Goal: Task Accomplishment & Management: Use online tool/utility

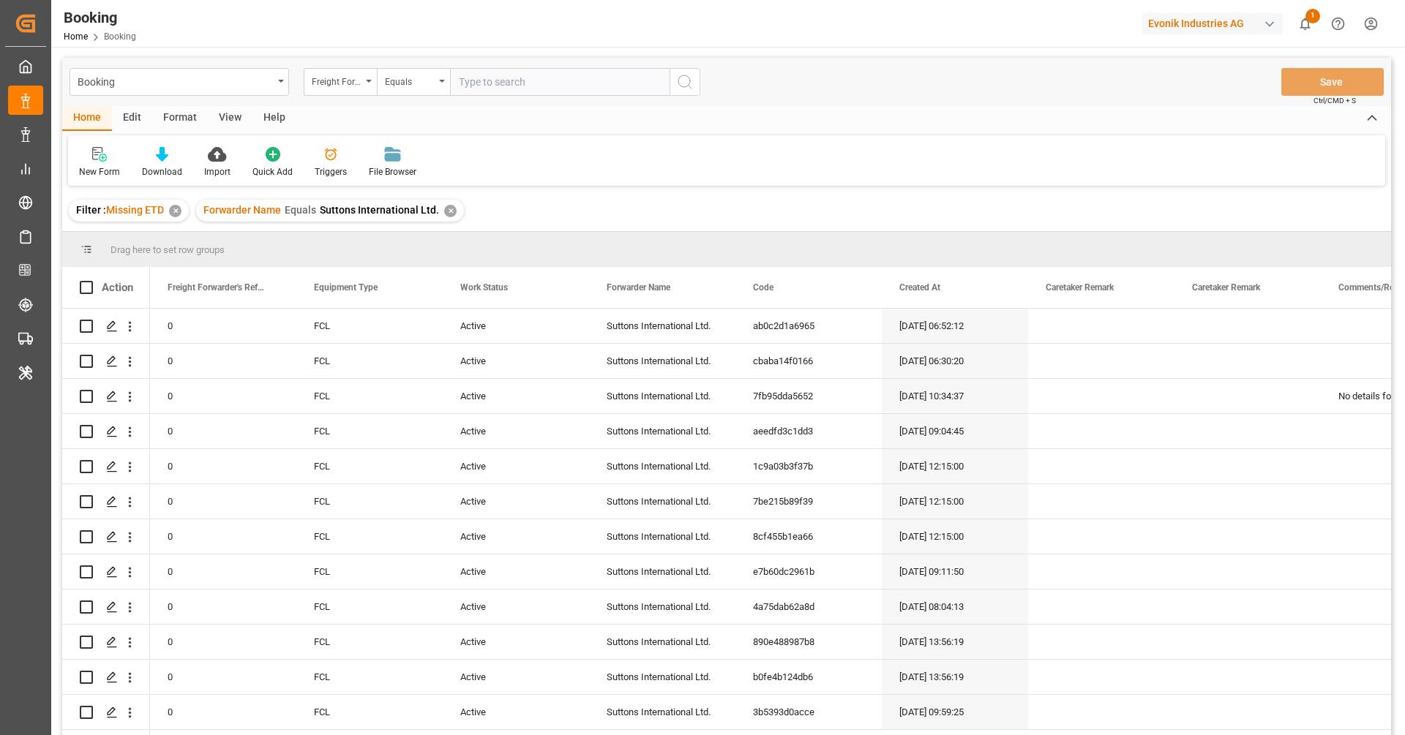
click at [1206, 29] on div "Evonik Industries AG" at bounding box center [1212, 23] width 140 height 21
type input "evonik u"
click at [1198, 102] on div "EU Evonik US EvonikUS-4XPF" at bounding box center [1215, 99] width 249 height 33
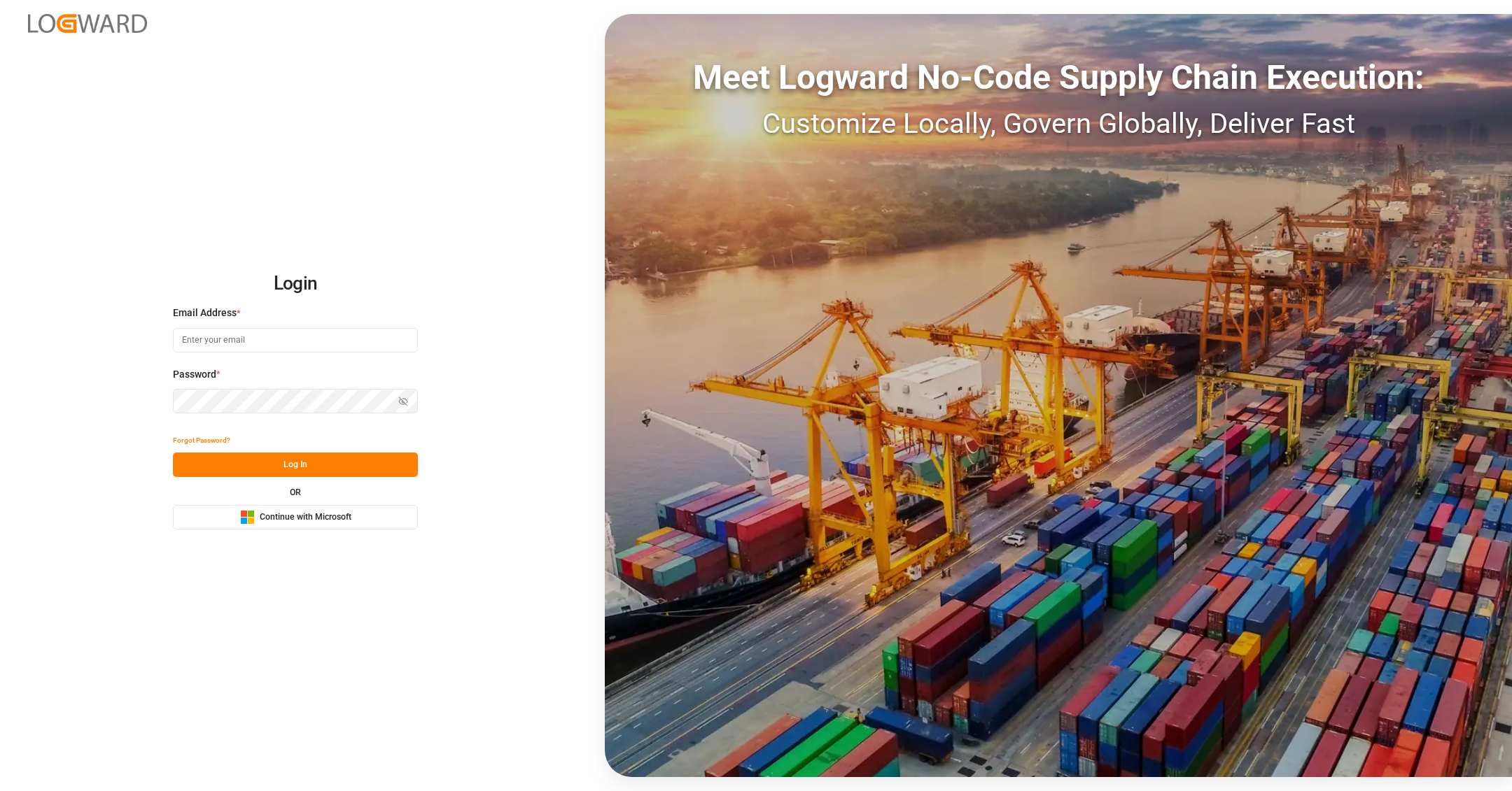
click at [333, 520] on span "Continue with Microsoft" at bounding box center [305, 517] width 92 height 12
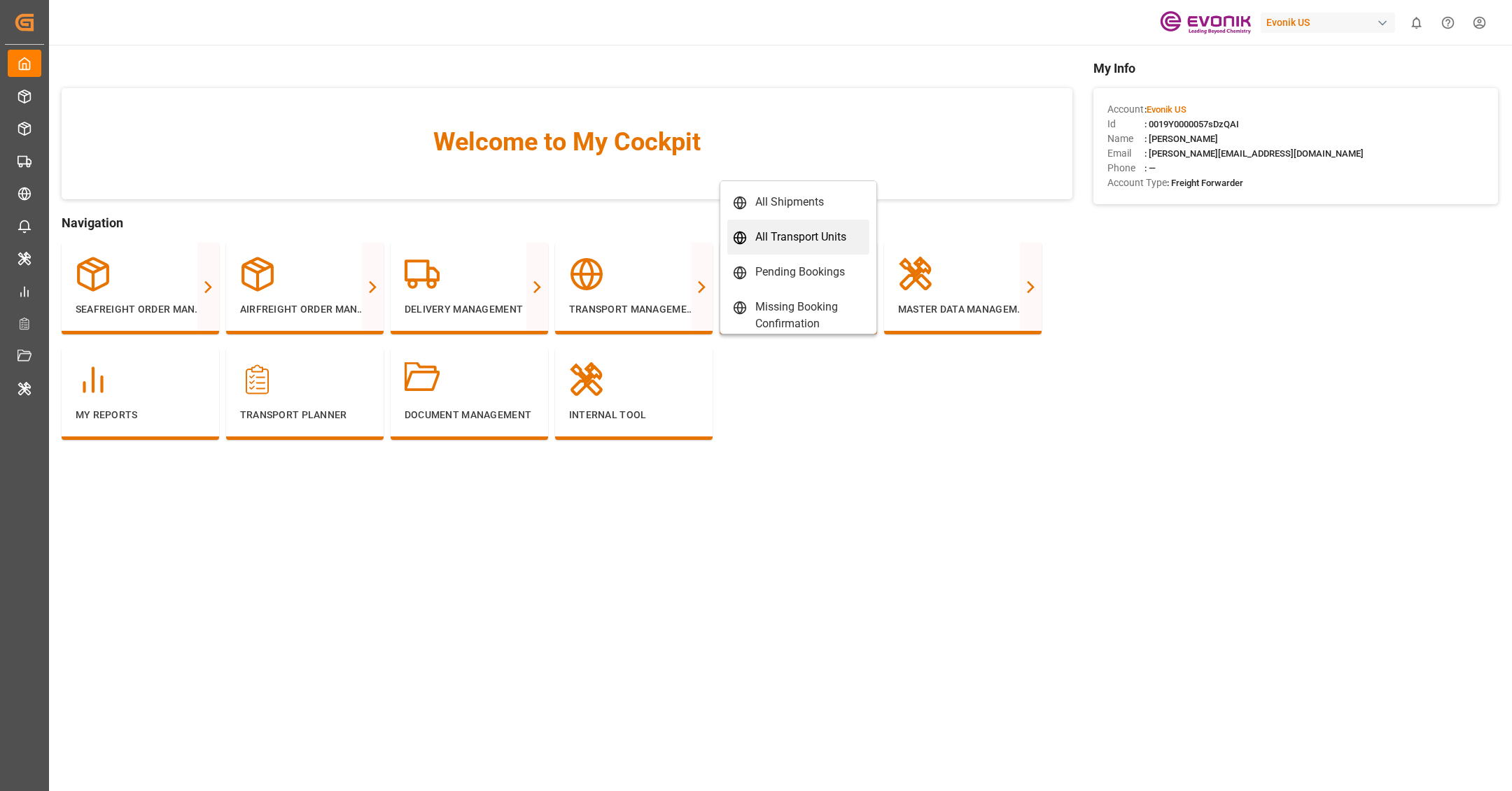
click at [800, 240] on div "All Transport Units" at bounding box center [800, 237] width 91 height 17
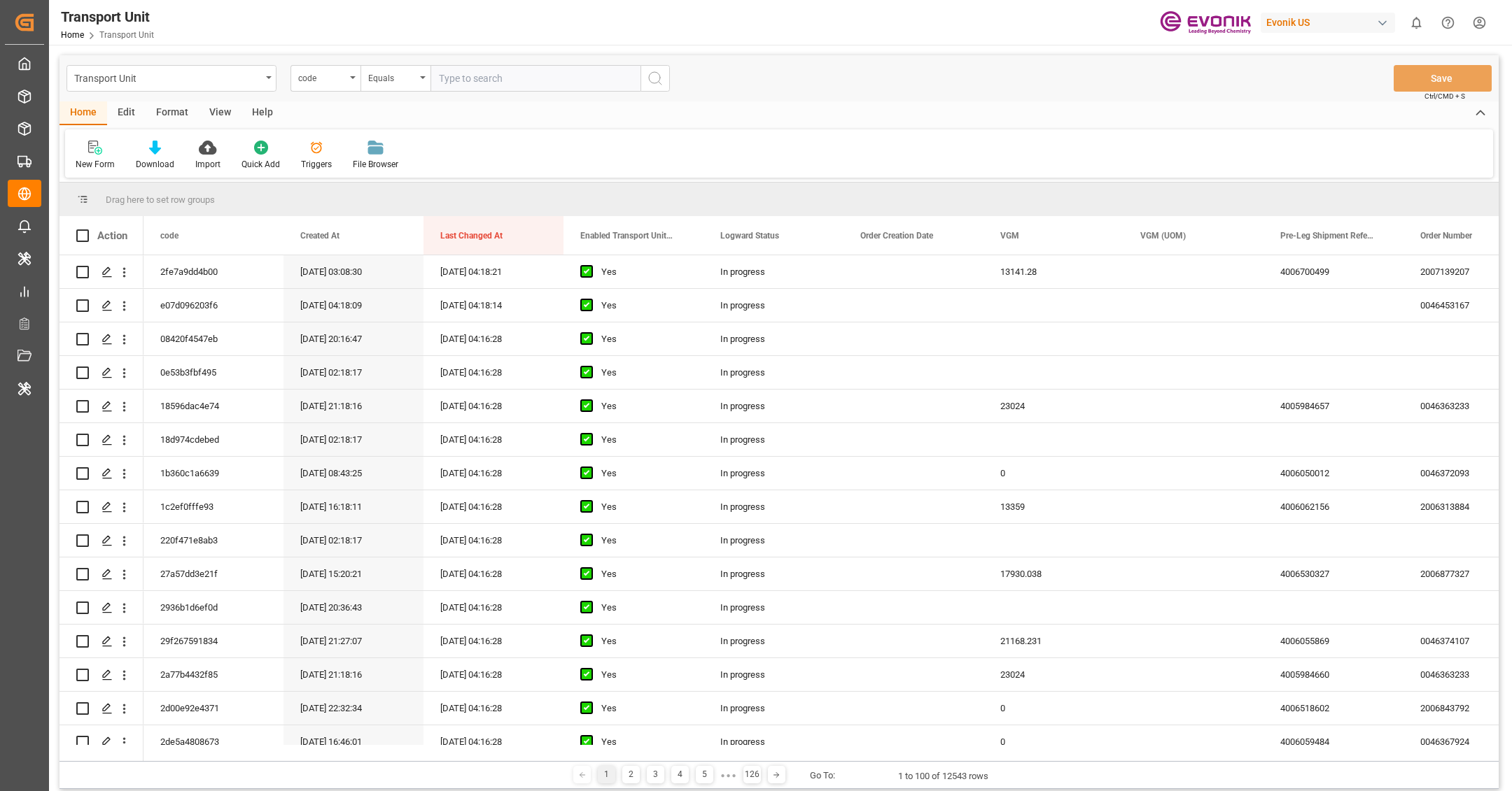
click at [171, 120] on div "Format" at bounding box center [172, 113] width 54 height 24
click at [108, 155] on div "Filter Rows" at bounding box center [96, 155] width 62 height 31
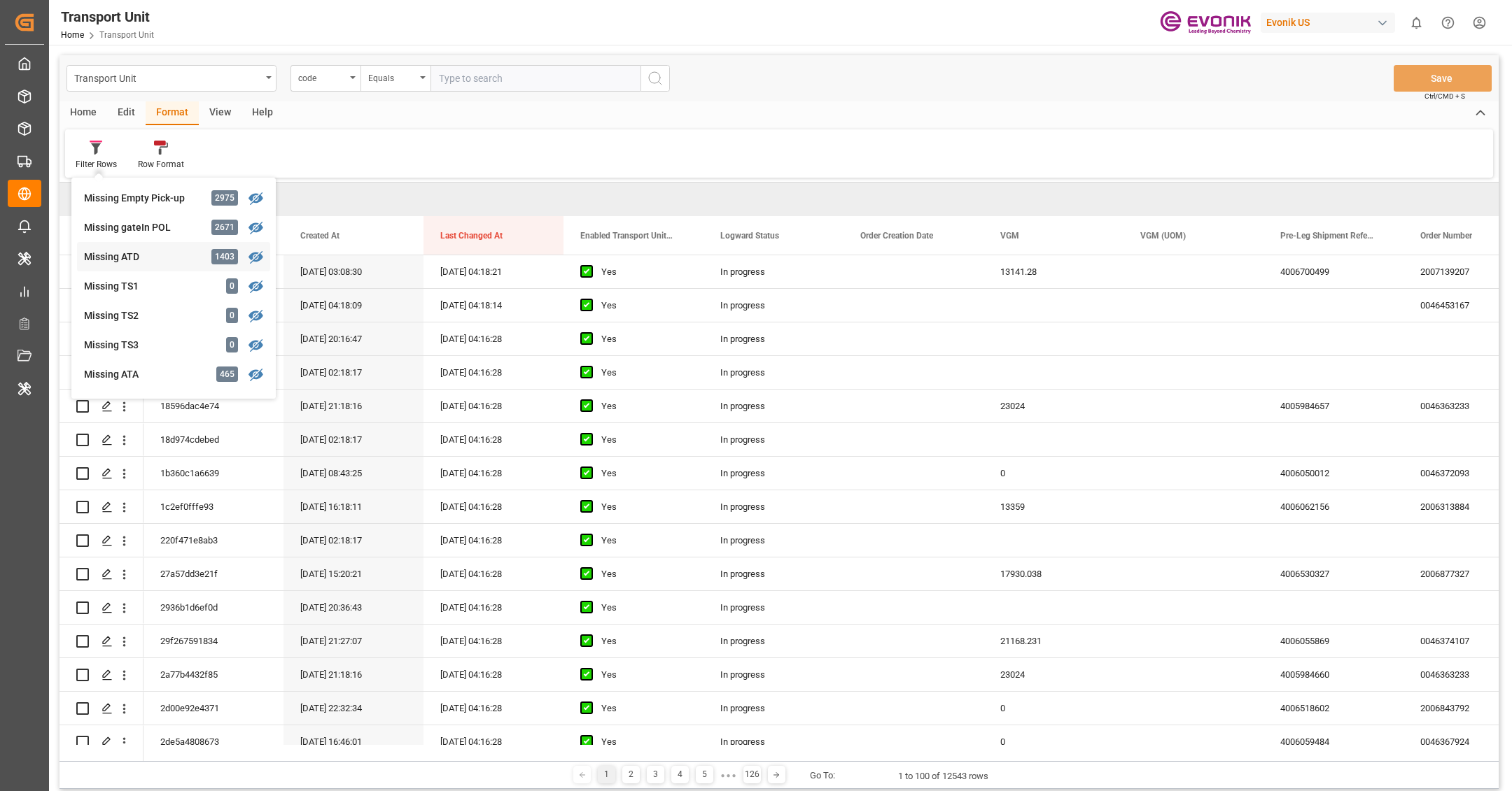
scroll to position [233, 0]
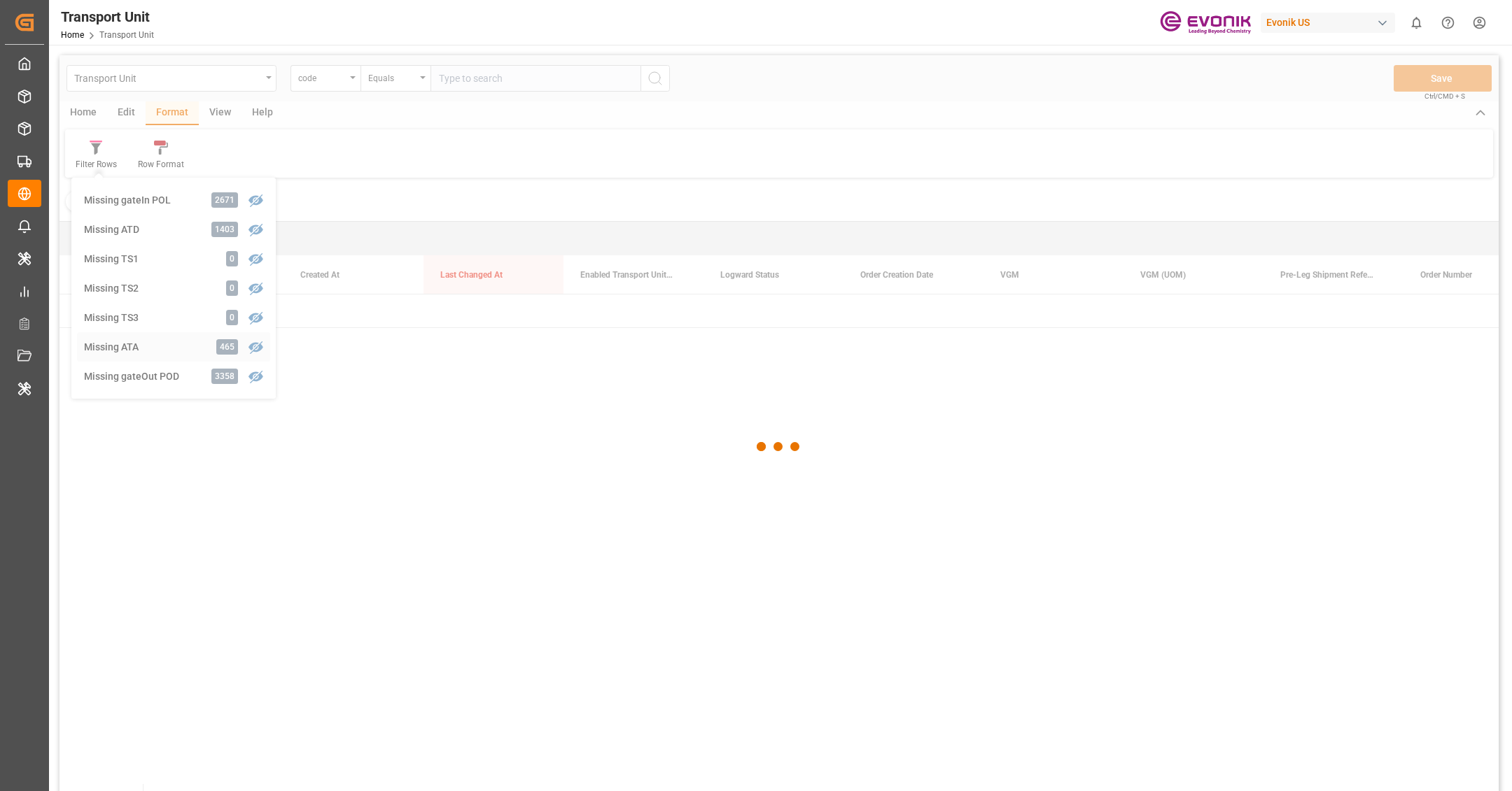
click at [151, 343] on div "Transport Unit code Equals Save Ctrl/CMD + S Home Edit Format View Help Filter …" at bounding box center [779, 442] width 1439 height 773
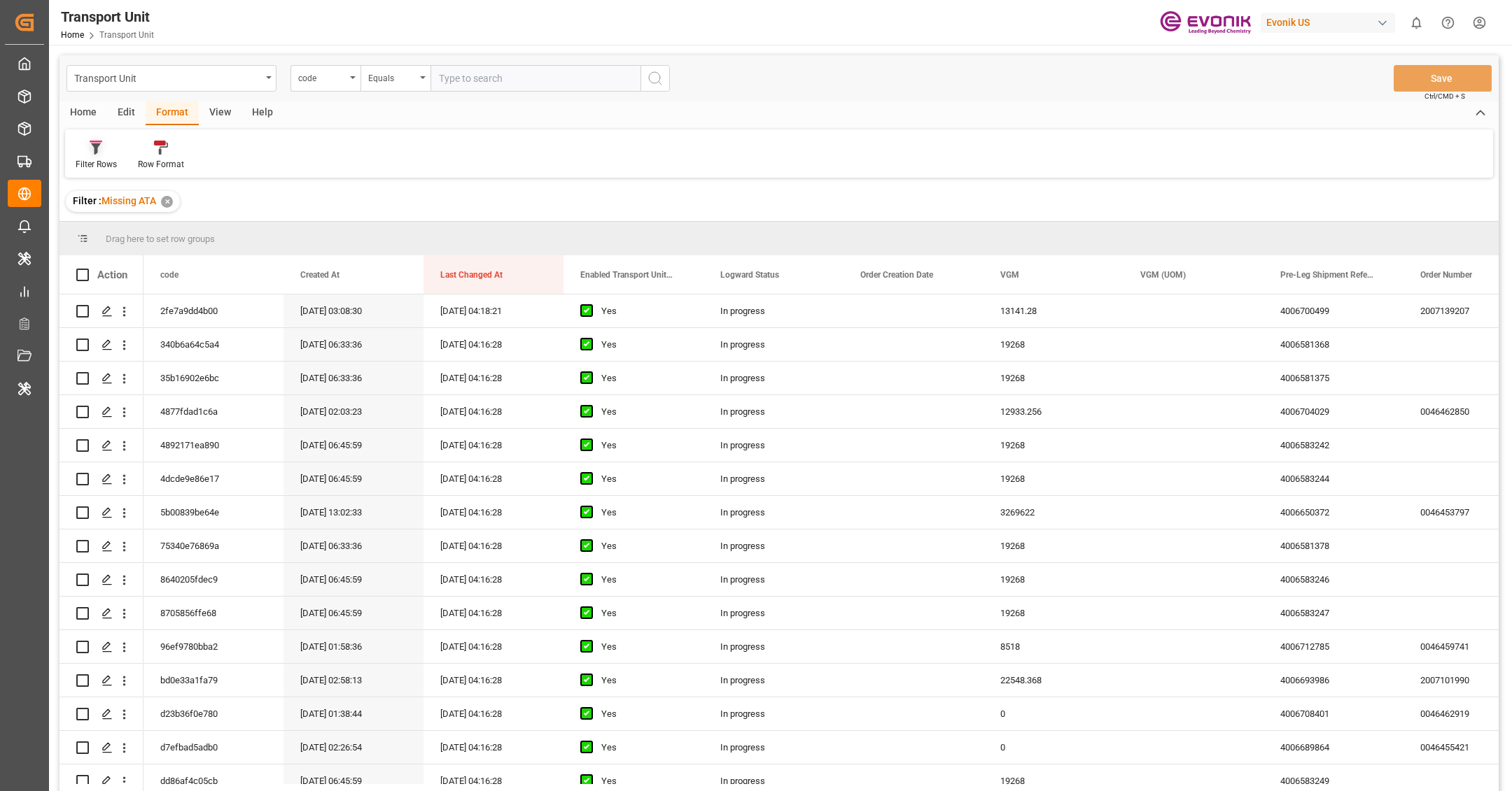
click at [101, 146] on icon at bounding box center [96, 147] width 12 height 14
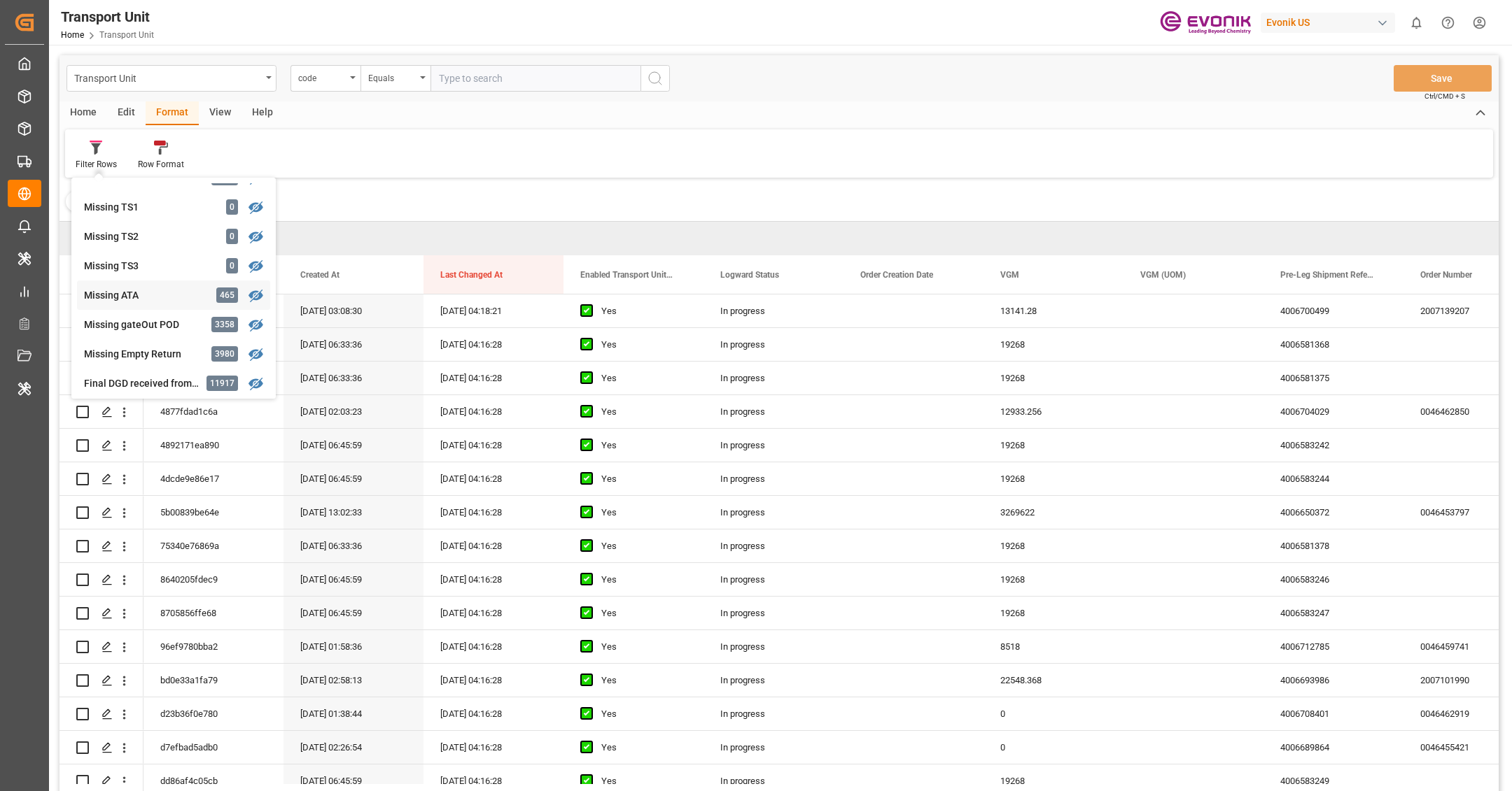
scroll to position [258, 0]
click at [541, 176] on div "Filter Rows Cut Off No Appt Reminder 15 Chris Canal Report TU 12515 Drayage Ove…" at bounding box center [779, 153] width 1428 height 48
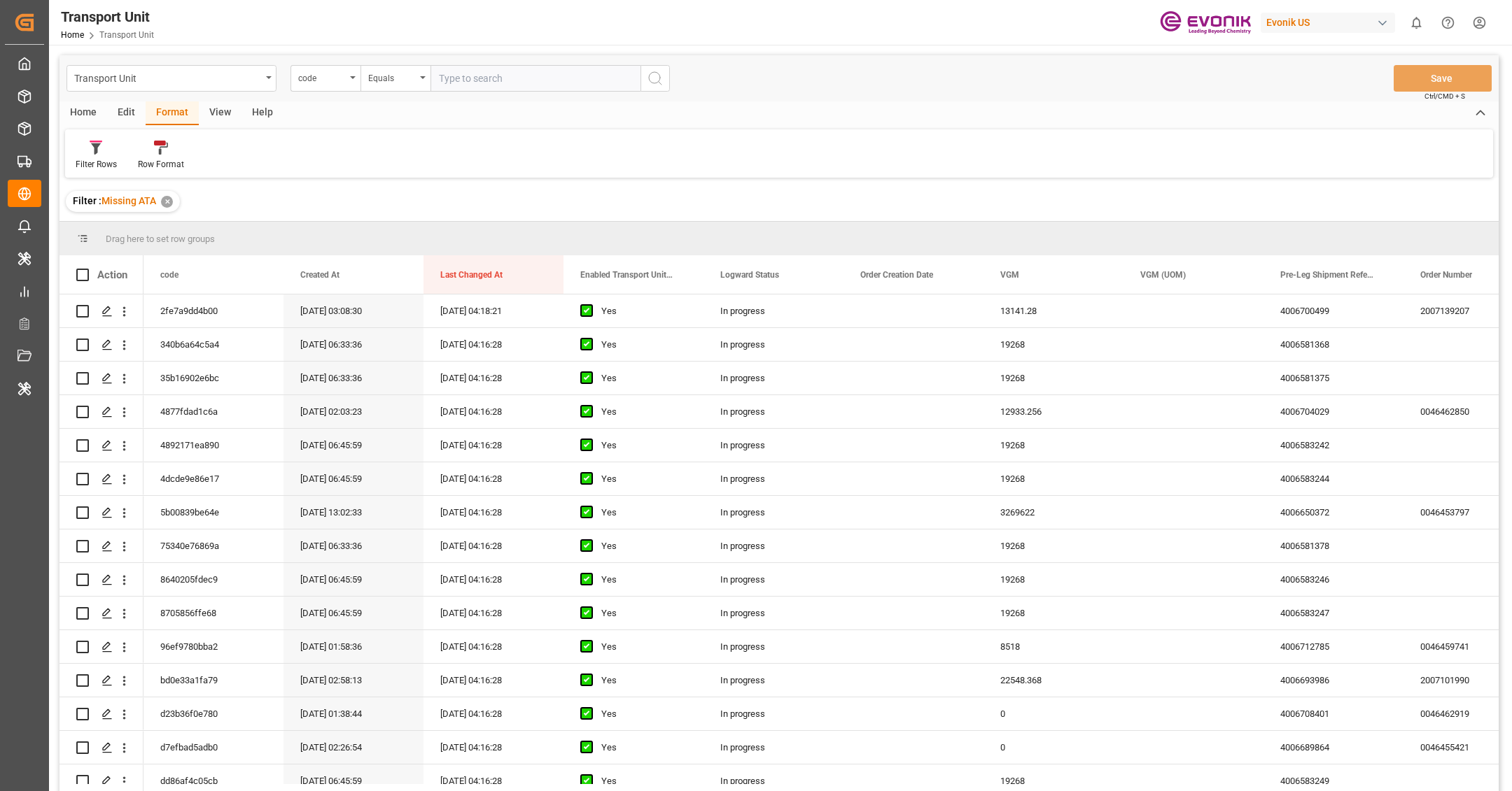
click at [223, 121] on div "View" at bounding box center [220, 113] width 43 height 24
click at [90, 170] on div "Default" at bounding box center [89, 164] width 28 height 12
click at [109, 238] on div "US" at bounding box center [152, 227] width 153 height 29
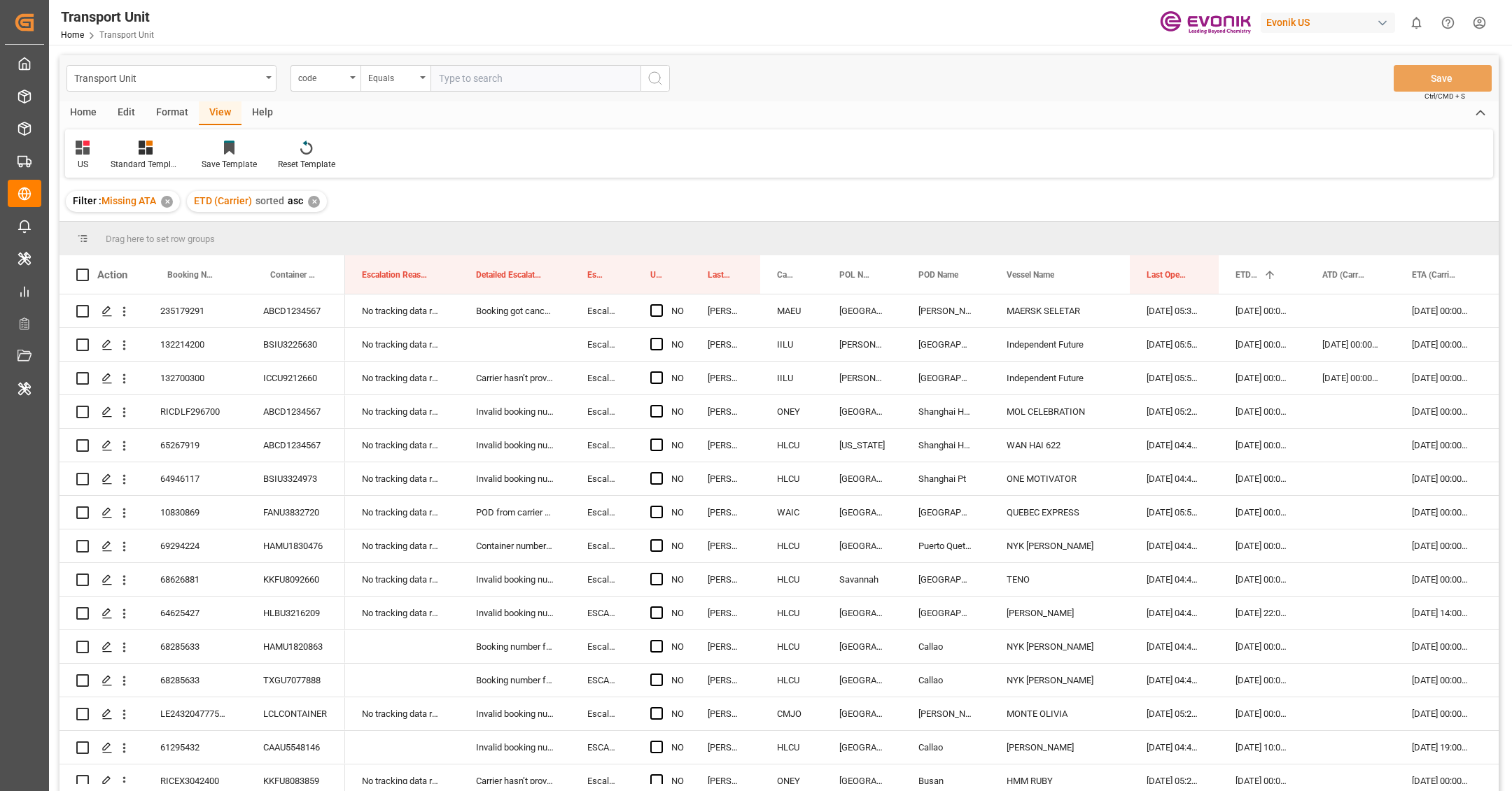
click at [170, 123] on div "Format" at bounding box center [172, 113] width 54 height 24
click at [112, 152] on div at bounding box center [96, 146] width 41 height 14
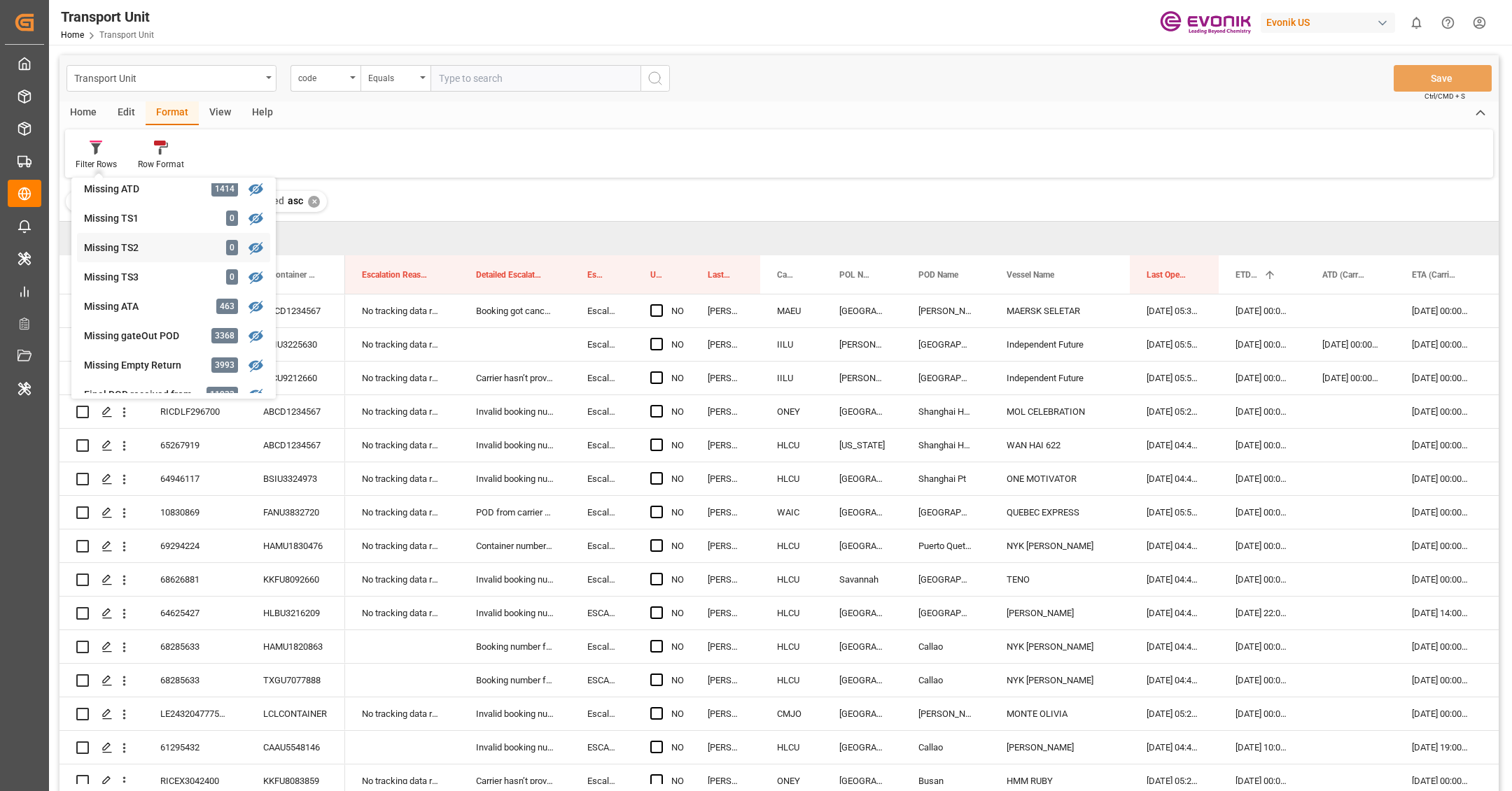
scroll to position [248, 0]
click at [150, 223] on div "Transport Unit code Equals Save Ctrl/CMD + S Home Edit Format View Help Filter …" at bounding box center [779, 442] width 1439 height 773
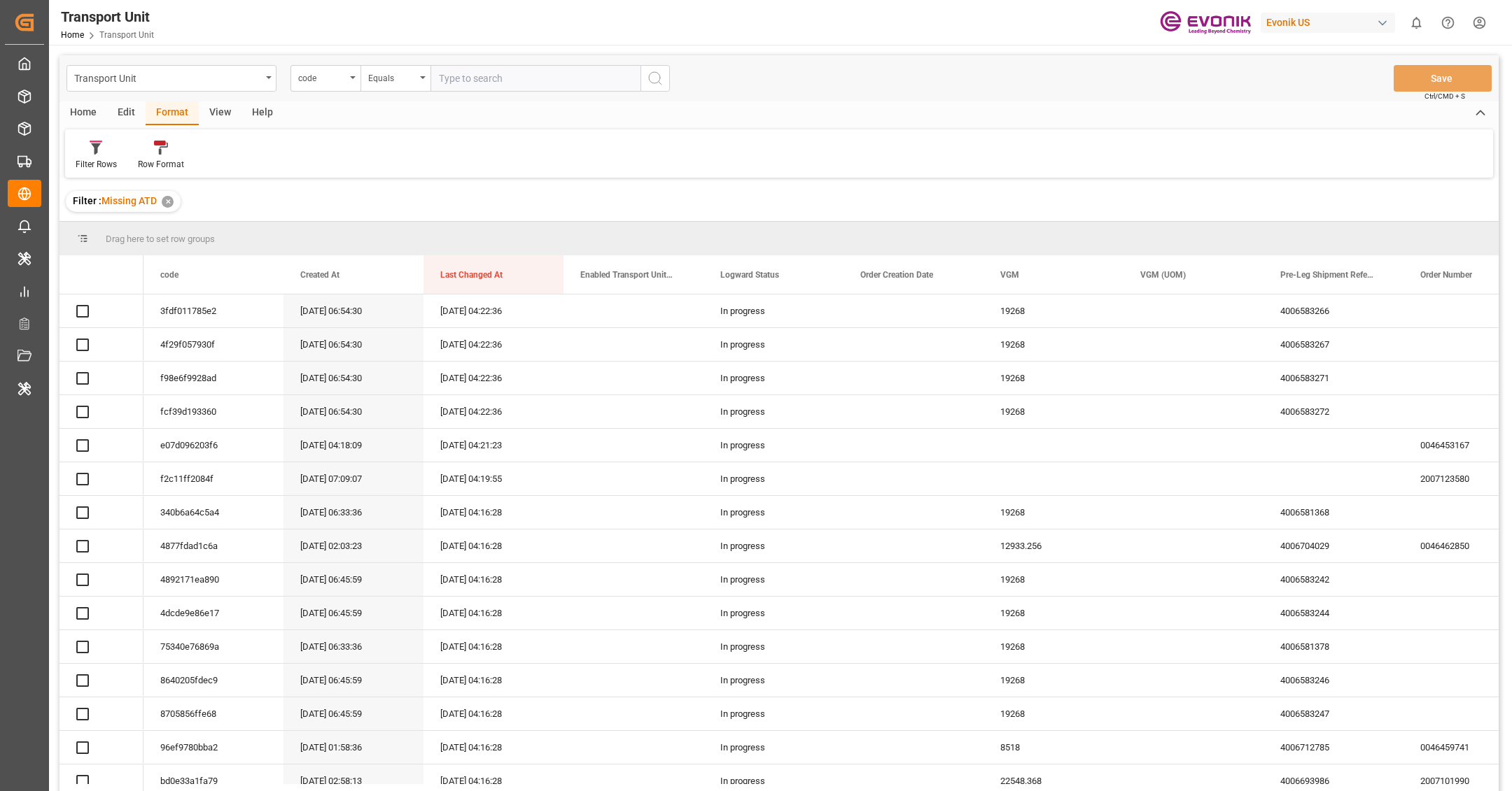
click at [221, 119] on div "View" at bounding box center [220, 113] width 43 height 24
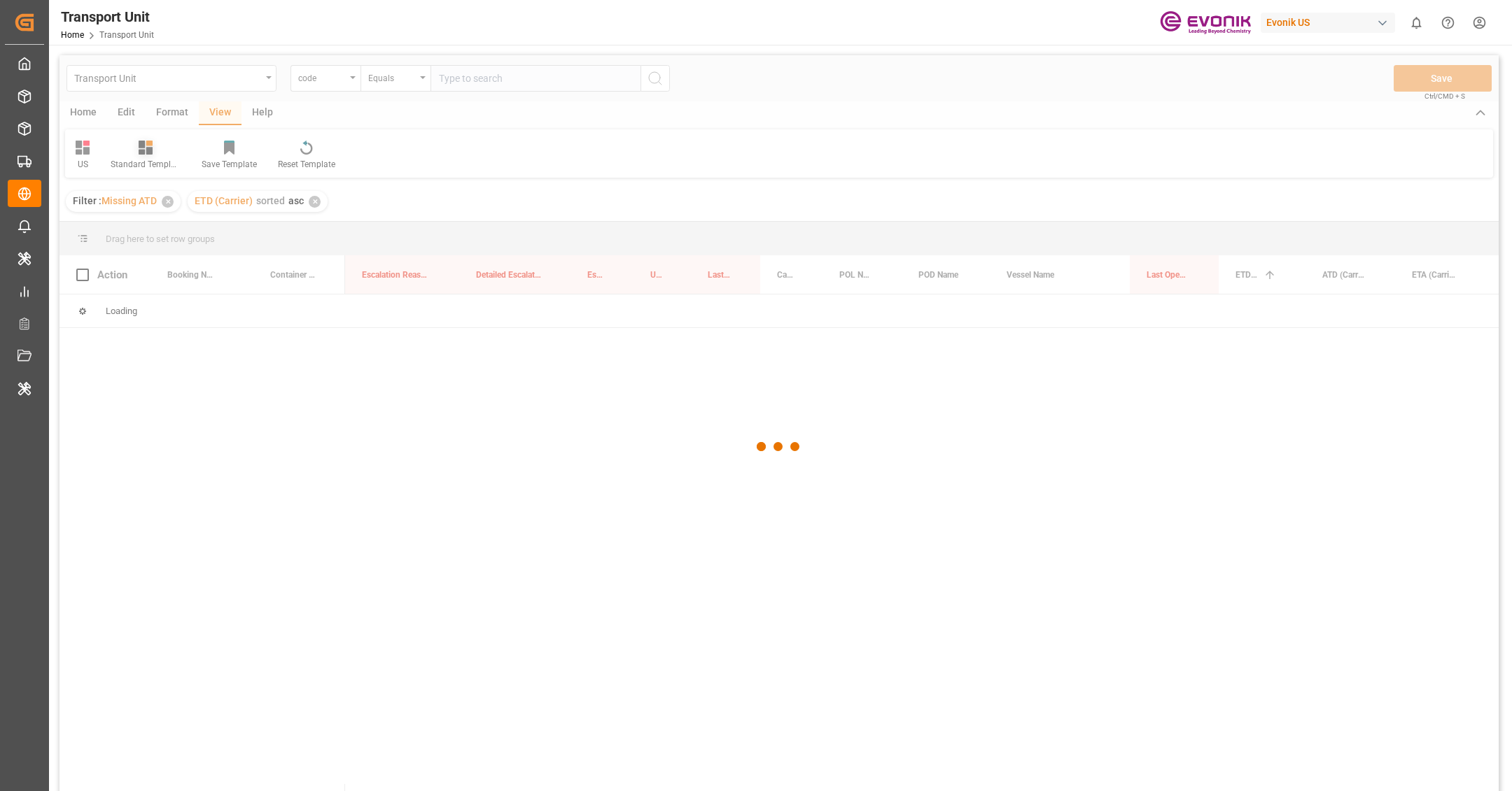
click at [98, 155] on div at bounding box center [779, 447] width 1439 height 783
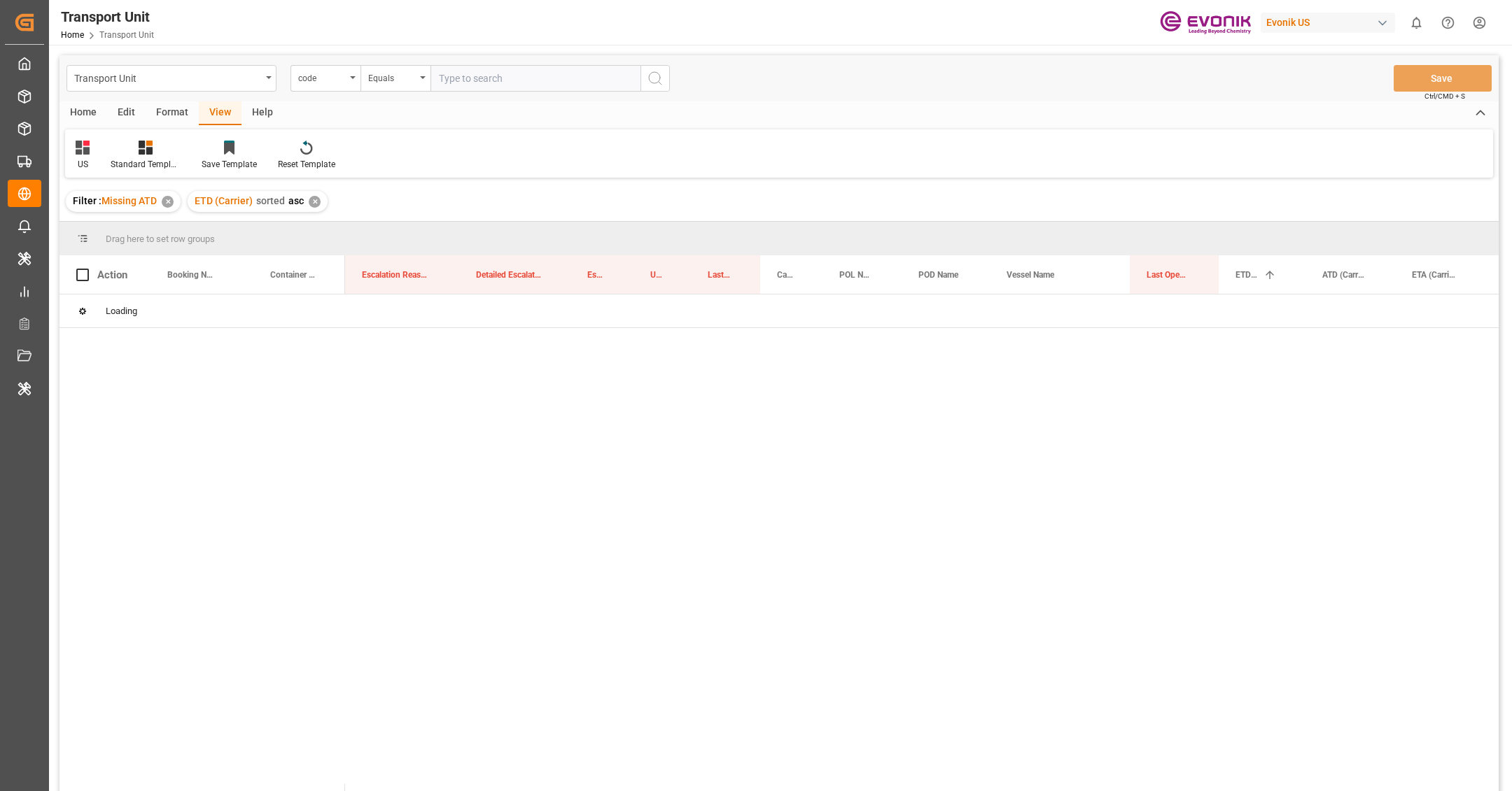
click at [694, 146] on div "US Standard Templates Save Template Reset Template" at bounding box center [779, 153] width 1428 height 48
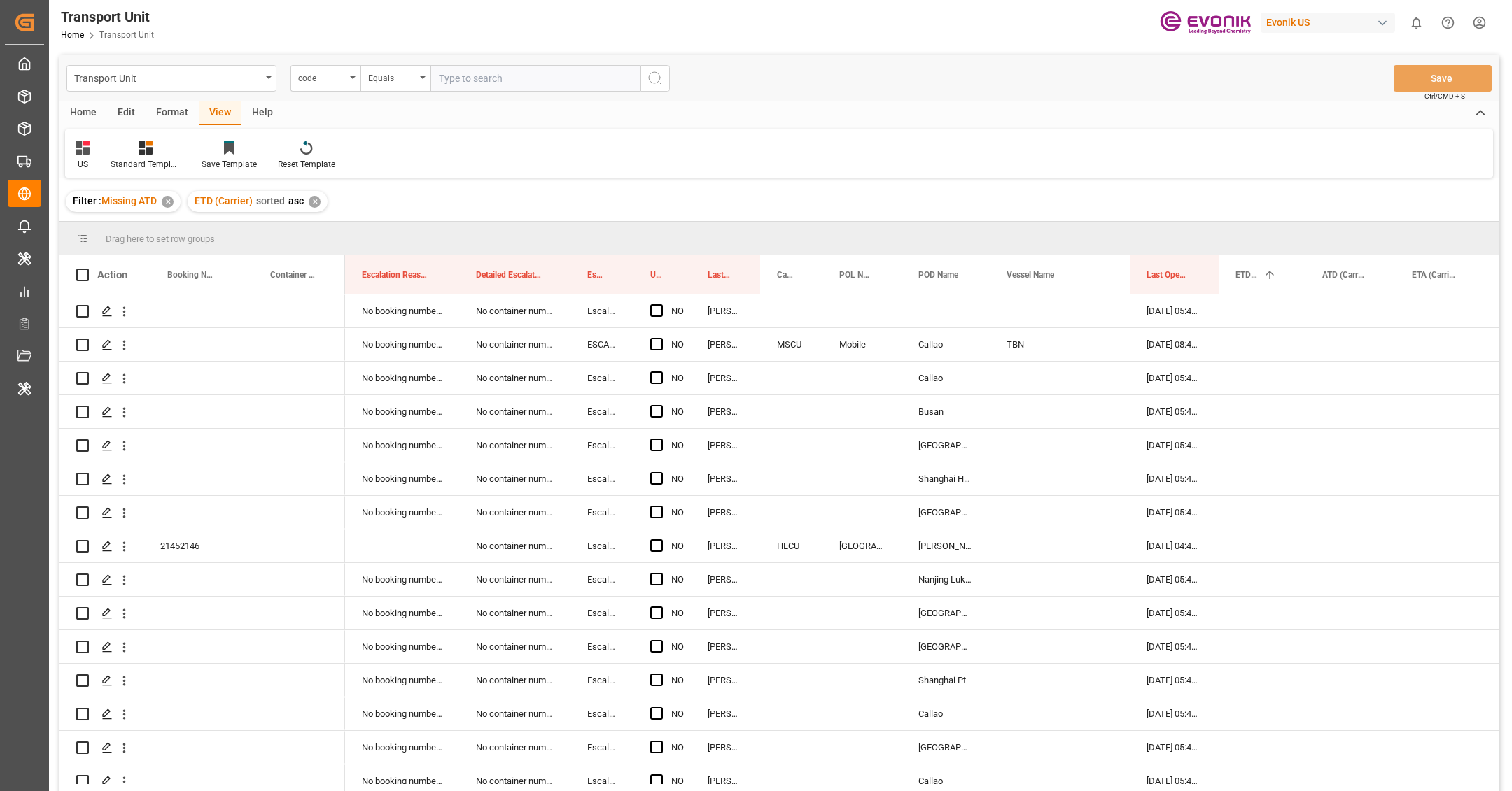
click at [171, 126] on div "Home Edit Format View Help US Standard Templates Save Template Reset Template" at bounding box center [779, 140] width 1439 height 77
click at [166, 121] on div "Format" at bounding box center [172, 113] width 54 height 24
click at [108, 151] on div at bounding box center [96, 146] width 41 height 14
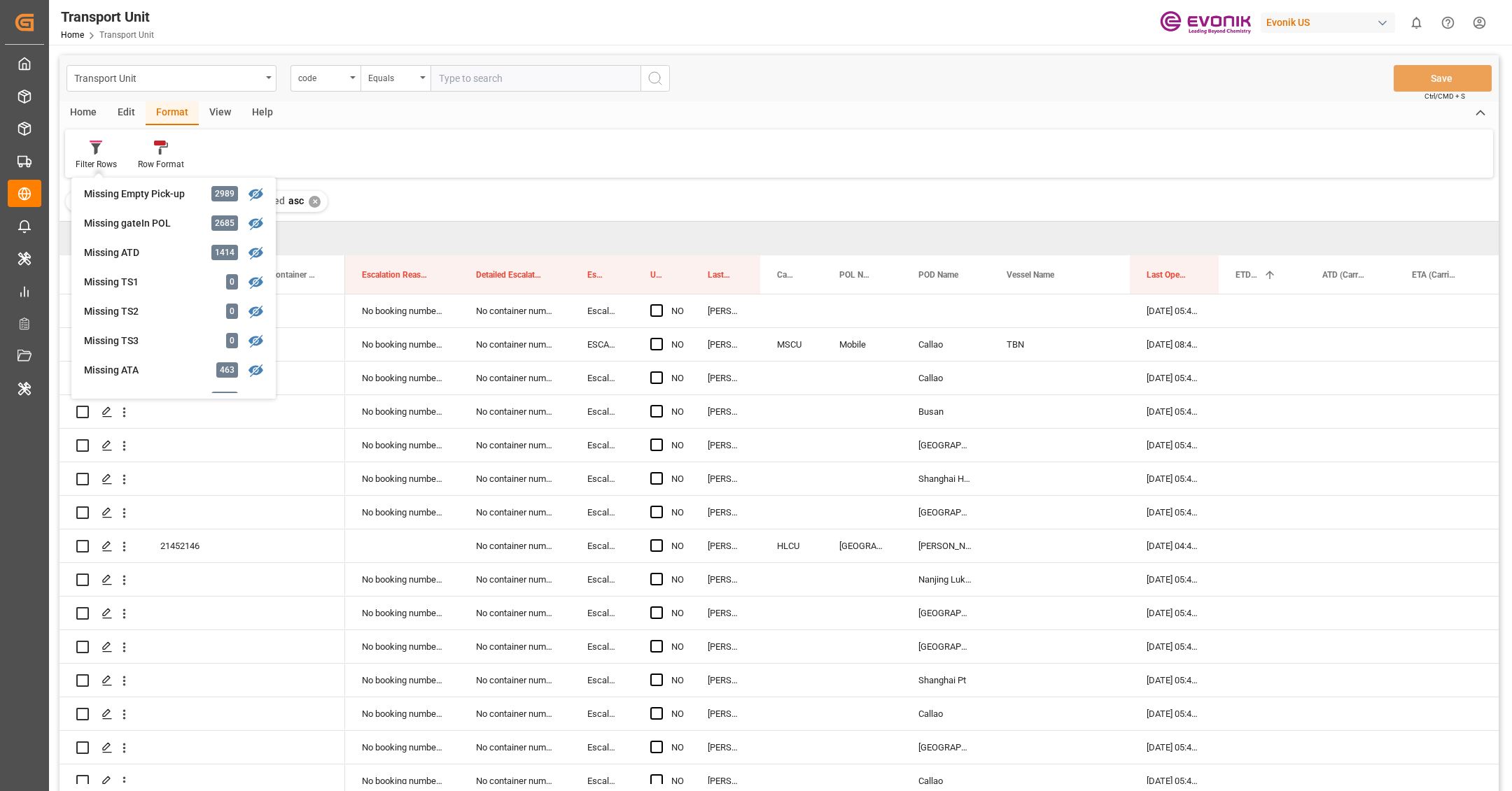
scroll to position [227, 0]
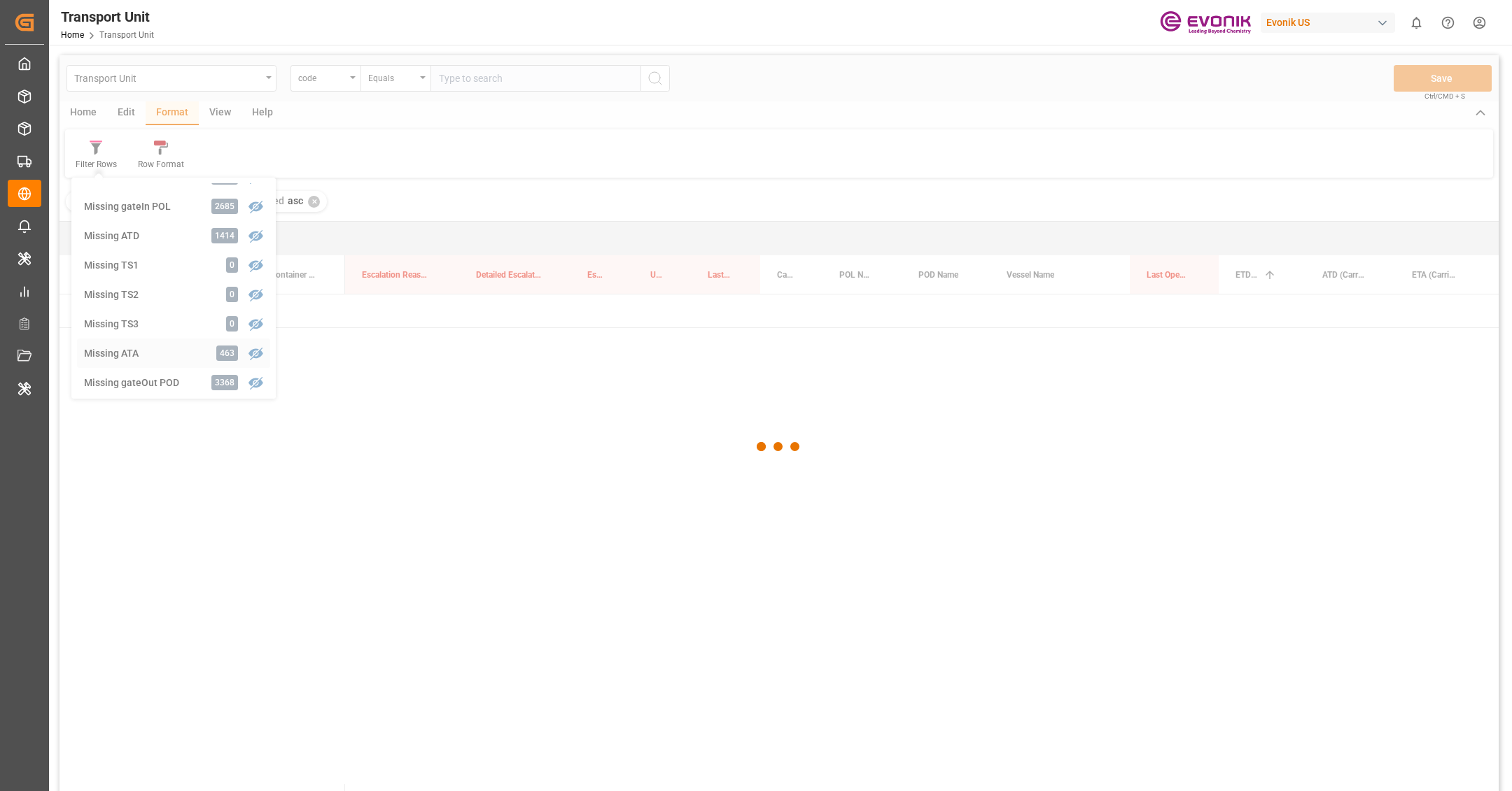
click at [158, 354] on div "Transport Unit code Equals Save Ctrl/CMD + S Home Edit Format View Help Filter …" at bounding box center [779, 442] width 1439 height 773
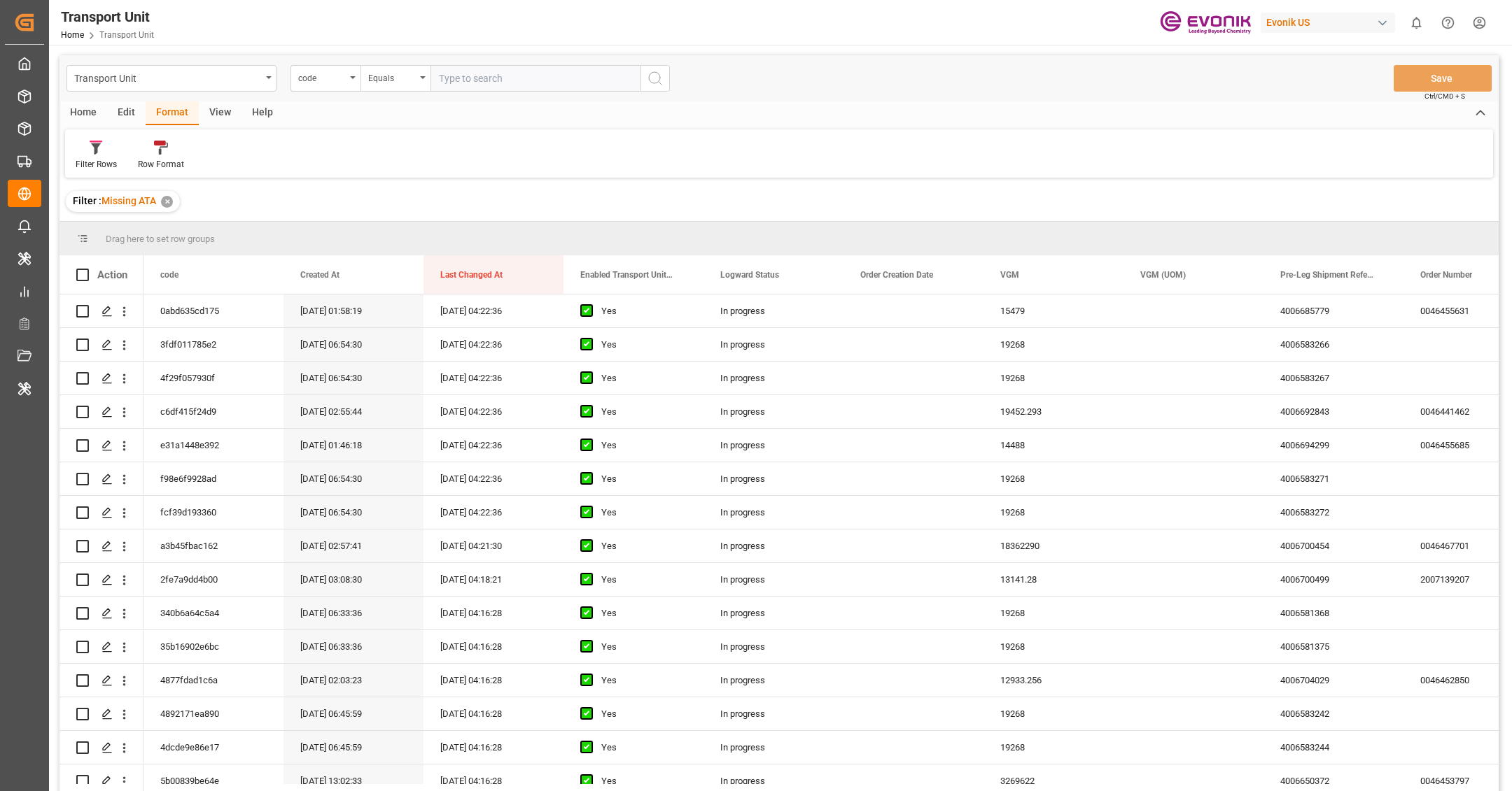
click at [212, 117] on div "View" at bounding box center [220, 113] width 43 height 24
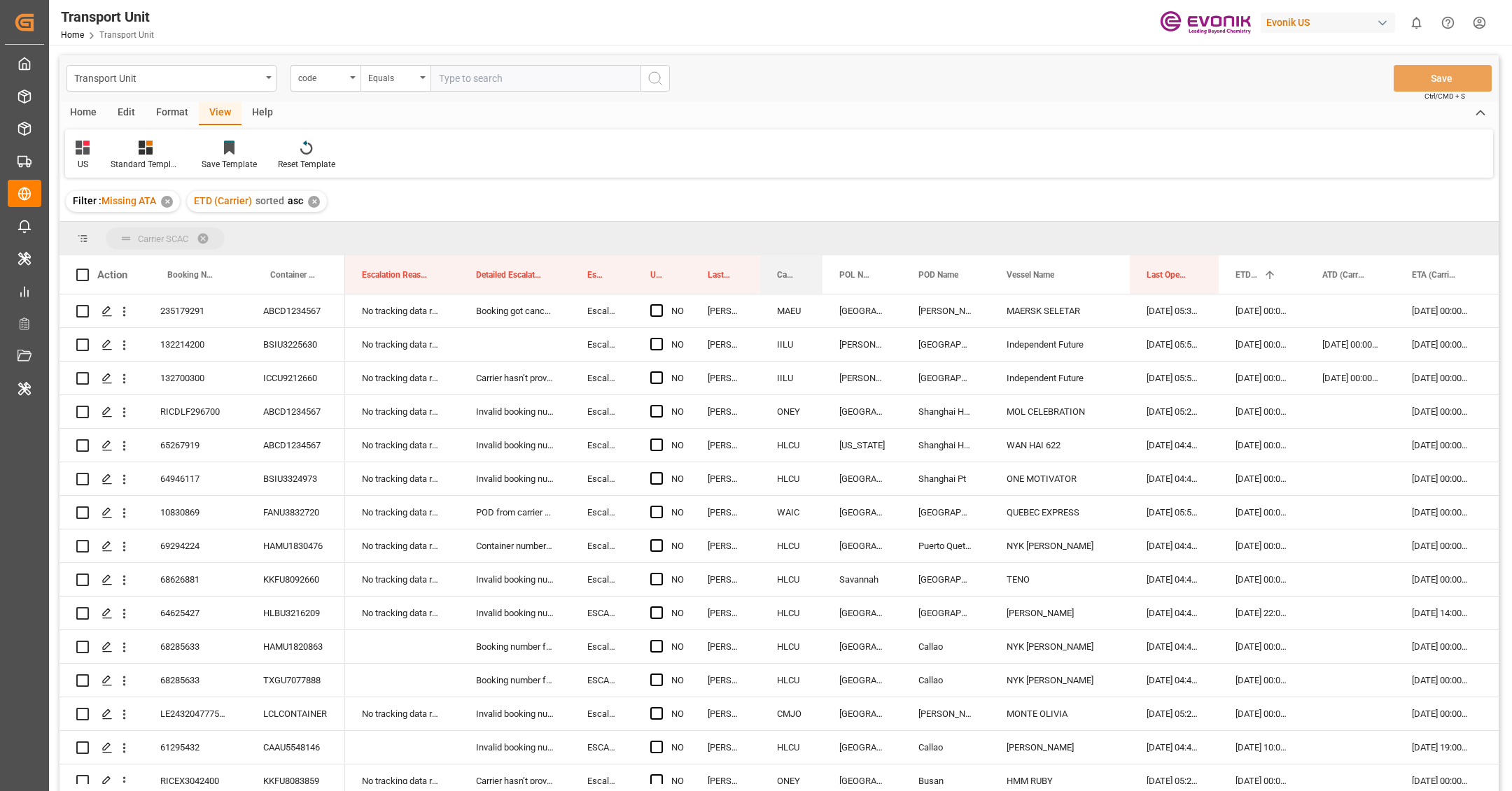
drag, startPoint x: 778, startPoint y: 272, endPoint x: 781, endPoint y: 229, distance: 43.1
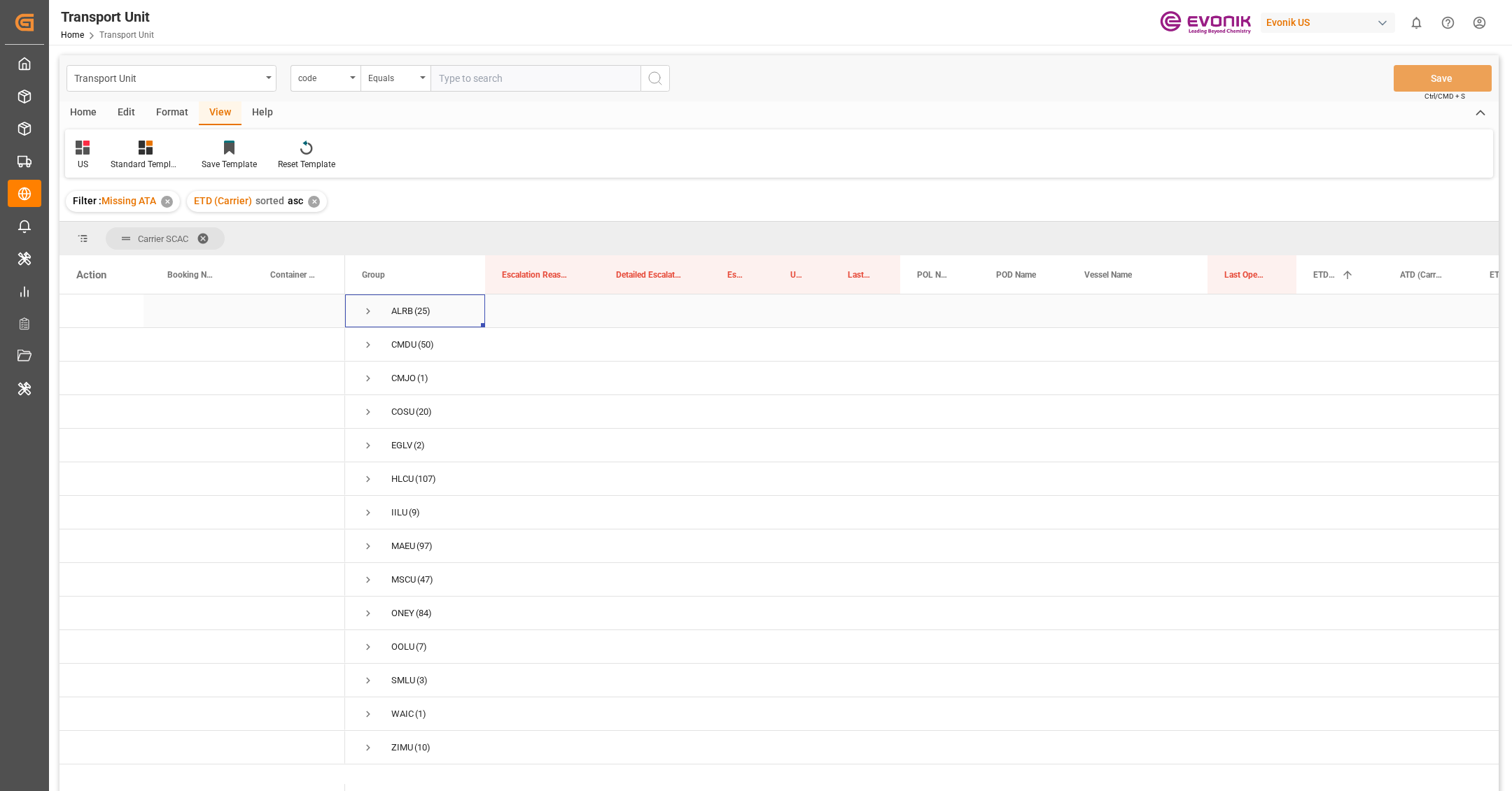
click at [366, 312] on span "Press SPACE to select this row." at bounding box center [367, 311] width 12 height 12
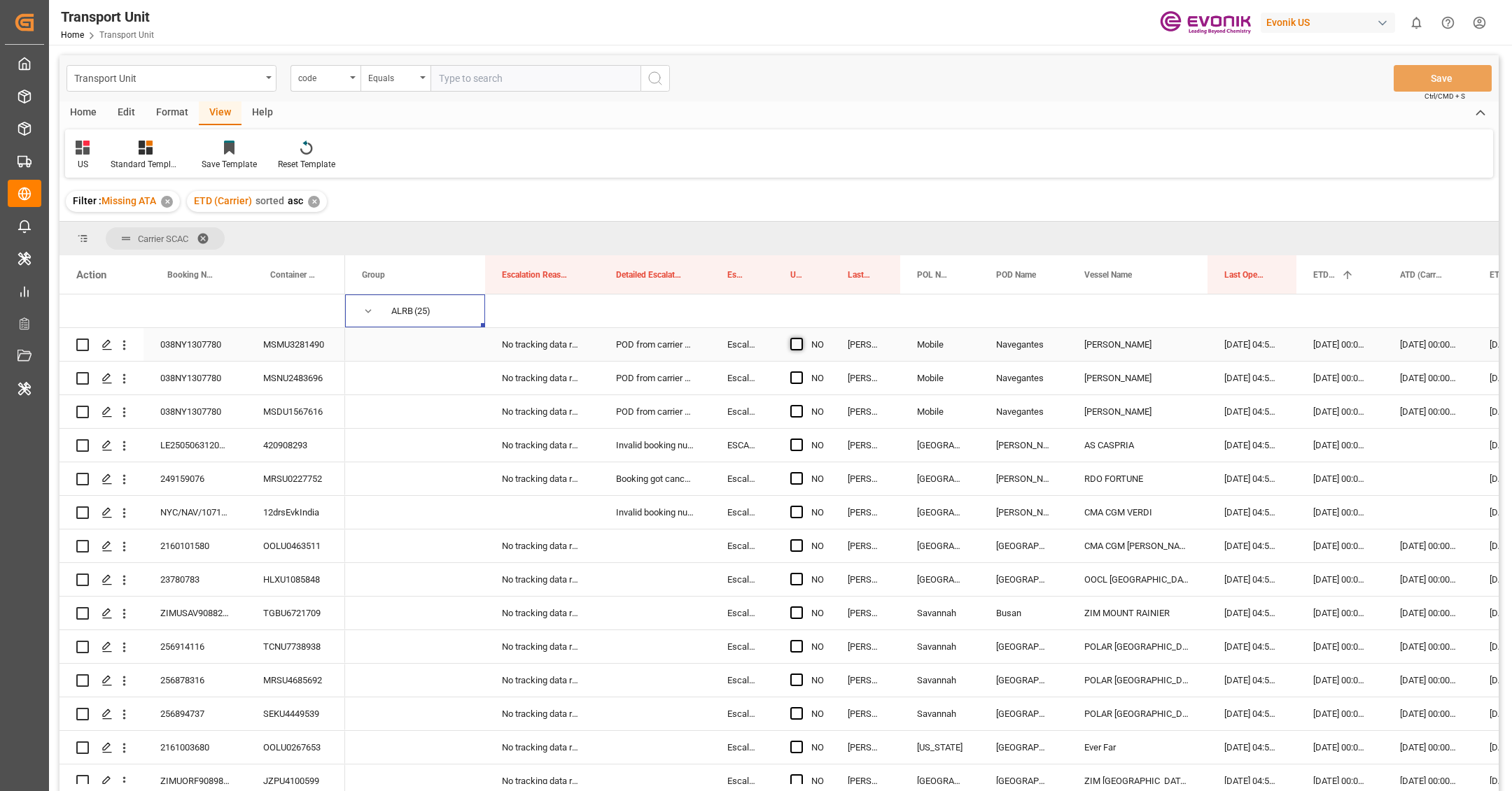
click at [802, 342] on span "Press SPACE to select this row." at bounding box center [796, 343] width 12 height 12
click at [801, 338] on input "Press SPACE to select this row." at bounding box center [801, 338] width 0 height 0
drag, startPoint x: 828, startPoint y: 359, endPoint x: 812, endPoint y: 502, distance: 143.9
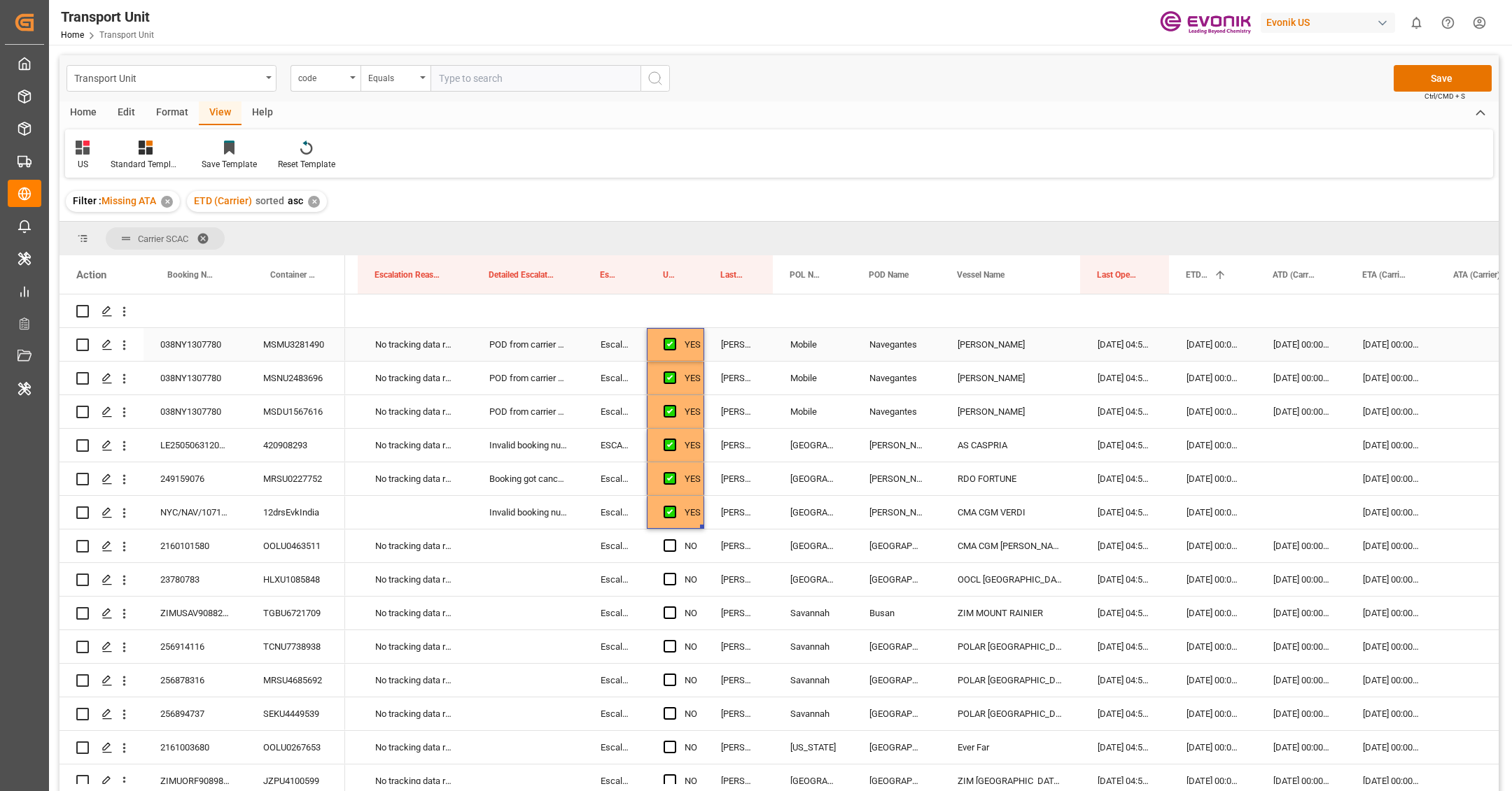
click at [210, 342] on div "038NY1307780" at bounding box center [195, 344] width 103 height 33
click at [306, 351] on div "MSMU3281490" at bounding box center [296, 344] width 99 height 33
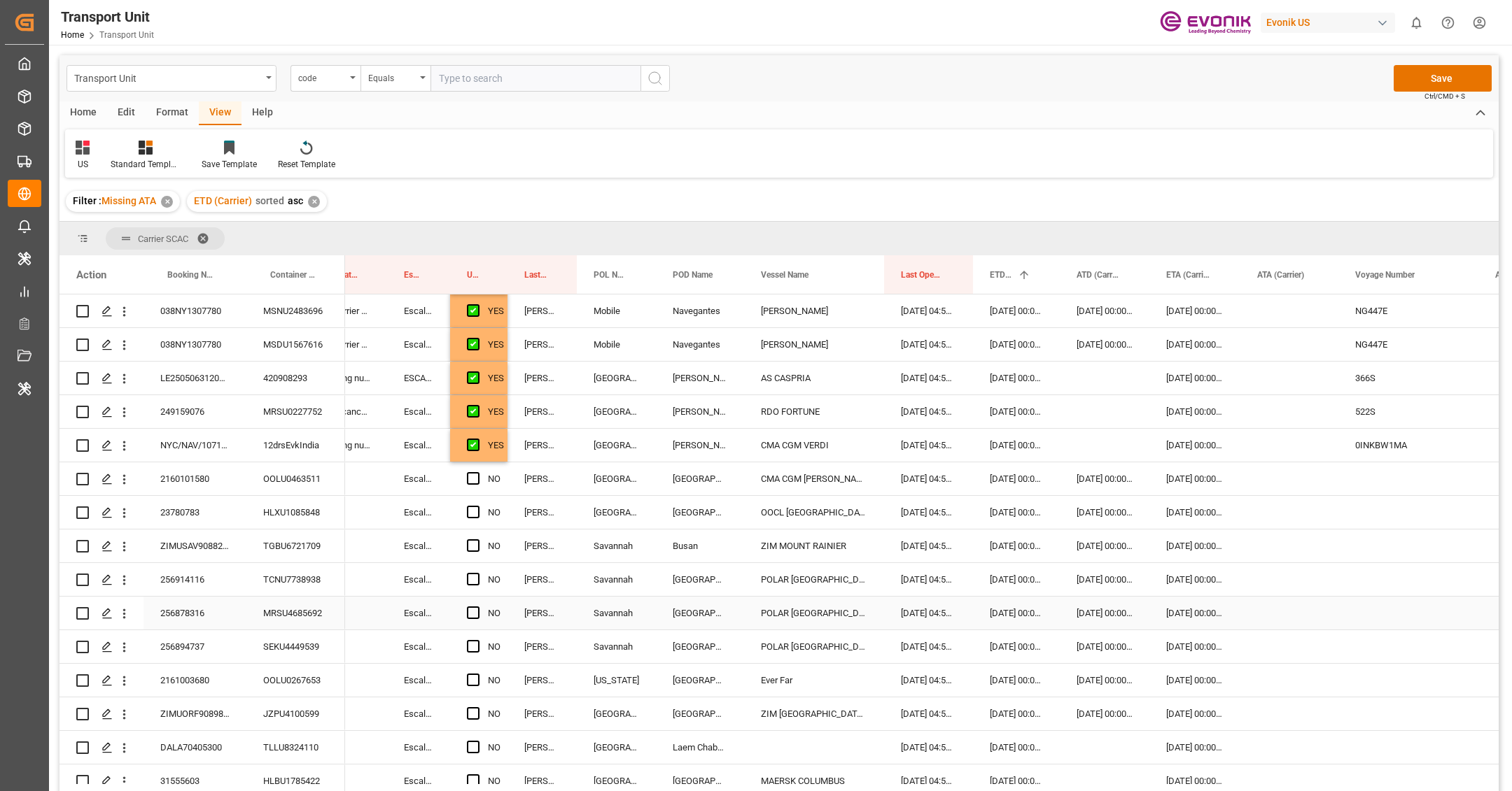
scroll to position [80, 0]
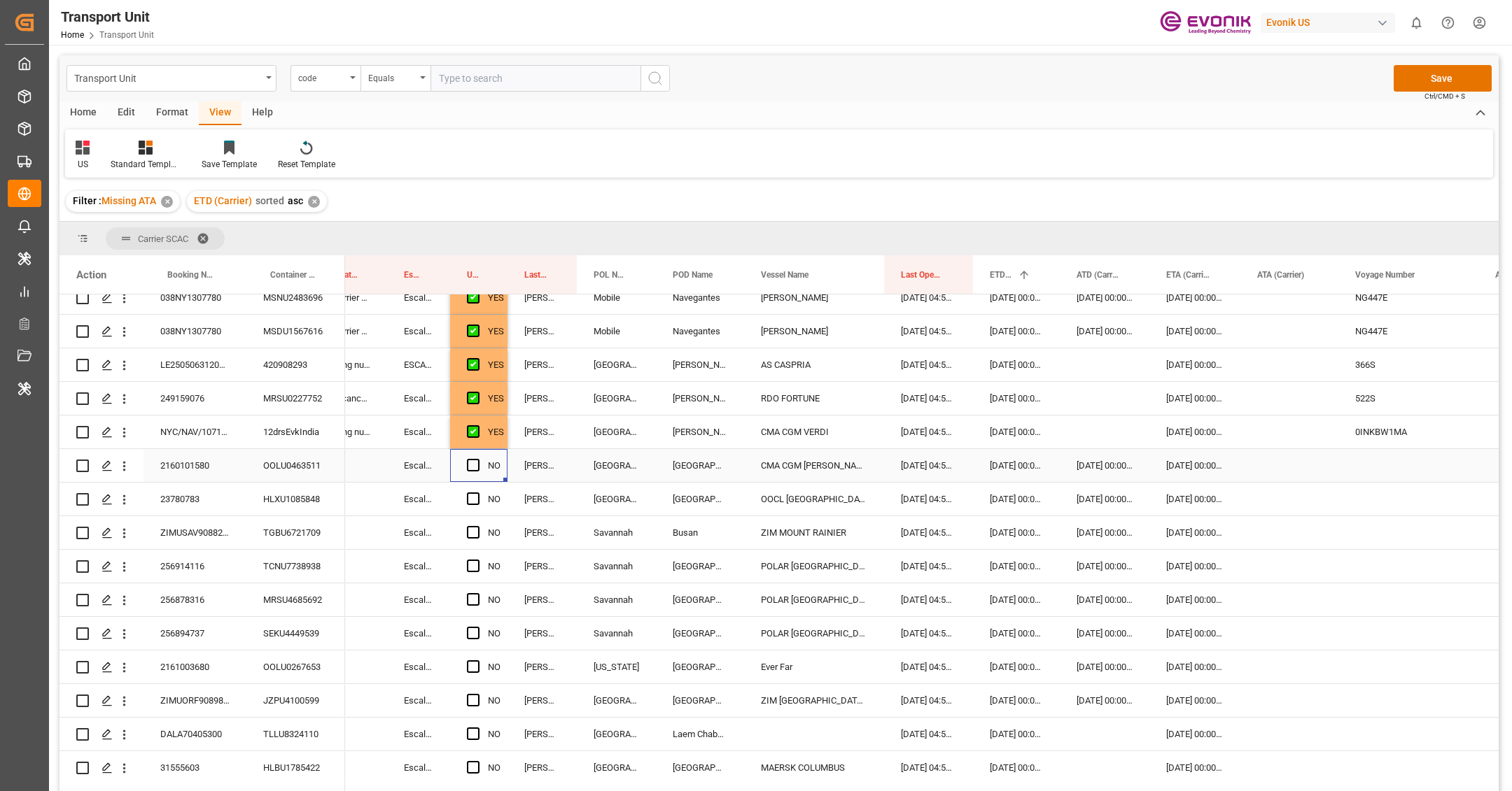
click at [468, 452] on div "Press SPACE to select this row." at bounding box center [478, 466] width 21 height 33
click at [470, 463] on span "Press SPACE to select this row." at bounding box center [473, 465] width 12 height 12
click at [478, 459] on input "Press SPACE to select this row." at bounding box center [478, 459] width 0 height 0
click at [167, 510] on div "23780783" at bounding box center [195, 499] width 103 height 33
click at [1298, 499] on div "Press SPACE to select this row." at bounding box center [1289, 499] width 98 height 33
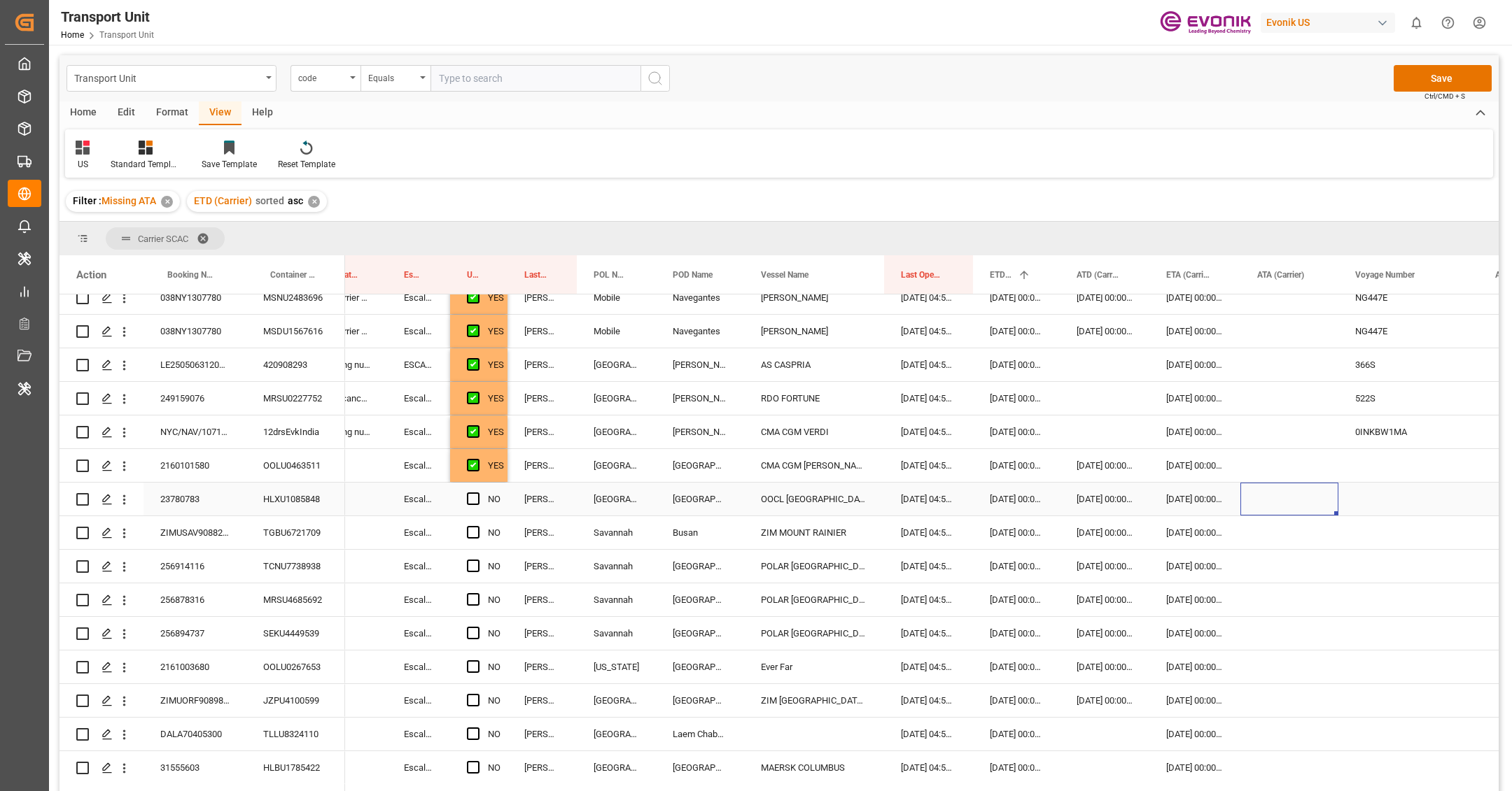
click at [1298, 499] on div "Press SPACE to select this row." at bounding box center [1289, 499] width 98 height 33
click at [1262, 541] on button "Previous Month" at bounding box center [1260, 544] width 9 height 9
click at [1401, 710] on span "30" at bounding box center [1404, 706] width 10 height 10
type input "[DATE] 00:00"
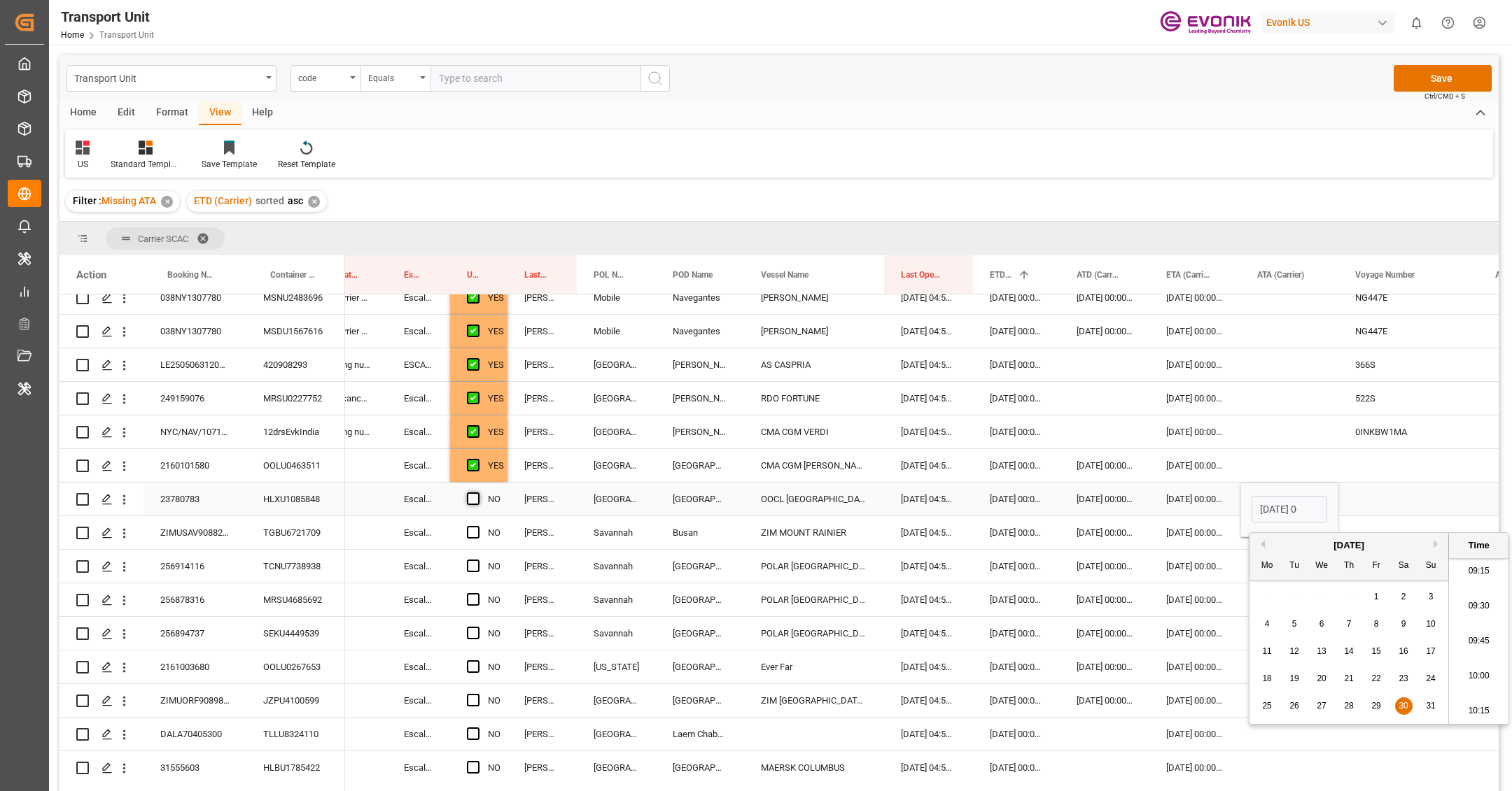
click at [478, 498] on span "Press SPACE to select this row." at bounding box center [473, 498] width 12 height 12
click at [478, 493] on input "Press SPACE to select this row." at bounding box center [478, 493] width 0 height 0
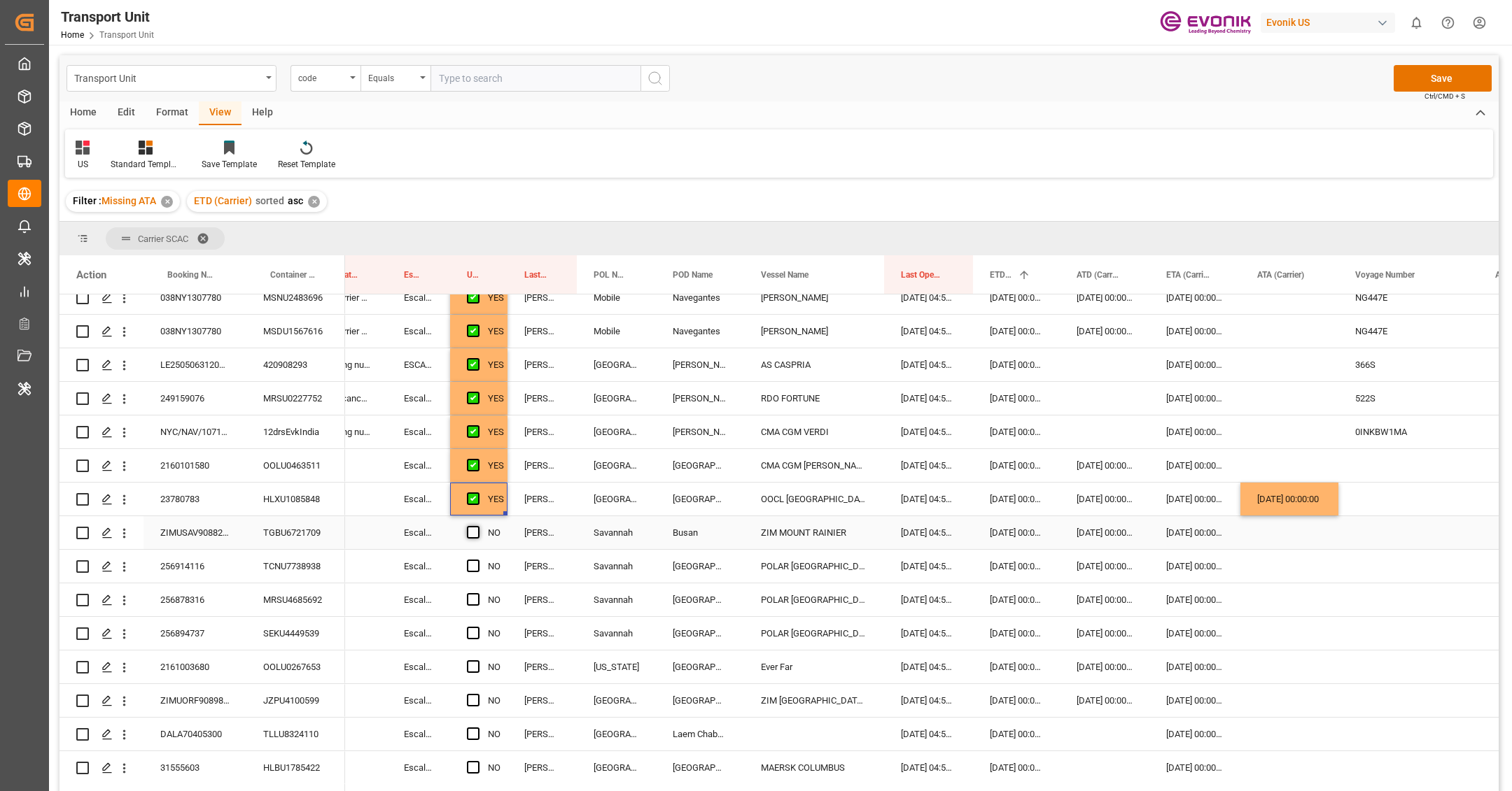
click at [476, 531] on span "Press SPACE to select this row." at bounding box center [473, 532] width 12 height 12
click at [478, 526] on input "Press SPACE to select this row." at bounding box center [478, 526] width 0 height 0
click at [203, 583] on div "256878316" at bounding box center [195, 600] width 103 height 33
click at [207, 570] on div "256914116" at bounding box center [195, 566] width 103 height 33
click at [1275, 563] on div "Press SPACE to select this row." at bounding box center [1289, 566] width 98 height 33
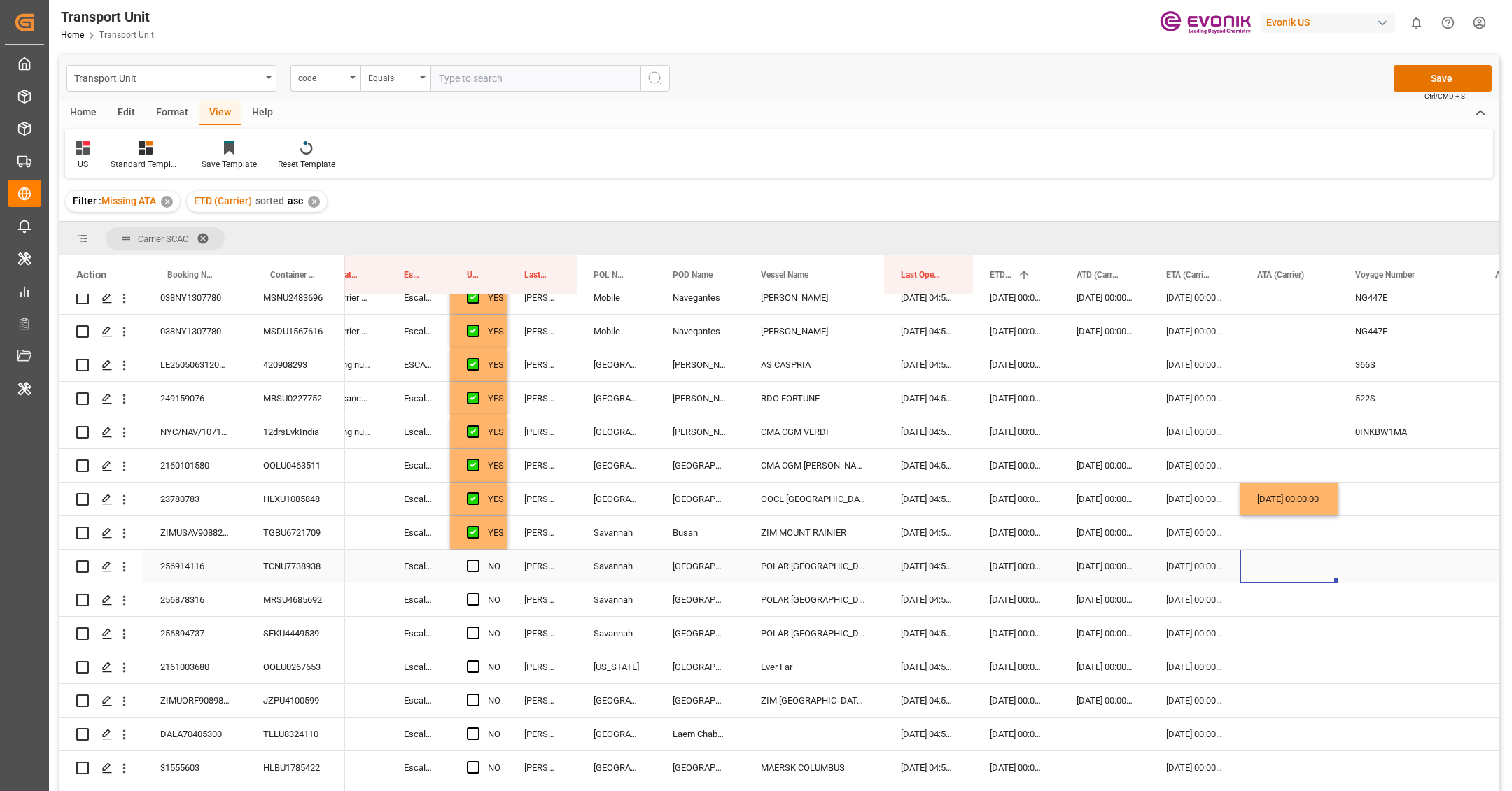
click at [1275, 563] on div "Press SPACE to select this row." at bounding box center [1289, 566] width 98 height 33
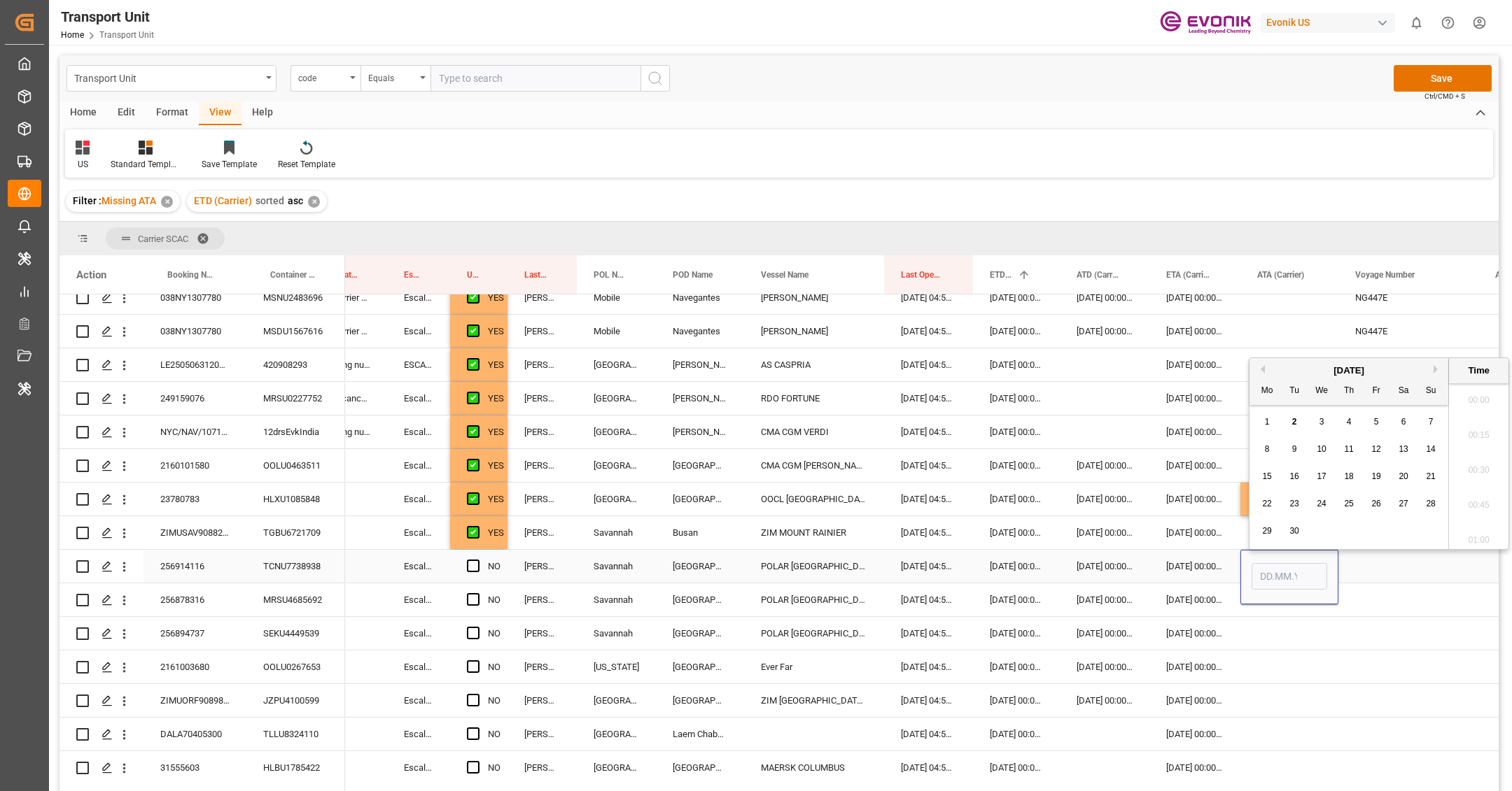
scroll to position [1333, 0]
click at [1264, 367] on button "Previous Month" at bounding box center [1260, 369] width 9 height 9
click at [1376, 532] on span "29" at bounding box center [1376, 531] width 10 height 10
type input "29.08.2025 00:00"
click at [477, 567] on span "Press SPACE to select this row." at bounding box center [473, 565] width 12 height 12
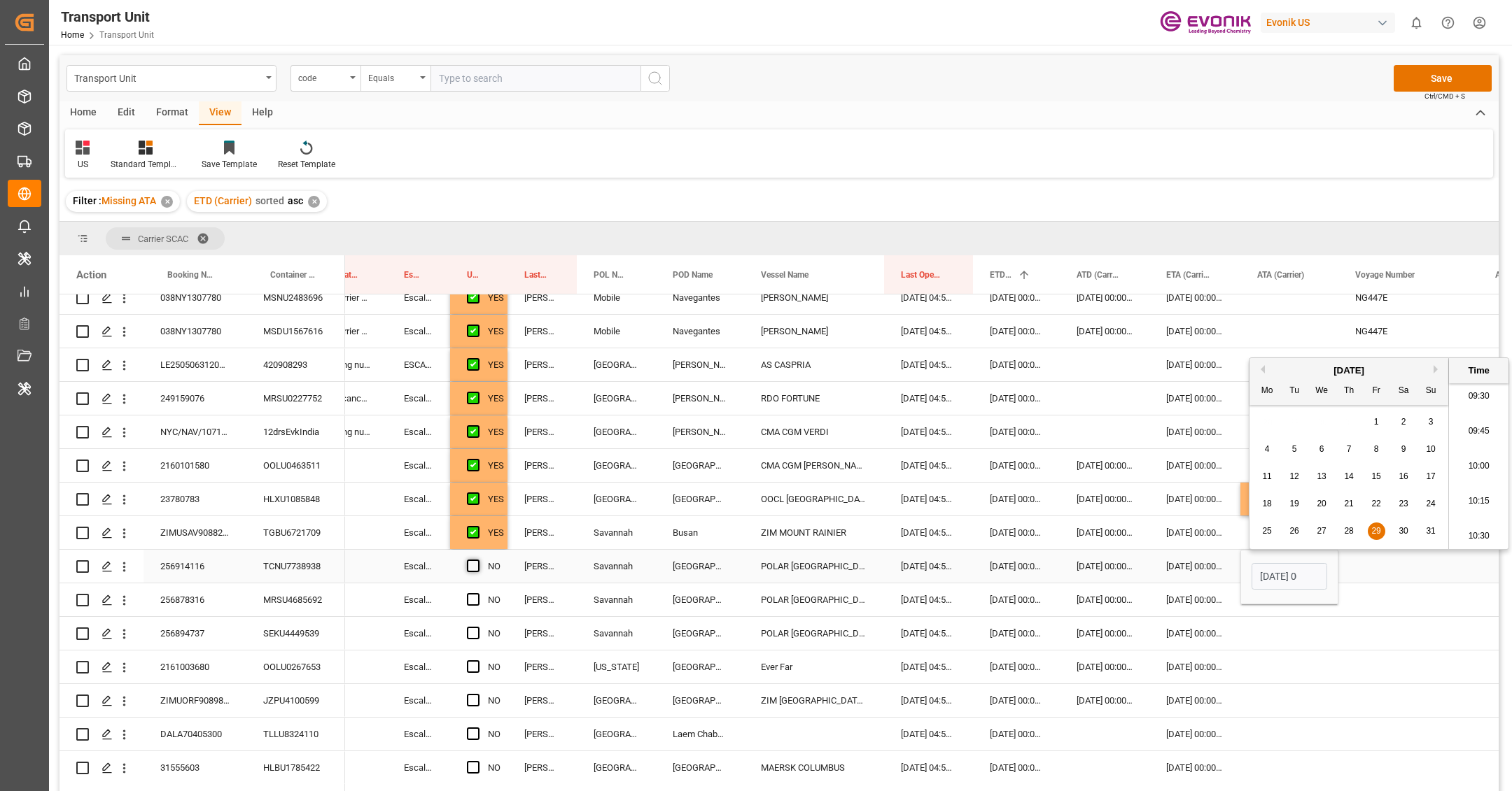
click at [478, 560] on input "Press SPACE to select this row." at bounding box center [478, 560] width 0 height 0
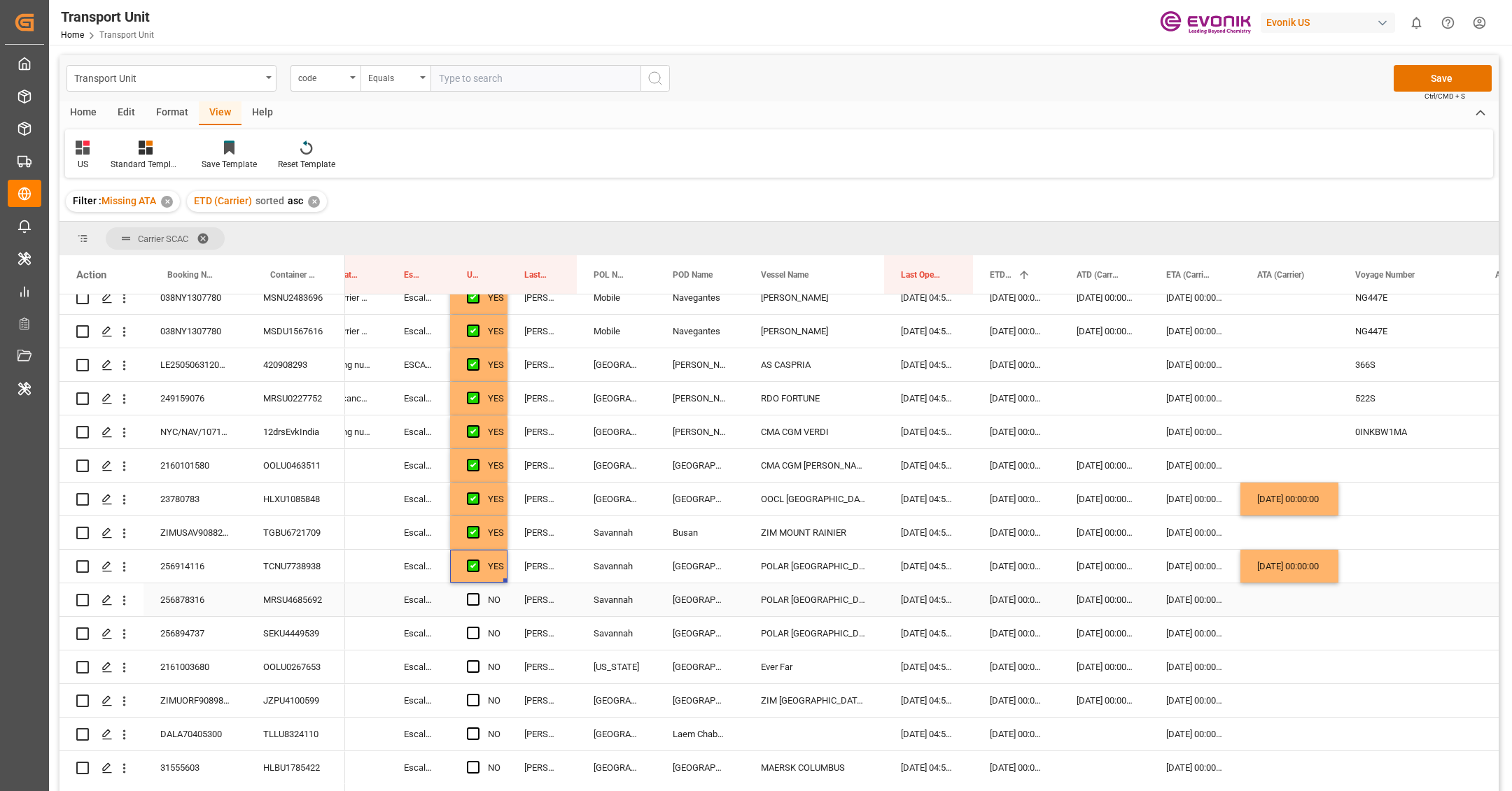
click at [193, 613] on div "256878316" at bounding box center [195, 600] width 103 height 33
click at [1292, 573] on div "[DATE] 00:00:00" at bounding box center [1289, 566] width 98 height 33
click at [1289, 593] on div "Press SPACE to select this row." at bounding box center [1289, 600] width 98 height 33
click at [467, 599] on span "Press SPACE to select this row." at bounding box center [473, 599] width 12 height 12
click at [478, 593] on input "Press SPACE to select this row." at bounding box center [478, 593] width 0 height 0
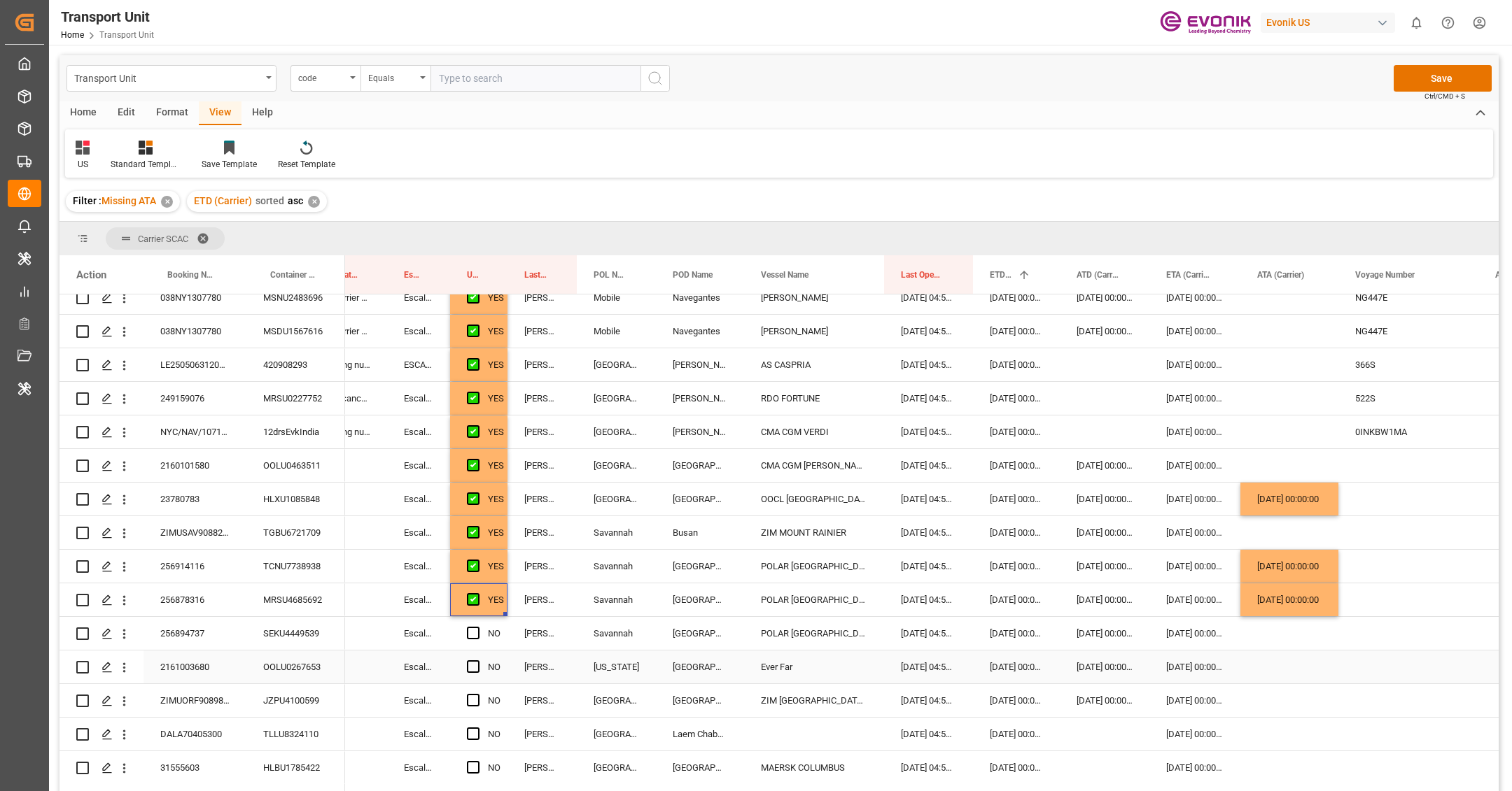
scroll to position [121, 0]
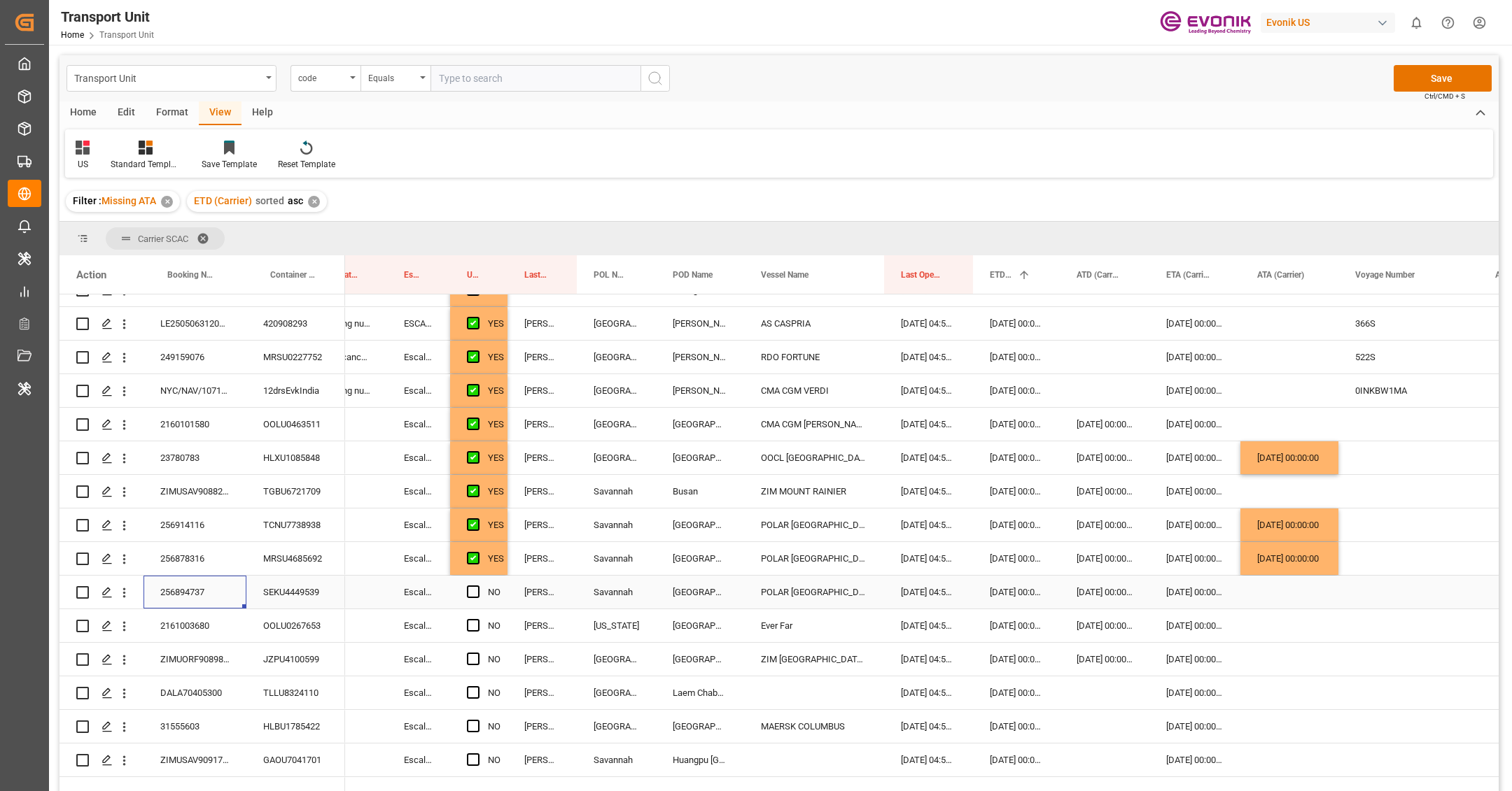
click at [225, 592] on div "256894737" at bounding box center [195, 592] width 103 height 33
click at [1272, 596] on div "Press SPACE to select this row." at bounding box center [1289, 592] width 98 height 33
click at [1284, 566] on div "[DATE] 00:00:00" at bounding box center [1289, 559] width 98 height 33
click at [1284, 590] on div "Press SPACE to select this row." at bounding box center [1289, 592] width 98 height 33
click at [474, 590] on span "Press SPACE to select this row." at bounding box center [473, 591] width 12 height 12
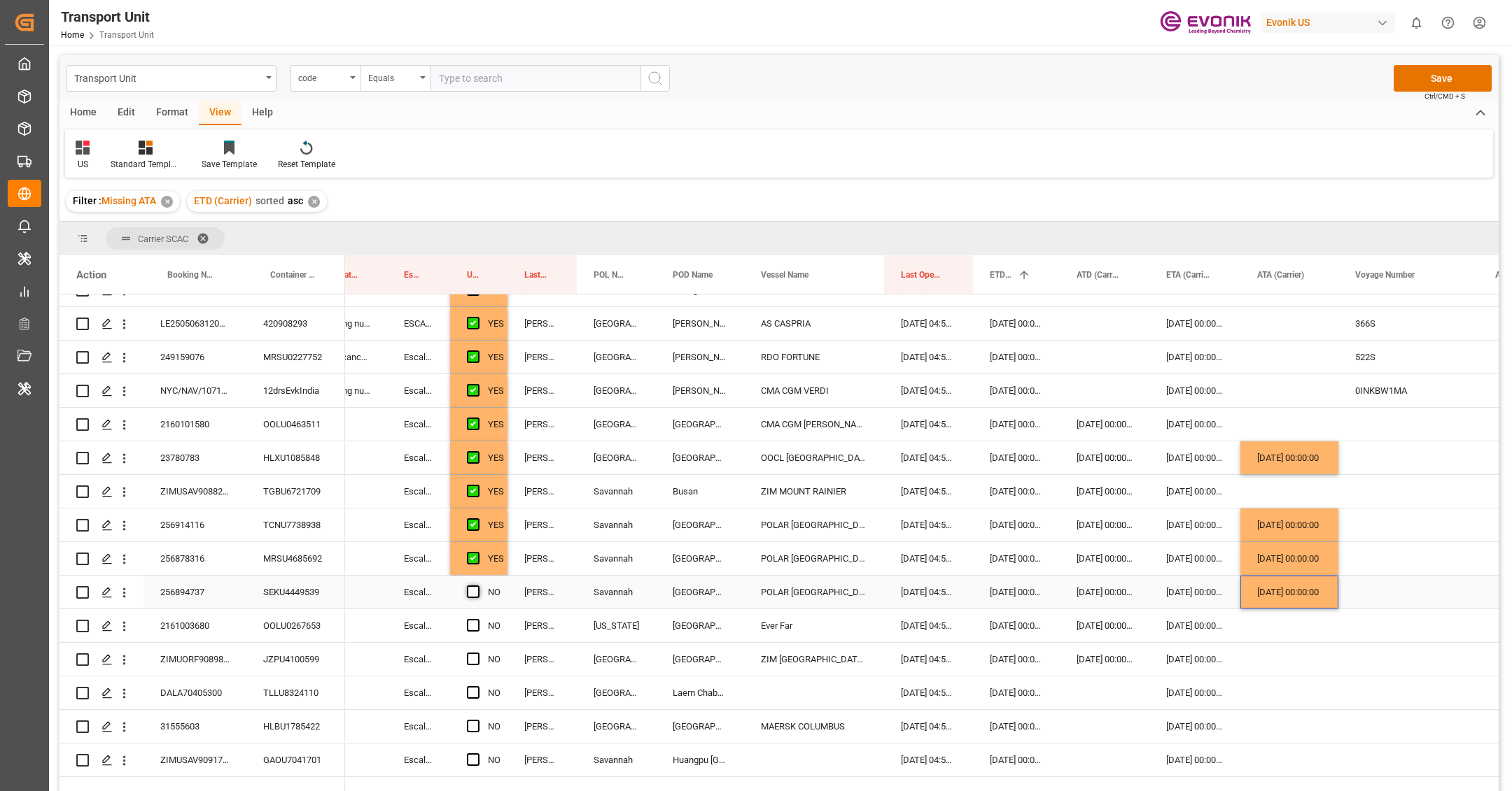
click at [478, 585] on input "Press SPACE to select this row." at bounding box center [478, 585] width 0 height 0
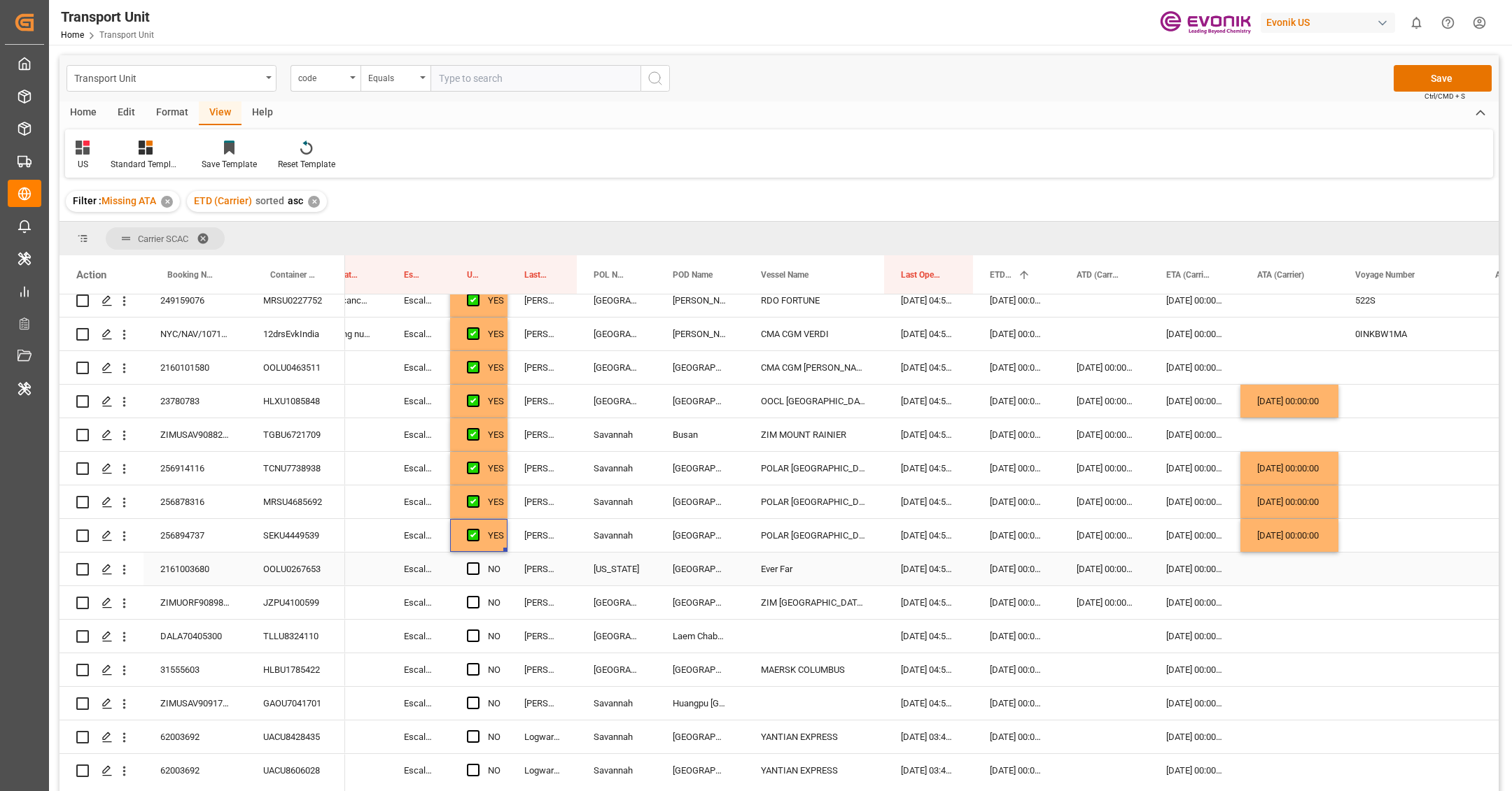
scroll to position [259, 0]
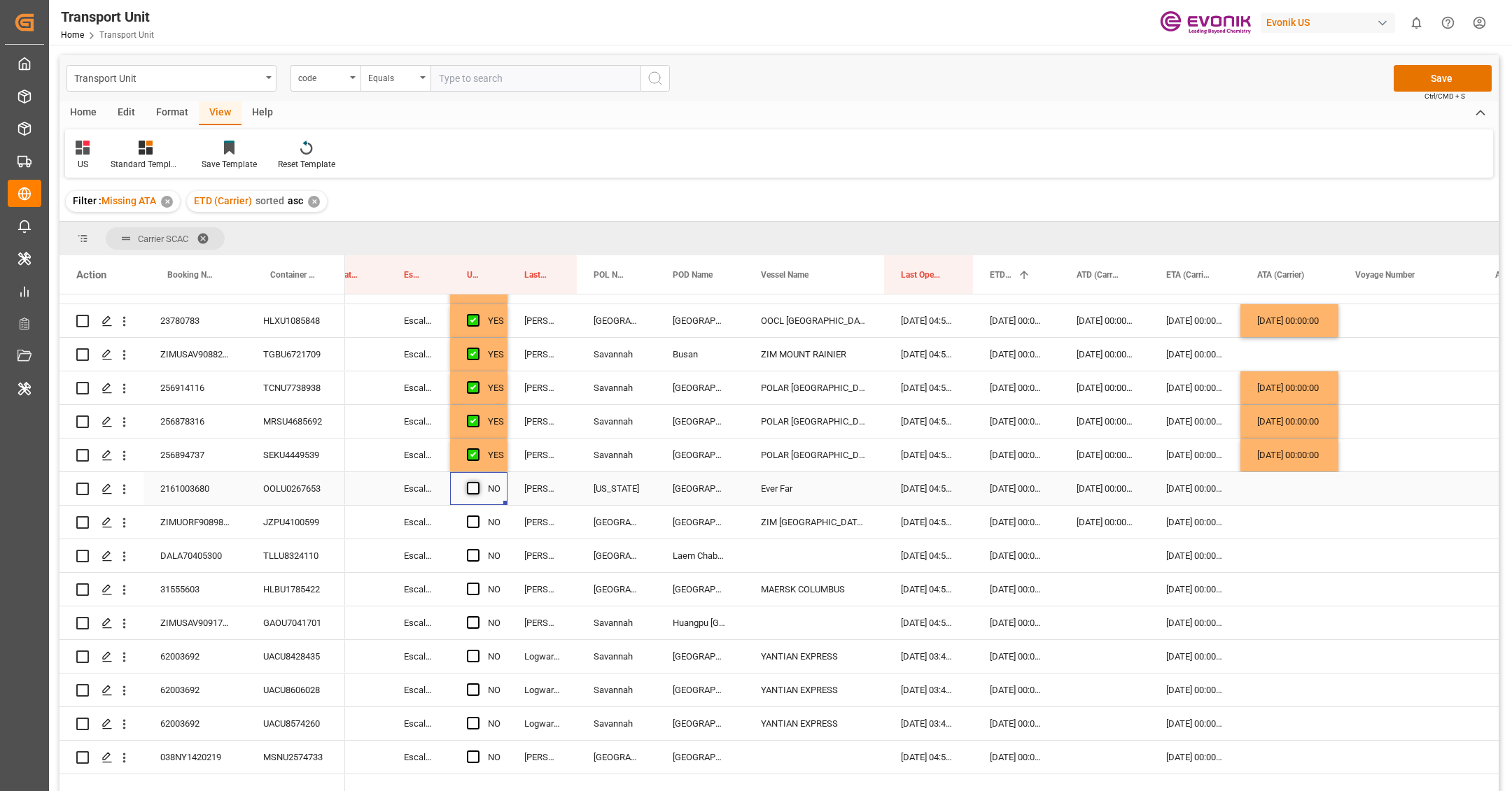
click at [478, 482] on span "Press SPACE to select this row." at bounding box center [473, 488] width 12 height 12
click at [478, 482] on input "Press SPACE to select this row." at bounding box center [478, 482] width 0 height 0
click at [475, 520] on span "Press SPACE to select this row." at bounding box center [473, 521] width 12 height 12
click at [478, 516] on input "Press SPACE to select this row." at bounding box center [478, 516] width 0 height 0
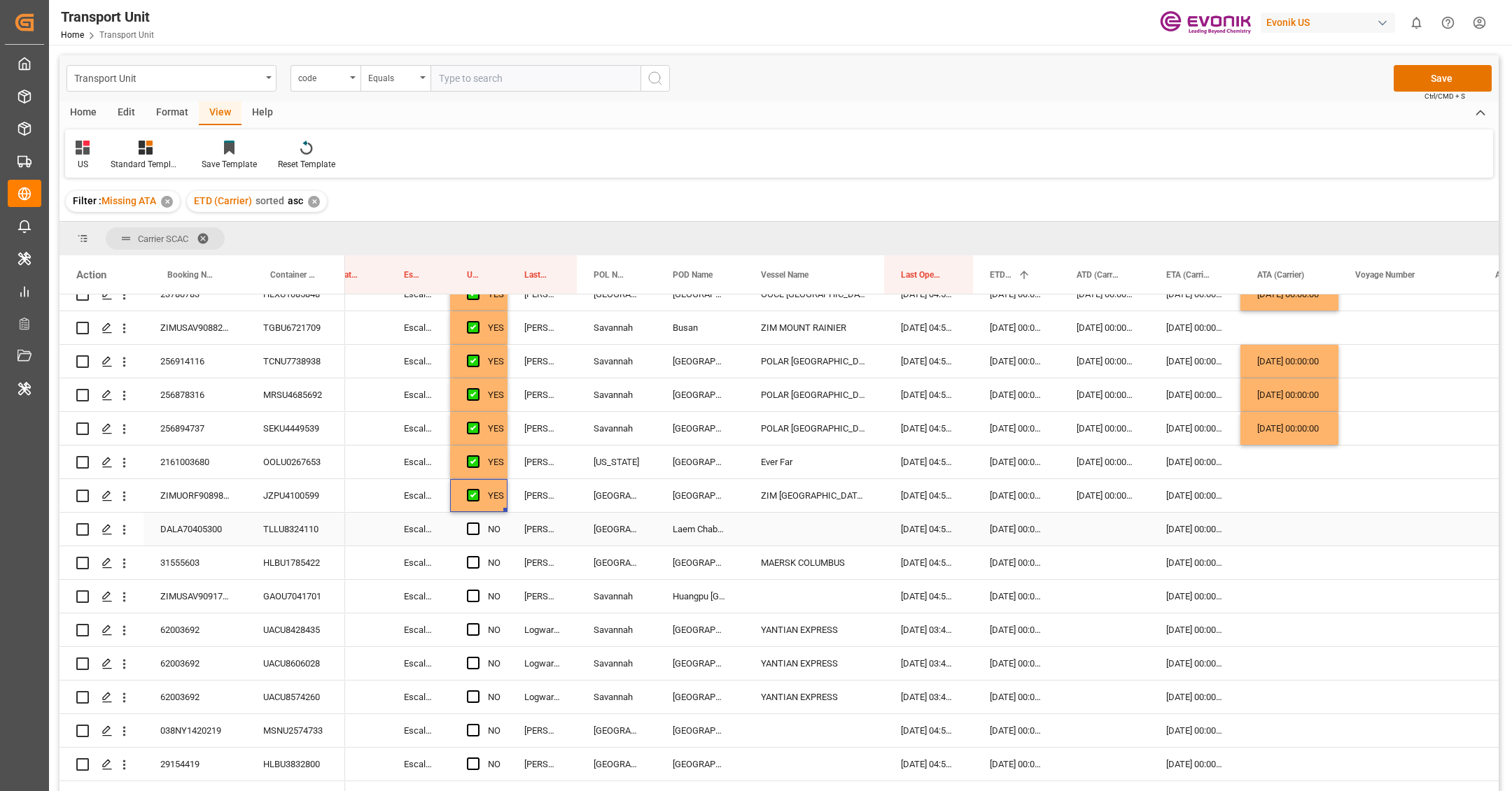
scroll to position [298, 0]
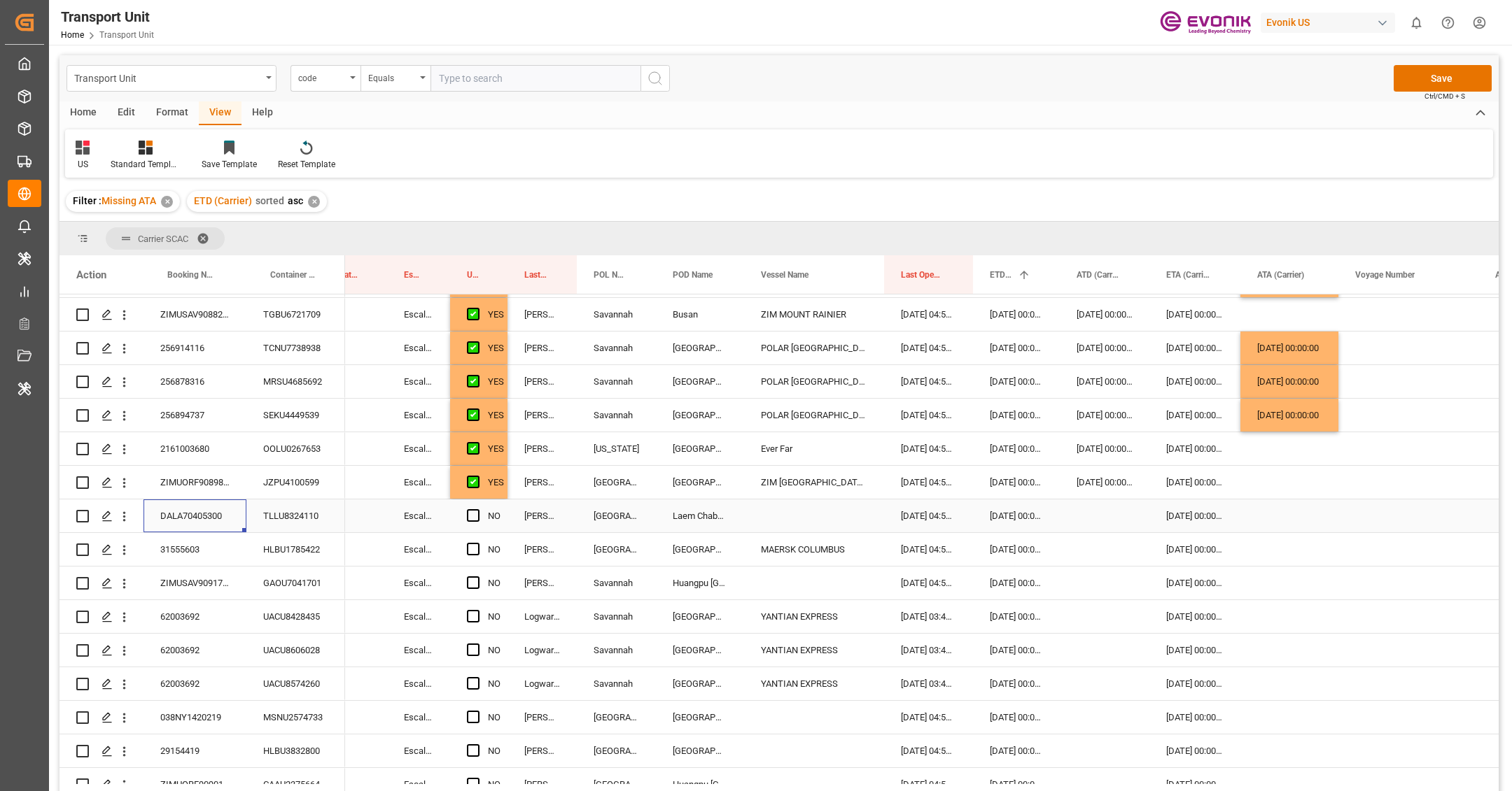
click at [167, 523] on div "DALA70405300" at bounding box center [195, 516] width 103 height 33
click at [123, 519] on icon "open menu" at bounding box center [124, 517] width 3 height 10
click at [178, 545] on span "Open in new tab" at bounding box center [215, 545] width 127 height 14
click at [305, 525] on div "TLLU8324110" at bounding box center [296, 516] width 99 height 33
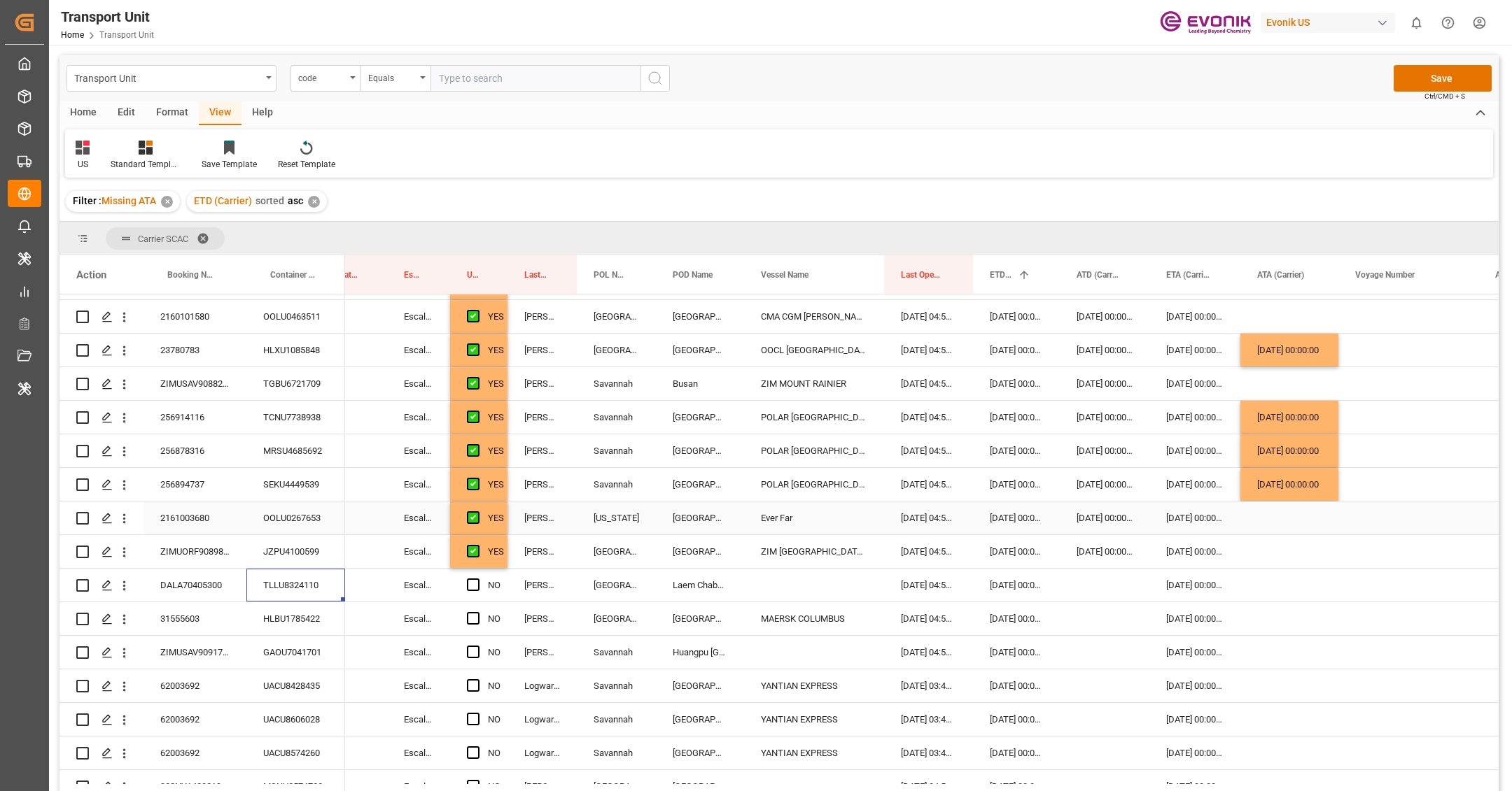
scroll to position [231, 0]
click at [837, 456] on div "POLAR COSTA RICA" at bounding box center [814, 449] width 140 height 33
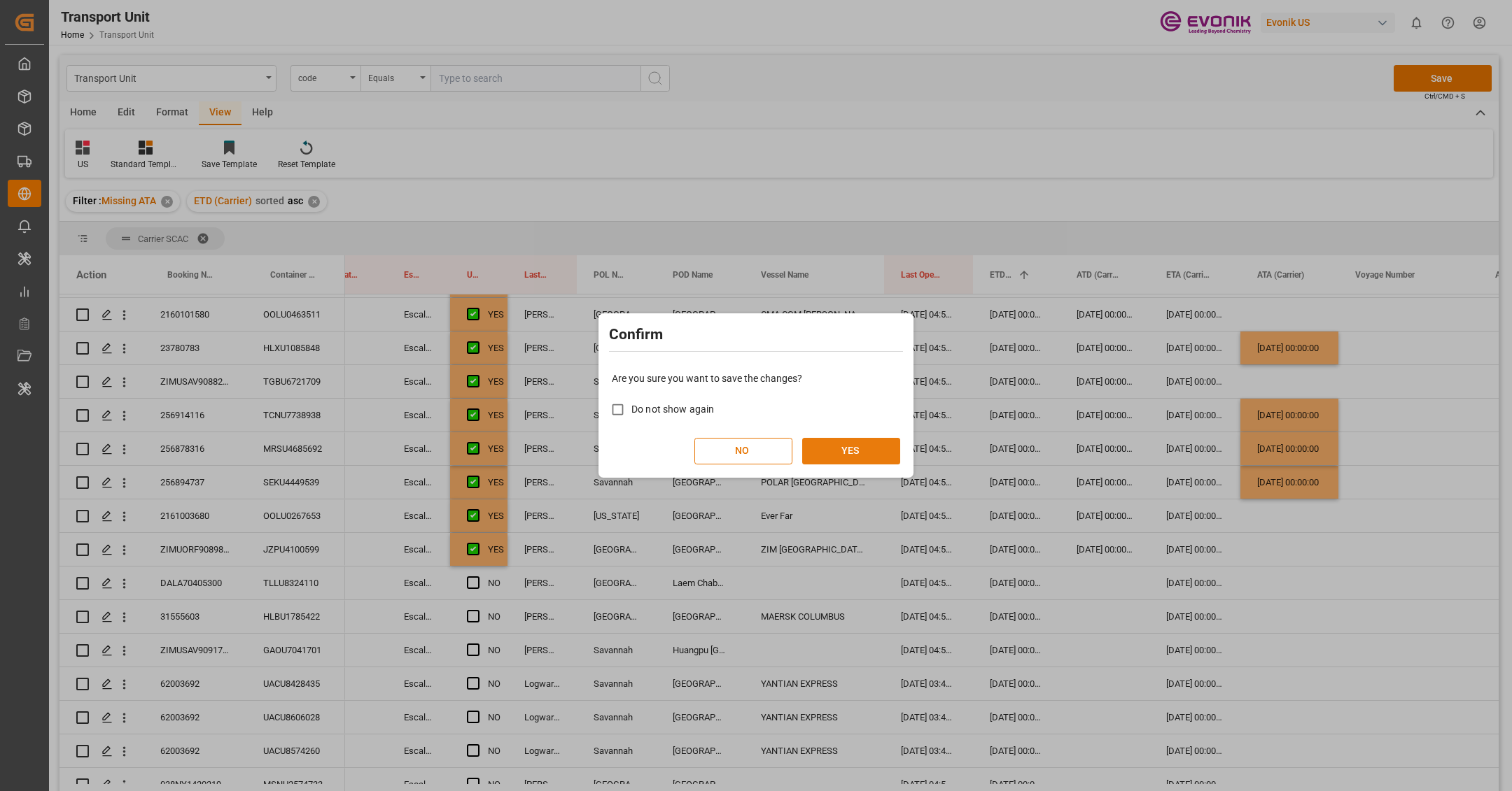
click at [848, 453] on button "YES" at bounding box center [851, 451] width 98 height 27
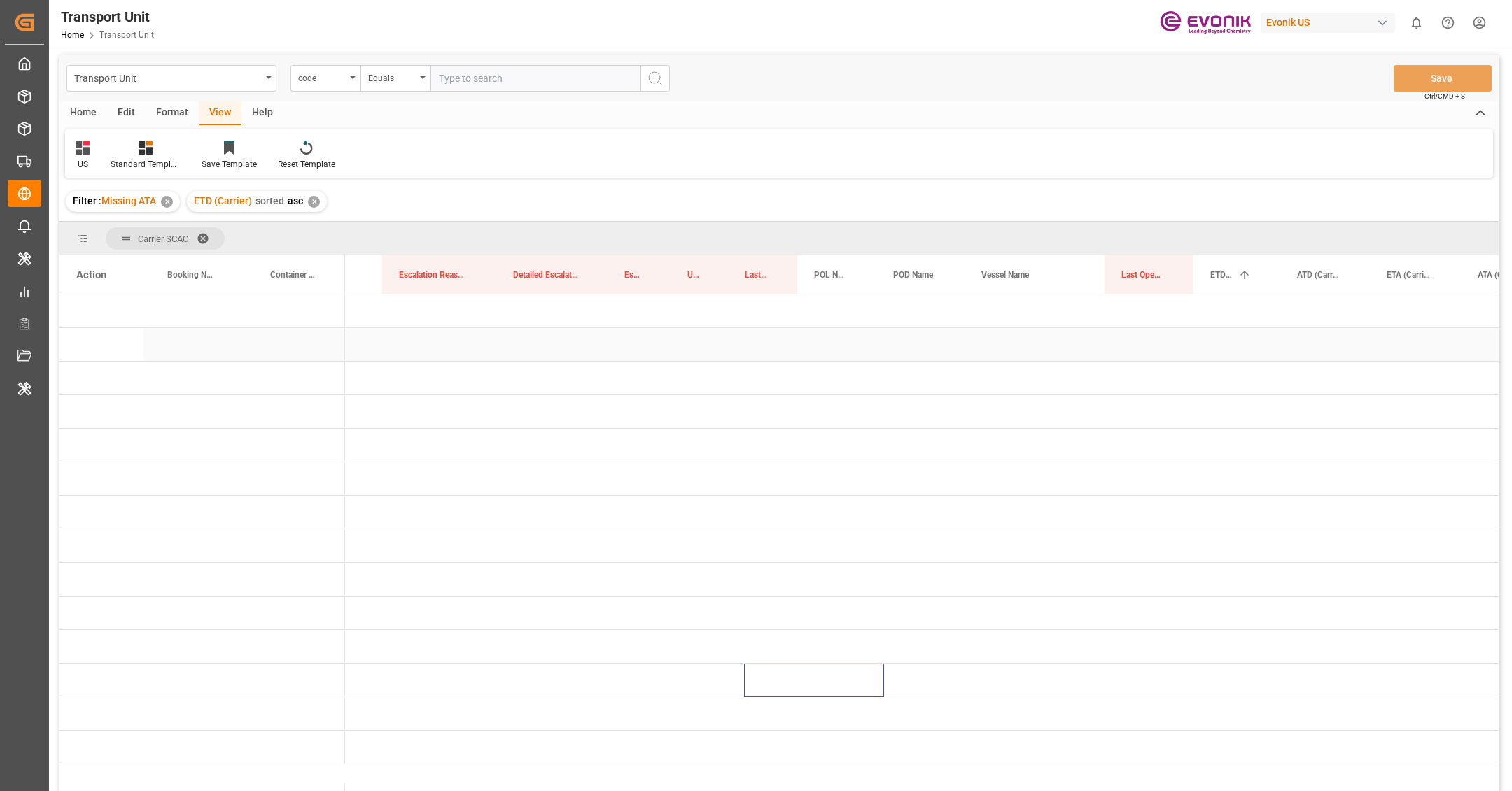
scroll to position [0, 0]
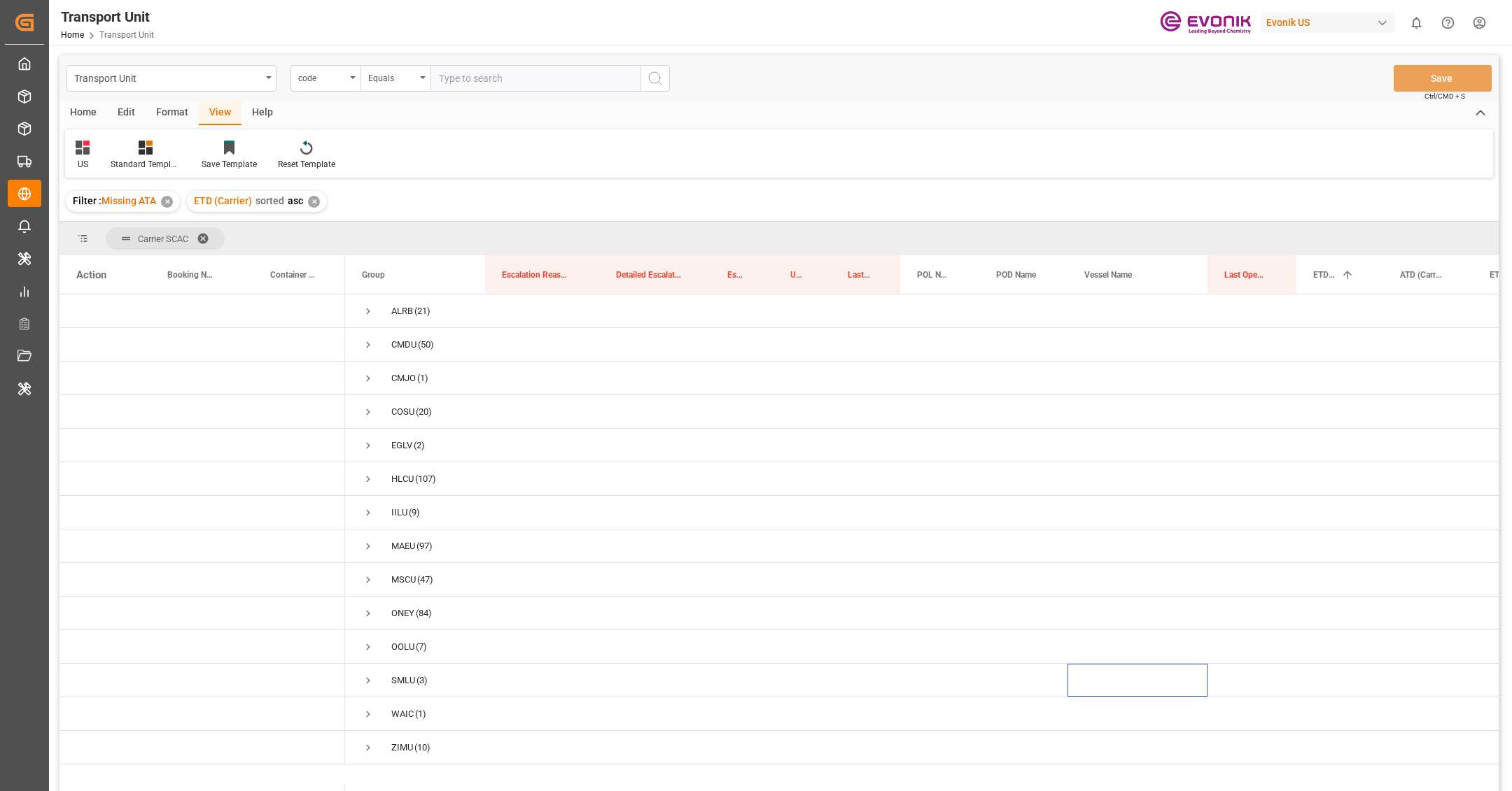
click at [209, 232] on span at bounding box center [208, 238] width 22 height 12
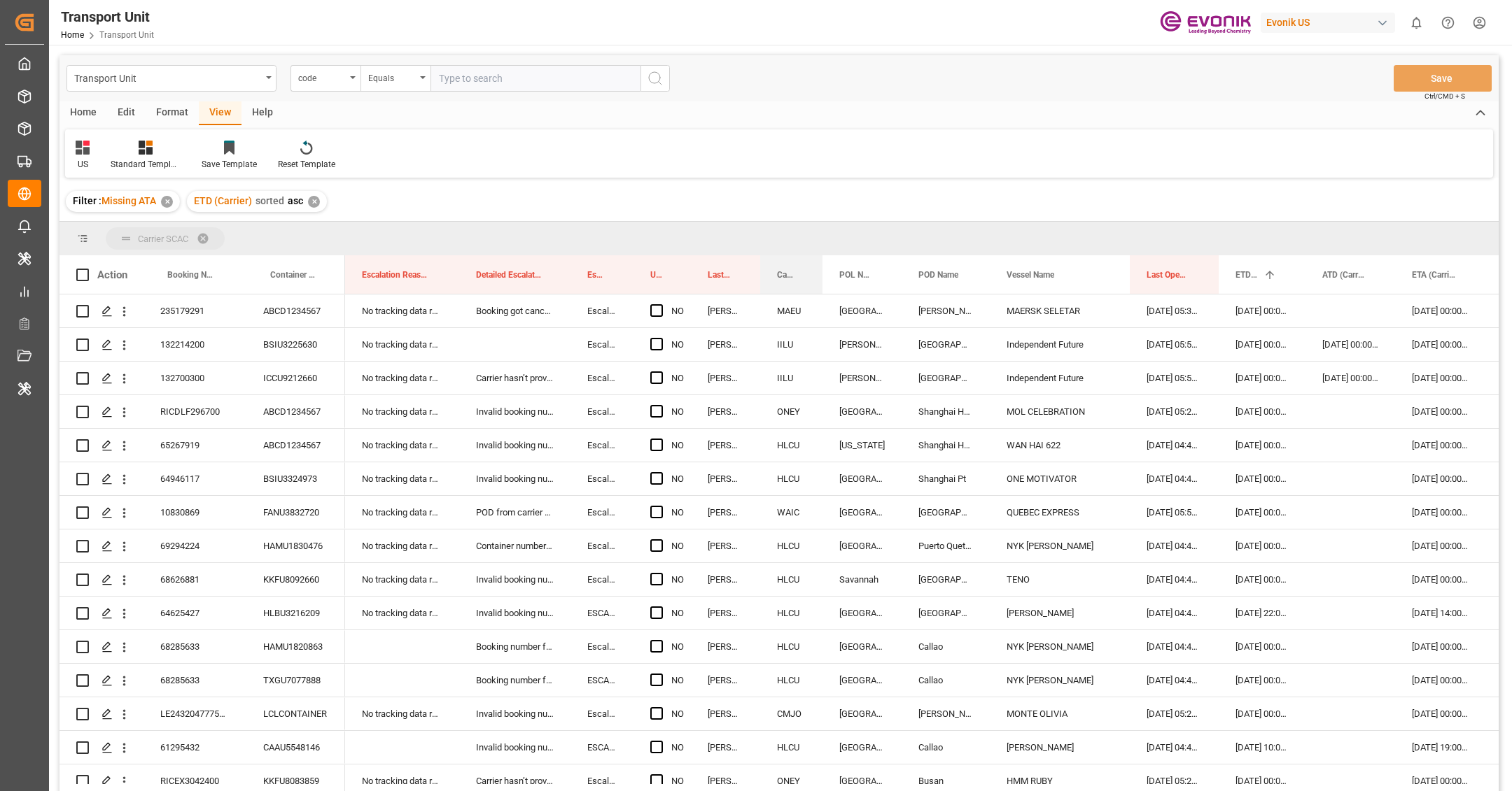
drag, startPoint x: 779, startPoint y: 273, endPoint x: 779, endPoint y: 241, distance: 32.0
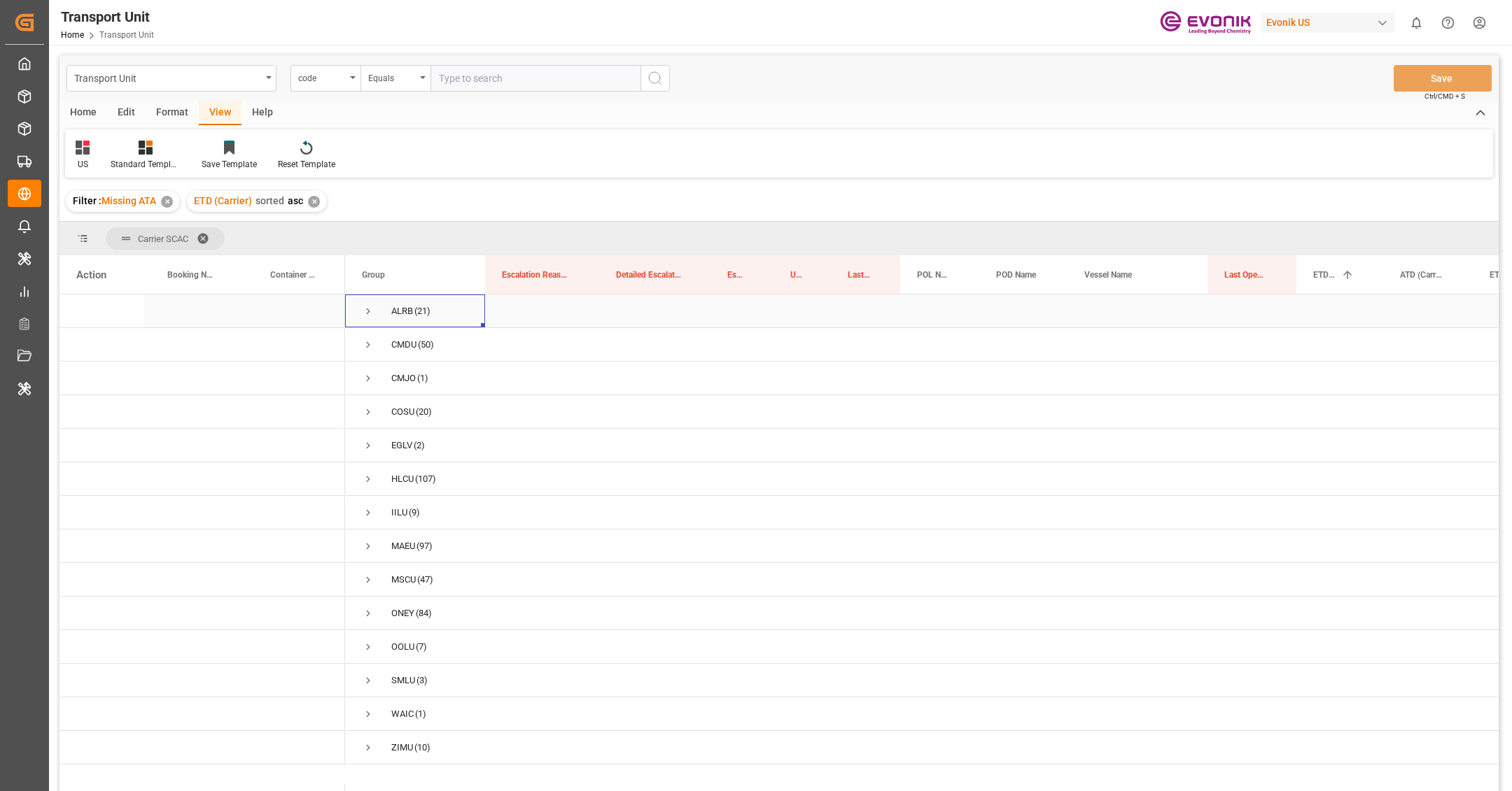
click at [364, 309] on span "Press SPACE to select this row." at bounding box center [367, 311] width 12 height 12
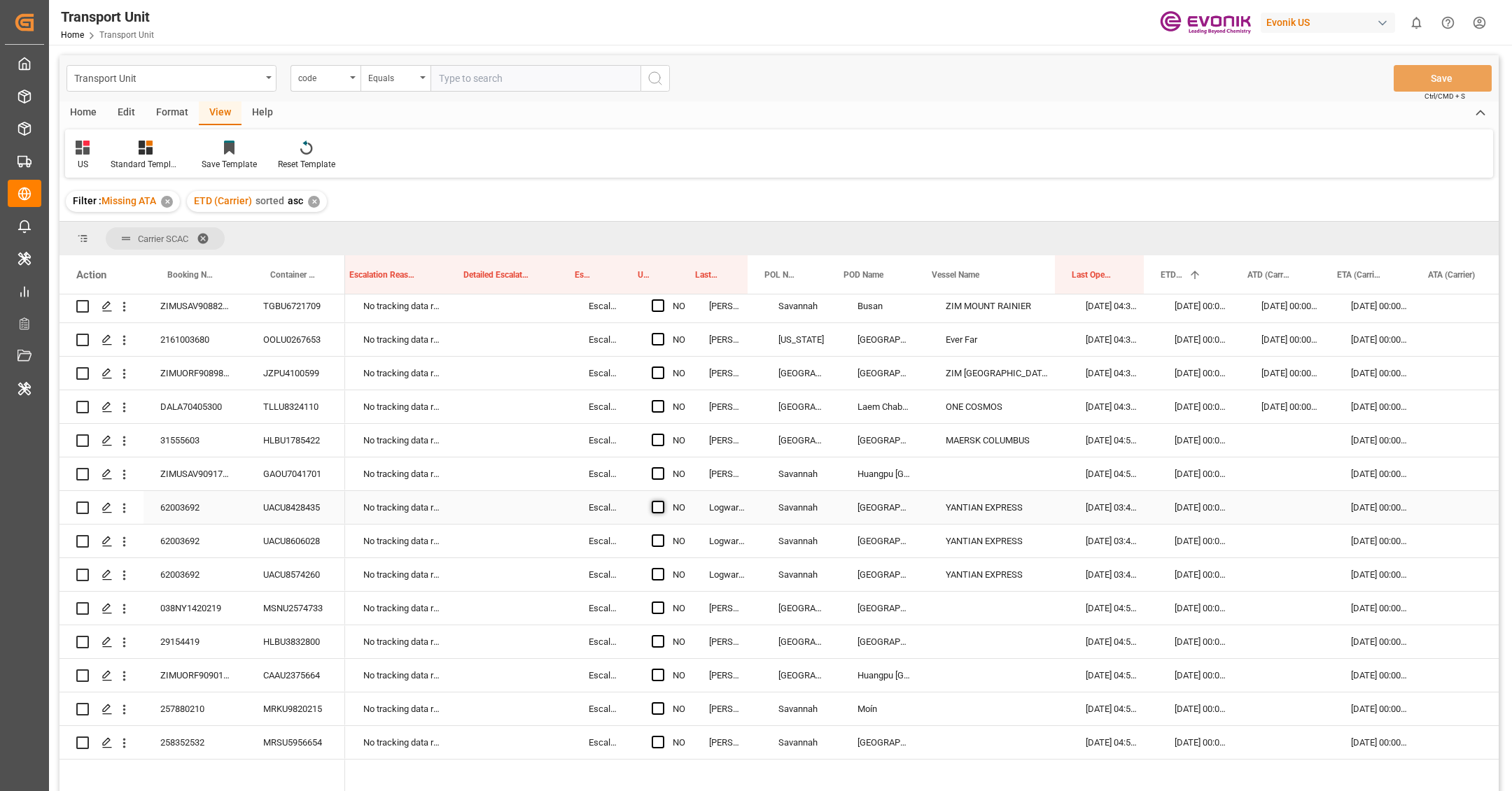
scroll to position [0, 179]
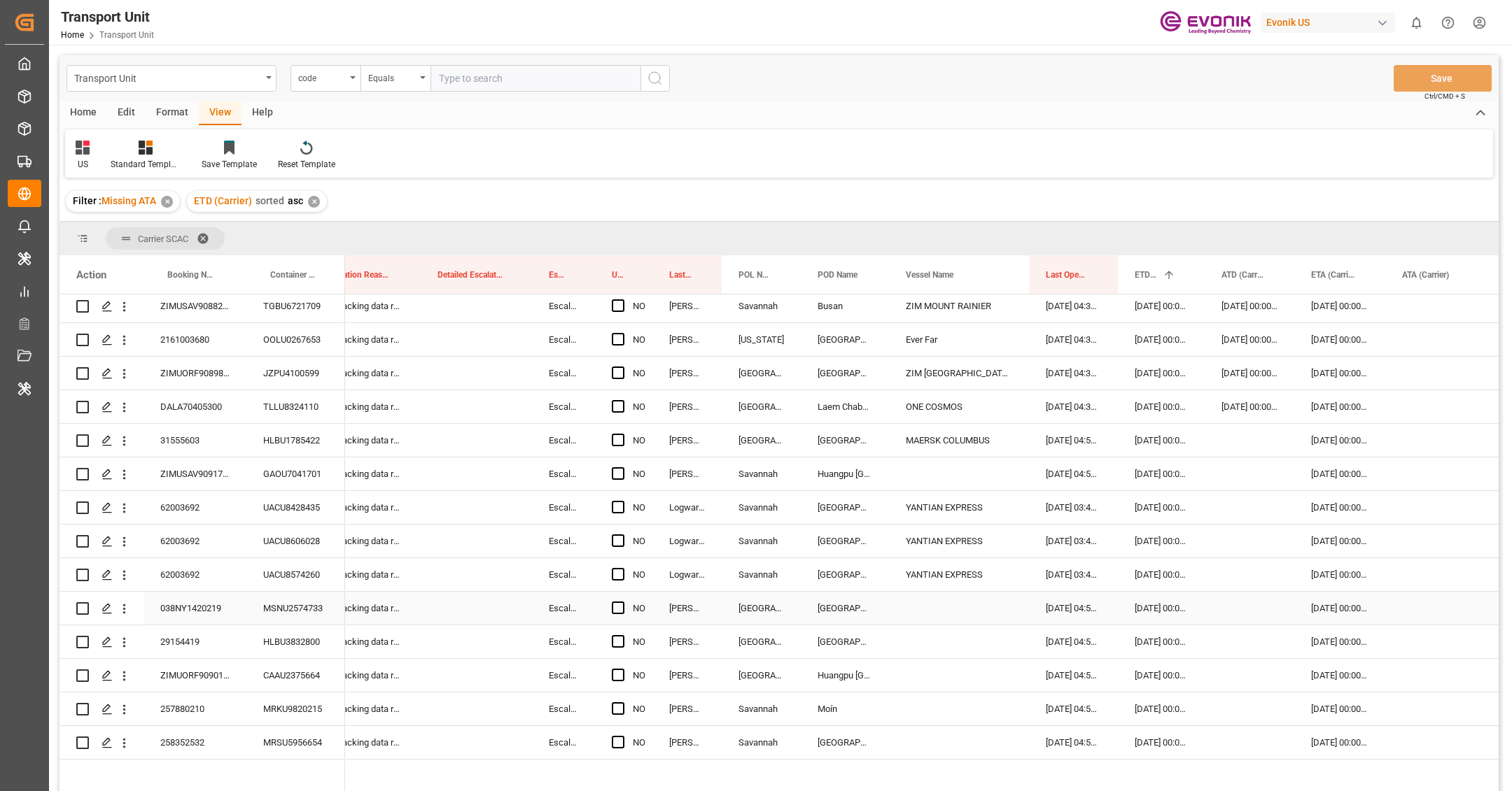
click at [624, 607] on div "Press SPACE to select this row." at bounding box center [622, 609] width 21 height 33
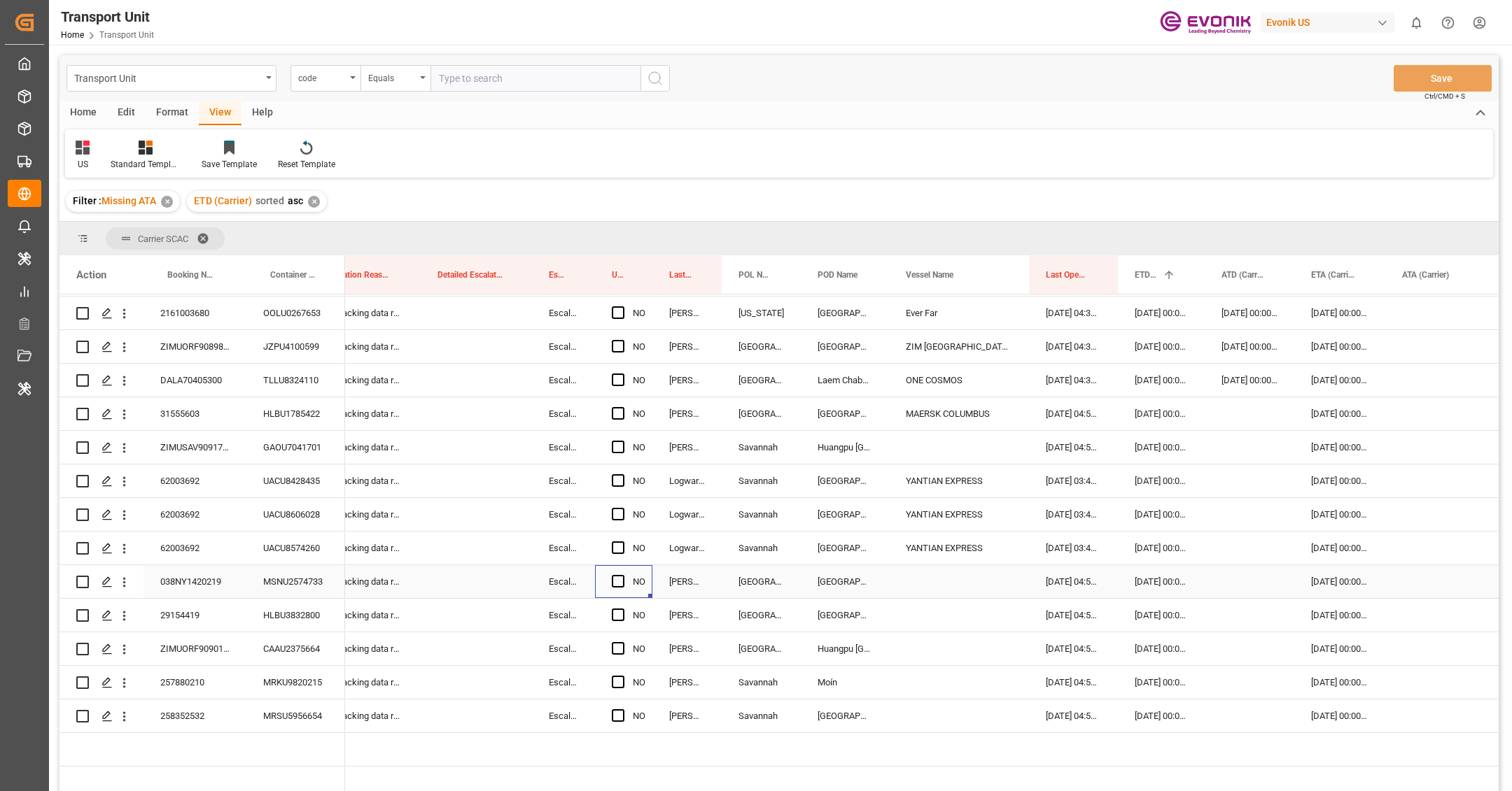
scroll to position [314, 0]
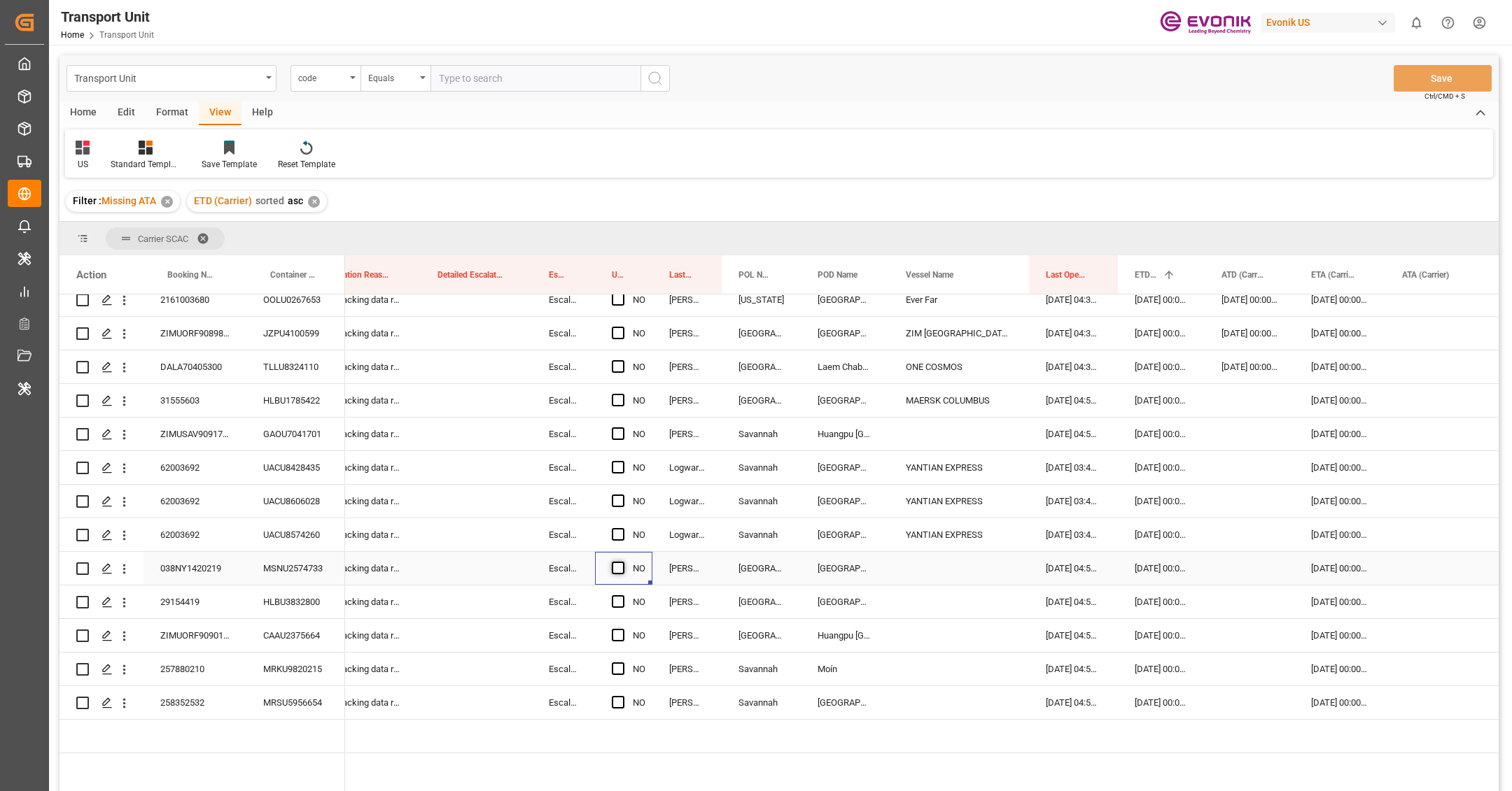
click at [618, 570] on span "Press SPACE to select this row." at bounding box center [617, 567] width 12 height 12
click at [622, 561] on input "Press SPACE to select this row." at bounding box center [622, 561] width 0 height 0
drag, startPoint x: 650, startPoint y: 582, endPoint x: 643, endPoint y: 692, distance: 110.2
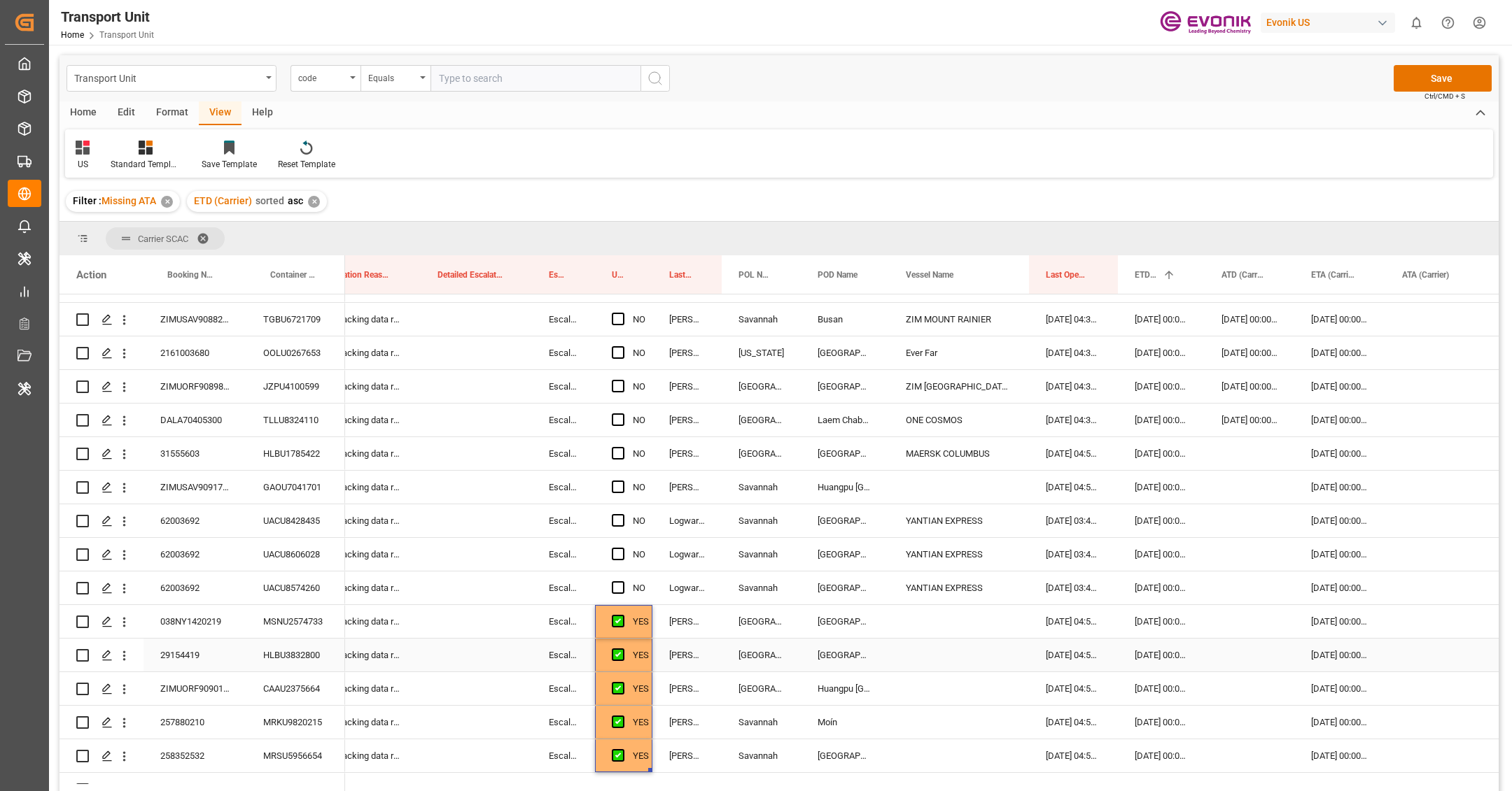
scroll to position [247, 0]
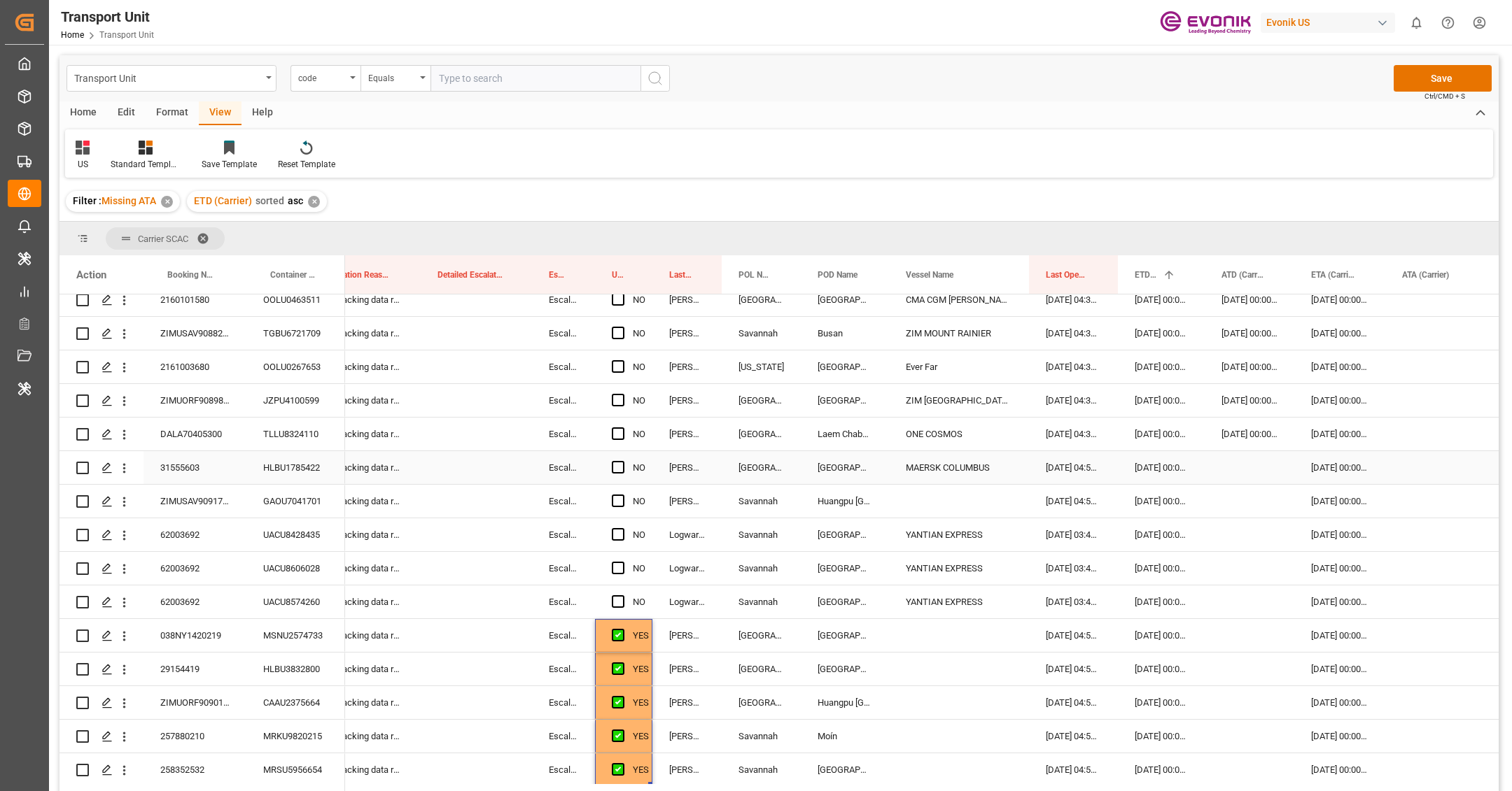
click at [215, 472] on div "31555603" at bounding box center [195, 468] width 103 height 33
click at [301, 468] on div "HLBU1785422" at bounding box center [296, 468] width 99 height 33
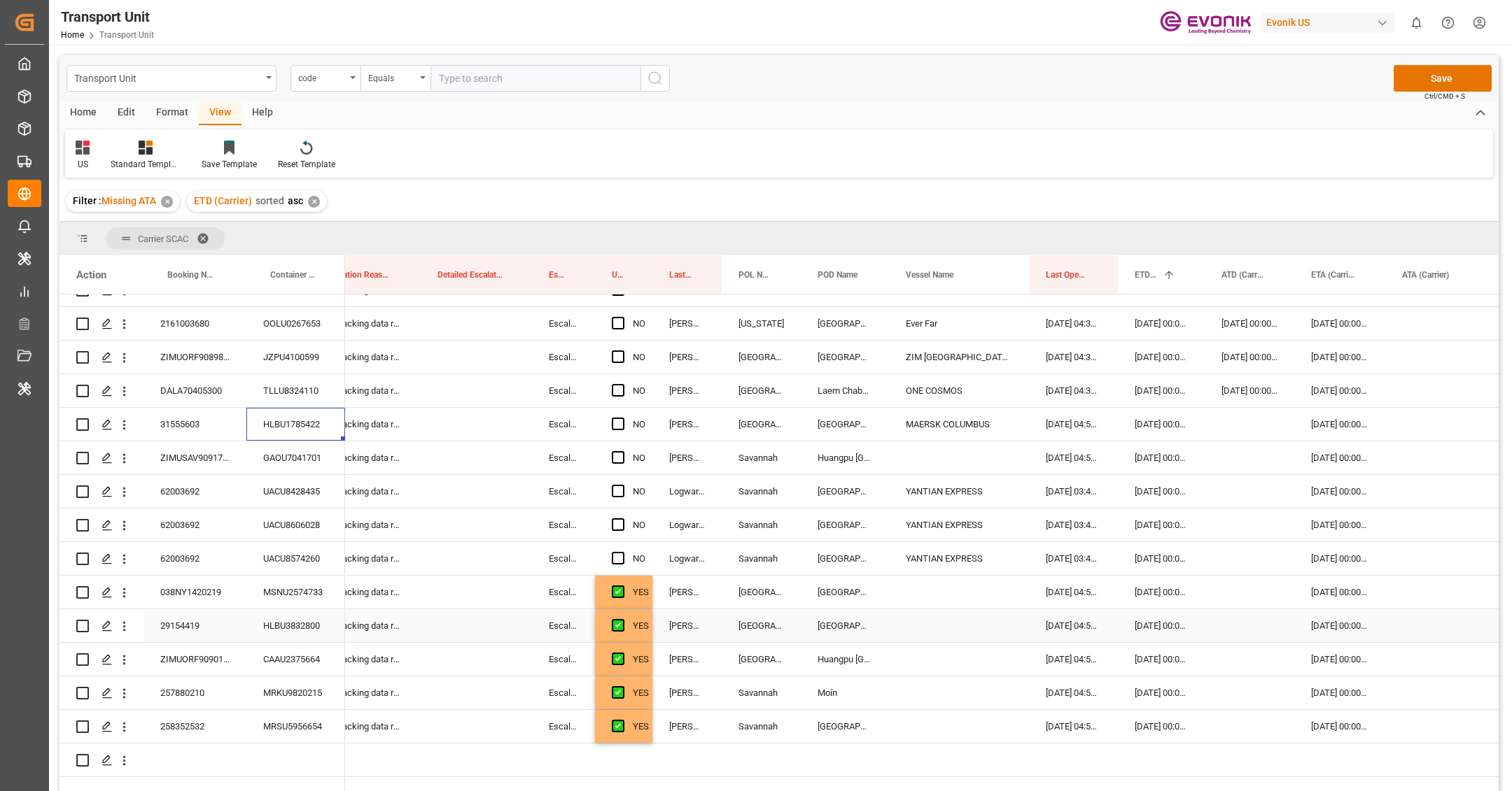
scroll to position [176, 0]
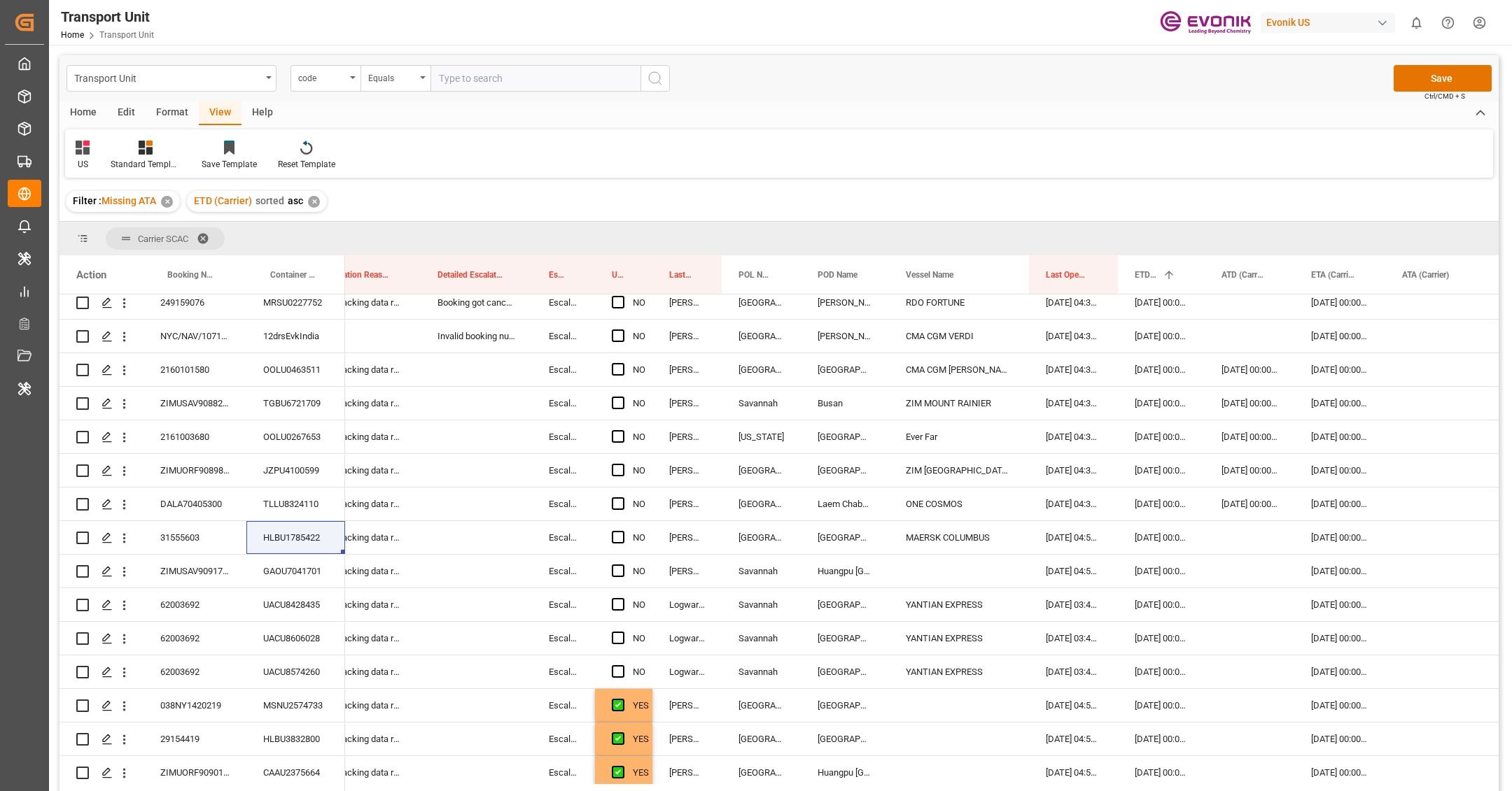
click at [870, 197] on div "Filter : Missing ATA ✕ ETD (Carrier) sorted asc ✕" at bounding box center [779, 201] width 1439 height 39
click at [899, 152] on div "US Standard Templates Save Template Reset Template" at bounding box center [779, 153] width 1428 height 48
click at [927, 92] on div "Transport Unit code Equals Save Ctrl/CMD + S" at bounding box center [779, 78] width 1439 height 46
click at [943, 67] on div "Transport Unit code Equals Save Ctrl/CMD + S" at bounding box center [779, 78] width 1439 height 46
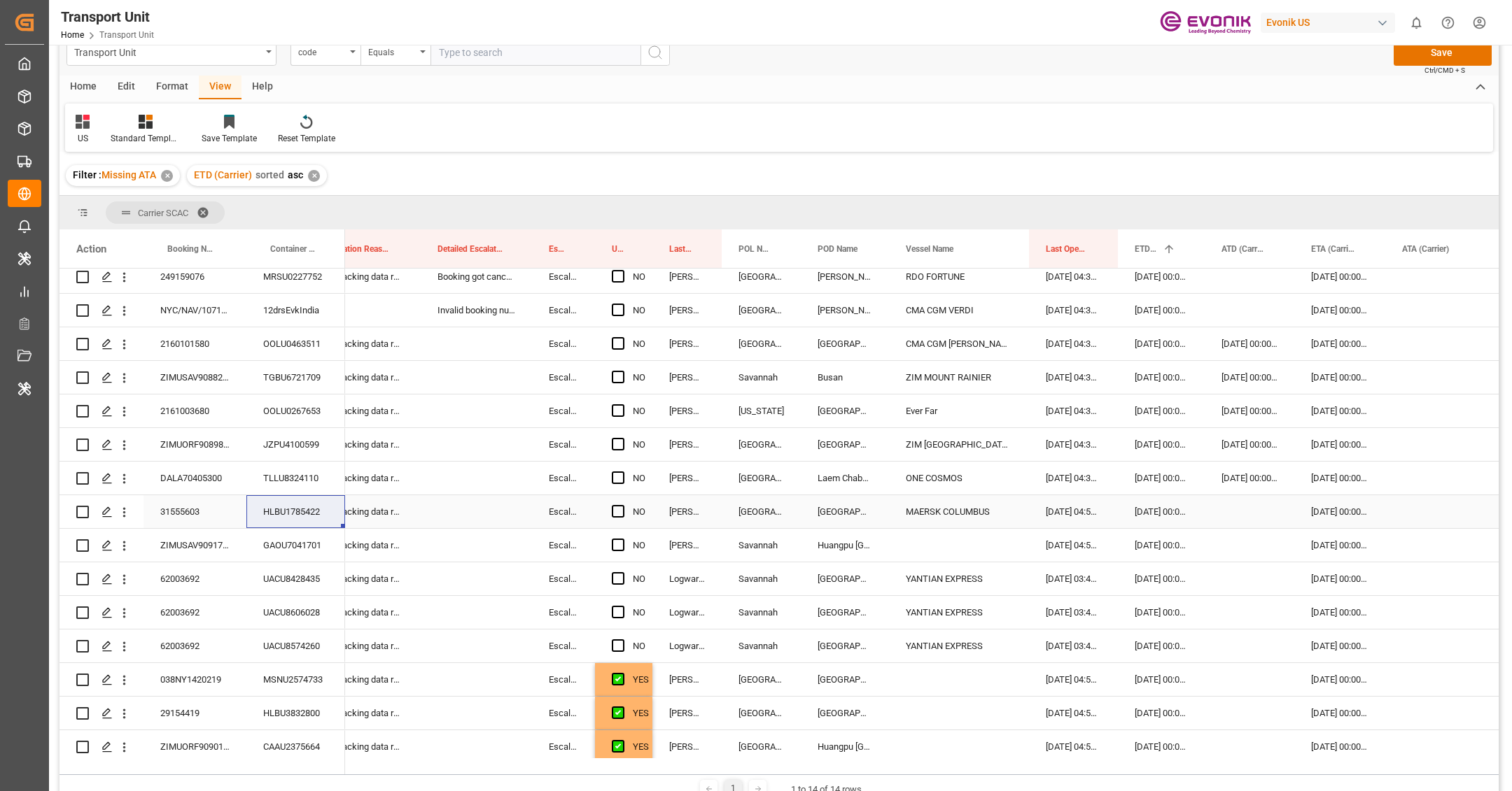
click at [484, 517] on div "Press SPACE to select this row." at bounding box center [477, 512] width 111 height 33
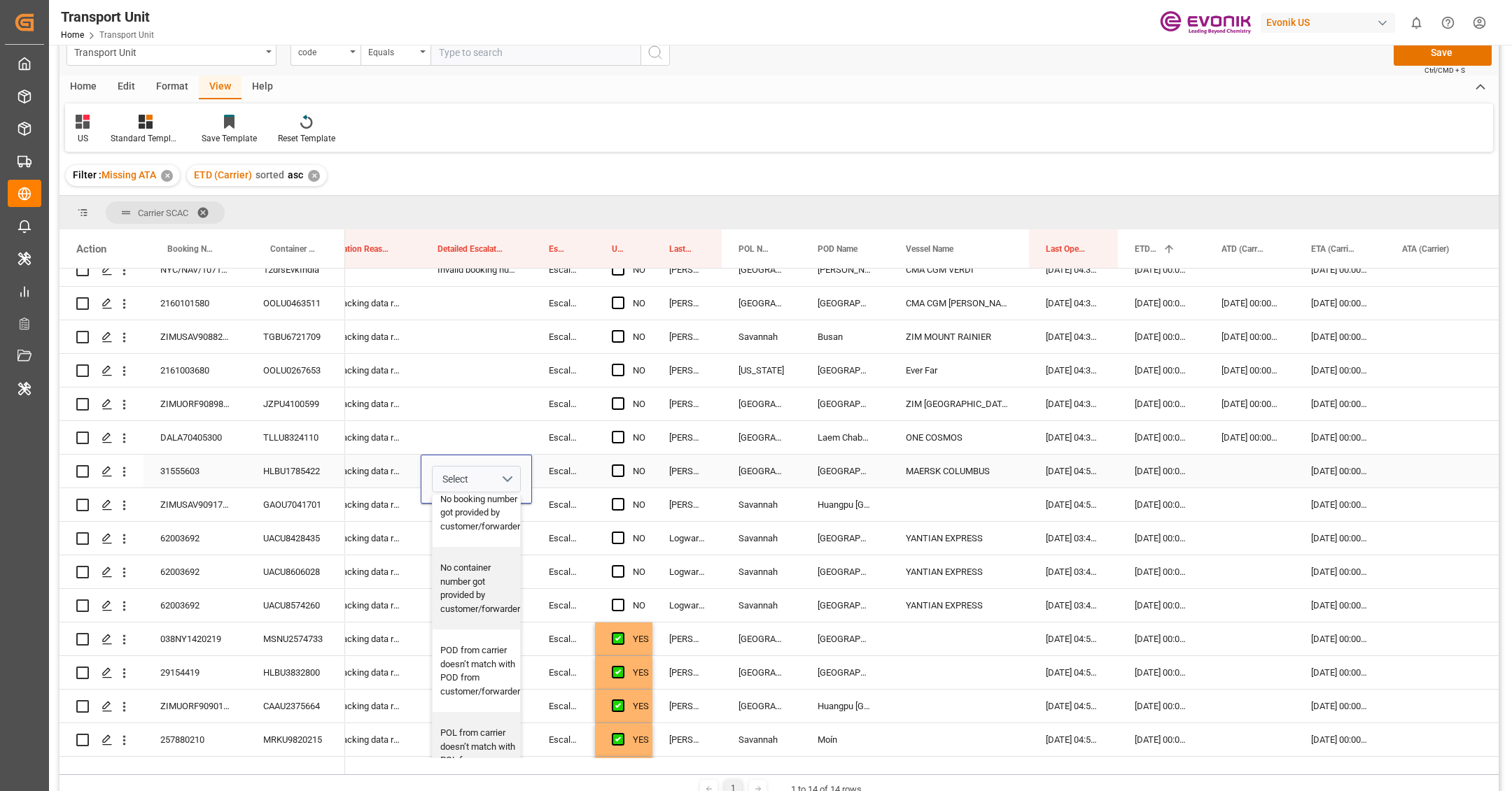
scroll to position [705, 0]
drag, startPoint x: 461, startPoint y: 661, endPoint x: 460, endPoint y: 601, distance: 60.0
click at [460, 601] on div "Booking got cancelled by carrier Booking number from carrier doesn’t match with…" at bounding box center [479, 327] width 95 height 964
click at [467, 583] on div "POD from carrier doesn’t match with POD from customer/forwarder" at bounding box center [479, 603] width 79 height 55
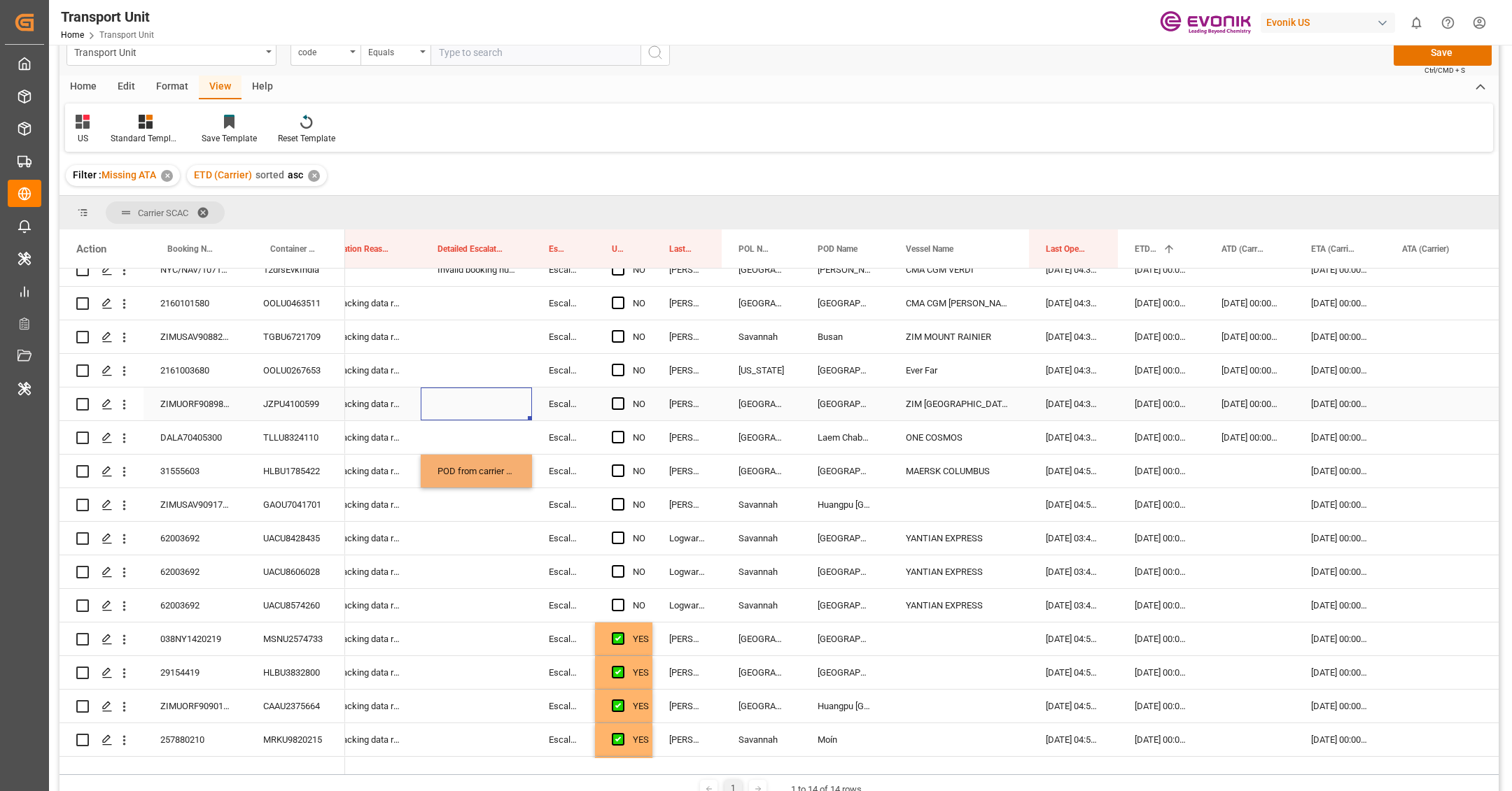
click at [499, 415] on div "Press SPACE to select this row." at bounding box center [477, 404] width 111 height 33
click at [620, 468] on span "Press SPACE to select this row." at bounding box center [617, 471] width 12 height 12
click at [622, 465] on input "Press SPACE to select this row." at bounding box center [622, 465] width 0 height 0
click at [203, 500] on div "ZIMUSAV9091717" at bounding box center [195, 505] width 103 height 33
click at [294, 513] on div "GAOU7041701" at bounding box center [296, 505] width 99 height 33
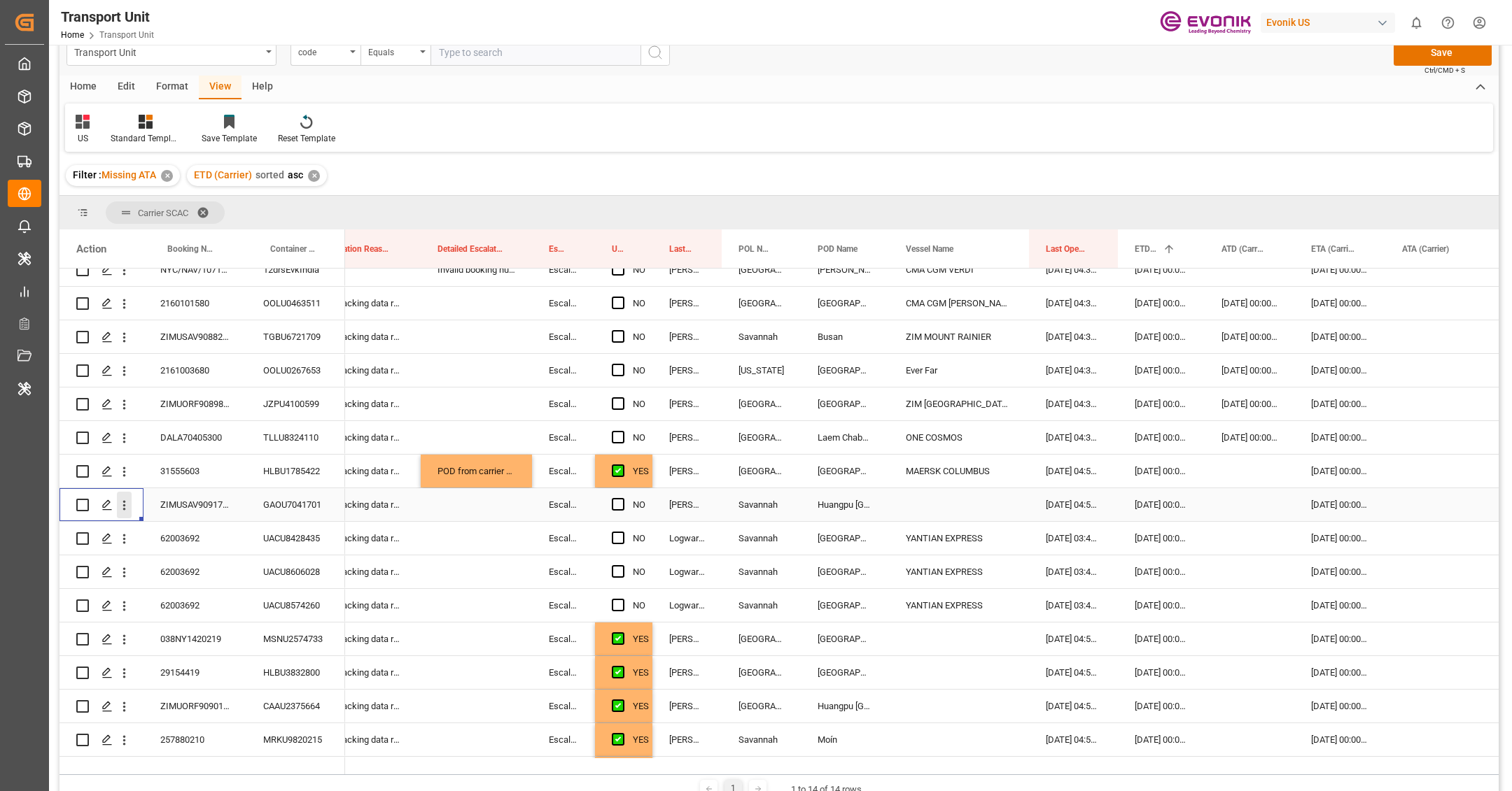
click at [122, 514] on button "open menu" at bounding box center [123, 505] width 14 height 27
click at [145, 528] on span "Press SPACE to select this row." at bounding box center [141, 535] width 25 height 14
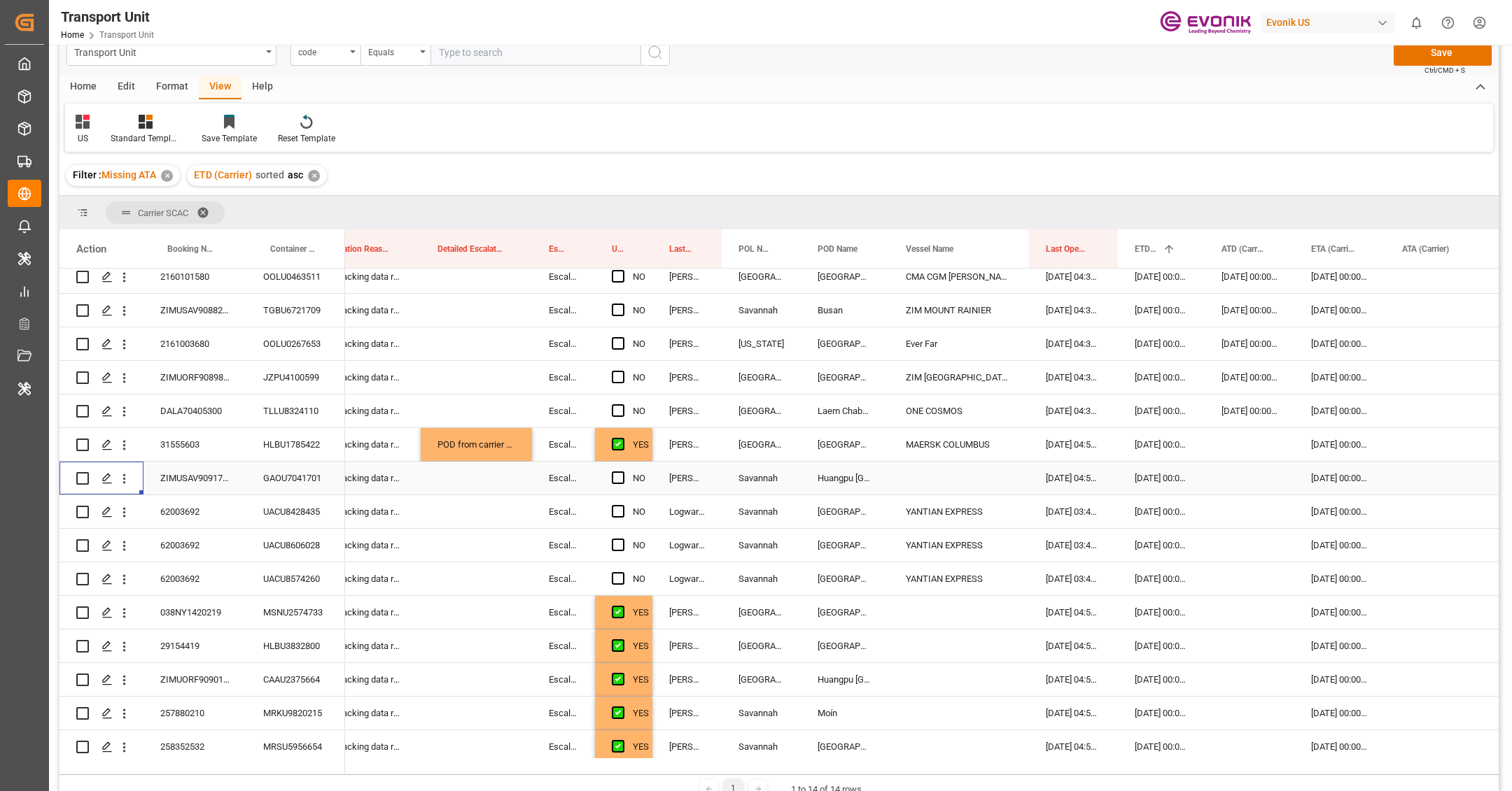
scroll to position [256, 0]
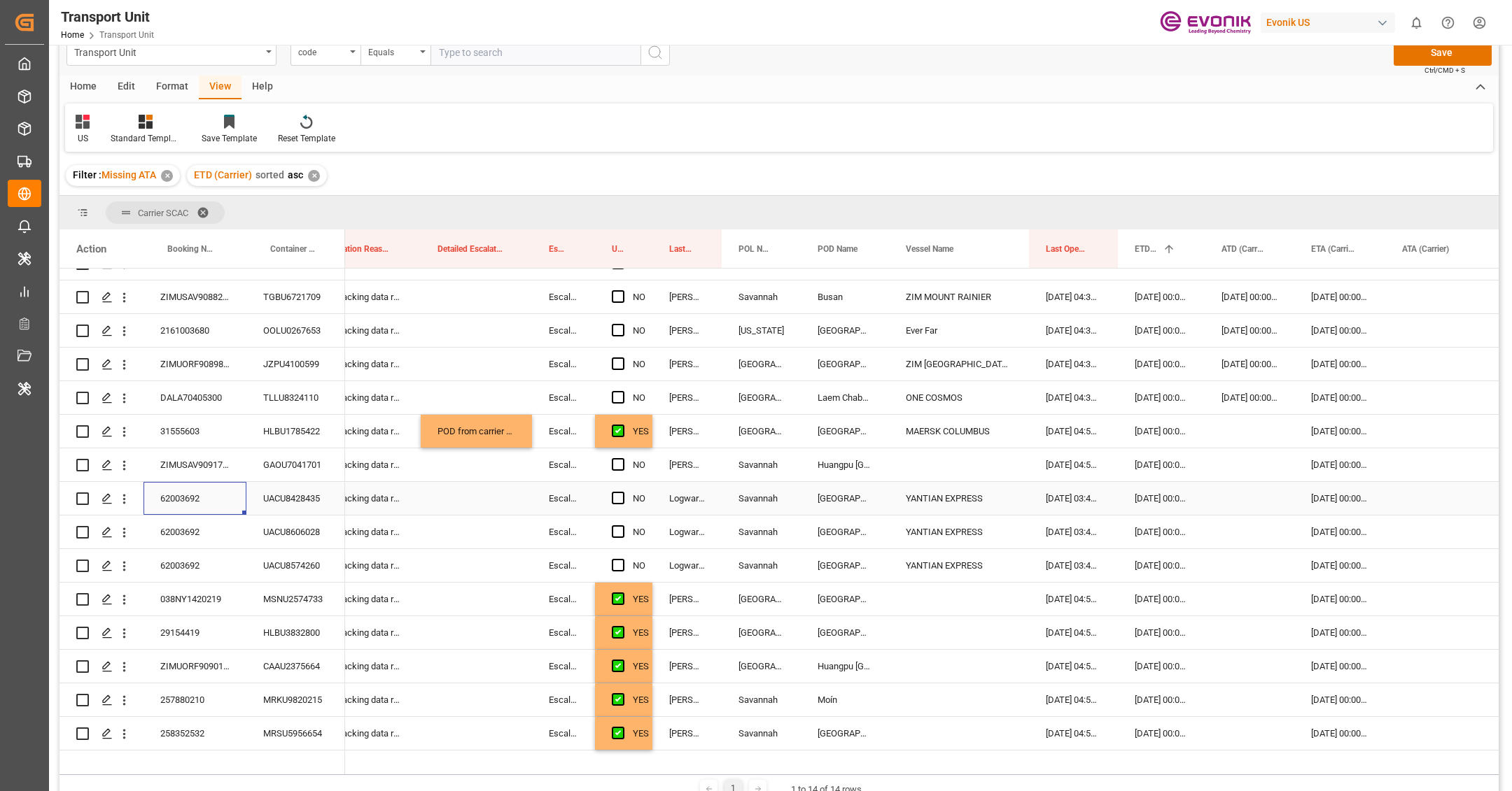
click at [209, 503] on div "62003692" at bounding box center [195, 498] width 103 height 33
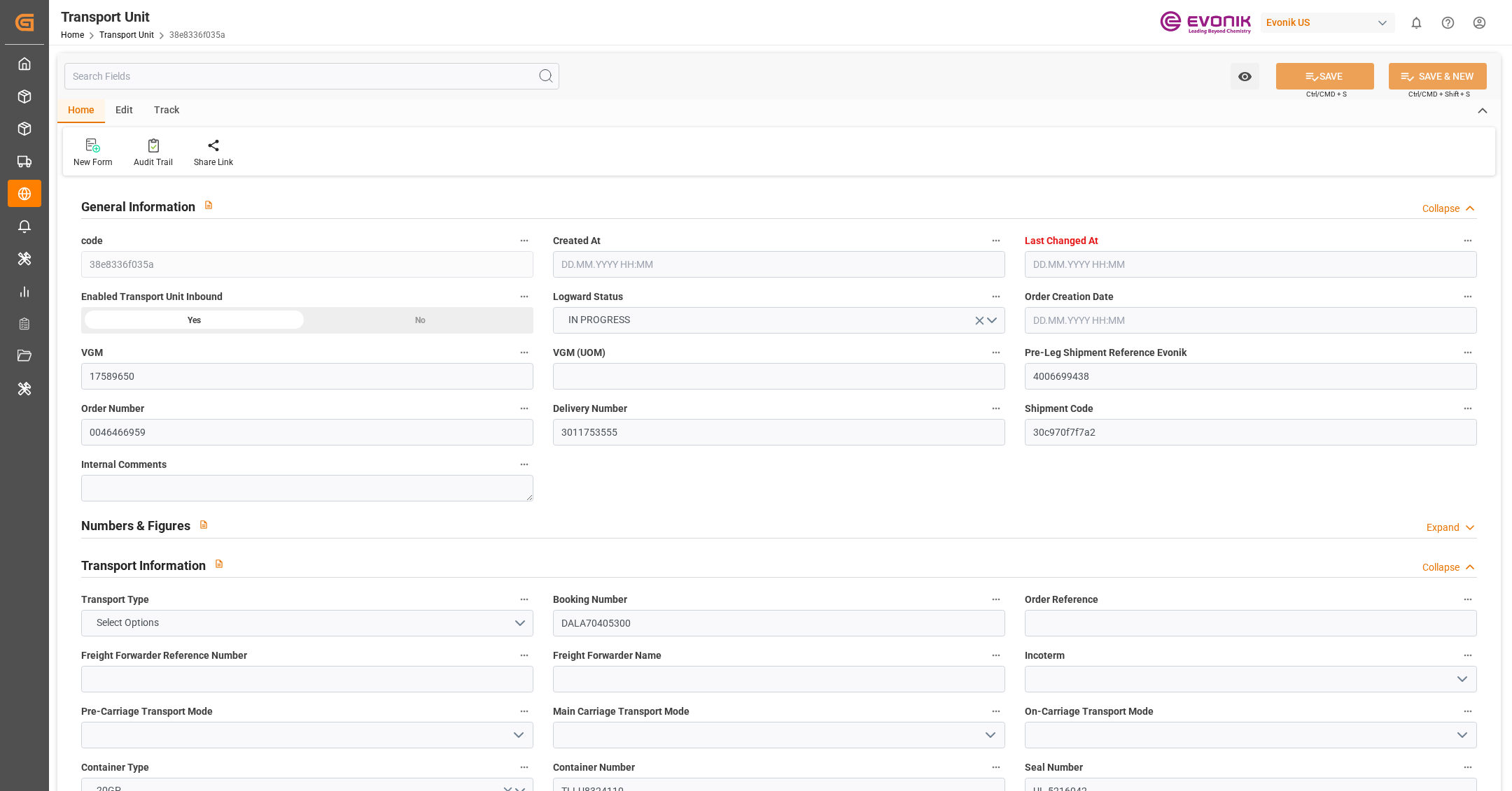
type input "17589650"
type input "AC Containerline"
type input "AC Containerline GmbH"
type input "USHOU"
type input "THLCH"
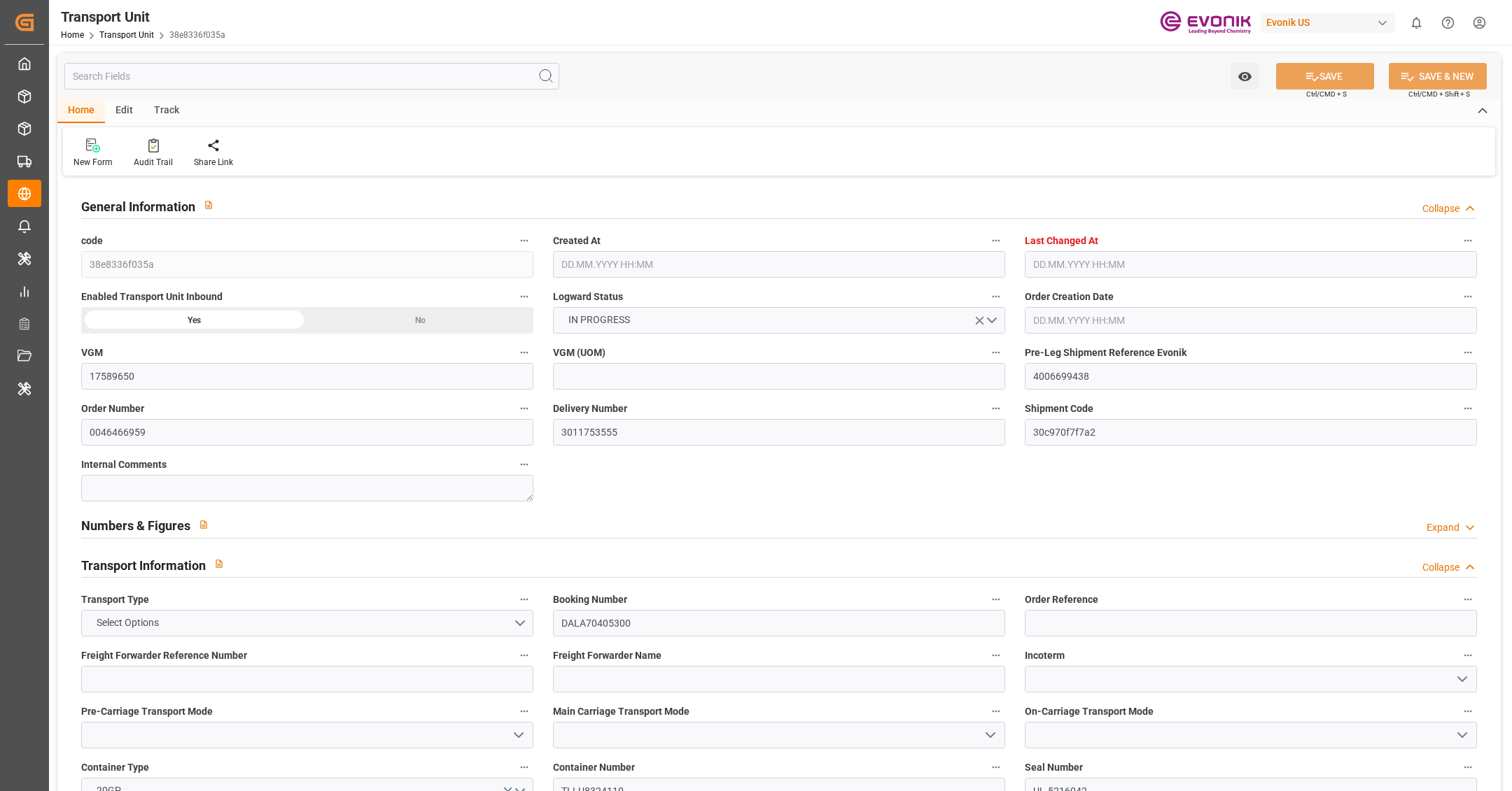
type input "17501.8"
type input "11.08.2025 06:30"
type input "01.09.2025 04:50"
type input "25.10.2025"
type input "26.08.2025 00:00"
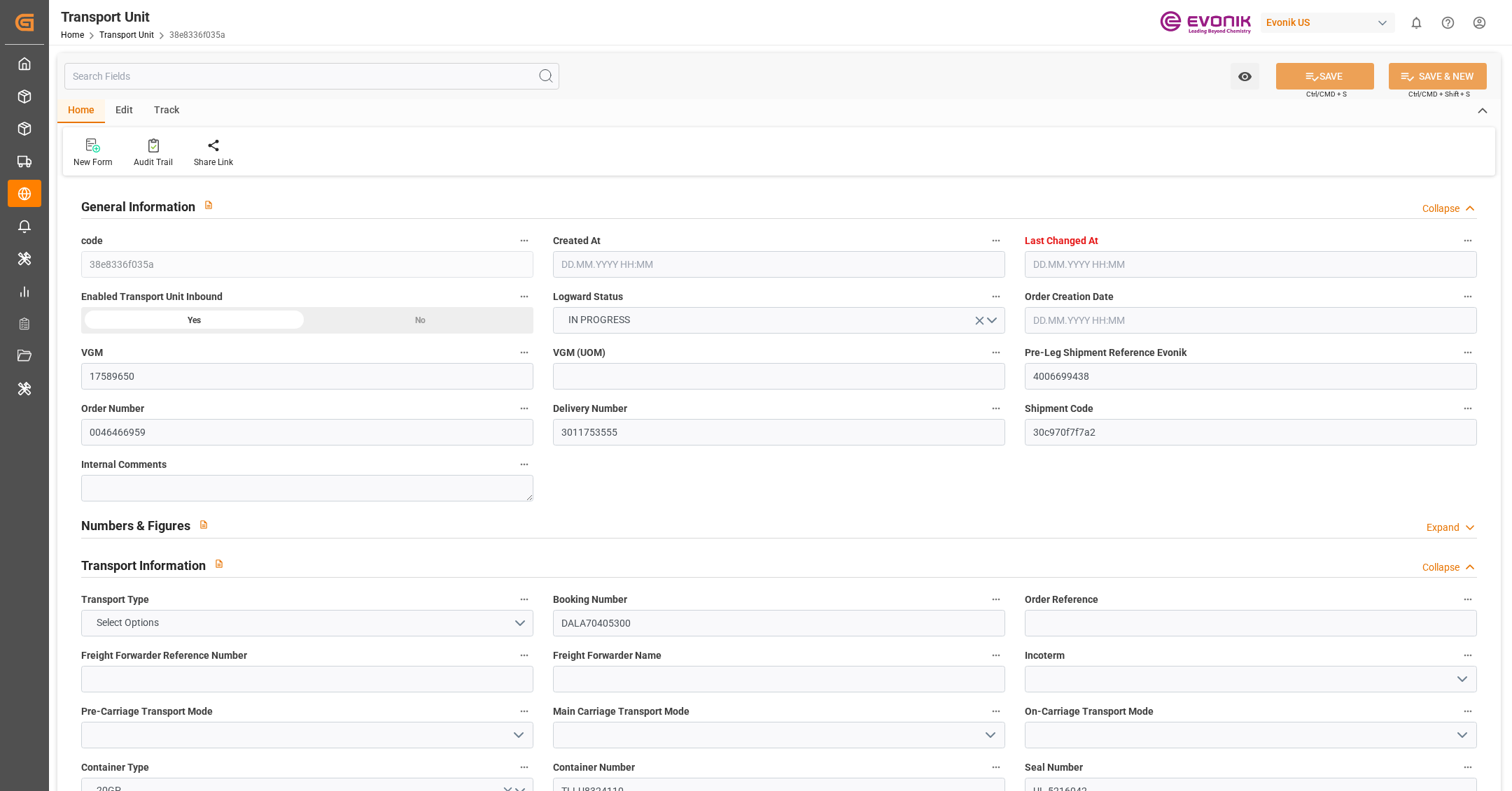
type input "18.08.2025 00:00"
type input "26.08.2025 00:00"
type input "28.10.2025 00:00"
type input "04.10.2025 00:00"
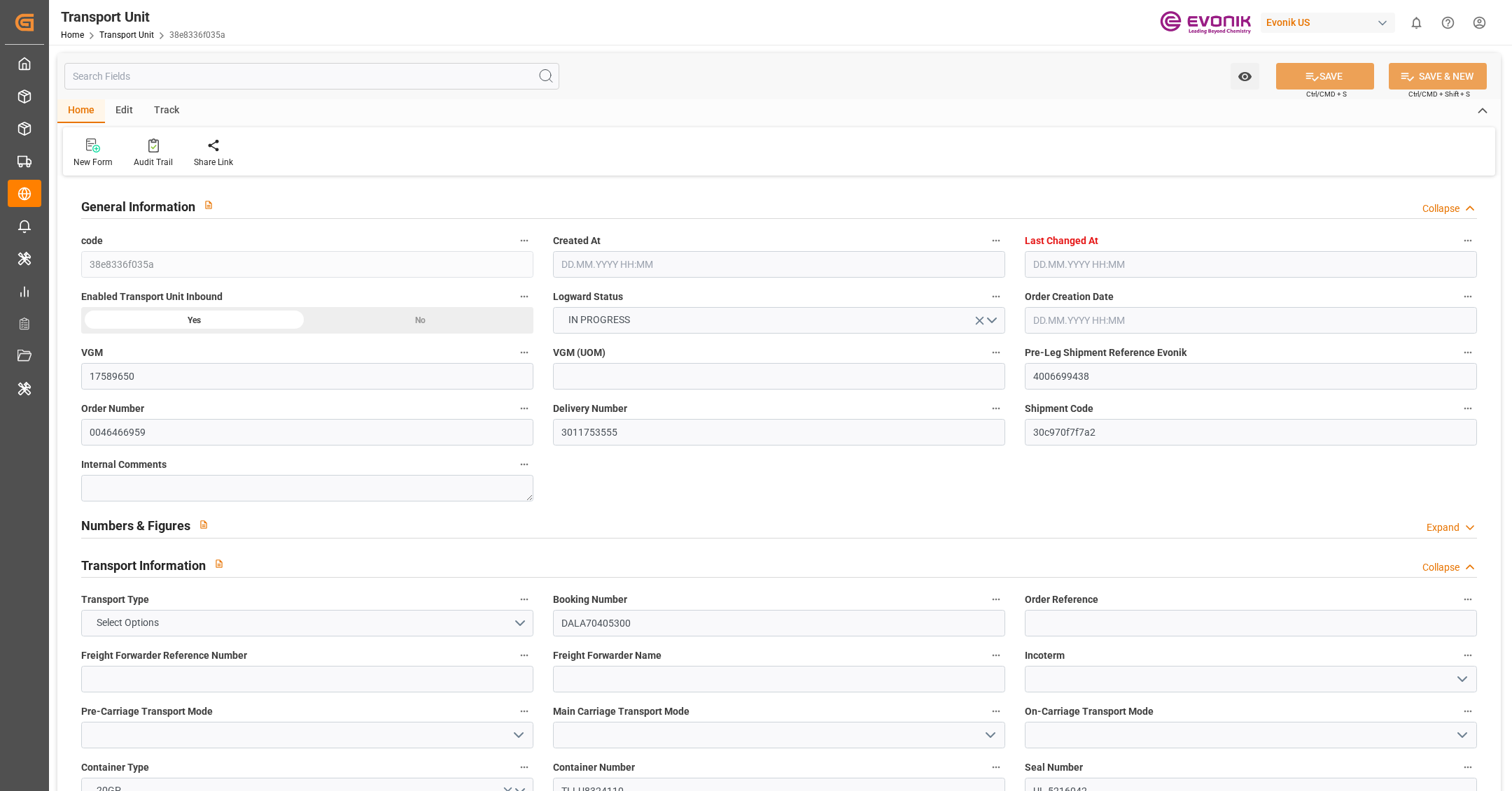
type input "20.08.2025 16:00"
type input "26.08.2025"
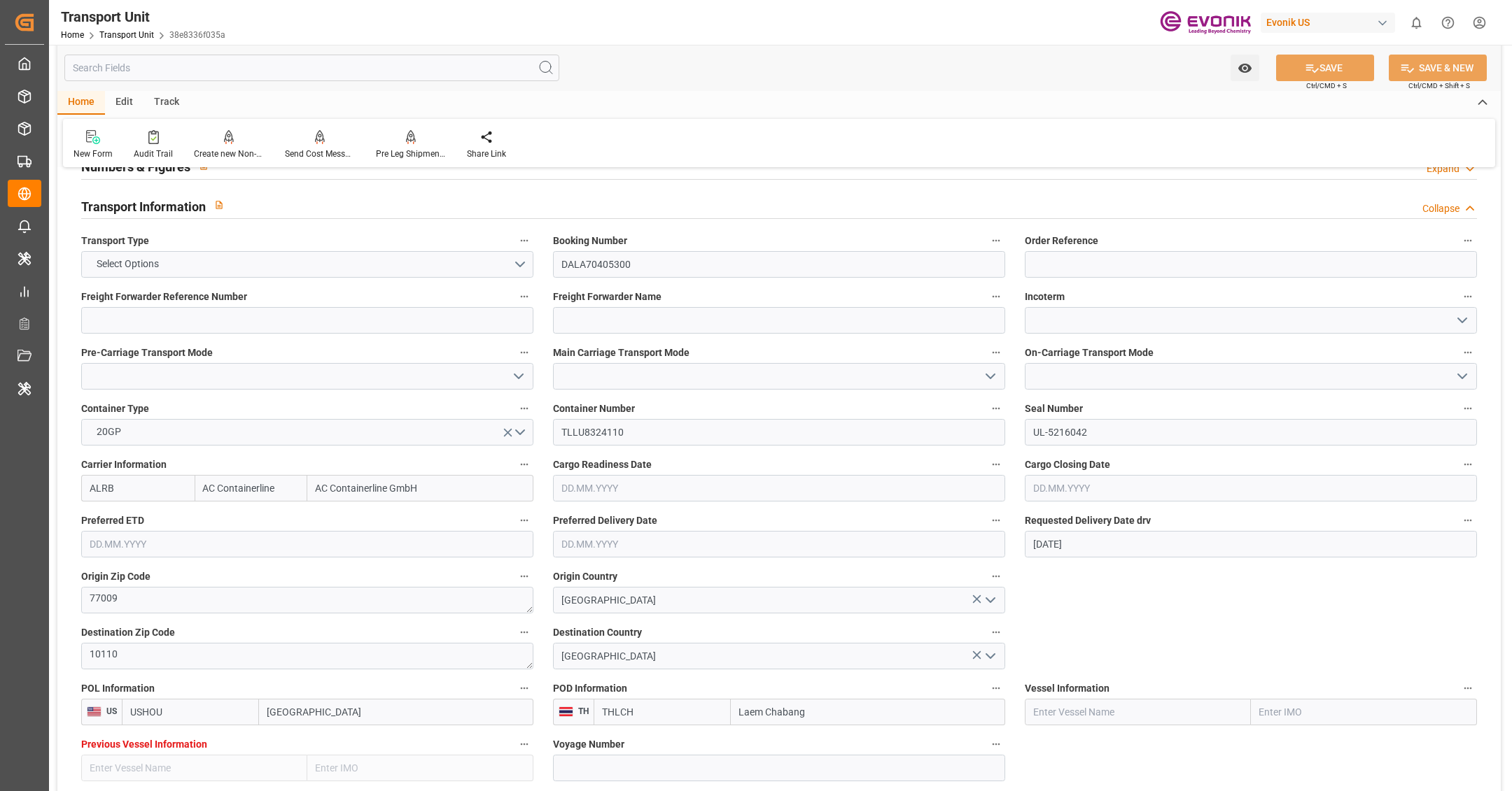
scroll to position [516, 0]
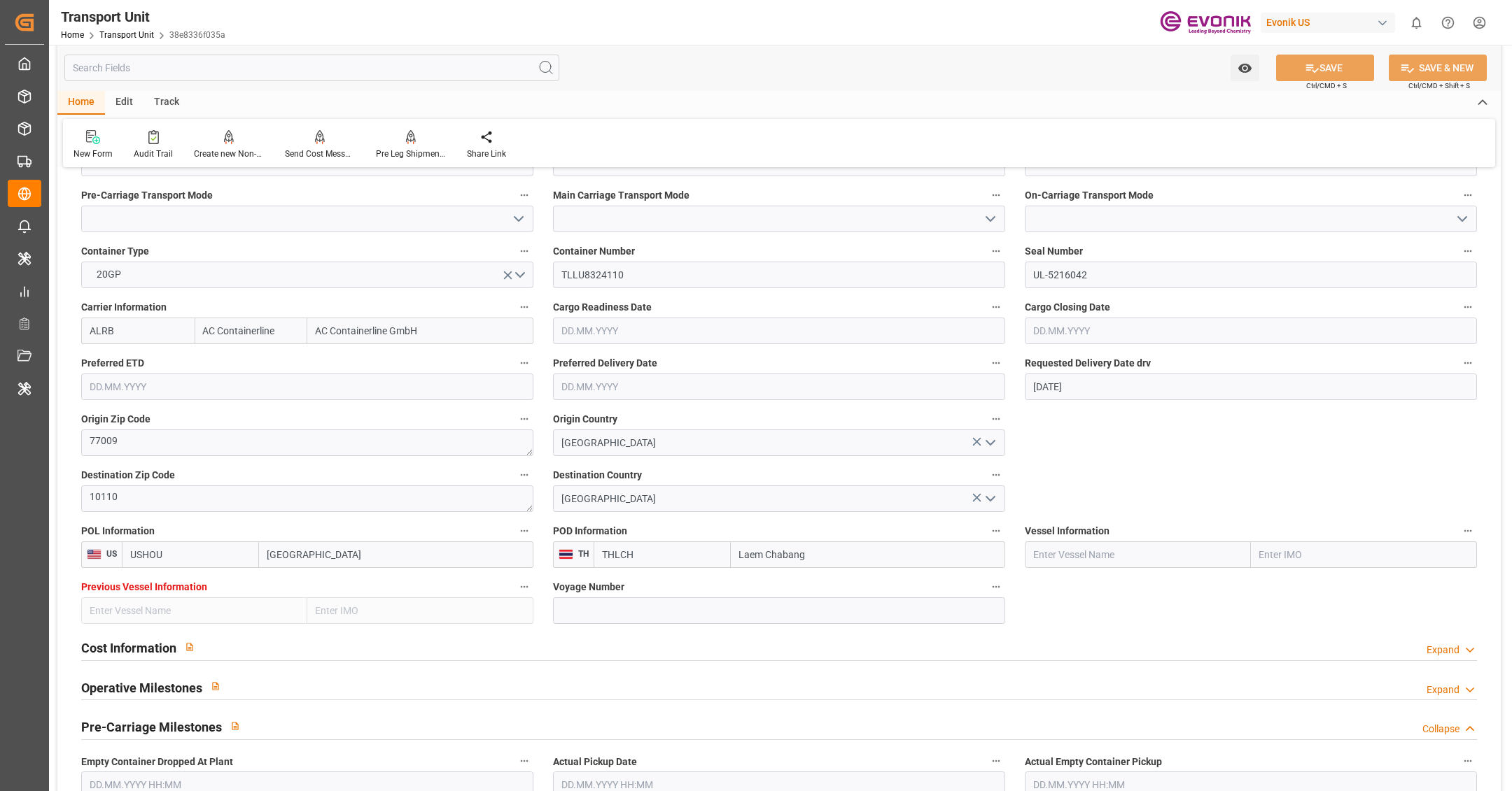
click at [1088, 558] on input "text" at bounding box center [1138, 555] width 226 height 27
paste input "ONE COSMOS"
type input "ONE COSMOS"
click at [1112, 590] on span "ONE COSMOS - 9388340" at bounding box center [1087, 585] width 105 height 11
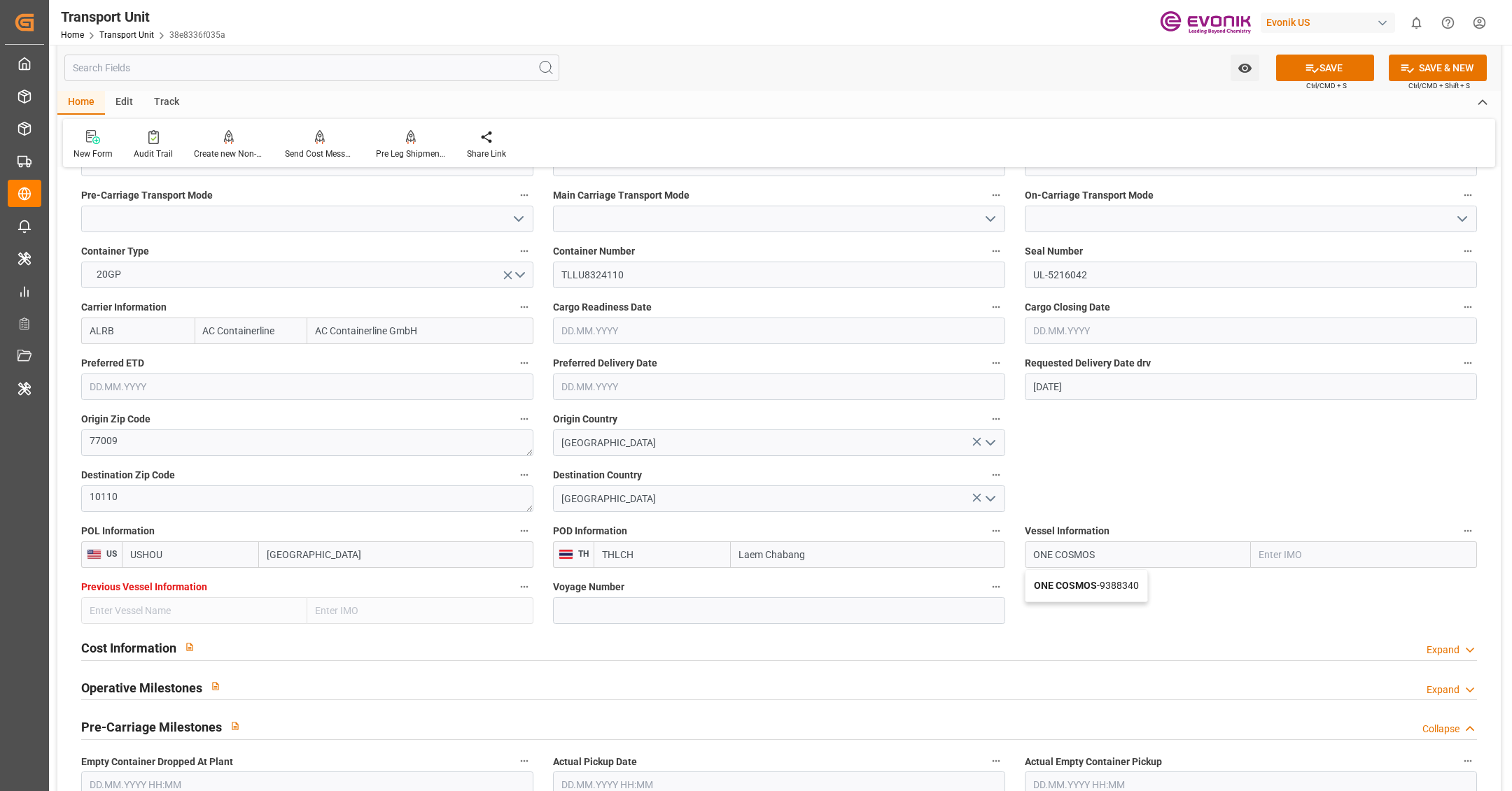
type input "9388340"
type input "ONE COSMOS"
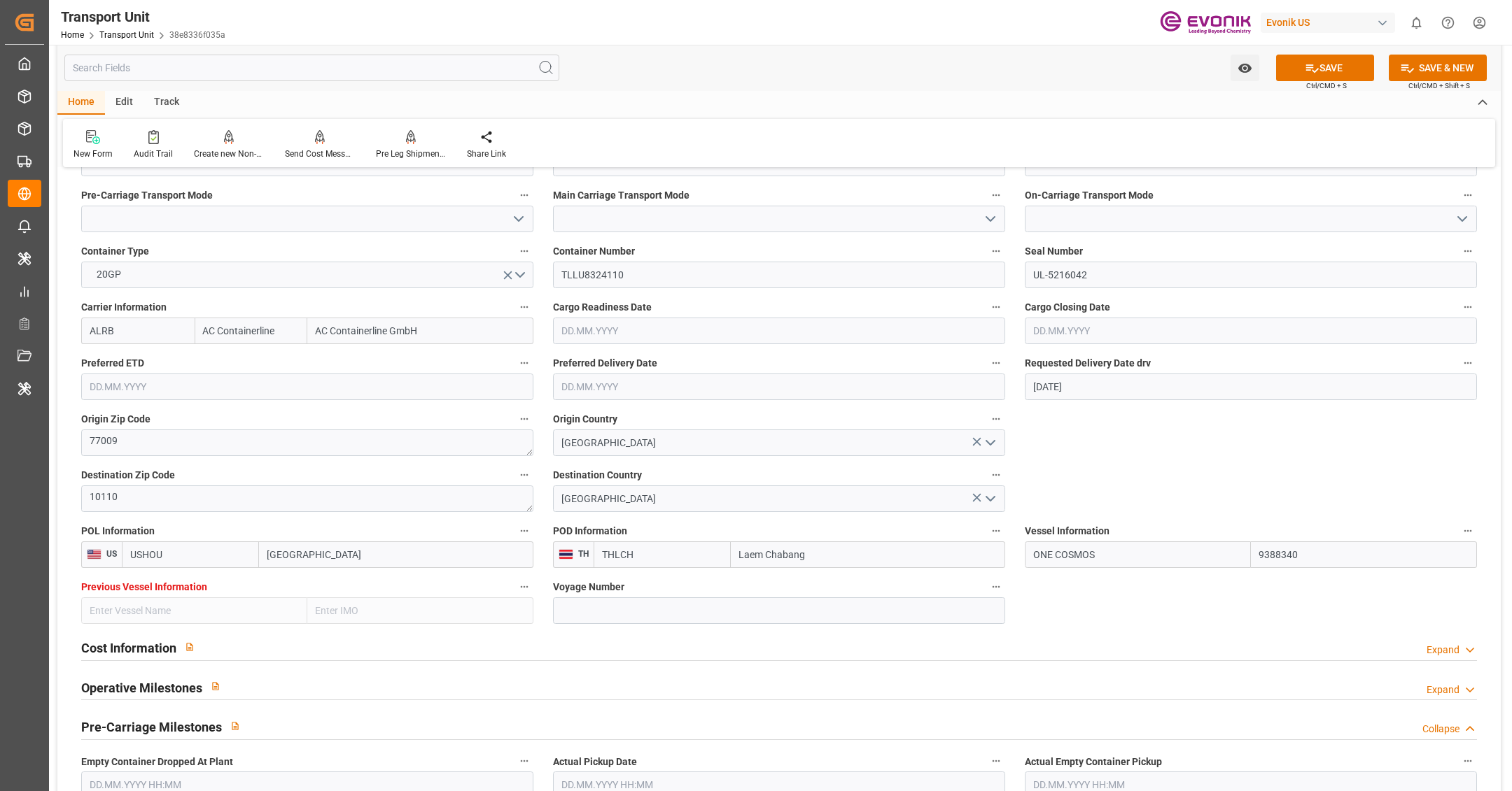
click at [708, 593] on label "Voyage Number" at bounding box center [779, 587] width 453 height 19
click at [988, 593] on button "Voyage Number" at bounding box center [996, 586] width 18 height 18
click at [708, 601] on div at bounding box center [756, 395] width 1512 height 791
click at [696, 614] on input at bounding box center [779, 611] width 453 height 27
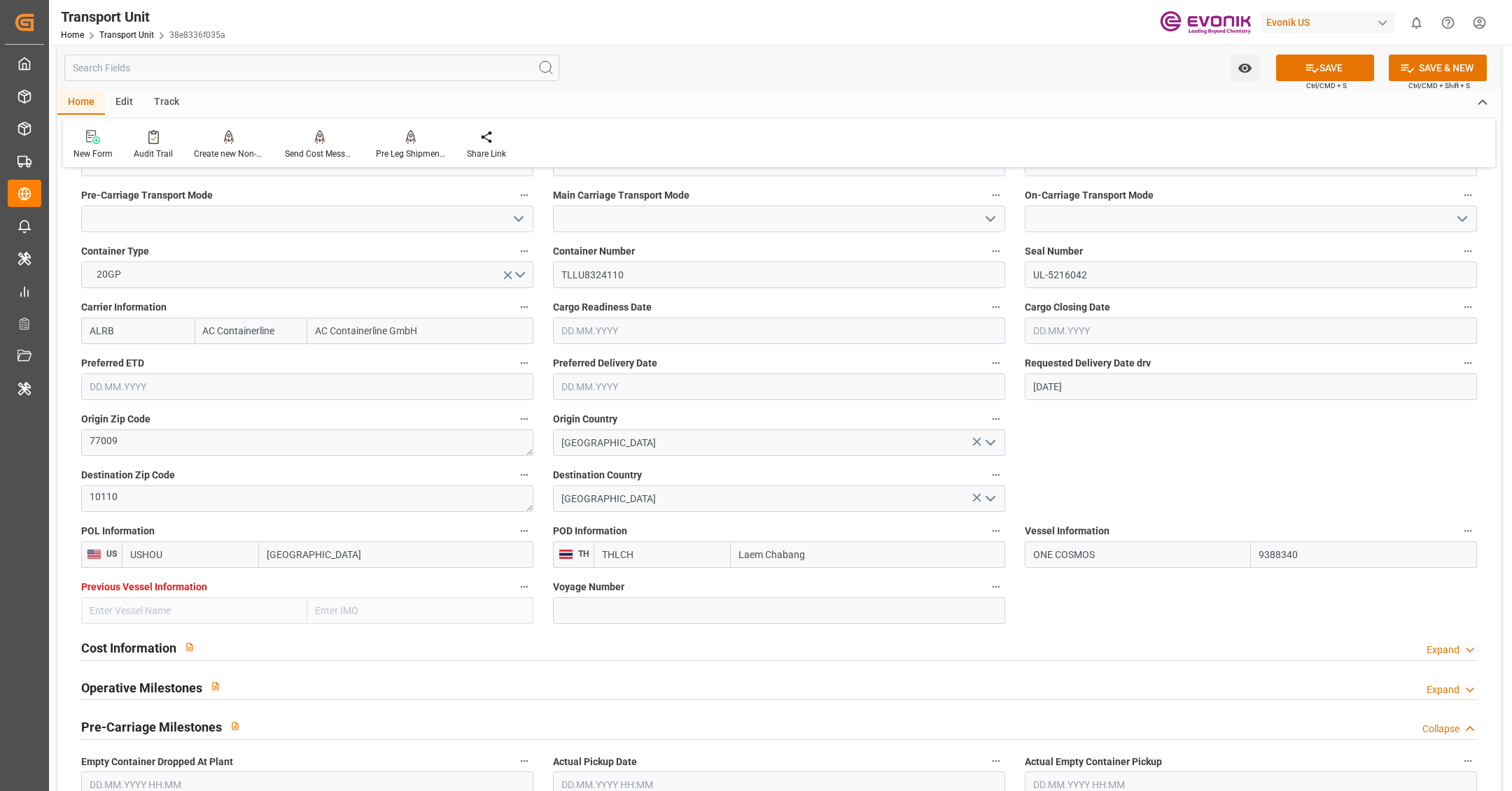
click at [807, 609] on input at bounding box center [779, 611] width 453 height 27
paste input "0103W"
type input "0103W"
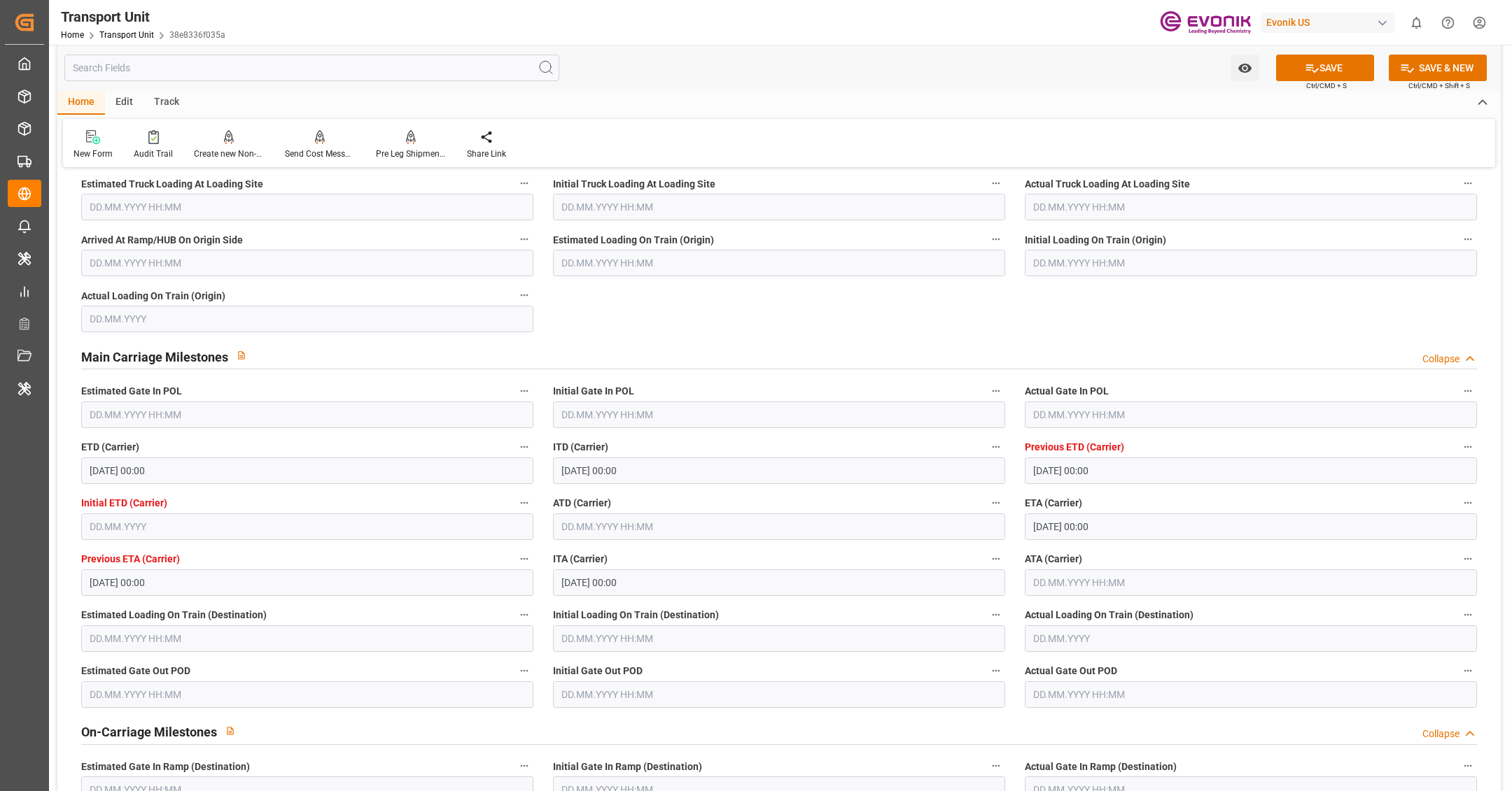
scroll to position [1177, 0]
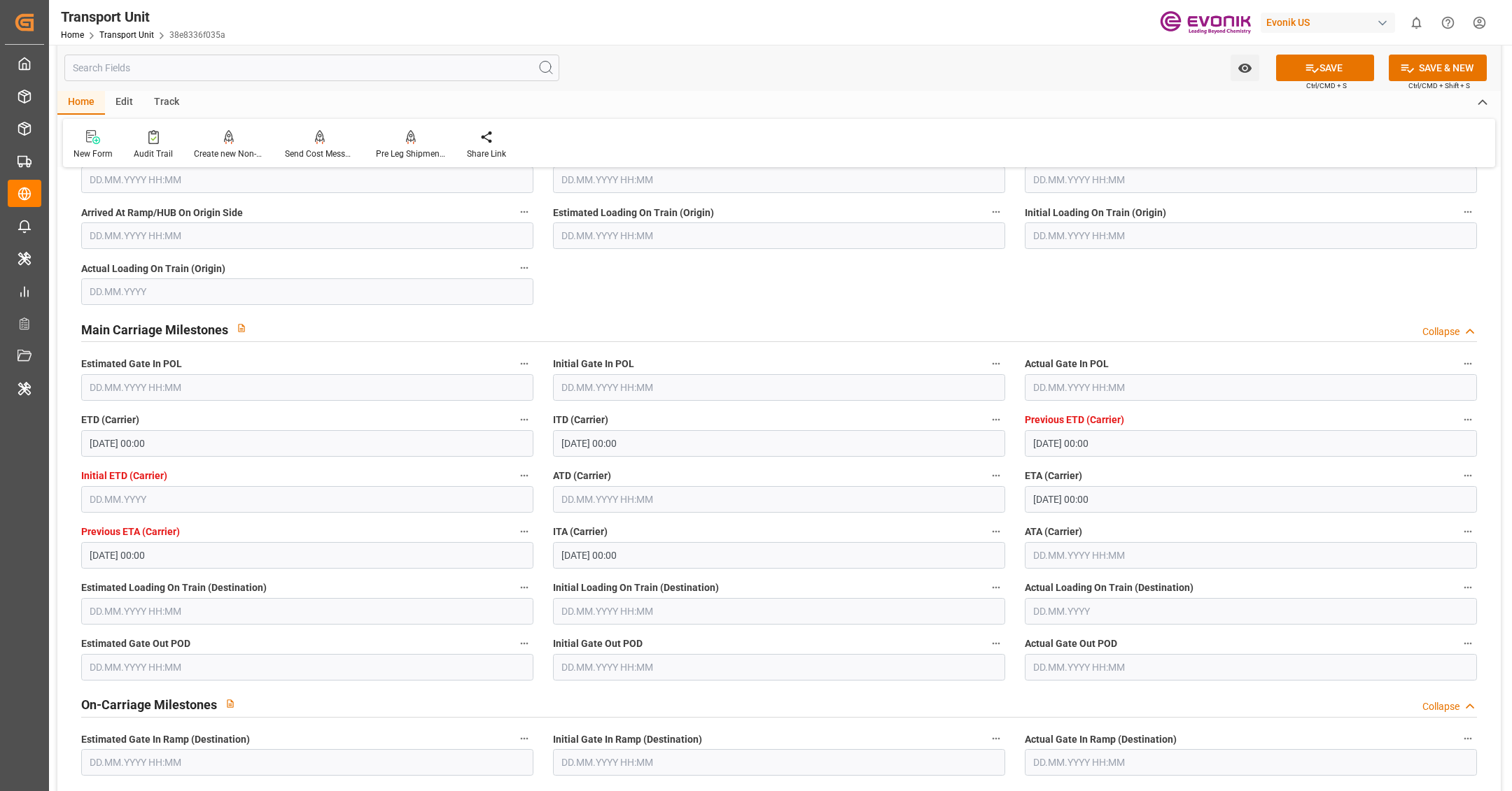
click at [596, 494] on input "text" at bounding box center [779, 499] width 453 height 27
click at [567, 526] on button "Previous Month" at bounding box center [565, 529] width 9 height 9
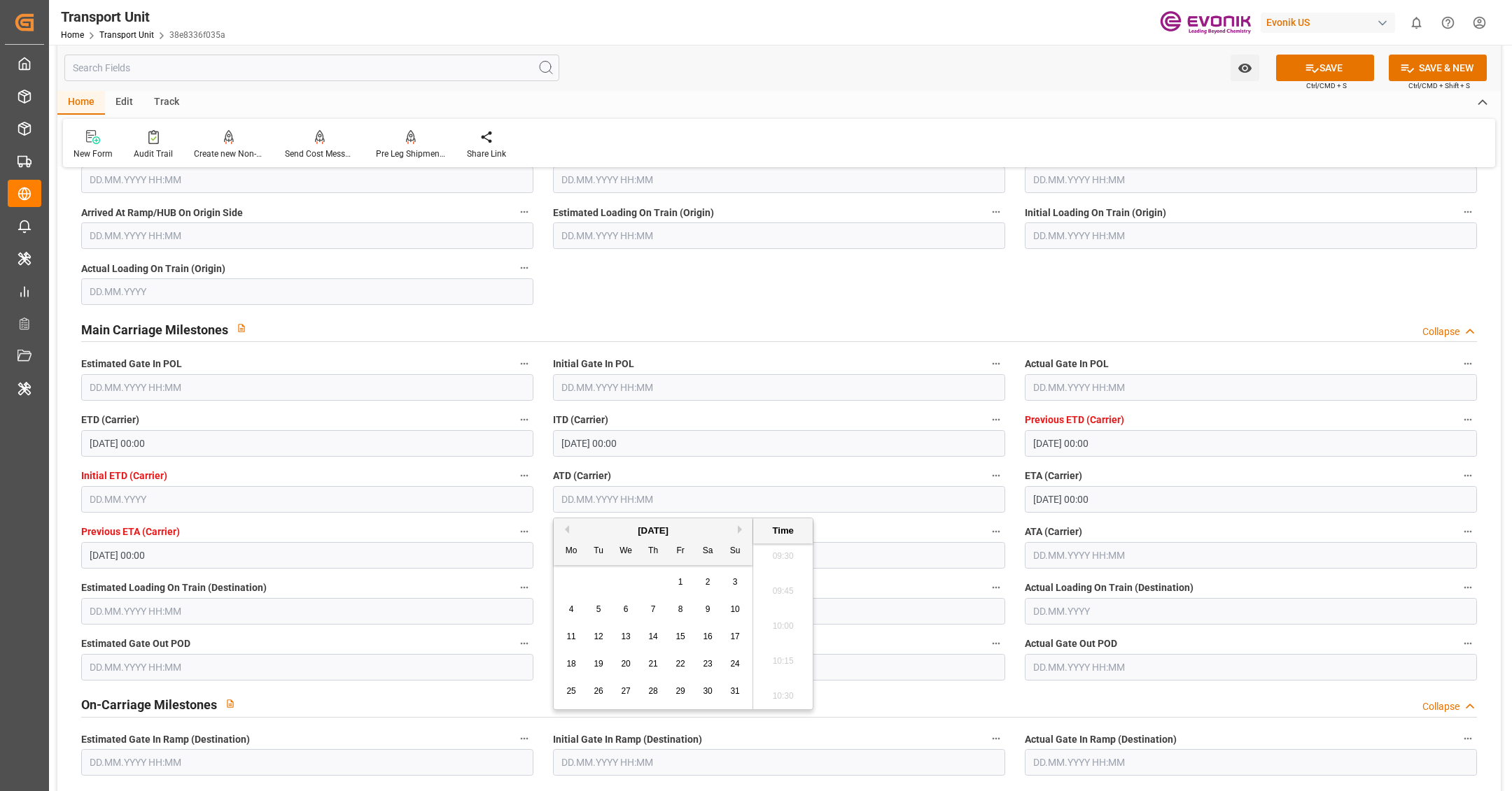
click at [603, 690] on span "26" at bounding box center [598, 692] width 10 height 10
type input "26.08.2025 00:00"
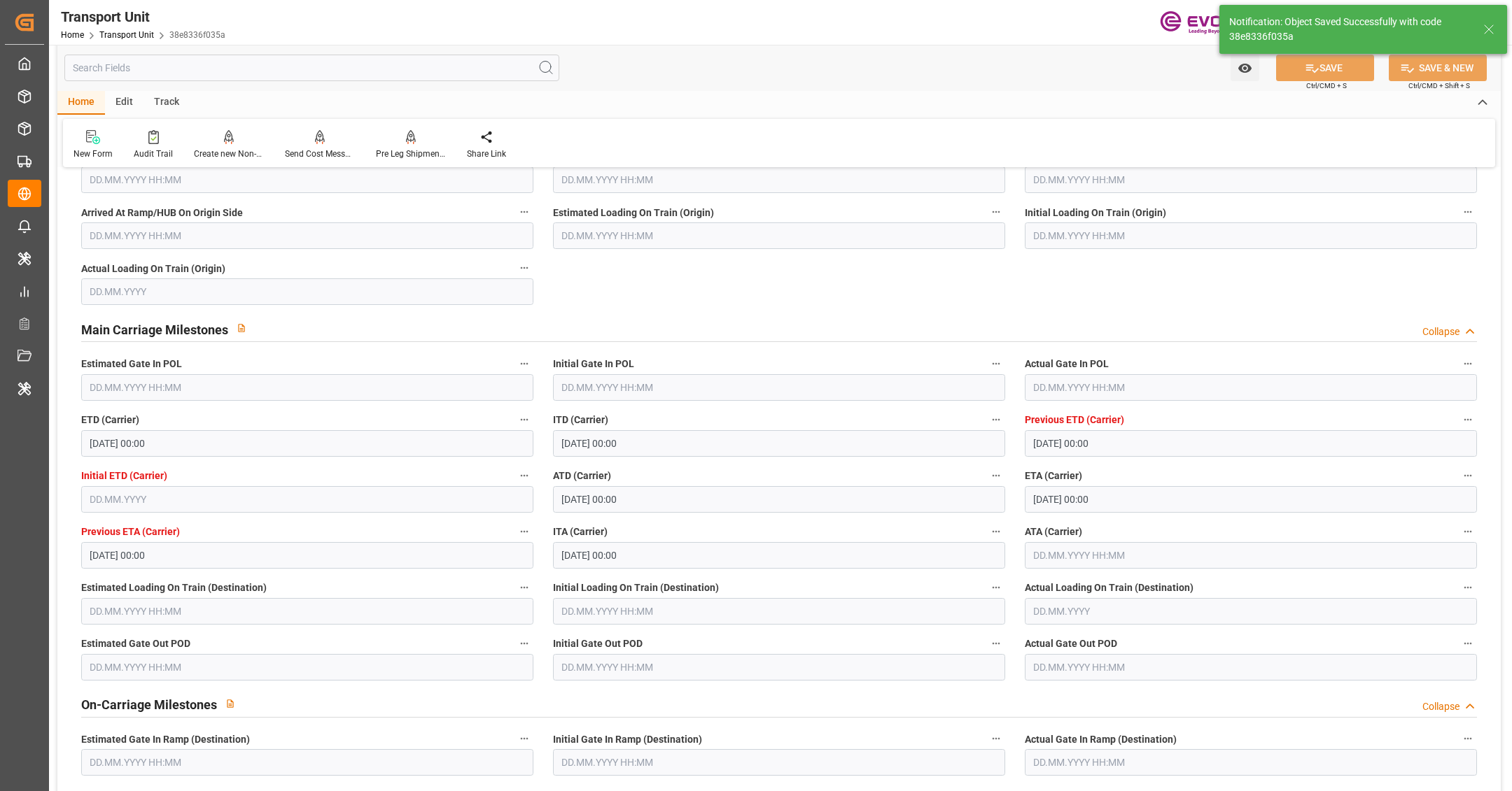
type input "02.09.2025 04:36"
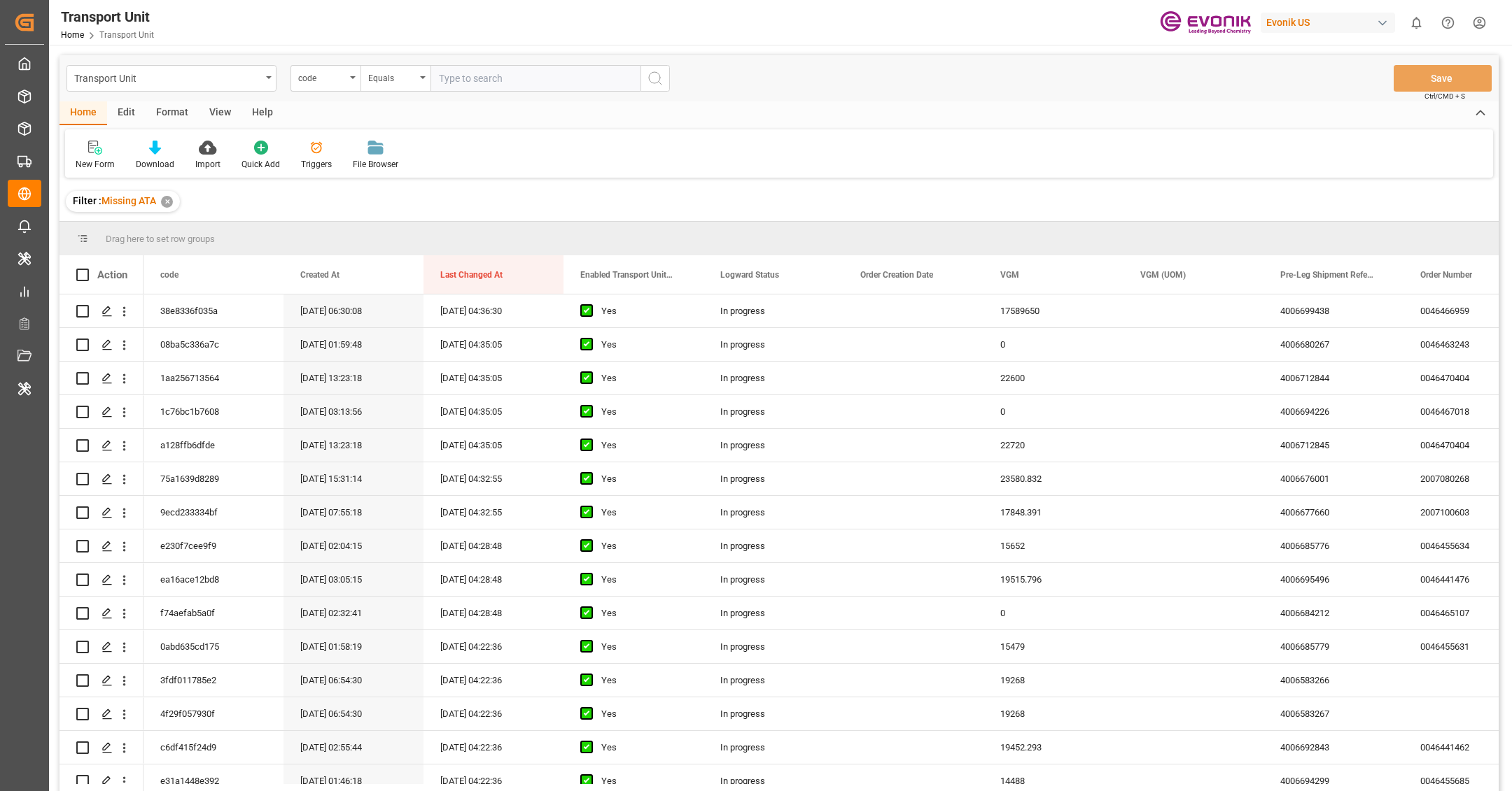
click at [171, 117] on div "Format" at bounding box center [172, 113] width 54 height 24
click at [114, 150] on div at bounding box center [96, 146] width 41 height 14
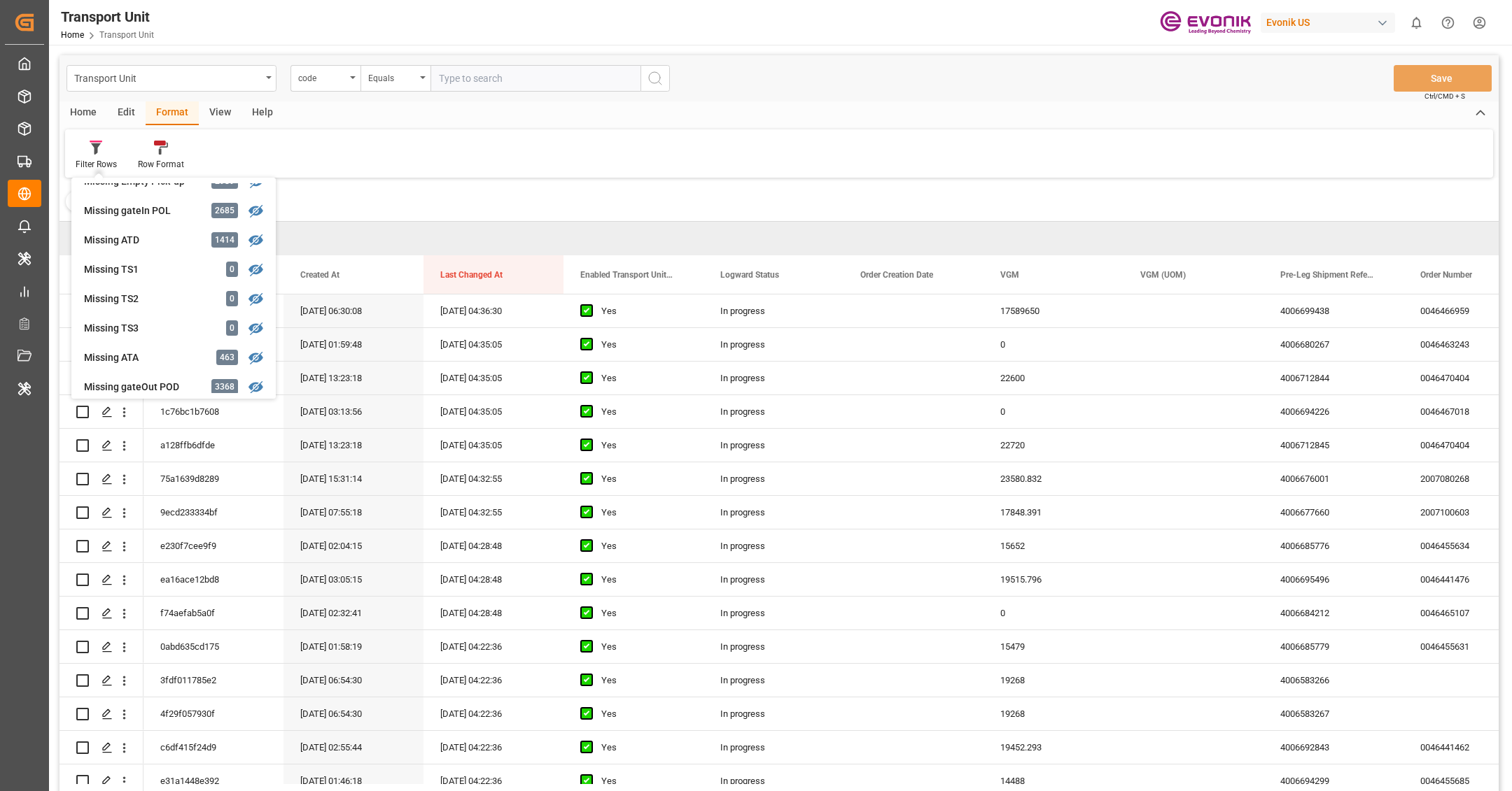
scroll to position [223, 0]
click at [143, 243] on div "Missing ATD" at bounding box center [145, 239] width 122 height 14
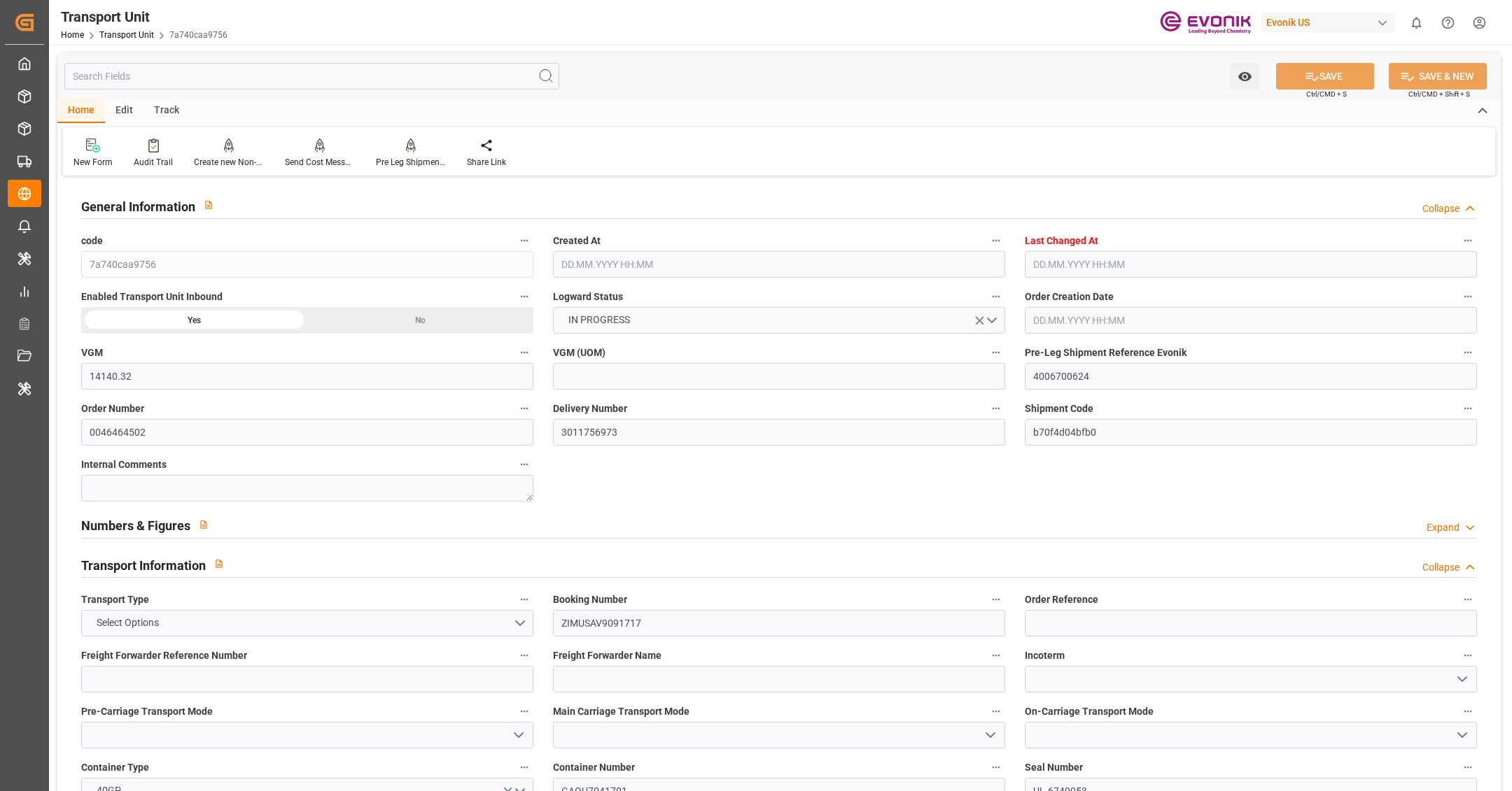
type input "14140.32"
type input "AC Containerline"
type input "AC Containerline GmbH"
type input "USSAV"
type input "CNHUN"
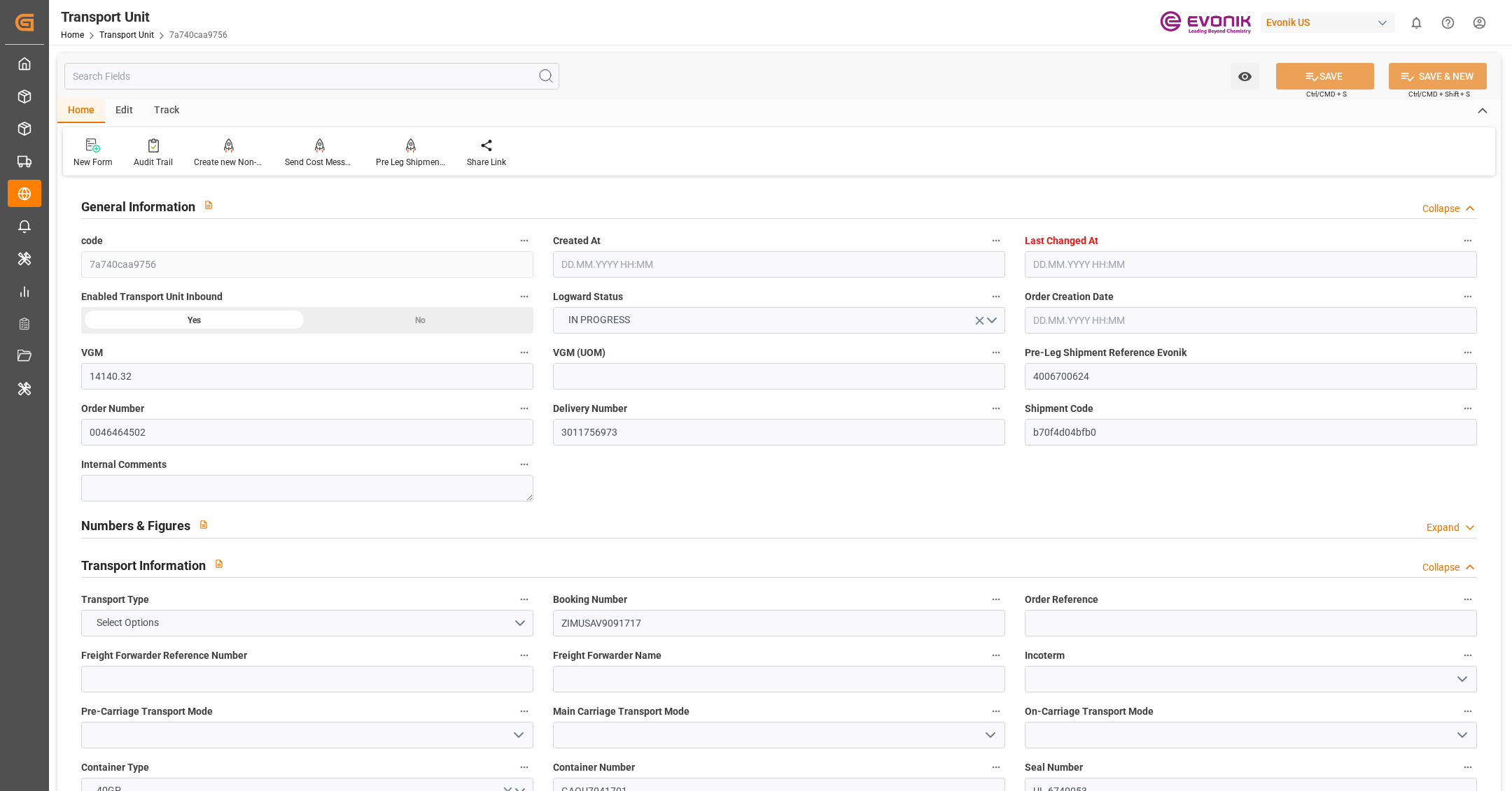
type input "10378.32"
type input "14.08.2025 05:54"
type input "01.09.2025 04:50"
type input "15.10.2025"
type input "[DATE] 00:00"
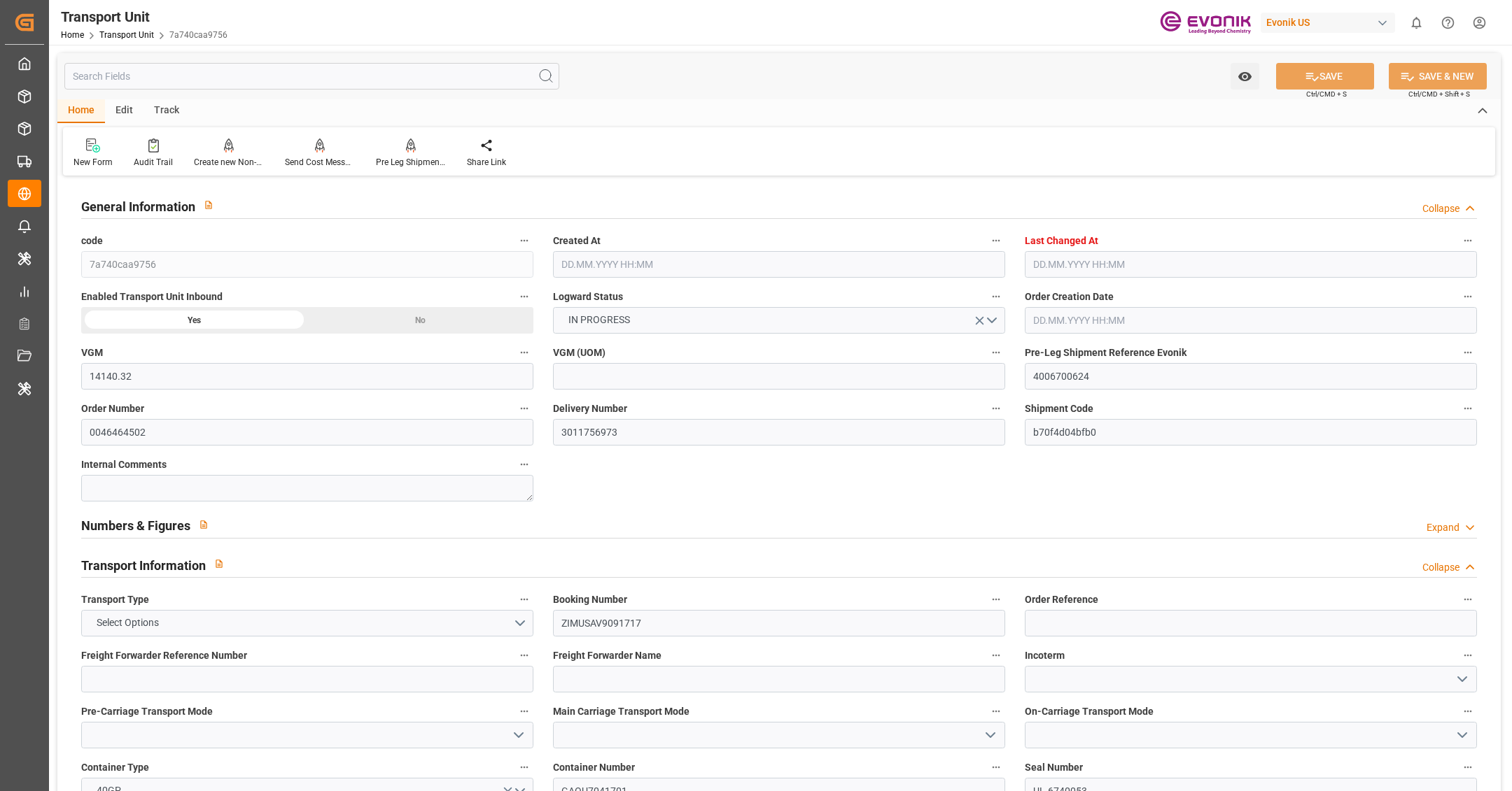
type input "28.08.2025 00:00"
type input "[DATE] 00:00"
type input "10.10.2025 00:00"
type input "13.10.2025 00:00"
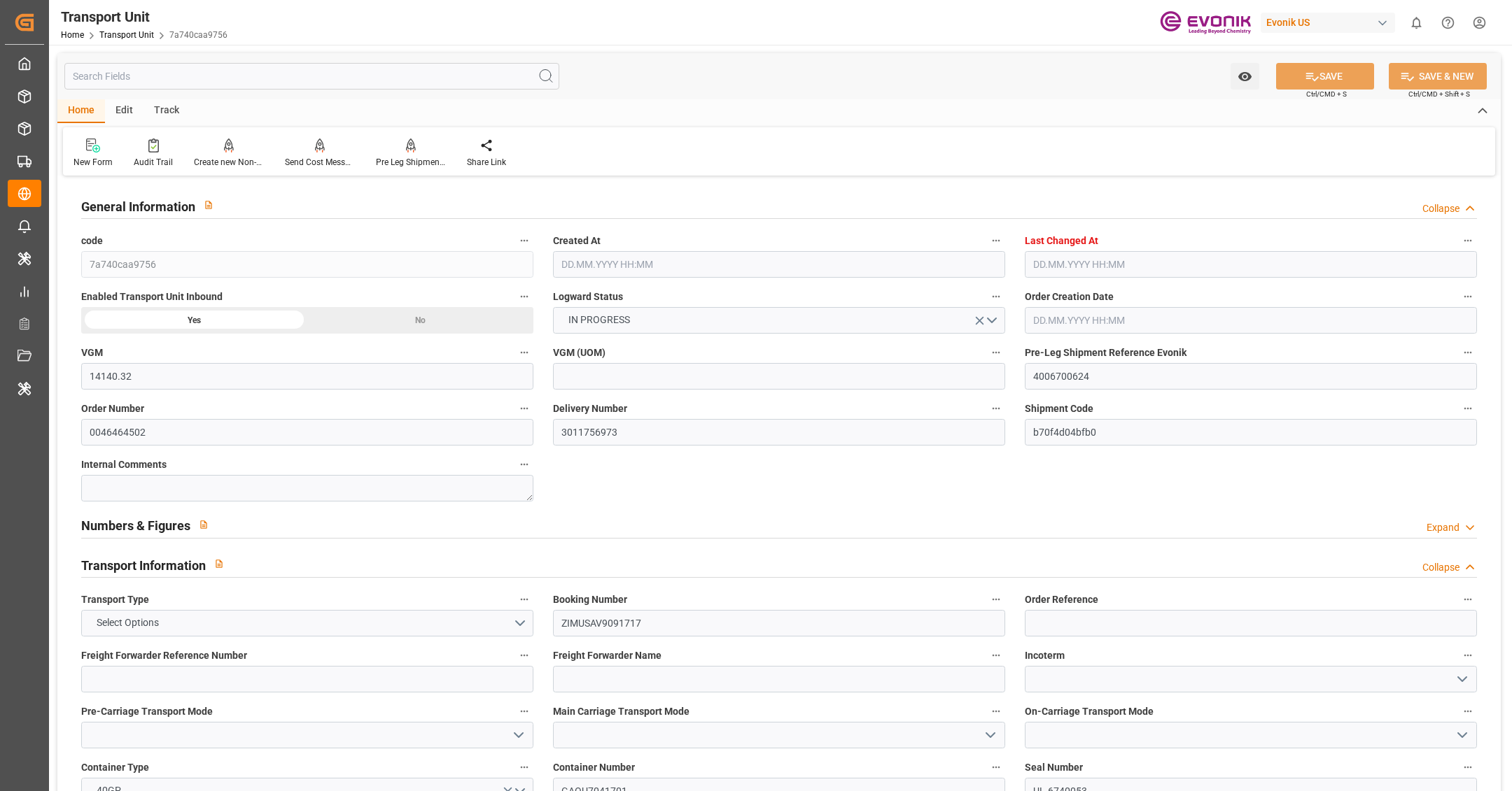
type input "25.08.2025 12:00"
type input "29.08.2025"
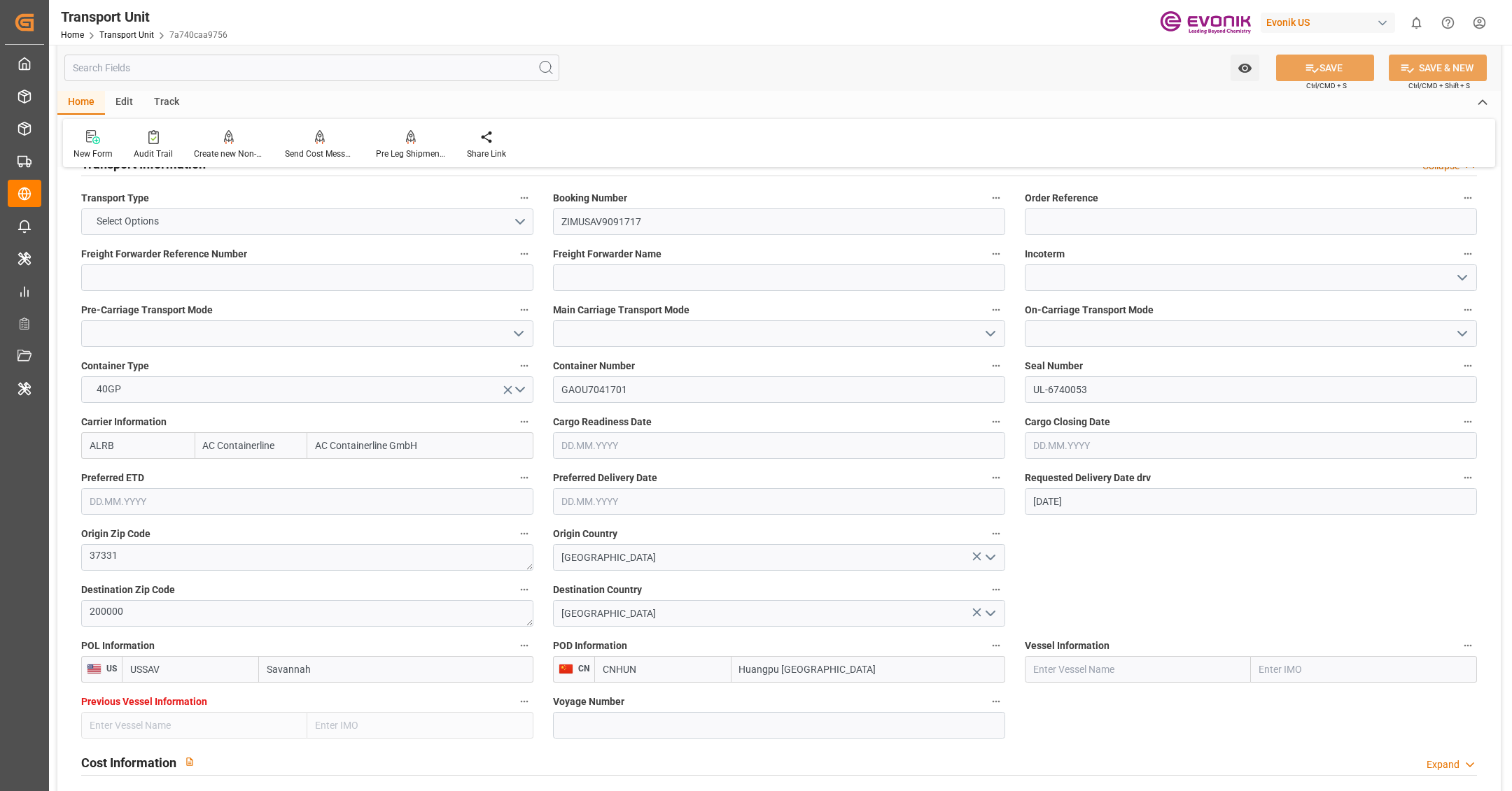
scroll to position [536, 0]
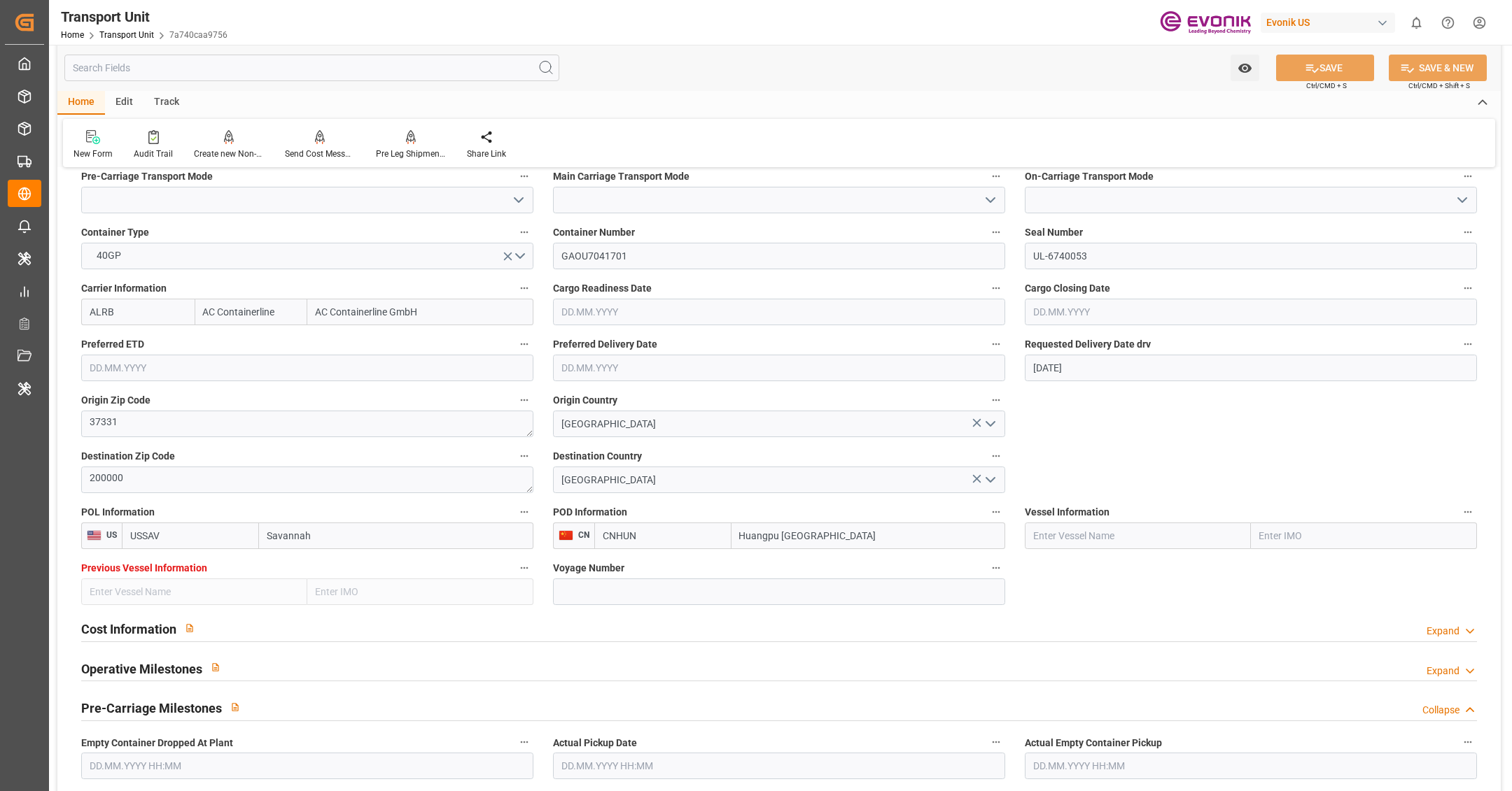
click at [1080, 529] on input "text" at bounding box center [1138, 537] width 226 height 27
paste input "ZIM MOUNT OLYMPUS/7/W"
drag, startPoint x: 1131, startPoint y: 537, endPoint x: 1160, endPoint y: 541, distance: 29.3
click at [1160, 541] on input "ZIM MOUNT OLYMPUS/7/W" at bounding box center [1138, 537] width 226 height 27
type input "ZIM MOUNT OLYMPUS"
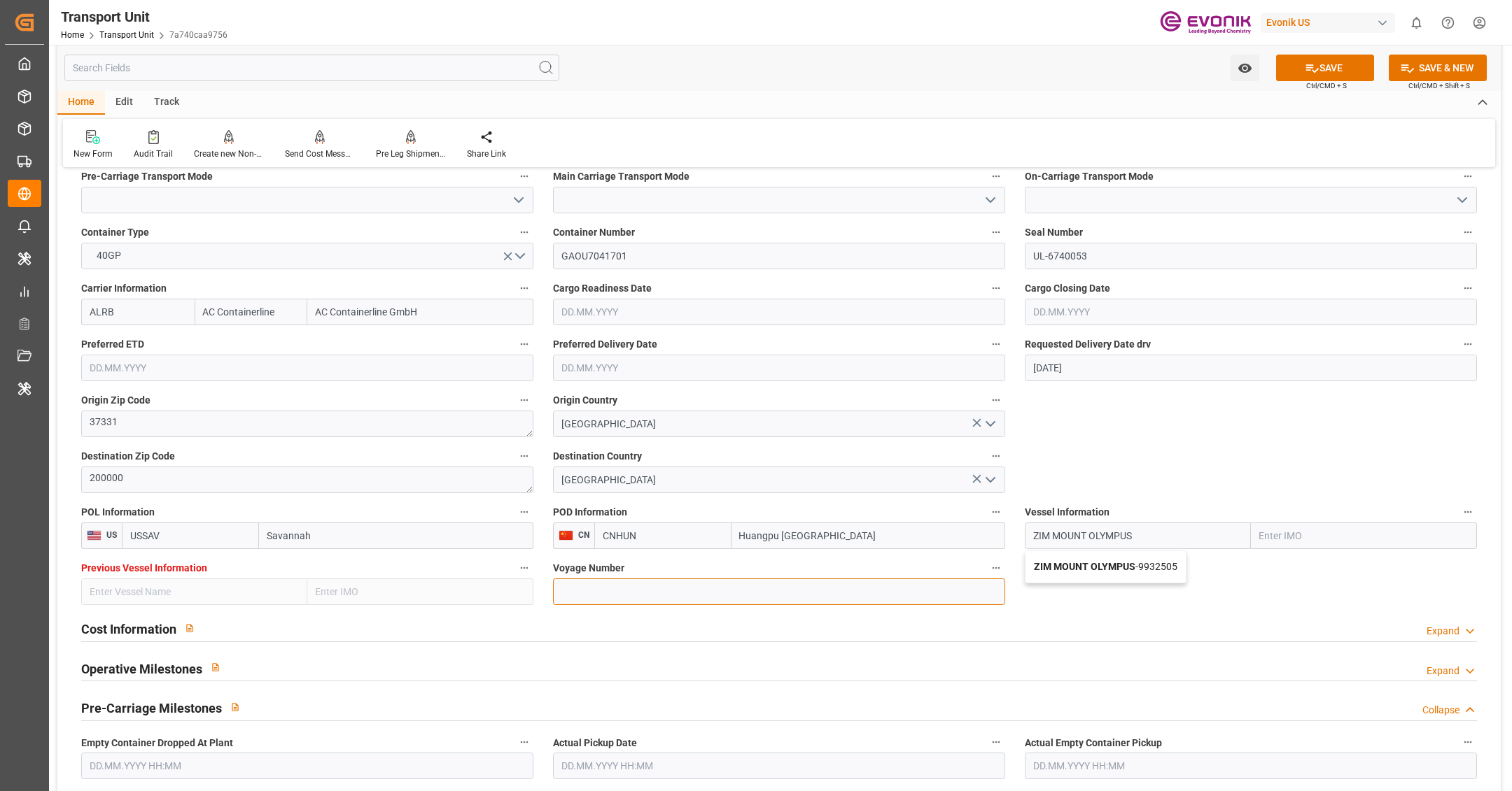
click at [703, 582] on input at bounding box center [779, 592] width 453 height 27
paste input "/7/W"
click at [565, 590] on input "/7/W" at bounding box center [779, 592] width 453 height 27
type input "7/W"
click at [1167, 537] on input "ZIM MOUNT OLYMPUS" at bounding box center [1138, 537] width 226 height 27
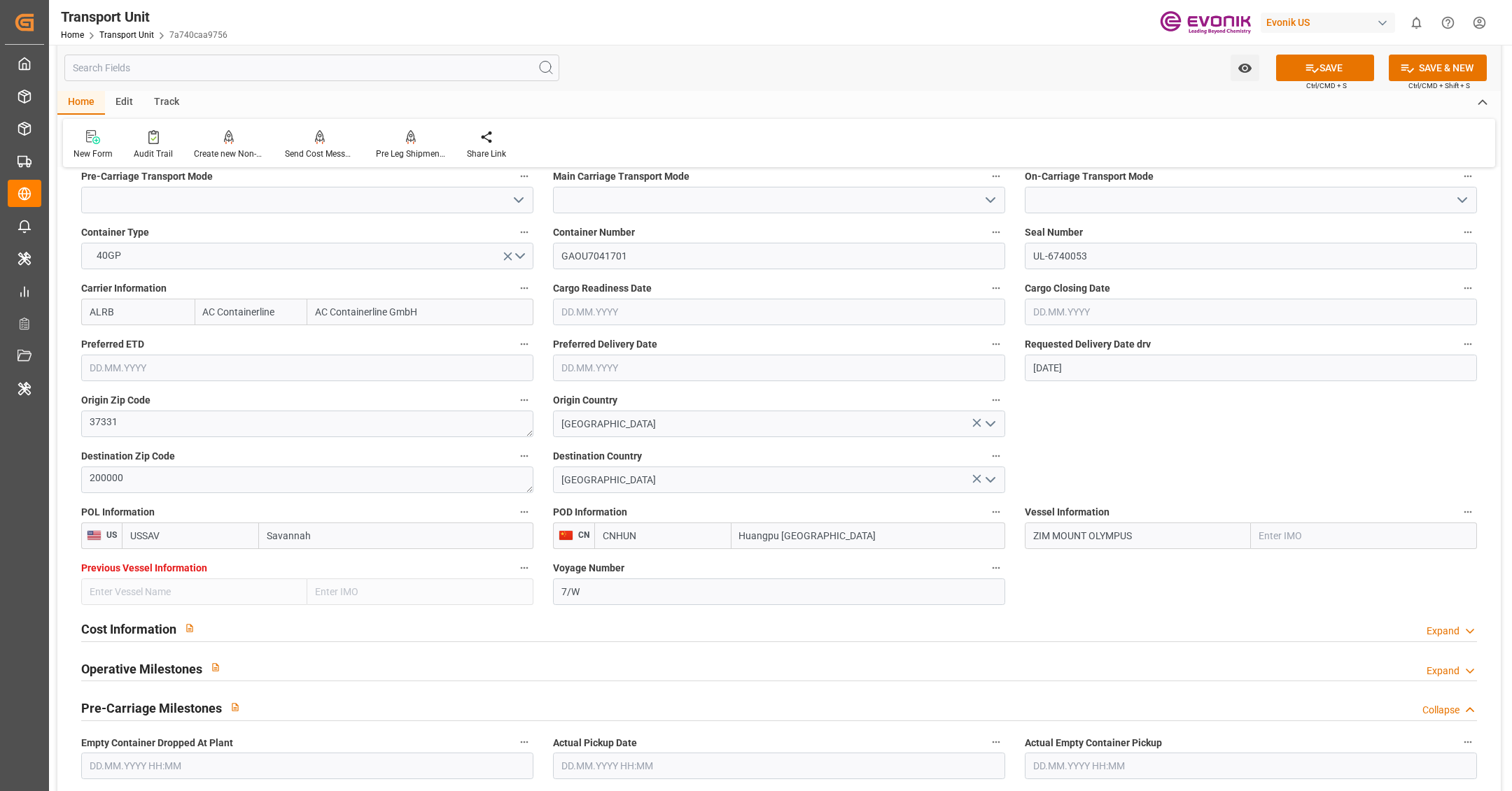
type input "ZIM MOUNT OLYMPUS"
click at [1147, 572] on div "ZIM MOUNT OLYMPUS - 9932505" at bounding box center [1106, 567] width 161 height 32
type input "9932505"
type input "ZIM MOUNT OLYMPUS"
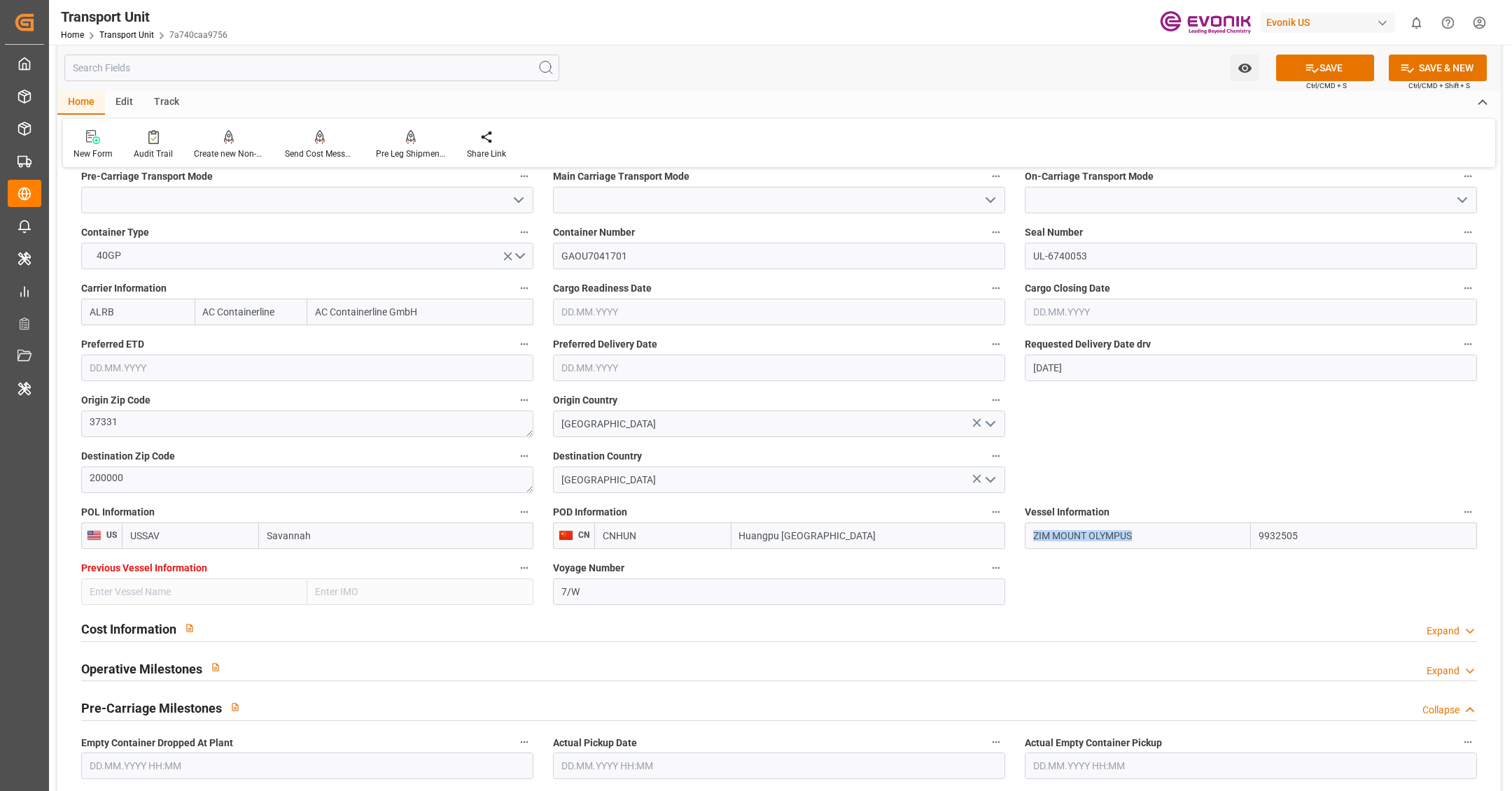
click at [630, 62] on div "Watch Option SAVE Ctrl/CMD + S SAVE & NEW Ctrl/CMD + Shift + S" at bounding box center [779, 68] width 1444 height 46
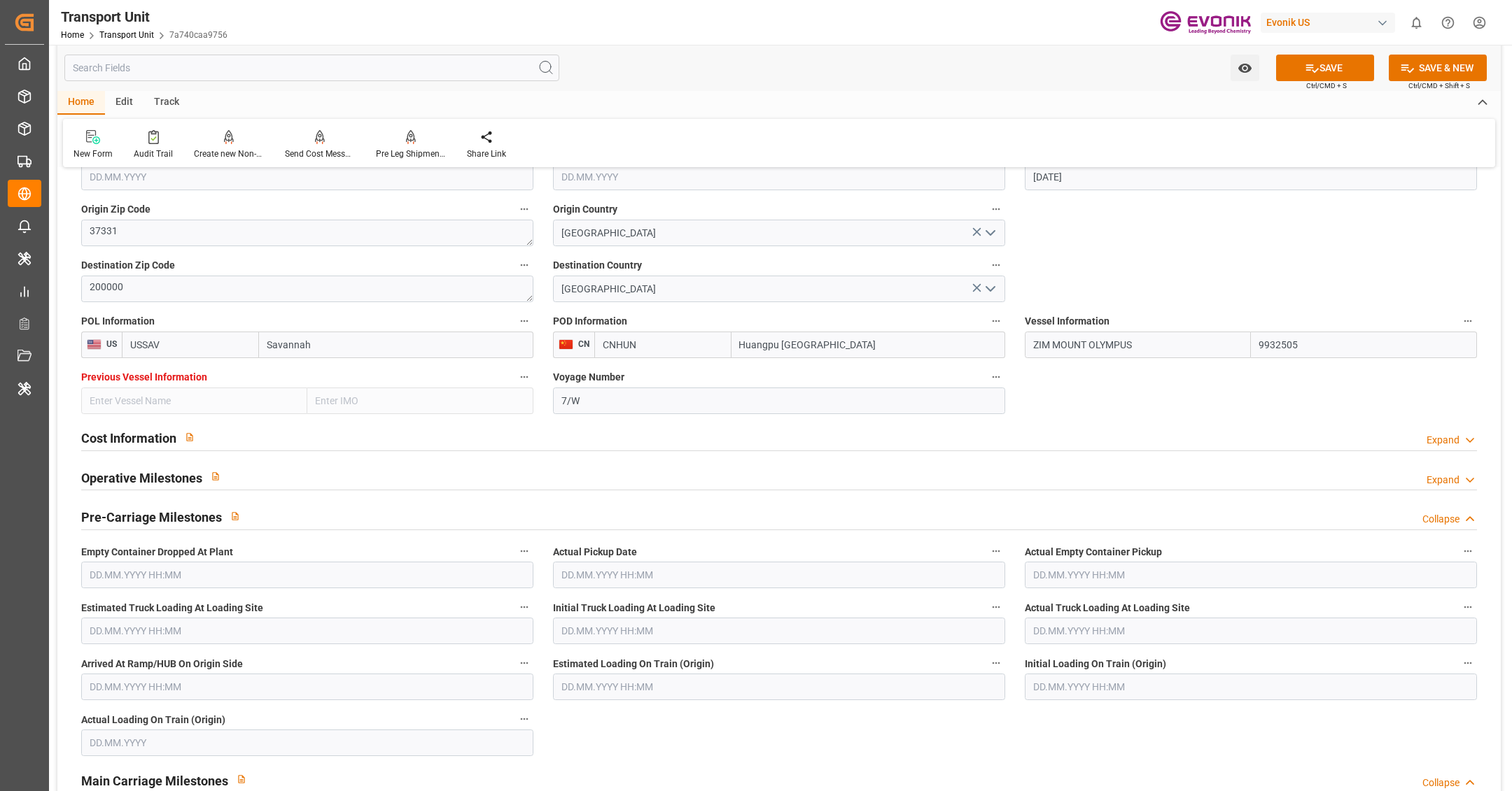
scroll to position [1115, 0]
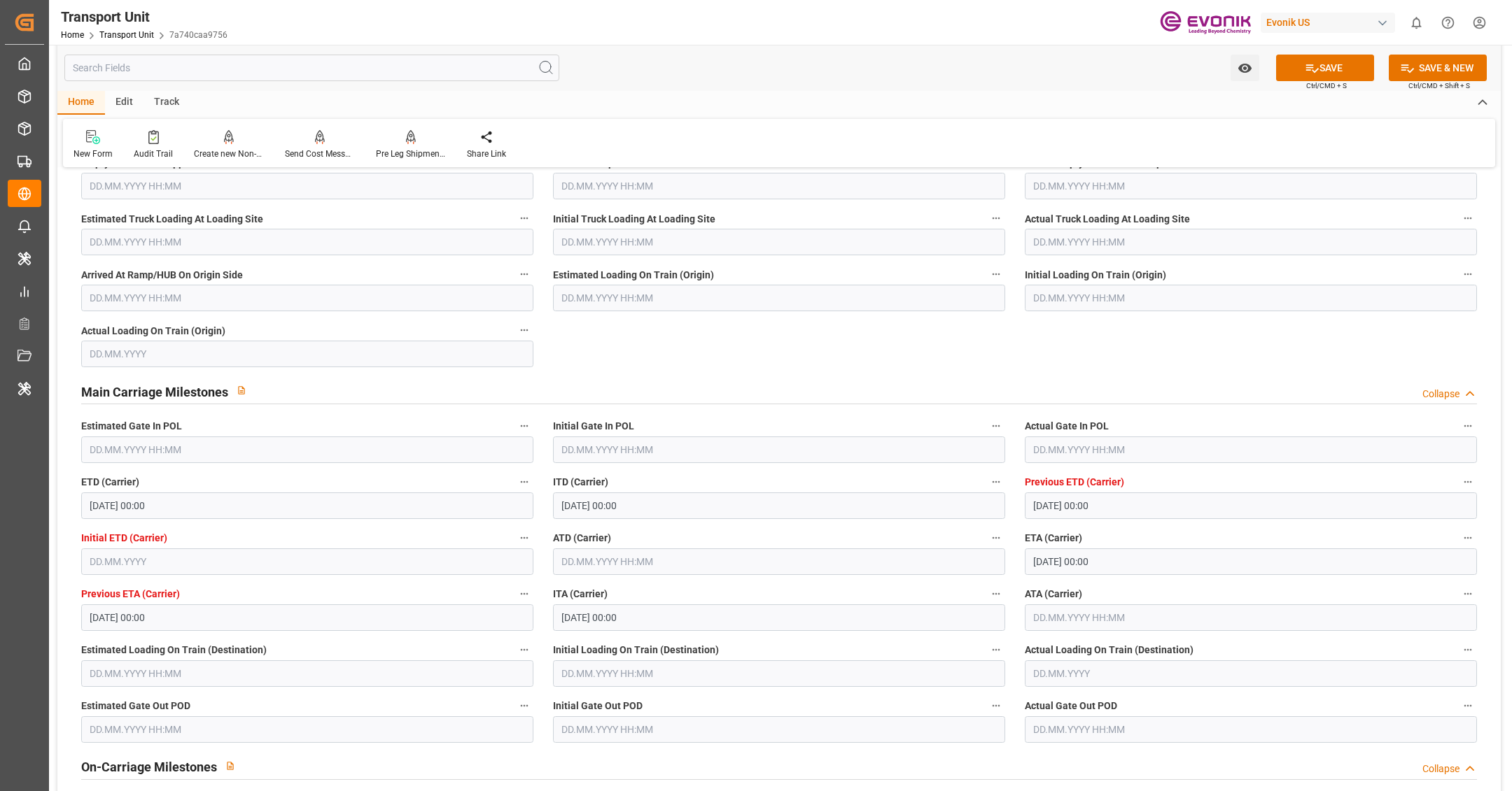
click at [589, 552] on input "text" at bounding box center [779, 562] width 453 height 27
click at [565, 590] on button "Previous Month" at bounding box center [565, 591] width 9 height 9
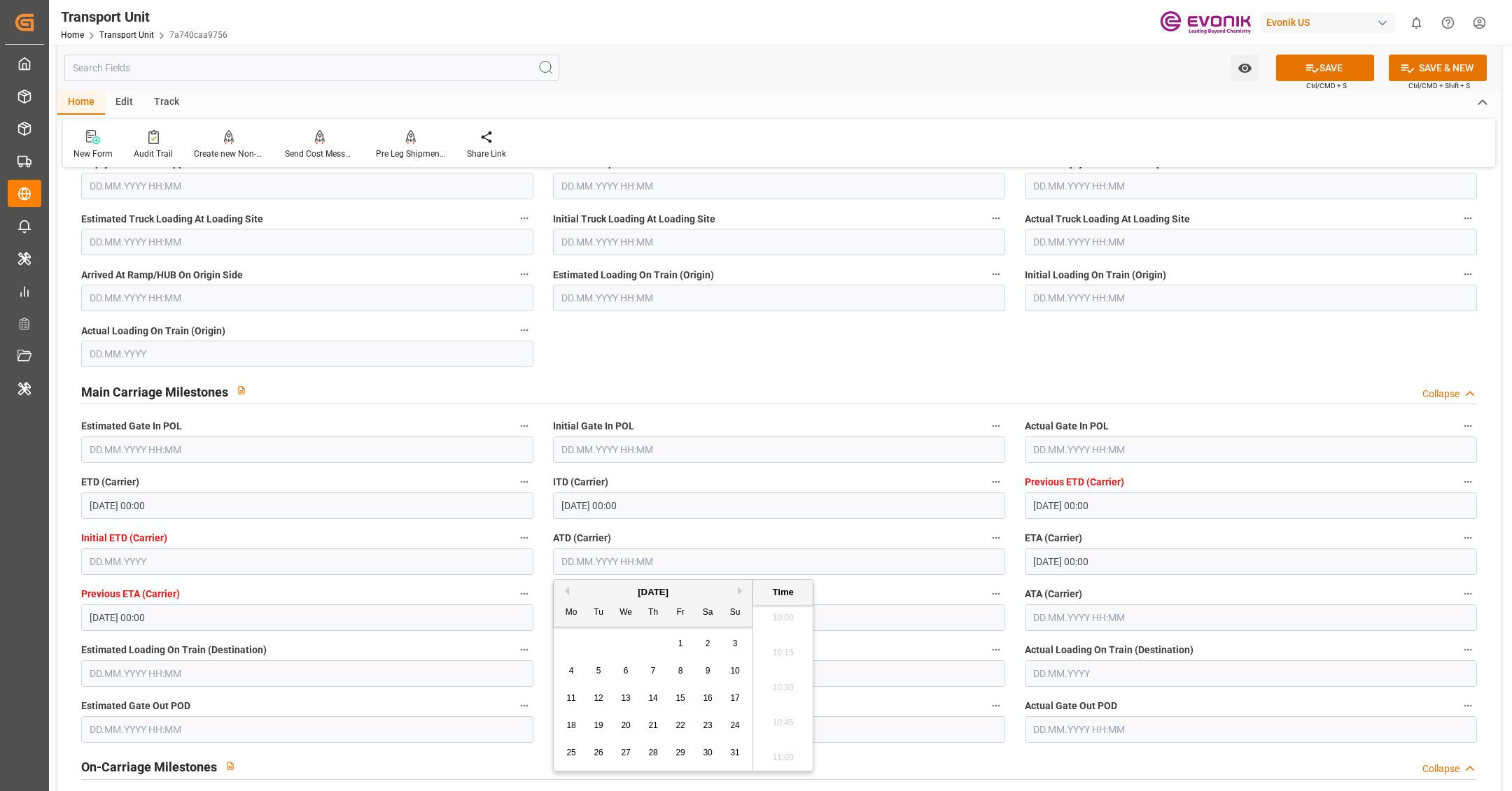
click at [734, 728] on span "24" at bounding box center [735, 726] width 10 height 10
type input "24.08.2025 00:00"
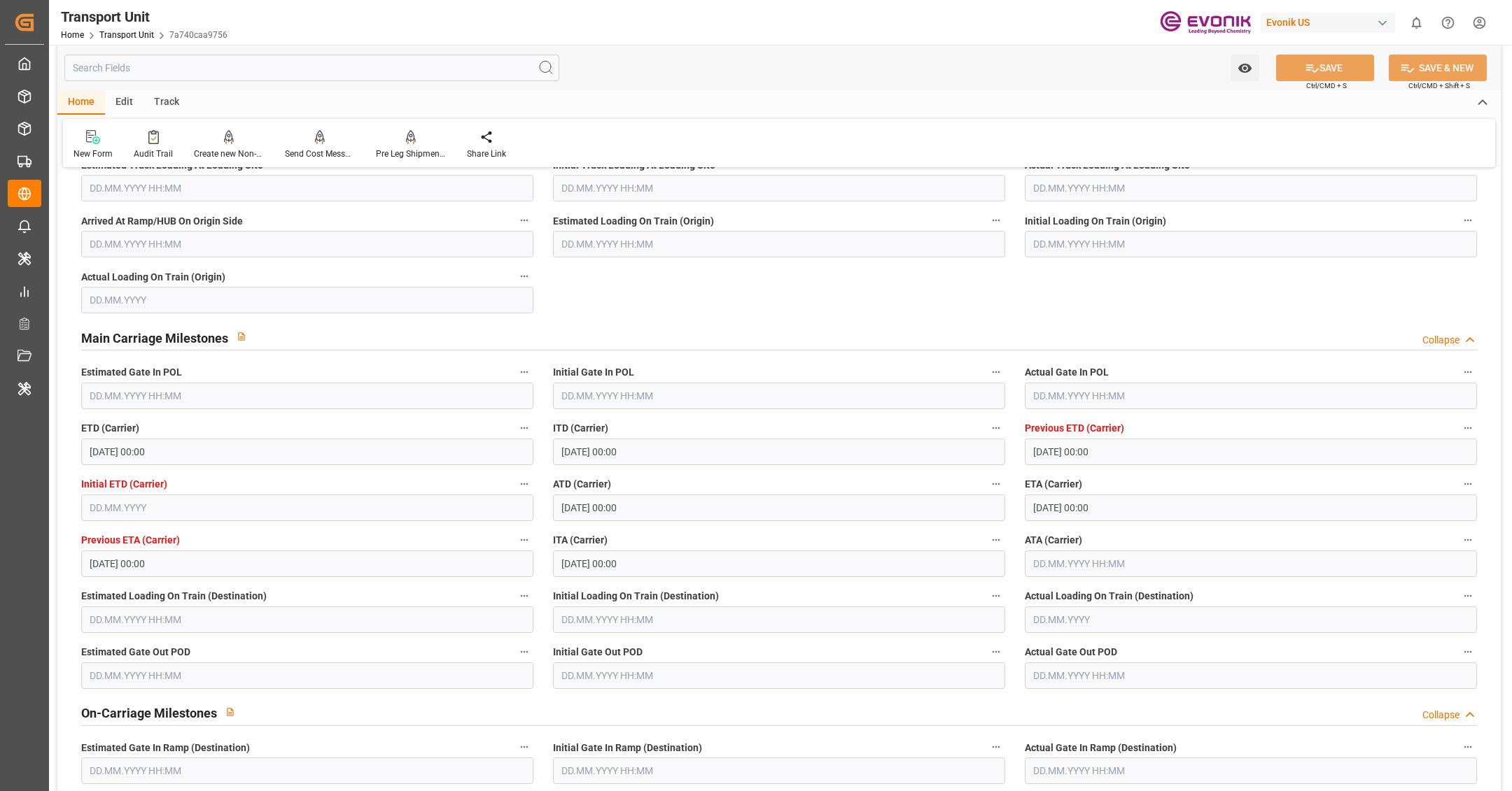
scroll to position [1417, 0]
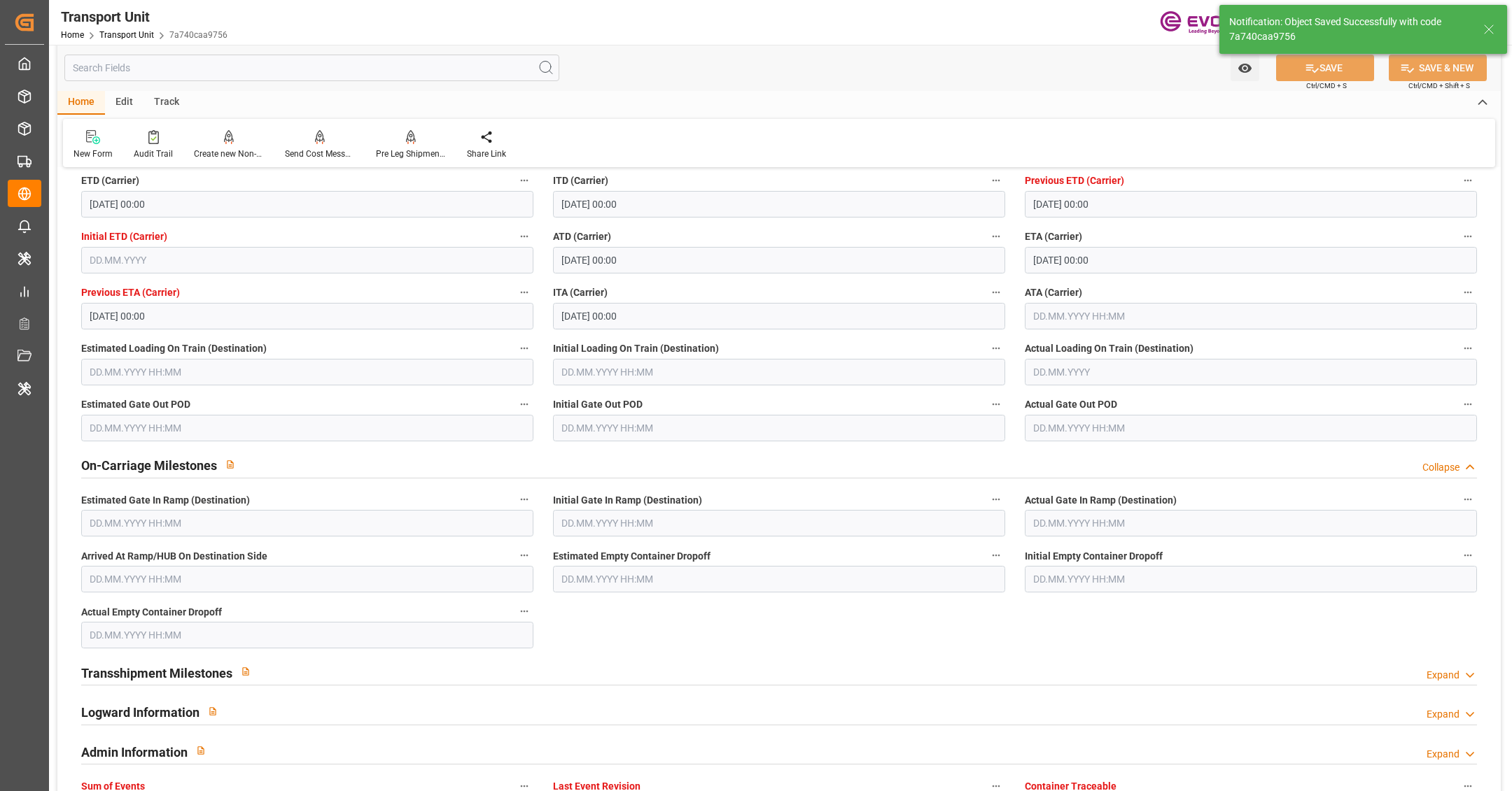
type input "ZIM MOUNT OLYMPUS"
type input "02.09.2025 05:14"
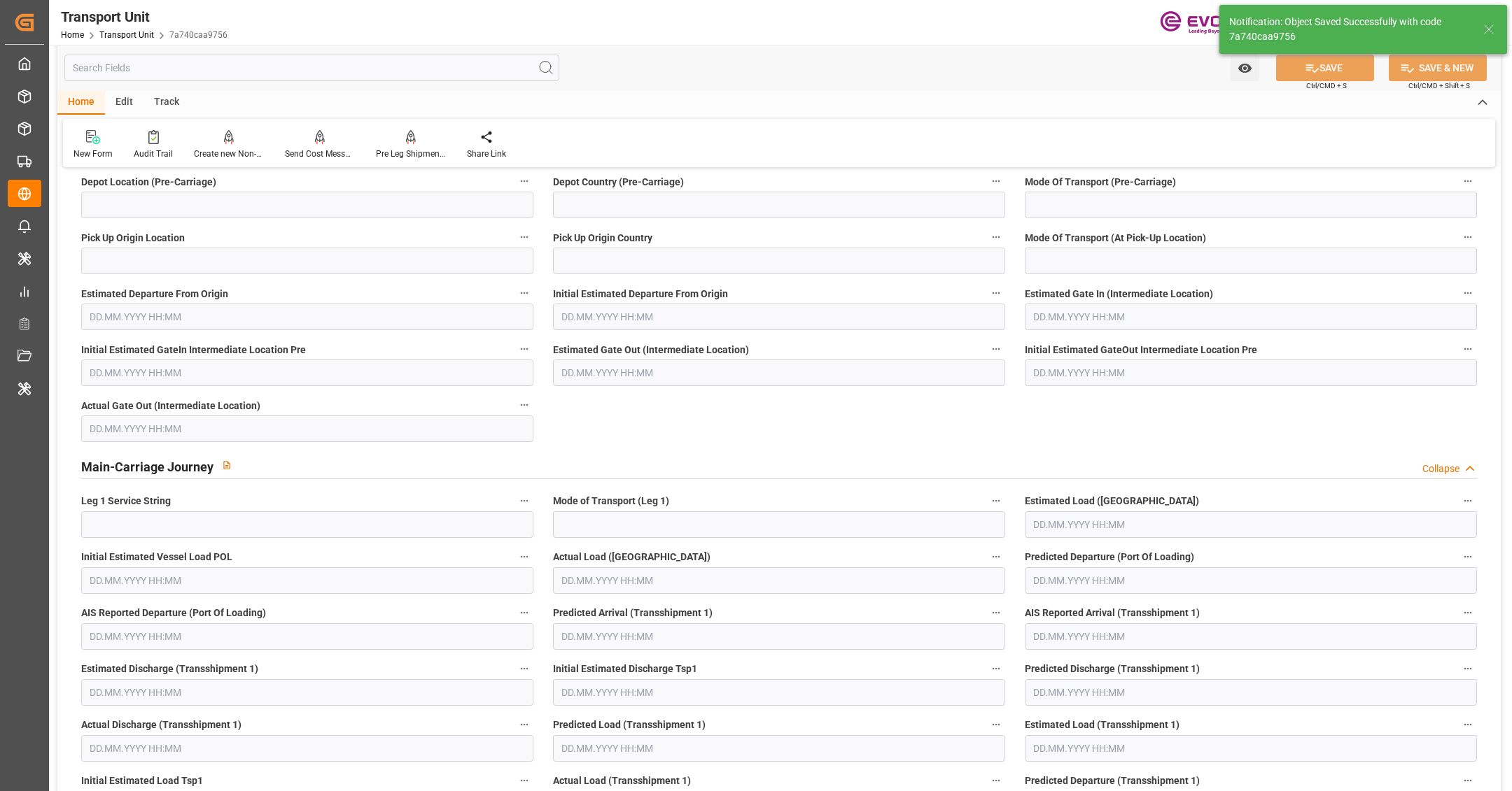
scroll to position [2670, 0]
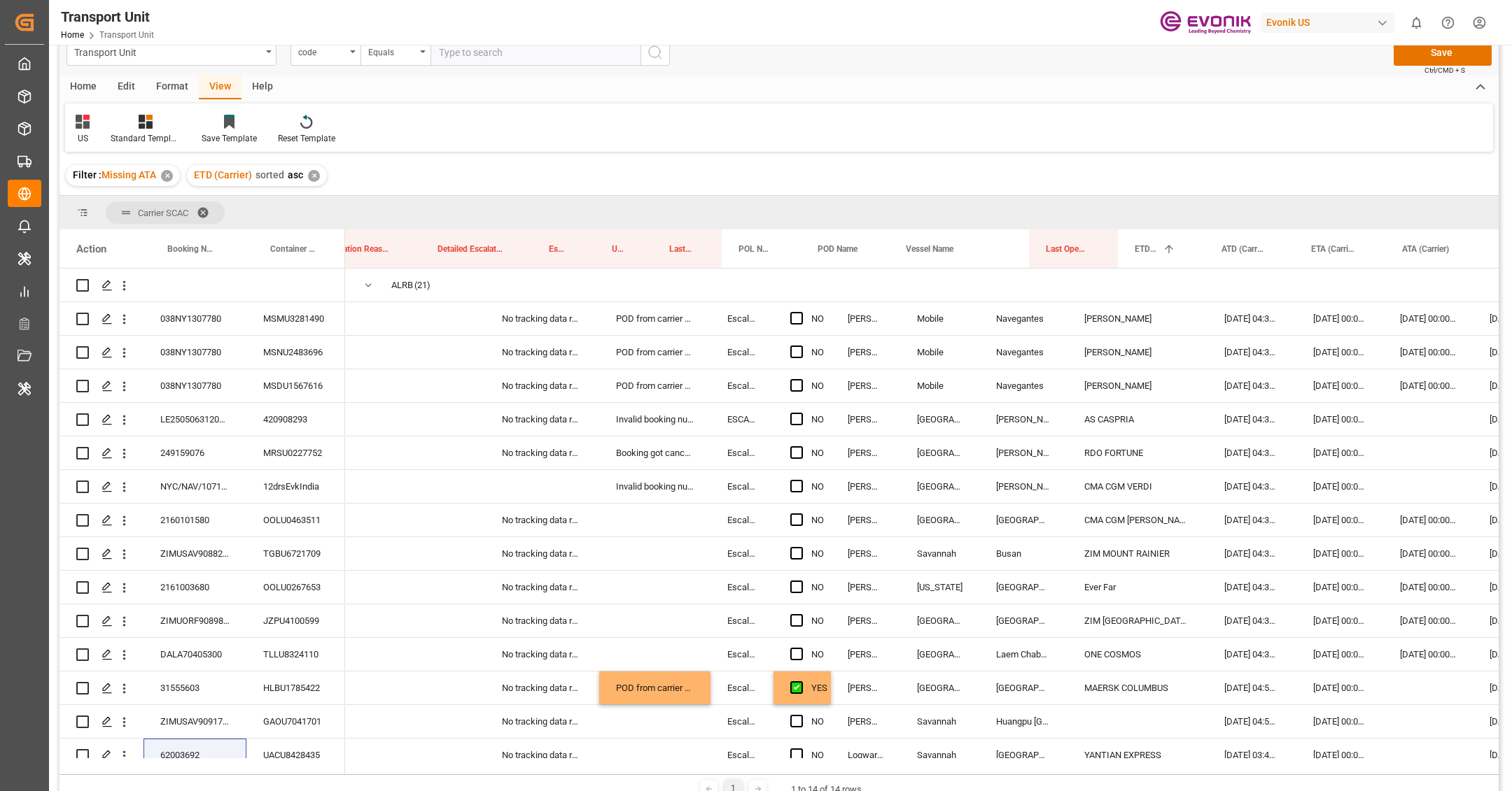
scroll to position [0, 179]
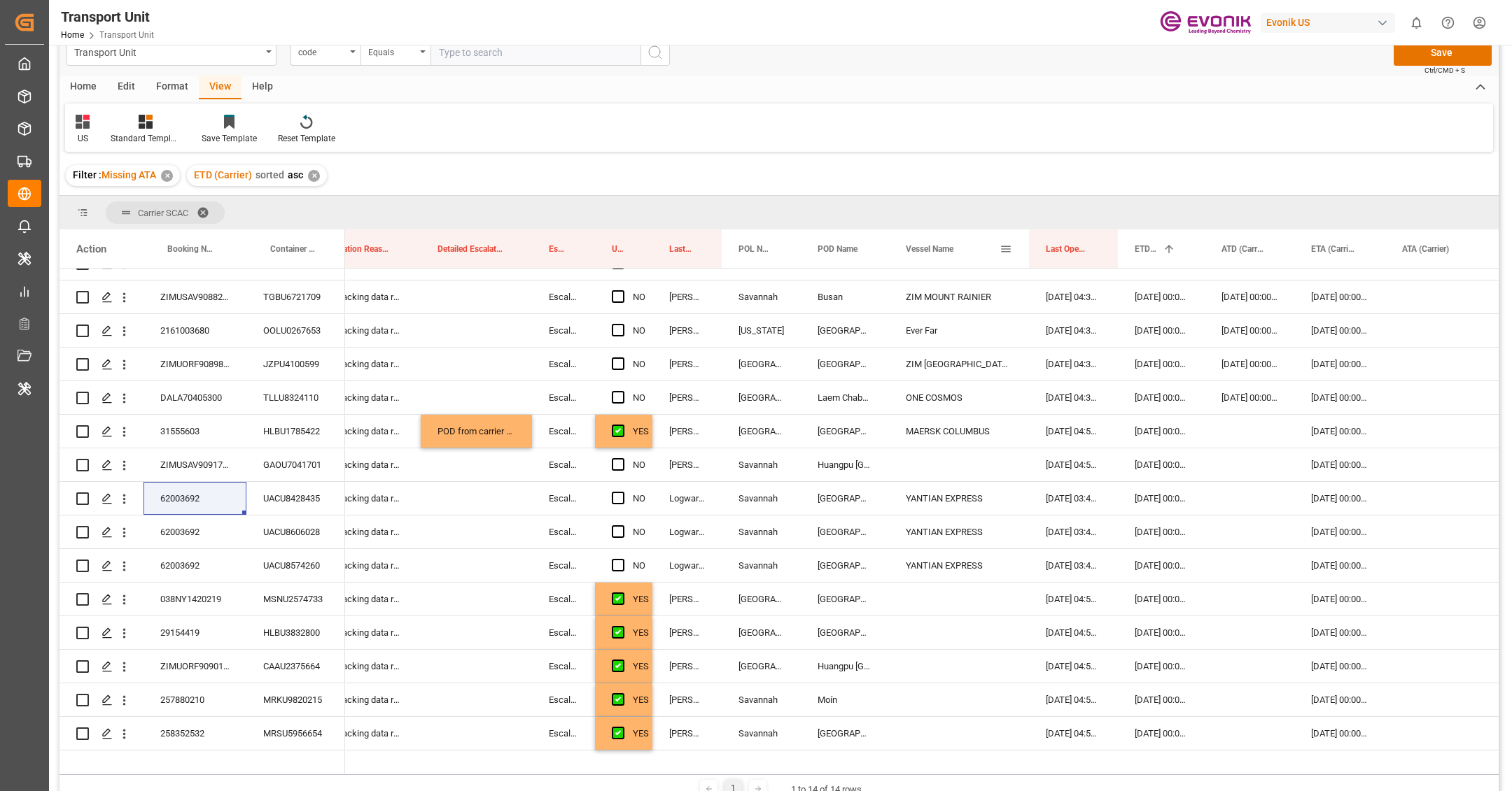
click at [1003, 251] on span at bounding box center [1006, 249] width 12 height 12
click at [1135, 251] on span "columns" at bounding box center [1127, 252] width 54 height 25
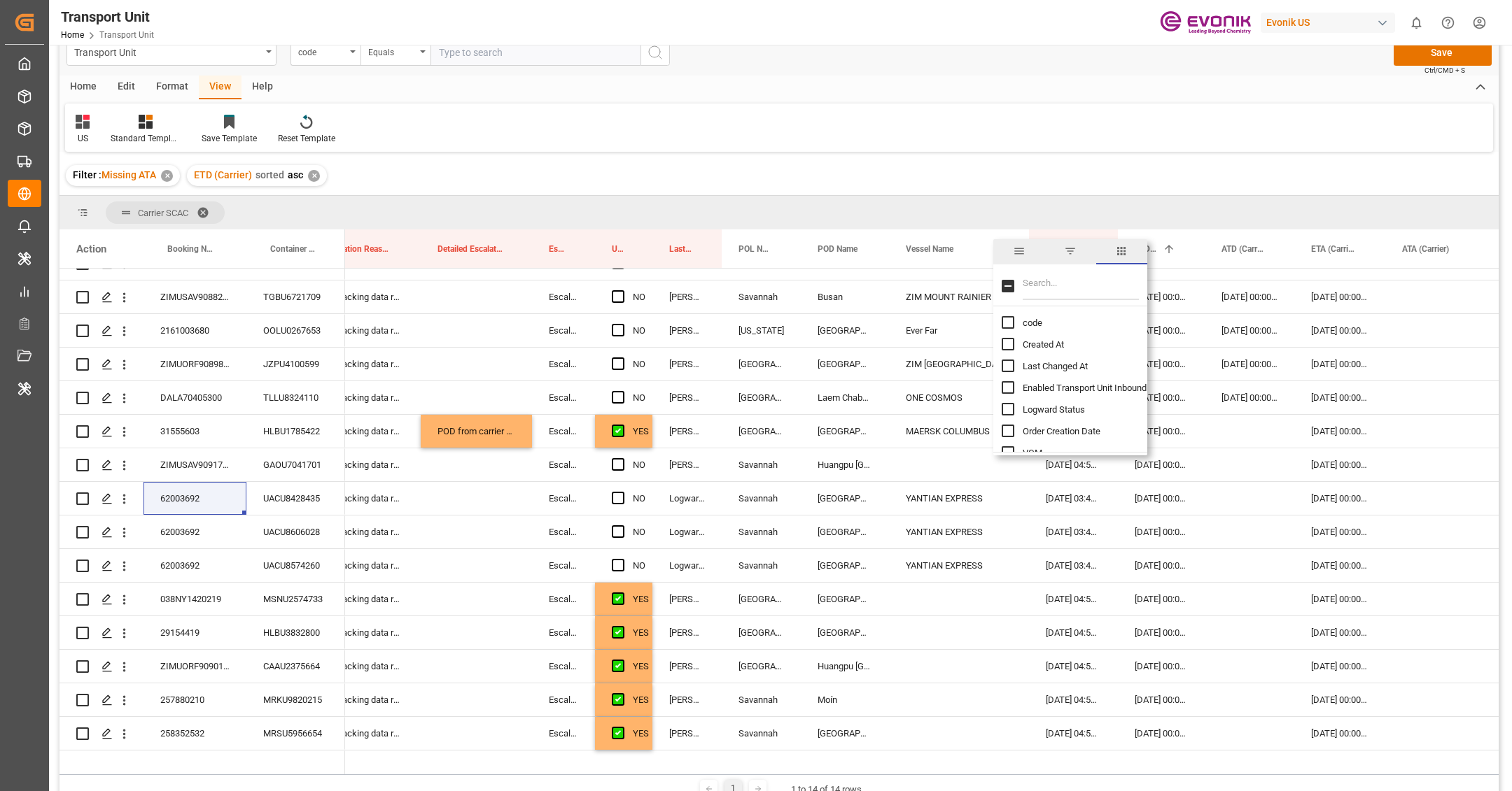
click at [1076, 287] on input "Filter Columns Input" at bounding box center [1080, 286] width 116 height 28
type input "vessel"
click at [1008, 343] on input "Vessel IMO column toggle visibility (hidden)" at bounding box center [1008, 343] width 12 height 12
checkbox input "true"
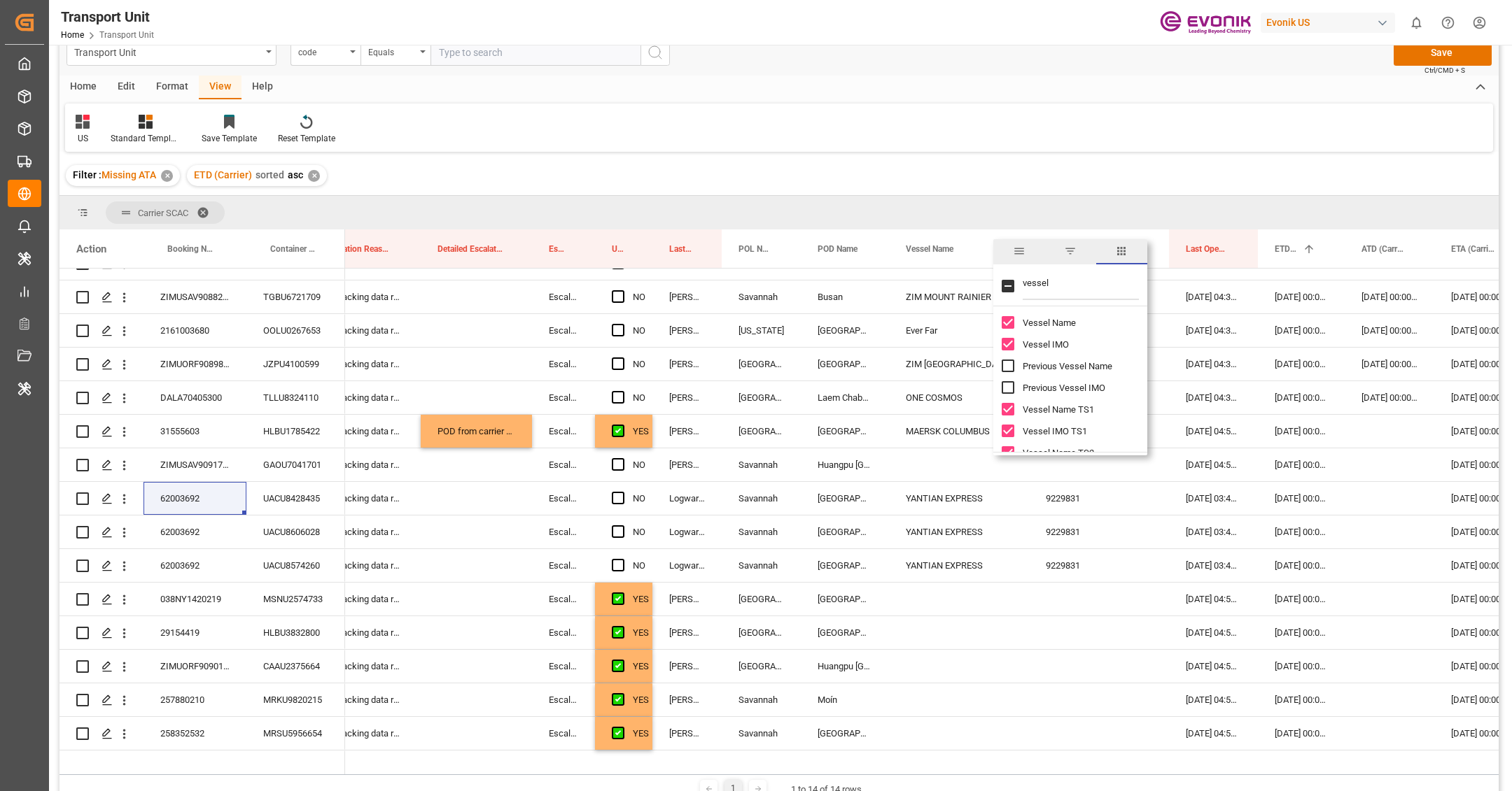
click at [1056, 282] on input "vessel" at bounding box center [1080, 286] width 116 height 28
type input "voyag"
checkbox input "true"
type input "voyag"
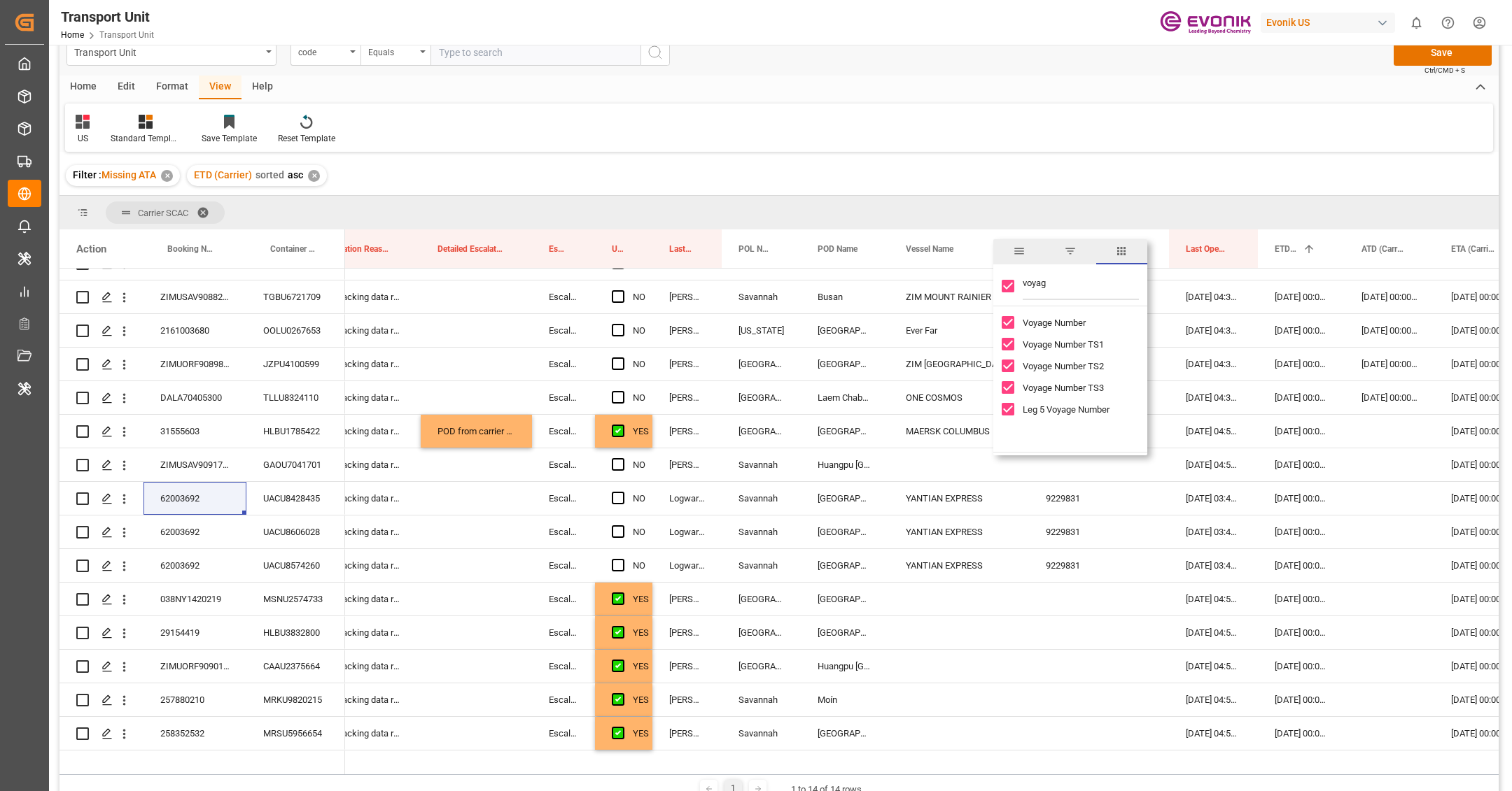
click at [1008, 342] on input "Voyage Number TS1 column toggle visibility (visible)" at bounding box center [1008, 343] width 12 height 12
checkbox input "false"
click at [1009, 366] on input "Voyage Number TS2 column toggle visibility (visible)" at bounding box center [1008, 365] width 12 height 12
checkbox input "false"
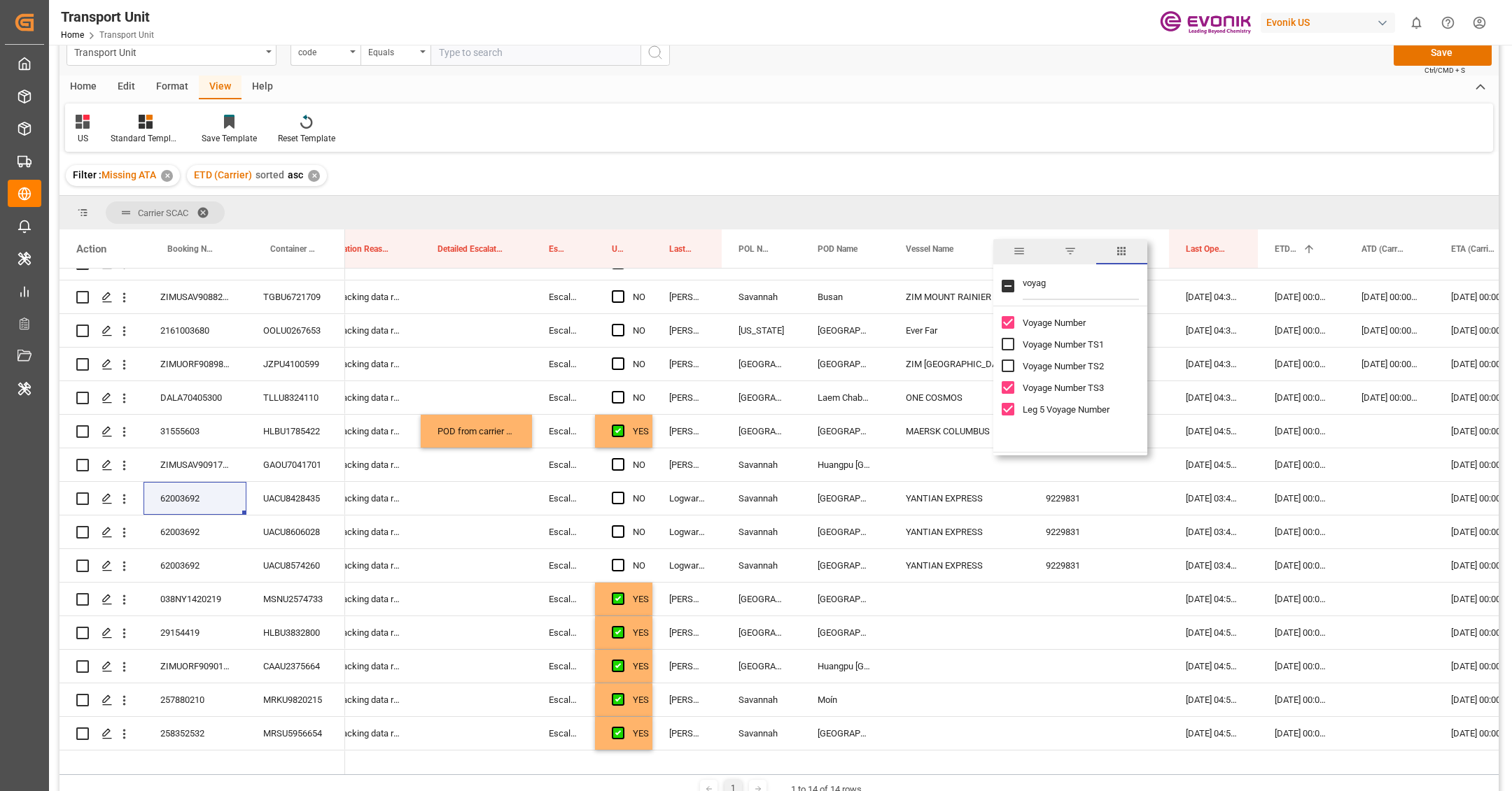
click at [1009, 385] on input "Voyage Number TS3 column toggle visibility (visible)" at bounding box center [1008, 387] width 12 height 12
checkbox input "false"
click at [1010, 408] on input "Leg 5 Voyage Number column toggle visibility (visible)" at bounding box center [1008, 408] width 12 height 12
checkbox input "false"
click at [929, 375] on div "ZIM [GEOGRAPHIC_DATA][PERSON_NAME]" at bounding box center [959, 364] width 140 height 33
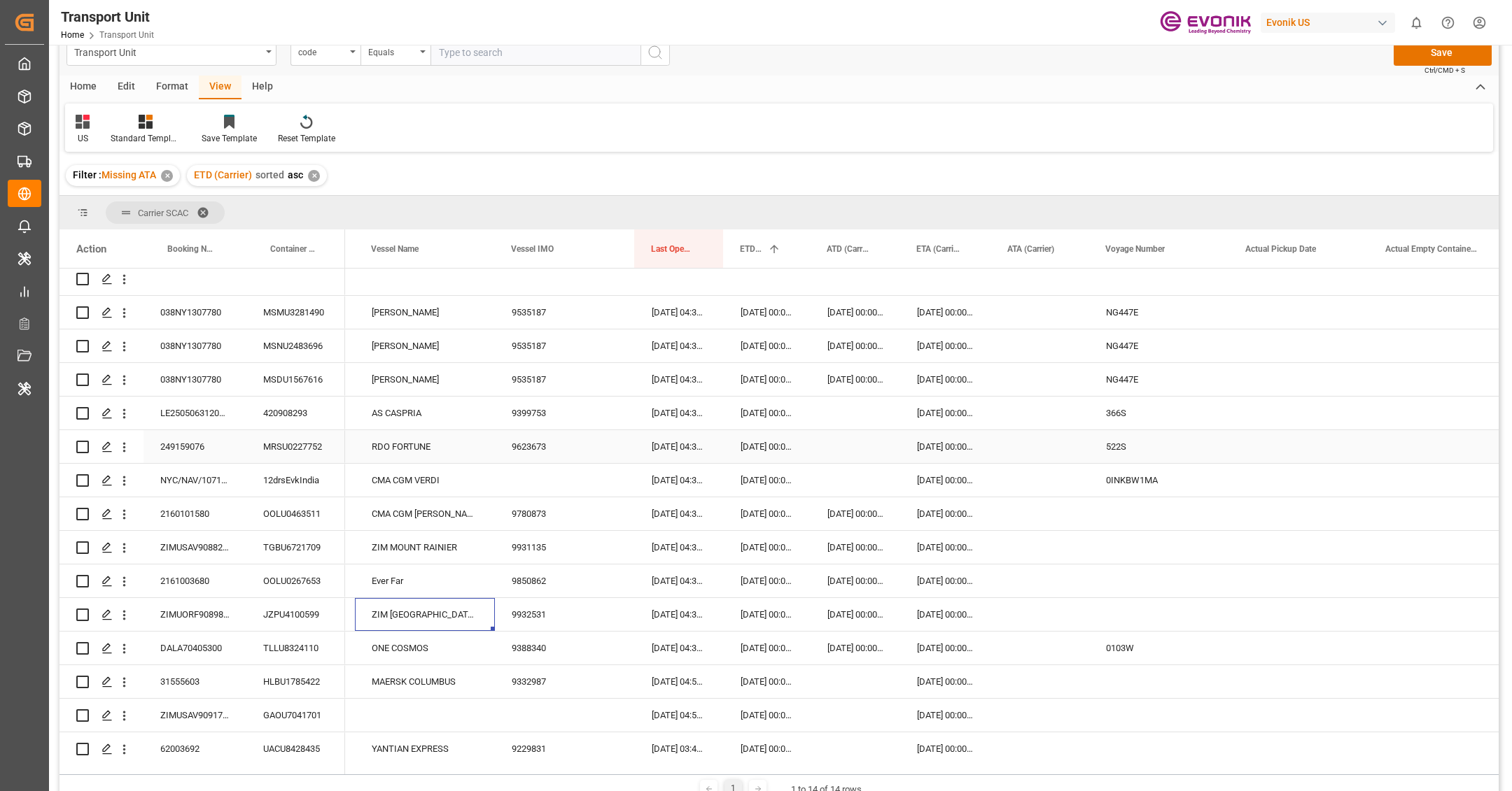
scroll to position [0, 690]
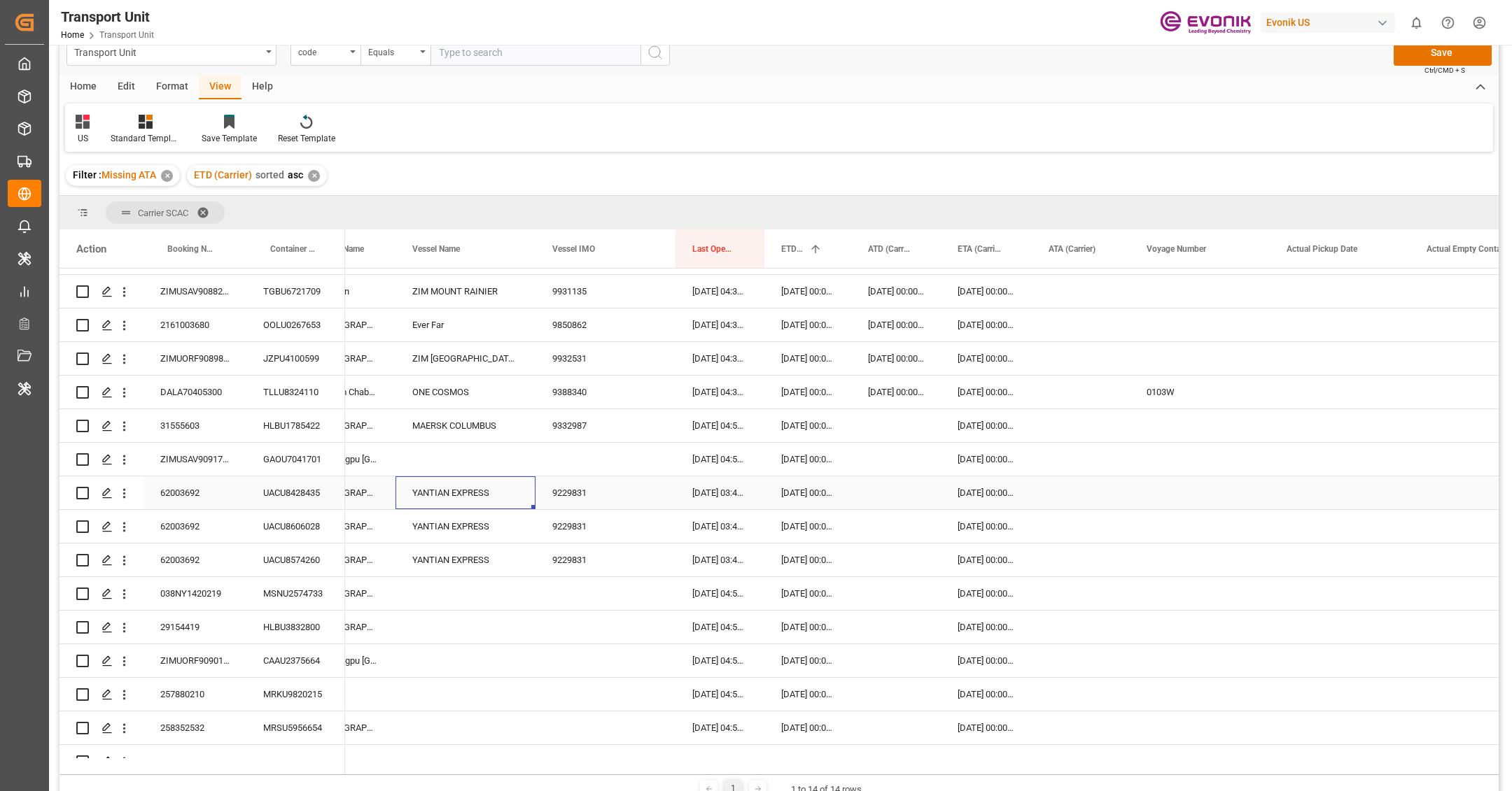
click at [438, 498] on div "YANTIAN EXPRESS" at bounding box center [465, 493] width 140 height 33
click at [493, 497] on icon "Press SPACE to select this row." at bounding box center [496, 499] width 14 height 14
click at [446, 498] on input "Press SPACE to select this row." at bounding box center [465, 501] width 118 height 27
paste input "NINGBO EXPRESS"
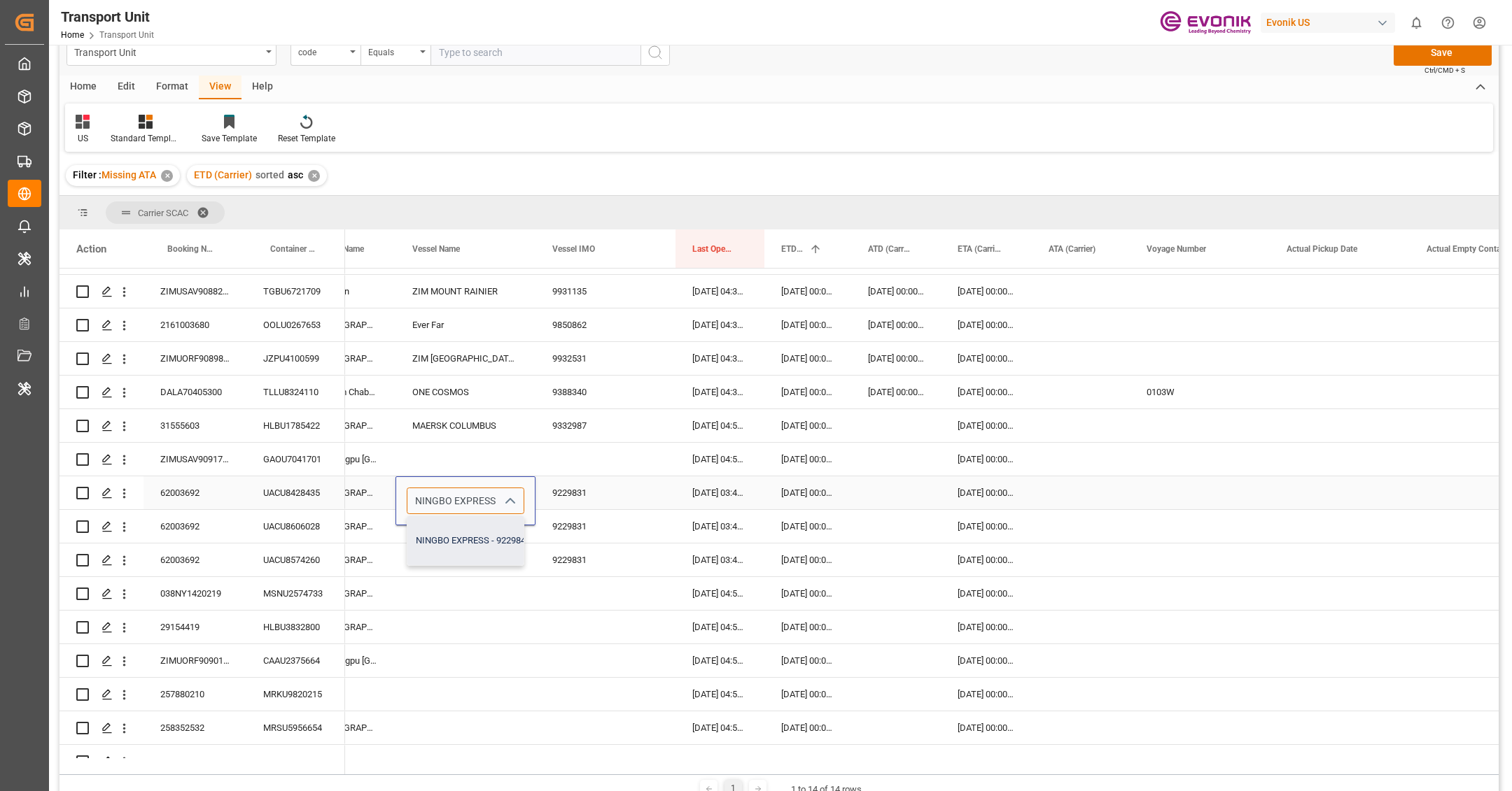
click at [460, 542] on div "NINGBO EXPRESS - 9229843" at bounding box center [474, 540] width 132 height 49
type input "NINGBO EXPRESS - 9229843"
click at [460, 546] on div "YANTIAN EXPRESS" at bounding box center [465, 560] width 140 height 33
click at [474, 483] on div "NINGBO EXPRESS" at bounding box center [465, 493] width 140 height 33
click at [533, 509] on div "NINGBO EXPRESS" at bounding box center [465, 493] width 140 height 33
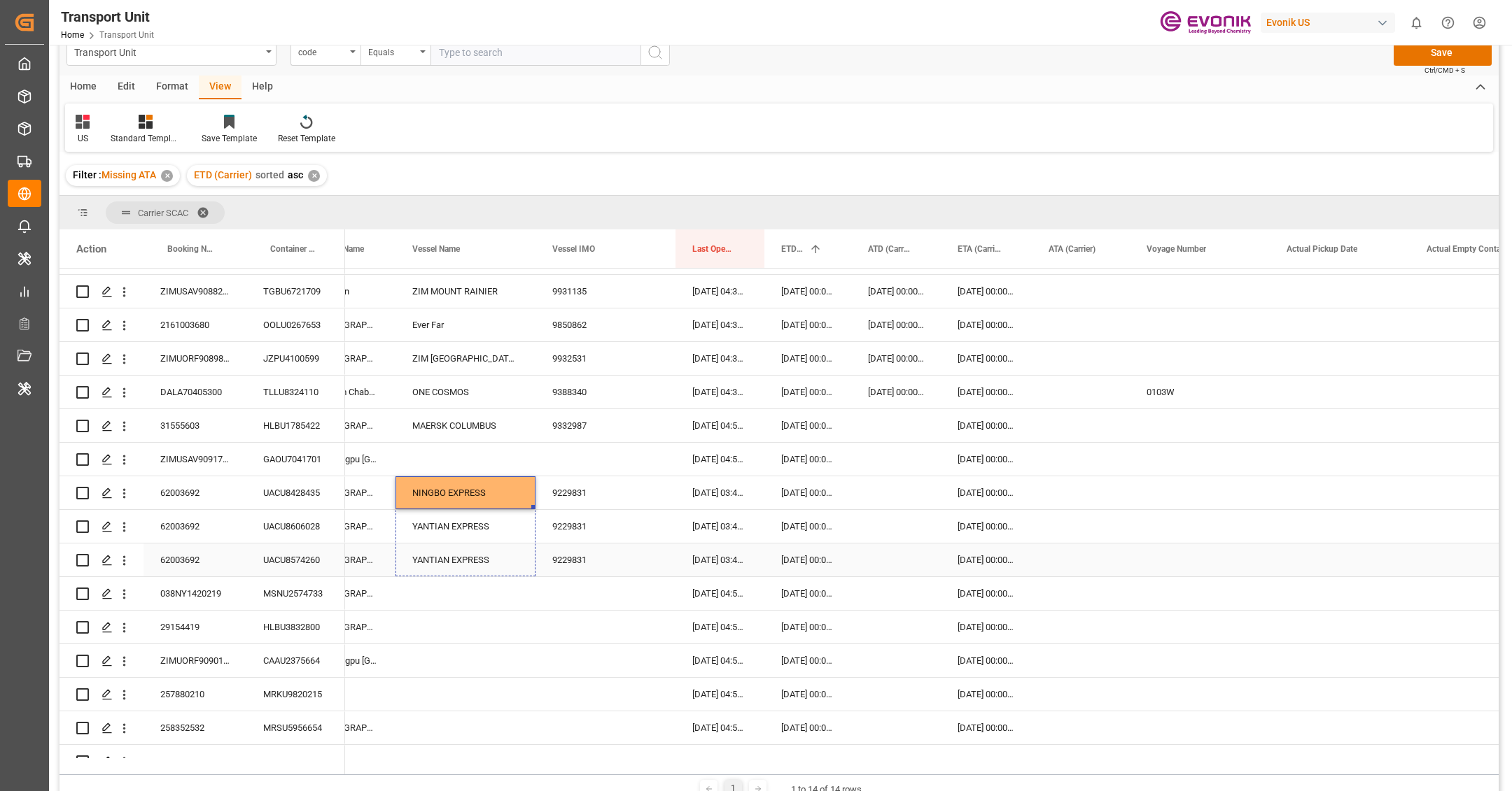
drag, startPoint x: 533, startPoint y: 507, endPoint x: 527, endPoint y: 545, distance: 38.5
click at [565, 504] on div "9229831" at bounding box center [606, 493] width 140 height 33
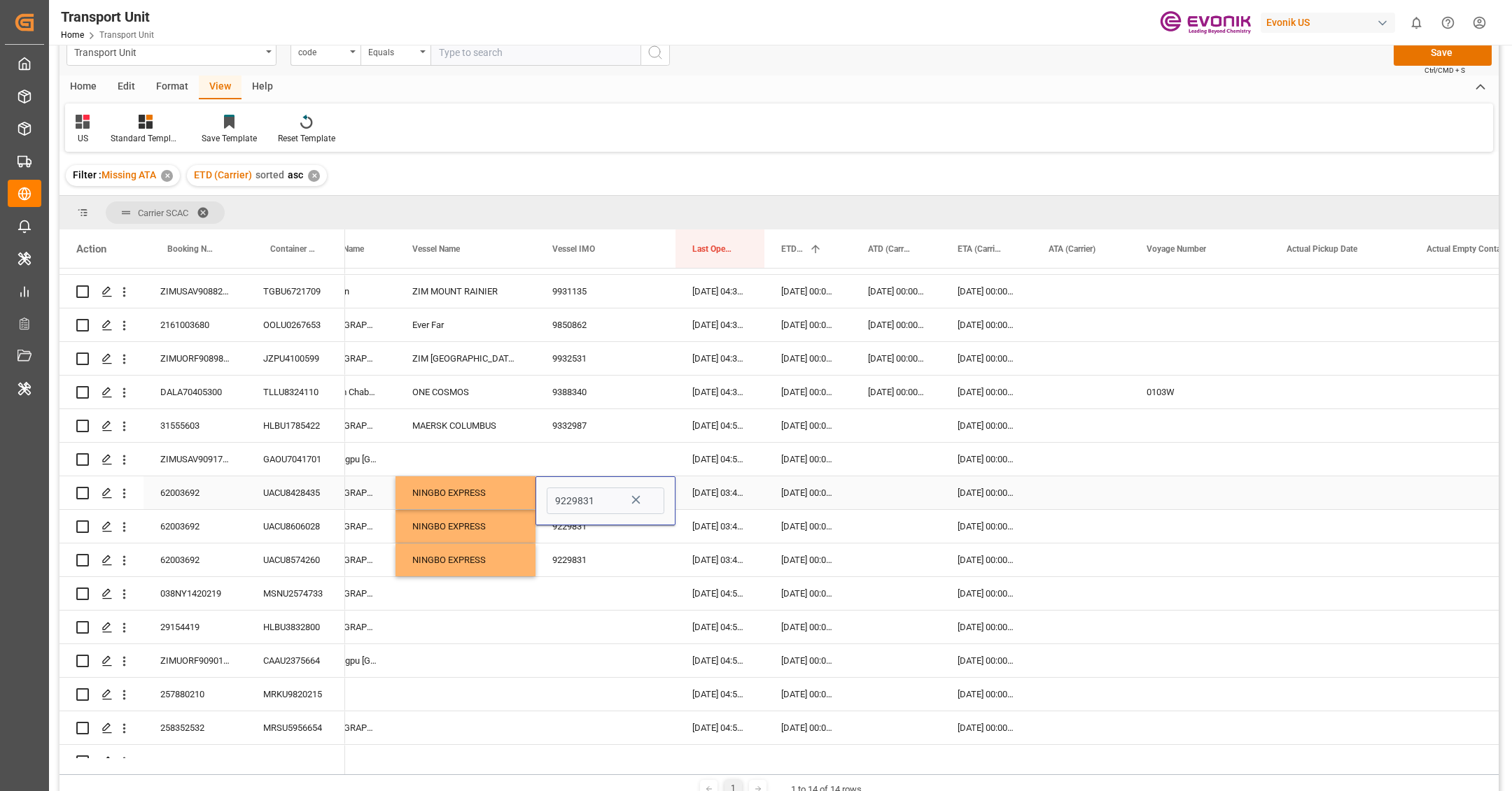
click at [565, 504] on input "9229831" at bounding box center [605, 501] width 118 height 27
type input "9229831 - YANTIAN EXPRESS"
click at [635, 499] on icon "Press SPACE to select this row." at bounding box center [636, 500] width 9 height 9
click at [619, 496] on input "Press SPACE to select this row." at bounding box center [605, 501] width 118 height 27
paste input "NINGBO EXPRESS"
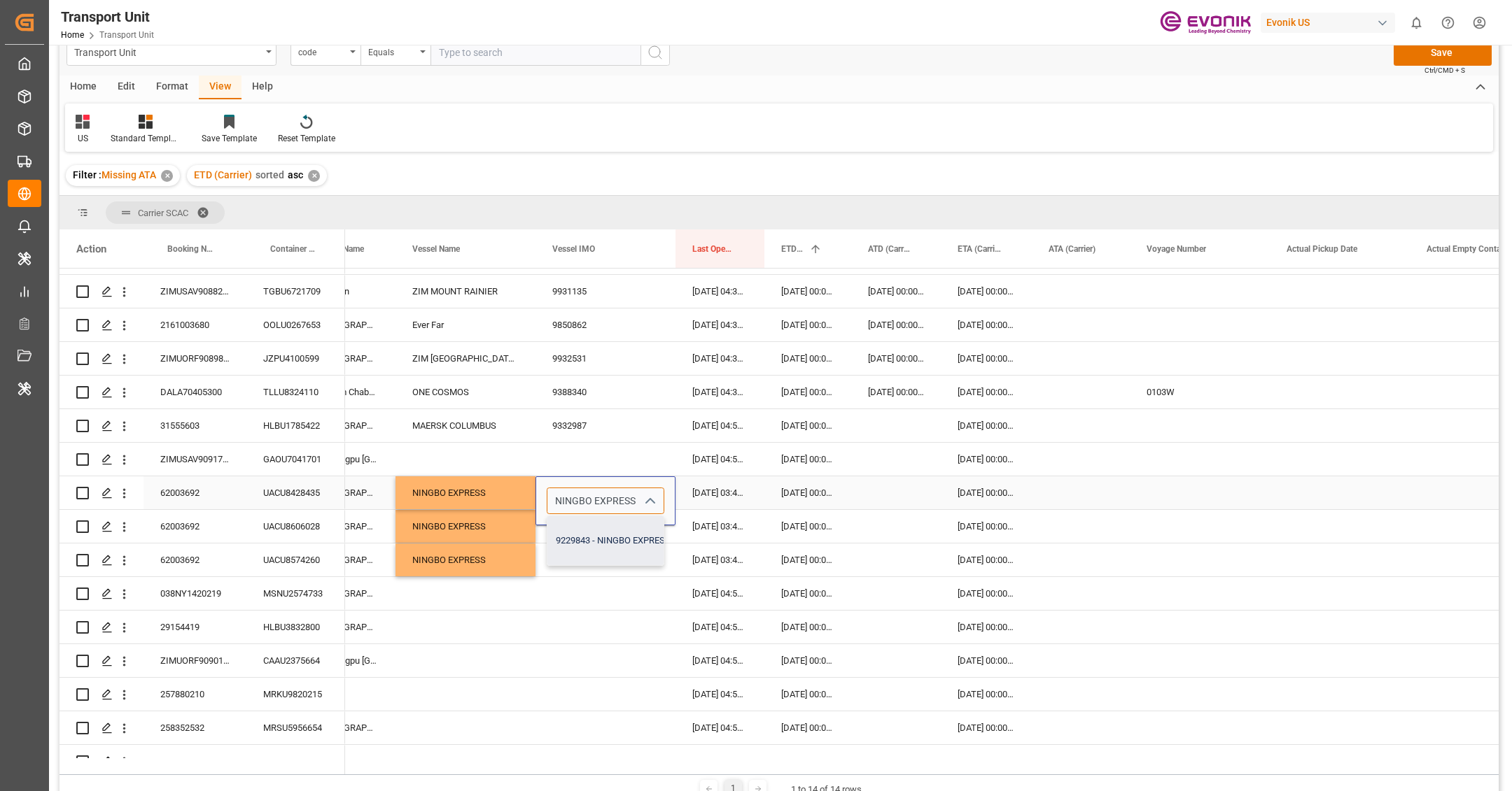
click at [610, 534] on div "9229843 - NINGBO EXPRESS" at bounding box center [613, 540] width 132 height 49
type input "9229843 - NINGBO EXPRESS"
click at [608, 540] on div "9229831" at bounding box center [606, 526] width 140 height 33
click at [607, 496] on div "9229843" at bounding box center [606, 493] width 140 height 33
drag, startPoint x: 672, startPoint y: 507, endPoint x: 669, endPoint y: 545, distance: 38.1
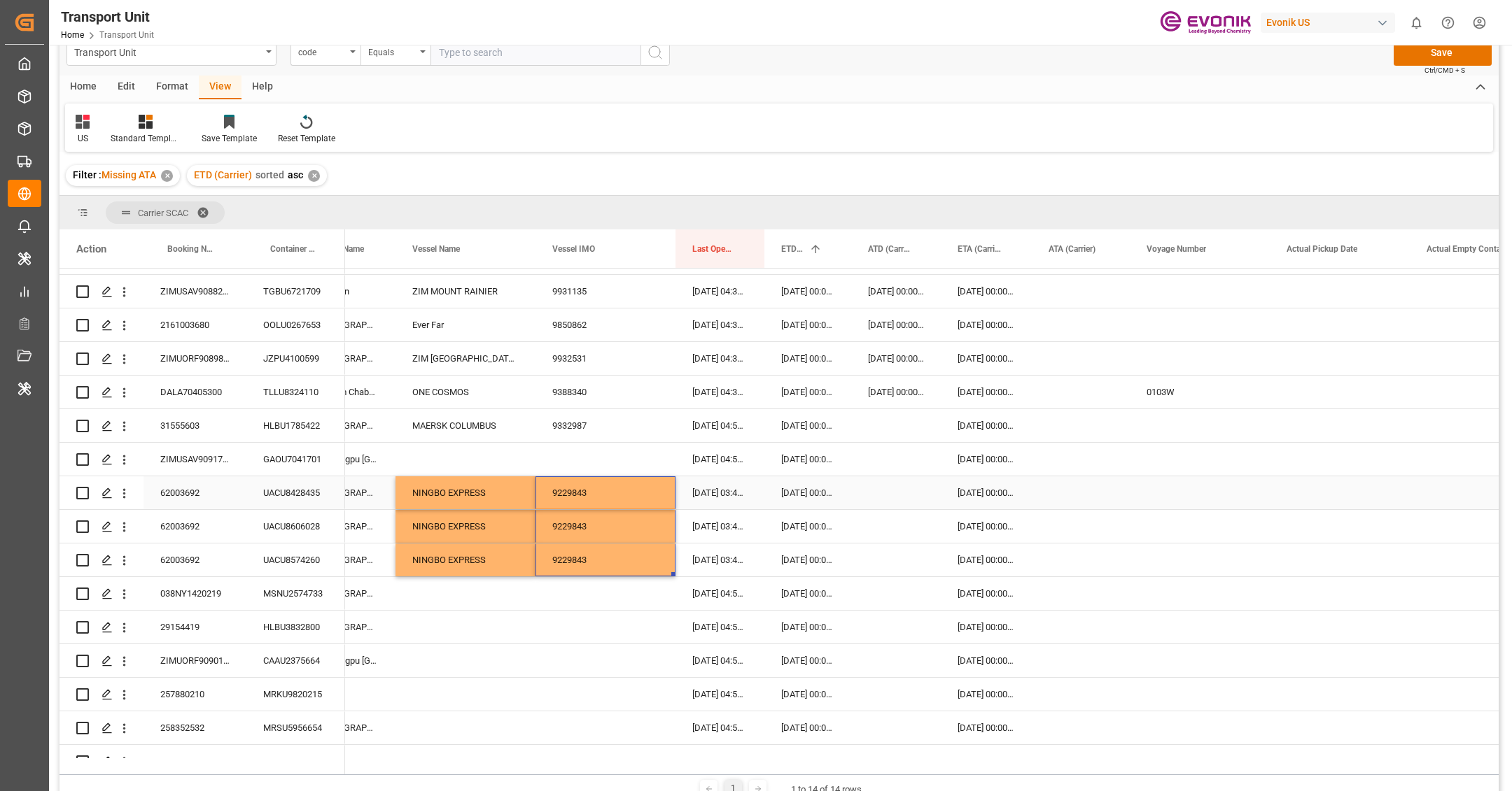
click at [871, 502] on div "Press SPACE to select this row." at bounding box center [897, 493] width 90 height 33
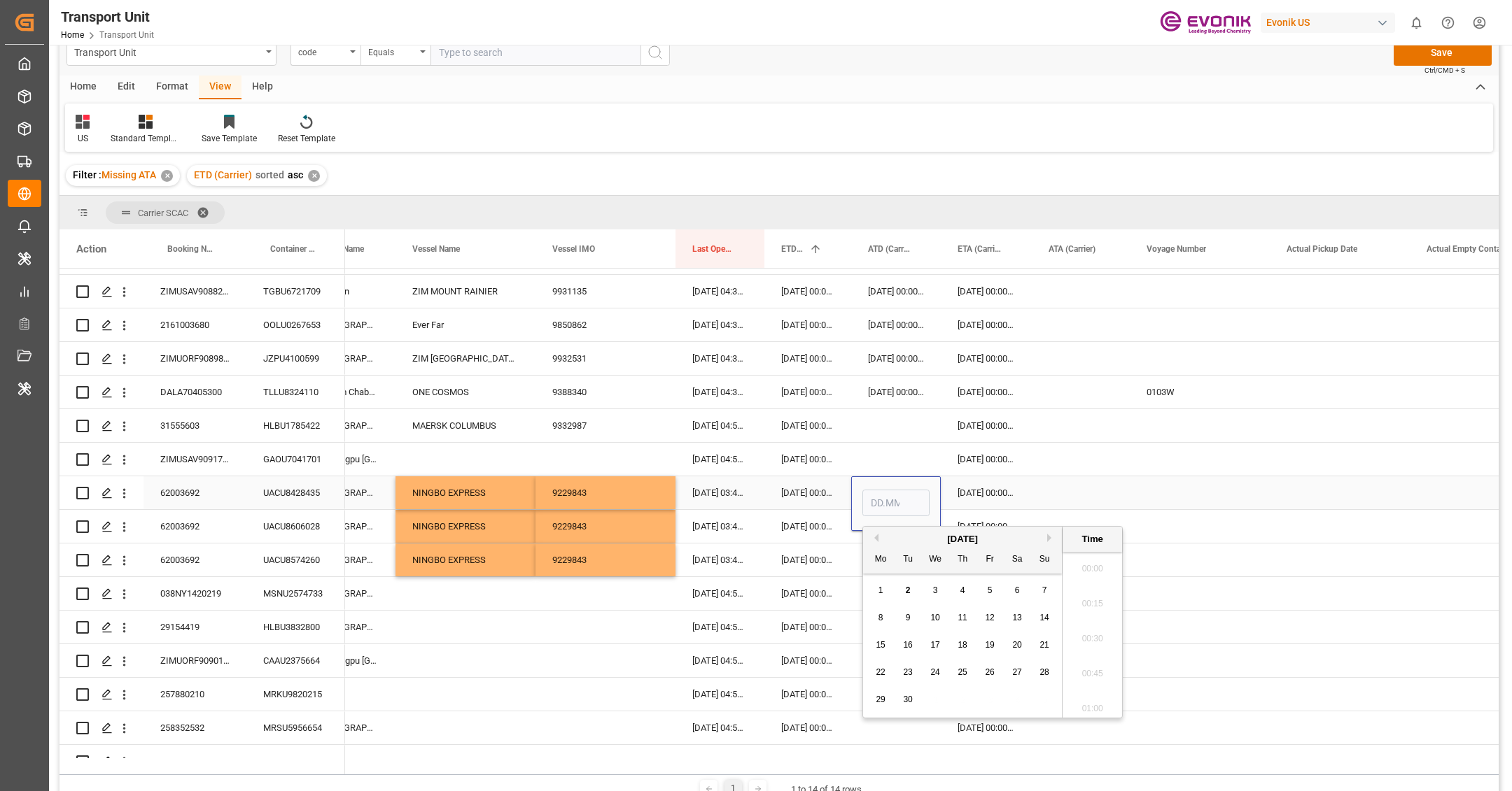
scroll to position [1439, 0]
click at [878, 541] on button "Previous Month" at bounding box center [874, 538] width 9 height 9
click at [1016, 700] on span "30" at bounding box center [1017, 699] width 10 height 10
type input "[DATE] 00:00"
click at [909, 466] on div "Press SPACE to select this row." at bounding box center [897, 459] width 90 height 33
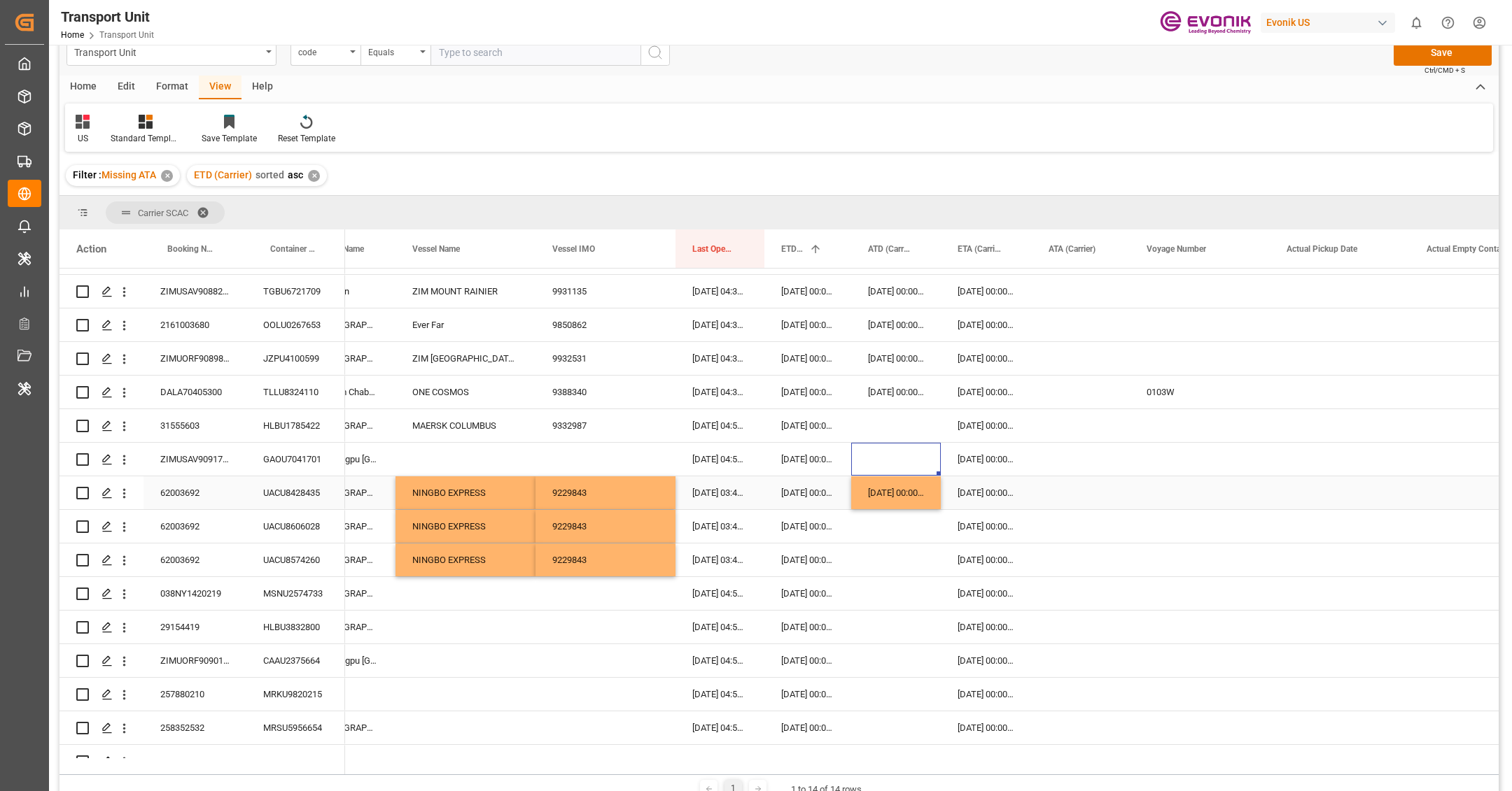
click at [909, 494] on div "[DATE] 00:00:00" at bounding box center [897, 493] width 90 height 33
drag, startPoint x: 938, startPoint y: 504, endPoint x: 932, endPoint y: 549, distance: 45.4
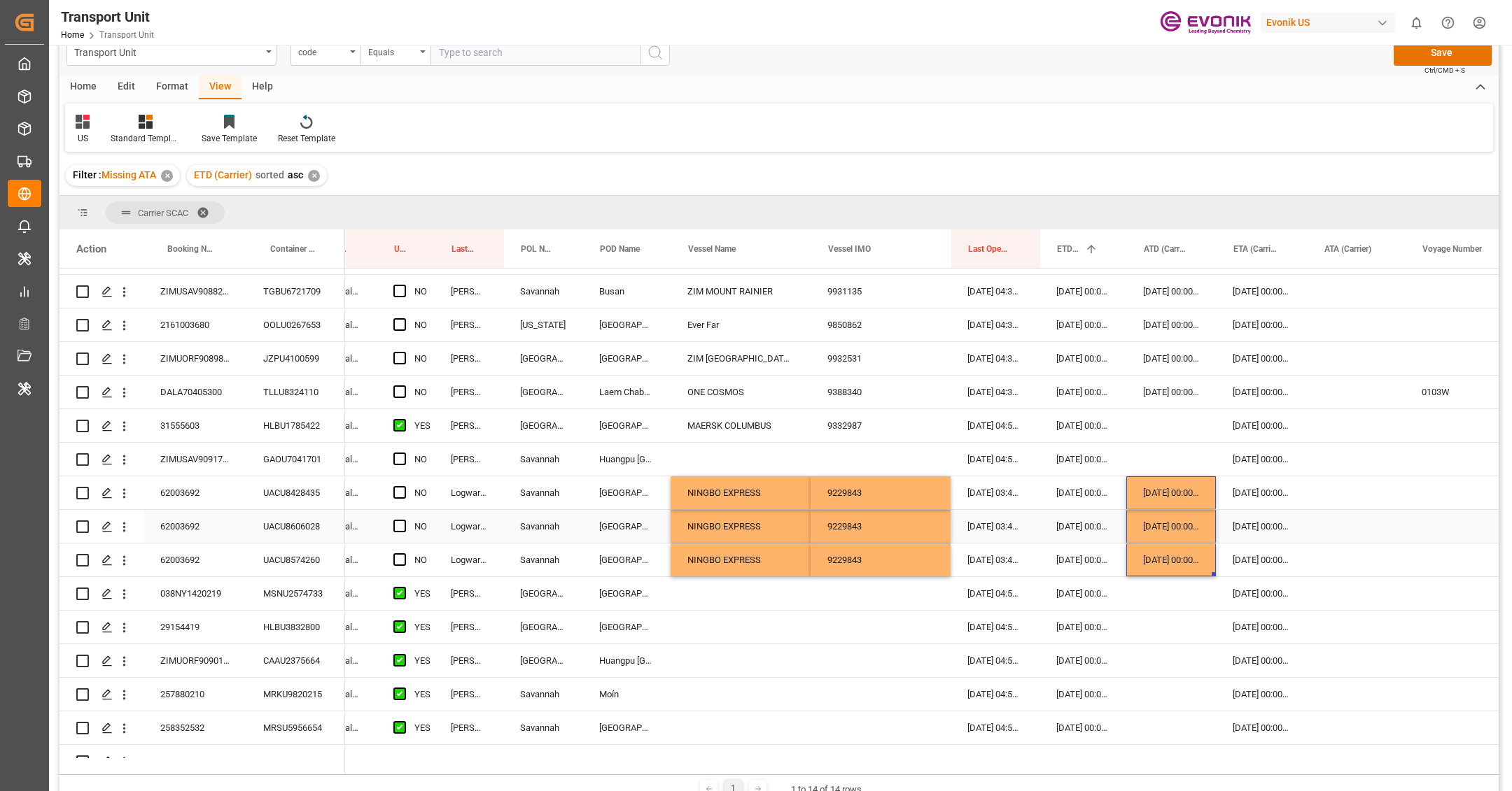
scroll to position [0, 396]
click at [400, 494] on span "Press SPACE to select this row." at bounding box center [401, 492] width 12 height 12
click at [406, 486] on input "Press SPACE to select this row." at bounding box center [406, 486] width 0 height 0
click at [407, 526] on div "Press SPACE to select this row." at bounding box center [406, 527] width 21 height 33
click at [404, 560] on span "Press SPACE to select this row." at bounding box center [401, 560] width 12 height 12
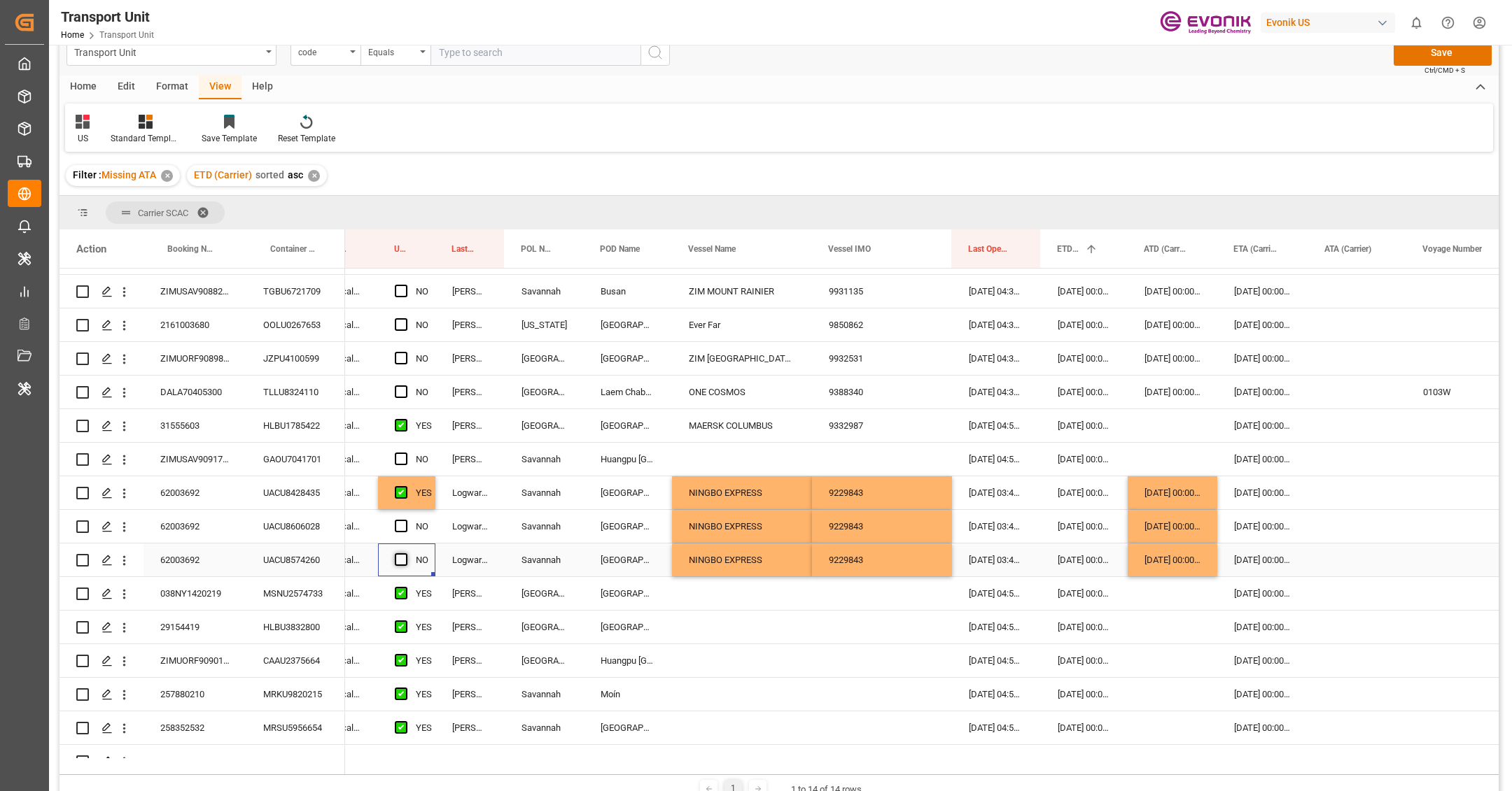
click at [406, 554] on input "Press SPACE to select this row." at bounding box center [406, 554] width 0 height 0
click at [405, 525] on span "Press SPACE to select this row." at bounding box center [401, 526] width 12 height 12
click at [406, 520] on input "Press SPACE to select this row." at bounding box center [406, 520] width 0 height 0
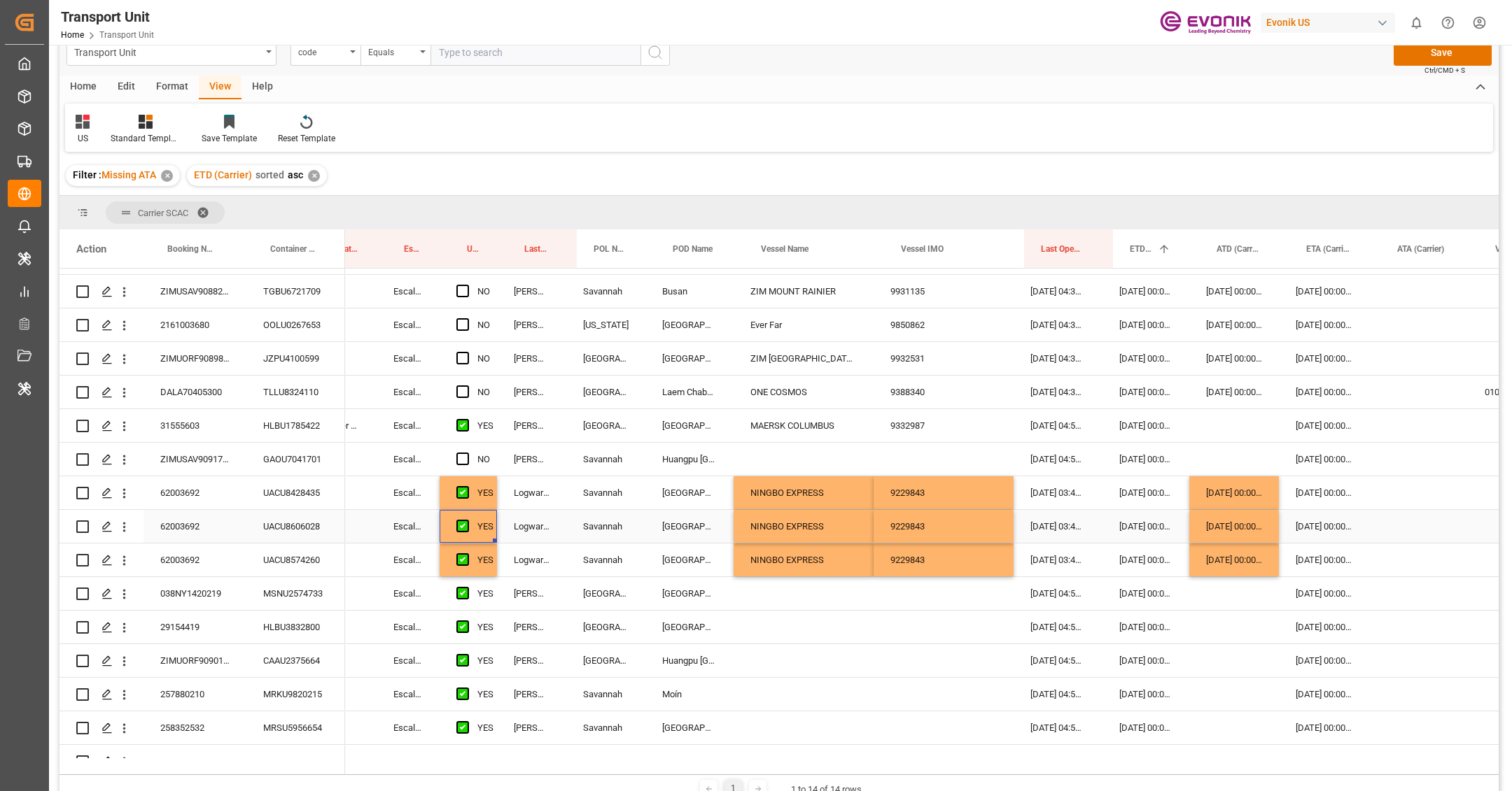
scroll to position [0, 320]
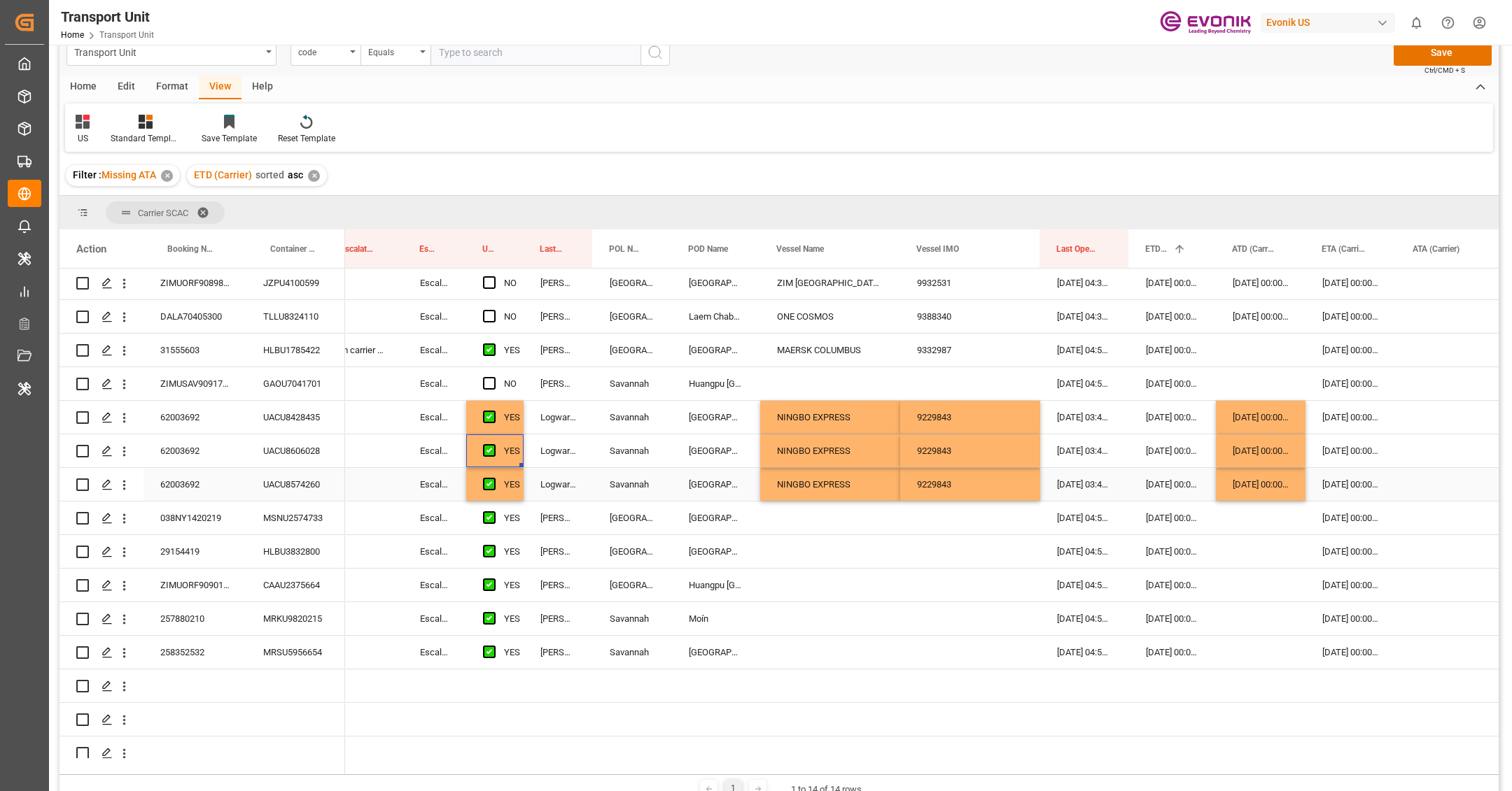
click at [521, 494] on div "YES" at bounding box center [495, 484] width 57 height 33
drag, startPoint x: 521, startPoint y: 499, endPoint x: 523, endPoint y: 642, distance: 143.0
click at [518, 495] on div "YES" at bounding box center [512, 485] width 16 height 33
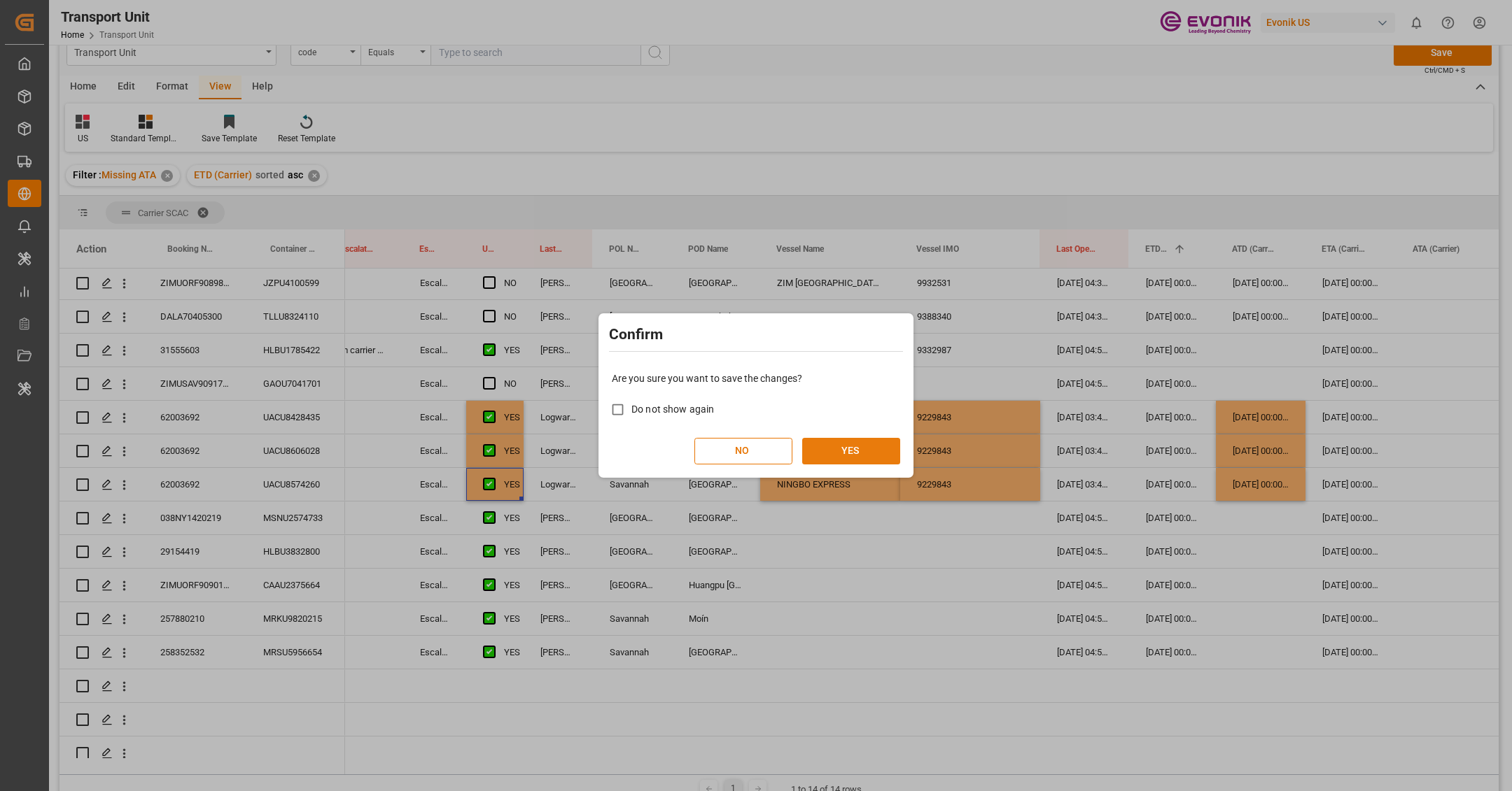
click at [880, 440] on button "YES" at bounding box center [851, 451] width 98 height 27
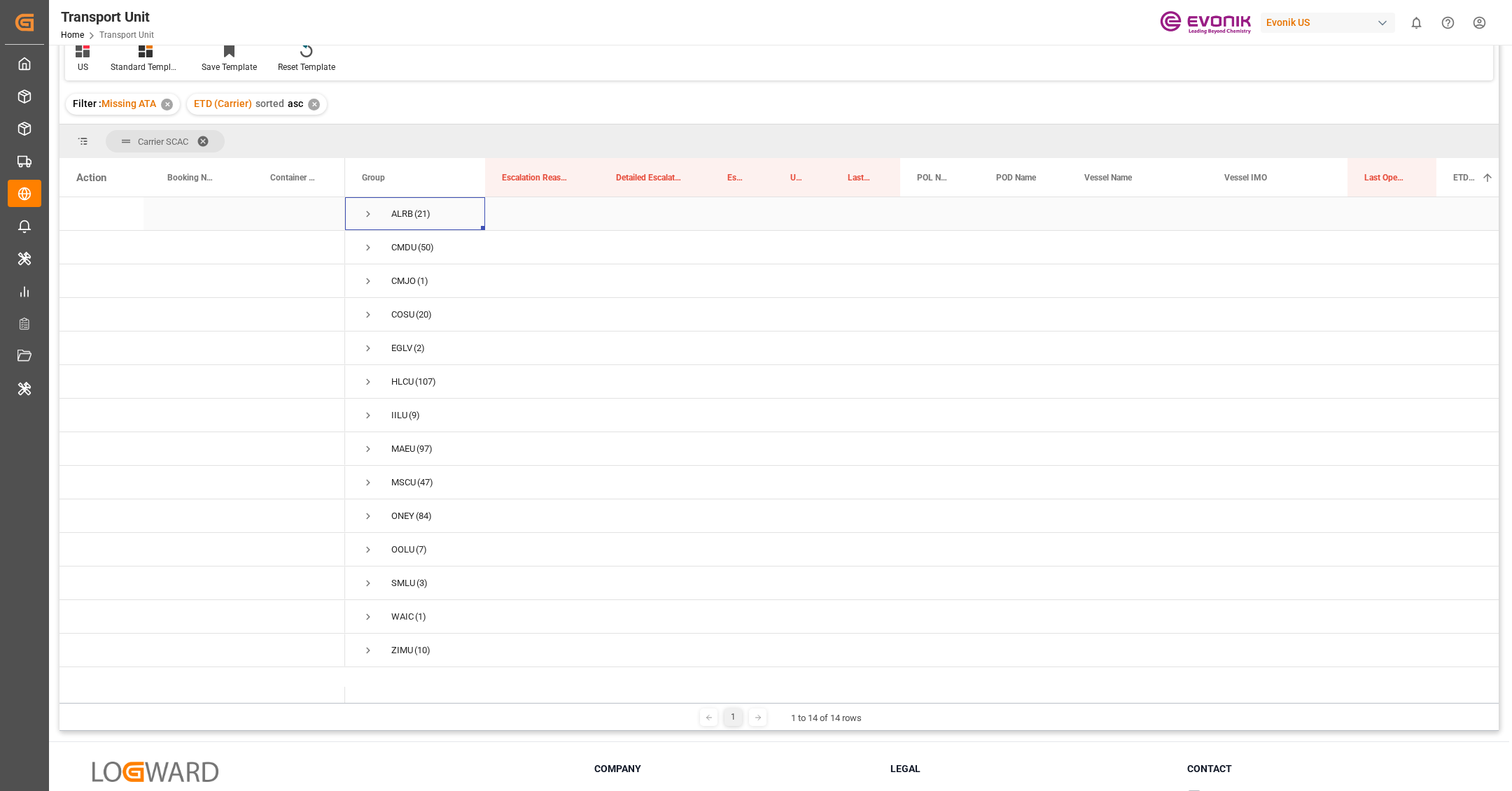
click at [365, 215] on span "Press SPACE to select this row." at bounding box center [367, 213] width 12 height 12
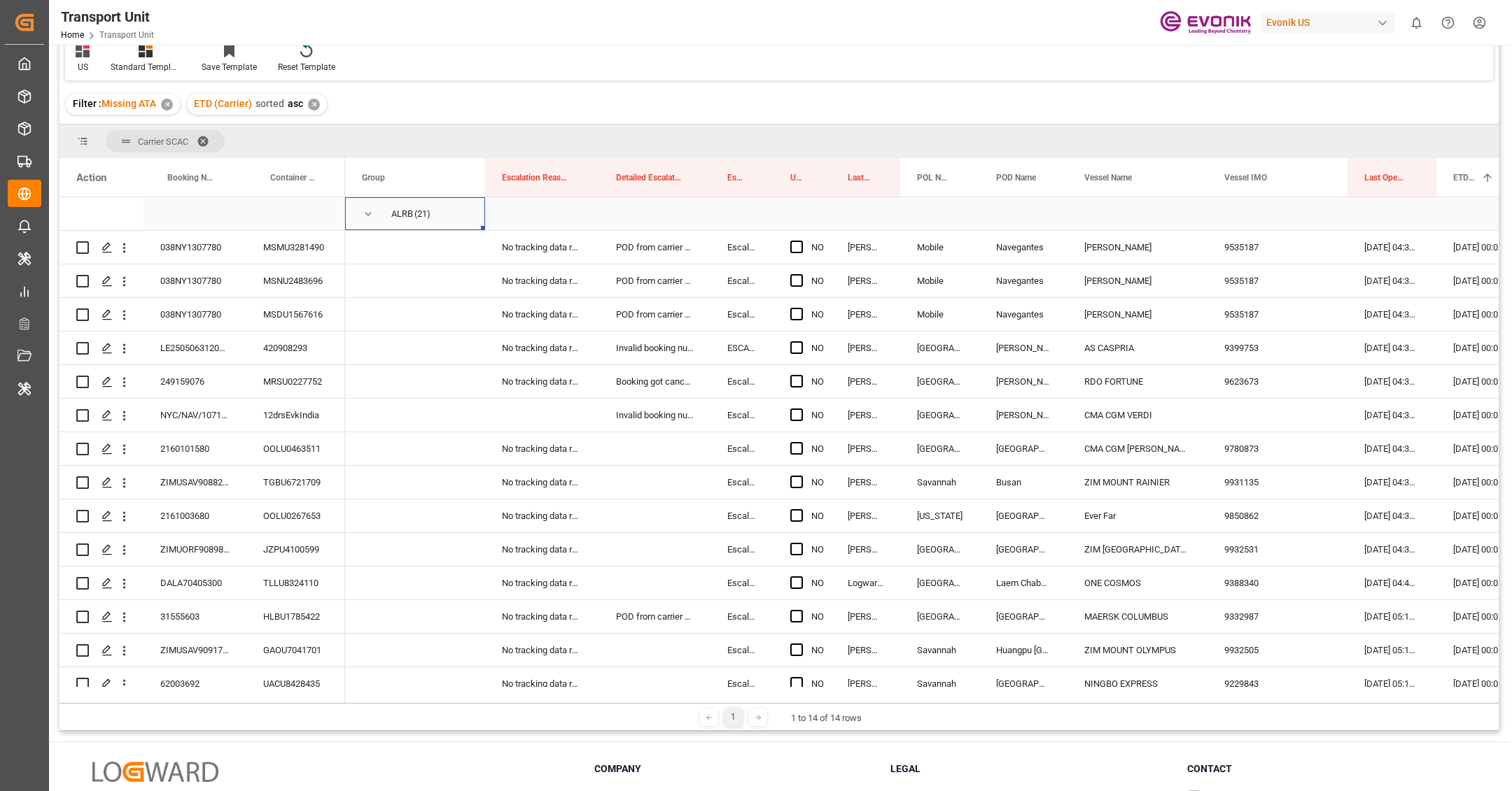
click at [365, 215] on span "Press SPACE to select this row." at bounding box center [367, 213] width 12 height 12
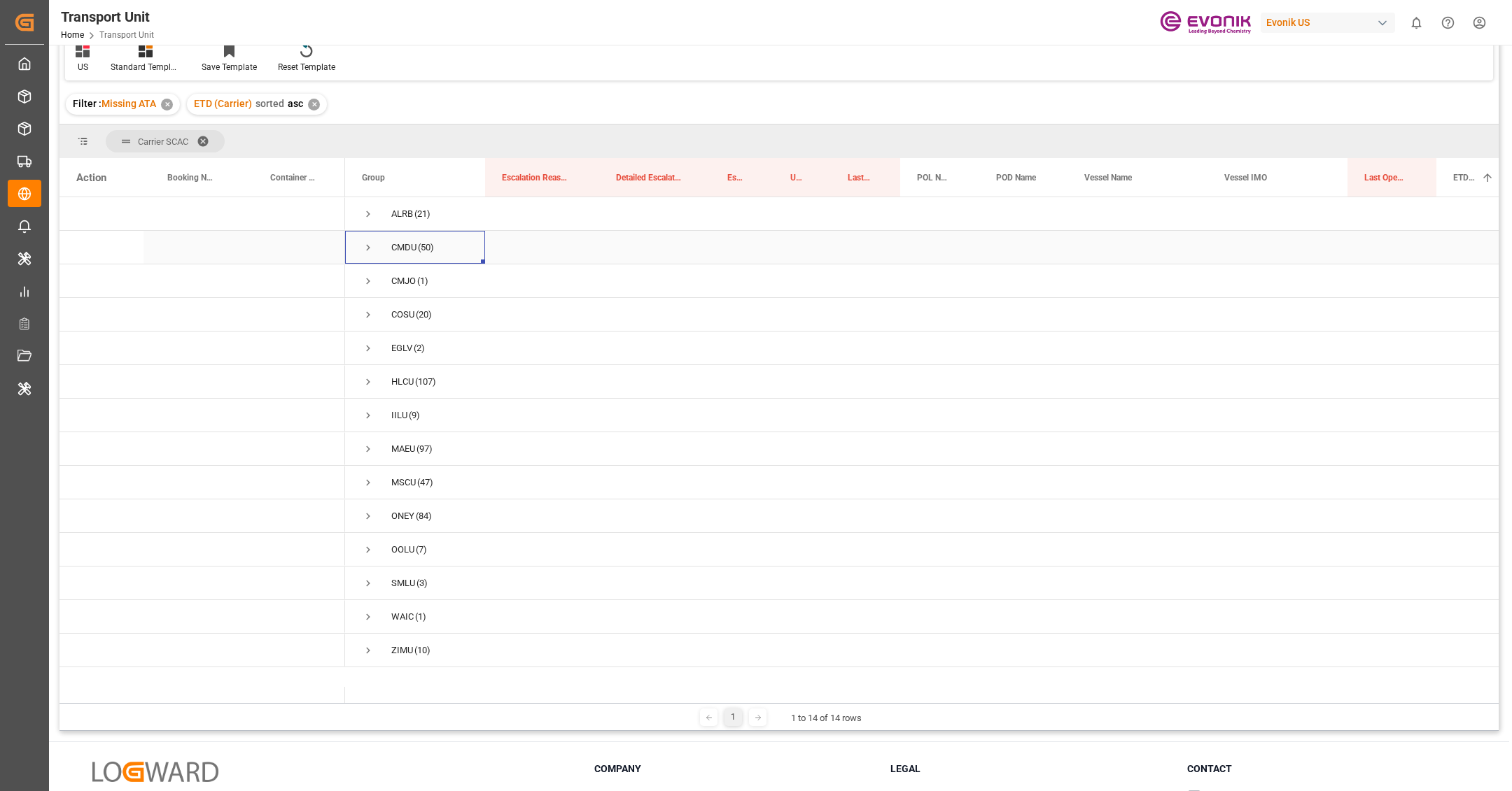
click at [365, 241] on span "Press SPACE to select this row." at bounding box center [367, 247] width 12 height 12
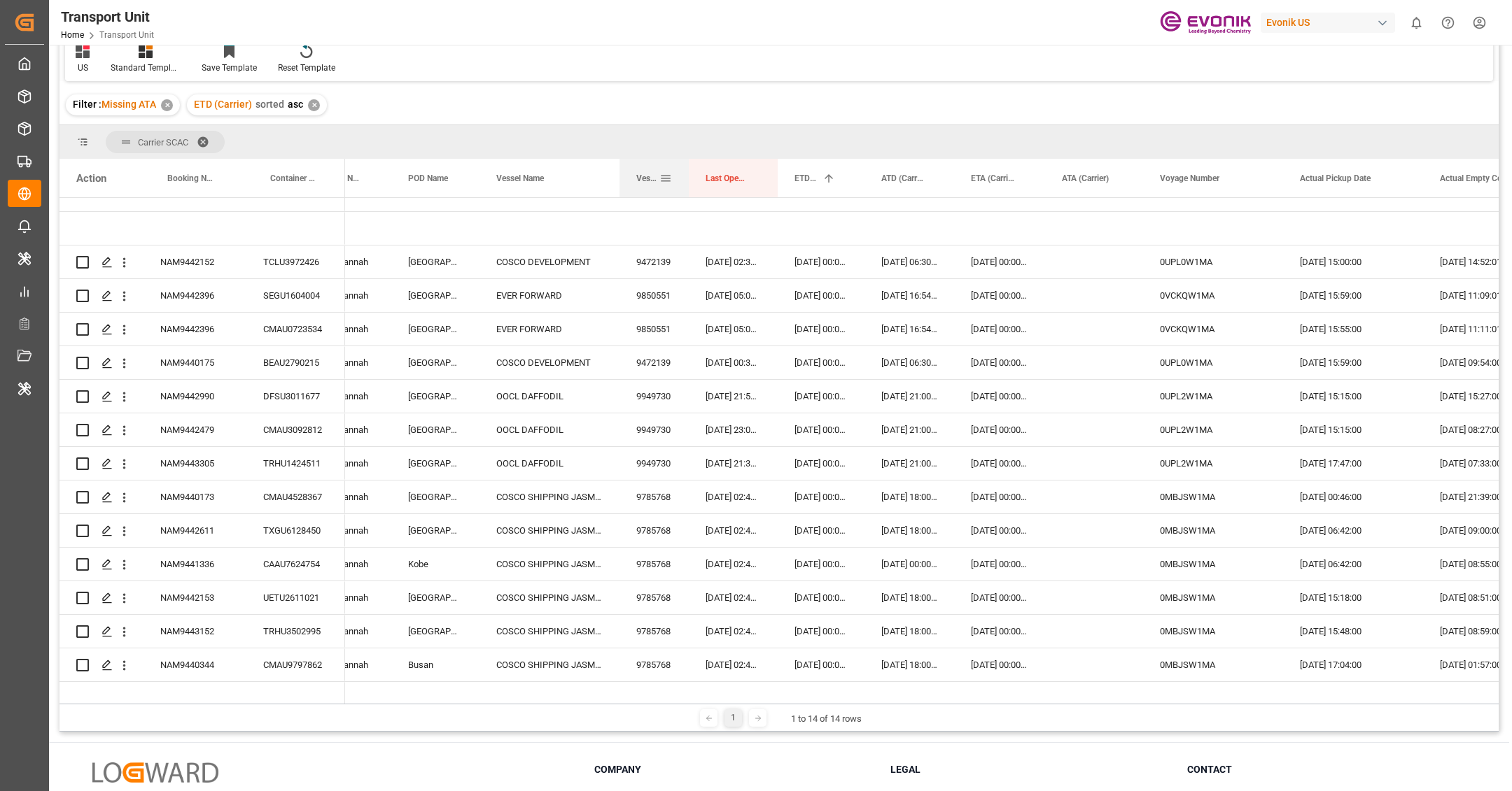
drag, startPoint x: 756, startPoint y: 187, endPoint x: 685, endPoint y: 193, distance: 71.3
click at [685, 193] on div "Vessel IMO" at bounding box center [654, 178] width 69 height 38
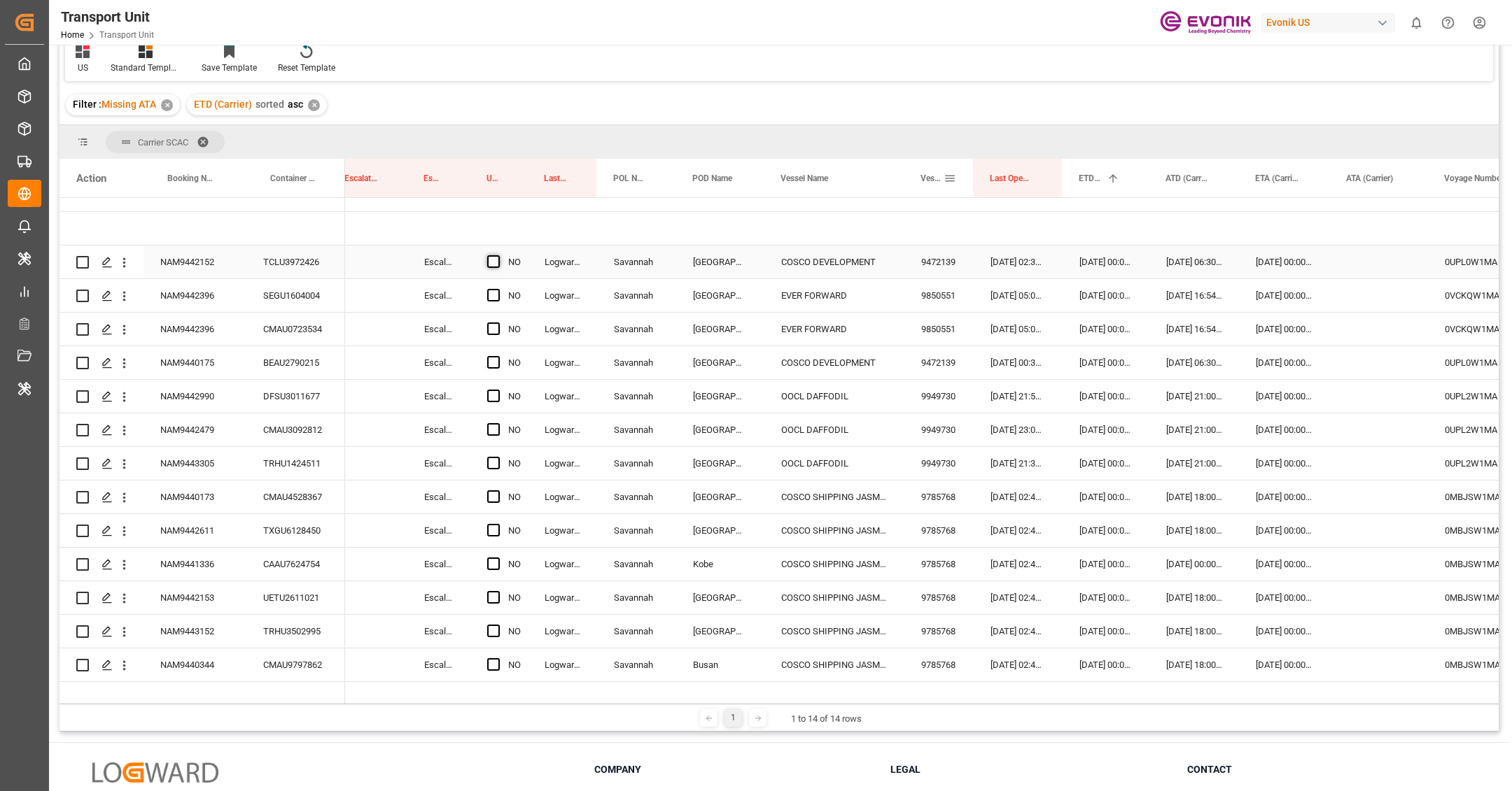
click at [492, 263] on span "Press SPACE to select this row." at bounding box center [493, 261] width 12 height 12
click at [498, 255] on input "Press SPACE to select this row." at bounding box center [498, 255] width 0 height 0
click at [194, 310] on div "NAM9442396" at bounding box center [195, 296] width 103 height 33
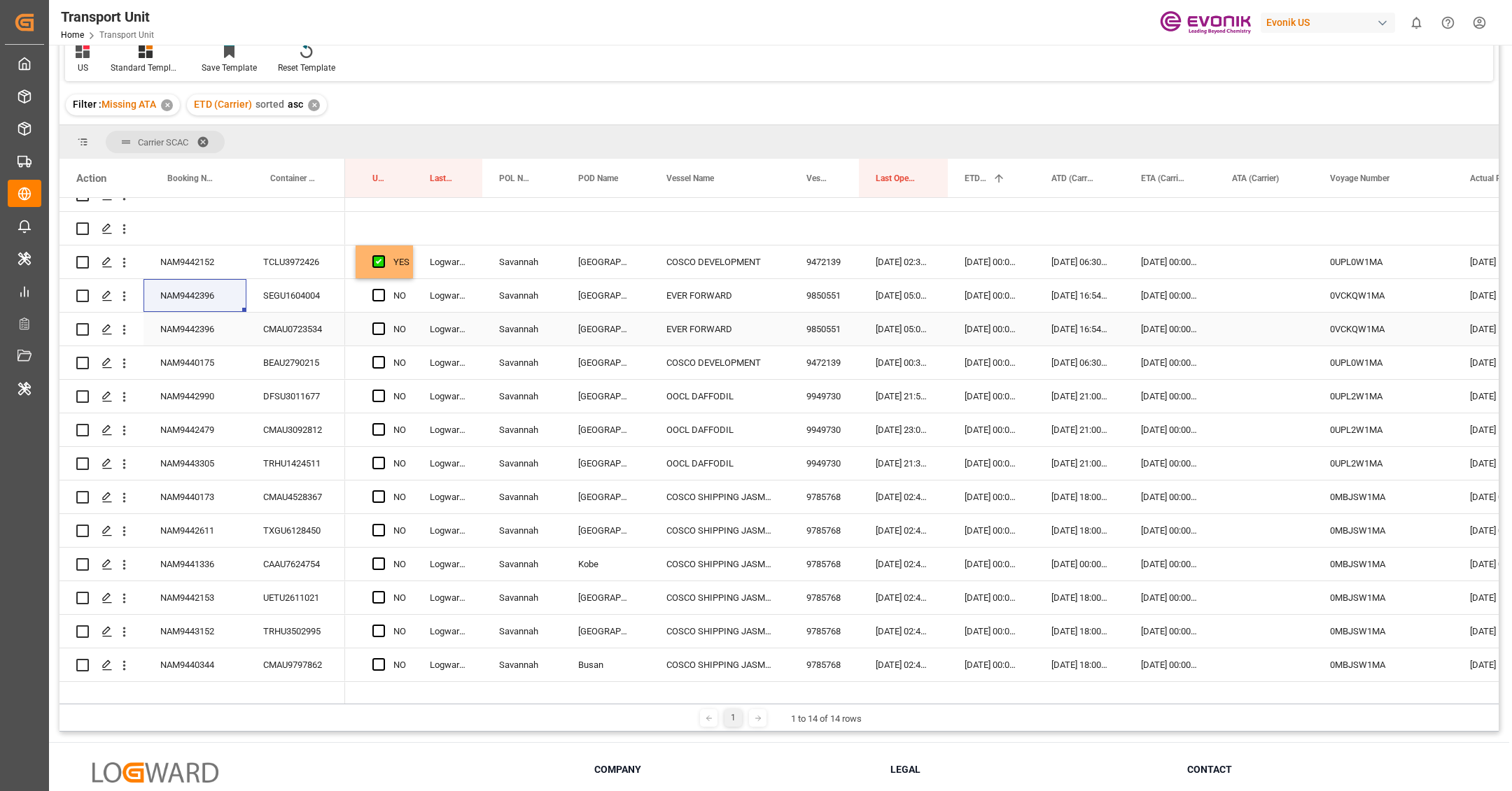
scroll to position [0, 407]
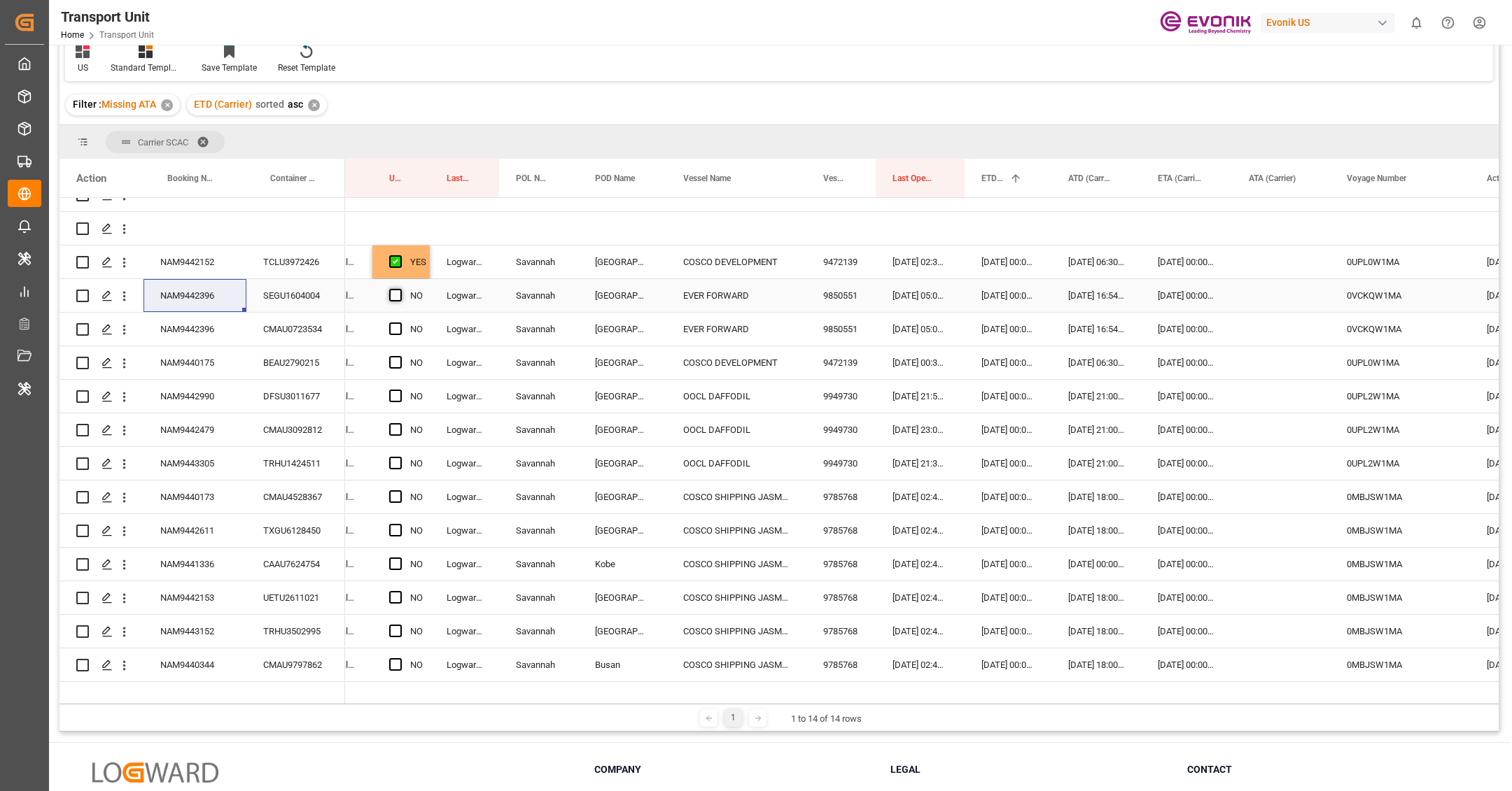
click at [394, 297] on span "Press SPACE to select this row." at bounding box center [395, 295] width 12 height 12
click at [400, 289] on input "Press SPACE to select this row." at bounding box center [400, 289] width 0 height 0
click at [396, 340] on div "Press SPACE to select this row." at bounding box center [400, 330] width 21 height 33
click at [392, 332] on span "Press SPACE to select this row." at bounding box center [395, 328] width 12 height 12
click at [400, 322] on input "Press SPACE to select this row." at bounding box center [400, 322] width 0 height 0
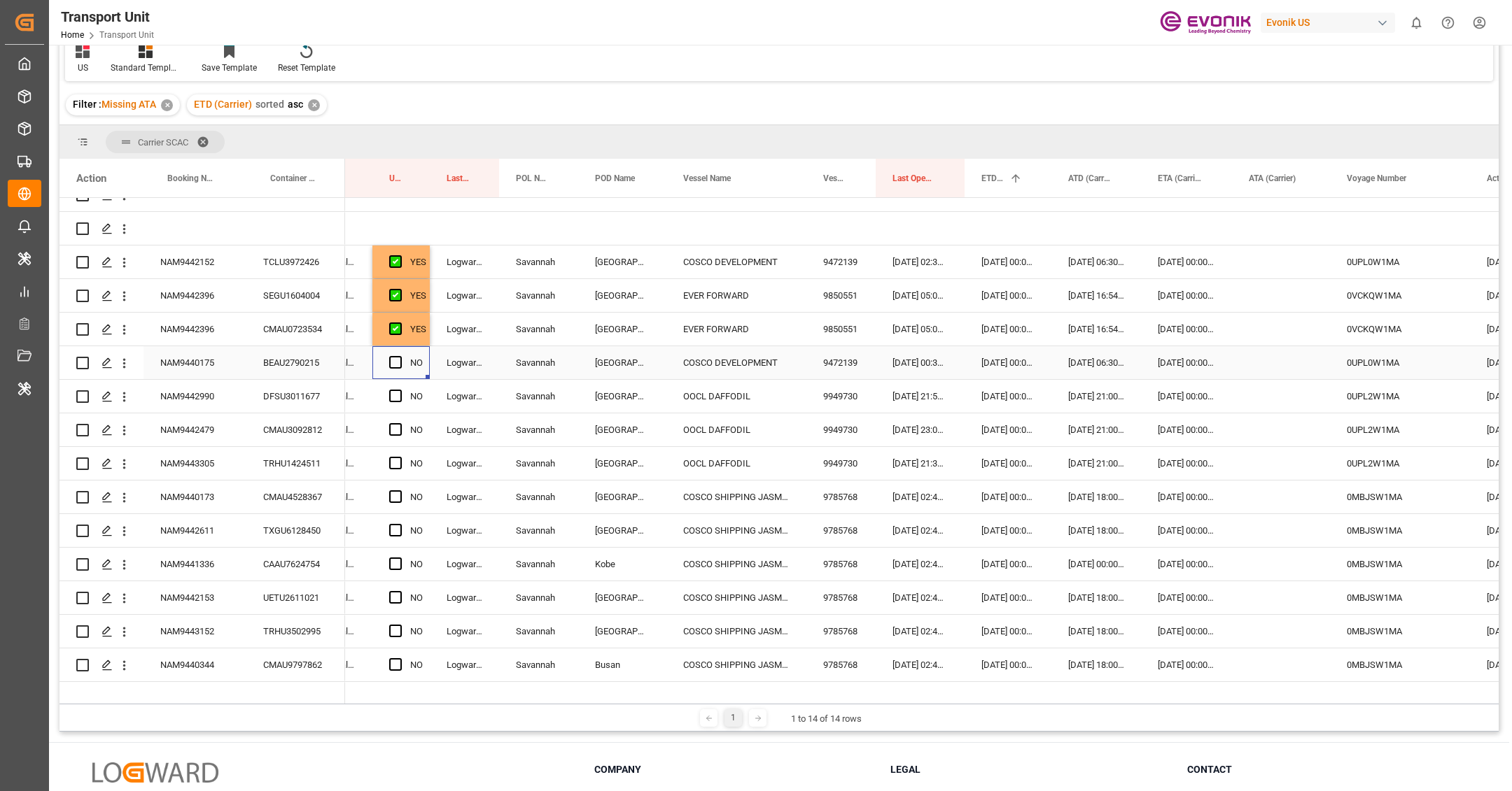
click at [428, 346] on div "NO" at bounding box center [401, 363] width 57 height 33
click at [424, 340] on div "YES" at bounding box center [418, 330] width 16 height 33
drag, startPoint x: 427, startPoint y: 341, endPoint x: 398, endPoint y: 656, distance: 316.3
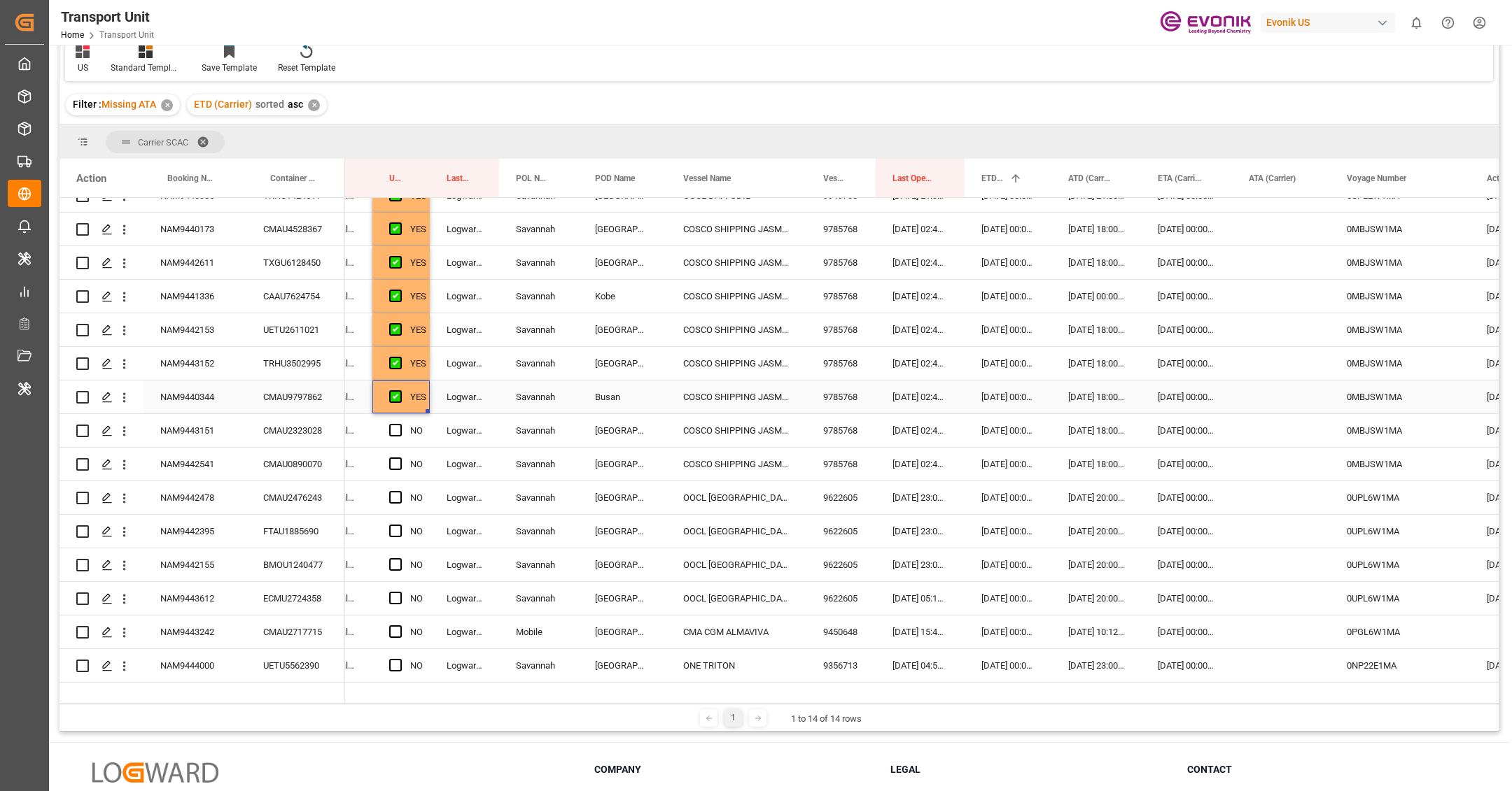
click at [428, 413] on div "YES" at bounding box center [401, 397] width 57 height 33
drag, startPoint x: 426, startPoint y: 412, endPoint x: 406, endPoint y: 653, distance: 241.8
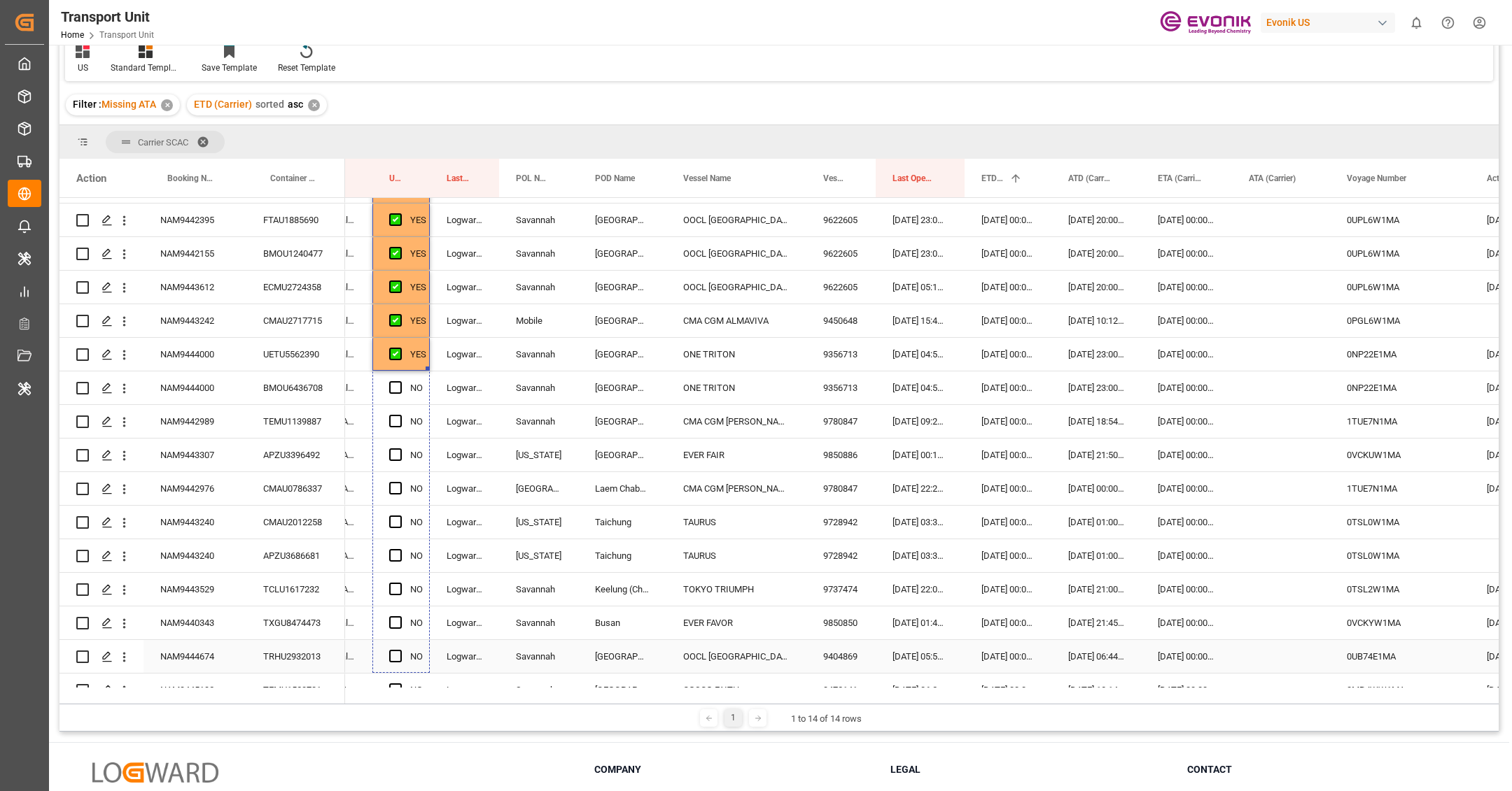
drag, startPoint x: 427, startPoint y: 369, endPoint x: 398, endPoint y: 646, distance: 278.5
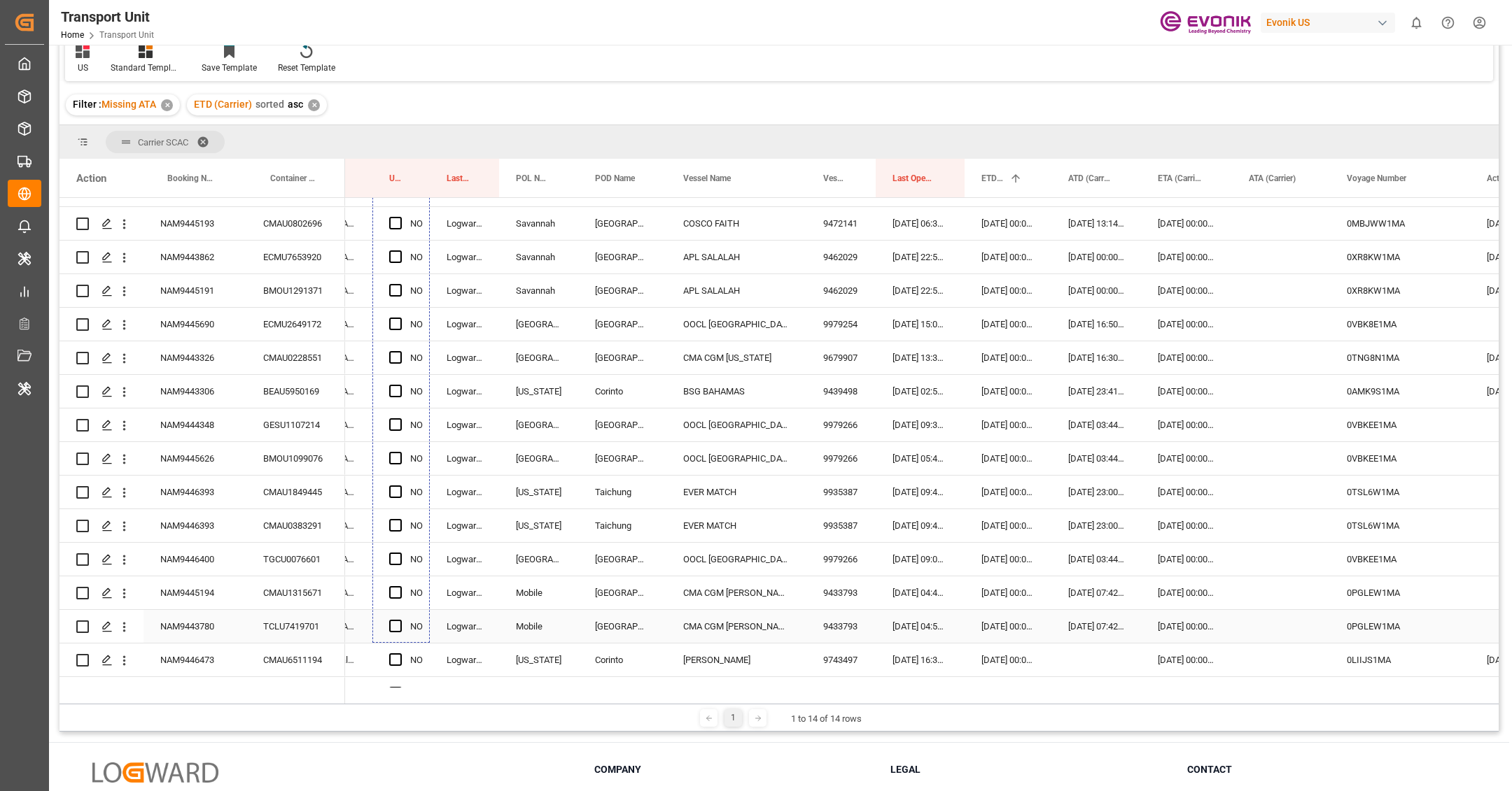
drag, startPoint x: 429, startPoint y: 365, endPoint x: 416, endPoint y: 620, distance: 255.3
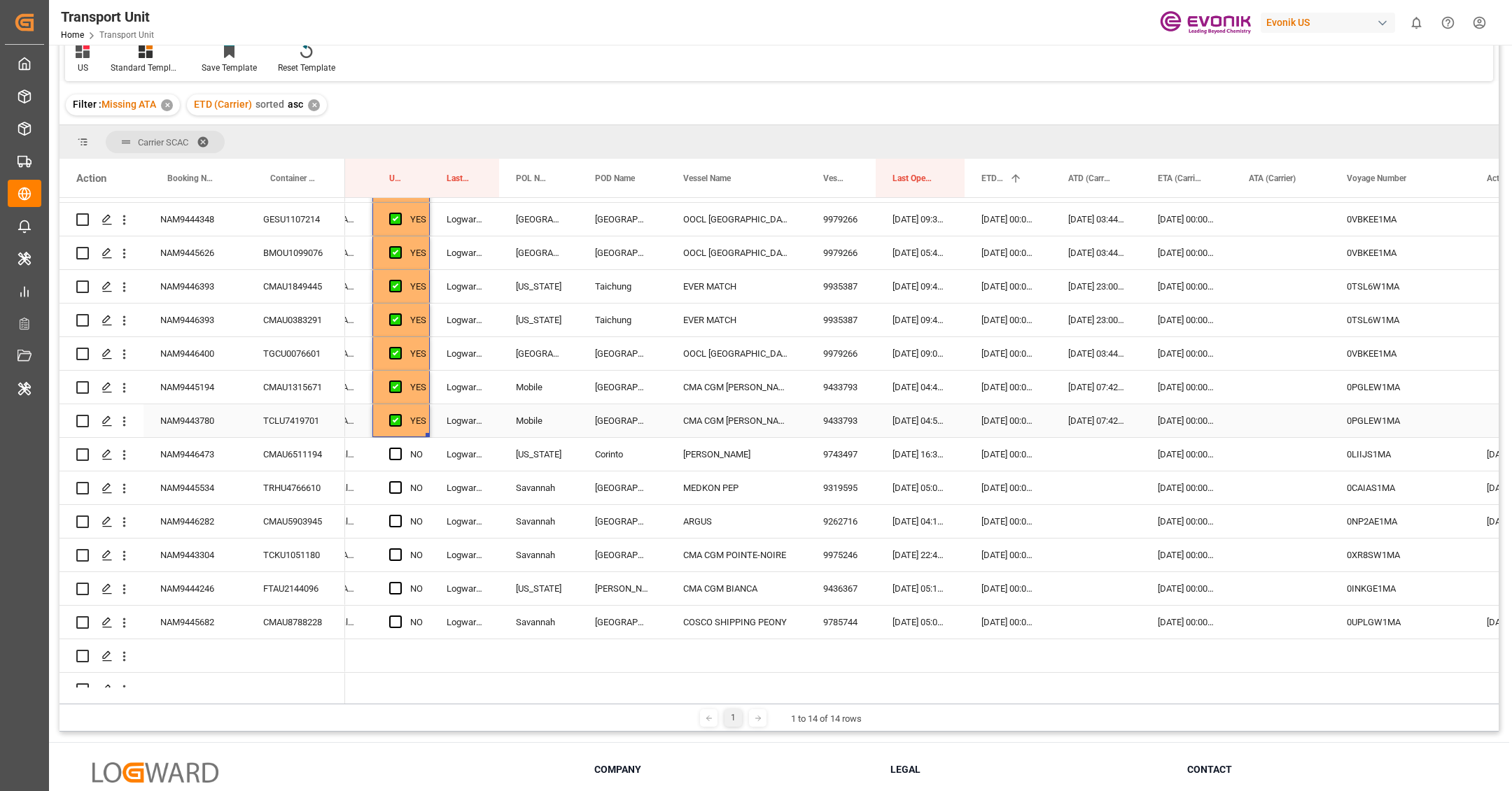
click at [430, 433] on div "Logward System" at bounding box center [464, 421] width 69 height 33
click at [424, 430] on div "YES" at bounding box center [418, 422] width 16 height 33
drag, startPoint x: 426, startPoint y: 434, endPoint x: 417, endPoint y: 611, distance: 177.2
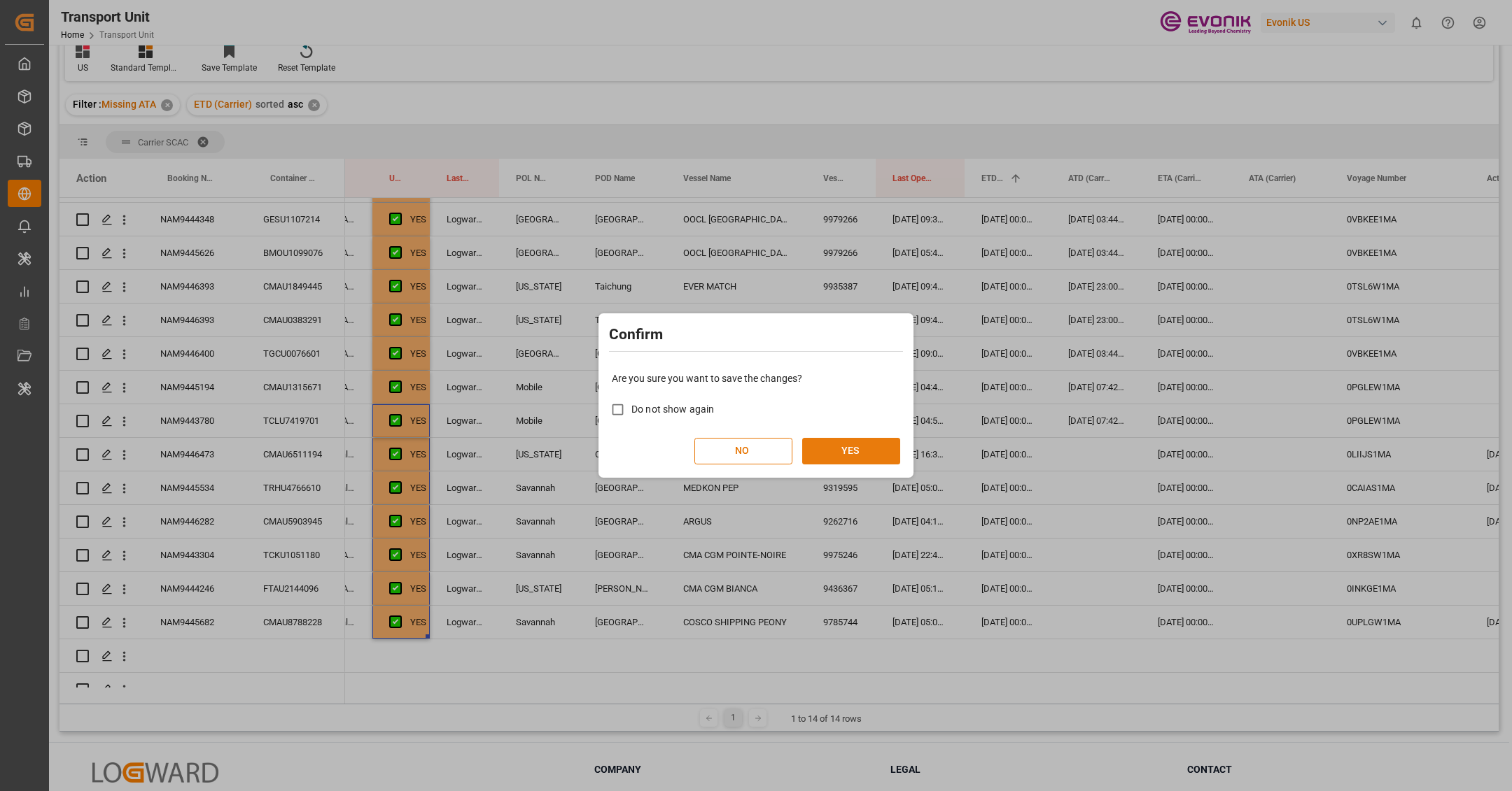
click at [870, 445] on button "YES" at bounding box center [851, 451] width 98 height 27
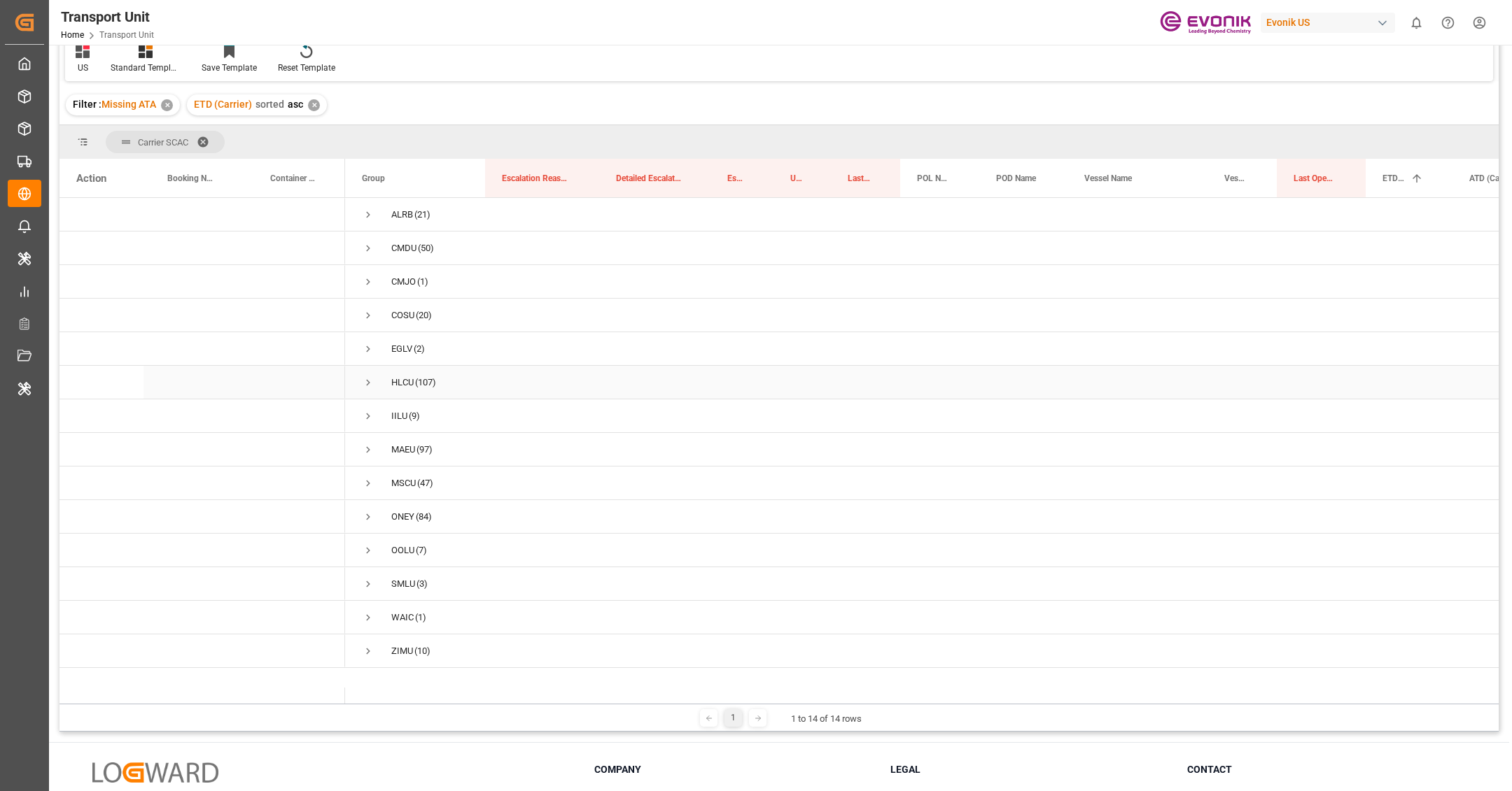
scroll to position [70, 0]
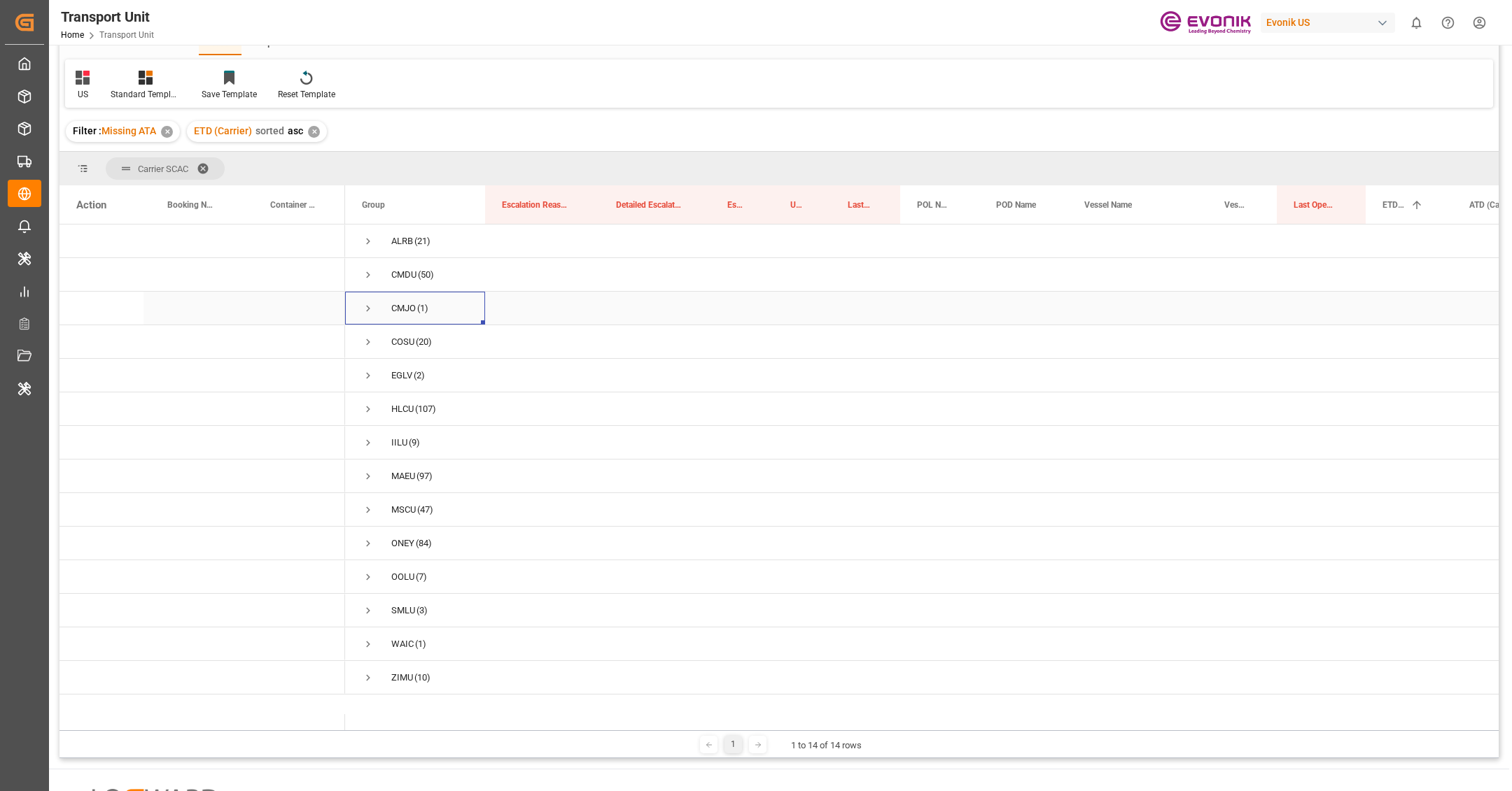
click at [368, 298] on span "Press SPACE to select this row." at bounding box center [367, 309] width 12 height 33
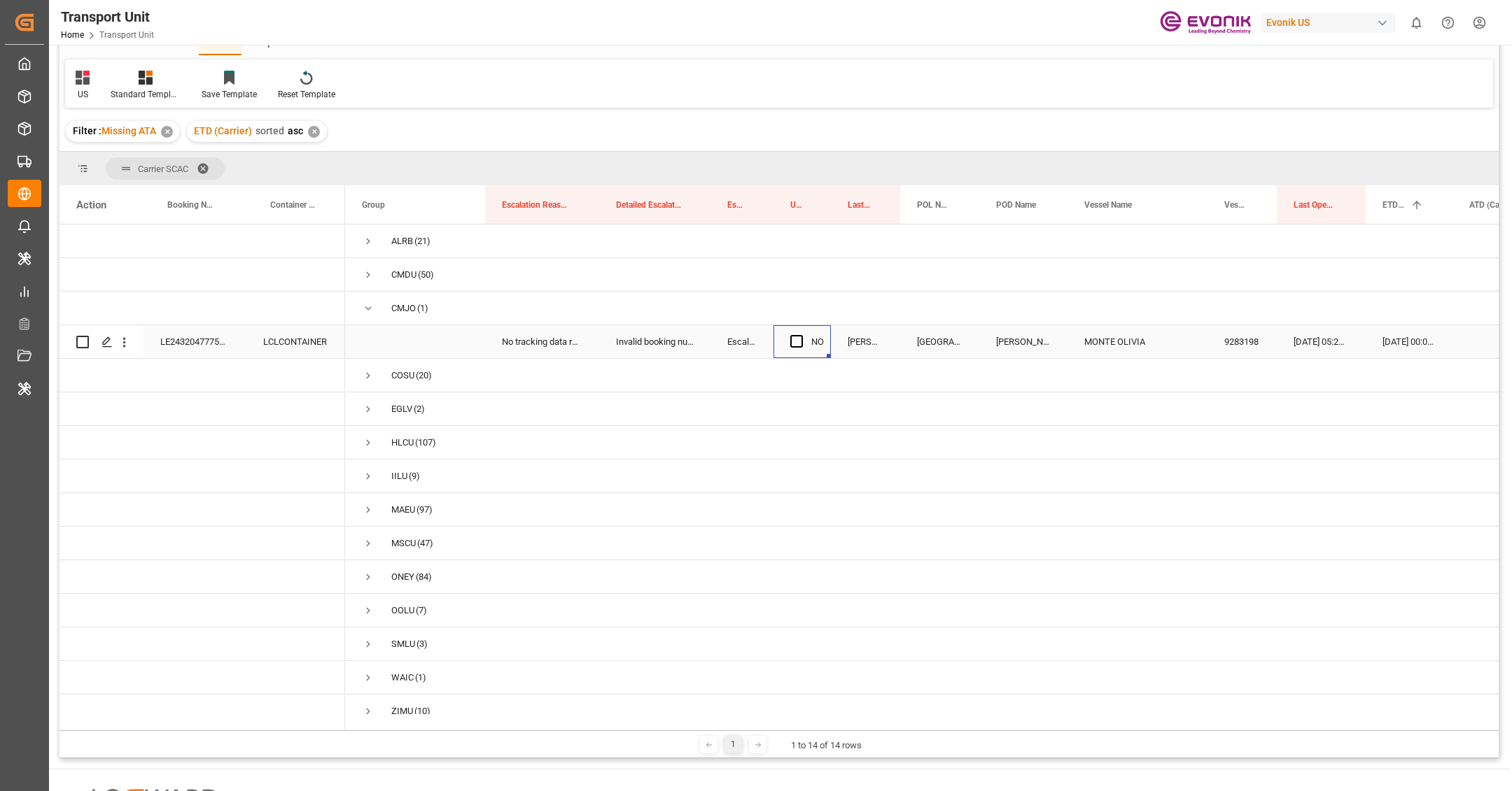
click at [794, 348] on div "Press SPACE to select this row." at bounding box center [801, 342] width 21 height 33
click at [805, 343] on div "Press SPACE to select this row." at bounding box center [801, 342] width 21 height 33
click at [802, 341] on span "Press SPACE to select this row." at bounding box center [796, 341] width 12 height 12
click at [801, 335] on input "Press SPACE to select this row." at bounding box center [801, 335] width 0 height 0
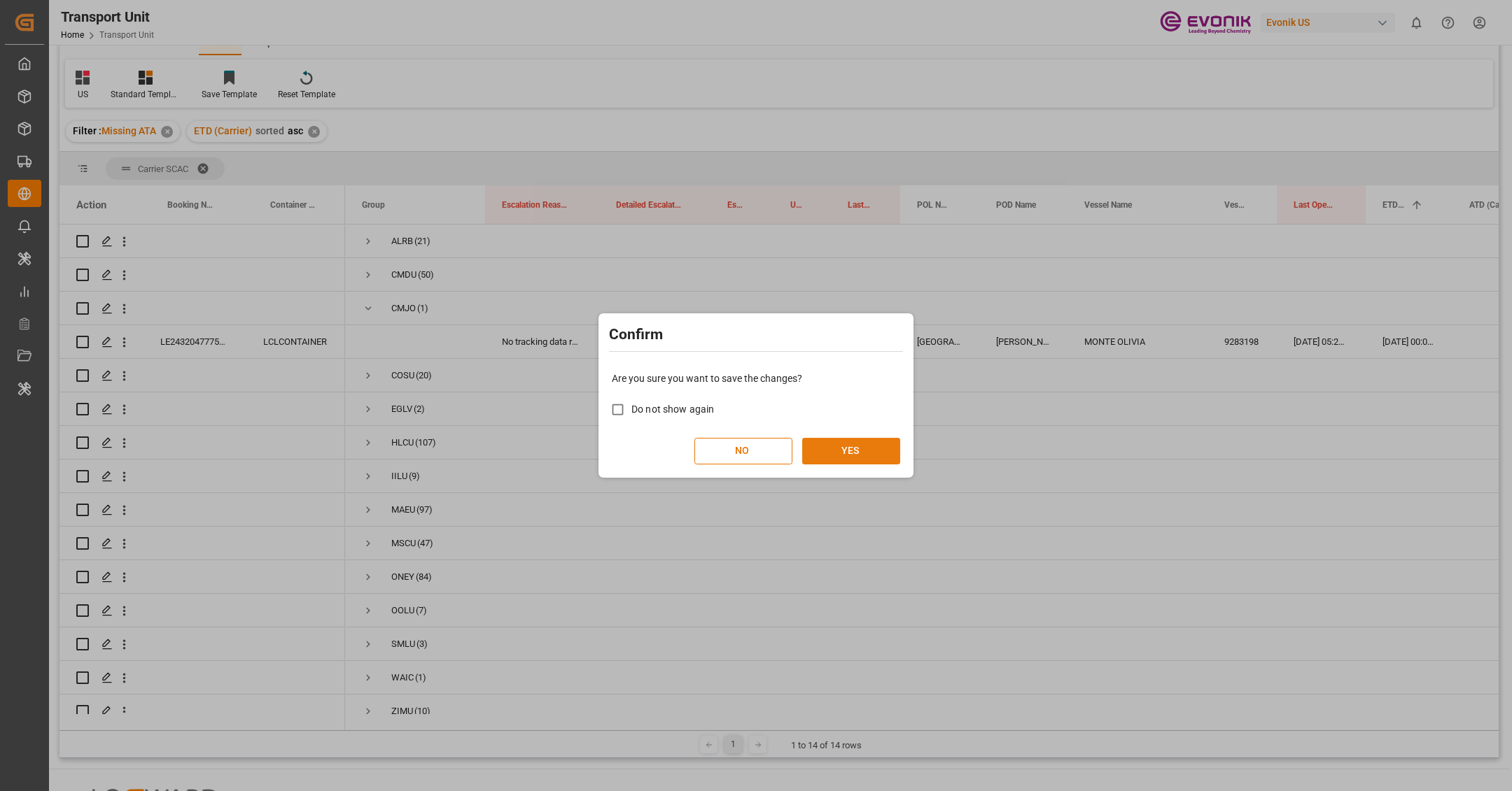
click at [827, 445] on button "YES" at bounding box center [851, 451] width 98 height 27
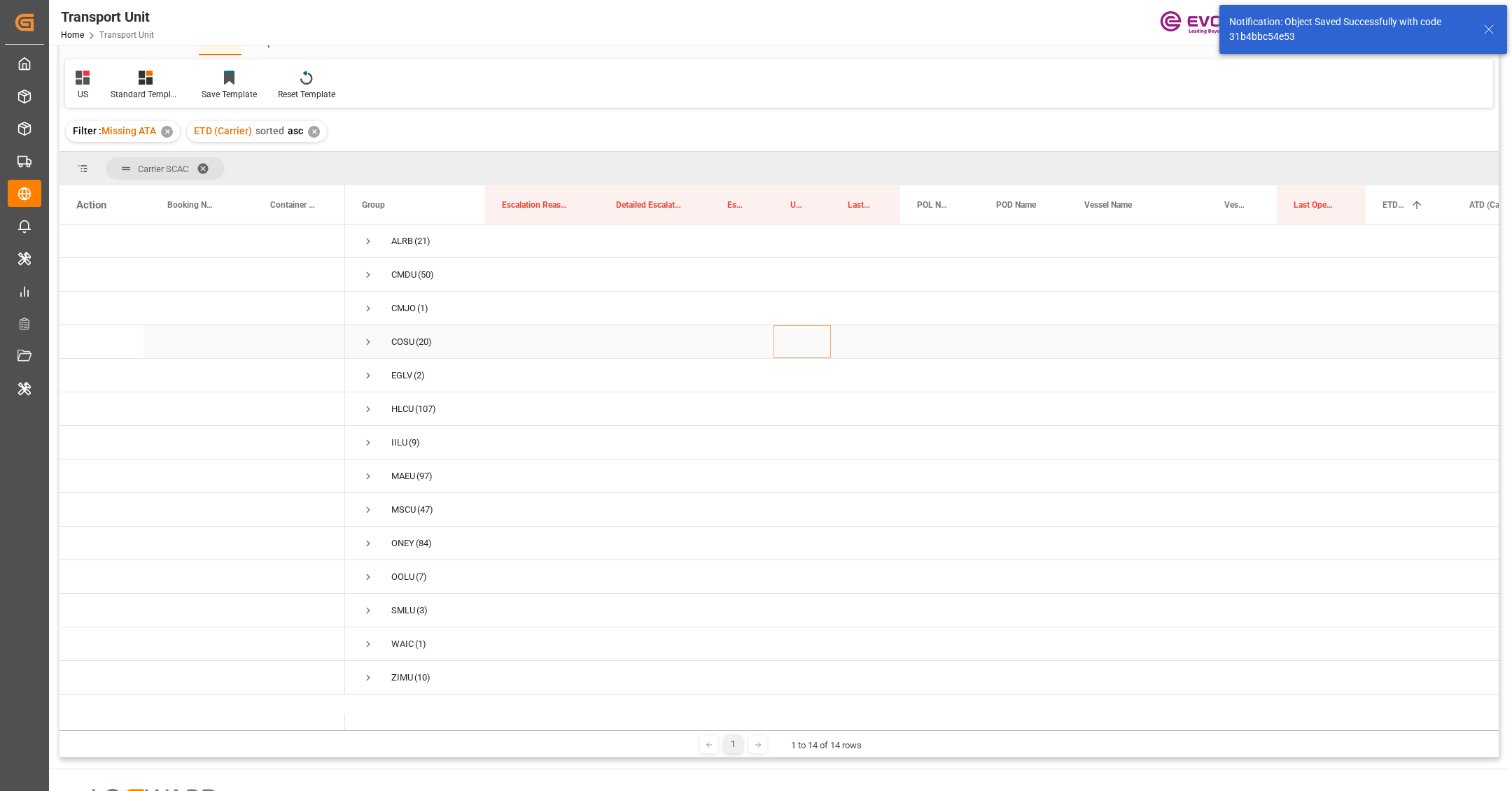
click at [369, 347] on span "Press SPACE to select this row." at bounding box center [367, 341] width 12 height 12
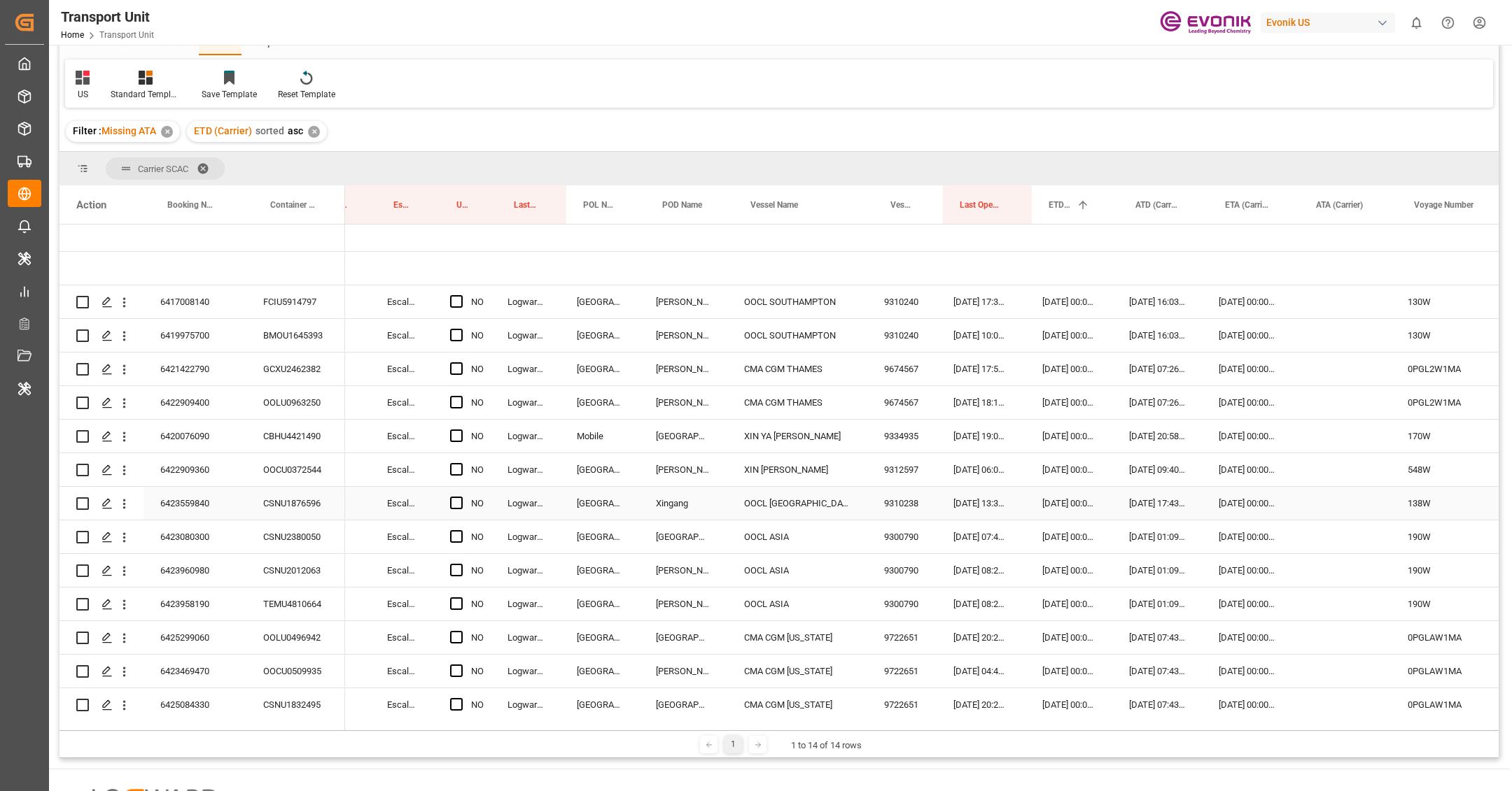
scroll to position [0, 343]
click at [450, 309] on div "Press SPACE to select this row." at bounding box center [458, 302] width 21 height 33
click at [453, 303] on span "Press SPACE to select this row." at bounding box center [454, 301] width 12 height 12
click at [458, 296] on input "Press SPACE to select this row." at bounding box center [458, 296] width 0 height 0
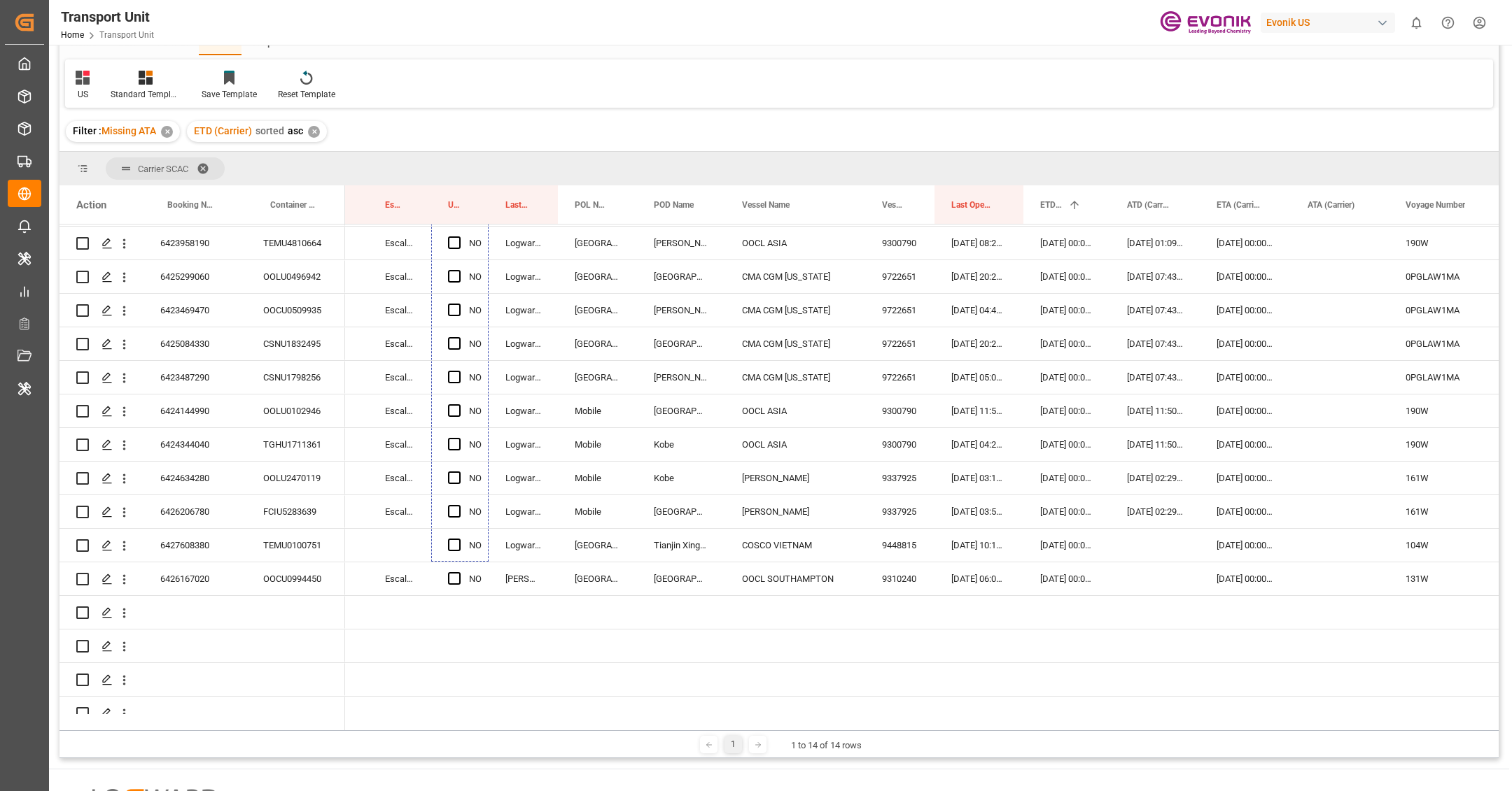
scroll to position [491, 0]
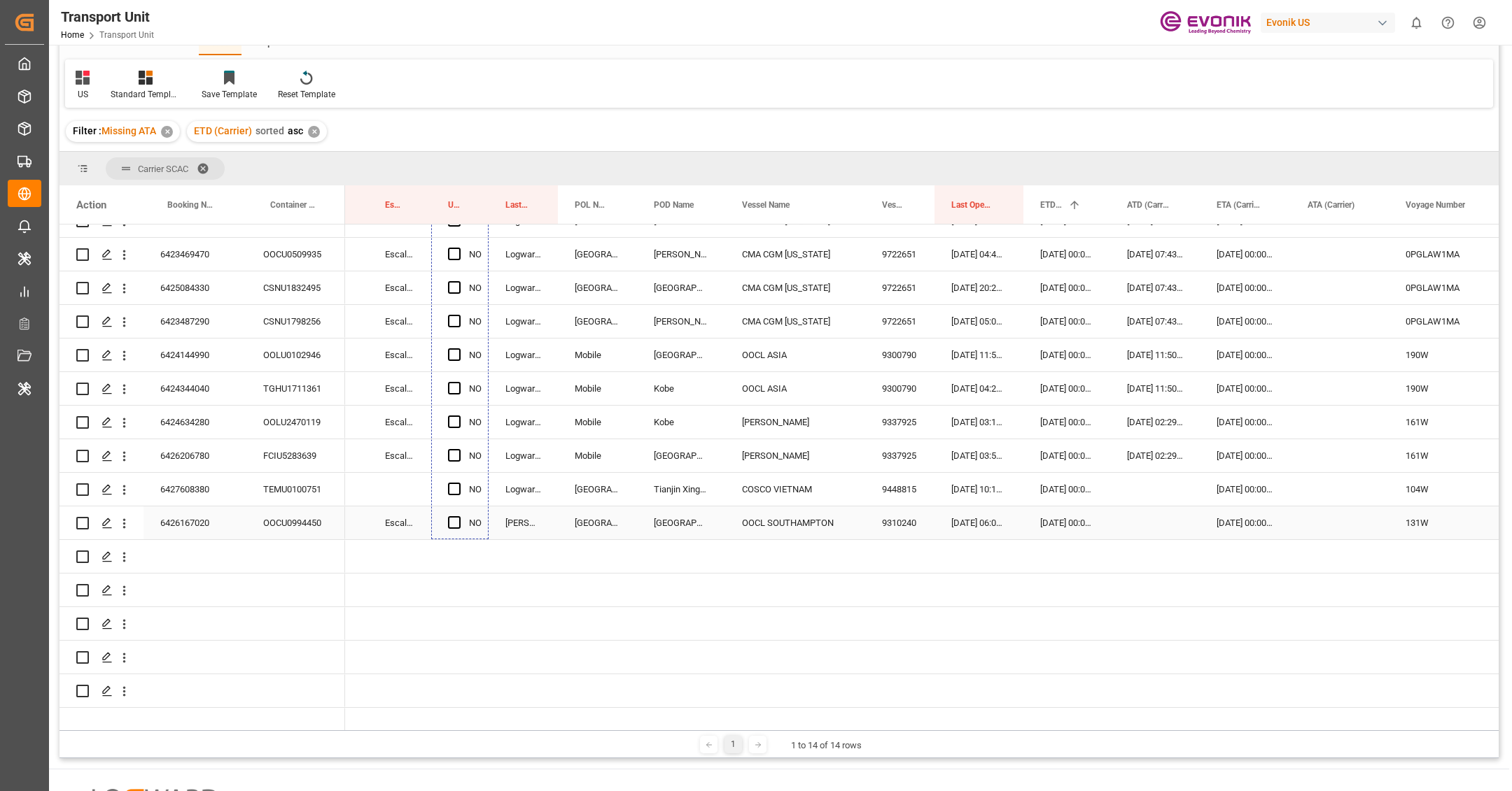
drag, startPoint x: 484, startPoint y: 317, endPoint x: 467, endPoint y: 518, distance: 201.7
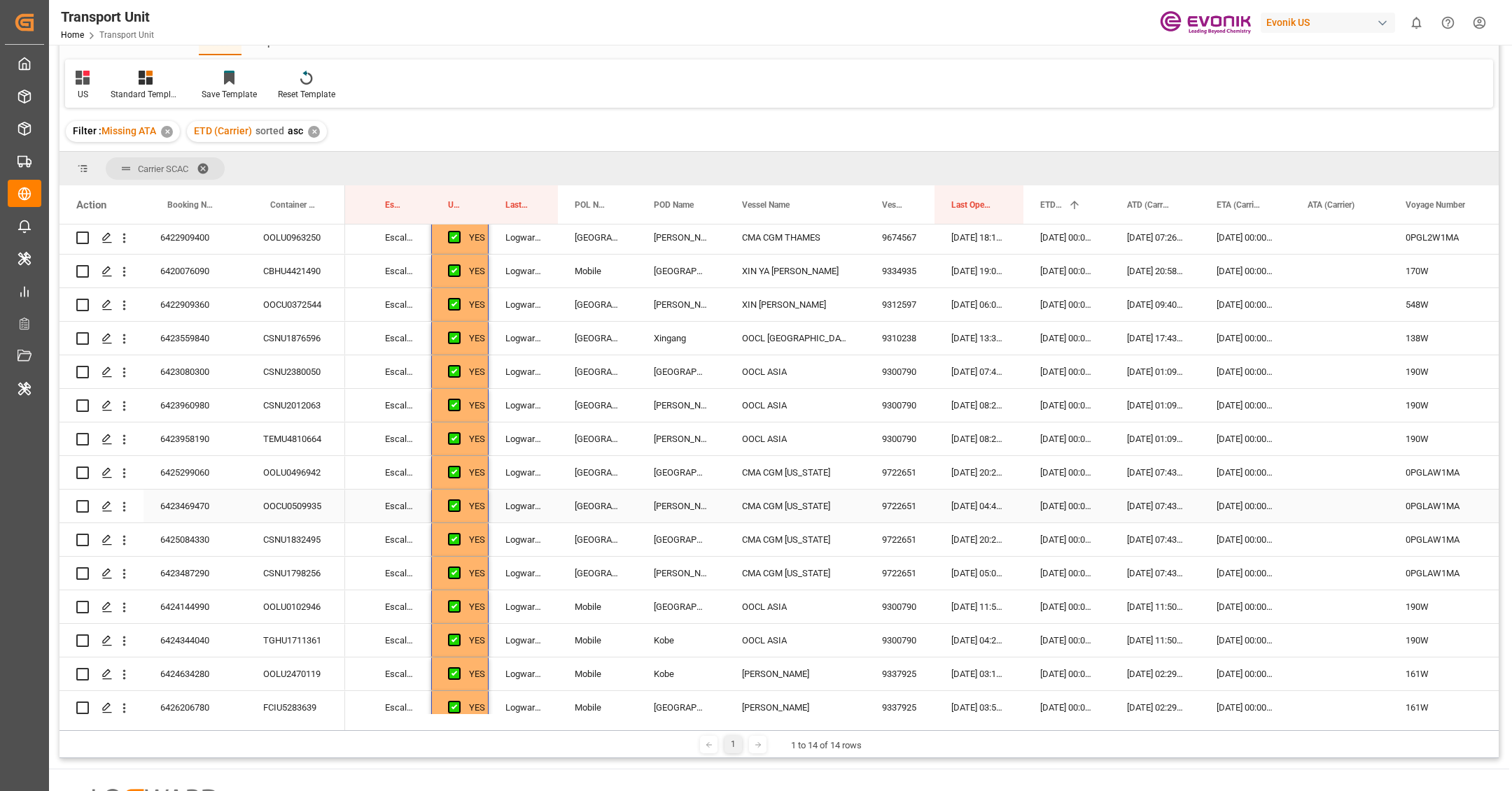
scroll to position [226, 0]
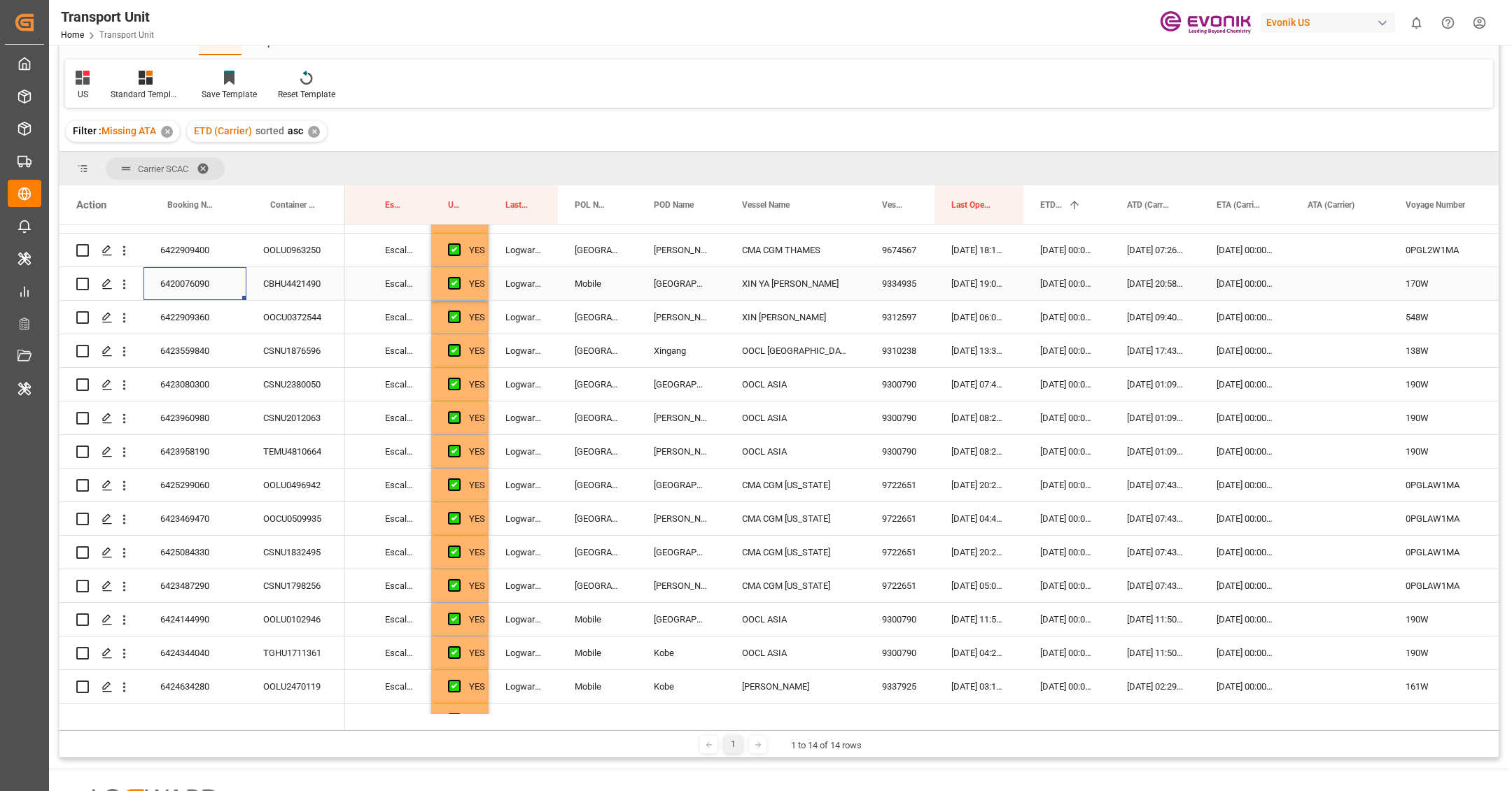
click at [239, 279] on div "6420076090" at bounding box center [195, 283] width 103 height 33
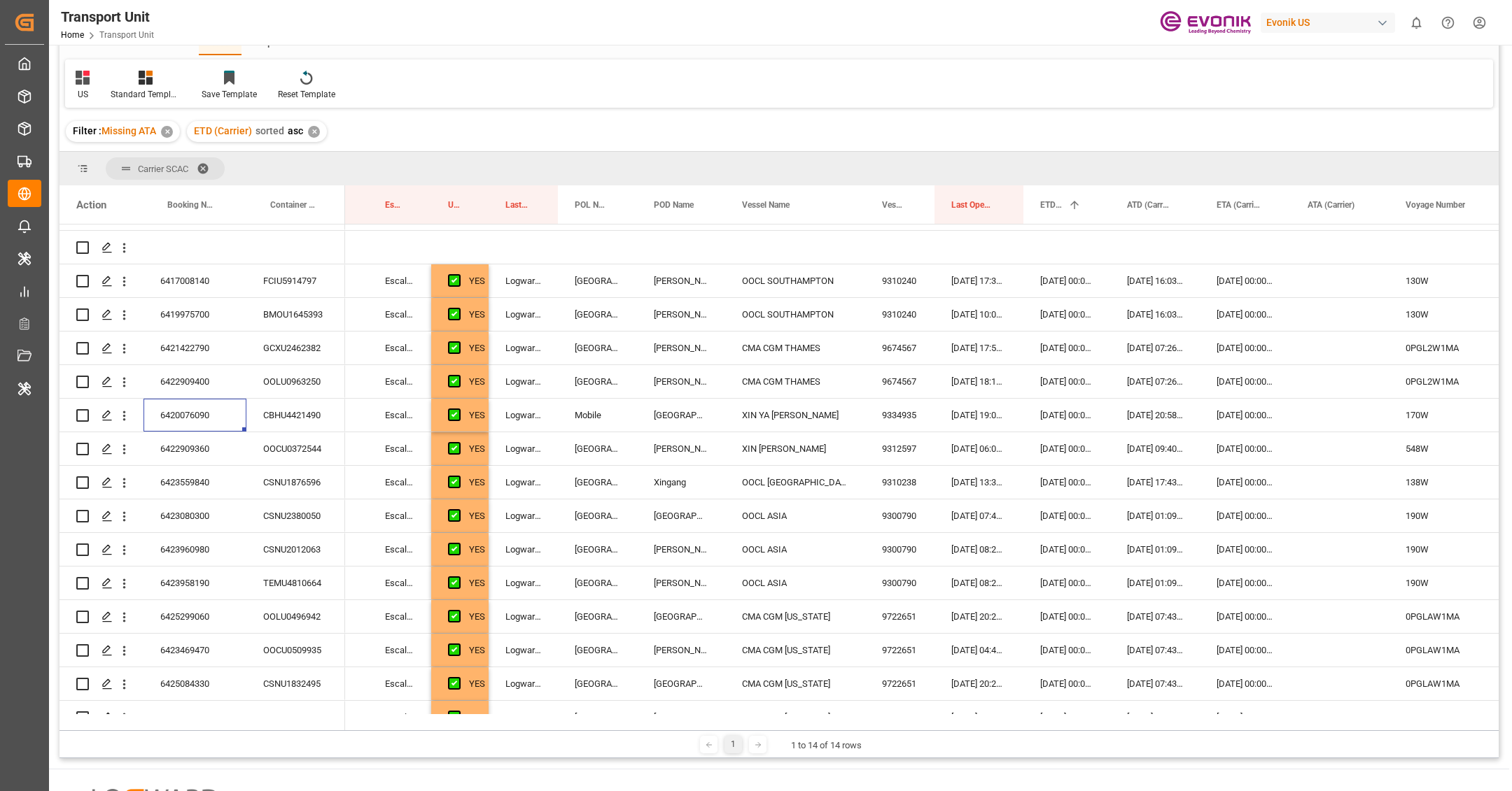
click at [686, 488] on div "Xingang" at bounding box center [681, 482] width 88 height 33
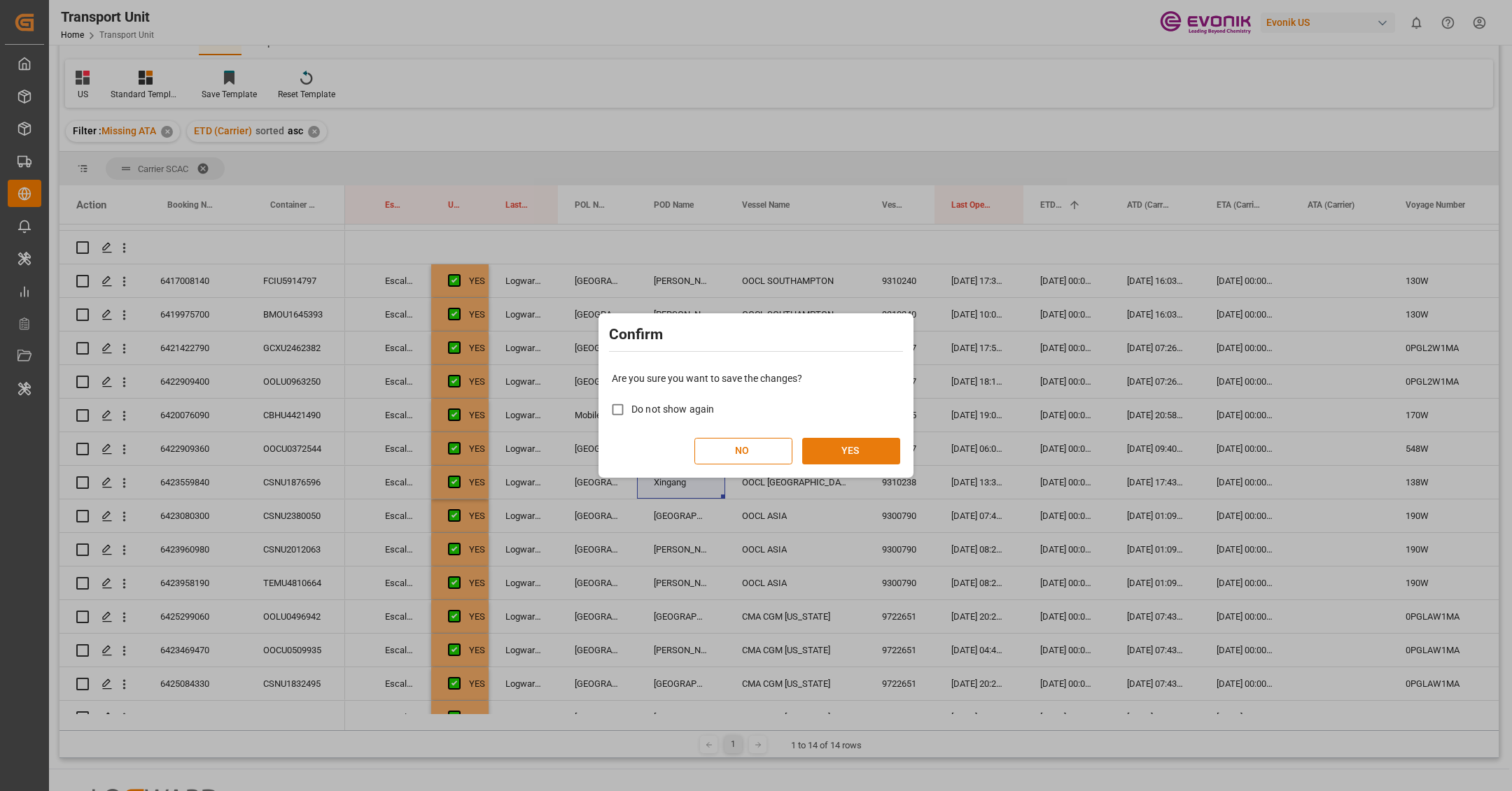
click at [882, 445] on button "YES" at bounding box center [851, 451] width 98 height 27
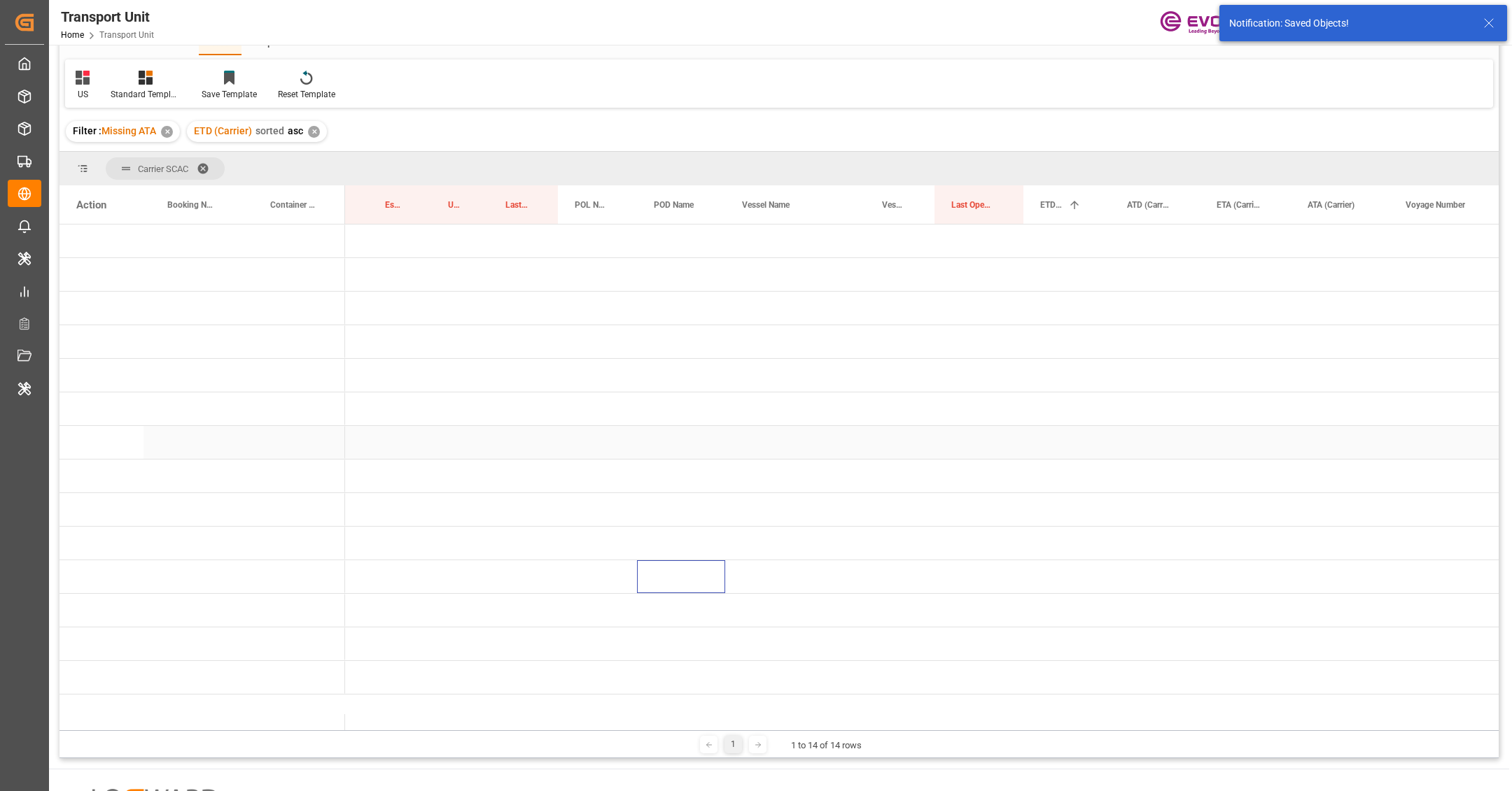
scroll to position [0, 0]
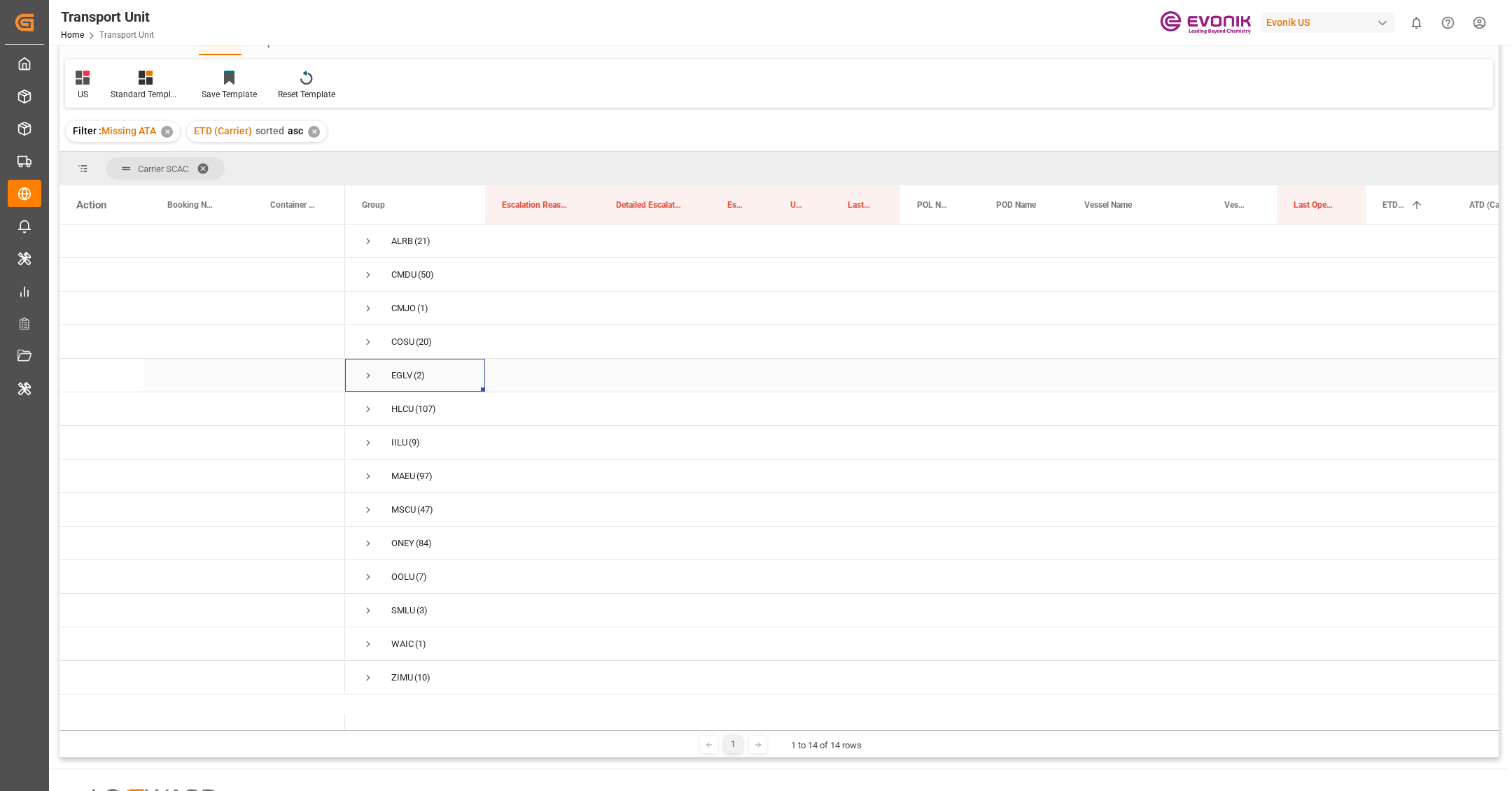
click at [367, 369] on span "Press SPACE to select this row." at bounding box center [367, 375] width 12 height 12
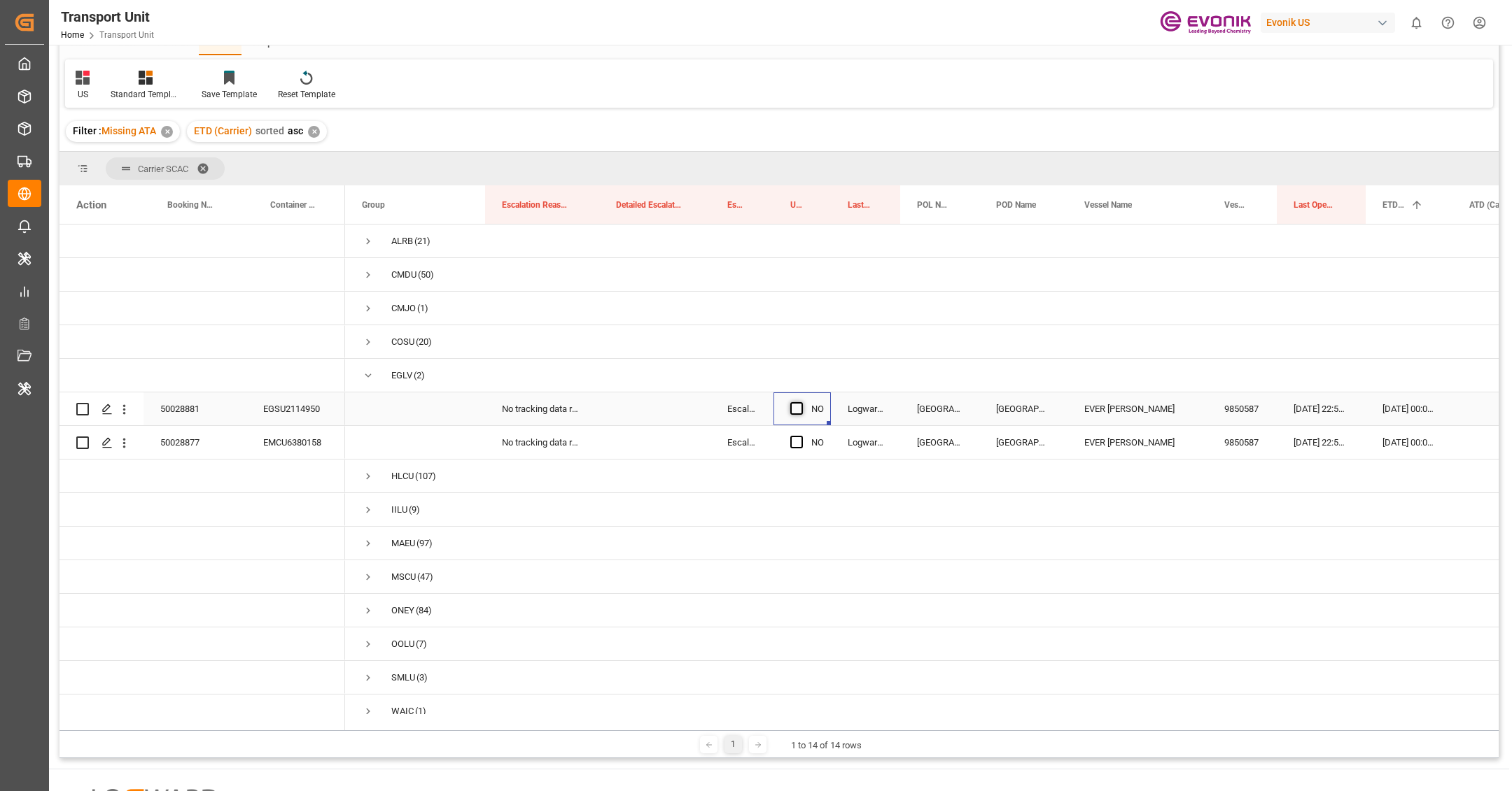
click at [798, 406] on span "Press SPACE to select this row." at bounding box center [796, 408] width 12 height 12
click at [801, 403] on input "Press SPACE to select this row." at bounding box center [801, 403] width 0 height 0
click at [798, 442] on span "Press SPACE to select this row." at bounding box center [796, 442] width 12 height 12
click at [801, 436] on input "Press SPACE to select this row." at bounding box center [801, 436] width 0 height 0
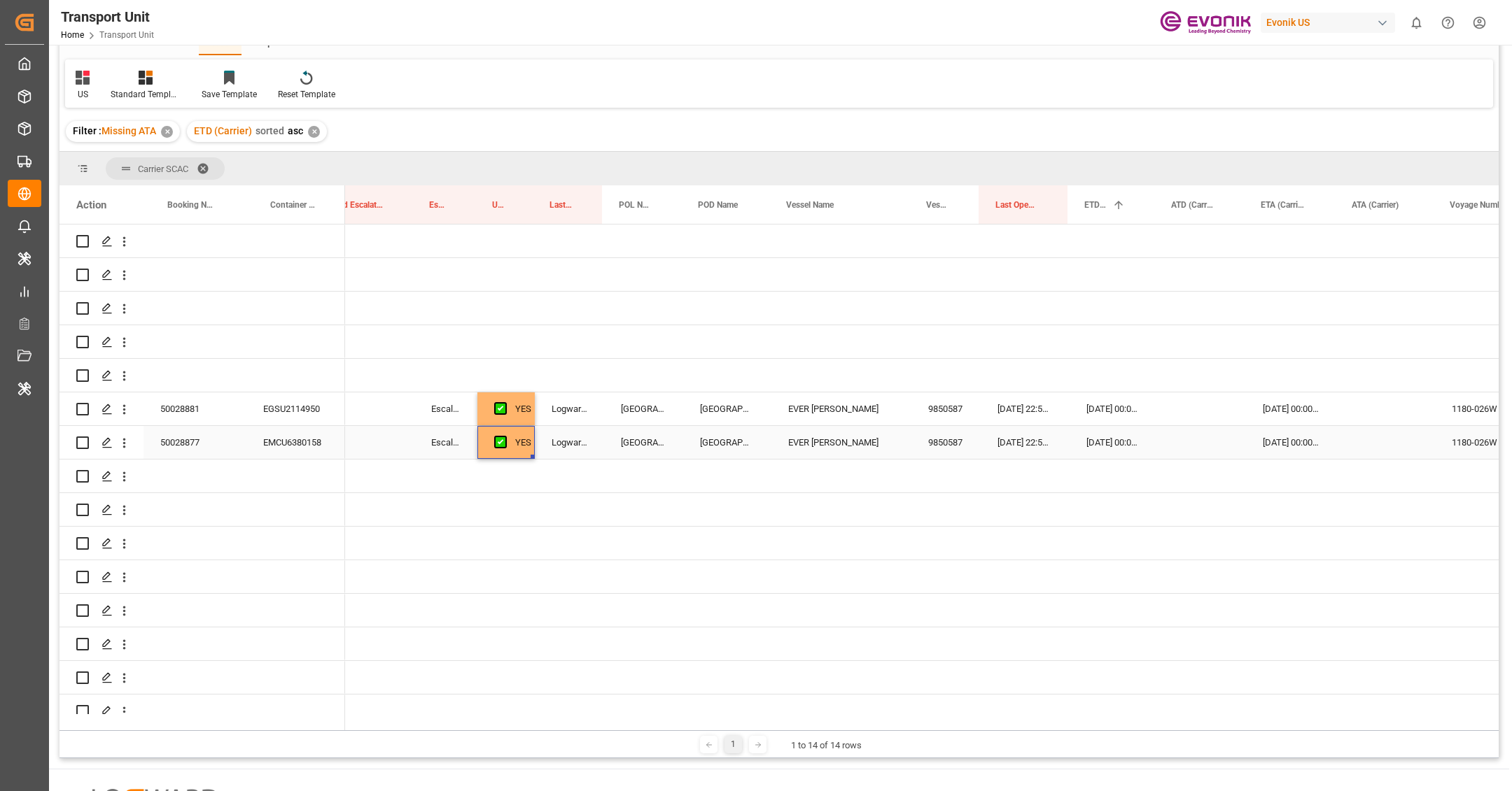
scroll to position [0, 306]
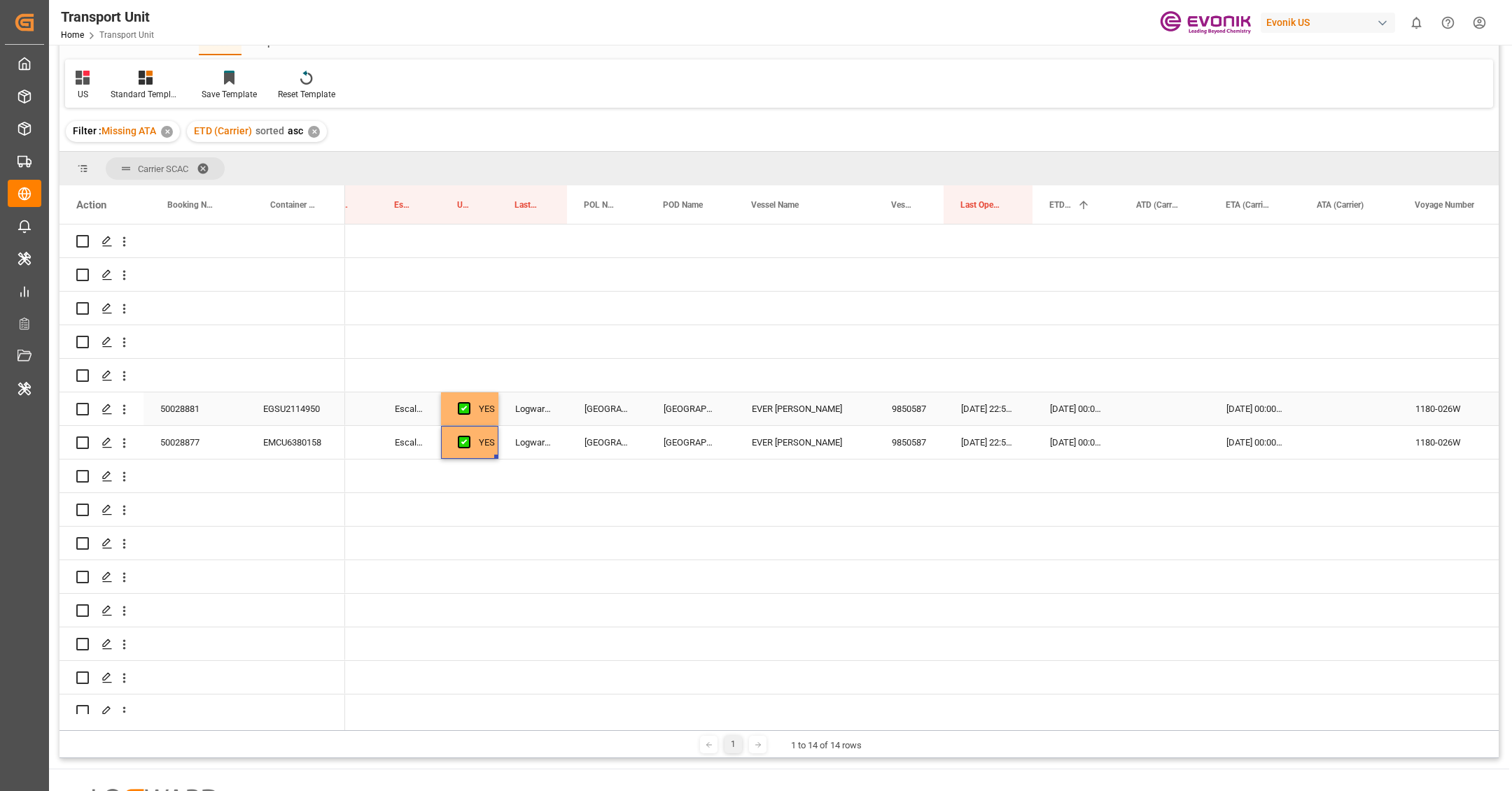
click at [191, 407] on div "50028881" at bounding box center [195, 408] width 103 height 33
click at [291, 416] on div "EGSU2114950" at bounding box center [296, 408] width 99 height 33
click at [1153, 411] on div "Press SPACE to select this row." at bounding box center [1166, 408] width 90 height 33
click at [1153, 411] on input "Press SPACE to select this row." at bounding box center [1165, 419] width 67 height 27
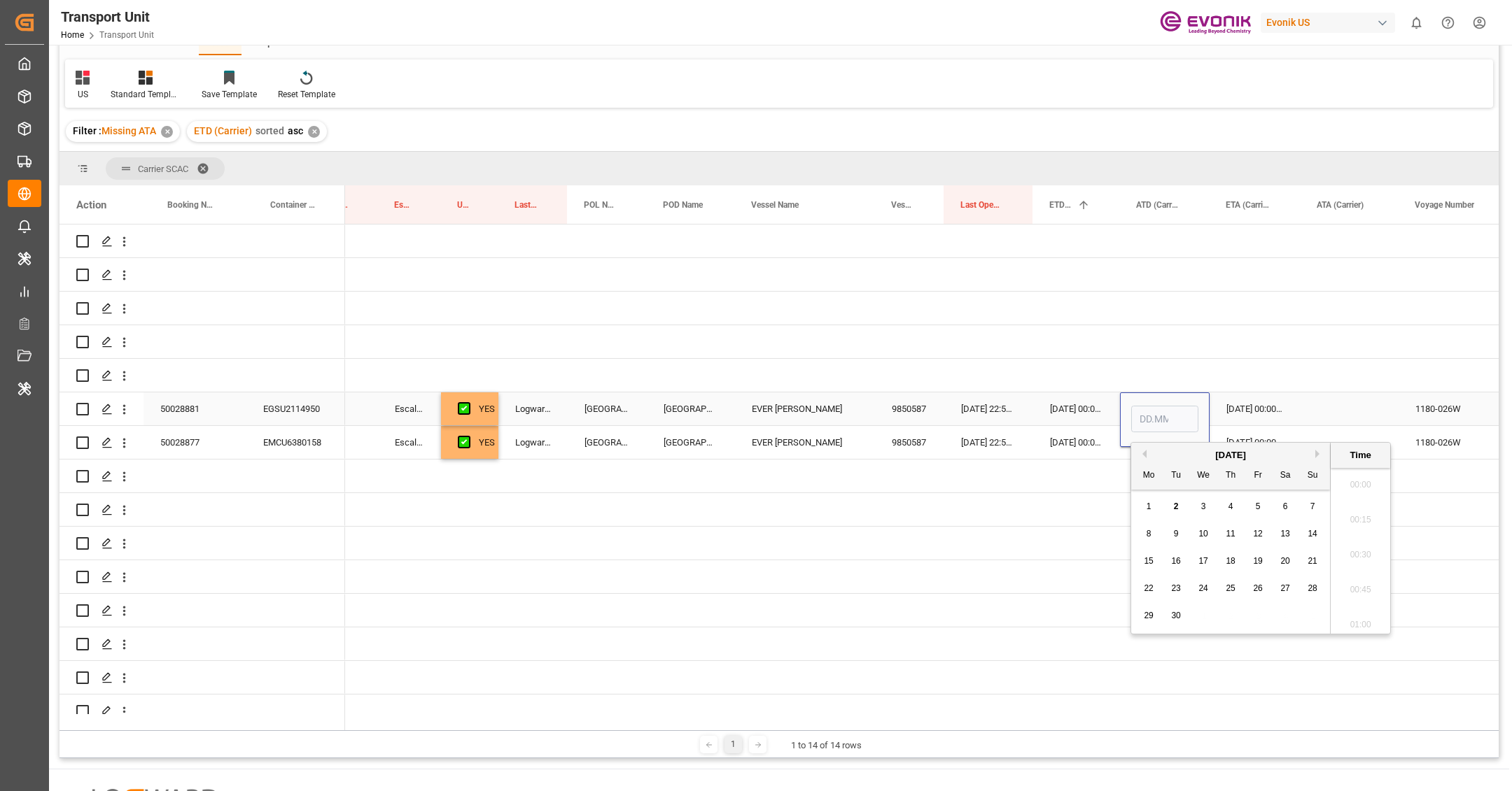
scroll to position [1439, 0]
click at [1144, 453] on button "Previous Month" at bounding box center [1143, 453] width 9 height 9
click at [1211, 611] on div "27" at bounding box center [1204, 617] width 17 height 17
type input "[DATE] 00:00"
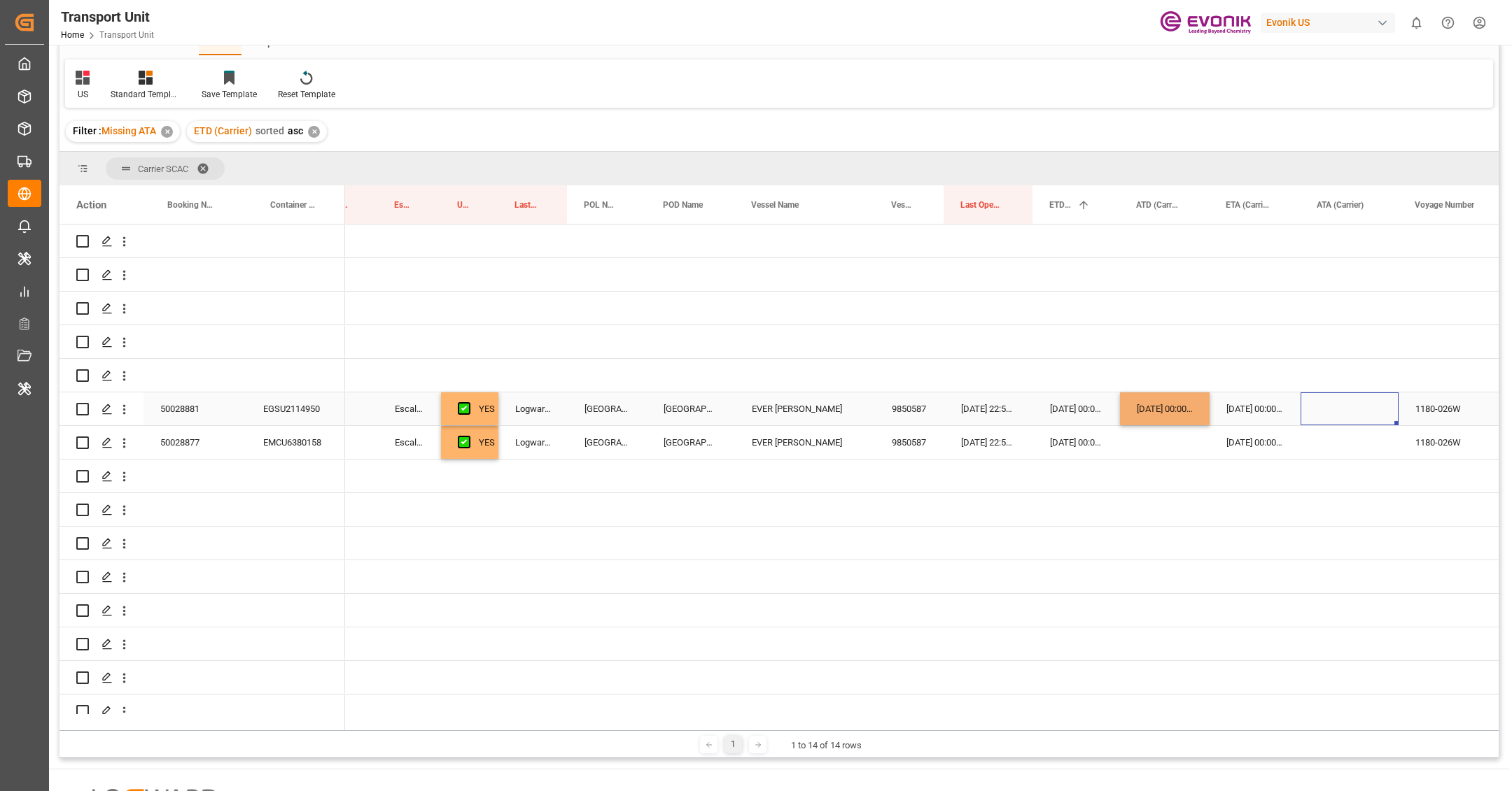
click at [1302, 418] on div "Press SPACE to select this row." at bounding box center [1349, 408] width 98 height 33
click at [204, 448] on div "50028877" at bounding box center [195, 443] width 103 height 33
click at [302, 448] on div "EMCU6380158" at bounding box center [296, 443] width 99 height 33
click at [1137, 417] on div "[DATE] 00:00:00" at bounding box center [1166, 408] width 90 height 33
click at [1147, 442] on div "Press SPACE to select this row." at bounding box center [1166, 443] width 90 height 33
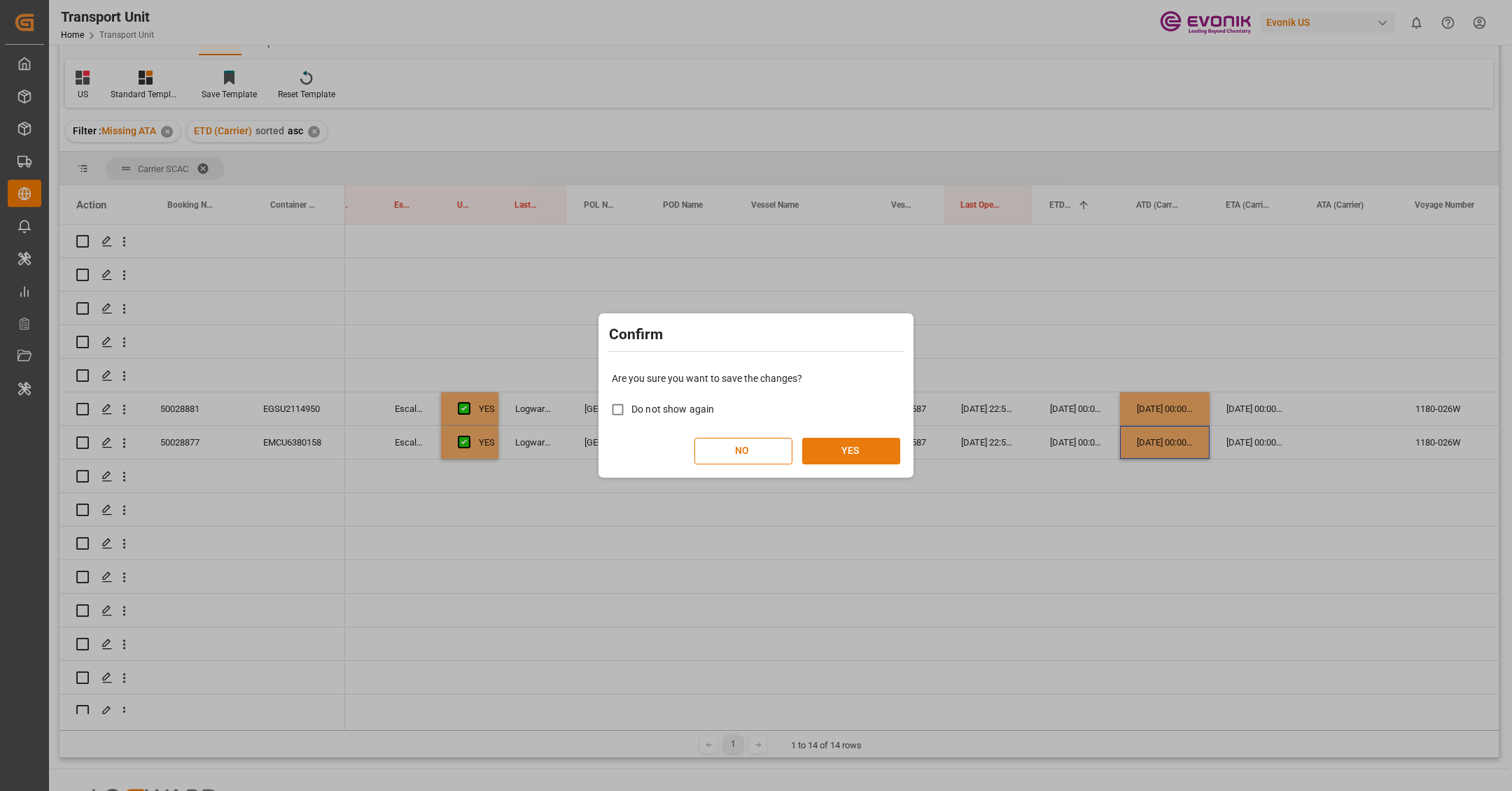
click at [865, 439] on button "YES" at bounding box center [851, 451] width 98 height 27
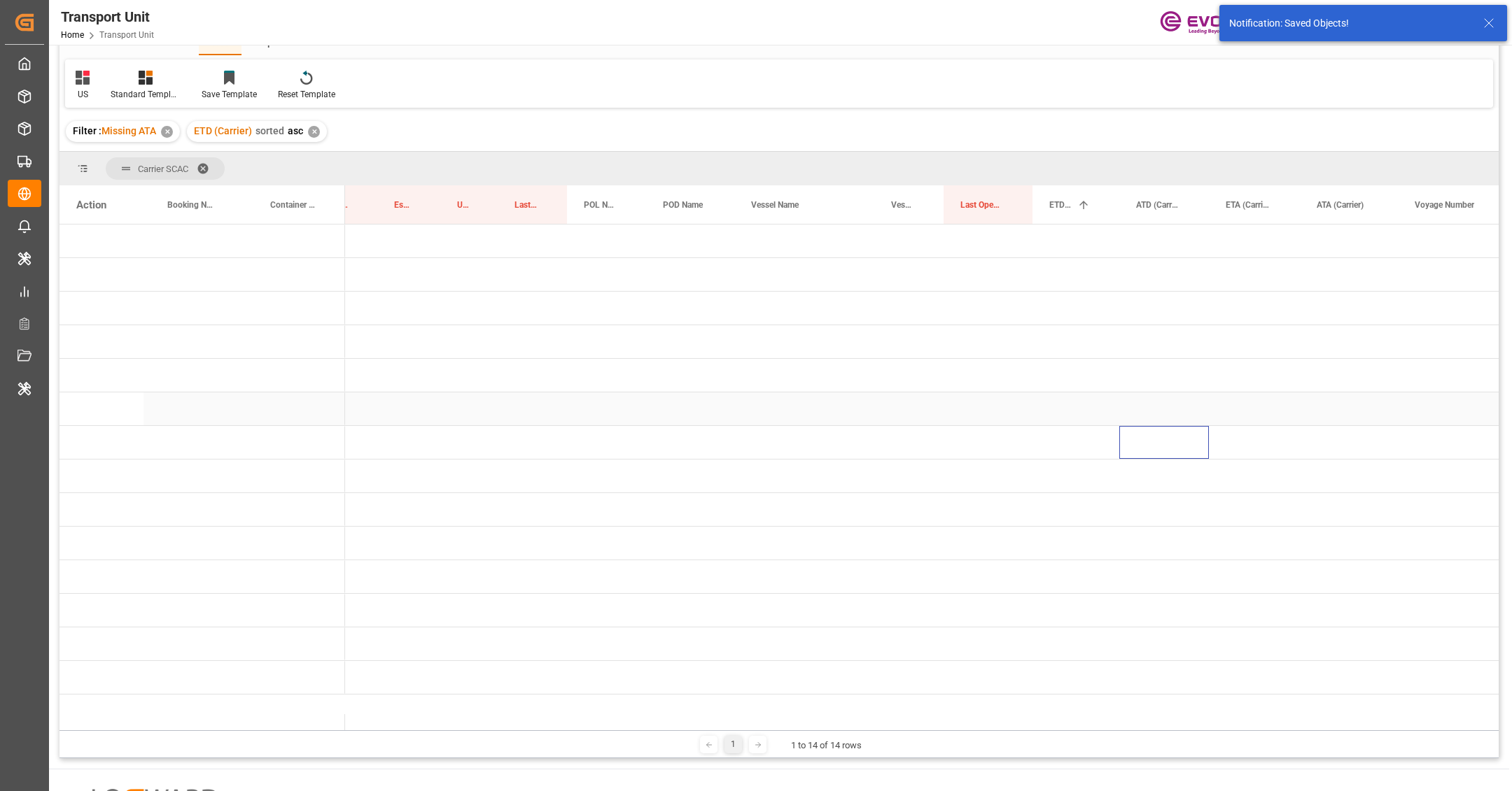
scroll to position [0, 0]
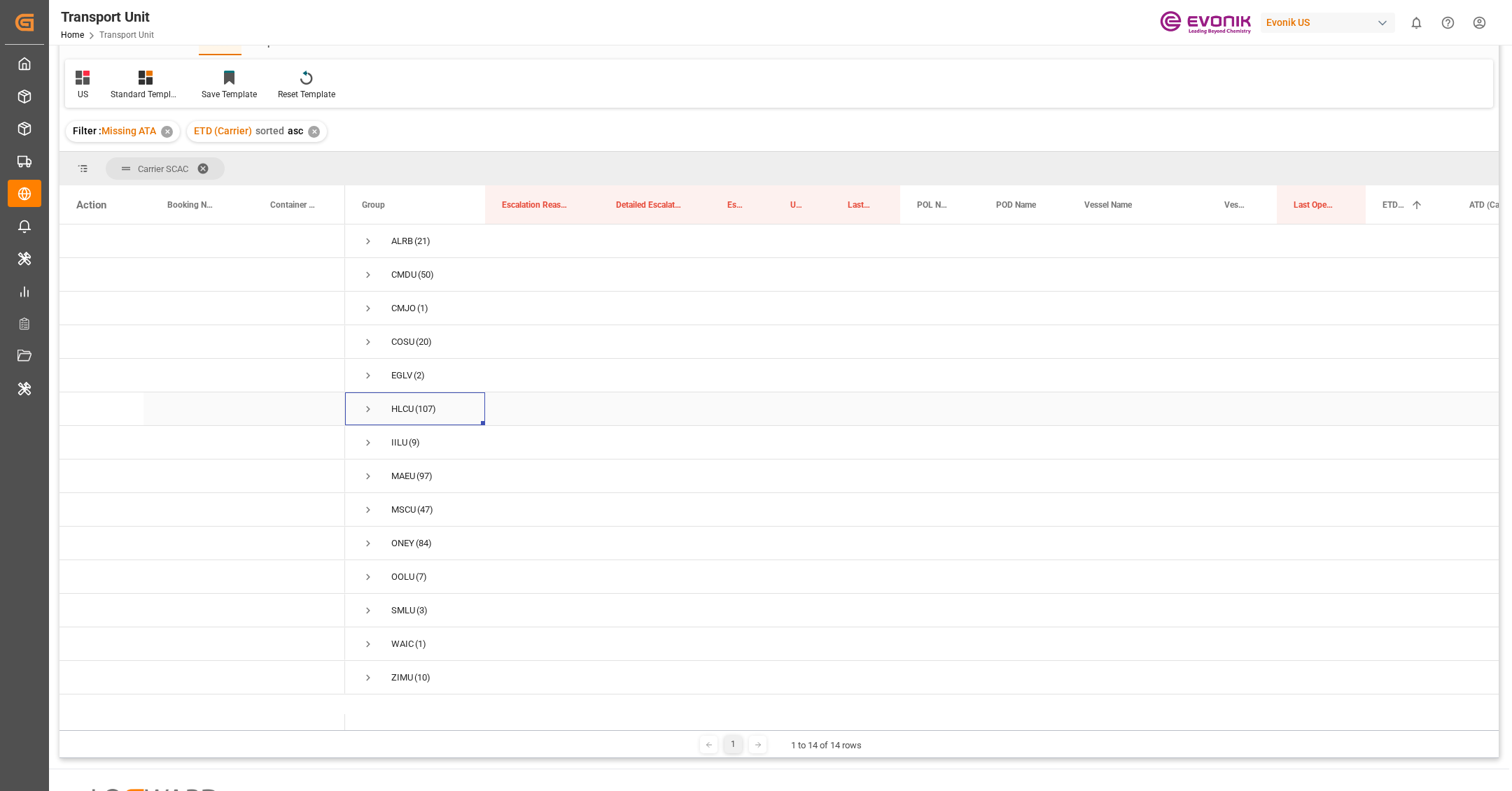
click at [364, 408] on span "Press SPACE to select this row." at bounding box center [367, 408] width 12 height 12
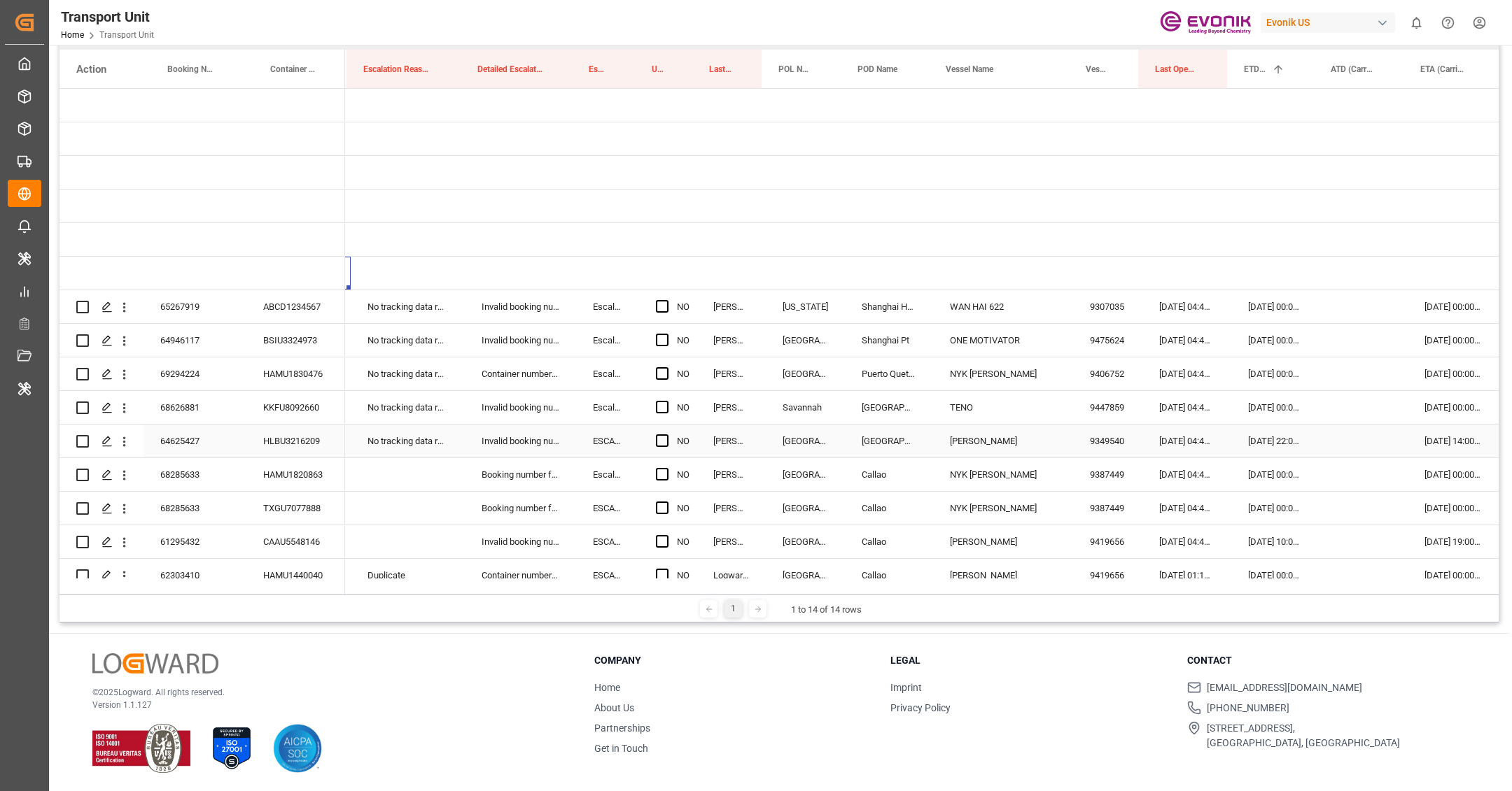
scroll to position [0, 151]
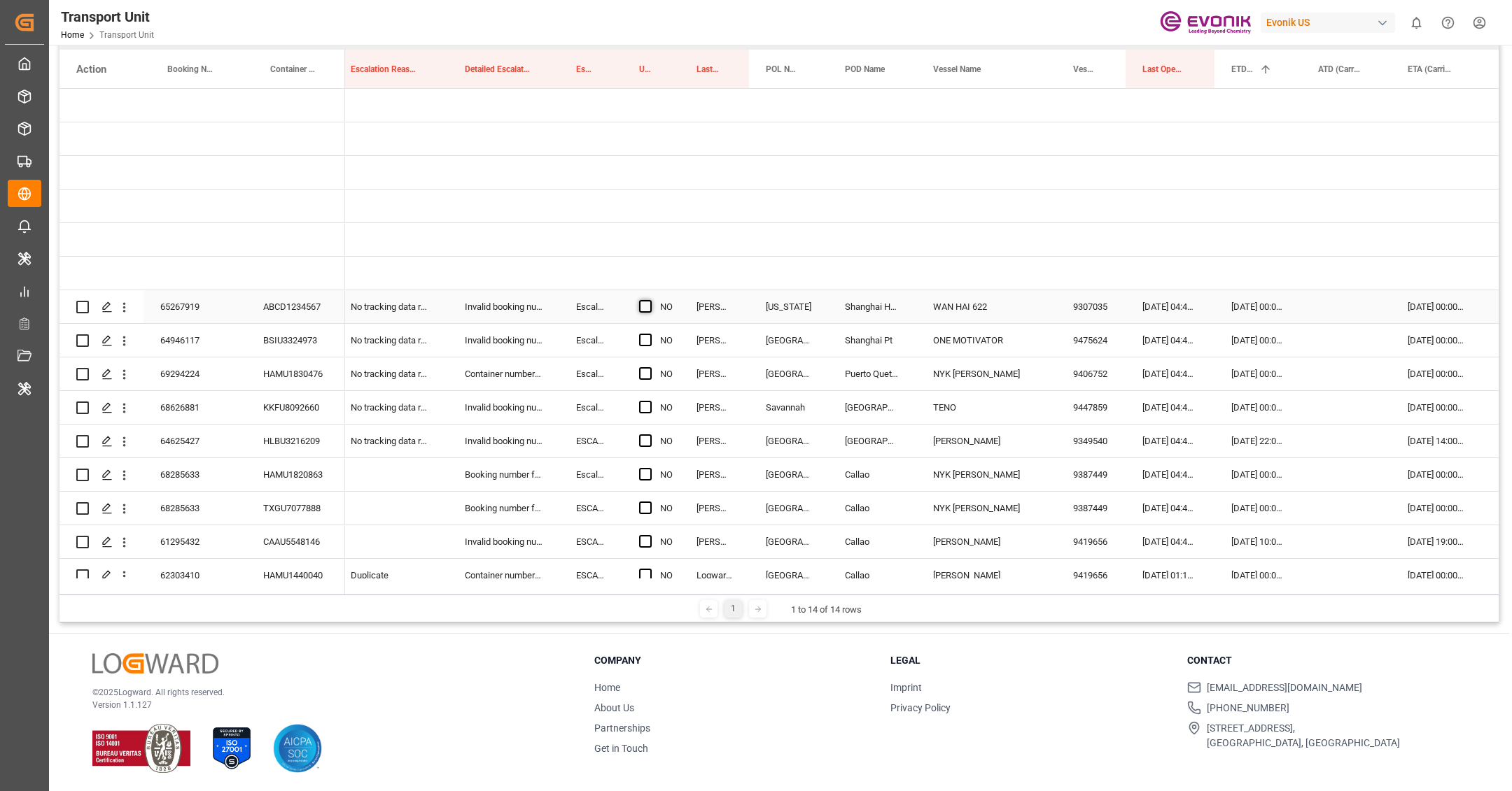
click at [644, 306] on span "Press SPACE to select this row." at bounding box center [645, 306] width 12 height 12
click at [650, 300] on input "Press SPACE to select this row." at bounding box center [650, 300] width 0 height 0
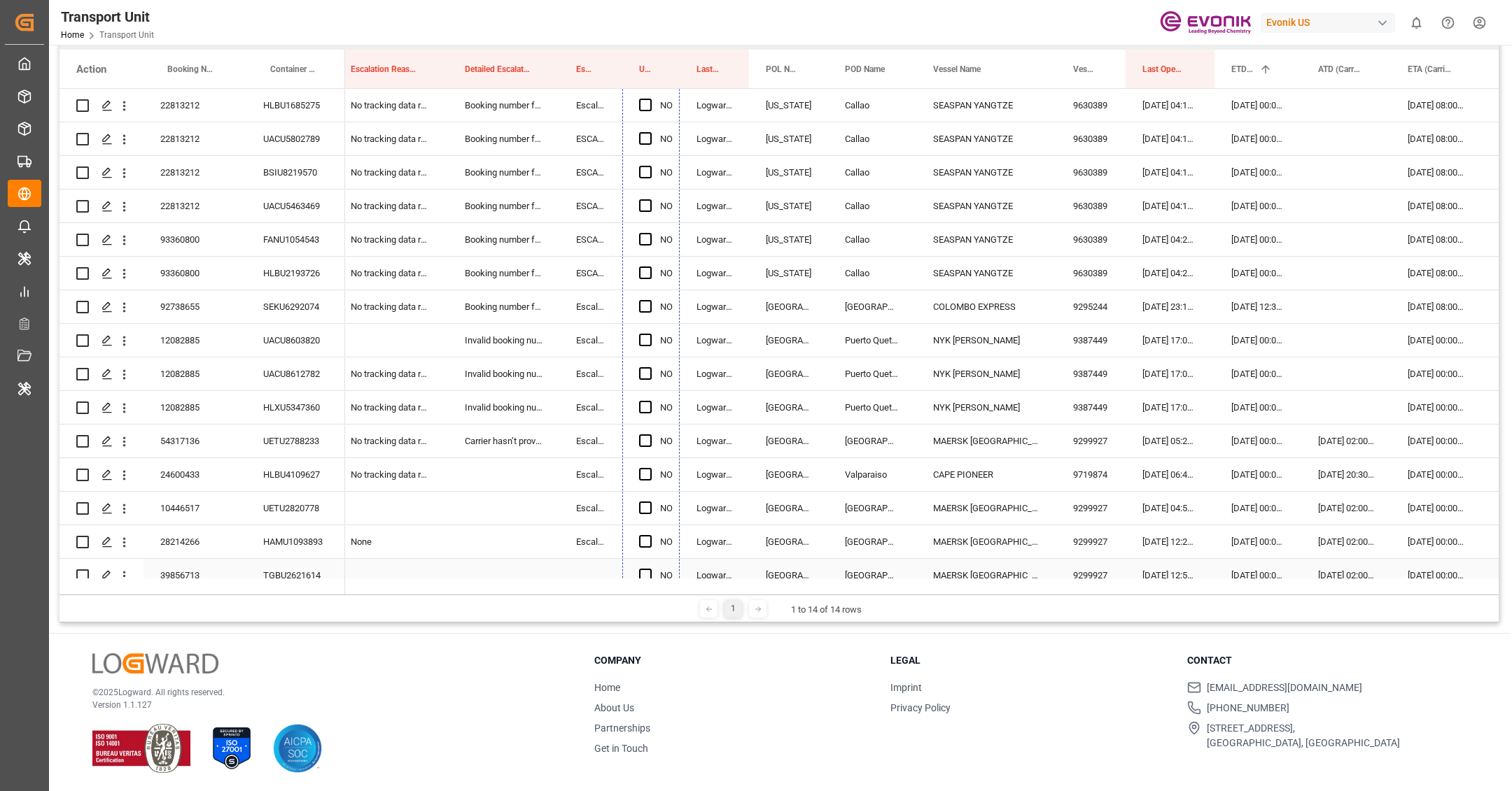
scroll to position [1539, 0]
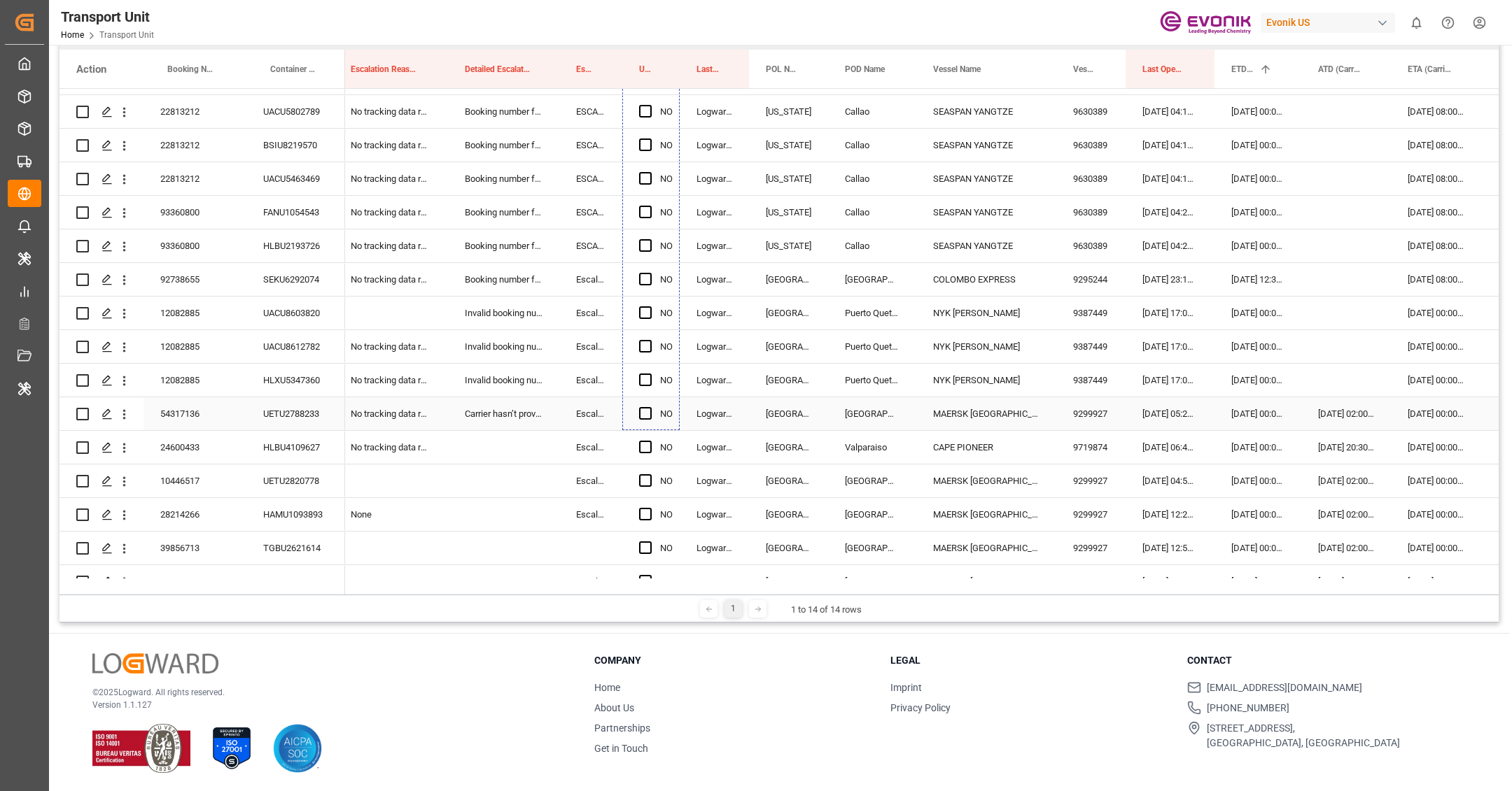
drag, startPoint x: 677, startPoint y: 319, endPoint x: 663, endPoint y: 423, distance: 104.9
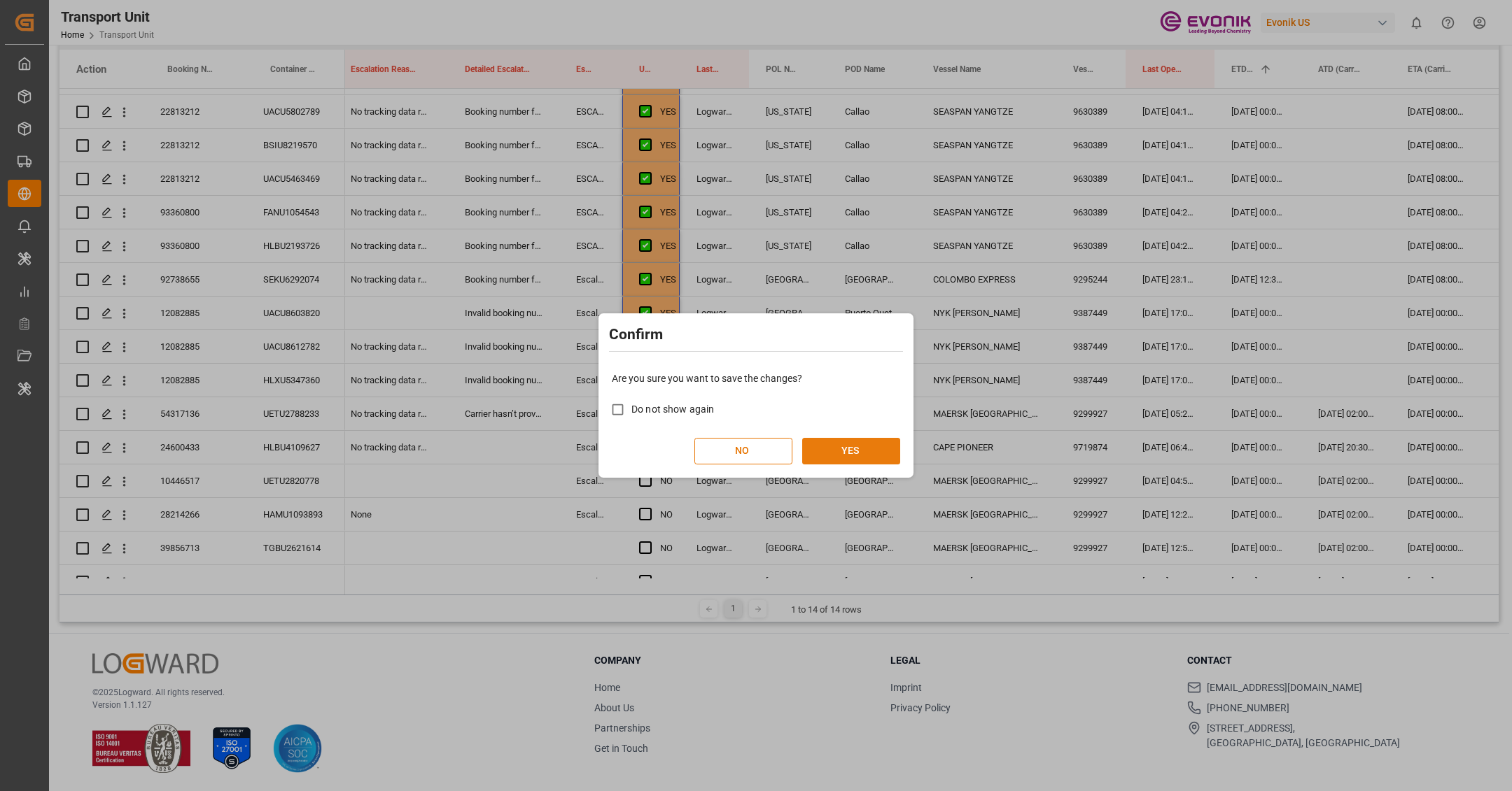
click at [828, 449] on button "YES" at bounding box center [851, 451] width 98 height 27
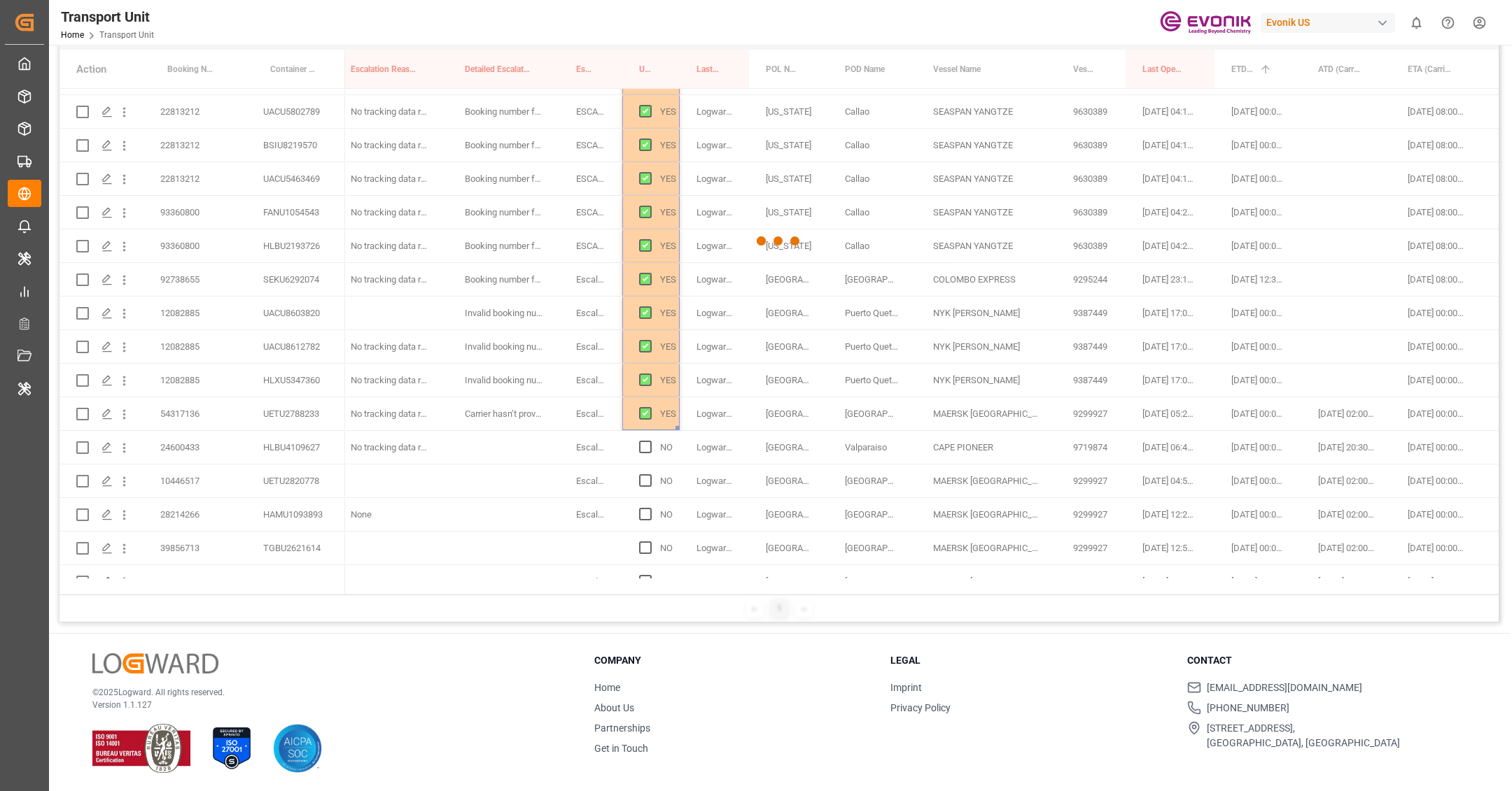
scroll to position [0, 0]
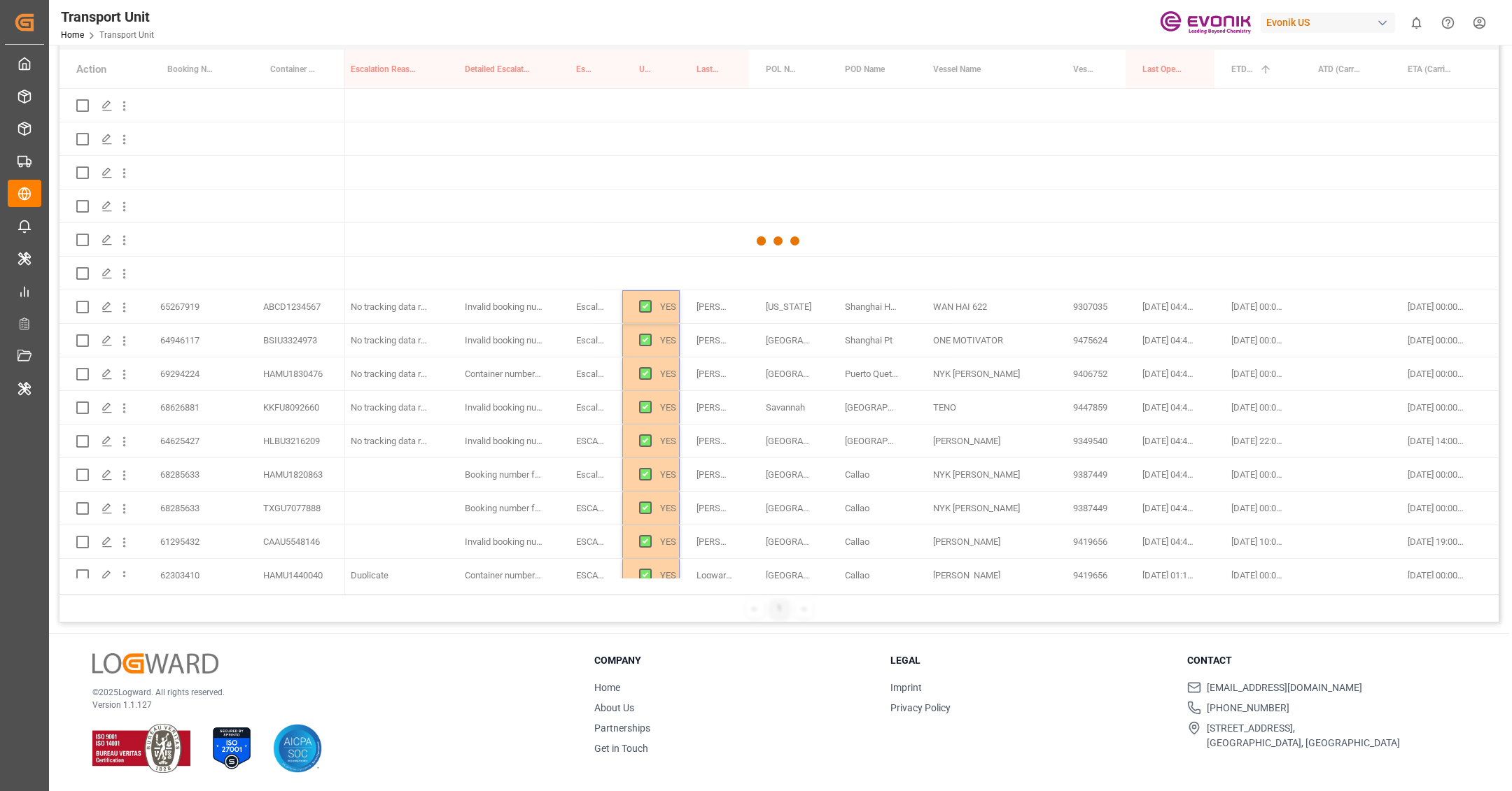
click at [816, 427] on div at bounding box center [779, 241] width 1439 height 783
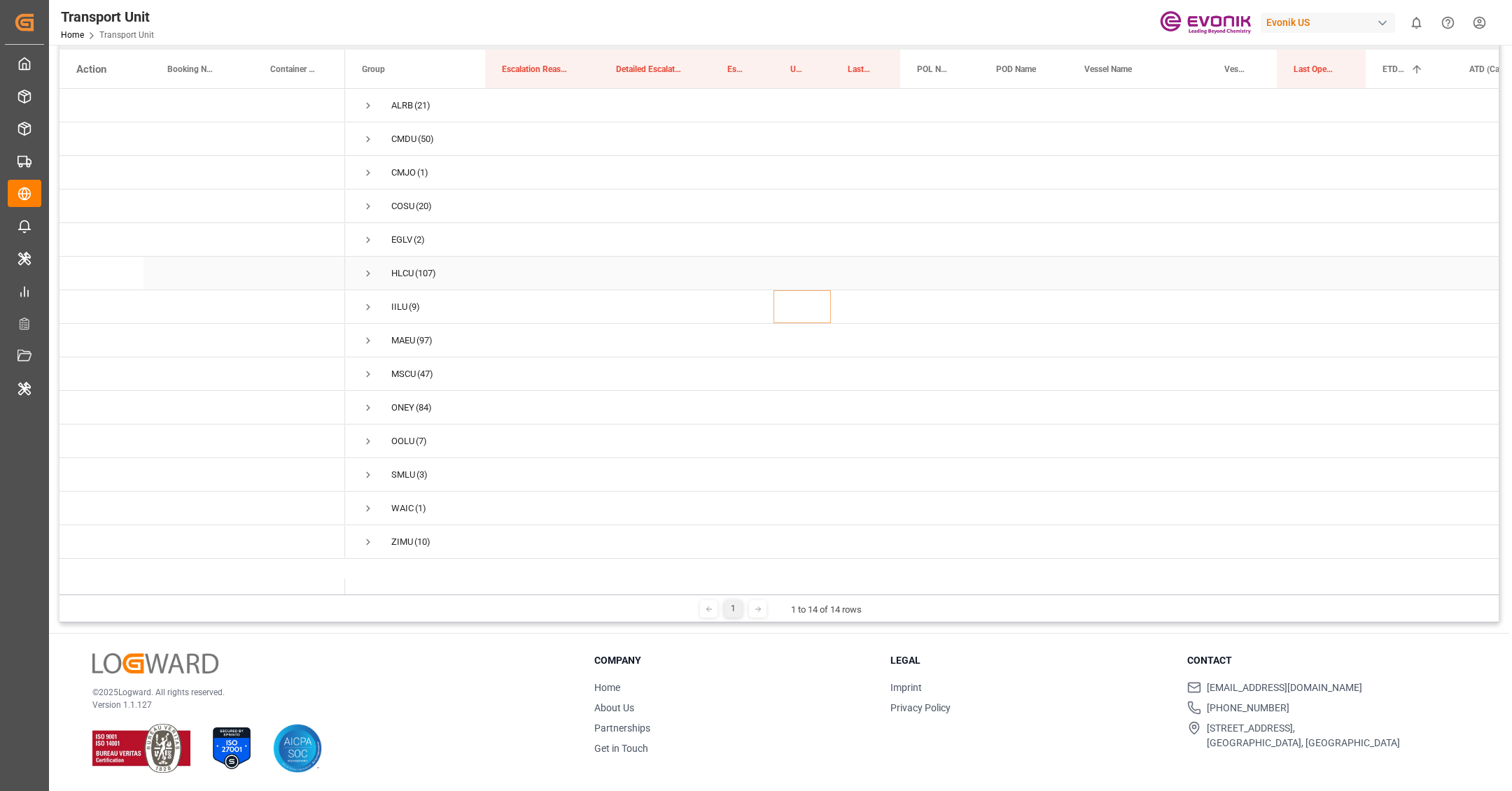
click at [360, 271] on div "HLCU (107)" at bounding box center [415, 273] width 140 height 33
click at [368, 273] on span "Press SPACE to select this row." at bounding box center [367, 273] width 12 height 12
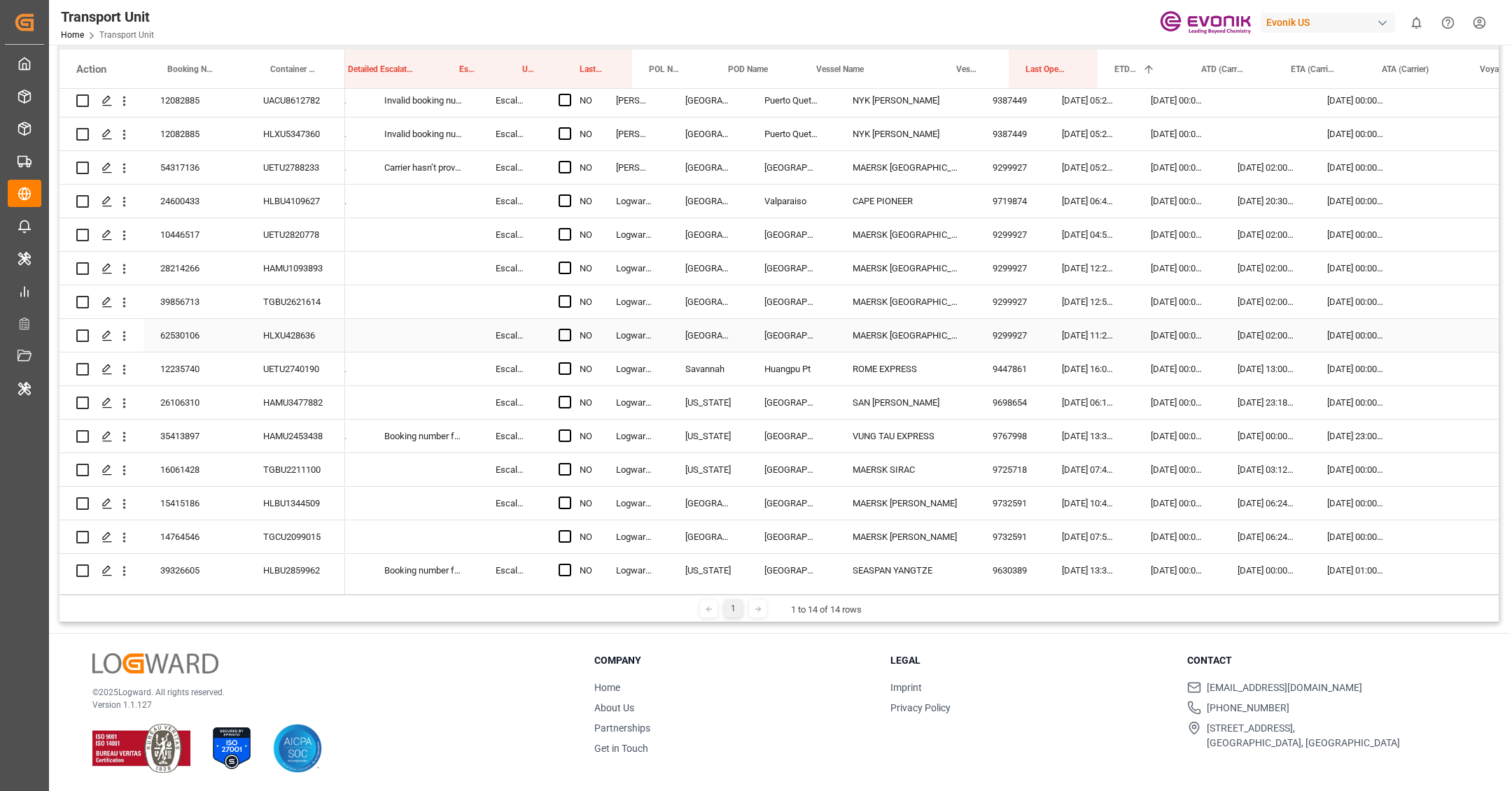
scroll to position [0, 270]
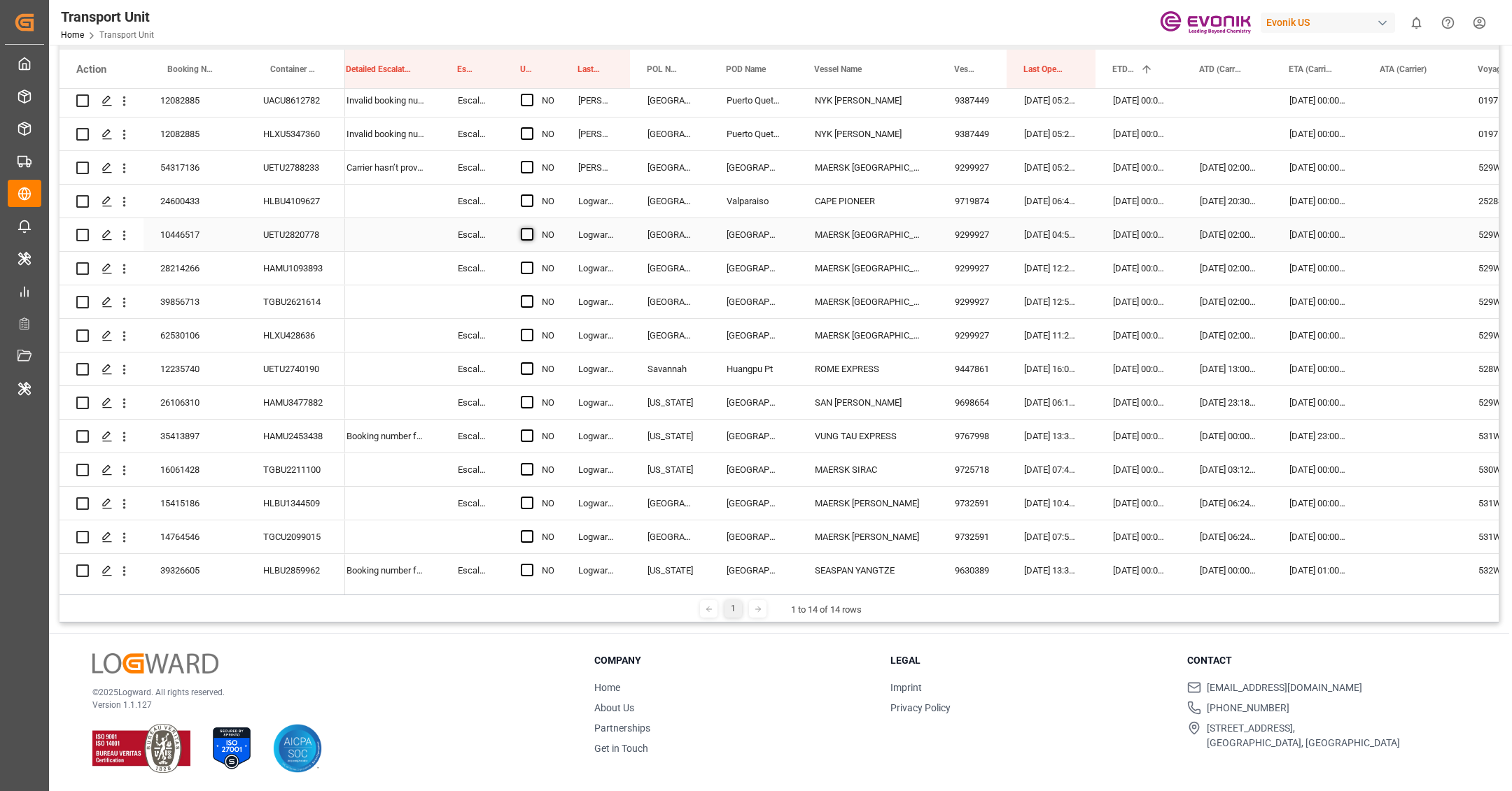
click at [531, 231] on span "Press SPACE to select this row." at bounding box center [526, 234] width 12 height 12
click at [531, 229] on input "Press SPACE to select this row." at bounding box center [531, 229] width 0 height 0
click at [205, 198] on div "24600433" at bounding box center [195, 201] width 103 height 33
click at [523, 200] on span "Press SPACE to select this row." at bounding box center [526, 200] width 12 height 12
click at [531, 194] on input "Press SPACE to select this row." at bounding box center [531, 194] width 0 height 0
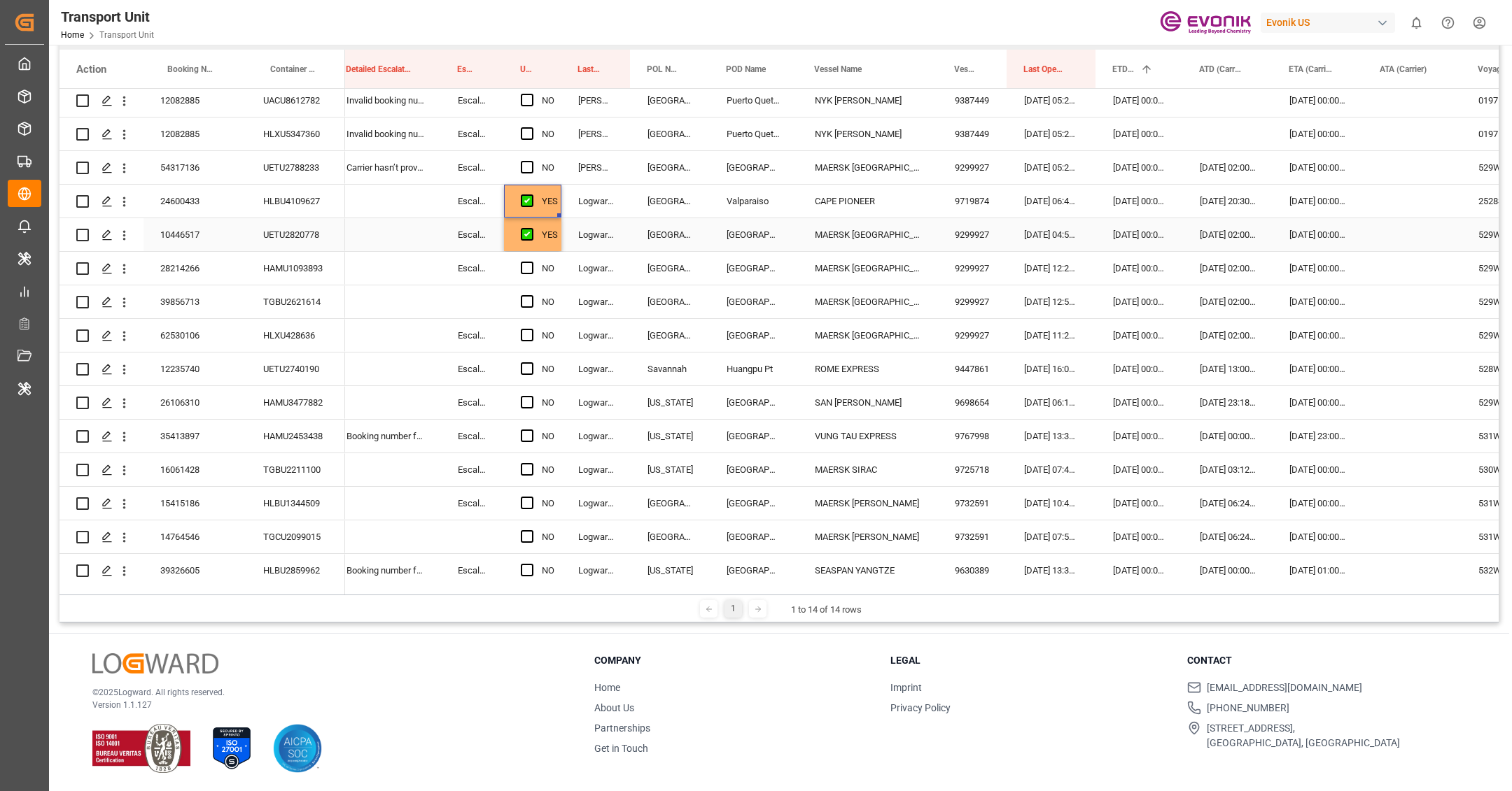
click at [555, 247] on div "YES" at bounding box center [549, 235] width 16 height 33
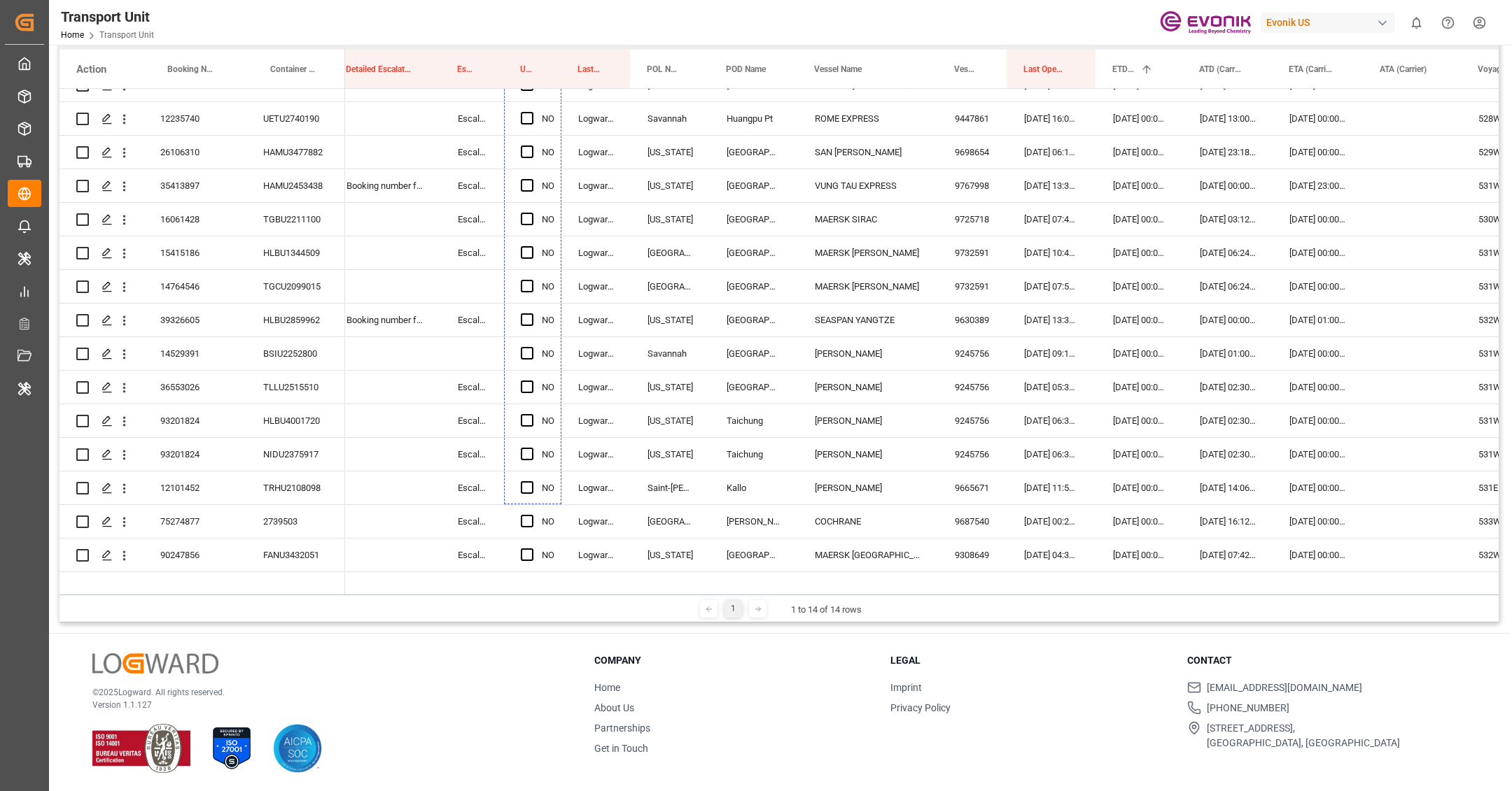
scroll to position [2119, 0]
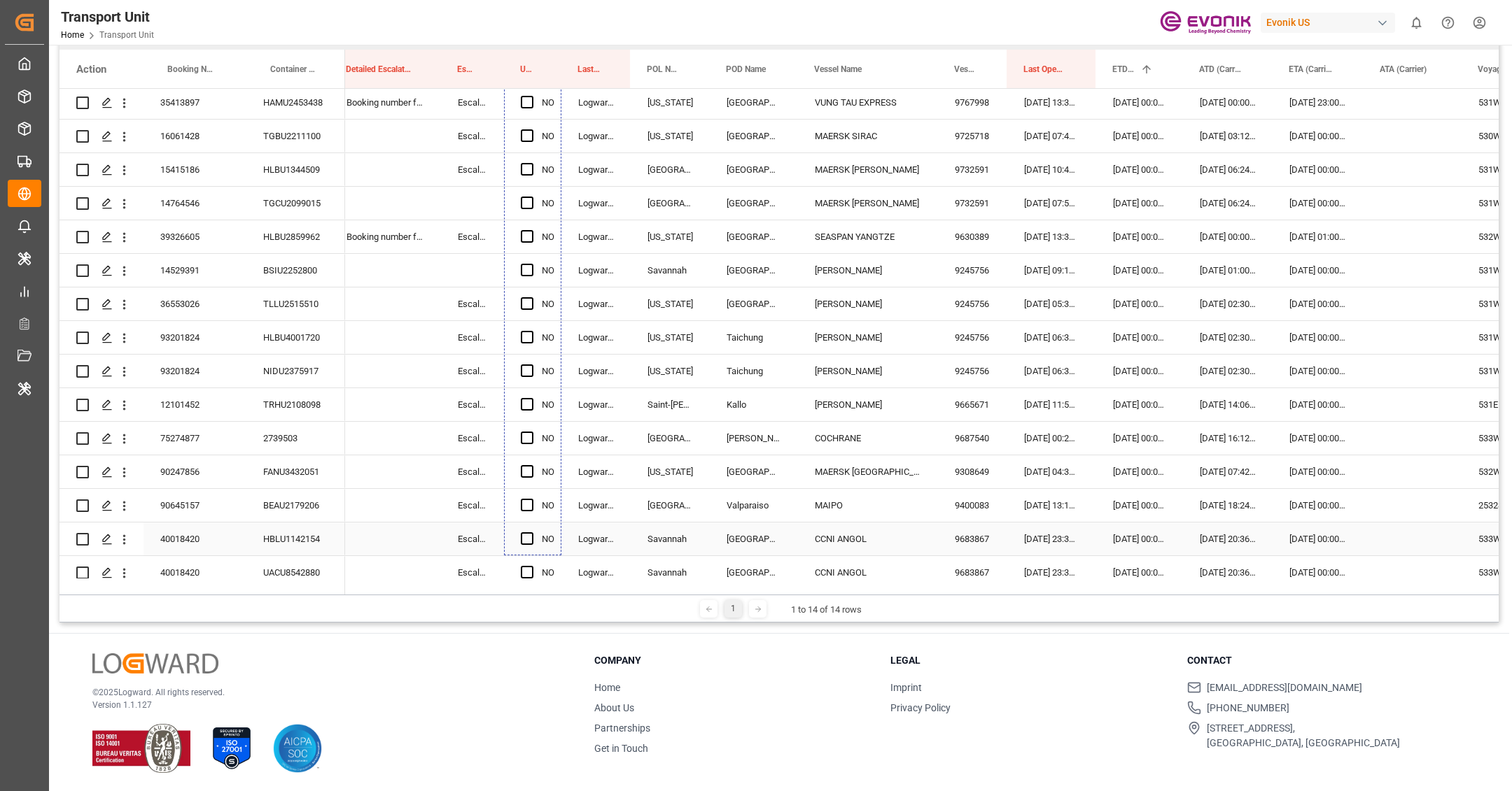
drag, startPoint x: 559, startPoint y: 247, endPoint x: 530, endPoint y: 523, distance: 277.5
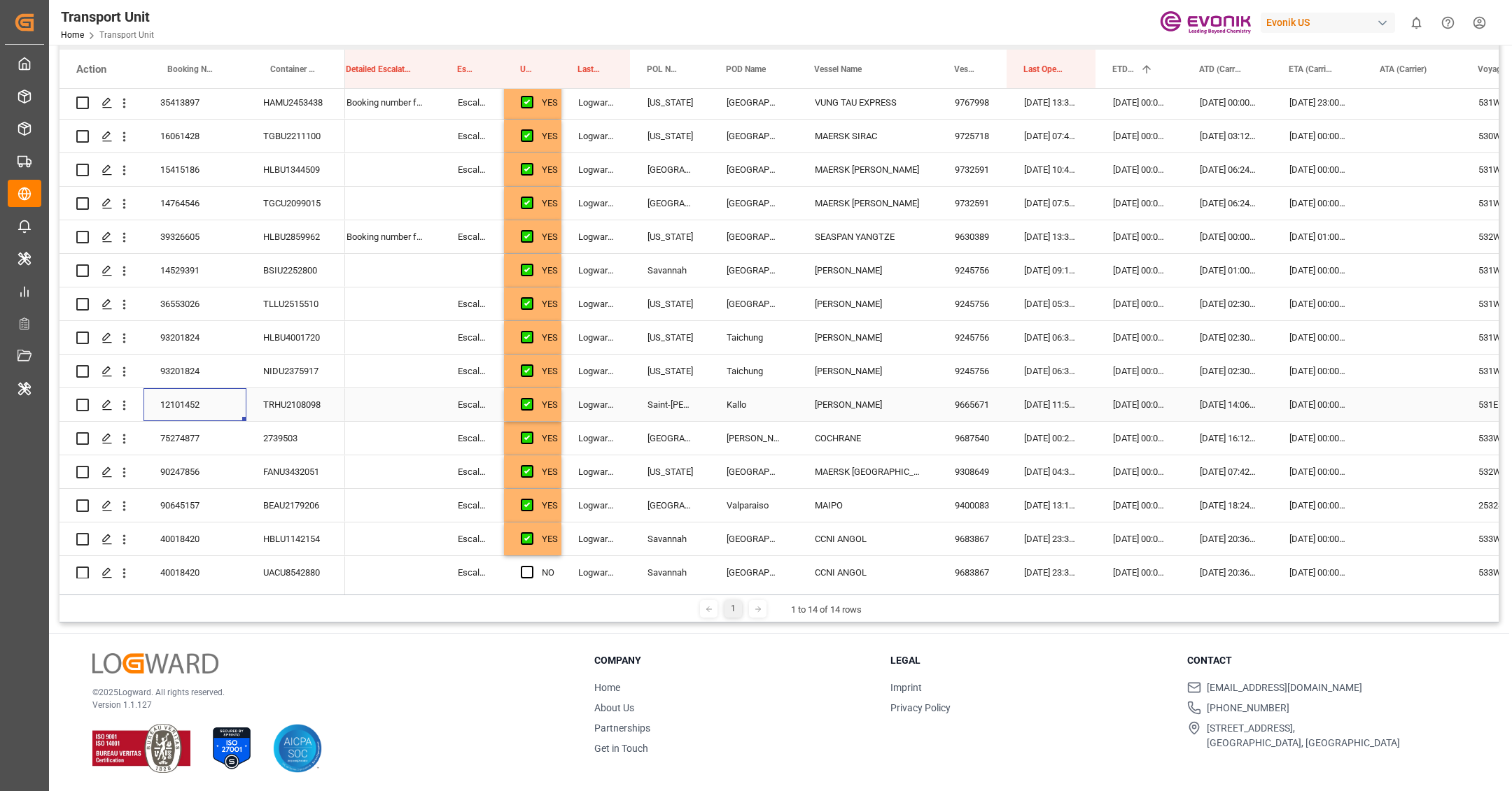
click at [217, 401] on div "12101452" at bounding box center [195, 405] width 103 height 33
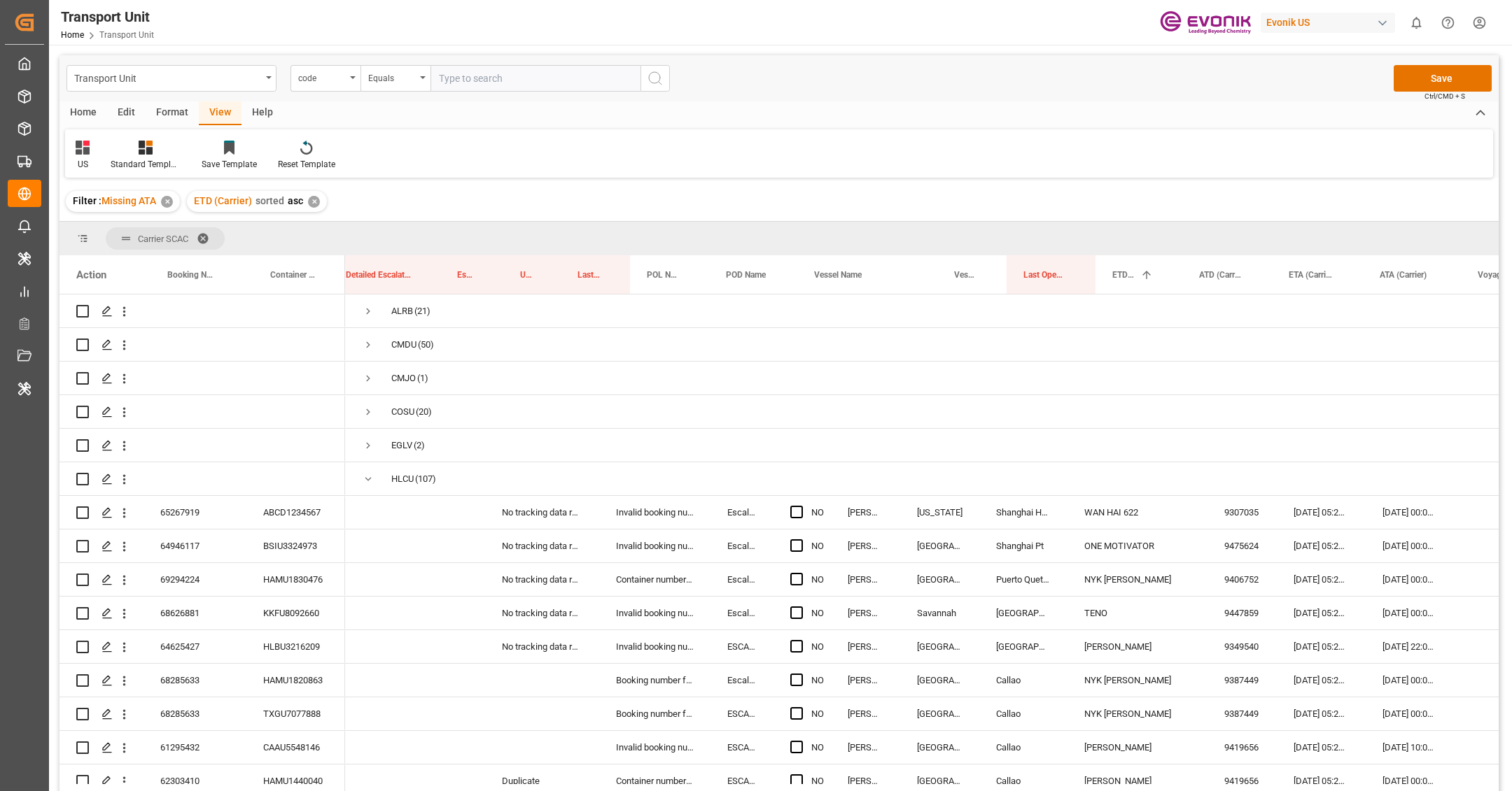
scroll to position [0, 270]
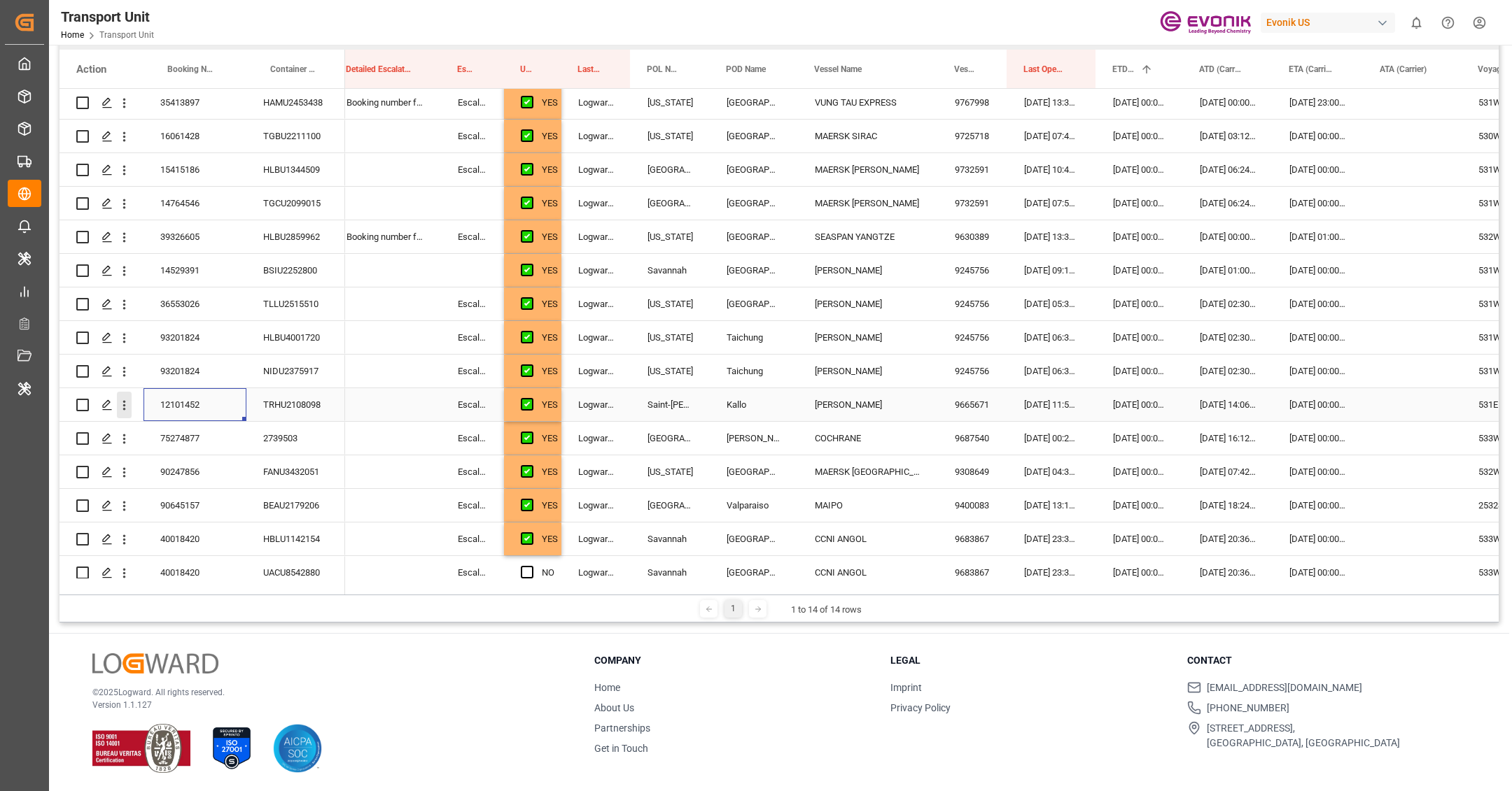
click at [127, 408] on icon "open menu" at bounding box center [123, 405] width 14 height 14
click at [187, 434] on span "Open in new tab" at bounding box center [215, 434] width 127 height 14
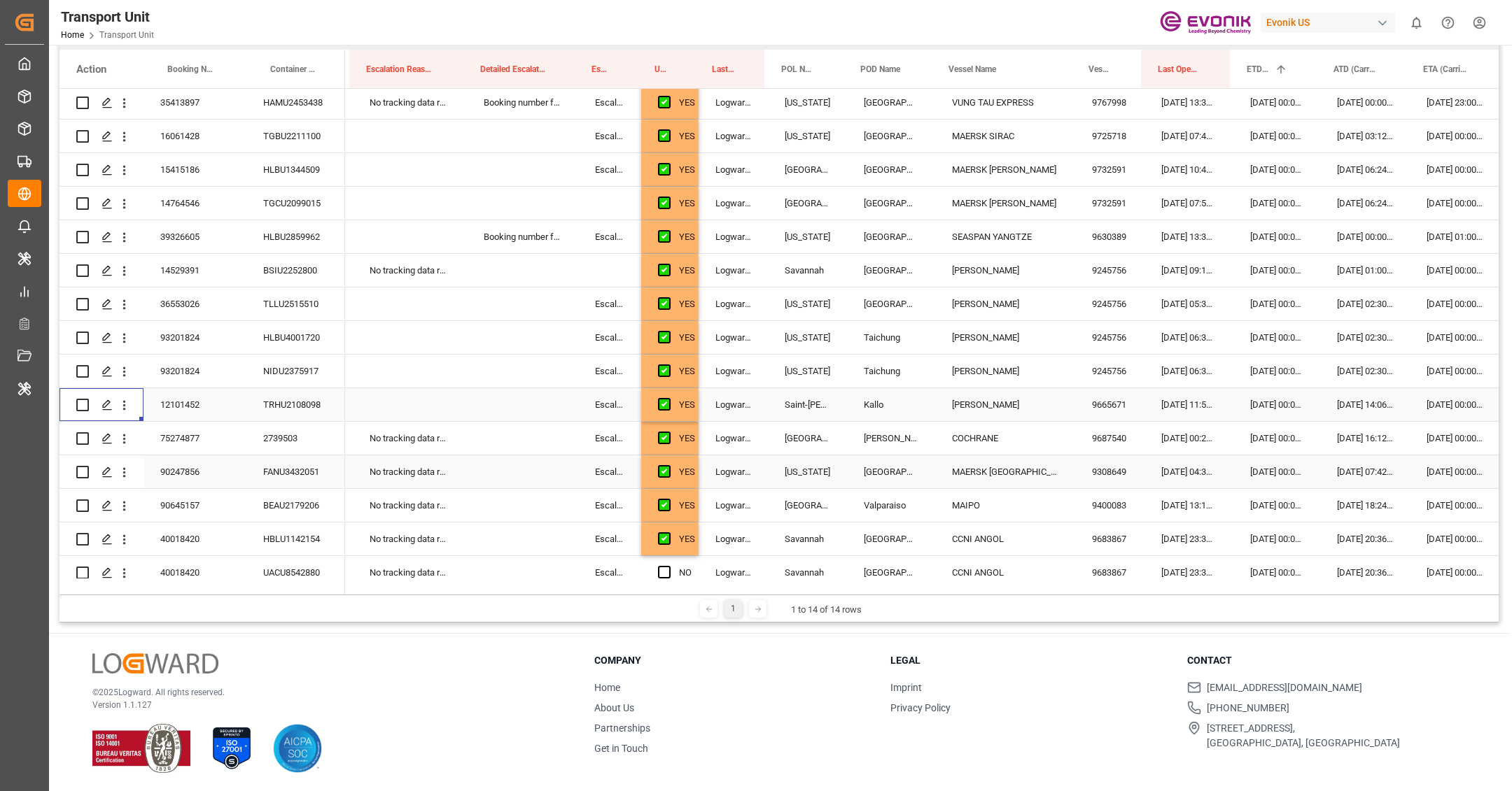
scroll to position [0, 145]
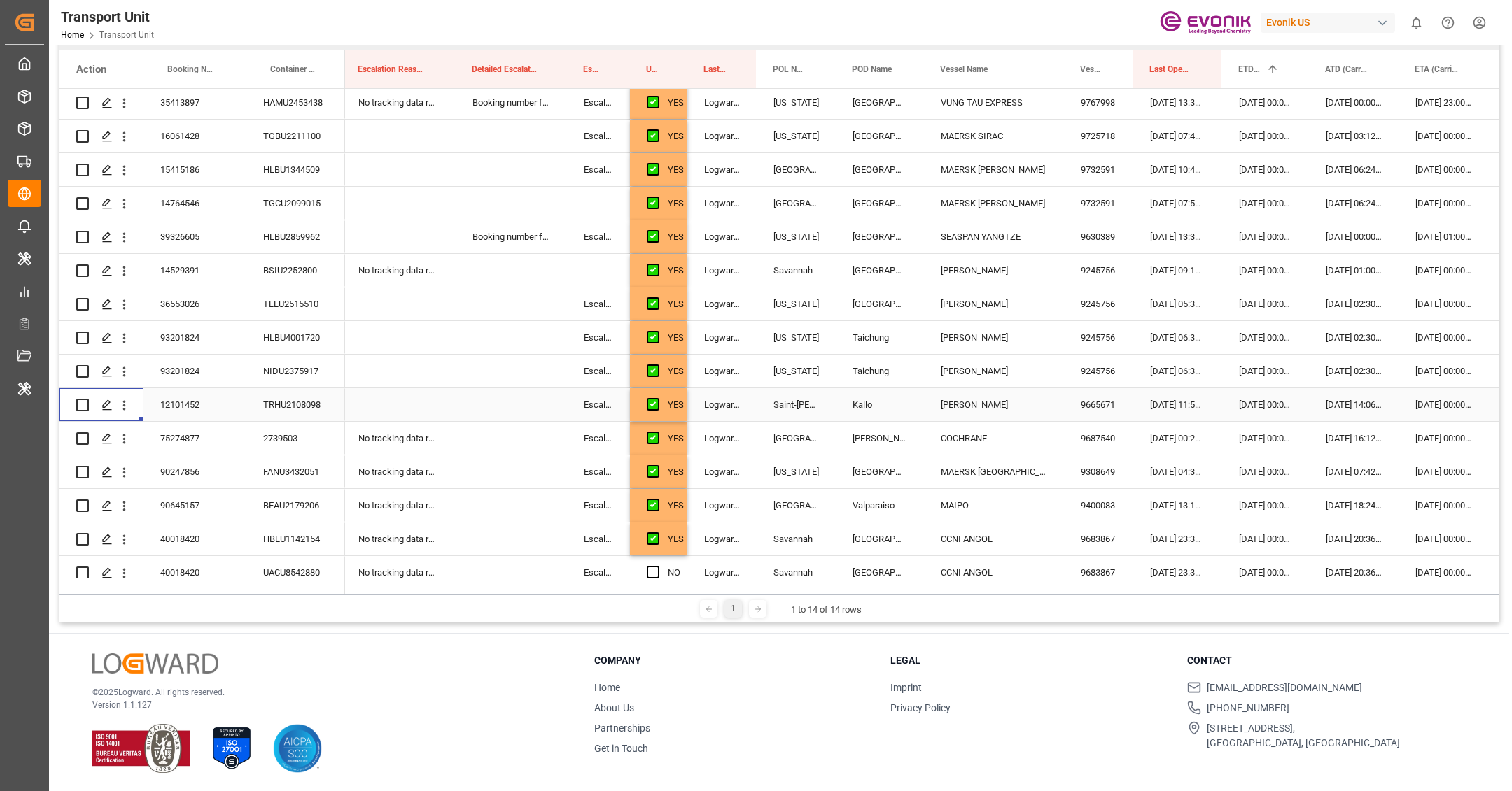
click at [508, 410] on div "Press SPACE to select this row." at bounding box center [511, 405] width 111 height 33
click at [508, 410] on button "Select" at bounding box center [511, 413] width 89 height 27
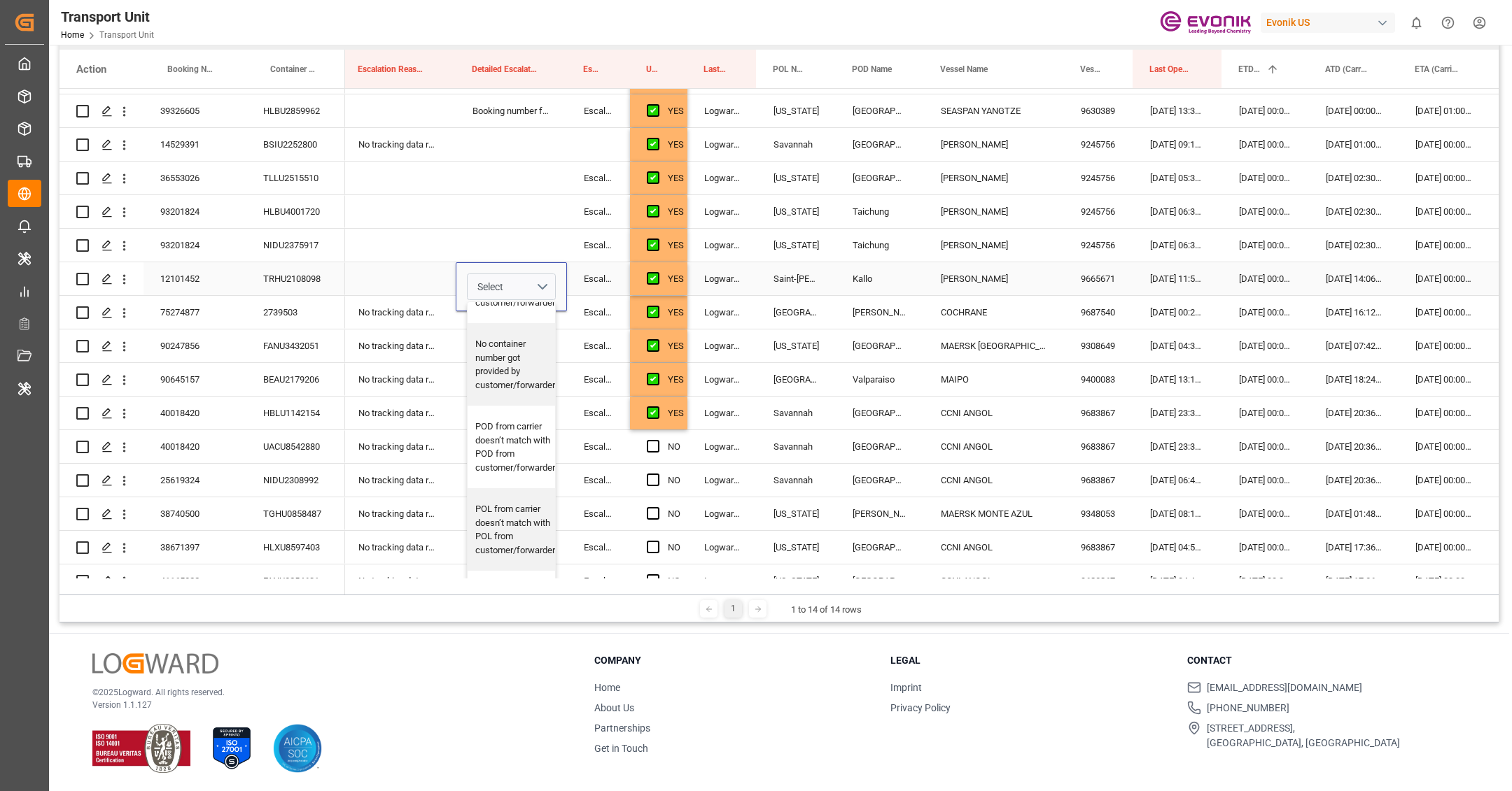
scroll to position [640, 0]
click at [499, 447] on div "POD from carrier doesn’t match with POD from customer/forwarder" at bounding box center [515, 419] width 79 height 55
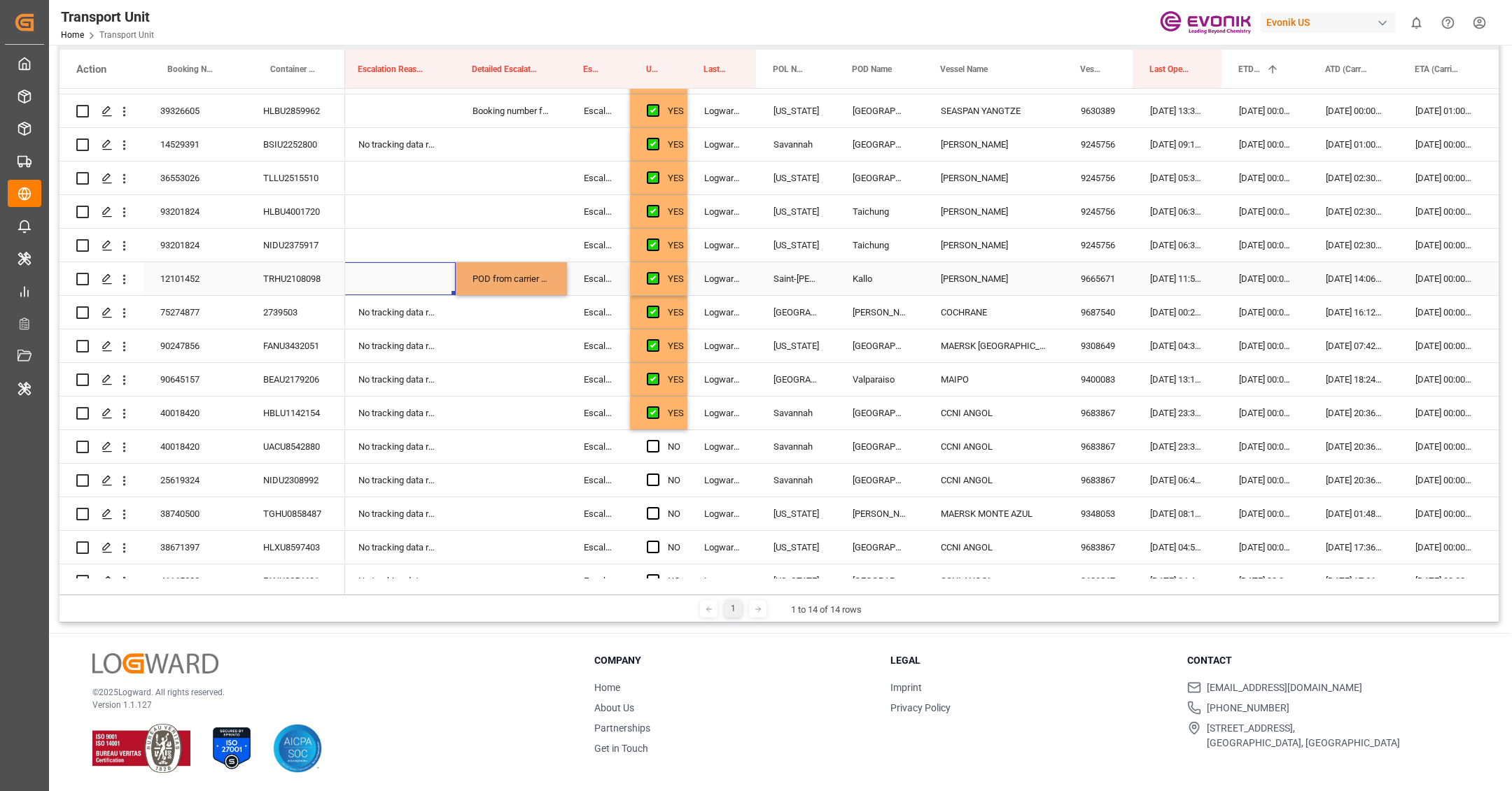
click at [394, 275] on div "Press SPACE to select this row." at bounding box center [398, 278] width 114 height 33
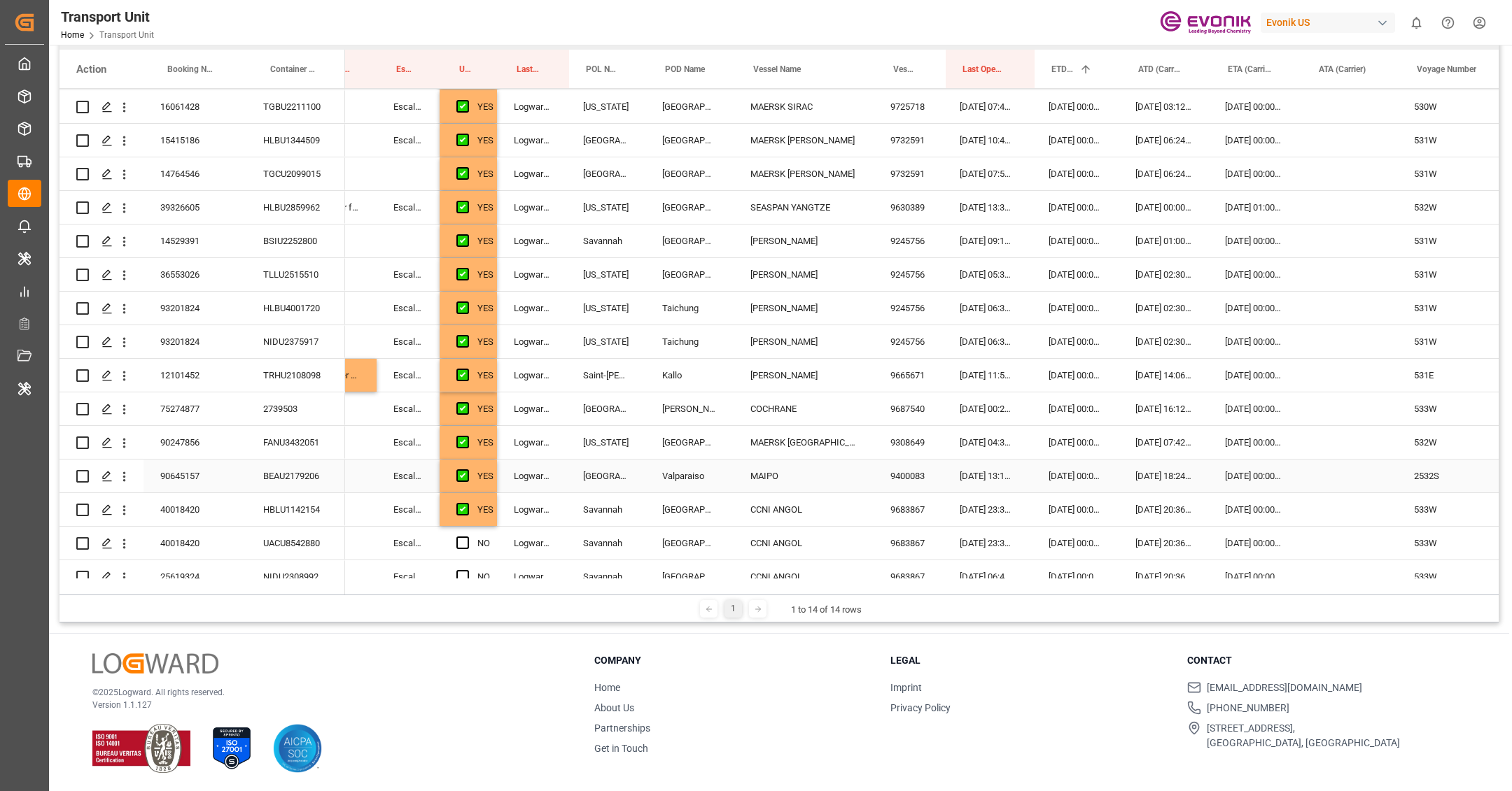
scroll to position [0, 0]
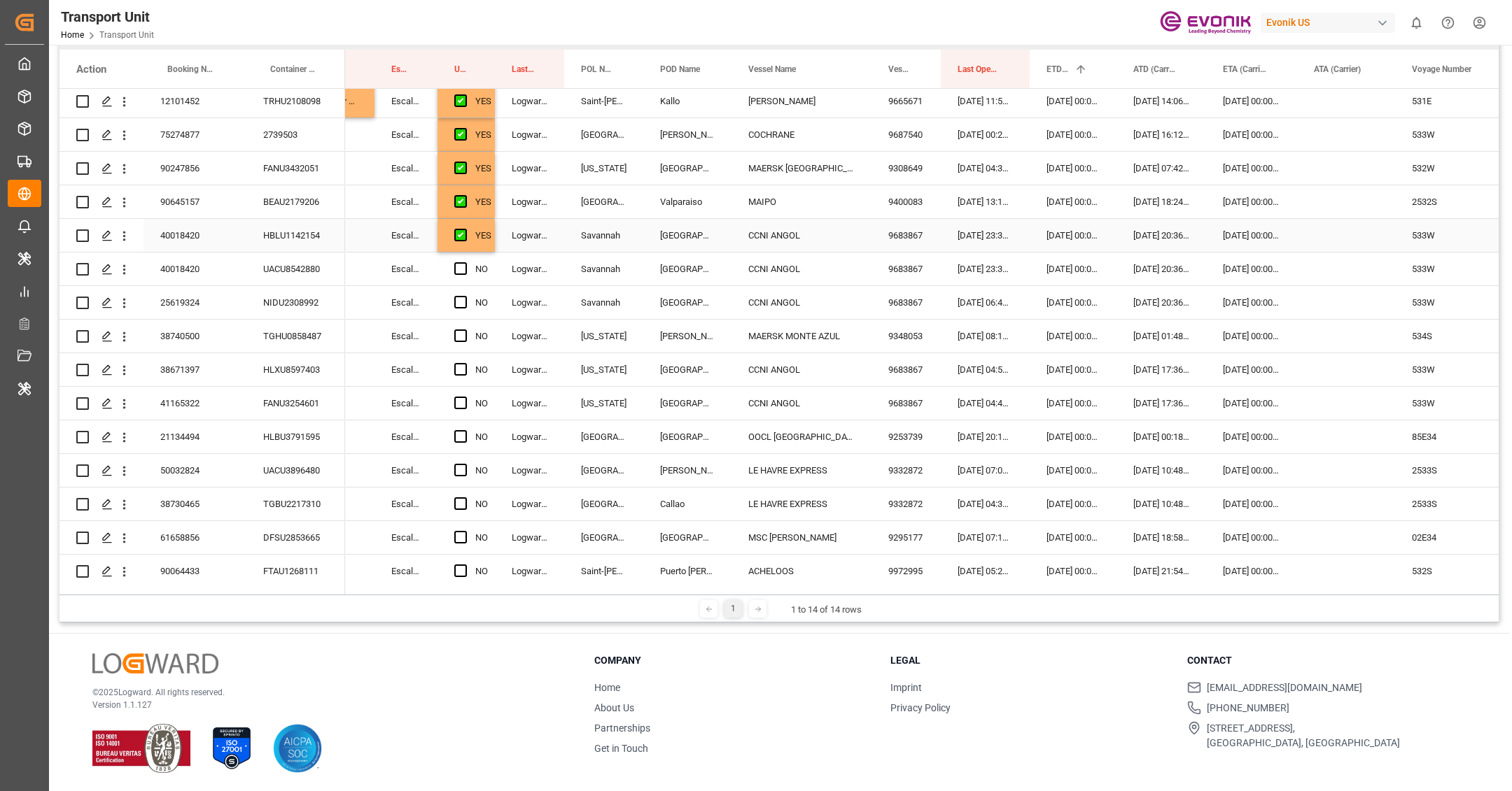
click at [490, 248] on div "YES" at bounding box center [483, 236] width 16 height 33
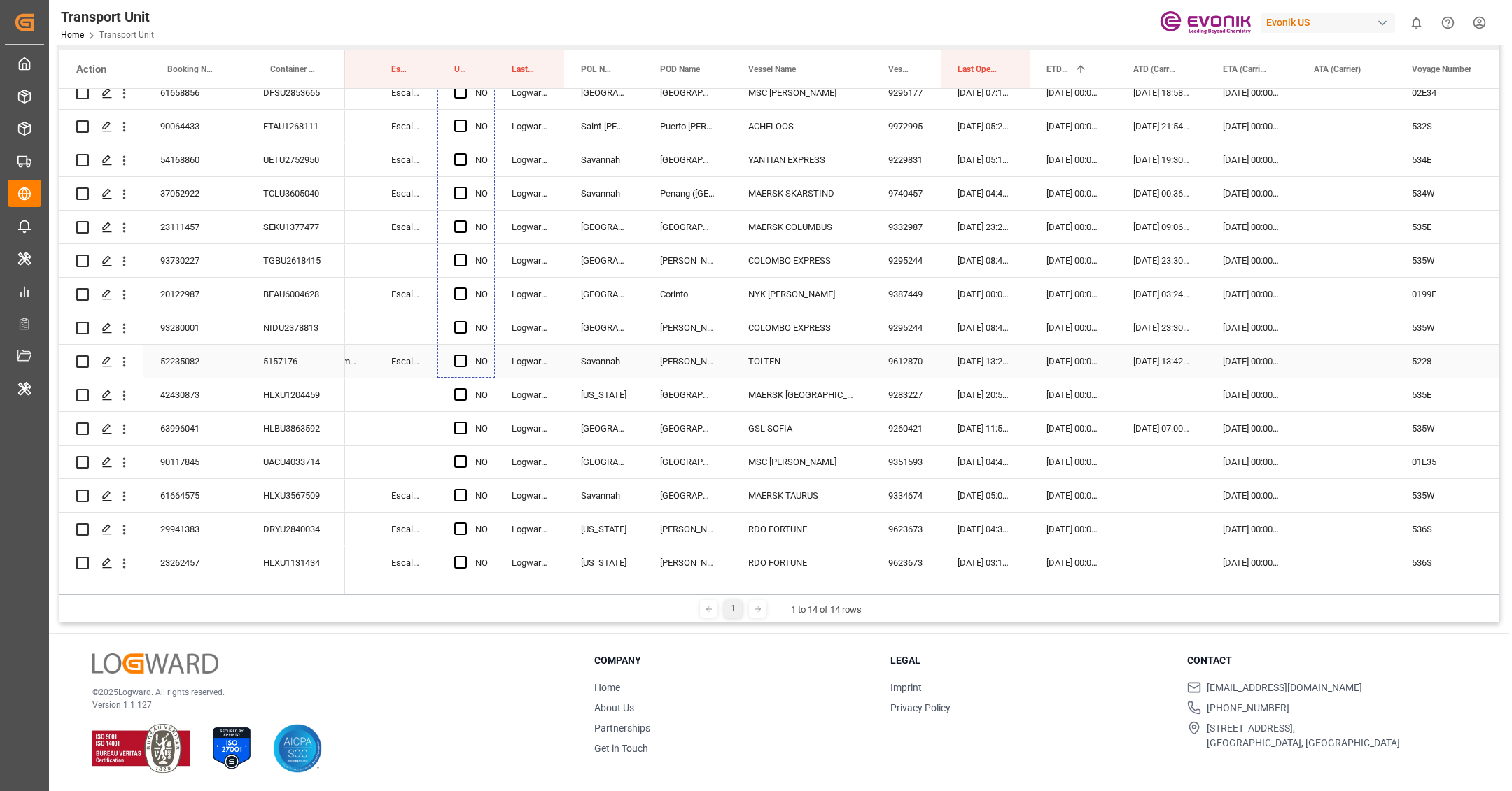
drag, startPoint x: 492, startPoint y: 249, endPoint x: 484, endPoint y: 353, distance: 104.3
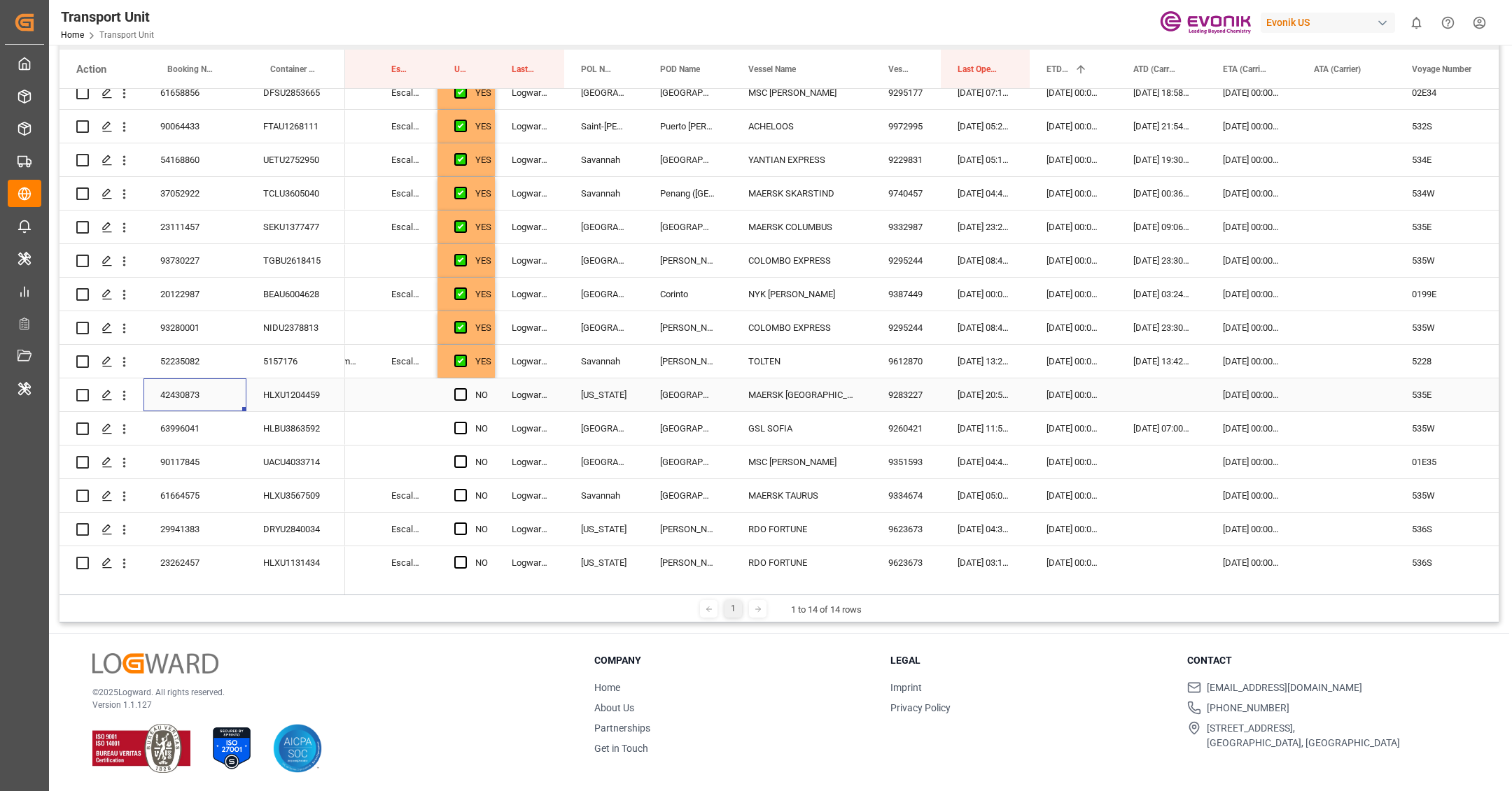
click at [222, 403] on div "42430873" at bounding box center [195, 395] width 103 height 33
click at [460, 393] on span "Press SPACE to select this row." at bounding box center [460, 394] width 12 height 12
click at [465, 388] on input "Press SPACE to select this row." at bounding box center [465, 388] width 0 height 0
click at [459, 428] on span "Press SPACE to select this row." at bounding box center [460, 428] width 12 height 12
click at [465, 422] on input "Press SPACE to select this row." at bounding box center [465, 422] width 0 height 0
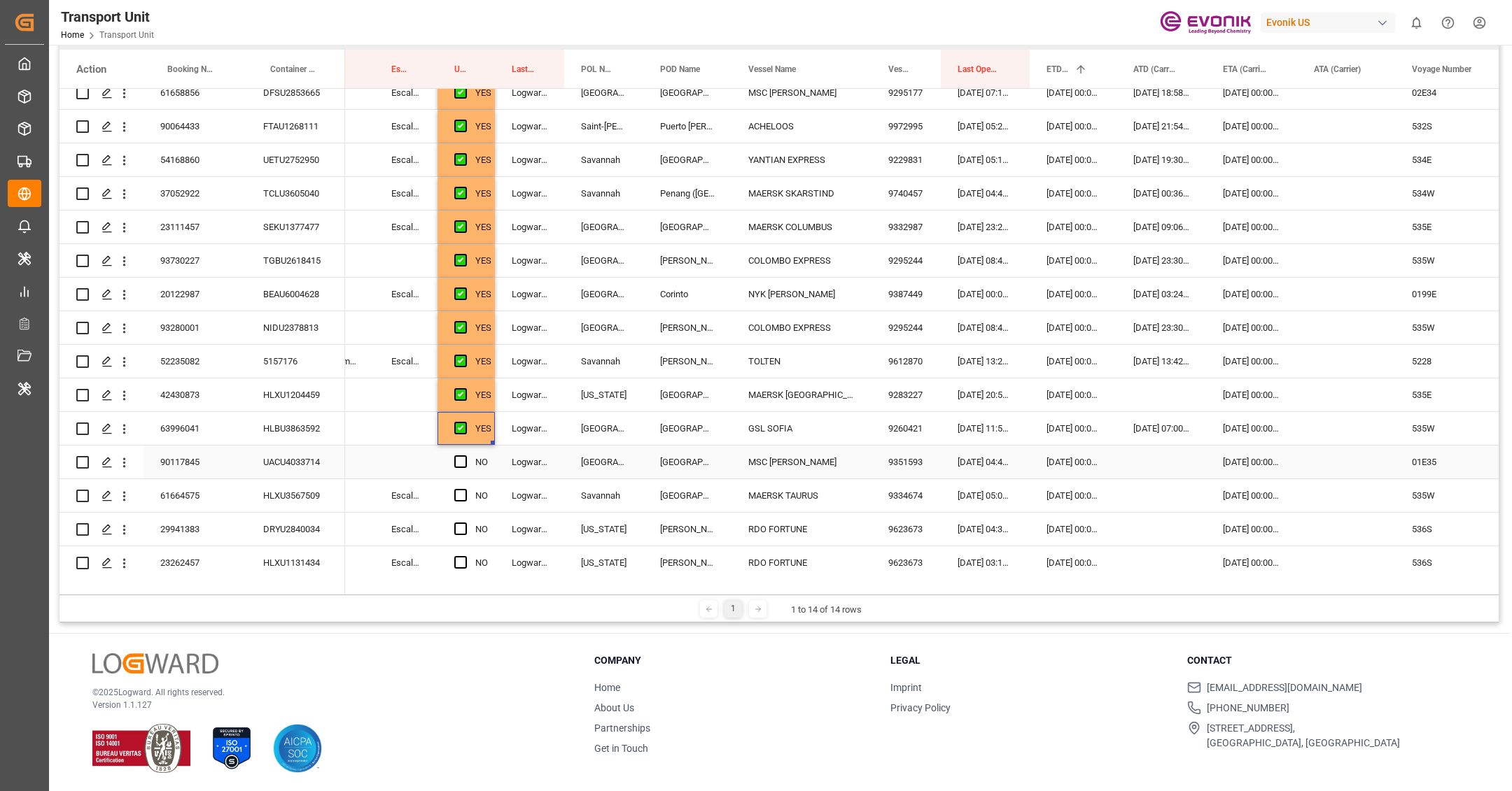
click at [221, 466] on div "90117845" at bounding box center [195, 462] width 103 height 33
click at [462, 463] on span "Press SPACE to select this row." at bounding box center [460, 461] width 12 height 12
click at [465, 455] on input "Press SPACE to select this row." at bounding box center [465, 455] width 0 height 0
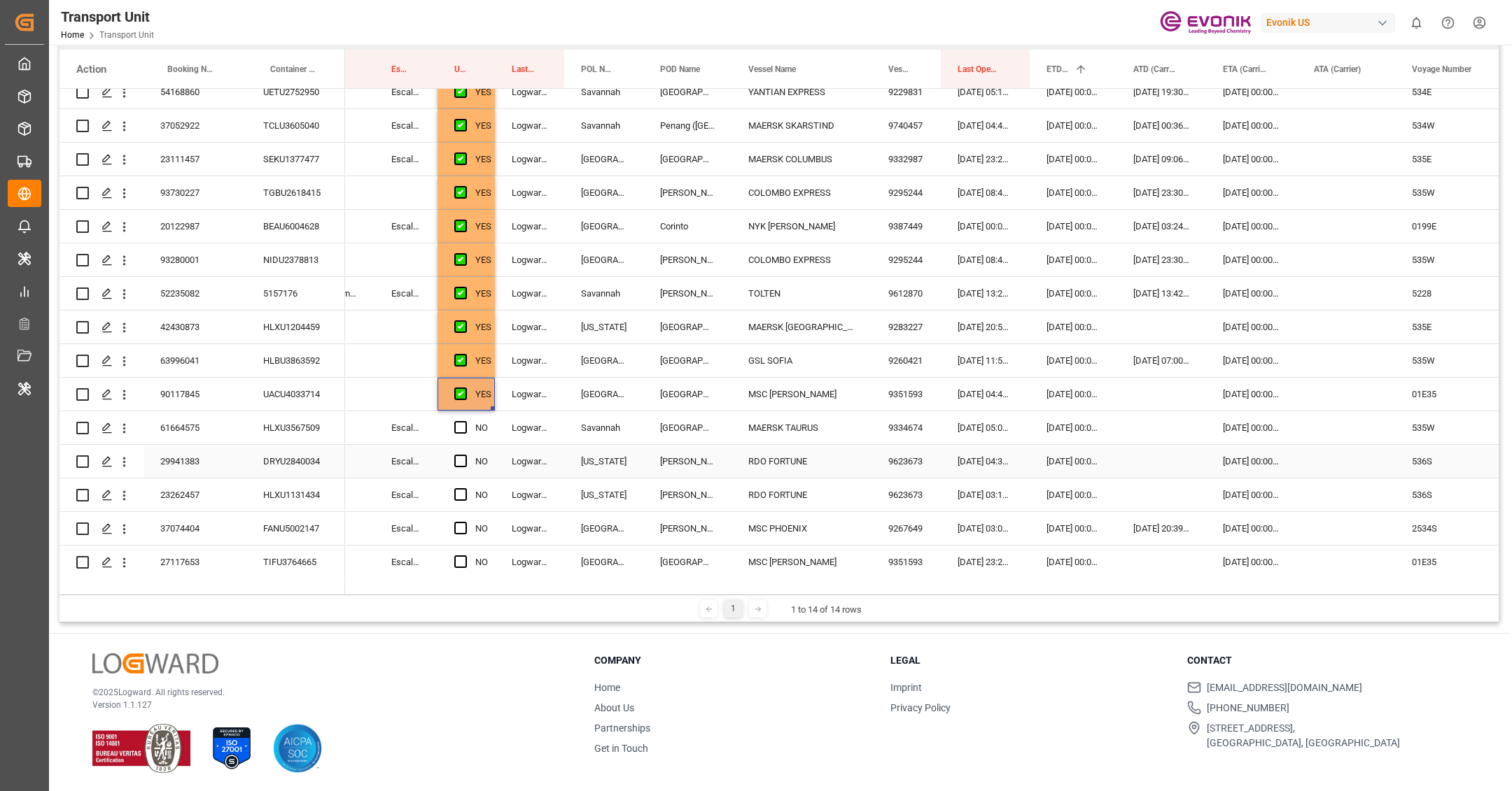
scroll to position [3004, 0]
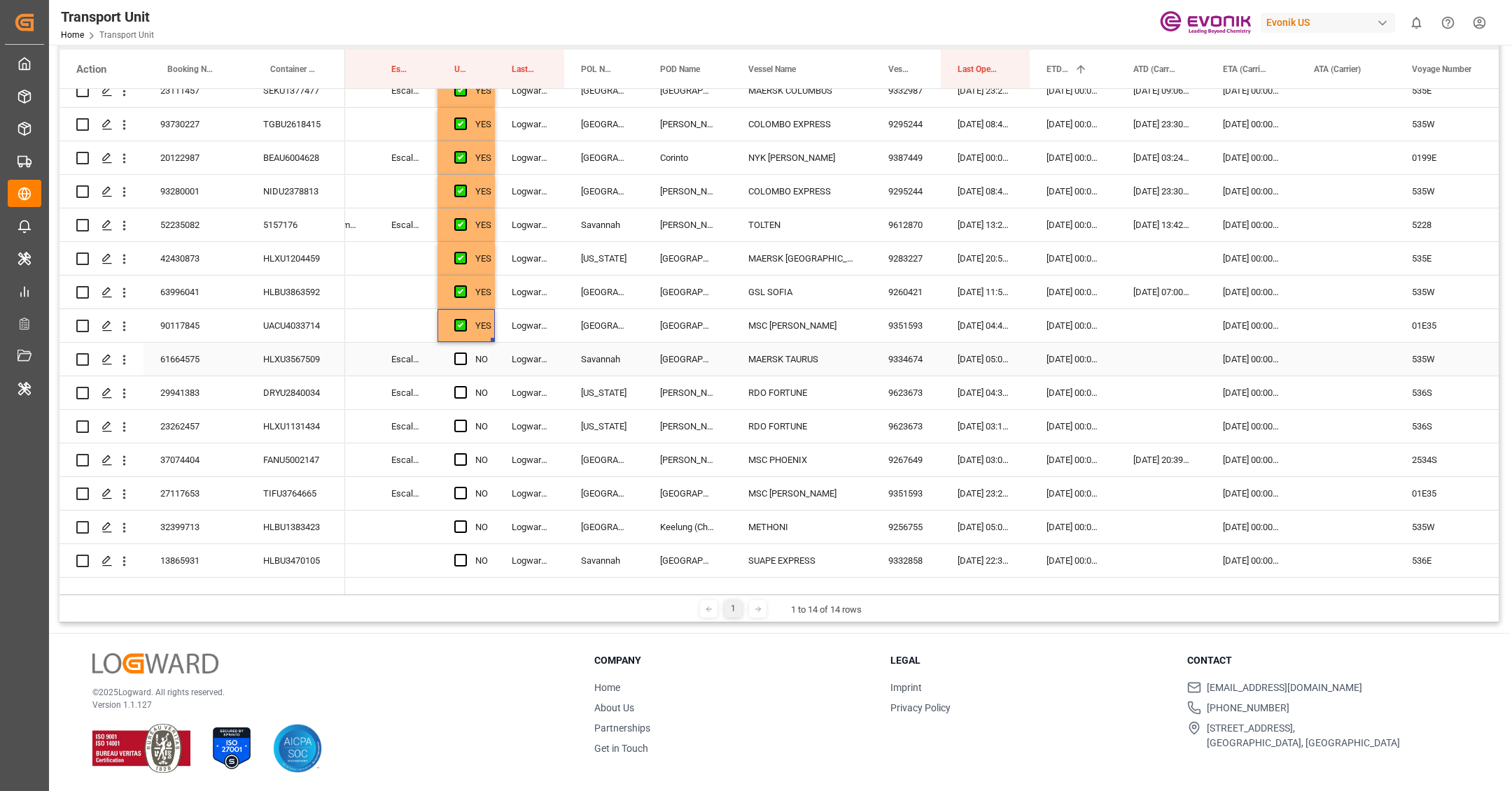
click at [223, 355] on div "61664575" at bounding box center [195, 359] width 103 height 33
click at [461, 360] on span "Press SPACE to select this row." at bounding box center [460, 359] width 12 height 12
click at [465, 353] on input "Press SPACE to select this row." at bounding box center [465, 353] width 0 height 0
click at [229, 400] on div "29941383" at bounding box center [195, 393] width 103 height 33
click at [459, 395] on span "Press SPACE to select this row." at bounding box center [460, 392] width 12 height 12
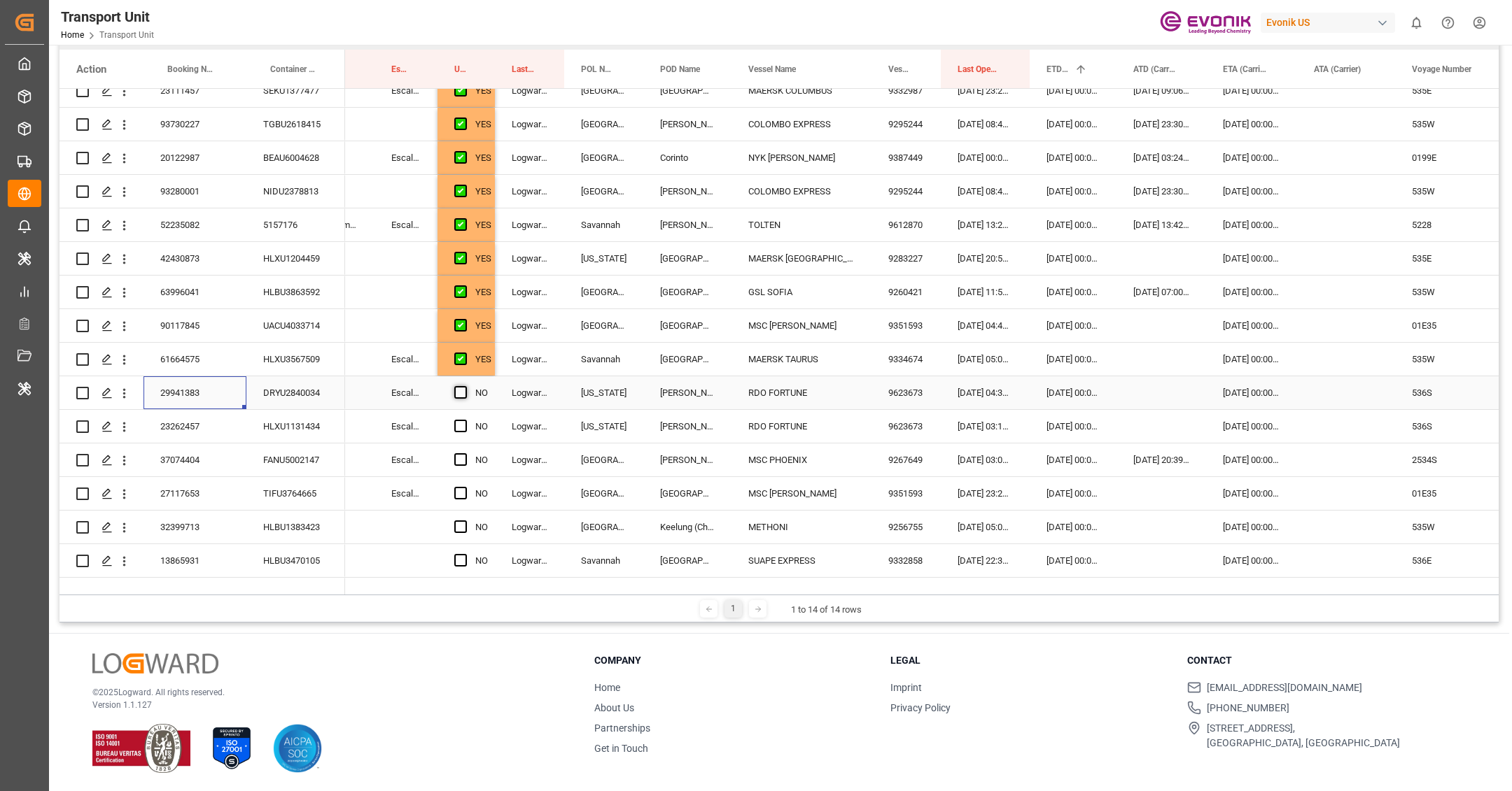
click at [465, 386] on input "Press SPACE to select this row." at bounding box center [465, 386] width 0 height 0
click at [222, 433] on div "23262457" at bounding box center [195, 427] width 103 height 33
click at [456, 426] on span "Press SPACE to select this row." at bounding box center [460, 426] width 12 height 12
click at [465, 420] on input "Press SPACE to select this row." at bounding box center [465, 420] width 0 height 0
click at [459, 461] on span "Press SPACE to select this row." at bounding box center [460, 459] width 12 height 12
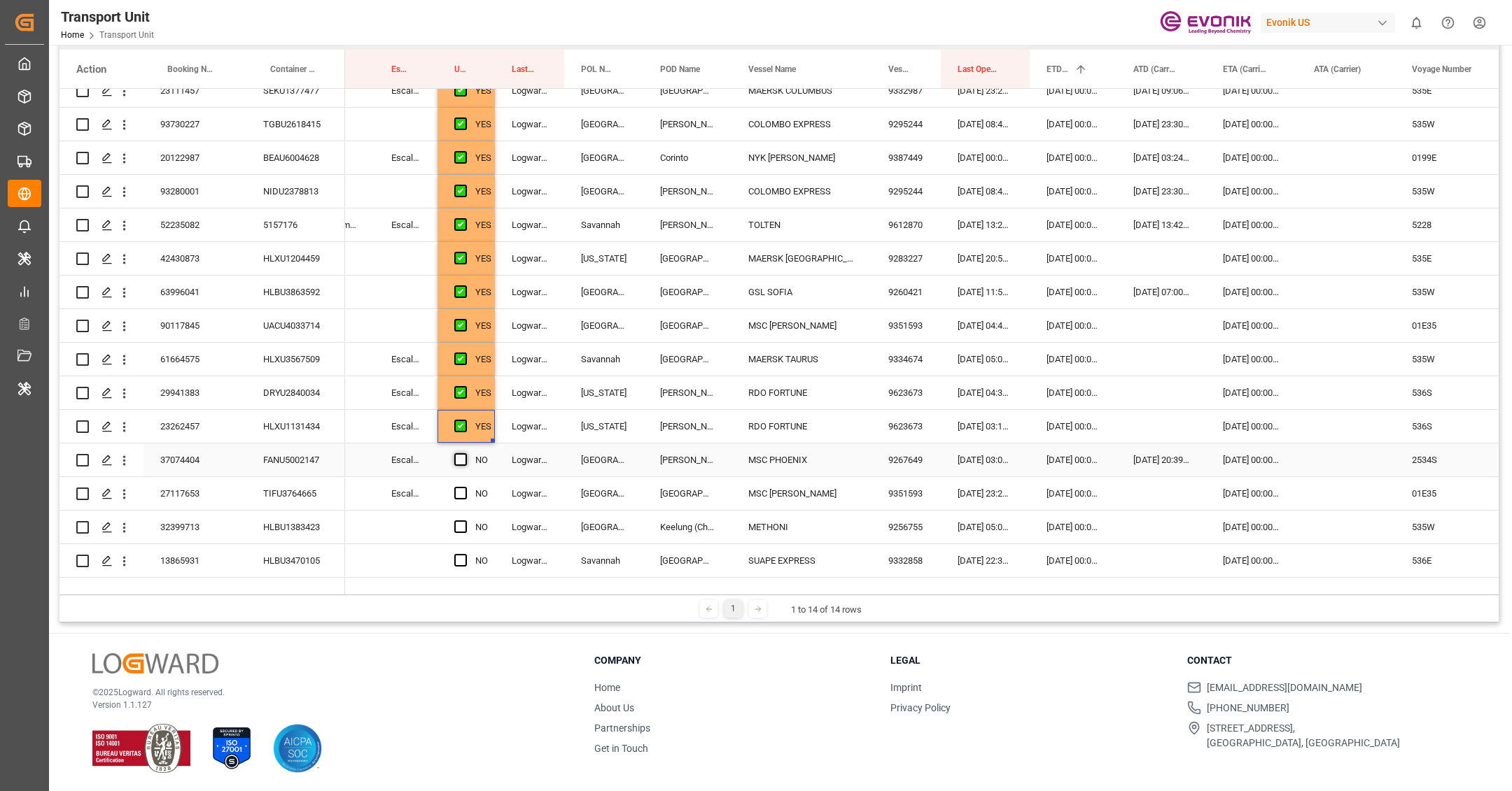
click at [465, 453] on input "Press SPACE to select this row." at bounding box center [465, 453] width 0 height 0
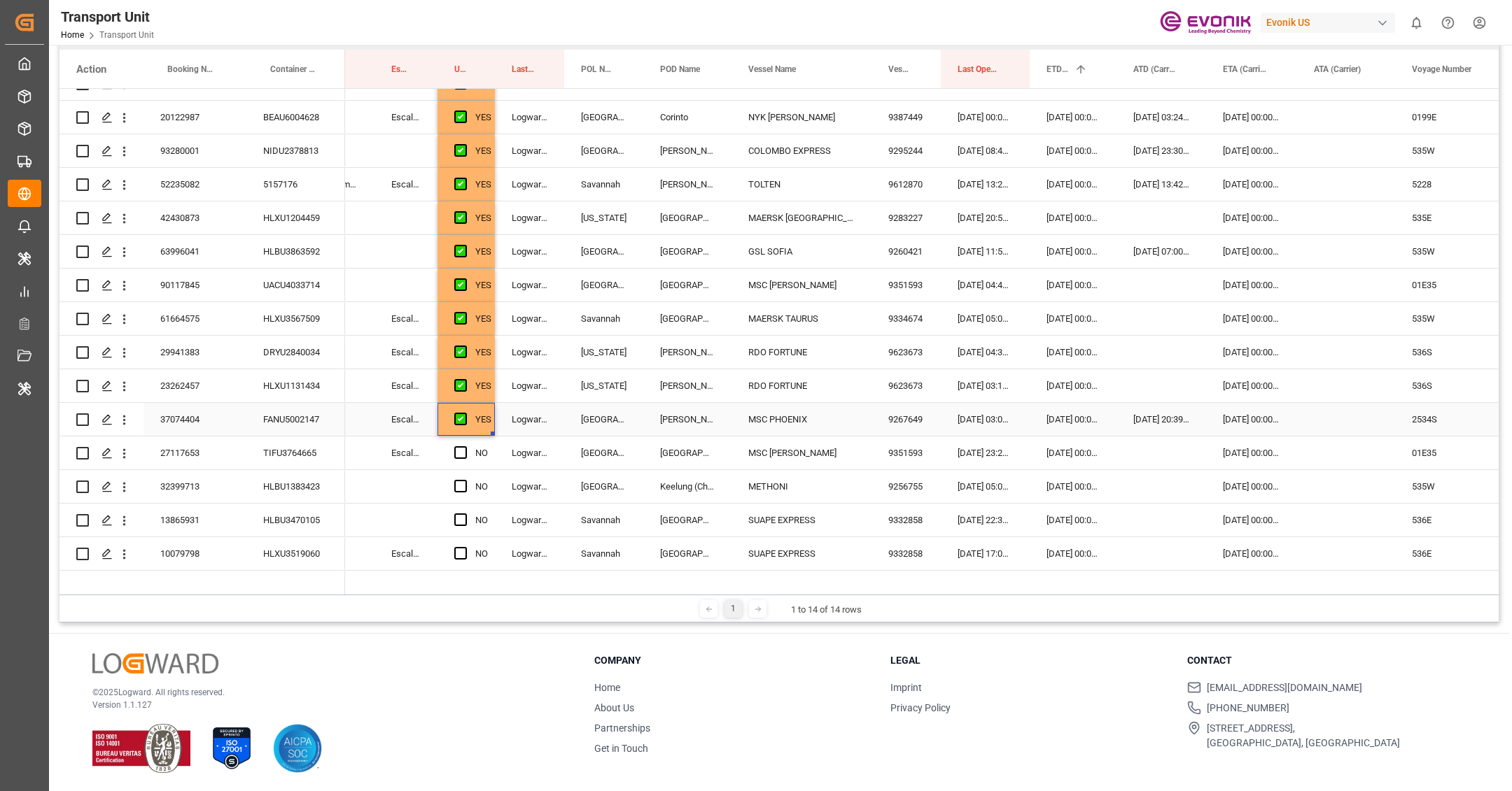
click at [204, 430] on div "37074404" at bounding box center [195, 419] width 103 height 33
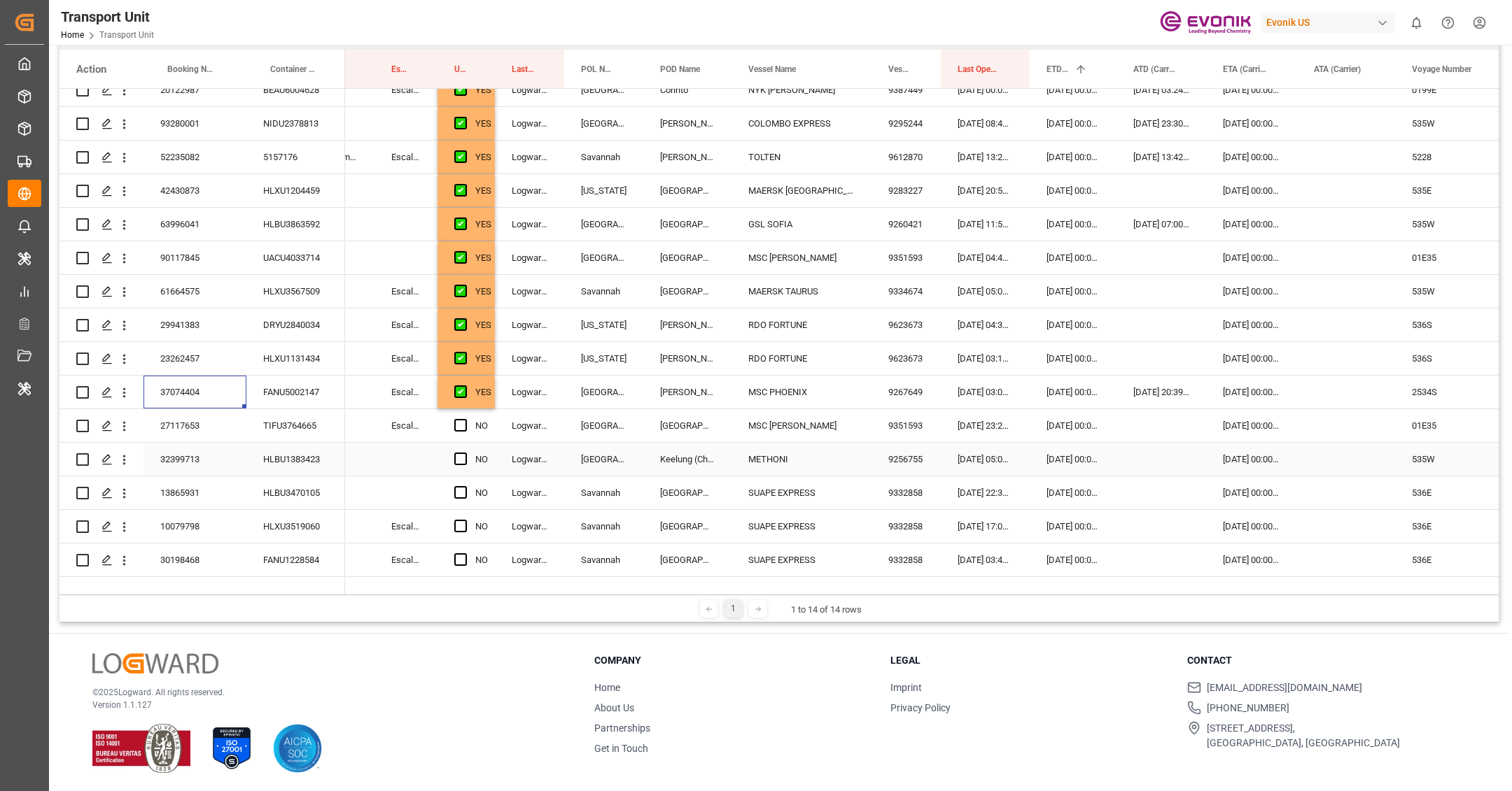
scroll to position [3086, 0]
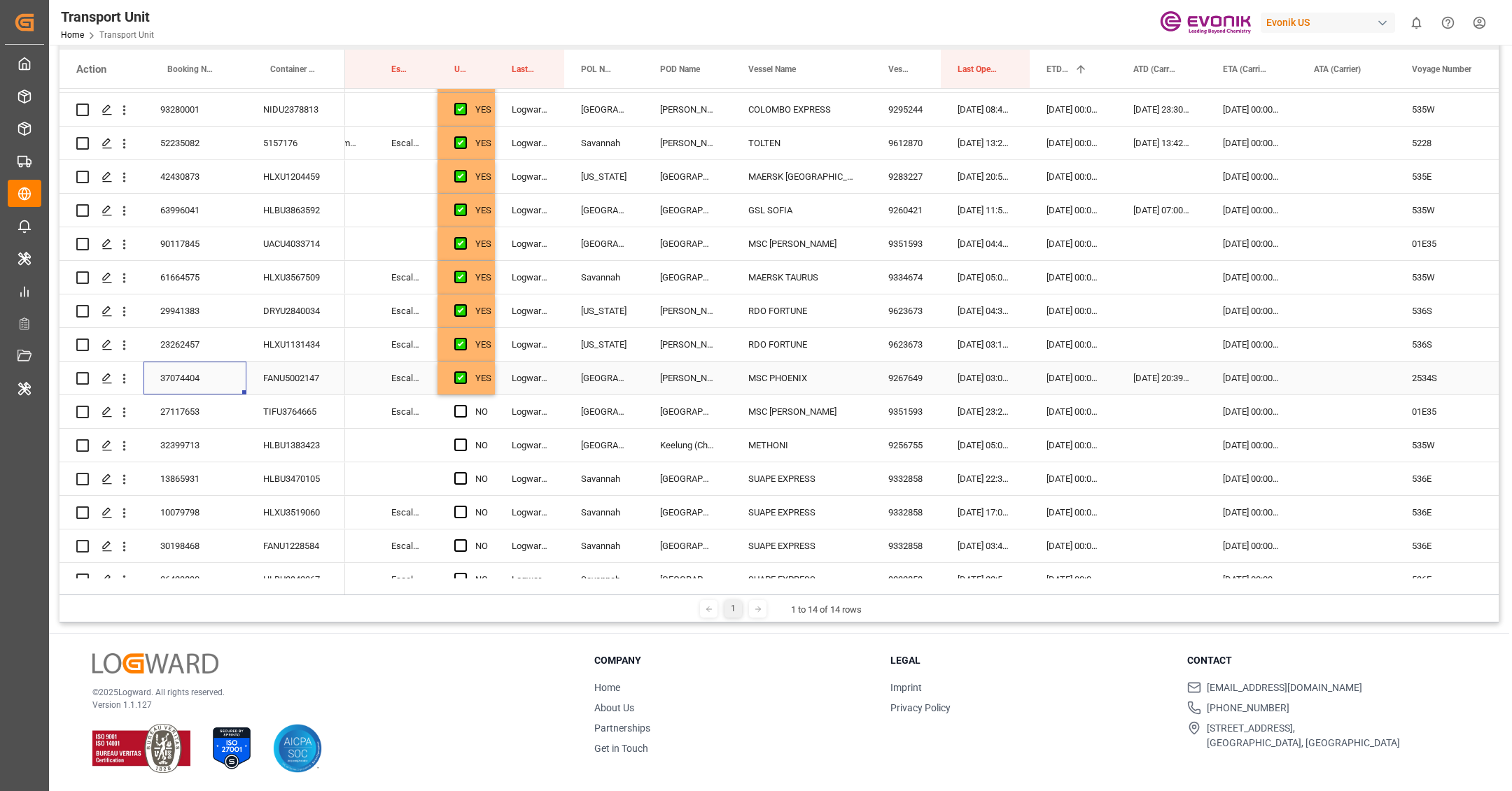
click at [492, 385] on div "YES" at bounding box center [466, 378] width 57 height 33
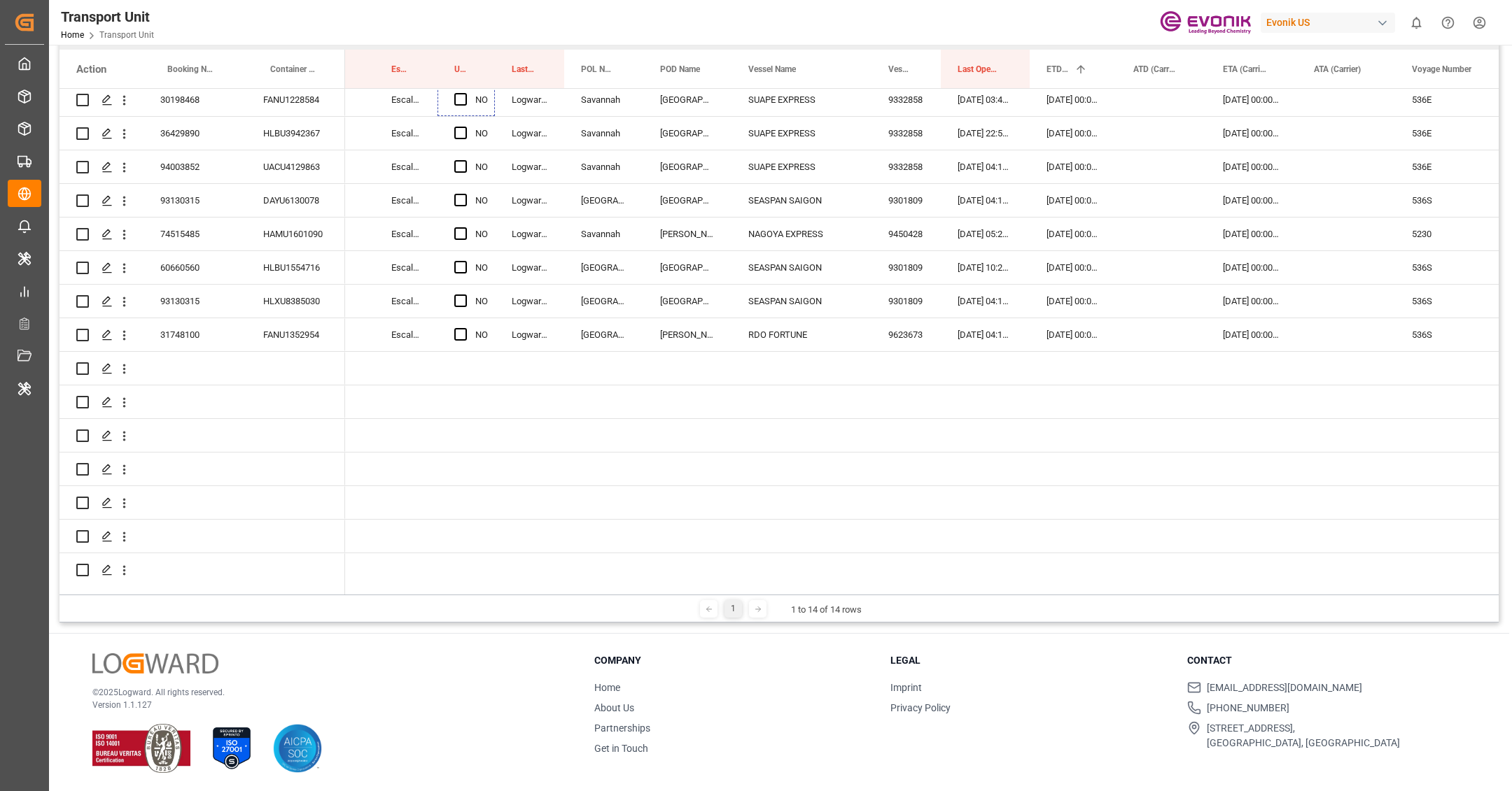
scroll to position [3589, 0]
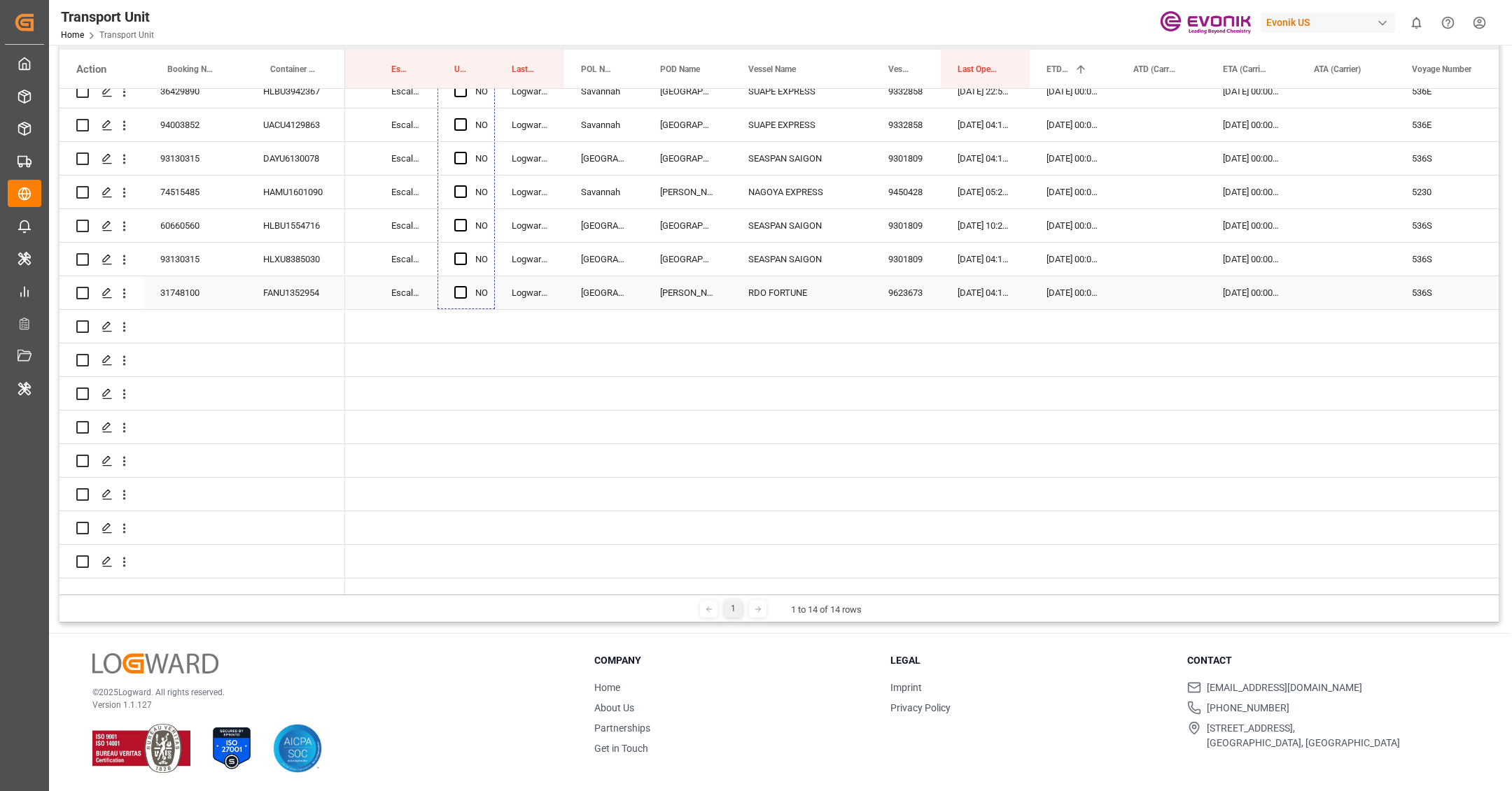
drag, startPoint x: 492, startPoint y: 392, endPoint x: 487, endPoint y: 285, distance: 107.1
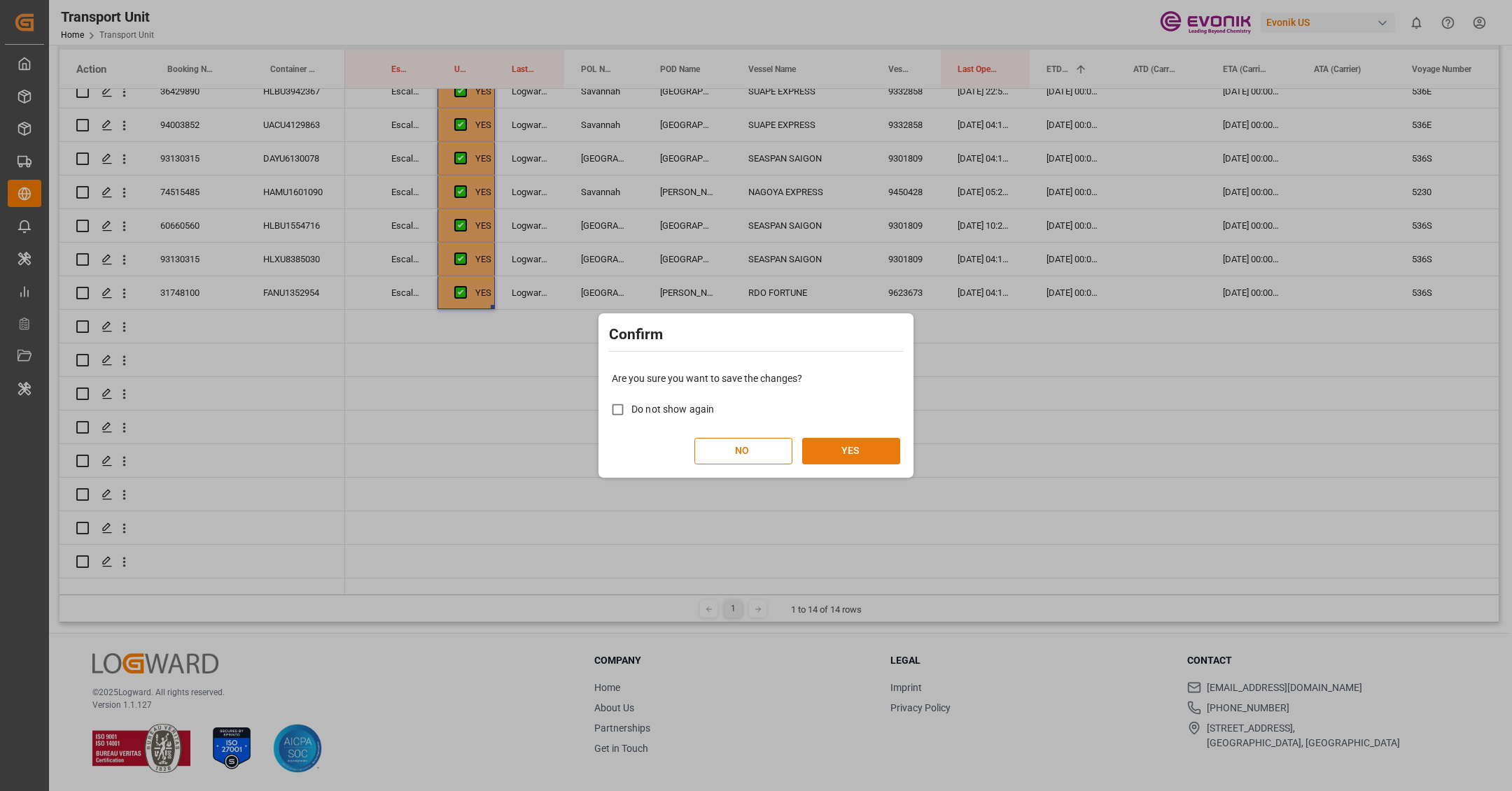
click at [875, 443] on button "YES" at bounding box center [851, 451] width 98 height 27
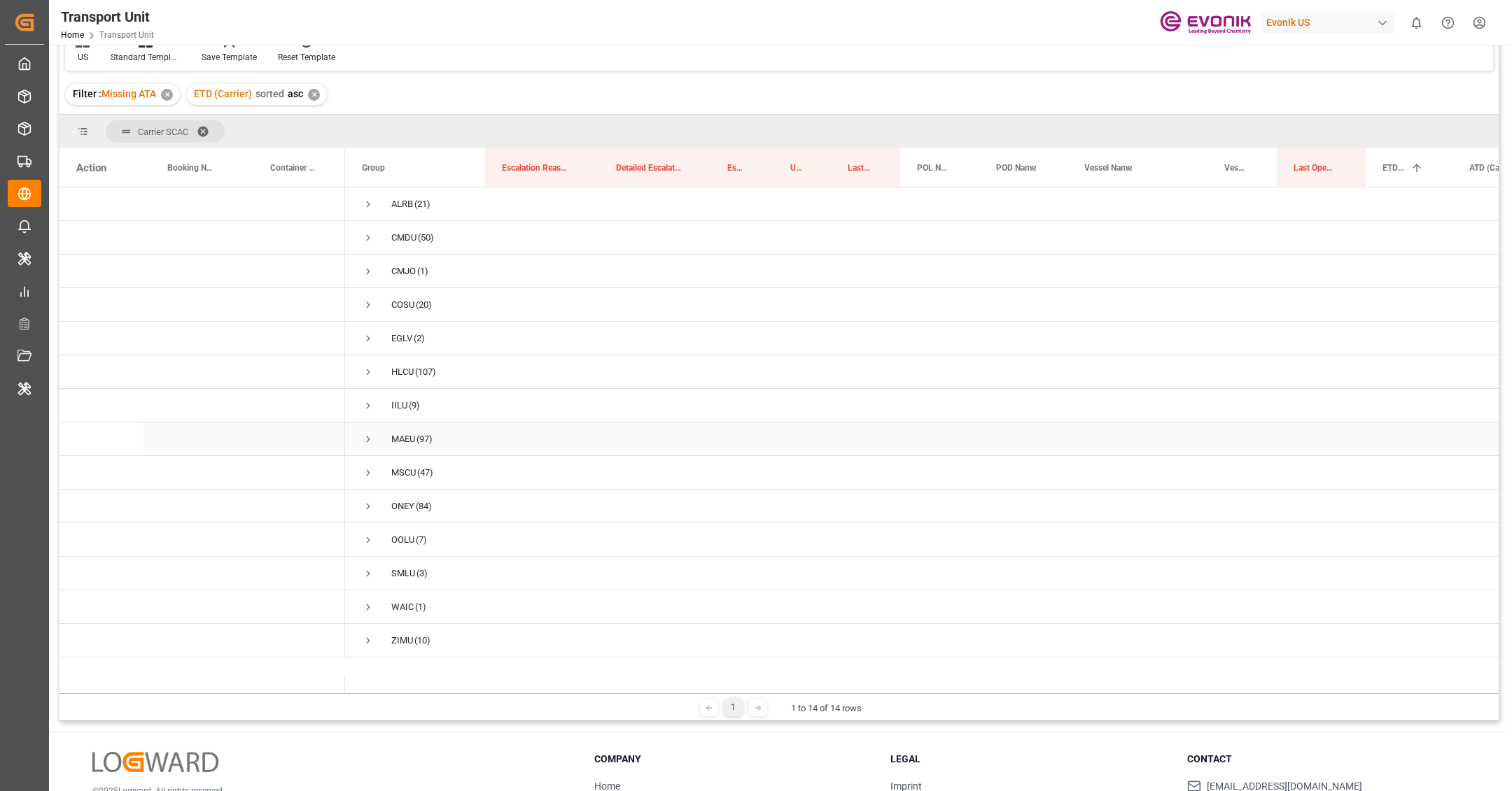
scroll to position [129, 0]
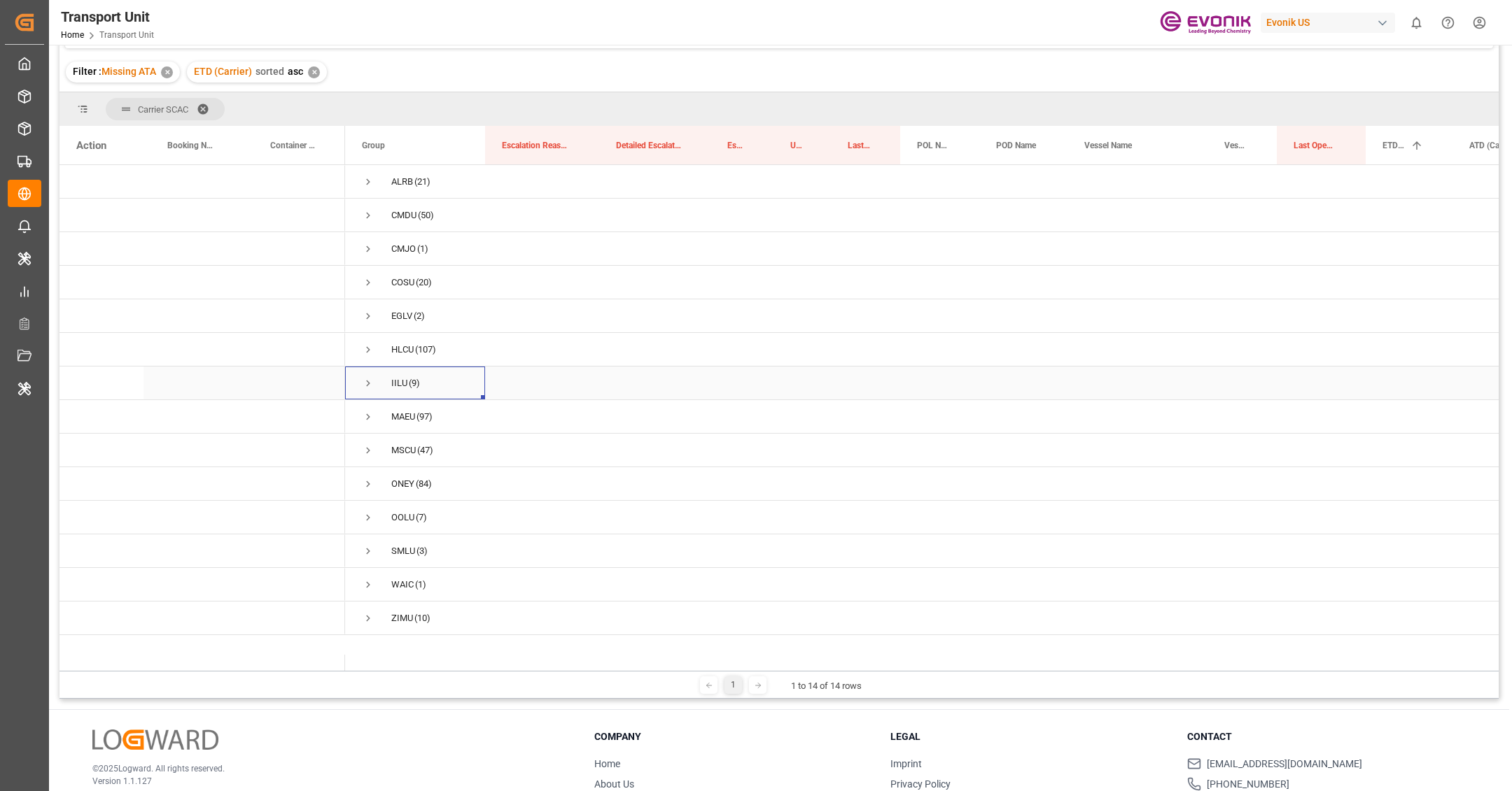
click at [367, 381] on span "Press SPACE to select this row." at bounding box center [367, 383] width 12 height 12
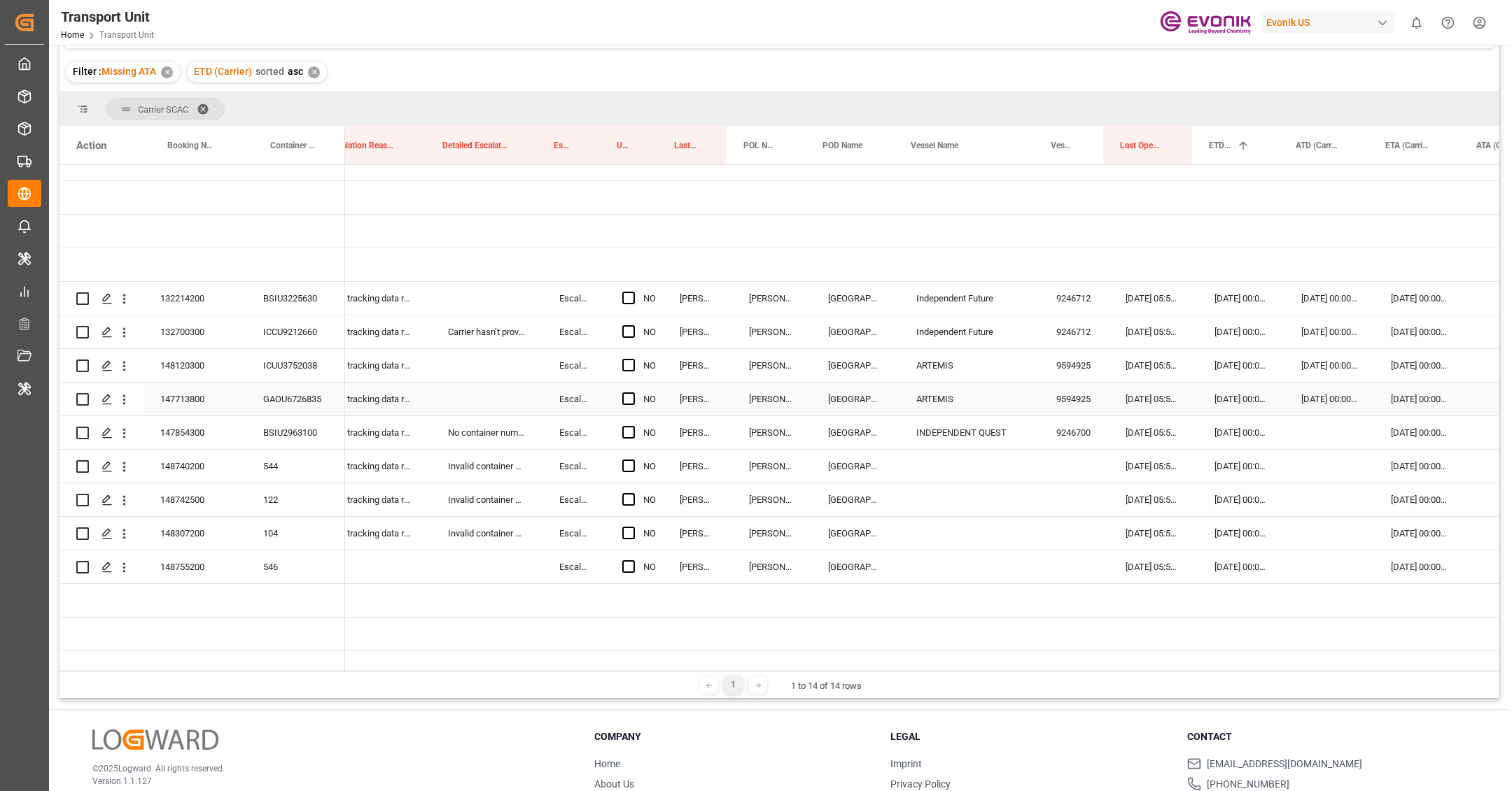
scroll to position [0, 197]
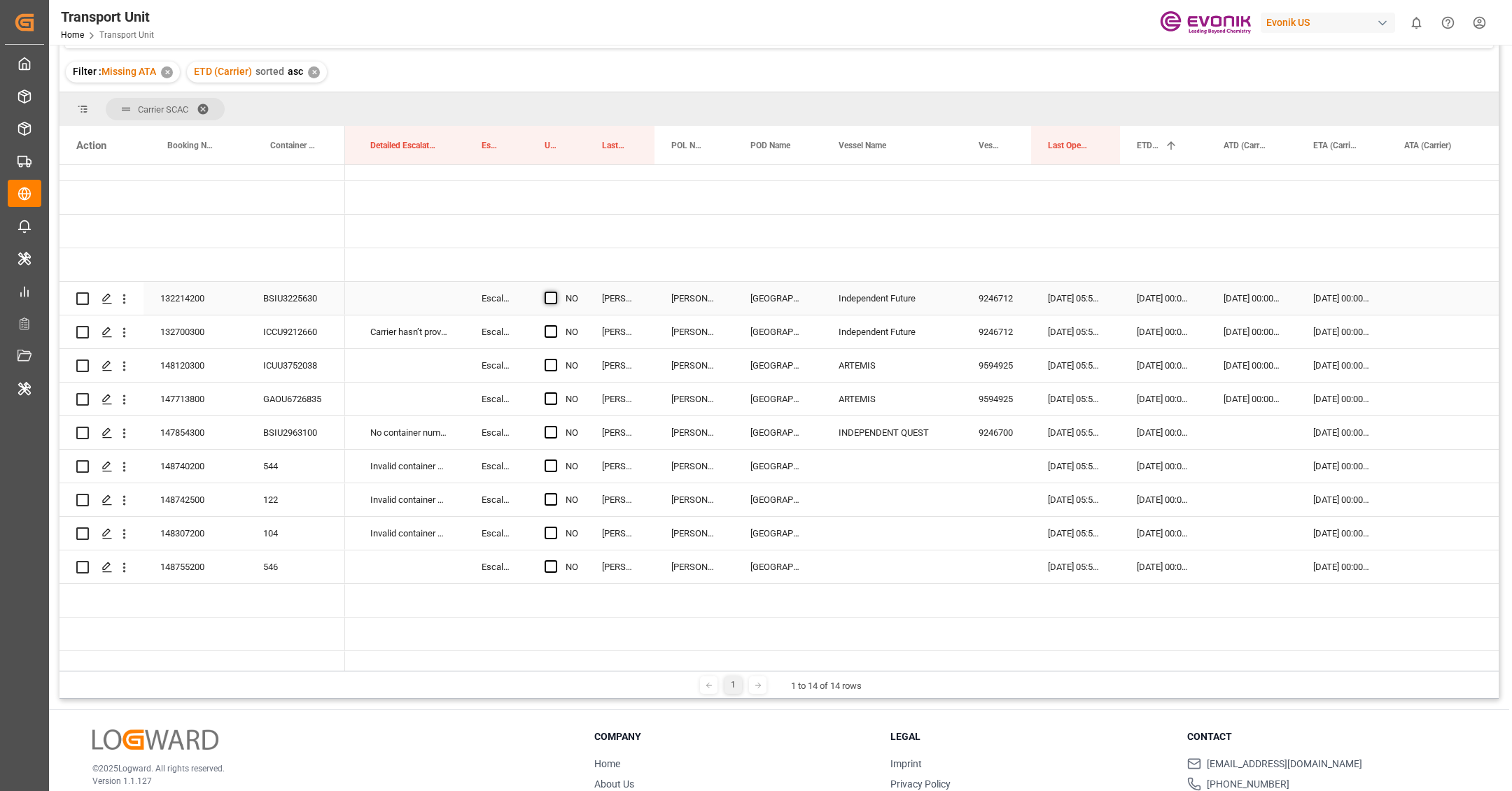
click at [552, 301] on span "Press SPACE to select this row." at bounding box center [550, 297] width 12 height 12
click at [555, 292] on input "Press SPACE to select this row." at bounding box center [555, 292] width 0 height 0
click at [558, 332] on div "Press SPACE to select this row." at bounding box center [555, 333] width 21 height 33
click at [545, 335] on span "Press SPACE to select this row." at bounding box center [550, 331] width 12 height 12
click at [555, 325] on input "Press SPACE to select this row." at bounding box center [555, 325] width 0 height 0
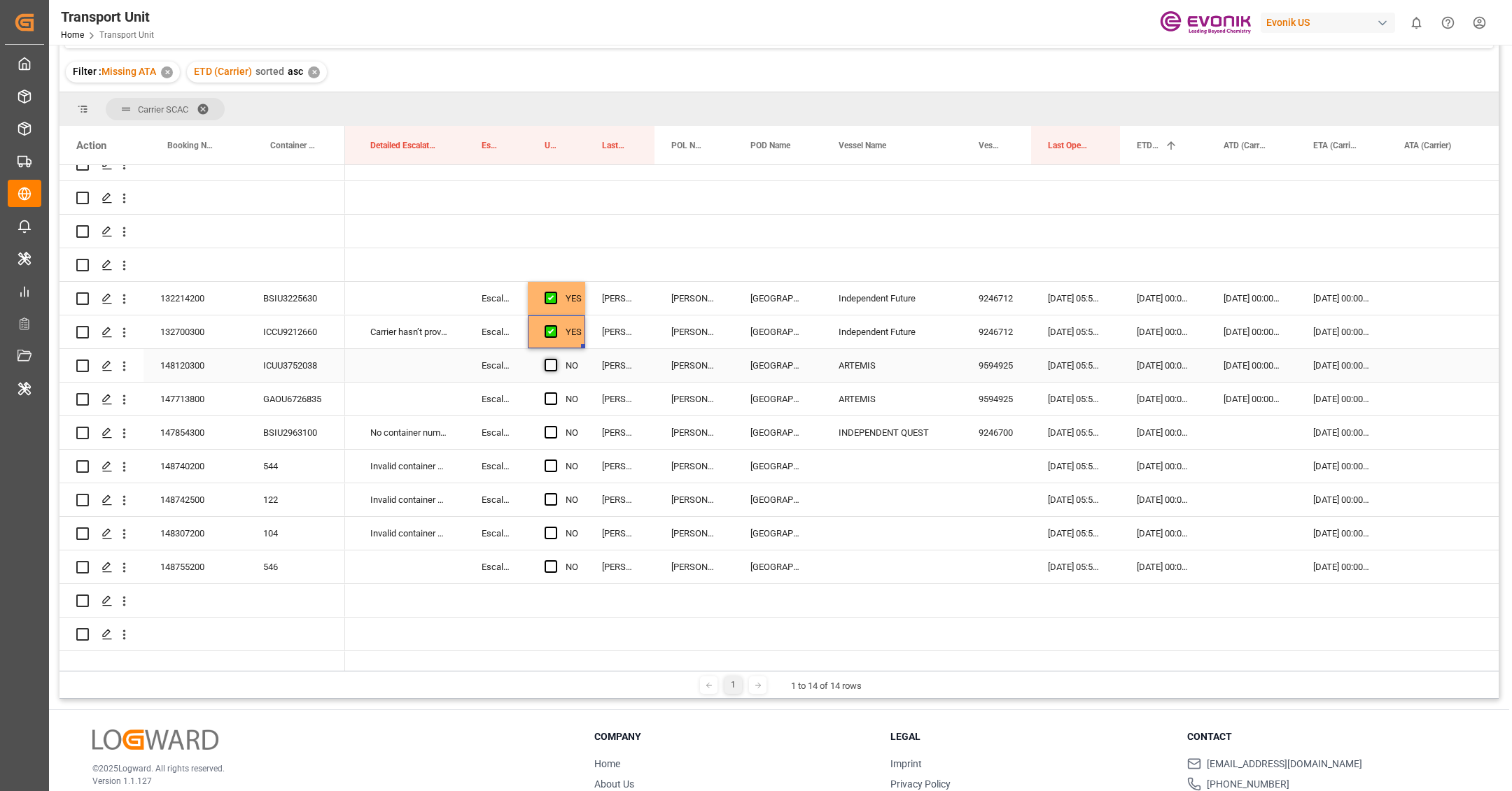
click at [552, 362] on span "Press SPACE to select this row." at bounding box center [550, 364] width 12 height 12
click at [555, 359] on input "Press SPACE to select this row." at bounding box center [555, 359] width 0 height 0
click at [550, 394] on span "Press SPACE to select this row." at bounding box center [550, 398] width 12 height 12
click at [555, 392] on input "Press SPACE to select this row." at bounding box center [555, 392] width 0 height 0
drag, startPoint x: 581, startPoint y: 412, endPoint x: 570, endPoint y: 568, distance: 156.4
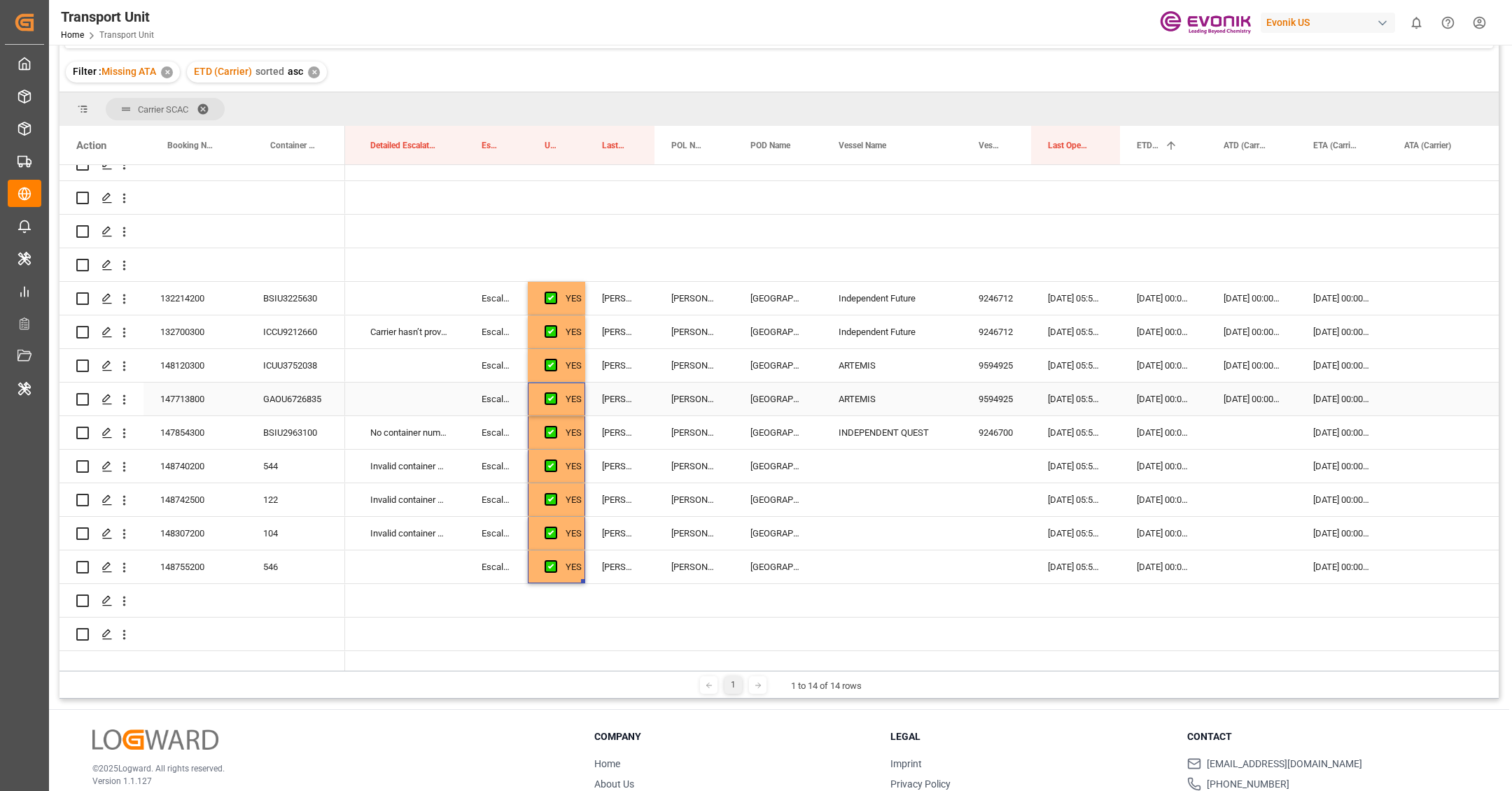
click at [228, 400] on div "147713800" at bounding box center [195, 399] width 103 height 33
click at [187, 439] on div "147854300" at bounding box center [195, 432] width 103 height 33
click at [640, 403] on div "[PERSON_NAME]" at bounding box center [620, 399] width 69 height 33
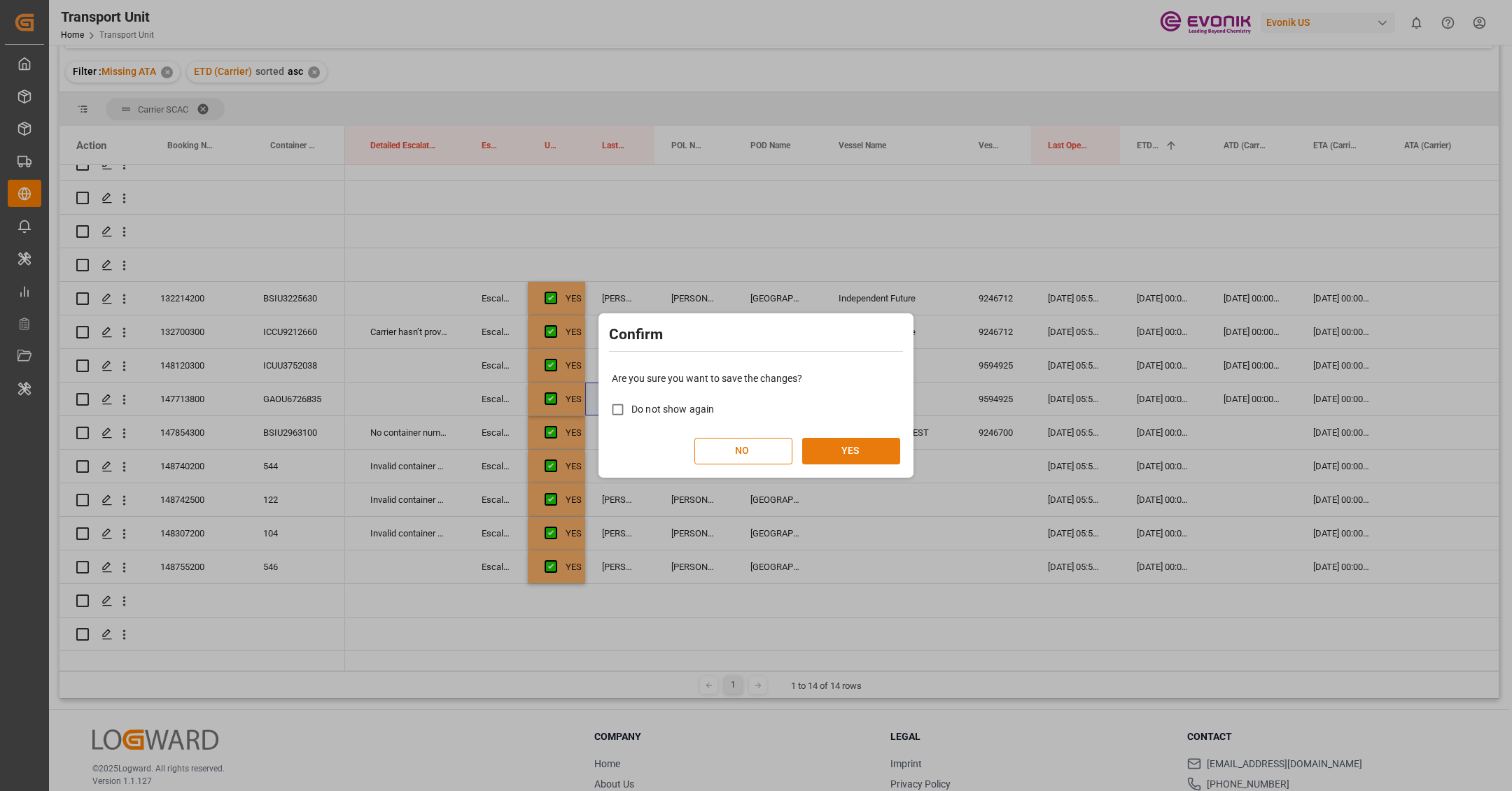
click at [827, 443] on button "YES" at bounding box center [851, 451] width 98 height 27
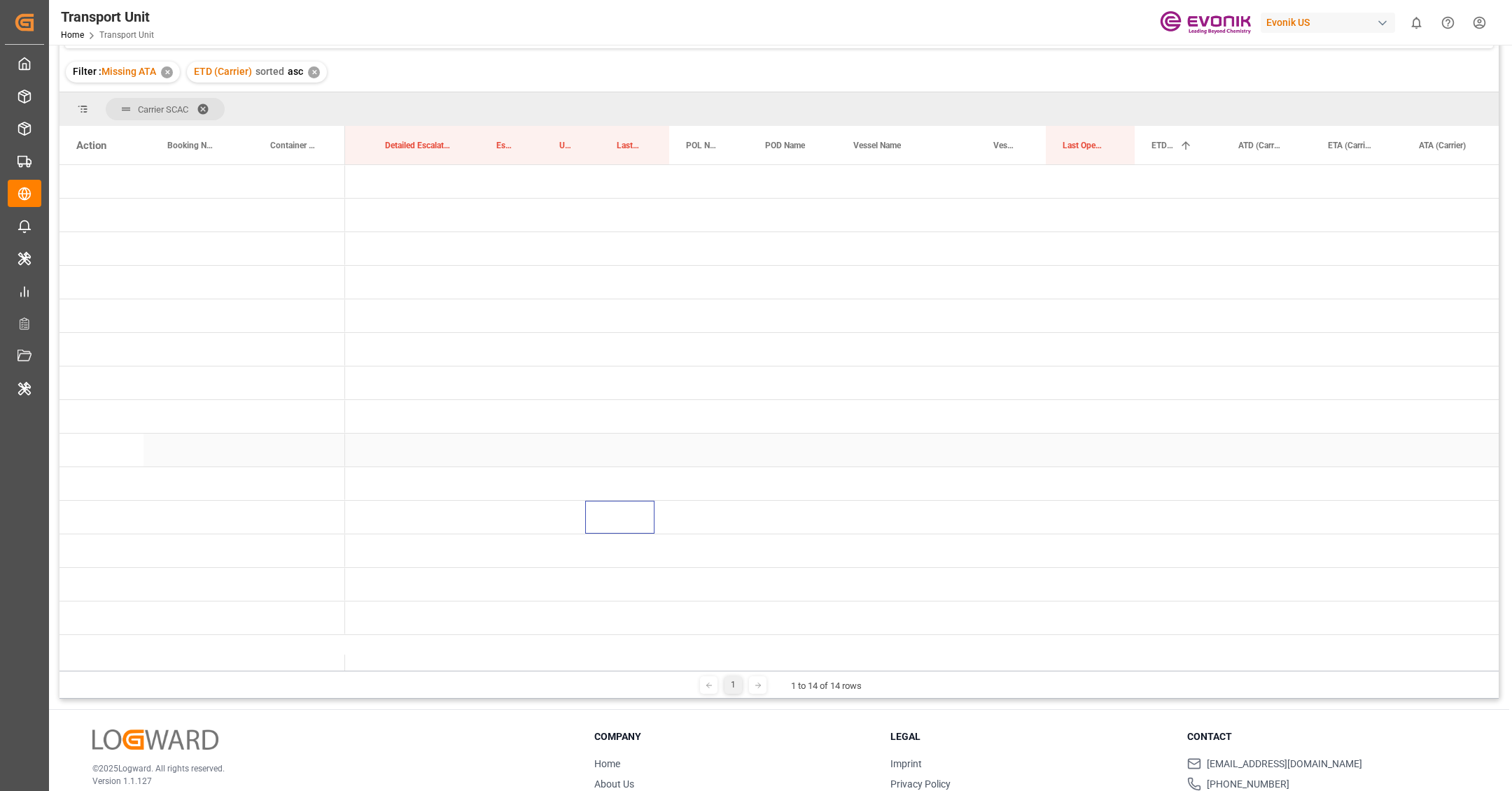
scroll to position [0, 0]
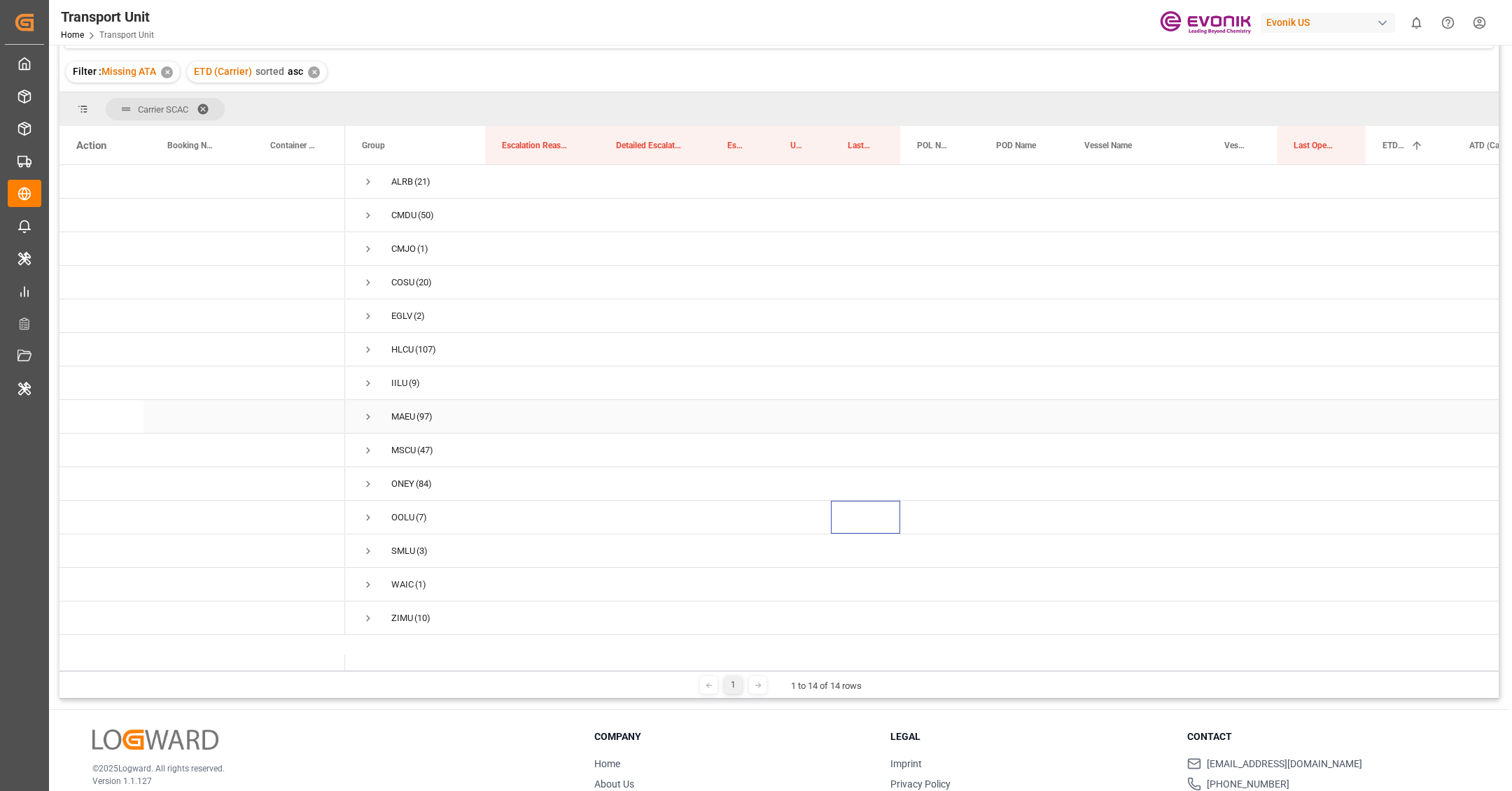
click at [369, 425] on span "Press SPACE to select this row." at bounding box center [367, 417] width 12 height 33
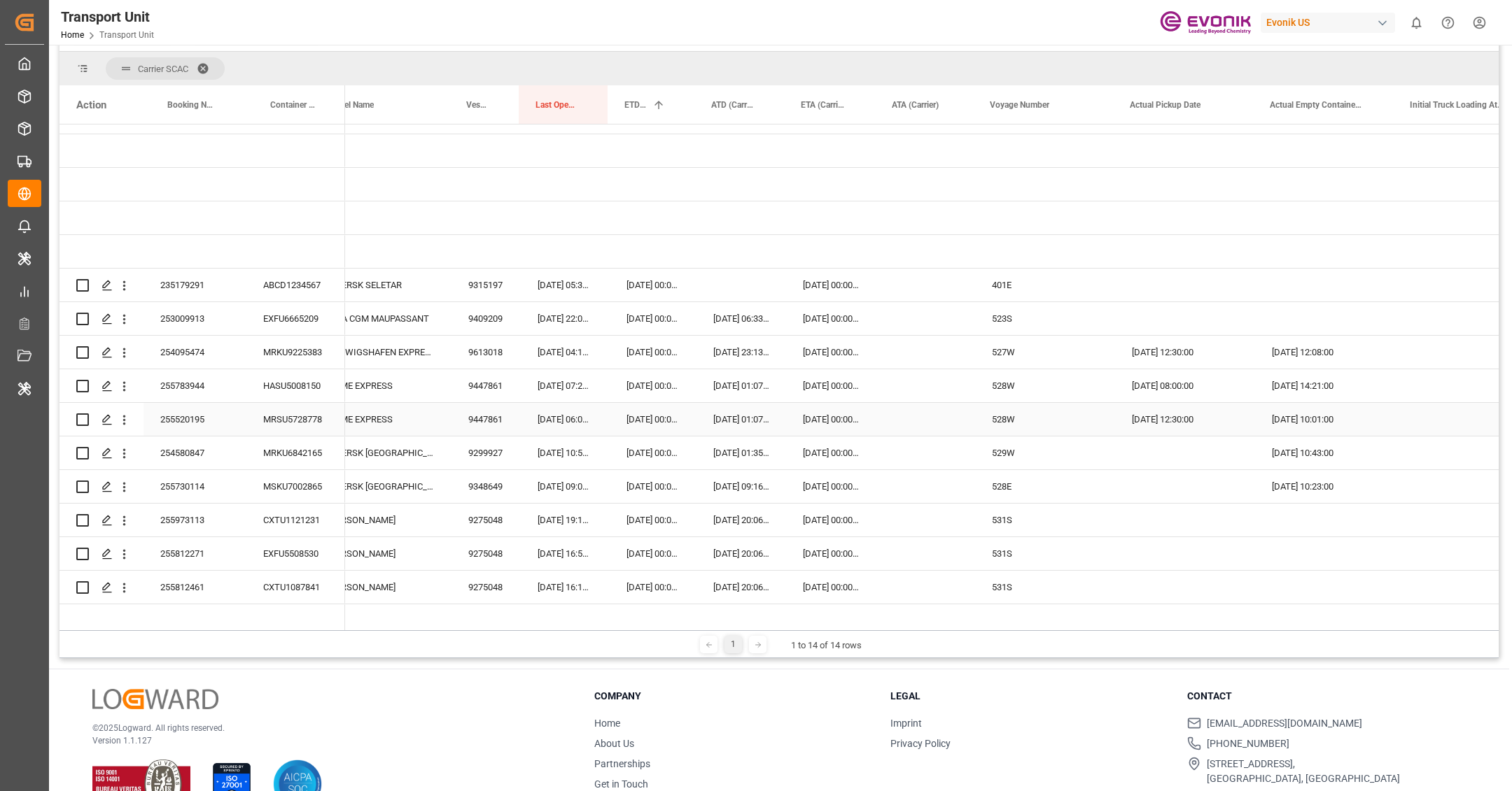
scroll to position [0, 758]
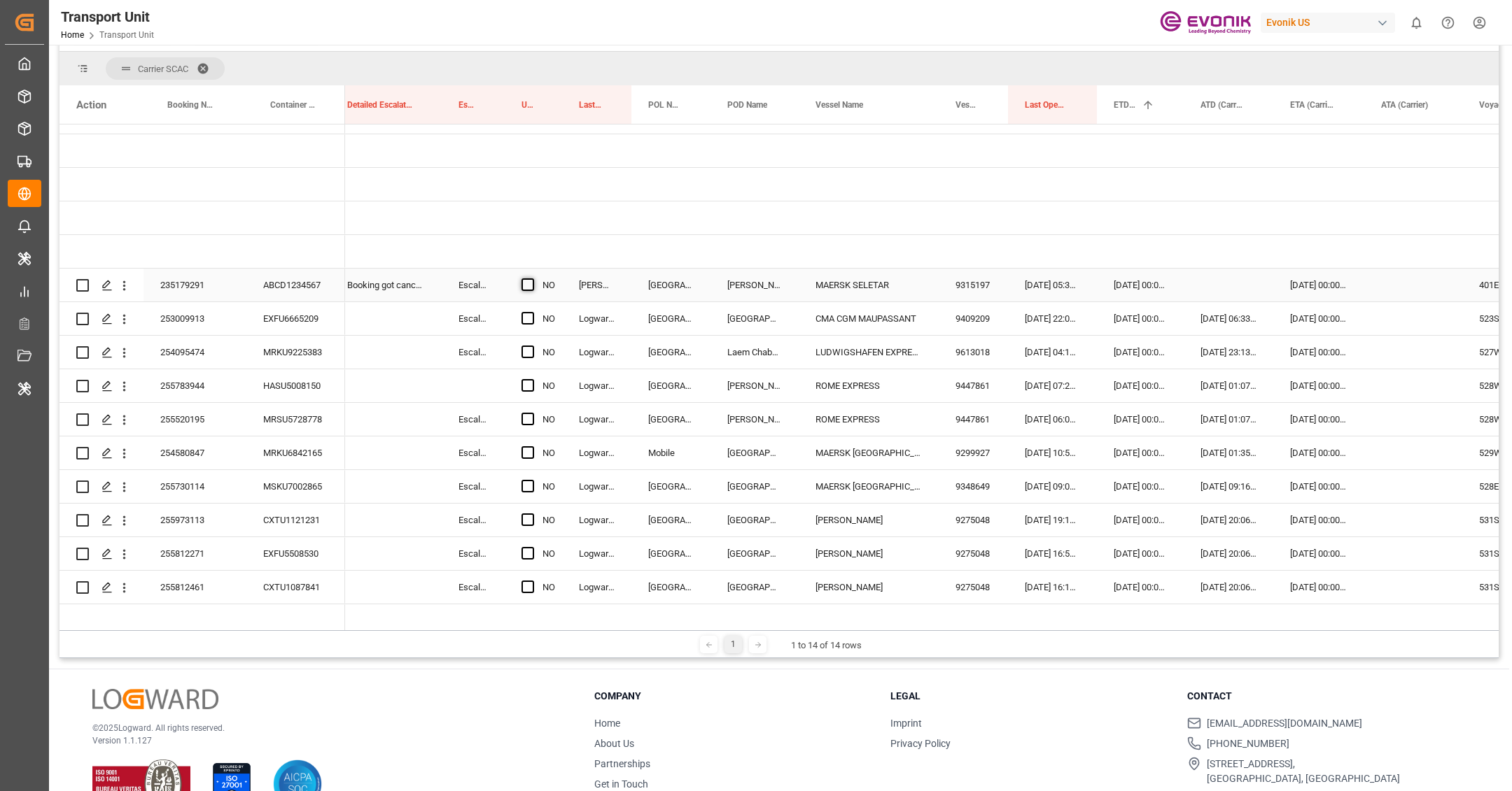
click at [524, 286] on span "Press SPACE to select this row." at bounding box center [527, 284] width 12 height 12
click at [532, 278] on input "Press SPACE to select this row." at bounding box center [532, 278] width 0 height 0
drag, startPoint x: 559, startPoint y: 298, endPoint x: 536, endPoint y: 498, distance: 201.3
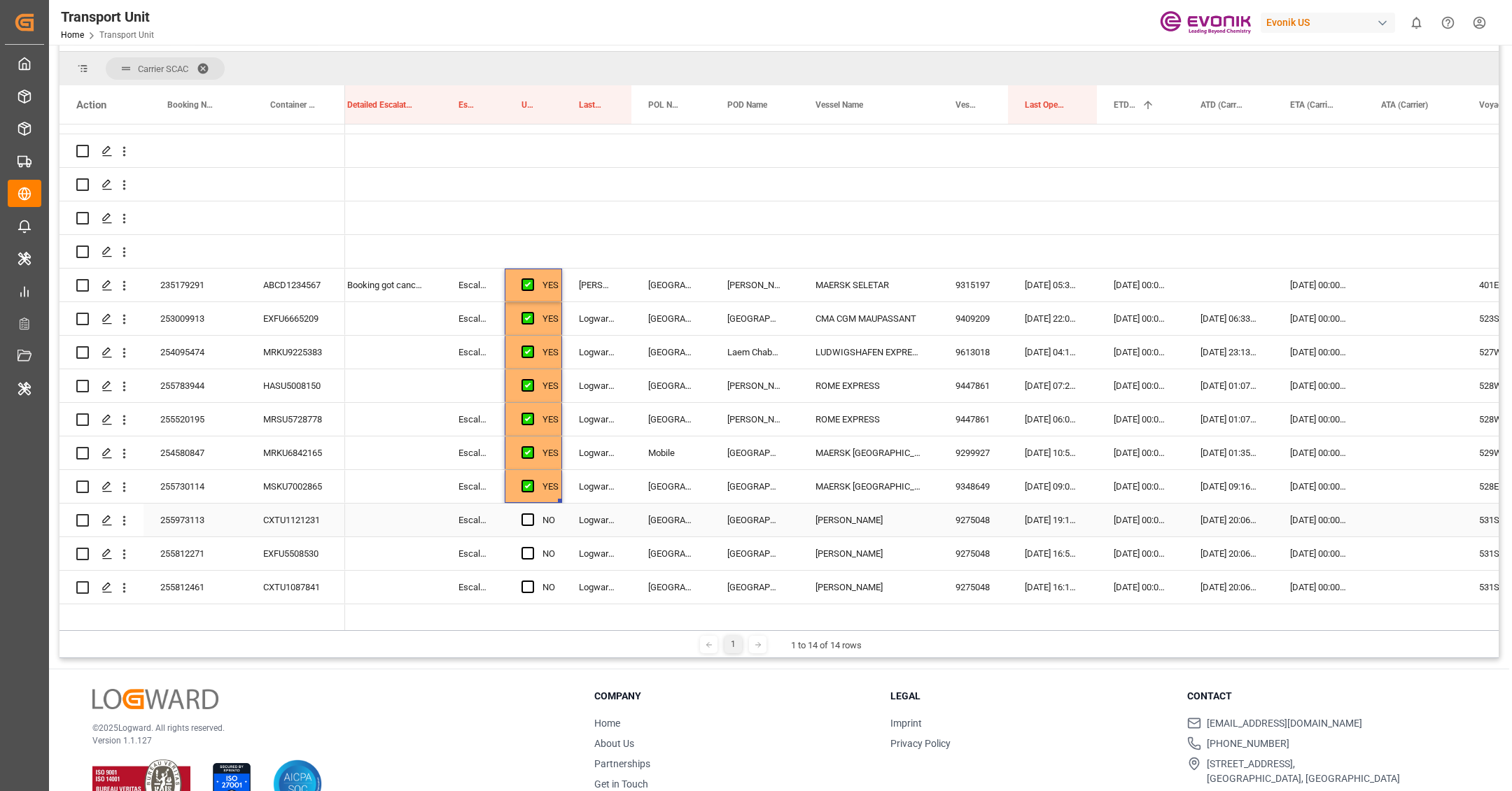
click at [224, 533] on div "255973113" at bounding box center [195, 520] width 103 height 33
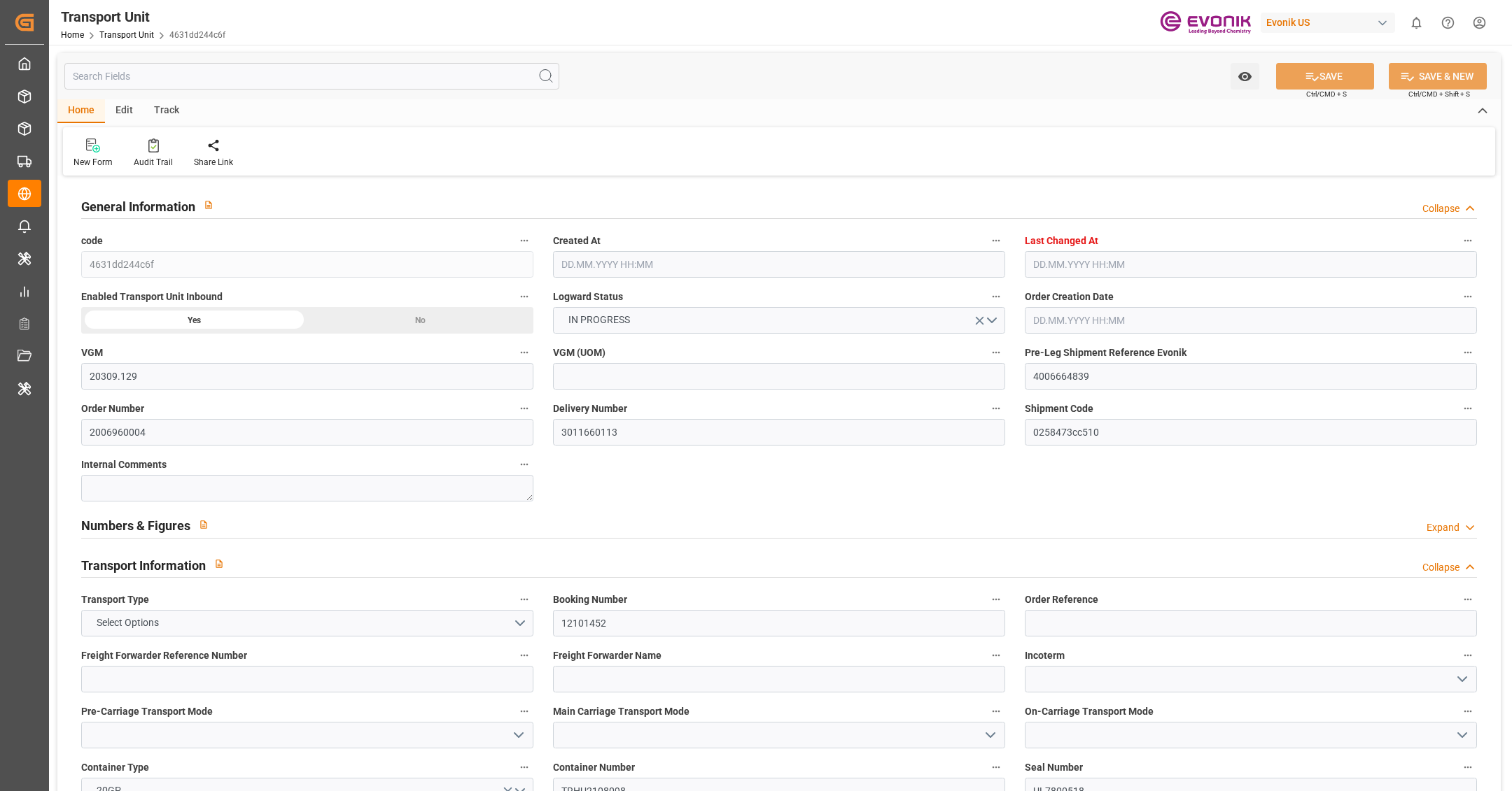
type input "20309.129"
type input "Hapag [PERSON_NAME]"
type input "Hapag [PERSON_NAME] Aktiengesellschaft"
type input "CASJB"
type input "BEKOU"
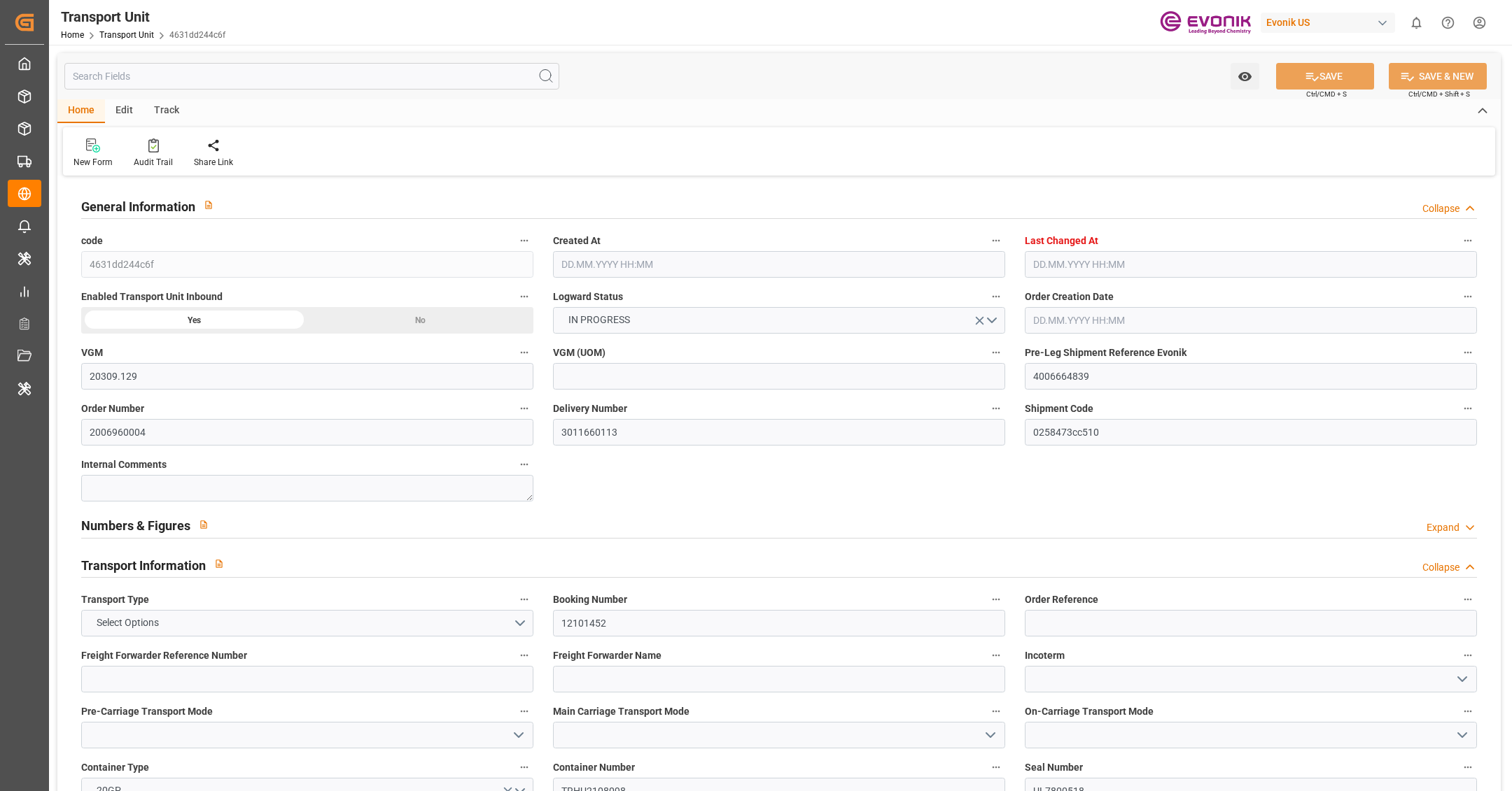
type input "9665671"
type input "CASJB"
type input "NLRTM"
type input "9665671"
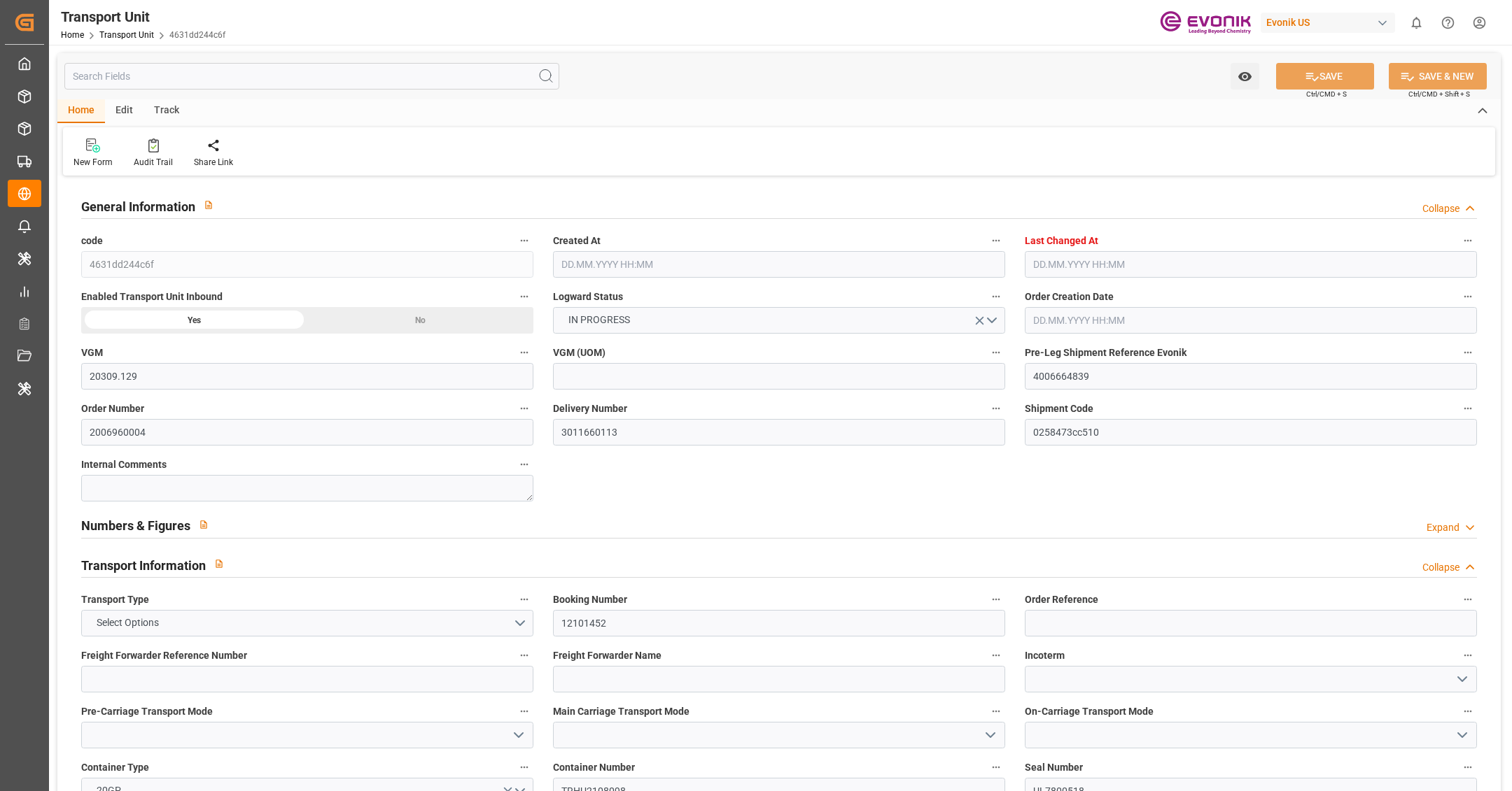
type input "18090.72"
type input "[DATE] 08:00"
type input "[DATE] 11:50"
type input "[DATE]"
type input "[DATE] 20:47"
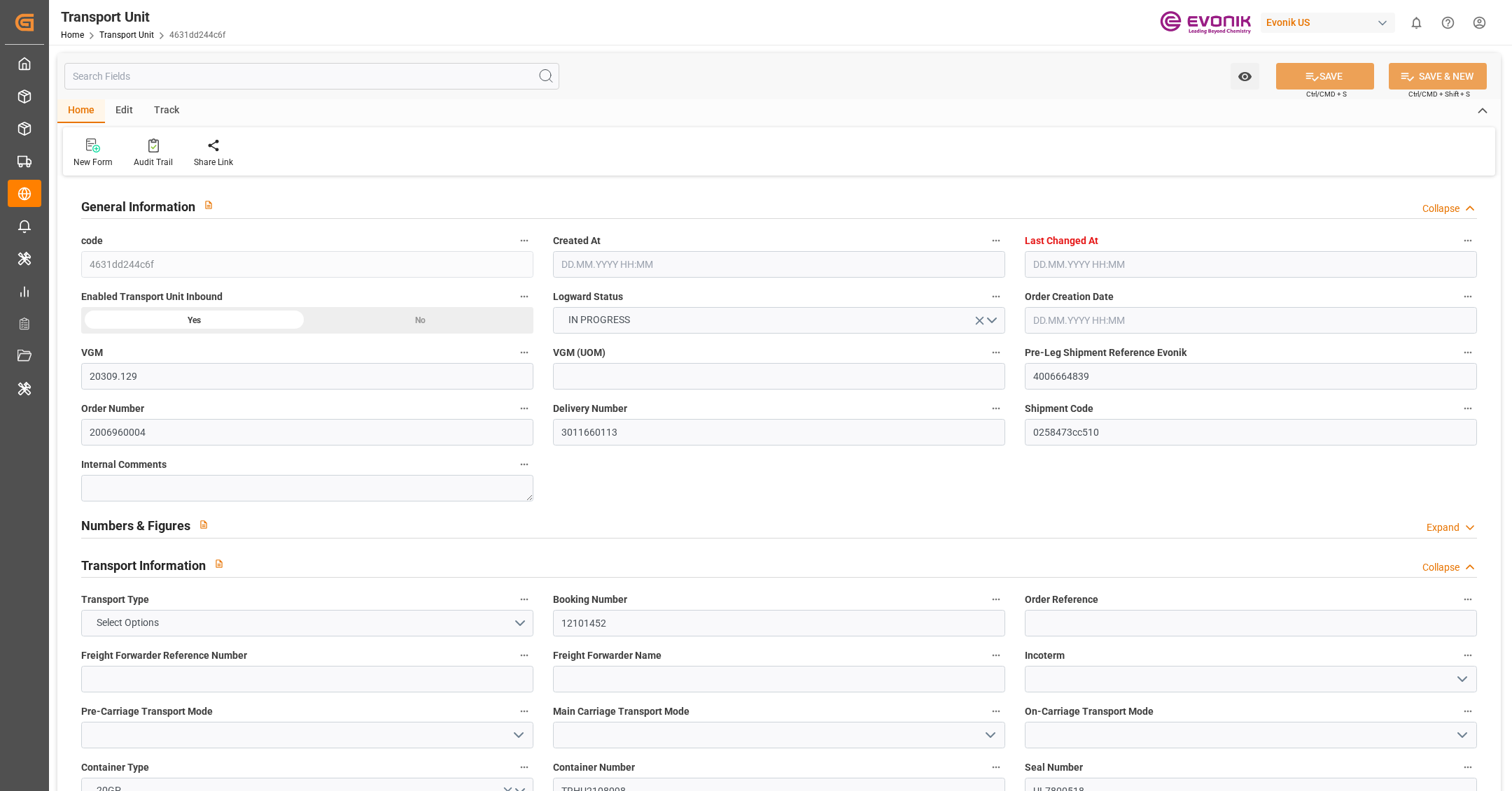
type input "[DATE] 08:56"
type input "[DATE] 12:00"
type input "[DATE] 10:44"
type input "[DATE] 00:00"
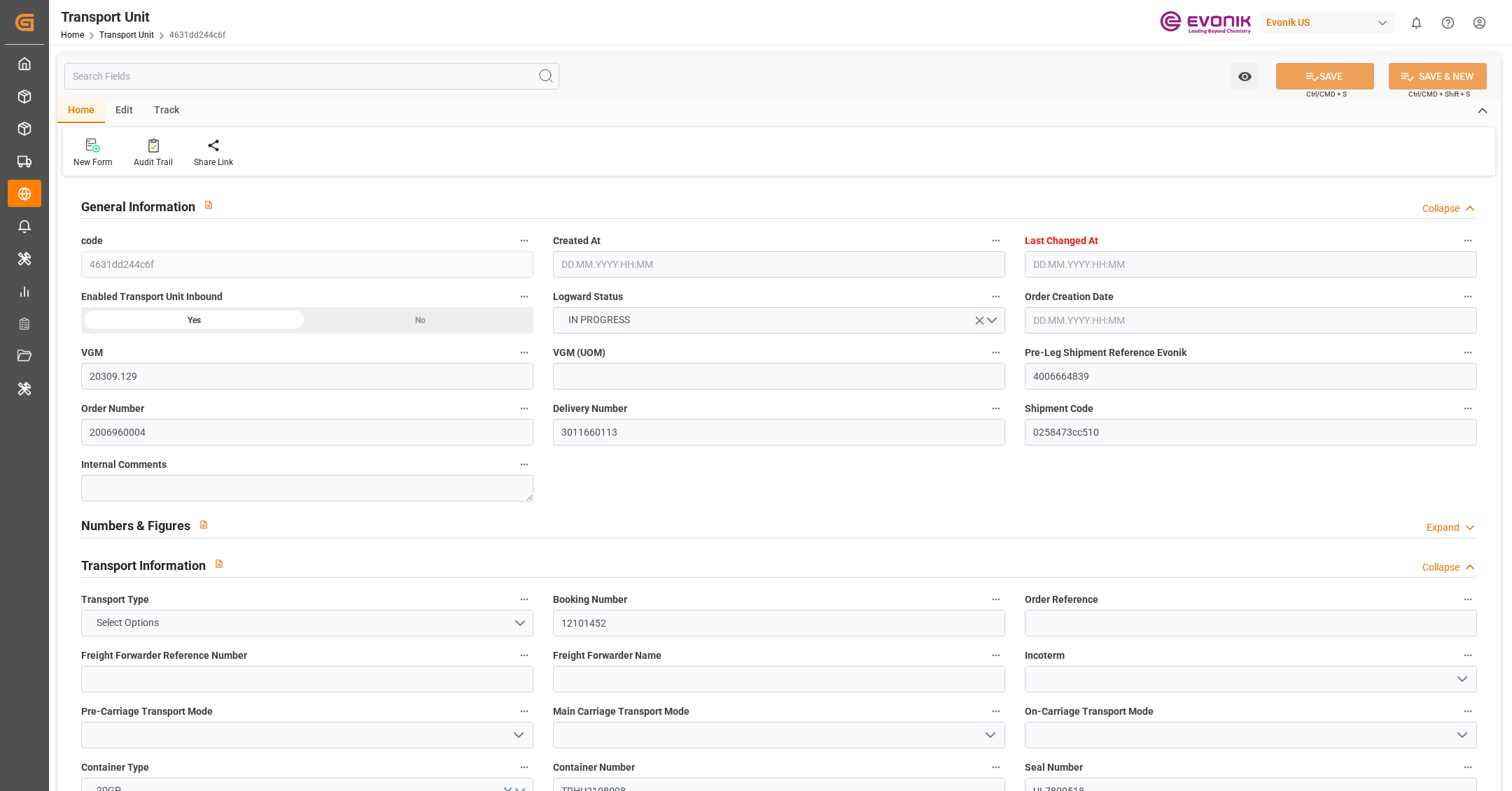
type input "[DATE] 00:00"
type input "[DATE] 14:06"
type input "[DATE] 00:00"
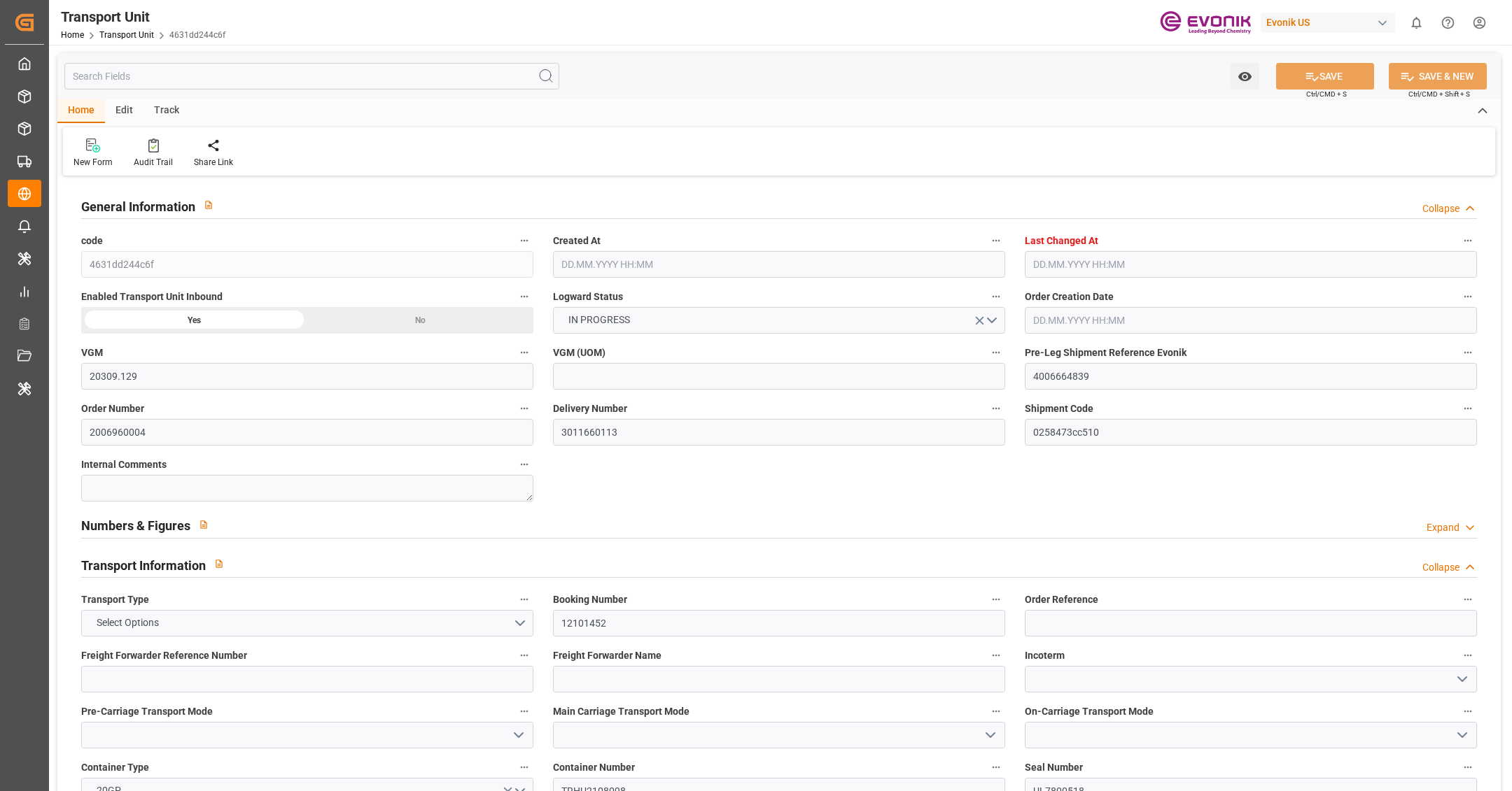
type input "[DATE] 00:00"
type input "[DATE] 12:00"
type input "[DATE] 17:00"
type input "[DATE]"
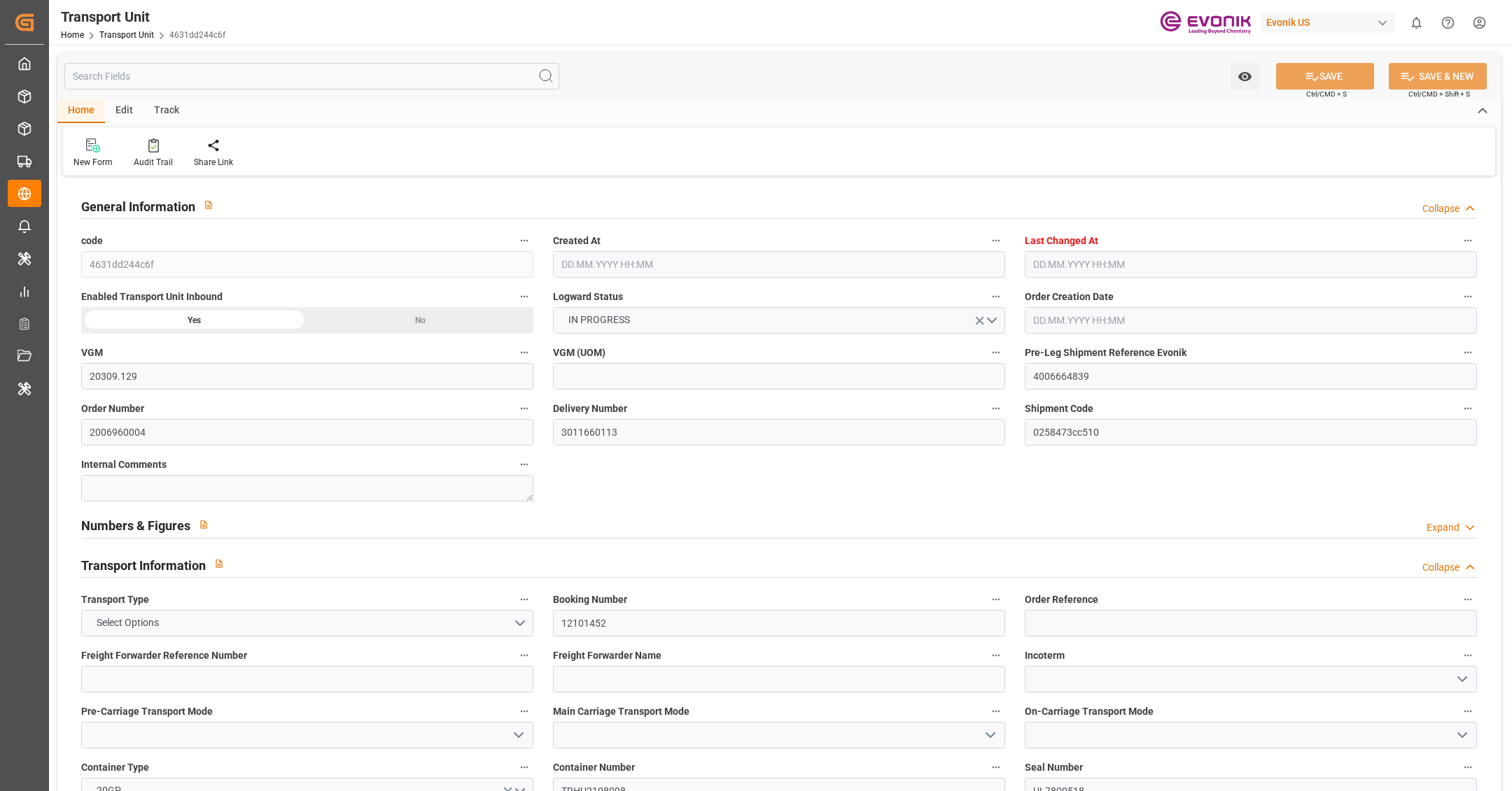
type input "[DATE] 10:11"
type input "[DATE] 12:00"
type input "[DATE] 15:16"
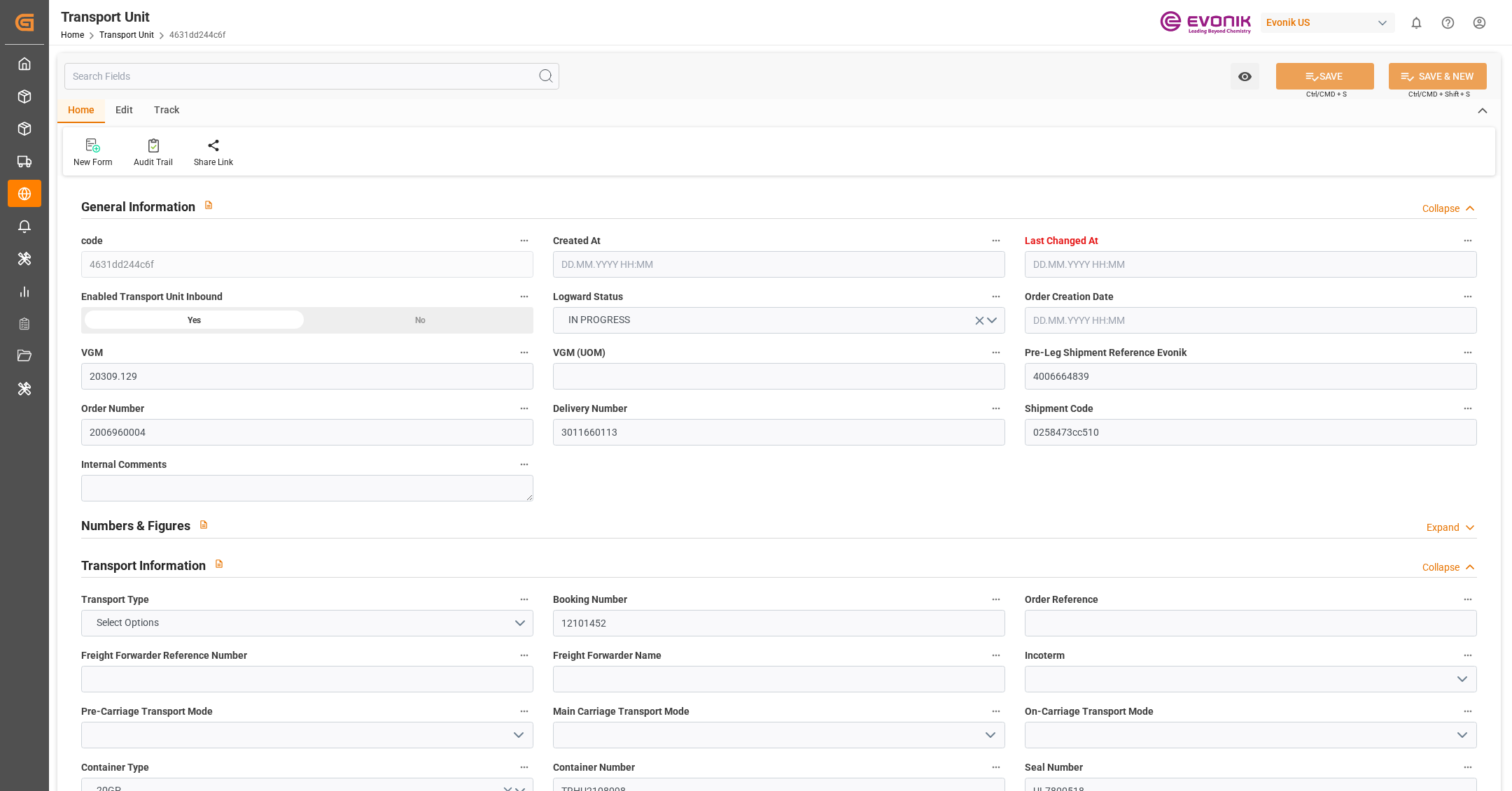
type input "[DATE] 13:00"
type input "[DATE] 14:36"
type input "[DATE] 17:00"
type input "[DATE] 16:20"
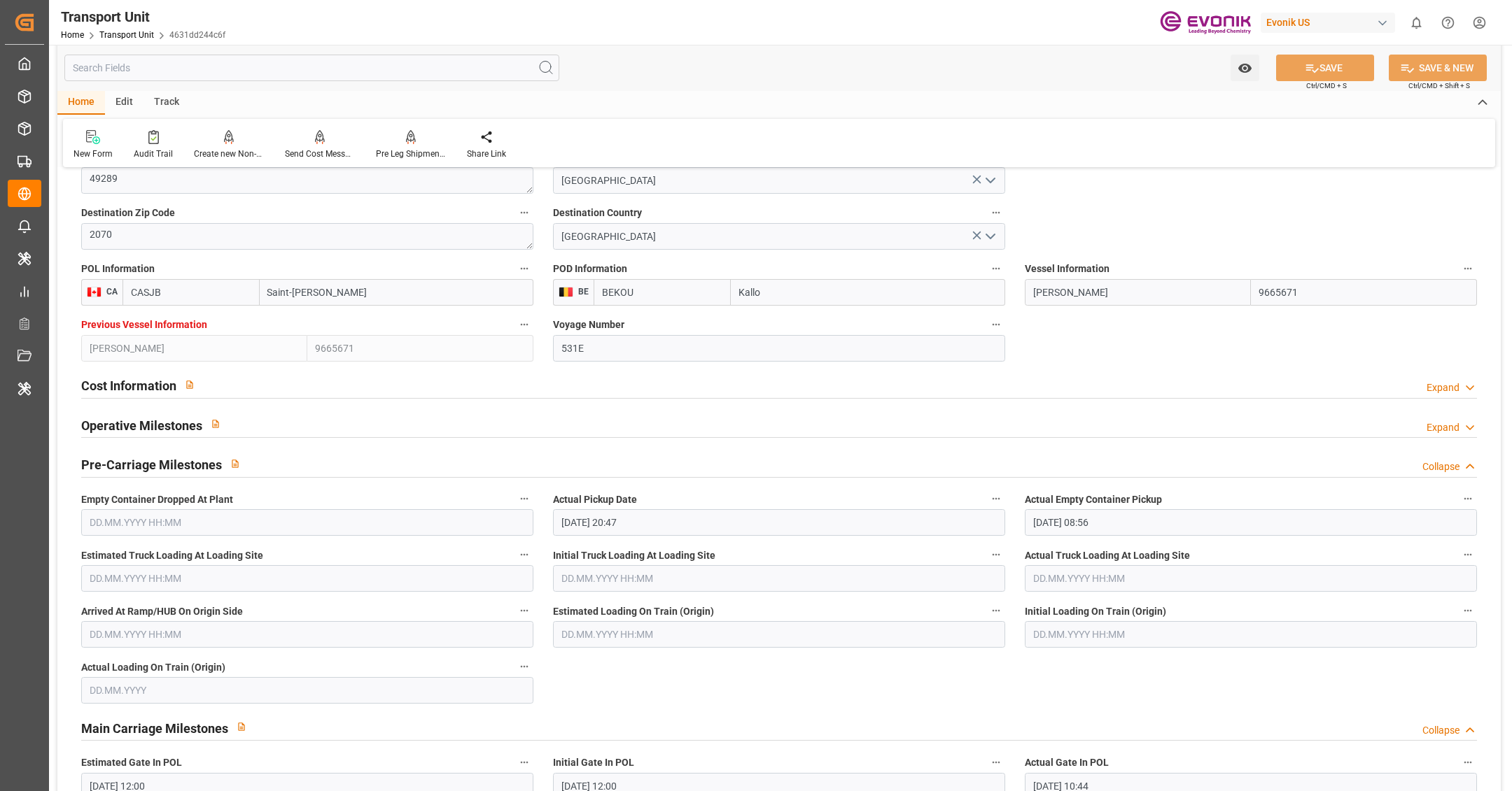
scroll to position [1326, 0]
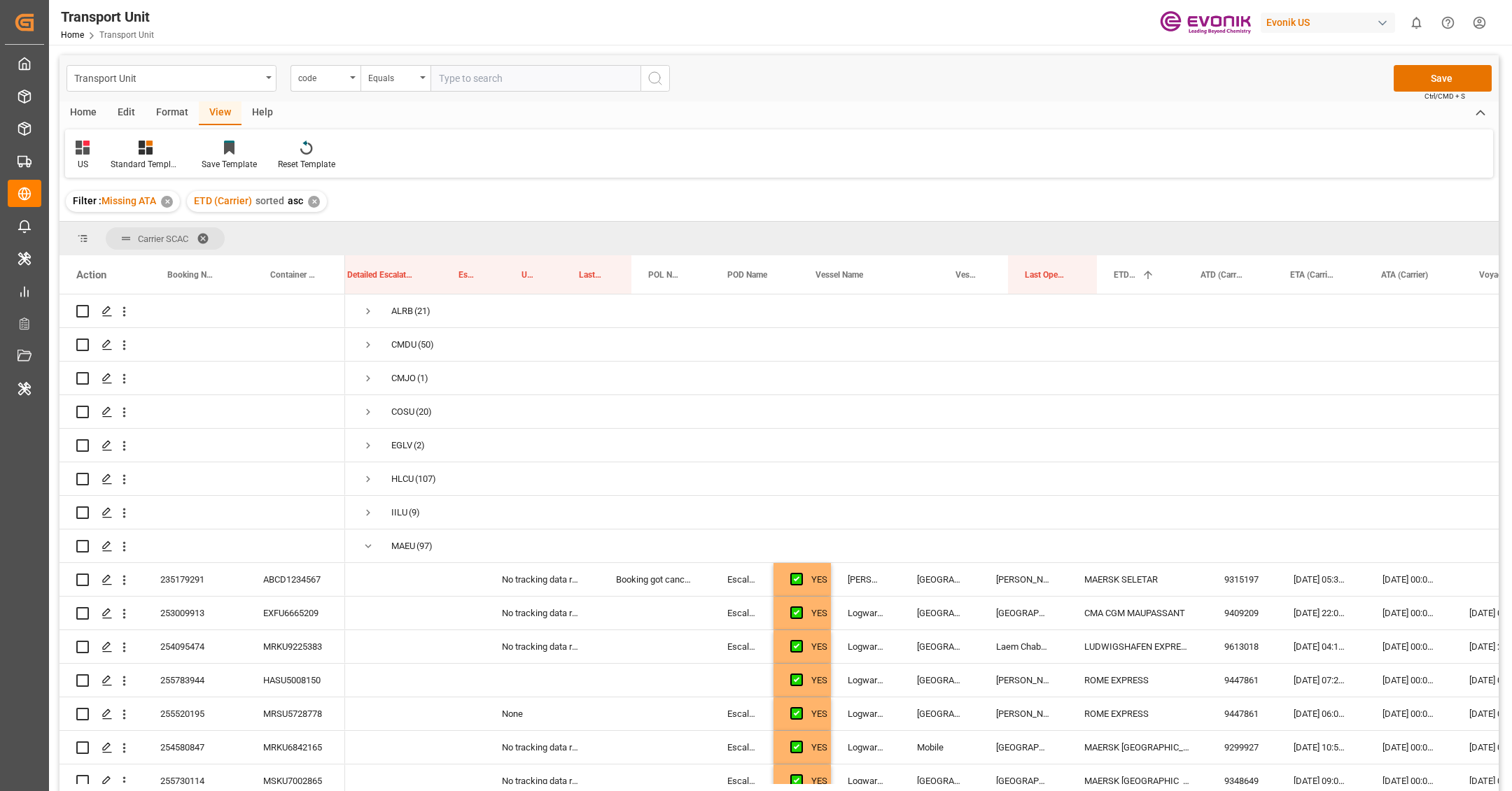
scroll to position [0, 269]
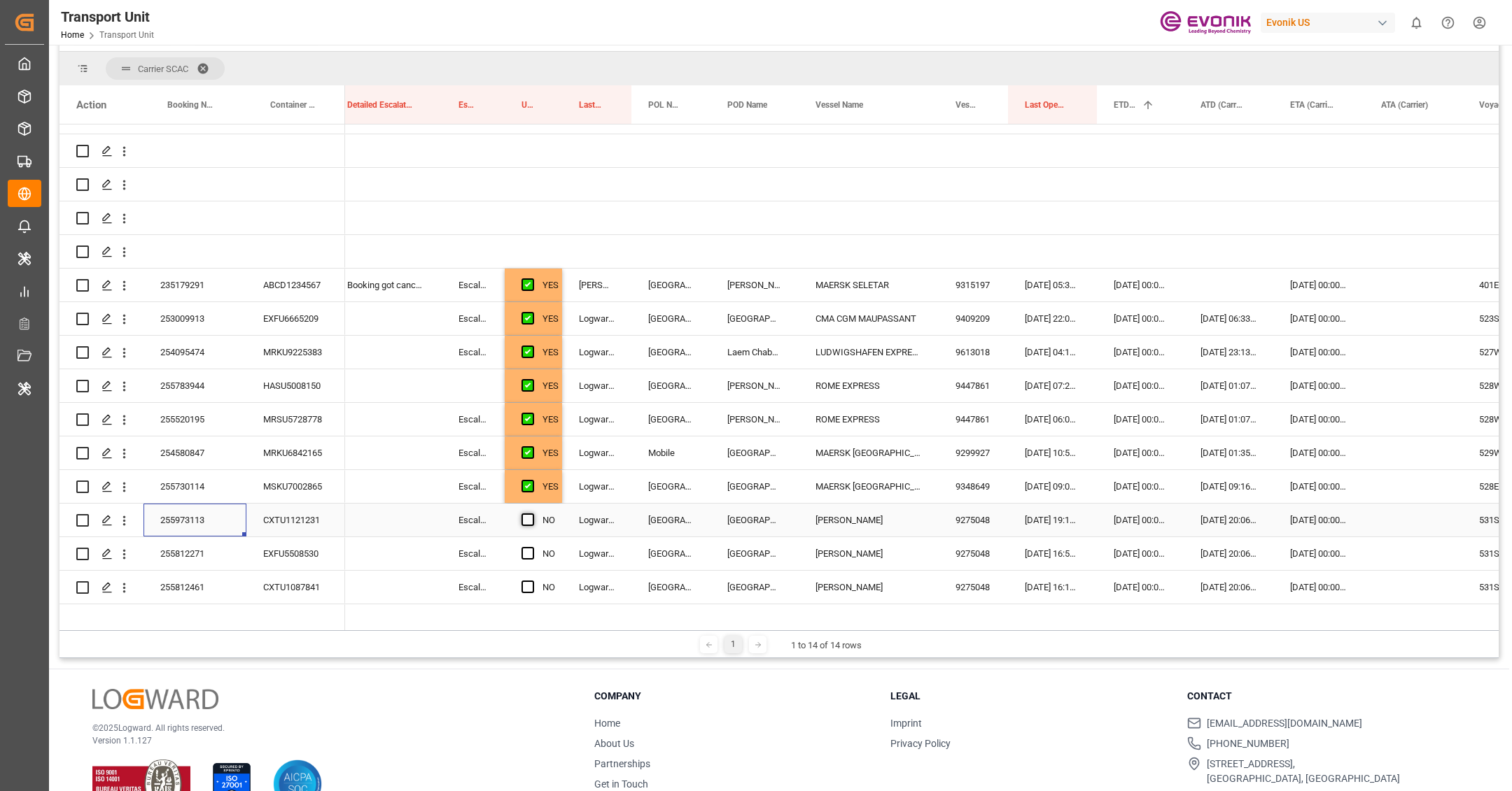
click at [531, 520] on span "Press SPACE to select this row." at bounding box center [527, 519] width 12 height 12
click at [532, 514] on input "Press SPACE to select this row." at bounding box center [532, 514] width 0 height 0
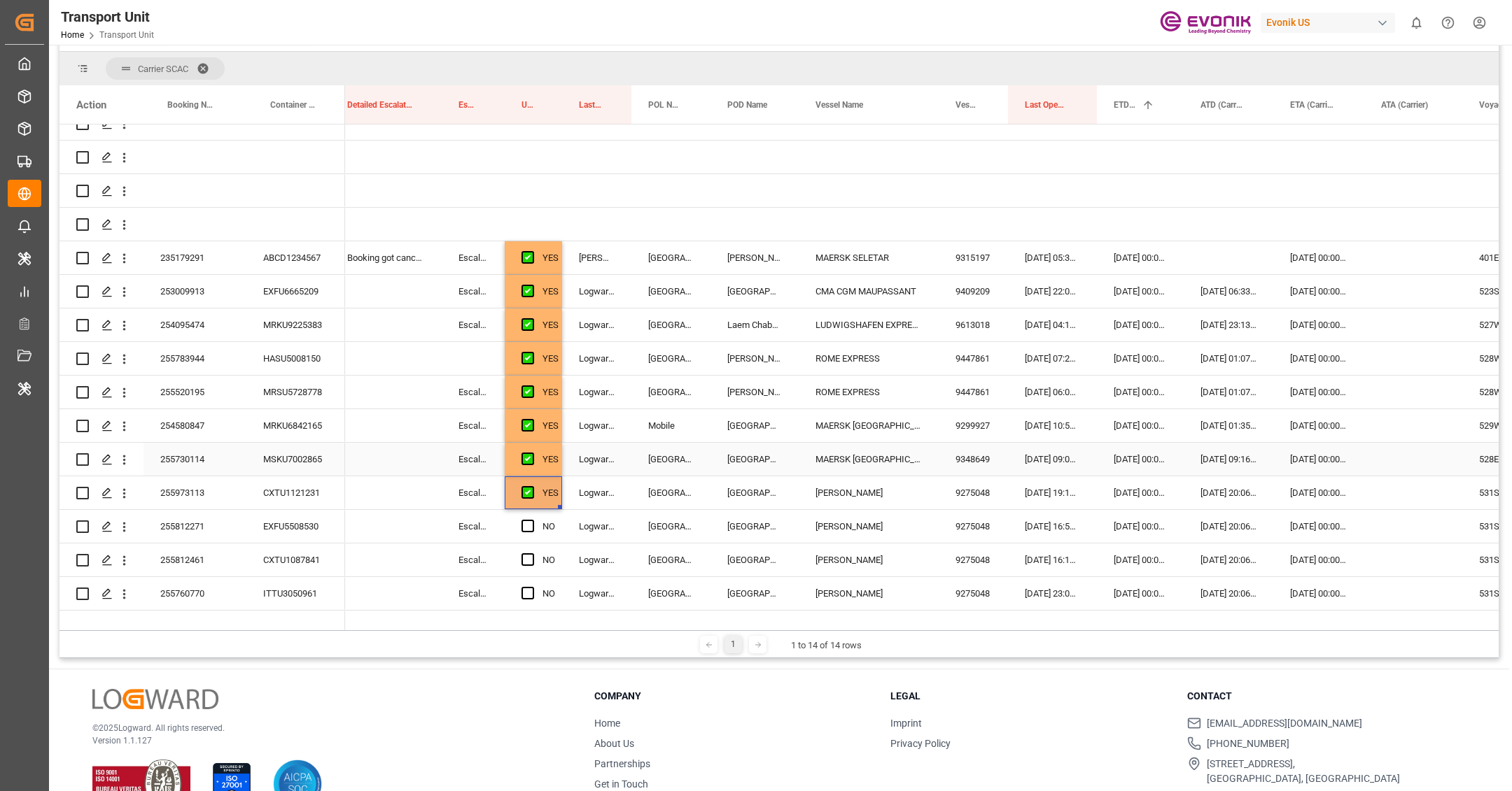
scroll to position [181, 0]
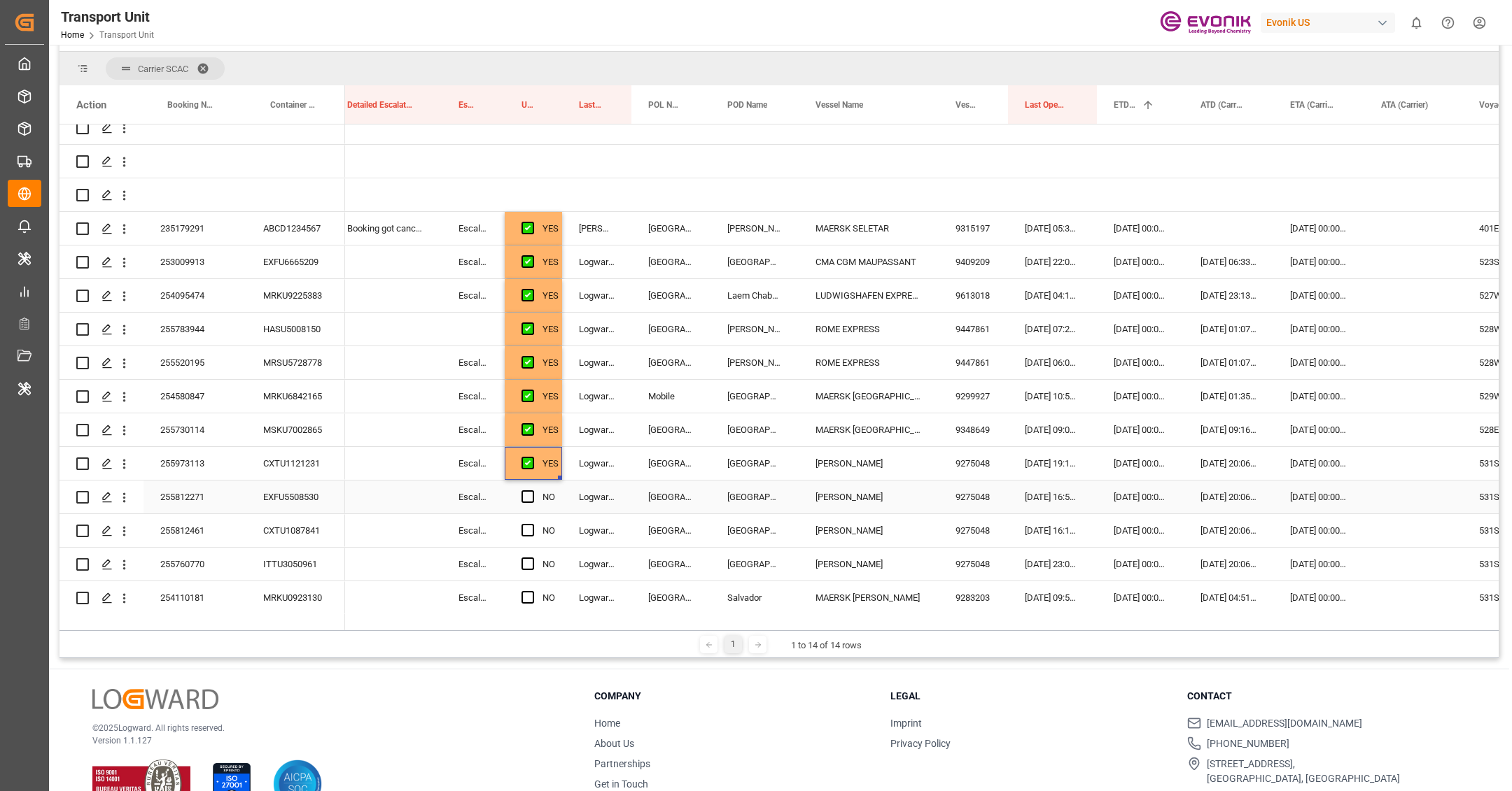
click at [233, 495] on div "255812271" at bounding box center [195, 497] width 103 height 33
click at [525, 498] on span "Press SPACE to select this row." at bounding box center [527, 496] width 12 height 12
click at [532, 491] on input "Press SPACE to select this row." at bounding box center [532, 491] width 0 height 0
click at [525, 527] on span "Press SPACE to select this row." at bounding box center [527, 530] width 12 height 12
click at [532, 524] on input "Press SPACE to select this row." at bounding box center [532, 524] width 0 height 0
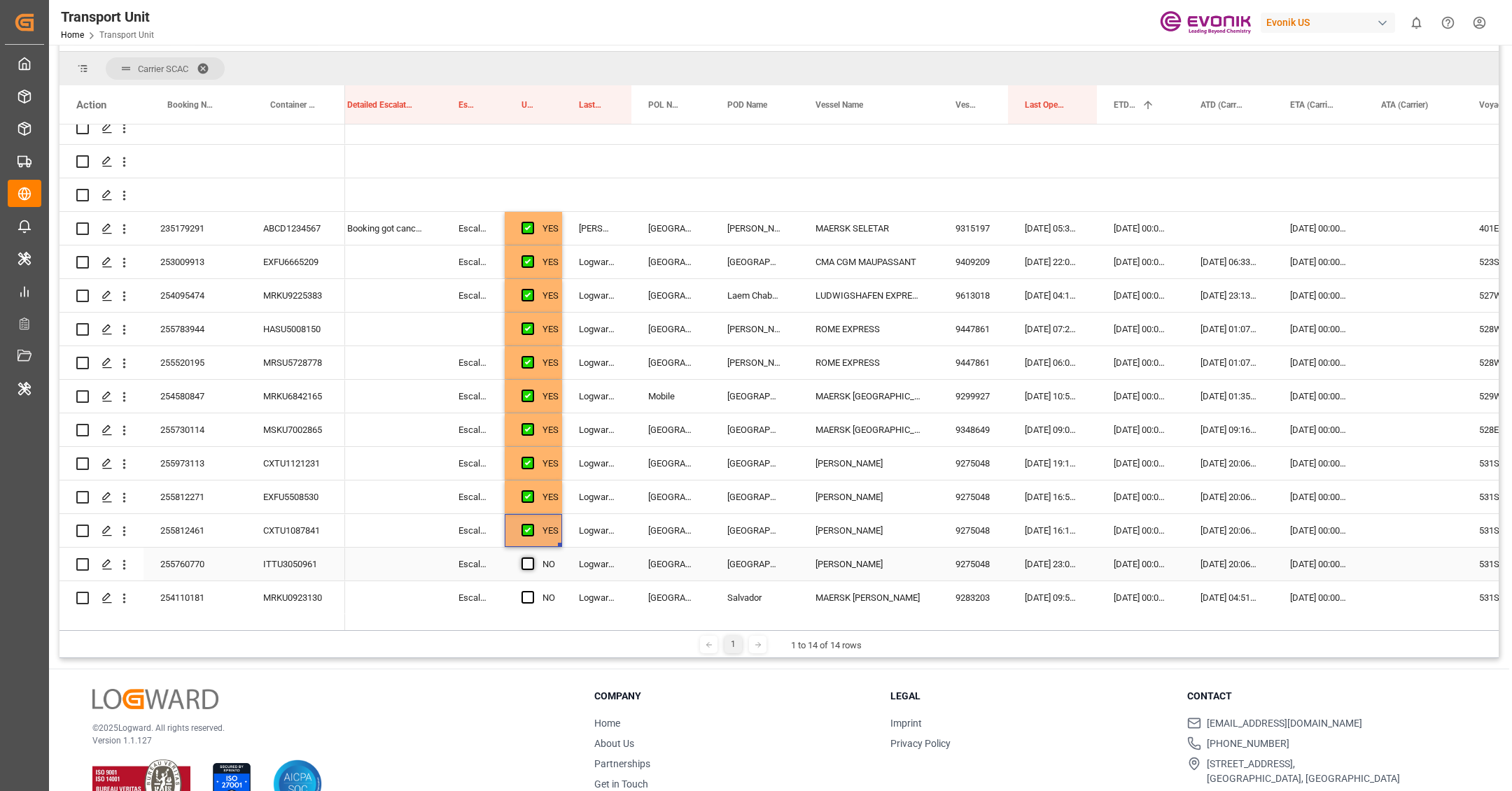
click at [523, 566] on span "Press SPACE to select this row." at bounding box center [527, 563] width 12 height 12
click at [532, 558] on input "Press SPACE to select this row." at bounding box center [532, 558] width 0 height 0
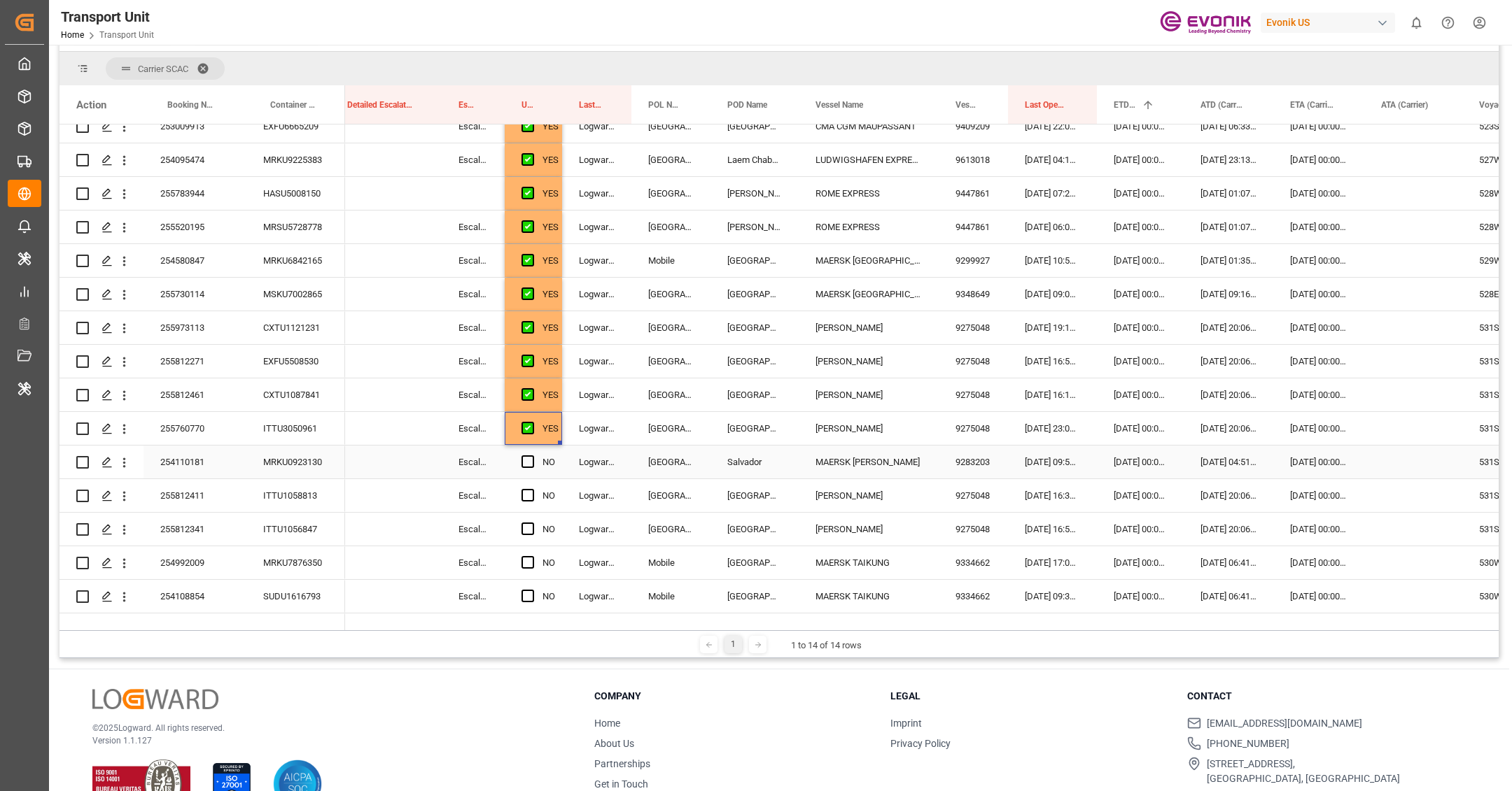
scroll to position [330, 0]
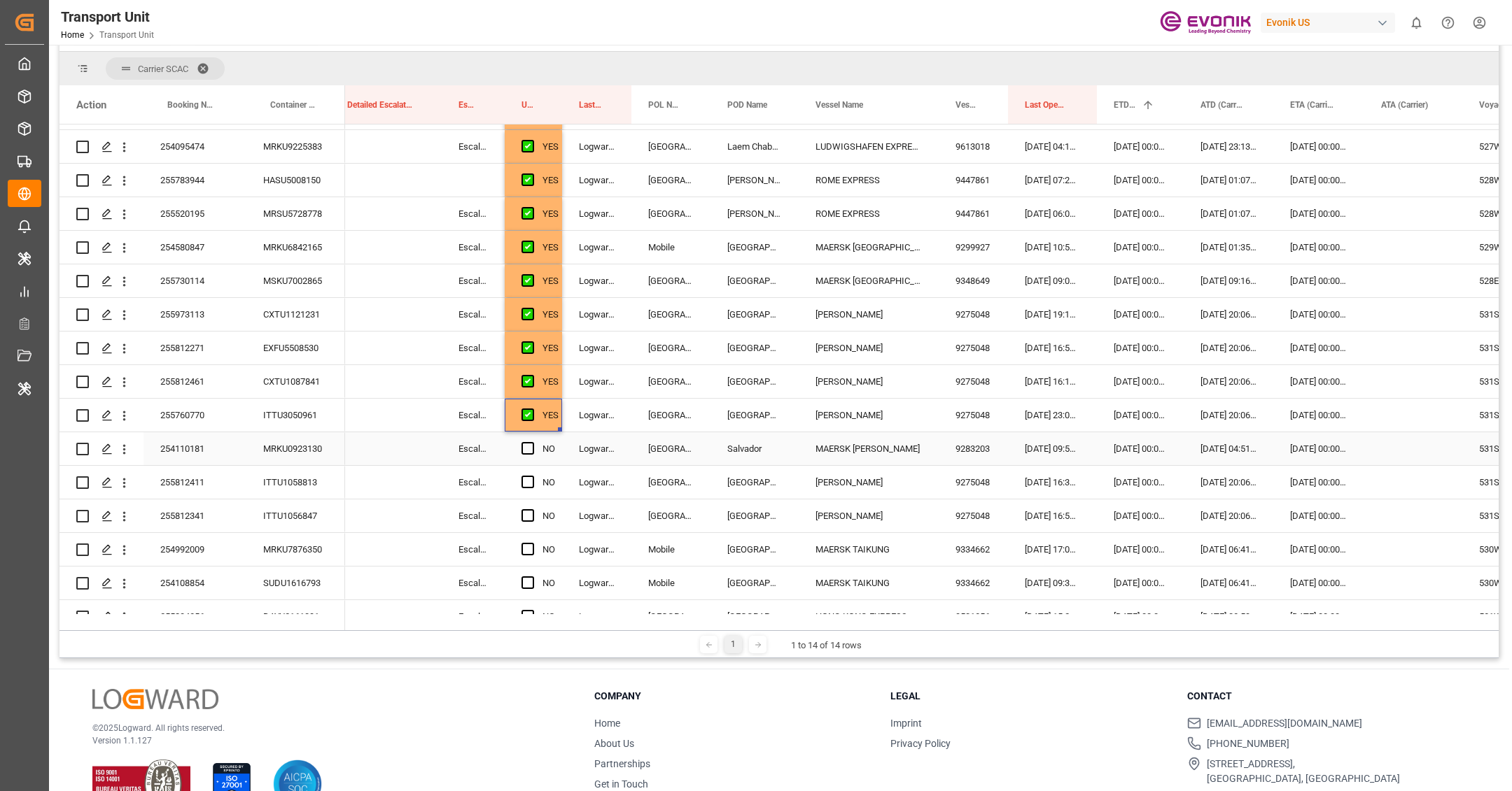
click at [534, 450] on div "Press SPACE to select this row." at bounding box center [532, 450] width 21 height 33
click at [527, 447] on span "Press SPACE to select this row." at bounding box center [527, 448] width 12 height 12
click at [532, 442] on input "Press SPACE to select this row." at bounding box center [532, 442] width 0 height 0
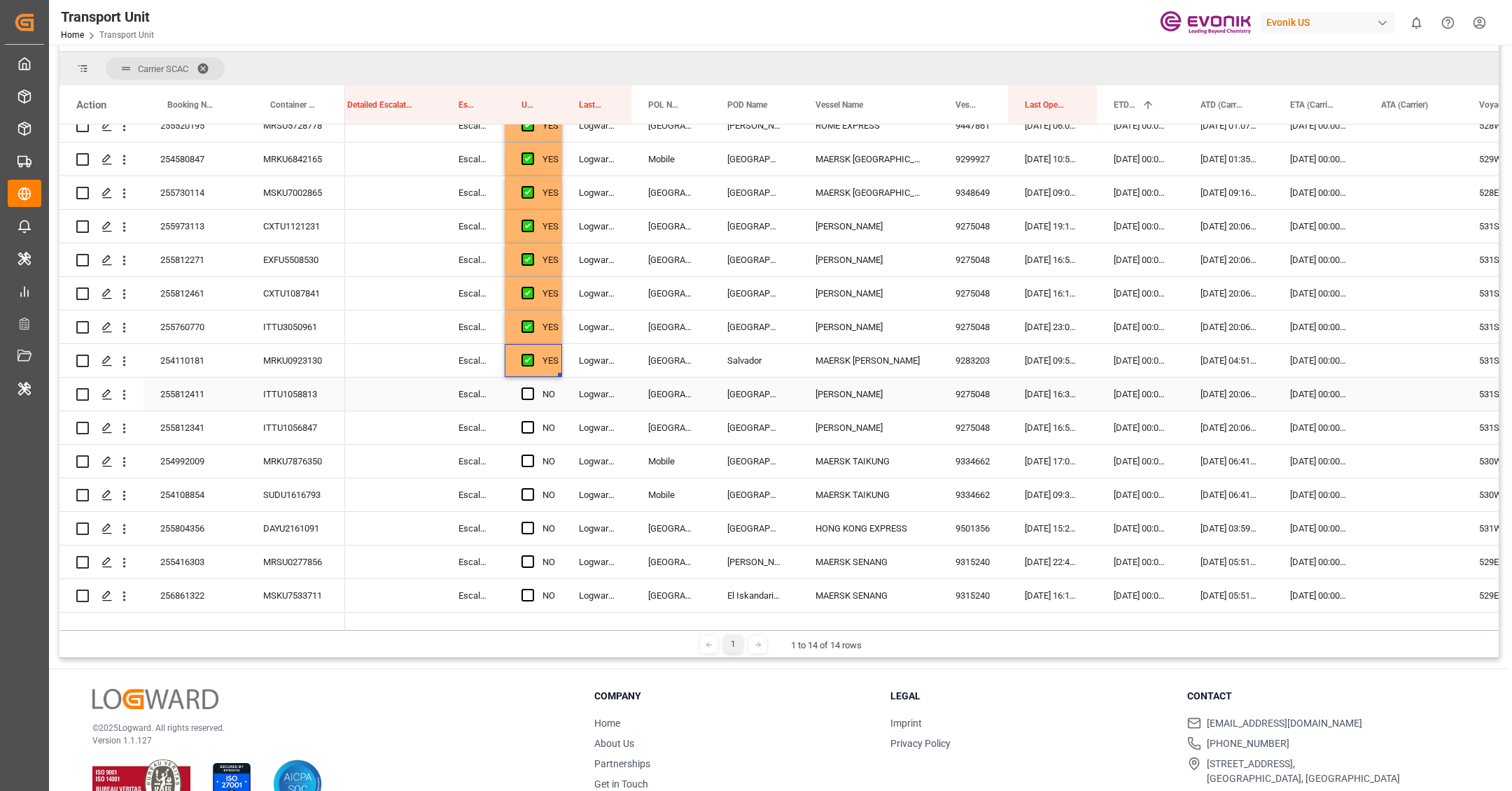
click at [236, 395] on div "255812411" at bounding box center [195, 394] width 103 height 33
click at [524, 395] on span "Press SPACE to select this row." at bounding box center [527, 393] width 12 height 12
click at [532, 387] on input "Press SPACE to select this row." at bounding box center [532, 387] width 0 height 0
click at [193, 423] on div "255812341" at bounding box center [195, 428] width 103 height 33
click at [528, 426] on span "Press SPACE to select this row." at bounding box center [527, 427] width 12 height 12
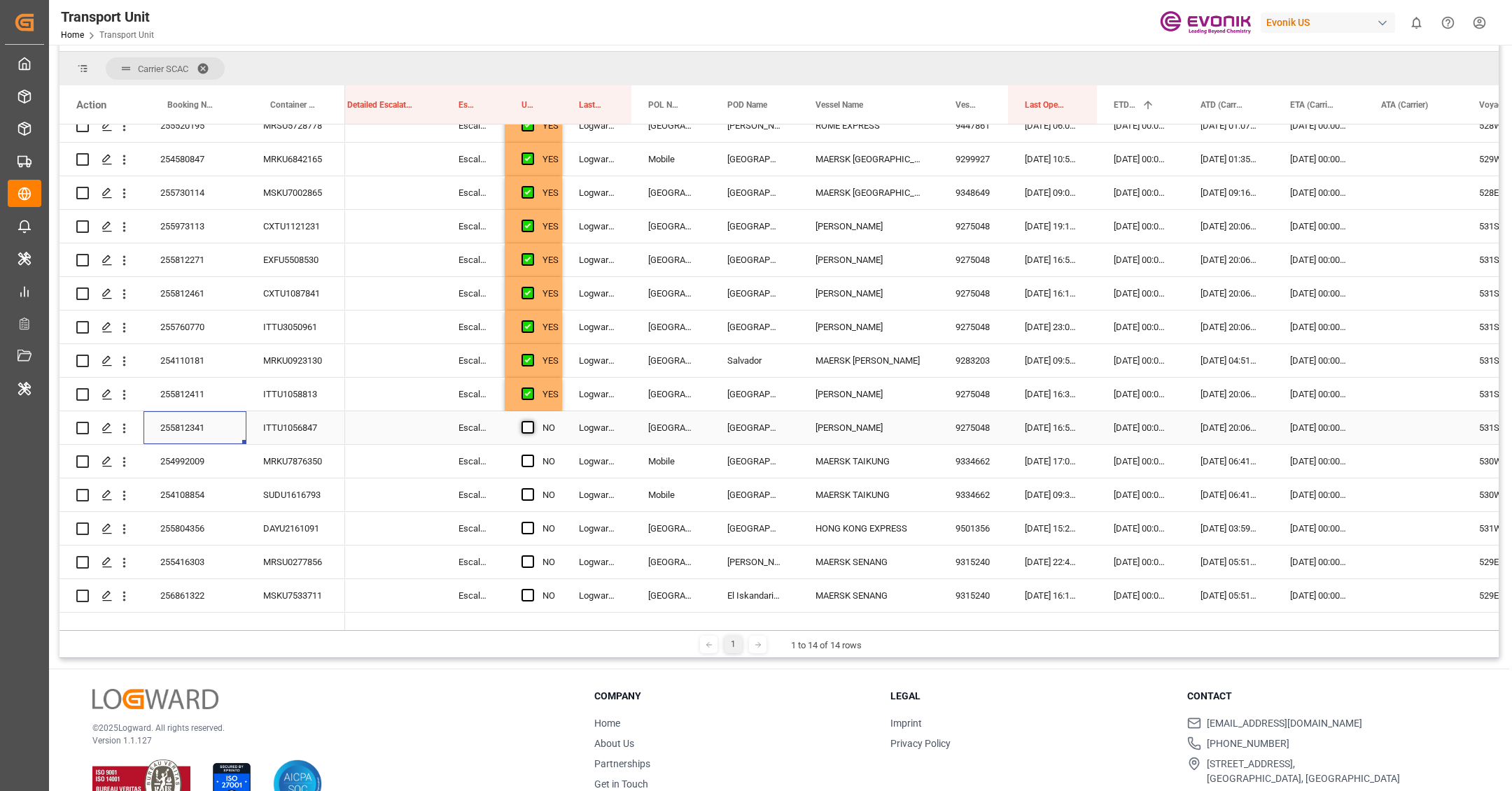
click at [532, 421] on input "Press SPACE to select this row." at bounding box center [532, 421] width 0 height 0
click at [224, 457] on div "254992009" at bounding box center [195, 461] width 103 height 33
click at [528, 461] on span "Press SPACE to select this row." at bounding box center [527, 461] width 12 height 12
click at [532, 455] on input "Press SPACE to select this row." at bounding box center [532, 455] width 0 height 0
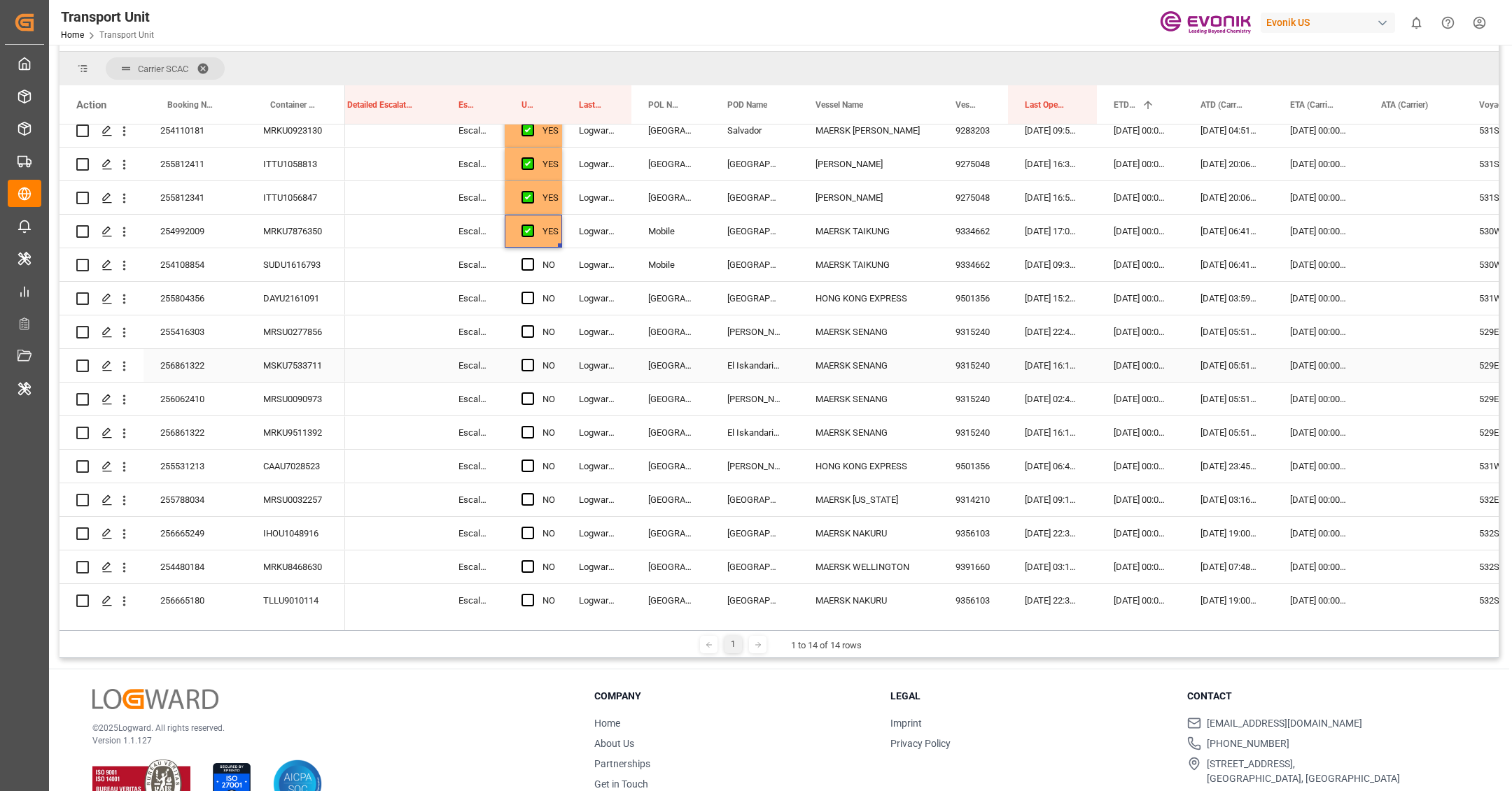
click at [584, 345] on div "Logward System" at bounding box center [596, 332] width 69 height 33
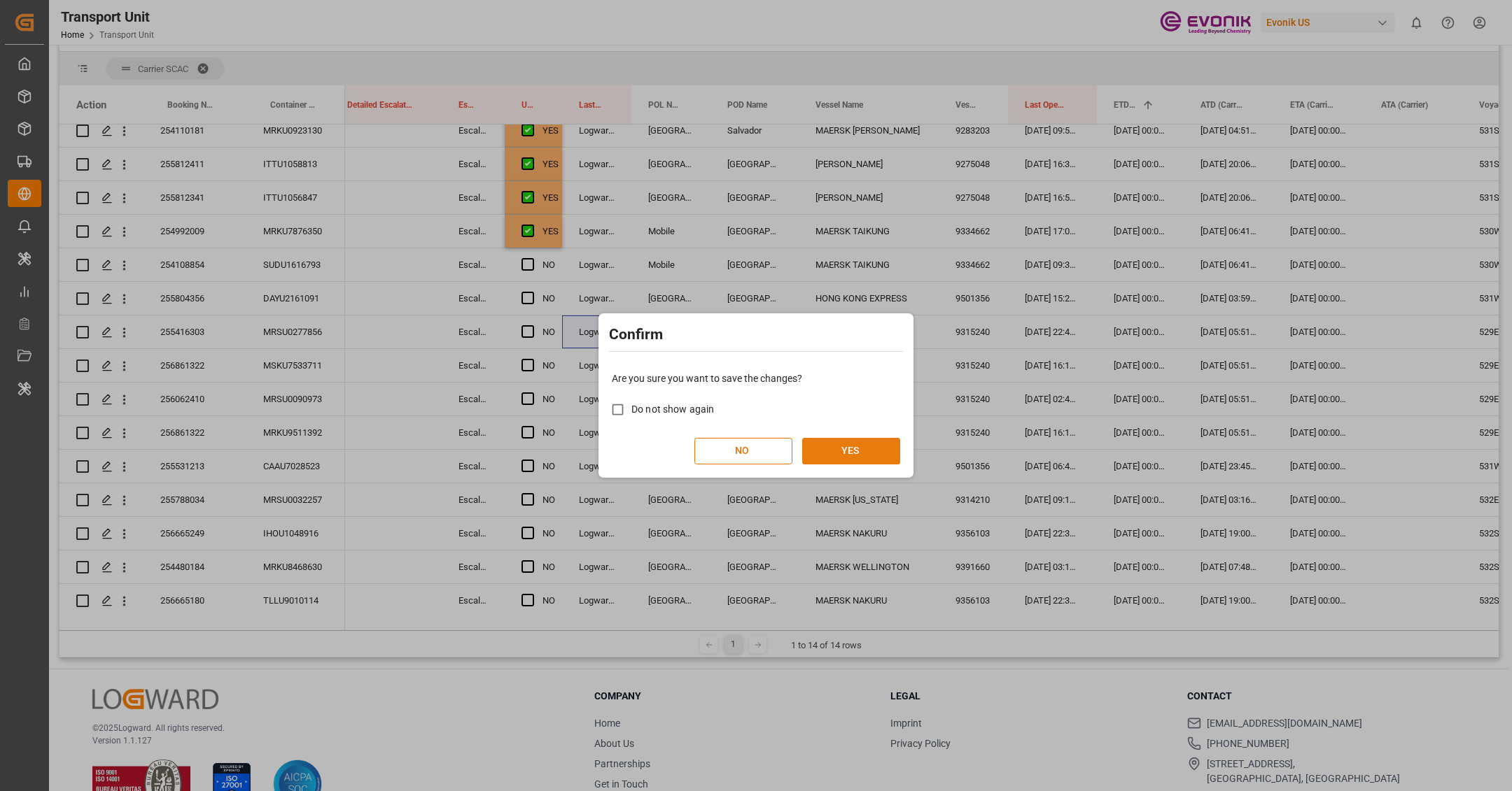
click at [878, 442] on button "YES" at bounding box center [851, 451] width 98 height 27
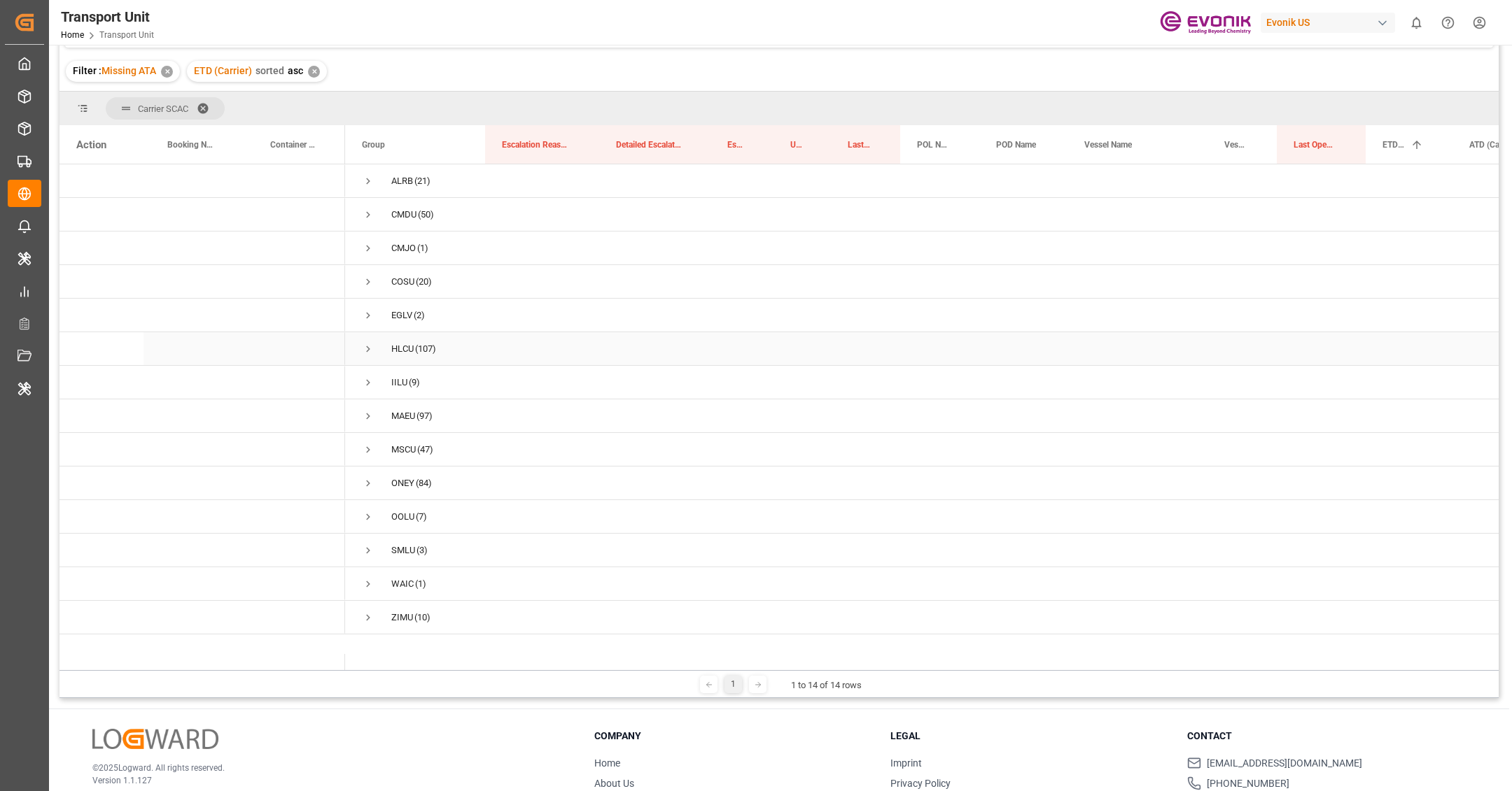
scroll to position [172, 0]
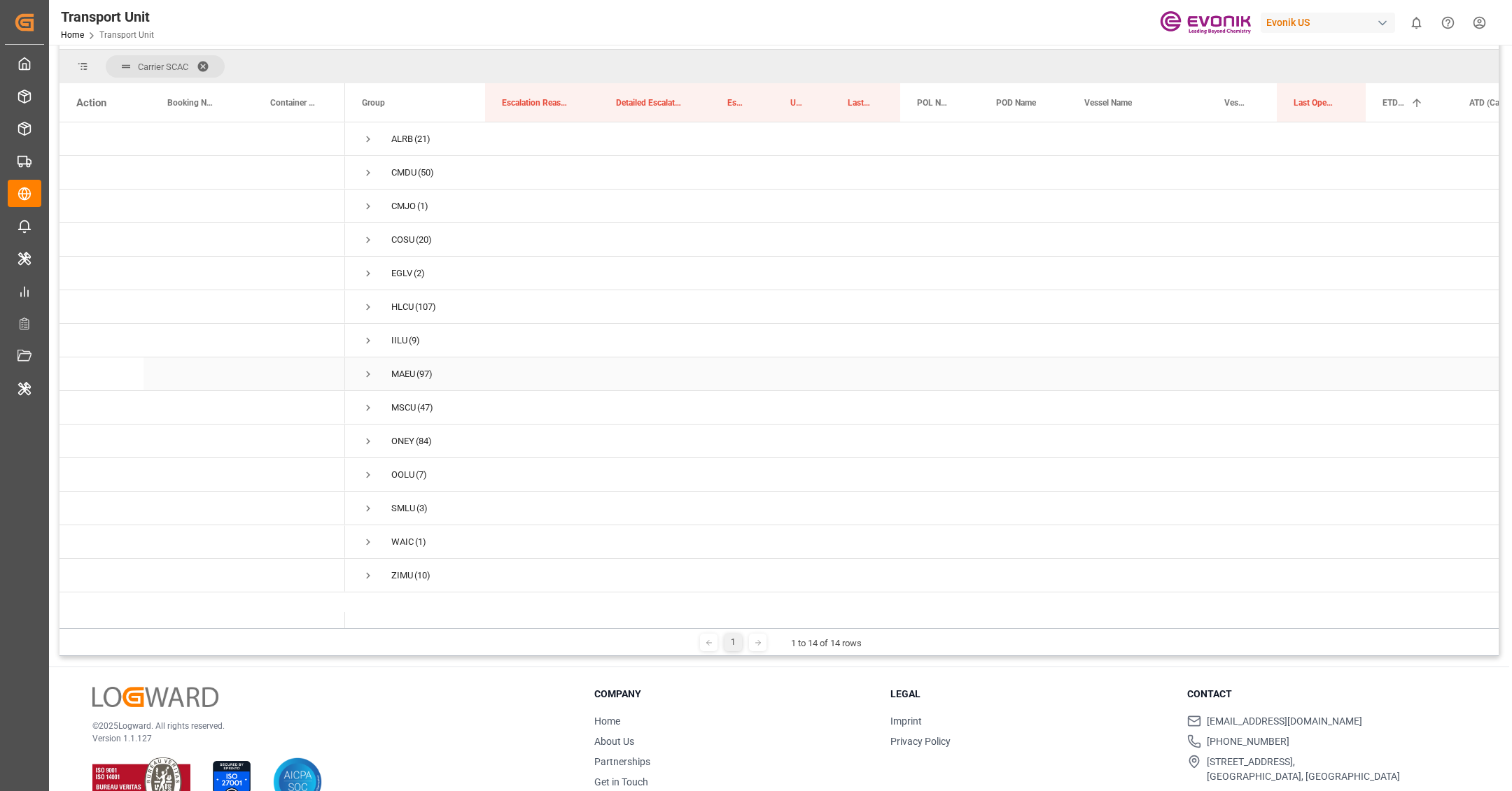
click at [367, 377] on span "Press SPACE to select this row." at bounding box center [367, 374] width 12 height 12
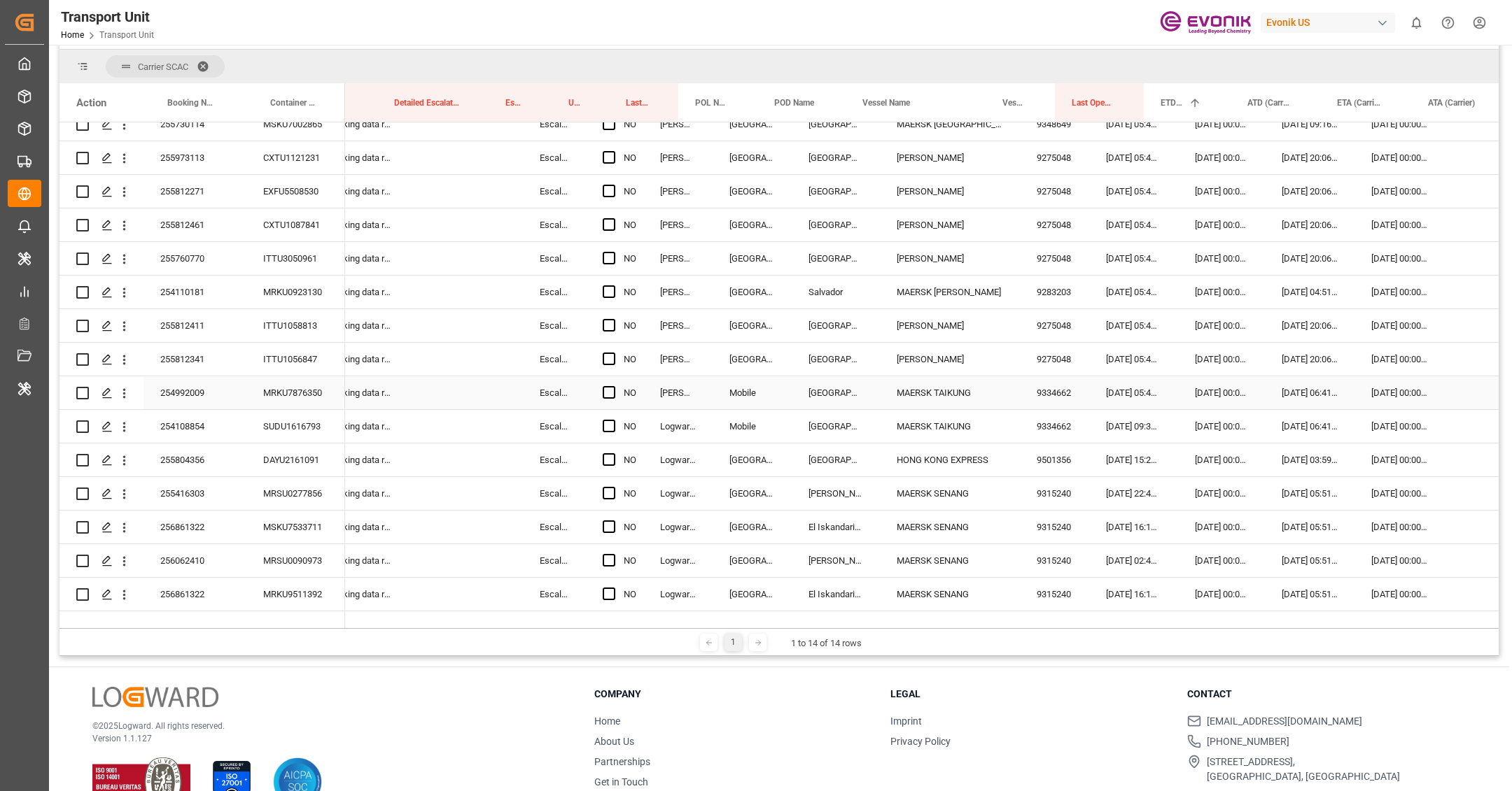
scroll to position [0, 234]
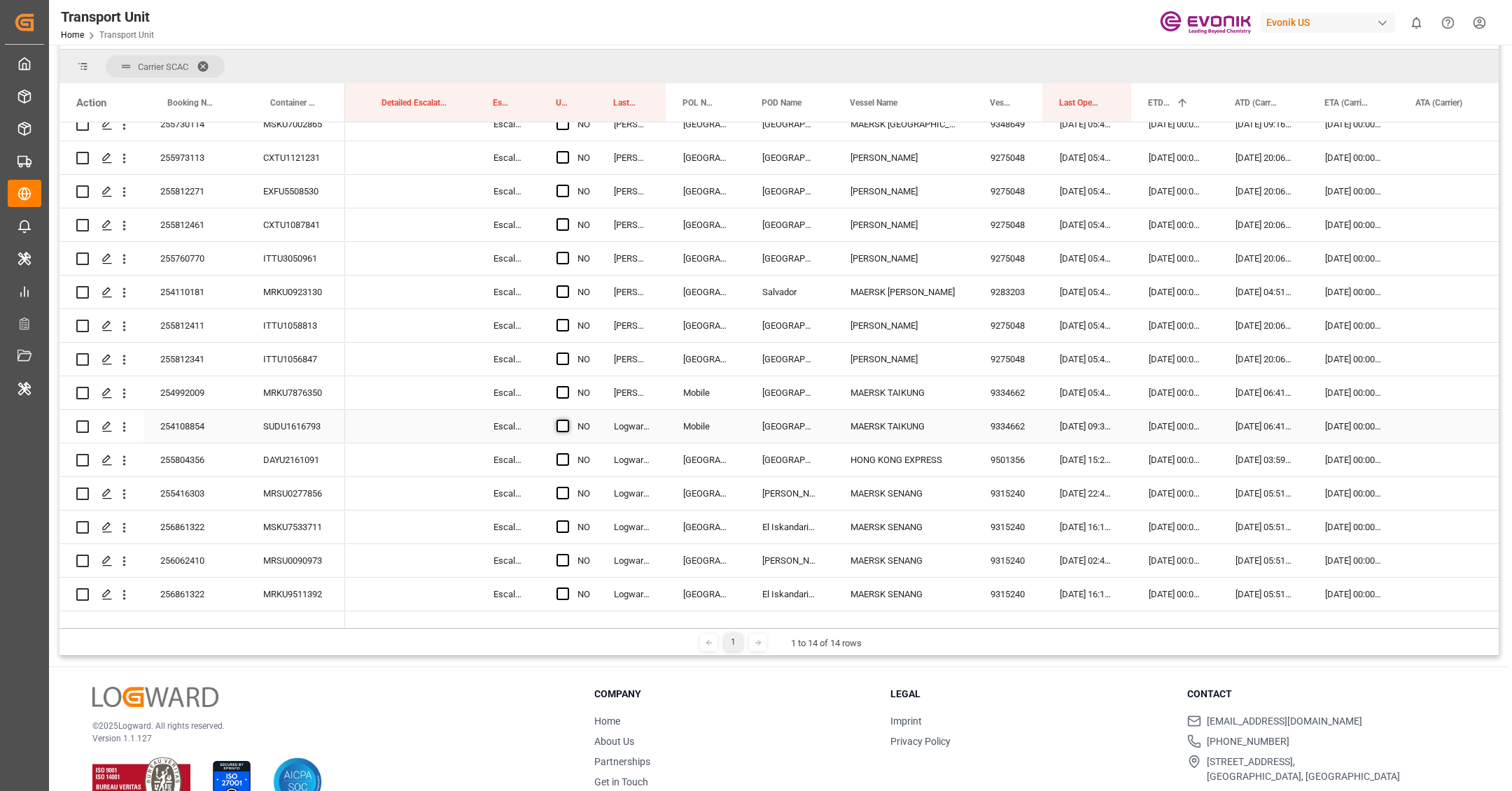
click at [559, 430] on span "Press SPACE to select this row." at bounding box center [563, 426] width 12 height 12
click at [567, 420] on input "Press SPACE to select this row." at bounding box center [567, 420] width 0 height 0
click at [567, 459] on span "Press SPACE to select this row." at bounding box center [563, 459] width 12 height 12
click at [567, 453] on input "Press SPACE to select this row." at bounding box center [567, 453] width 0 height 0
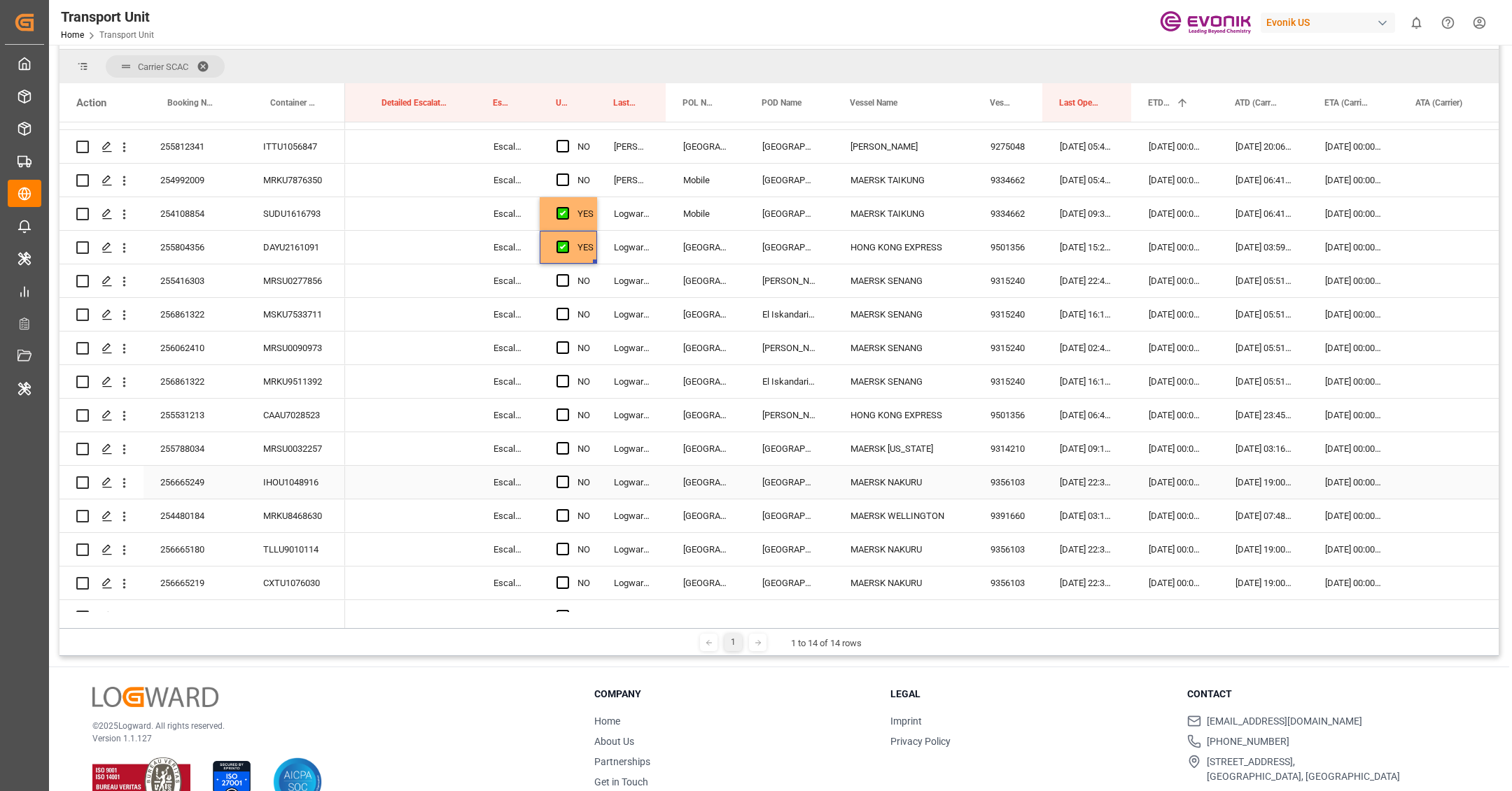
scroll to position [712, 0]
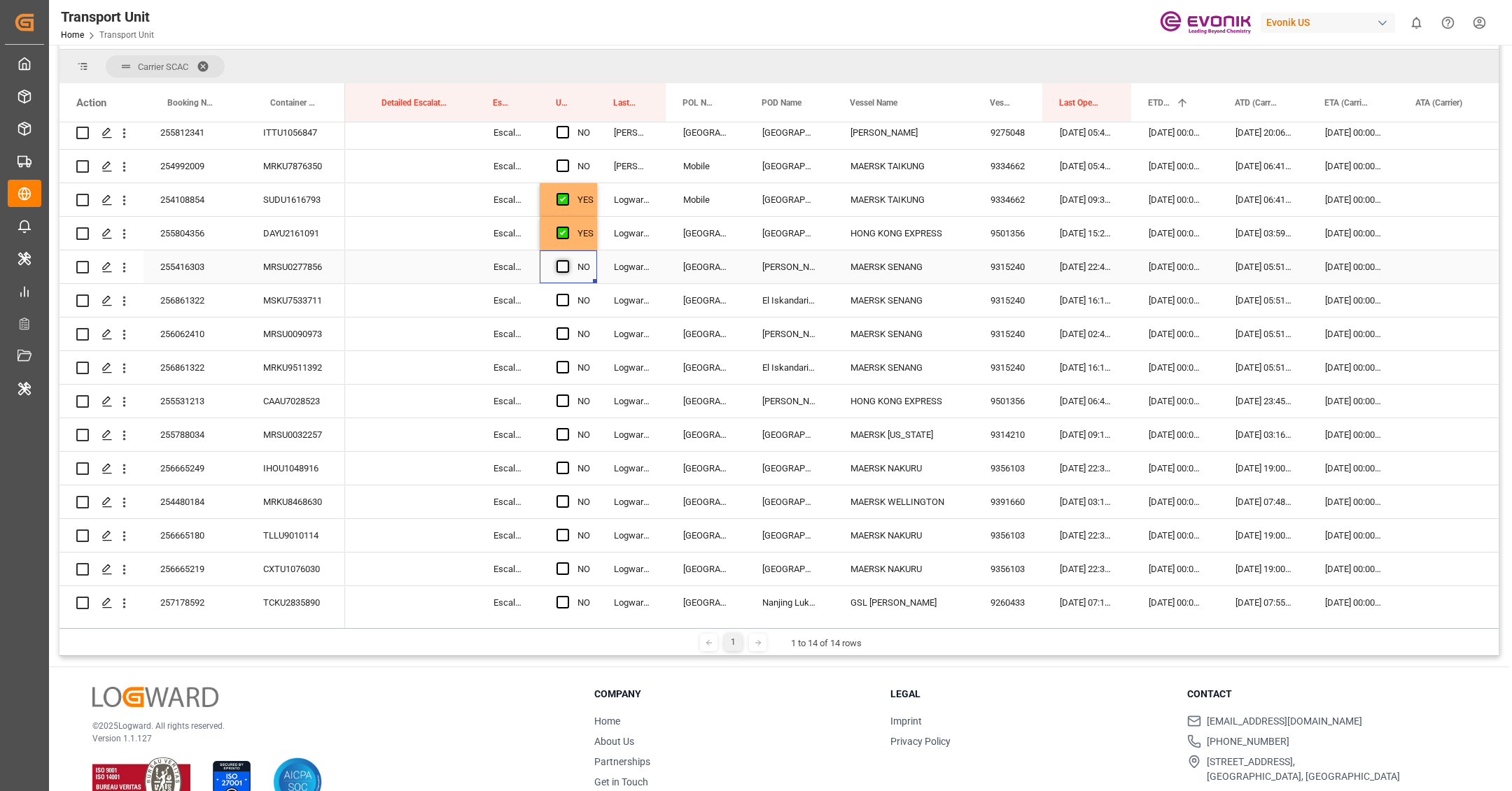
click at [561, 270] on span "Press SPACE to select this row." at bounding box center [563, 266] width 12 height 12
click at [567, 260] on input "Press SPACE to select this row." at bounding box center [567, 260] width 0 height 0
click at [222, 298] on div "256861322" at bounding box center [195, 300] width 103 height 33
click at [565, 301] on span "Press SPACE to select this row." at bounding box center [563, 299] width 12 height 12
click at [567, 294] on input "Press SPACE to select this row." at bounding box center [567, 294] width 0 height 0
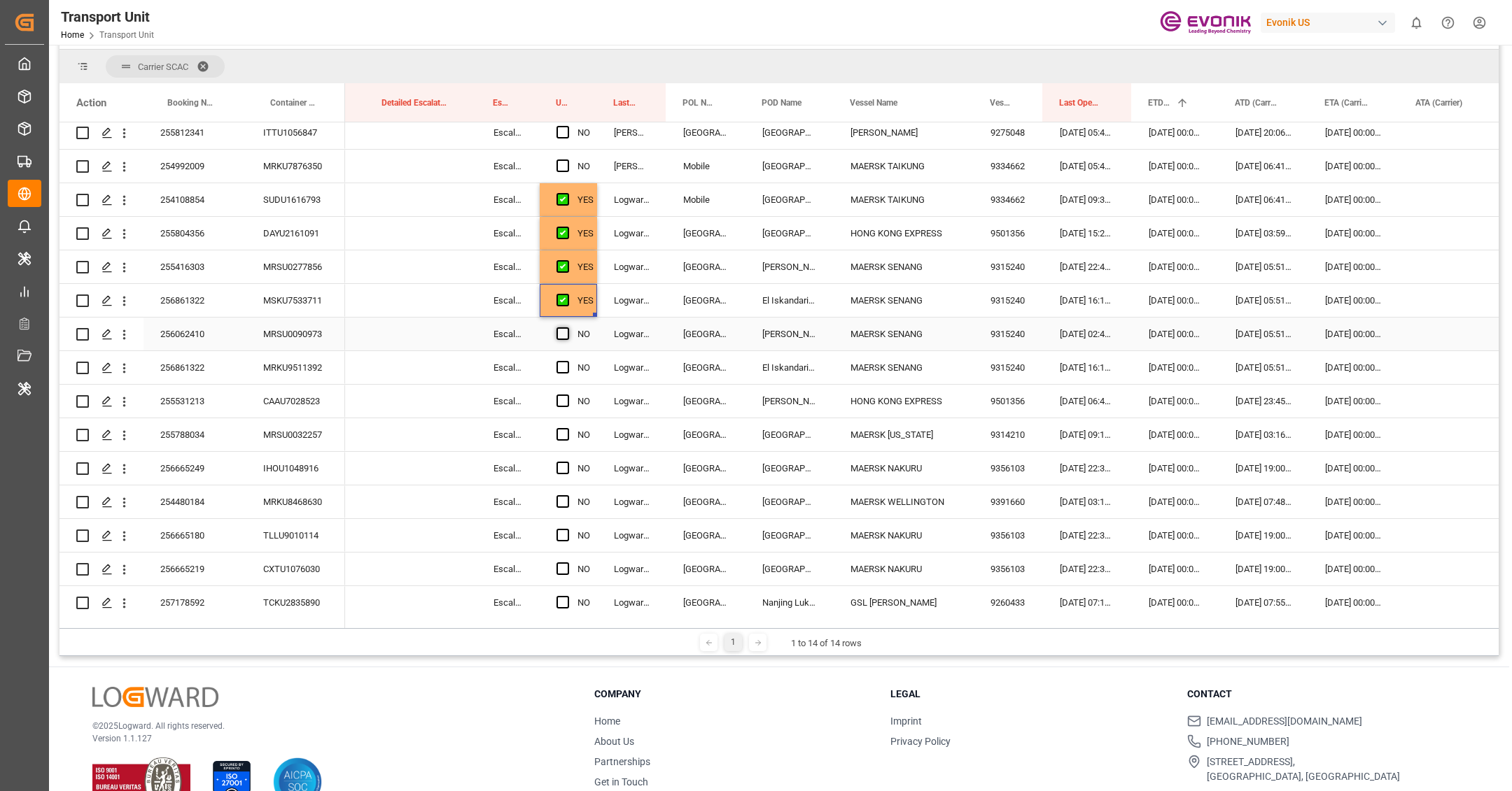
click at [565, 335] on span "Press SPACE to select this row." at bounding box center [563, 333] width 12 height 12
click at [567, 327] on input "Press SPACE to select this row." at bounding box center [567, 327] width 0 height 0
click at [563, 366] on span "Press SPACE to select this row." at bounding box center [563, 367] width 12 height 12
click at [567, 362] on input "Press SPACE to select this row." at bounding box center [567, 362] width 0 height 0
click at [210, 298] on div "256861322" at bounding box center [195, 300] width 103 height 33
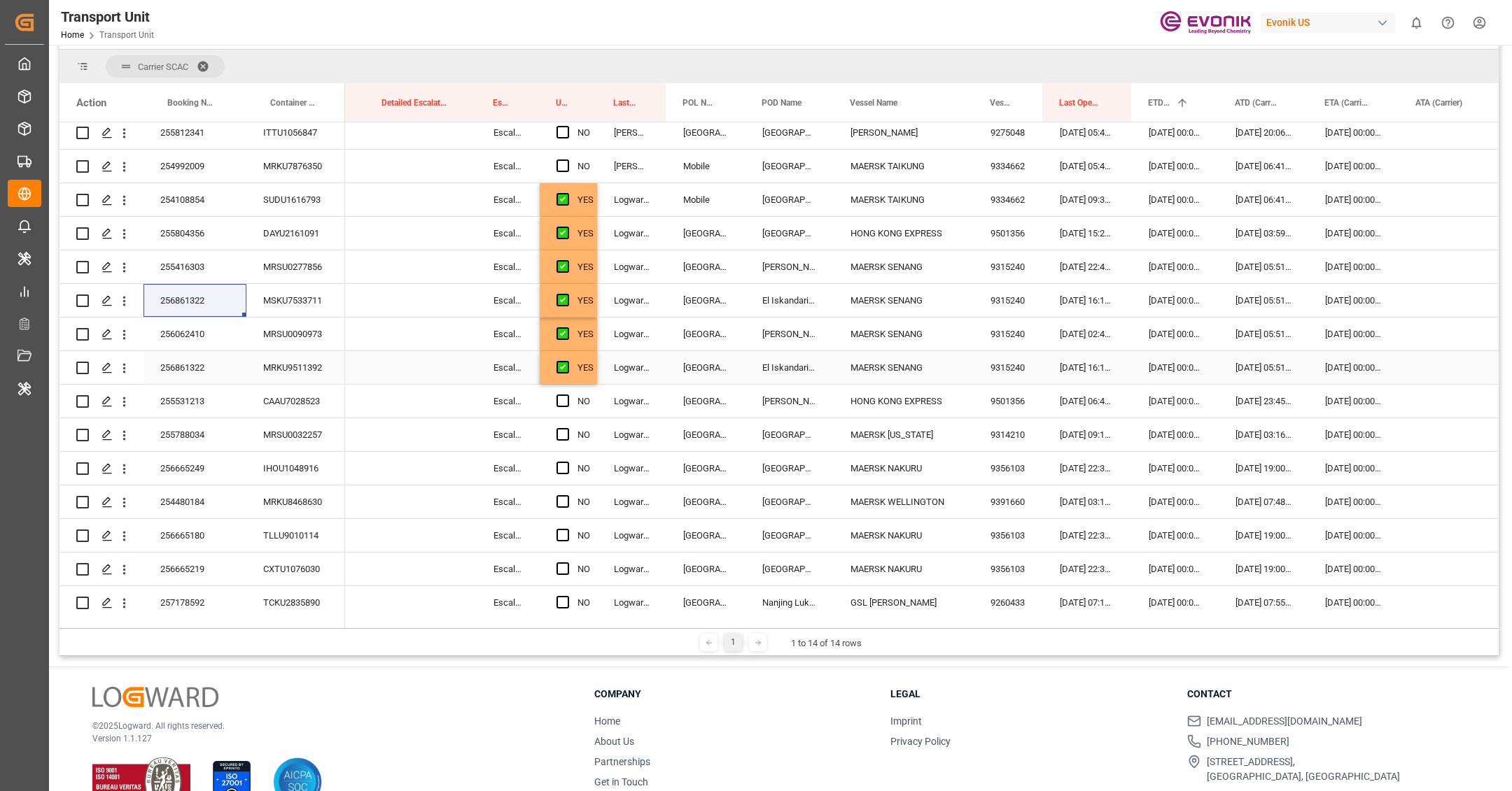
click at [586, 380] on div "YES" at bounding box center [586, 368] width 16 height 33
click at [594, 384] on div "YES" at bounding box center [568, 367] width 57 height 33
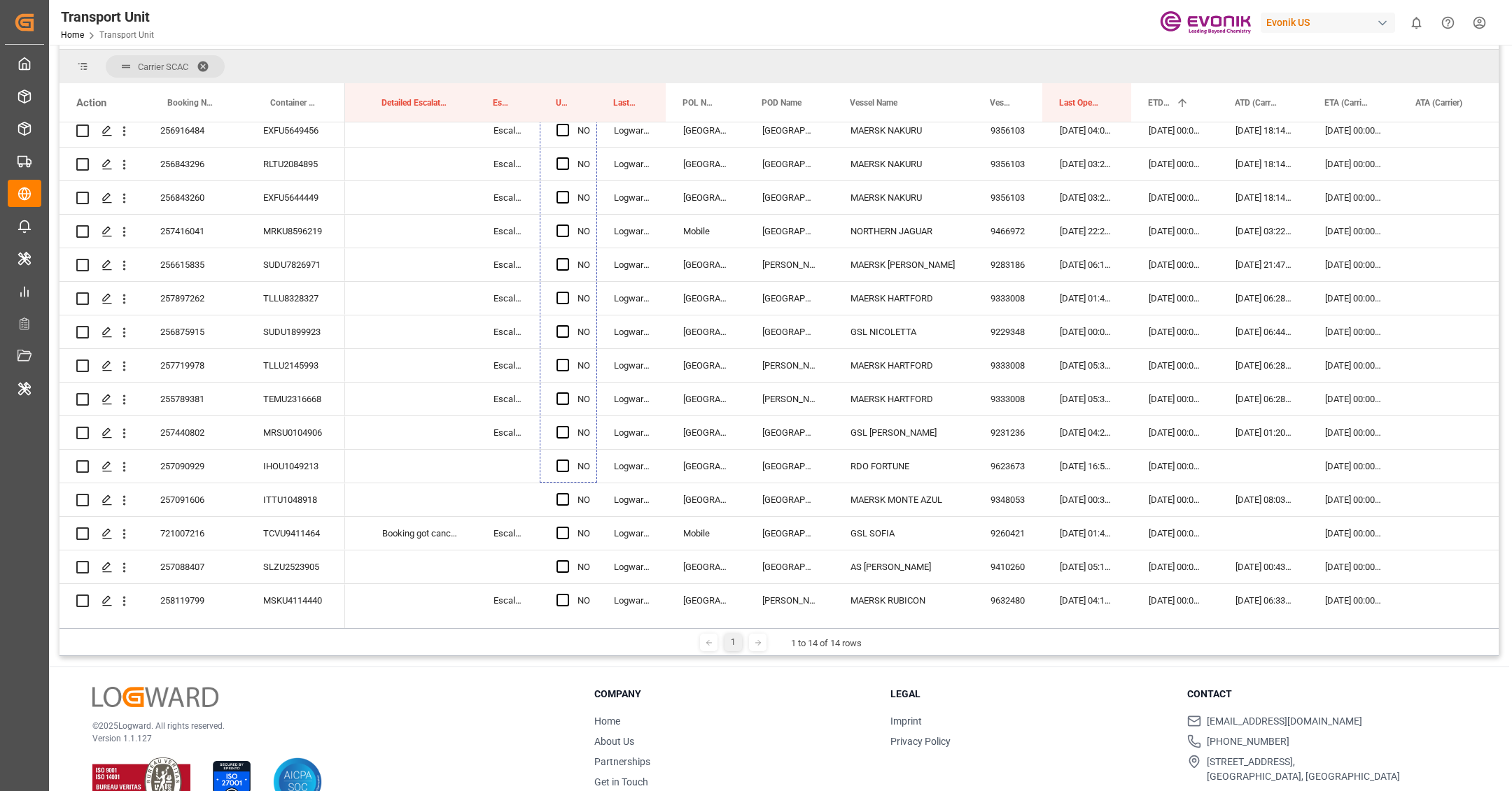
scroll to position [1883, 0]
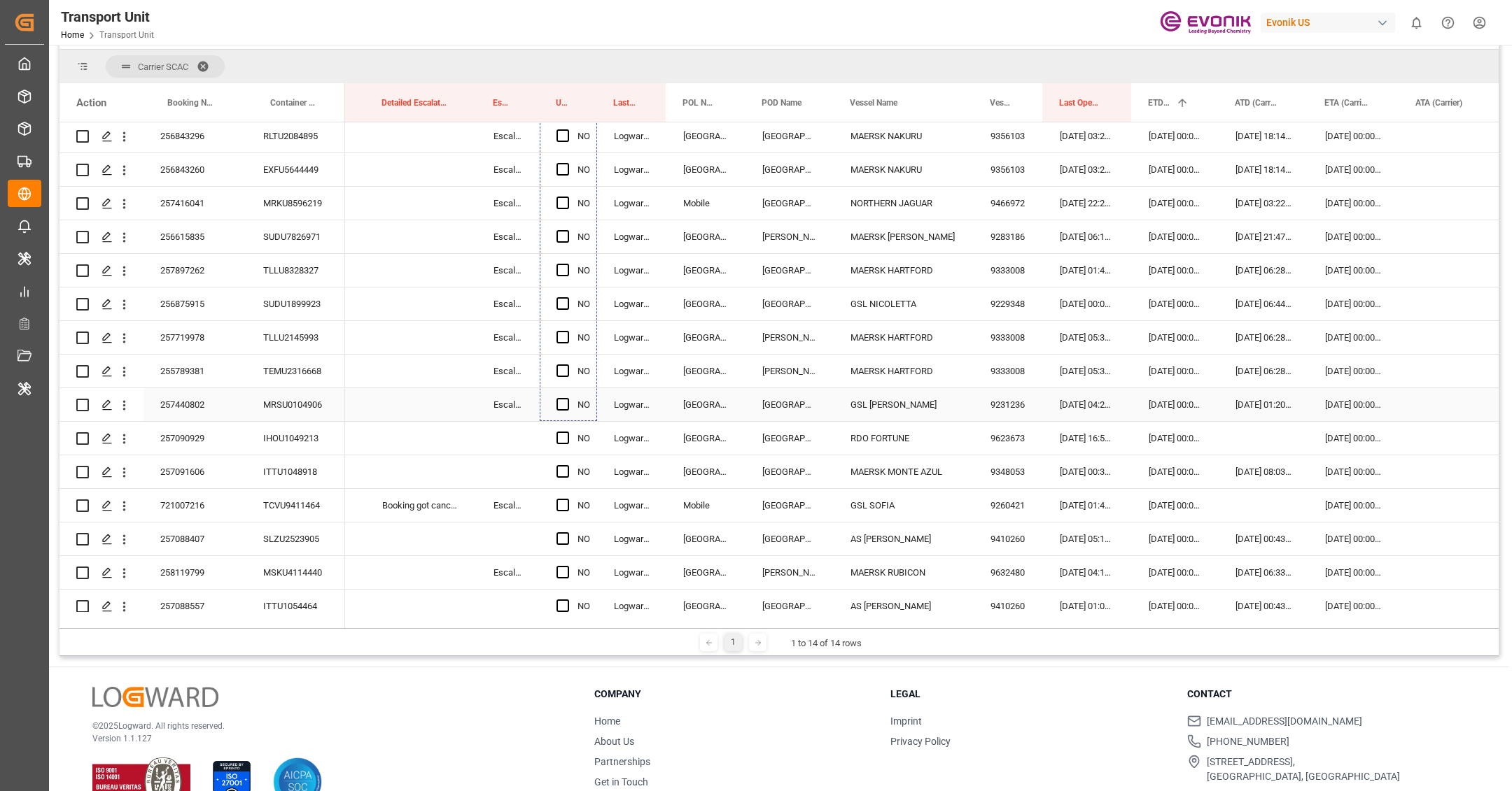
drag, startPoint x: 593, startPoint y: 383, endPoint x: 565, endPoint y: 413, distance: 41.0
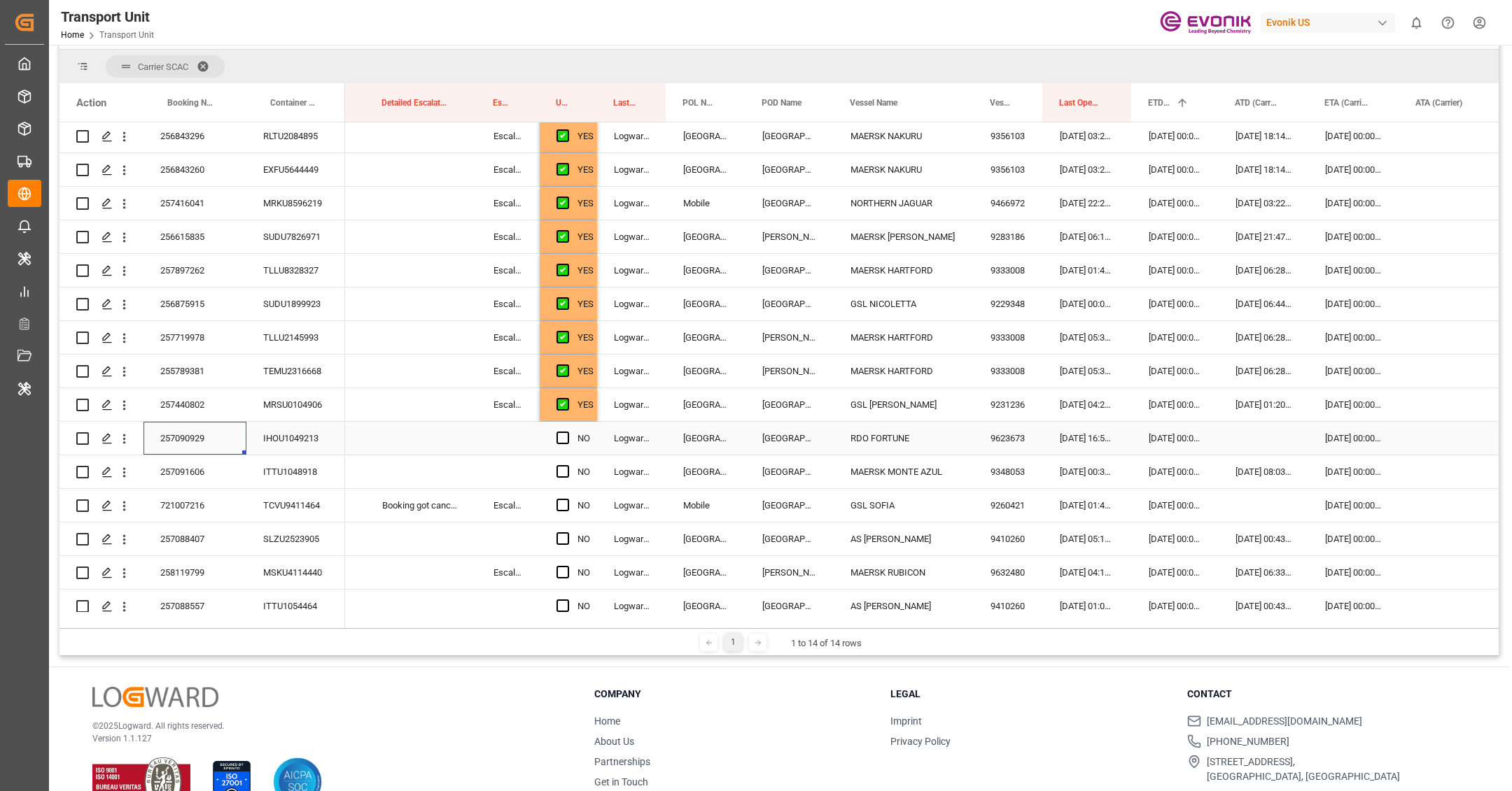
click at [213, 445] on div "257090929" at bounding box center [195, 438] width 103 height 33
click at [565, 434] on span "Press SPACE to select this row." at bounding box center [563, 437] width 12 height 12
click at [567, 431] on input "Press SPACE to select this row." at bounding box center [567, 431] width 0 height 0
click at [565, 475] on span "Press SPACE to select this row." at bounding box center [563, 472] width 12 height 12
click at [567, 466] on input "Press SPACE to select this row." at bounding box center [567, 466] width 0 height 0
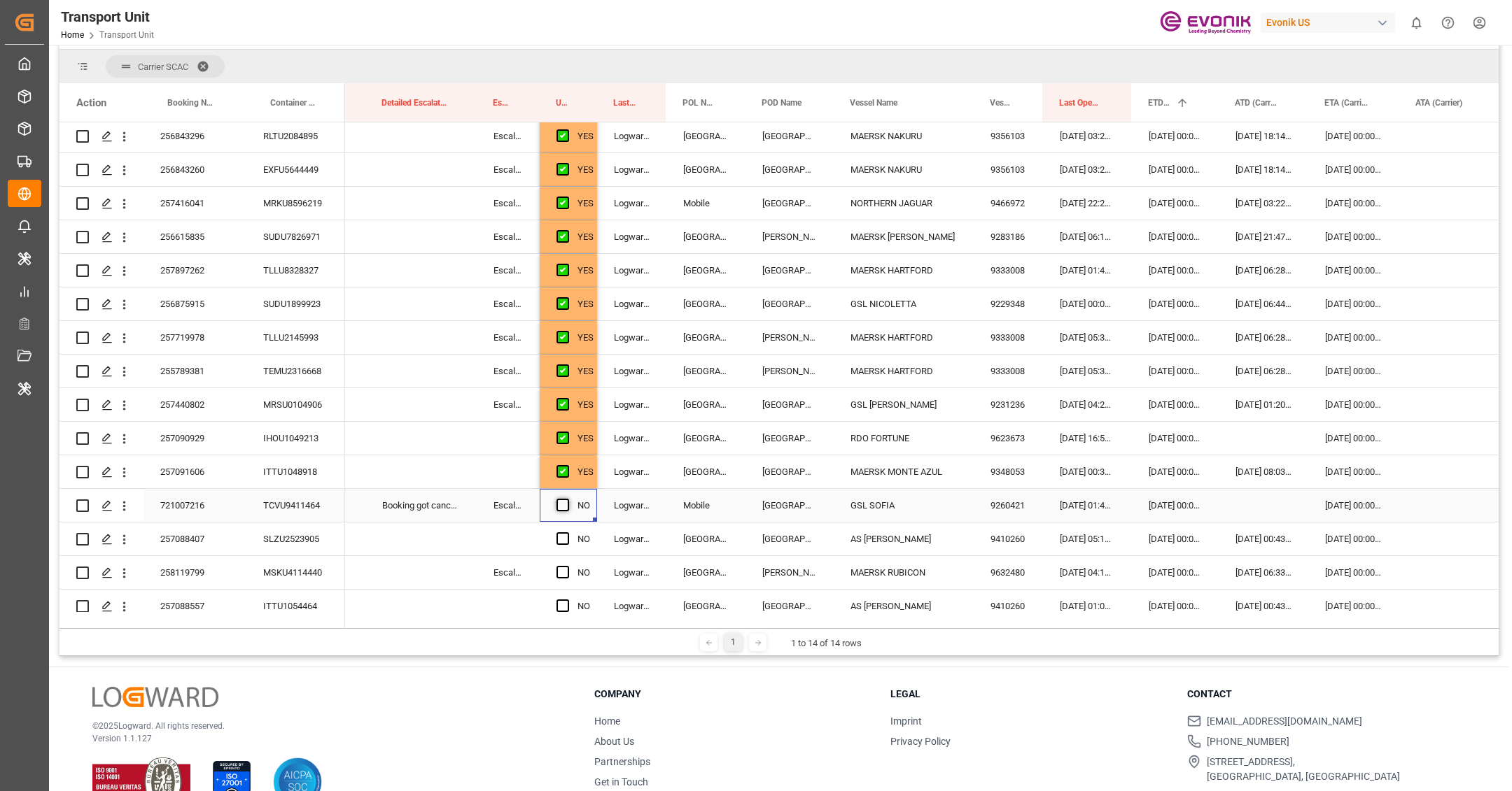
click at [560, 508] on span "Press SPACE to select this row." at bounding box center [563, 505] width 12 height 12
click at [567, 499] on input "Press SPACE to select this row." at bounding box center [567, 499] width 0 height 0
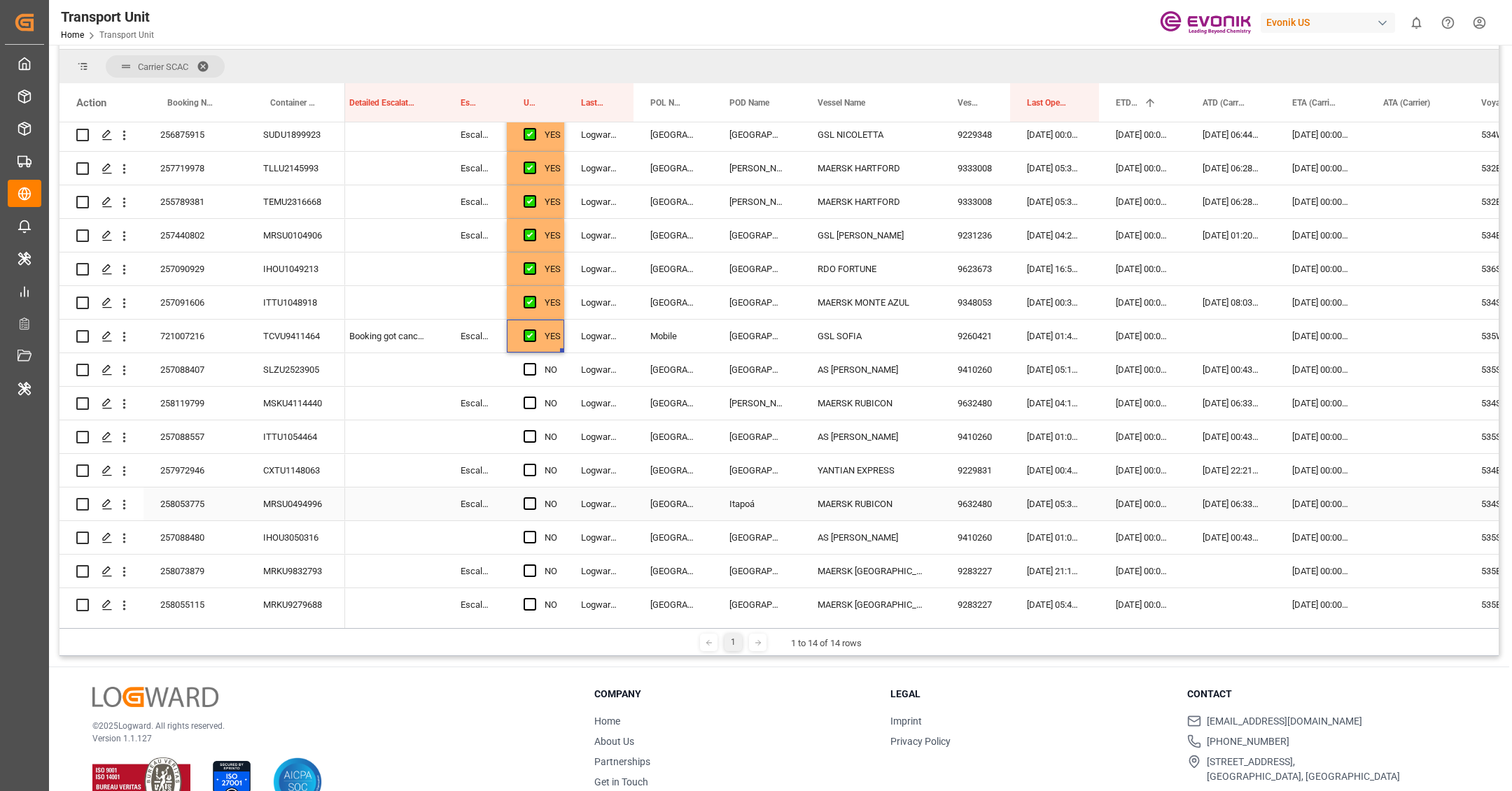
scroll to position [2108, 0]
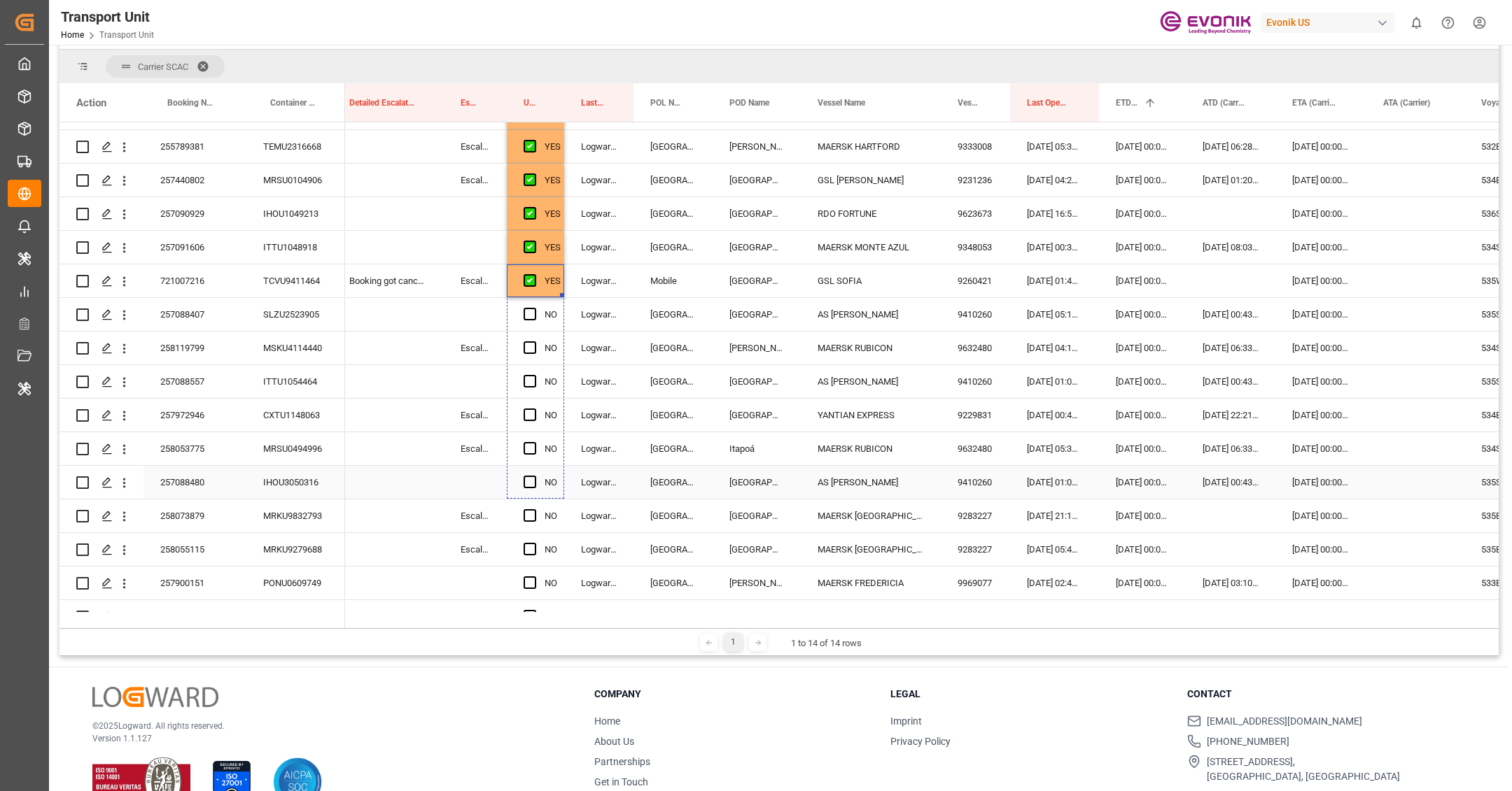
drag, startPoint x: 562, startPoint y: 293, endPoint x: 556, endPoint y: 472, distance: 179.1
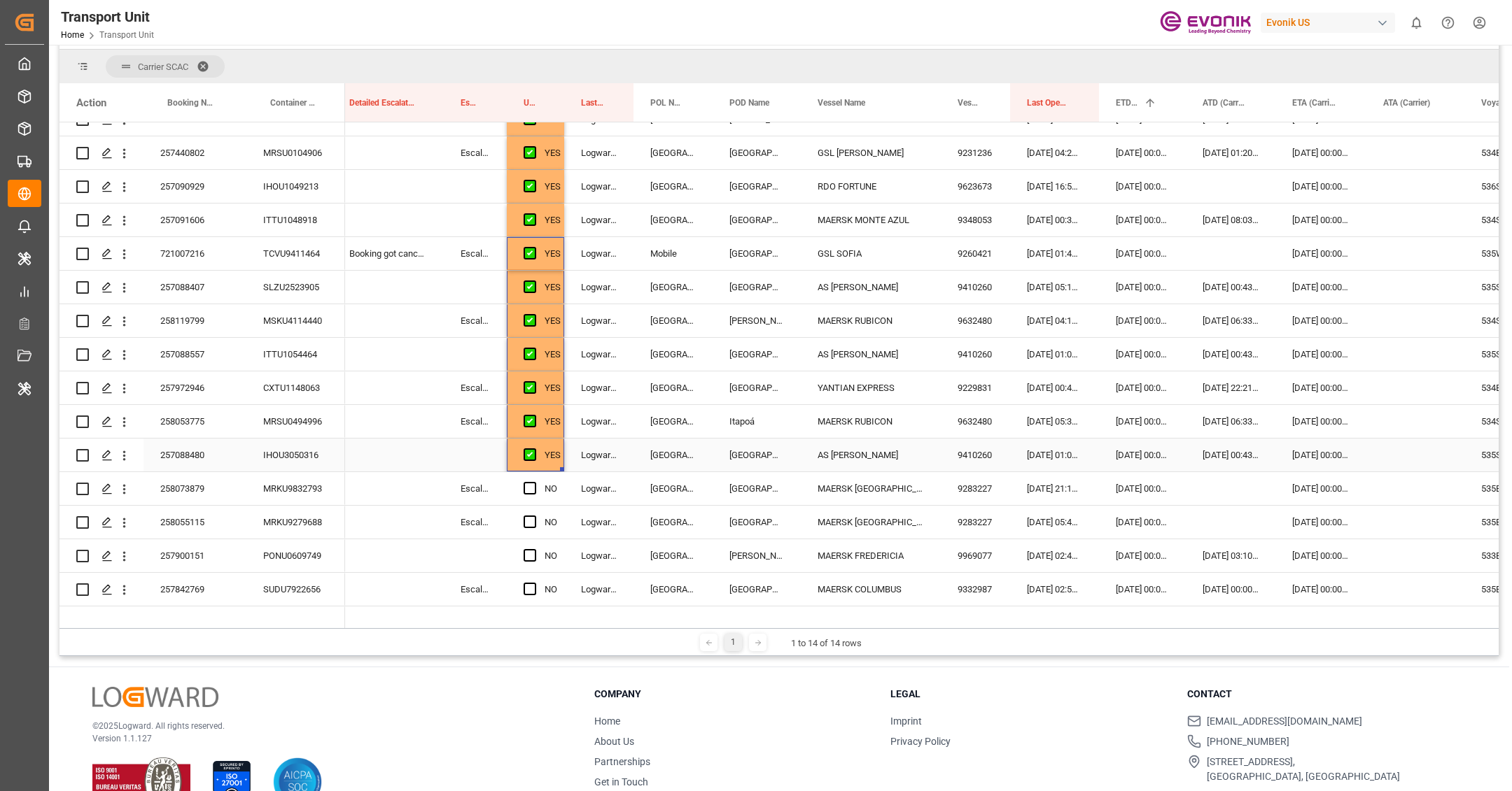
scroll to position [2180, 0]
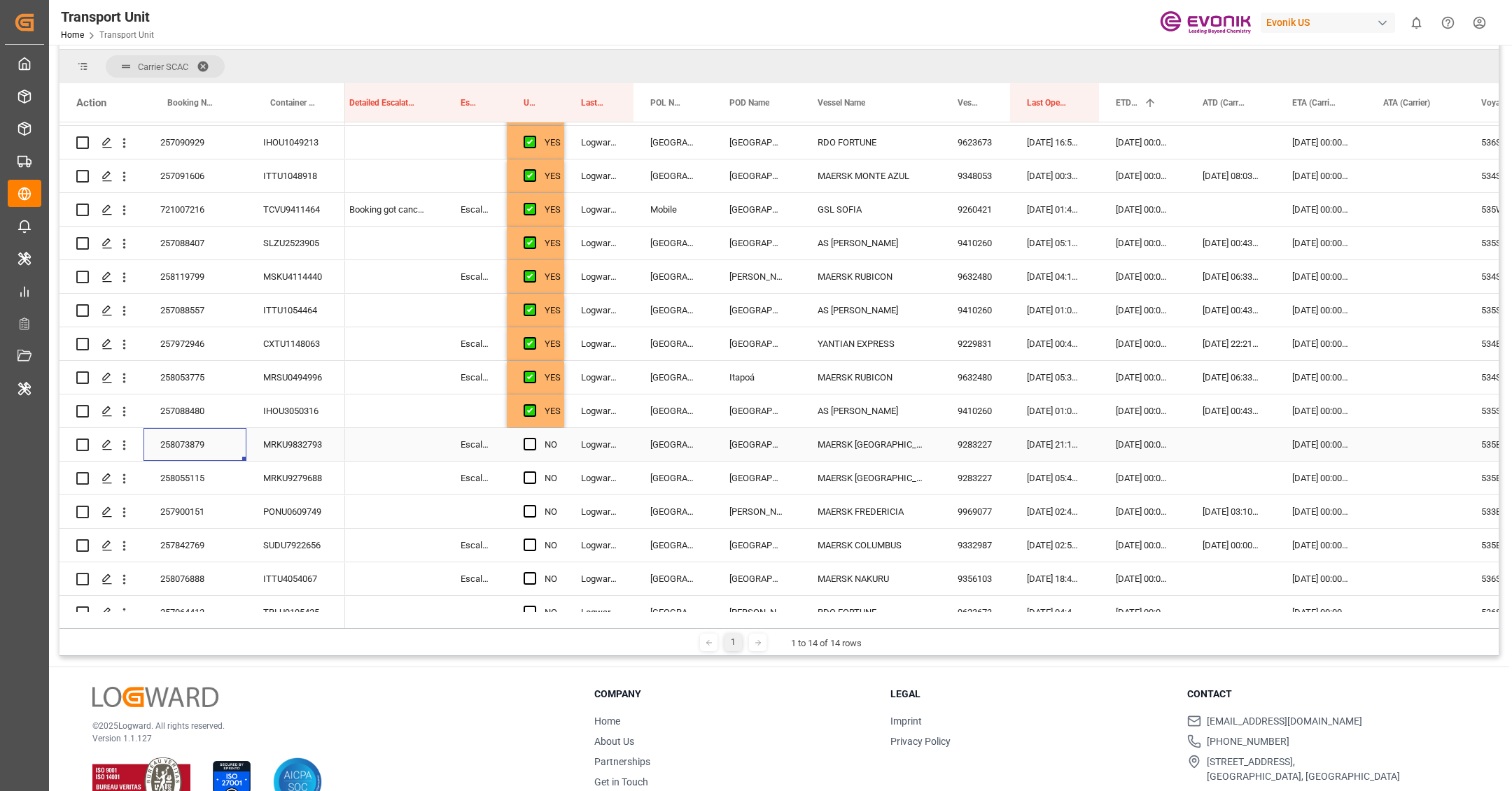
click at [222, 441] on div "258073879" at bounding box center [195, 445] width 103 height 33
click at [533, 442] on span "Press SPACE to select this row." at bounding box center [529, 444] width 12 height 12
click at [534, 438] on input "Press SPACE to select this row." at bounding box center [534, 438] width 0 height 0
click at [215, 481] on div "258055115" at bounding box center [195, 478] width 103 height 33
click at [529, 479] on span "Press SPACE to select this row." at bounding box center [529, 477] width 12 height 12
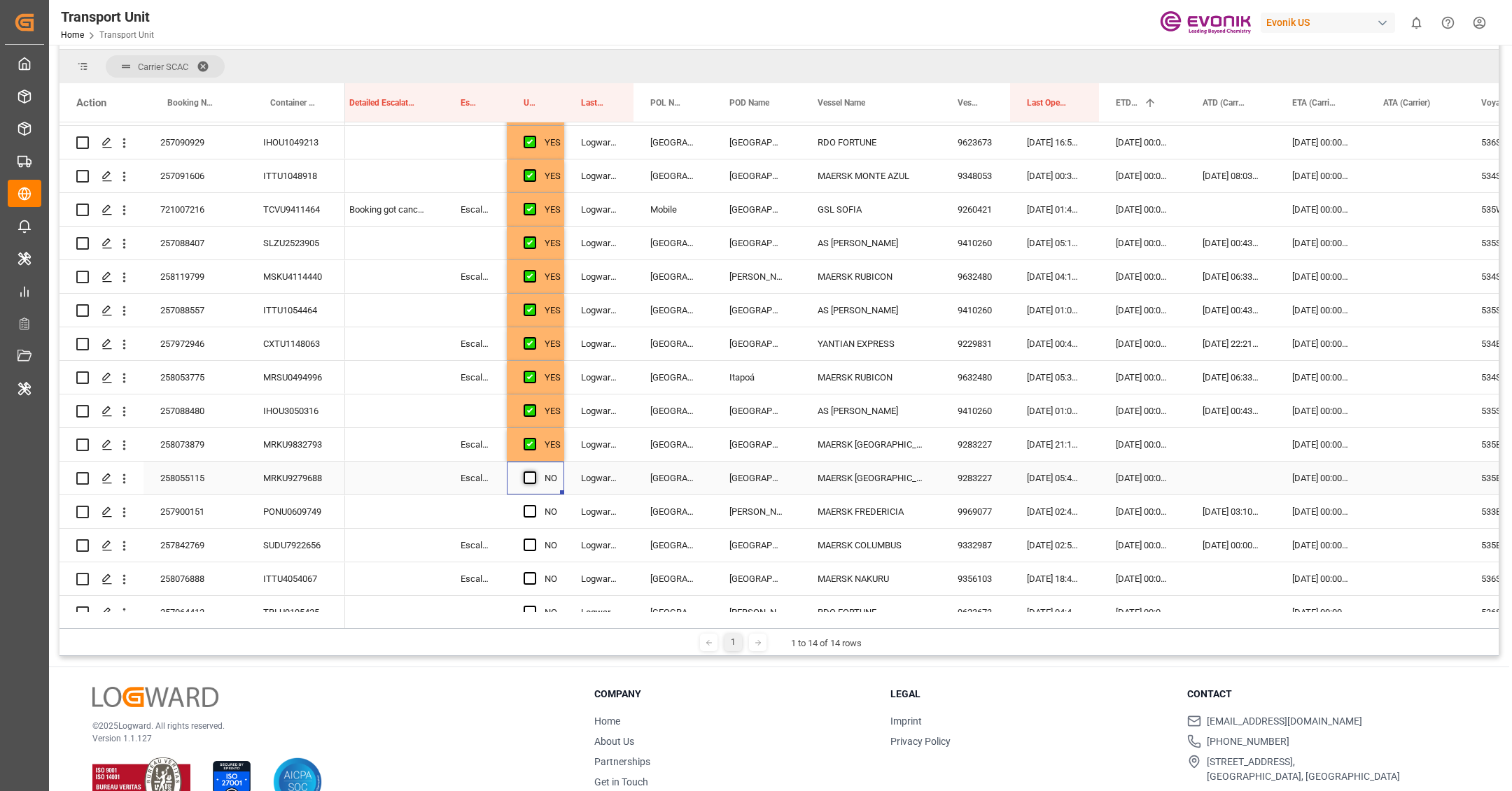
click at [534, 472] on input "Press SPACE to select this row." at bounding box center [534, 472] width 0 height 0
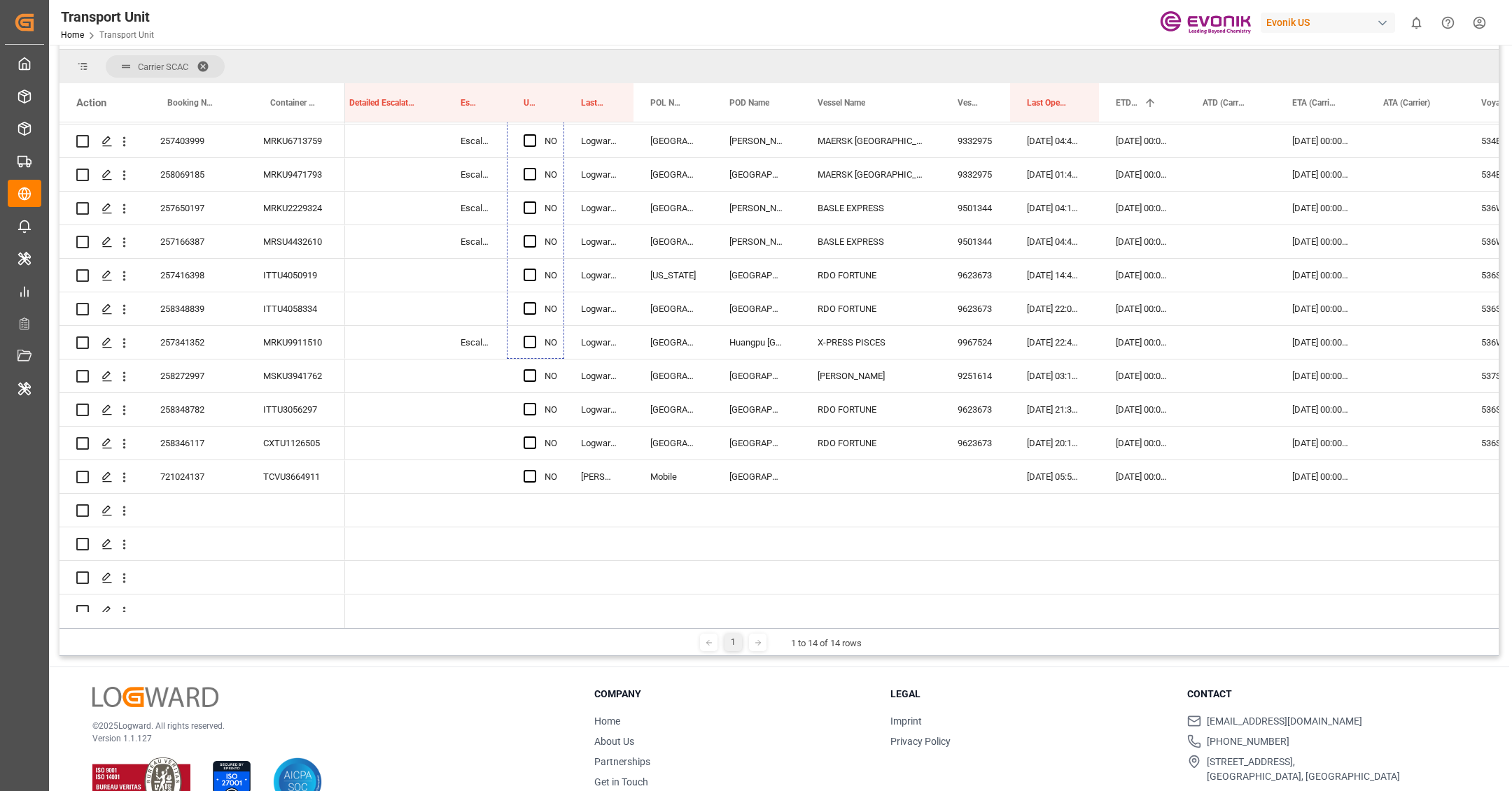
scroll to position [3240, 0]
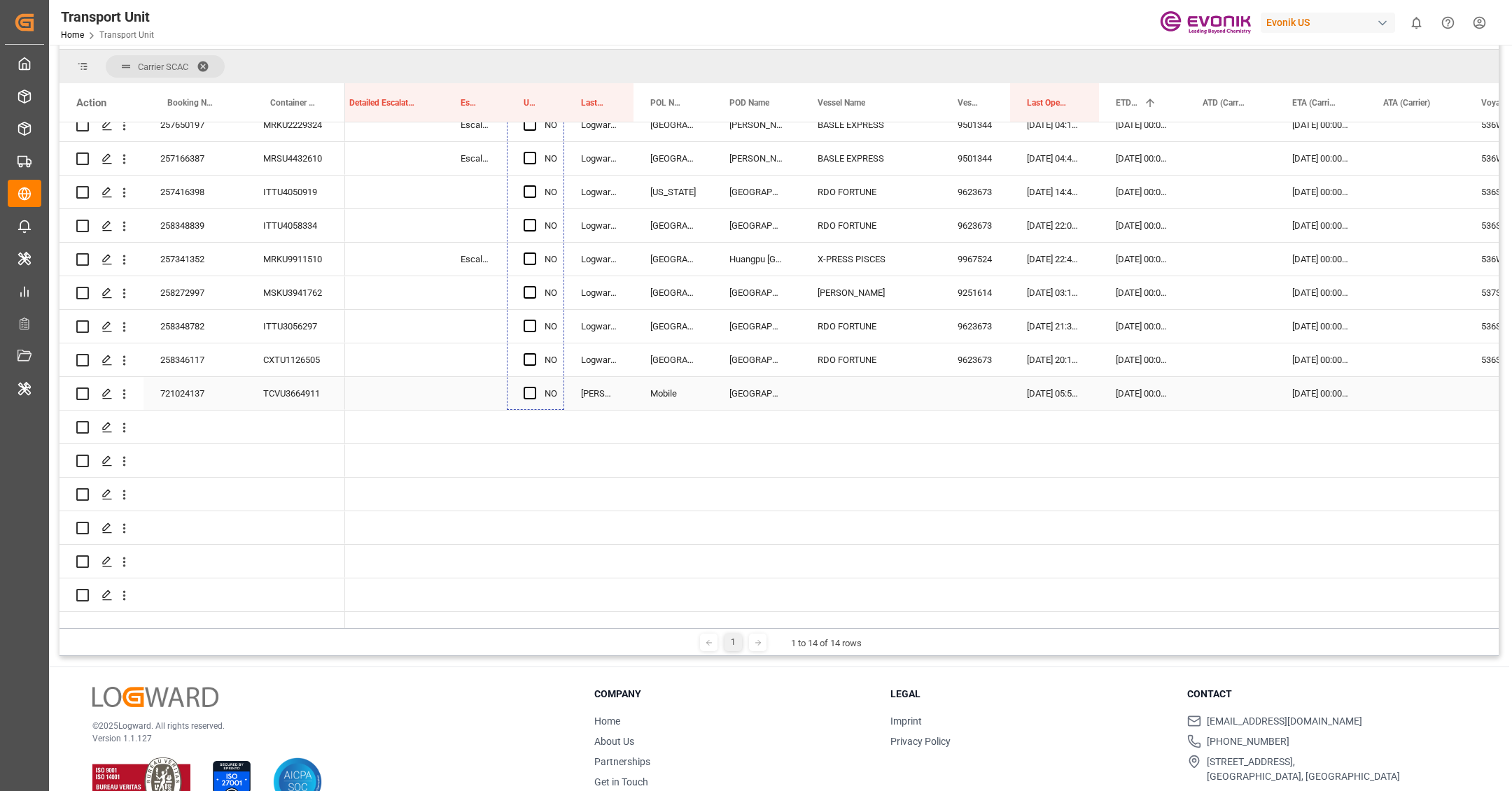
drag, startPoint x: 560, startPoint y: 327, endPoint x: 570, endPoint y: 400, distance: 73.7
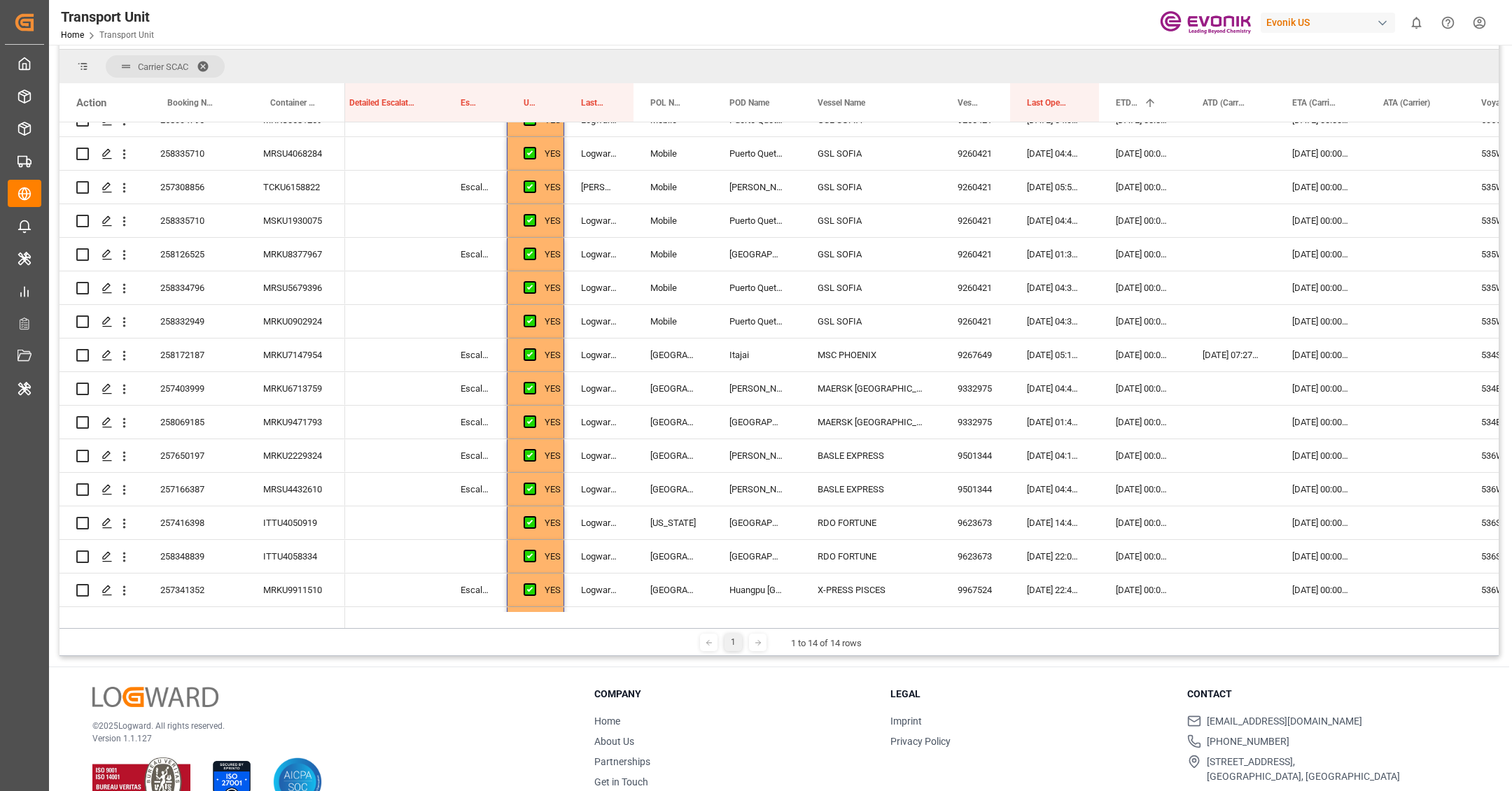
scroll to position [2893, 0]
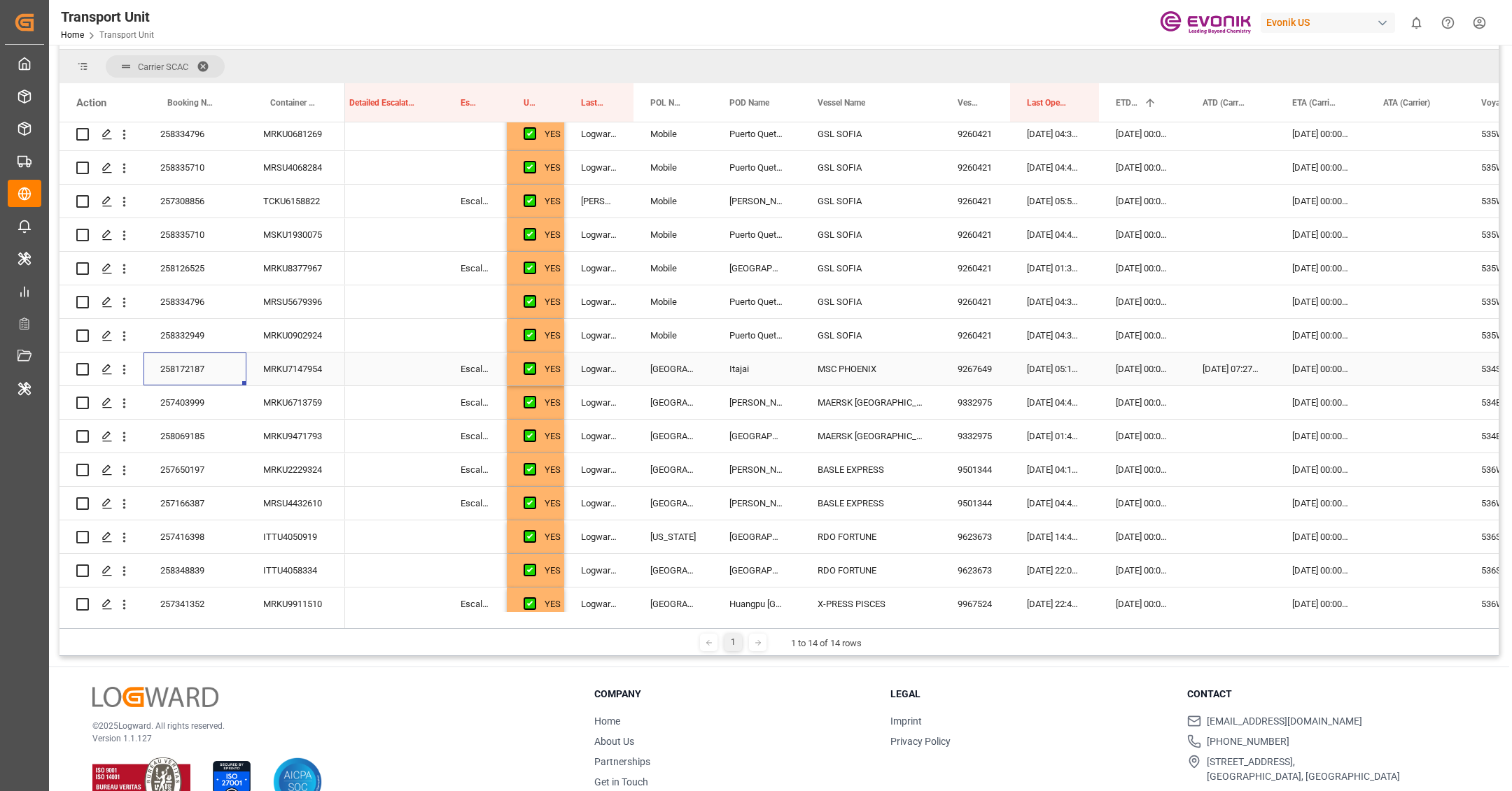
click at [202, 371] on div "258172187" at bounding box center [195, 369] width 103 height 33
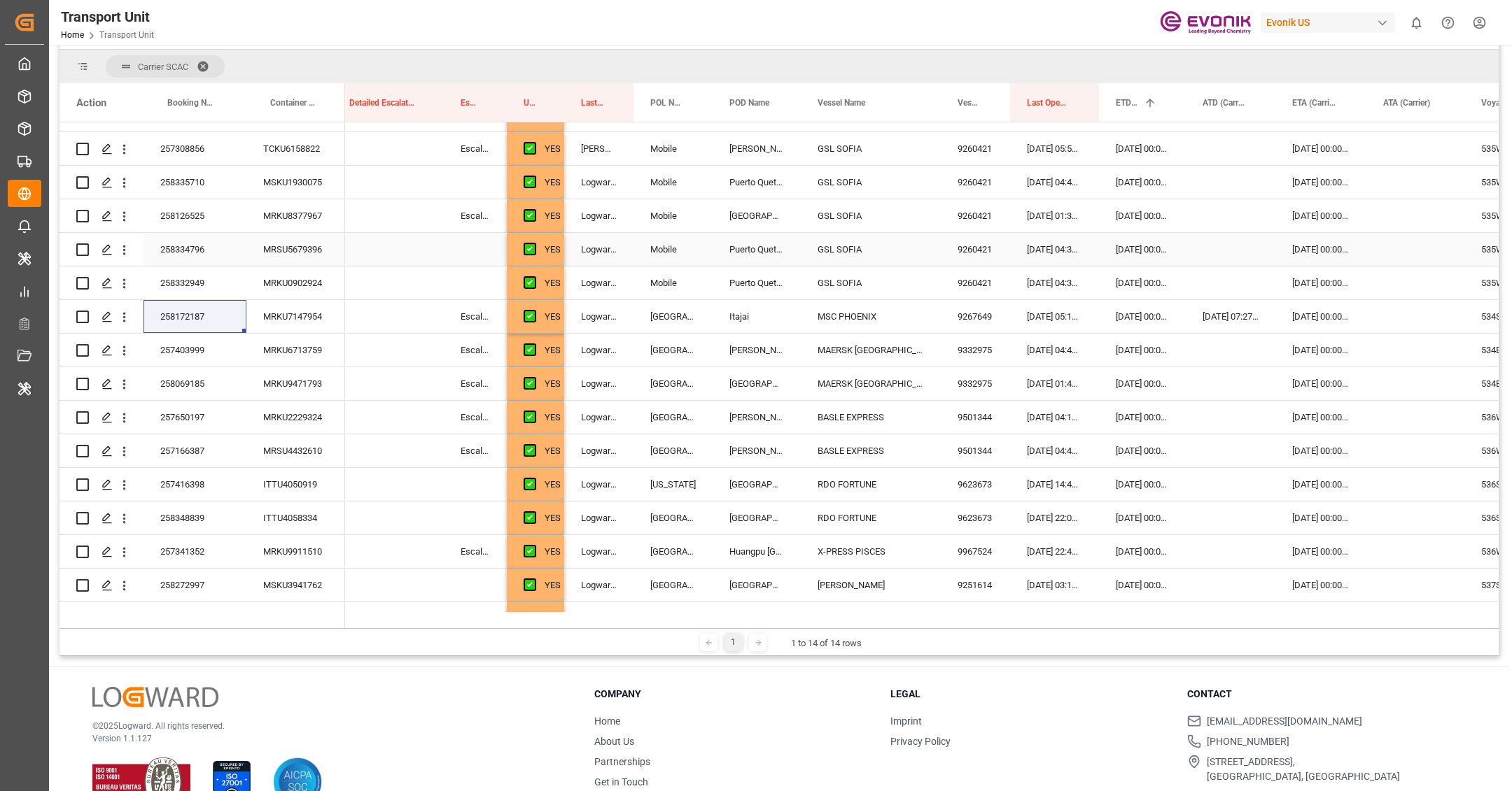
scroll to position [3213, 0]
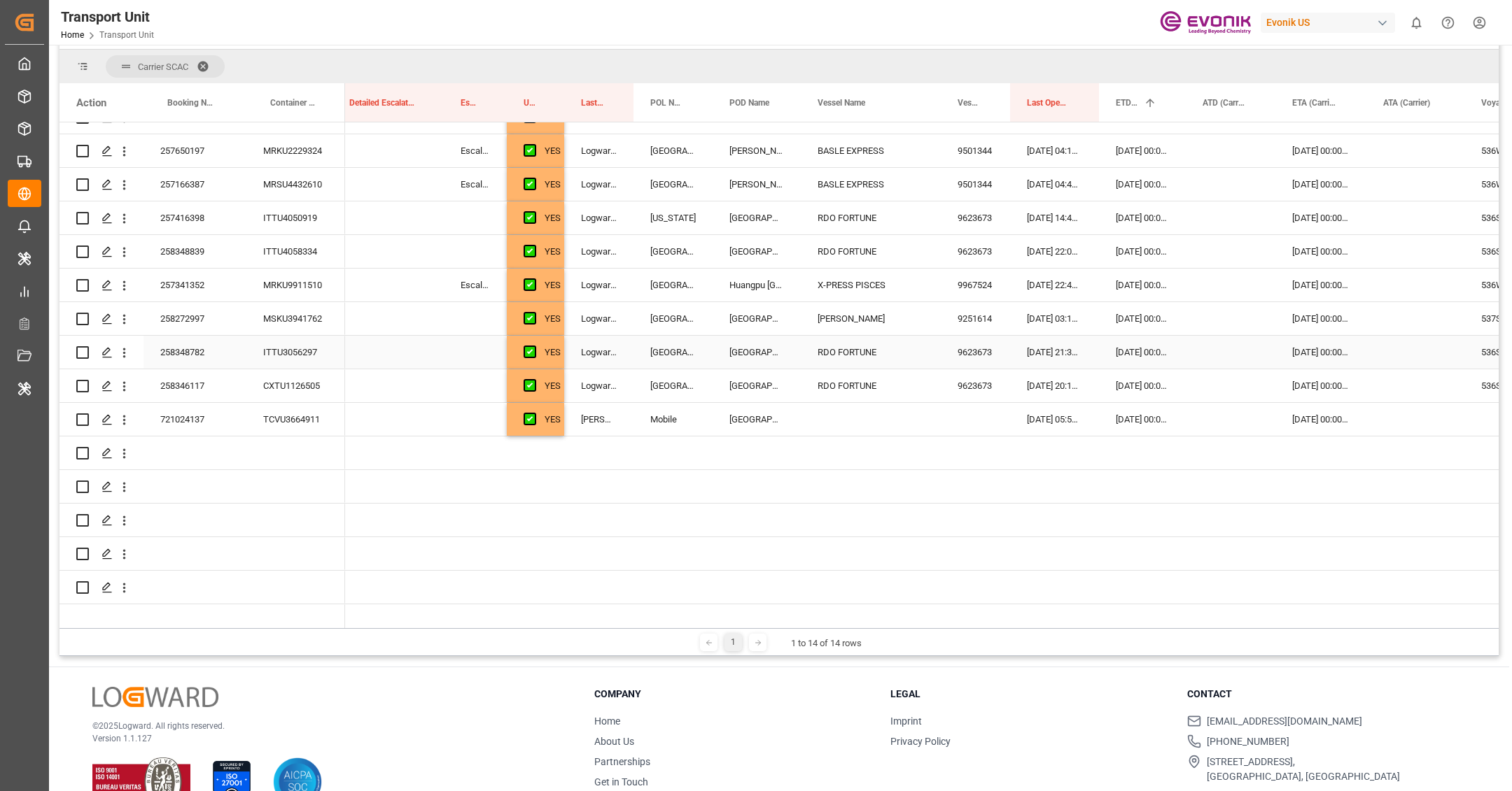
click at [617, 362] on div "Logward System" at bounding box center [599, 352] width 69 height 33
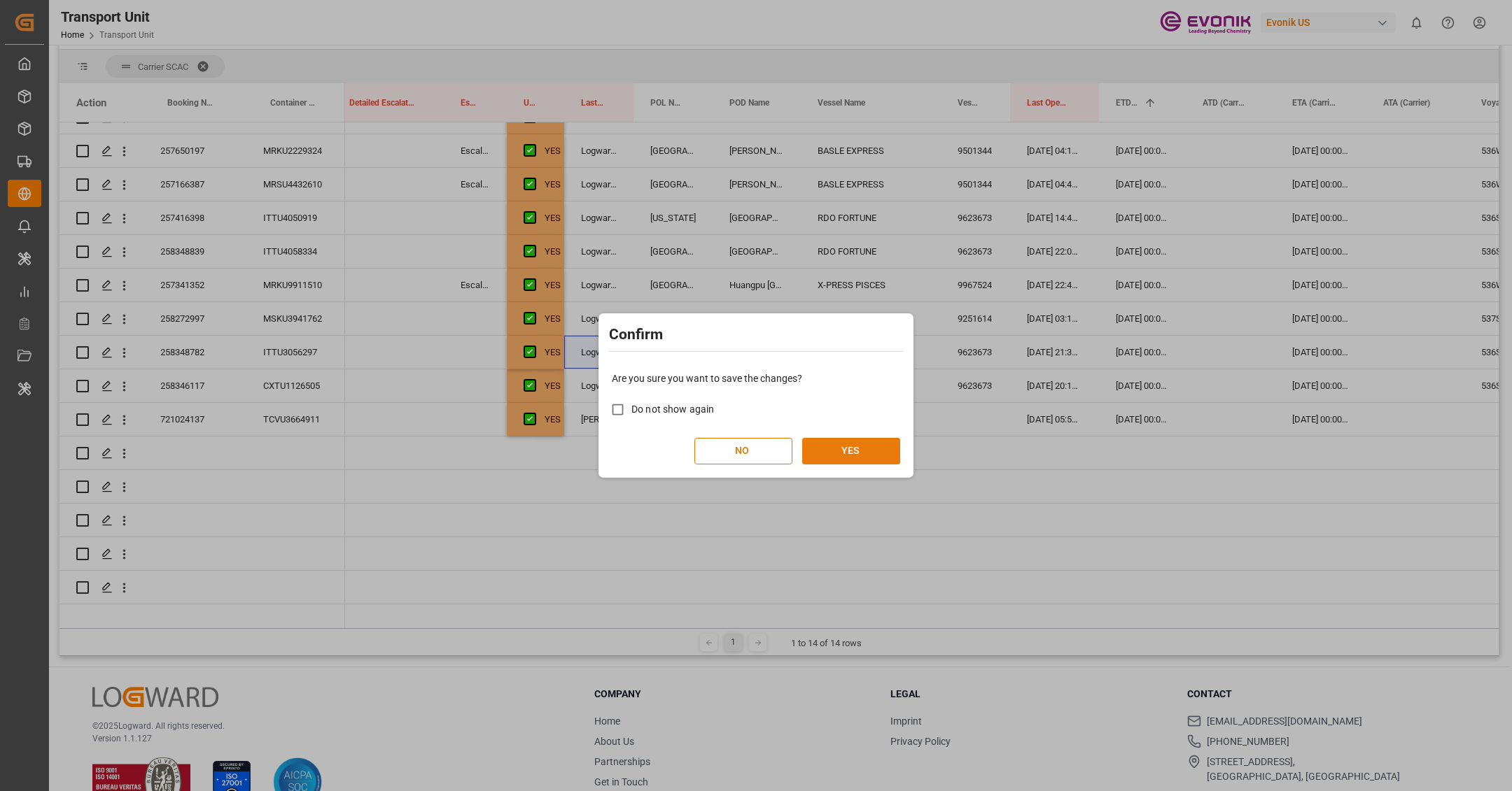
click at [827, 447] on button "YES" at bounding box center [851, 451] width 98 height 27
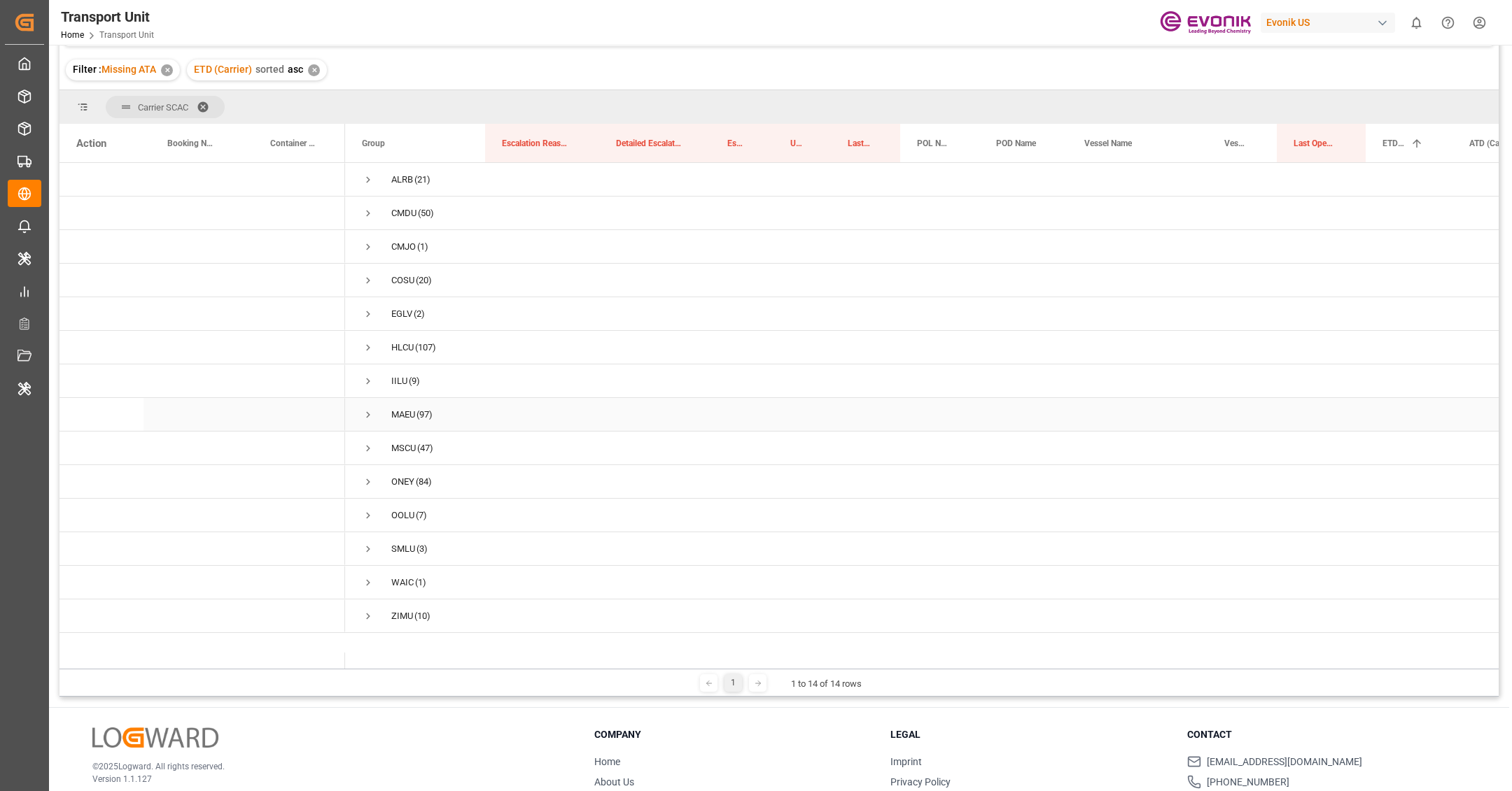
scroll to position [206, 0]
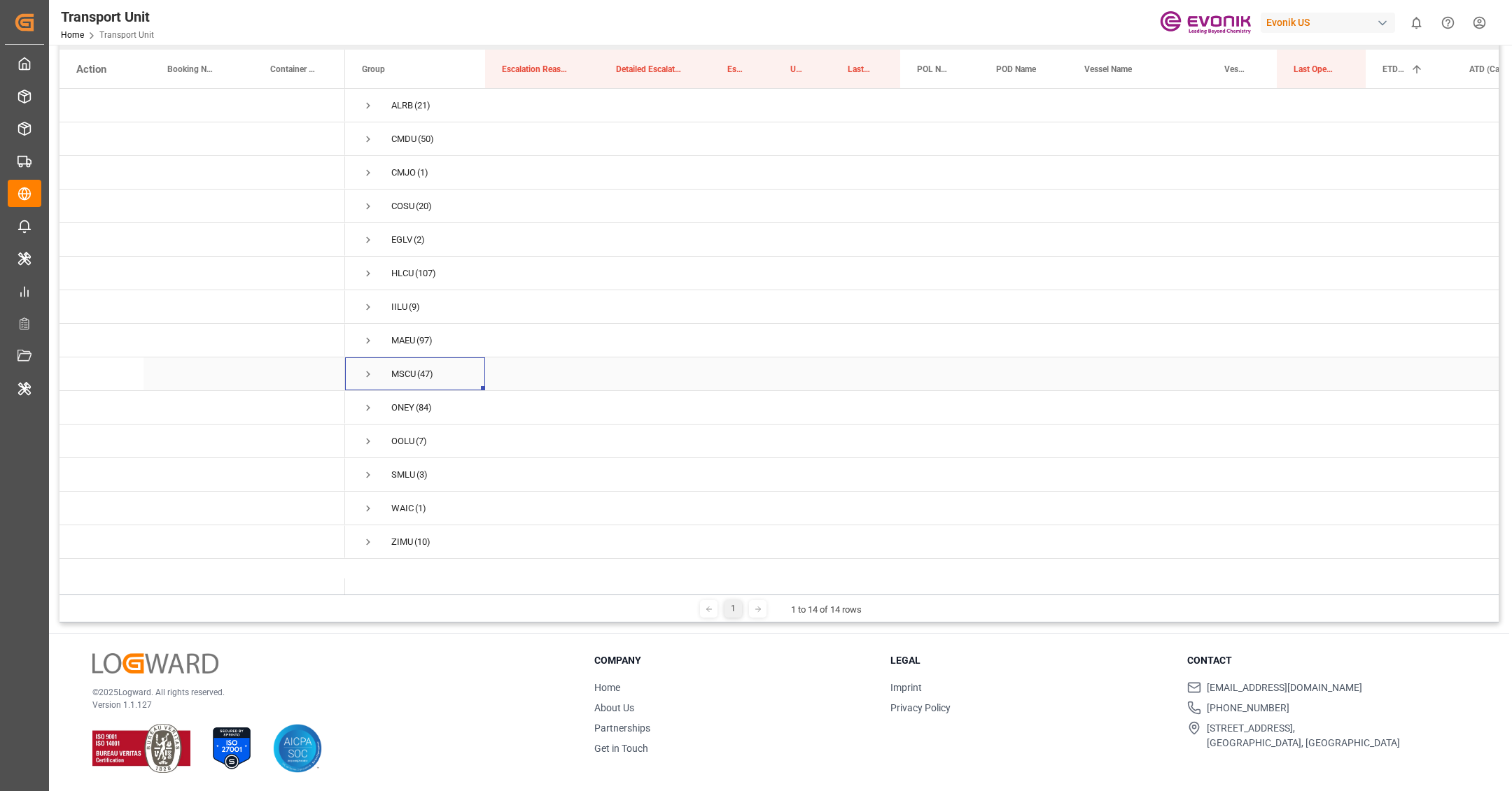
click at [367, 375] on span "Press SPACE to select this row." at bounding box center [367, 374] width 12 height 12
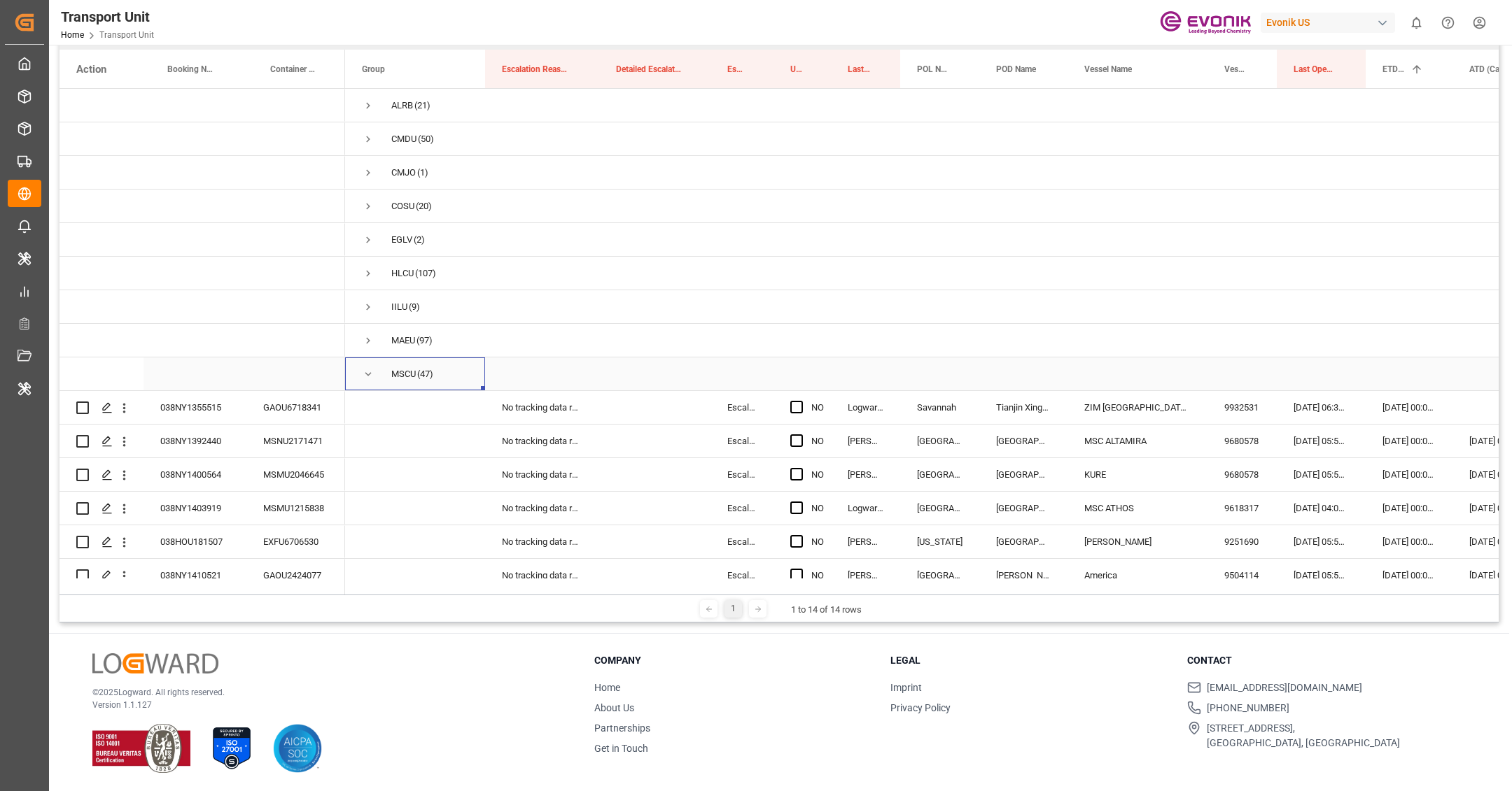
click at [377, 368] on span "MSCU (47)" at bounding box center [414, 374] width 106 height 32
click at [371, 374] on span "Press SPACE to select this row." at bounding box center [367, 374] width 12 height 12
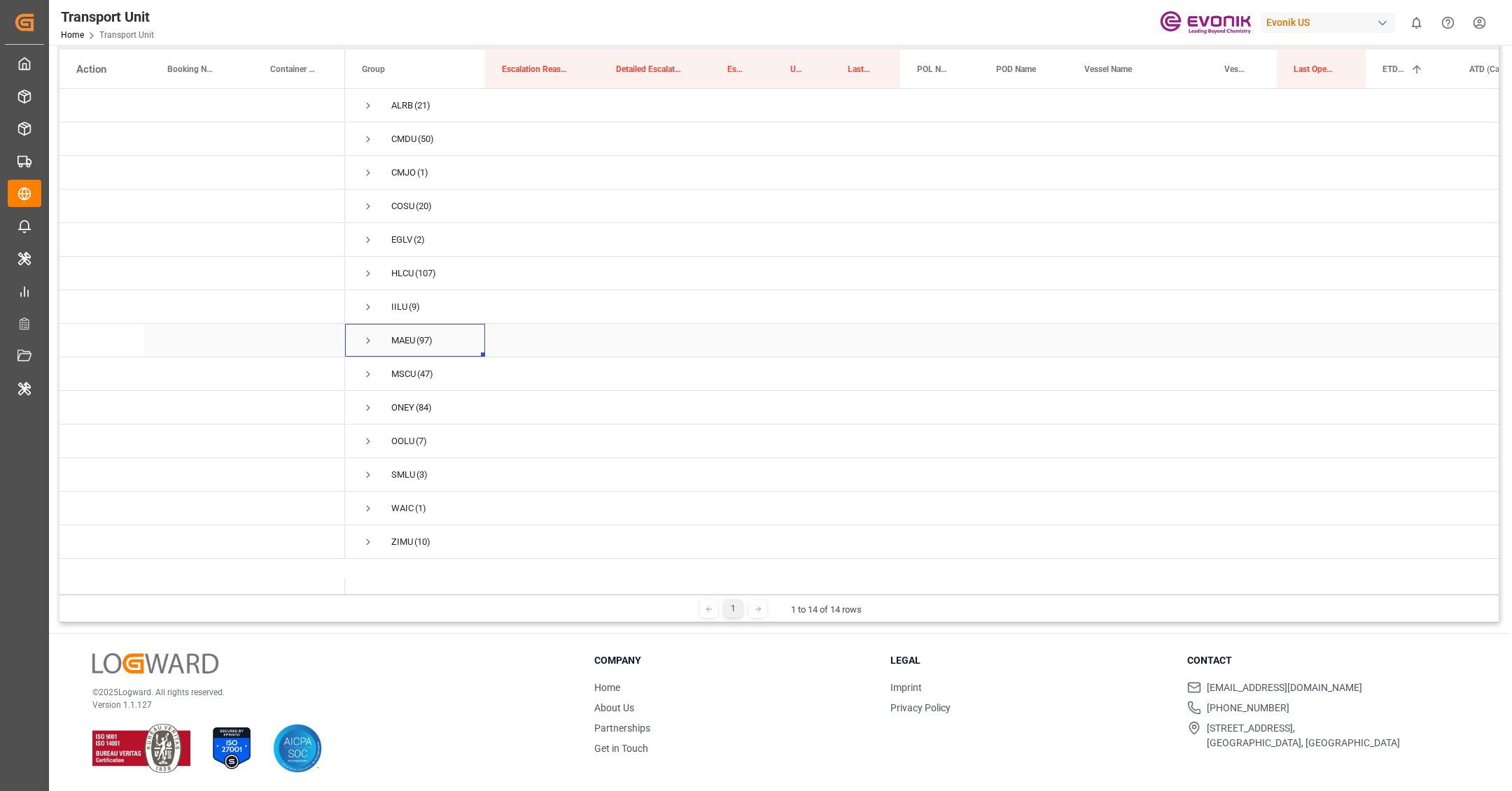
click at [370, 345] on span "Press SPACE to select this row." at bounding box center [367, 341] width 12 height 12
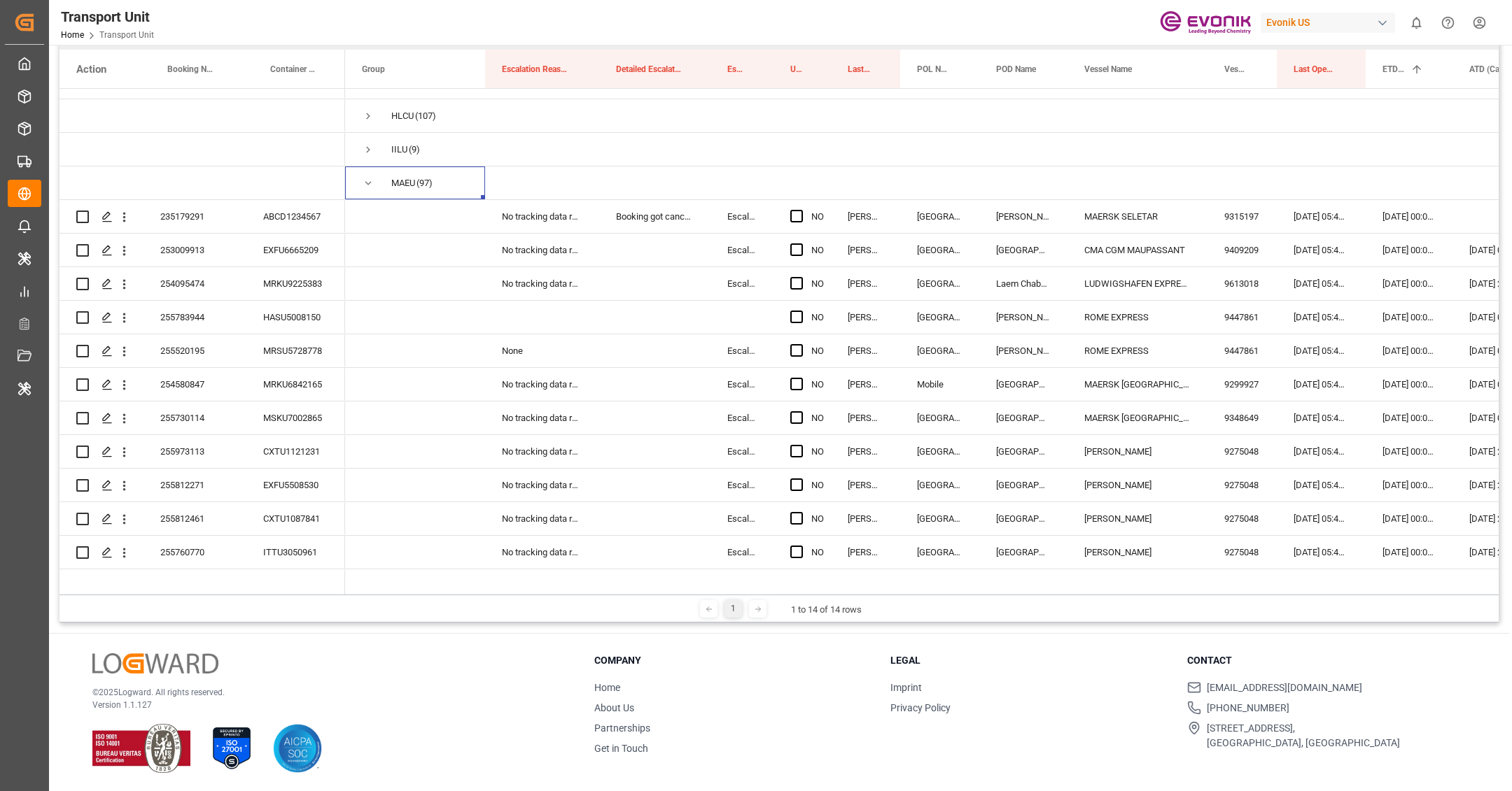
scroll to position [144, 0]
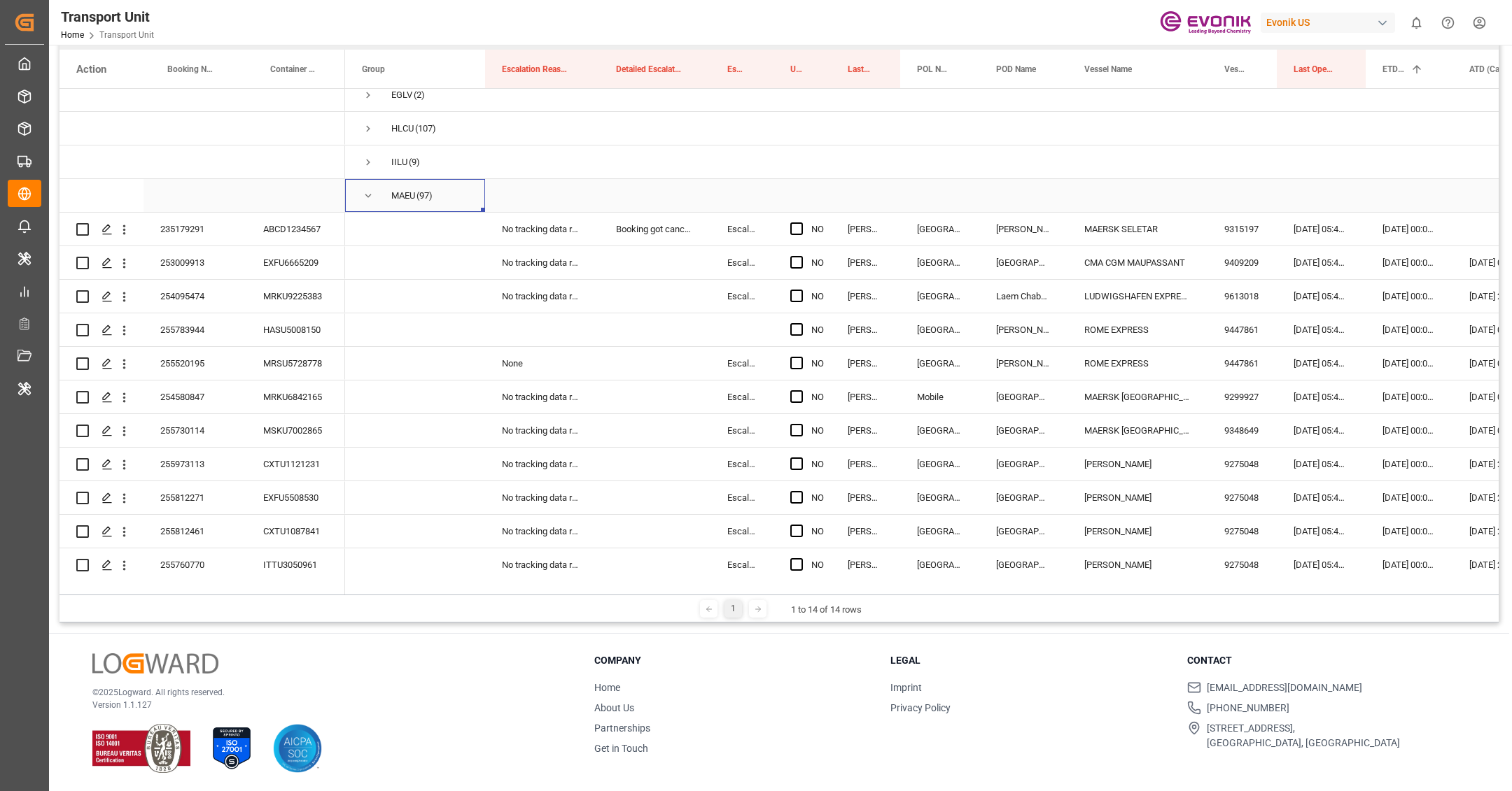
click at [371, 195] on span "Press SPACE to select this row." at bounding box center [367, 195] width 12 height 12
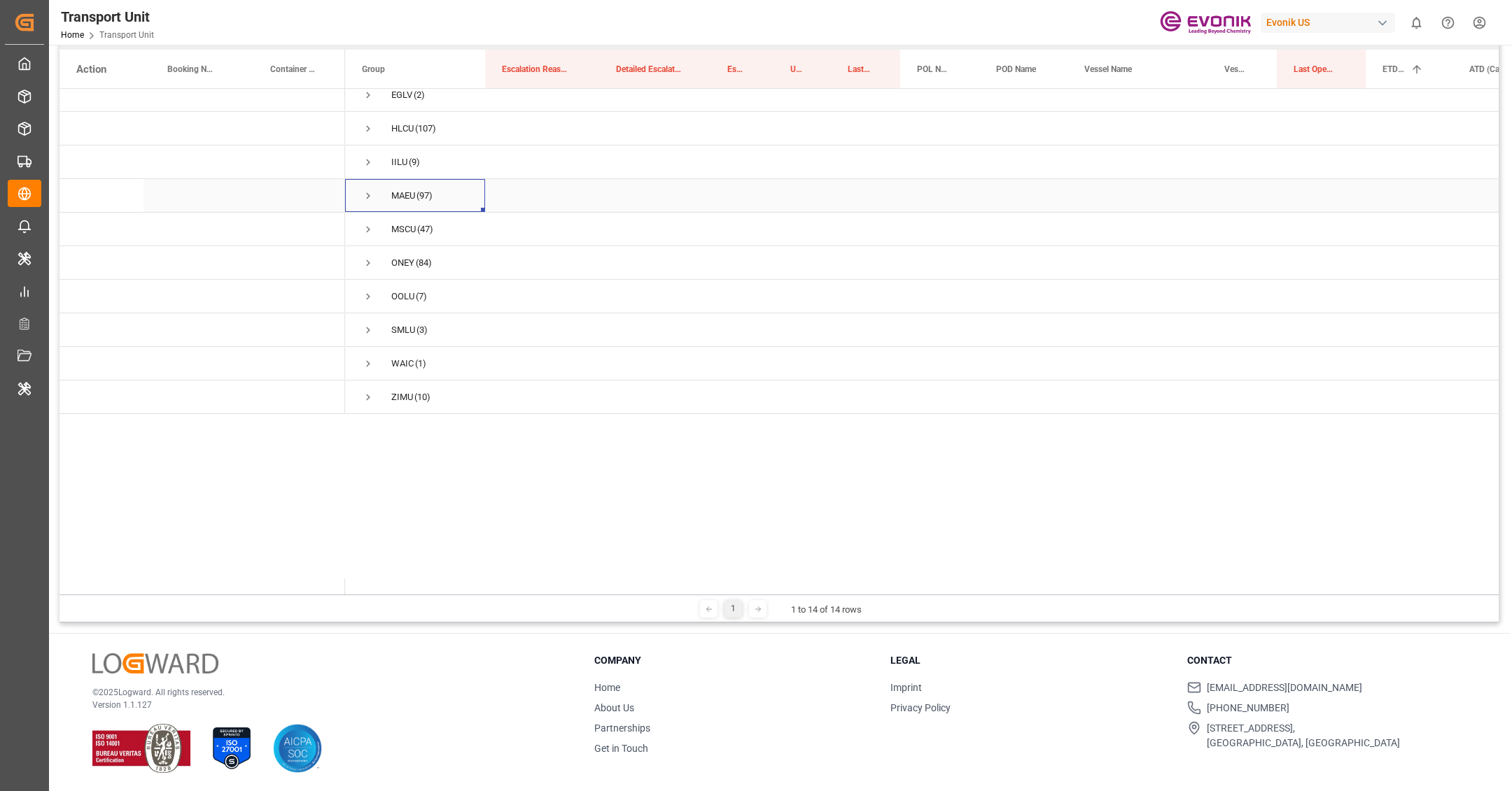
scroll to position [0, 0]
click at [371, 368] on span "Press SPACE to select this row." at bounding box center [367, 374] width 12 height 12
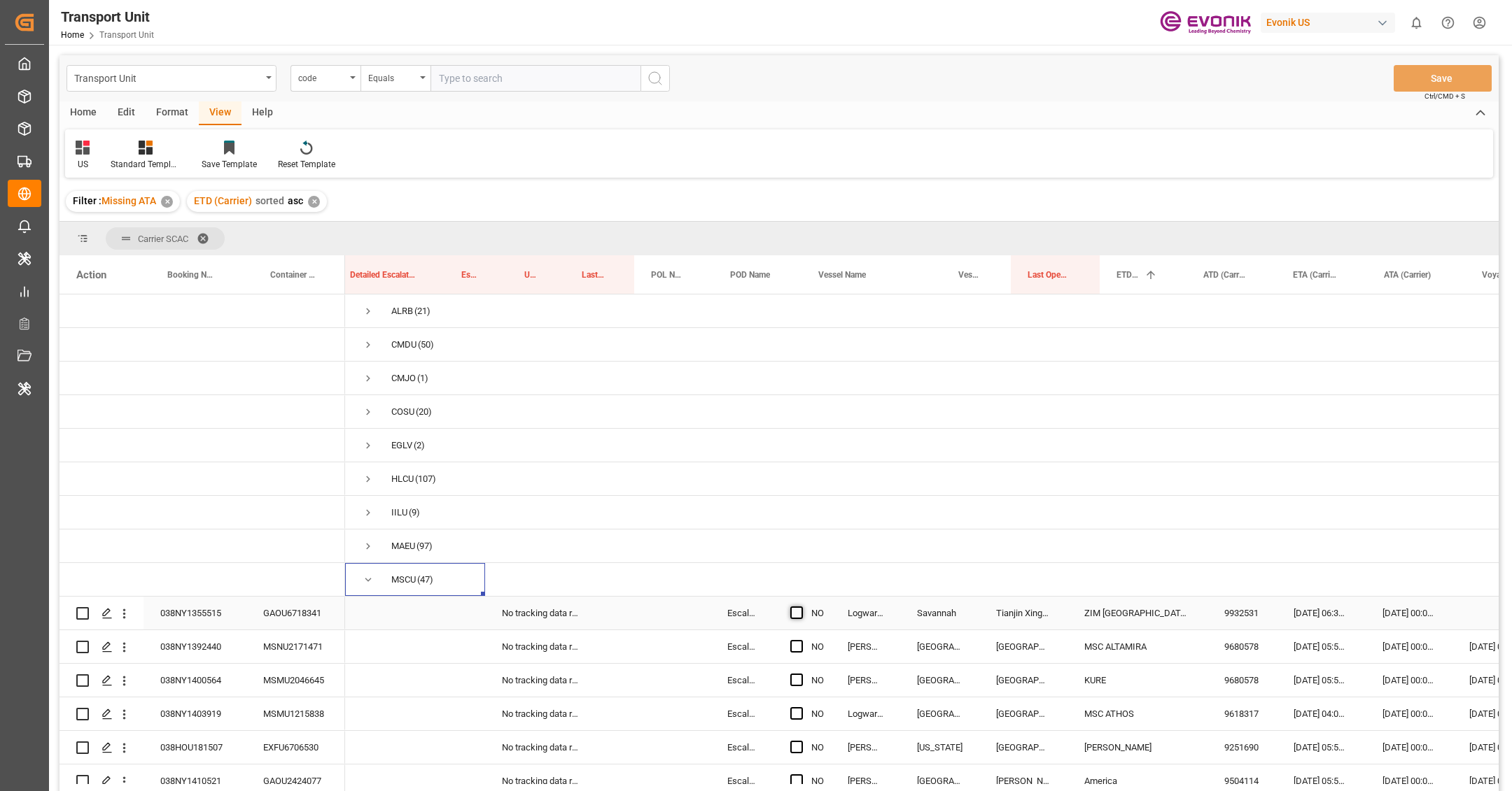
scroll to position [0, 266]
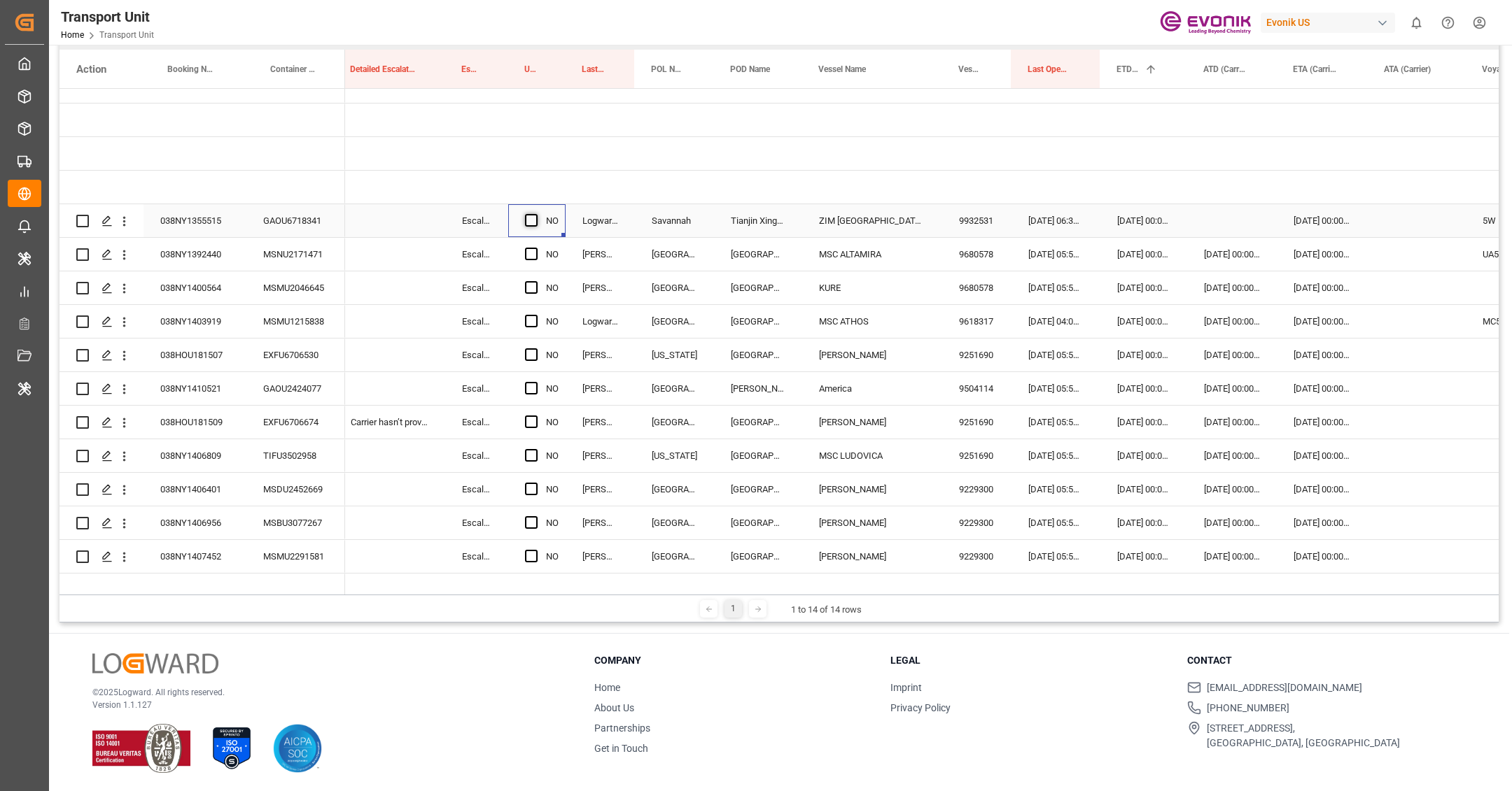
click at [533, 217] on span "Press SPACE to select this row." at bounding box center [531, 220] width 12 height 12
click at [536, 214] on input "Press SPACE to select this row." at bounding box center [536, 214] width 0 height 0
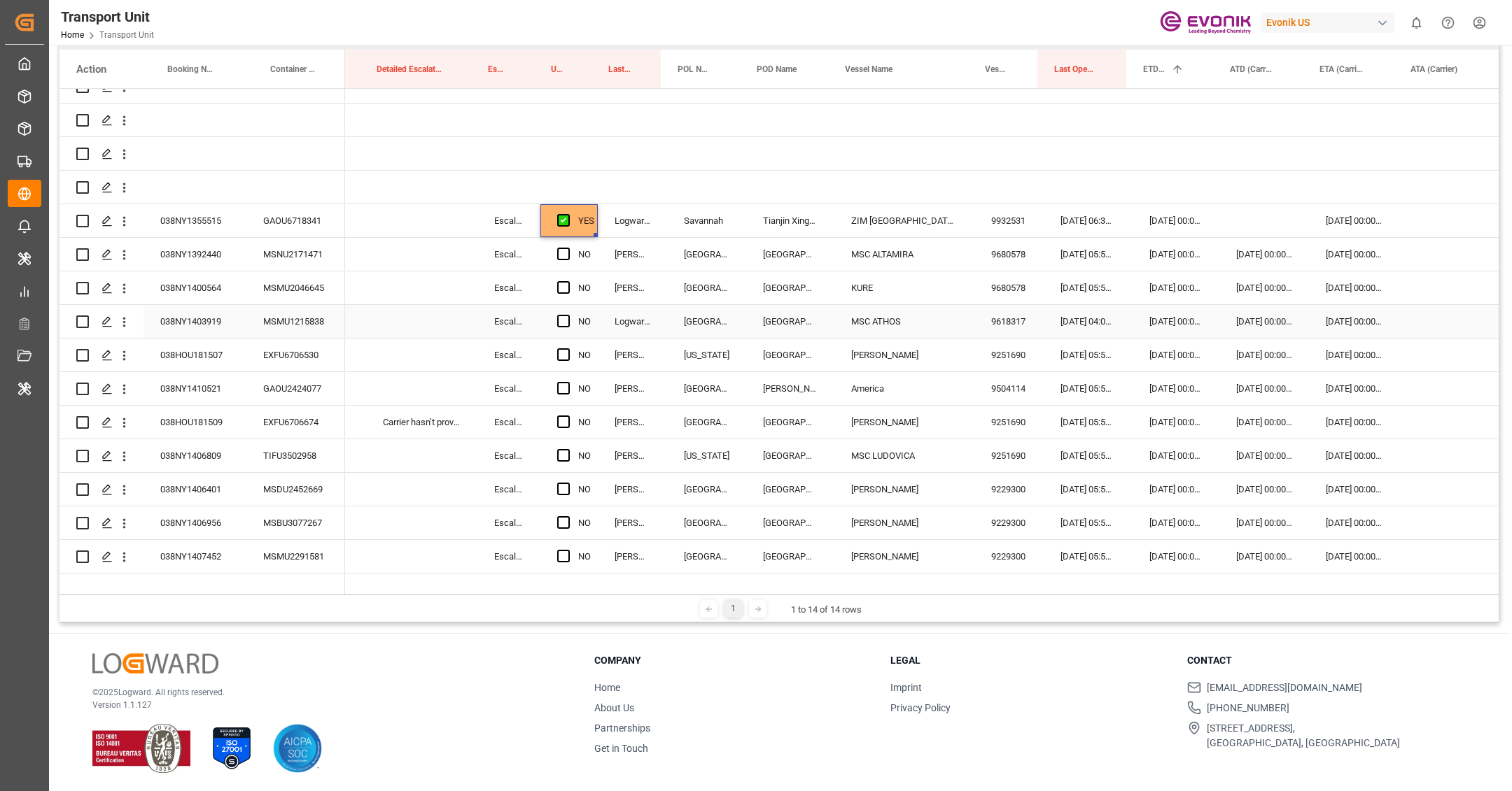
scroll to position [0, 0]
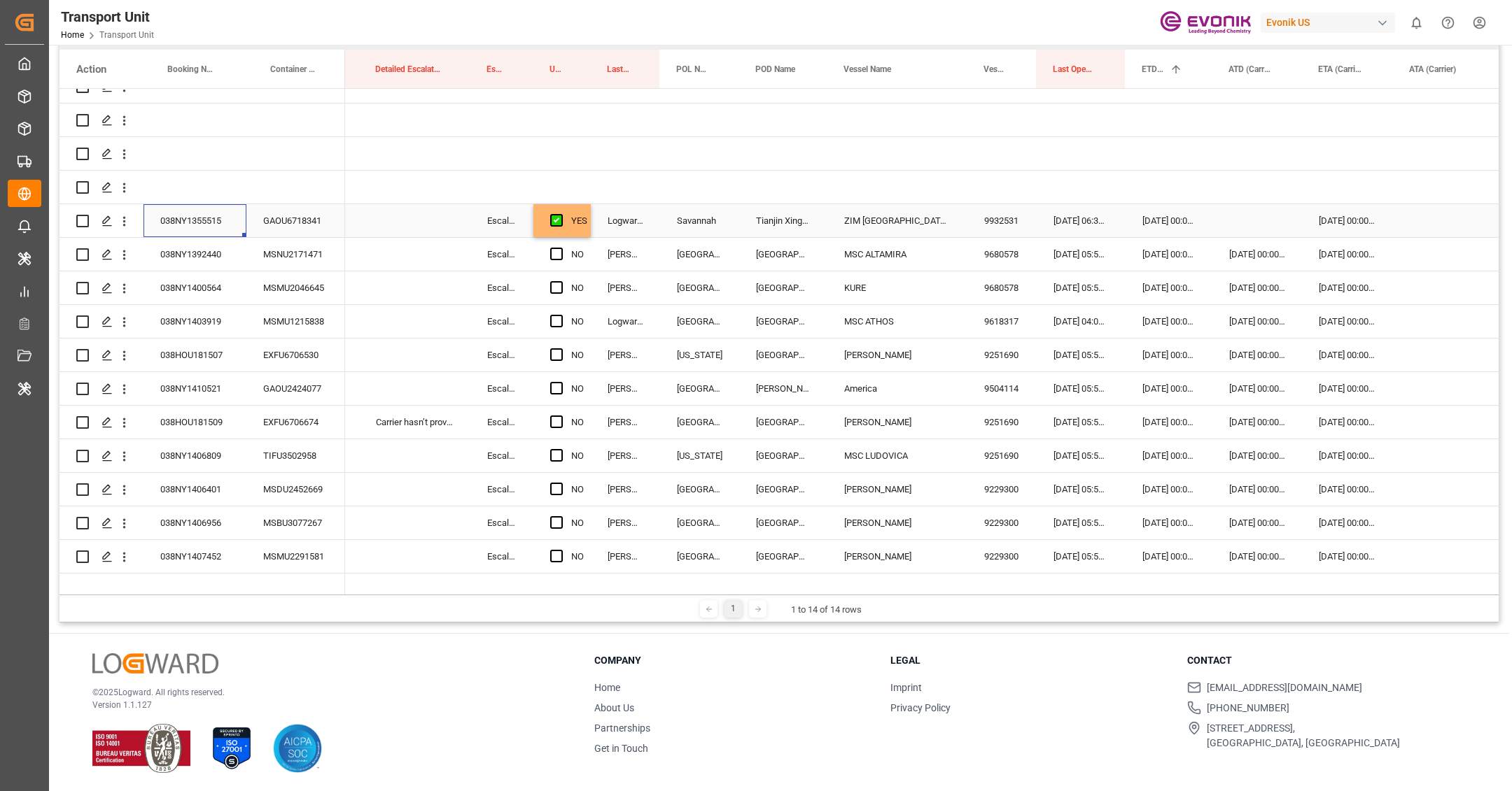
click at [189, 227] on div "038NY1355515" at bounding box center [195, 221] width 103 height 33
click at [229, 262] on div "038NY1392440" at bounding box center [195, 254] width 103 height 33
click at [1409, 251] on div "Press SPACE to select this row." at bounding box center [1442, 254] width 98 height 33
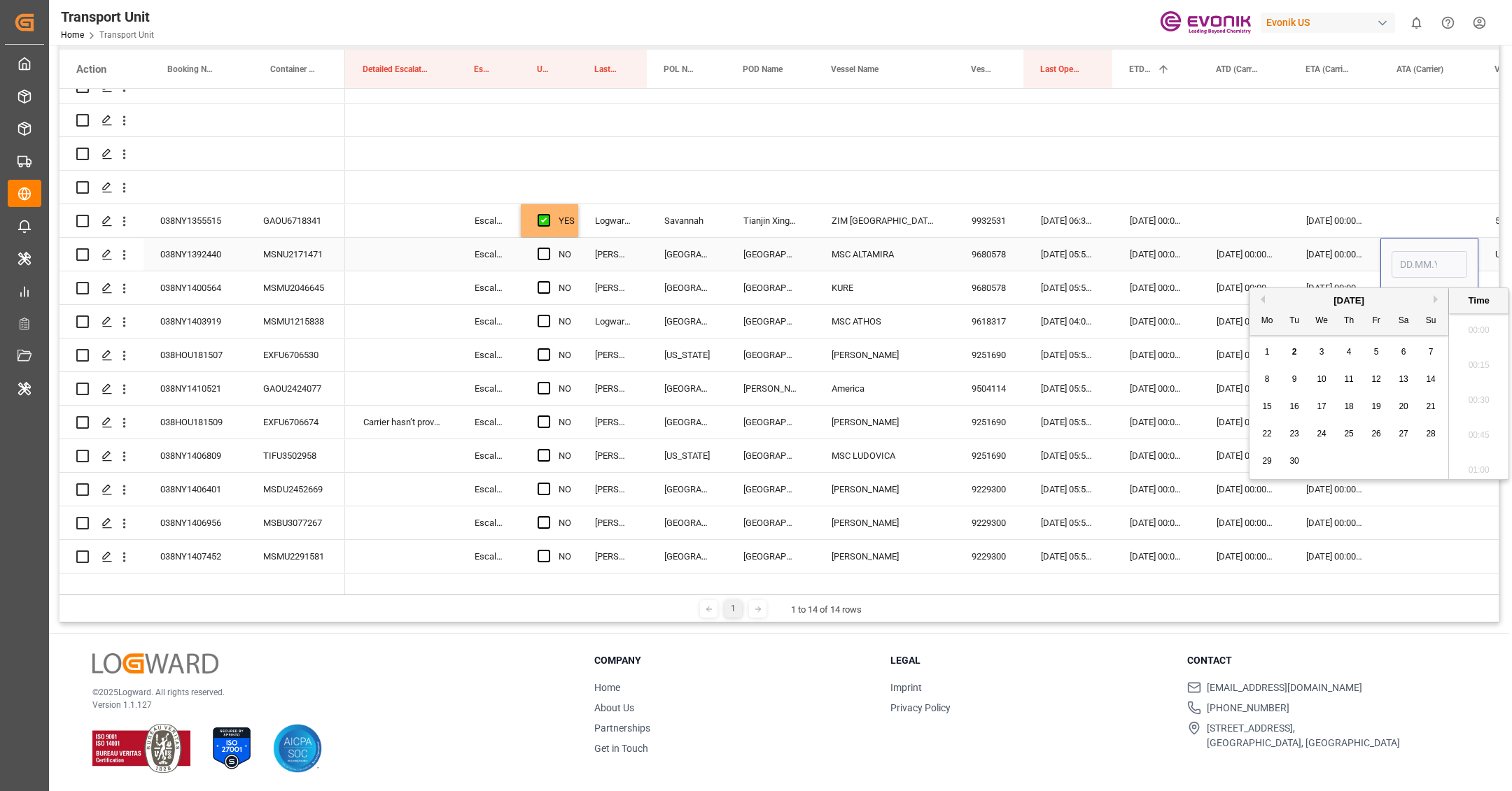
scroll to position [1508, 0]
click at [1264, 299] on button "Previous Month" at bounding box center [1260, 299] width 9 height 9
click at [1429, 460] on span "31" at bounding box center [1431, 461] width 10 height 10
type input "[DATE] 00:00"
click at [544, 250] on span "Press SPACE to select this row." at bounding box center [544, 253] width 12 height 12
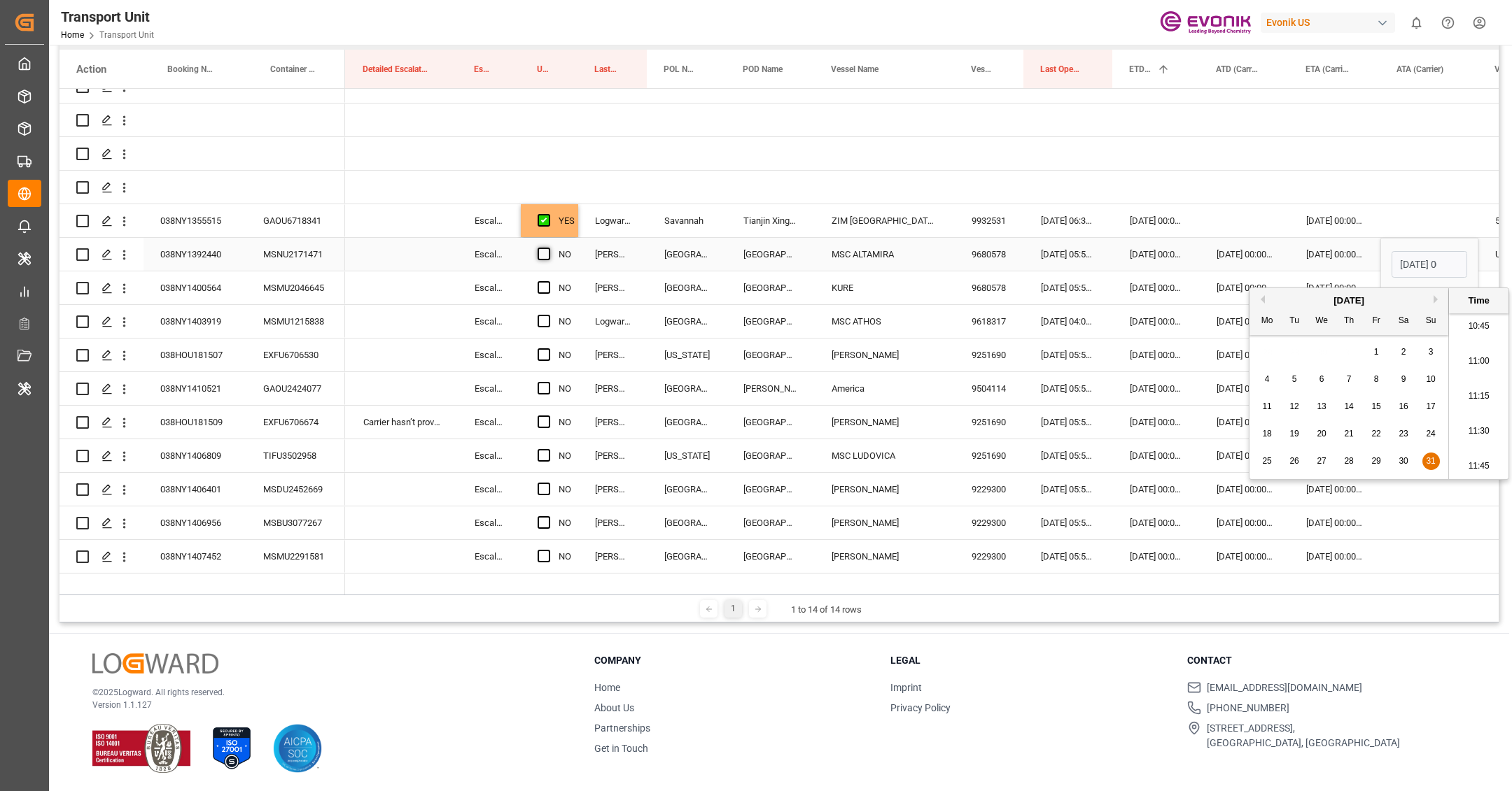
click at [548, 248] on input "Press SPACE to select this row." at bounding box center [548, 248] width 0 height 0
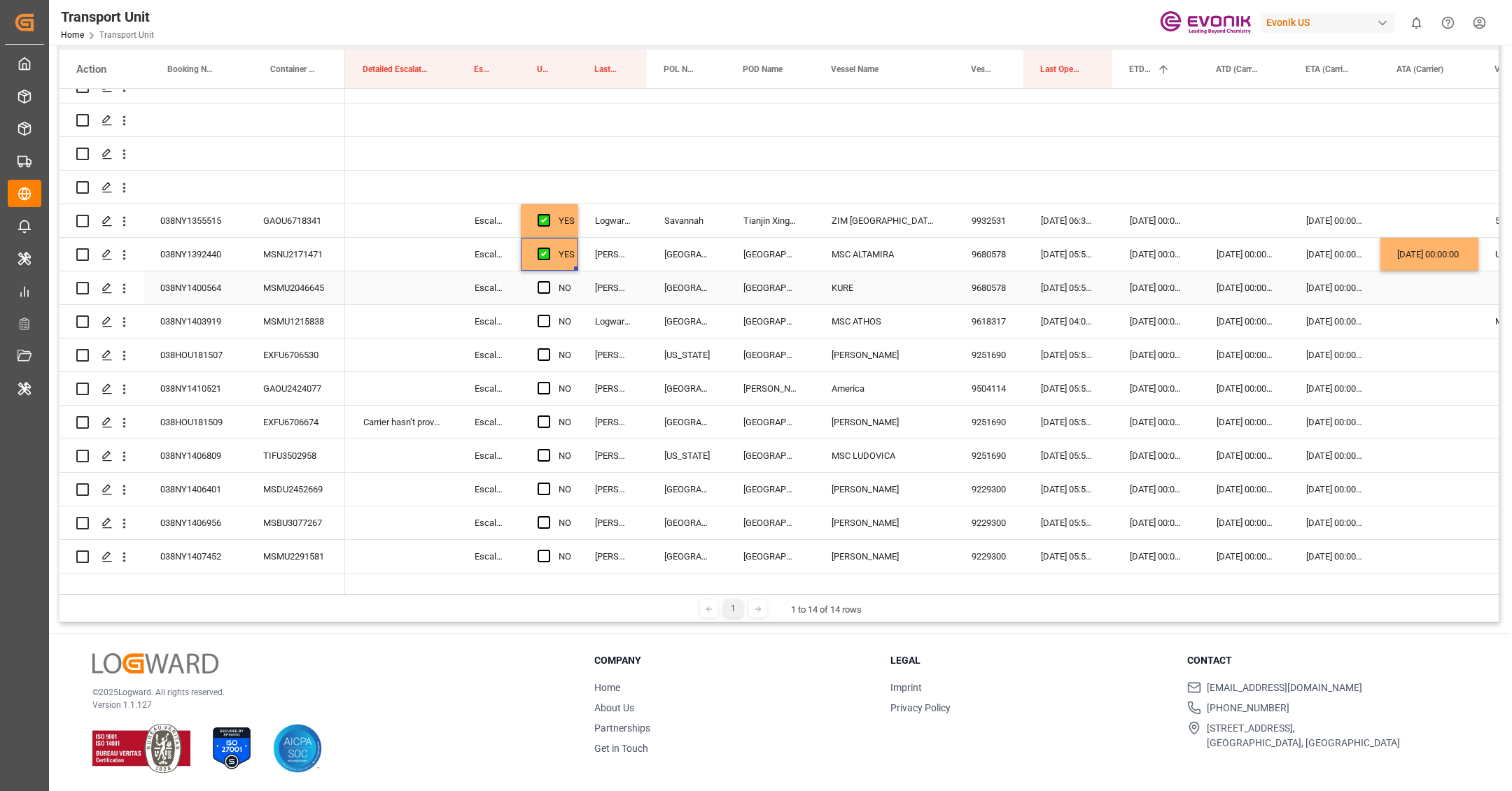
click at [191, 286] on div "038NY1400564" at bounding box center [195, 288] width 103 height 33
click at [545, 284] on span "Press SPACE to select this row." at bounding box center [544, 287] width 12 height 12
click at [548, 281] on input "Press SPACE to select this row." at bounding box center [548, 281] width 0 height 0
click at [203, 331] on div "038NY1403919" at bounding box center [195, 321] width 103 height 33
click at [1407, 317] on div "Press SPACE to select this row." at bounding box center [1430, 321] width 98 height 33
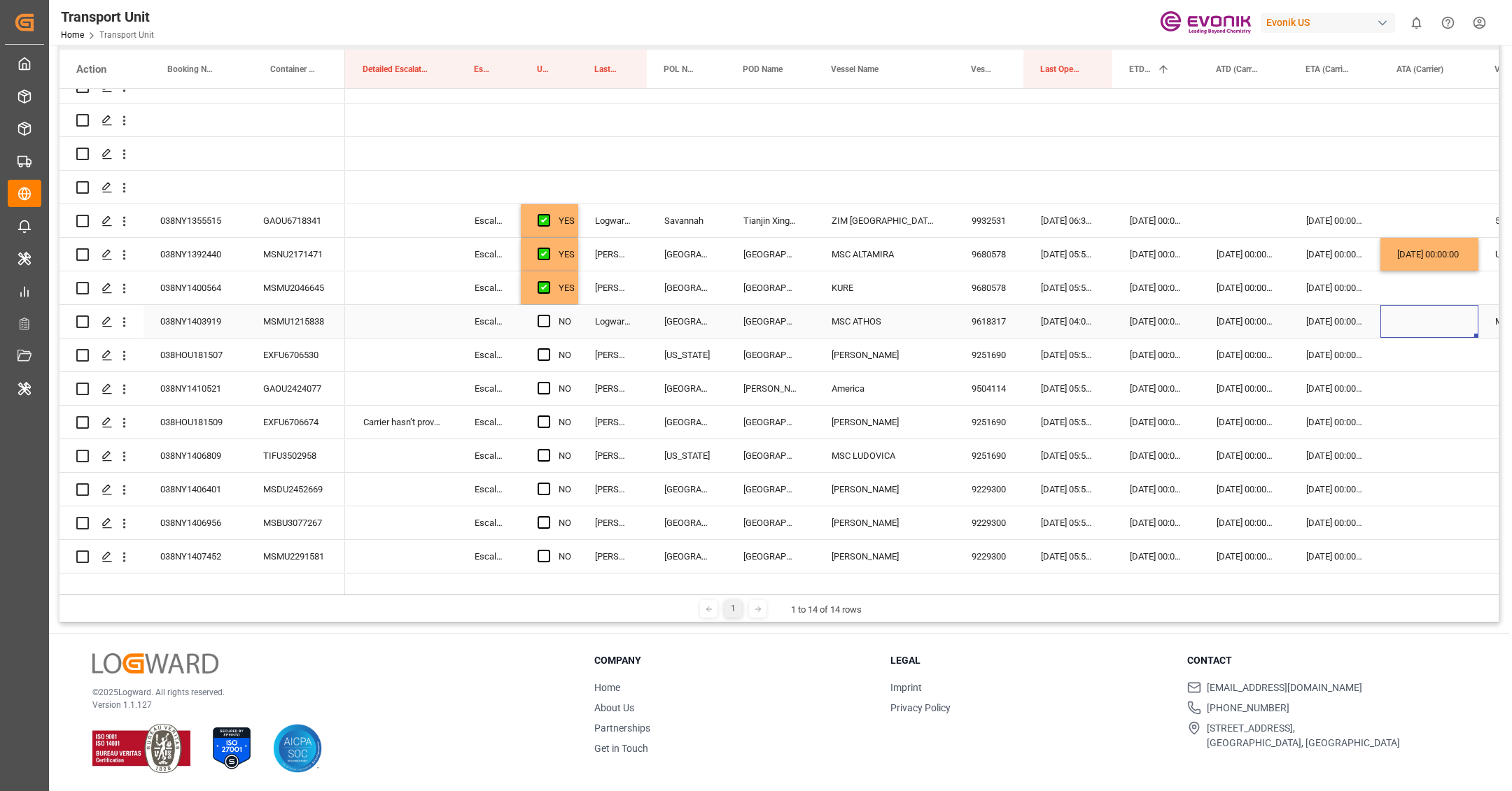
click at [1407, 317] on div "Press SPACE to select this row." at bounding box center [1430, 321] width 98 height 33
click at [1265, 418] on span "1" at bounding box center [1267, 419] width 5 height 10
type input "[DATE] 00:00"
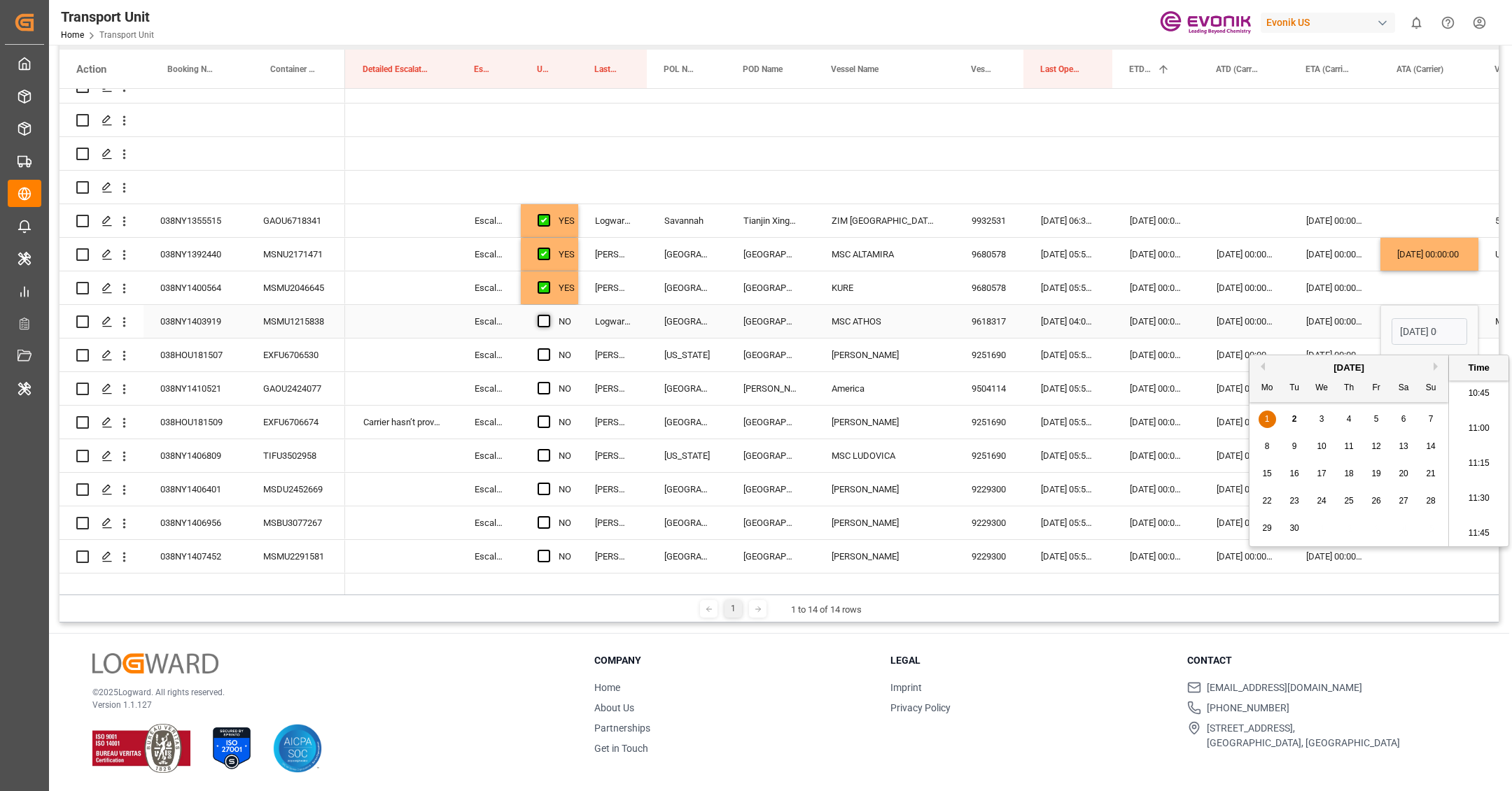
click at [538, 320] on span "Press SPACE to select this row." at bounding box center [544, 320] width 12 height 12
click at [548, 315] on input "Press SPACE to select this row." at bounding box center [548, 315] width 0 height 0
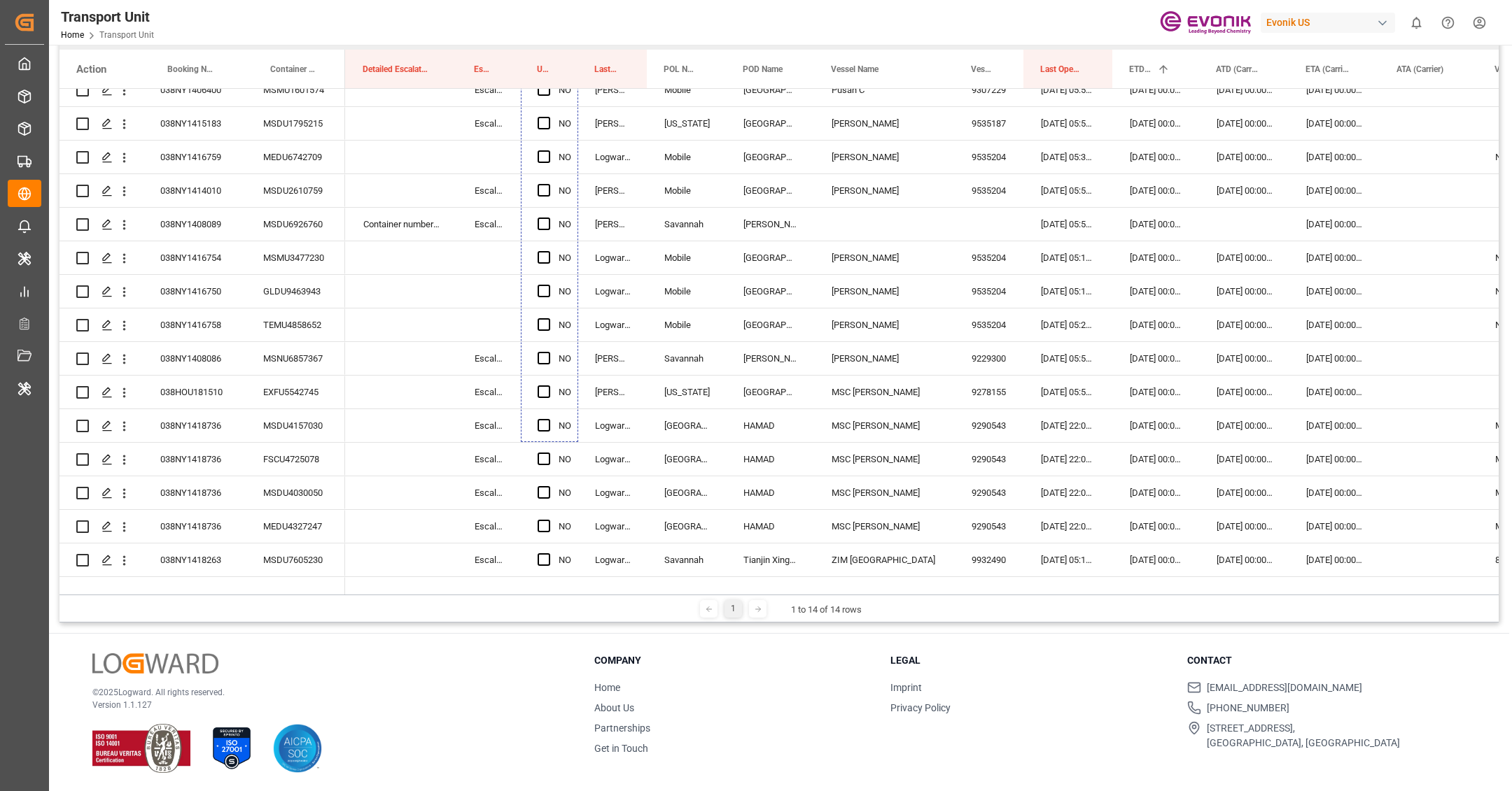
scroll to position [743, 0]
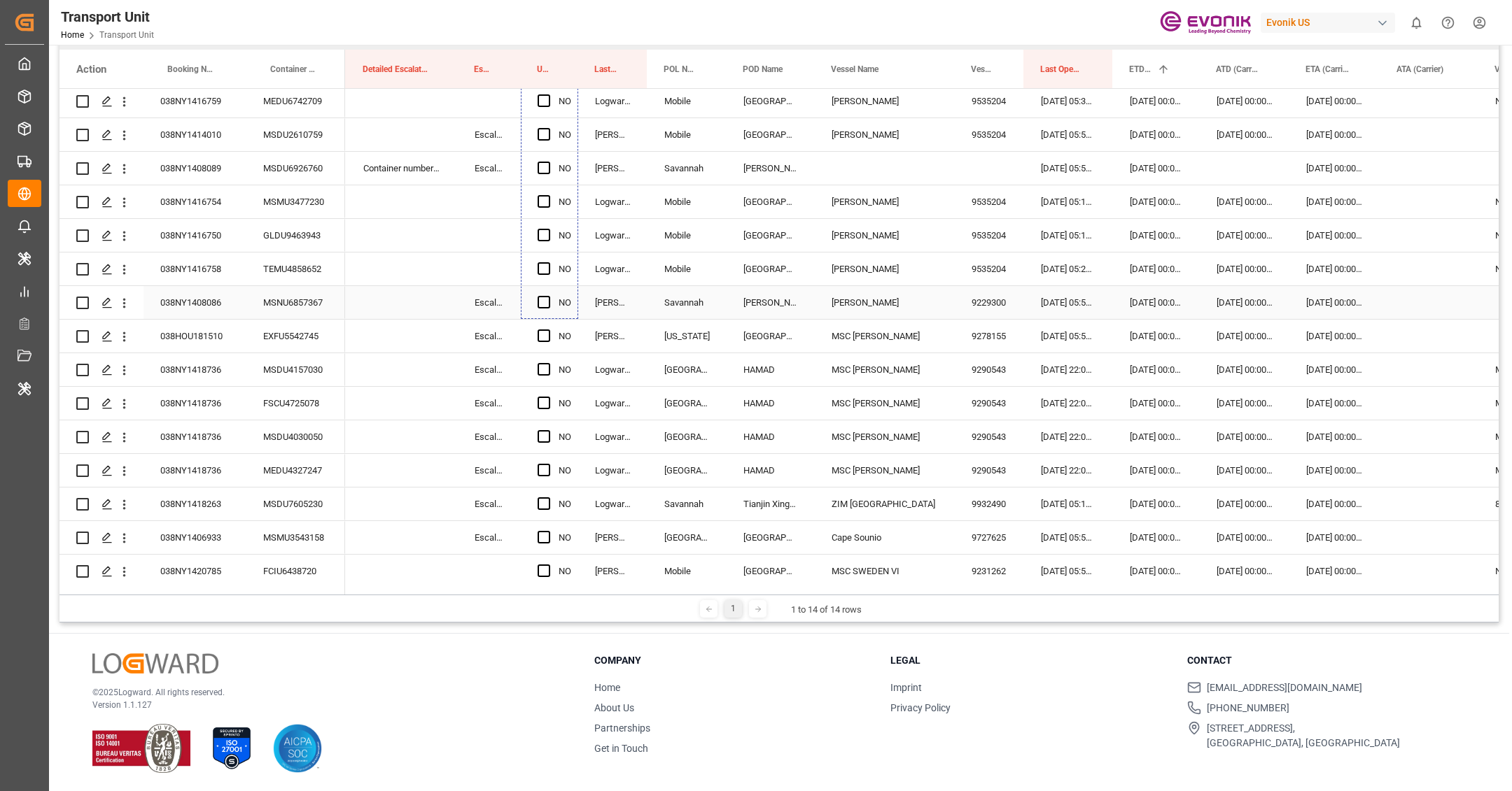
drag, startPoint x: 575, startPoint y: 337, endPoint x: 554, endPoint y: 303, distance: 40.0
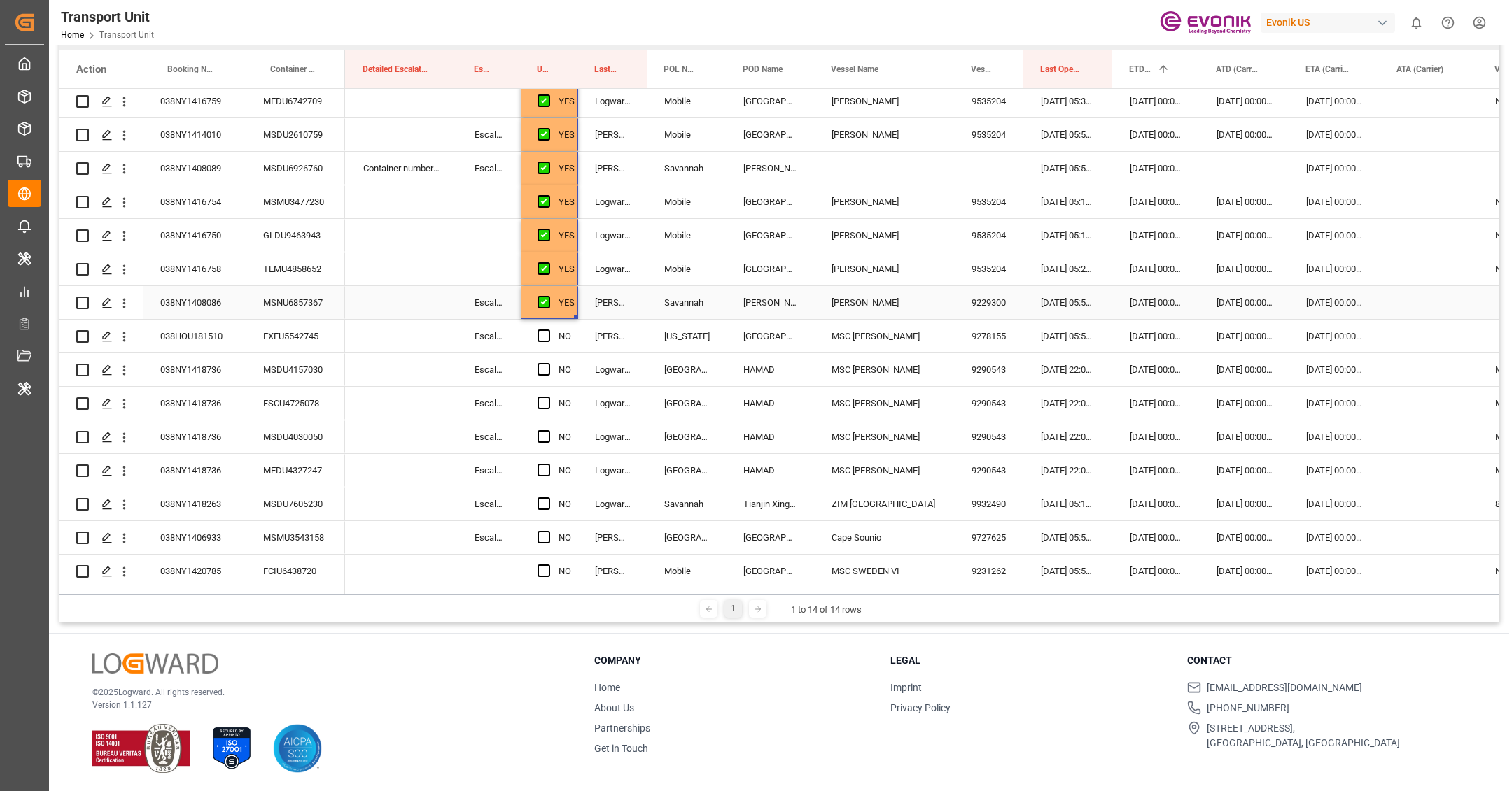
click at [220, 311] on div "038NY1408086" at bounding box center [195, 302] width 103 height 33
click at [572, 316] on div "YES" at bounding box center [567, 303] width 16 height 33
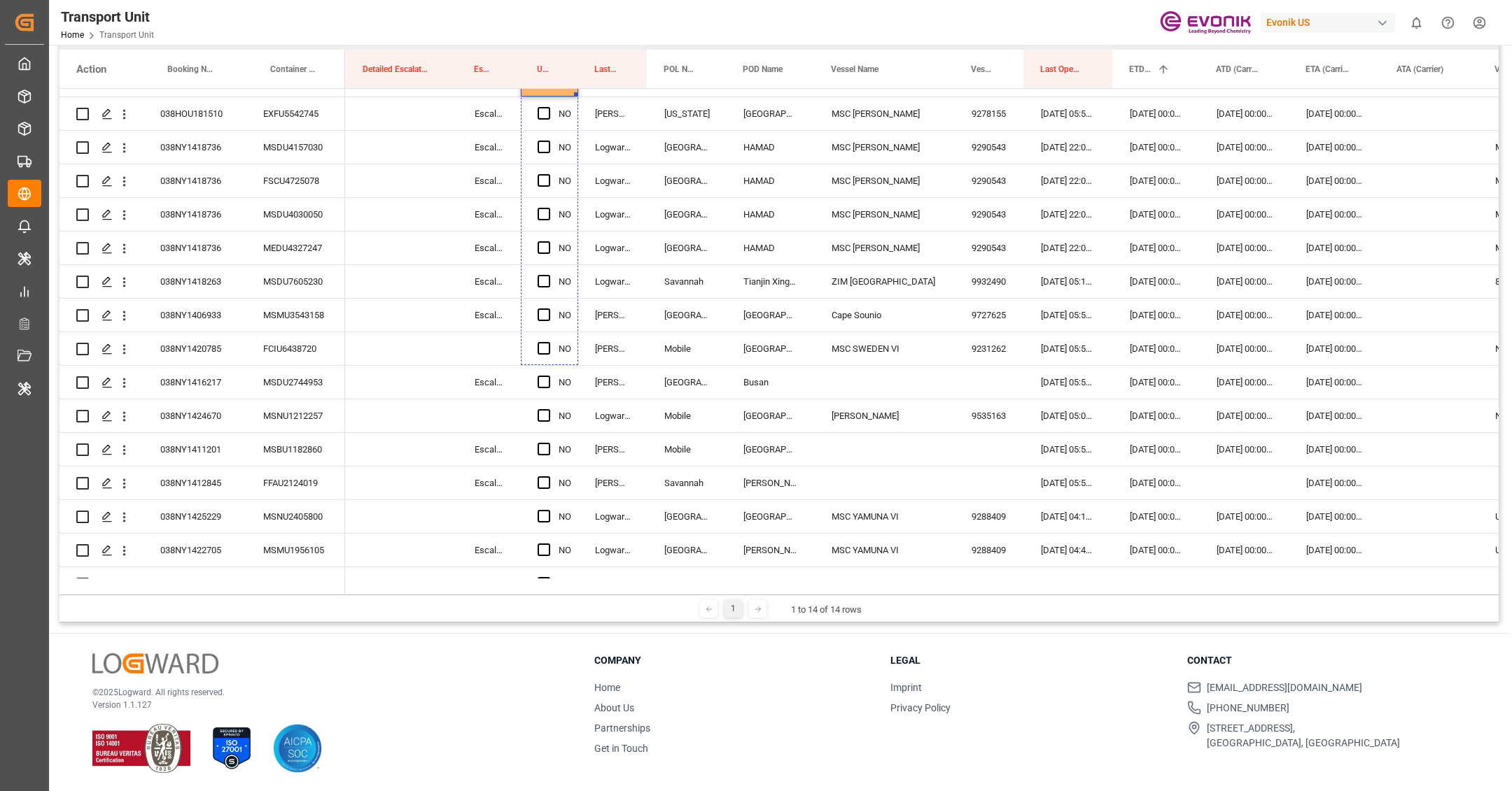
scroll to position [1021, 0]
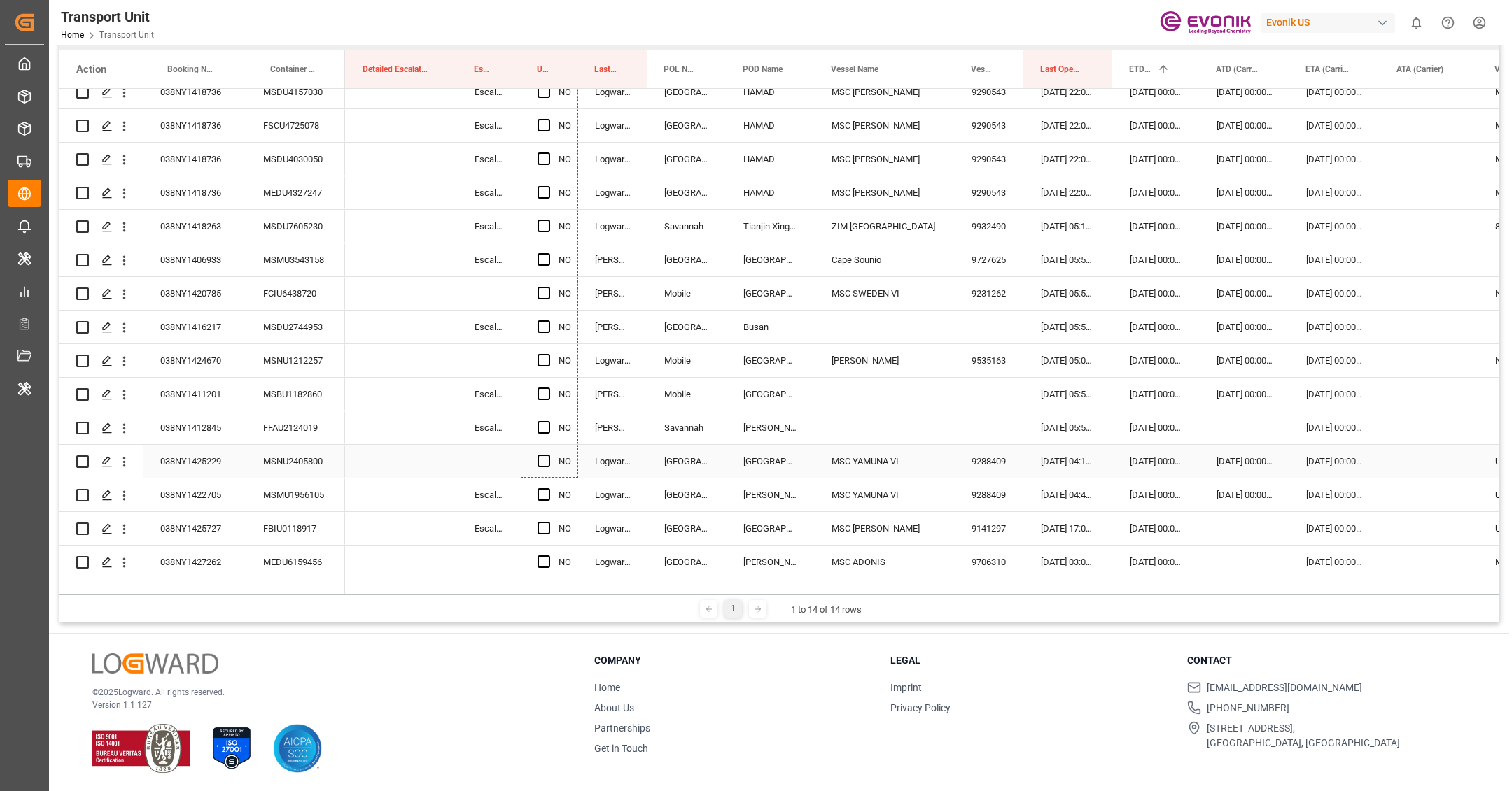
drag, startPoint x: 575, startPoint y: 315, endPoint x: 549, endPoint y: 448, distance: 135.5
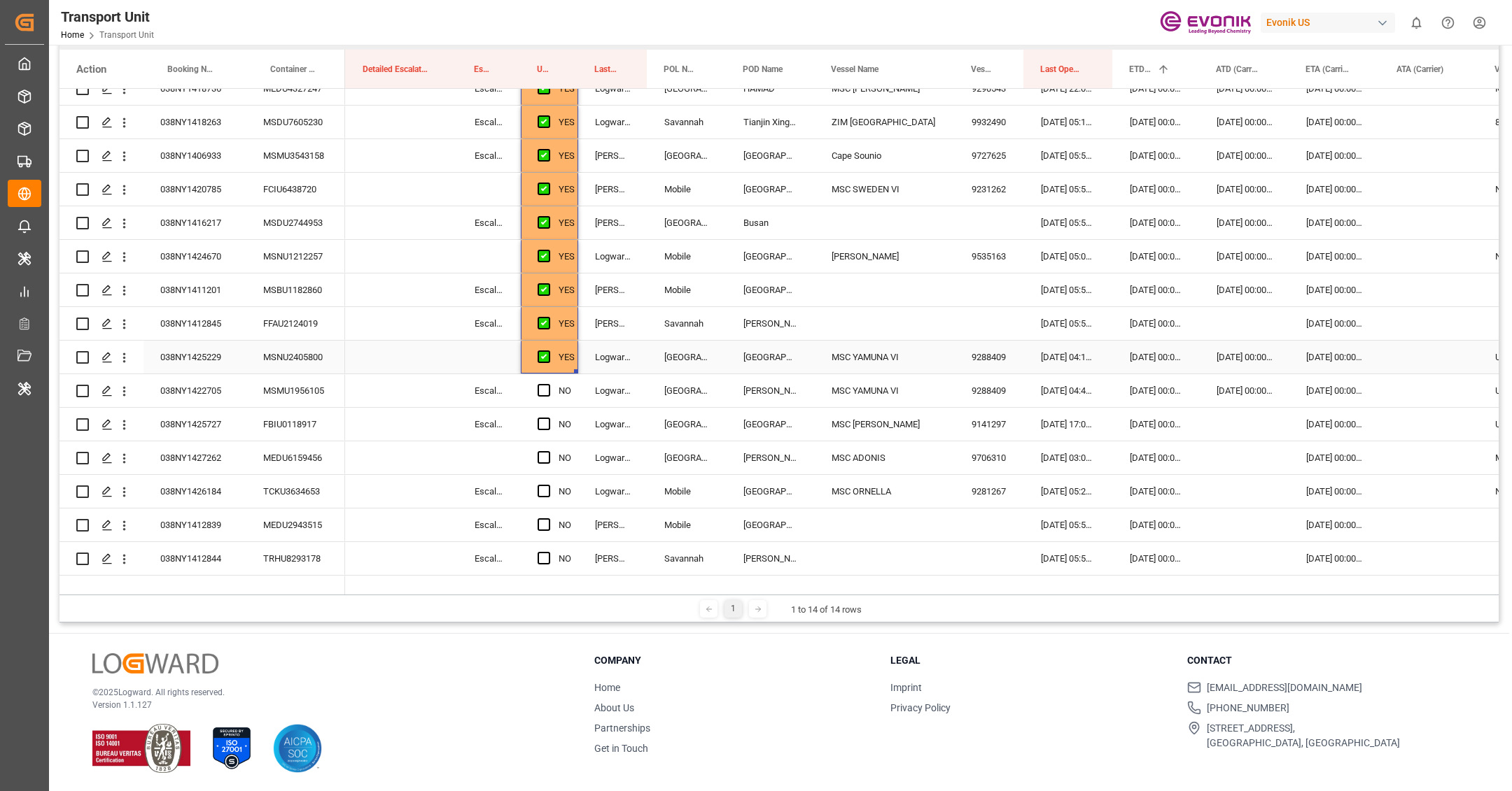
scroll to position [1122, 0]
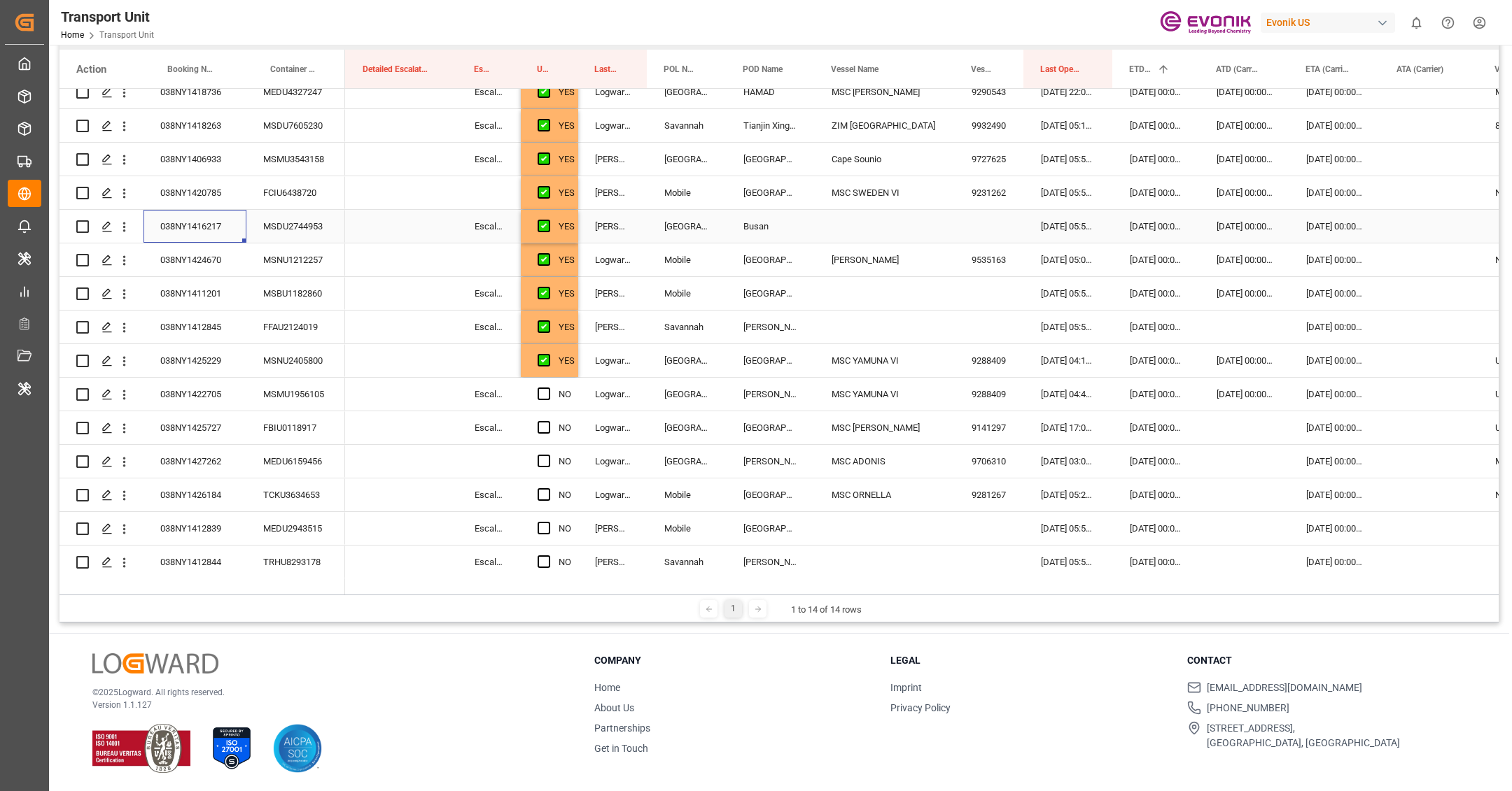
click at [196, 229] on div "038NY1416217" at bounding box center [195, 226] width 103 height 33
click at [847, 236] on div "Press SPACE to select this row." at bounding box center [885, 226] width 140 height 33
click at [852, 231] on input "Press SPACE to select this row." at bounding box center [884, 234] width 118 height 27
type input "MSC DARWIN"
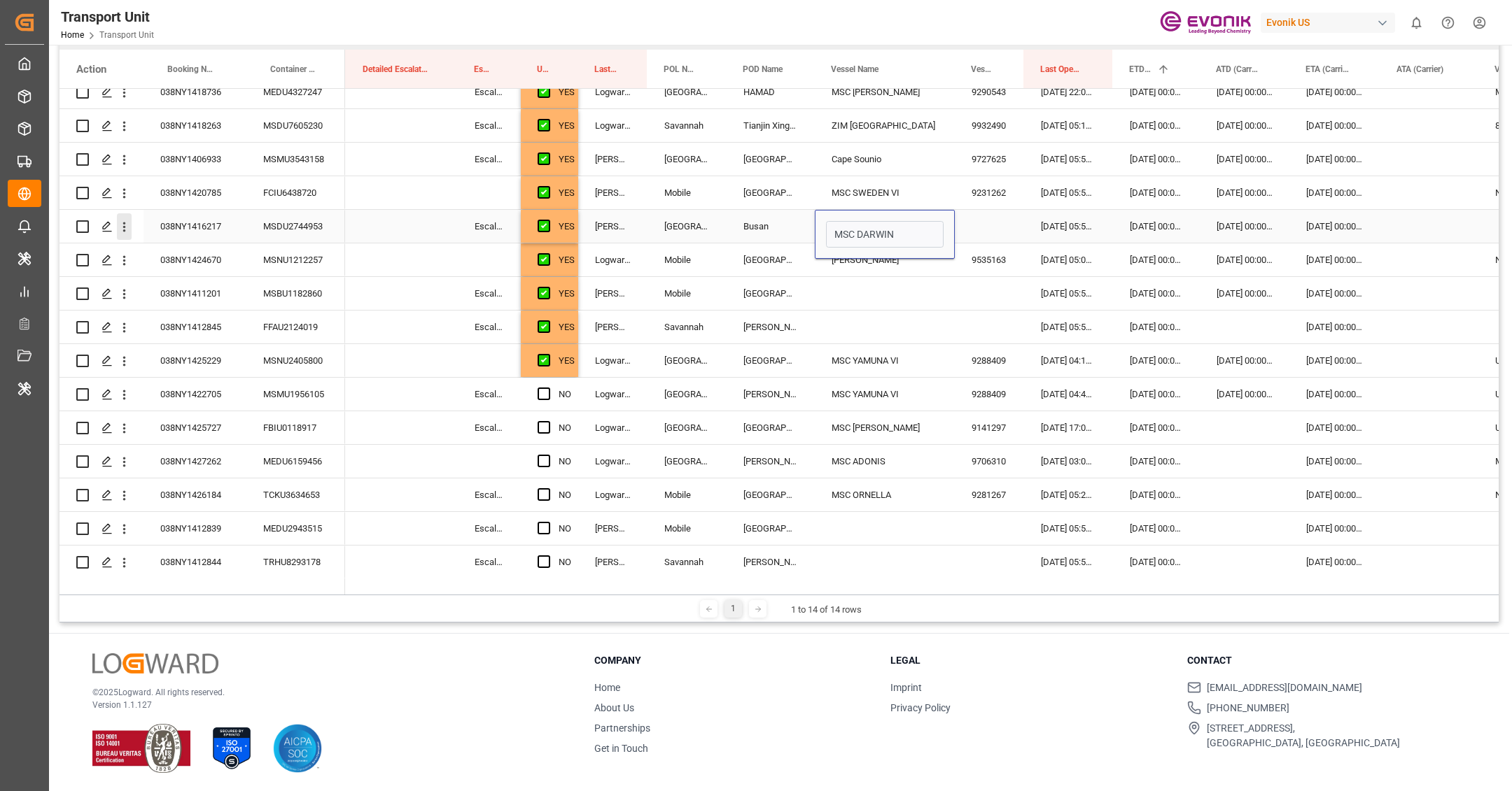
click at [127, 228] on icon "open menu" at bounding box center [123, 227] width 14 height 14
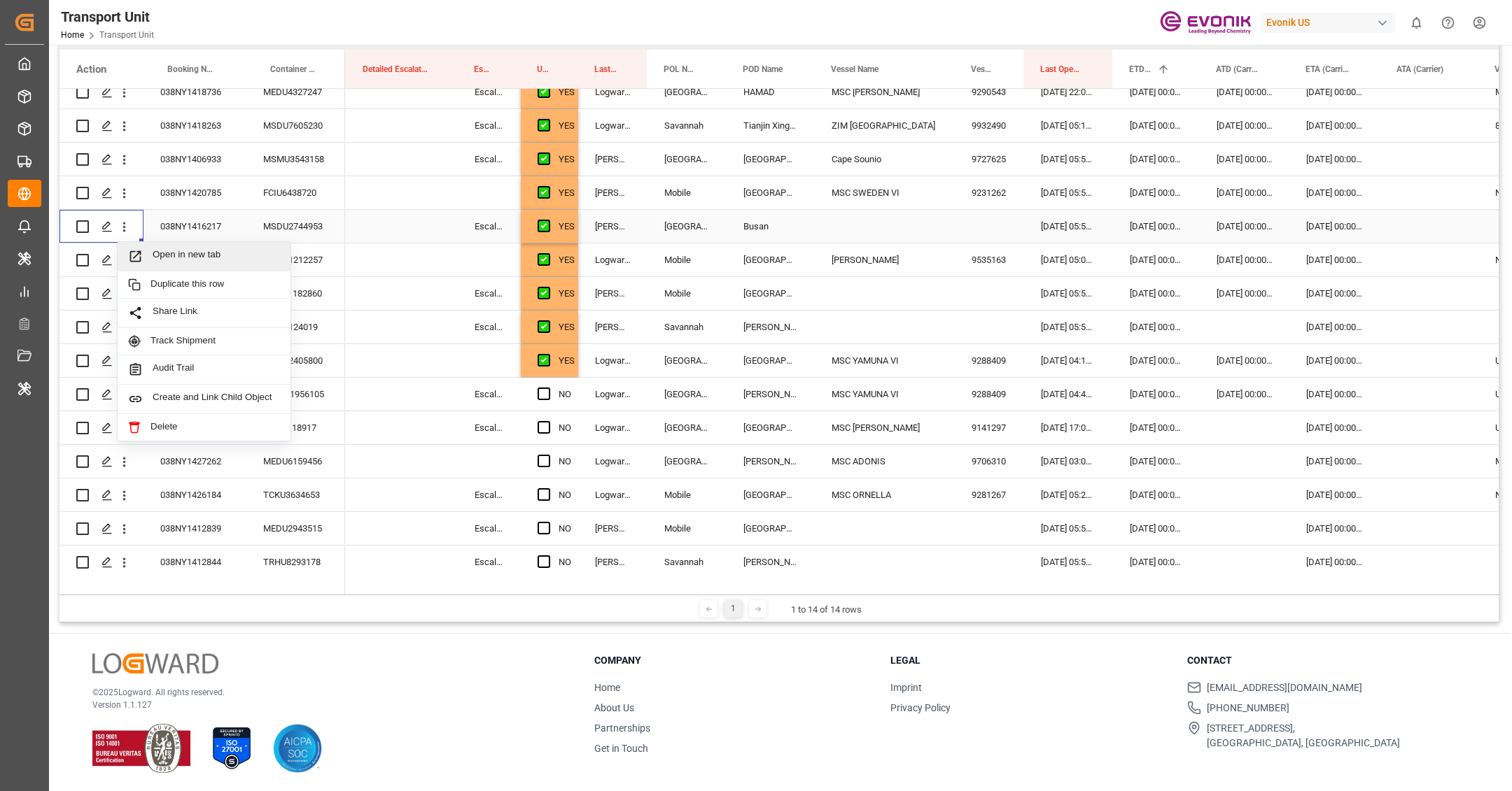
click at [151, 251] on span "Press SPACE to select this row." at bounding box center [141, 255] width 25 height 14
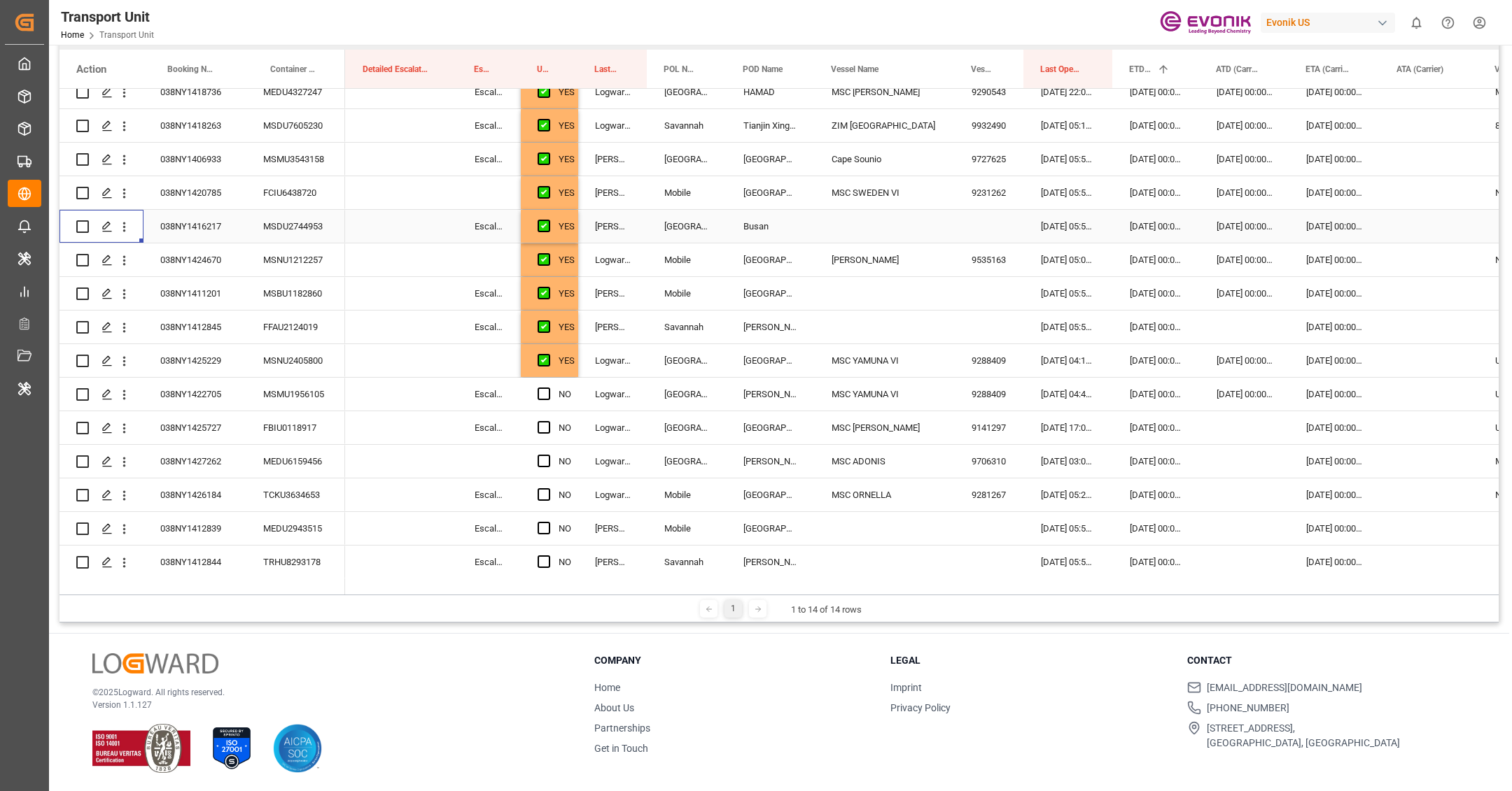
click at [875, 237] on div "Press SPACE to select this row." at bounding box center [885, 226] width 140 height 33
click at [864, 231] on input "Press SPACE to select this row." at bounding box center [884, 234] width 118 height 27
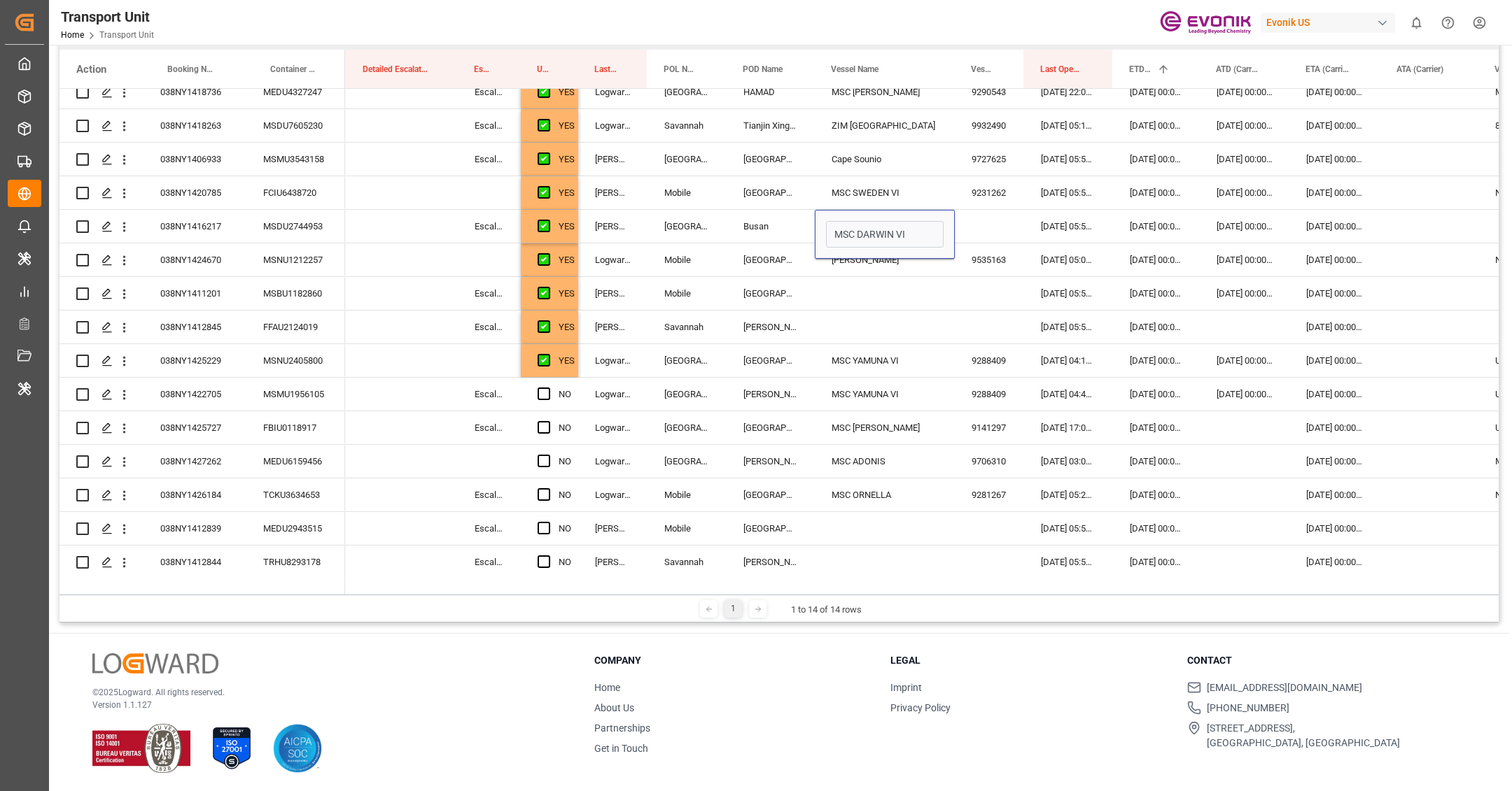
type input "MSC DARWIN VI"
click at [122, 233] on icon "open menu" at bounding box center [123, 227] width 14 height 14
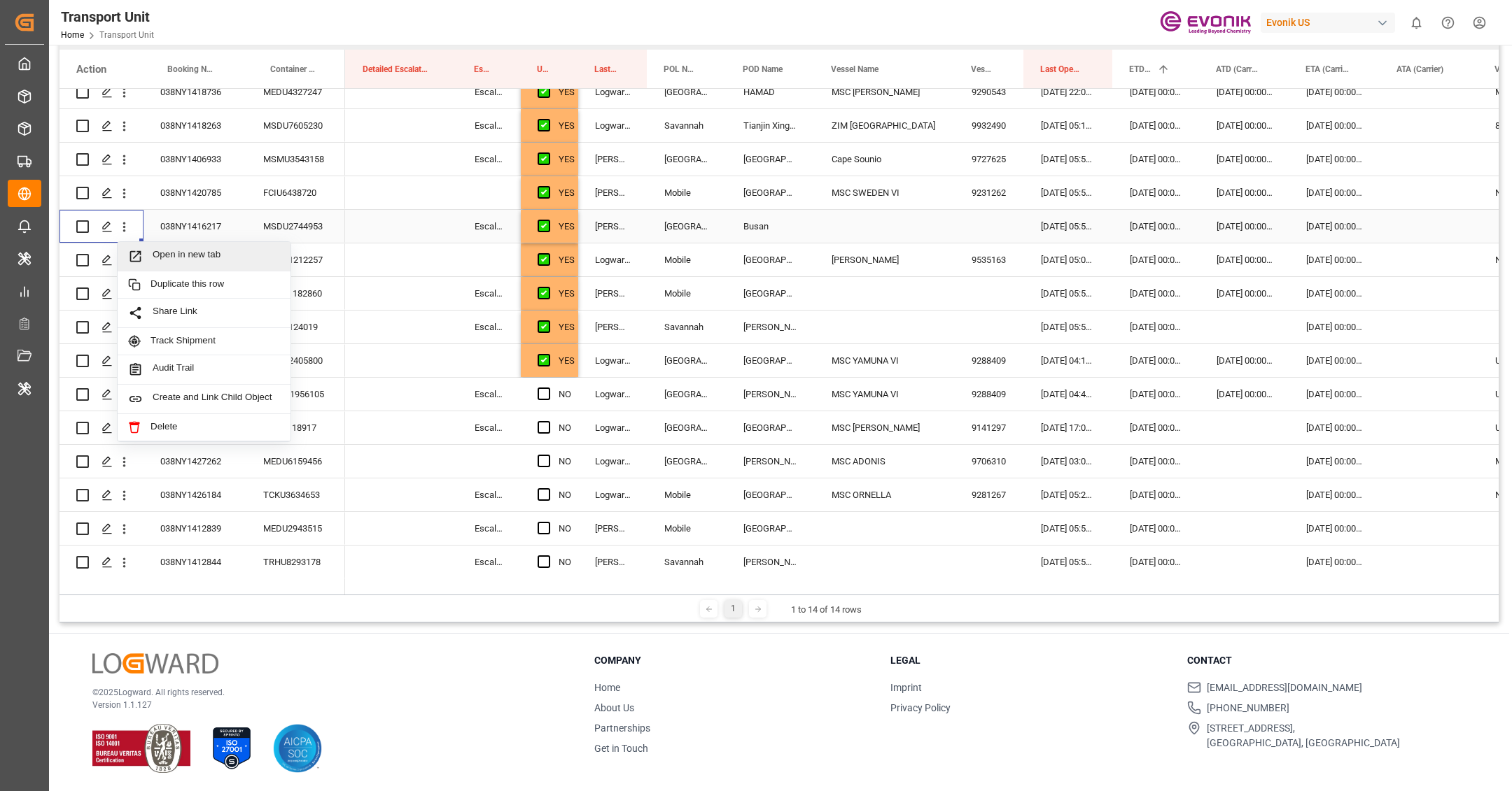
click at [161, 246] on div "Open in new tab" at bounding box center [204, 256] width 173 height 30
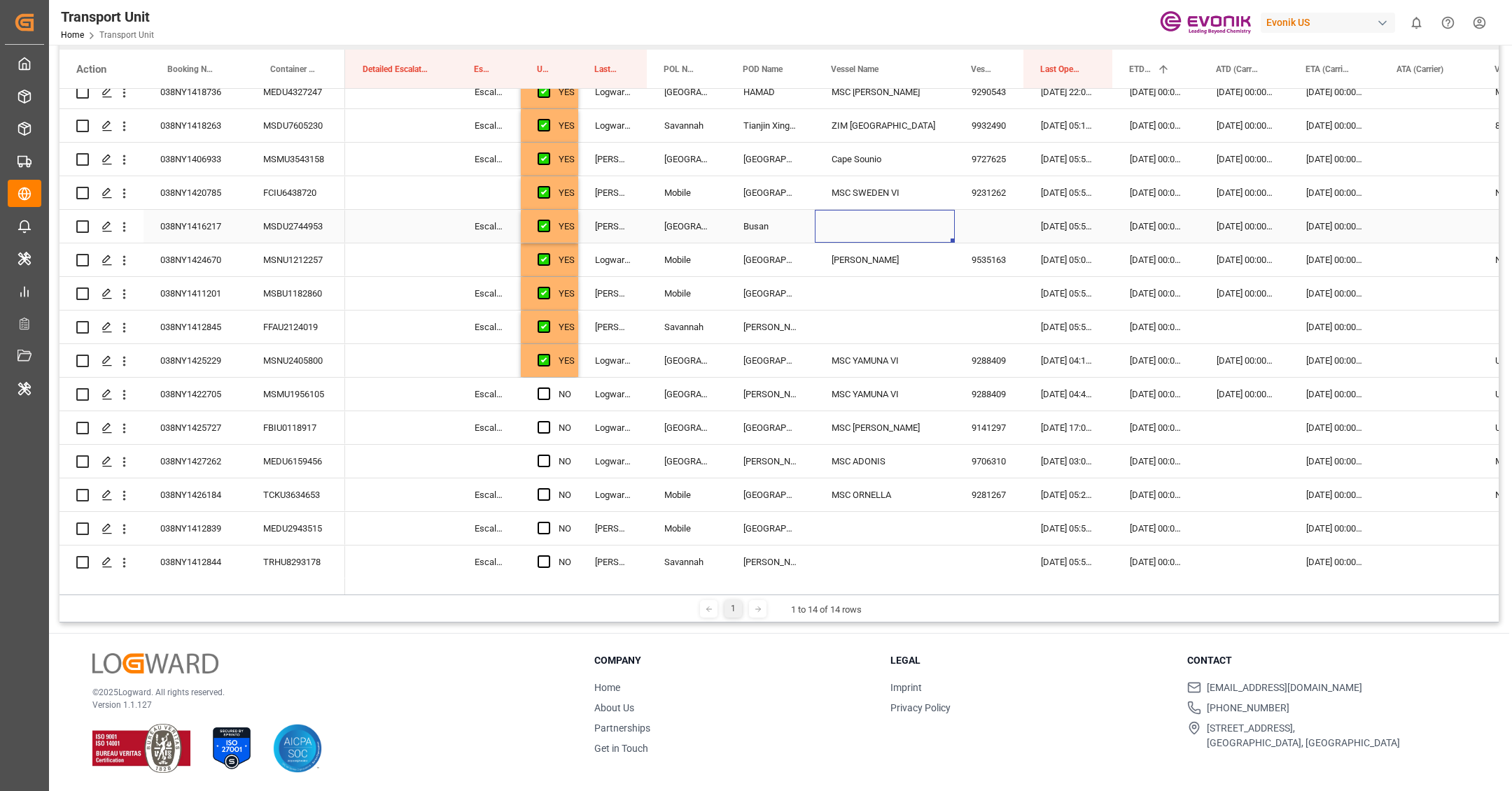
click at [873, 236] on div "Press SPACE to select this row." at bounding box center [885, 226] width 140 height 33
click at [873, 236] on input "Press SPACE to select this row." at bounding box center [884, 234] width 118 height 27
paste input "MSC DARWIN VI (IMO: 9200689)"
click at [889, 288] on div "MSC DARWIN VI - 9200689" at bounding box center [889, 274] width 124 height 49
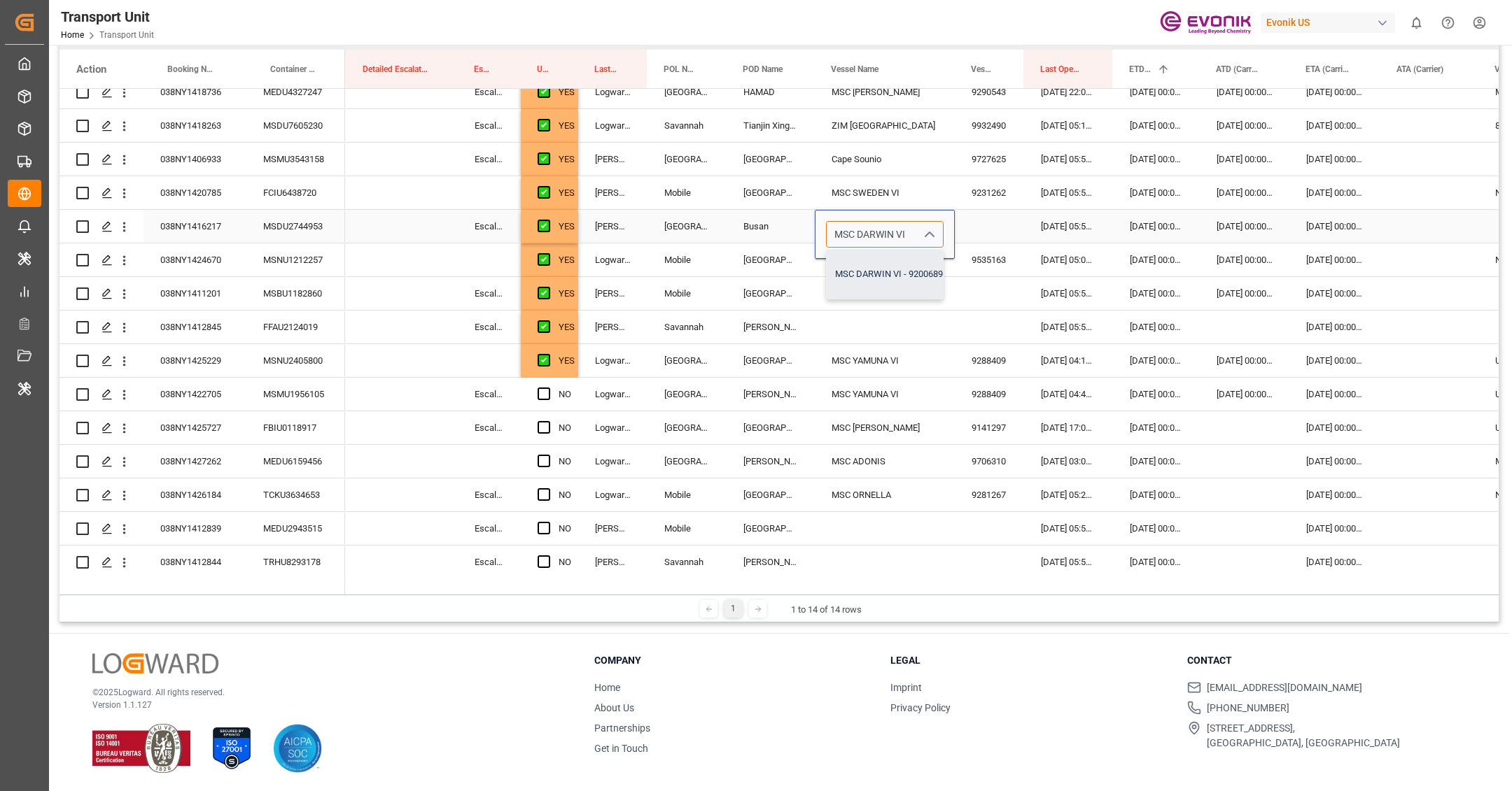
type input "MSC DARWIN VI - 9200689"
click at [992, 220] on div "Press SPACE to select this row." at bounding box center [989, 226] width 69 height 33
click at [989, 229] on input "Press SPACE to select this row." at bounding box center [989, 234] width 47 height 27
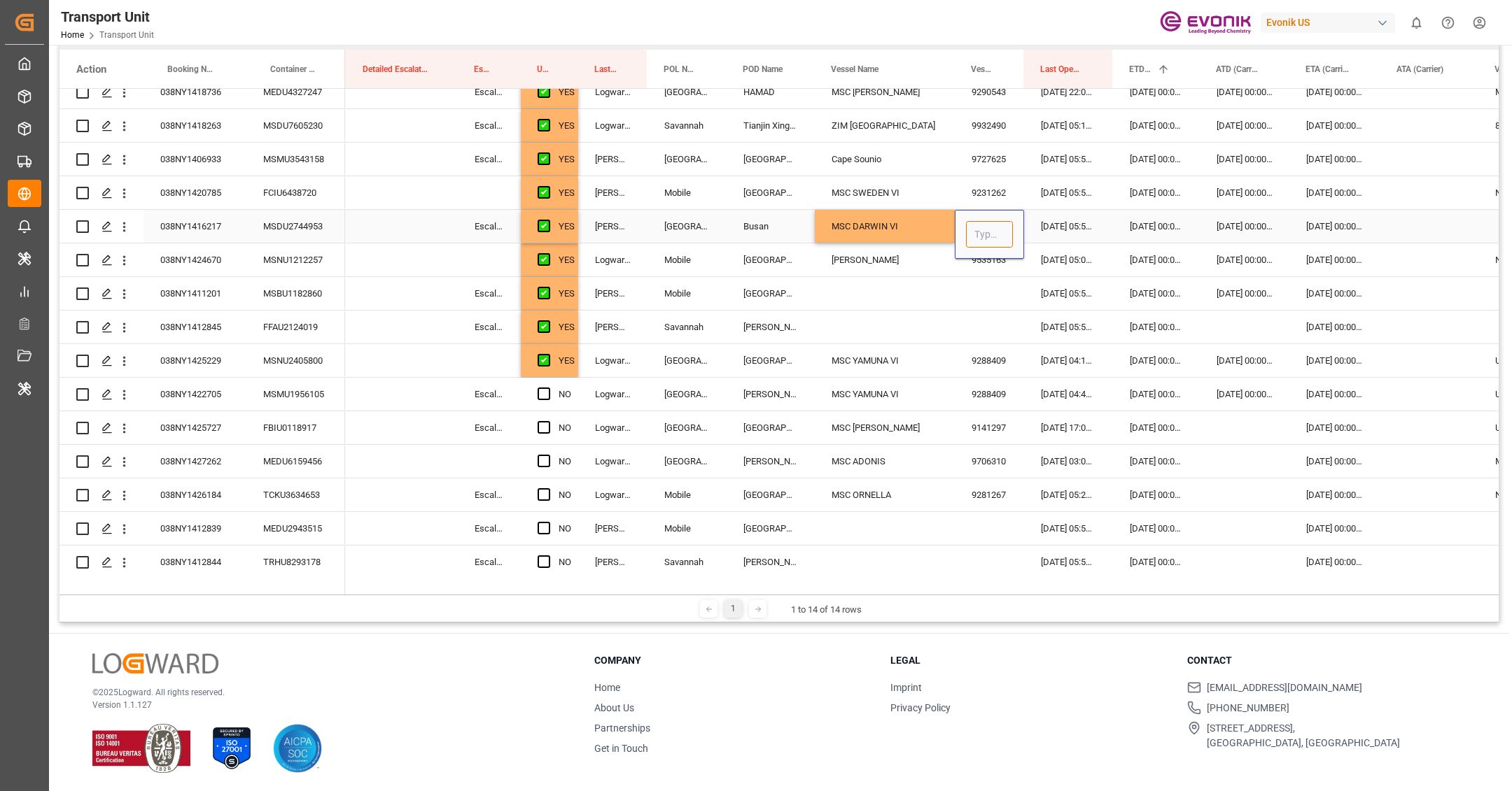
paste input "MSC DARWIN VI (IMO: 9200689)"
click at [992, 274] on div "9200689 - MSC DARWIN VI" at bounding box center [1029, 274] width 124 height 49
type input "9200689 - MSC DARWIN"
click at [1074, 231] on div "[DATE] 05:55:54" at bounding box center [1068, 226] width 89 height 33
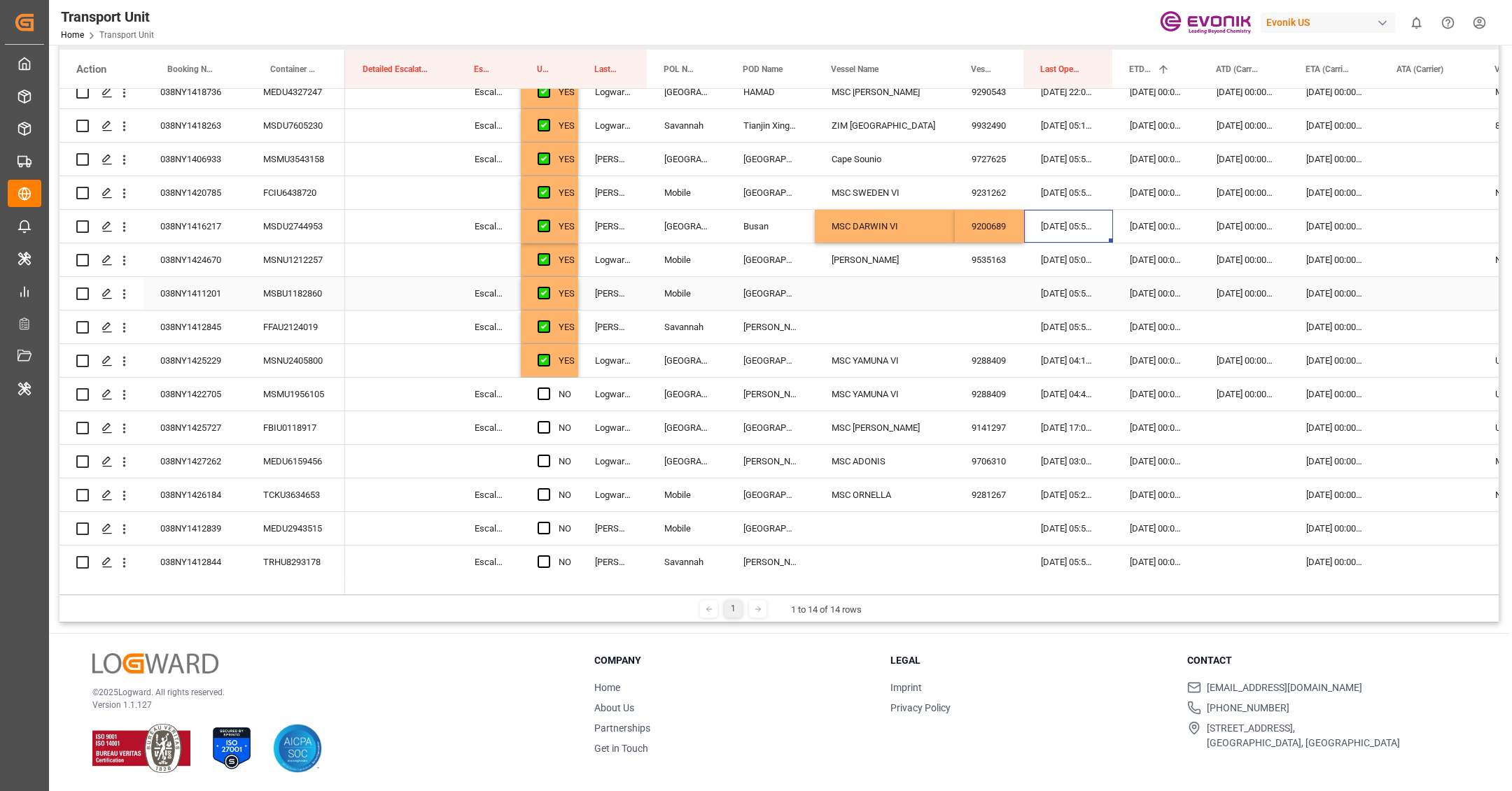
click at [208, 295] on div "038NY1411201" at bounding box center [195, 294] width 103 height 33
click at [875, 297] on div "Press SPACE to select this row." at bounding box center [885, 294] width 140 height 33
click at [875, 297] on input "Press SPACE to select this row." at bounding box center [884, 301] width 118 height 27
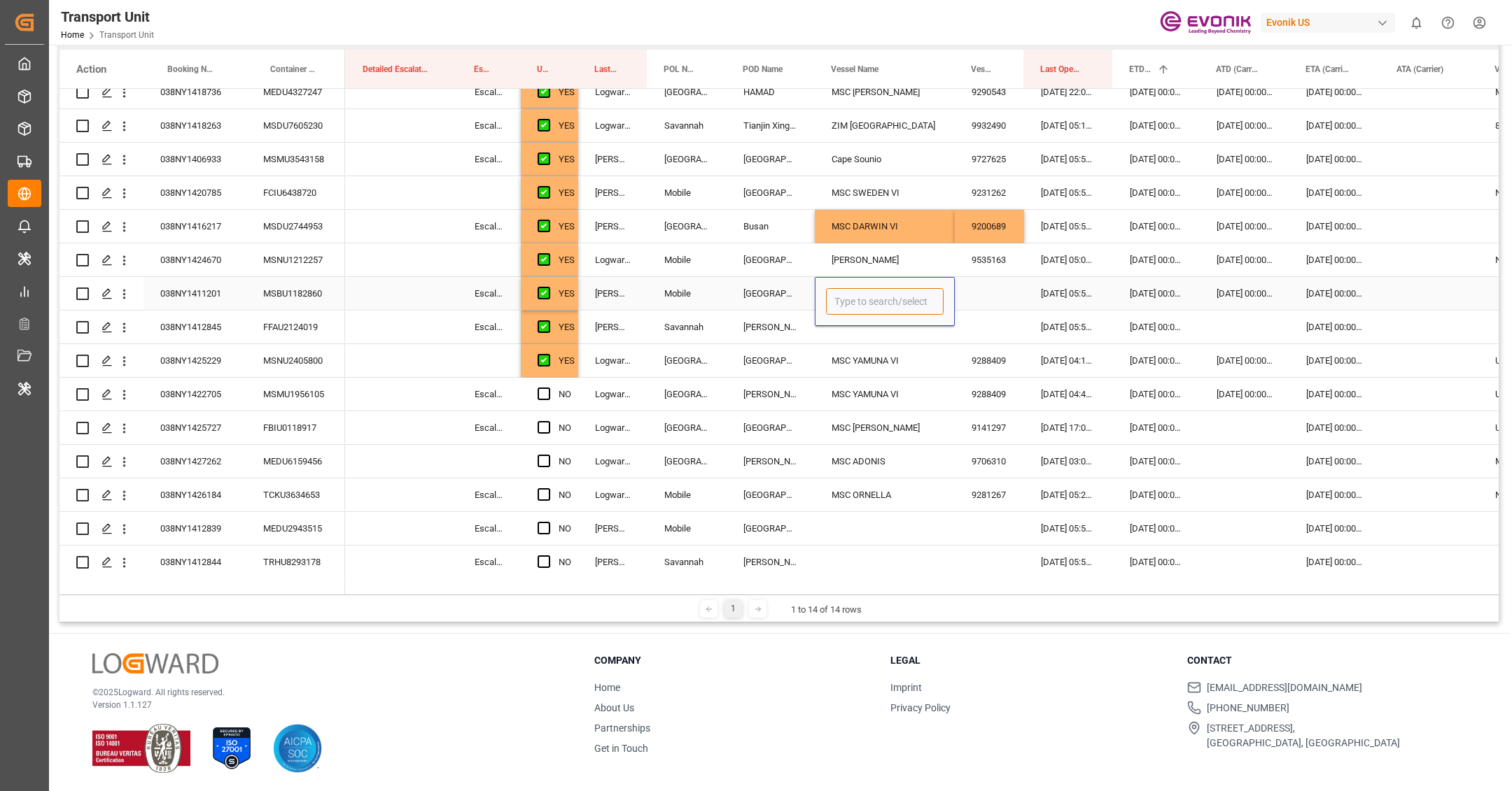
paste input "[PERSON_NAME]"
click at [877, 341] on div "[PERSON_NAME] - 9535163" at bounding box center [889, 341] width 125 height 49
type input "[PERSON_NAME] - 9535163"
click at [993, 300] on div "Press SPACE to select this row." at bounding box center [989, 294] width 69 height 33
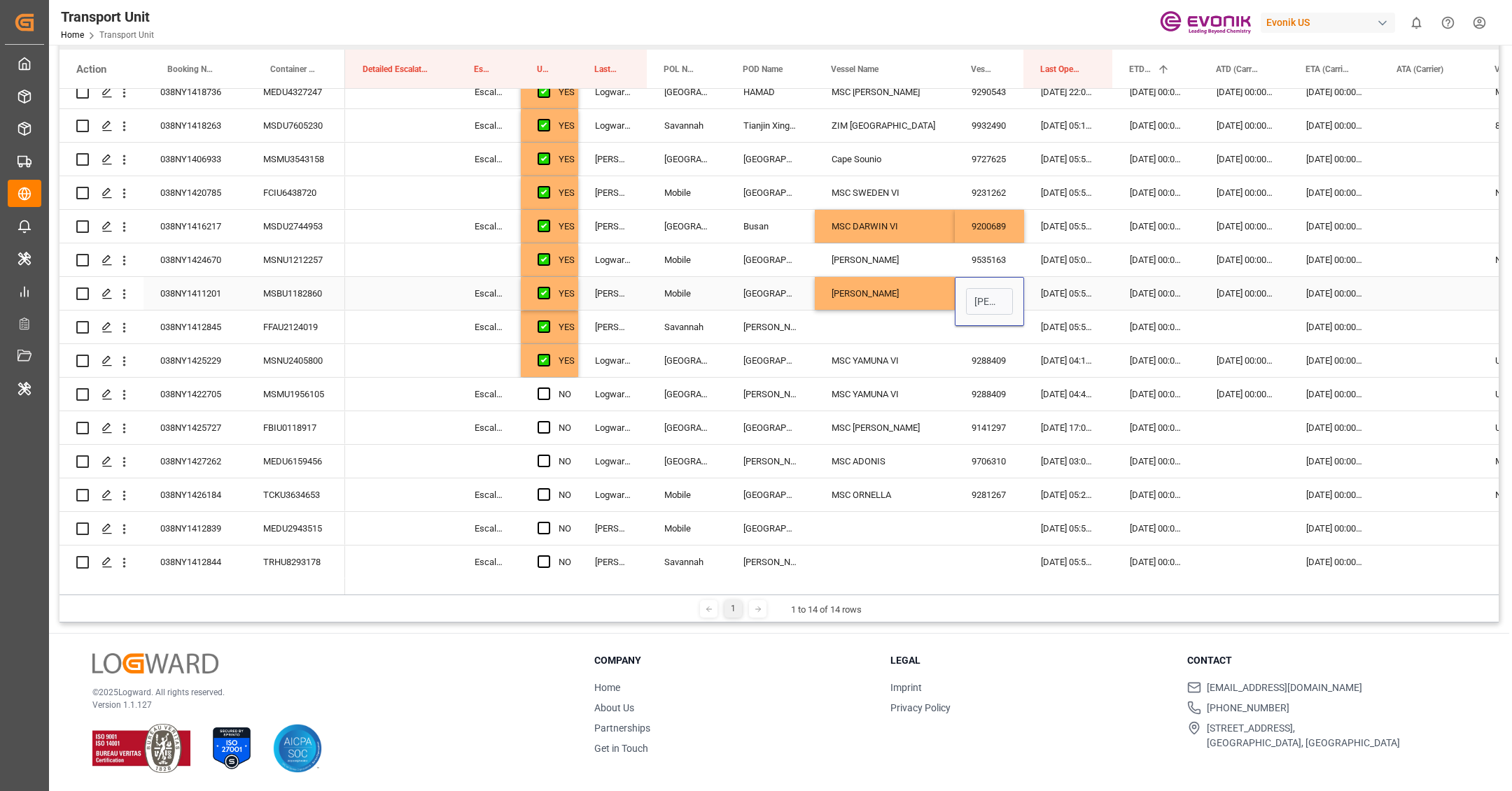
scroll to position [0, 59]
click at [989, 336] on div "9535163 - [PERSON_NAME]" at bounding box center [1029, 341] width 125 height 49
type input "9535163 - [PERSON_NAME]"
click at [878, 317] on div "Press SPACE to select this row." at bounding box center [885, 327] width 140 height 33
click at [225, 320] on div "038NY1412845" at bounding box center [195, 327] width 103 height 33
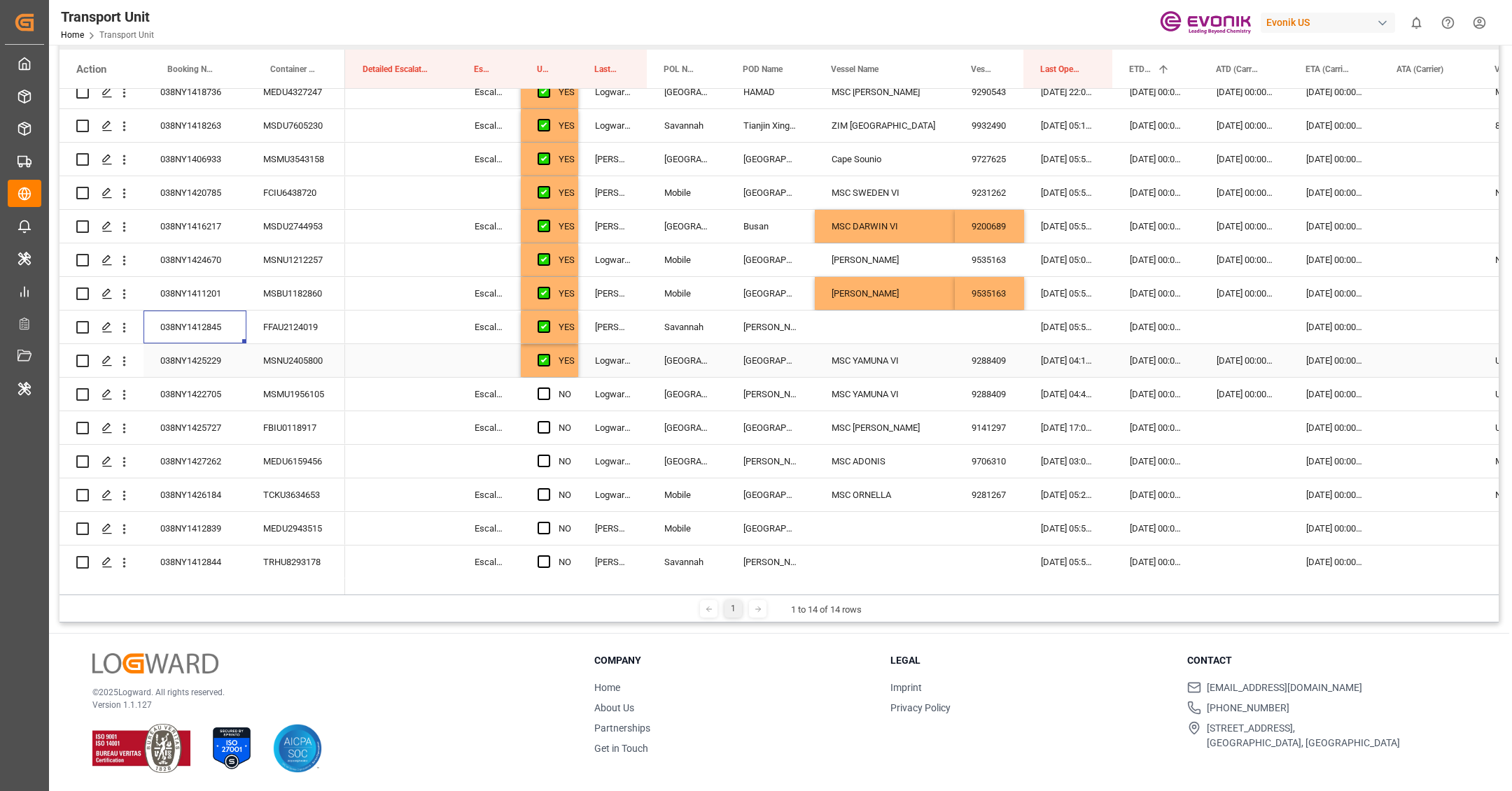
click at [287, 335] on div "FFAU2124019" at bounding box center [296, 327] width 99 height 33
click at [853, 338] on div "Press SPACE to select this row." at bounding box center [885, 327] width 140 height 33
click at [853, 338] on input "Press SPACE to select this row." at bounding box center [884, 336] width 118 height 27
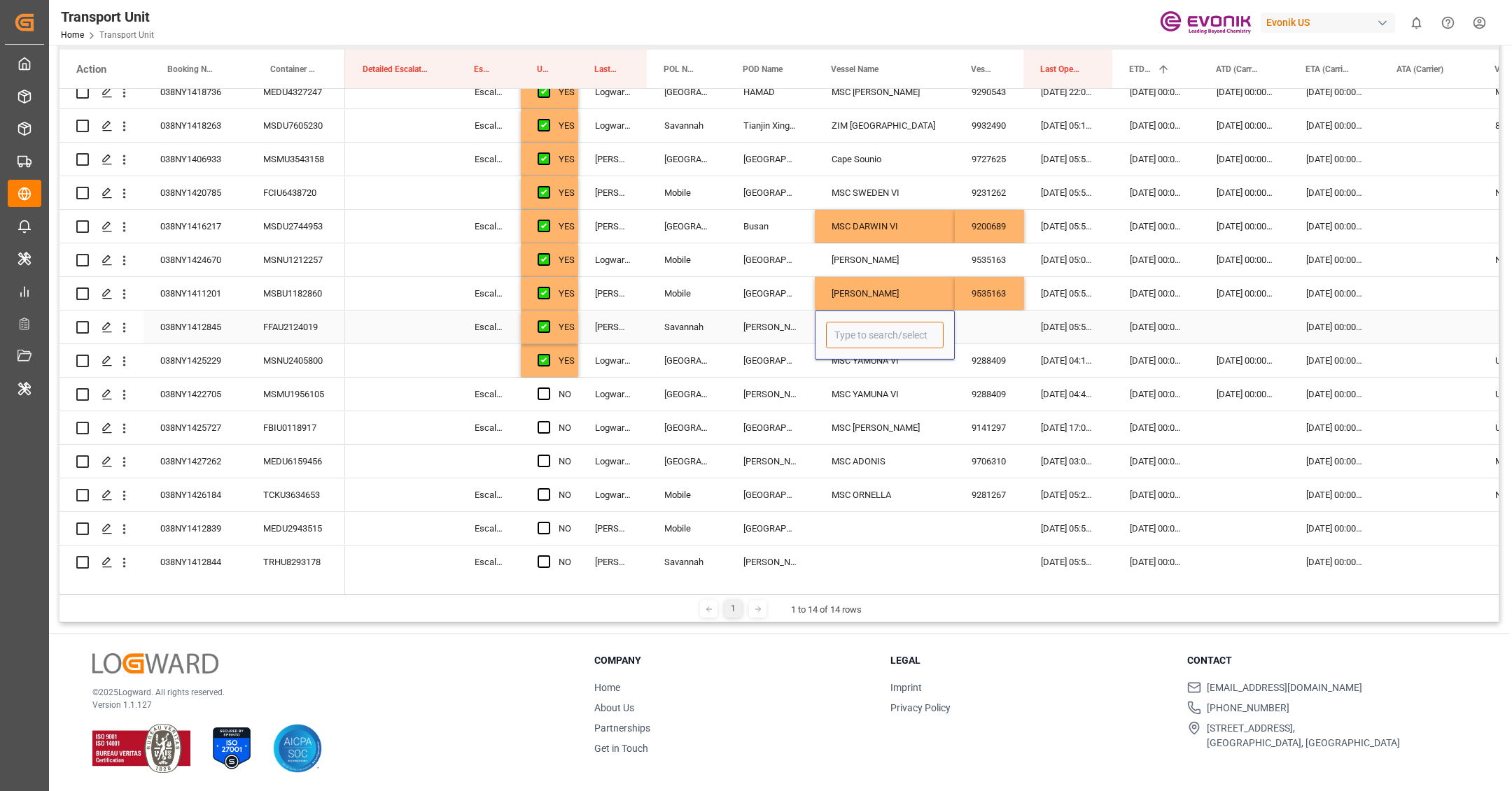
paste input "MSC NERISSA V"
click at [912, 334] on input "MSC NERISSA V" at bounding box center [884, 336] width 118 height 27
click at [908, 374] on div "MSC NERISSA V - 9278155" at bounding box center [900, 375] width 146 height 49
type input "MSC NERISSA V - 9278155"
click at [980, 338] on div "Press SPACE to select this row." at bounding box center [989, 327] width 69 height 33
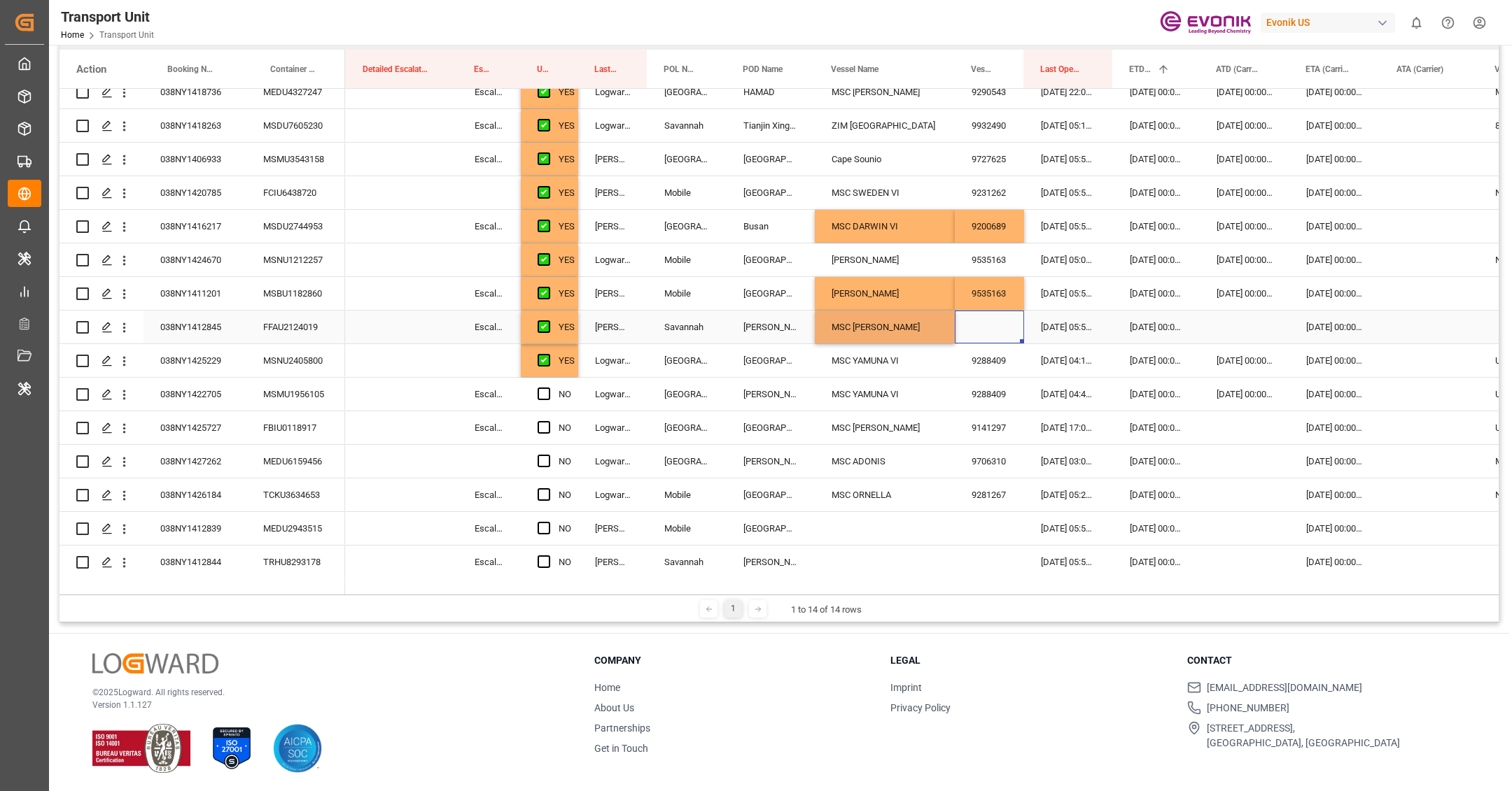
click at [980, 327] on div "Press SPACE to select this row." at bounding box center [989, 327] width 69 height 33
click at [998, 359] on div "9278155 - MSC NERISSA V" at bounding box center [1039, 375] width 146 height 49
type input "9278155 - MSC NERISSA V"
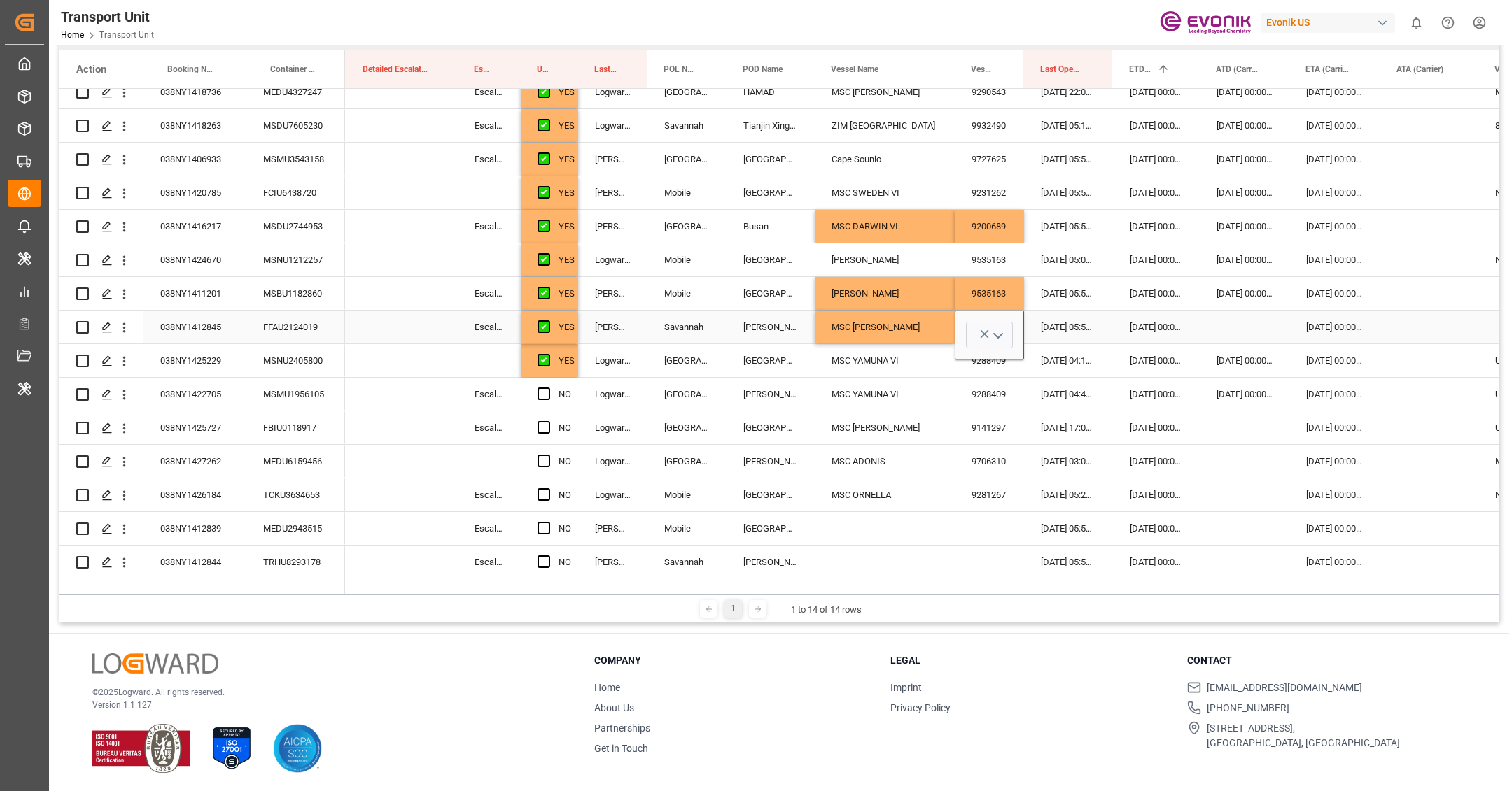
click at [901, 325] on div "MSC NERISSA V" at bounding box center [885, 327] width 140 height 33
click at [1227, 322] on div "Press SPACE to select this row." at bounding box center [1245, 327] width 90 height 33
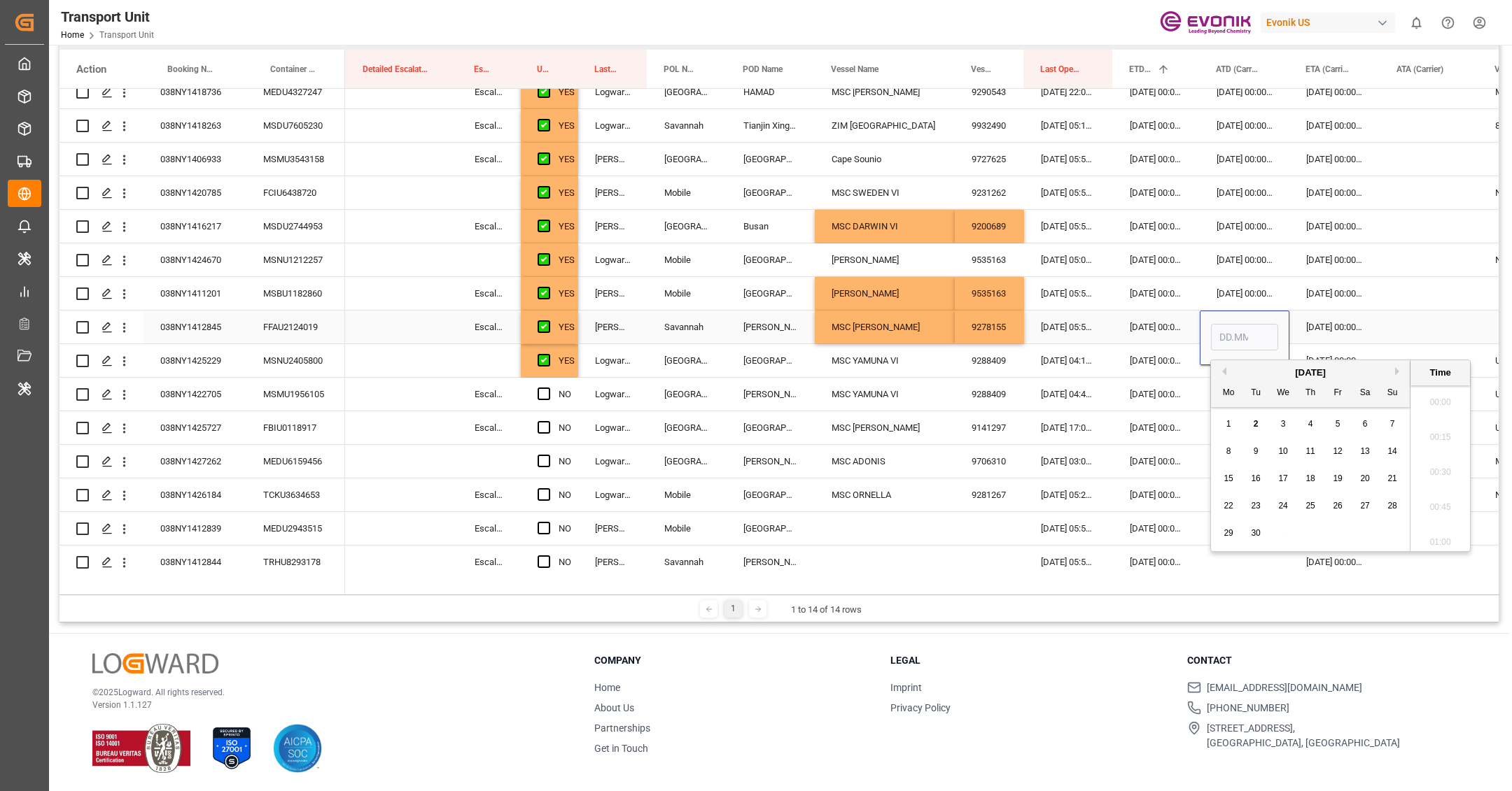
scroll to position [1544, 0]
click at [1223, 369] on button "Previous Month" at bounding box center [1222, 371] width 9 height 9
click at [1287, 533] on span "27" at bounding box center [1283, 533] width 10 height 10
type input "[DATE] 00:00"
click at [938, 387] on div "MSC YAMUNA VI" at bounding box center [885, 394] width 140 height 33
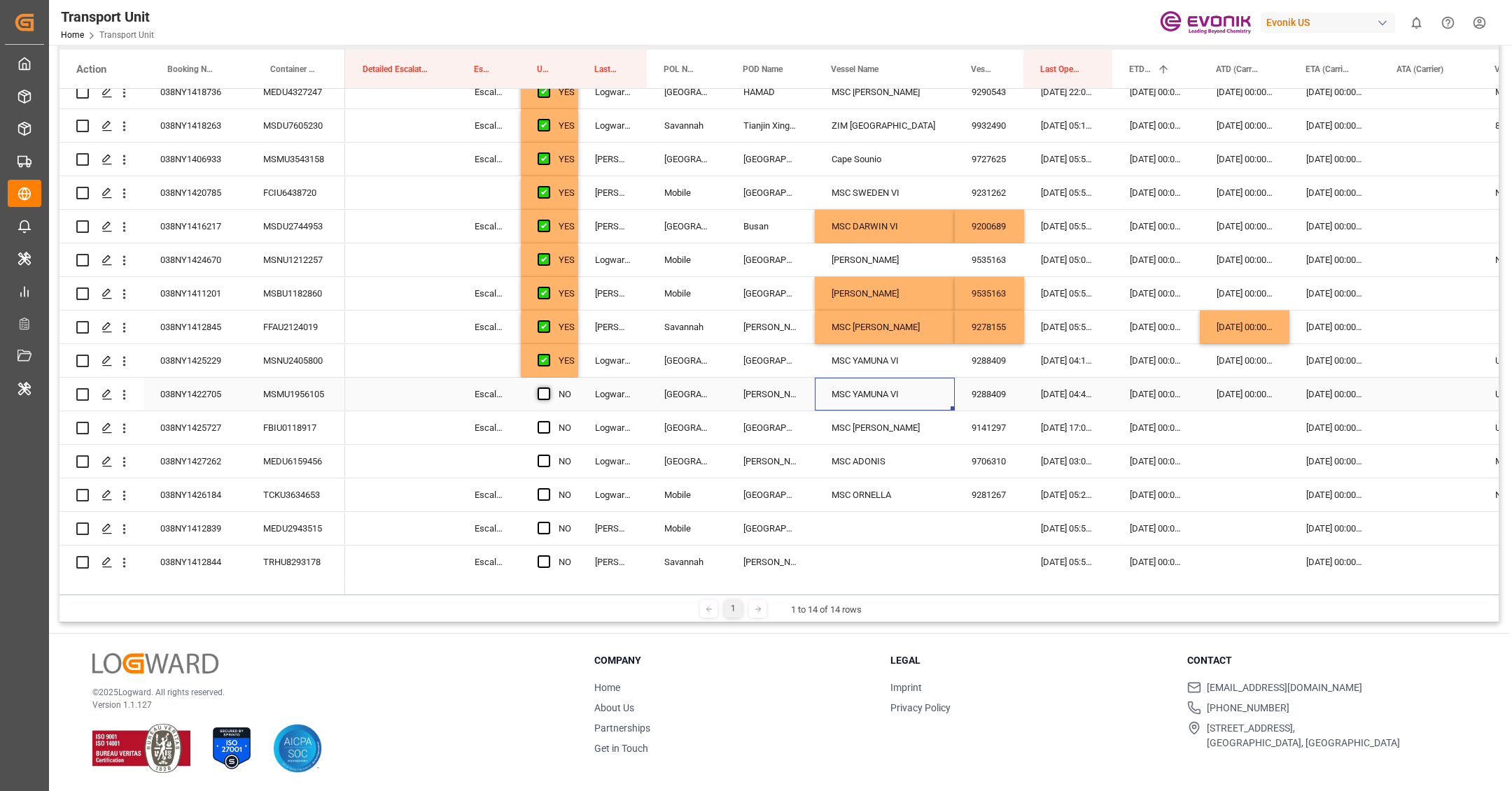
click at [546, 395] on span "Press SPACE to select this row." at bounding box center [544, 393] width 12 height 12
click at [548, 387] on input "Press SPACE to select this row." at bounding box center [548, 387] width 0 height 0
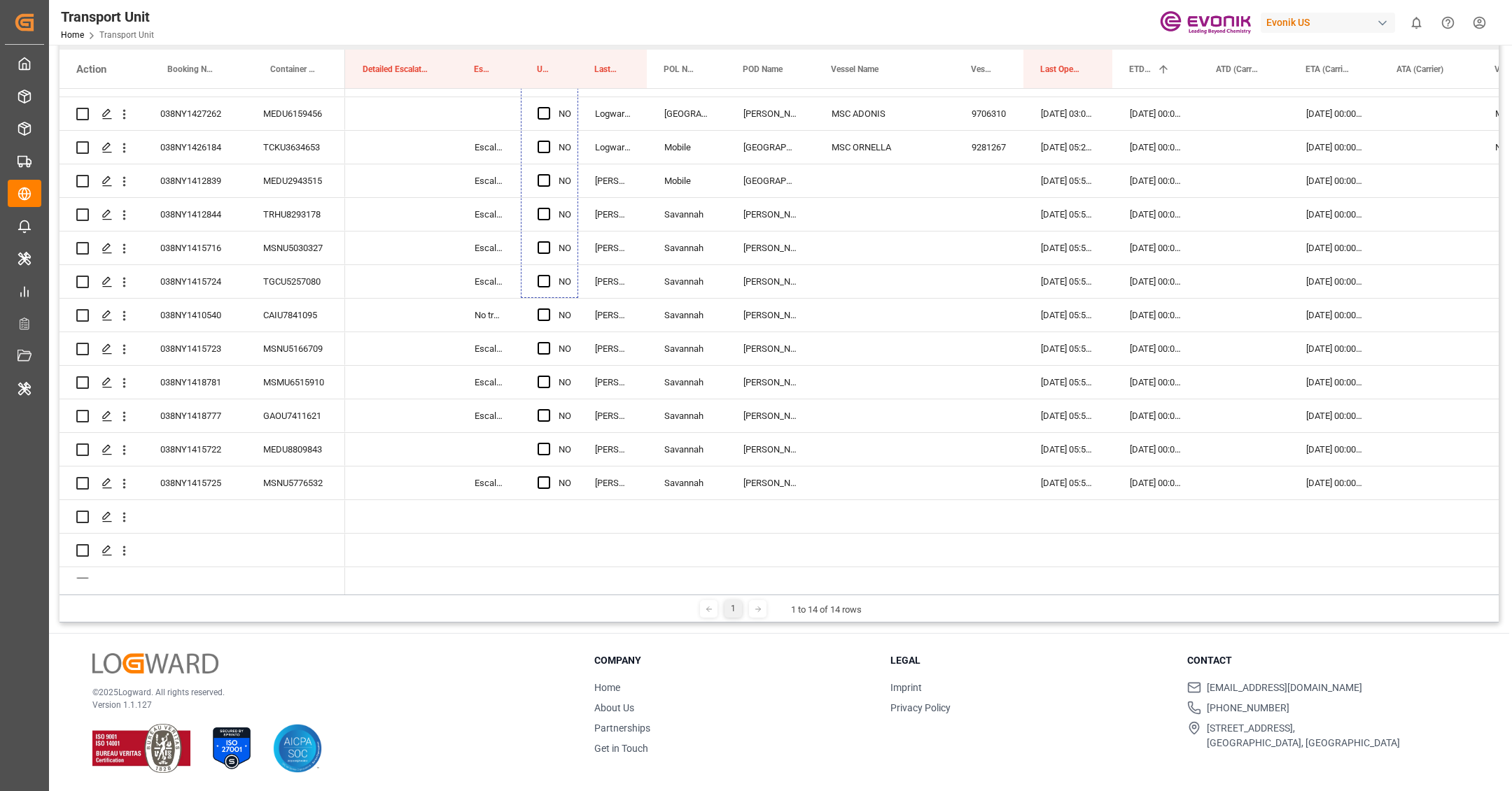
scroll to position [1574, 0]
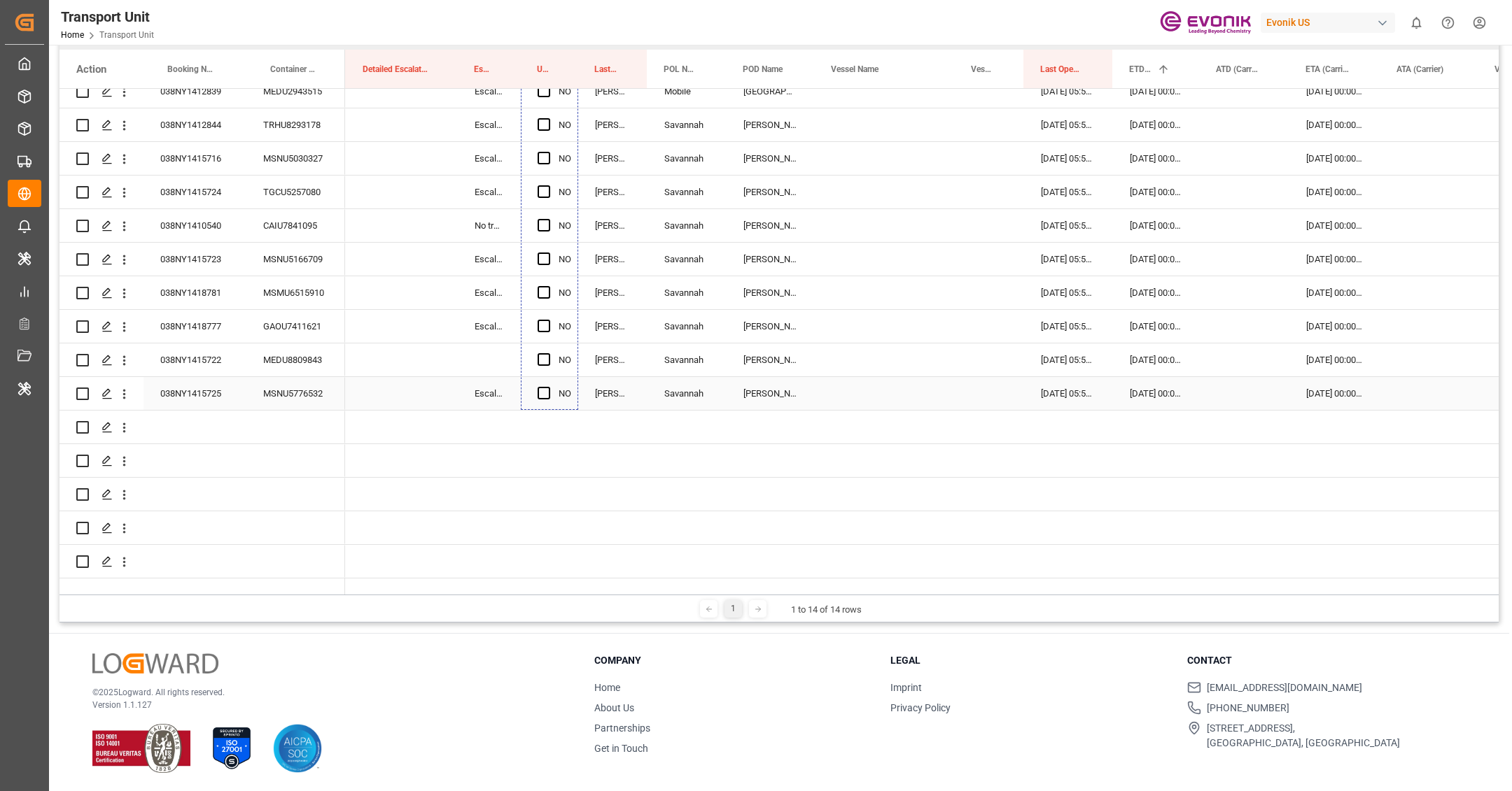
drag, startPoint x: 576, startPoint y: 340, endPoint x: 580, endPoint y: 382, distance: 42.2
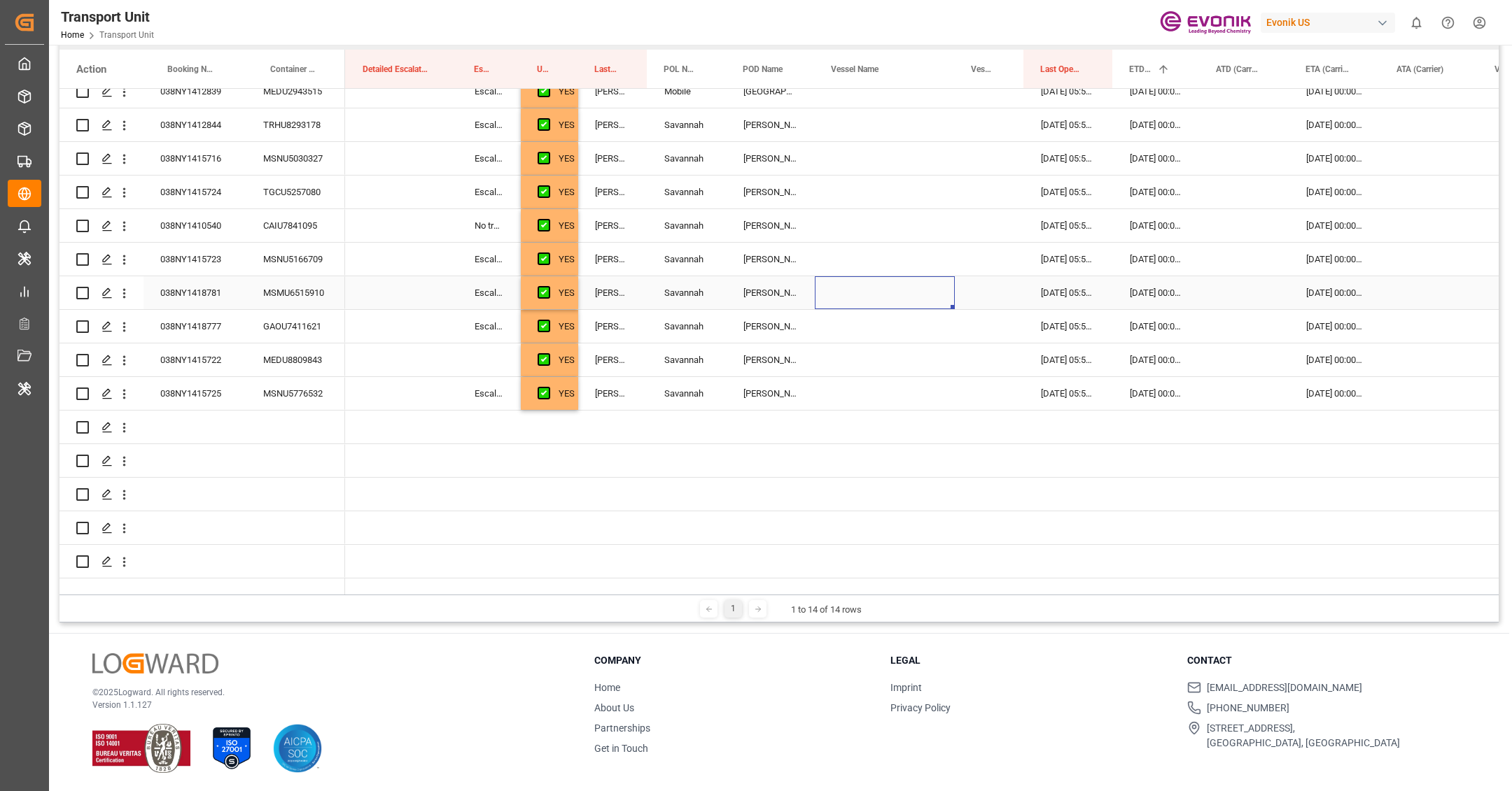
click at [817, 276] on div "Press SPACE to select this row." at bounding box center [885, 293] width 140 height 33
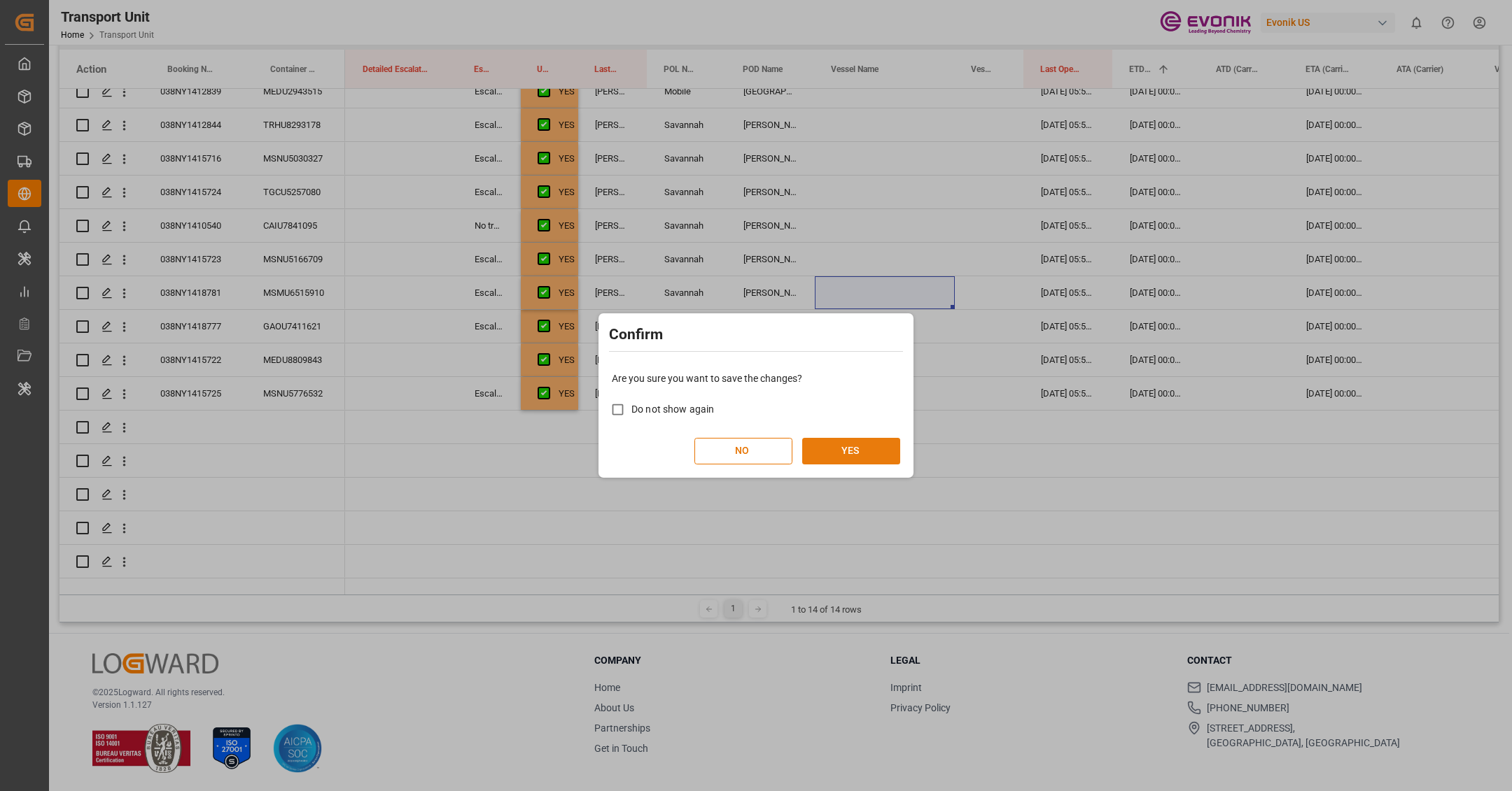
click at [881, 447] on button "YES" at bounding box center [851, 451] width 98 height 27
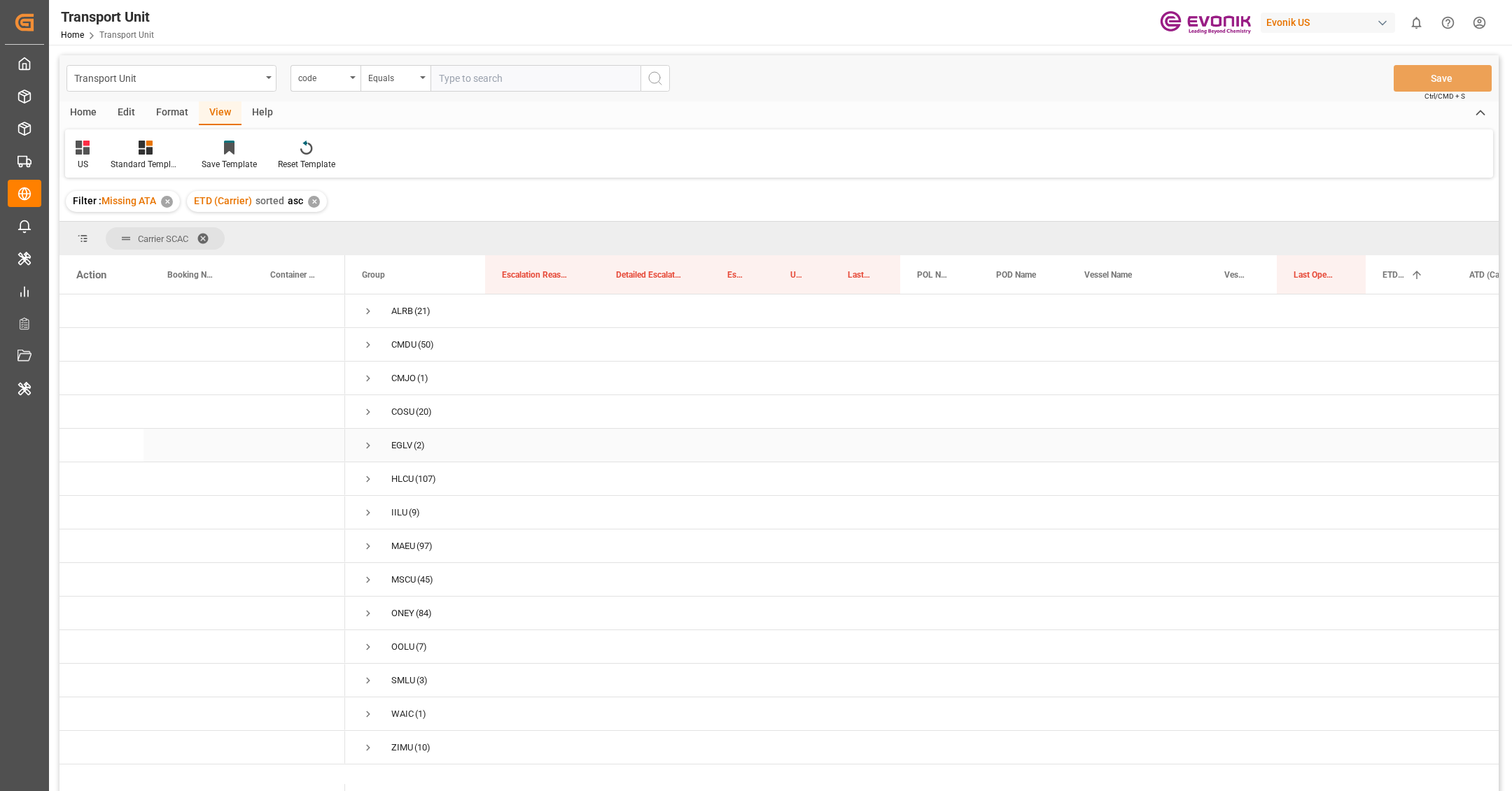
scroll to position [206, 0]
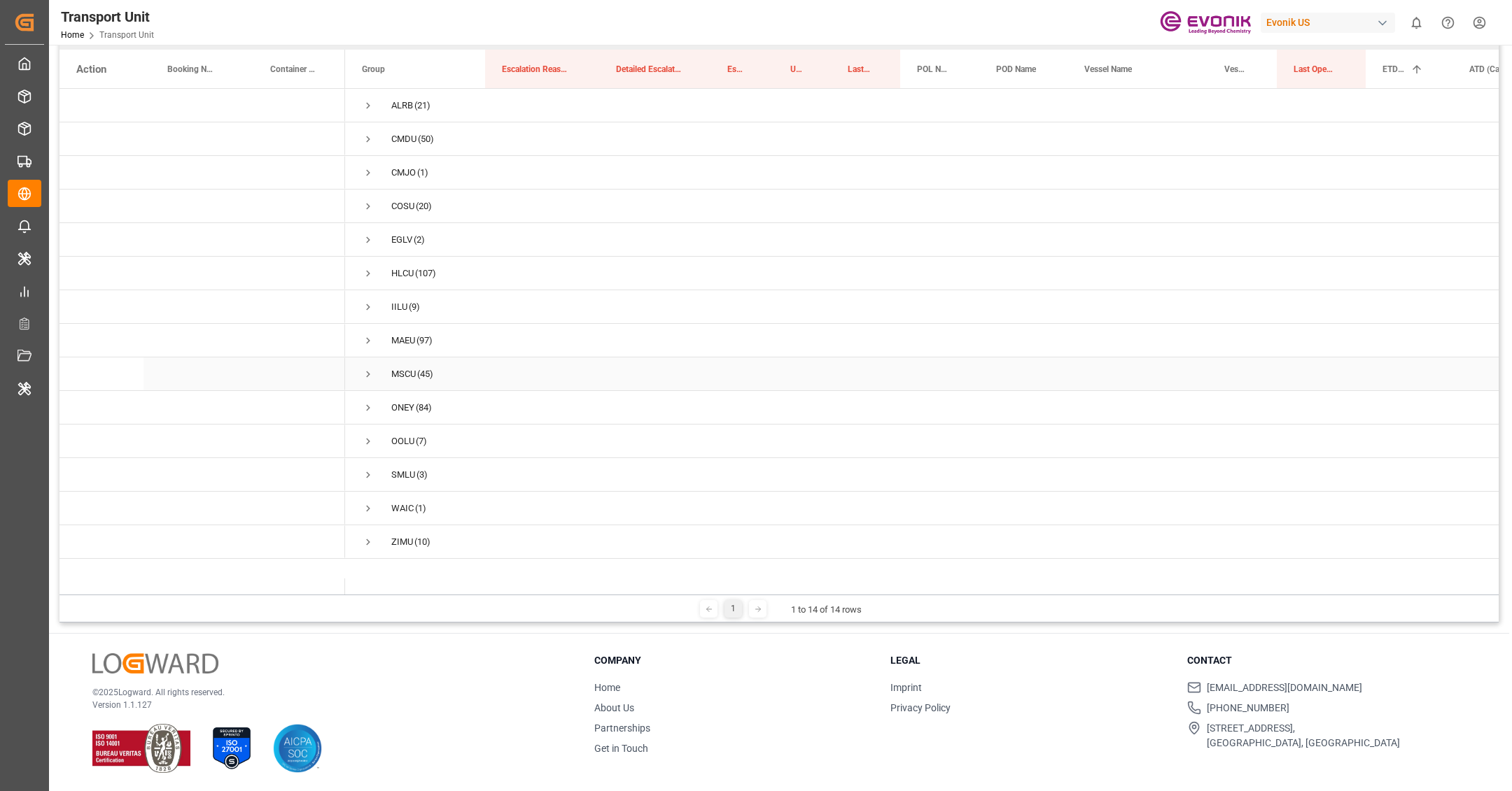
click at [371, 380] on span "Press SPACE to select this row." at bounding box center [367, 375] width 12 height 33
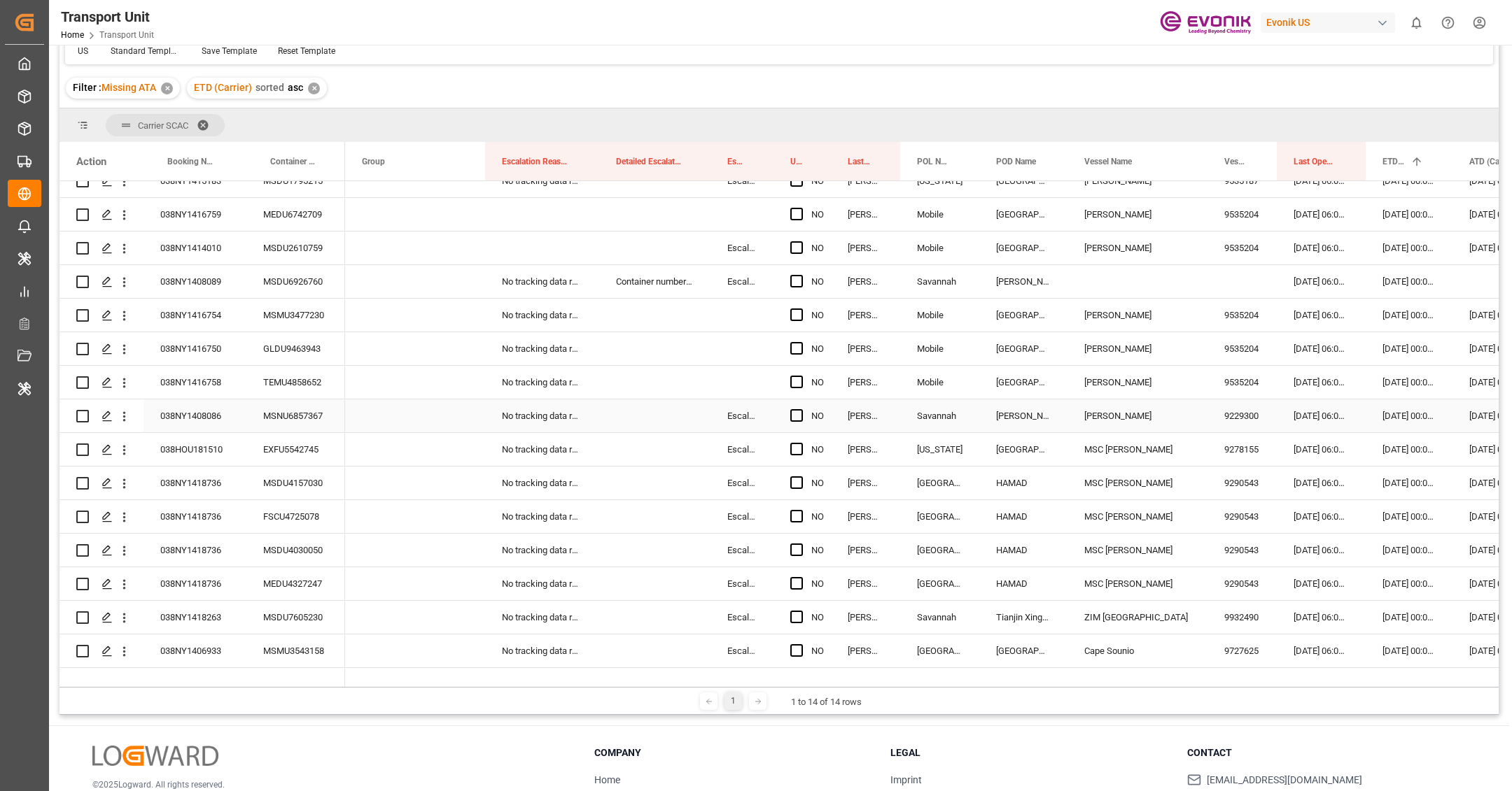
scroll to position [14, 0]
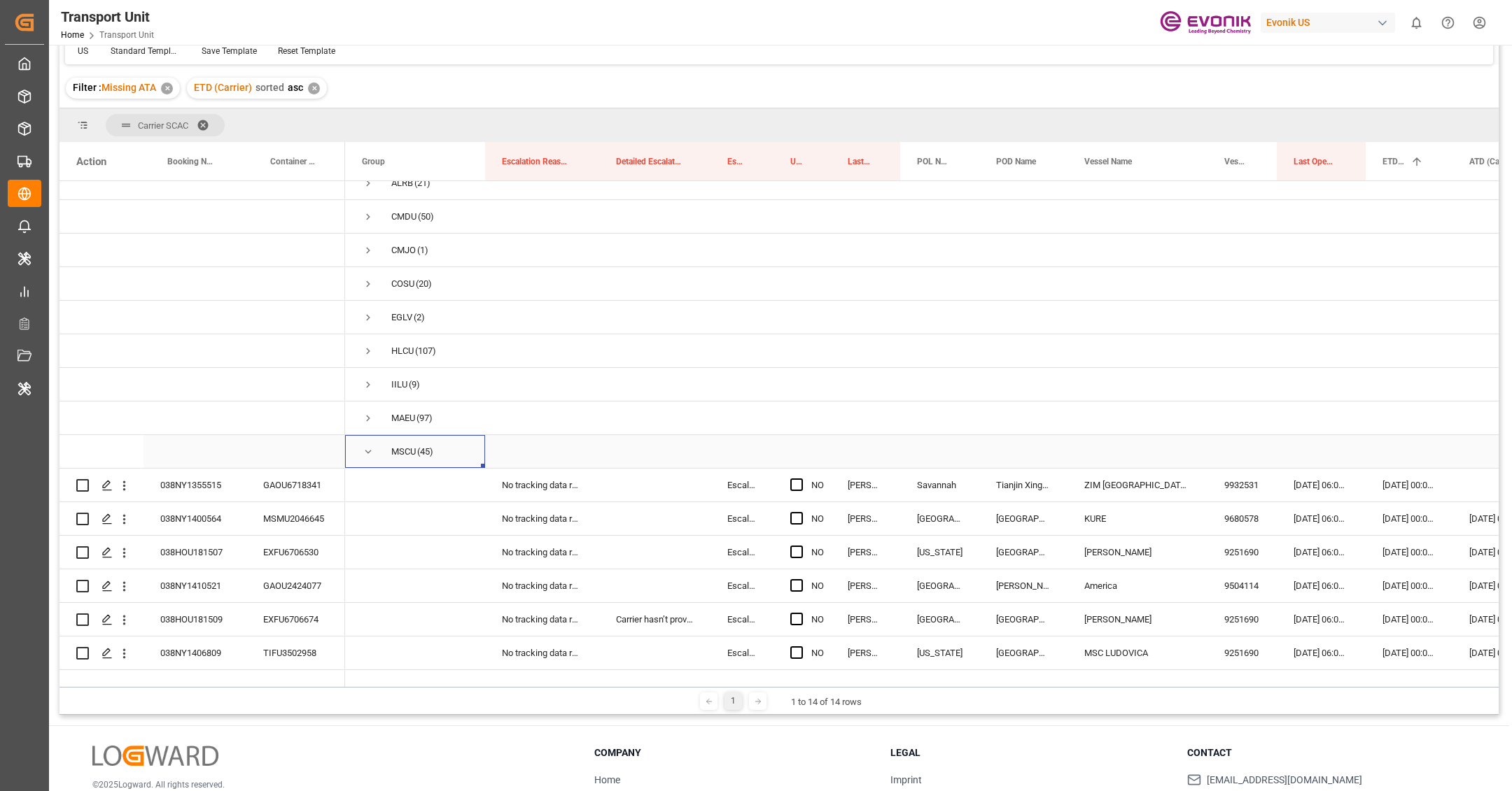
click at [367, 450] on span "Press SPACE to select this row." at bounding box center [367, 451] width 12 height 12
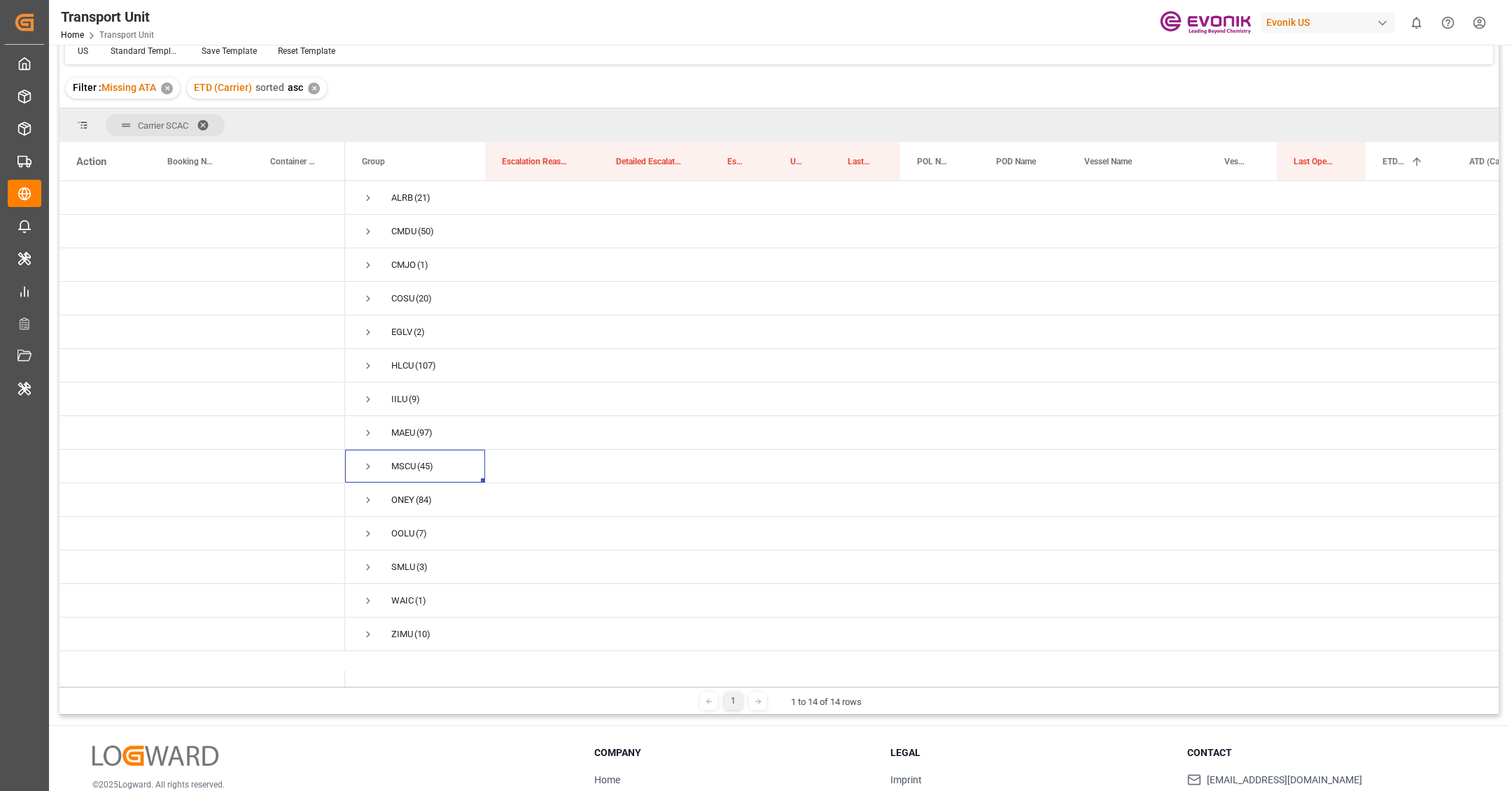
scroll to position [0, 0]
click at [369, 494] on span "Press SPACE to select this row." at bounding box center [367, 500] width 12 height 12
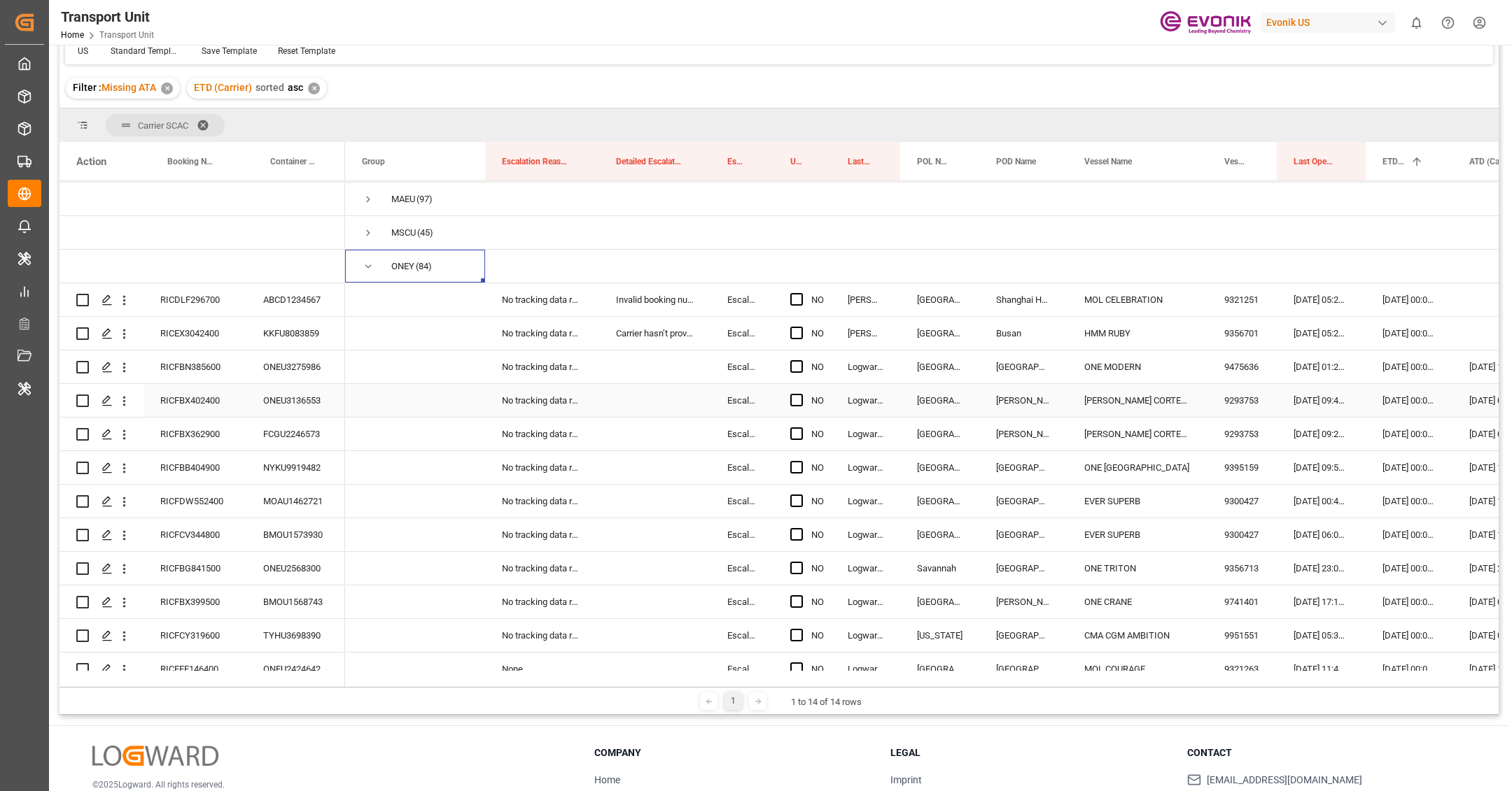
scroll to position [248, 0]
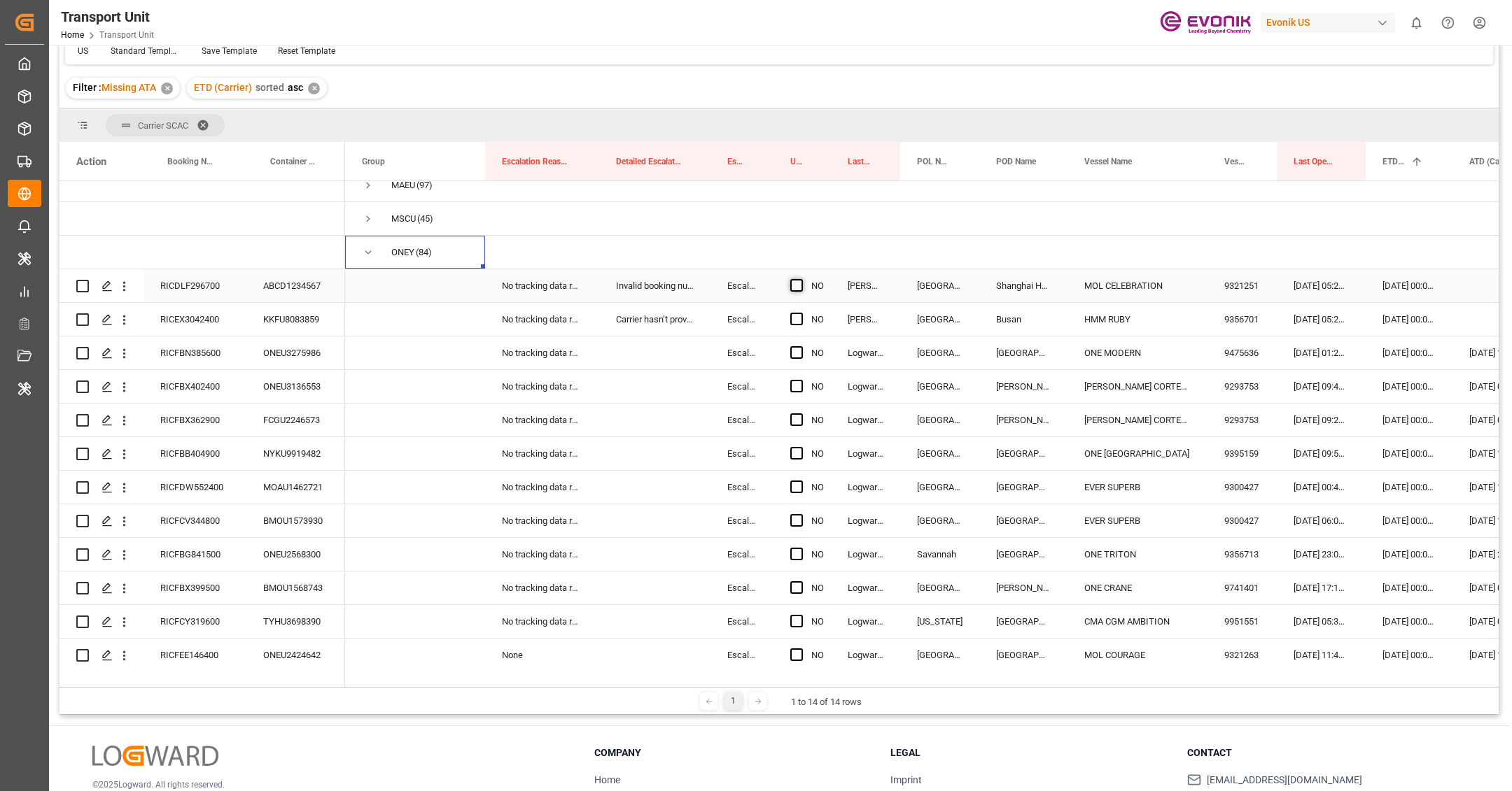
click at [797, 285] on span "Press SPACE to select this row." at bounding box center [796, 285] width 12 height 12
click at [801, 279] on input "Press SPACE to select this row." at bounding box center [801, 279] width 0 height 0
click at [799, 316] on span "Press SPACE to select this row." at bounding box center [796, 319] width 12 height 12
click at [801, 313] on input "Press SPACE to select this row." at bounding box center [801, 313] width 0 height 0
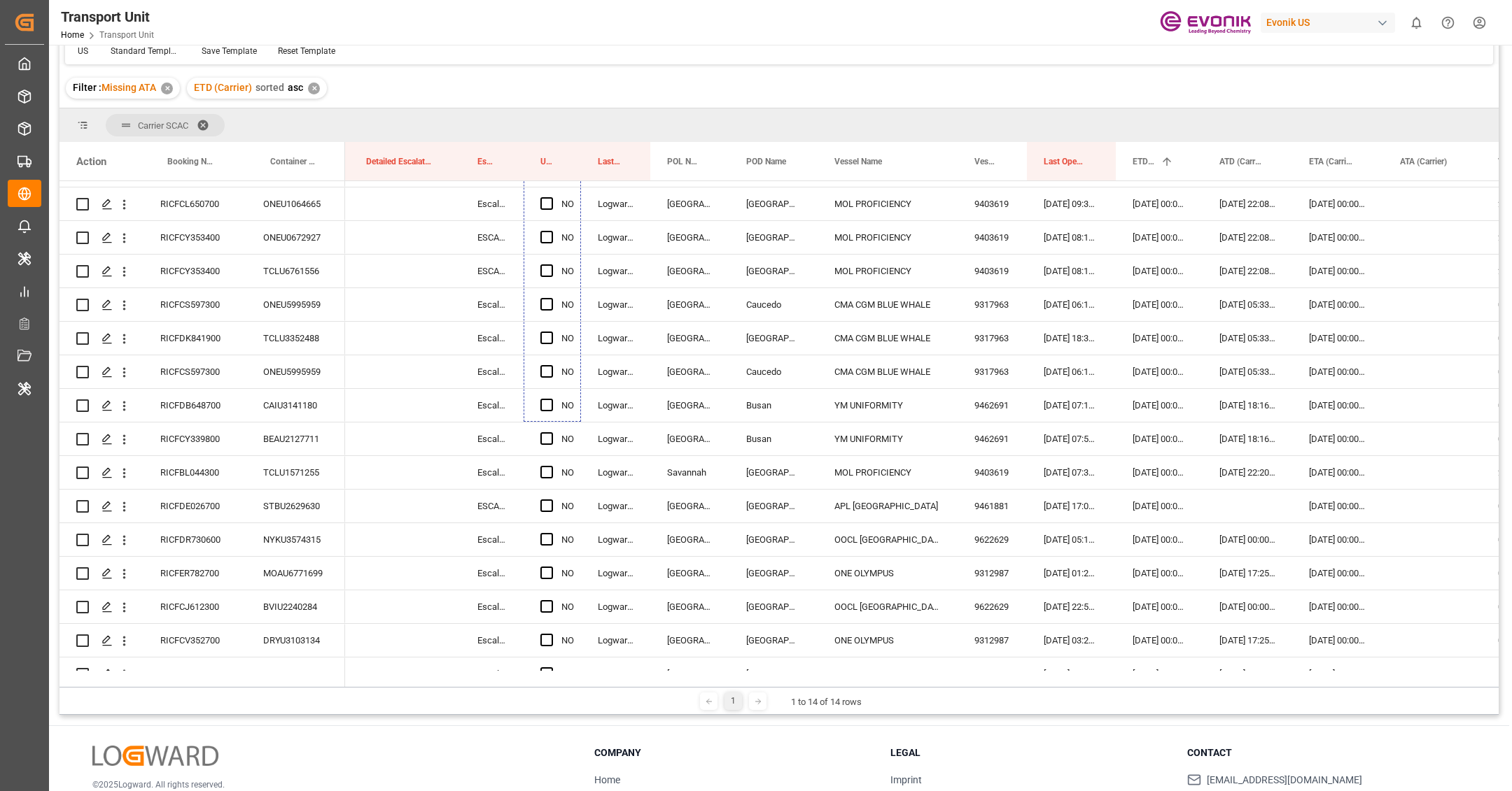
scroll to position [1555, 0]
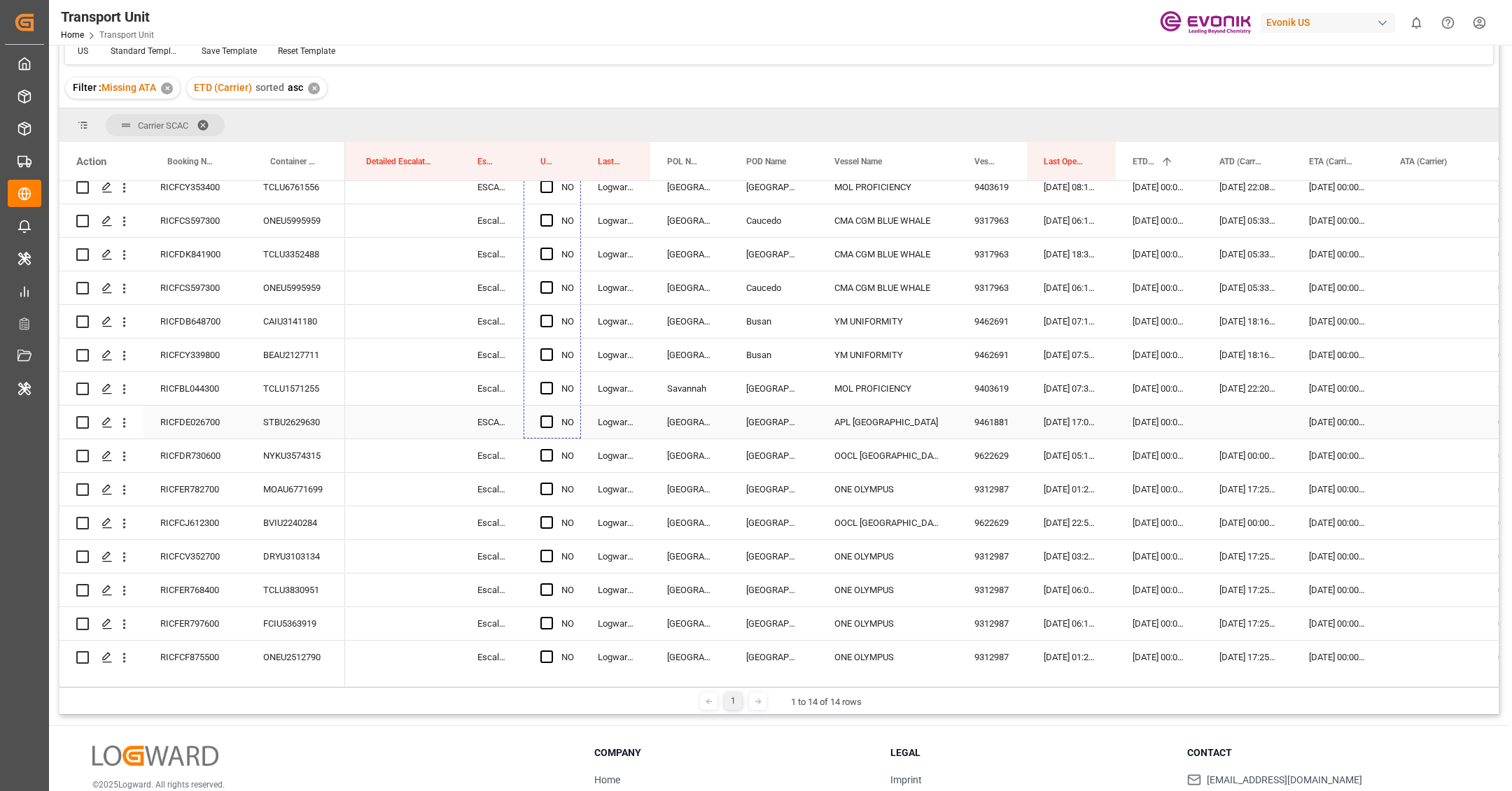
drag, startPoint x: 579, startPoint y: 330, endPoint x: 582, endPoint y: 424, distance: 94.0
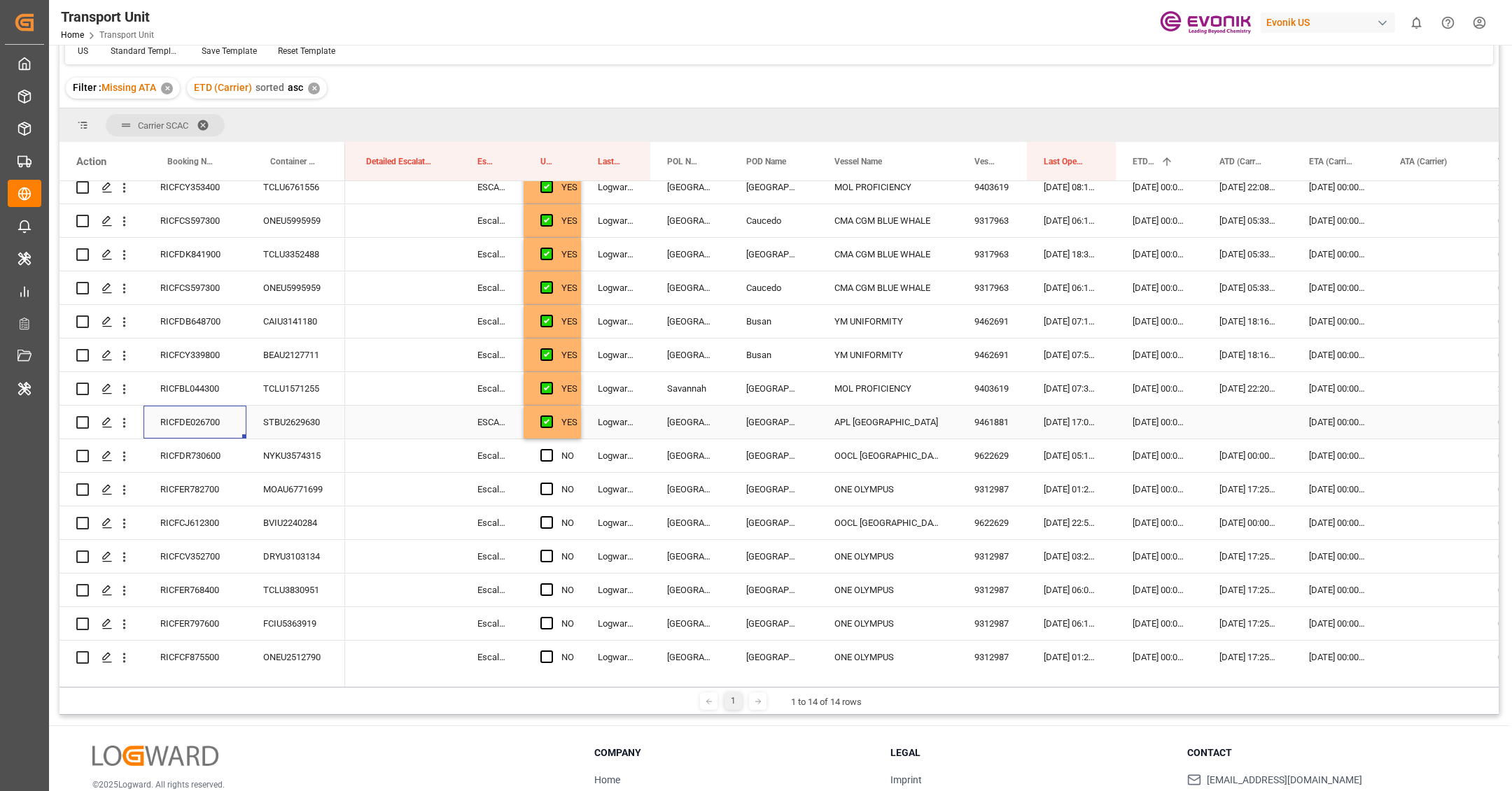
click at [218, 423] on div "RICFDE026700" at bounding box center [195, 422] width 103 height 33
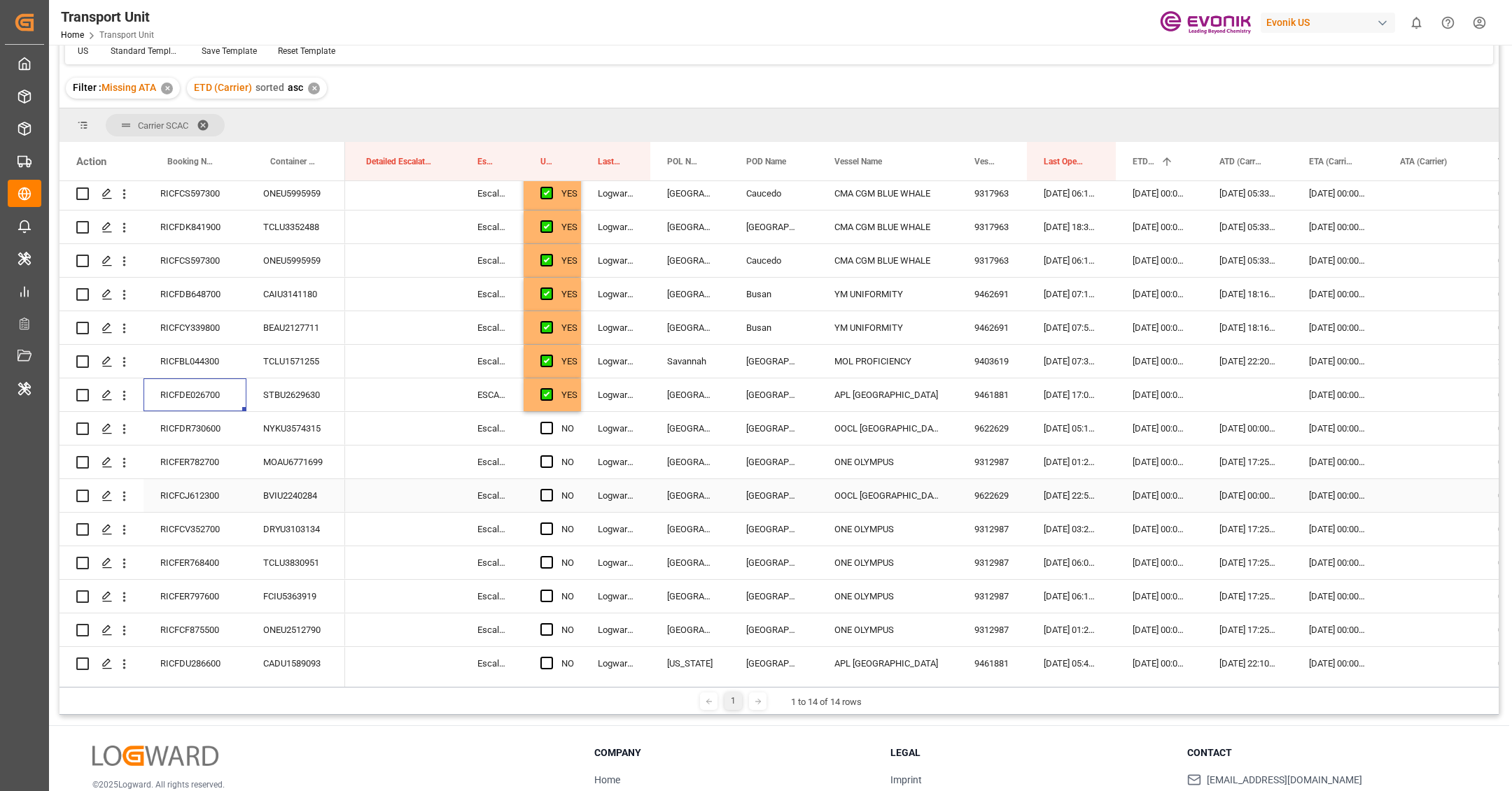
scroll to position [1631, 0]
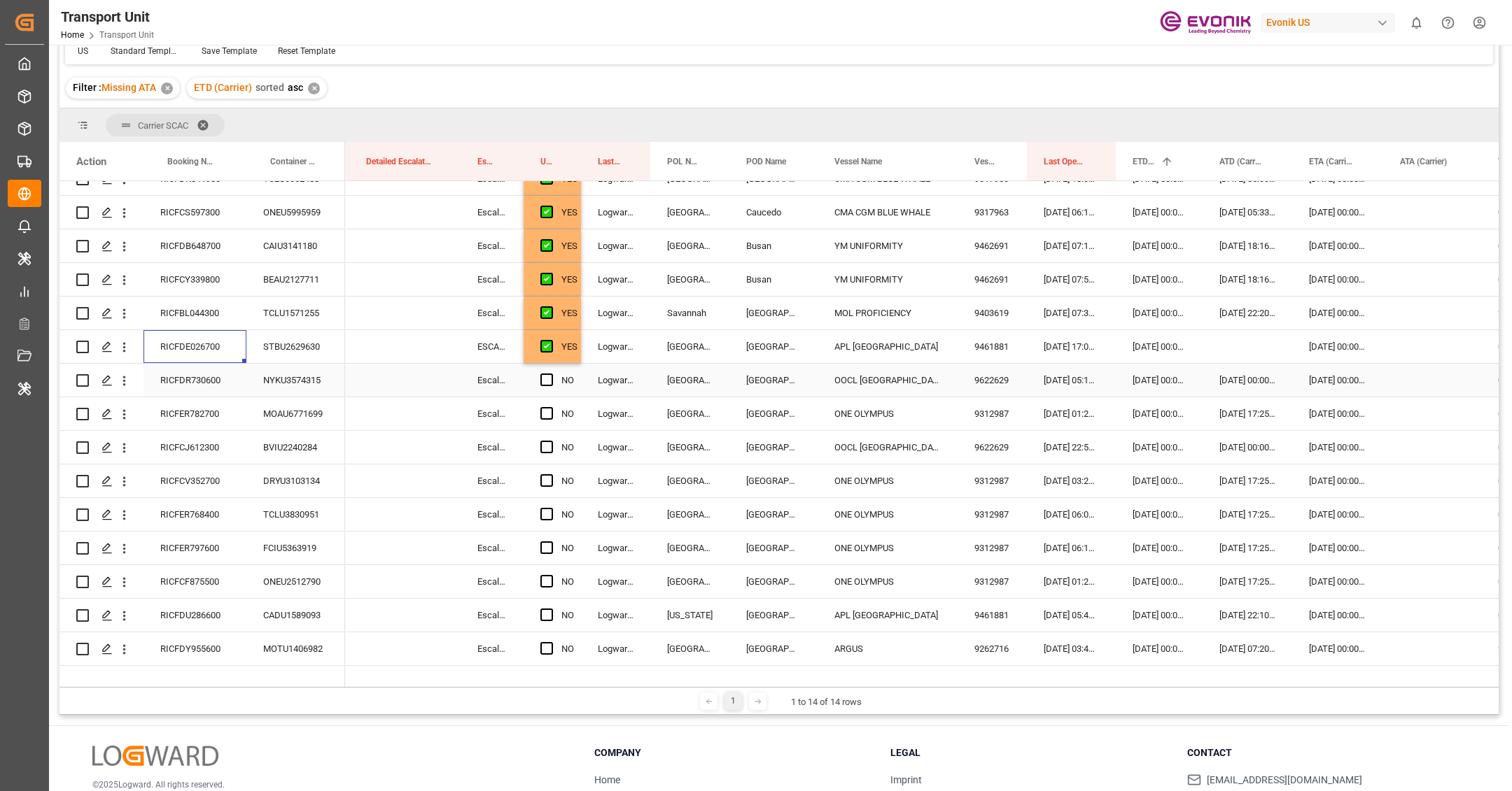
click at [578, 356] on div "YES" at bounding box center [552, 346] width 57 height 33
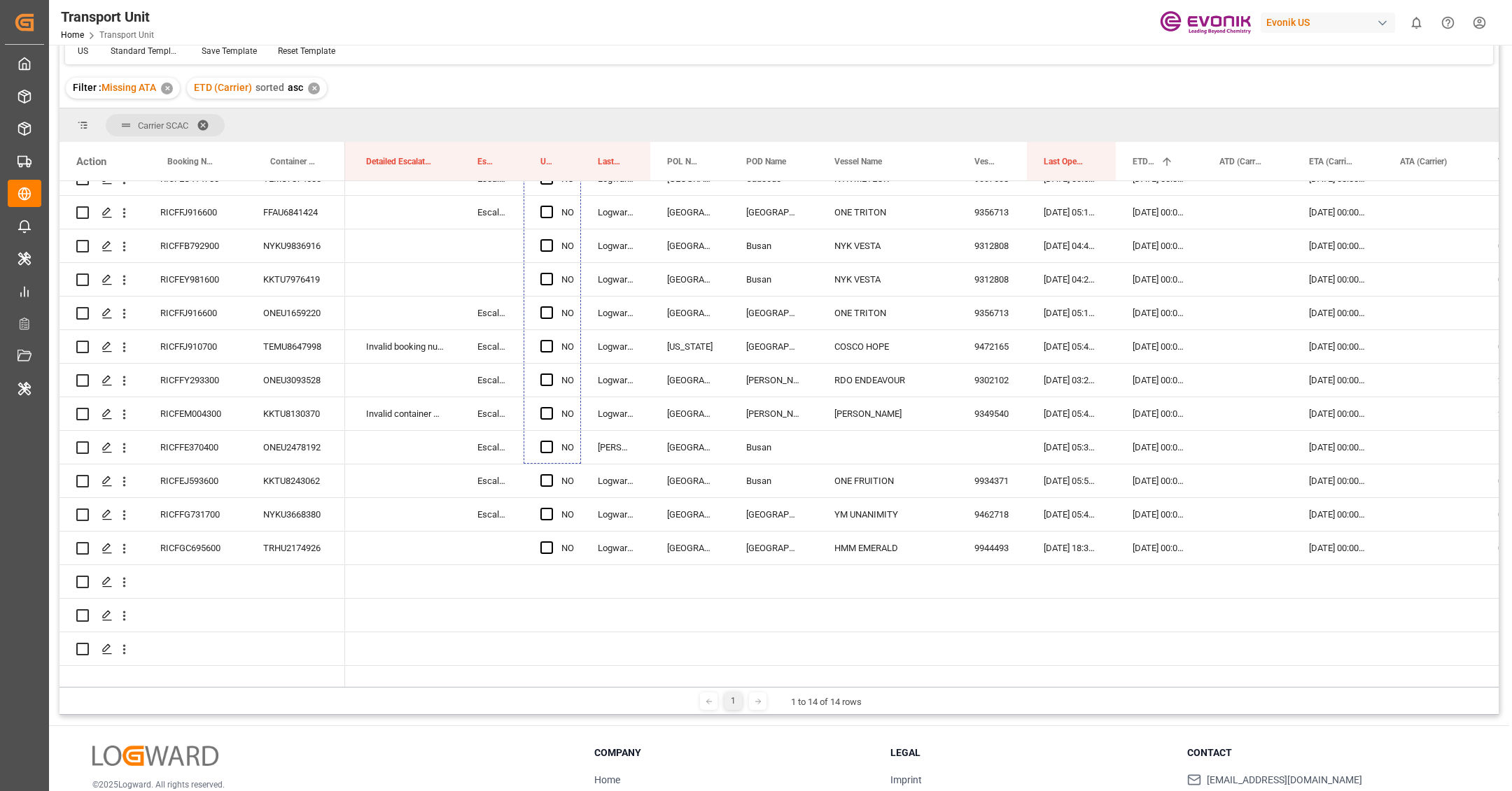
scroll to position [2817, 0]
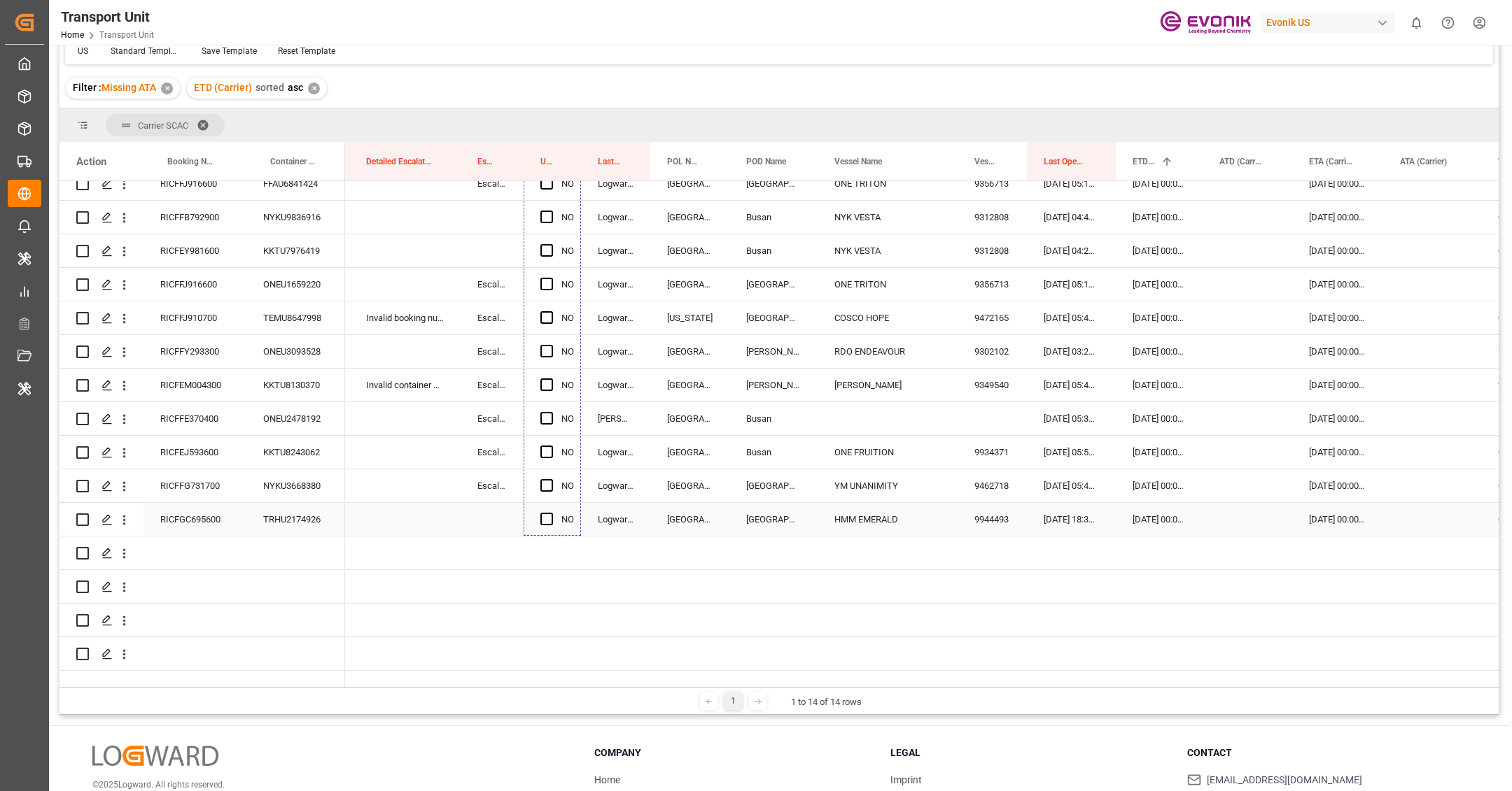
drag, startPoint x: 577, startPoint y: 360, endPoint x: 575, endPoint y: 498, distance: 138.0
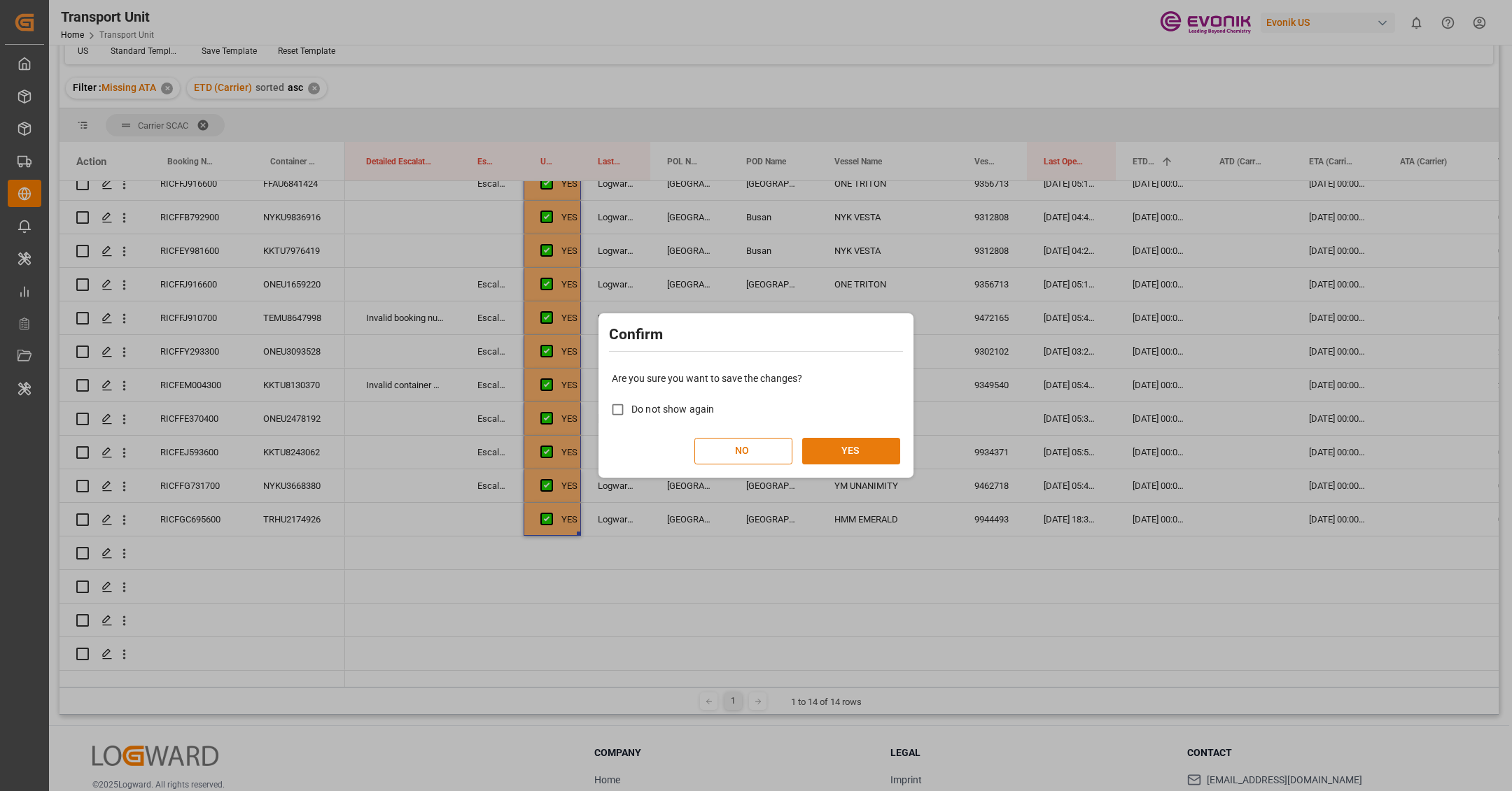
click at [826, 446] on button "YES" at bounding box center [851, 451] width 98 height 27
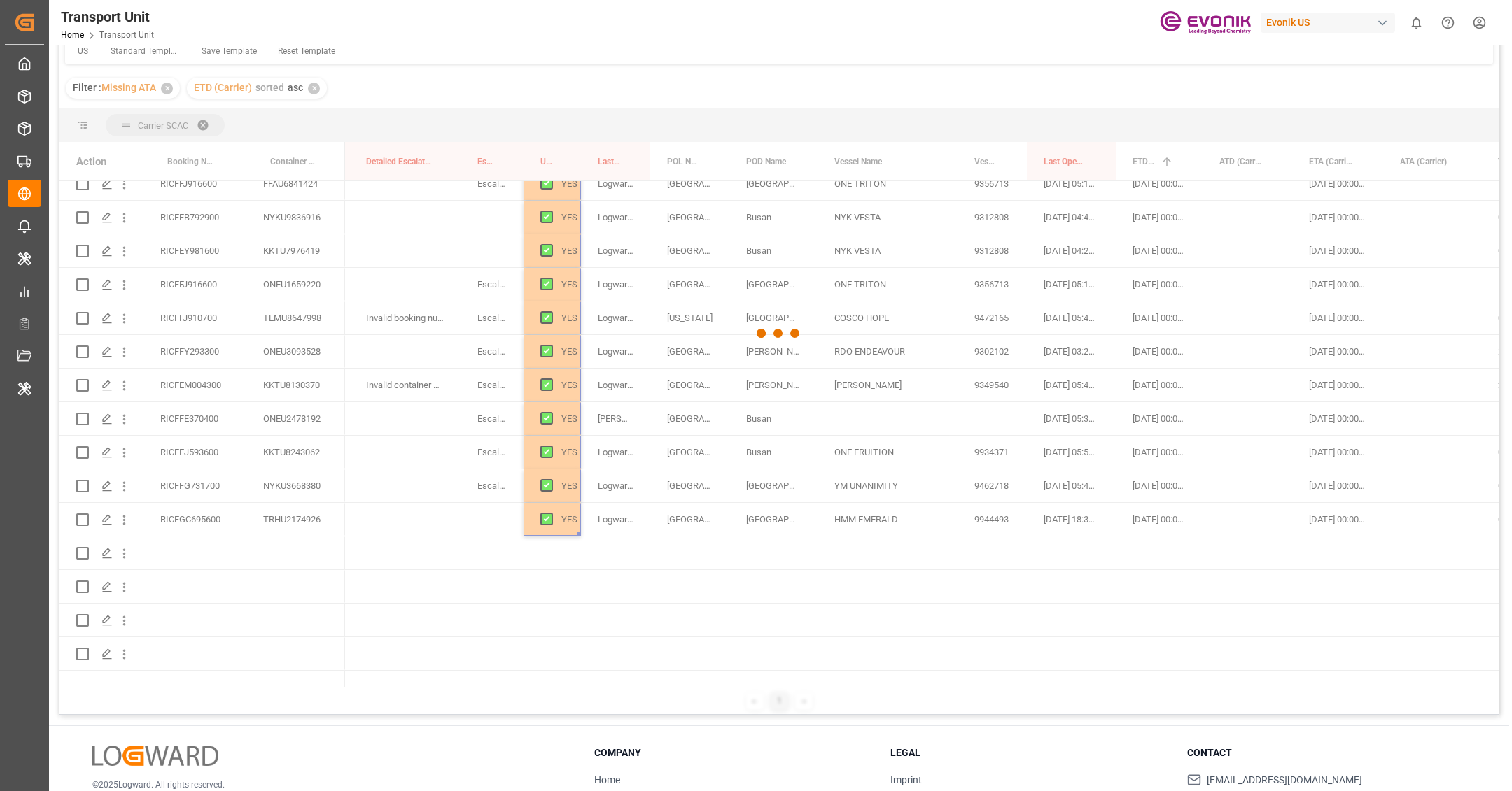
scroll to position [1560, 0]
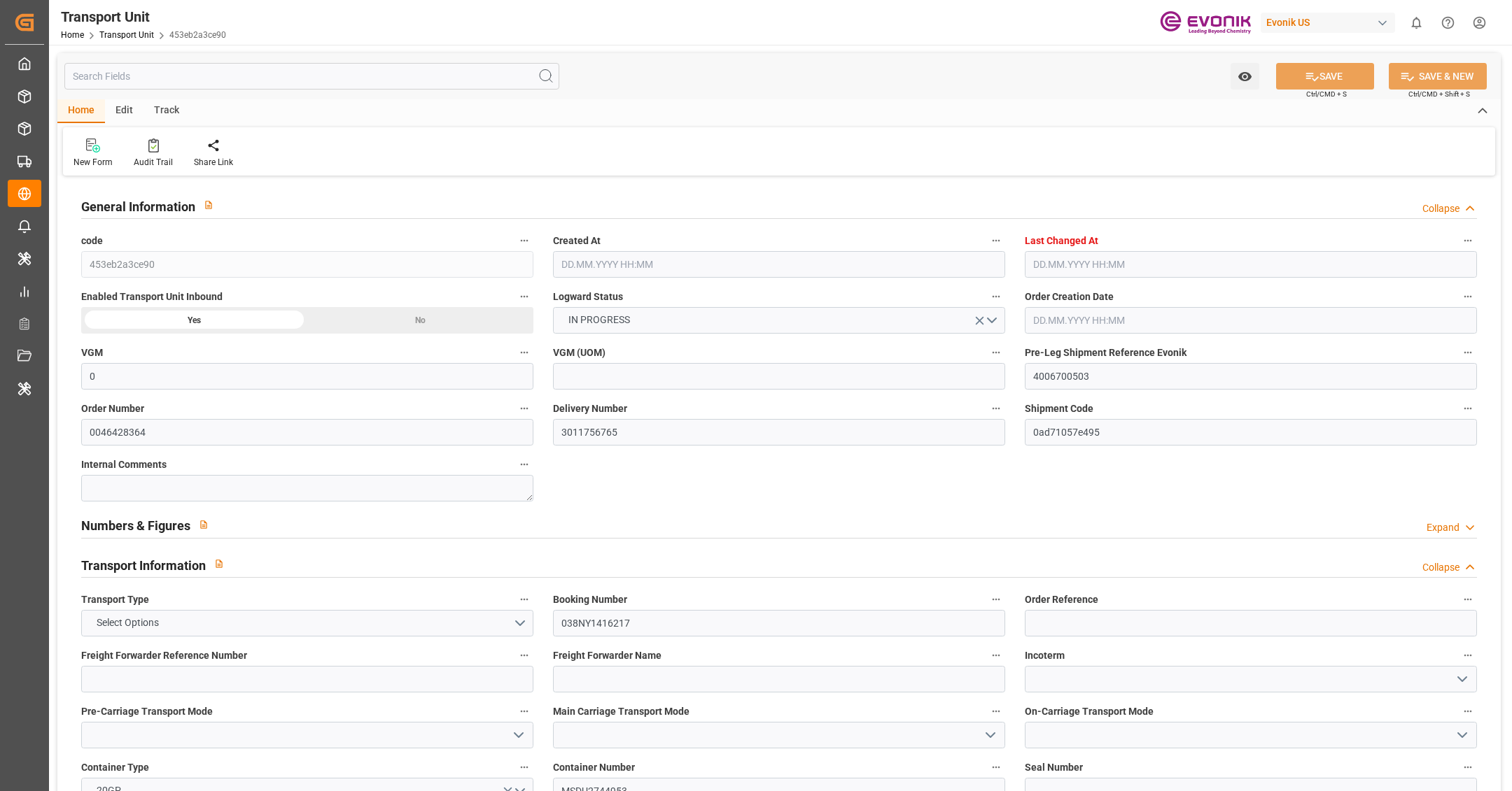
type input "[DATE] 10:41"
type input "[DATE] 05:56"
type input "[DATE]"
type input "[DATE] 00:00"
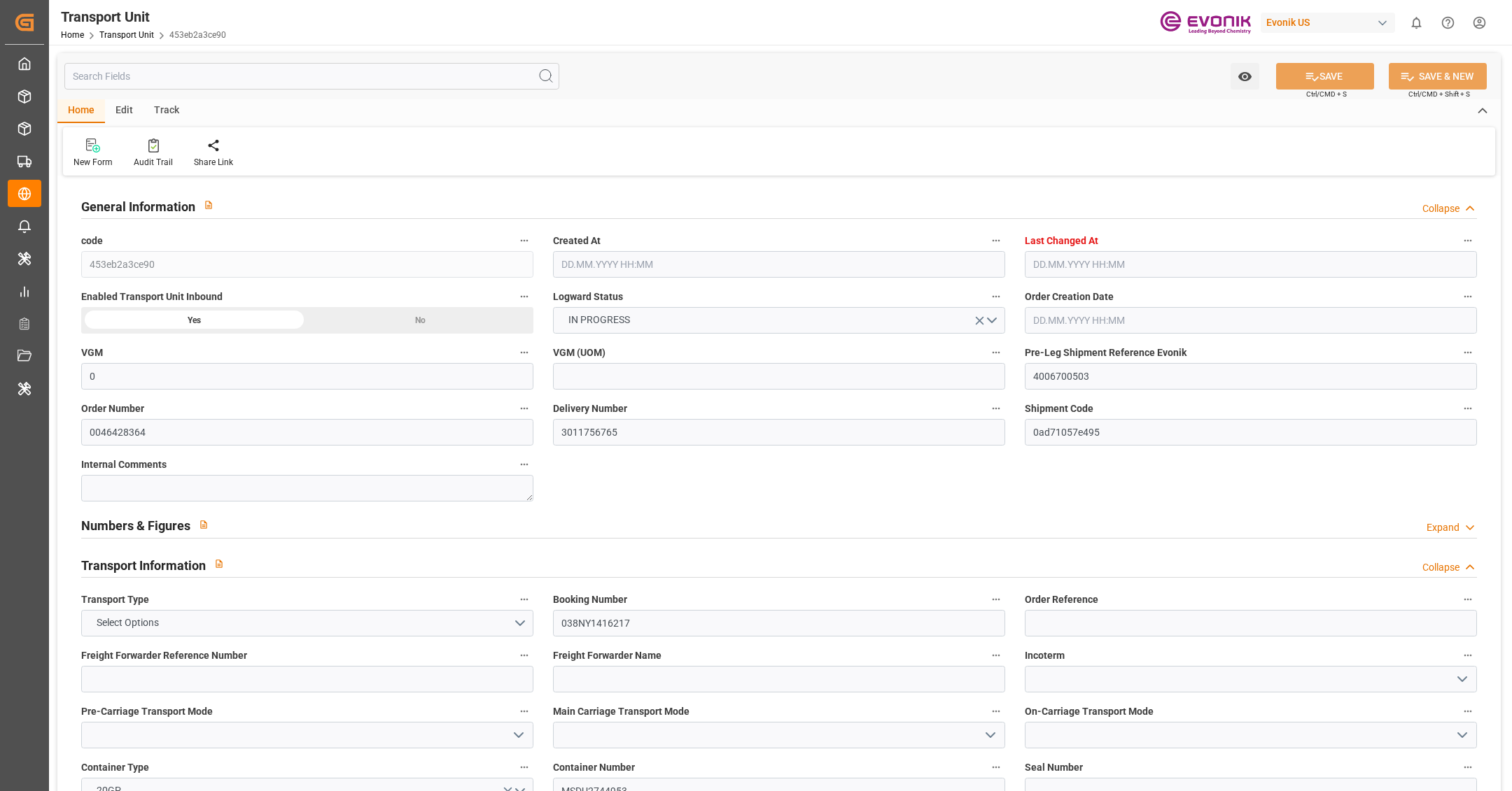
type input "[DATE] 00:00"
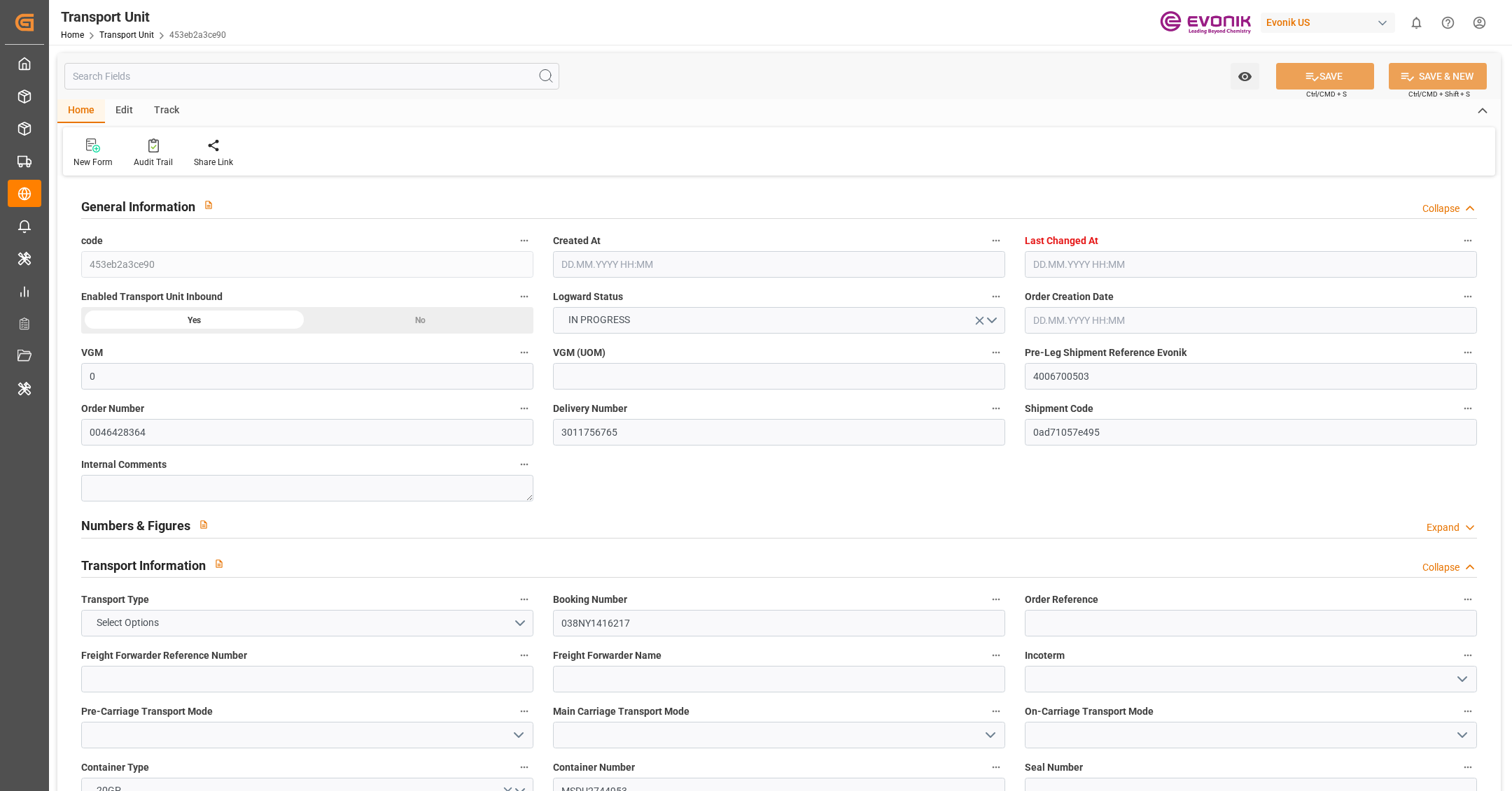
type input "[DATE] 16:00"
type input "[DATE]"
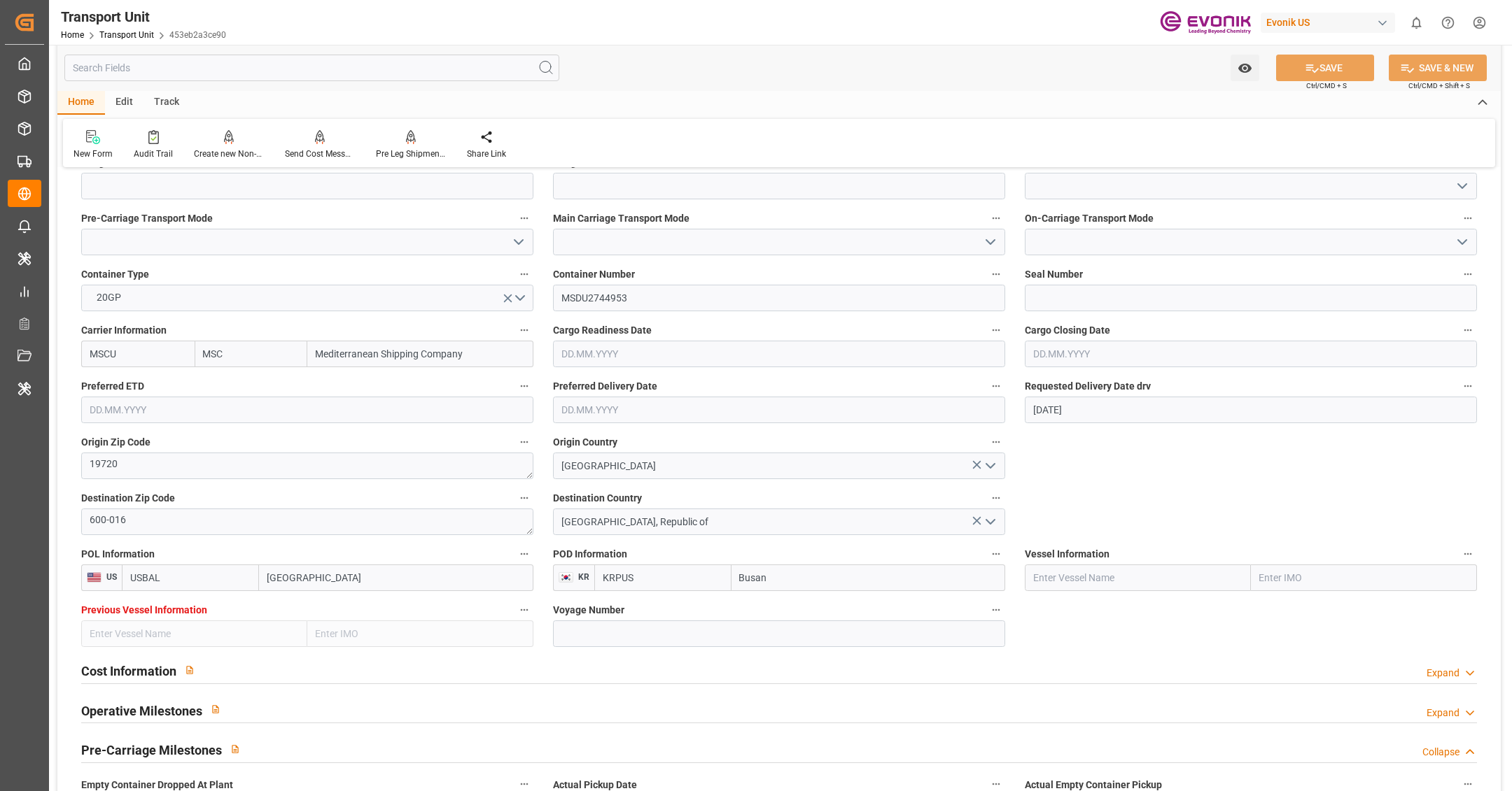
scroll to position [614, 0]
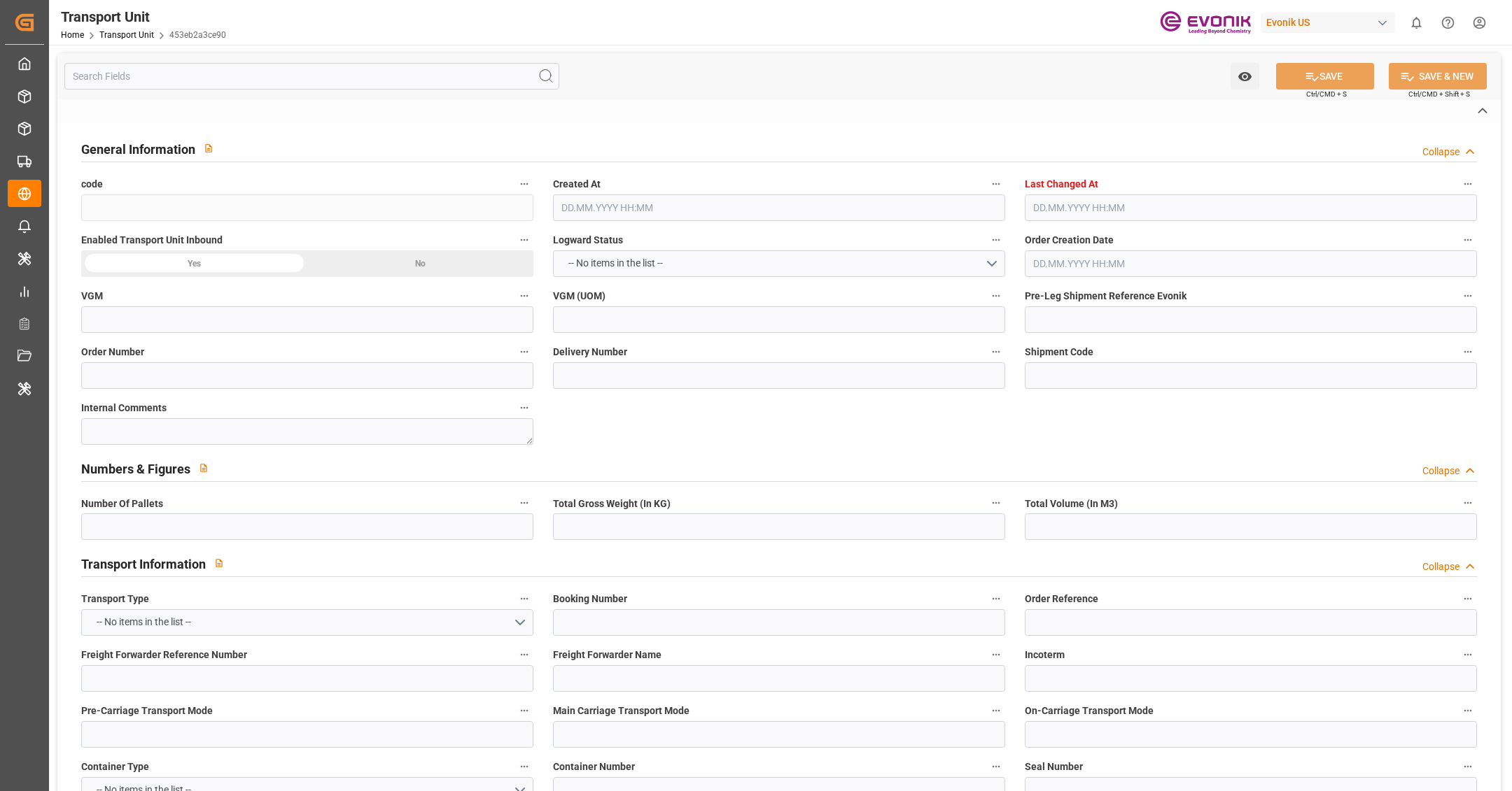
type input "453eb2a3ce90"
type input "4006700503"
type input "0046428364"
type input "3011756765"
type input "0ad71057e495"
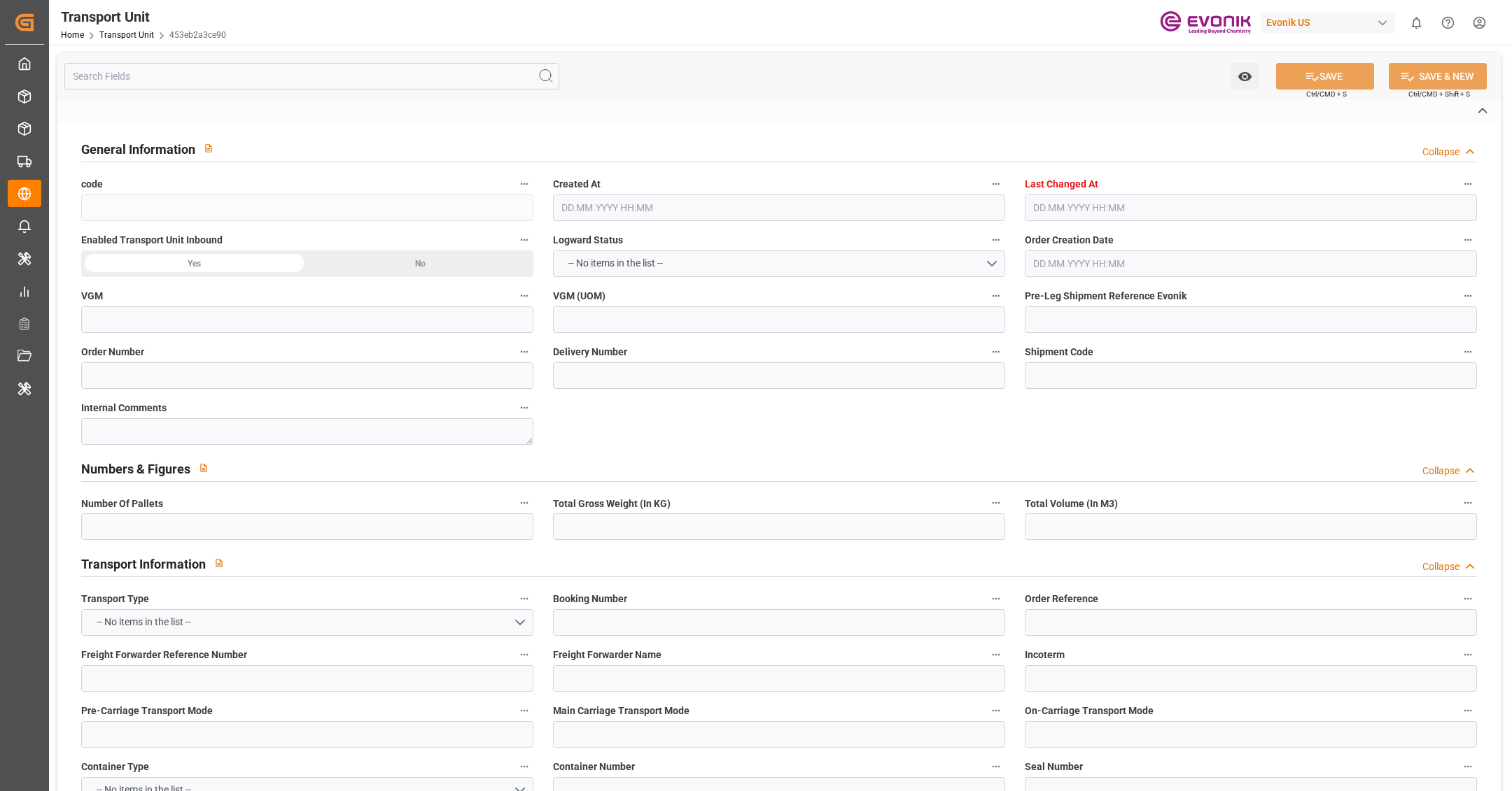
type input "038NY1416217"
type input "MSDU2744953"
type input "MSCU"
type textarea "19720"
type input "[GEOGRAPHIC_DATA]"
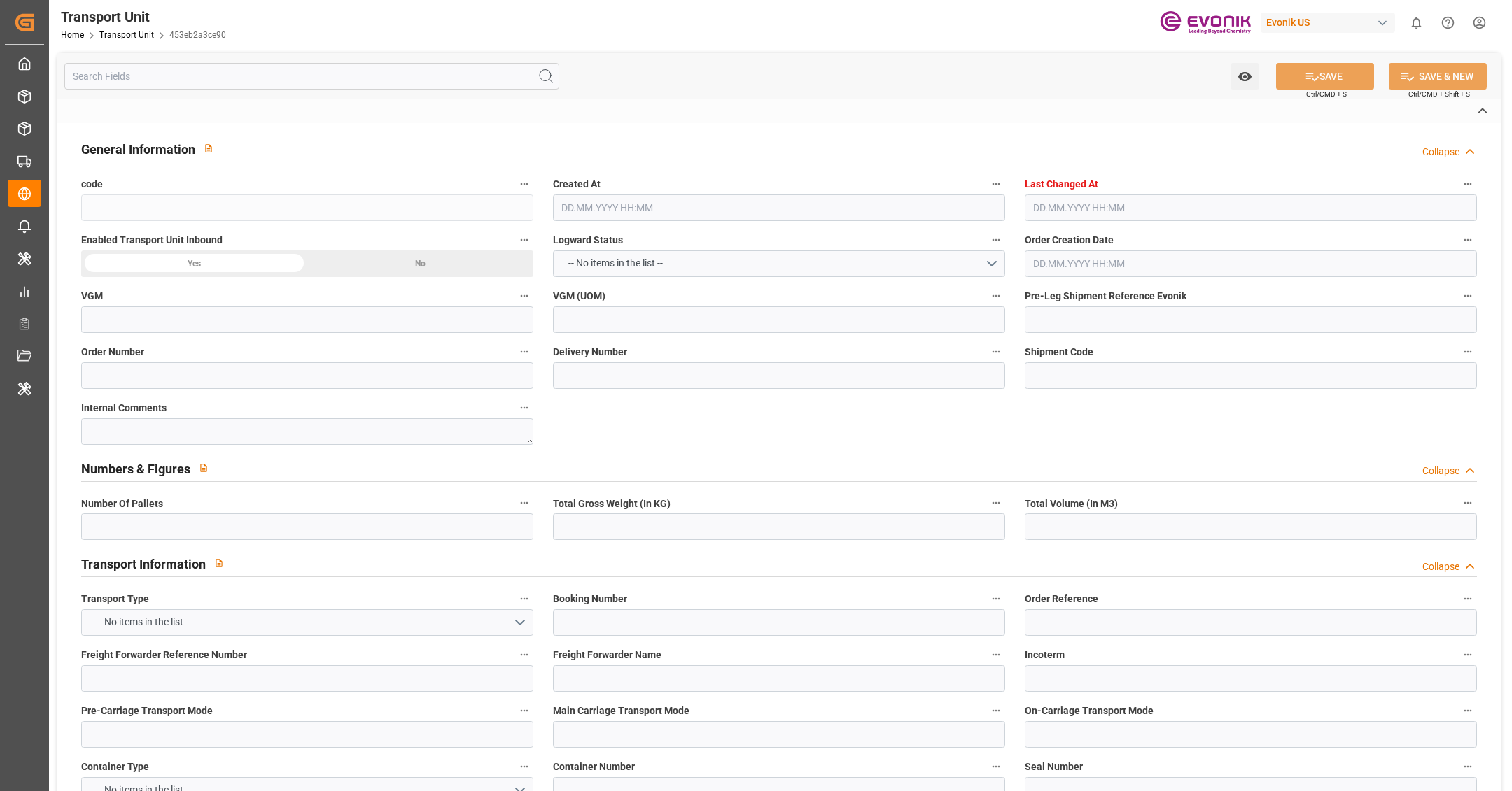
type textarea "600-016"
type input "Korea, Republic of"
type input "[GEOGRAPHIC_DATA]"
type input "Busan"
type input "4006700480"
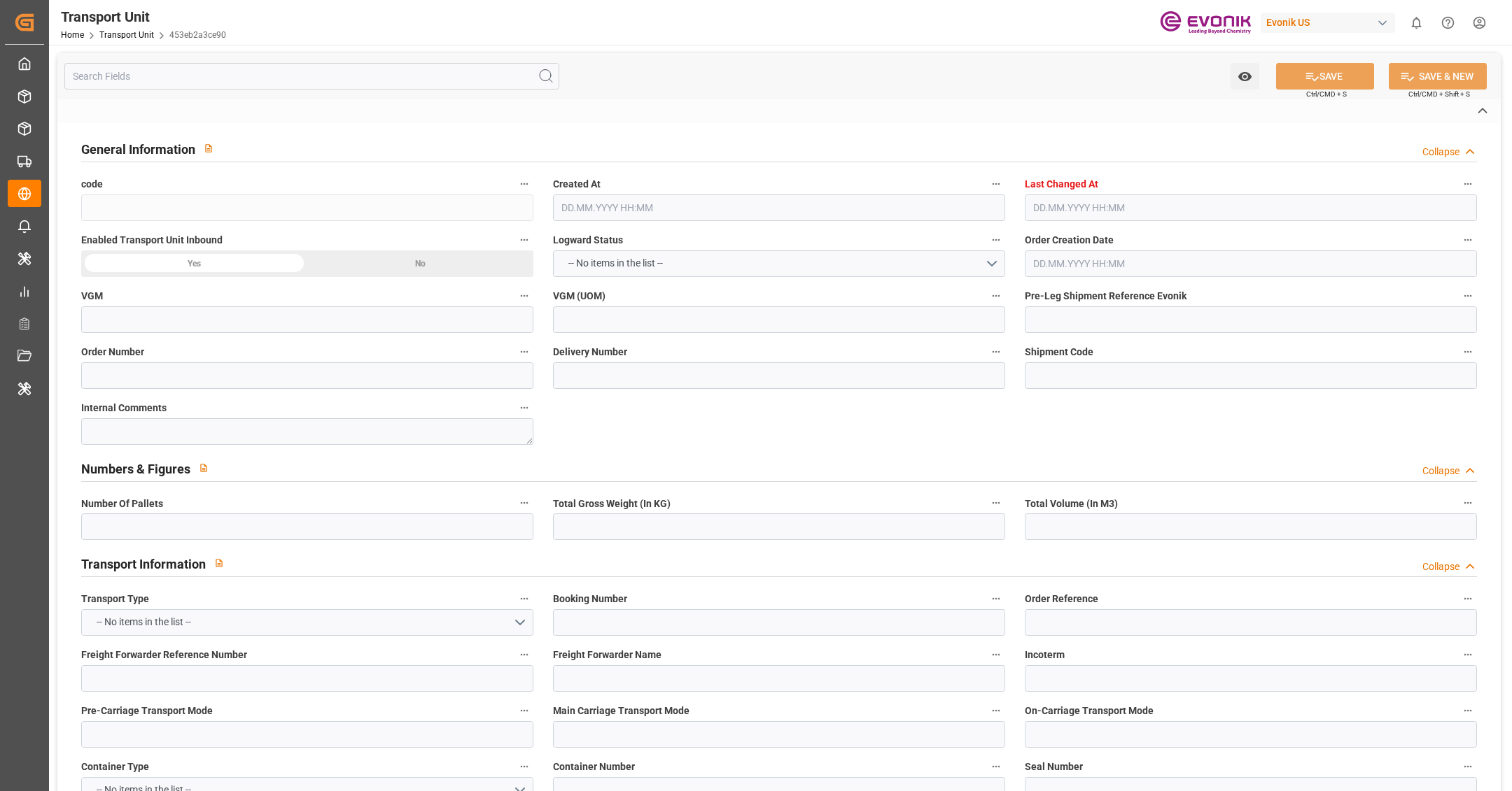
type input "D2P"
type input "45"
type input "8427"
type input "Mediterranean Shipping Company I"
type input "0090038163"
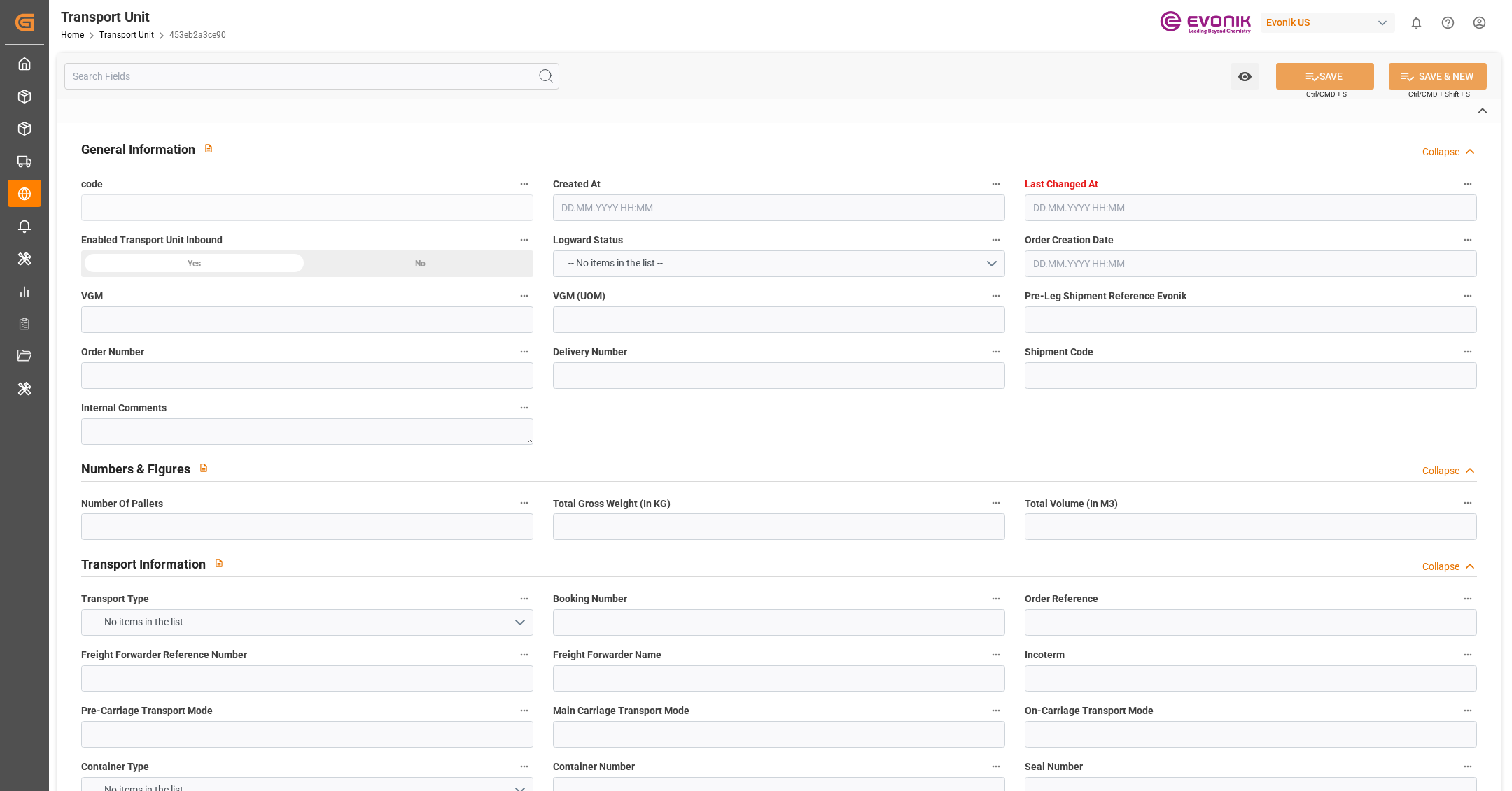
type input "kg"
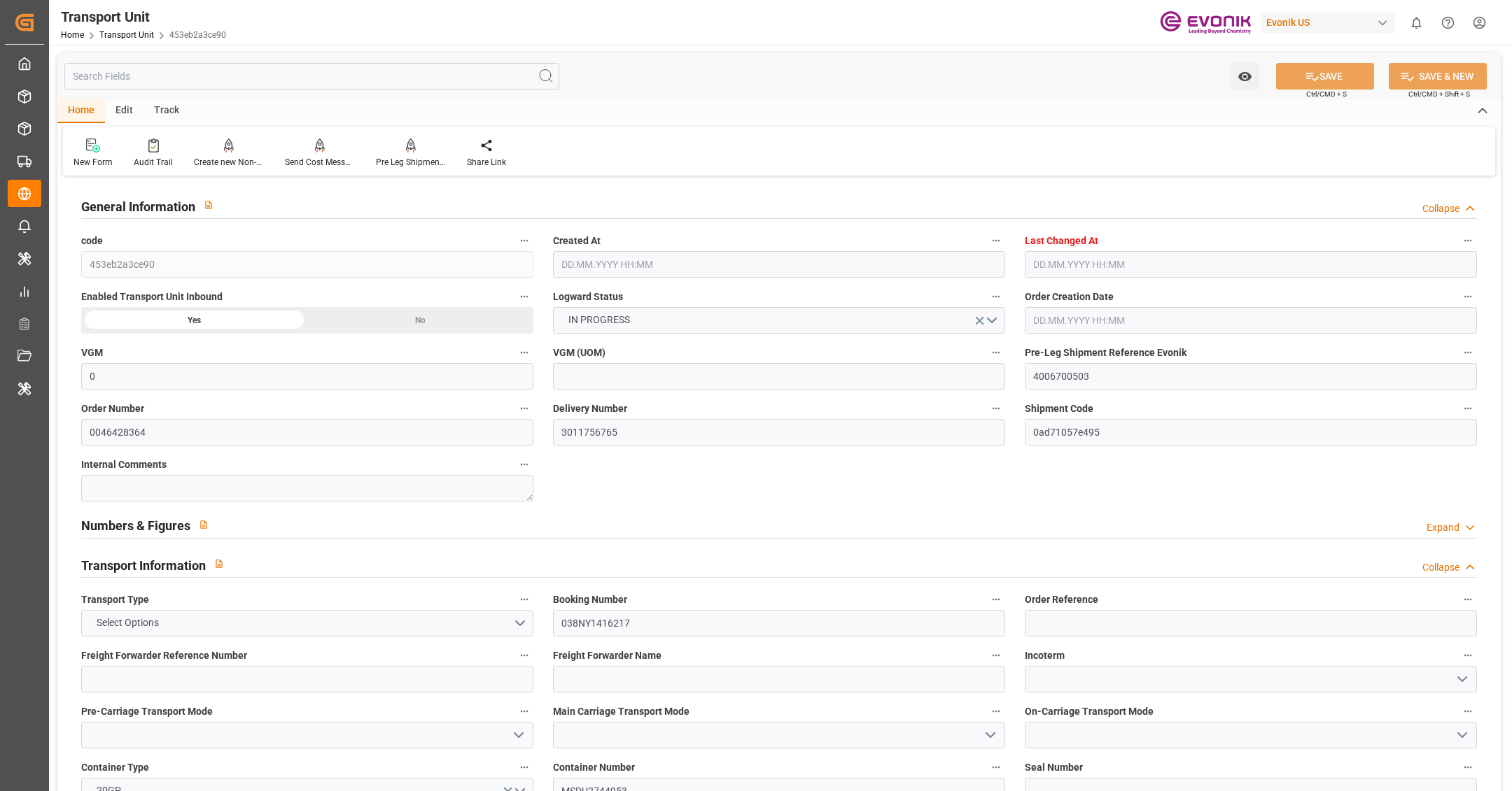
type input "0"
type input "MSC"
type input "Mediterranean Shipping Company"
type input "USBAL"
type input "KRPUS"
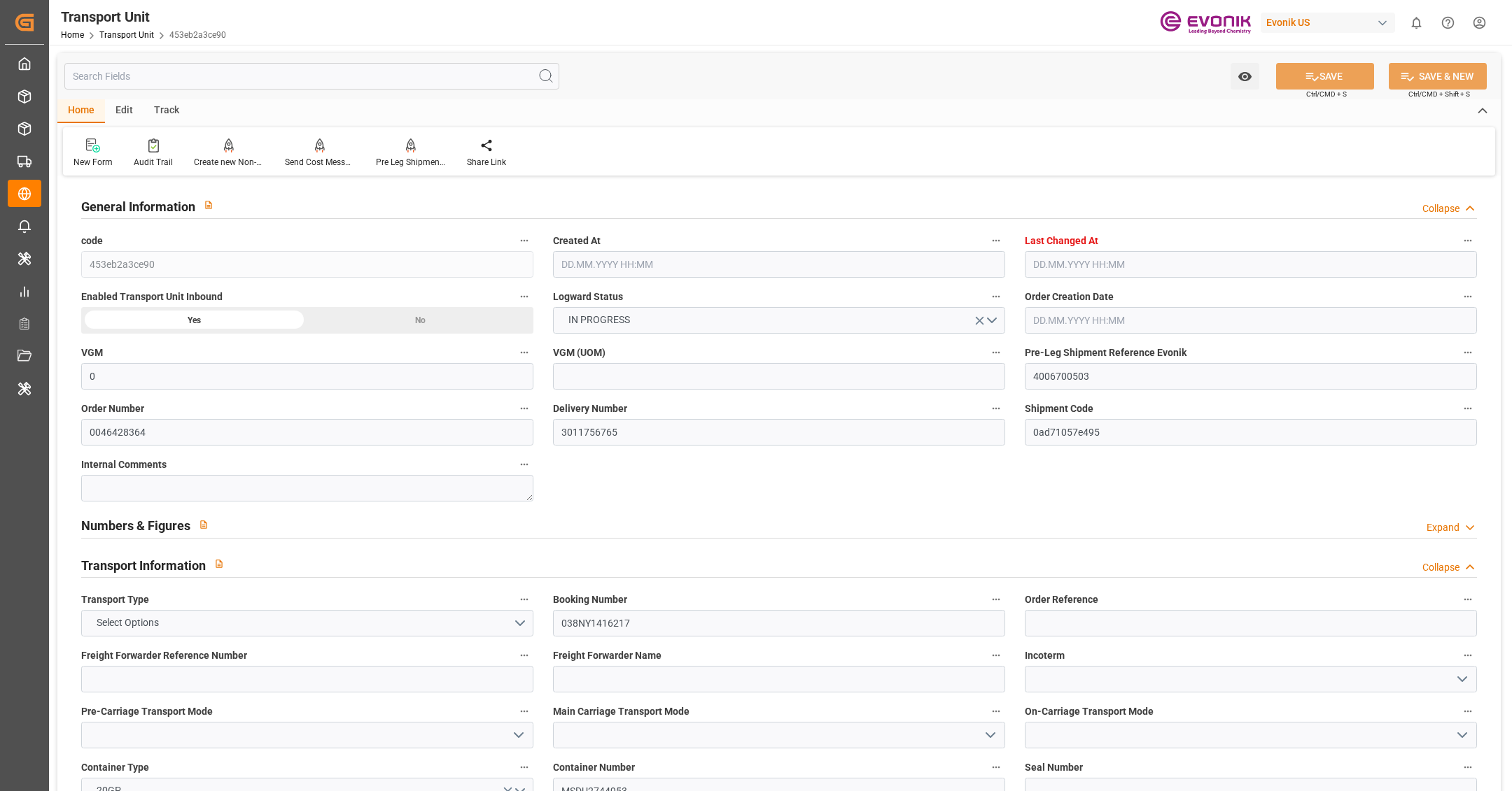
type input "3283.4"
type input "22.07.2025 10:41"
type input "01.09.2025 05:56"
type input "06.10.2025"
type input "26.08.2025 00:00"
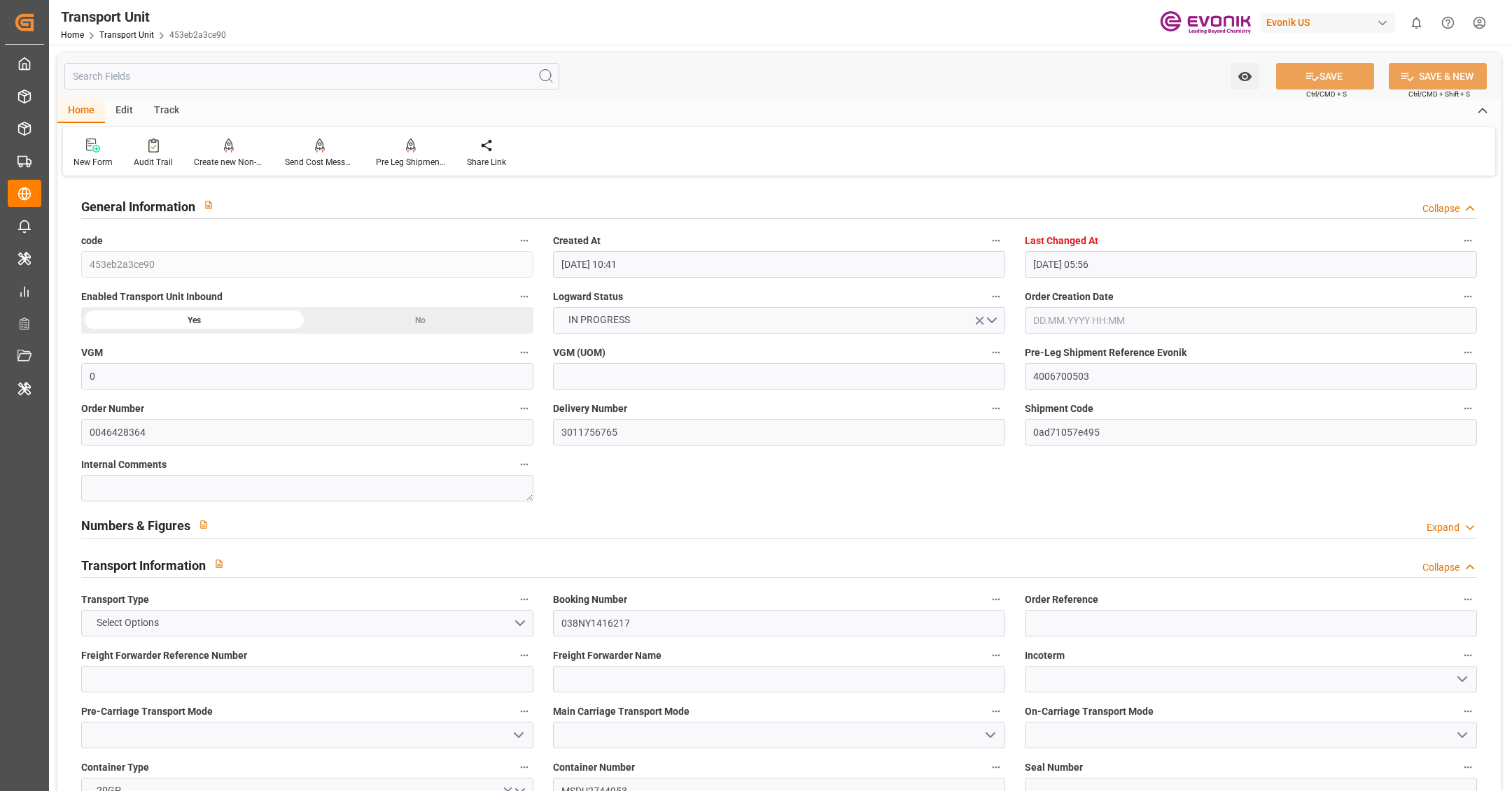
type input "20.08.2025 00:00"
type input "26.08.2025 00:00"
type input "24.08.2025 00:00"
type input "23.09.2025 00:00"
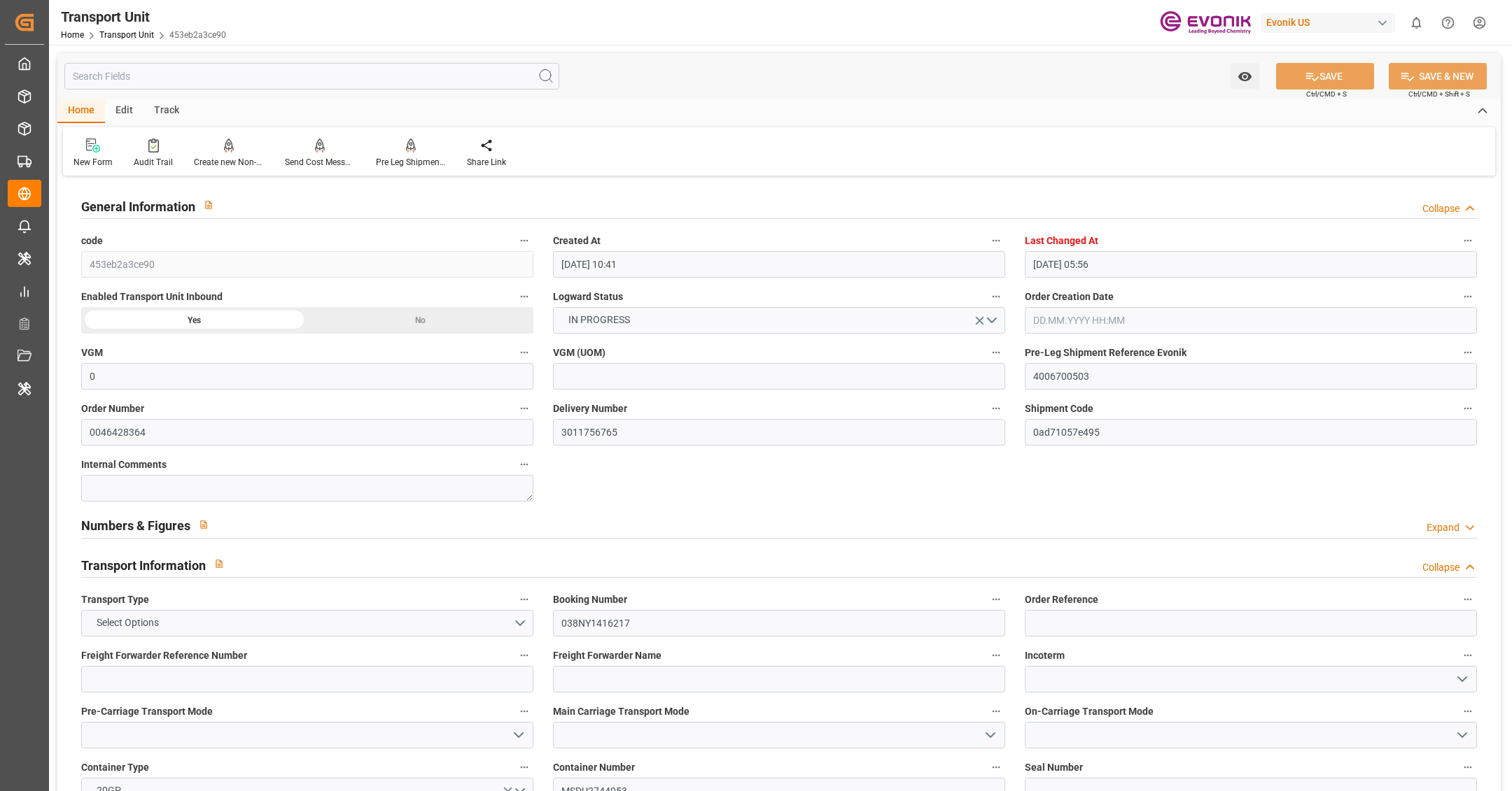
type input "18.09.2025 00:00"
type input "25.08.2025 16:00"
type input "24.08.2025"
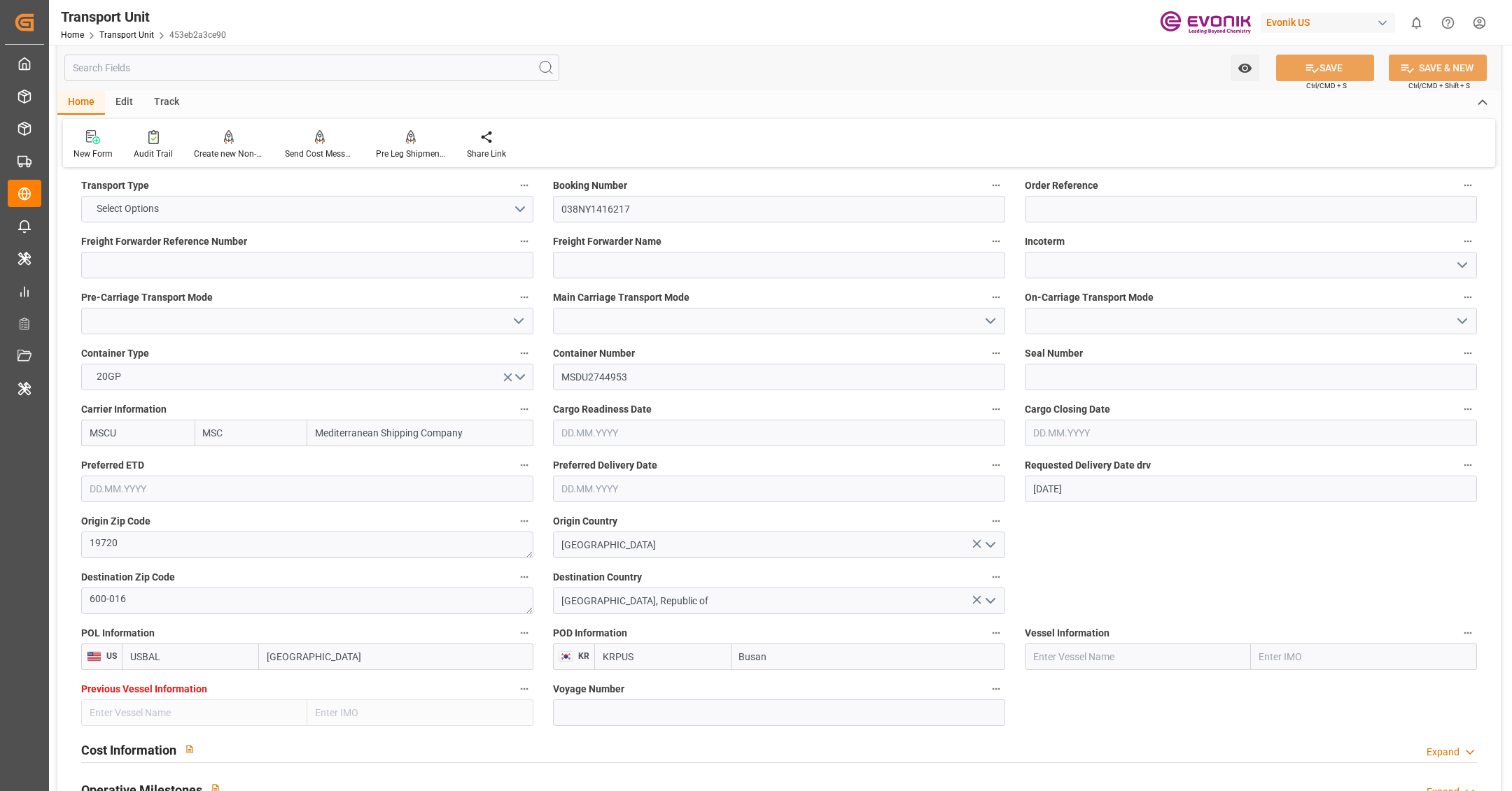
scroll to position [455, 0]
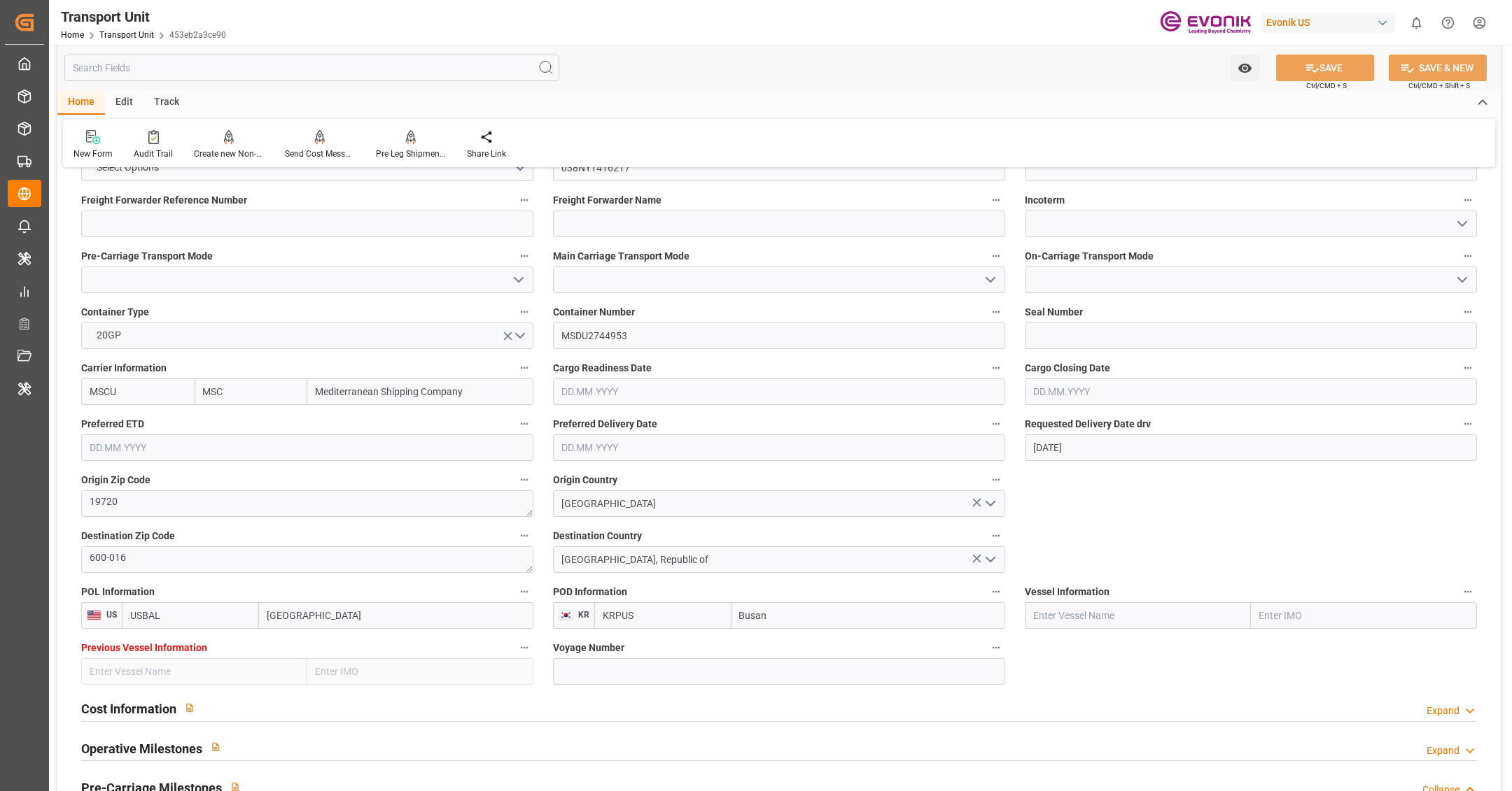
click at [1110, 610] on input "text" at bounding box center [1138, 616] width 226 height 27
click at [1110, 611] on input "text" at bounding box center [1138, 616] width 226 height 27
paste input "MSC DARWIN VI (IMO: 9200689)"
click at [1107, 611] on input "MSC DARWIN" at bounding box center [1138, 616] width 226 height 27
type input "MSC DARWIN VI"
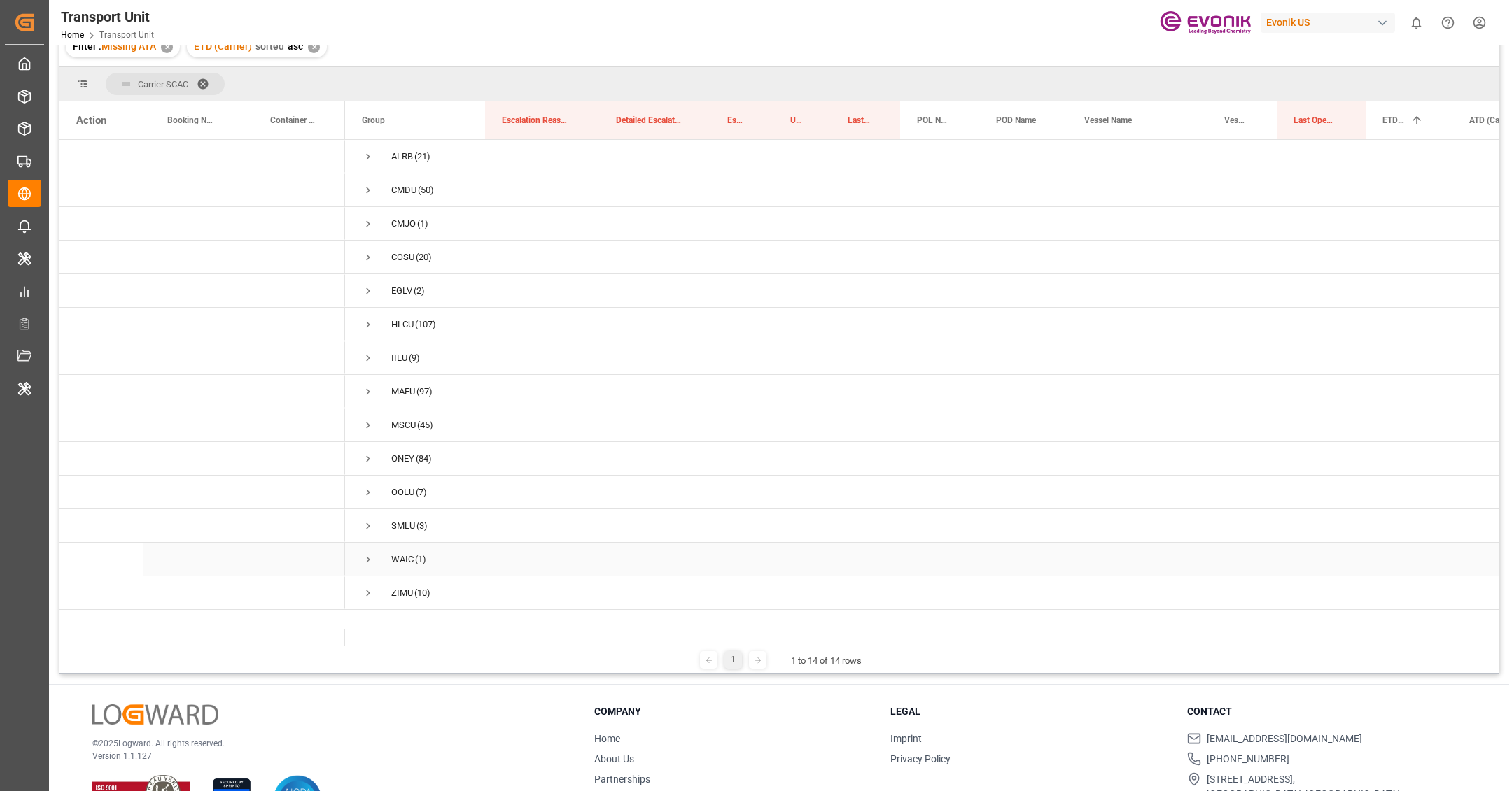
scroll to position [180, 0]
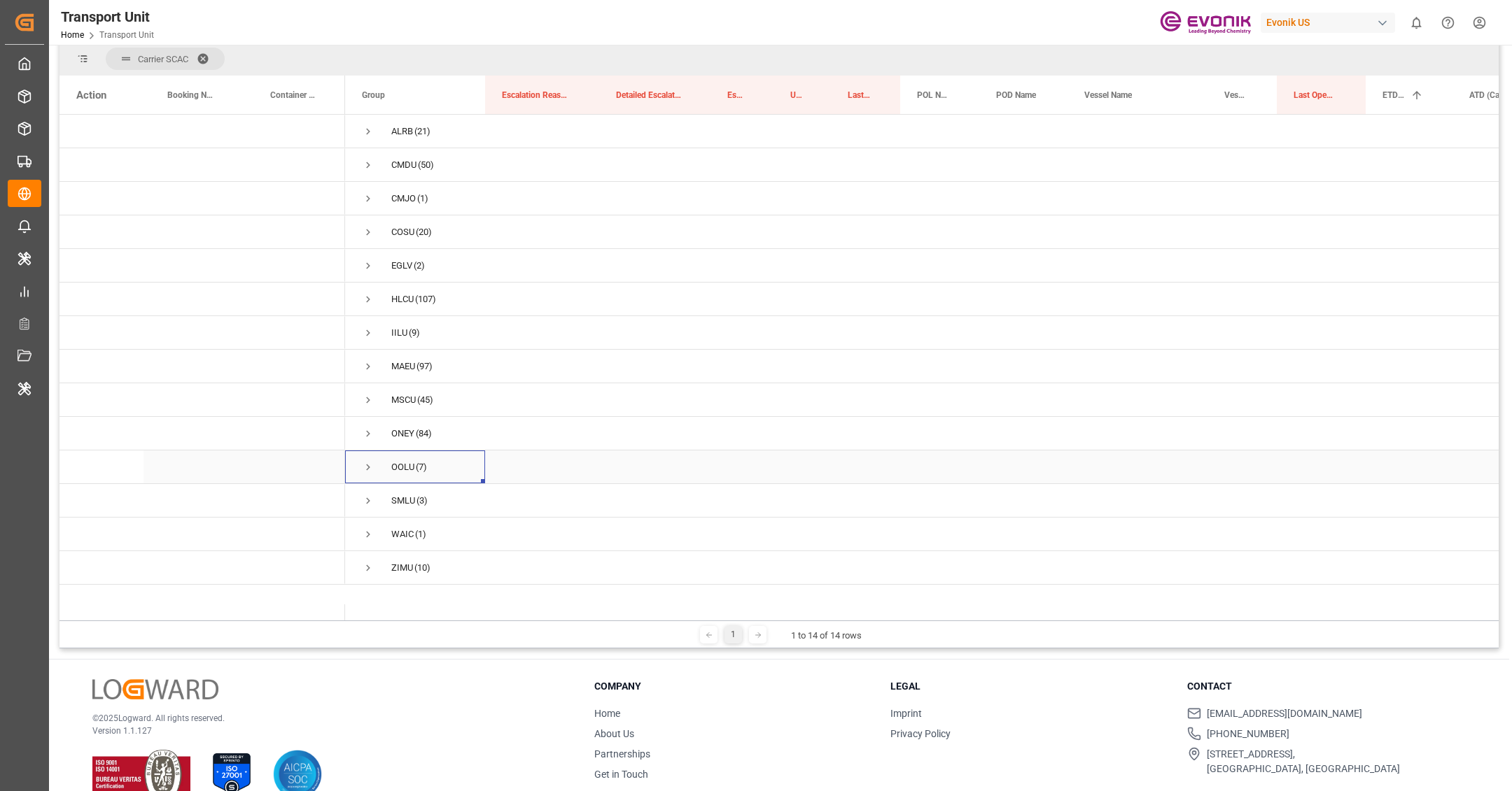
click at [368, 468] on span "Press SPACE to select this row." at bounding box center [367, 467] width 12 height 12
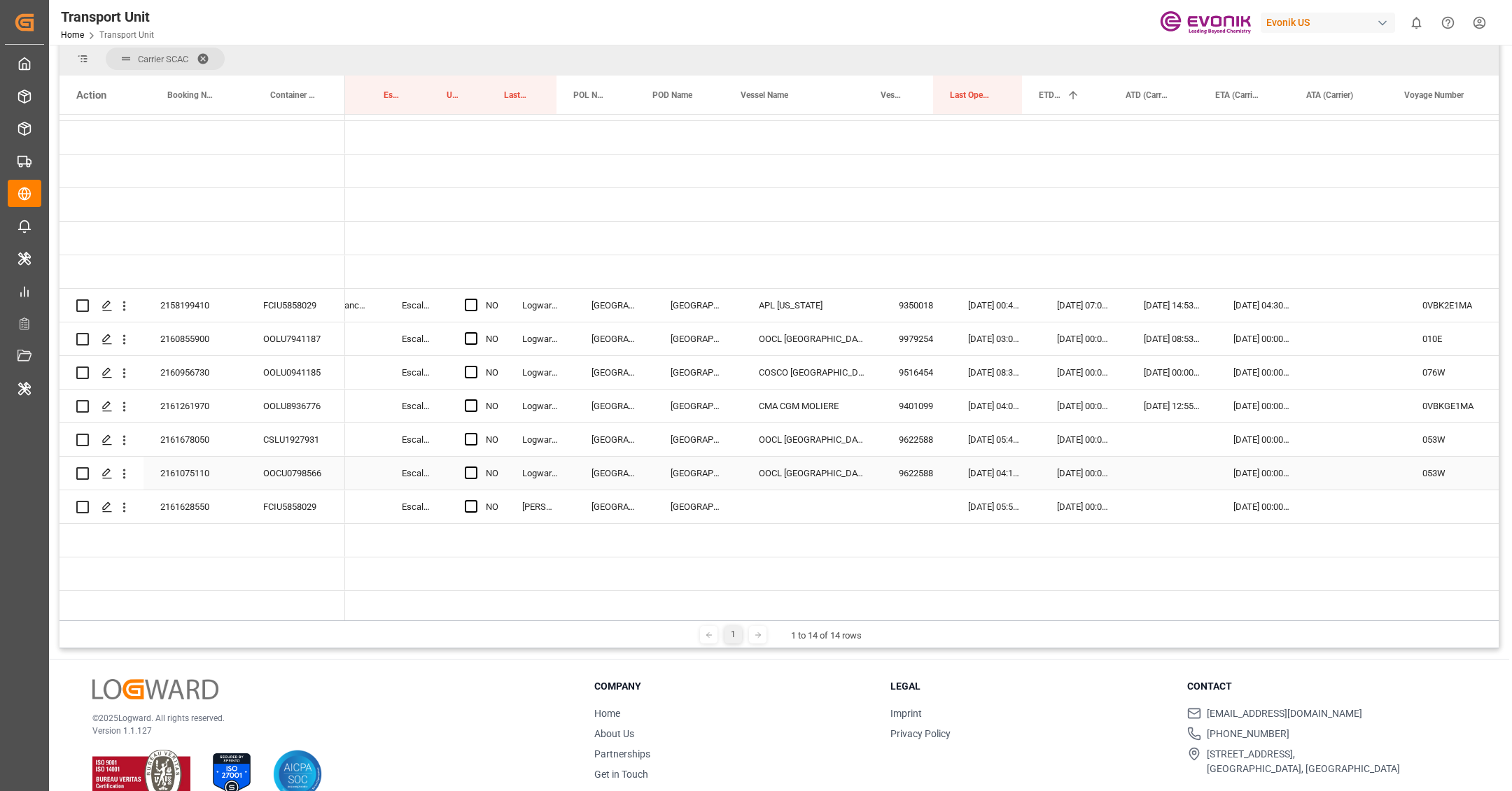
scroll to position [0, 0]
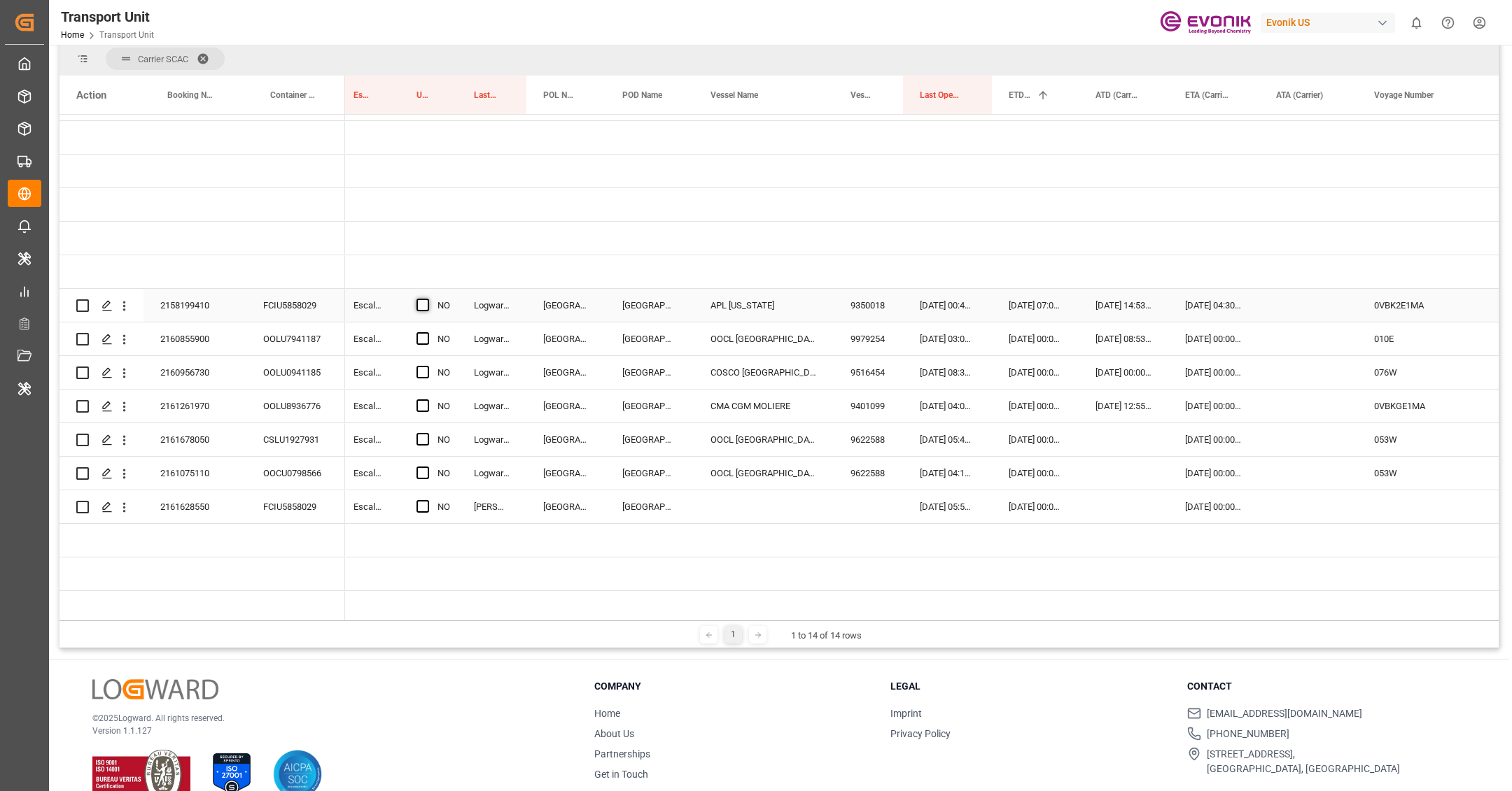
click at [424, 306] on span "Press SPACE to select this row." at bounding box center [422, 304] width 12 height 12
click at [427, 298] on input "Press SPACE to select this row." at bounding box center [427, 298] width 0 height 0
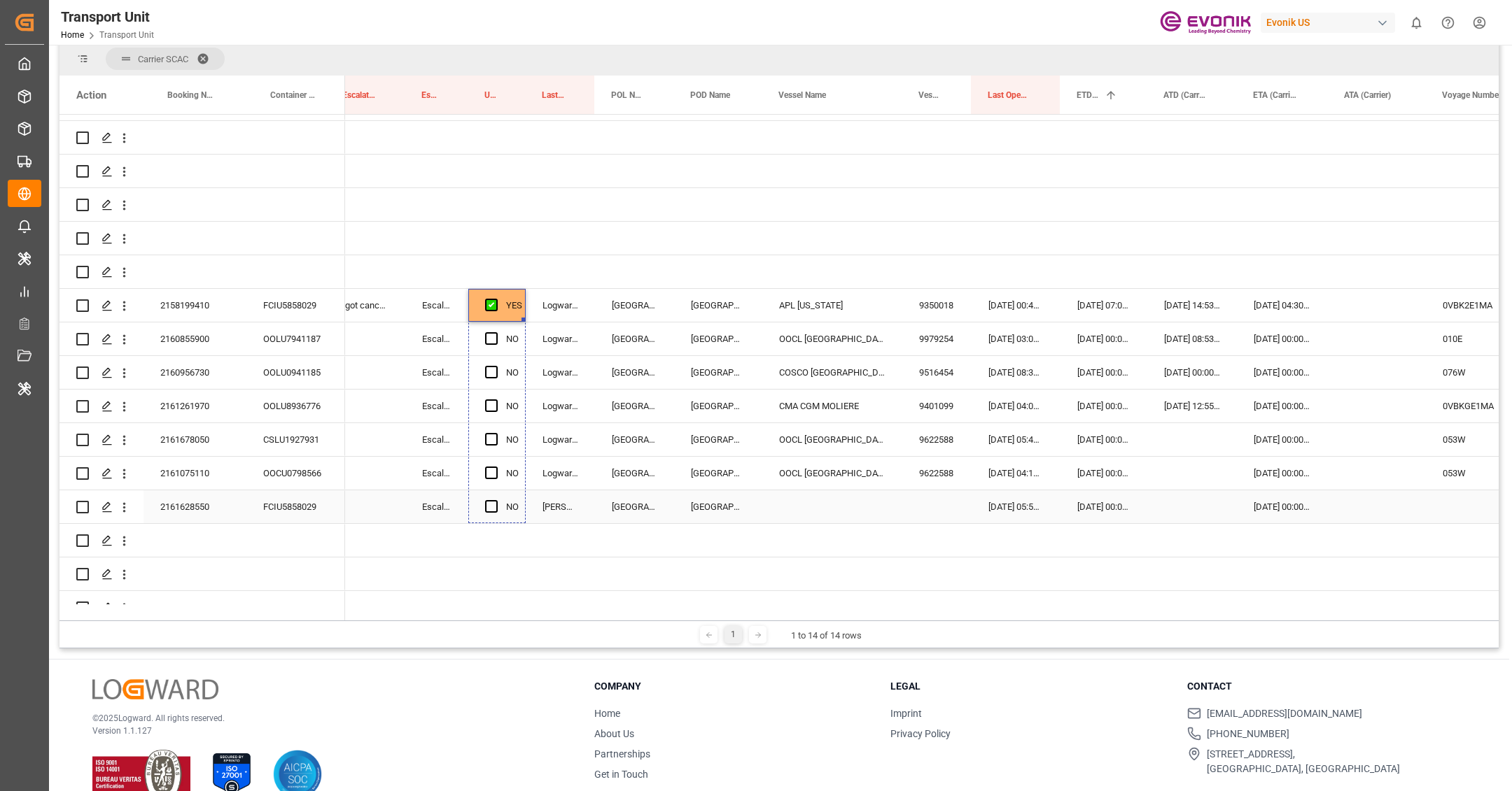
drag, startPoint x: 523, startPoint y: 319, endPoint x: 501, endPoint y: 503, distance: 185.3
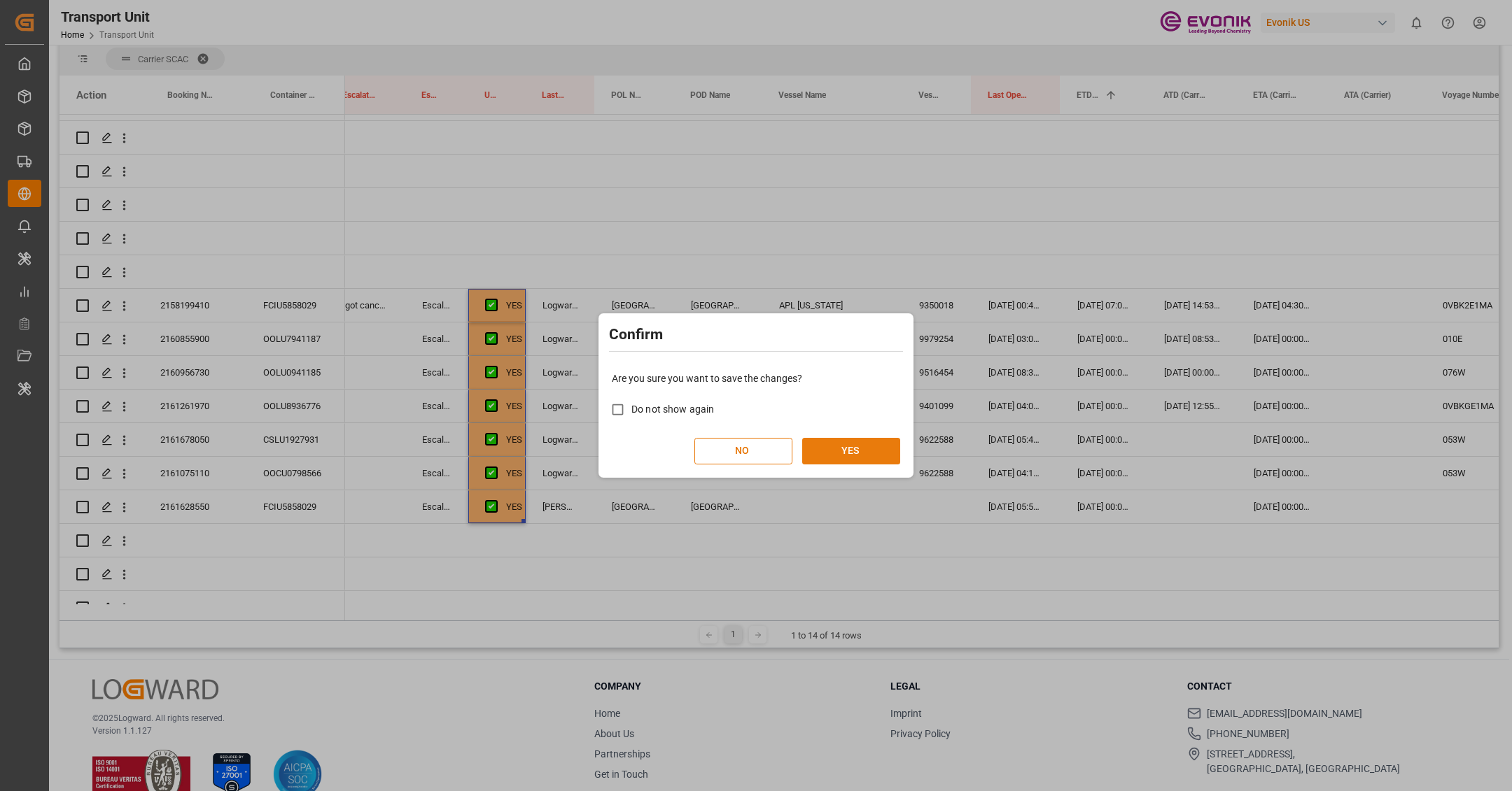
click at [858, 456] on button "YES" at bounding box center [851, 451] width 98 height 27
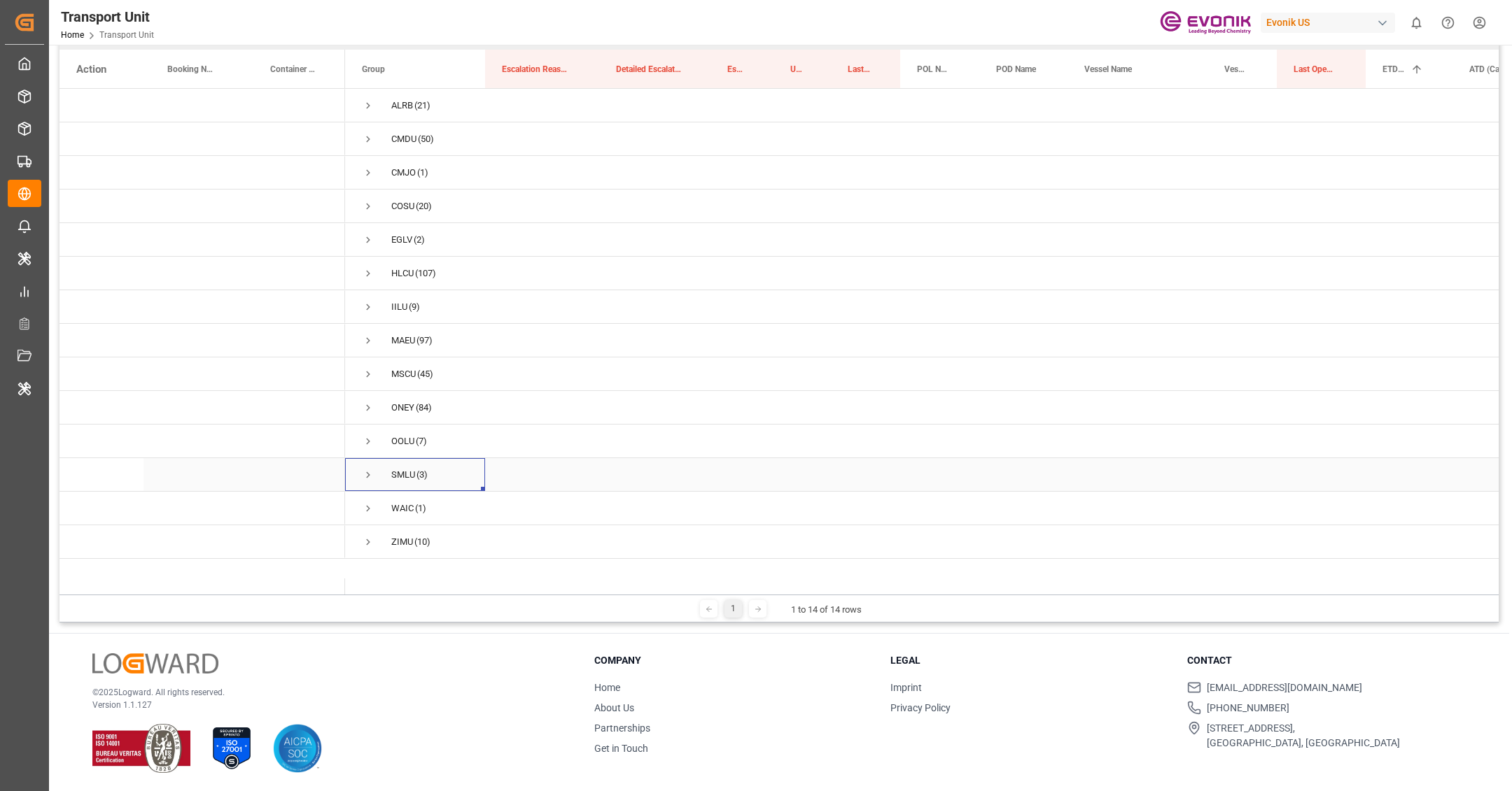
click at [371, 475] on span "Press SPACE to select this row." at bounding box center [367, 474] width 12 height 12
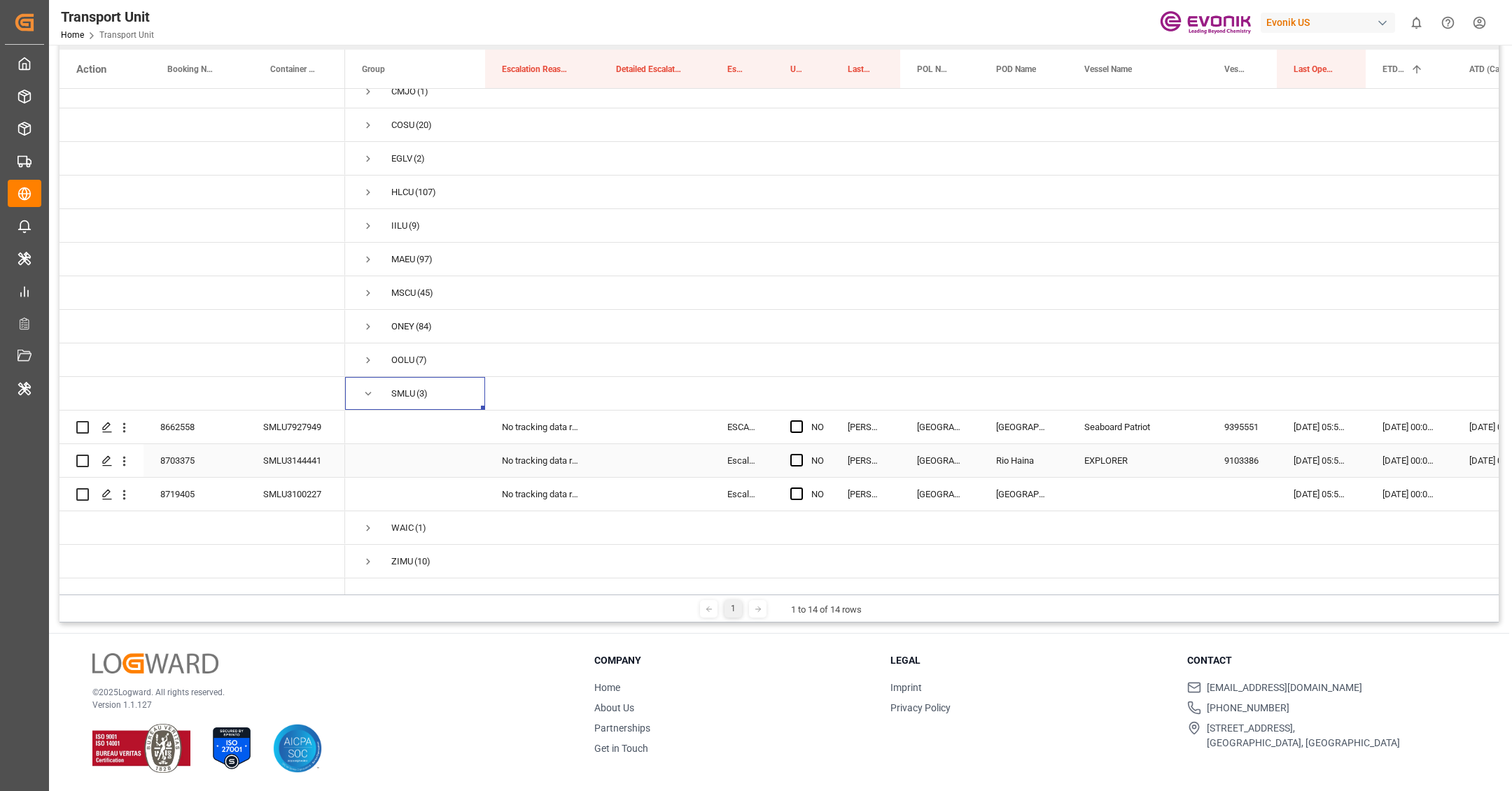
scroll to position [0, 40]
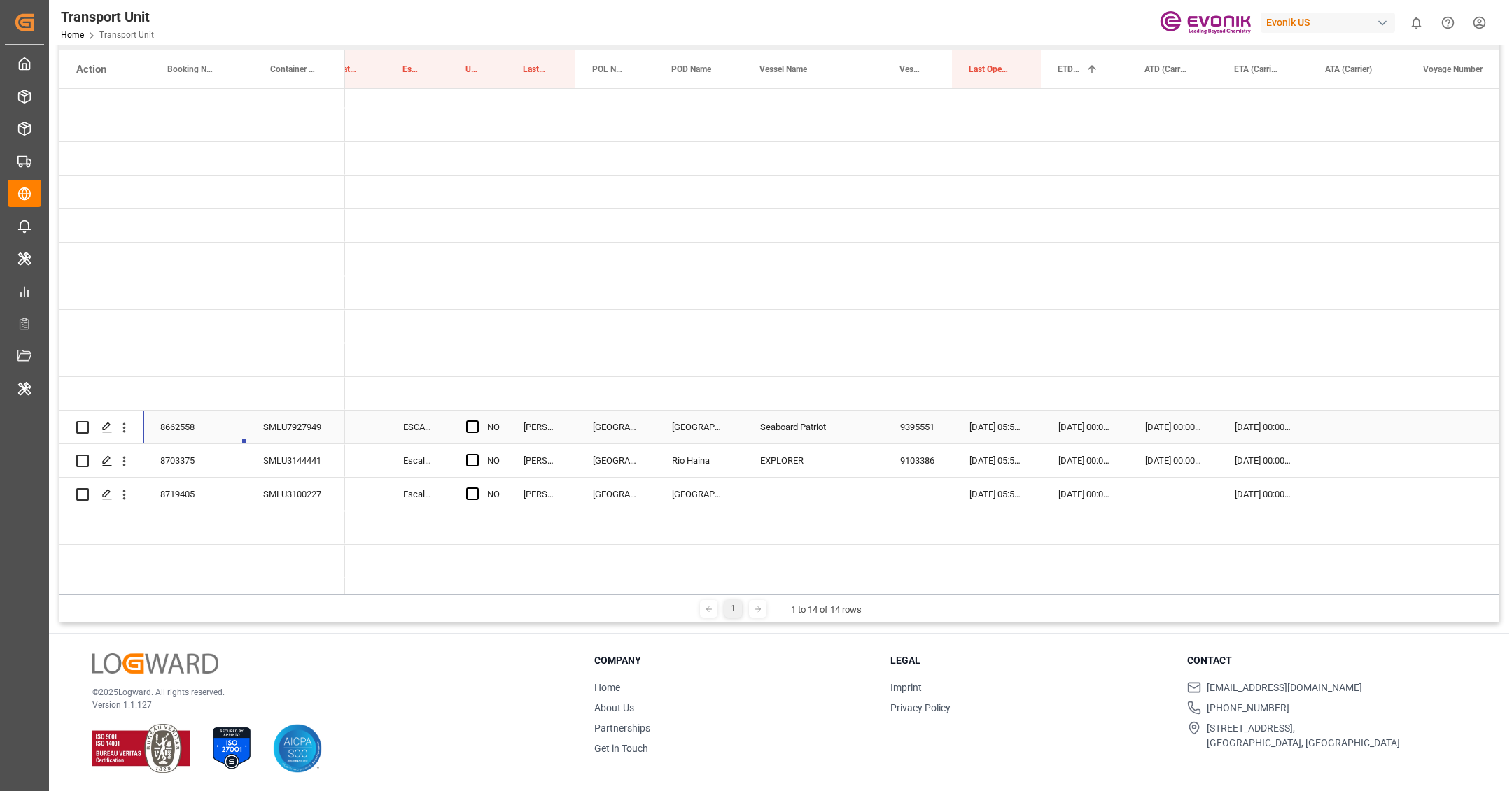
click at [173, 428] on div "8662558" at bounding box center [195, 427] width 103 height 33
click at [471, 428] on span "Press SPACE to select this row." at bounding box center [472, 427] width 12 height 12
click at [477, 421] on input "Press SPACE to select this row." at bounding box center [477, 421] width 0 height 0
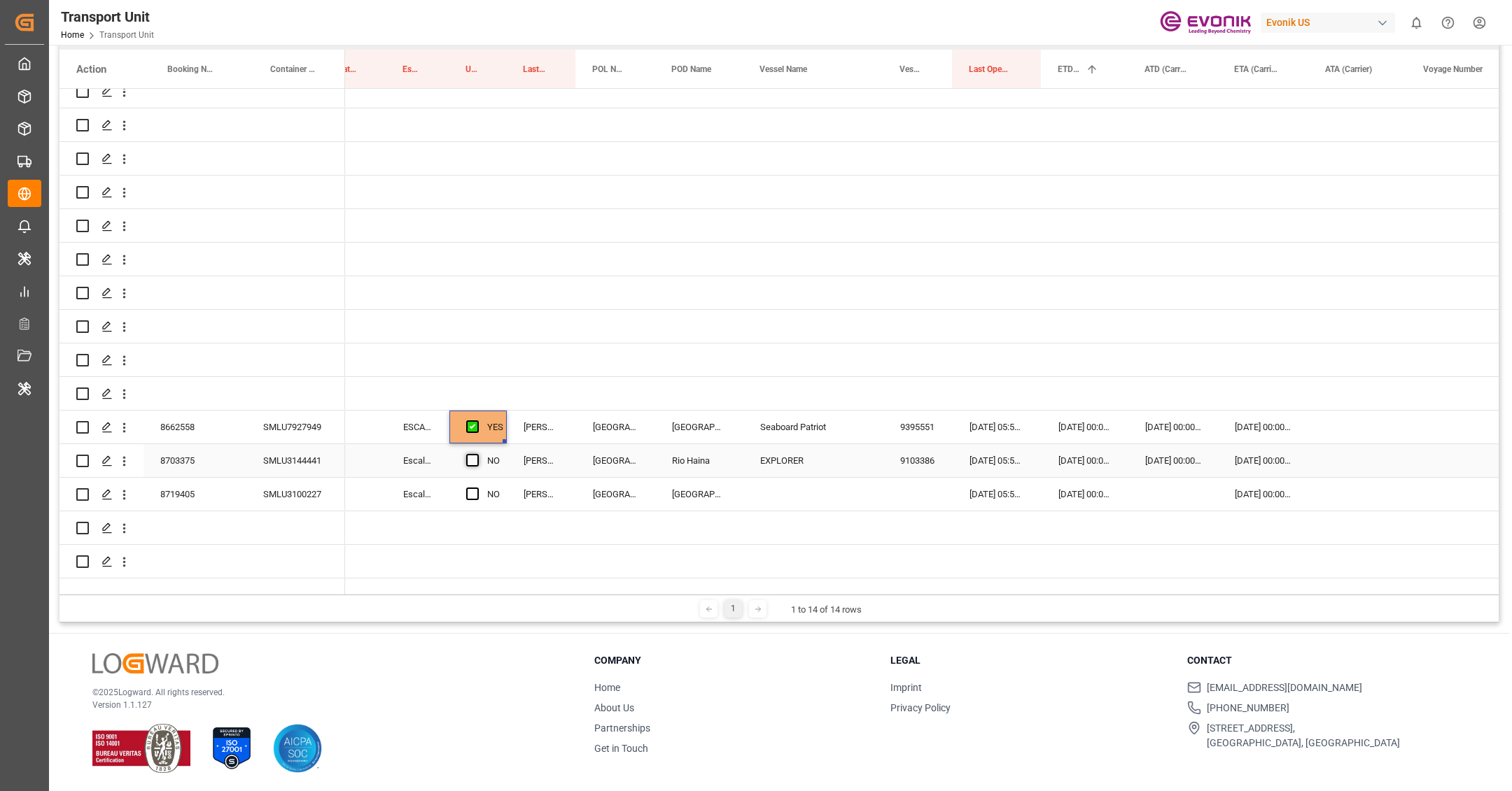
click at [471, 455] on span "Press SPACE to select this row." at bounding box center [472, 460] width 12 height 12
click at [477, 454] on input "Press SPACE to select this row." at bounding box center [477, 454] width 0 height 0
click at [469, 491] on span "Press SPACE to select this row." at bounding box center [472, 494] width 12 height 12
click at [477, 488] on input "Press SPACE to select this row." at bounding box center [477, 488] width 0 height 0
click at [299, 421] on div "SMLU7927949" at bounding box center [296, 427] width 99 height 33
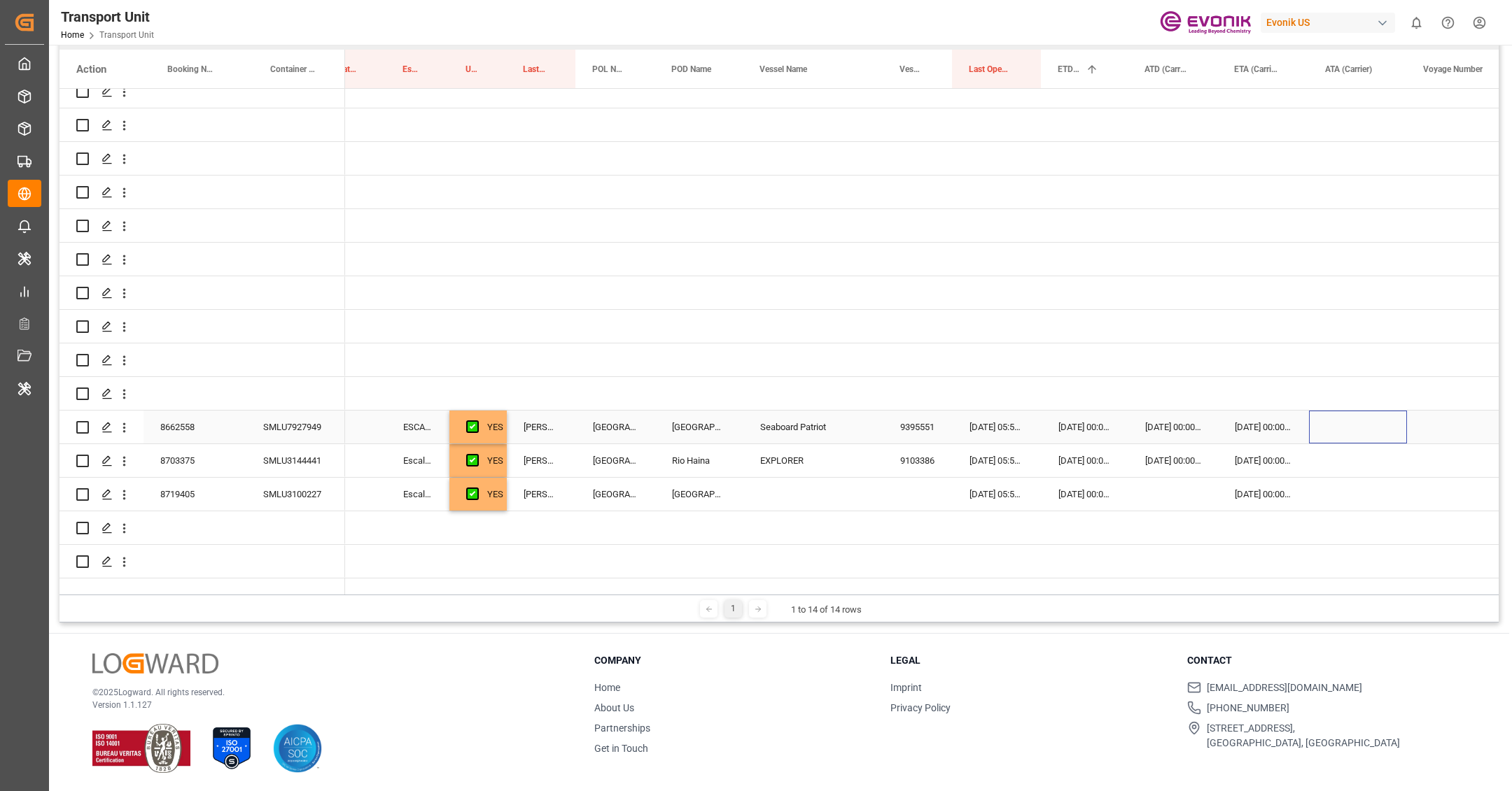
click at [1370, 426] on div "Press SPACE to select this row." at bounding box center [1358, 427] width 98 height 33
click at [1261, 472] on button "Previous Month" at bounding box center [1260, 470] width 9 height 9
click at [1264, 468] on button "Previous Month" at bounding box center [1260, 470] width 9 height 9
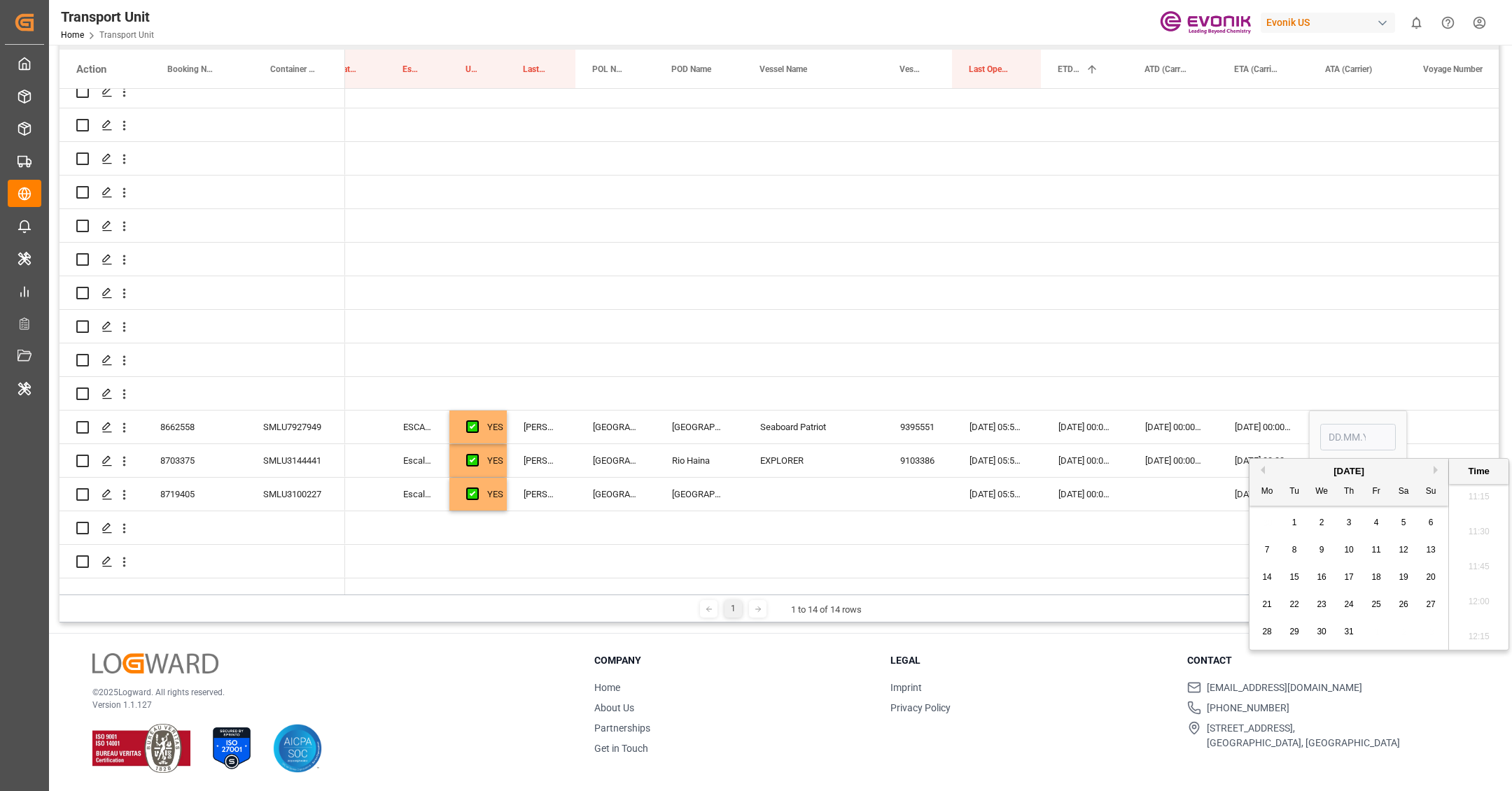
click at [1403, 607] on span "26" at bounding box center [1404, 604] width 10 height 10
type input "[DATE] 00:00"
click at [1128, 447] on div "[DATE] 00:00:00" at bounding box center [1173, 461] width 90 height 33
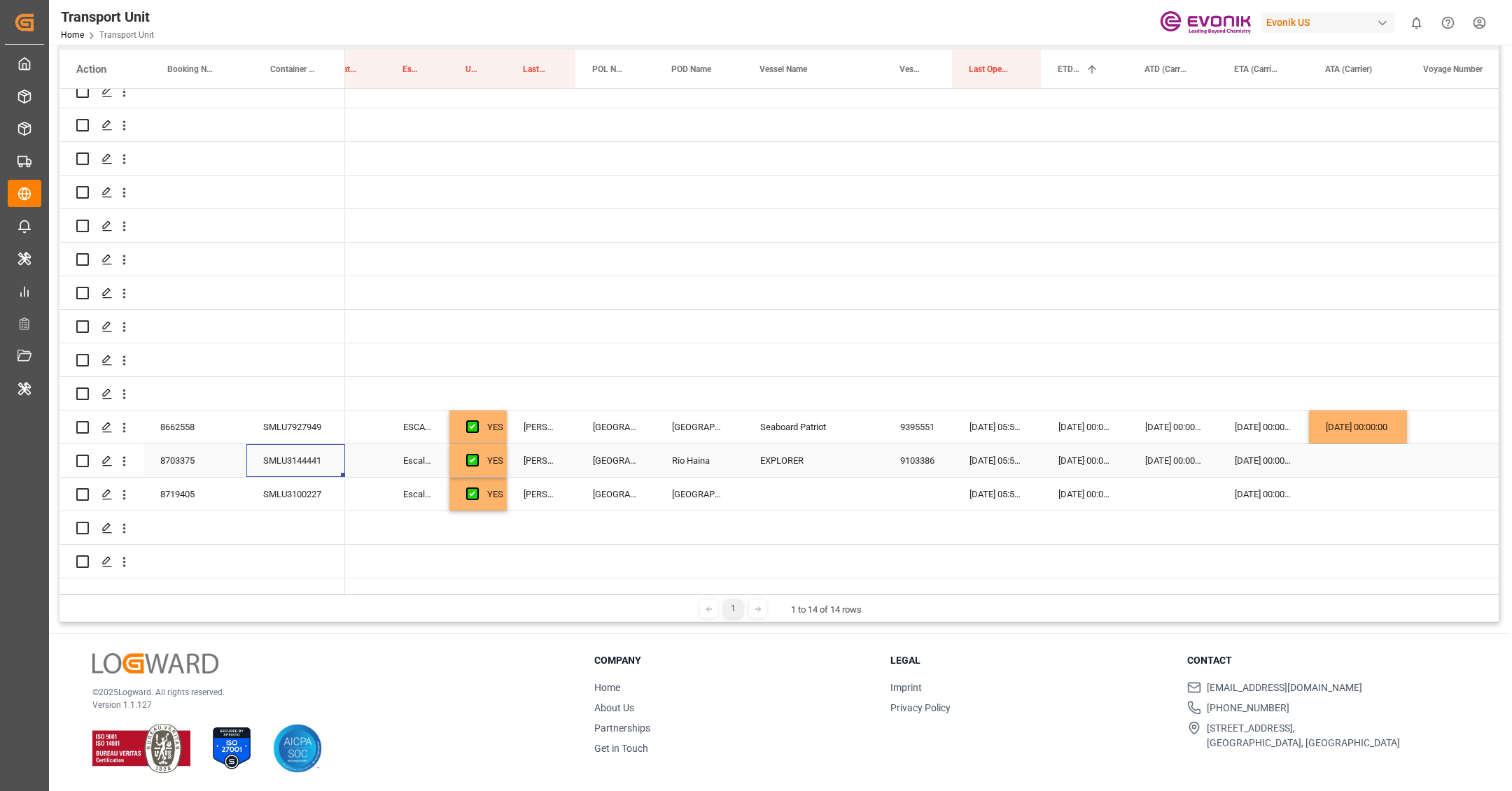
click at [327, 464] on div "SMLU3144441" at bounding box center [296, 461] width 99 height 33
click at [1361, 463] on div "Press SPACE to select this row." at bounding box center [1358, 461] width 98 height 33
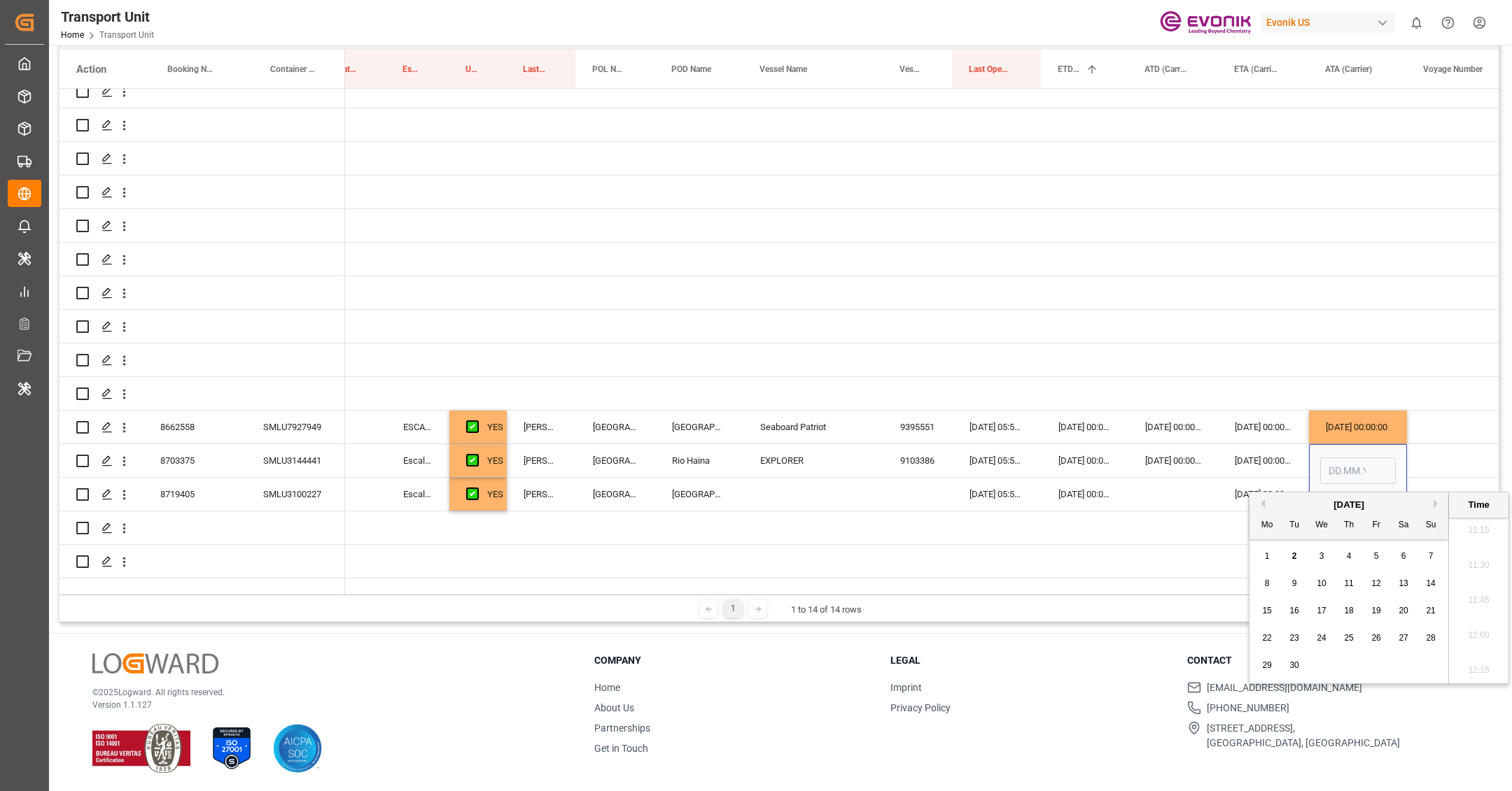
click at [1265, 502] on div "[DATE]" at bounding box center [1349, 505] width 199 height 14
click at [1263, 501] on button "Previous Month" at bounding box center [1260, 503] width 9 height 9
click at [1324, 666] on span "27" at bounding box center [1322, 666] width 10 height 10
type input "[DATE] 00:00"
click at [1158, 460] on div "[DATE] 00:00:00" at bounding box center [1173, 461] width 90 height 33
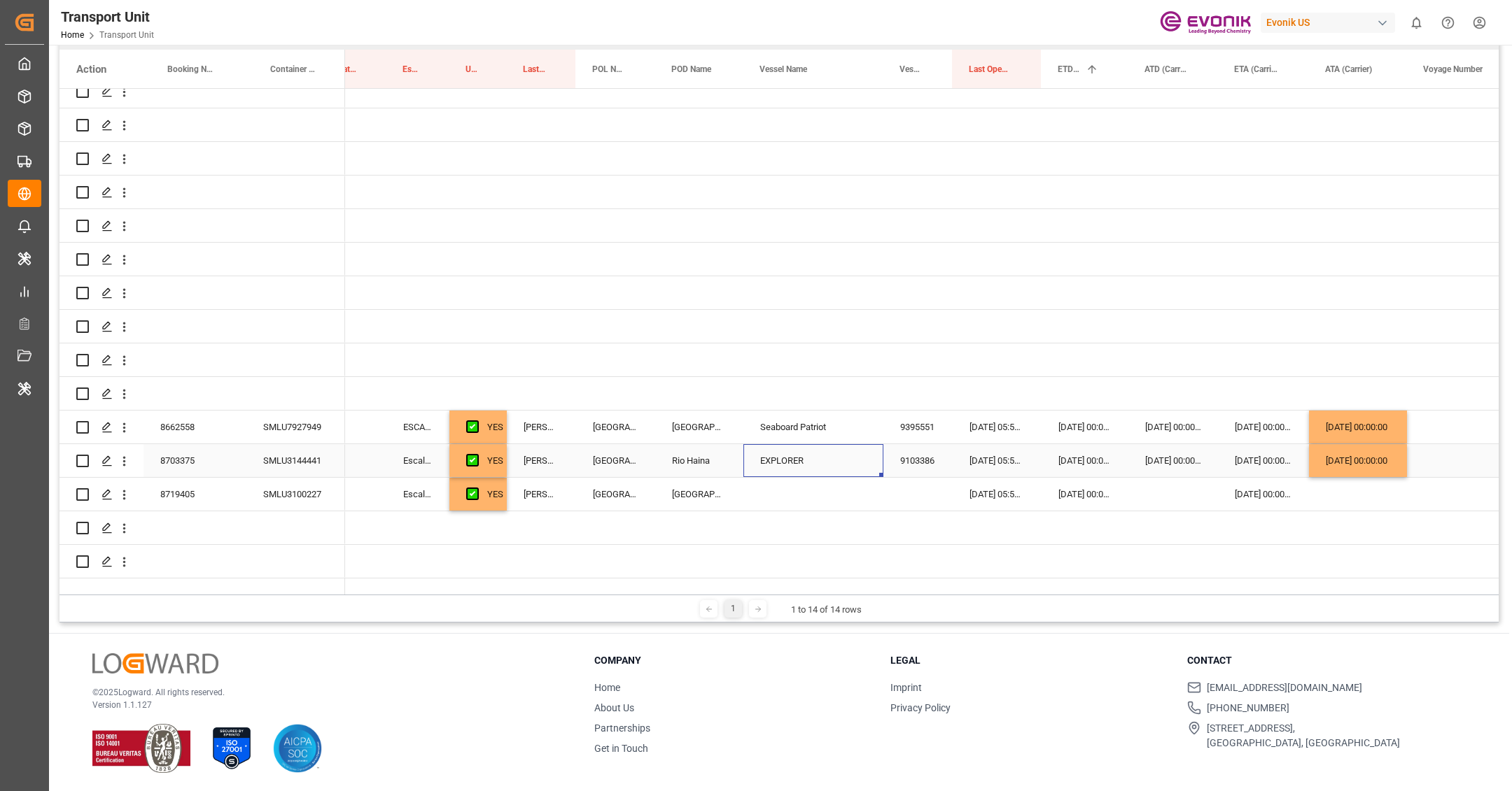
click at [789, 467] on div "EXPLORER" at bounding box center [813, 461] width 140 height 33
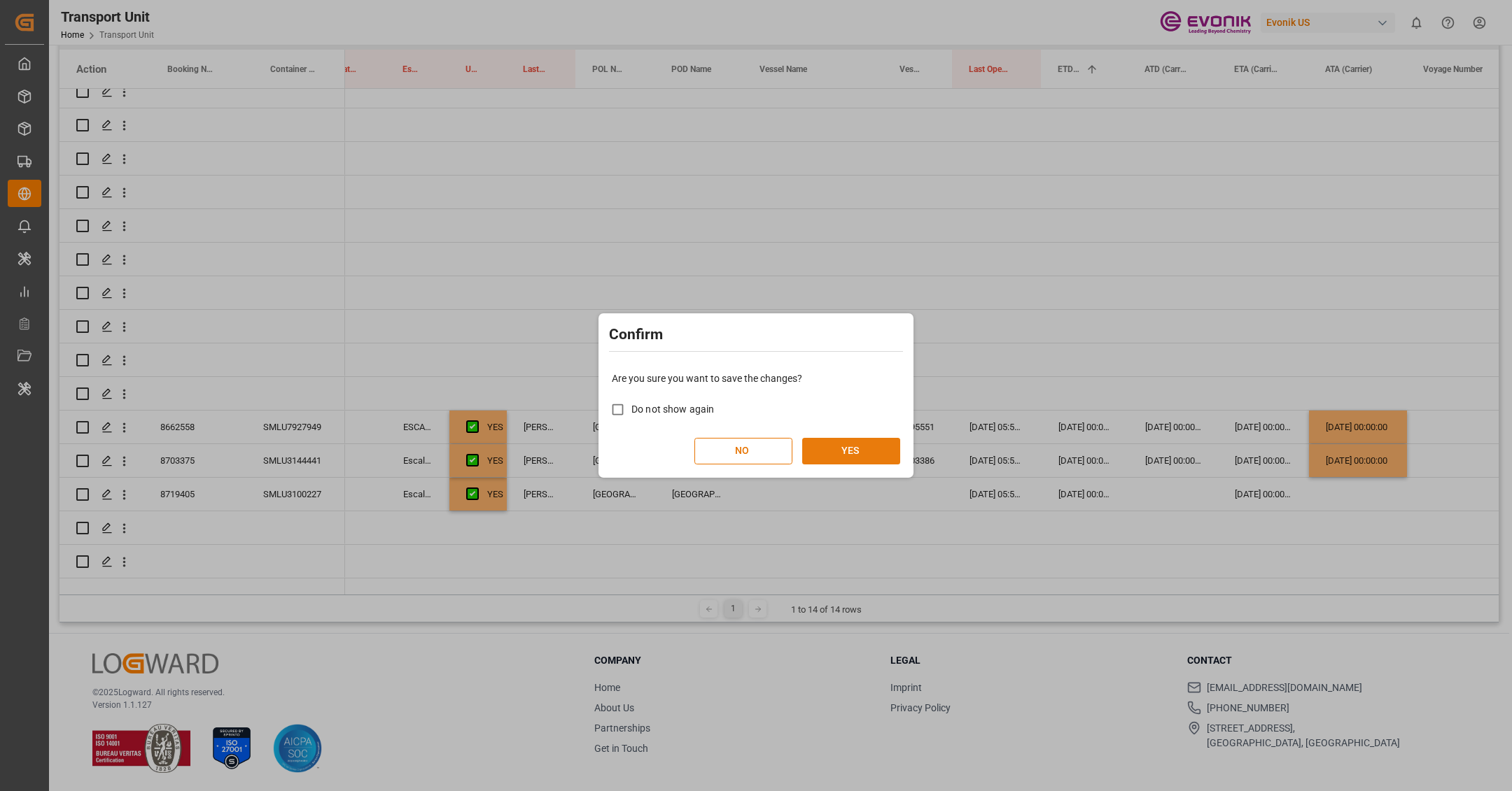
click at [876, 444] on button "YES" at bounding box center [851, 451] width 98 height 27
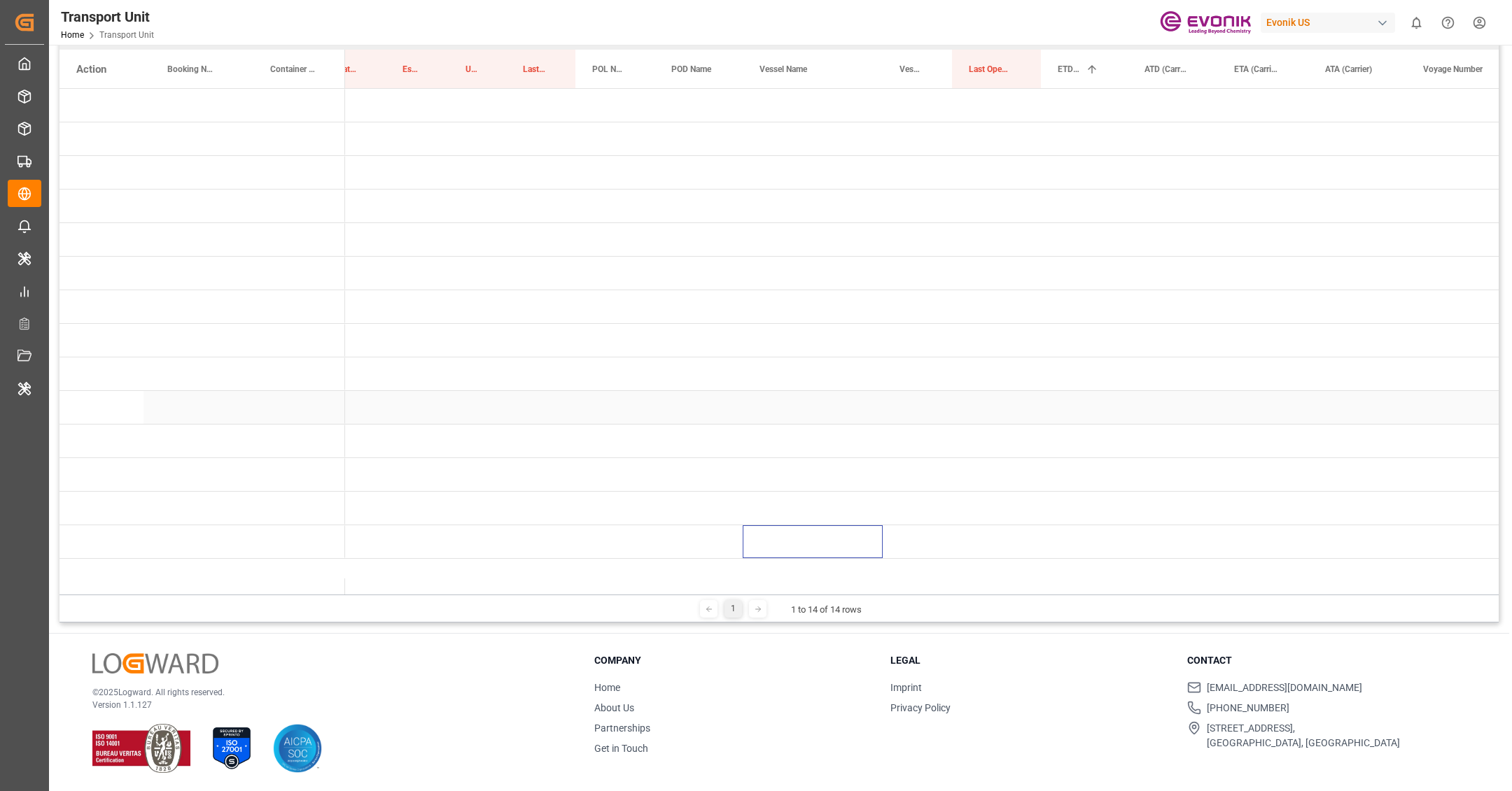
scroll to position [0, 0]
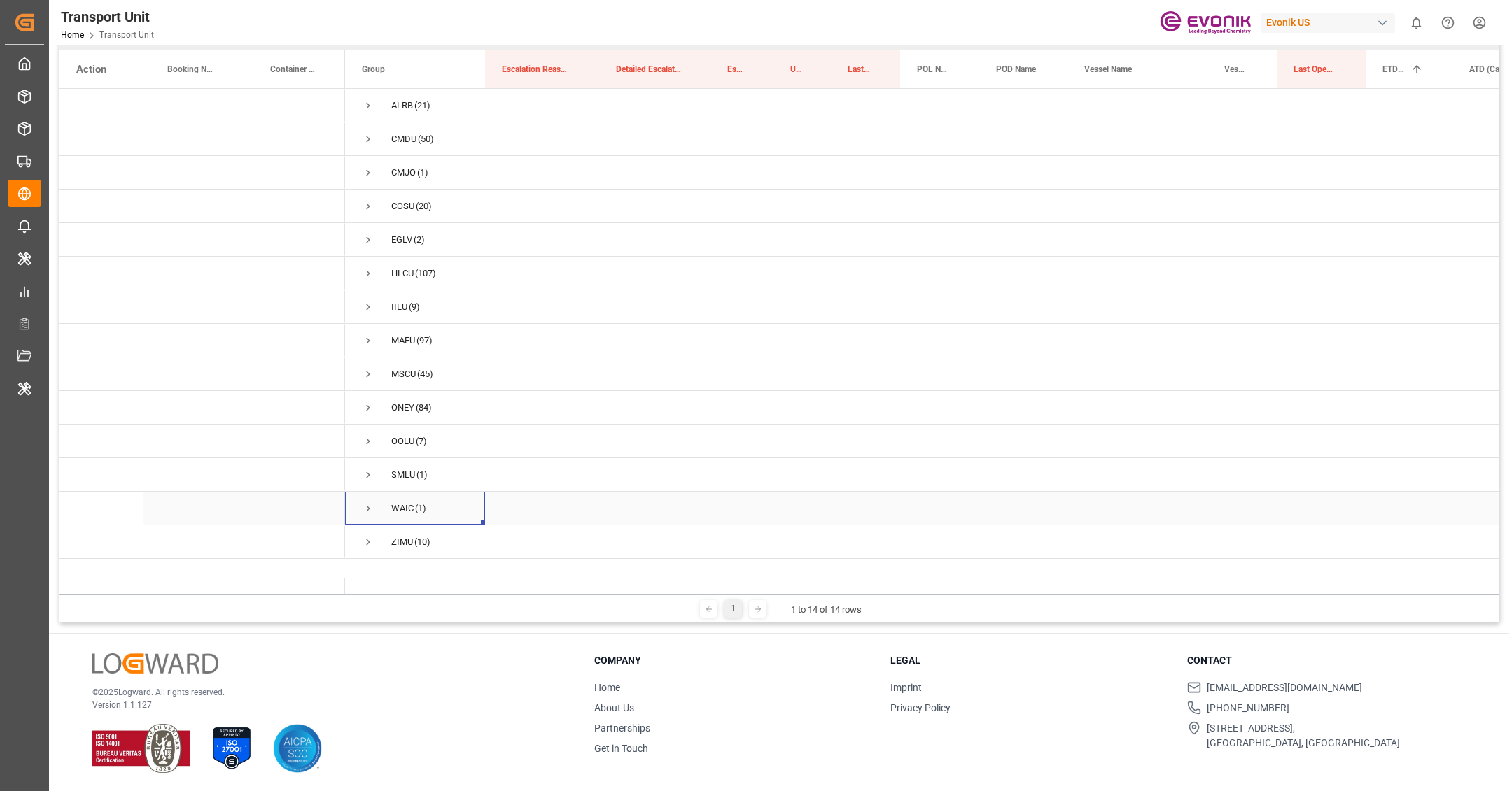
click at [367, 507] on span "Press SPACE to select this row." at bounding box center [367, 508] width 12 height 12
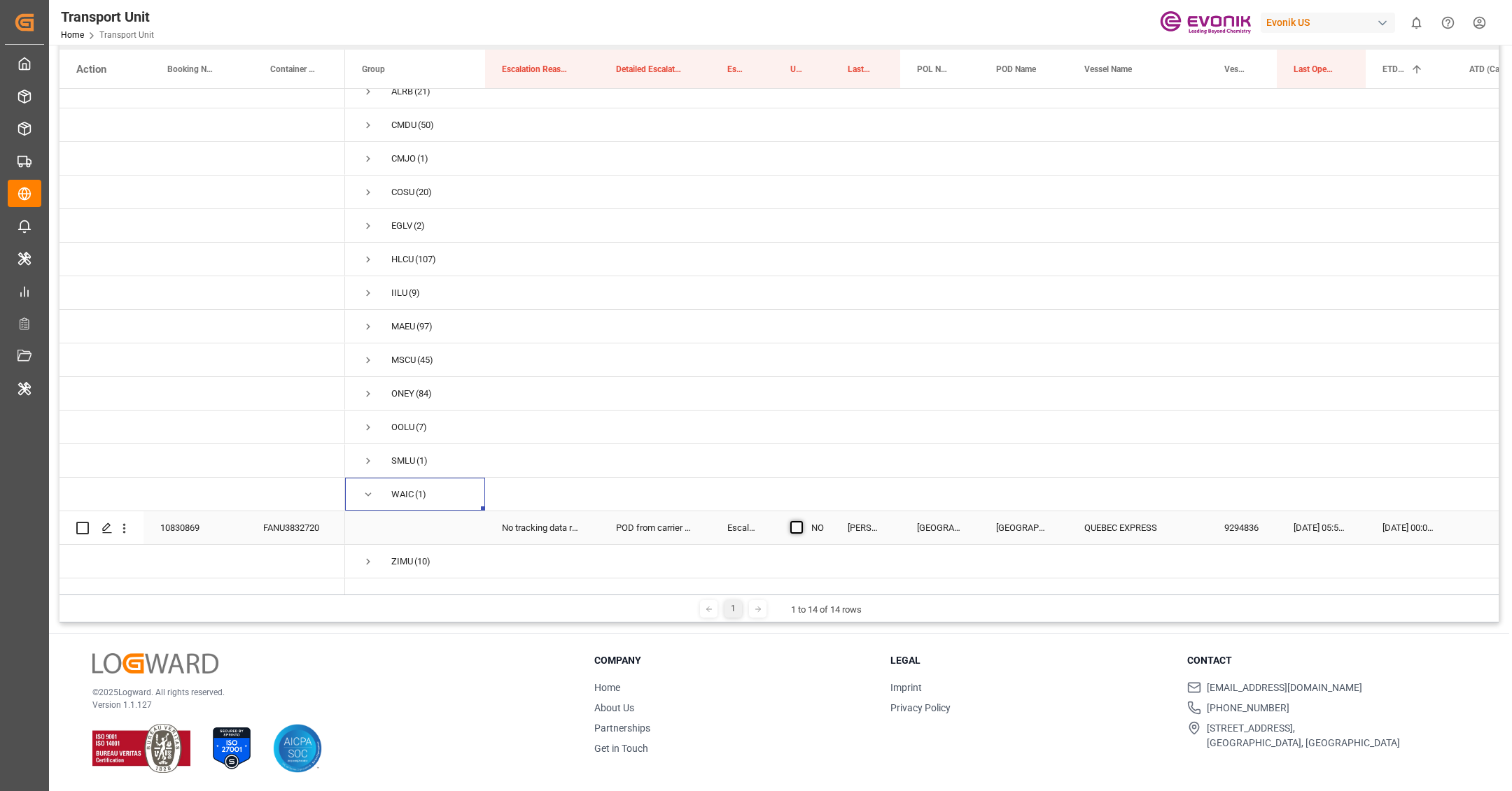
click at [791, 521] on span "Press SPACE to select this row." at bounding box center [796, 527] width 12 height 12
click at [801, 521] on input "Press SPACE to select this row." at bounding box center [801, 521] width 0 height 0
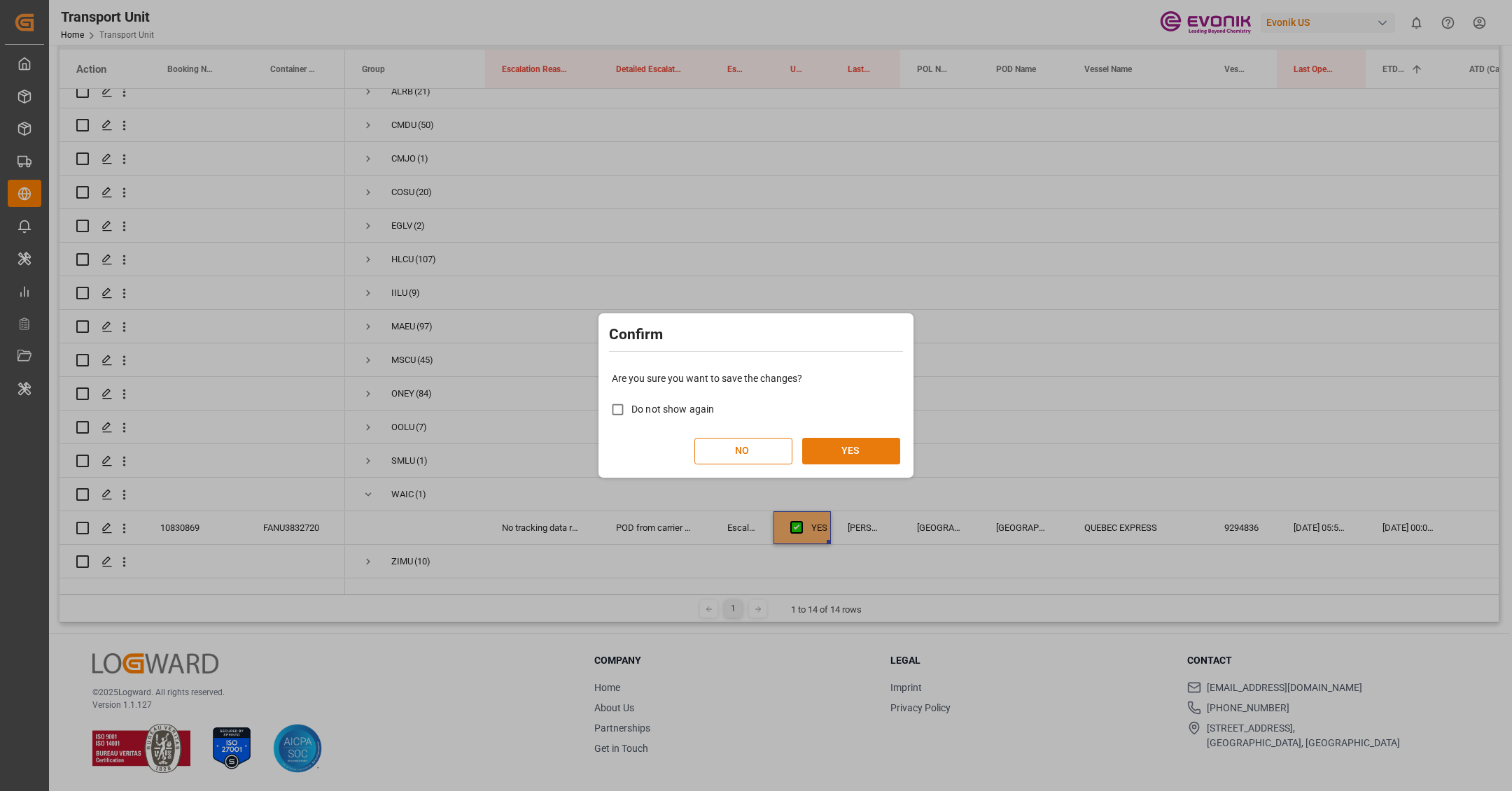
click at [850, 456] on button "YES" at bounding box center [851, 451] width 98 height 27
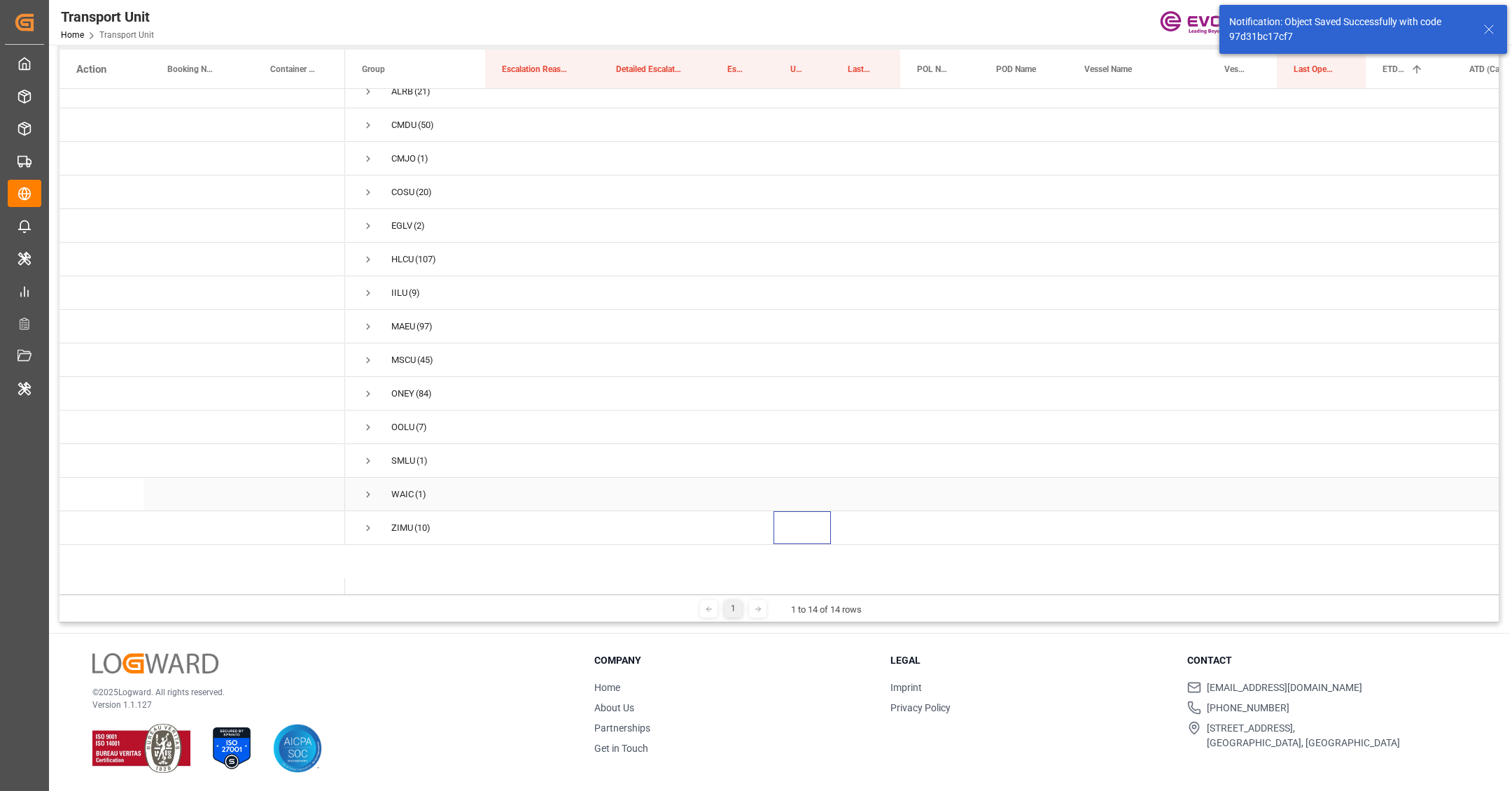
scroll to position [0, 0]
click at [369, 537] on span "Press SPACE to select this row." at bounding box center [367, 541] width 12 height 12
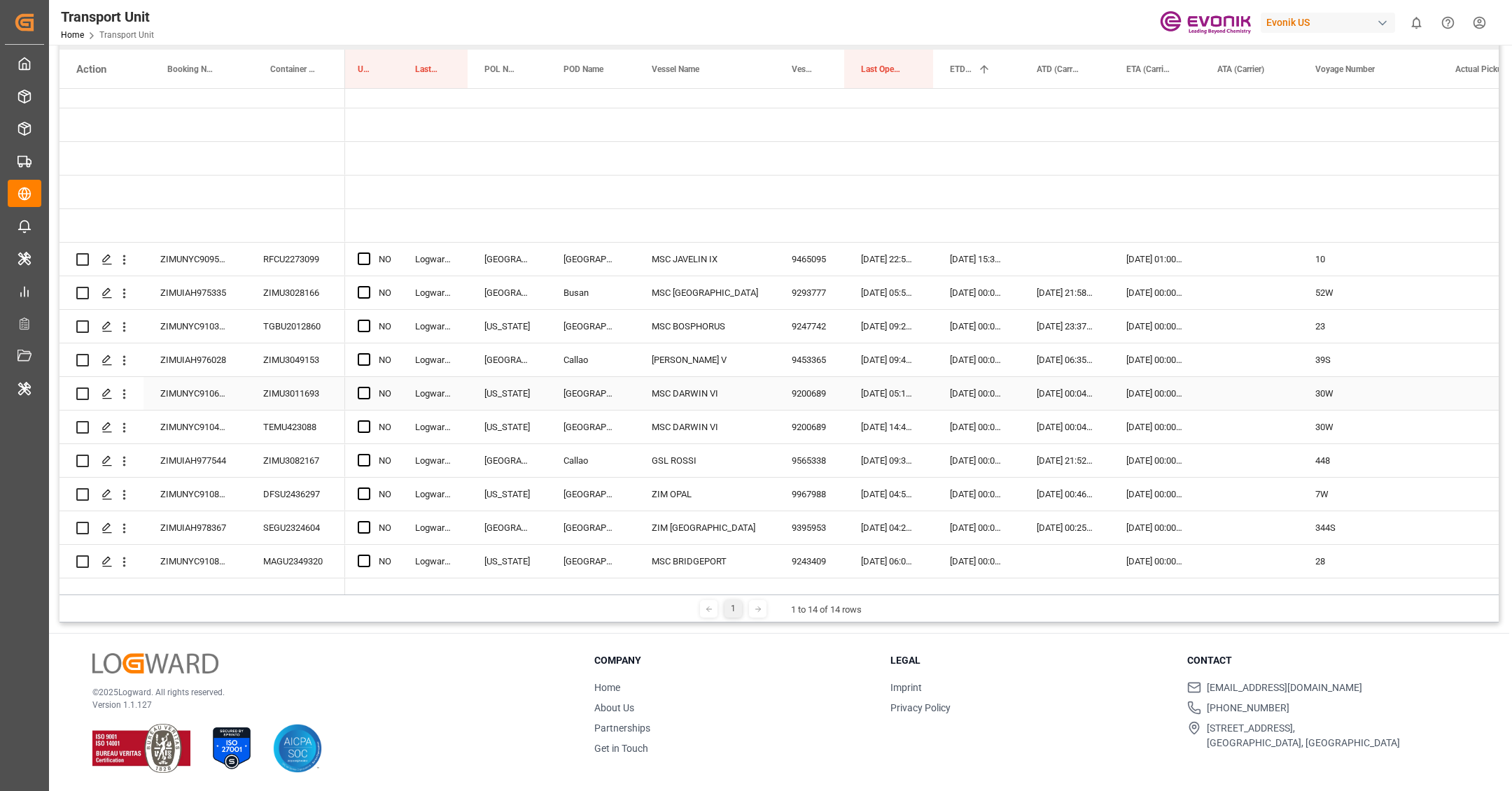
scroll to position [0, 475]
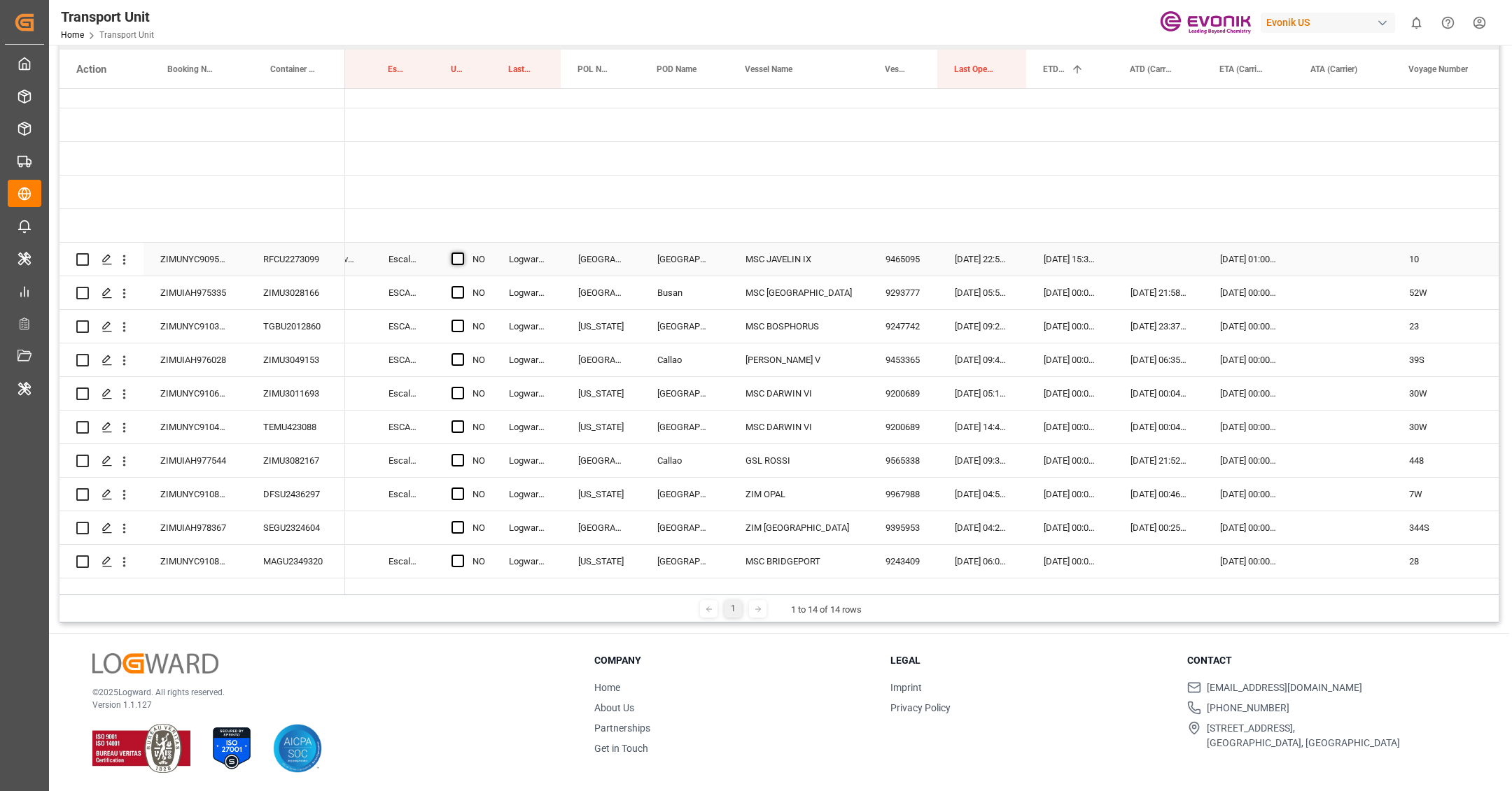
click at [457, 253] on span "Press SPACE to select this row." at bounding box center [457, 258] width 12 height 12
click at [462, 253] on input "Press SPACE to select this row." at bounding box center [462, 253] width 0 height 0
click at [486, 257] on div "YES" at bounding box center [480, 260] width 16 height 33
drag, startPoint x: 489, startPoint y: 259, endPoint x: 473, endPoint y: 553, distance: 294.4
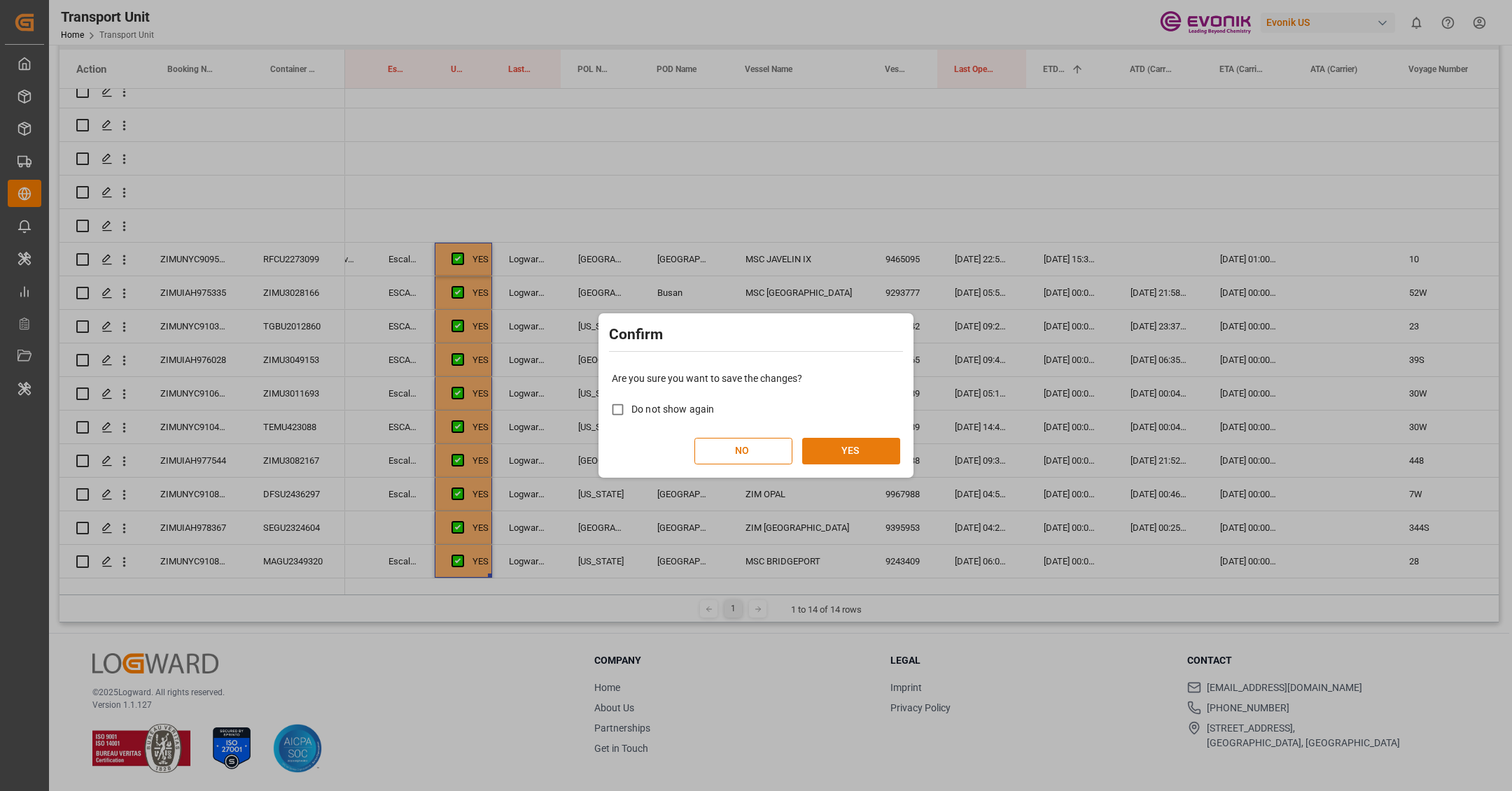
click at [885, 445] on button "YES" at bounding box center [851, 451] width 98 height 27
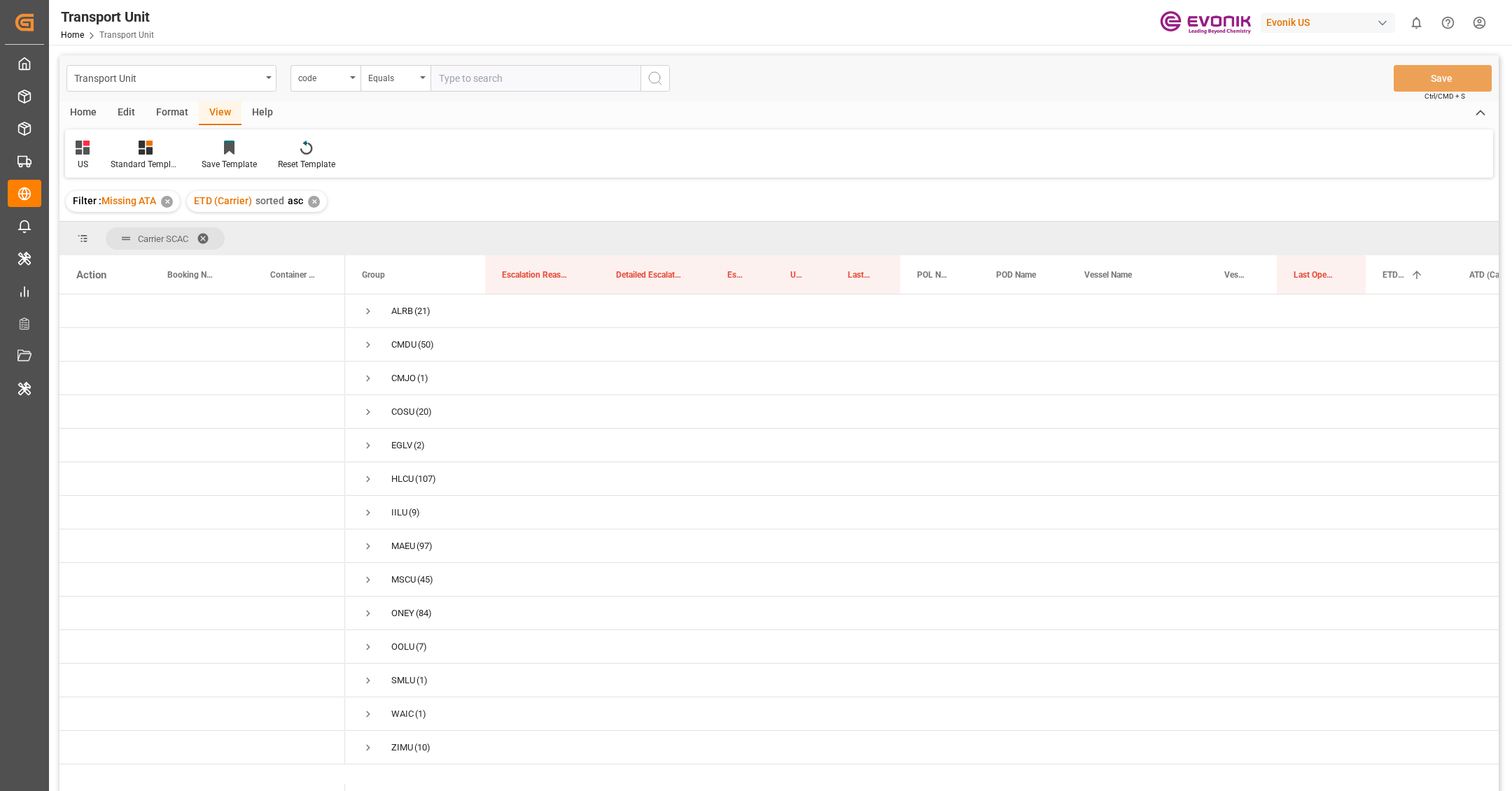
click at [204, 233] on span at bounding box center [208, 238] width 22 height 12
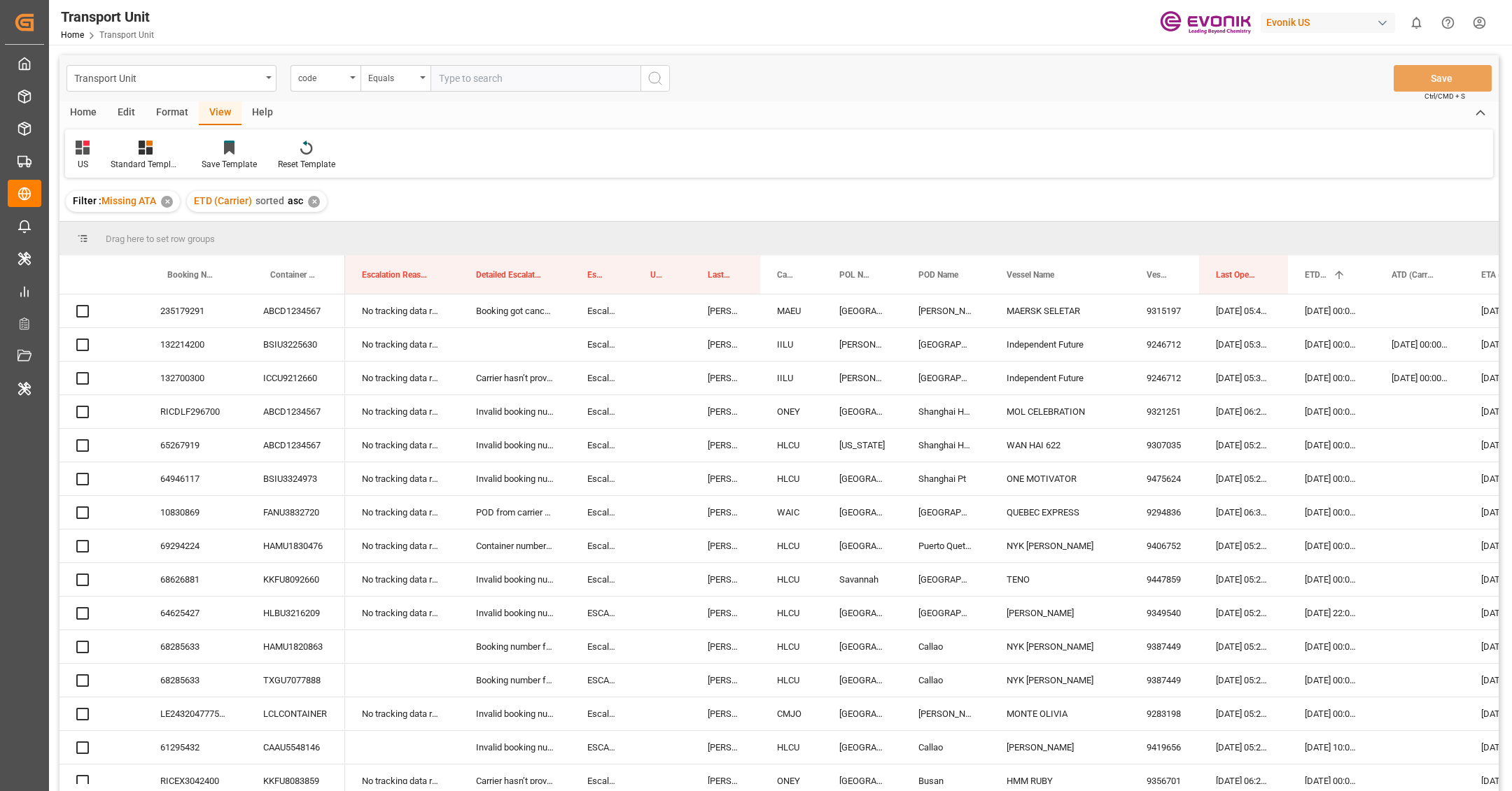
click at [747, 154] on div "US Standard Templates Save Template Reset Template" at bounding box center [779, 153] width 1428 height 48
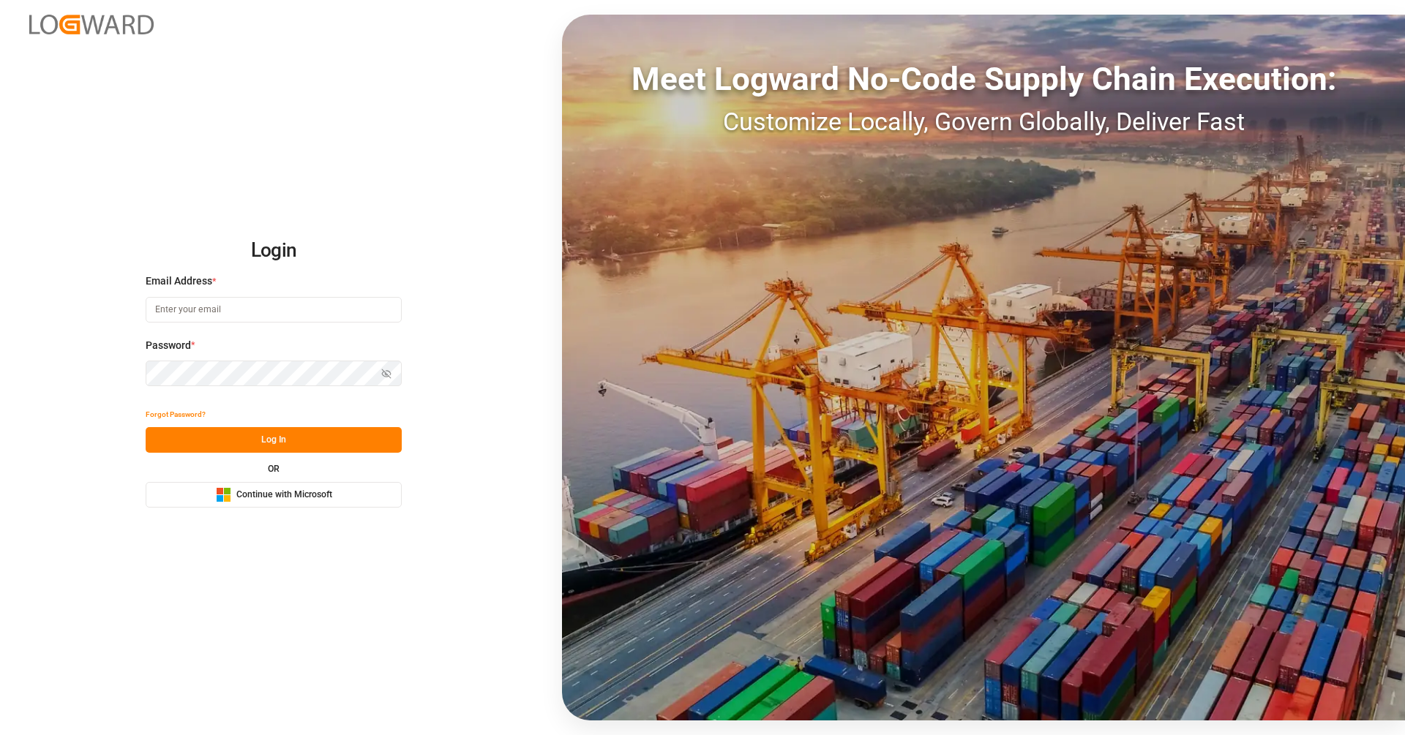
click at [361, 487] on button "Microsoft Logo Continue with Microsoft" at bounding box center [274, 495] width 256 height 26
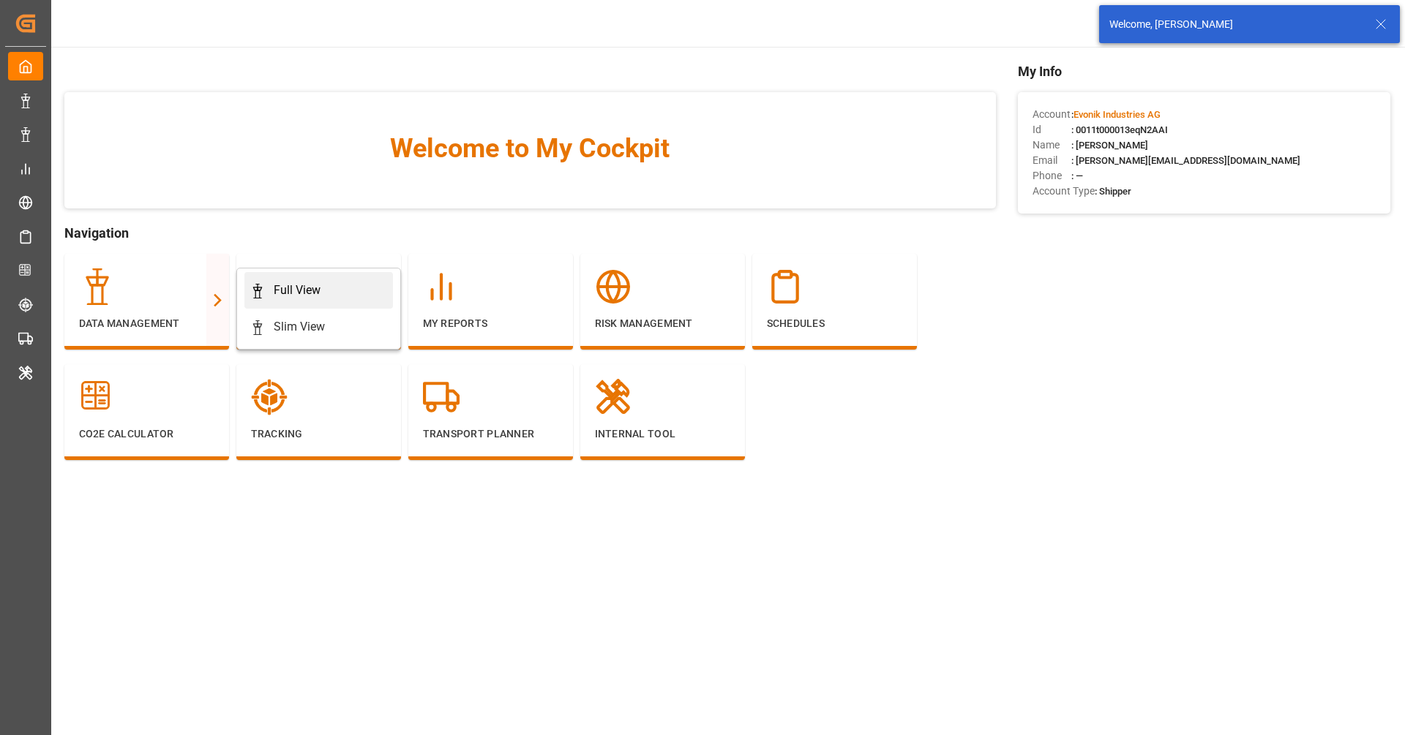
click at [285, 295] on div "Full View" at bounding box center [297, 291] width 47 height 18
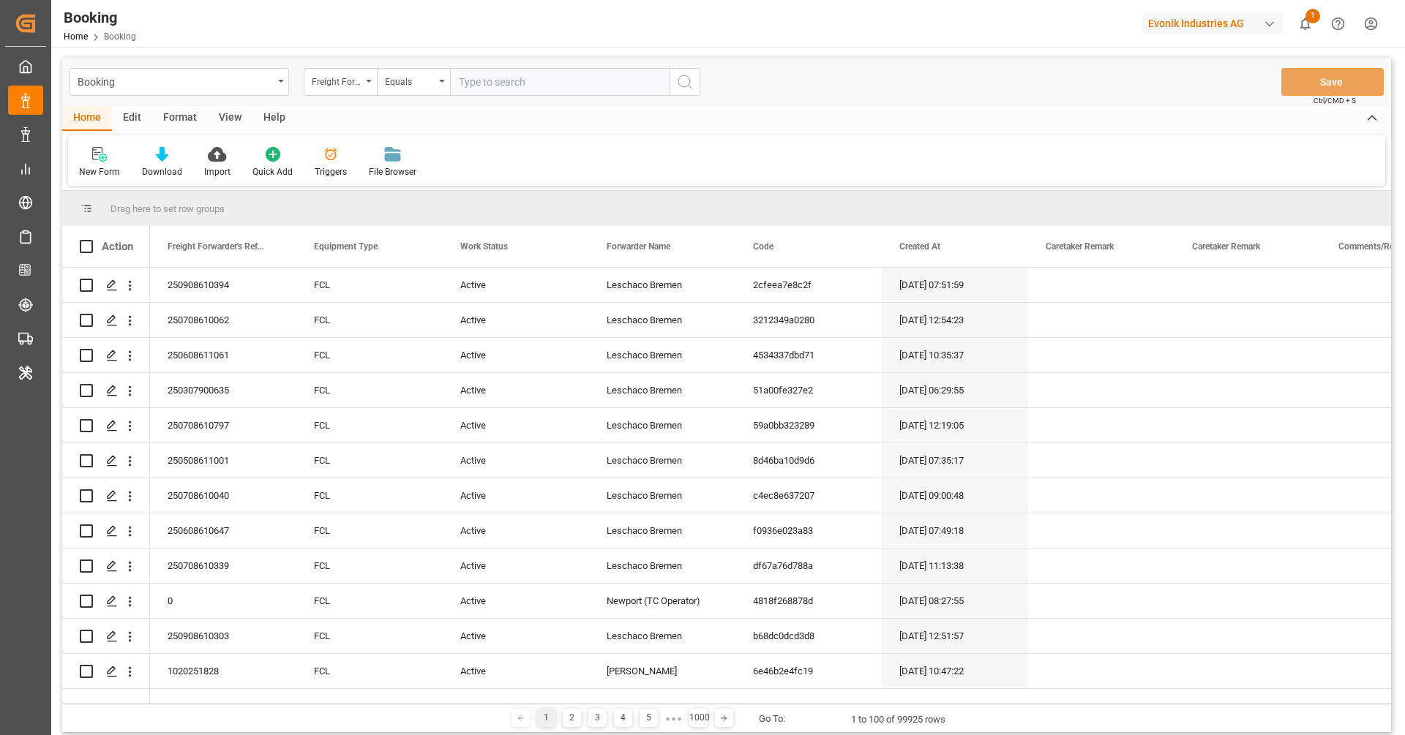
click at [170, 133] on div "Home Edit Format View Help New Form Download Import Quick Add Triggers File Bro…" at bounding box center [726, 146] width 1329 height 80
click at [167, 129] on div "Format" at bounding box center [180, 118] width 56 height 25
click at [111, 172] on div "Filter Rows" at bounding box center [100, 171] width 43 height 13
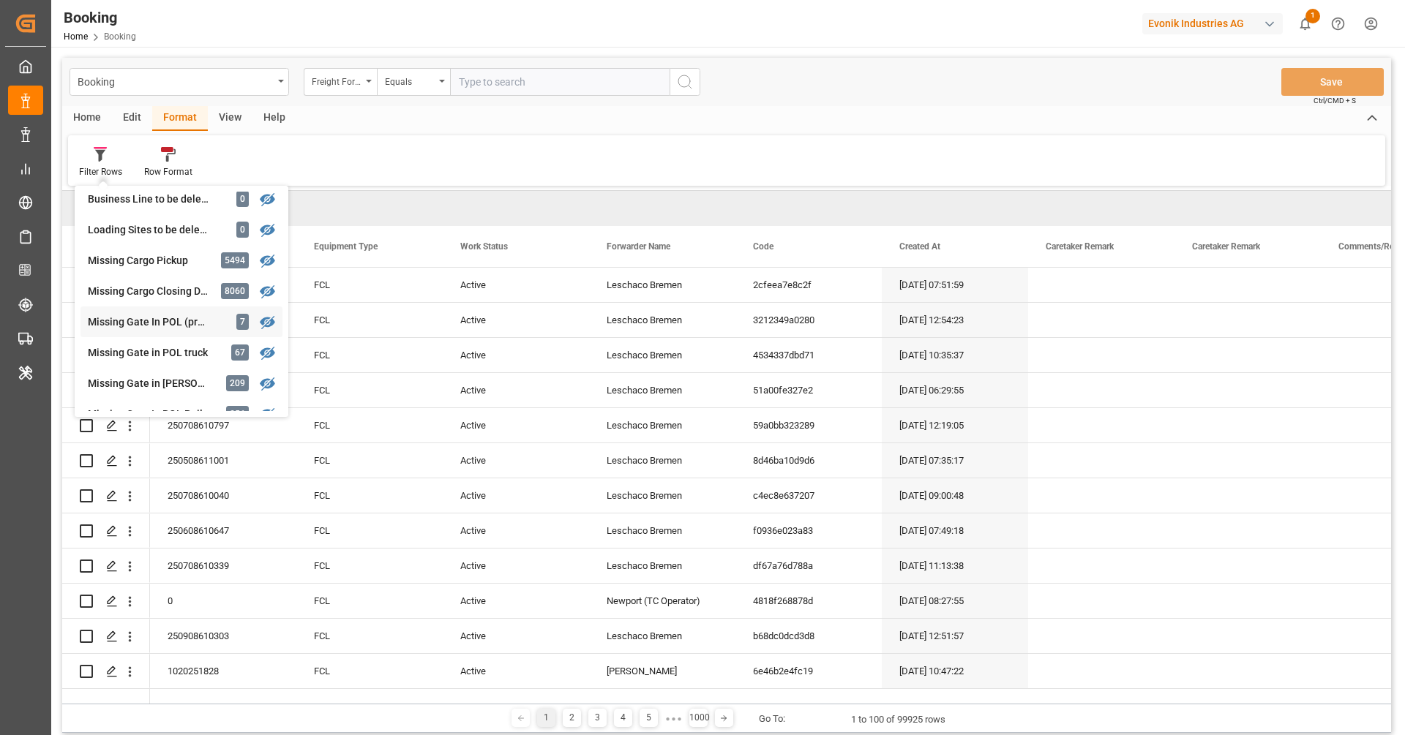
scroll to position [126, 0]
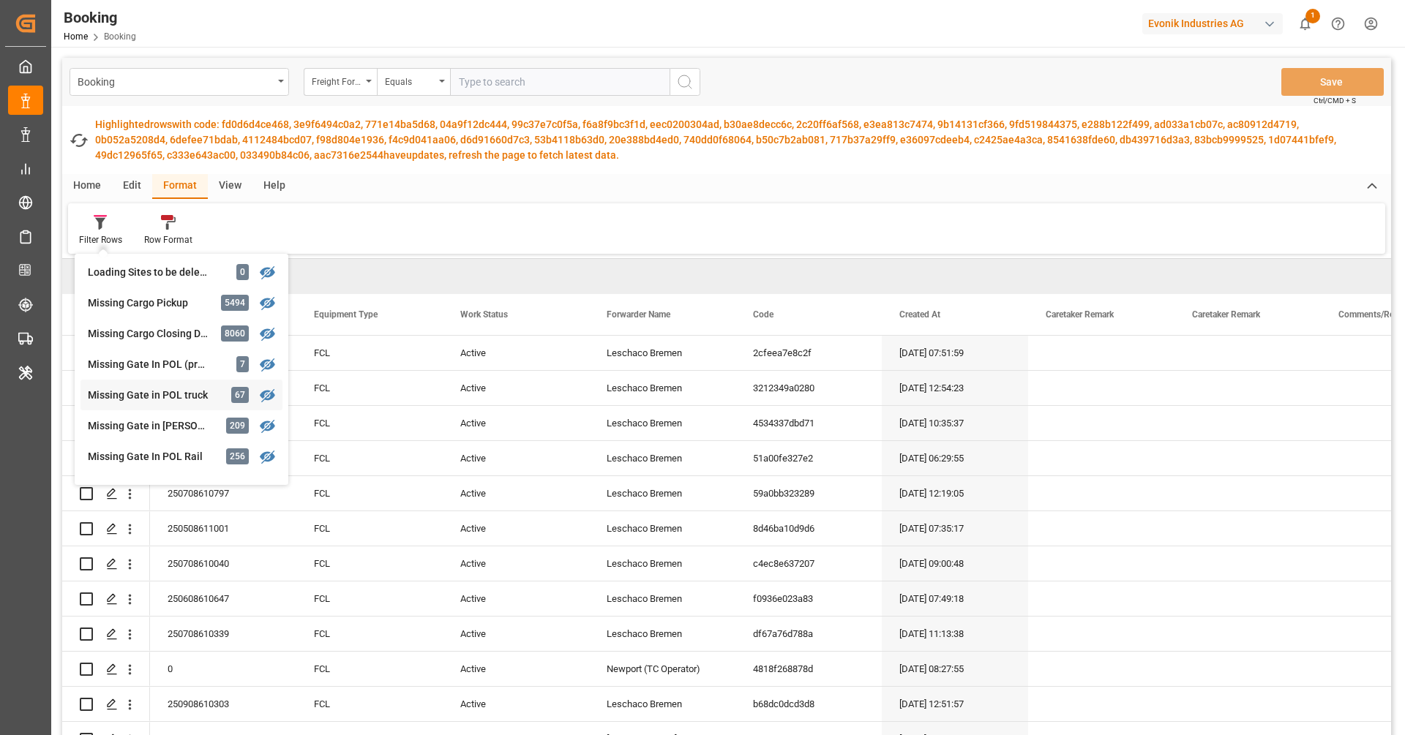
click at [188, 389] on div "Booking Freight Forwarder's Reference No. Equals Save Ctrl/CMD + S Fetch latest…" at bounding box center [726, 429] width 1329 height 743
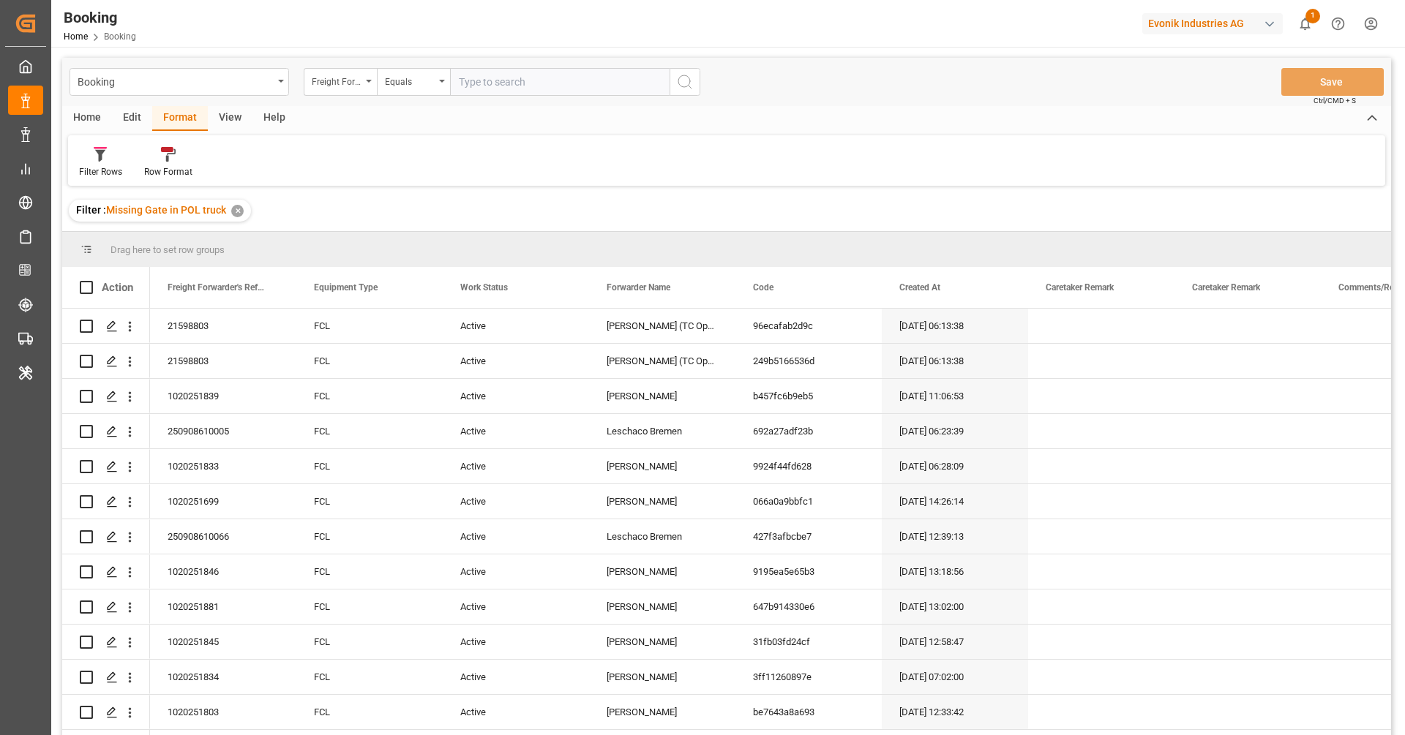
click at [234, 119] on div "View" at bounding box center [230, 118] width 45 height 25
click at [83, 176] on div "Default" at bounding box center [93, 171] width 29 height 13
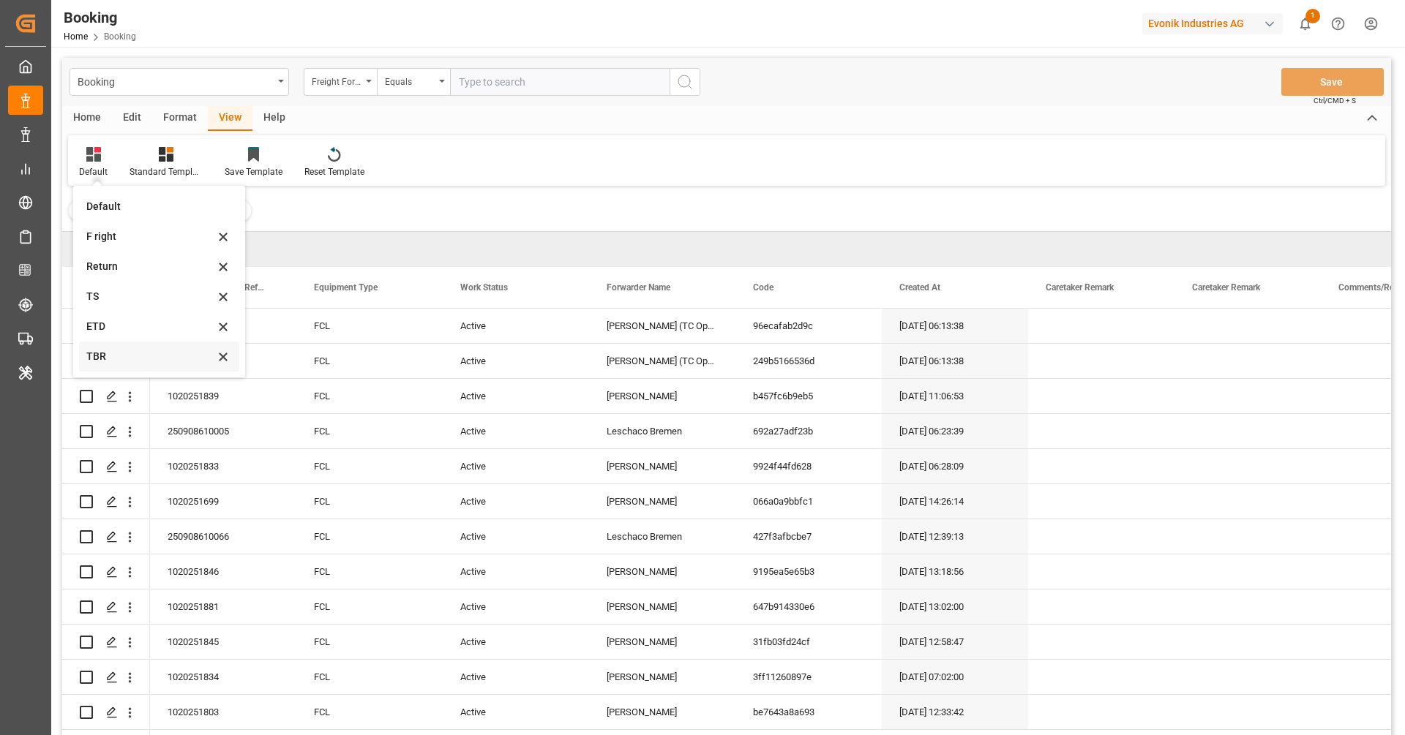
click at [120, 358] on div "TBR" at bounding box center [150, 356] width 128 height 15
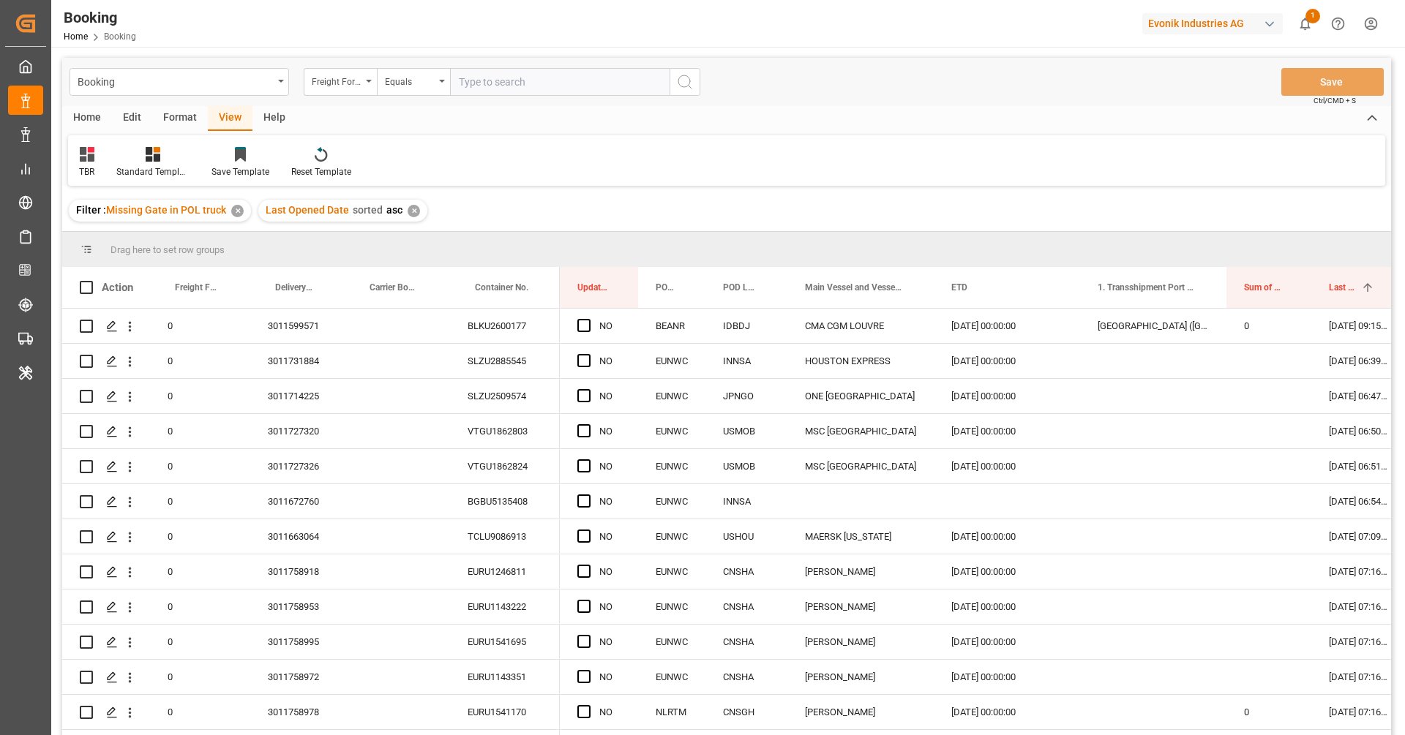
click at [181, 119] on div "Format" at bounding box center [180, 118] width 56 height 25
click at [96, 166] on div "Filter Rows" at bounding box center [100, 171] width 43 height 13
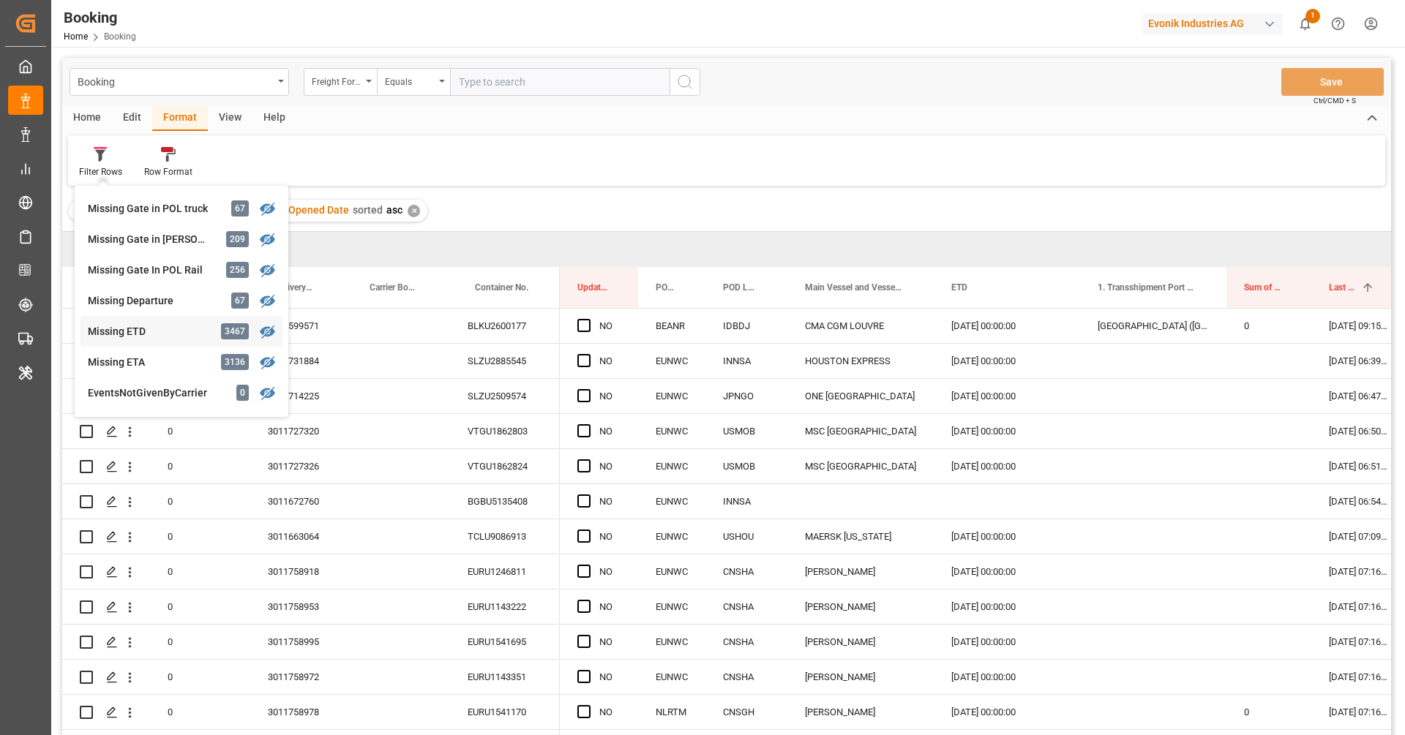
scroll to position [208, 0]
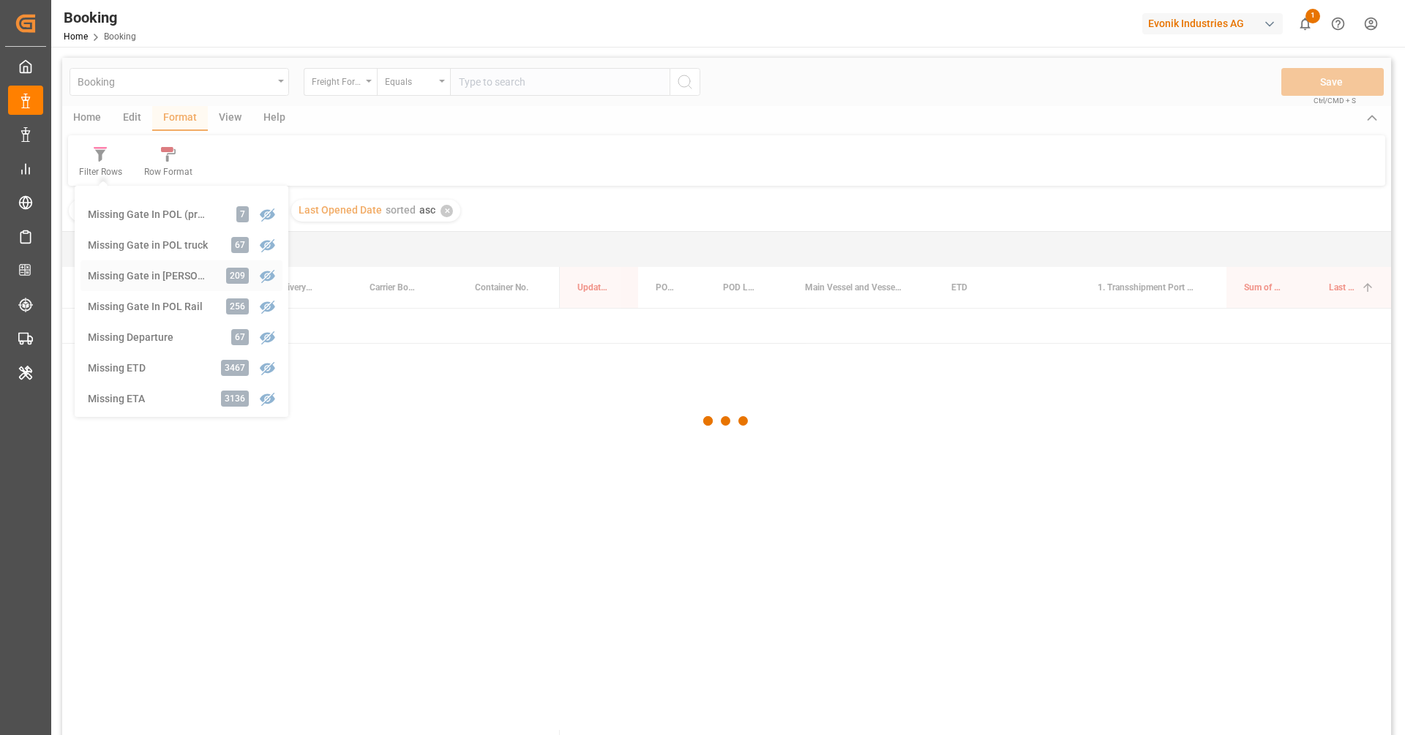
click at [173, 282] on div "Booking Freight Forwarder's Reference No. Equals Save Ctrl/CMD + S Home Edit Fo…" at bounding box center [726, 416] width 1329 height 716
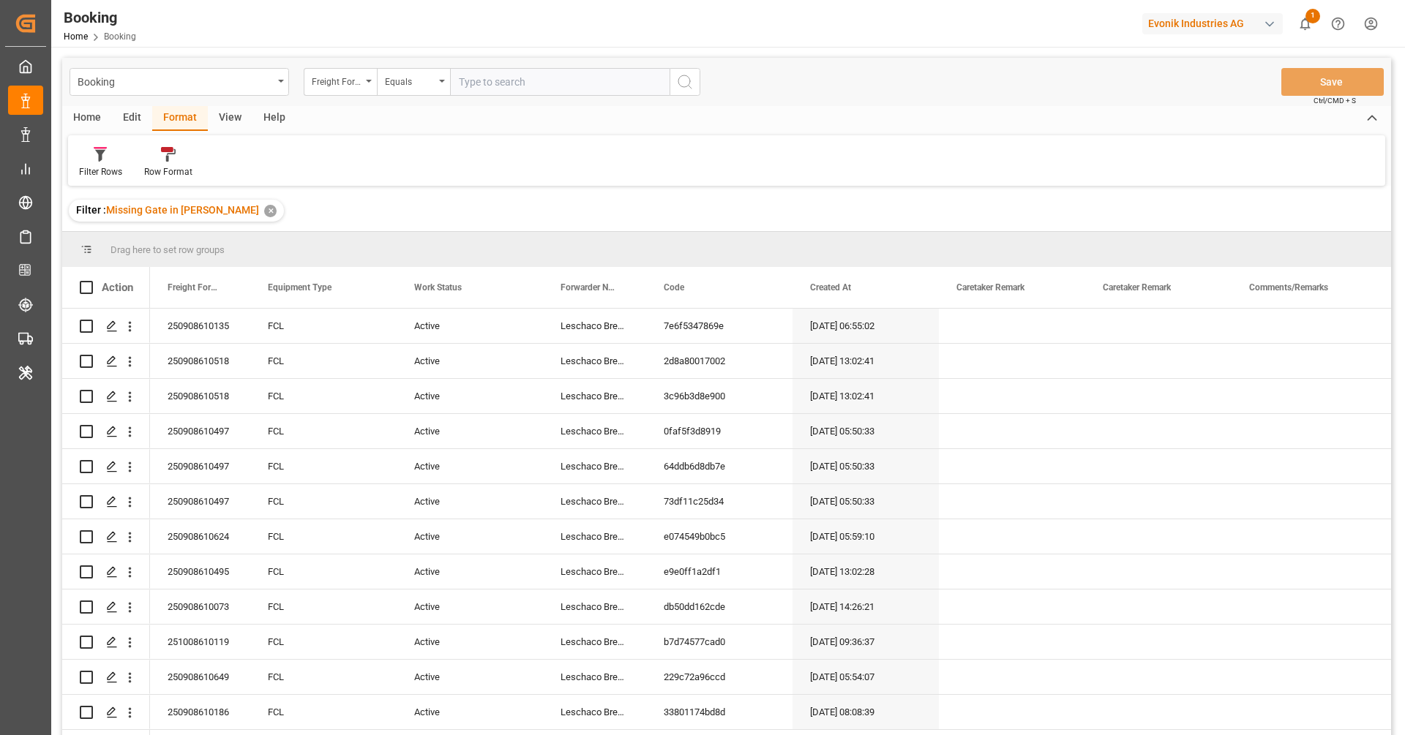
click at [218, 122] on div "View" at bounding box center [230, 118] width 45 height 25
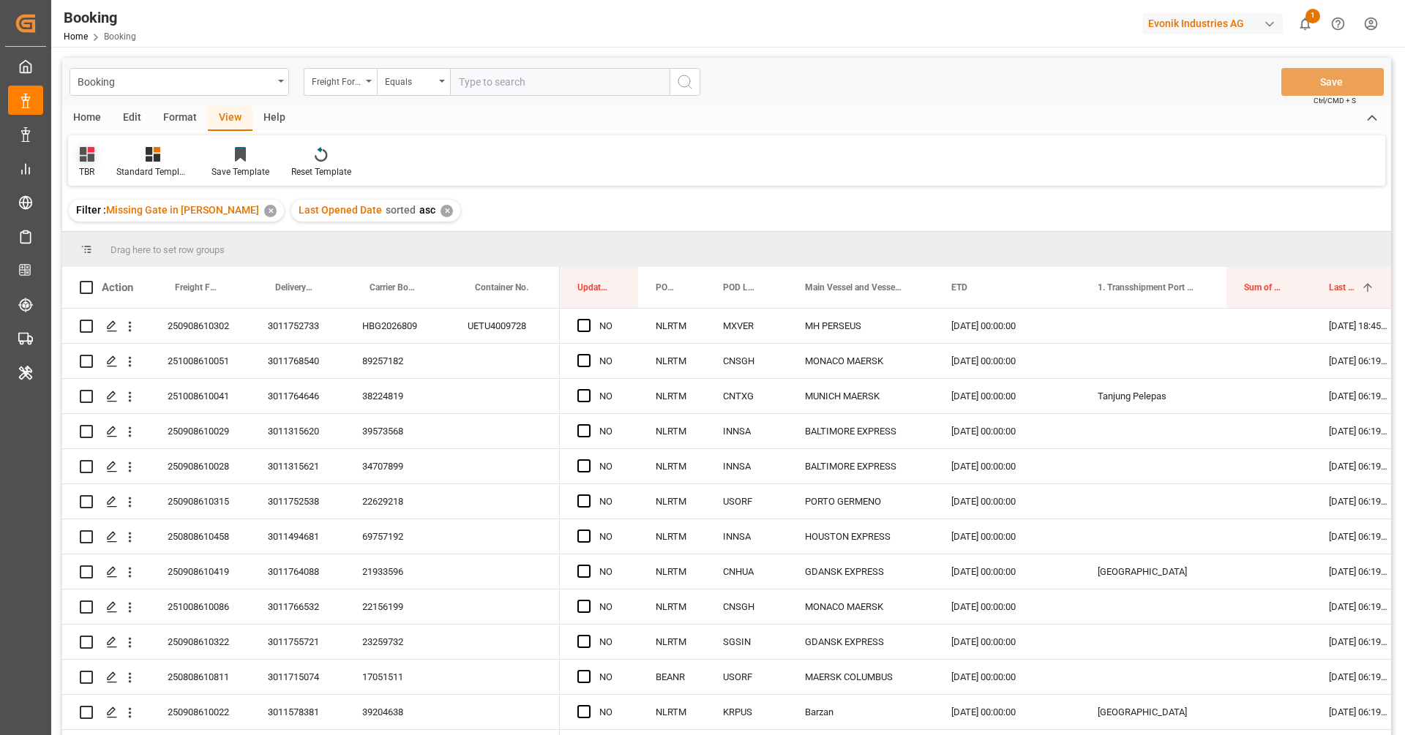
click at [94, 165] on div "TBR" at bounding box center [86, 171] width 15 height 13
click at [100, 242] on div "F right" at bounding box center [149, 236] width 128 height 15
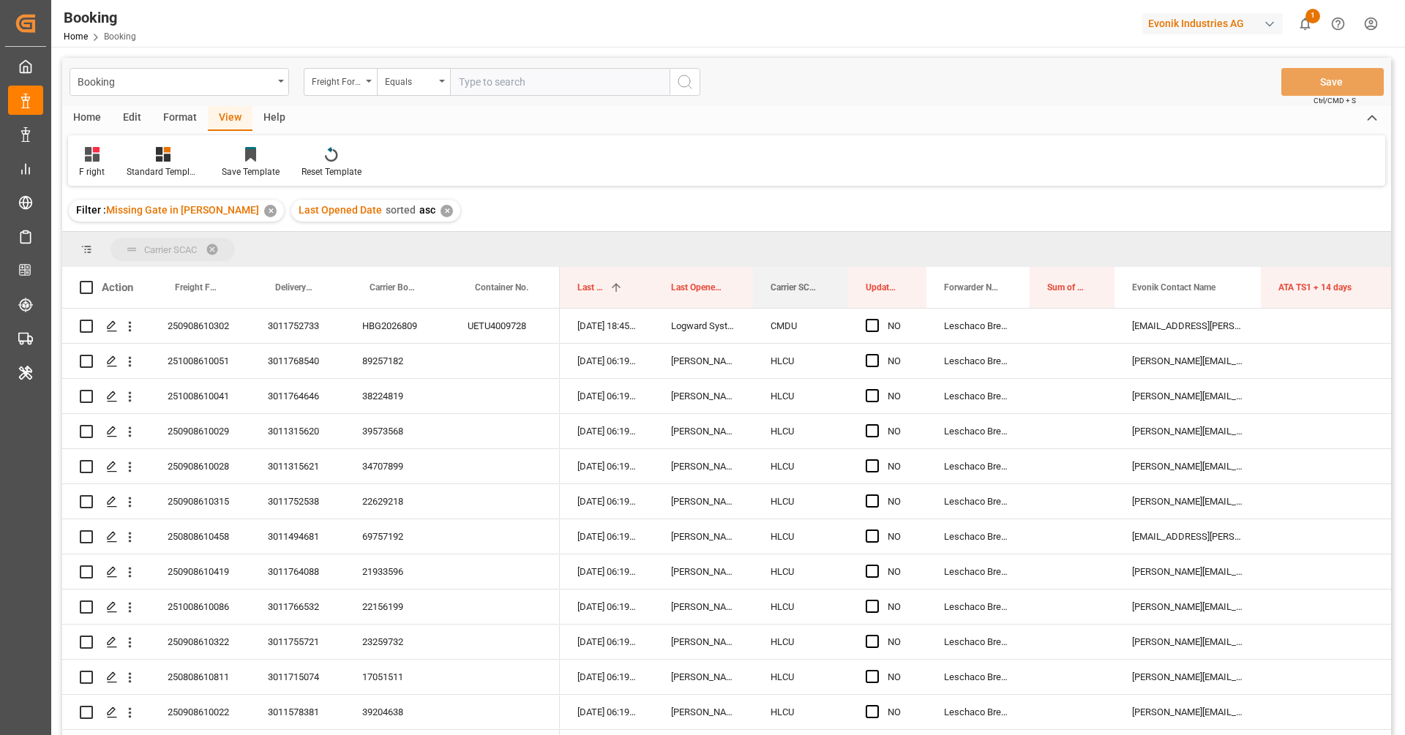
drag, startPoint x: 792, startPoint y: 288, endPoint x: 784, endPoint y: 253, distance: 35.5
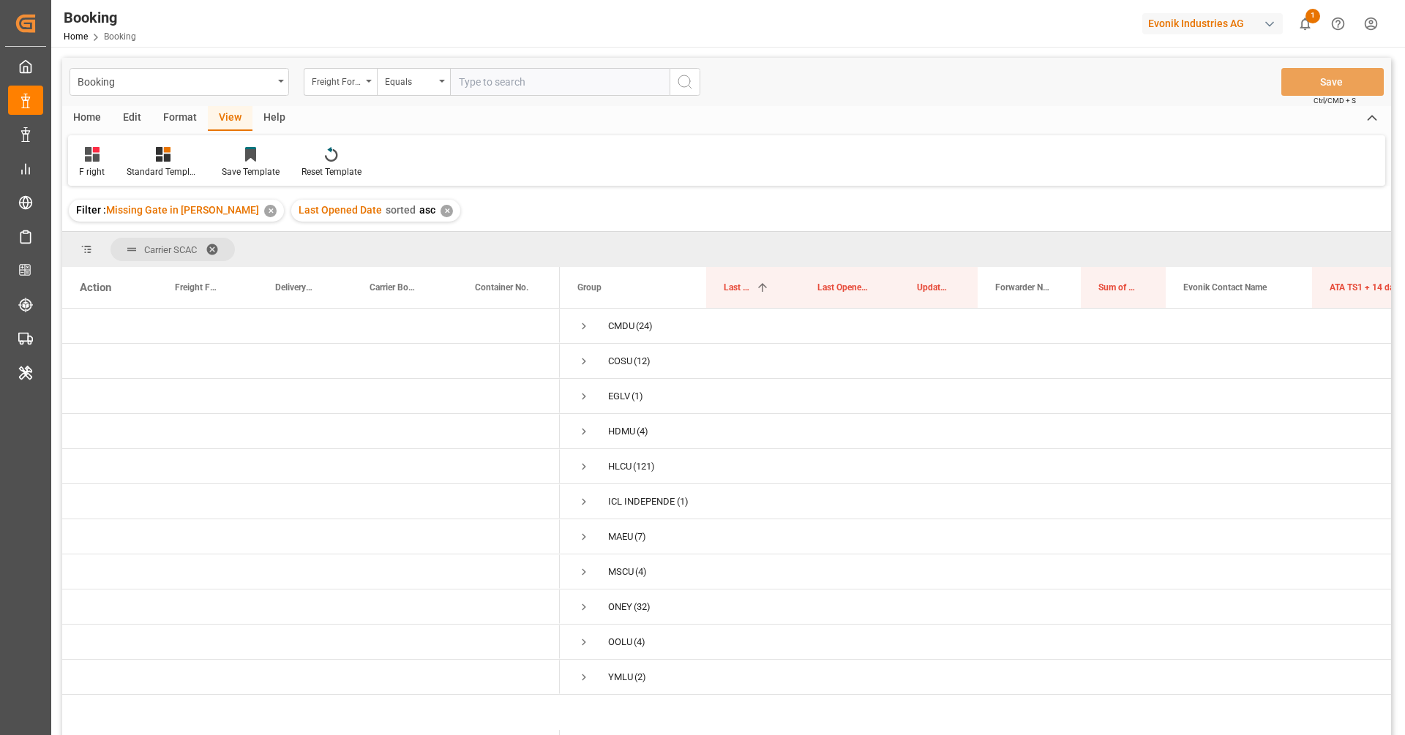
scroll to position [25, 0]
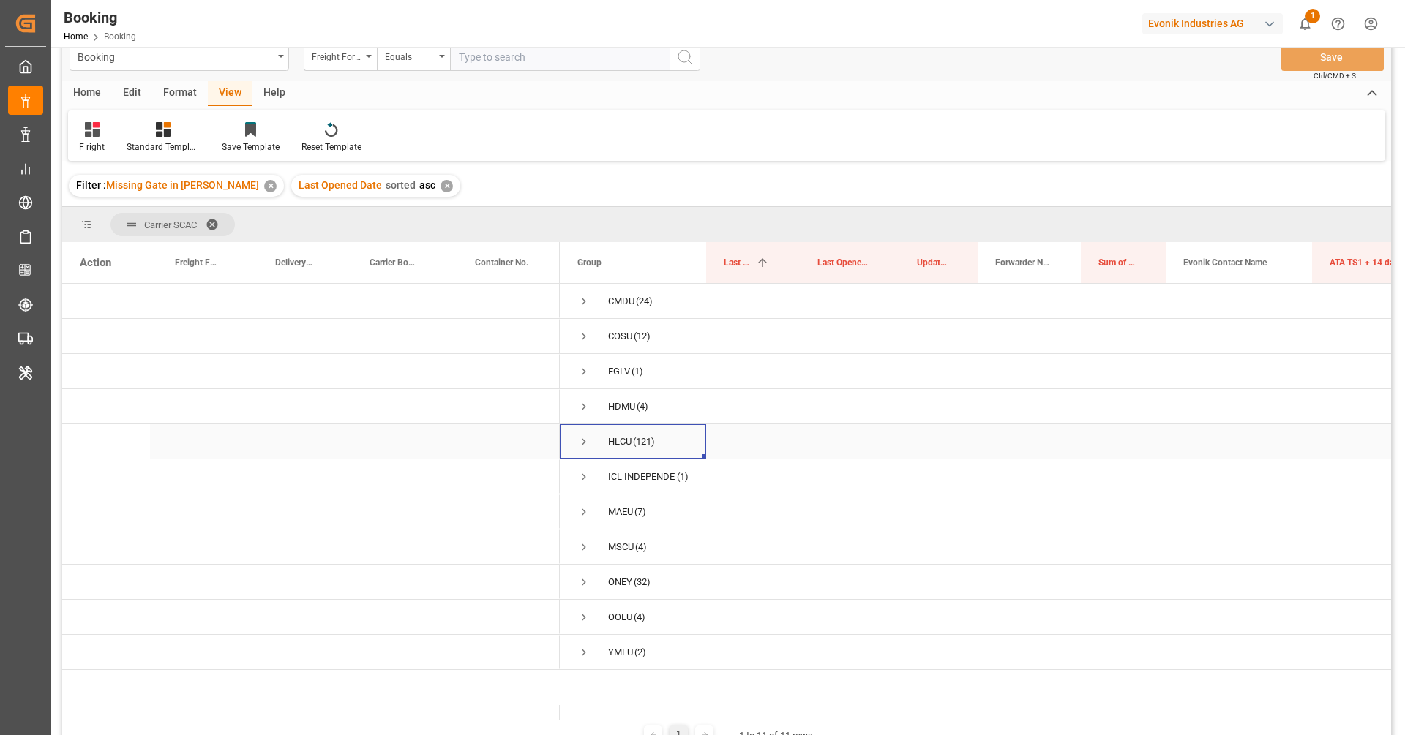
click at [623, 438] on div "HLCU" at bounding box center [619, 442] width 23 height 34
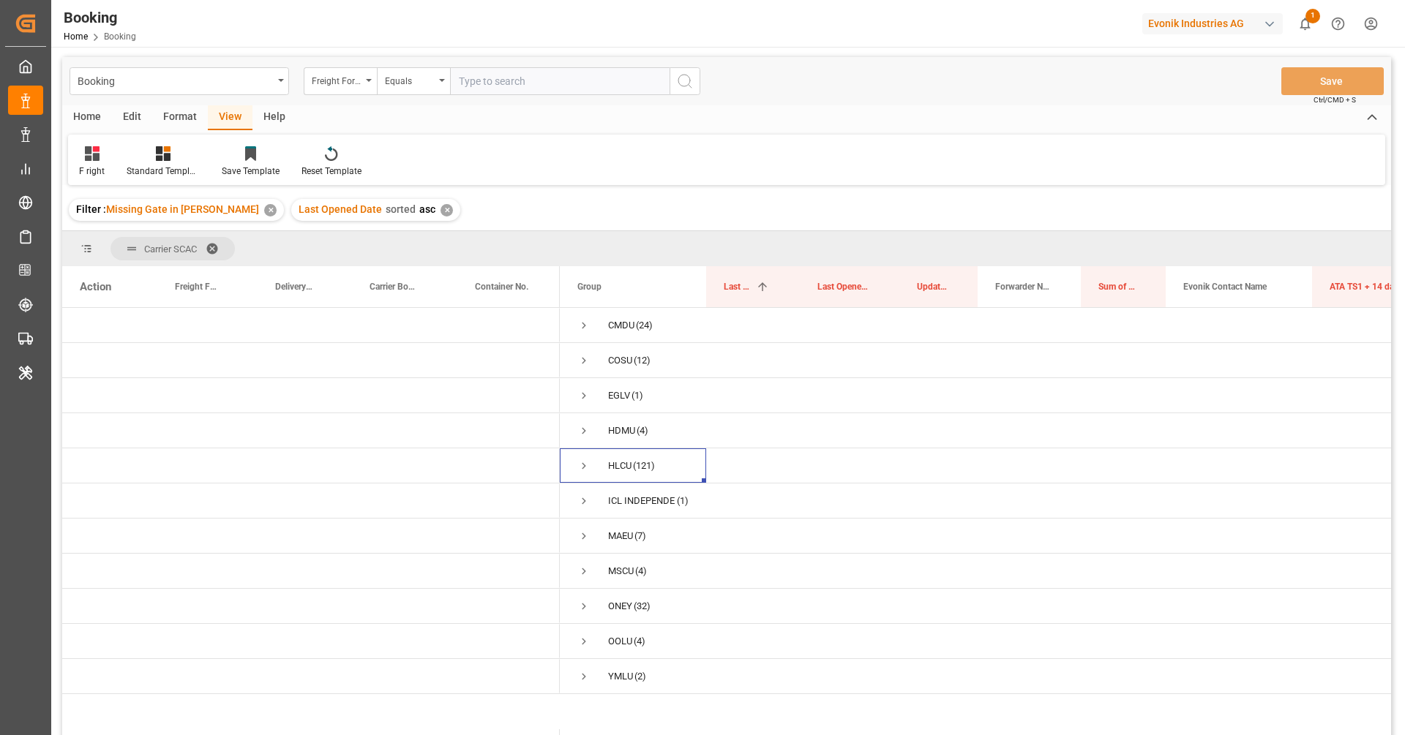
scroll to position [0, 0]
click at [184, 129] on div "Format" at bounding box center [180, 118] width 56 height 25
click at [109, 165] on div "Filter Rows" at bounding box center [100, 171] width 43 height 13
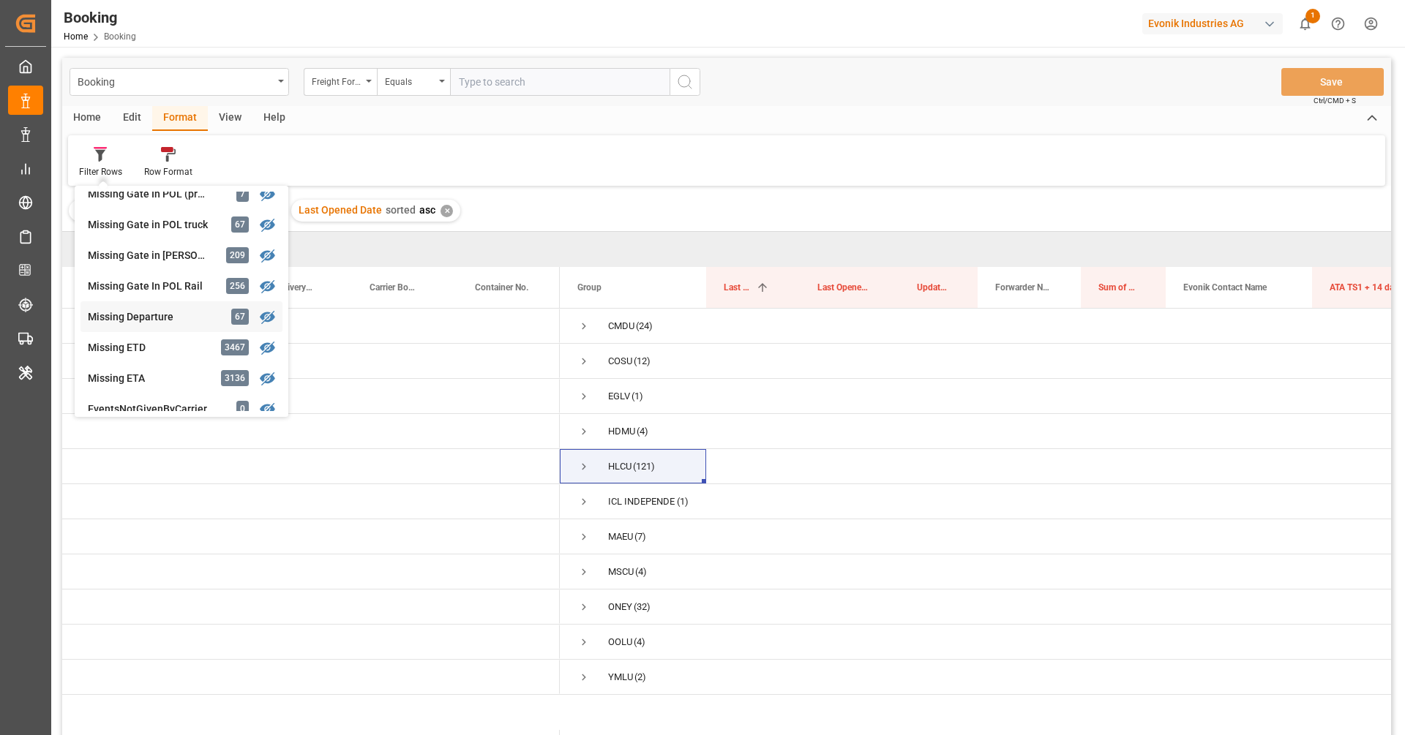
scroll to position [241, 0]
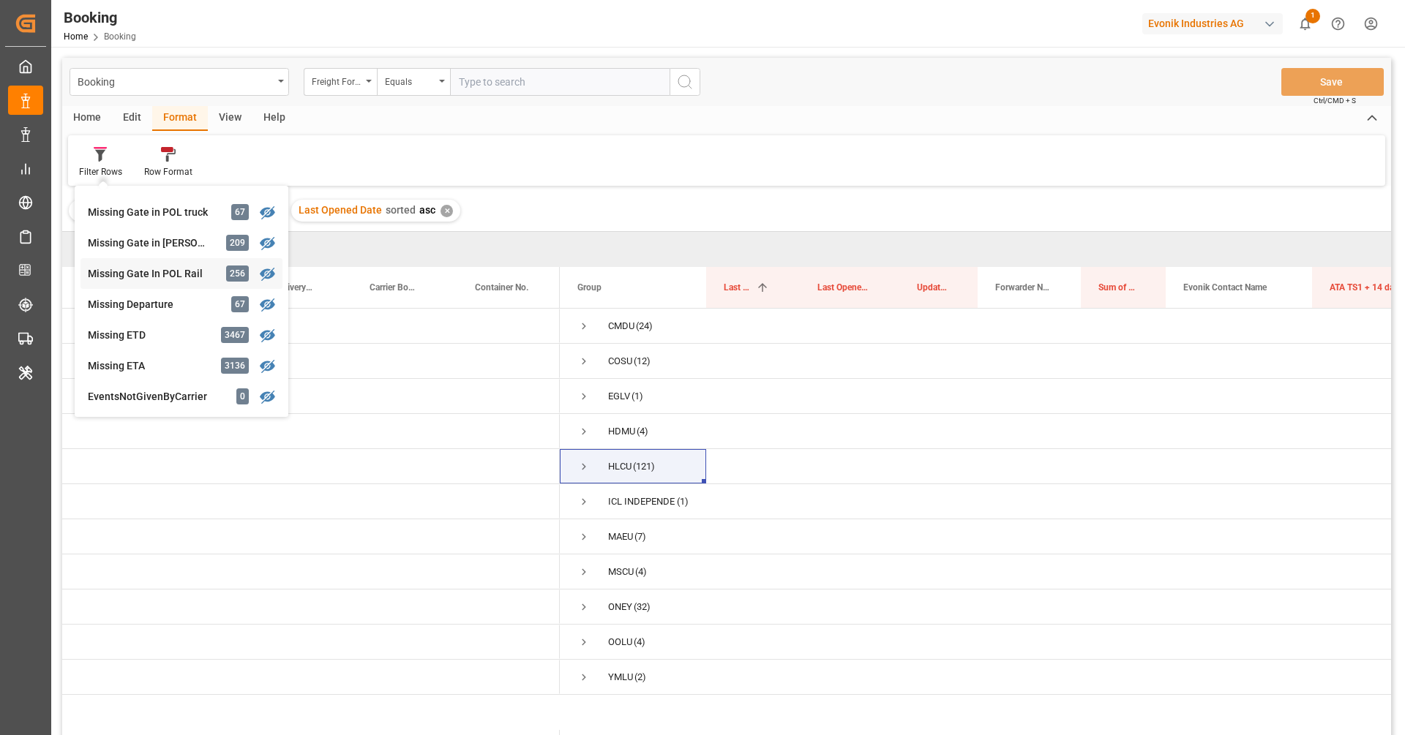
click at [179, 277] on div "Booking Freight Forwarder's Reference No. Equals Save Ctrl/CMD + S Home Edit Fo…" at bounding box center [726, 416] width 1329 height 716
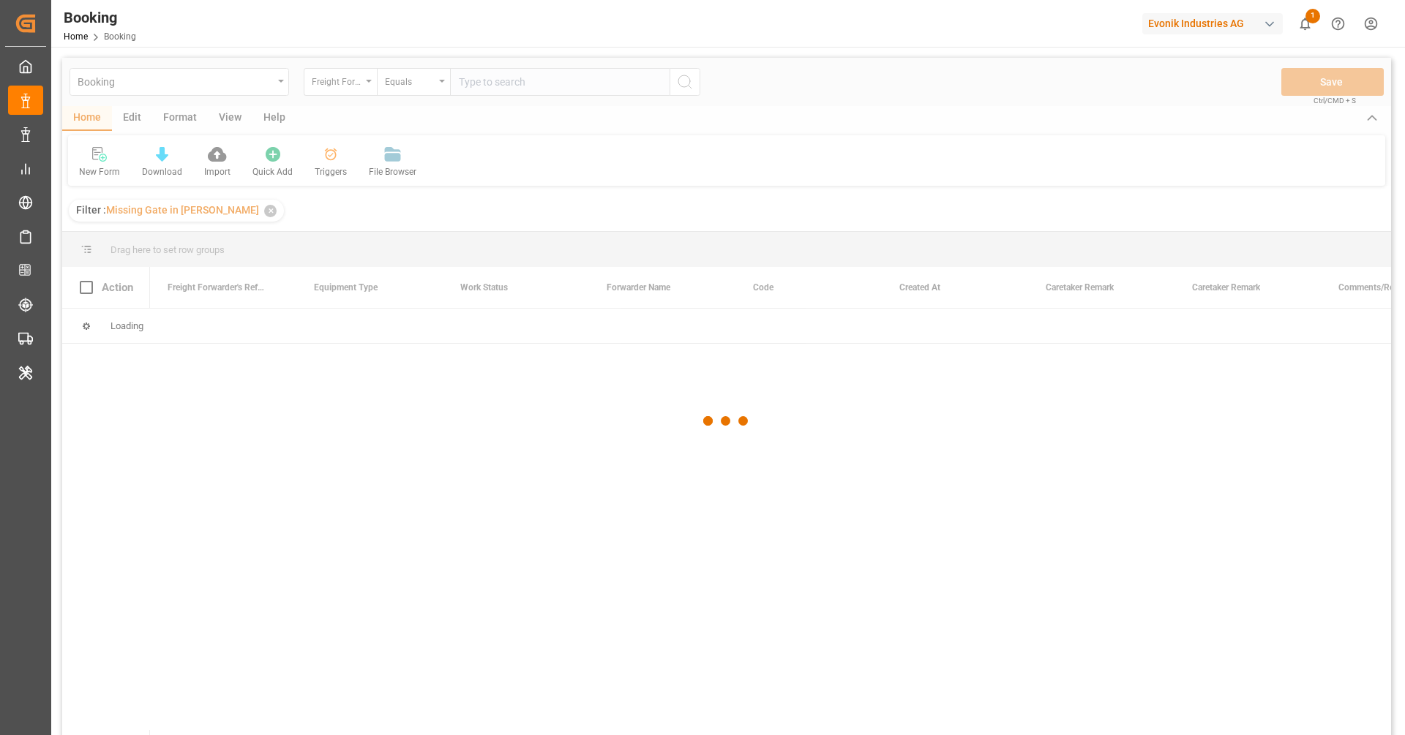
click at [334, 89] on div at bounding box center [726, 421] width 1329 height 726
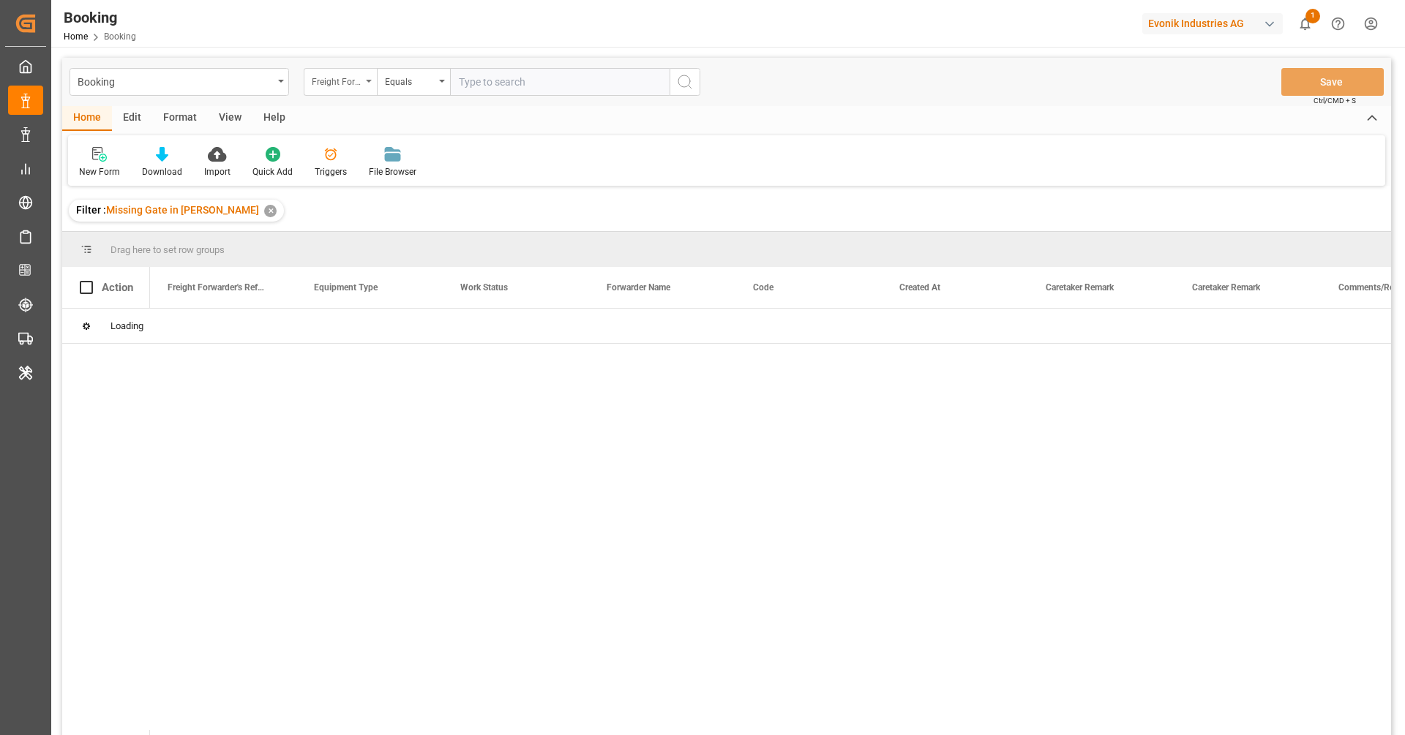
click at [332, 87] on div "Freight Forwarder's Reference No." at bounding box center [337, 80] width 50 height 17
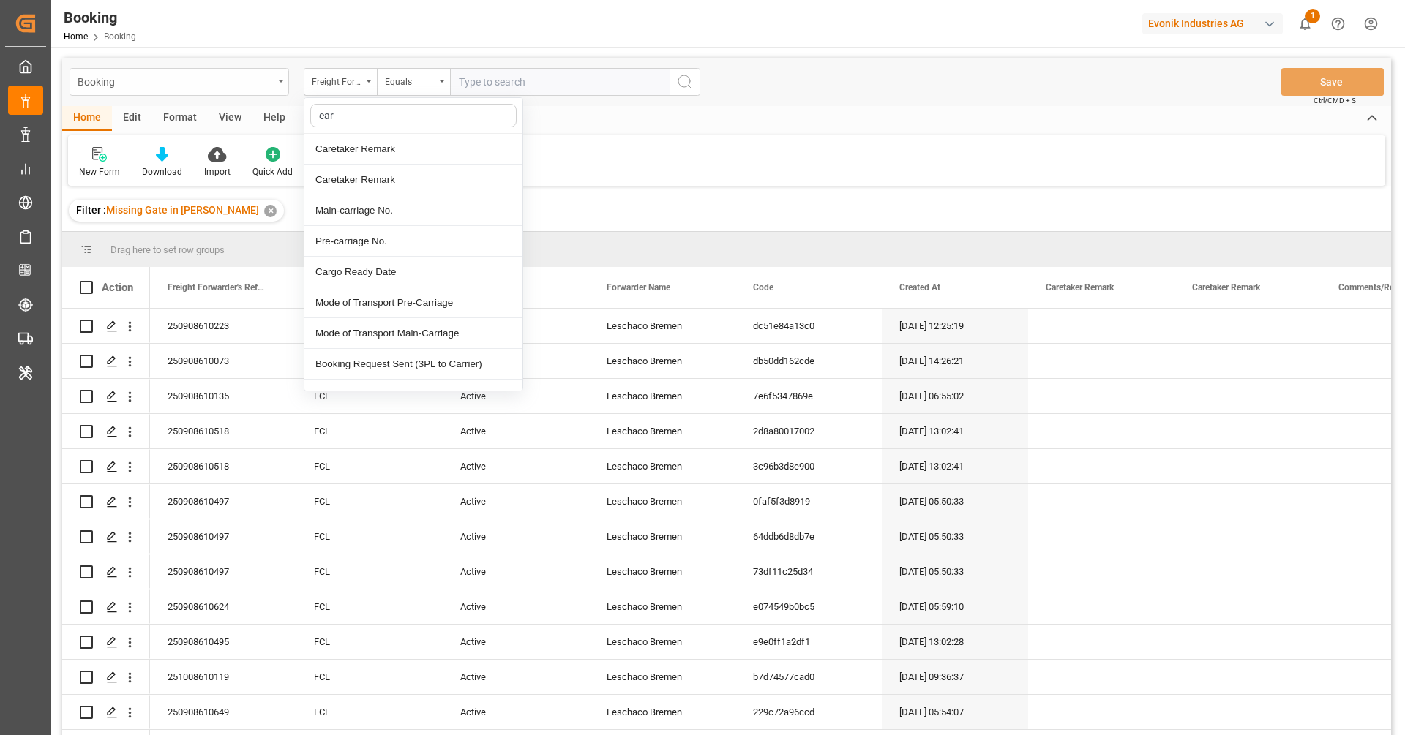
type input "[PERSON_NAME]"
click at [337, 307] on div "Carrier SCAC" at bounding box center [413, 303] width 218 height 31
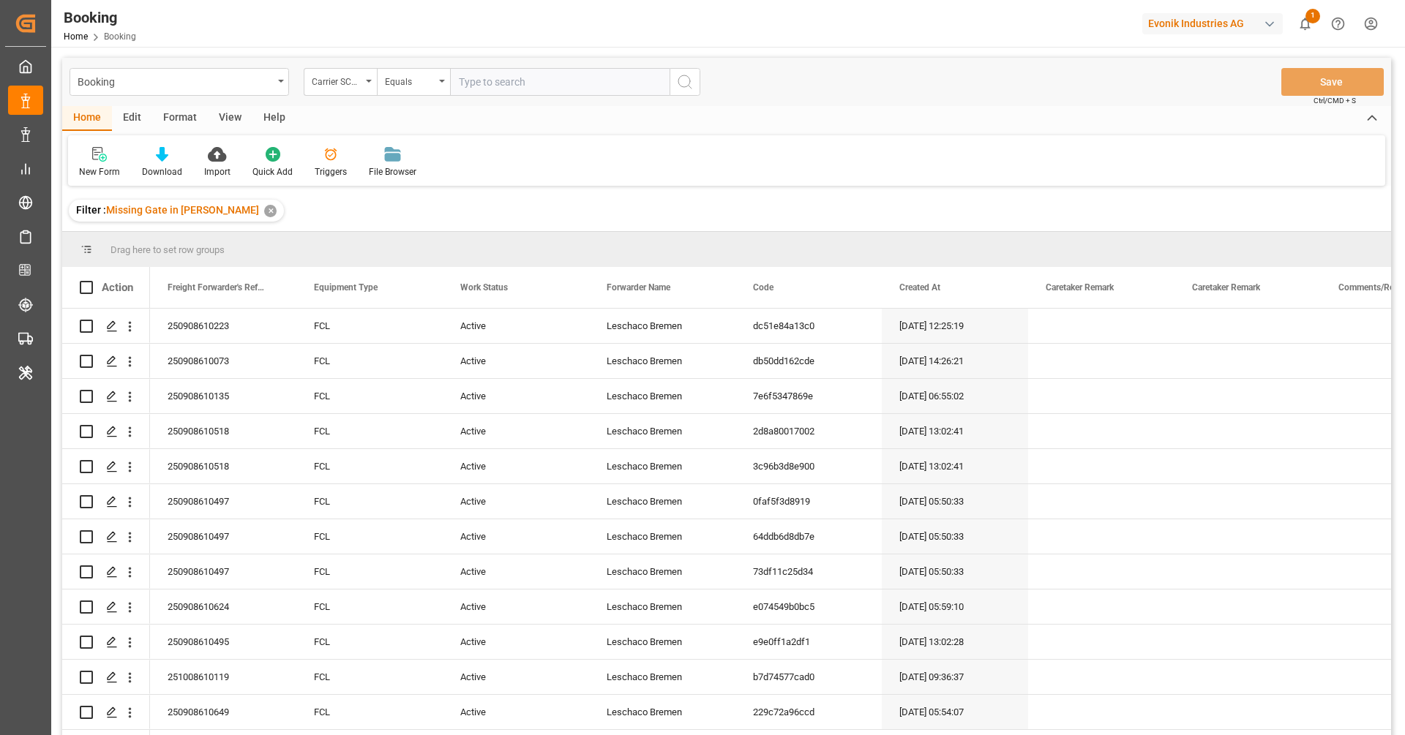
click at [527, 64] on div "Booking Carrier SCAC Equals Save Ctrl/CMD + S" at bounding box center [726, 82] width 1329 height 48
click at [524, 94] on input "text" at bounding box center [559, 82] width 219 height 28
paste input "HLCU"
type input "HLCU"
click at [678, 77] on icon "search button" at bounding box center [685, 82] width 18 height 18
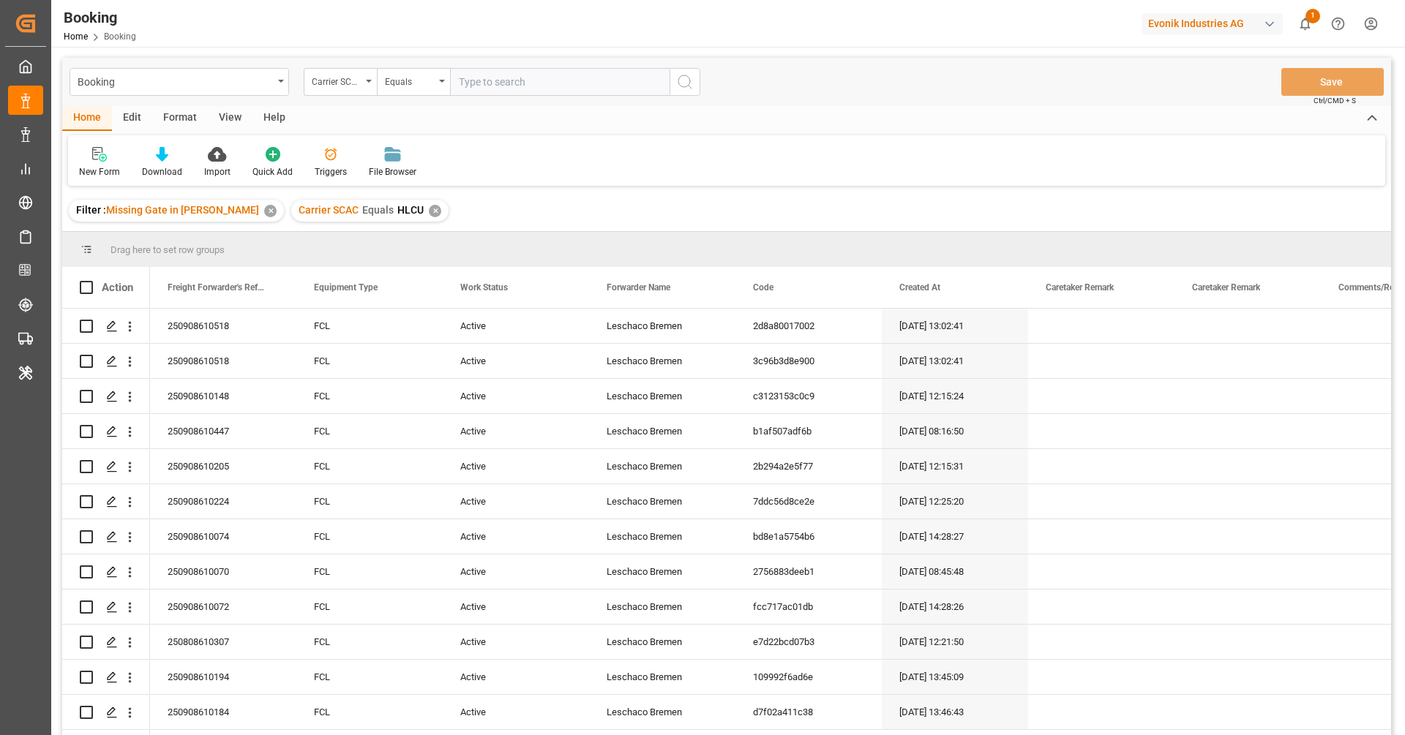
click at [237, 124] on div "View" at bounding box center [230, 118] width 45 height 25
click at [107, 165] on div "Default" at bounding box center [93, 171] width 29 height 13
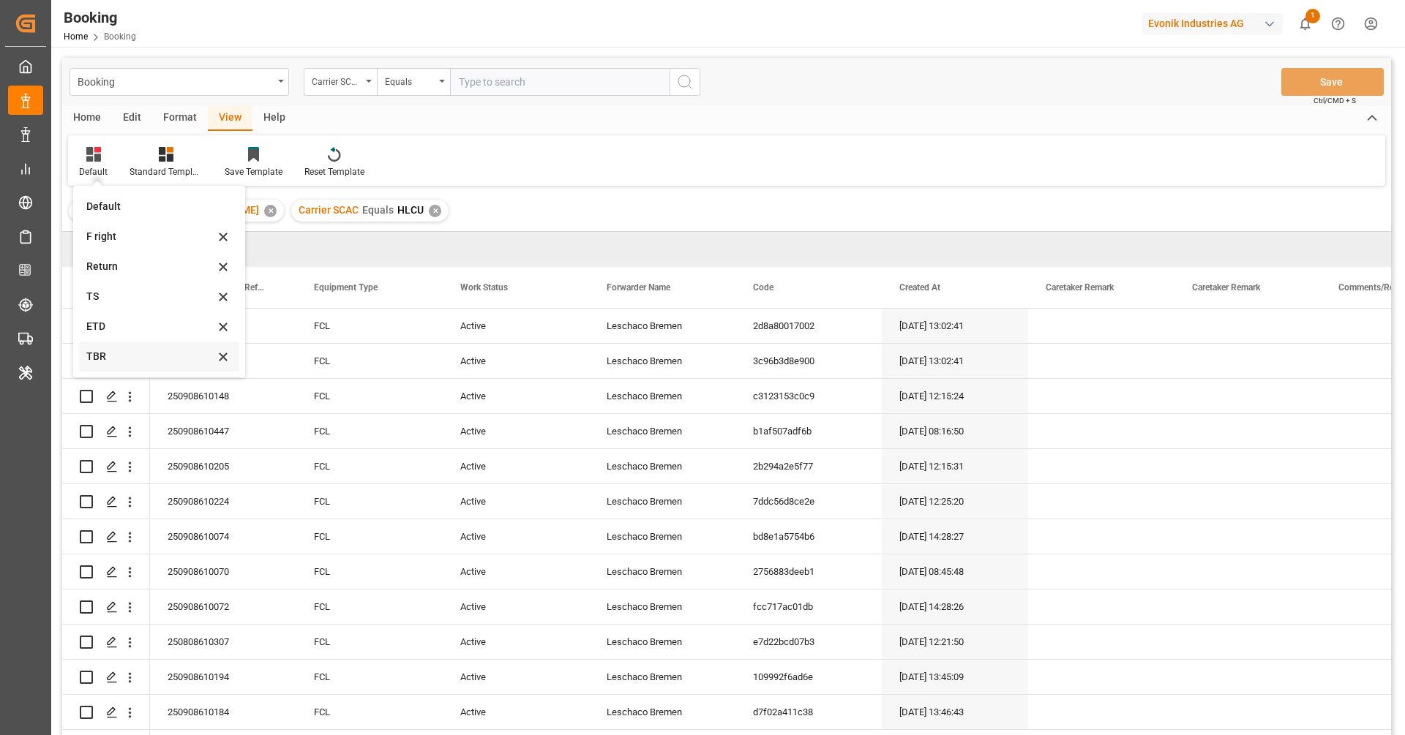
click at [126, 364] on div "TBR" at bounding box center [159, 357] width 160 height 30
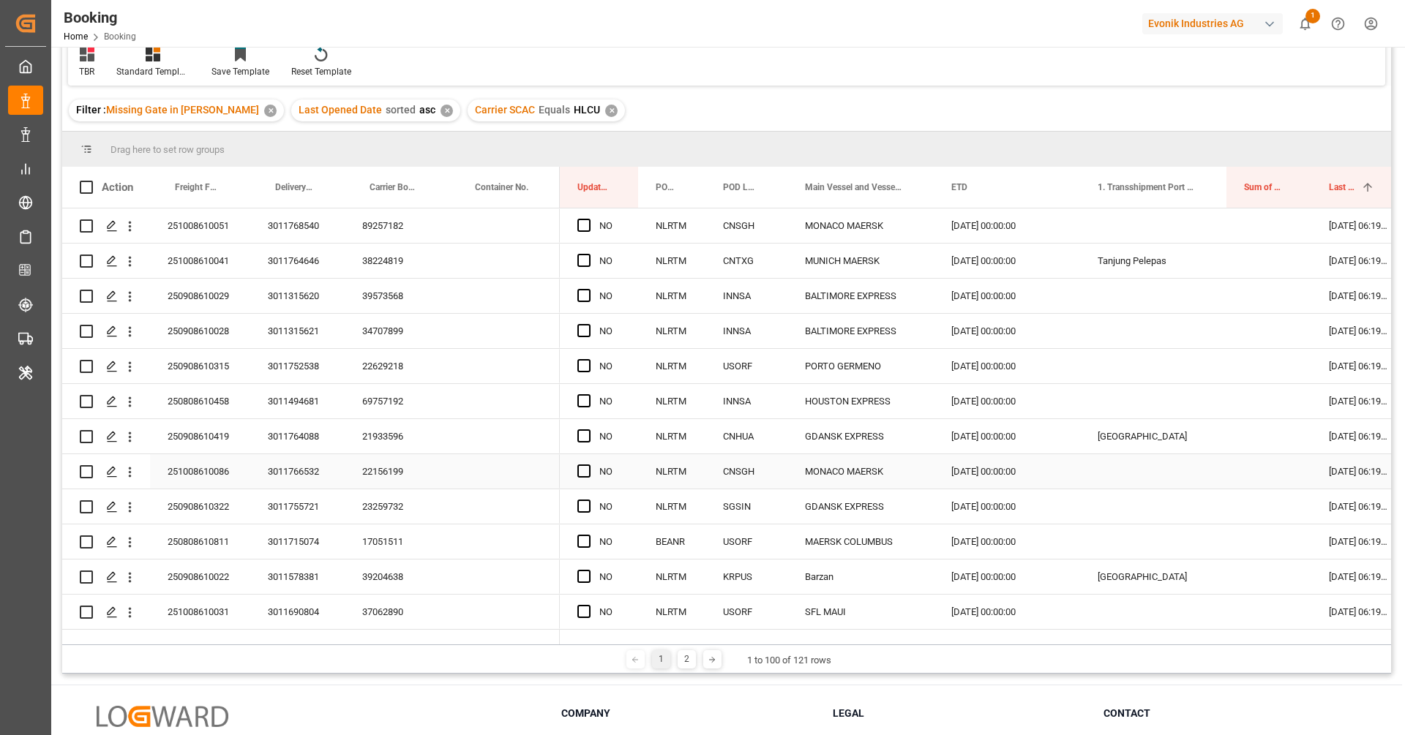
scroll to position [88, 0]
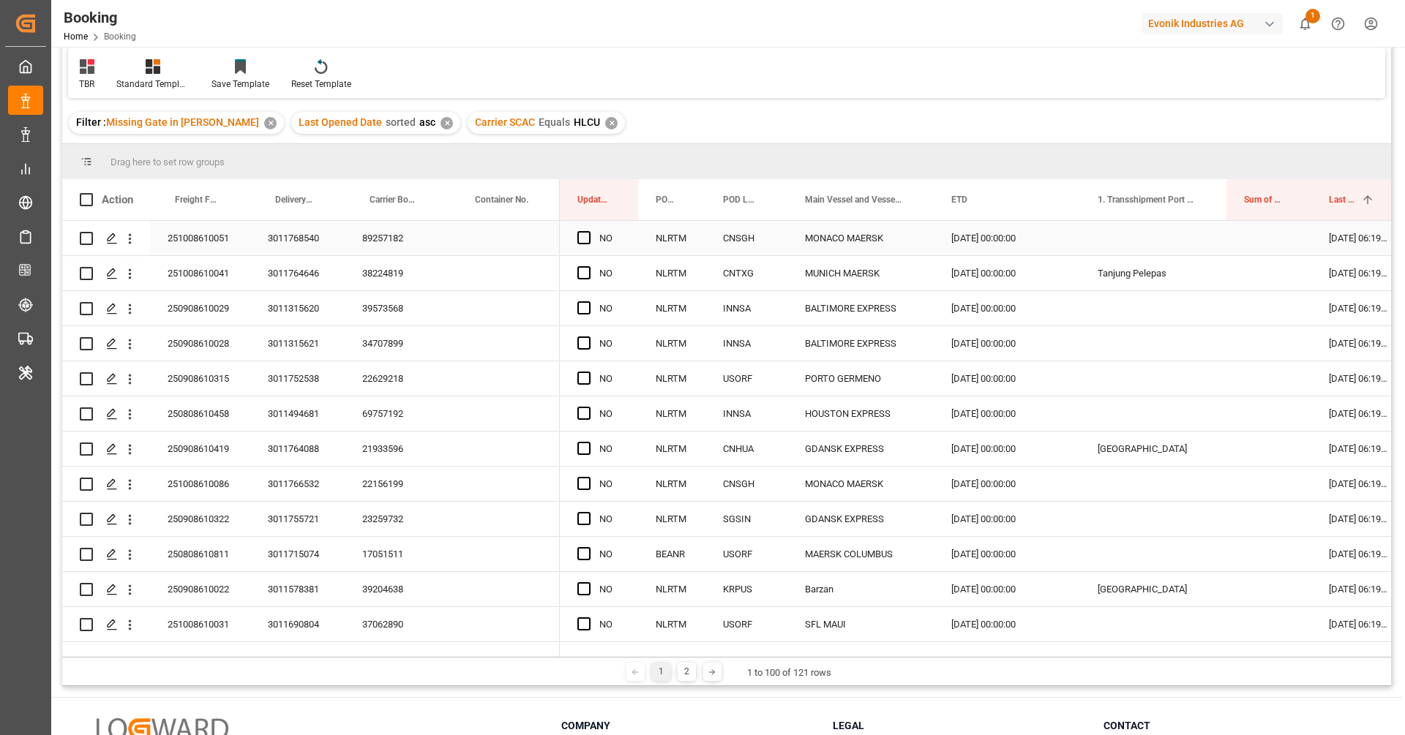
click at [398, 237] on div "89257182" at bounding box center [397, 238] width 105 height 34
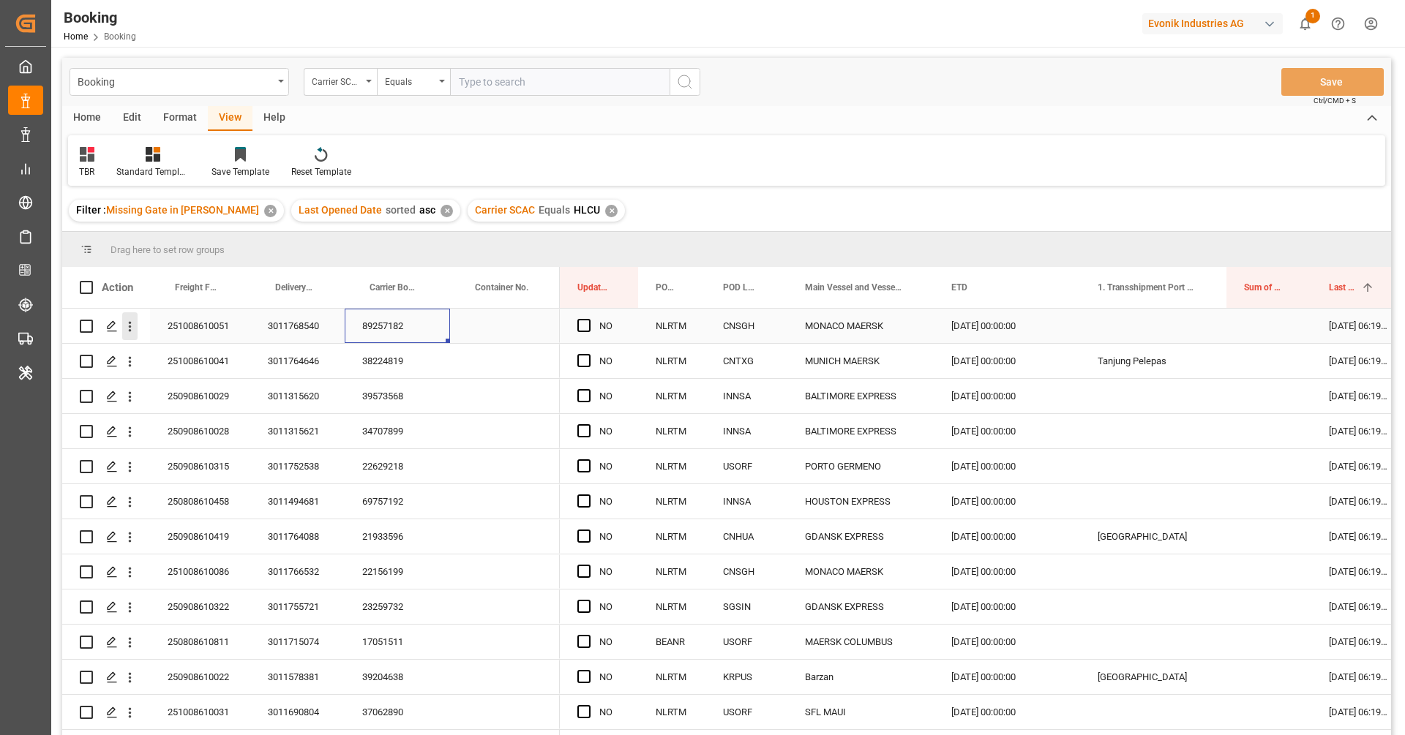
click at [131, 335] on button "open menu" at bounding box center [129, 326] width 15 height 28
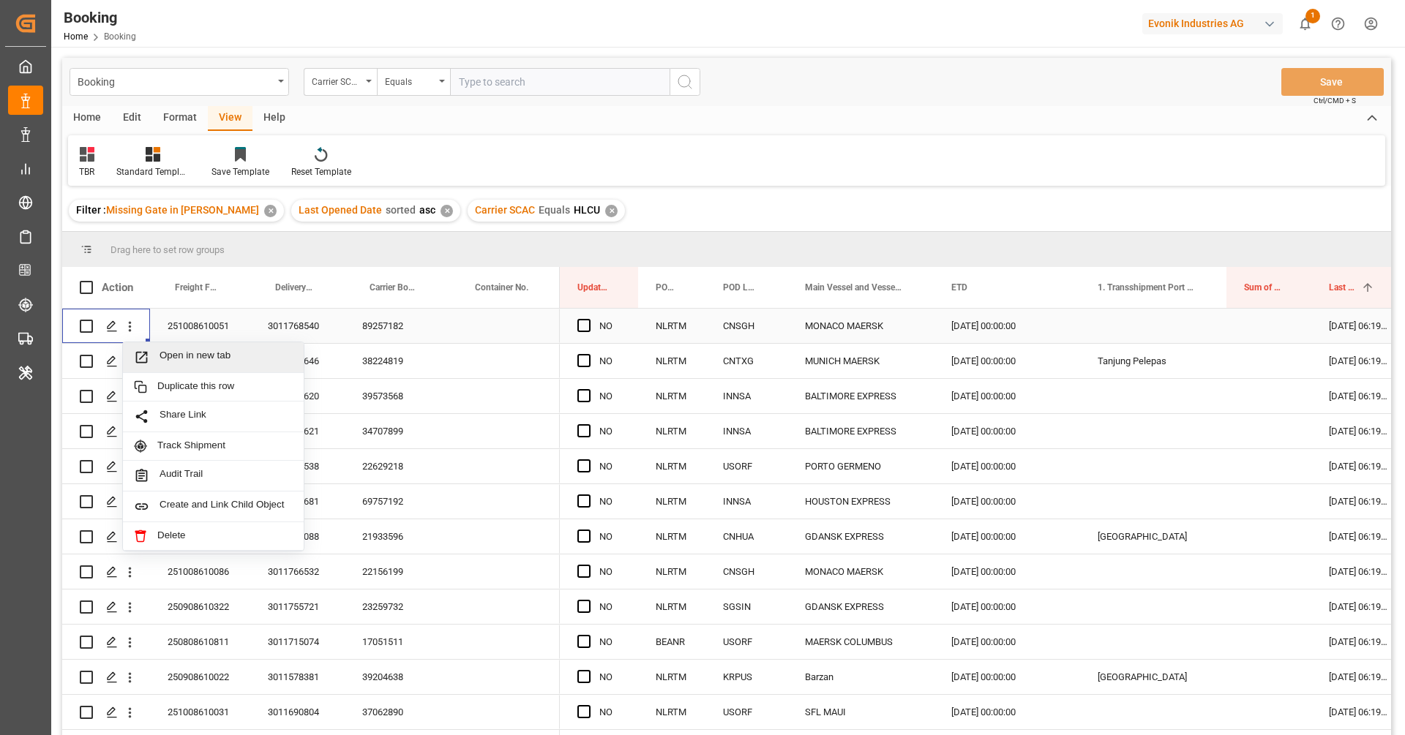
click at [160, 358] on span "Open in new tab" at bounding box center [225, 357] width 133 height 15
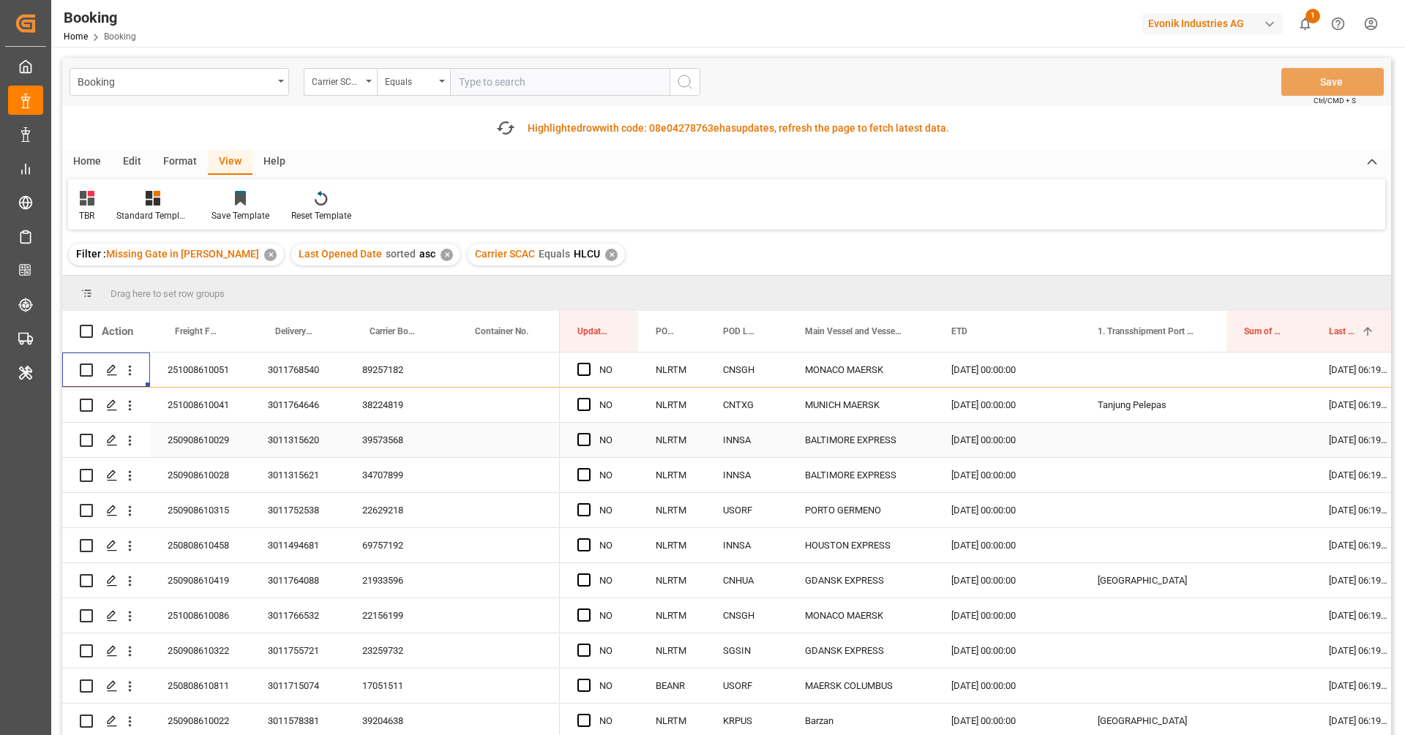
click at [380, 410] on div "38224819" at bounding box center [397, 405] width 105 height 34
click at [135, 414] on button "open menu" at bounding box center [129, 405] width 15 height 28
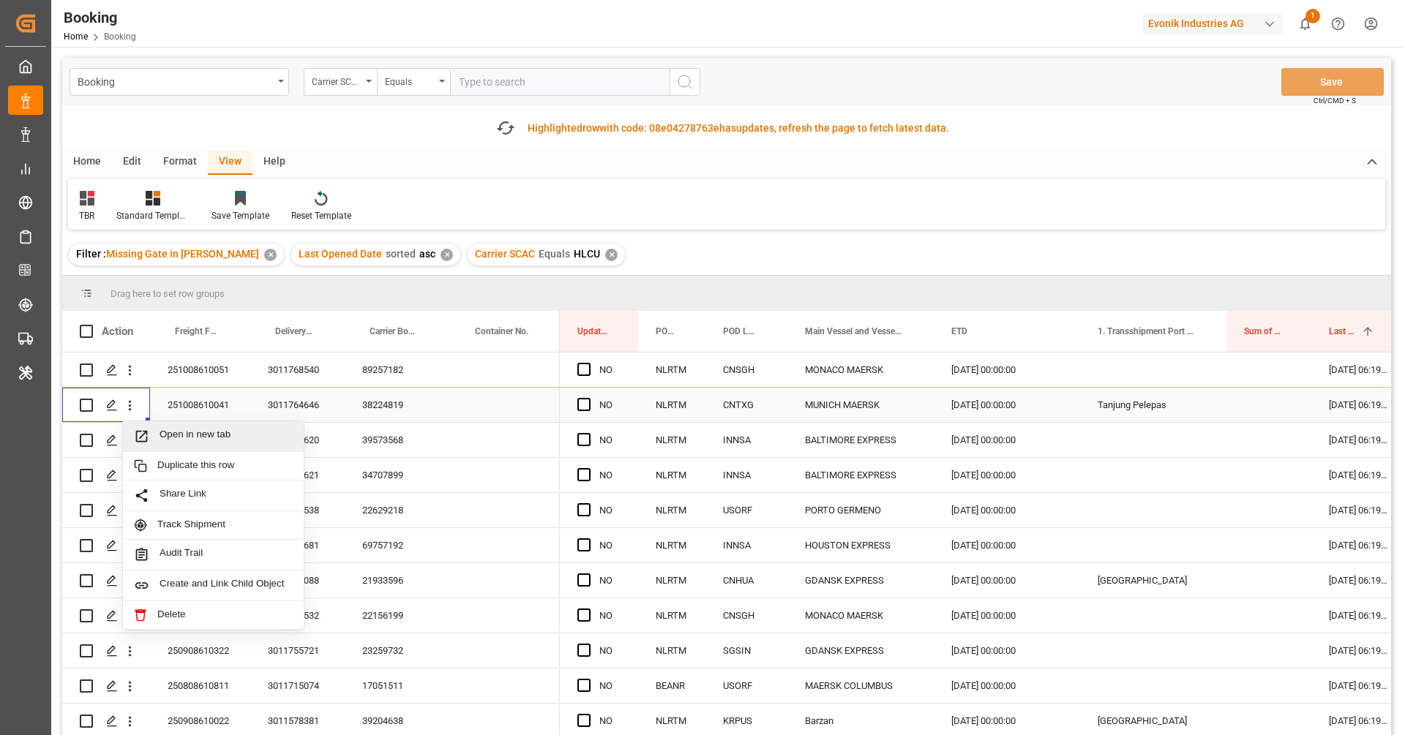
click at [173, 435] on span "Open in new tab" at bounding box center [225, 436] width 133 height 15
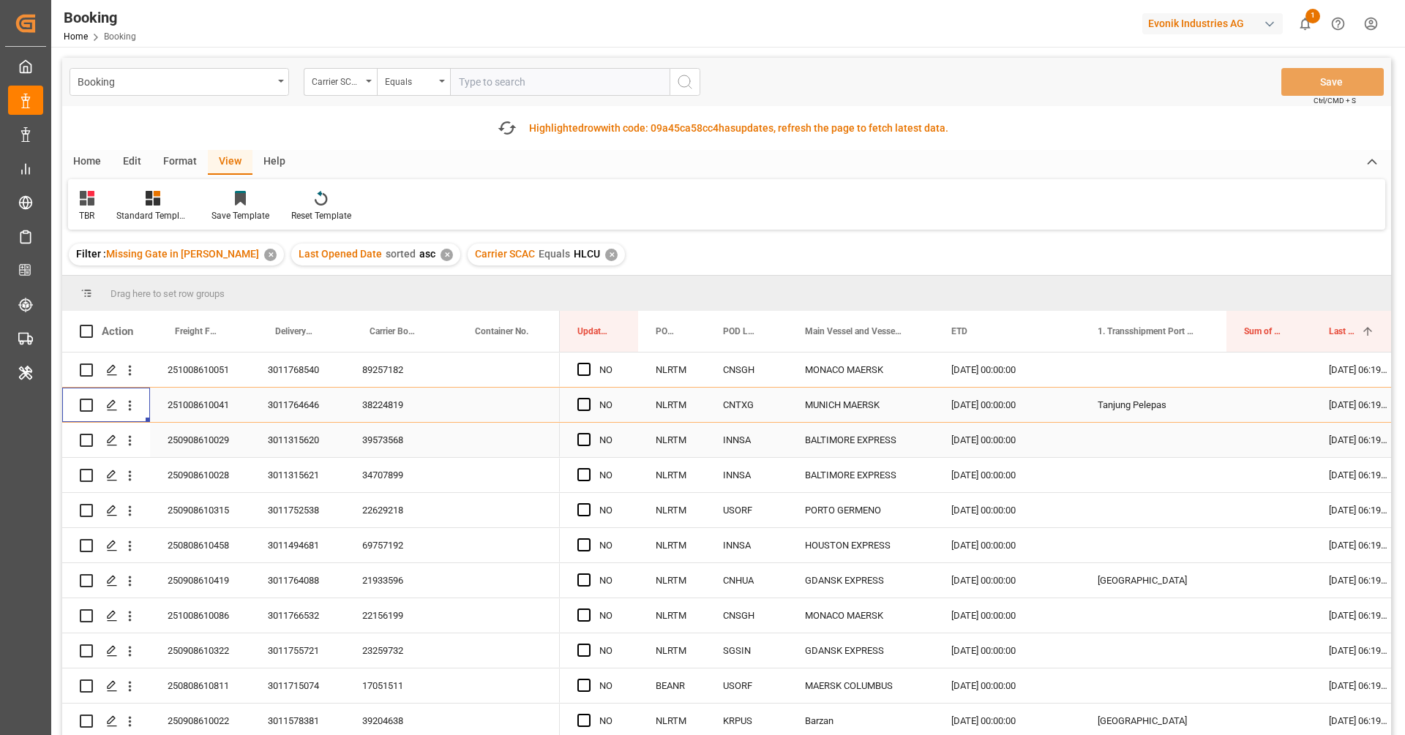
click at [379, 434] on div "39573568" at bounding box center [397, 440] width 105 height 34
click at [132, 439] on icon "open menu" at bounding box center [129, 440] width 15 height 15
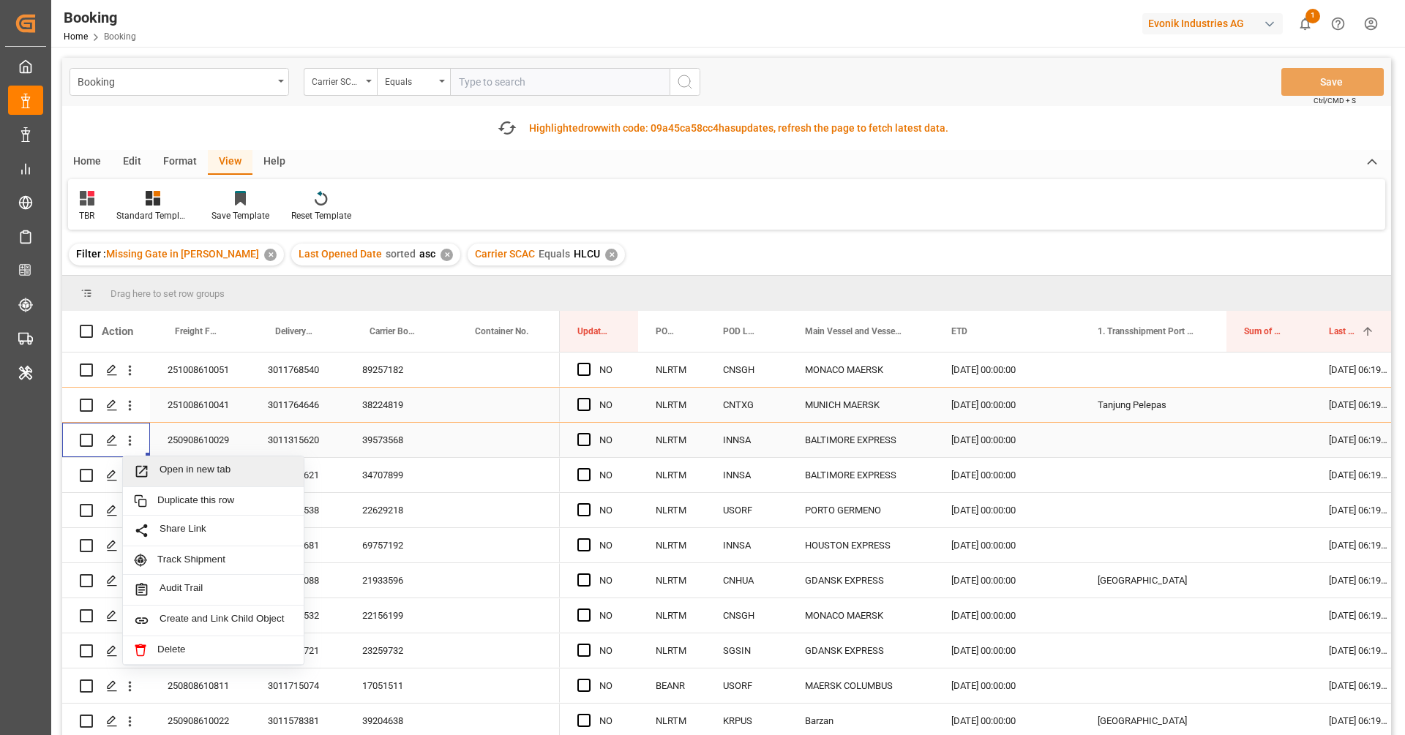
click at [155, 464] on span "Press SPACE to select this row." at bounding box center [147, 471] width 26 height 15
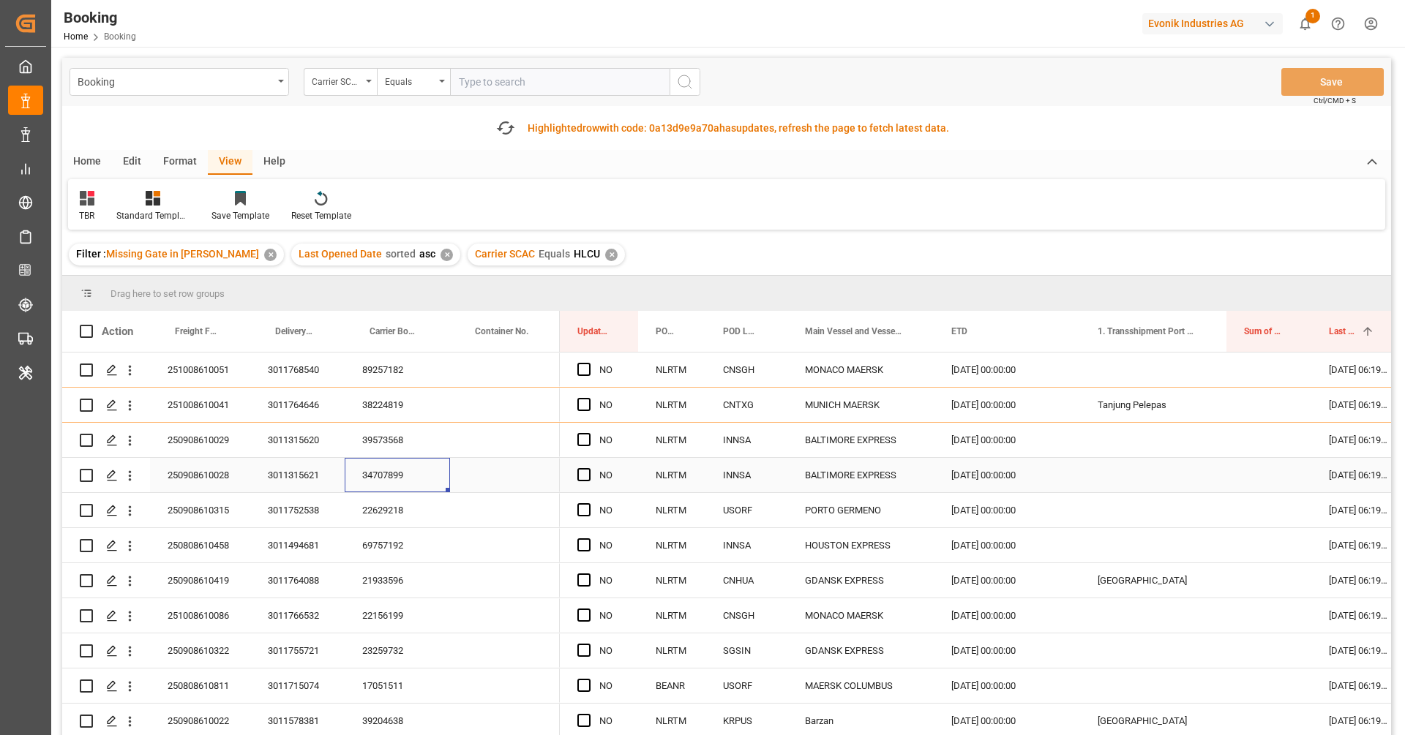
click at [380, 473] on div "34707899" at bounding box center [397, 475] width 105 height 34
click at [132, 481] on icon "open menu" at bounding box center [129, 475] width 15 height 15
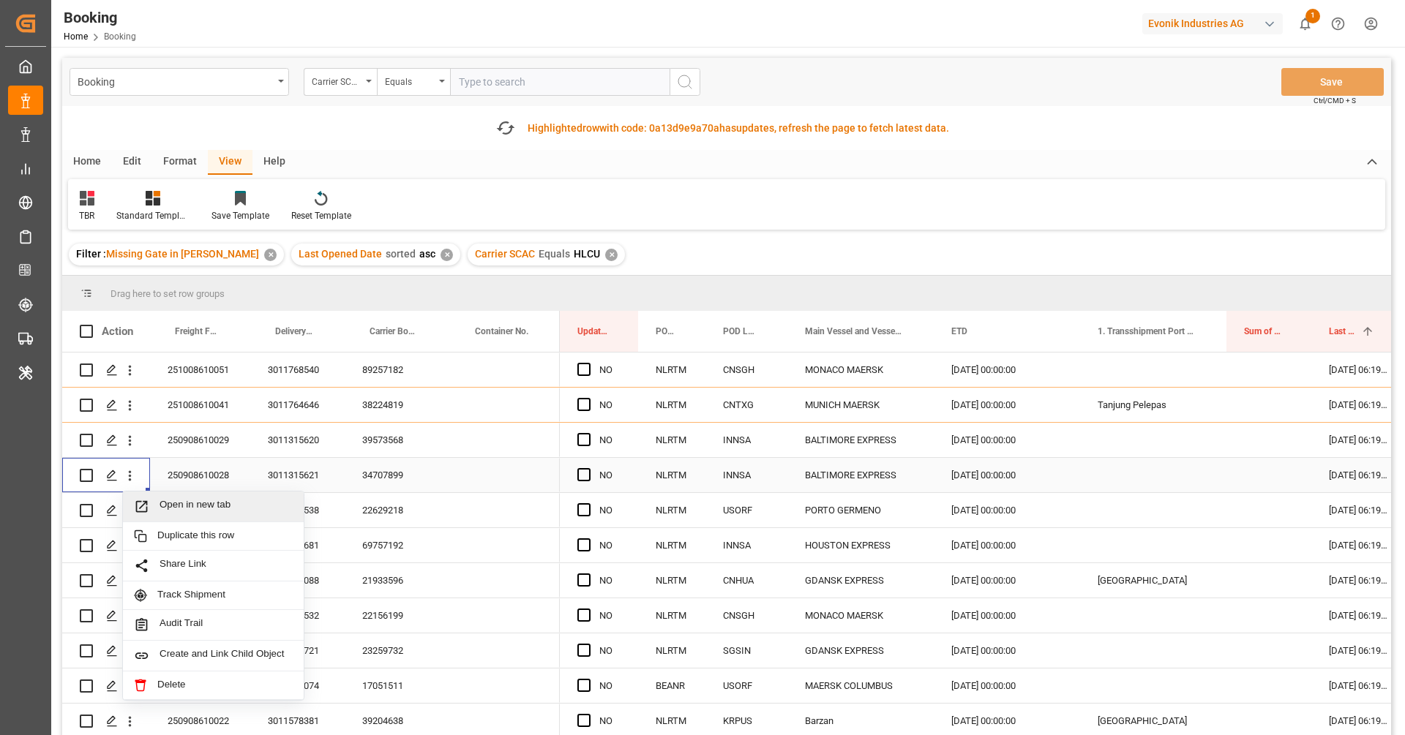
click at [185, 502] on span "Open in new tab" at bounding box center [225, 506] width 133 height 15
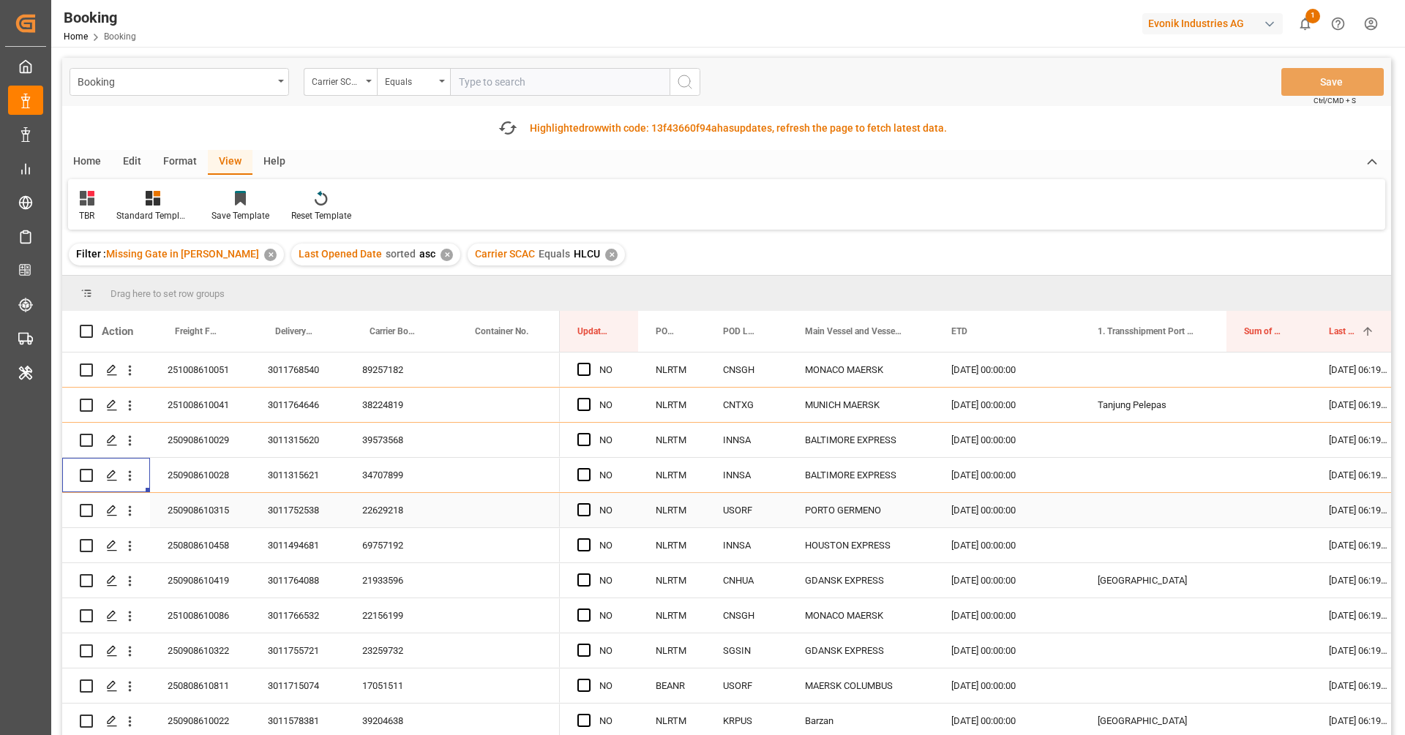
click at [360, 525] on div "22629218" at bounding box center [397, 510] width 105 height 34
click at [132, 519] on button "open menu" at bounding box center [129, 511] width 15 height 28
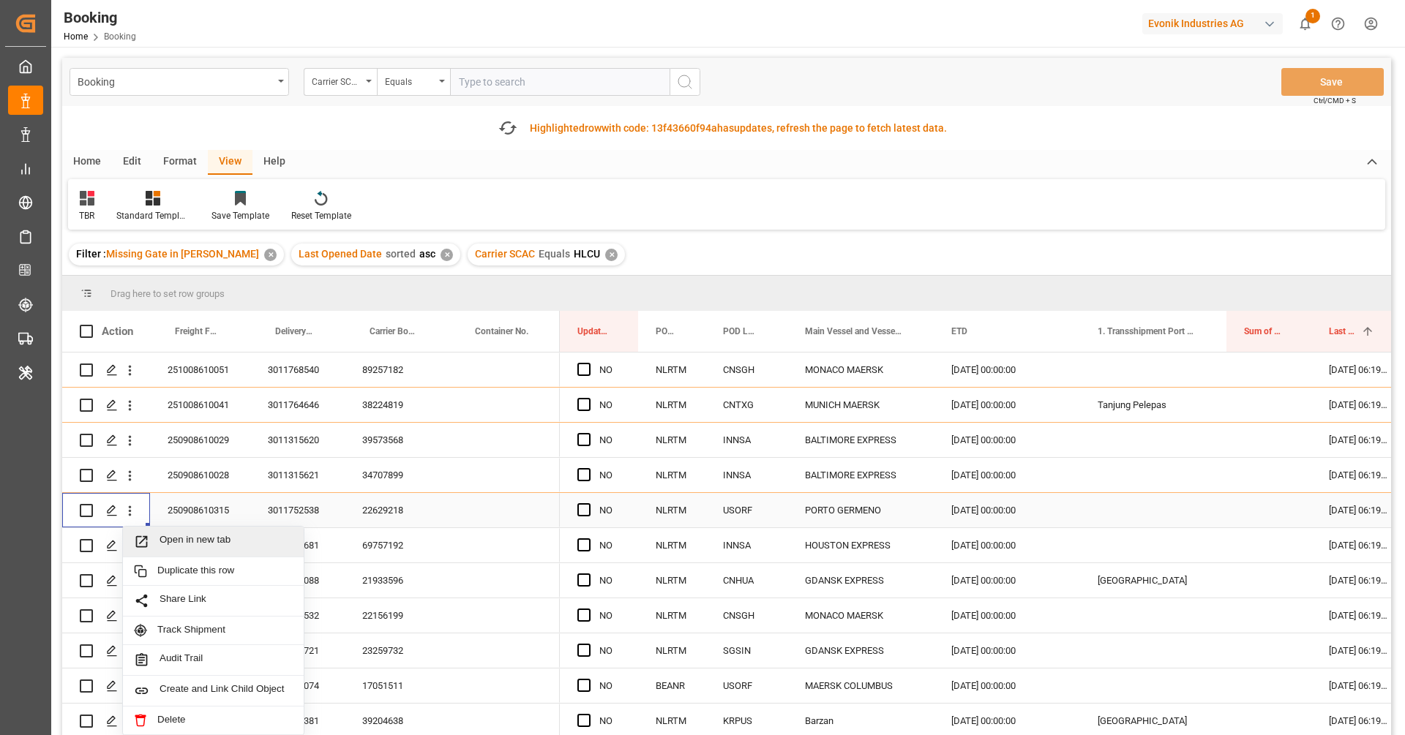
click at [150, 534] on span "Press SPACE to select this row." at bounding box center [147, 541] width 26 height 15
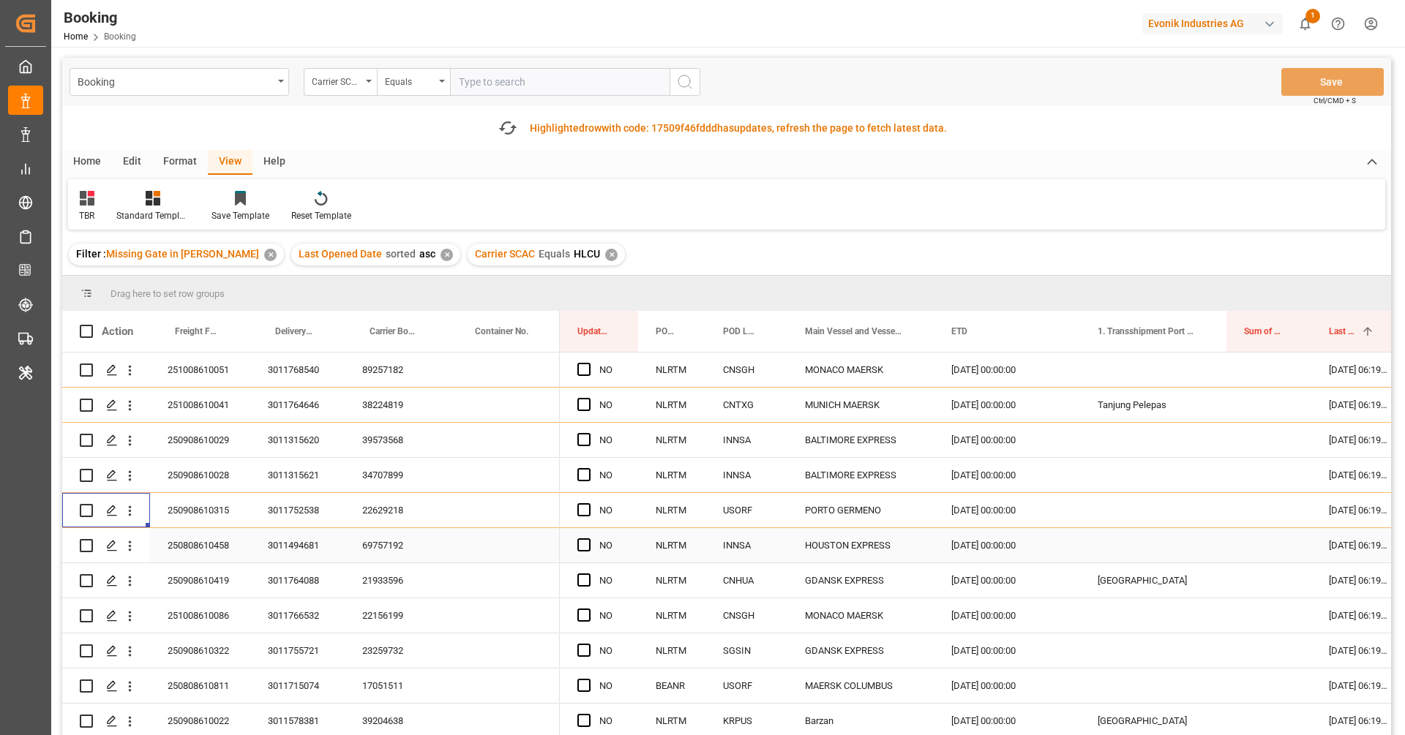
click at [390, 555] on div "69757192" at bounding box center [397, 545] width 105 height 34
click at [134, 550] on icon "open menu" at bounding box center [129, 545] width 15 height 15
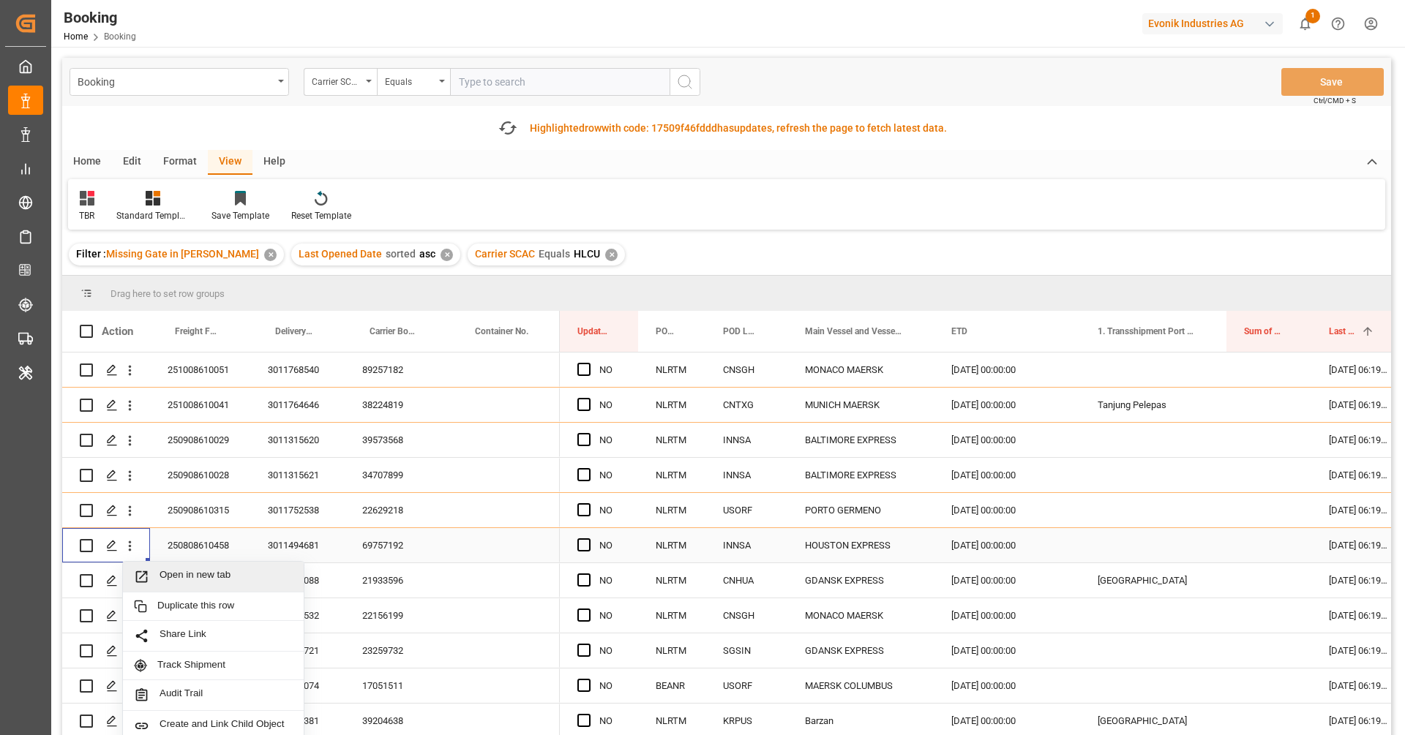
click at [176, 569] on span "Open in new tab" at bounding box center [225, 576] width 133 height 15
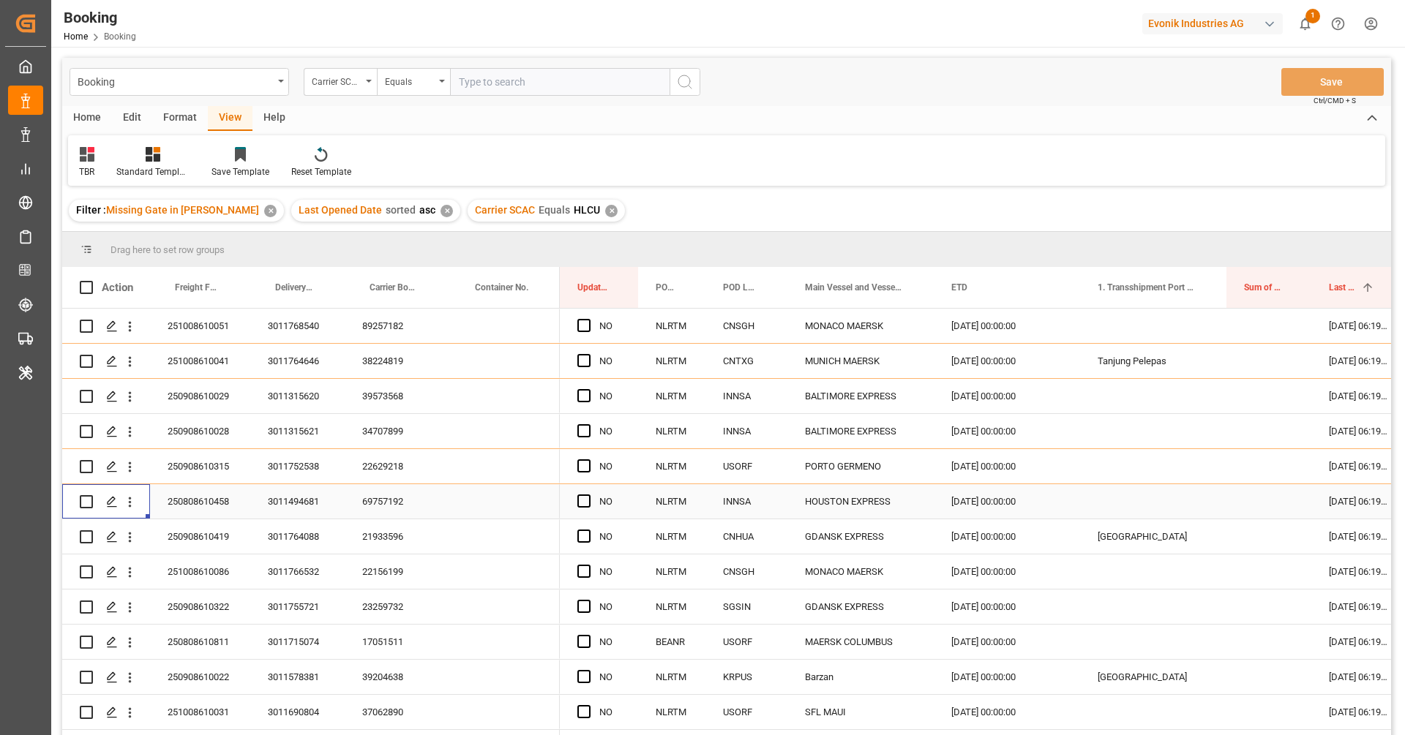
click at [187, 122] on div "Format" at bounding box center [180, 118] width 56 height 25
click at [98, 164] on div "Filter Rows" at bounding box center [100, 162] width 65 height 32
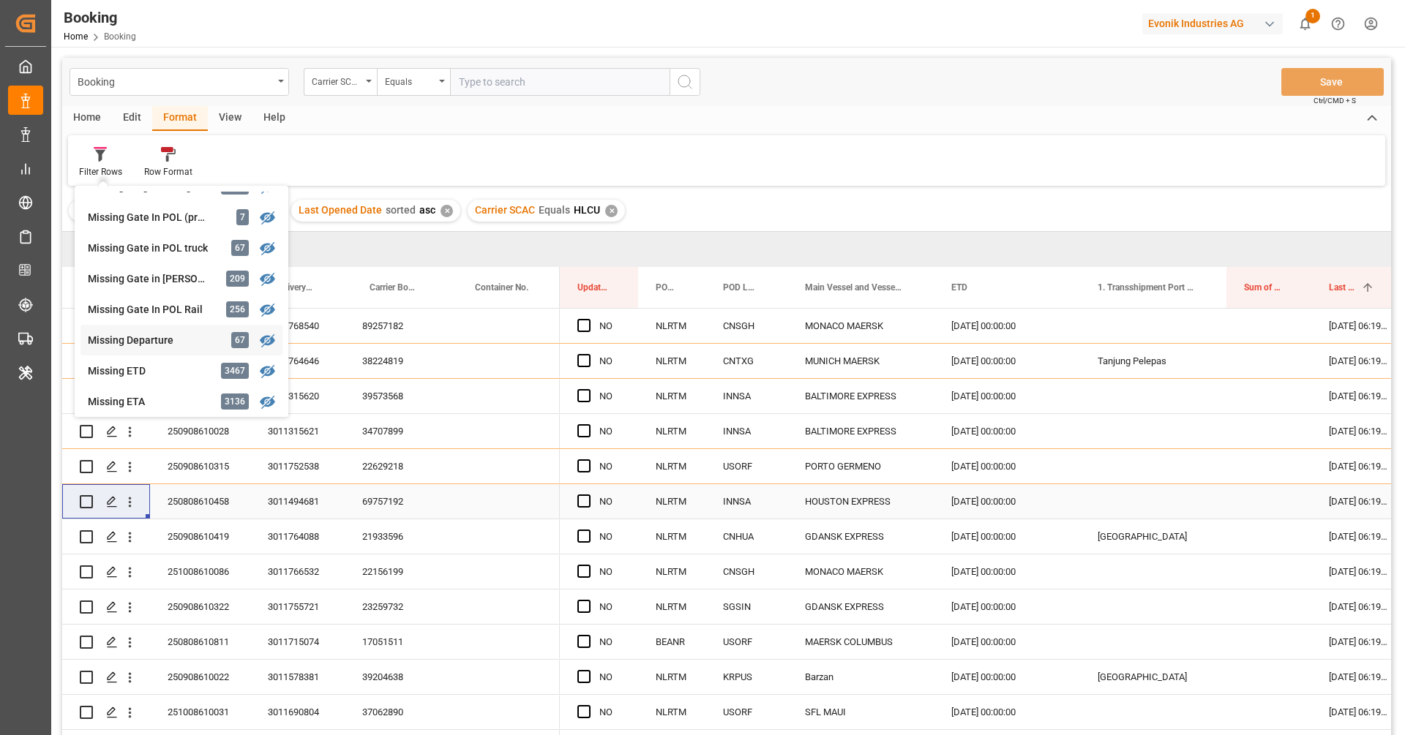
scroll to position [230, 0]
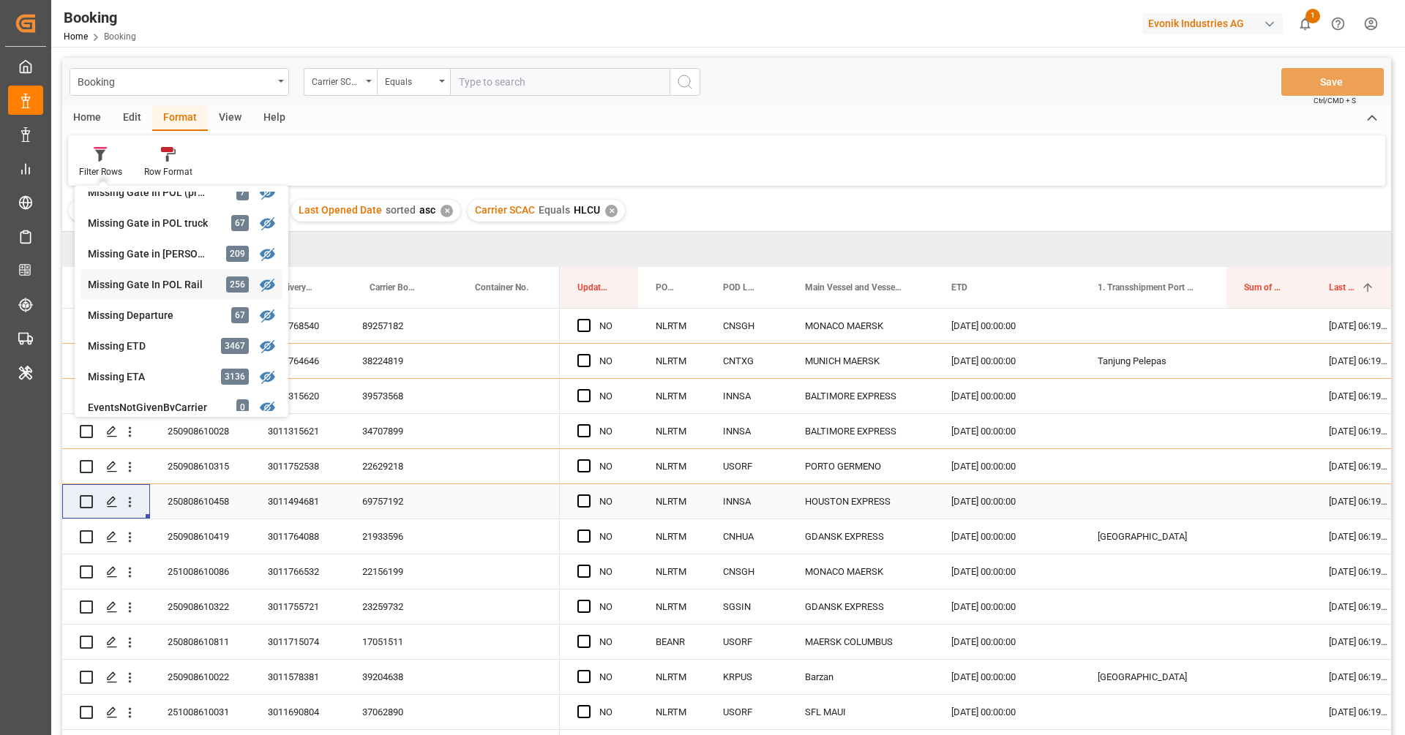
click at [159, 286] on div "Booking Carrier SCAC Equals Save Ctrl/CMD + S Home Edit Format View Help Filter…" at bounding box center [726, 416] width 1329 height 716
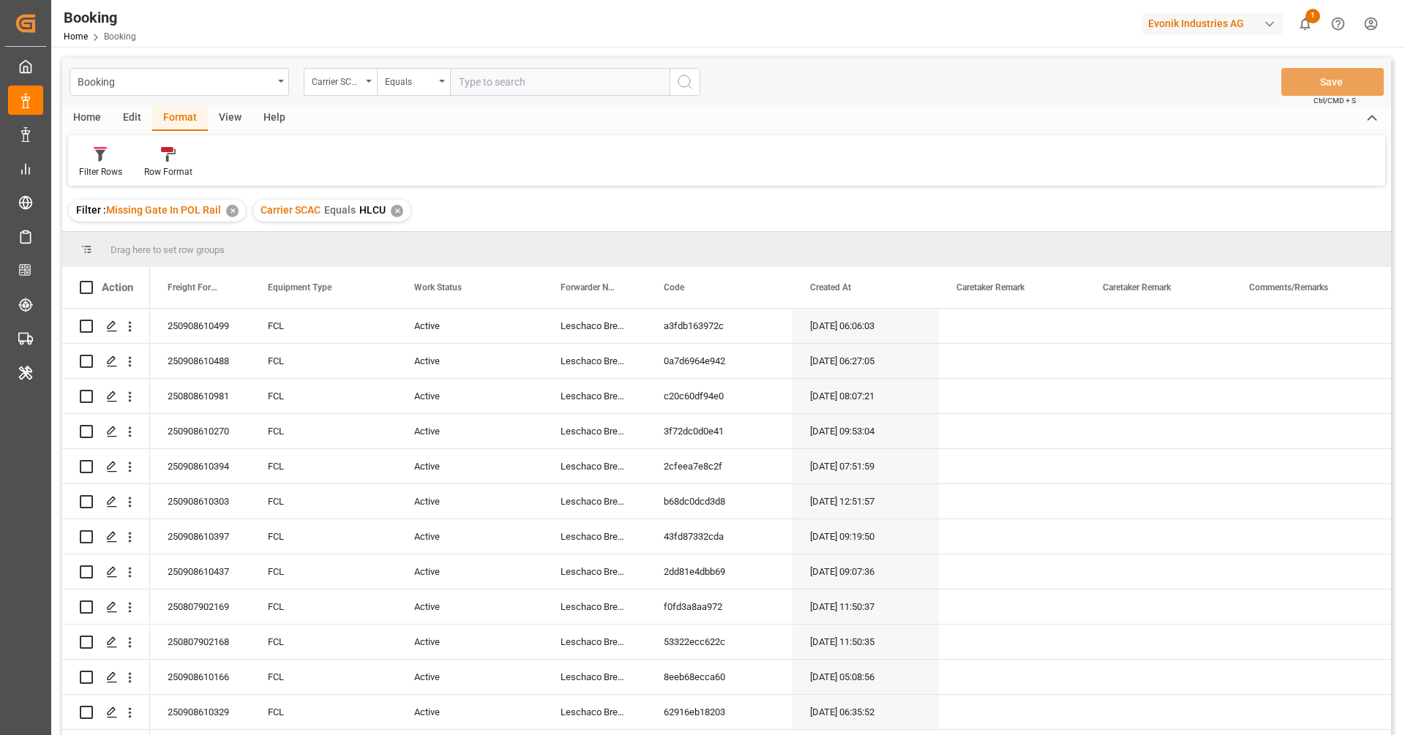
click at [476, 157] on div "Filter Rows Row Format" at bounding box center [726, 160] width 1317 height 50
click at [1060, 97] on div "Booking Carrier SCAC Equals Save Ctrl/CMD + S" at bounding box center [726, 82] width 1329 height 48
click at [793, 159] on div "Filter Rows Row Format" at bounding box center [726, 160] width 1317 height 50
click at [224, 128] on div "View" at bounding box center [230, 118] width 45 height 25
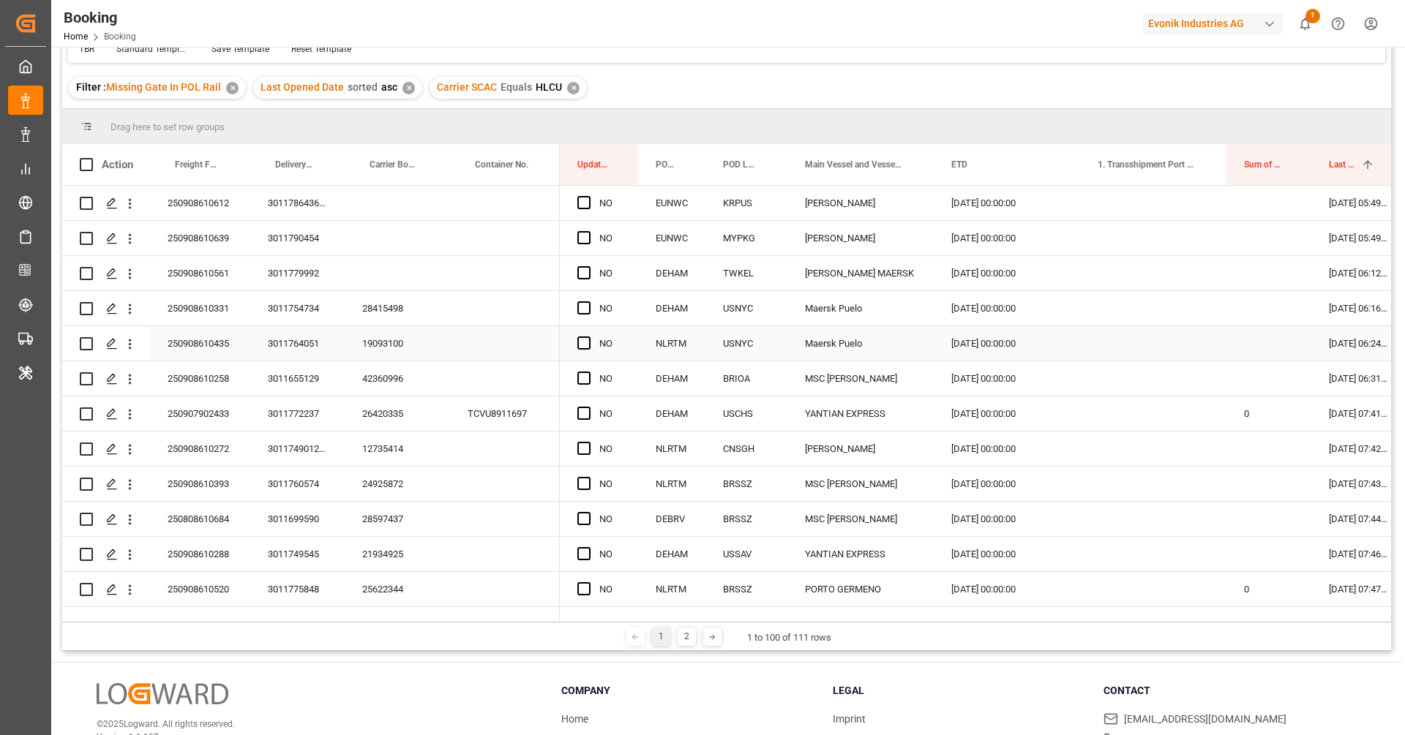
scroll to position [85, 0]
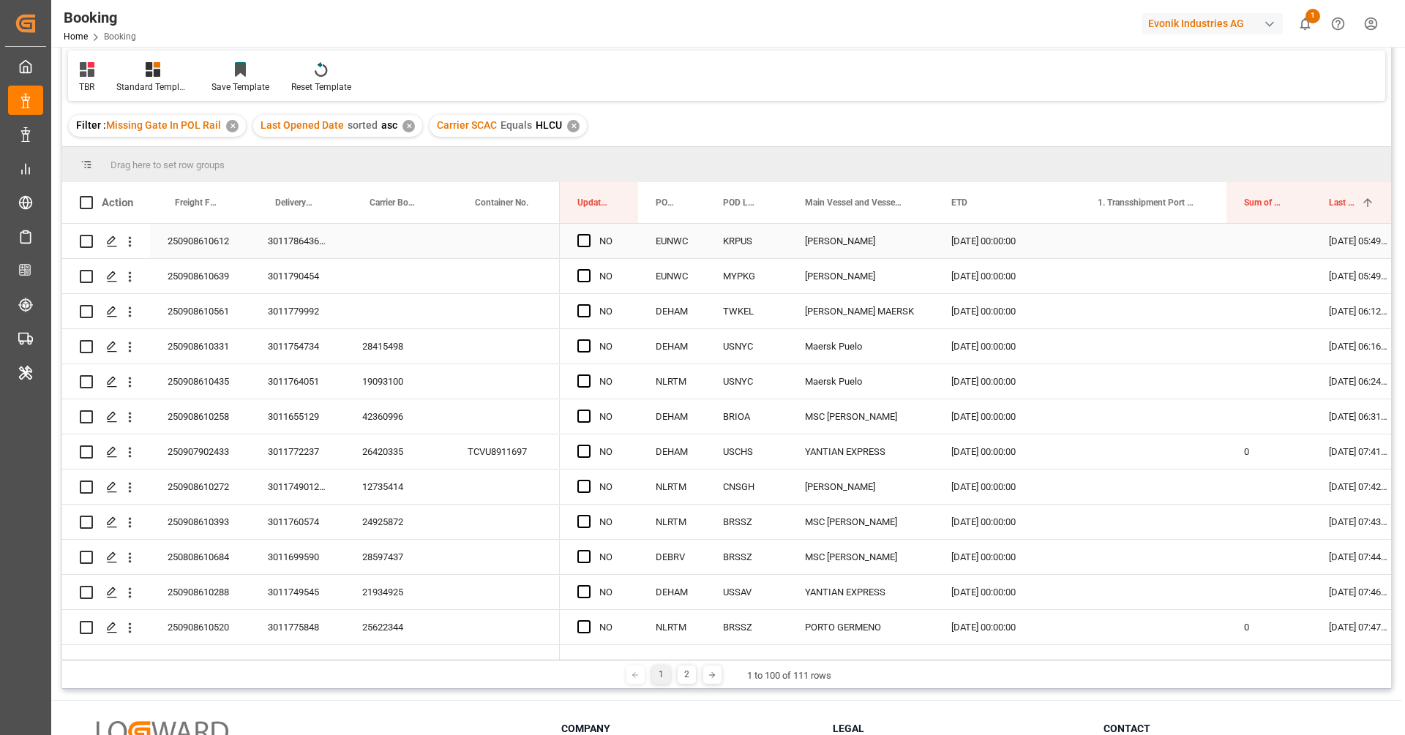
click at [199, 243] on div "250908610612" at bounding box center [200, 241] width 100 height 34
click at [134, 243] on icon "open menu" at bounding box center [129, 241] width 15 height 15
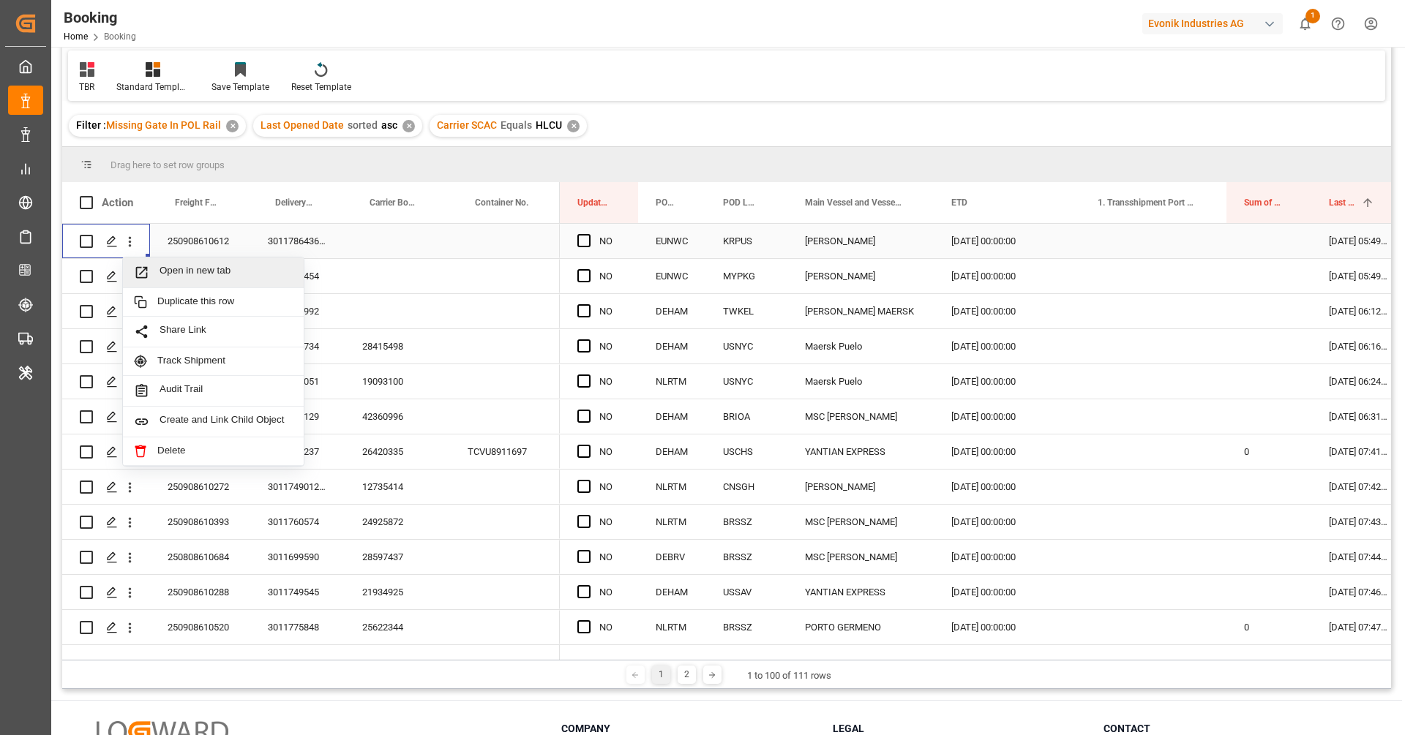
click at [169, 271] on span "Open in new tab" at bounding box center [225, 272] width 133 height 15
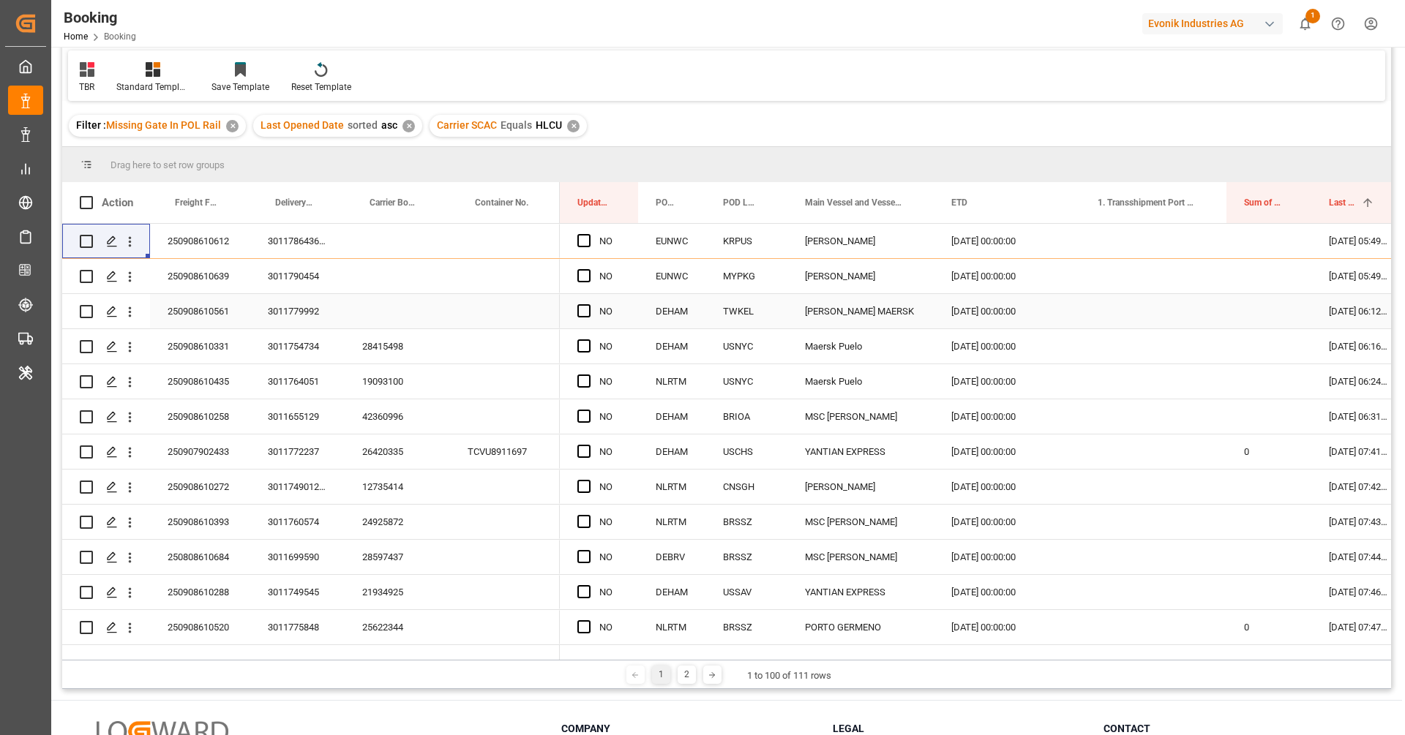
click at [224, 294] on div "250908610561" at bounding box center [200, 311] width 100 height 34
click at [222, 284] on div "250908610639" at bounding box center [200, 276] width 100 height 34
click at [135, 280] on icon "open menu" at bounding box center [129, 276] width 15 height 15
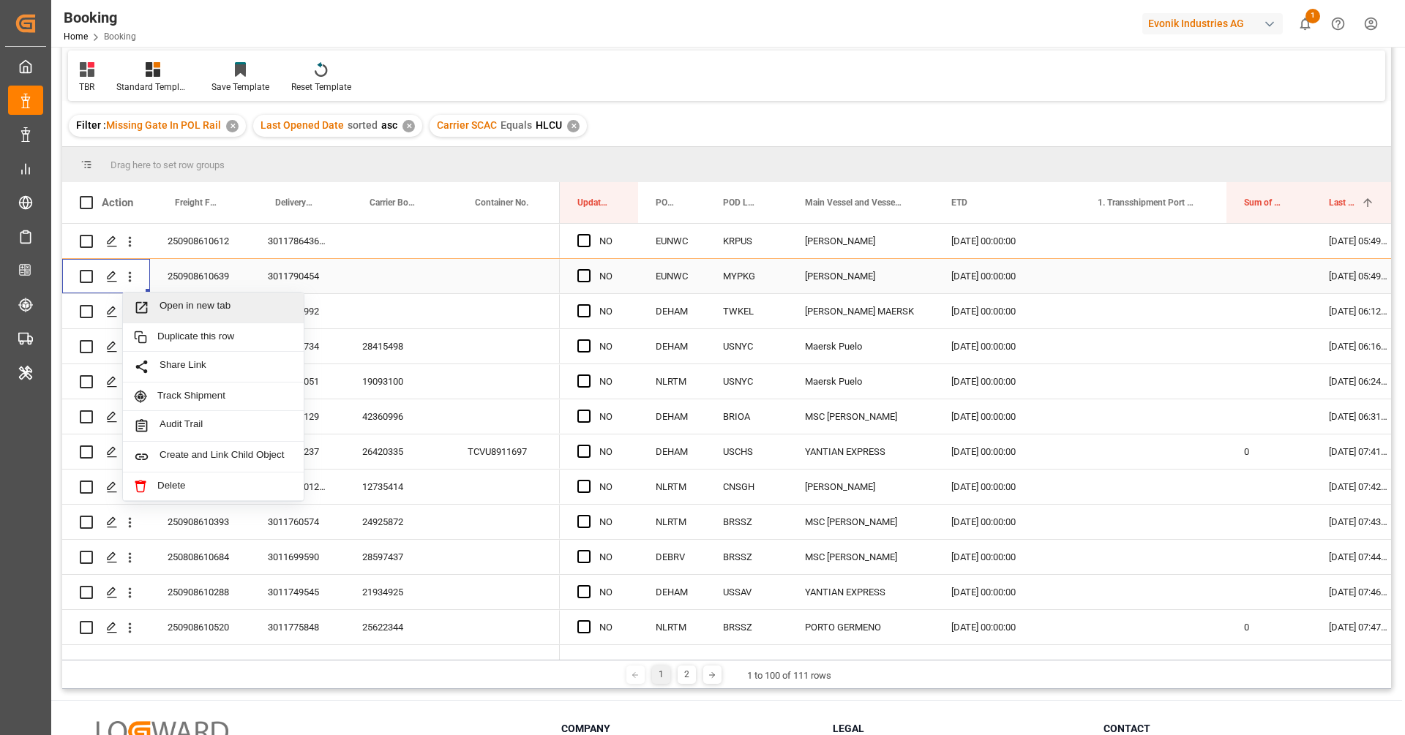
click at [159, 301] on span "Open in new tab" at bounding box center [225, 307] width 133 height 15
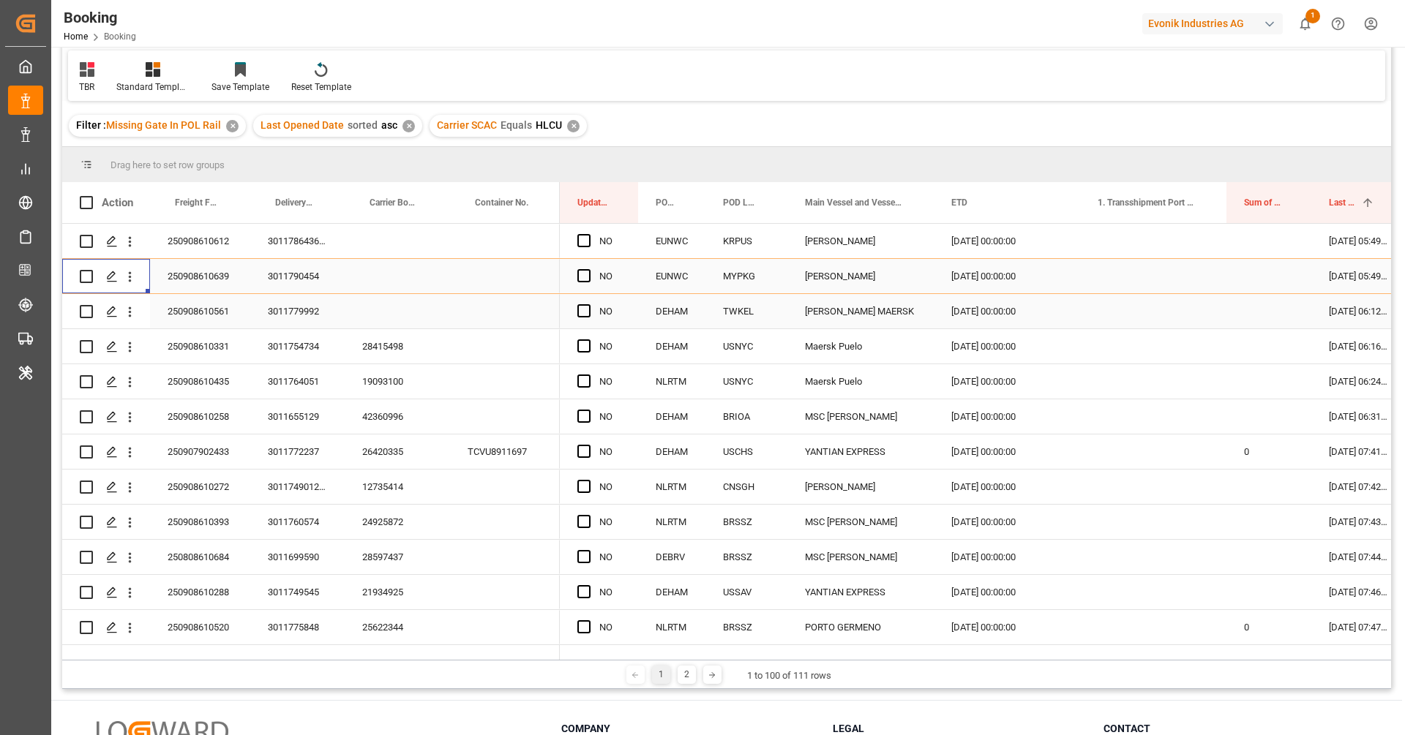
click at [270, 322] on div "3011779992" at bounding box center [297, 311] width 94 height 34
click at [195, 315] on div "250908610561" at bounding box center [200, 311] width 100 height 34
click at [135, 318] on icon "open menu" at bounding box center [129, 311] width 15 height 15
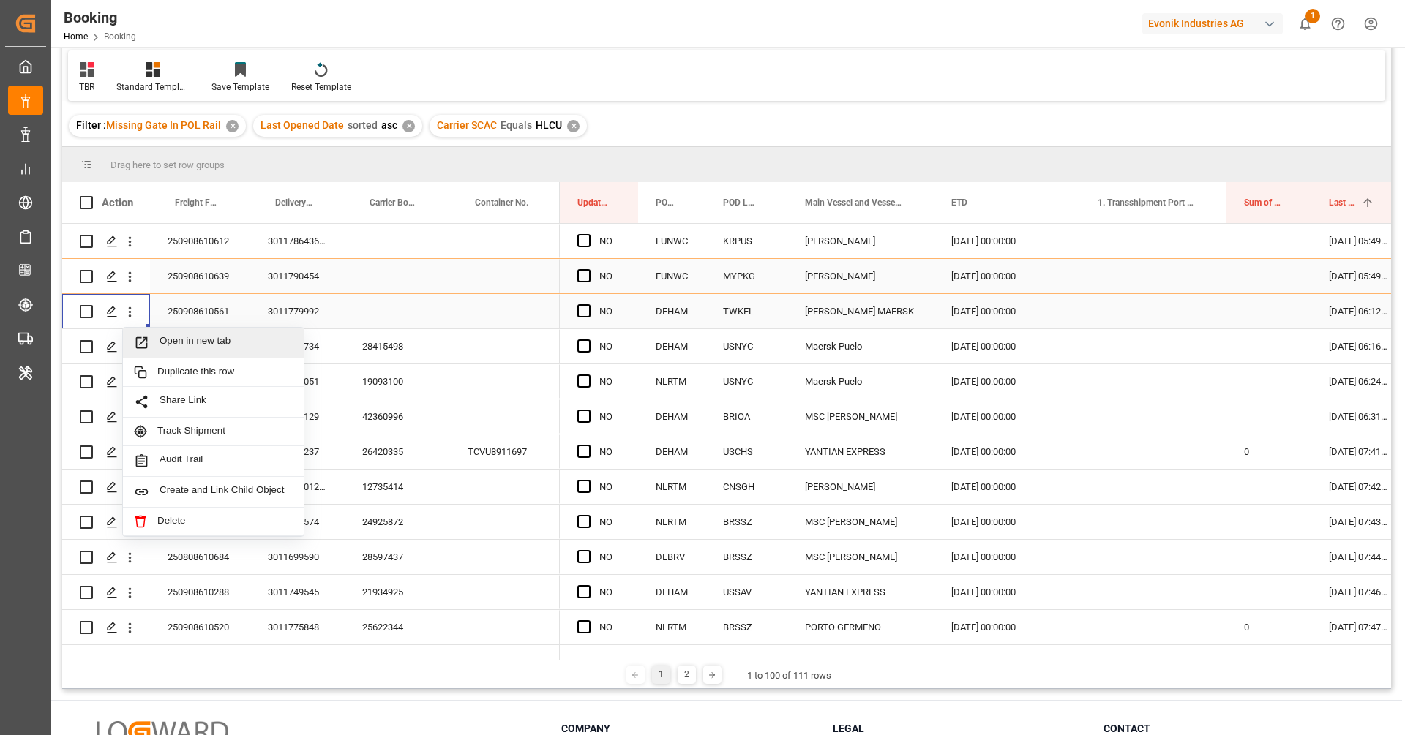
click at [177, 339] on span "Open in new tab" at bounding box center [225, 342] width 133 height 15
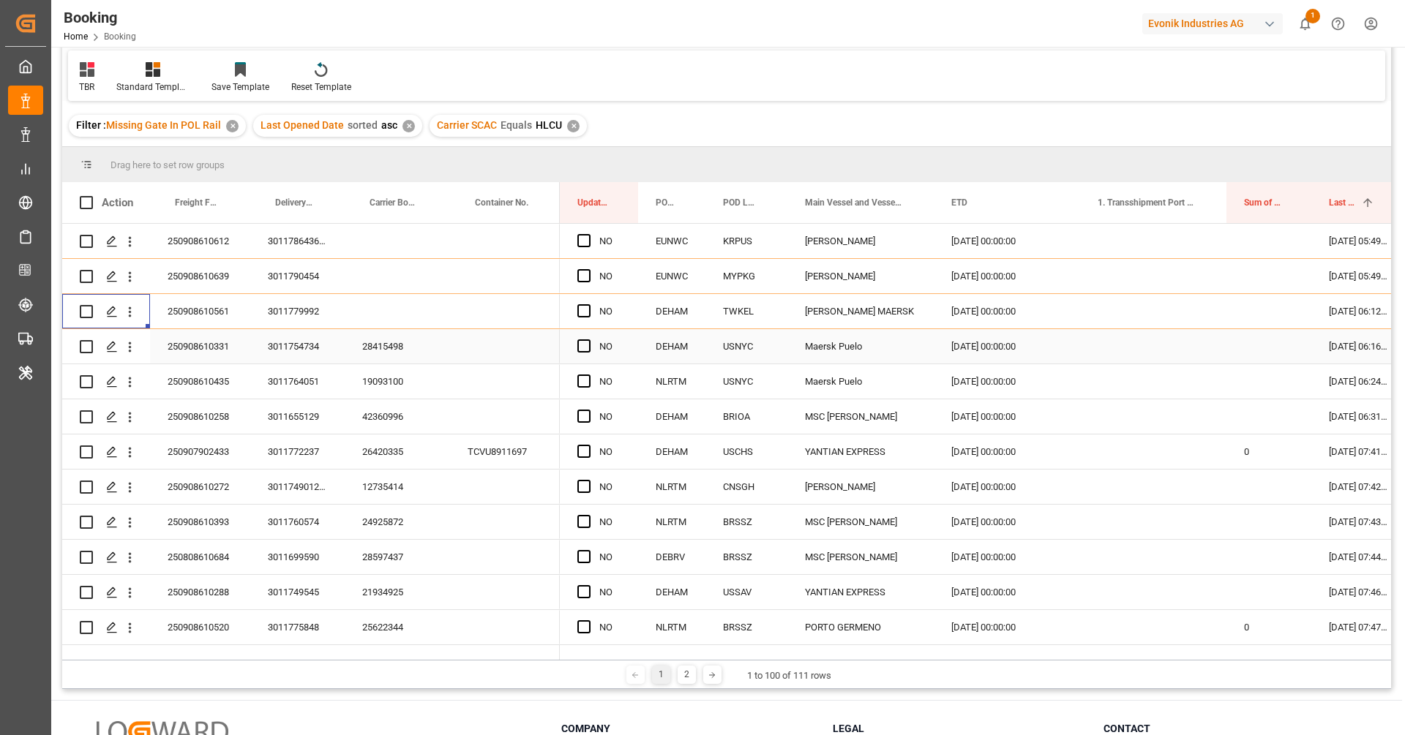
click at [394, 353] on div "28415498" at bounding box center [397, 346] width 105 height 34
click at [135, 350] on icon "open menu" at bounding box center [129, 346] width 15 height 15
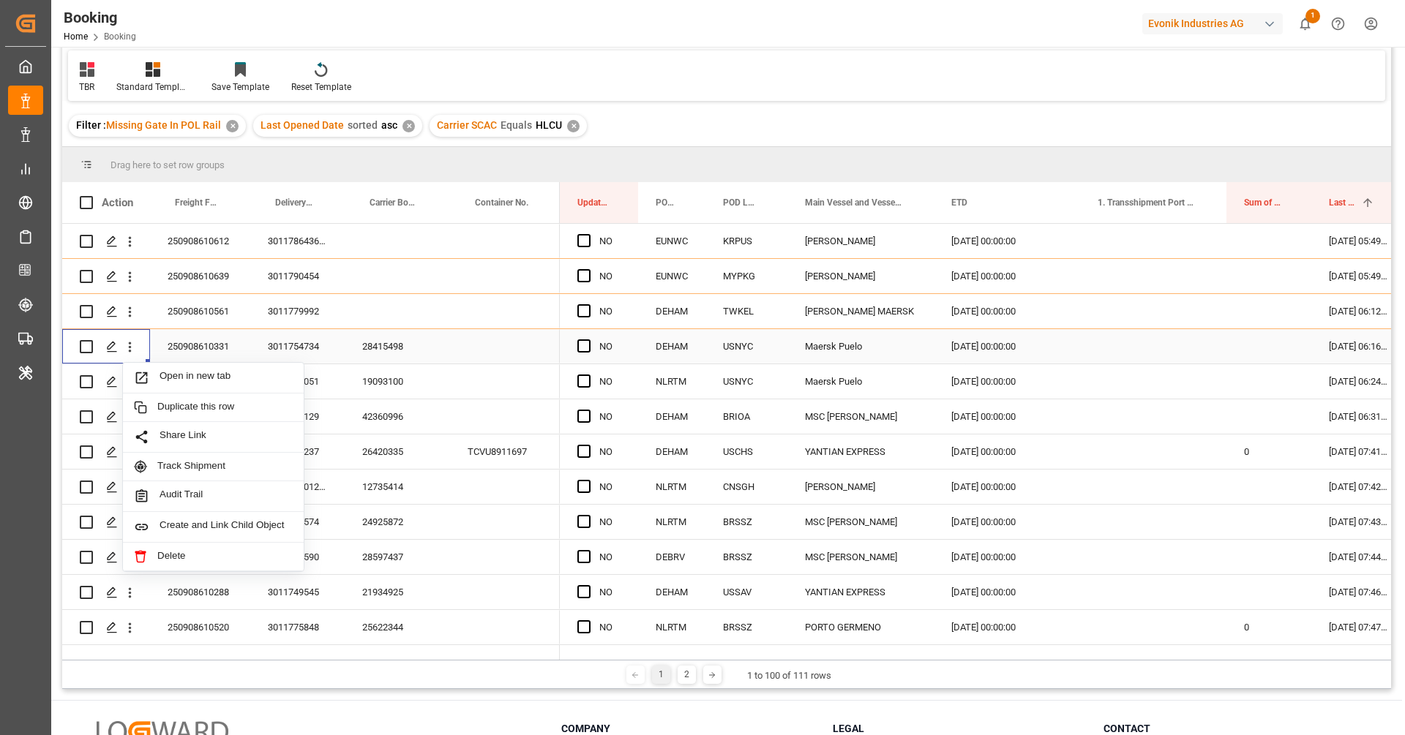
click at [152, 362] on div "Open in new tab Duplicate this row Share Link Track Shipment Audit Trail Create…" at bounding box center [213, 467] width 182 height 210
click at [166, 370] on span "Open in new tab" at bounding box center [225, 377] width 133 height 15
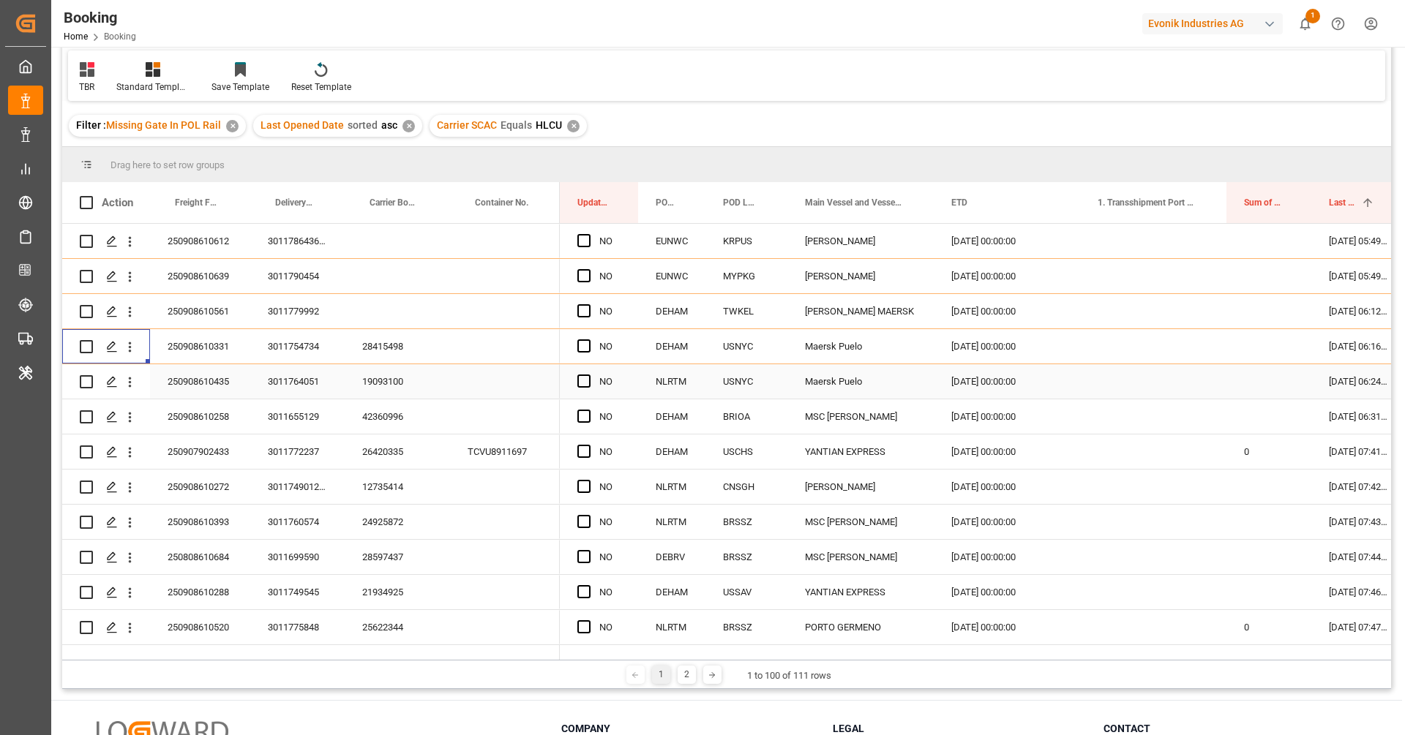
click at [408, 380] on div "19093100" at bounding box center [397, 381] width 105 height 34
click at [132, 392] on button "open menu" at bounding box center [129, 382] width 15 height 28
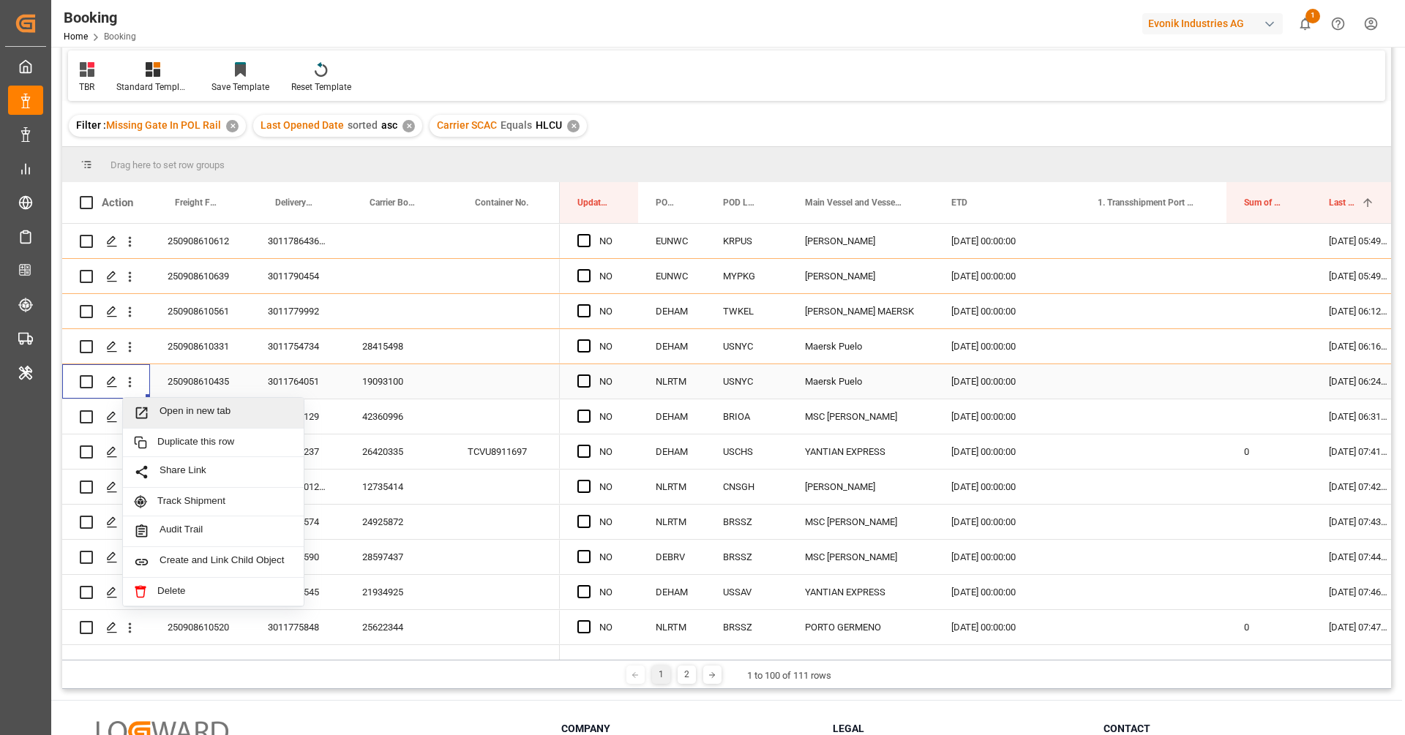
click at [167, 406] on span "Open in new tab" at bounding box center [225, 412] width 133 height 15
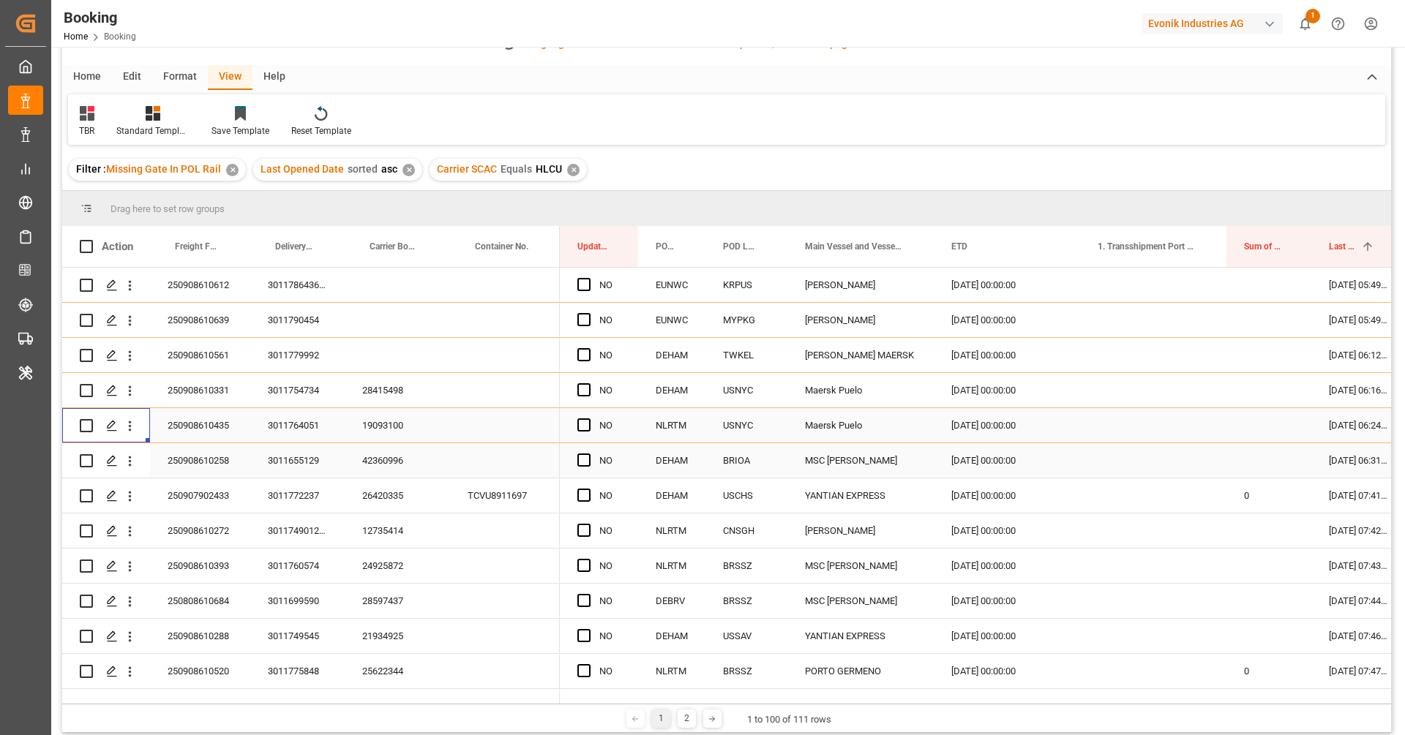
scroll to position [129, 0]
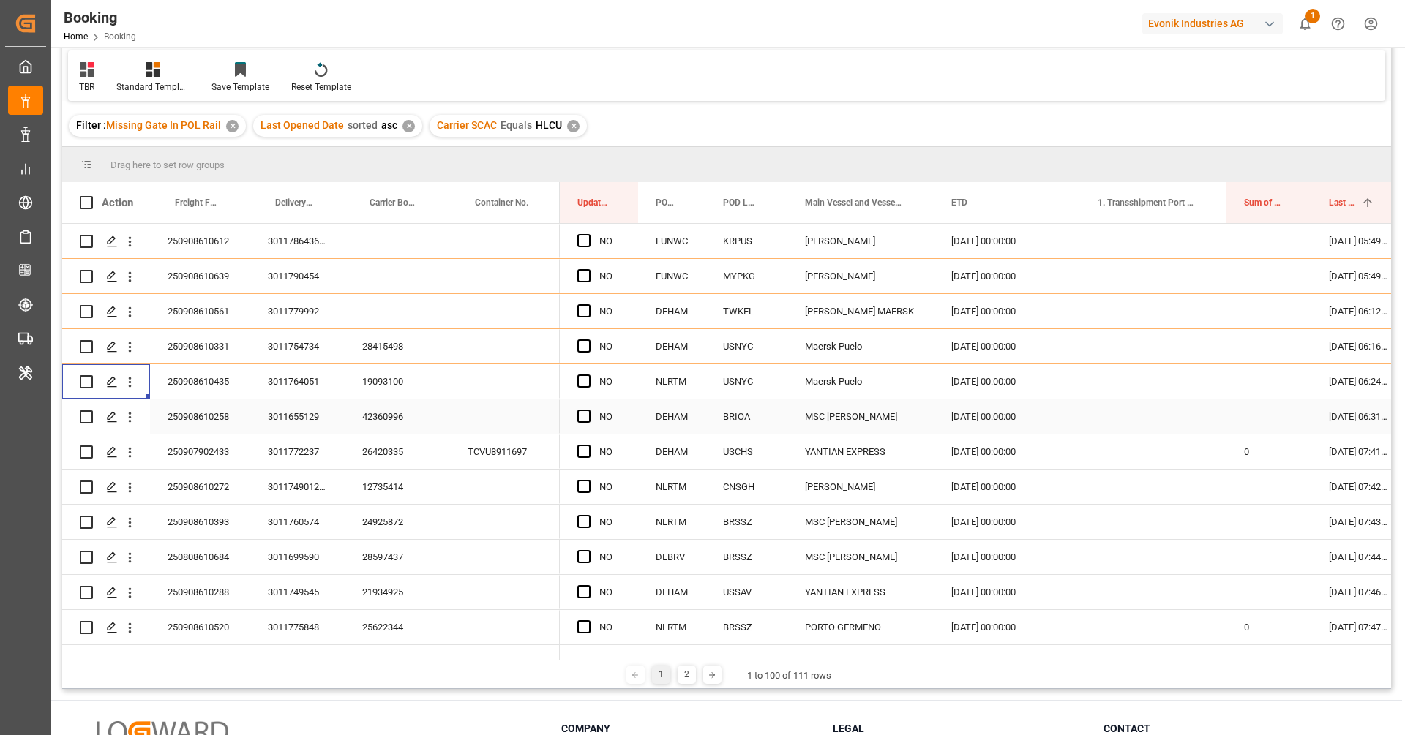
click at [389, 427] on div "42360996" at bounding box center [397, 416] width 105 height 34
click at [132, 427] on button "open menu" at bounding box center [129, 417] width 15 height 28
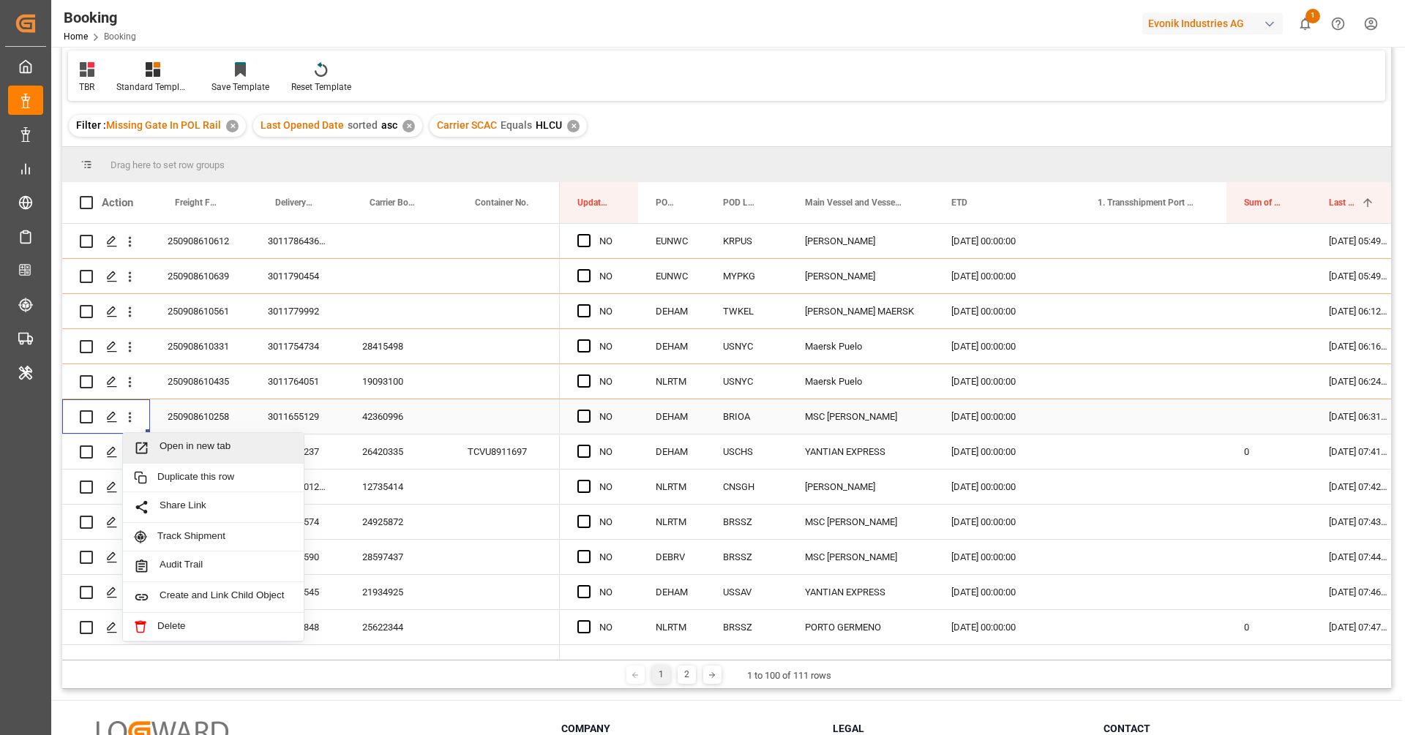
click at [158, 447] on span "Press SPACE to select this row." at bounding box center [147, 447] width 26 height 15
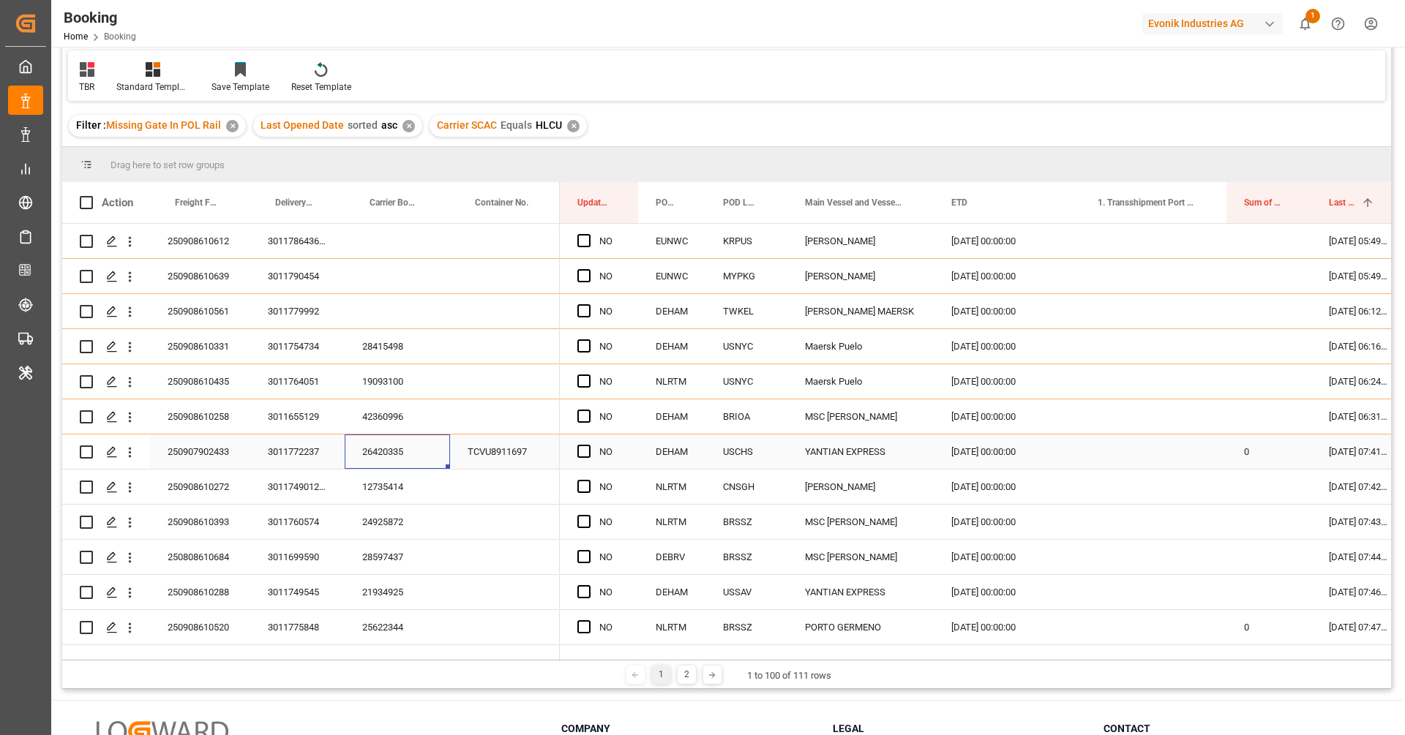
click at [371, 457] on div "26420335" at bounding box center [397, 452] width 105 height 34
click at [131, 456] on icon "open menu" at bounding box center [129, 452] width 15 height 15
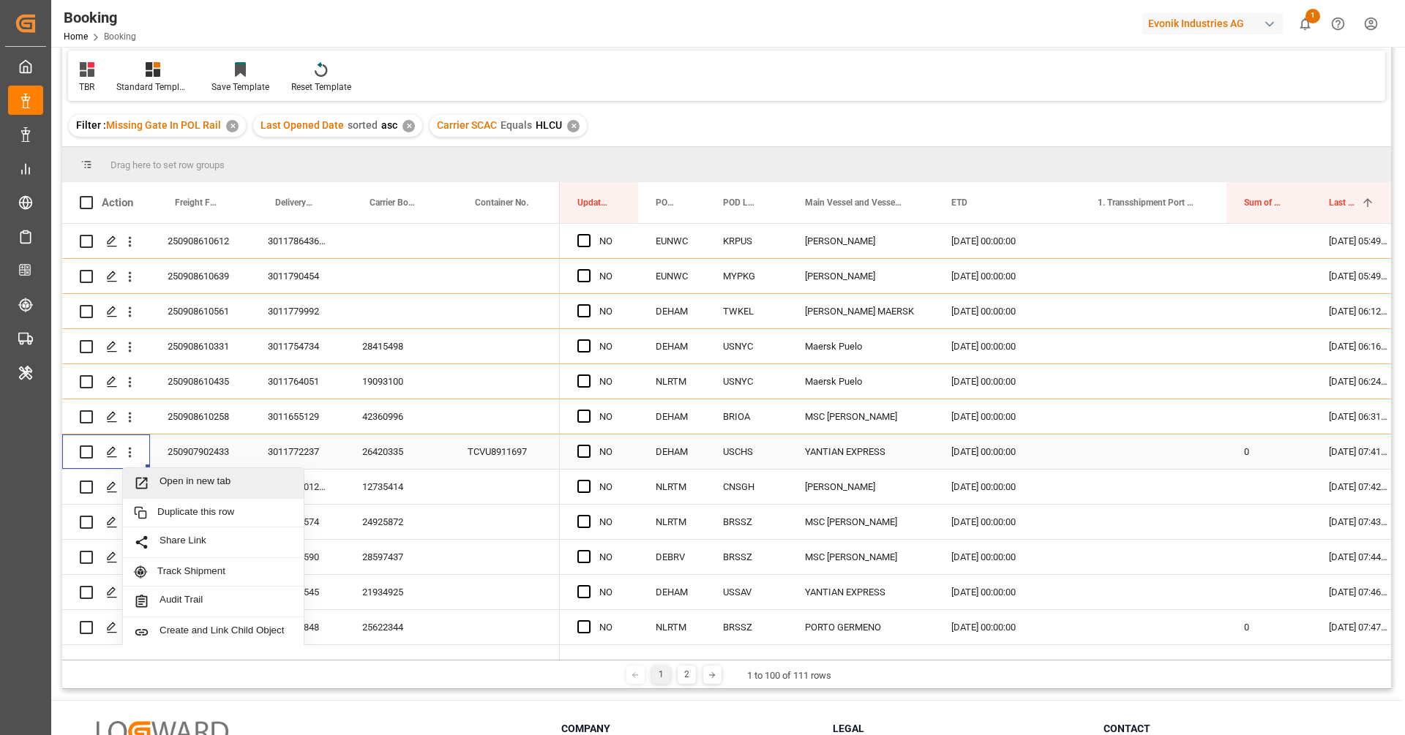
click at [184, 482] on span "Open in new tab" at bounding box center [225, 483] width 133 height 15
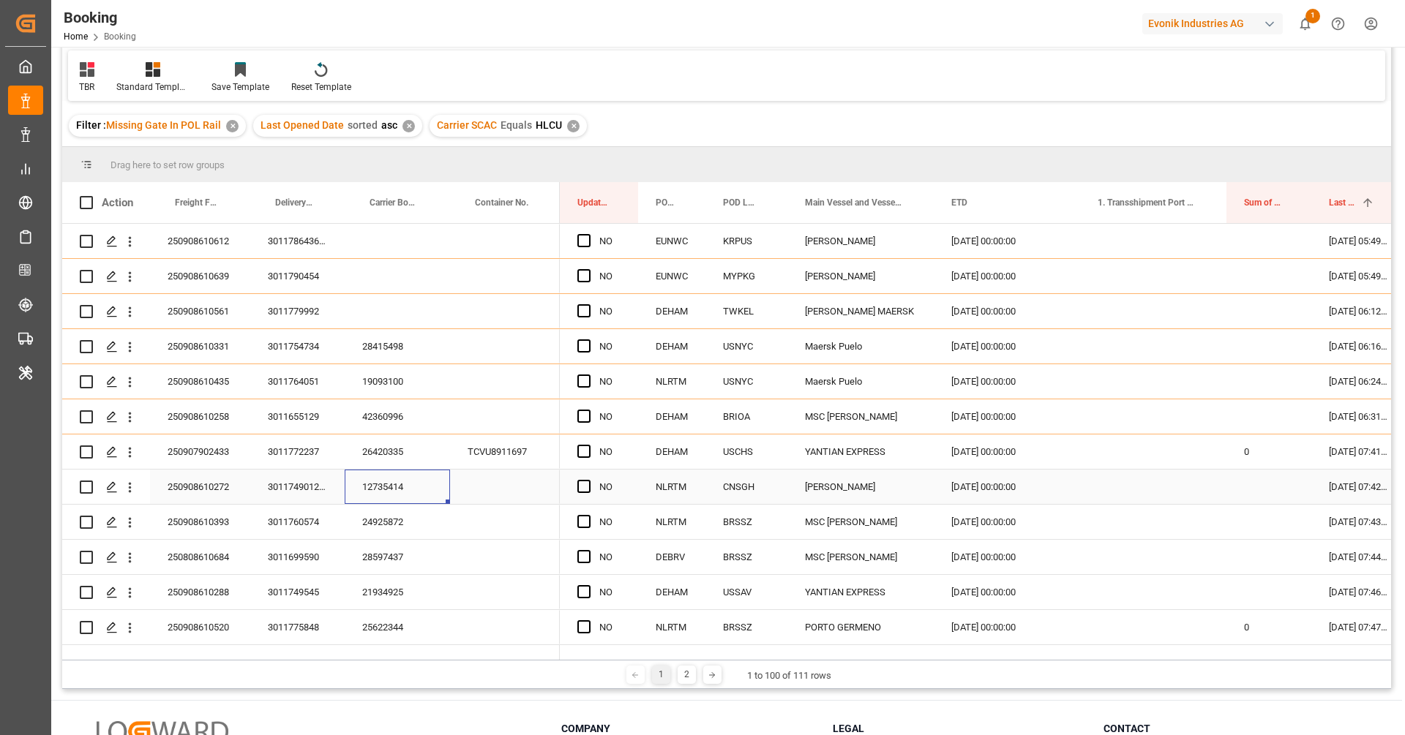
click at [389, 489] on div "12735414" at bounding box center [397, 487] width 105 height 34
click at [133, 492] on icon "open menu" at bounding box center [129, 487] width 15 height 15
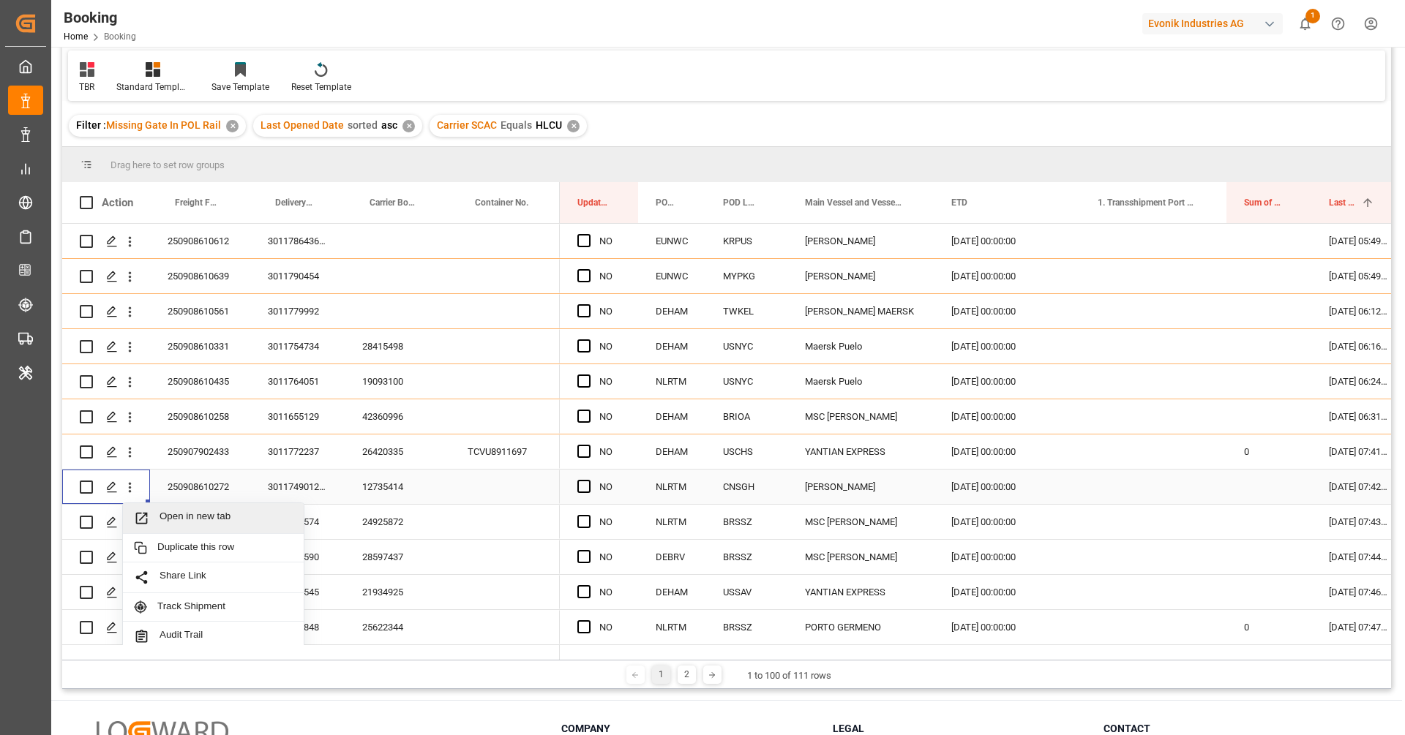
click at [164, 514] on span "Open in new tab" at bounding box center [225, 518] width 133 height 15
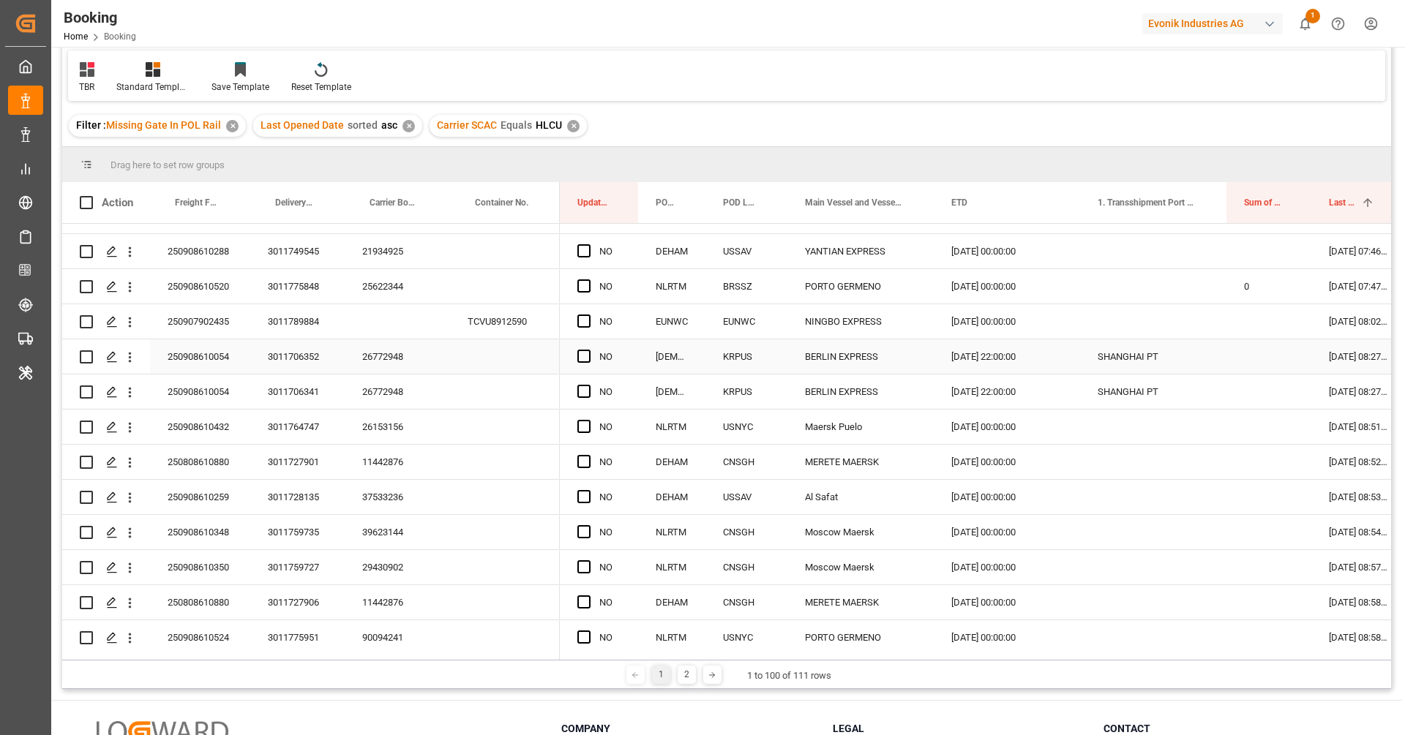
scroll to position [115, 0]
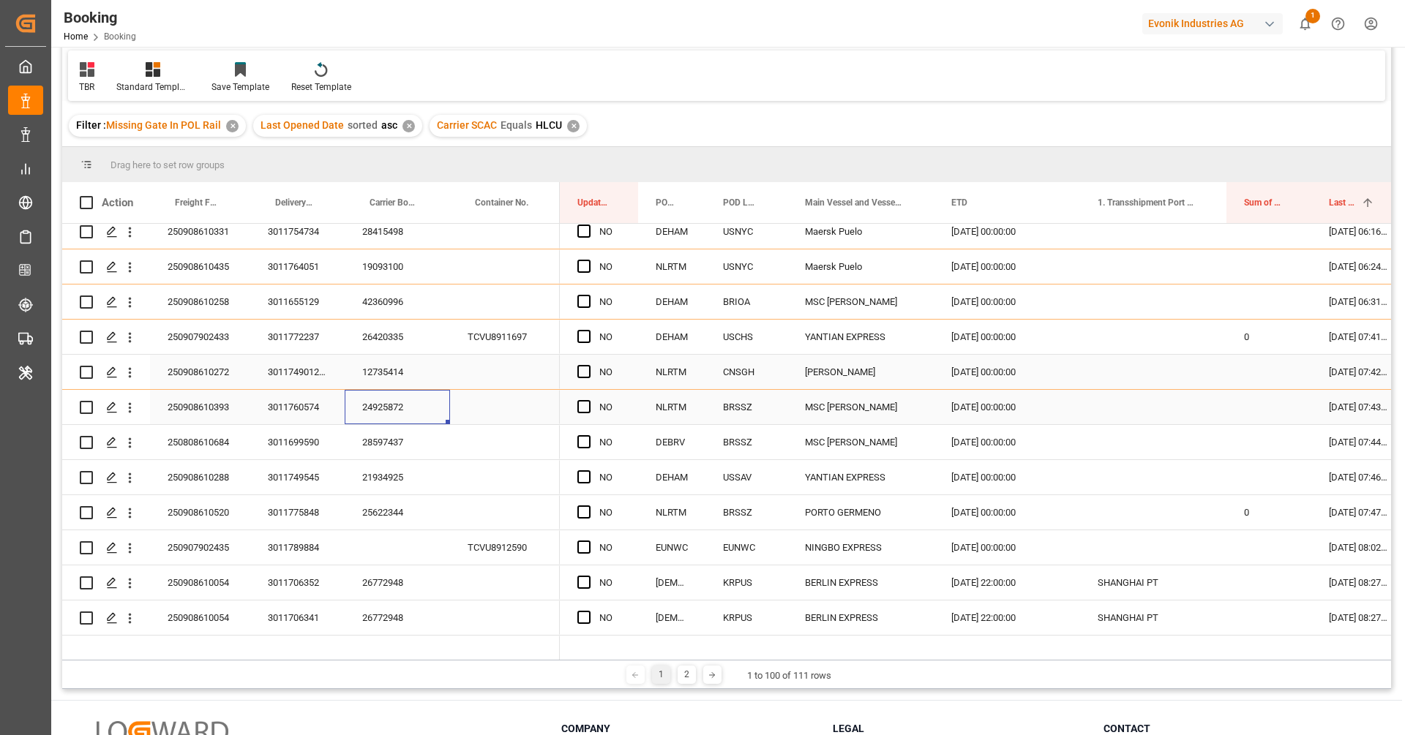
click at [390, 420] on div "24925872" at bounding box center [397, 407] width 105 height 34
click at [132, 423] on div "Press SPACE to select this row." at bounding box center [106, 407] width 53 height 33
click at [130, 417] on button "open menu" at bounding box center [129, 408] width 15 height 28
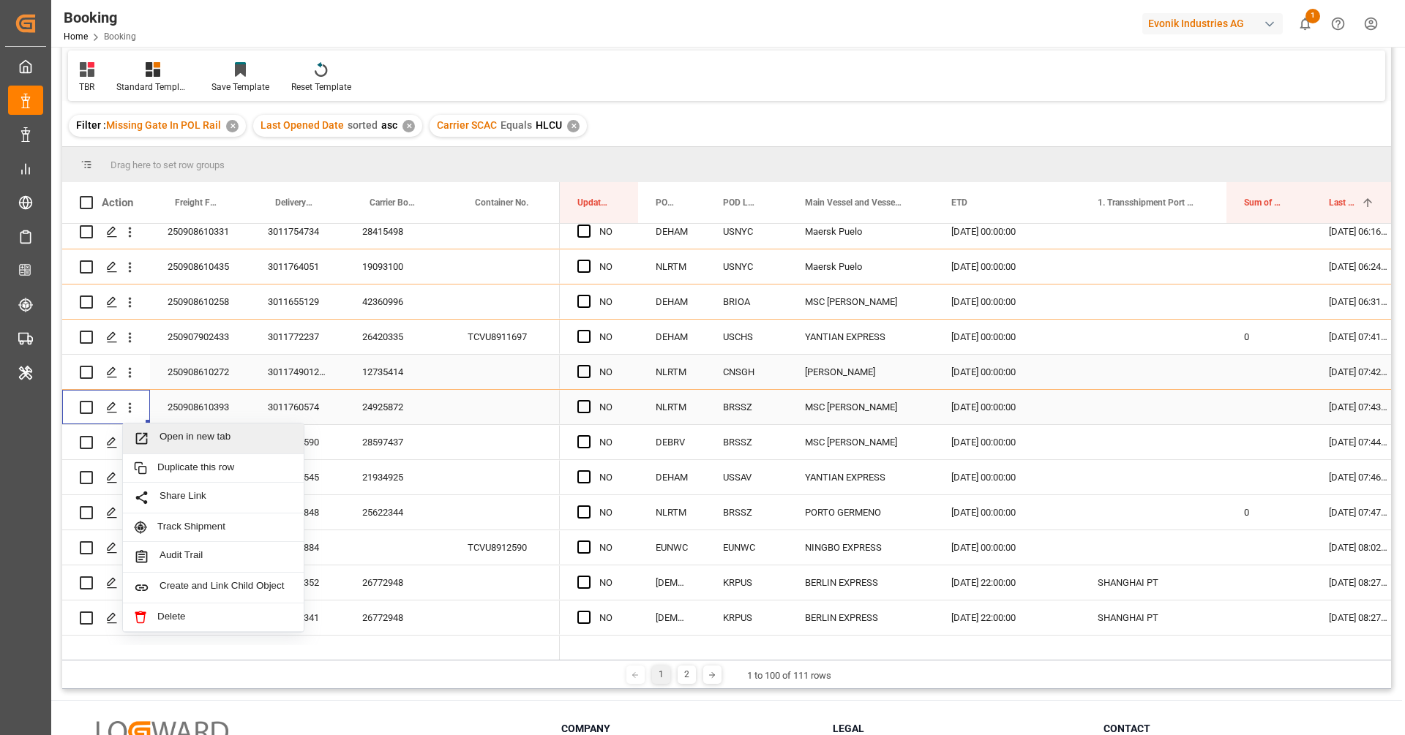
click at [176, 440] on span "Open in new tab" at bounding box center [225, 438] width 133 height 15
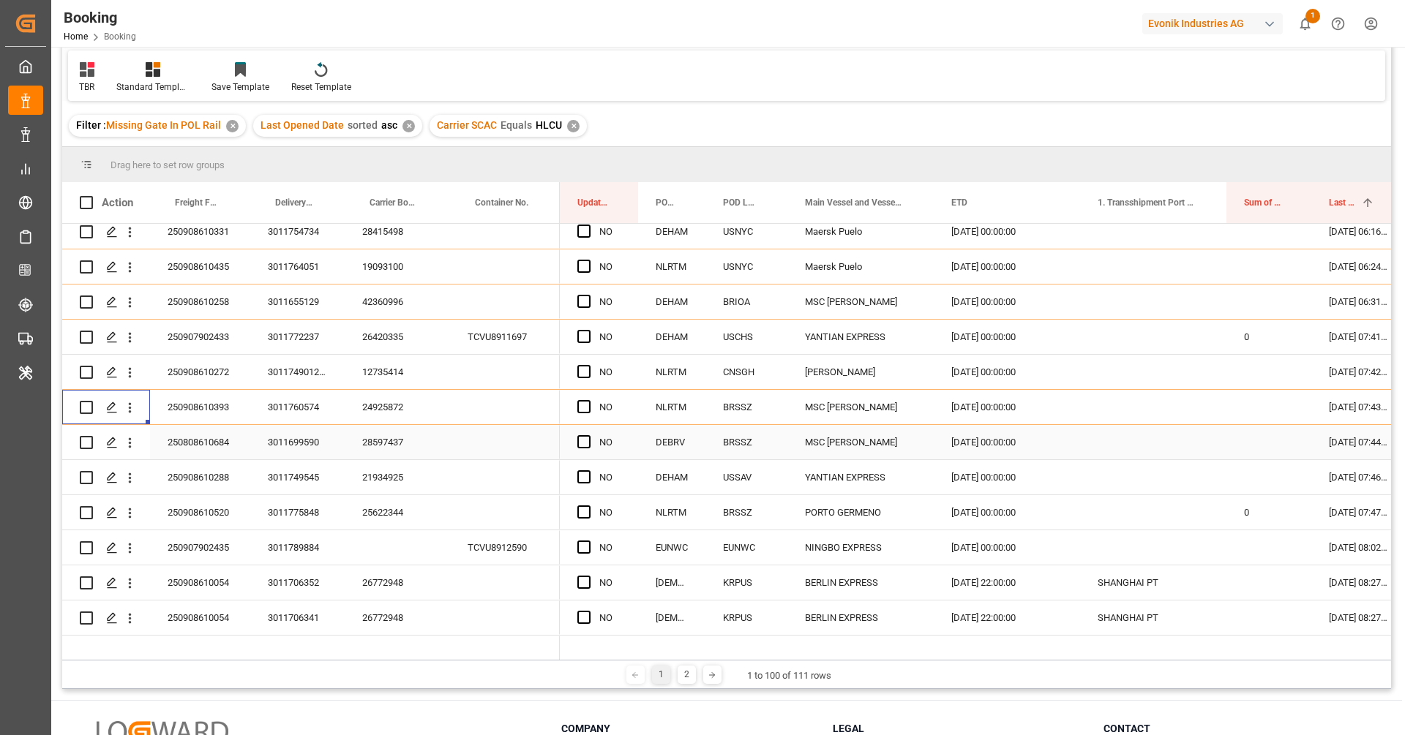
click at [394, 440] on div "28597437" at bounding box center [397, 442] width 105 height 34
click at [132, 448] on icon "open menu" at bounding box center [129, 442] width 15 height 15
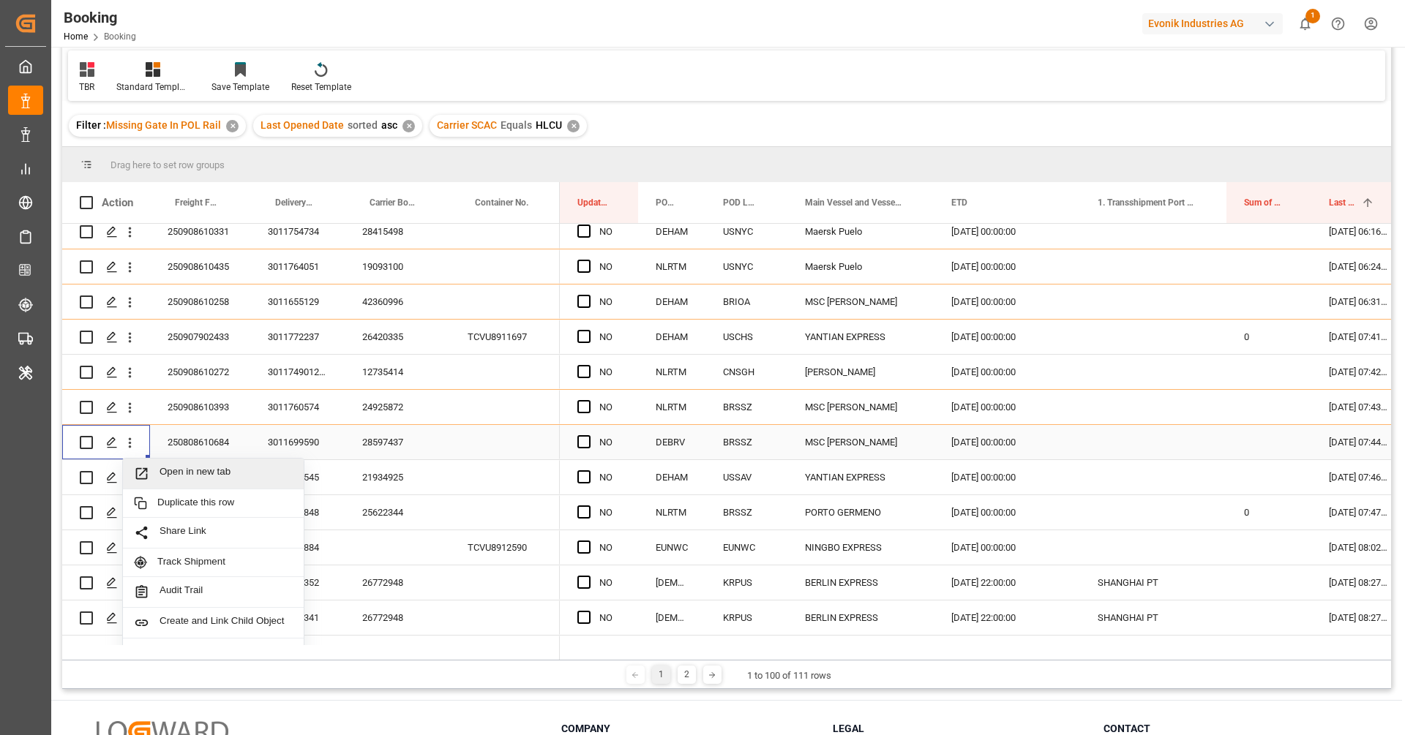
click at [149, 460] on div "Open in new tab" at bounding box center [213, 474] width 181 height 31
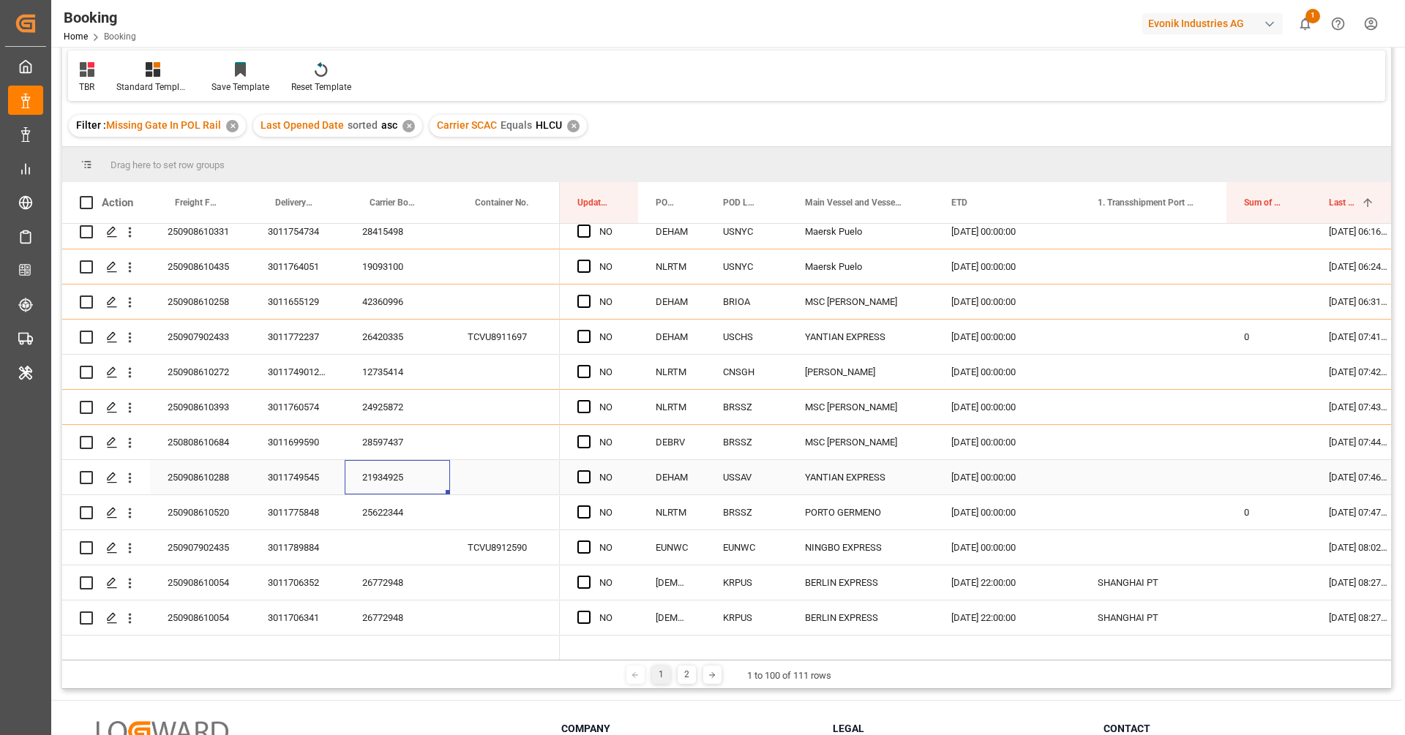
click at [386, 487] on div "21934925" at bounding box center [397, 477] width 105 height 34
click at [132, 482] on icon "open menu" at bounding box center [129, 477] width 15 height 15
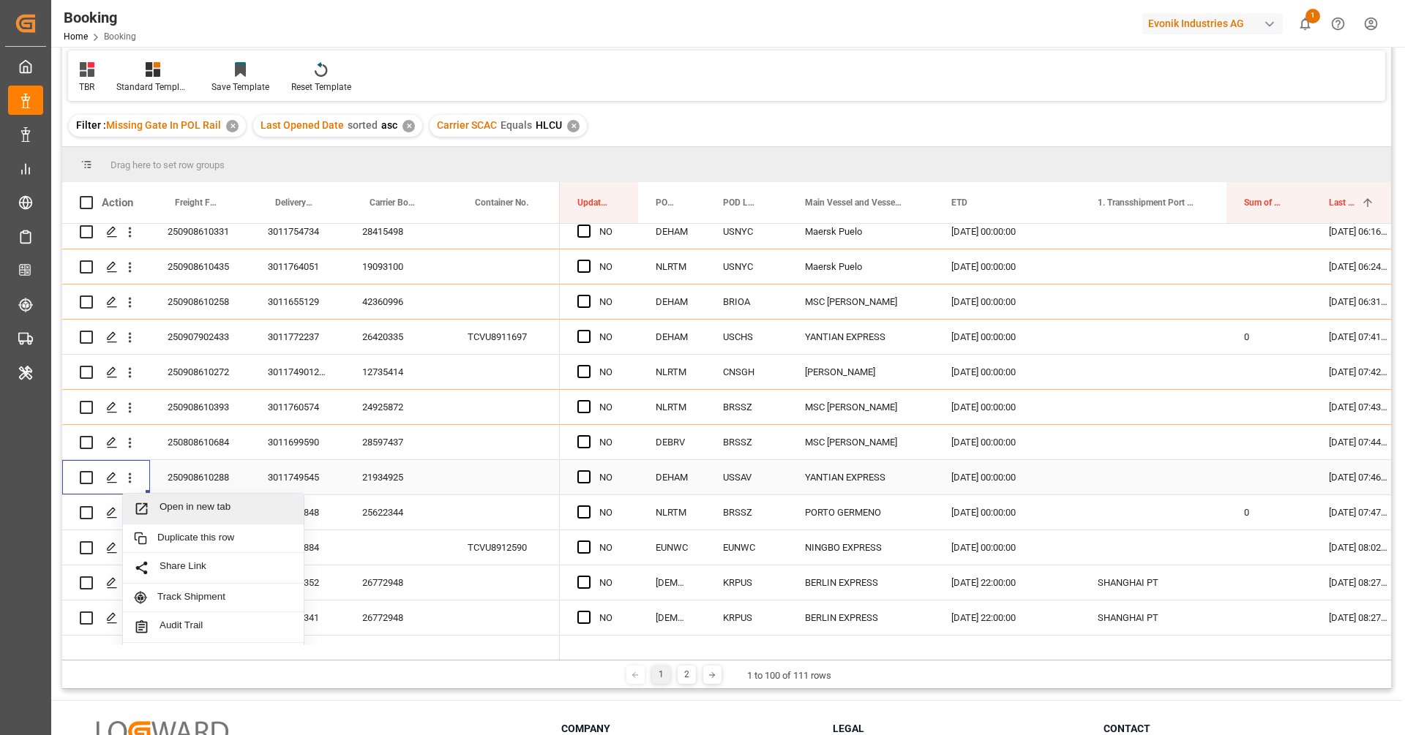
click at [180, 507] on span "Open in new tab" at bounding box center [225, 508] width 133 height 15
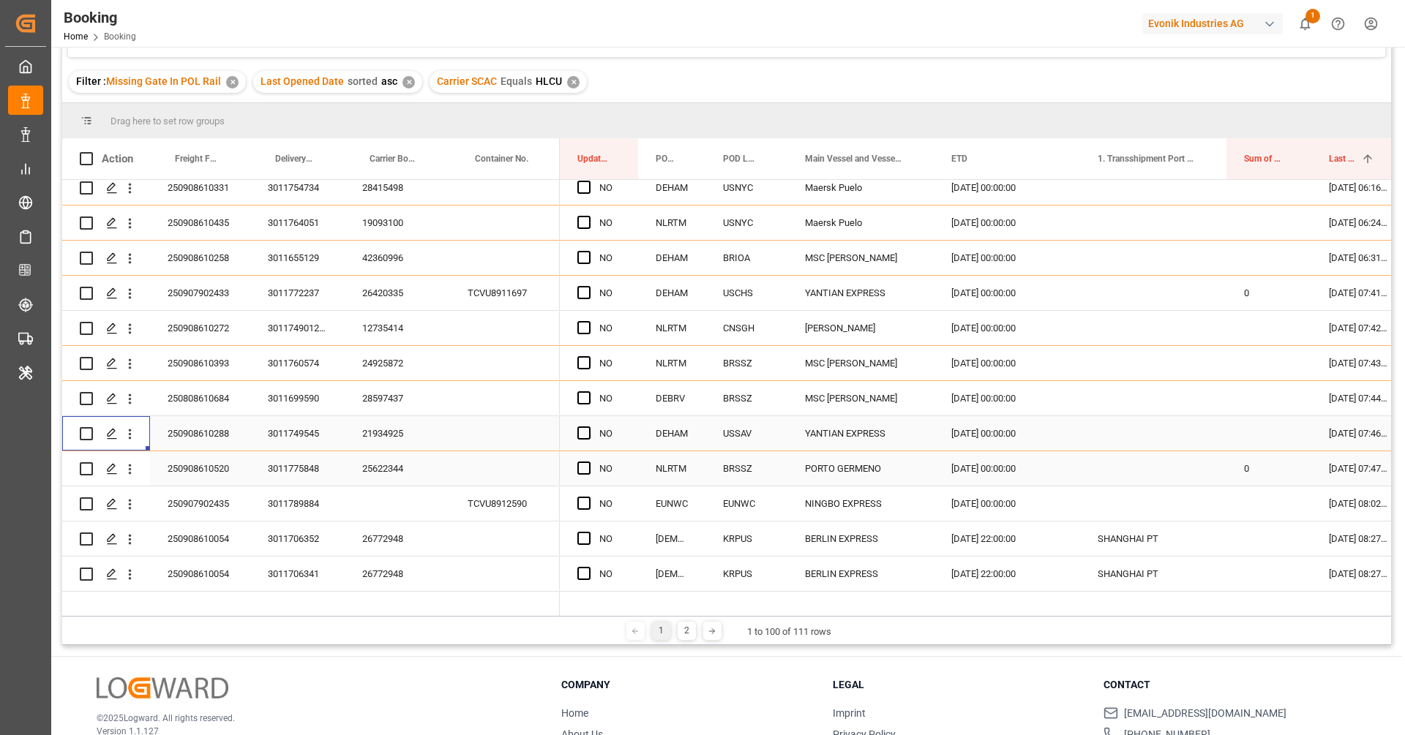
scroll to position [85, 0]
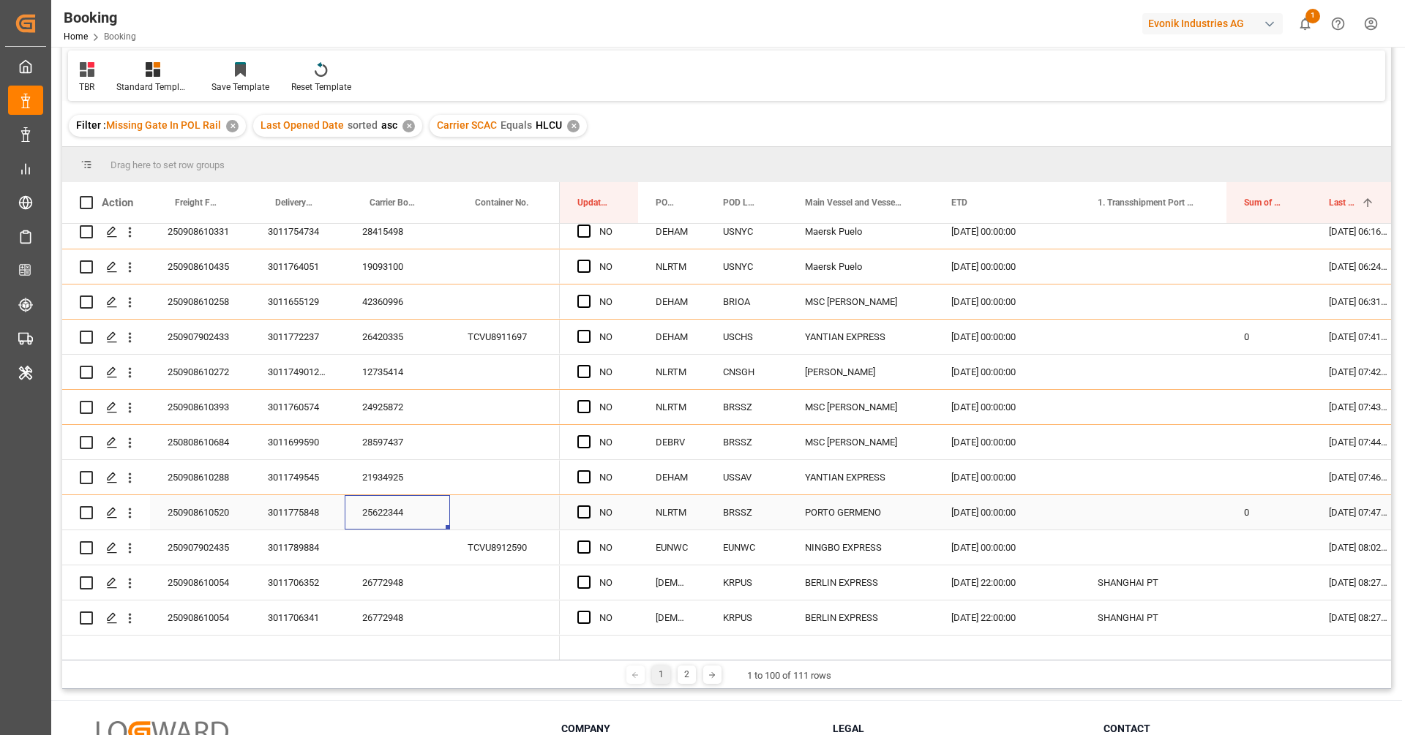
click at [382, 512] on div "25622344" at bounding box center [397, 512] width 105 height 34
click at [132, 517] on icon "open menu" at bounding box center [129, 513] width 15 height 15
click at [163, 533] on div "Open in new tab" at bounding box center [213, 544] width 181 height 31
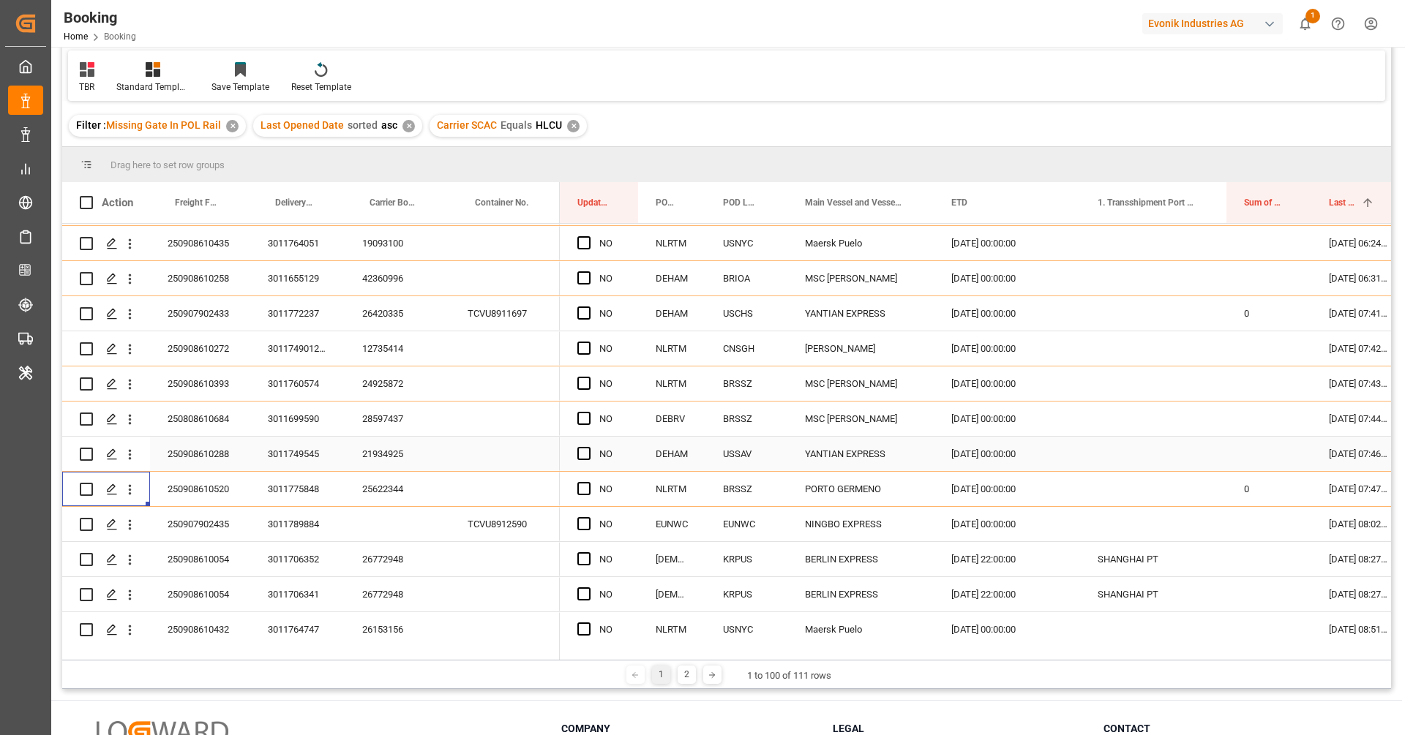
scroll to position [203, 0]
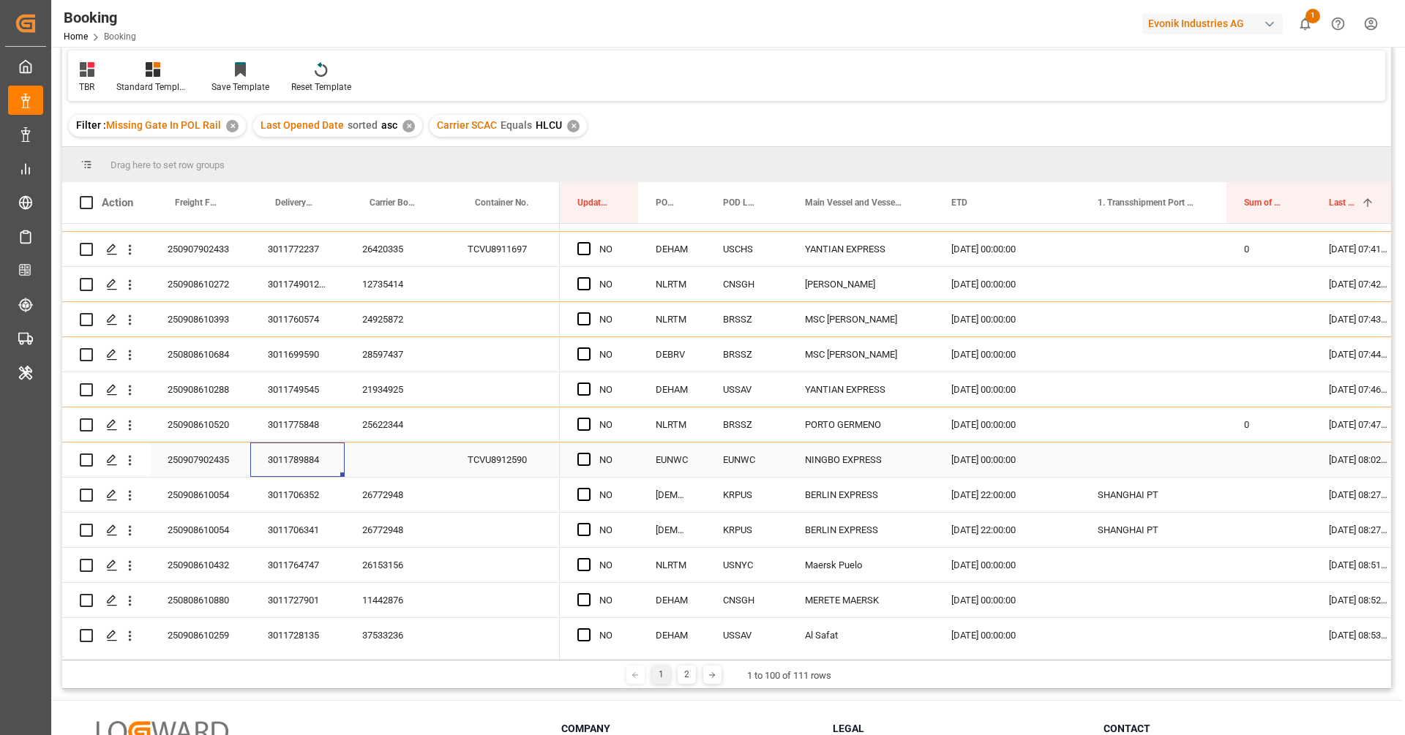
click at [312, 454] on div "3011789884" at bounding box center [297, 460] width 94 height 34
click at [219, 467] on div "250907902435" at bounding box center [200, 460] width 100 height 34
click at [135, 465] on icon "open menu" at bounding box center [129, 460] width 15 height 15
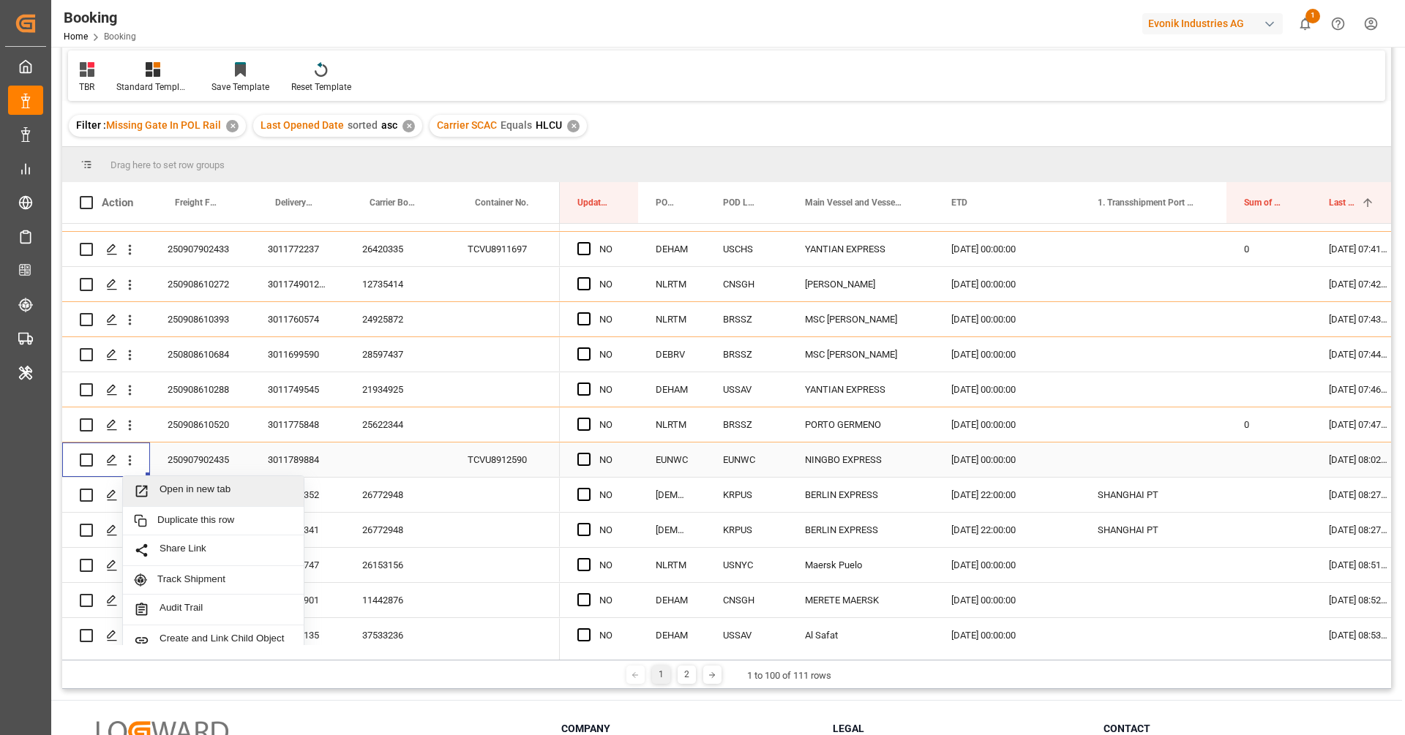
click at [162, 480] on div "Open in new tab" at bounding box center [213, 491] width 181 height 31
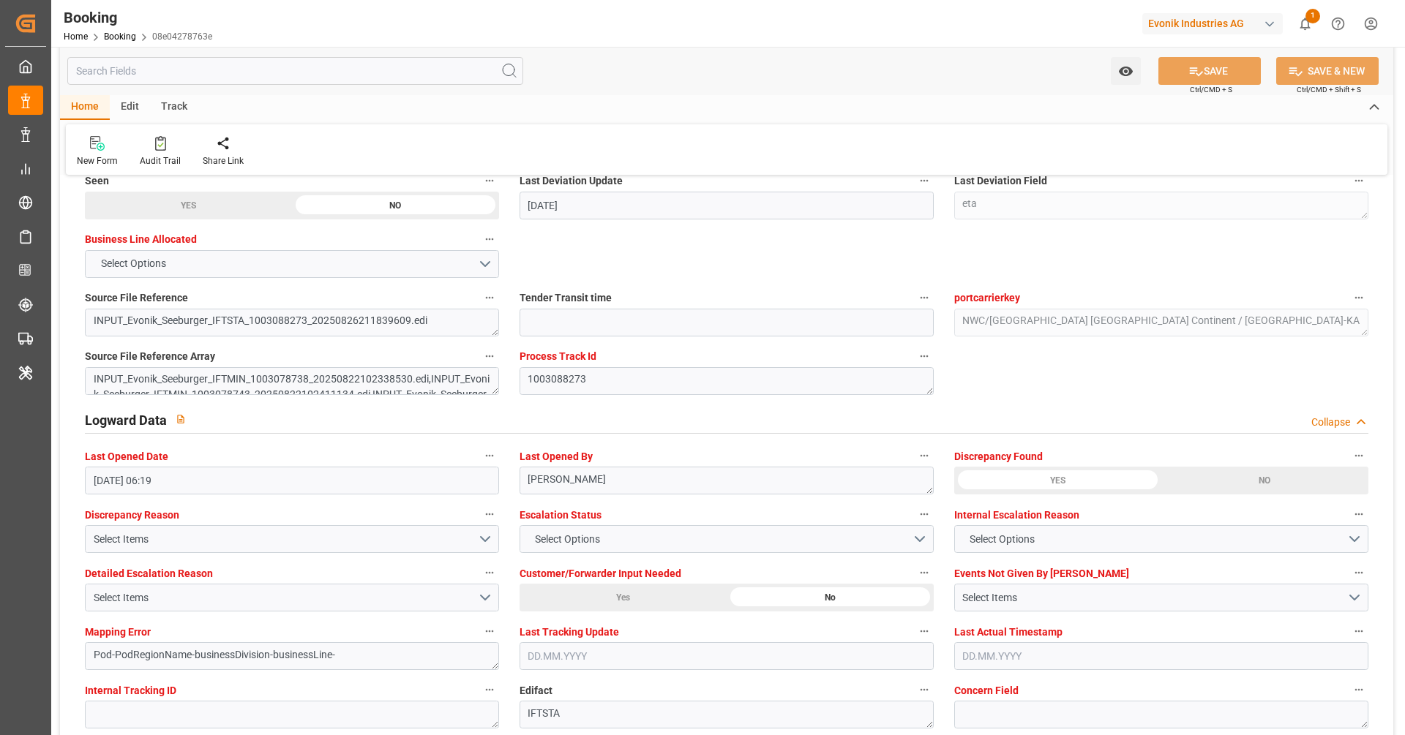
scroll to position [2754, 0]
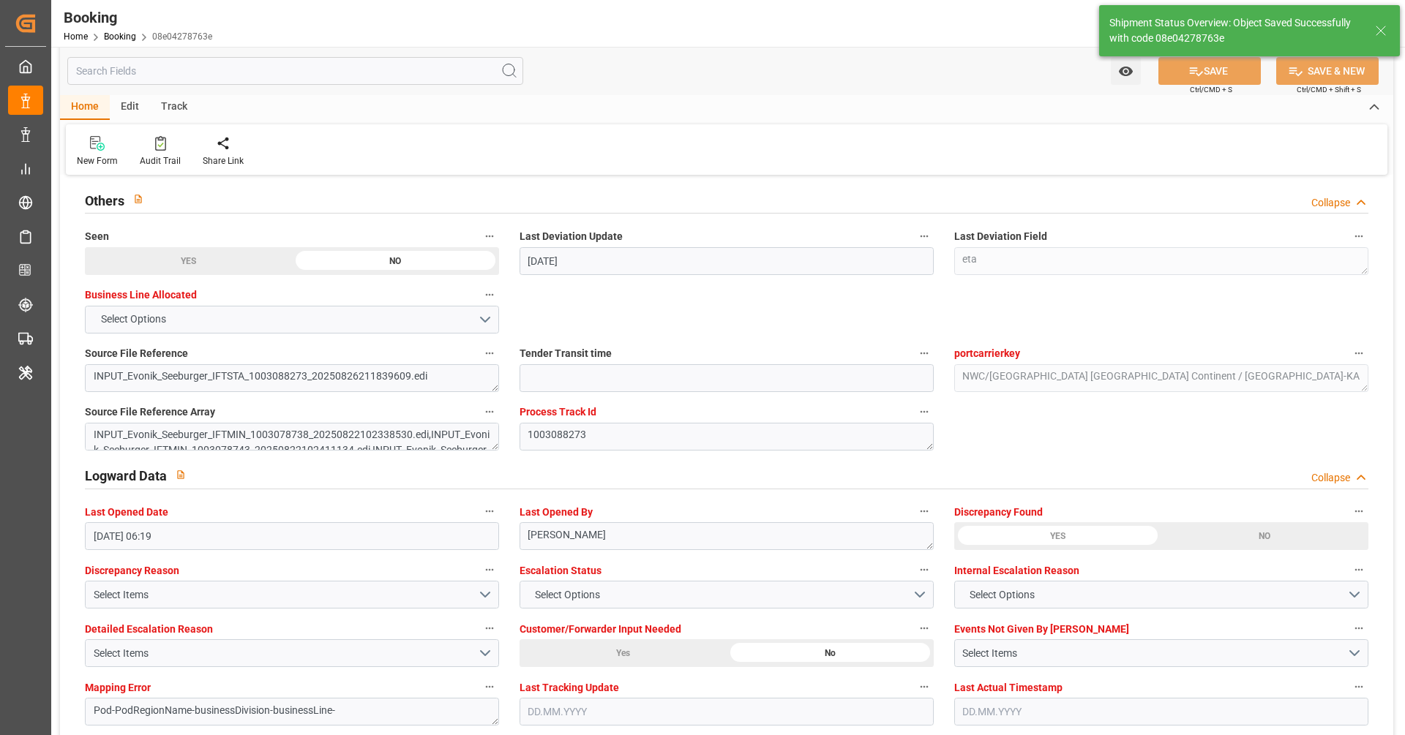
type textarea "[PERSON_NAME]"
type input "02.09.2025 06:50"
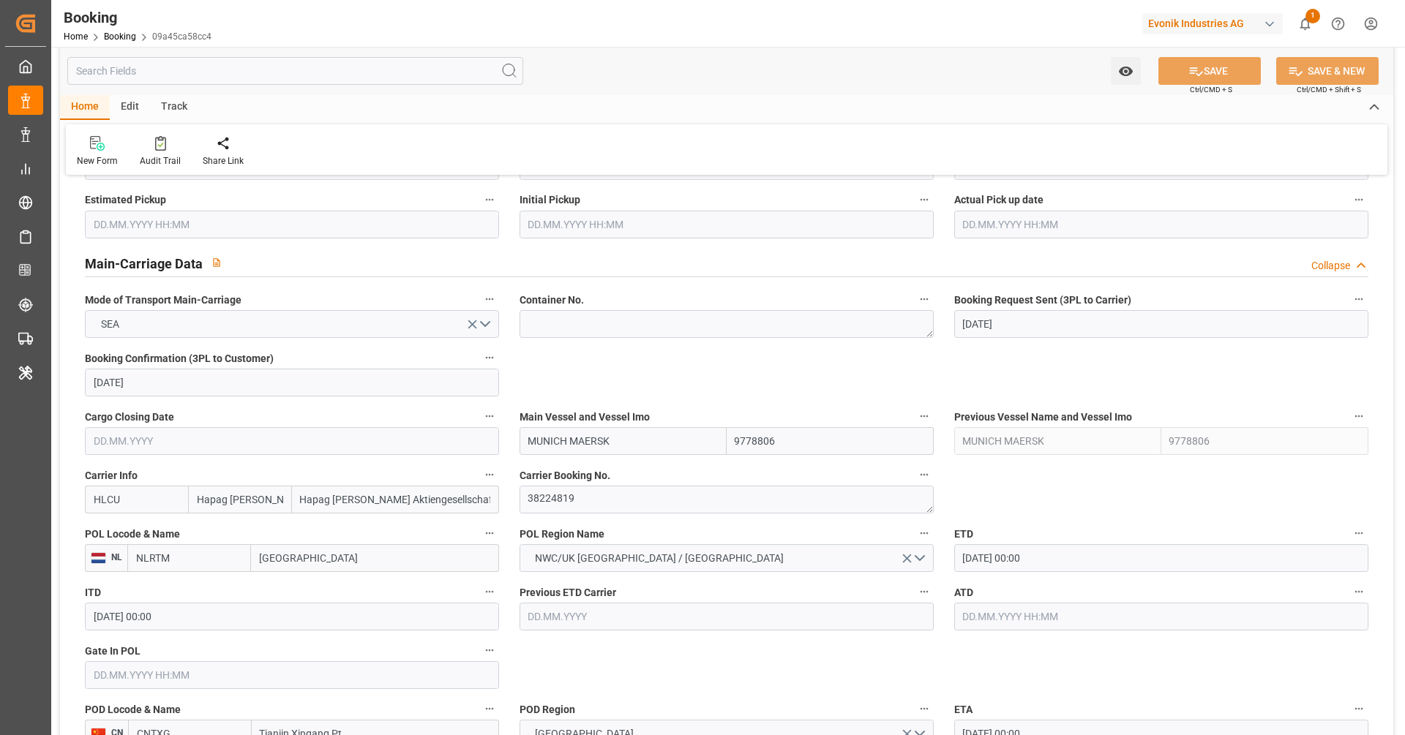
scroll to position [910, 0]
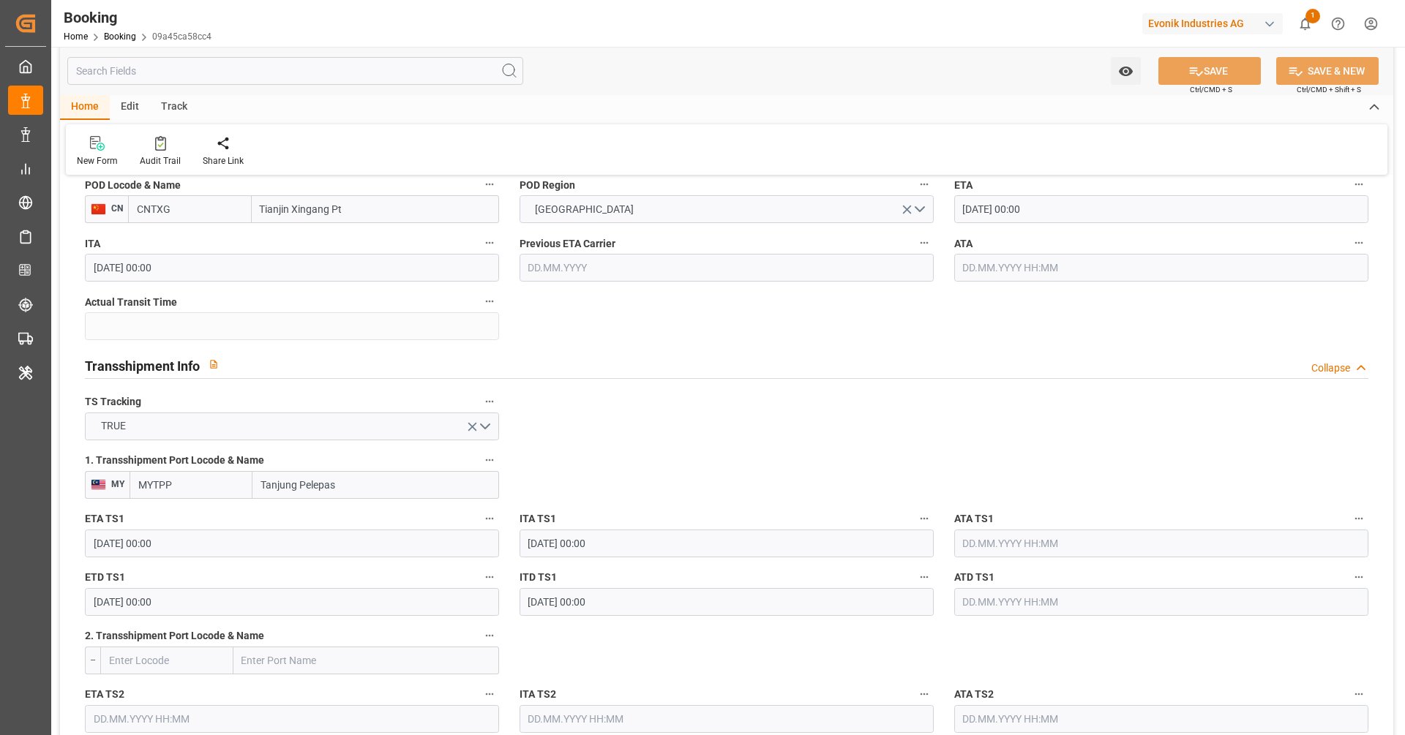
scroll to position [1485, 0]
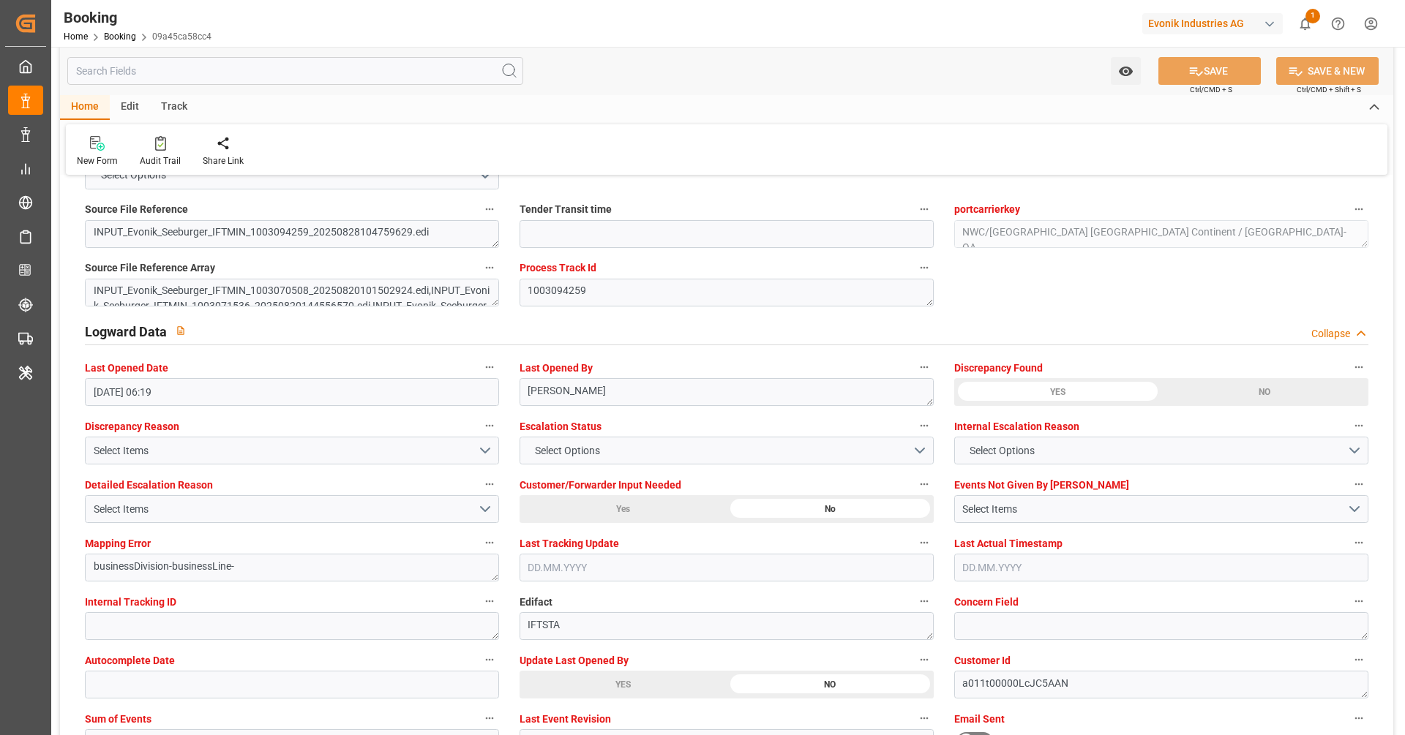
scroll to position [2590, 0]
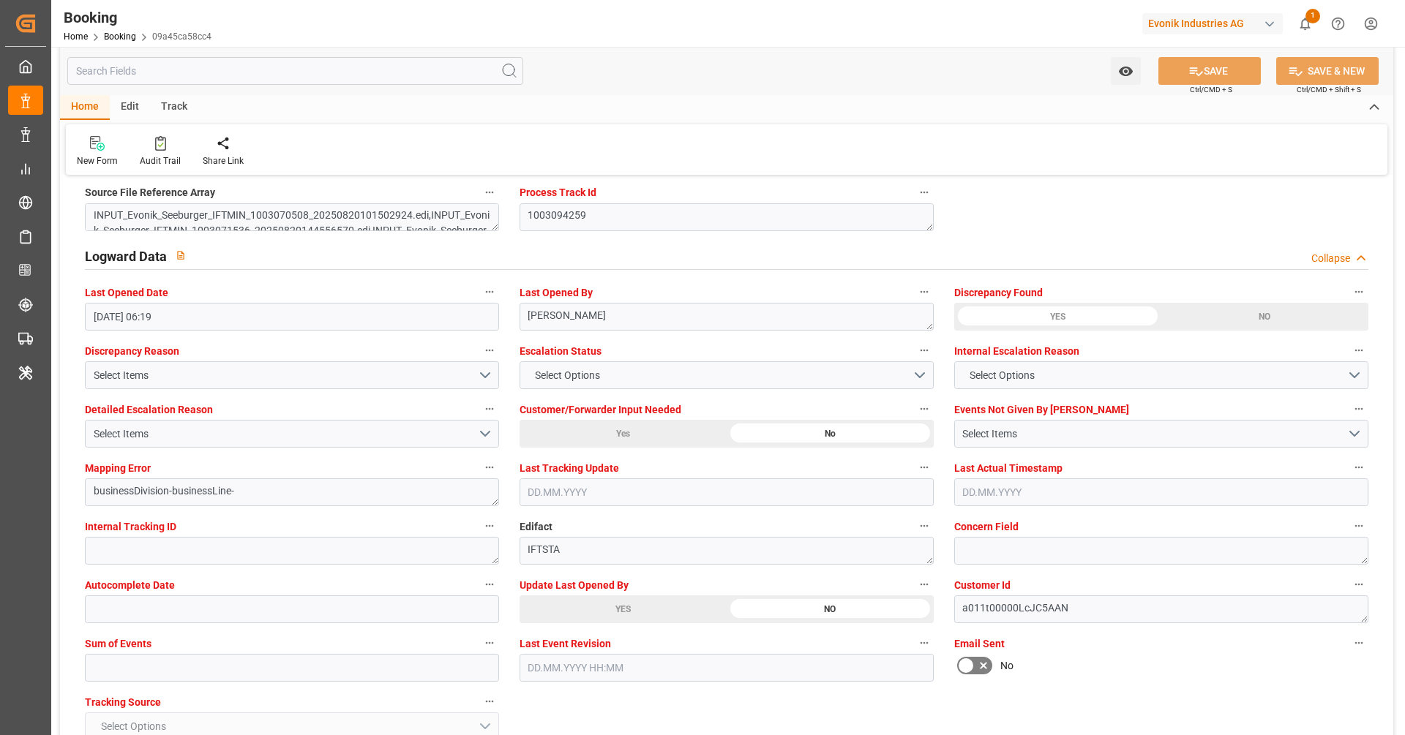
click at [292, 56] on div "YES" at bounding box center [188, 42] width 207 height 28
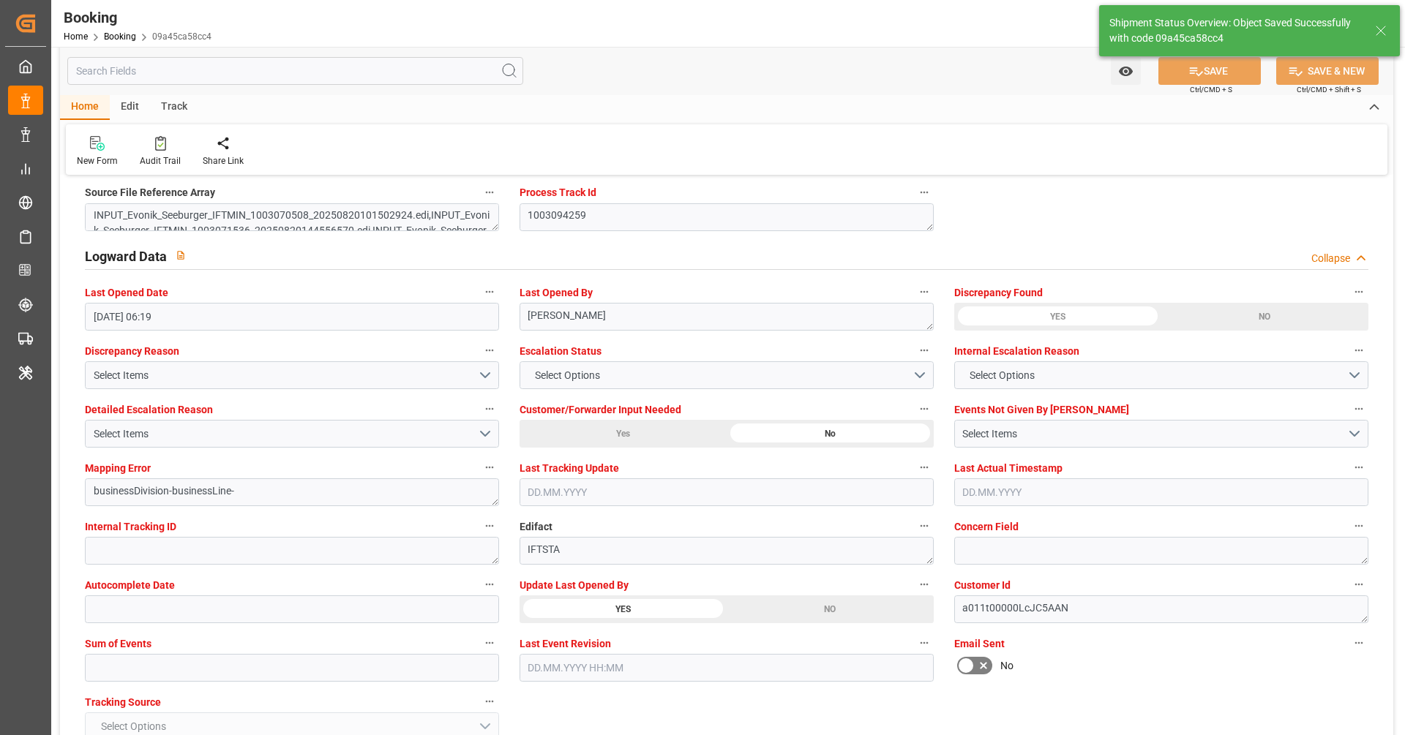
type textarea "[PERSON_NAME]"
type input "02.09.2025 06:51"
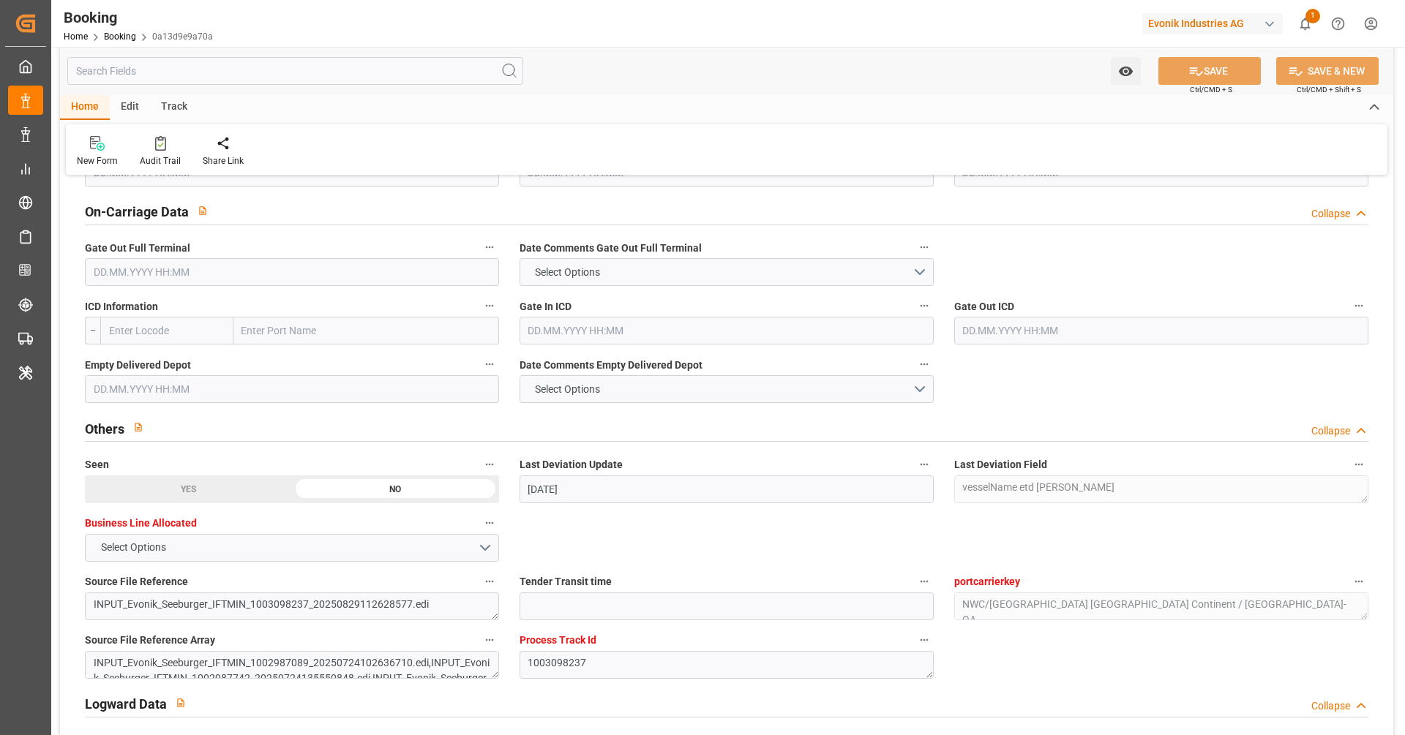
scroll to position [2599, 0]
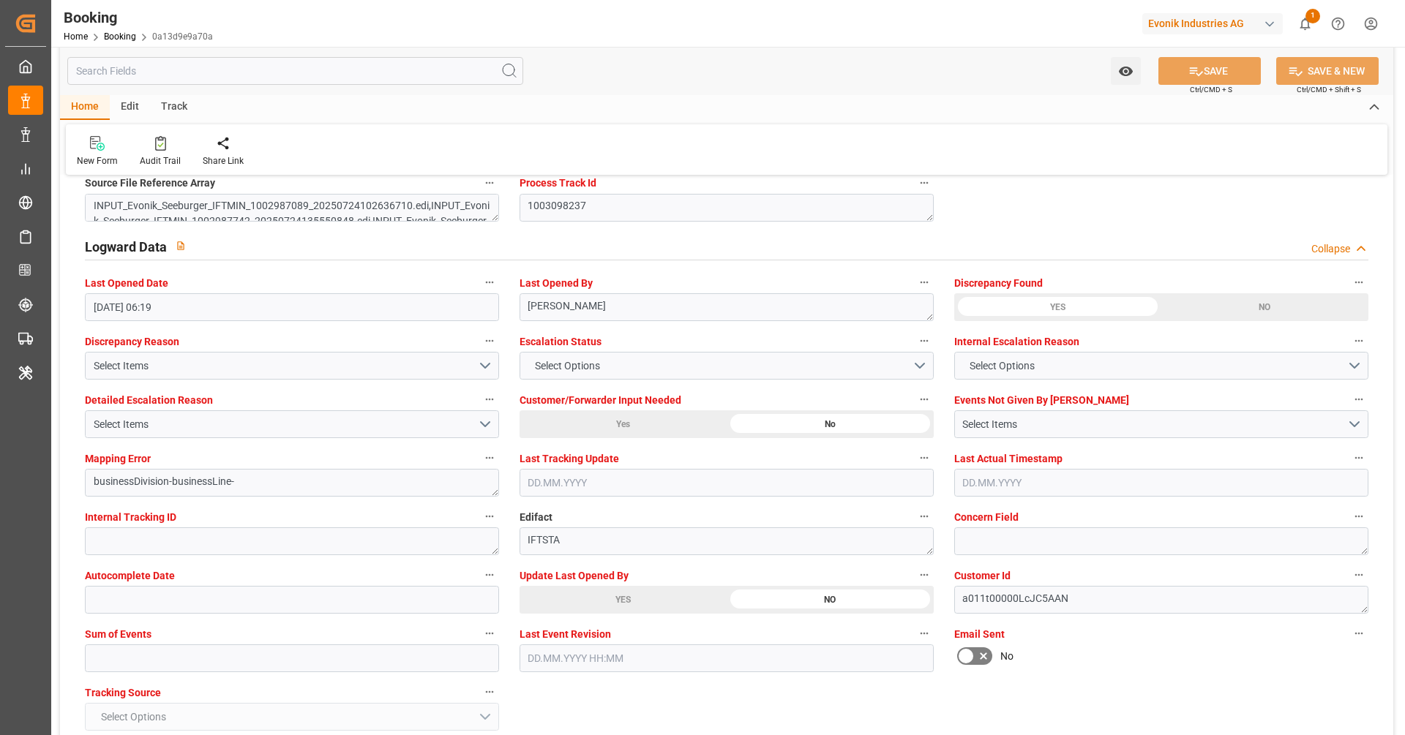
click at [292, 46] on div "YES" at bounding box center [188, 32] width 207 height 28
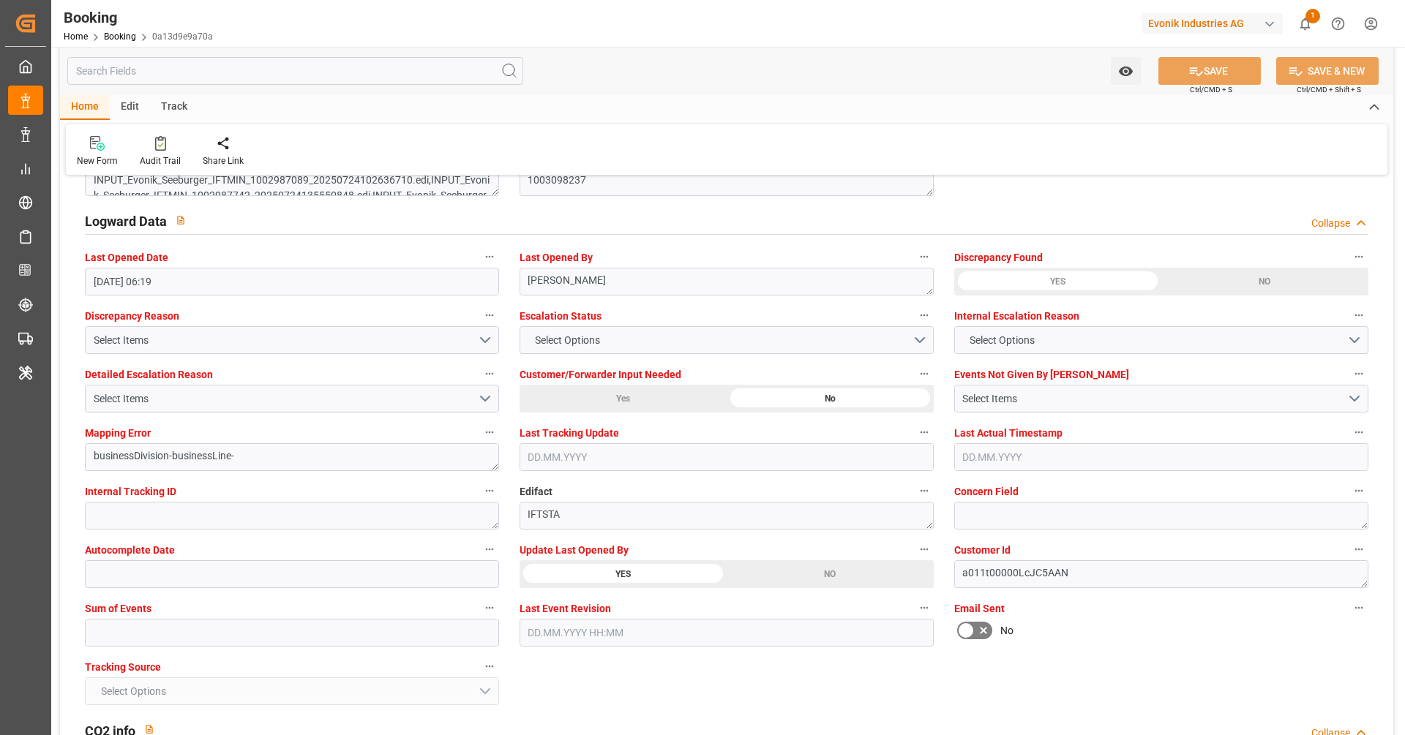
scroll to position [2666, 0]
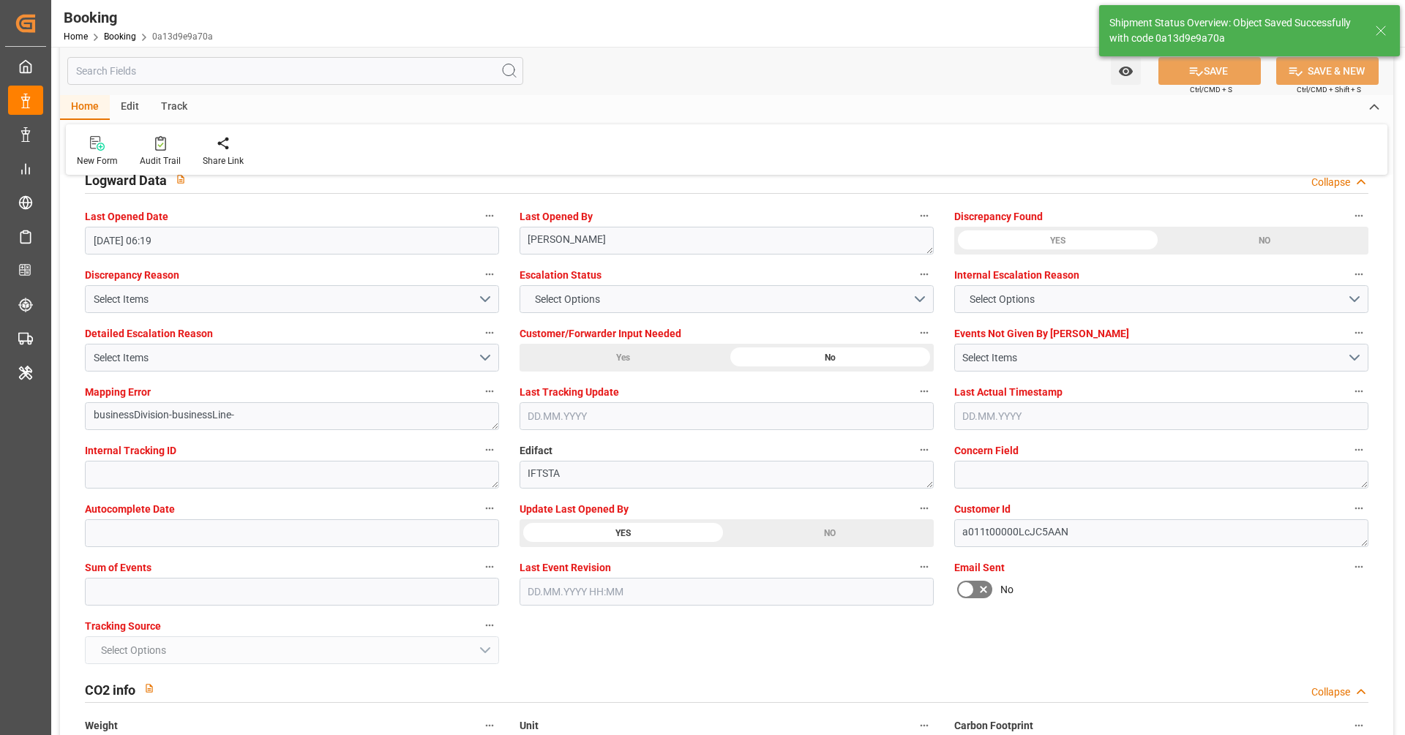
type textarea "[PERSON_NAME]"
type input "[DATE] 06:52"
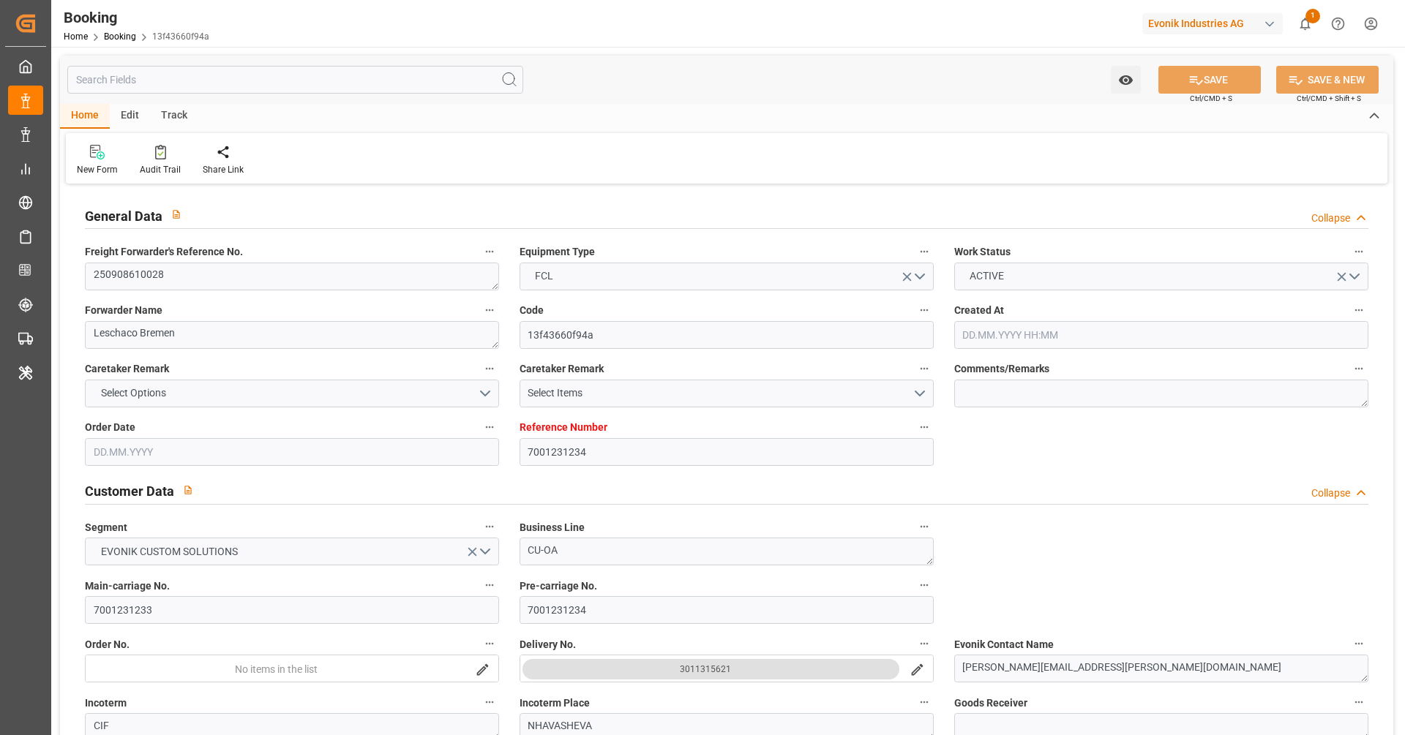
type input "[DATE] 08:27"
type input "[DATE]"
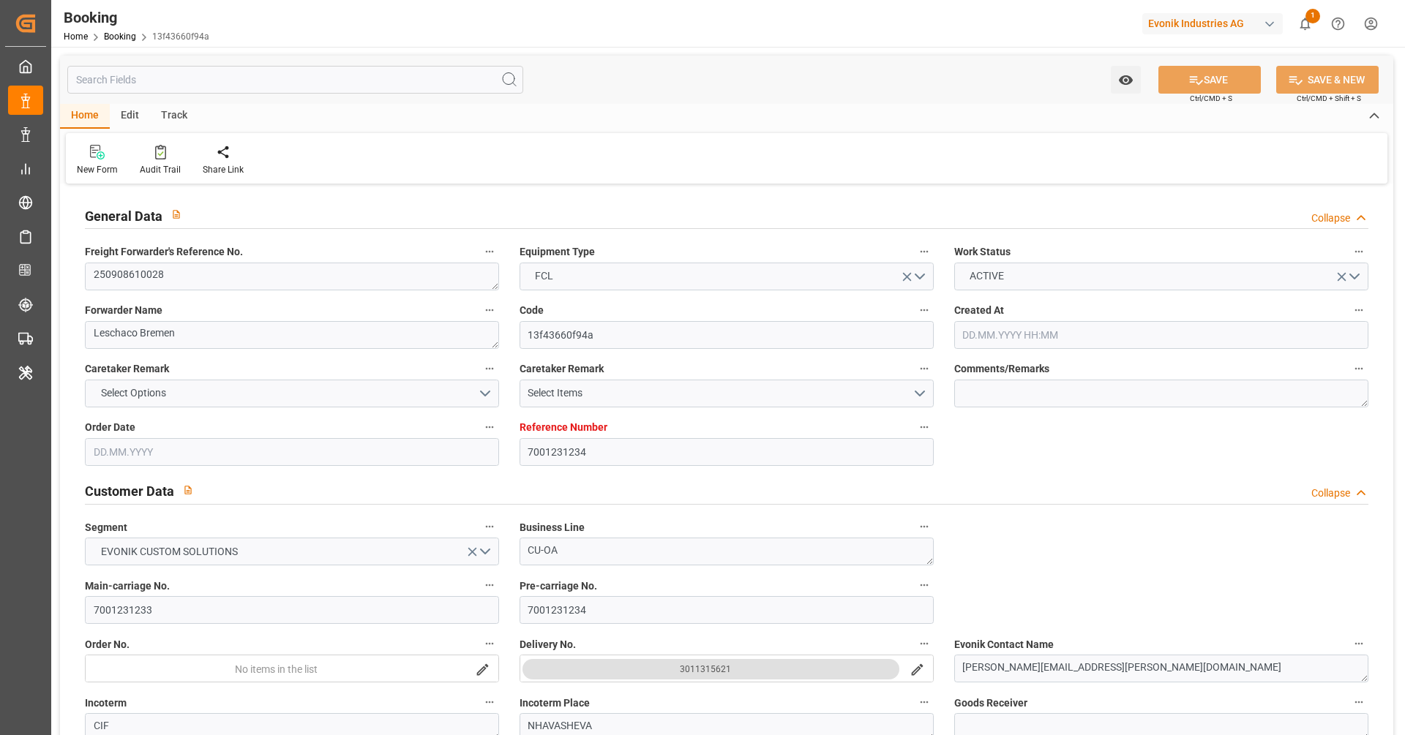
type input "20.08.2025"
type input "12.09.2025 00:00"
type input "29.10.2025 00:00"
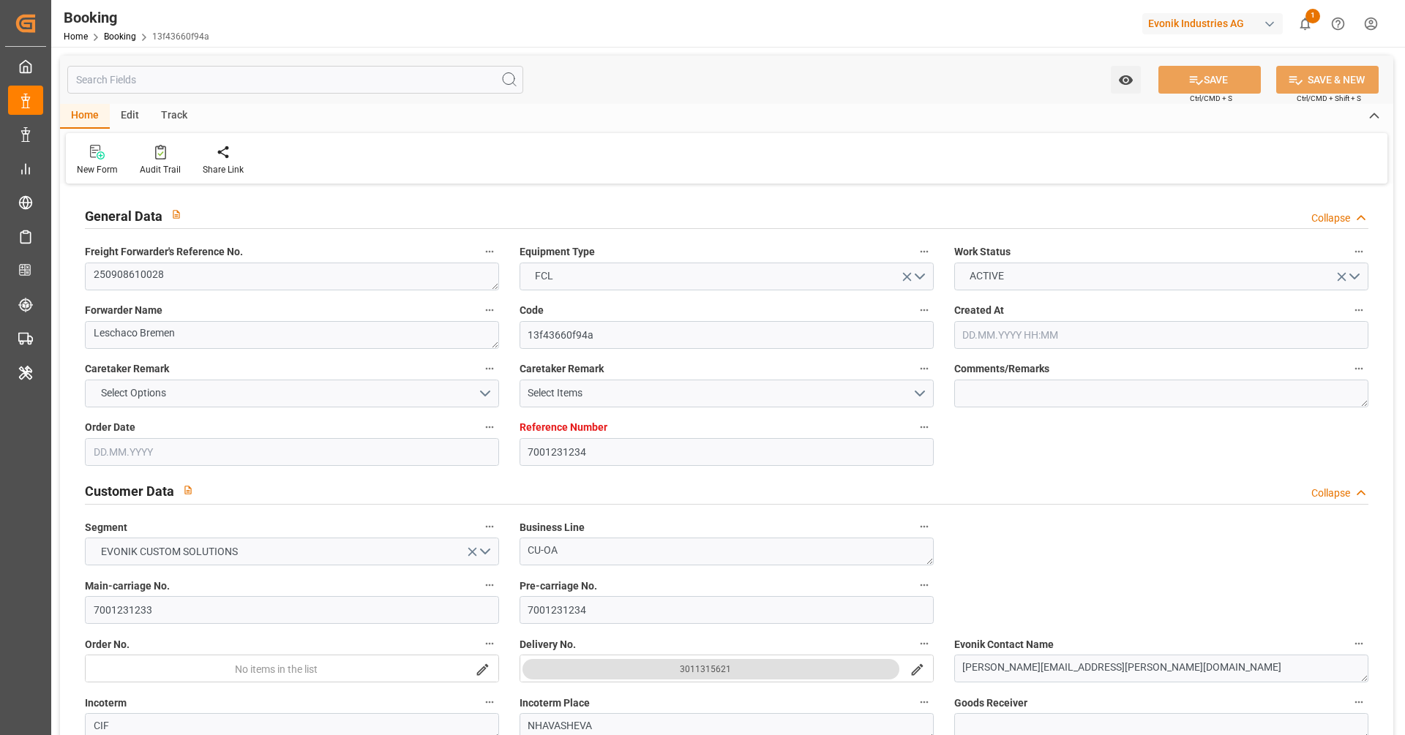
type input "21.08.2025"
type input "[DATE] 06:19"
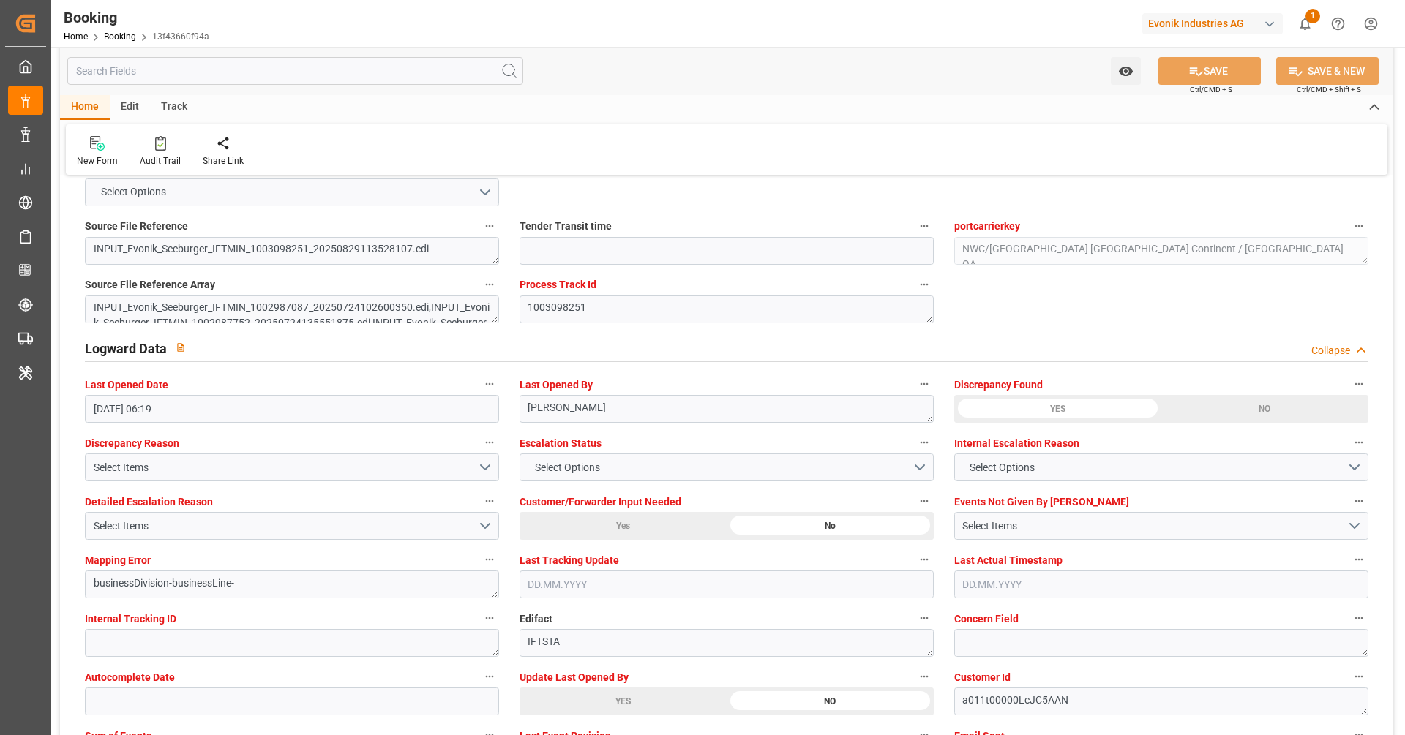
scroll to position [2608, 0]
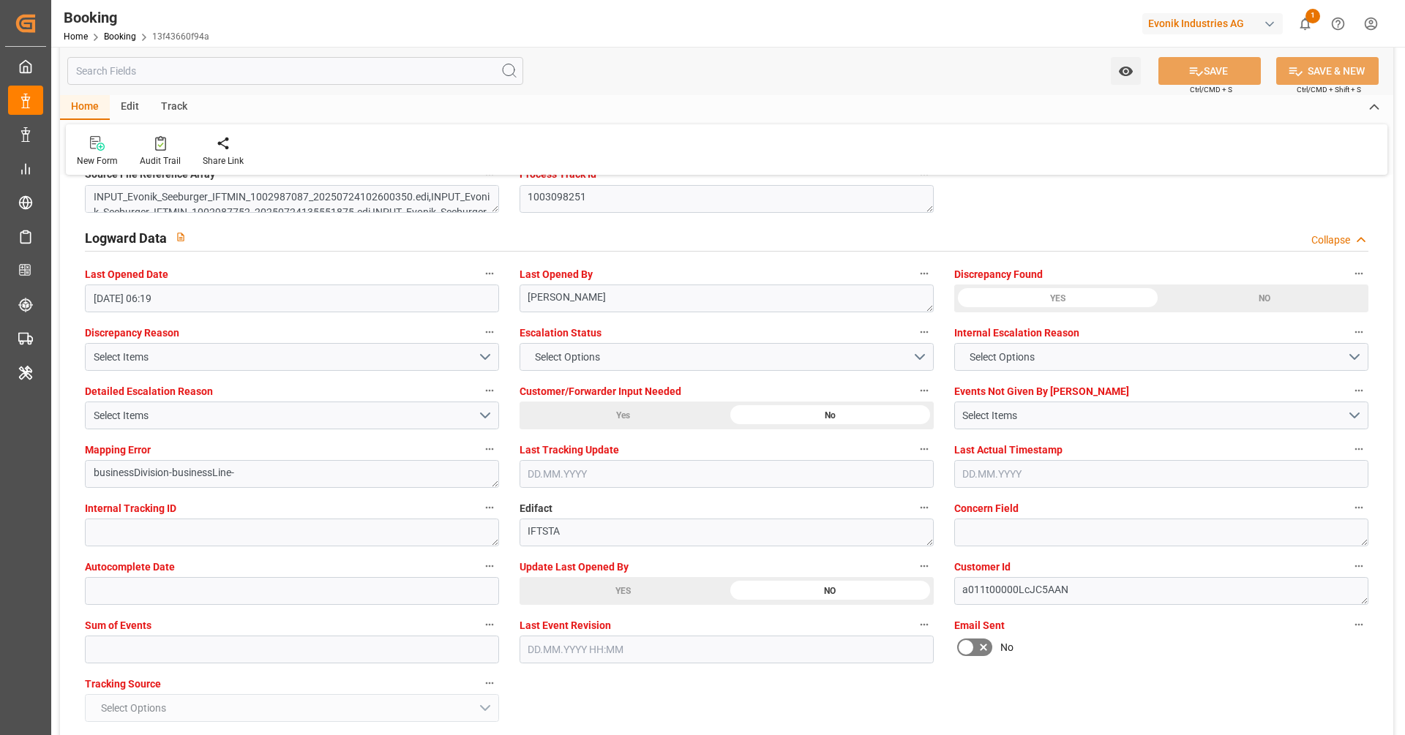
click at [636, 606] on div "Update Last Opened By YES NO" at bounding box center [726, 581] width 435 height 59
click at [292, 37] on div "YES" at bounding box center [188, 24] width 207 height 28
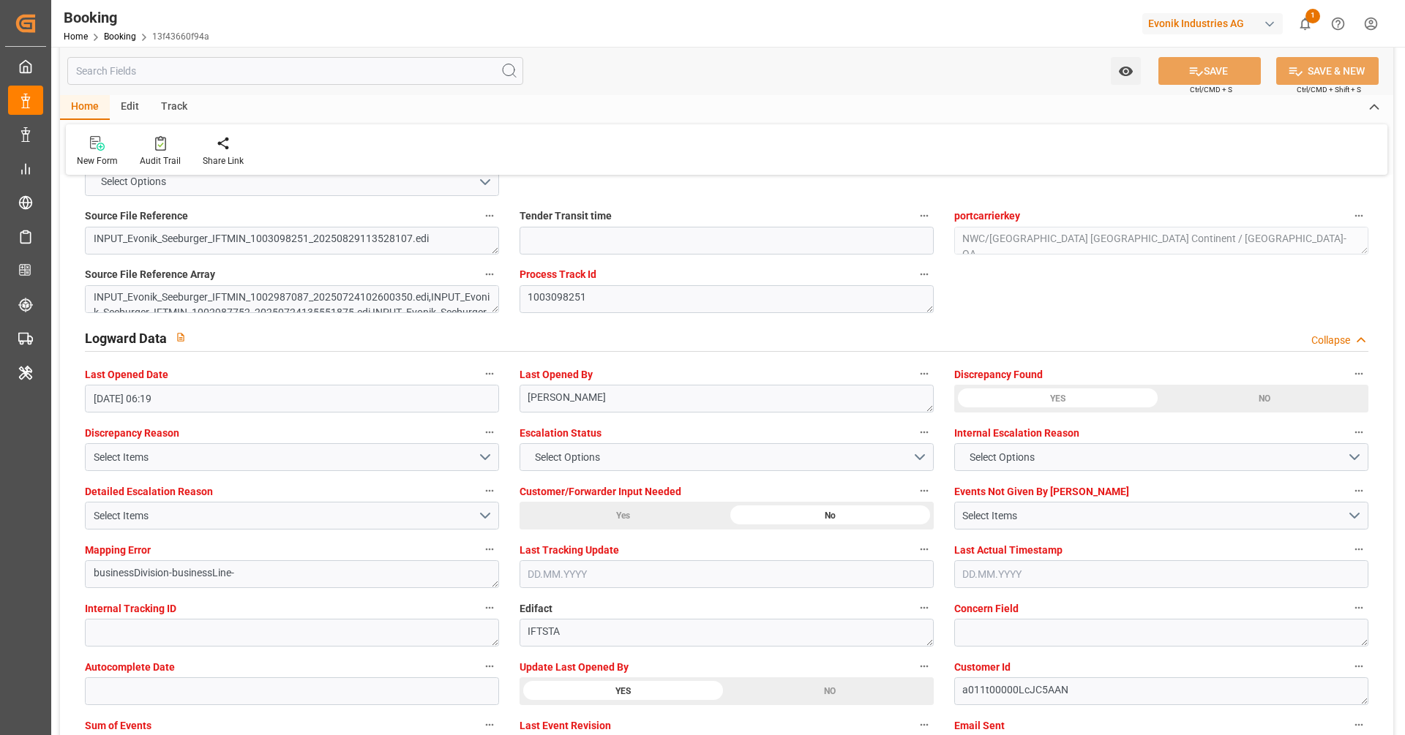
scroll to position [2414, 0]
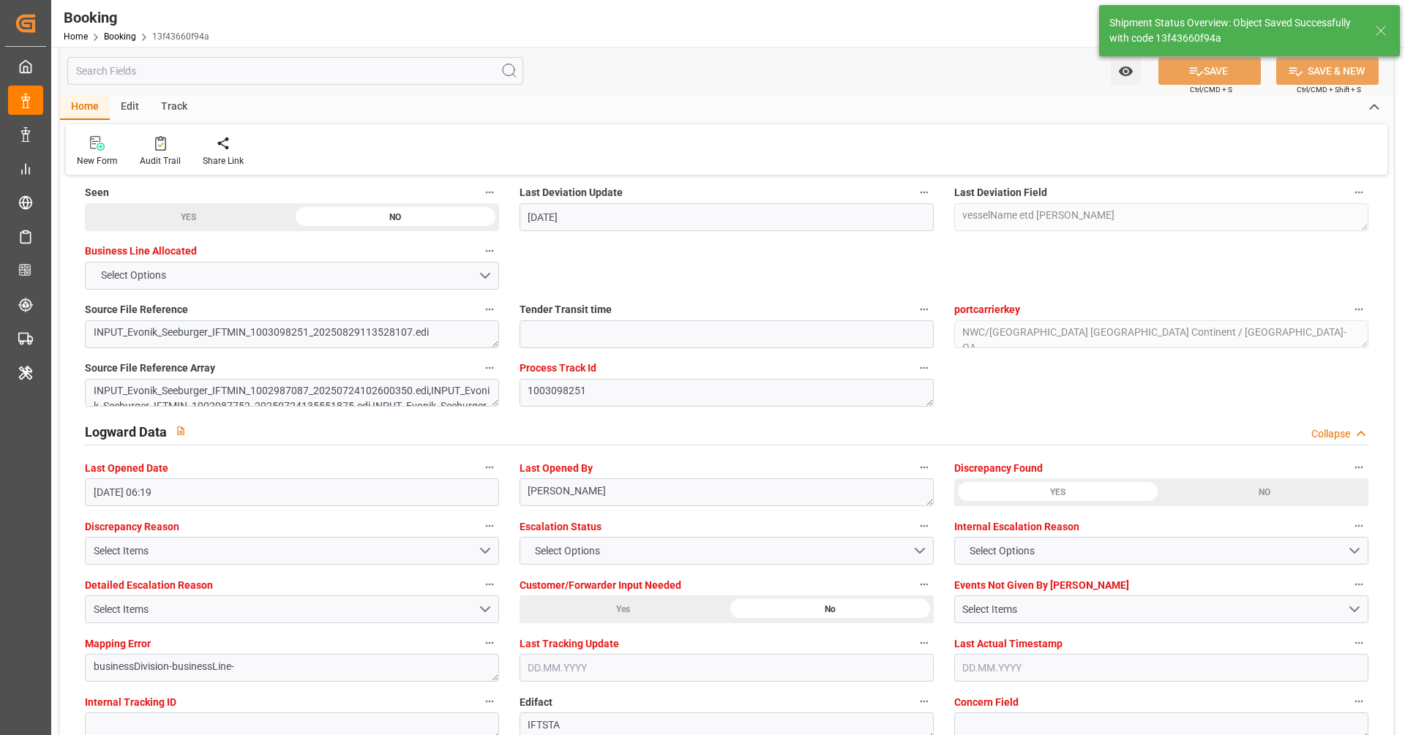
type textarea "[PERSON_NAME]"
type input "02.09.2025 06:52"
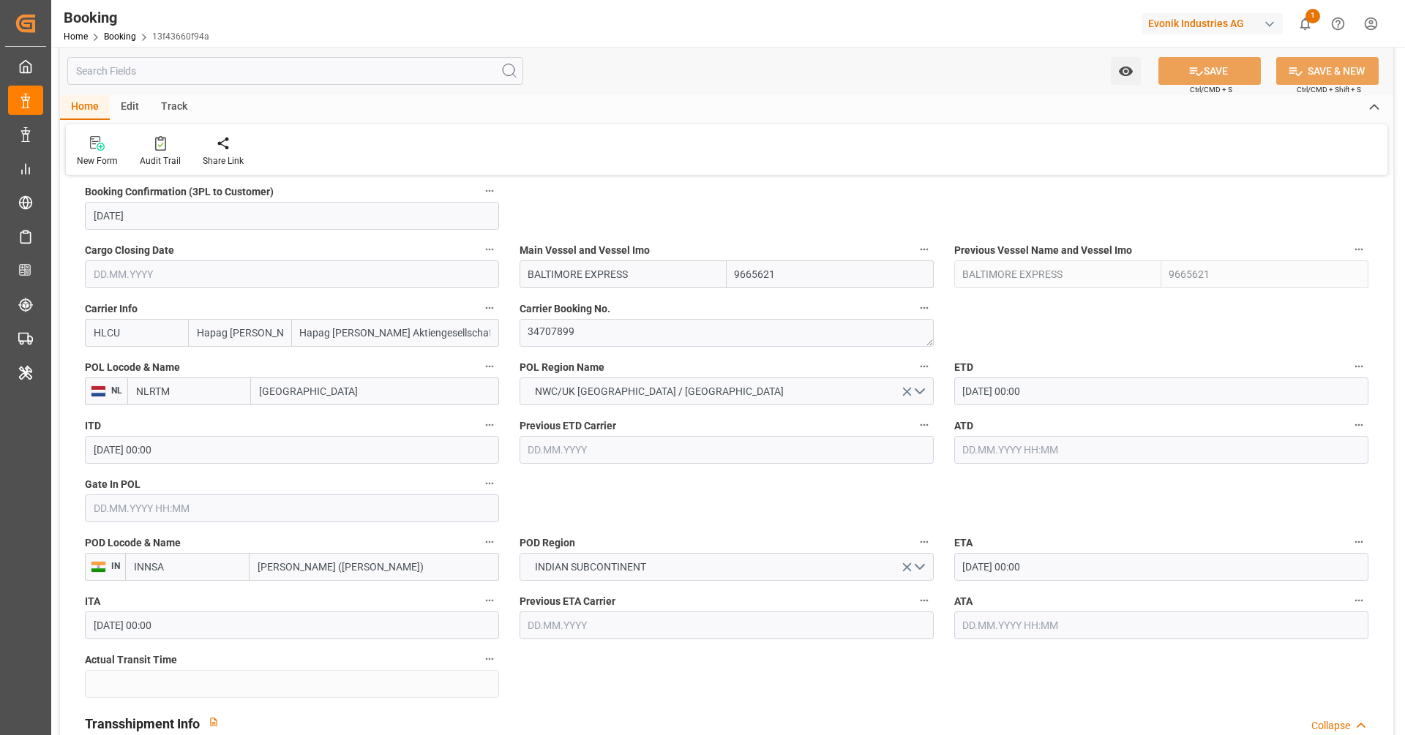
scroll to position [908, 0]
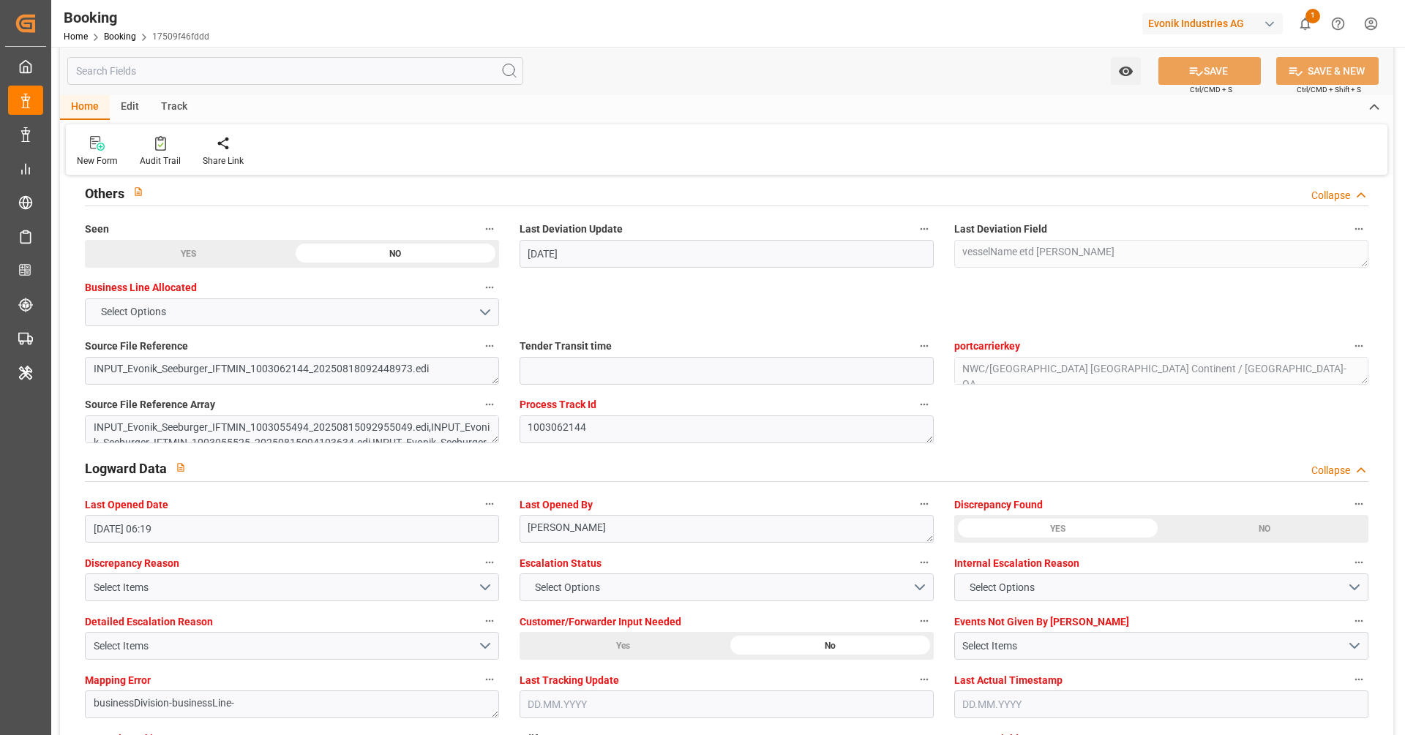
scroll to position [2605, 0]
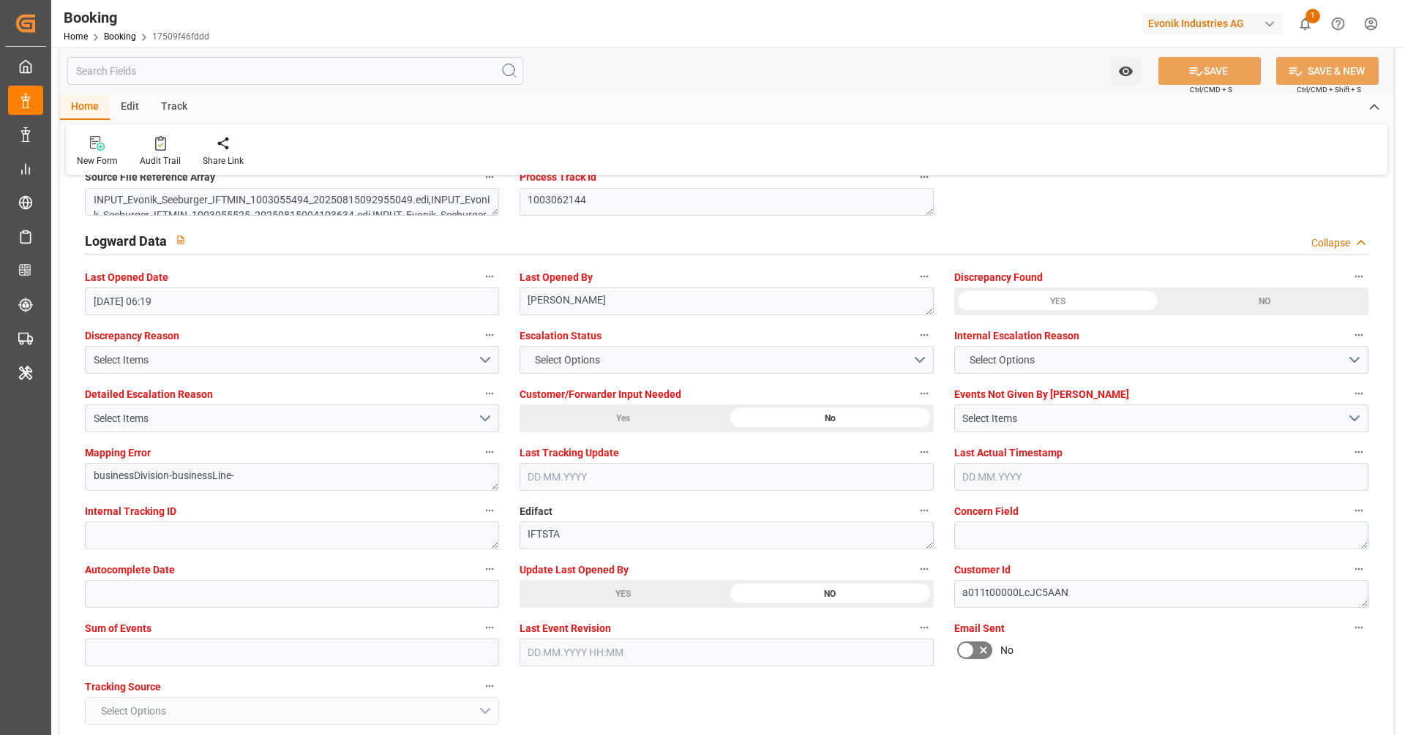
click at [292, 40] on div "YES" at bounding box center [188, 26] width 207 height 28
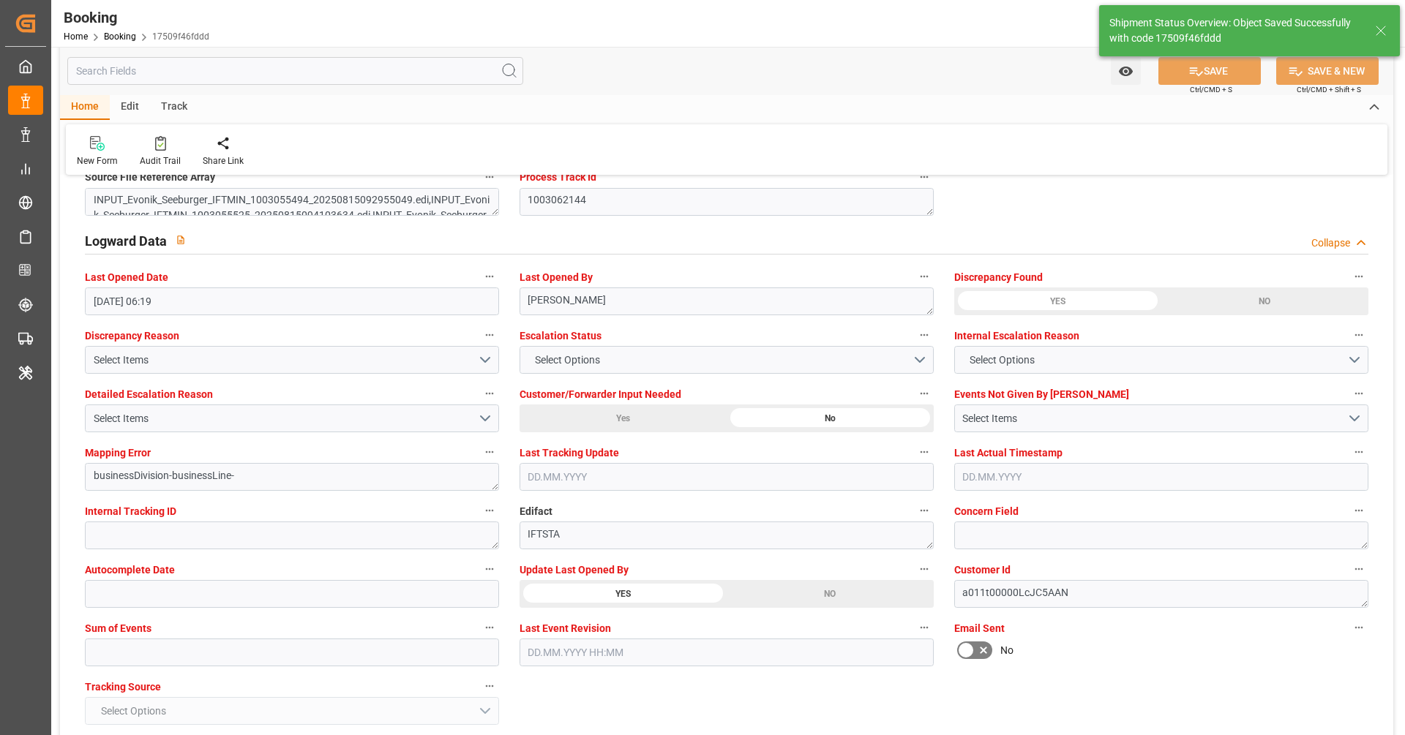
type textarea "Vipul Benurkar"
type input "02.09.2025 06:53"
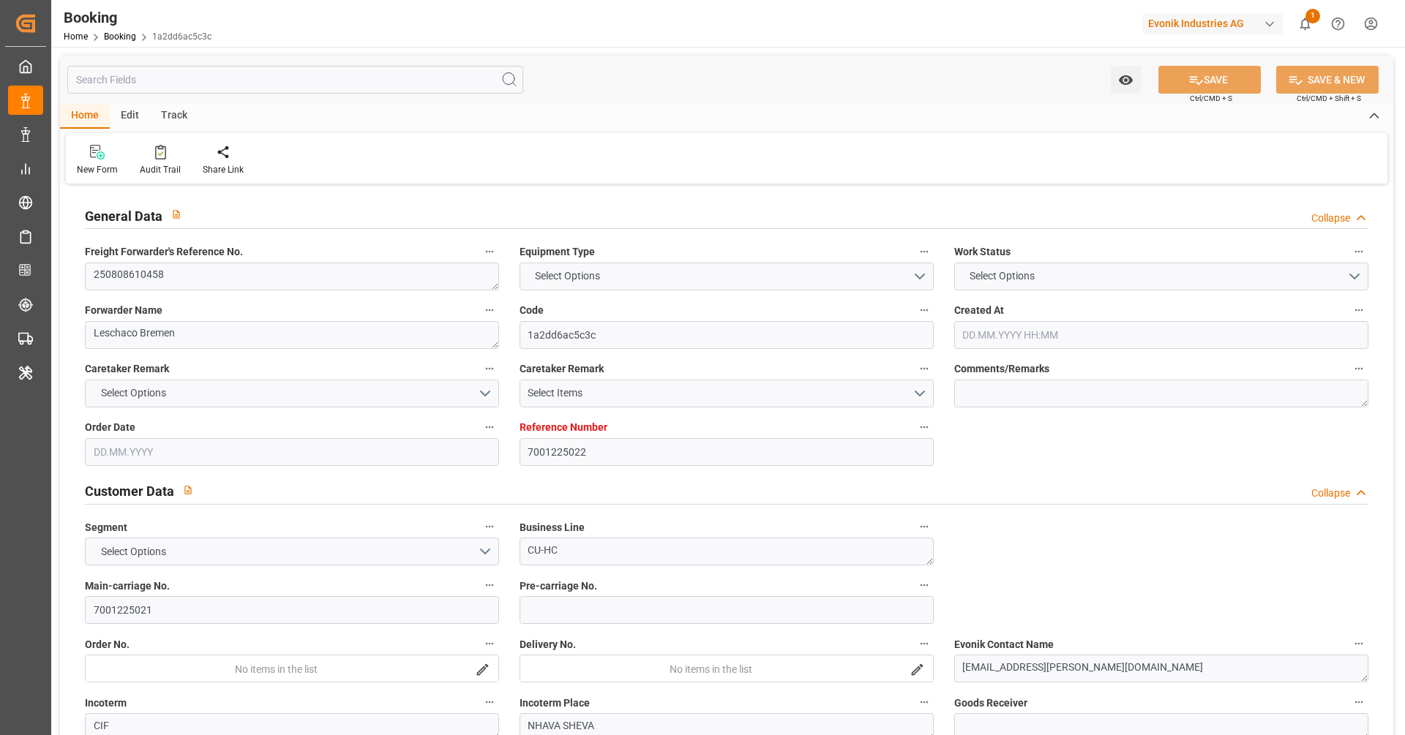
type input "7001225022"
type input "9667150"
type input "Hapag [PERSON_NAME]"
type input "Hapag [PERSON_NAME] Aktiengesellschaft"
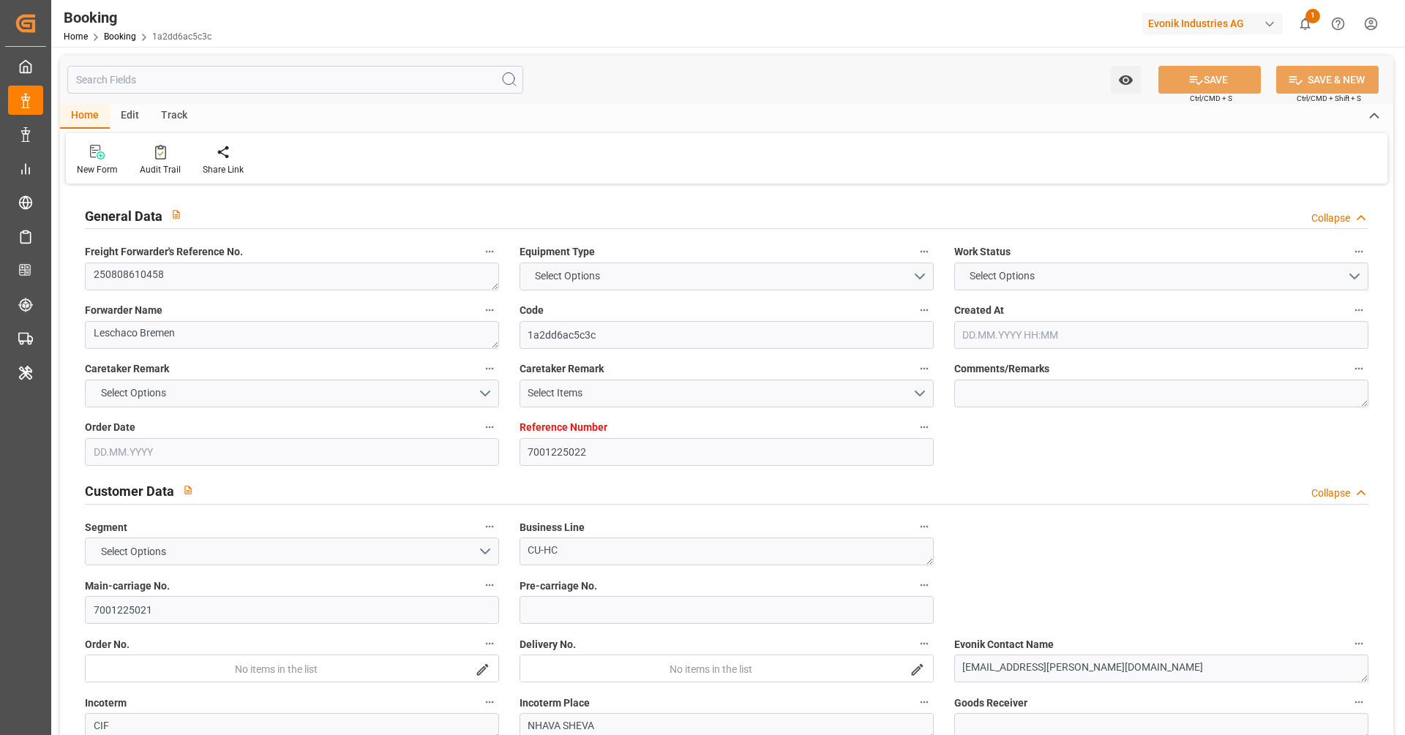
type input "NLRTM"
type input "INNSA"
type input "[DATE] 07:33"
type input "[DATE]"
type input "26.09.2025"
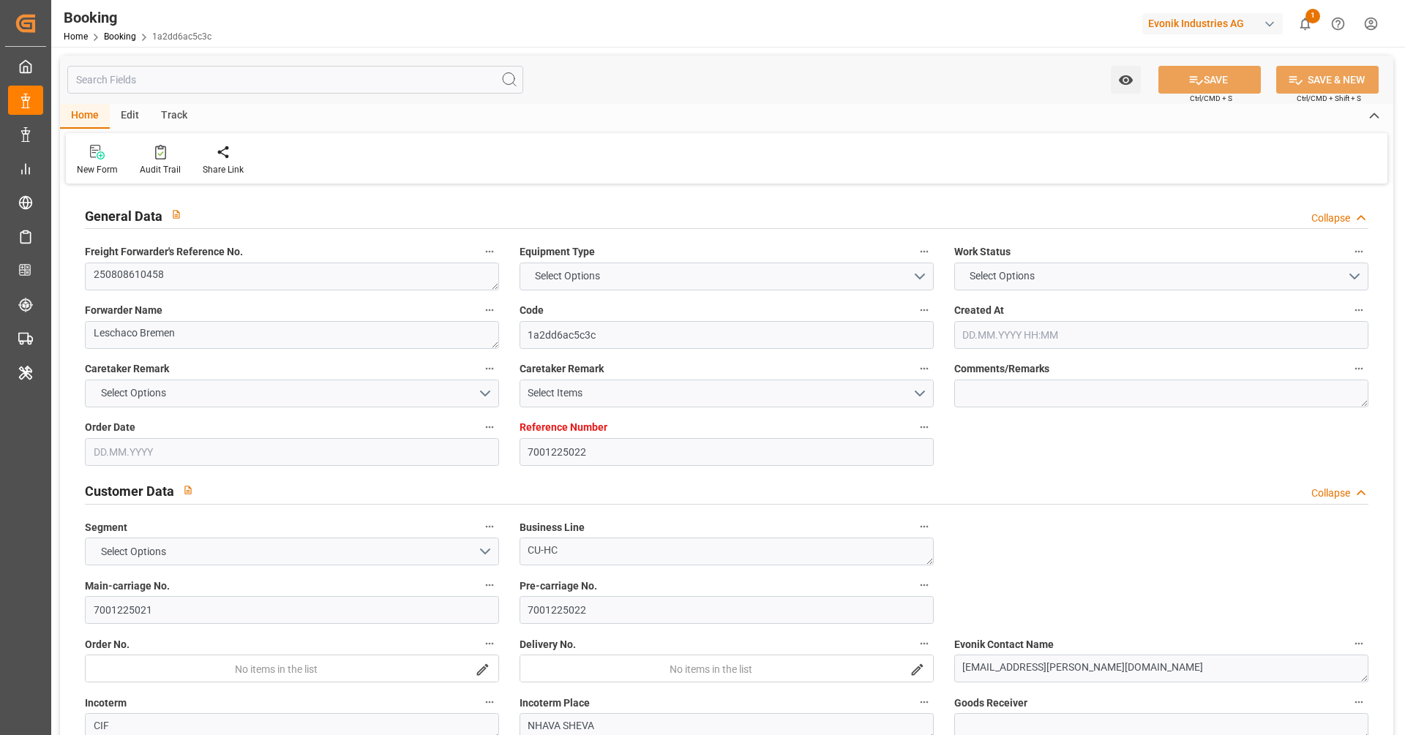
type input "22.08.2025"
type input "23.07.2025"
type input "24.07.2025"
type input "05.09.2025 00:00"
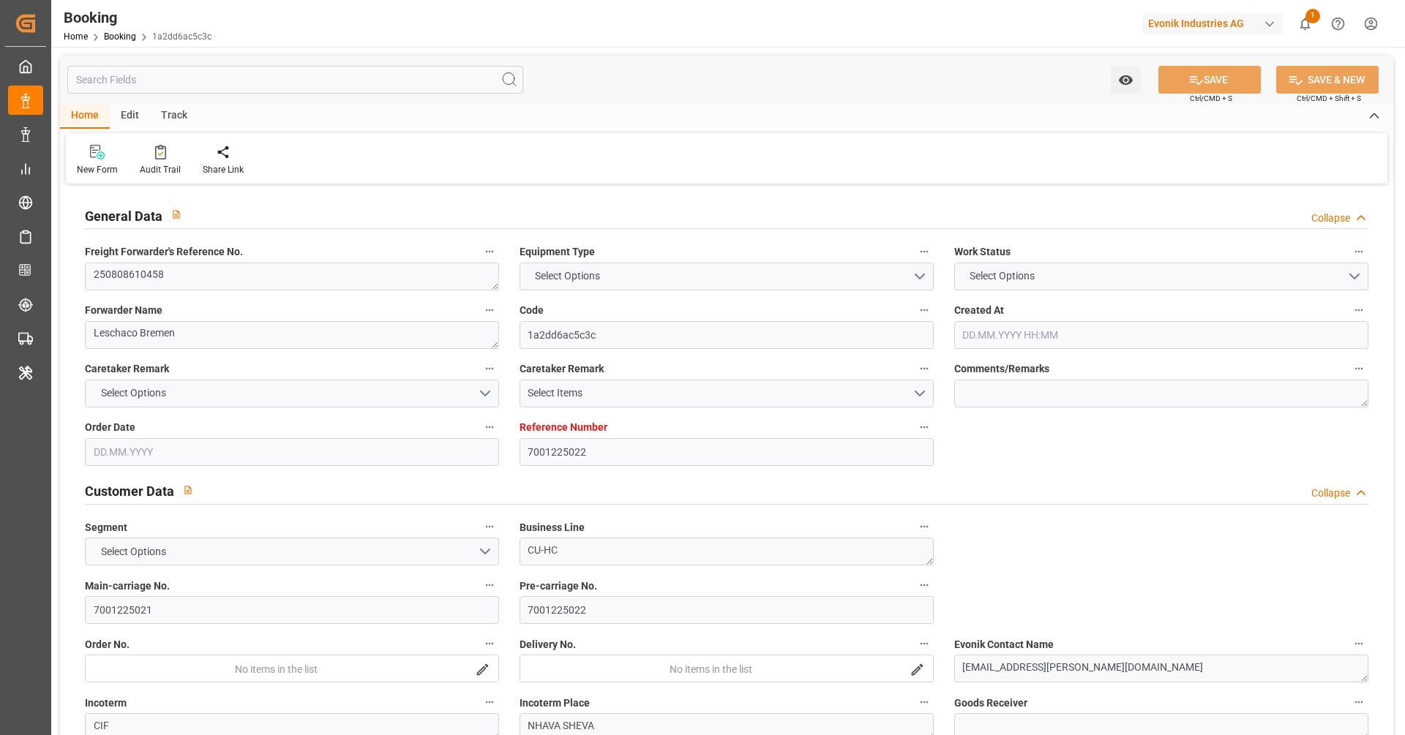
type input "22.10.2025 00:00"
type input "13.08.2025"
type input "01.09.2025 06:19"
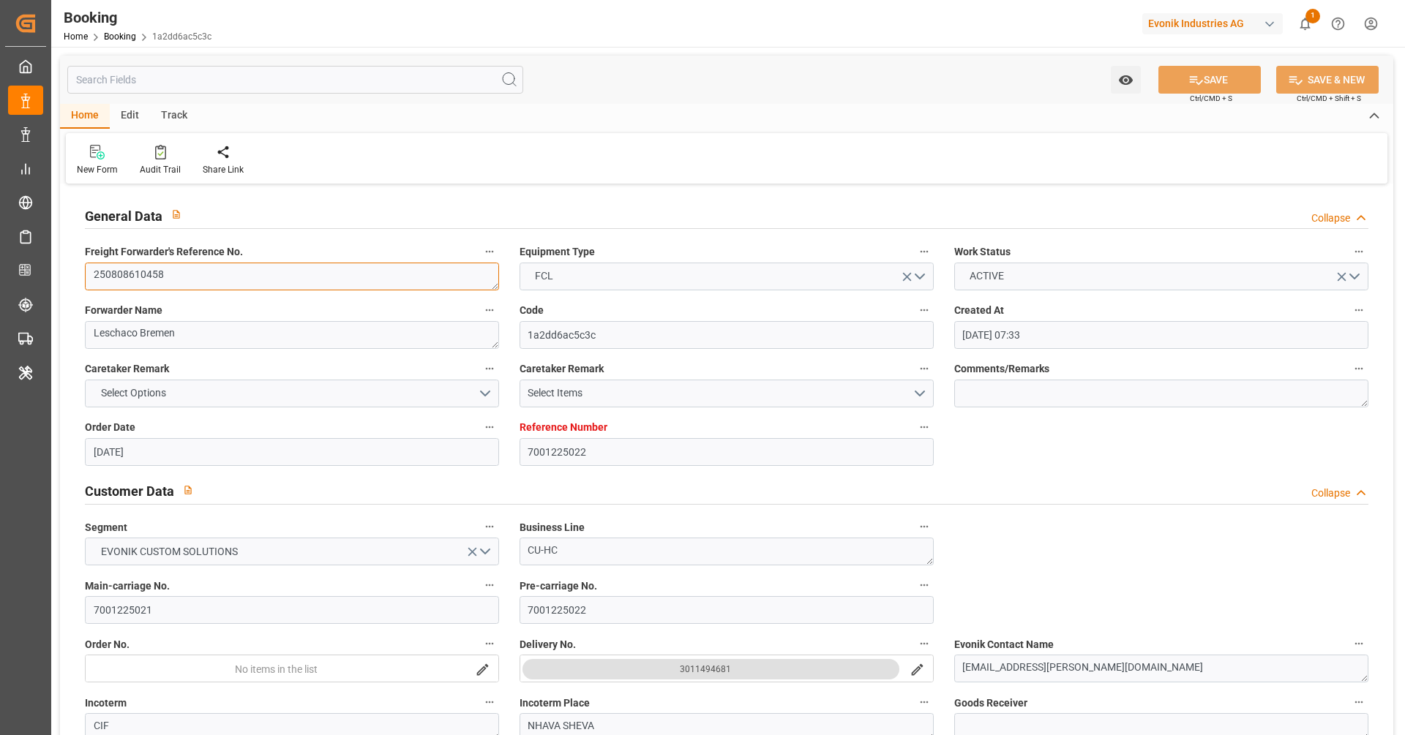
click at [193, 280] on textarea "250808610458" at bounding box center [292, 277] width 414 height 28
click at [277, 272] on textarea "250808610458" at bounding box center [292, 277] width 414 height 28
click at [976, 83] on div "Watch Option SAVE Ctrl/CMD + S SAVE & NEW Ctrl/CMD + Shift + S" at bounding box center [726, 80] width 1333 height 48
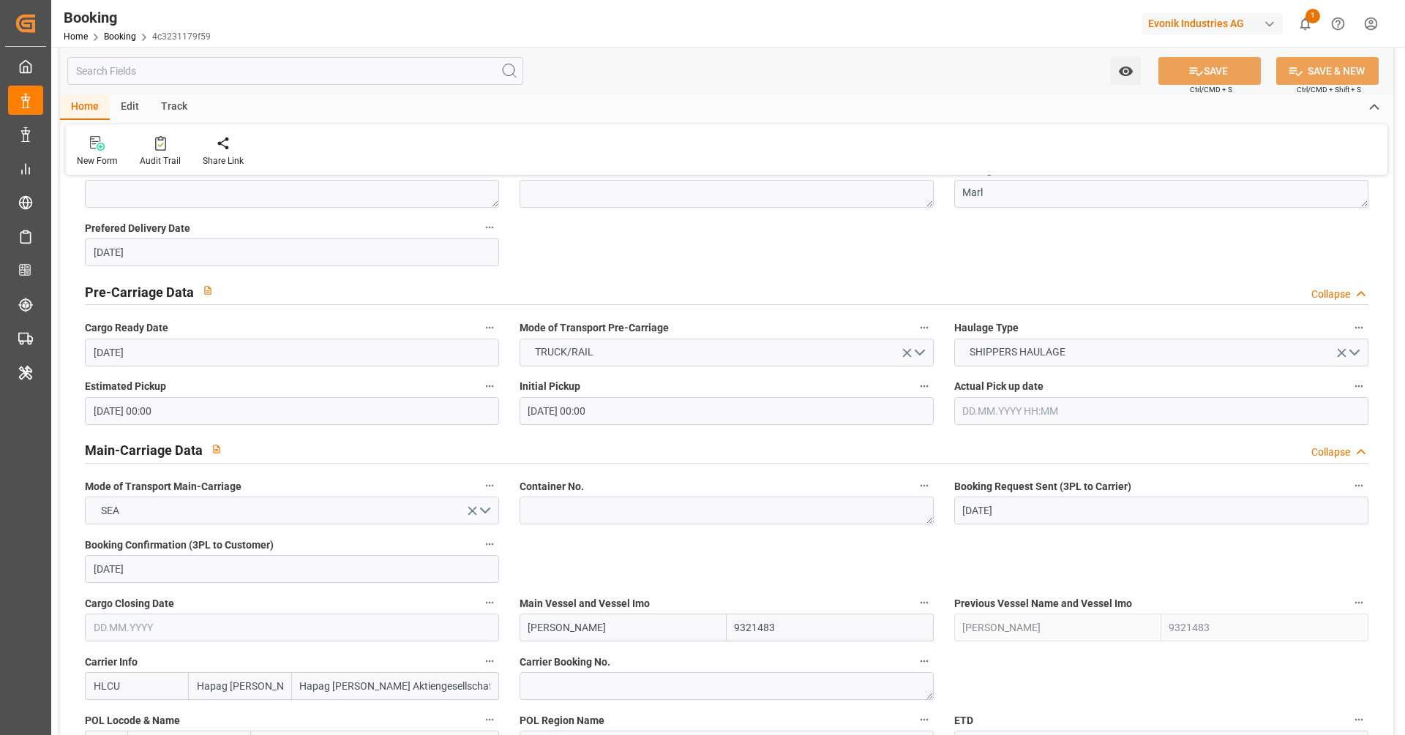
scroll to position [1010, 0]
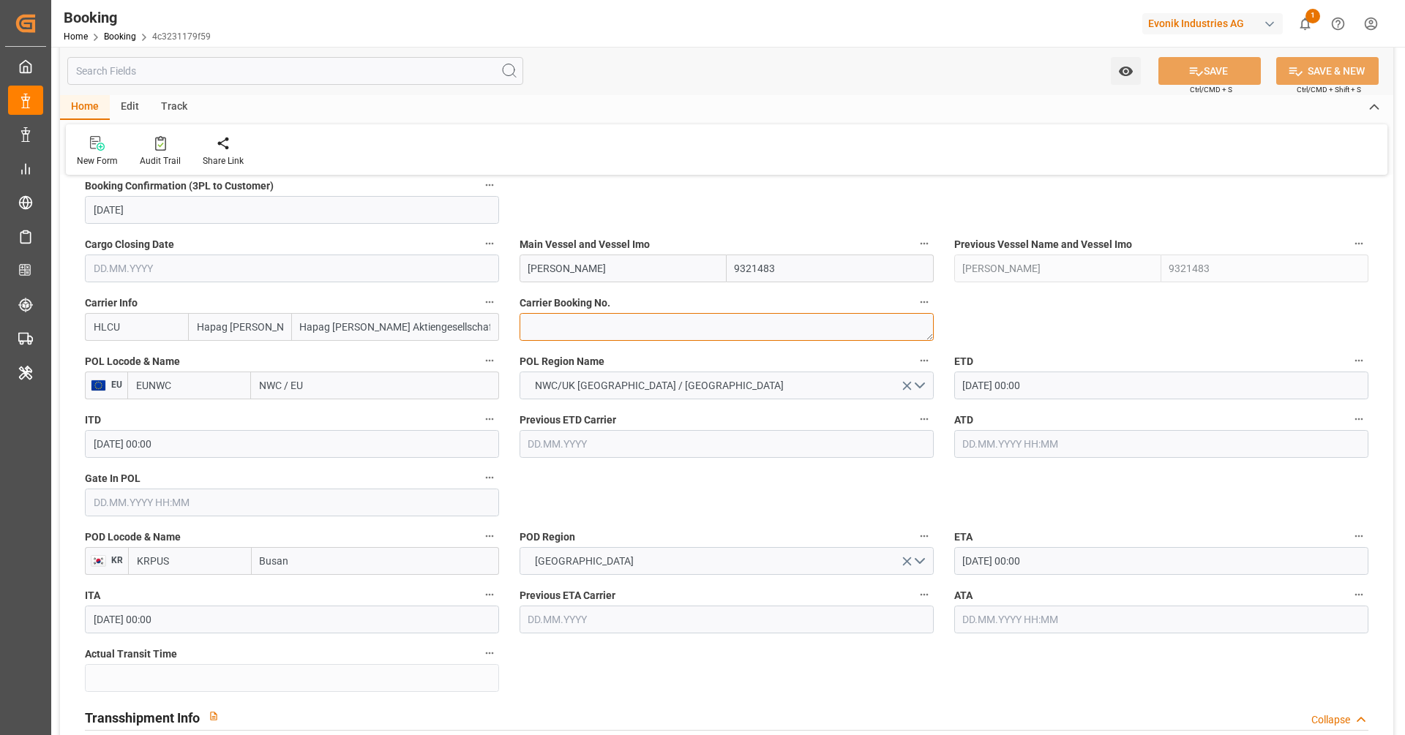
click at [566, 331] on textarea at bounding box center [726, 327] width 414 height 28
paste textarea "92760738"
type textarea "92760738"
click at [199, 389] on input "EUNWC" at bounding box center [189, 386] width 124 height 28
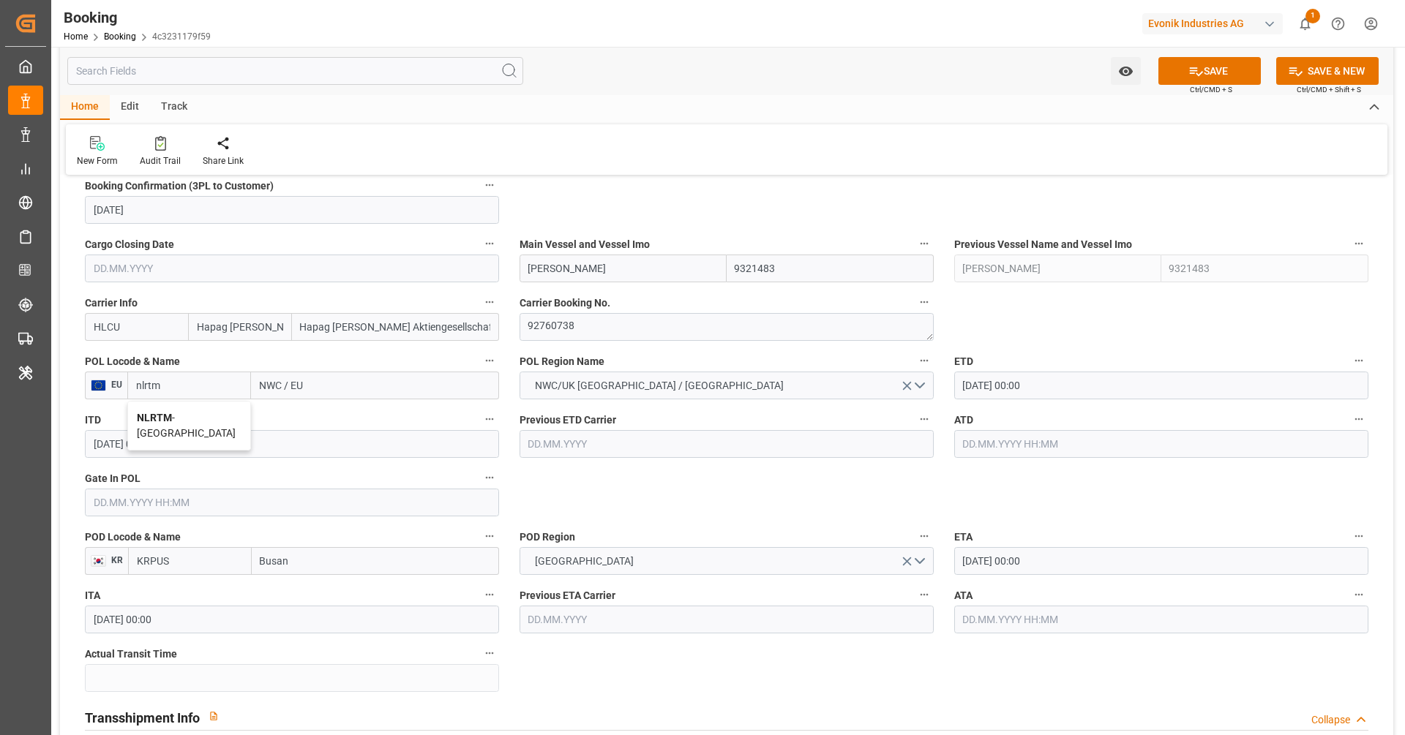
click at [187, 422] on div "NLRTM - [GEOGRAPHIC_DATA]" at bounding box center [189, 426] width 122 height 48
type input "NLRTM"
type input "[GEOGRAPHIC_DATA]"
type input "NLRTM"
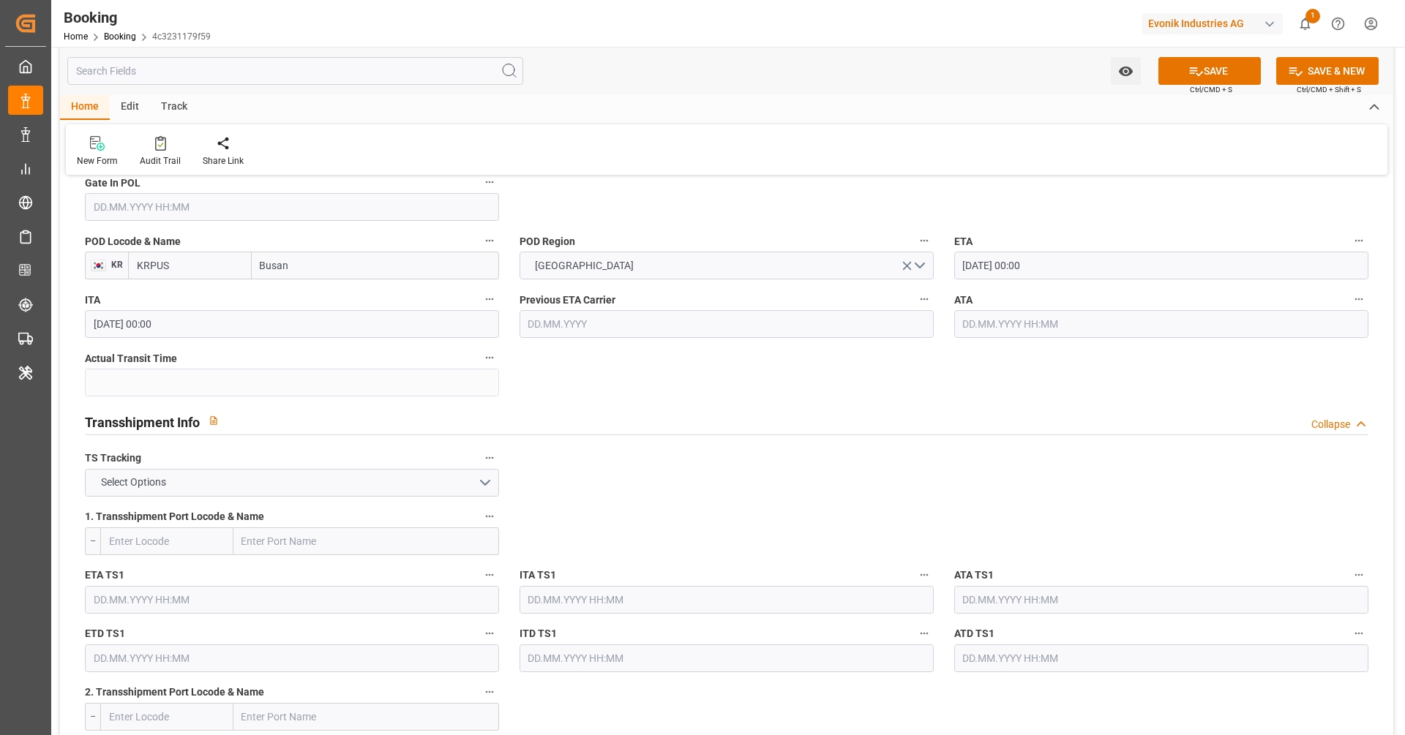
scroll to position [1346, 0]
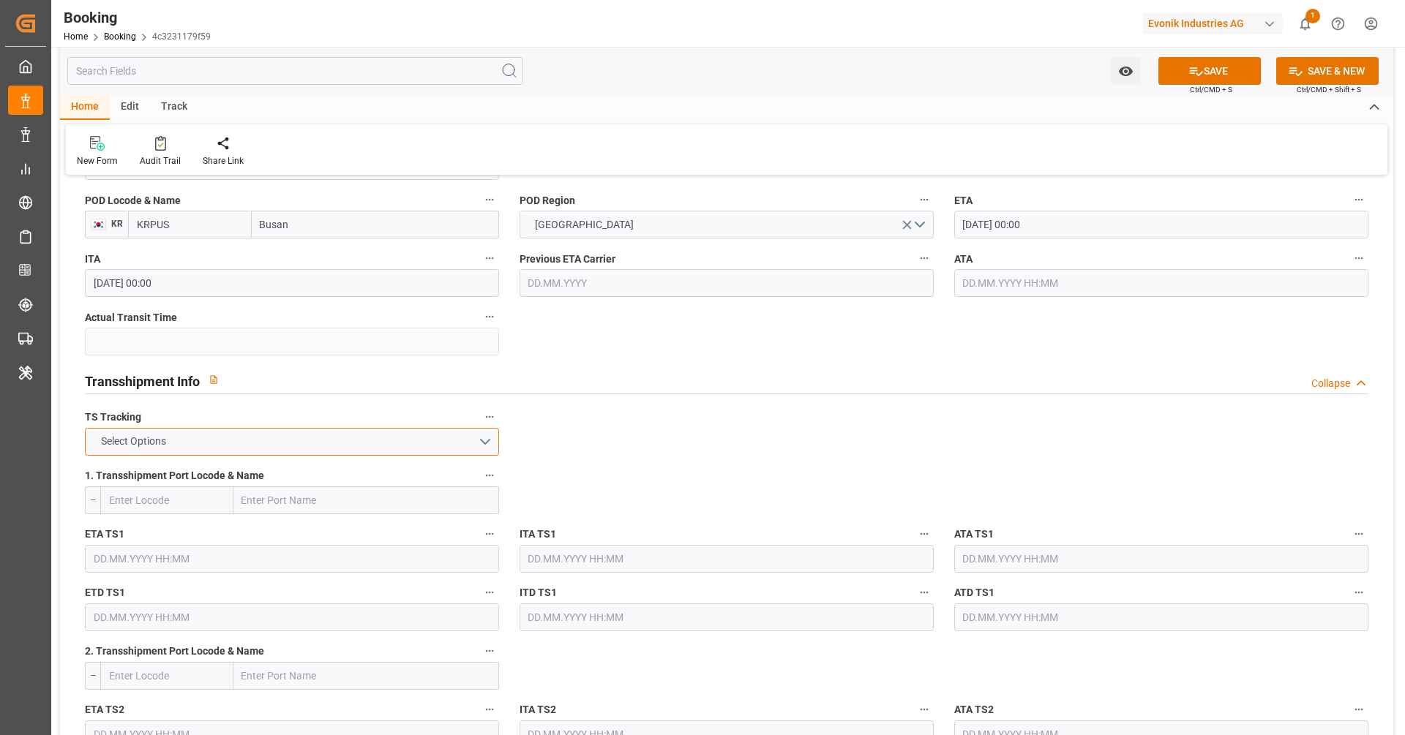
click at [358, 437] on button "Select Options" at bounding box center [292, 442] width 414 height 28
click at [358, 437] on div "Select Options" at bounding box center [292, 442] width 414 height 28
click at [306, 437] on div "TRUE" at bounding box center [292, 445] width 413 height 31
click at [289, 487] on input "text" at bounding box center [366, 501] width 266 height 28
paste input "SHANGHAI"
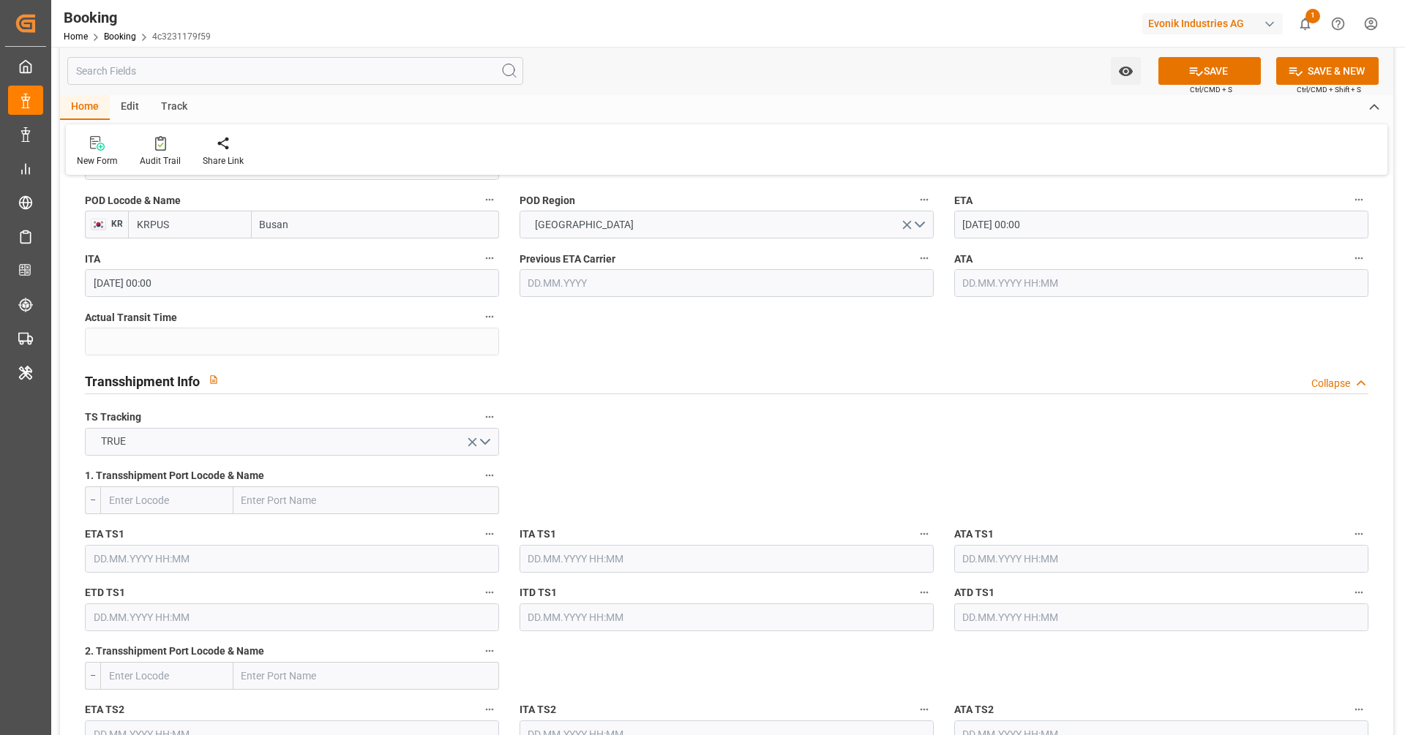
type input "SHANGHAI"
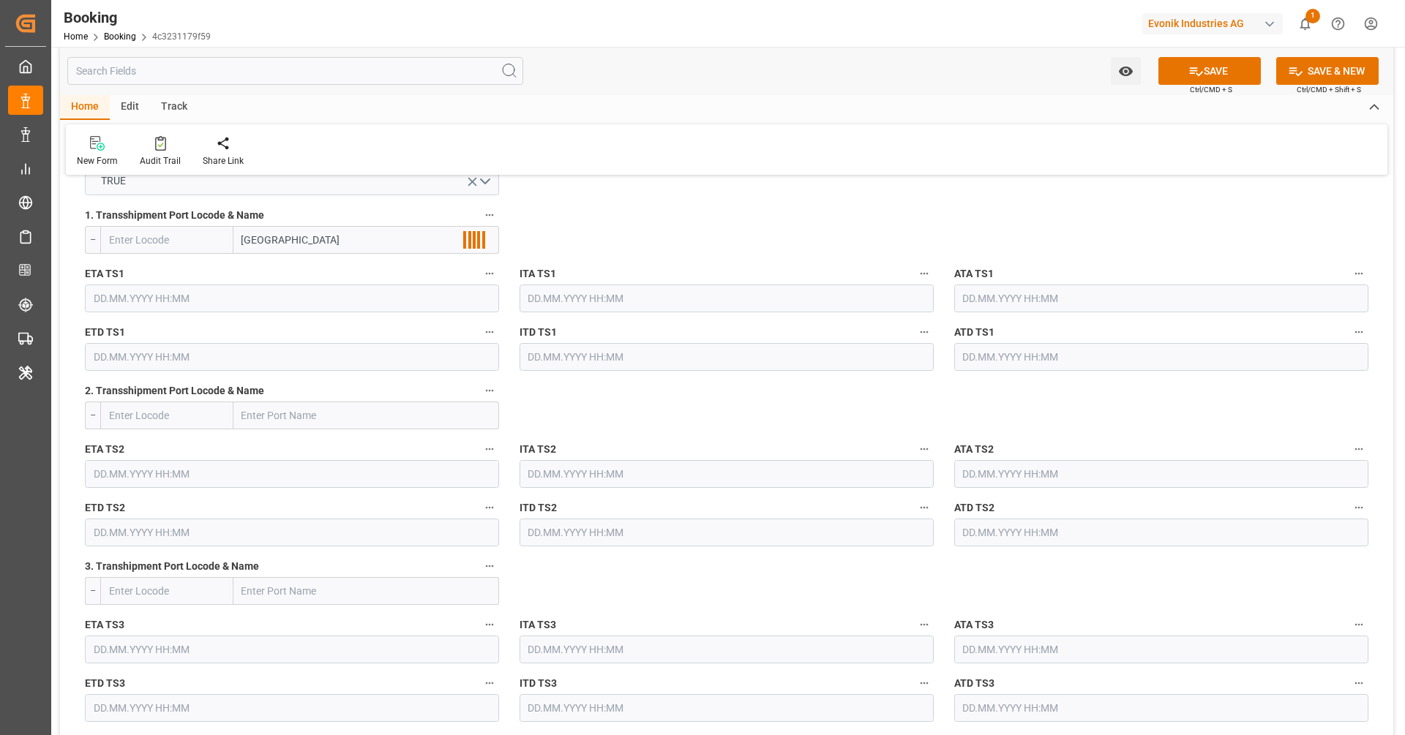
scroll to position [1730, 0]
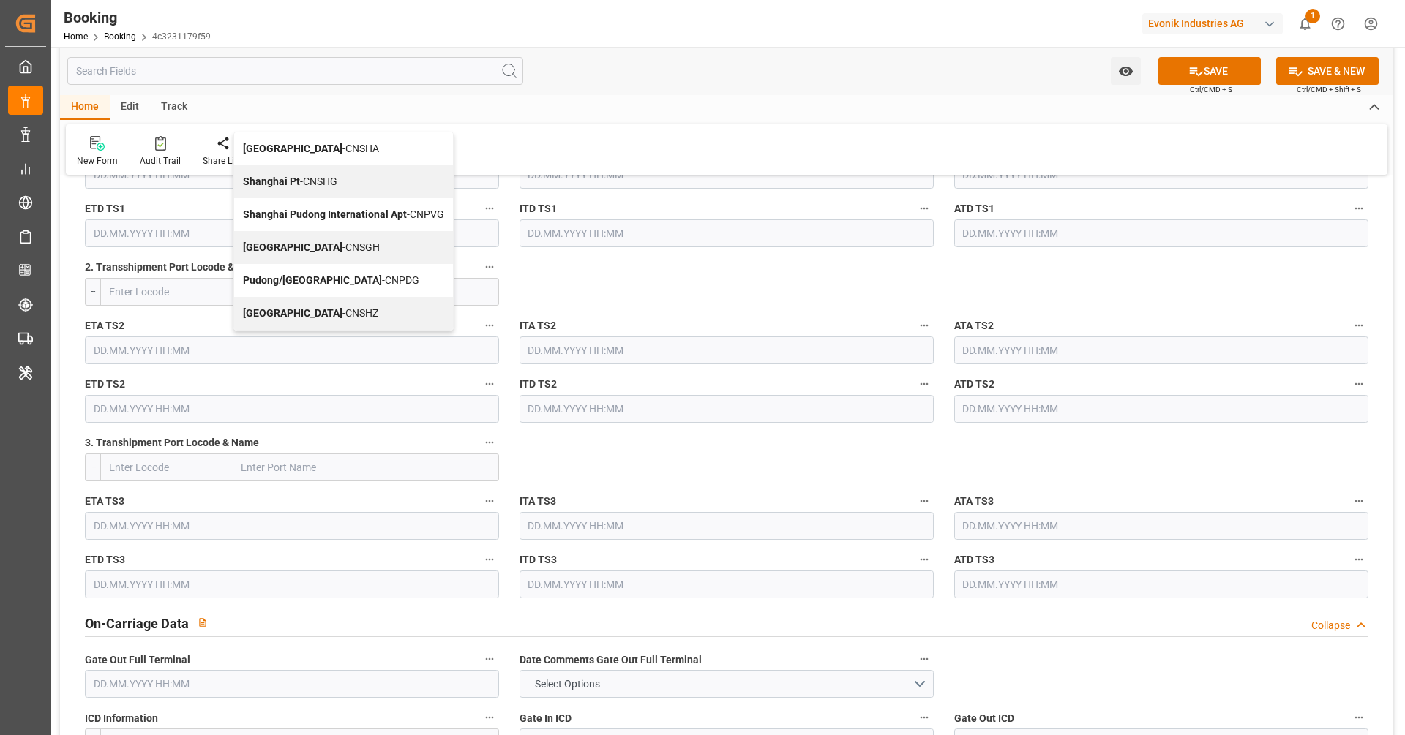
click at [348, 248] on div "Shanghai - CNSGH" at bounding box center [343, 247] width 219 height 33
type input "CNSGH"
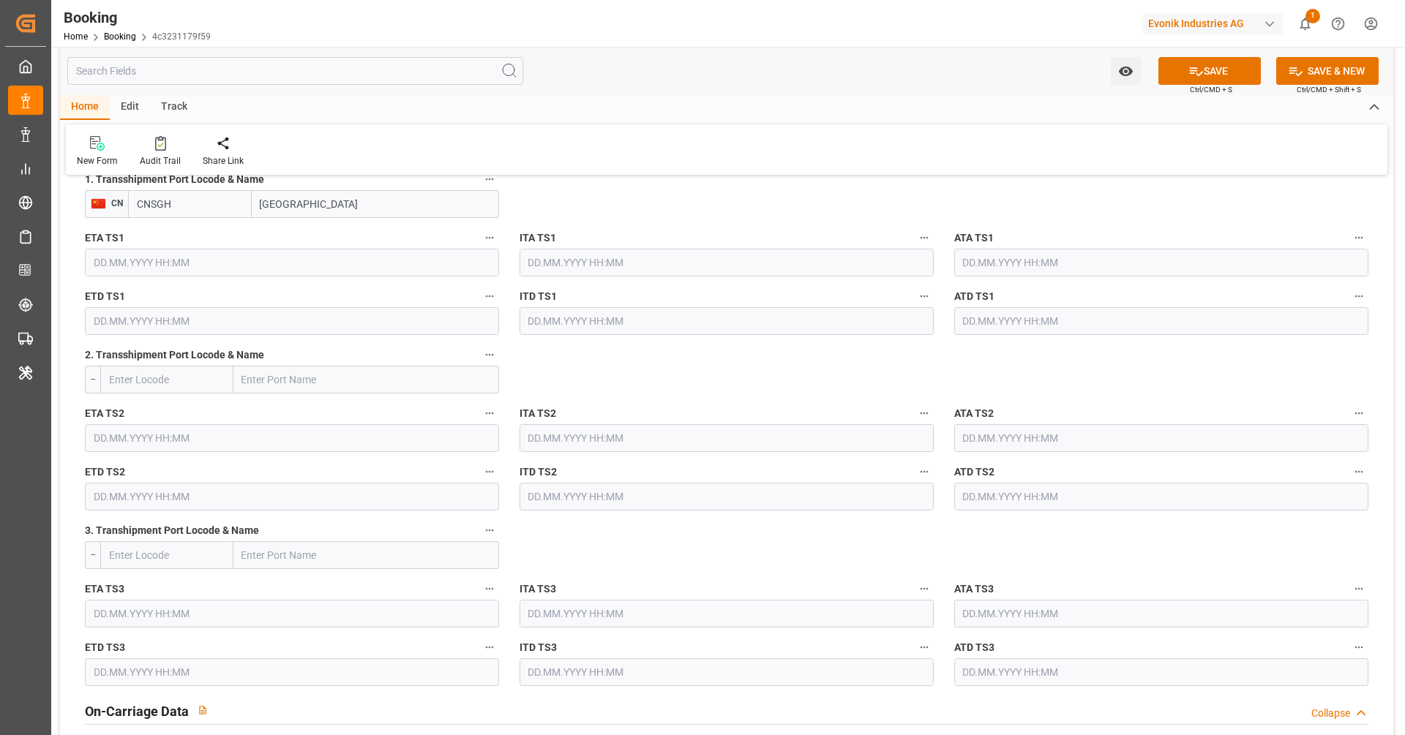
scroll to position [1601, 0]
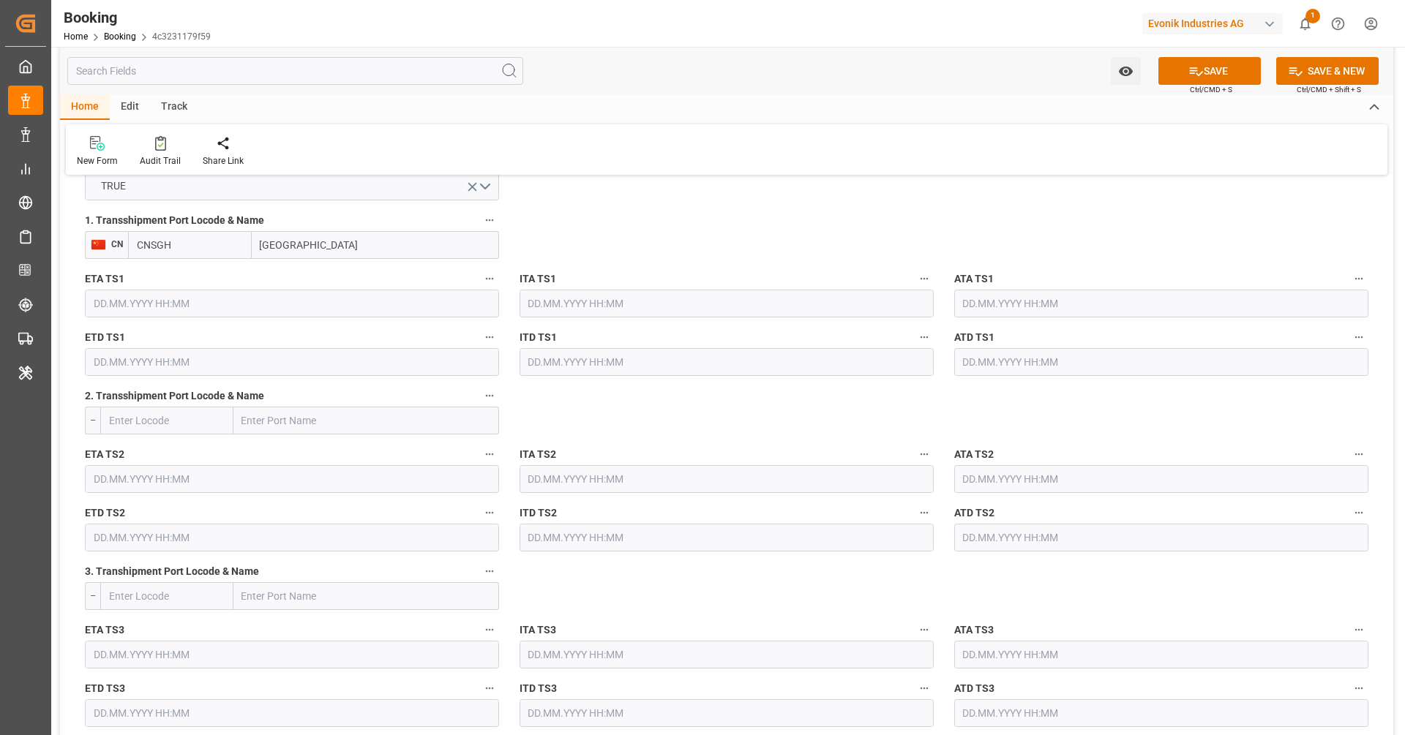
type input "Shanghai"
click at [250, 311] on input "text" at bounding box center [292, 304] width 414 height 28
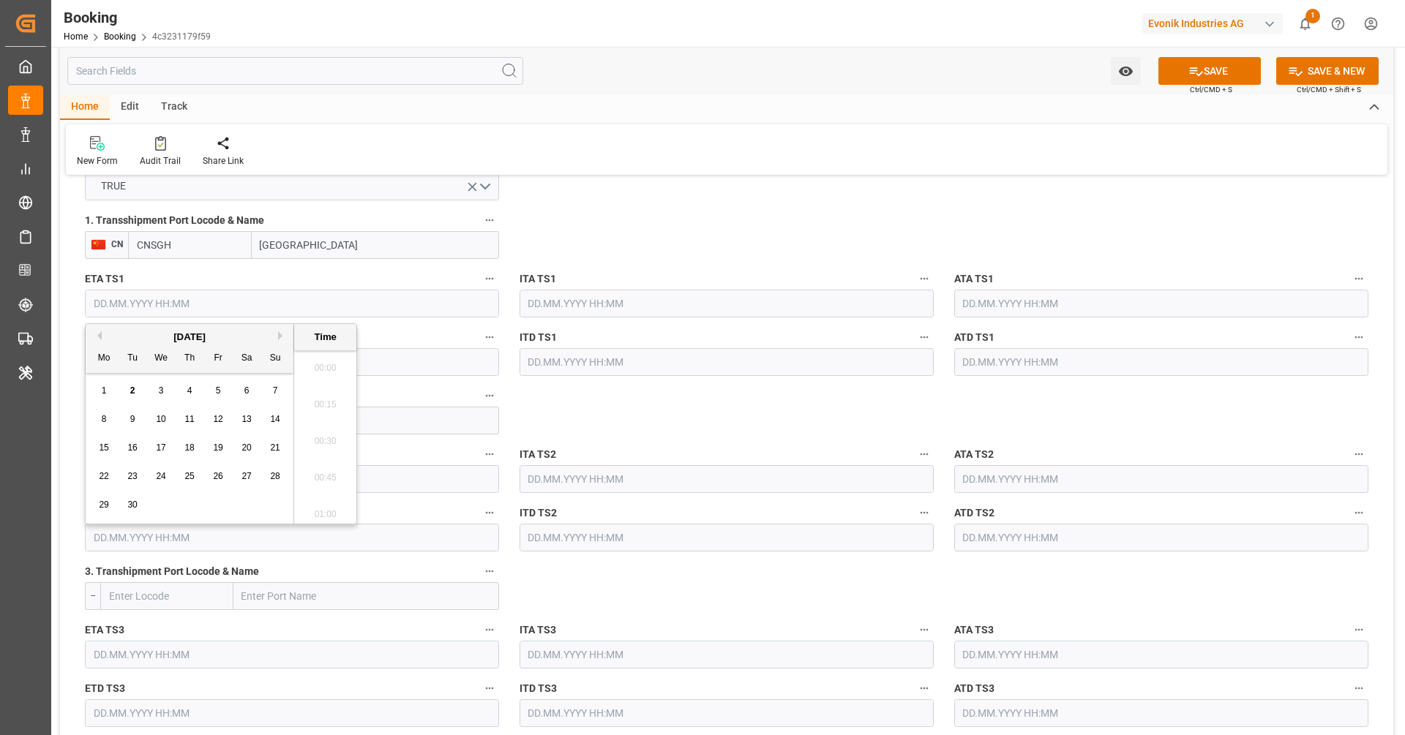
scroll to position [1760, 0]
click at [278, 336] on button "Next Month" at bounding box center [282, 335] width 9 height 9
click at [251, 417] on div "8" at bounding box center [247, 420] width 18 height 18
type input "08.11.2025 00:00"
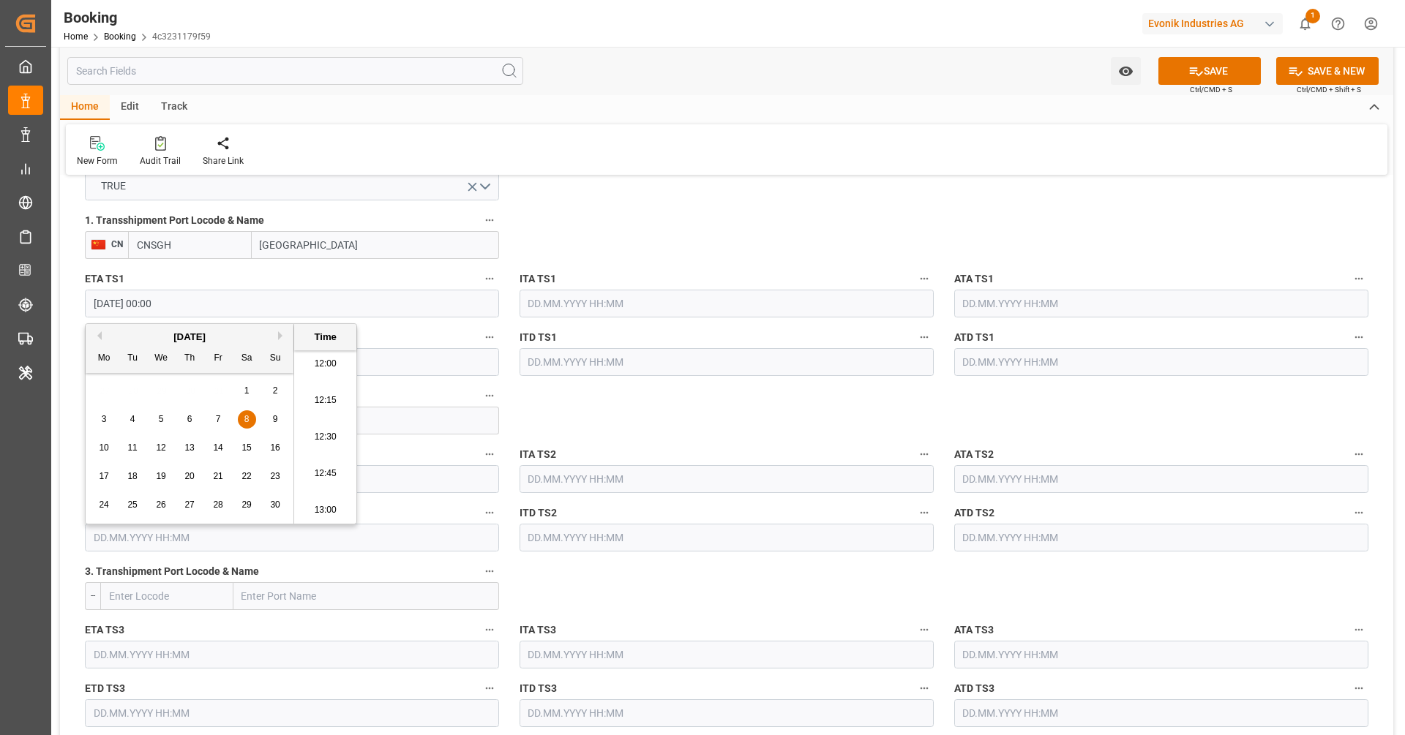
click at [396, 367] on input "text" at bounding box center [292, 362] width 414 height 28
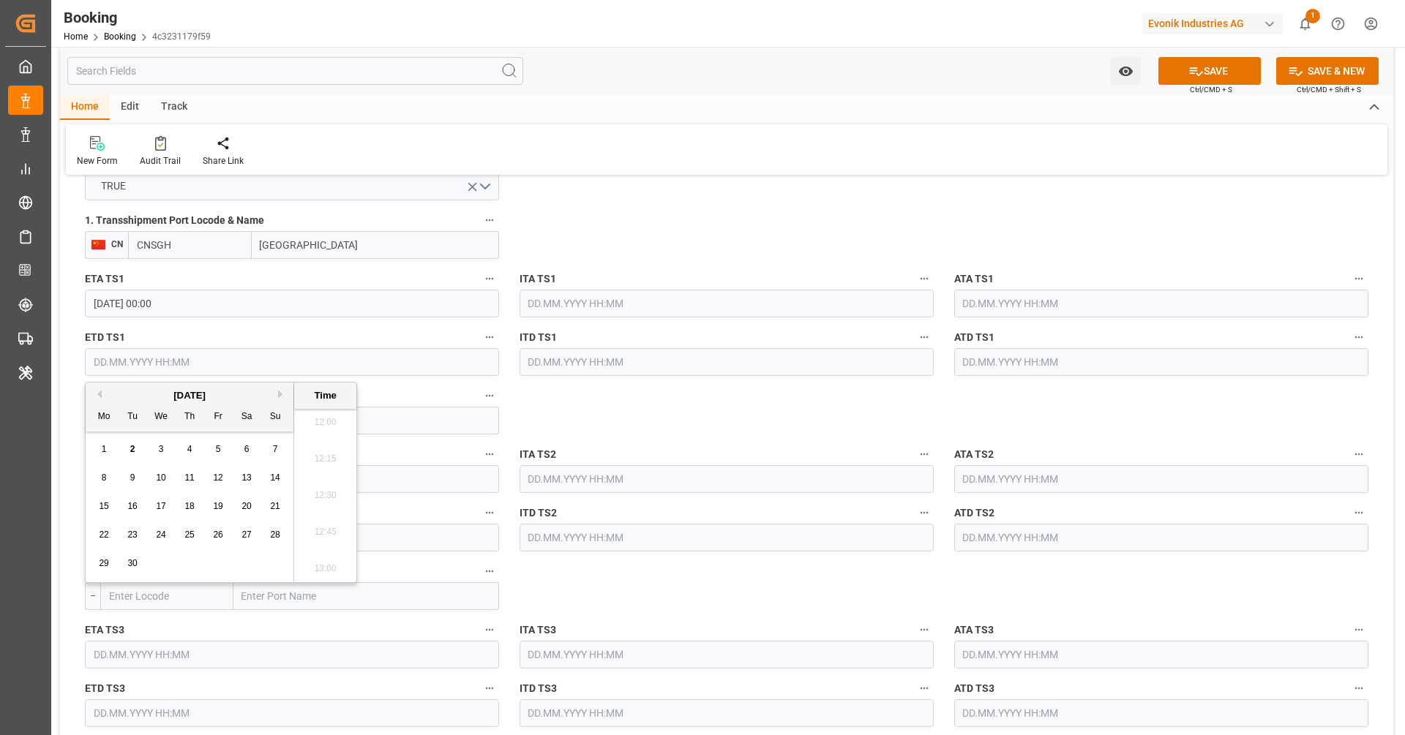
click at [279, 397] on button "Next Month" at bounding box center [282, 394] width 9 height 9
click at [107, 533] on span "17" at bounding box center [104, 535] width 10 height 10
type input "17.11.2025 00:00"
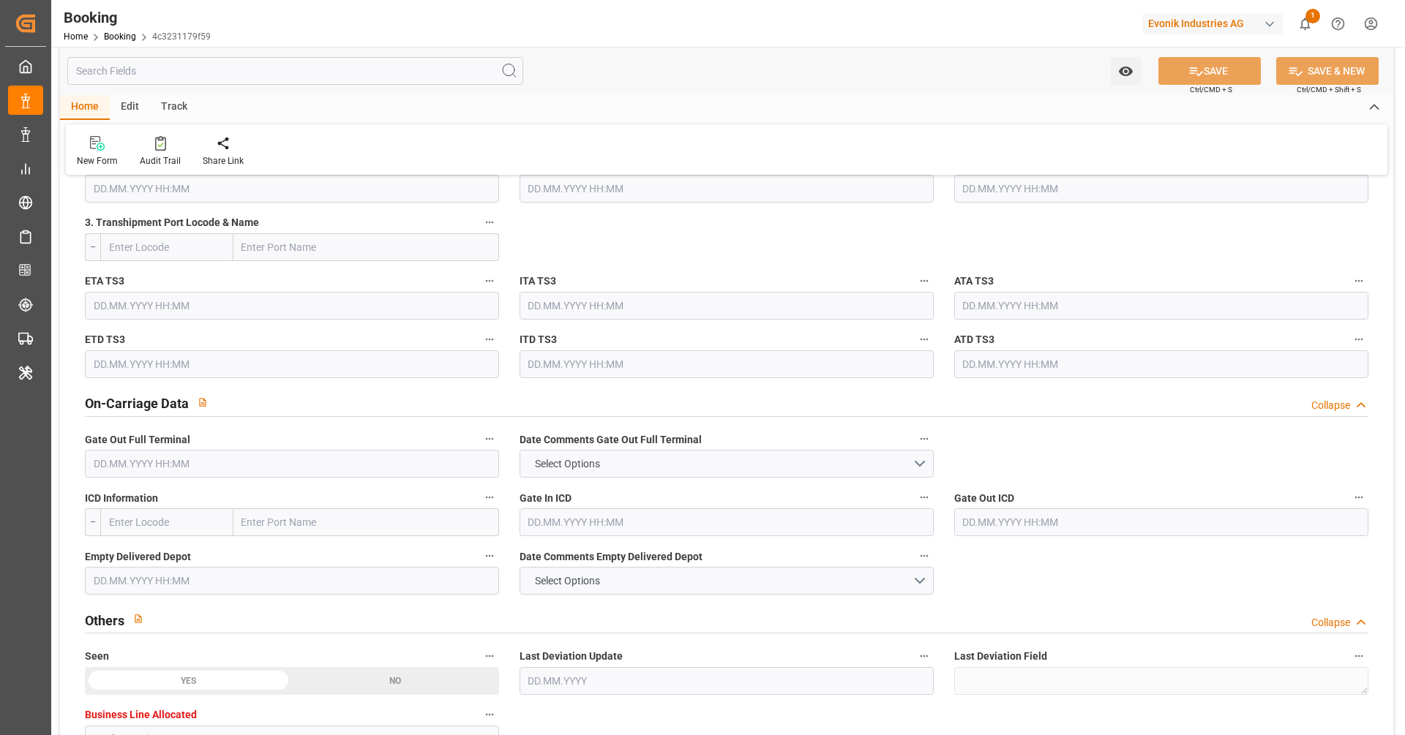
scroll to position [1497, 0]
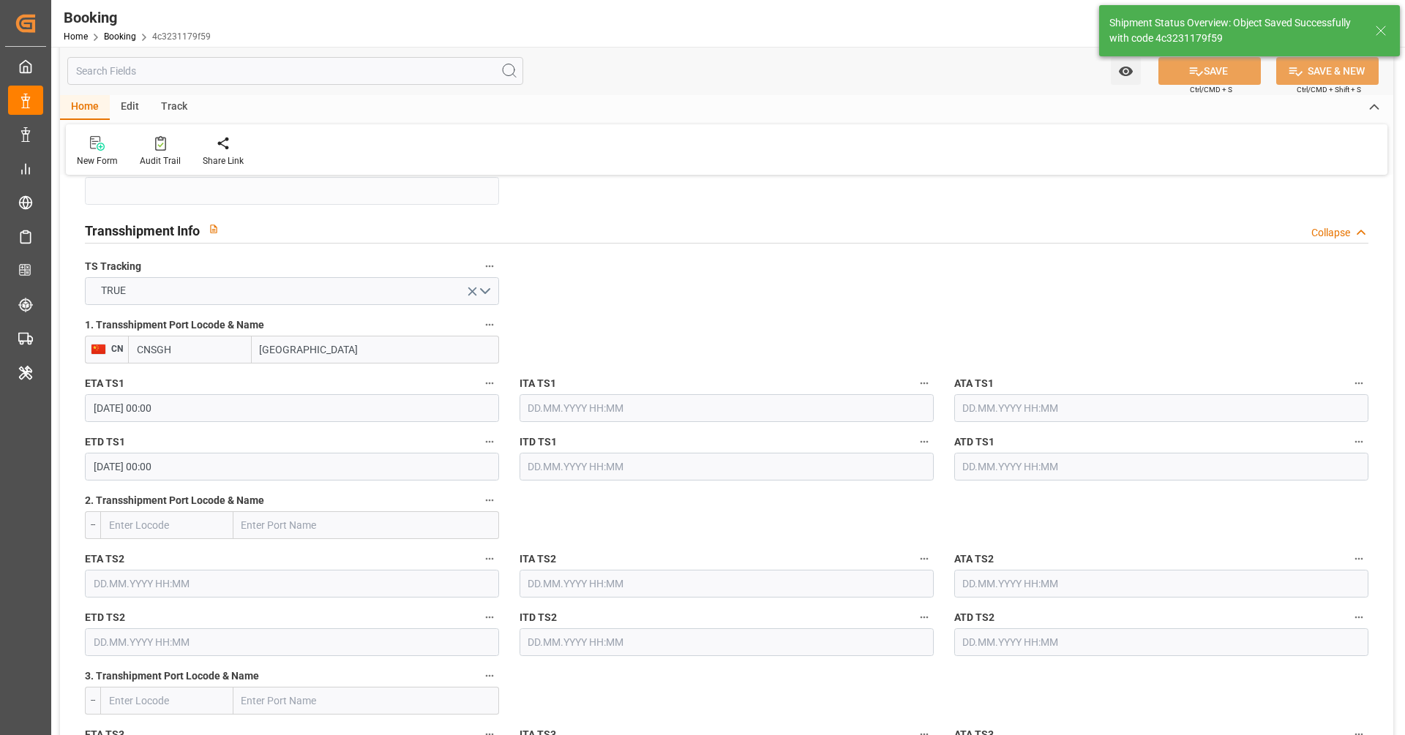
type textarea "[PERSON_NAME]"
type textarea "businessDivision-businessLine-"
type textarea "Yes"
type input "08.11.2025 00:00"
type input "17.11.2025 00:00"
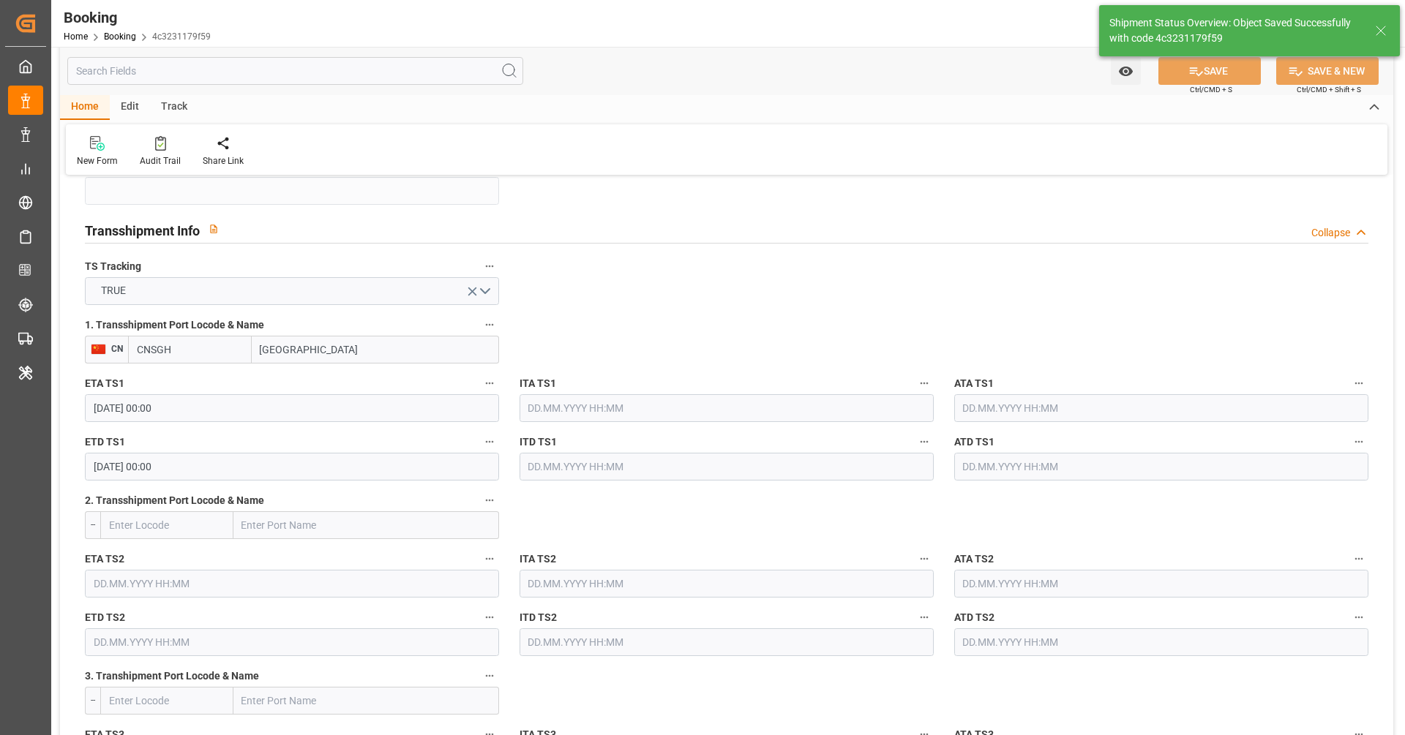
type input "02.09.2025 07:09"
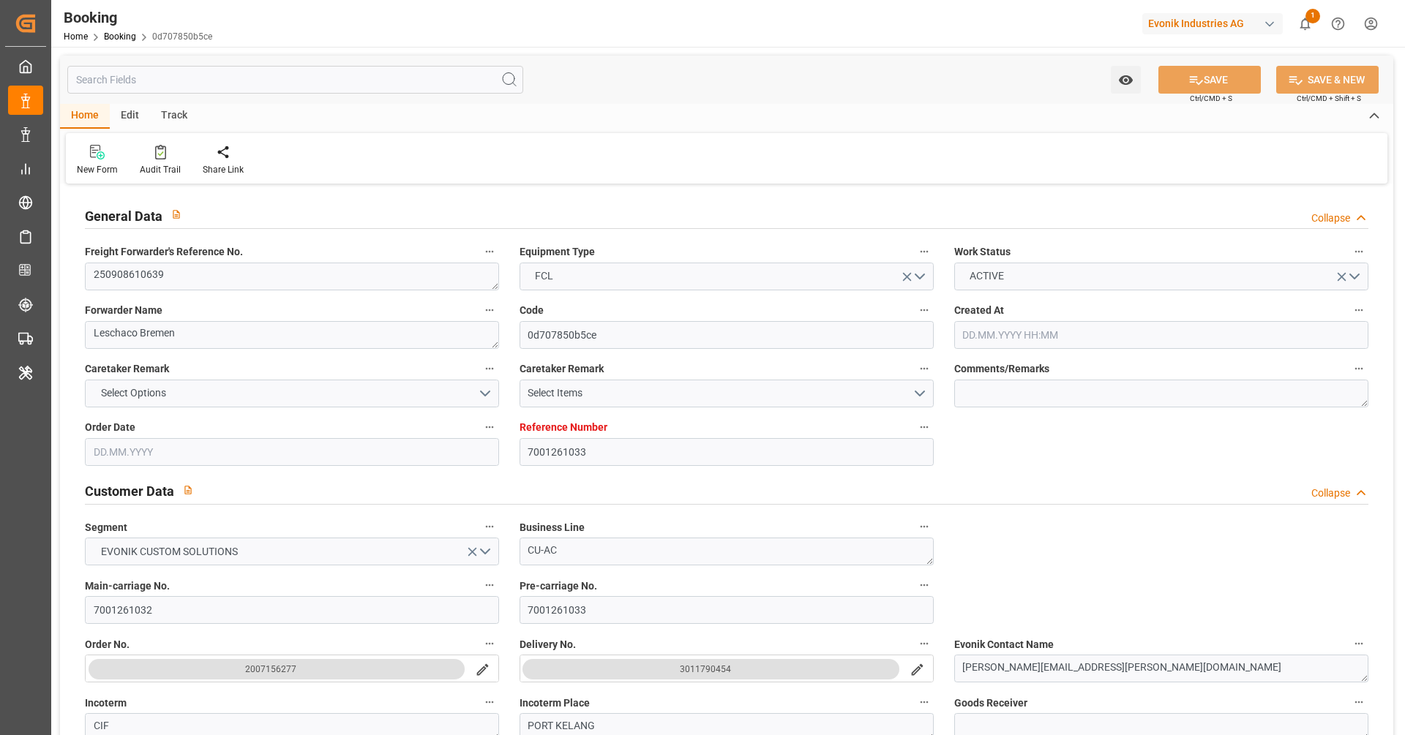
type input "7001261033"
type input "9632155"
type input "Hapag [PERSON_NAME]"
type input "Hapag [PERSON_NAME] Aktiengesellschaft"
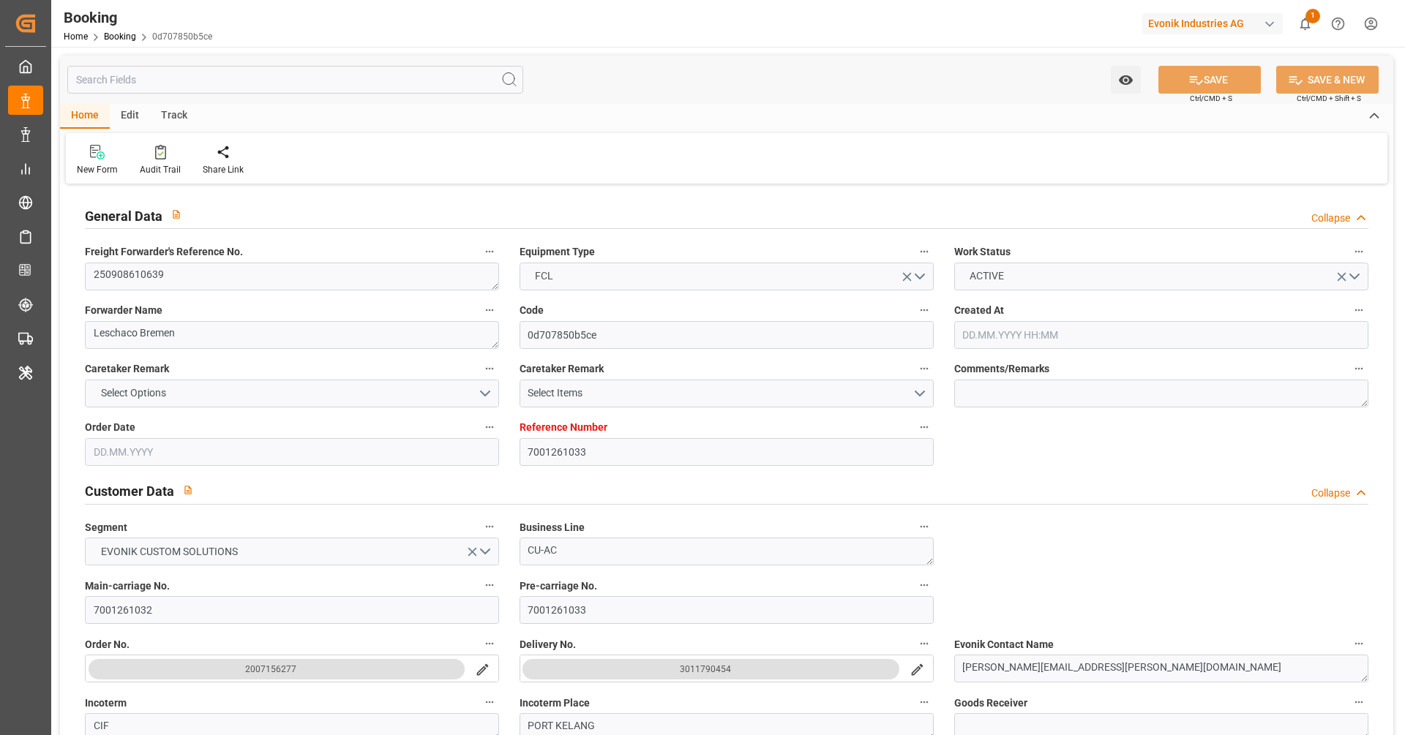
type input "EUNWC"
type input "MYPKG"
type input "[DATE] 10:14"
type input "[DATE]"
type input "16.10.2025"
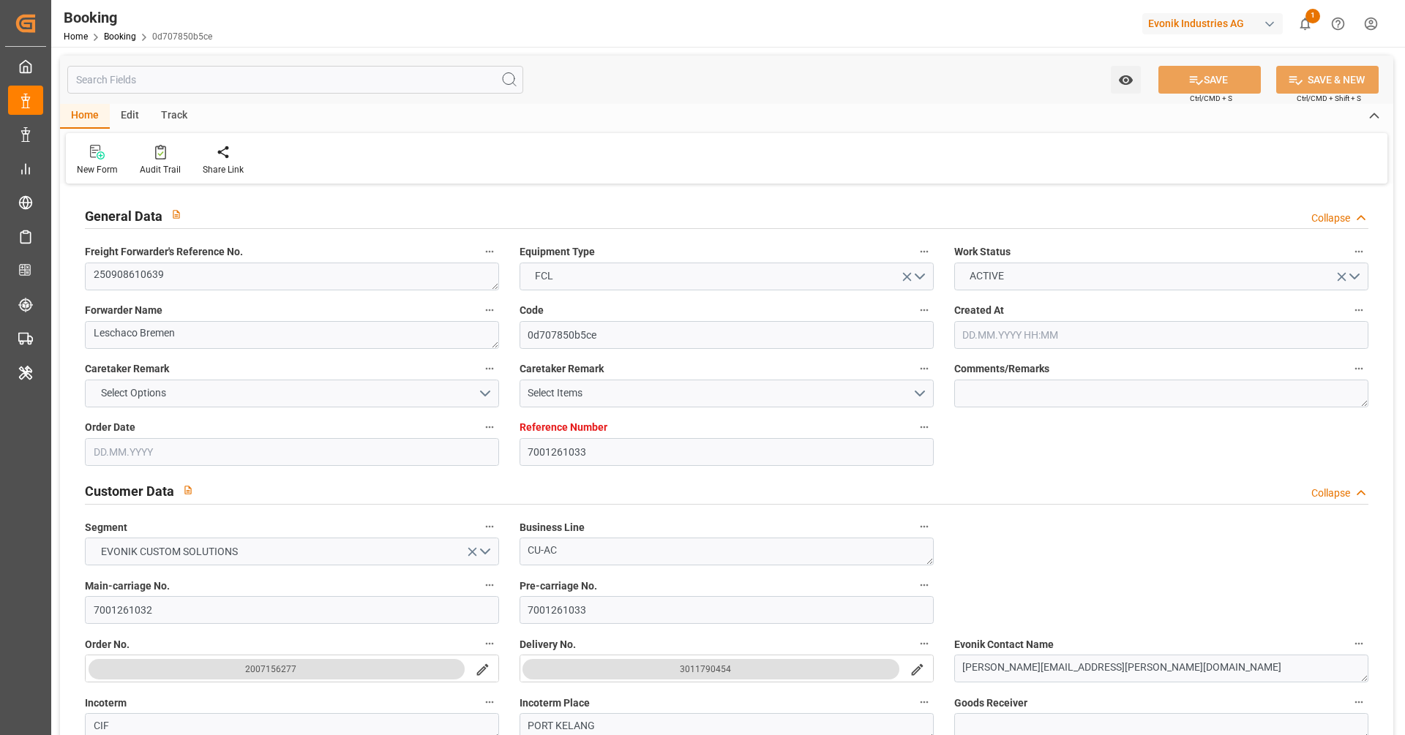
type input "05.09.2025"
type input "04.09.2025 00:00"
type input "05.09.2025 00:00"
type input "29.08.2025"
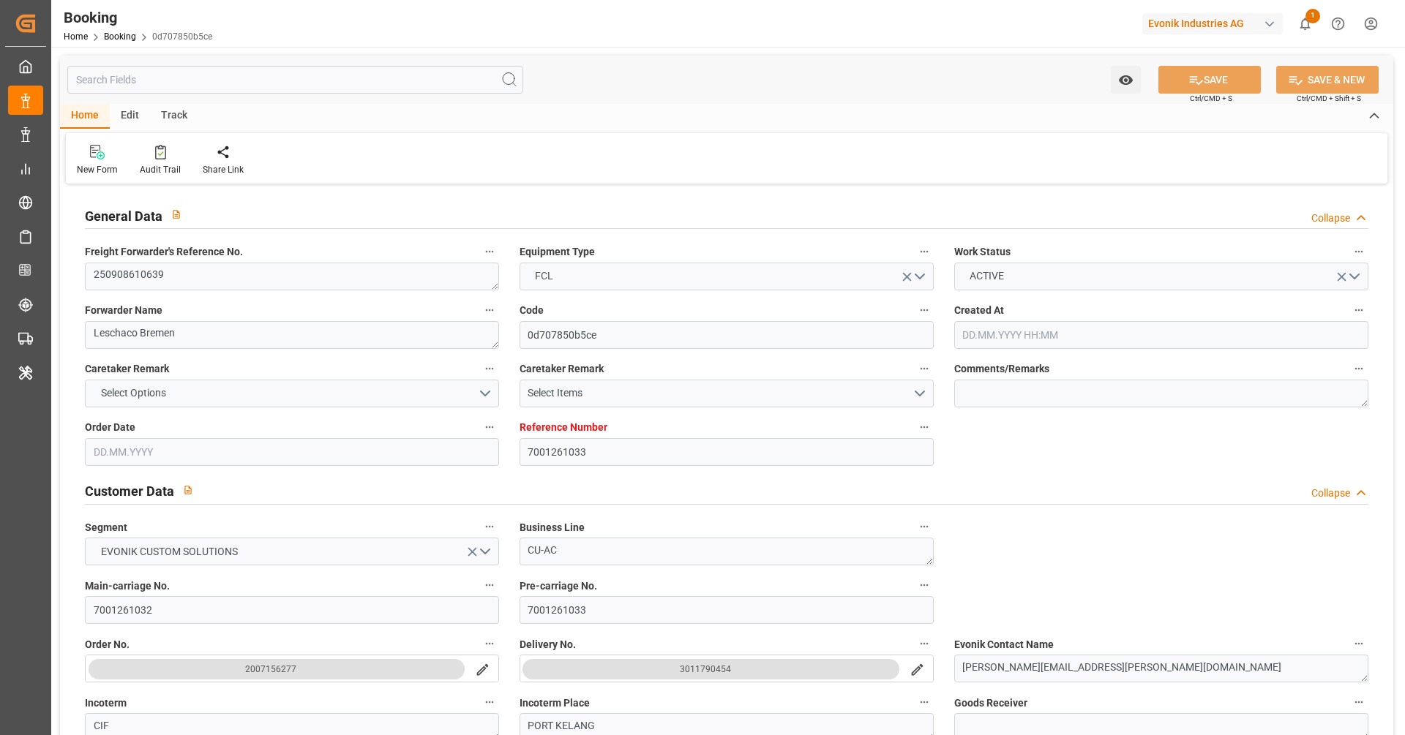
type input "15.09.2025 00:00"
type input "24.10.2025 00:00"
type input "16.10.2025 00:00"
type input "01.09.2025 05:49"
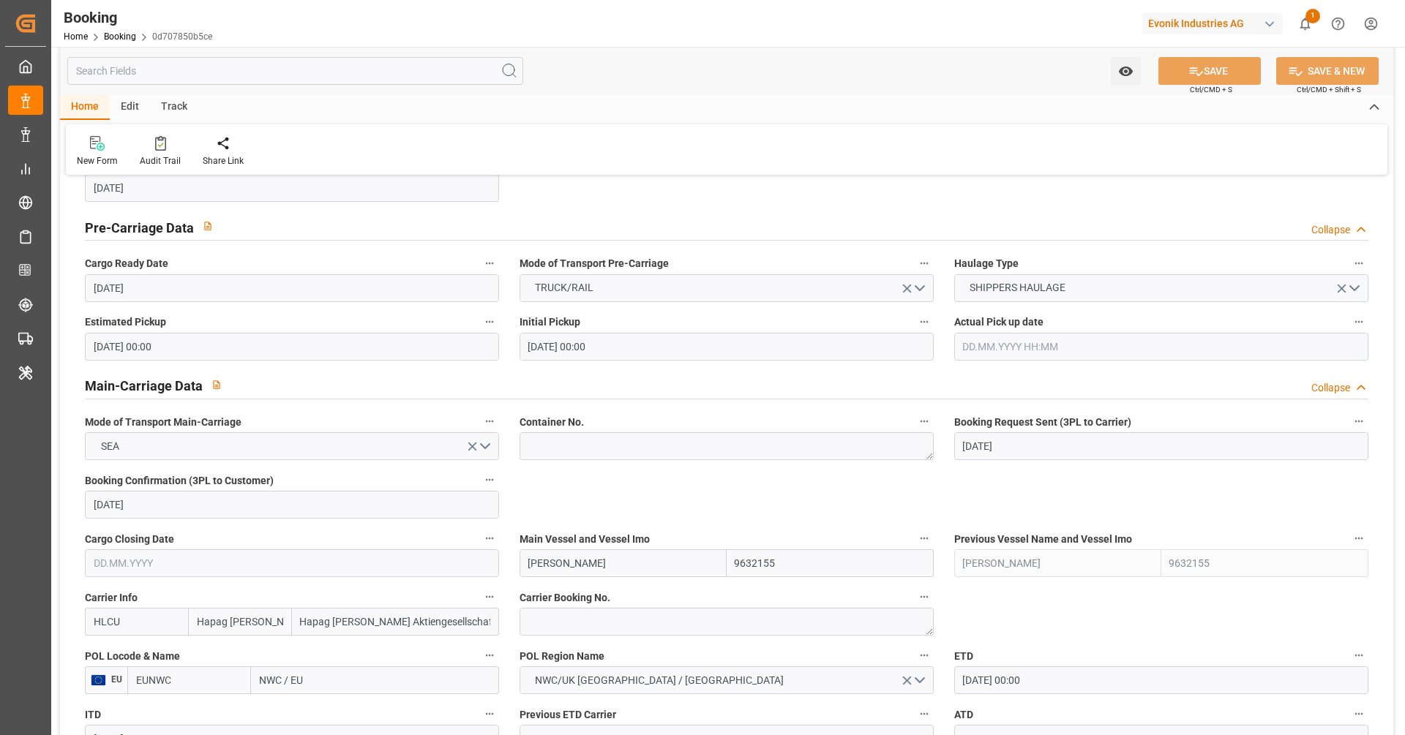
scroll to position [838, 0]
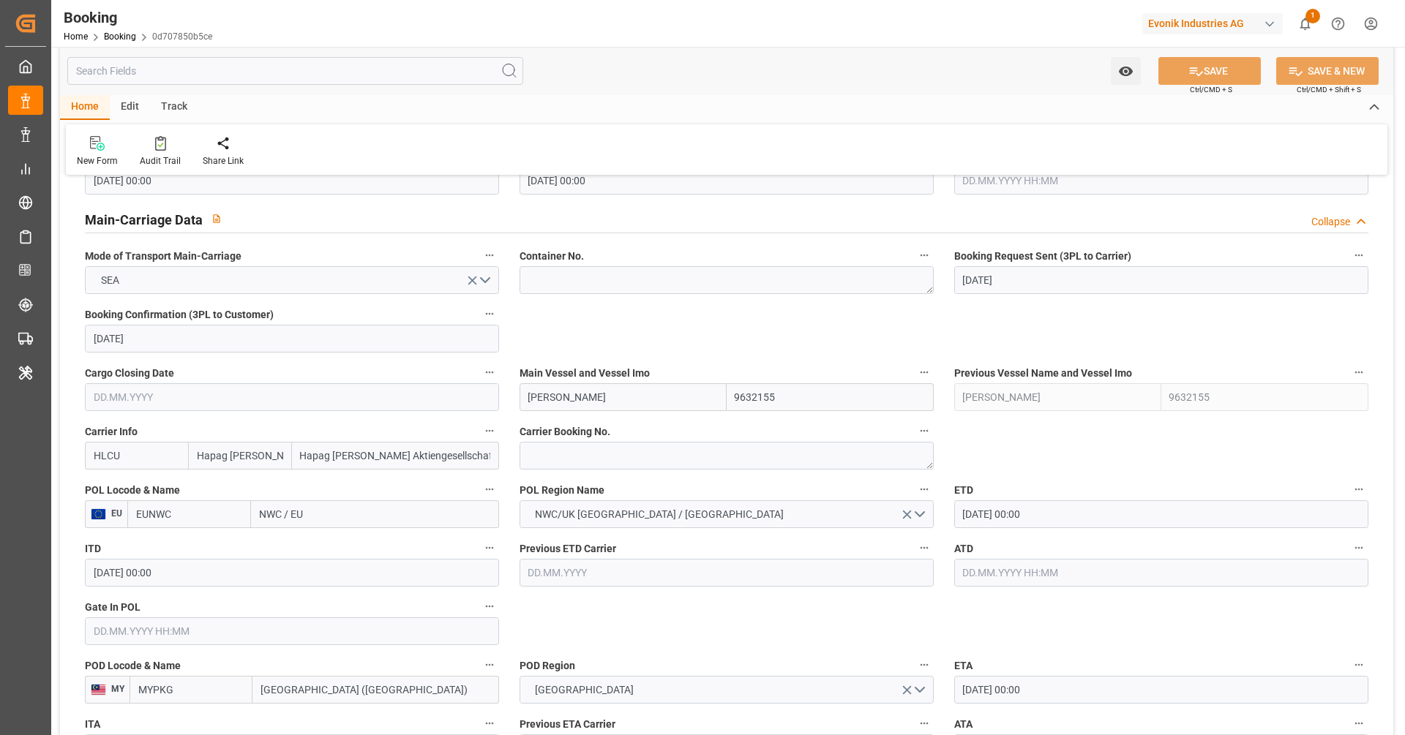
scroll to position [942, 0]
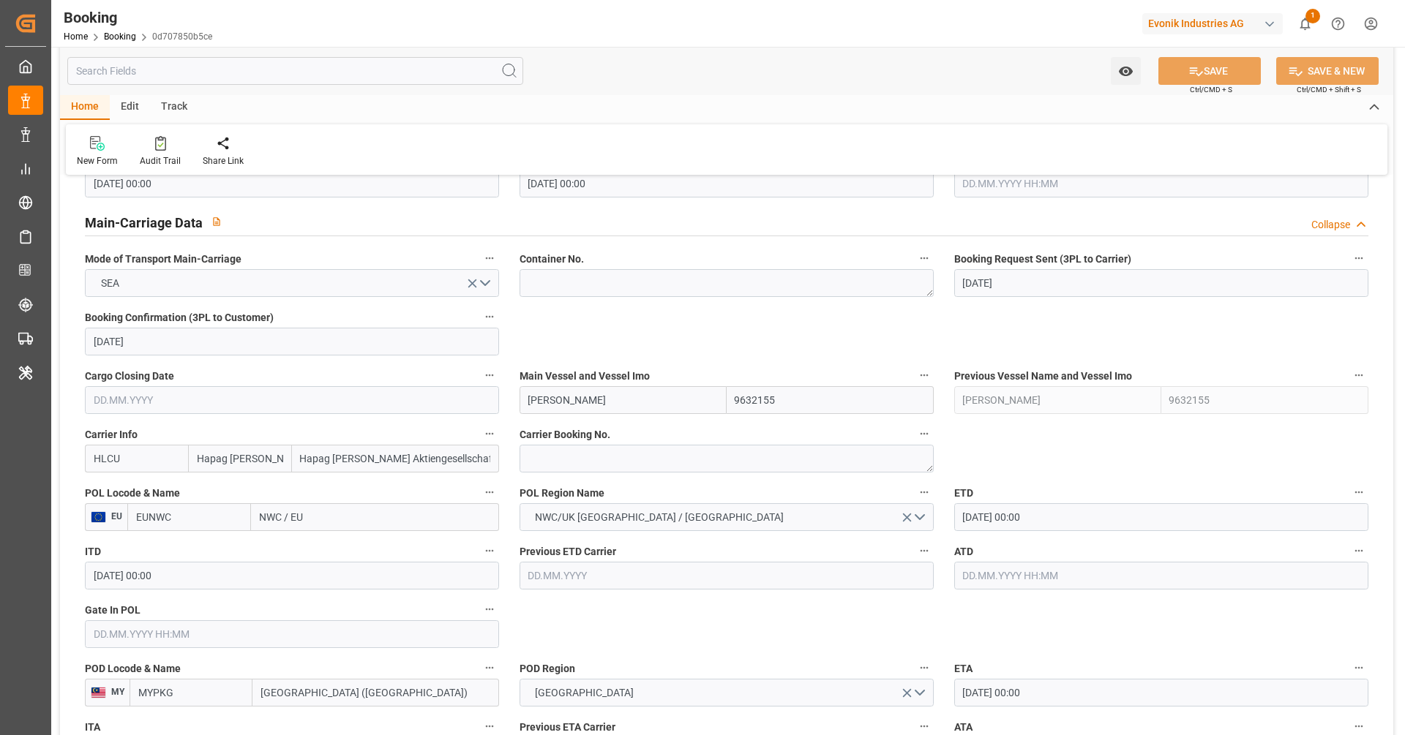
scroll to position [966, 0]
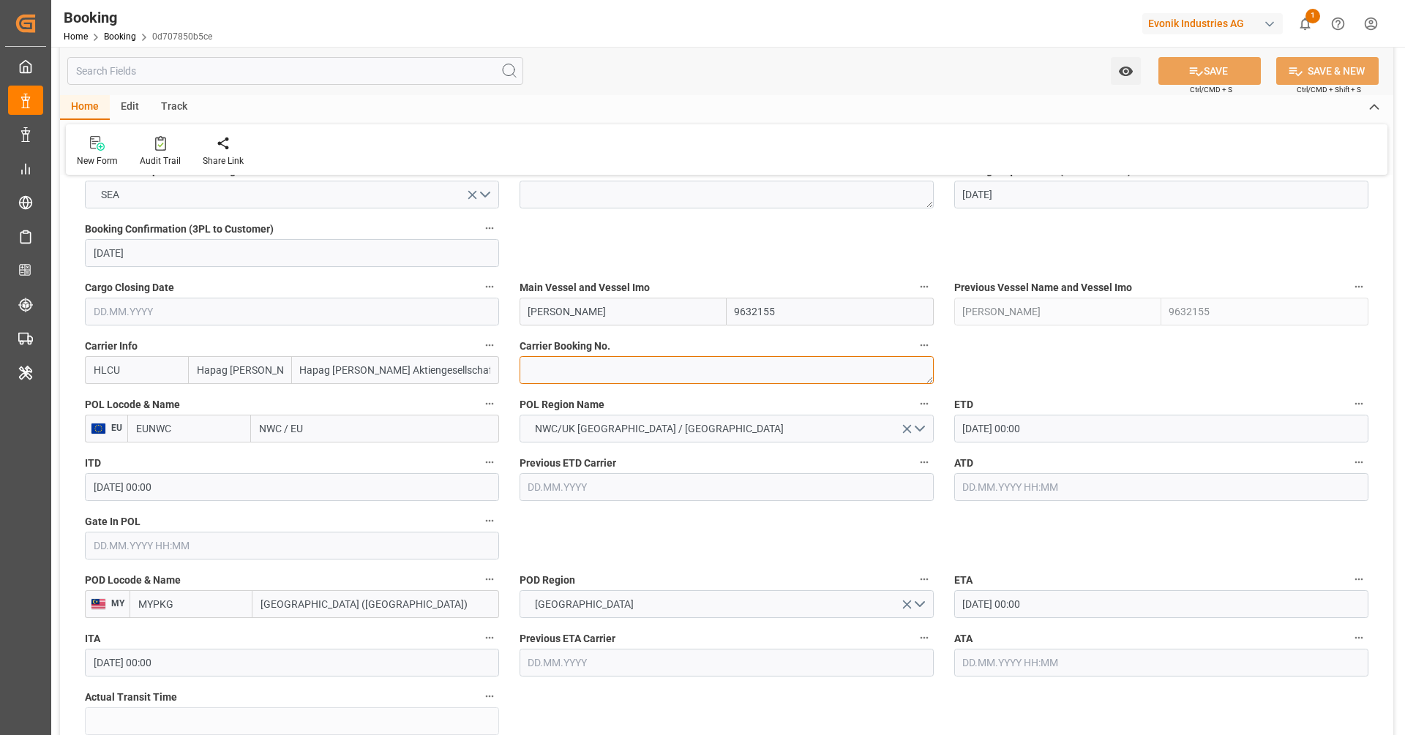
click at [619, 375] on textarea at bounding box center [726, 370] width 414 height 28
paste textarea "24259865"
type textarea "24259865"
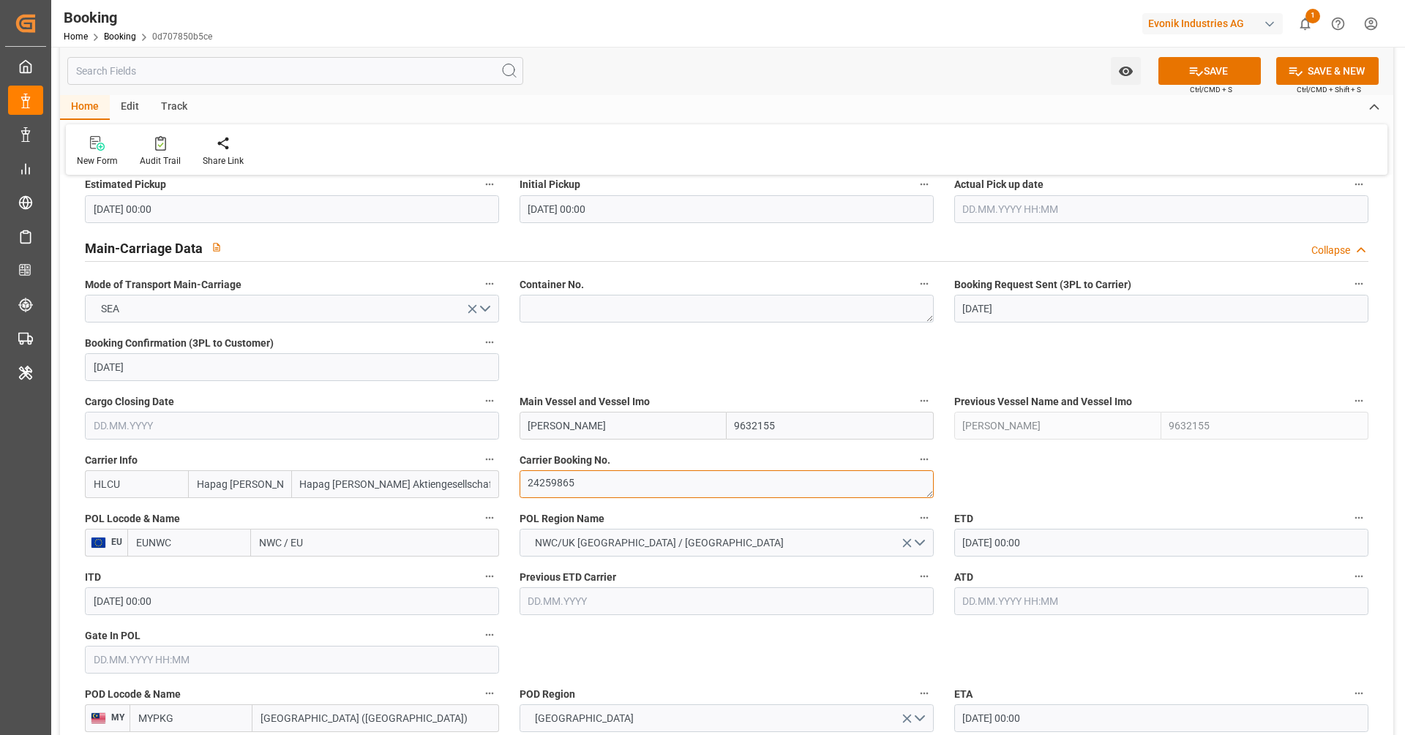
scroll to position [928, 0]
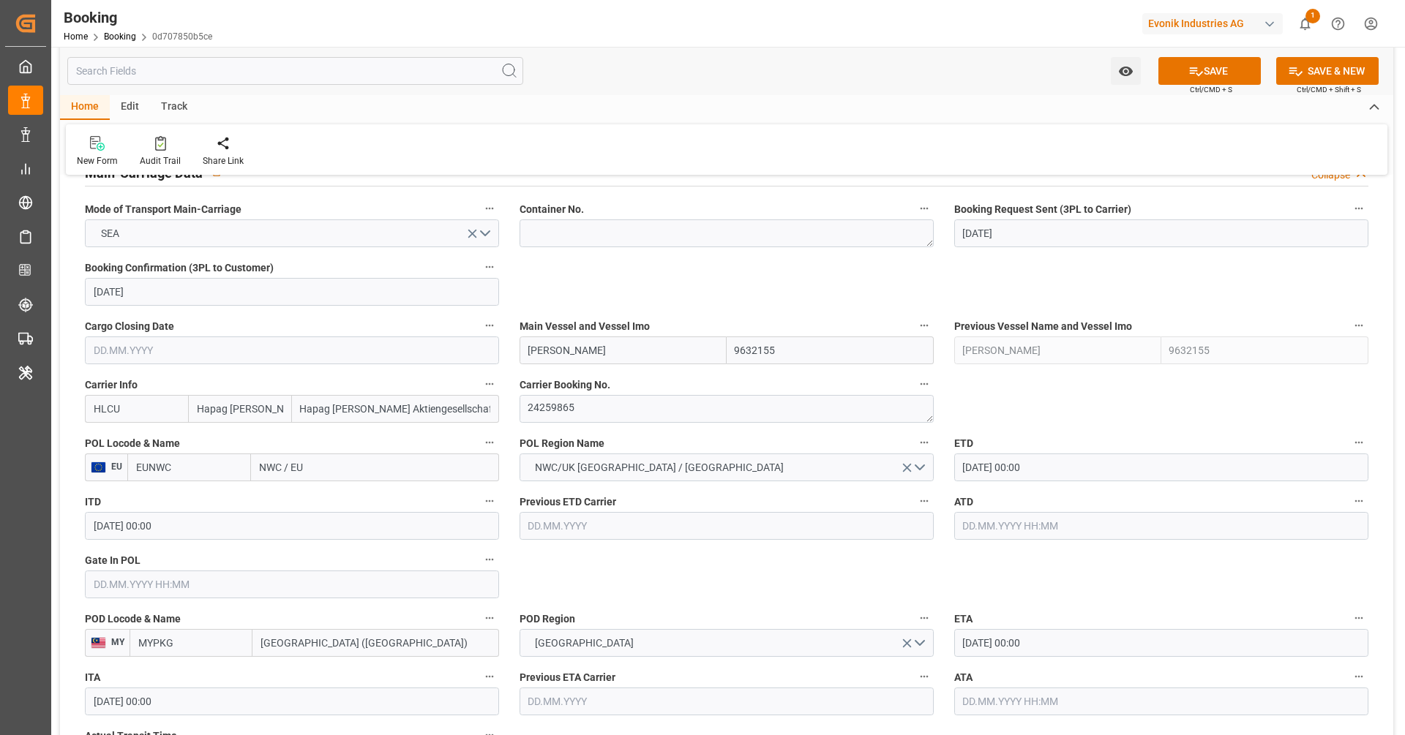
click at [227, 471] on input "EUNWC" at bounding box center [189, 468] width 124 height 28
drag, startPoint x: 184, startPoint y: 497, endPoint x: 410, endPoint y: 552, distance: 232.8
click at [183, 496] on span "NLRTM - Rotterdam" at bounding box center [186, 507] width 99 height 27
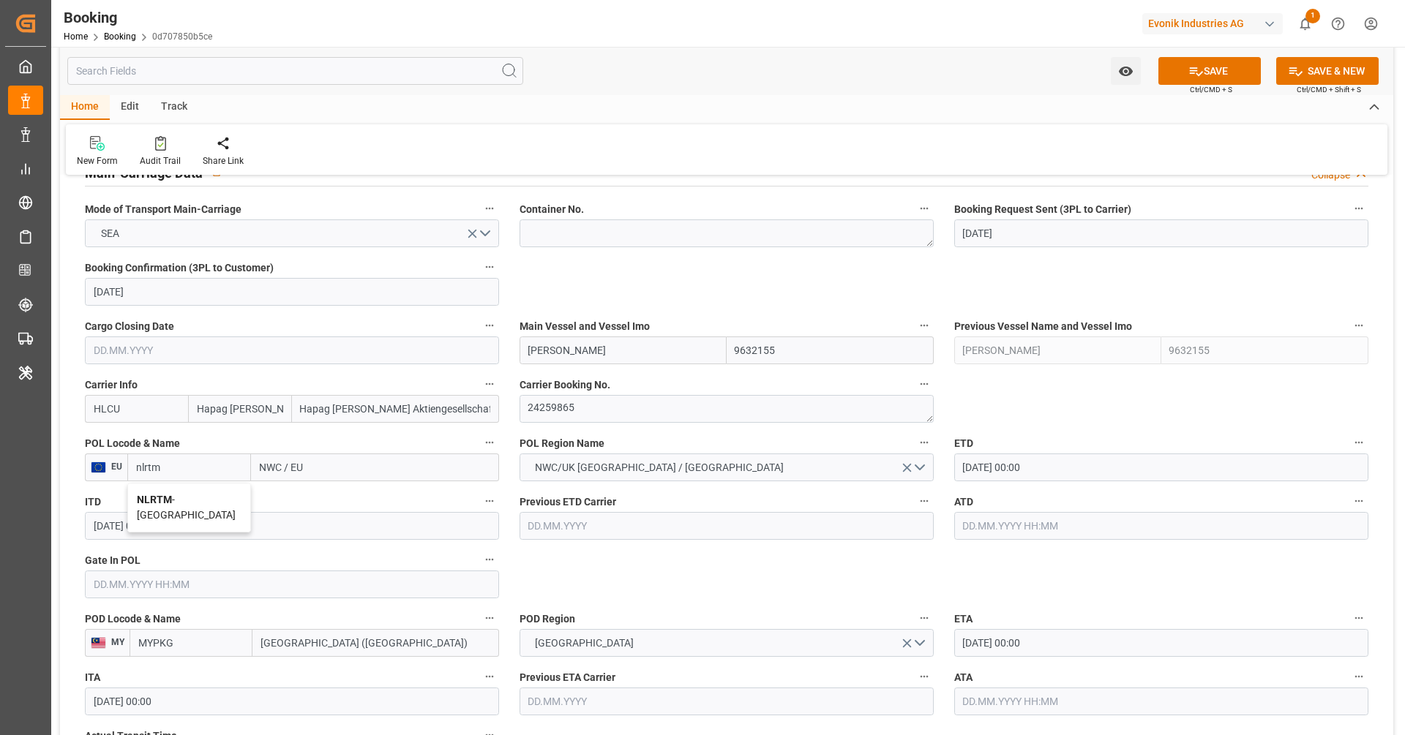
type input "NLRTM"
type input "Rotterdam"
type input "NLRTM"
click at [1031, 653] on input "24.10.2025 00:00" at bounding box center [1161, 643] width 414 height 28
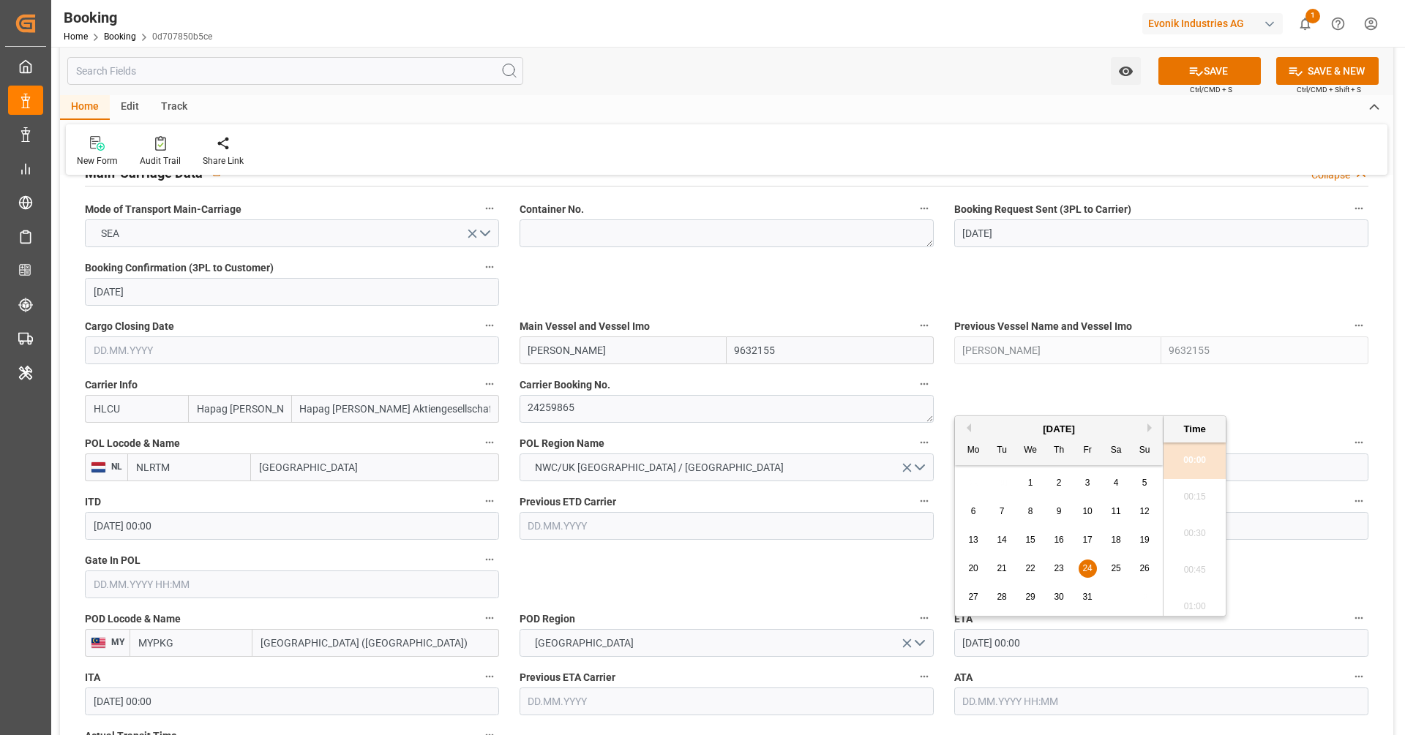
click at [1116, 574] on div "25" at bounding box center [1116, 569] width 18 height 18
type input "25.10.2025 00:00"
click at [759, 609] on label "POD Region" at bounding box center [726, 619] width 414 height 20
click at [915, 609] on button "POD Region" at bounding box center [924, 618] width 19 height 19
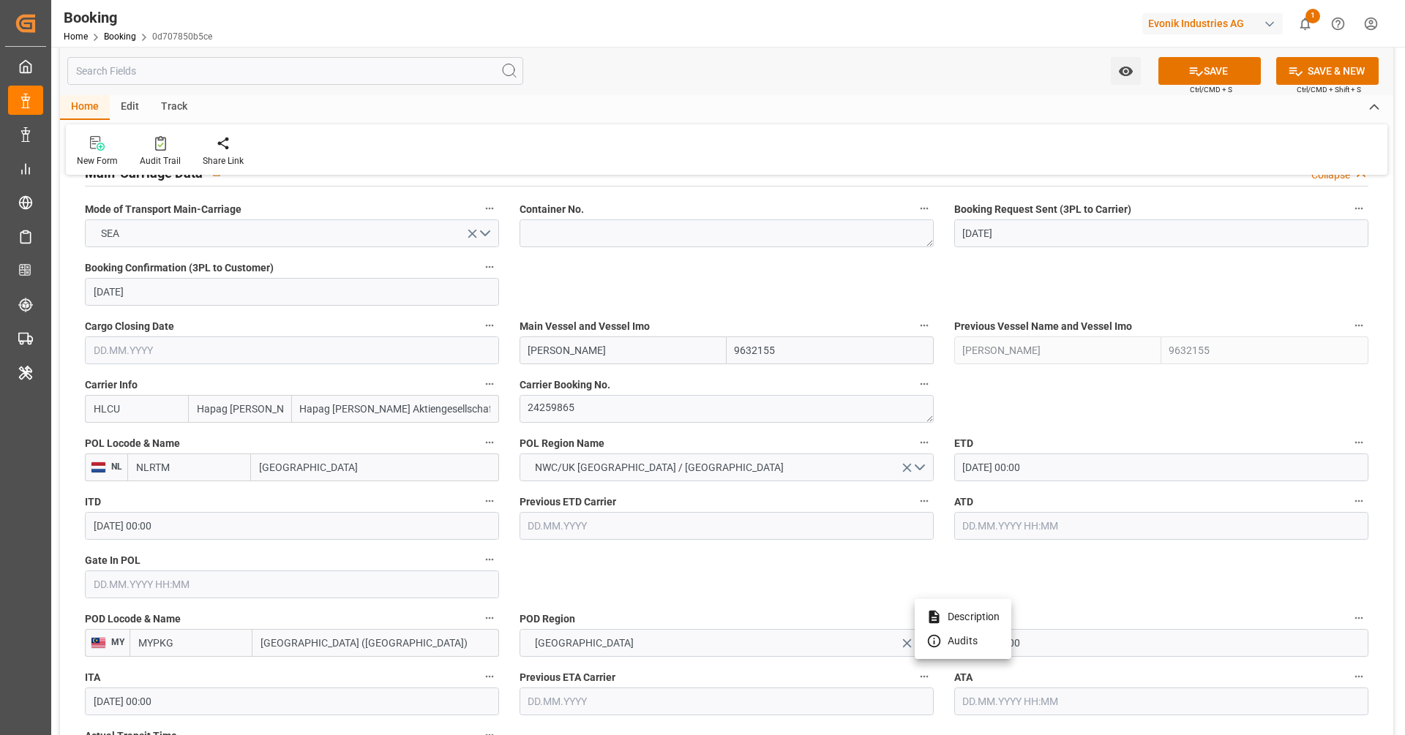
click at [732, 577] on div at bounding box center [702, 367] width 1405 height 735
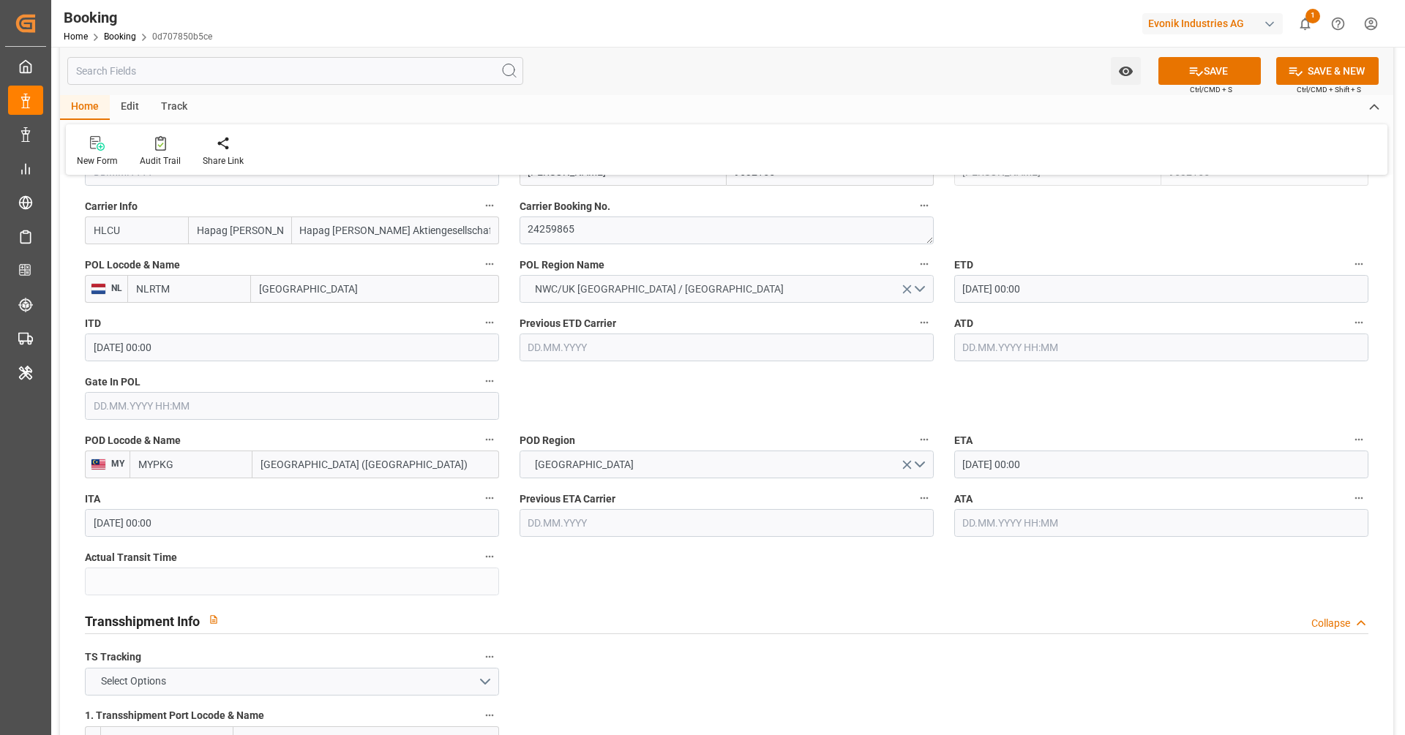
scroll to position [1230, 0]
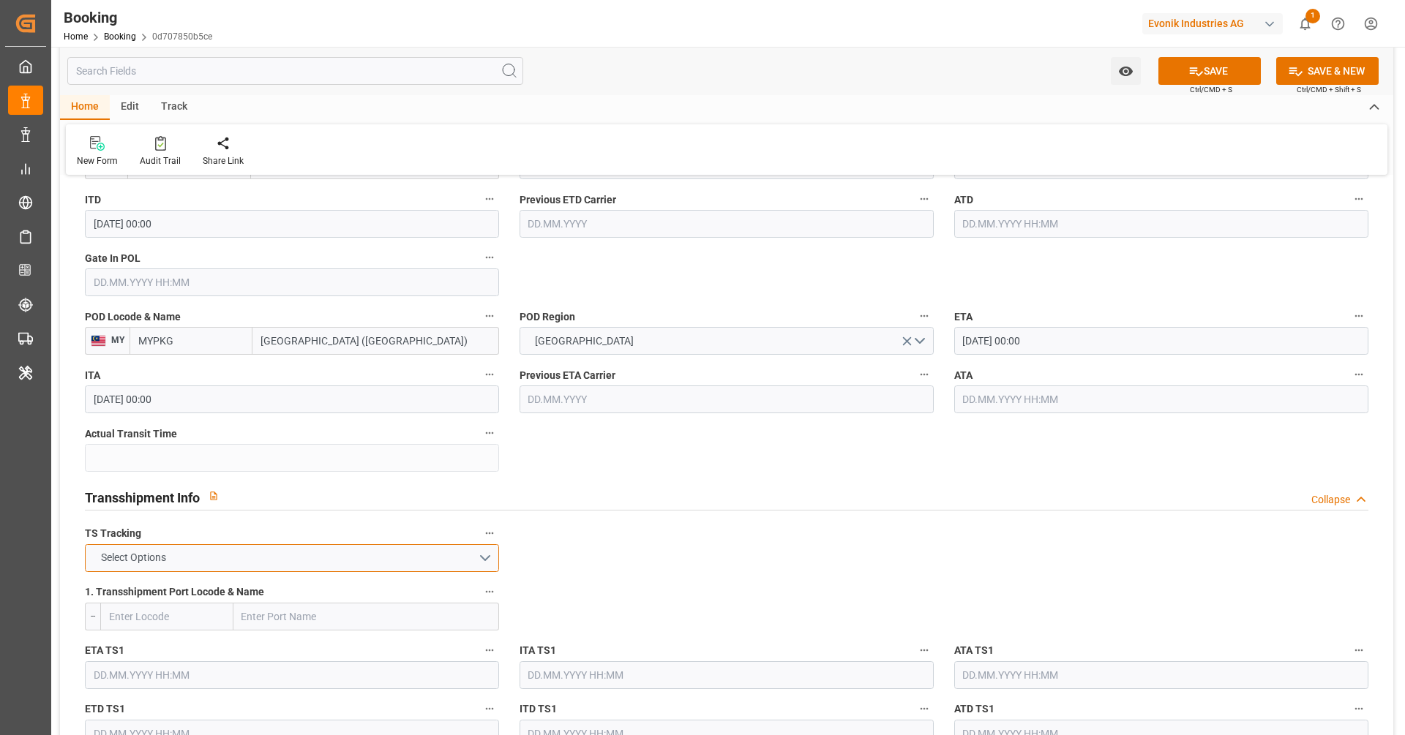
click at [280, 547] on button "Select Options" at bounding box center [292, 558] width 414 height 28
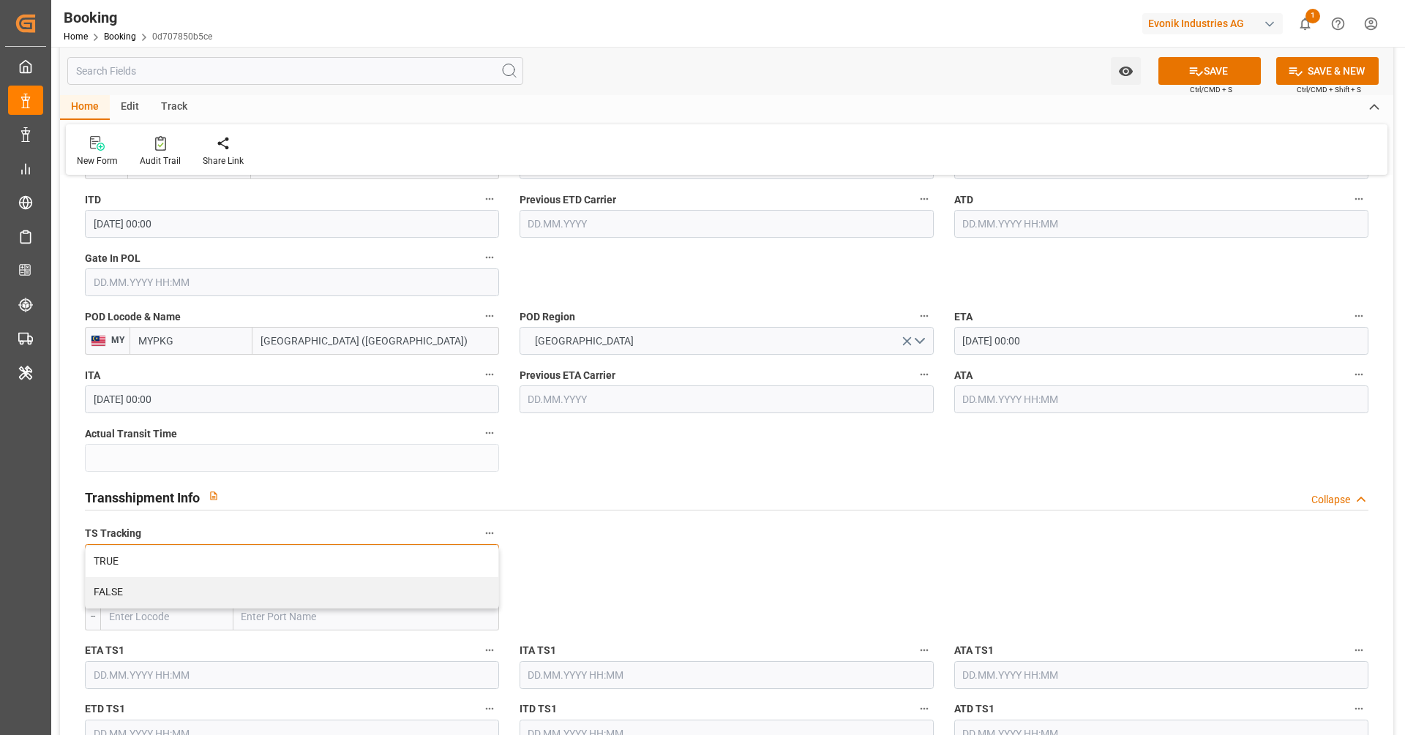
click at [280, 547] on div "TRUE" at bounding box center [292, 562] width 413 height 31
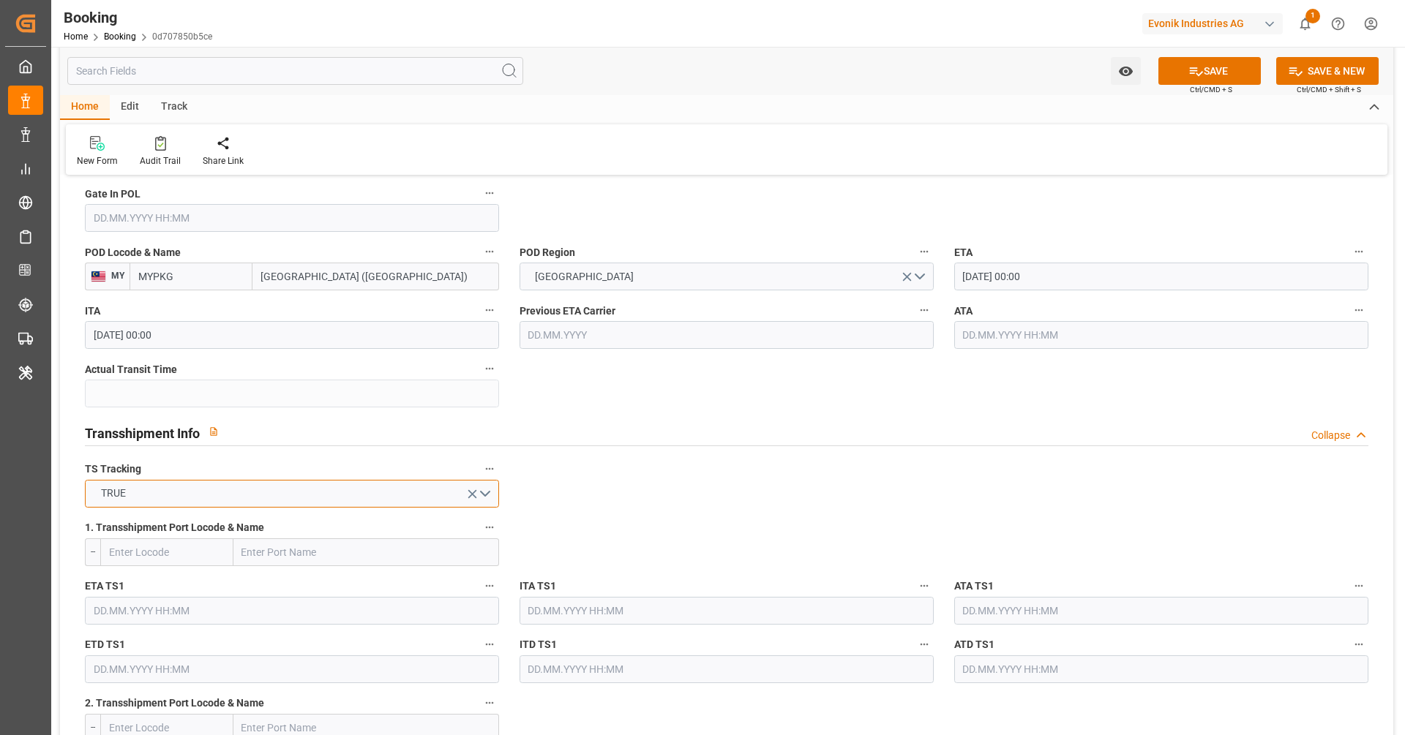
scroll to position [1307, 0]
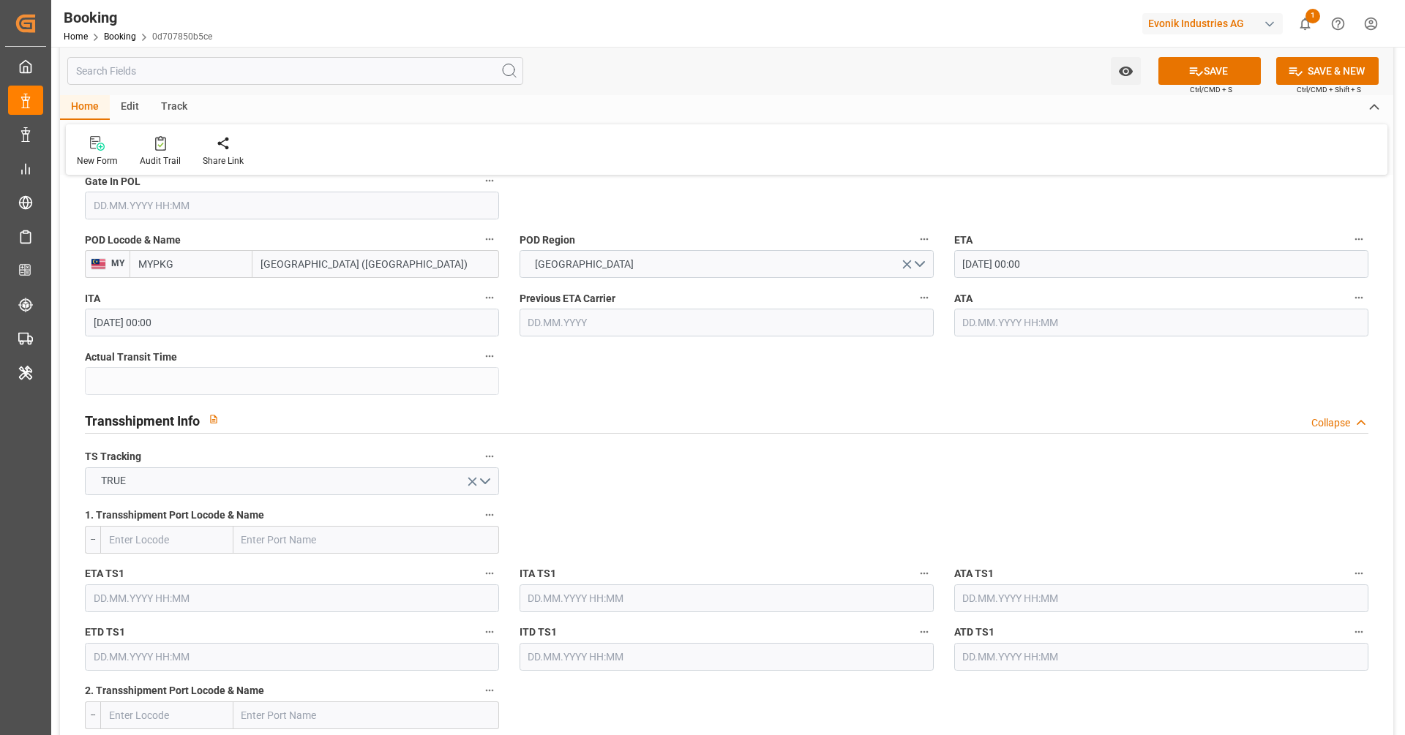
click at [325, 544] on input "text" at bounding box center [366, 540] width 266 height 28
paste input "TANJUNG PELEPAS"
type input "TANJUNG PELEPAS"
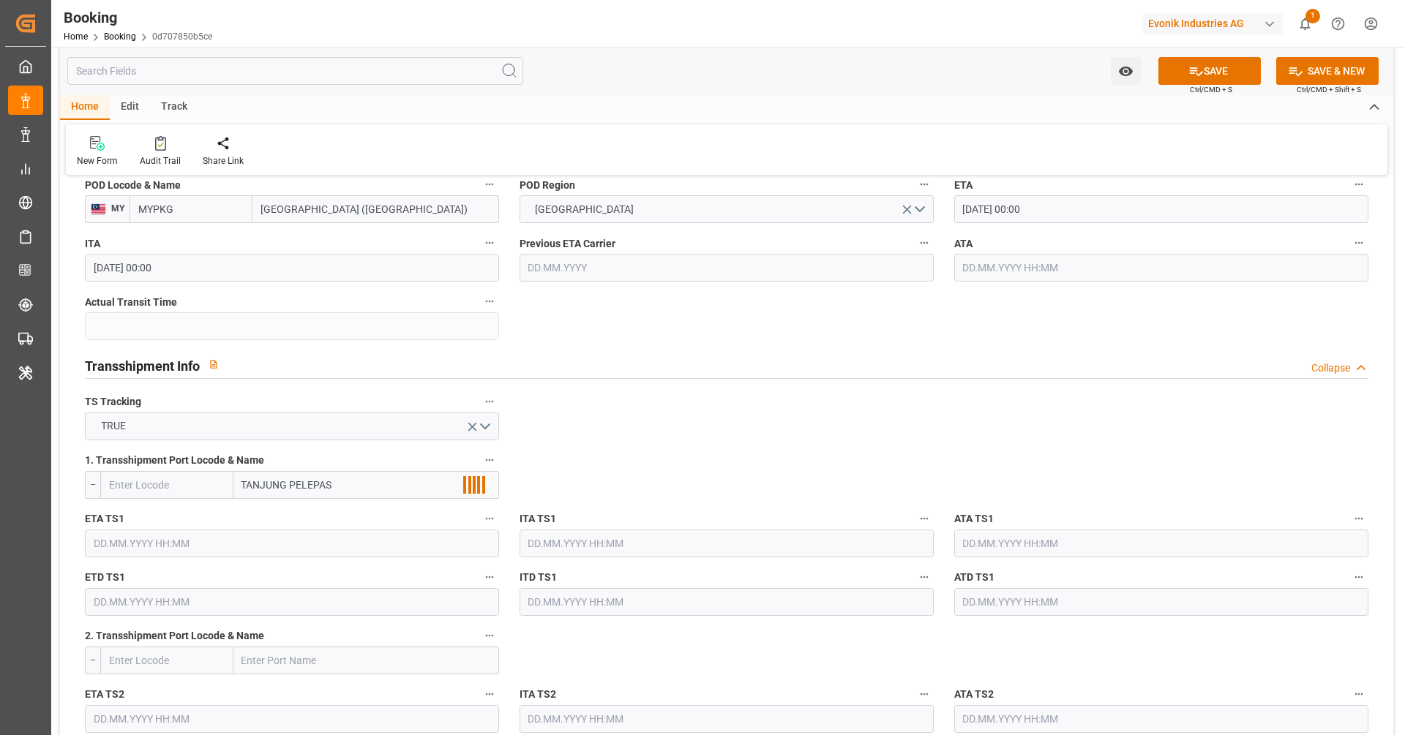
scroll to position [1423, 0]
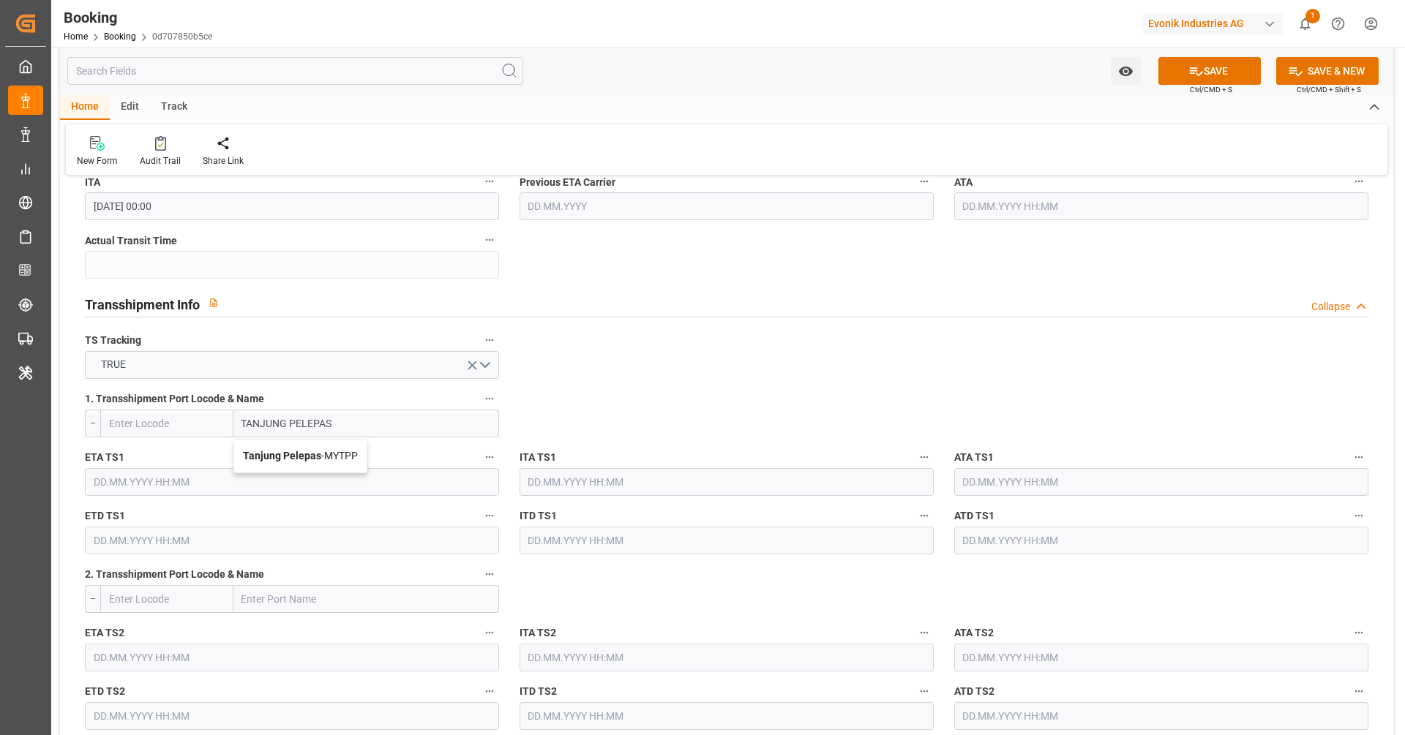
click at [339, 465] on div "Tanjung Pelepas - MYTPP" at bounding box center [300, 456] width 132 height 33
type input "MYTPP"
type input "Tanjung Pelepas"
click at [303, 485] on input "text" at bounding box center [292, 482] width 414 height 28
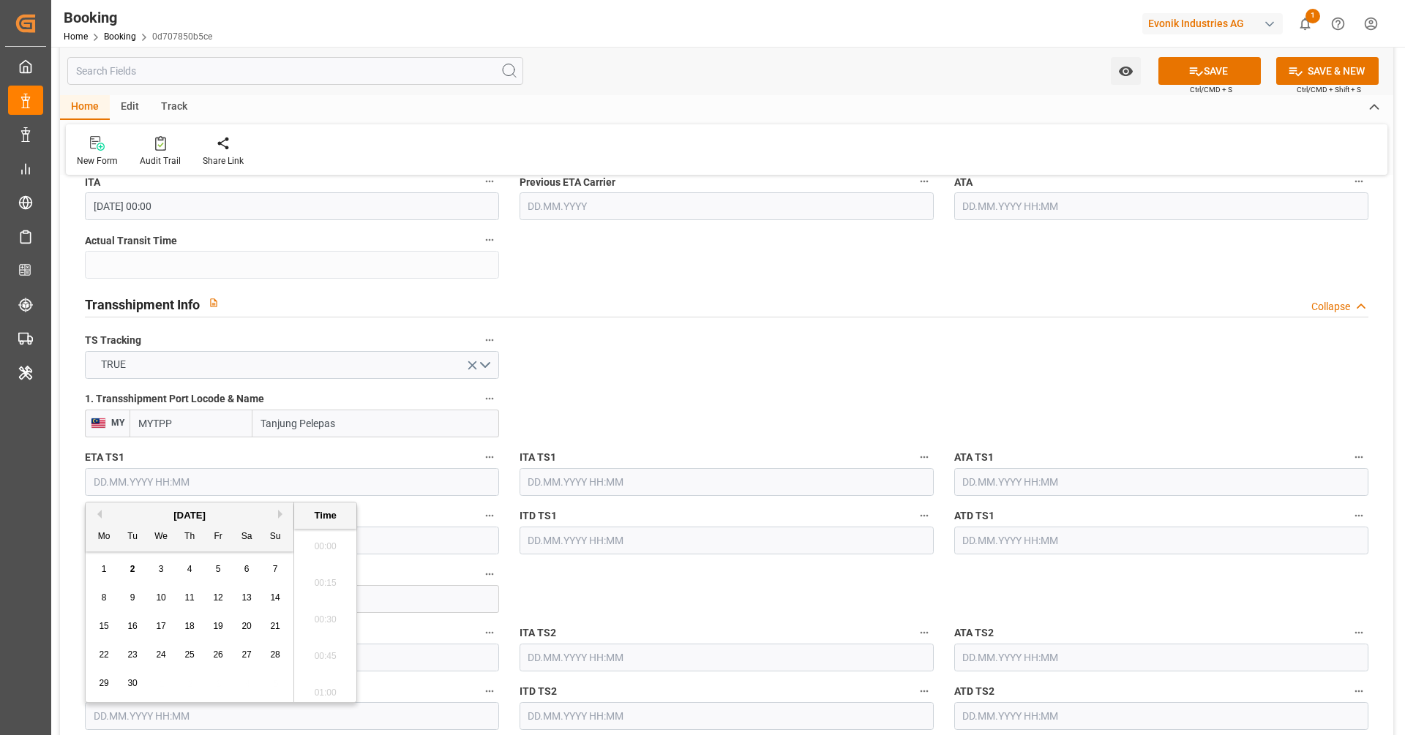
scroll to position [1760, 0]
click at [281, 514] on button "Next Month" at bounding box center [282, 514] width 9 height 9
click at [158, 627] on span "15" at bounding box center [161, 626] width 10 height 10
type input "15.10.2025 00:00"
click at [375, 540] on input "text" at bounding box center [292, 541] width 414 height 28
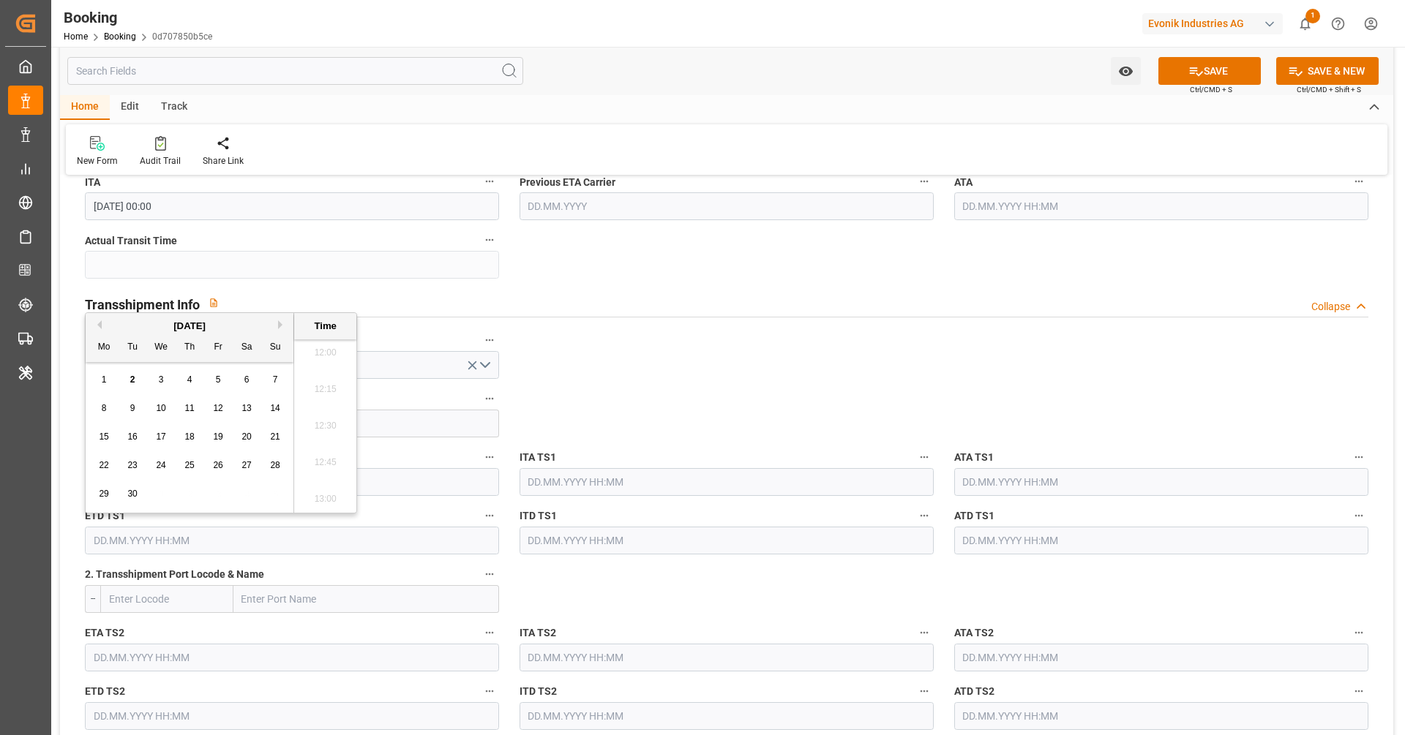
click at [279, 321] on button "Next Month" at bounding box center [282, 324] width 9 height 9
click at [163, 464] on span "22" at bounding box center [161, 465] width 10 height 10
type input "22.10.2025 00:00"
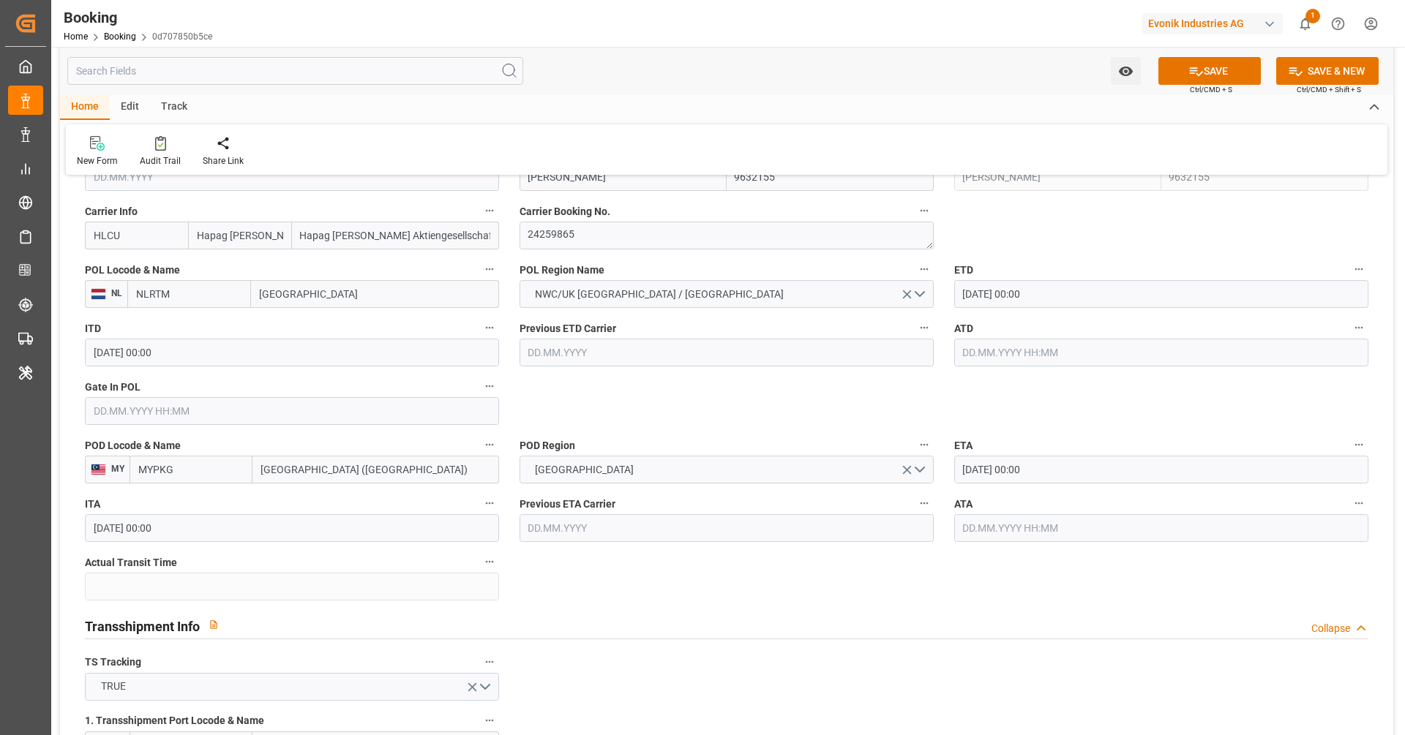
scroll to position [1054, 0]
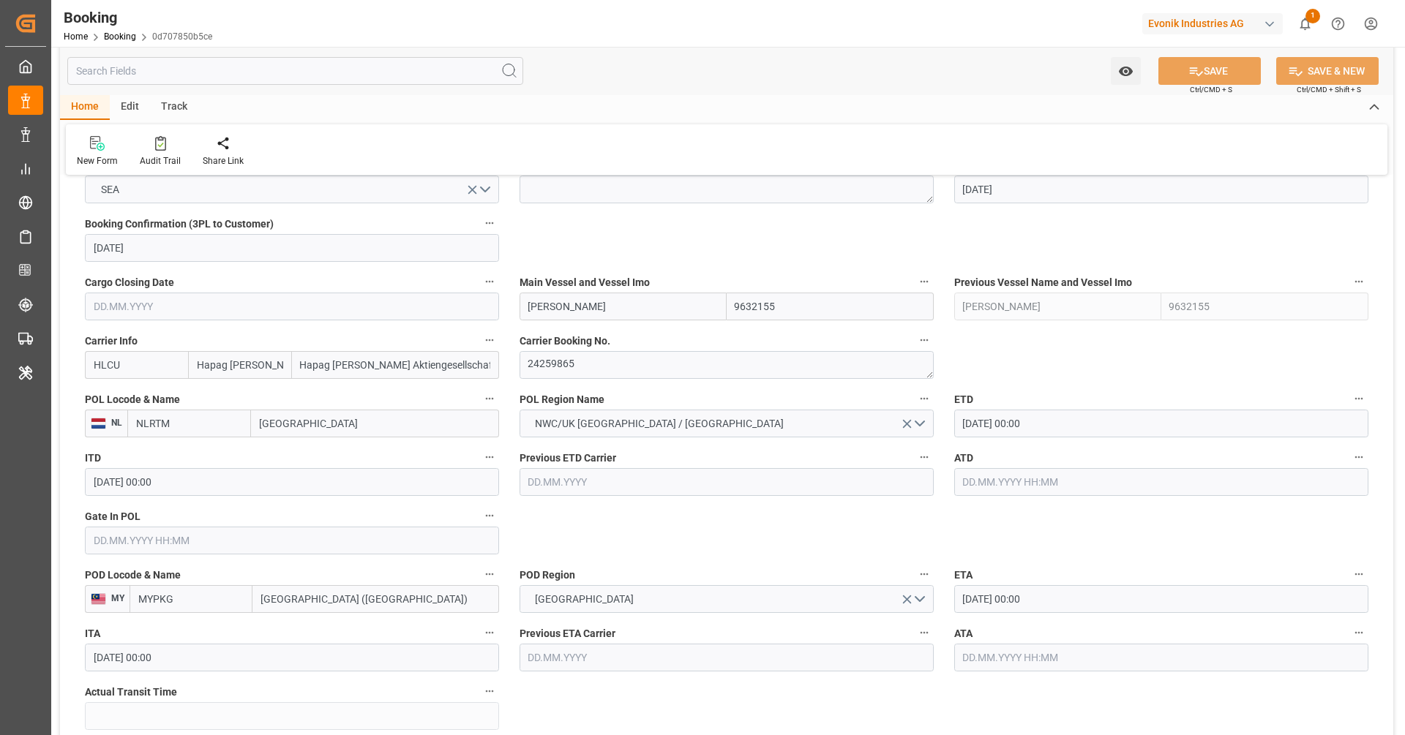
scroll to position [896, 0]
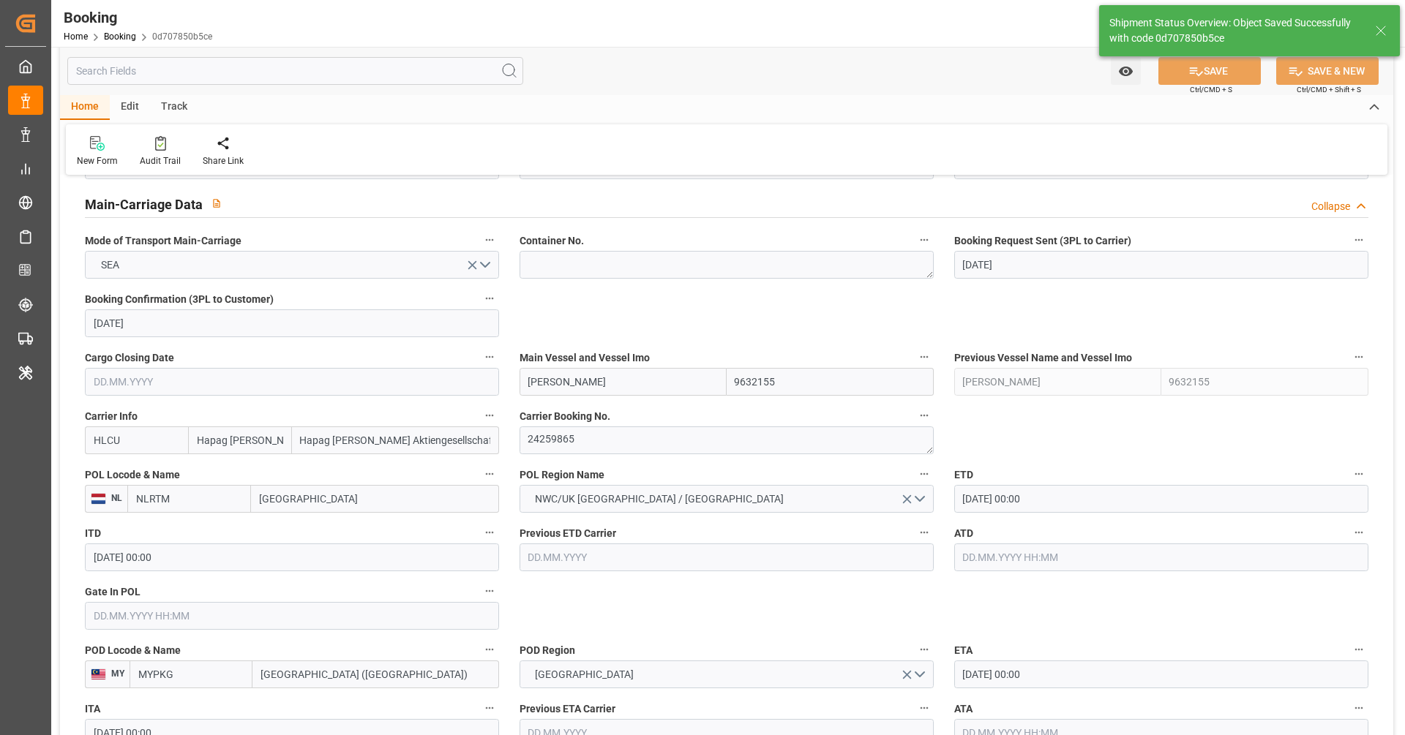
type textarea "[PERSON_NAME]"
type textarea "businessDivision-businessLine-"
type textarea "Yes"
type input "15.10.2025 00:00"
type input "22.10.2025 00:00"
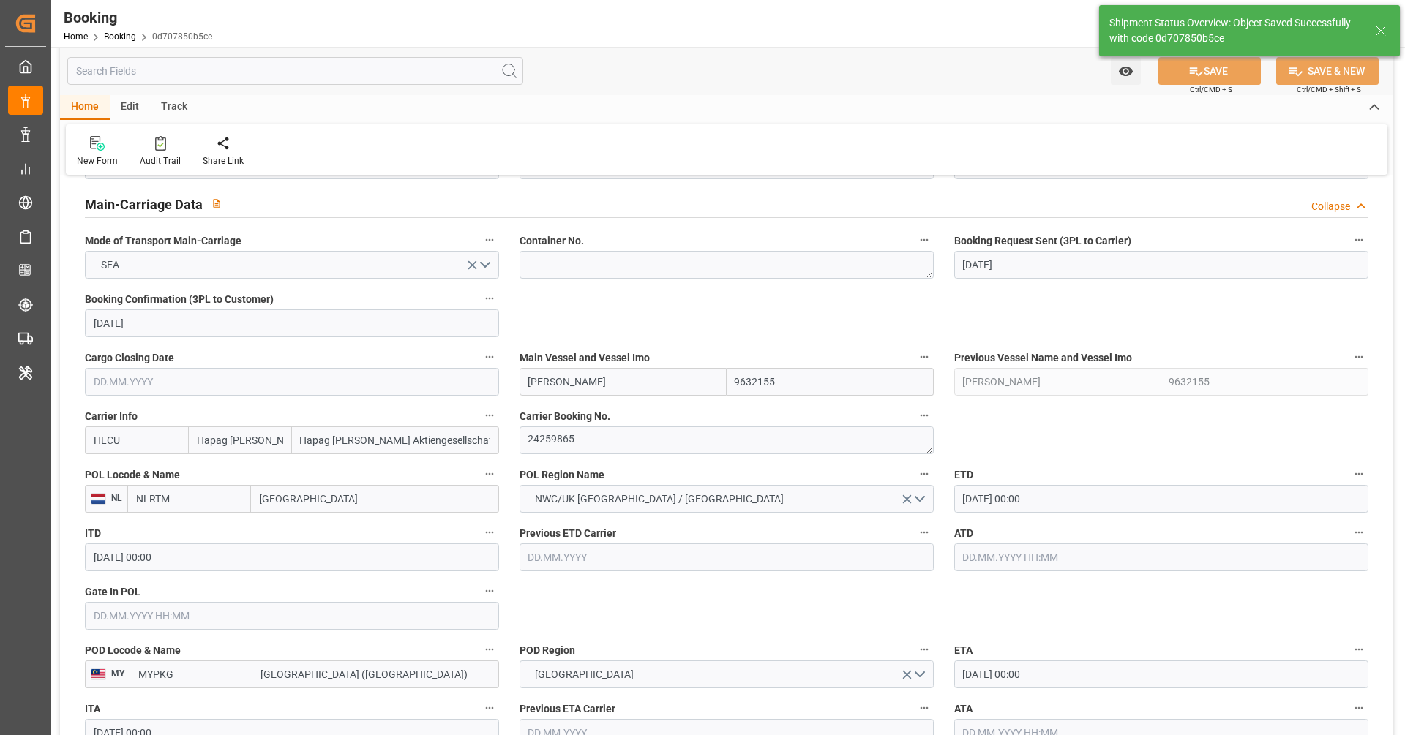
type input "02.09.2025 07:12"
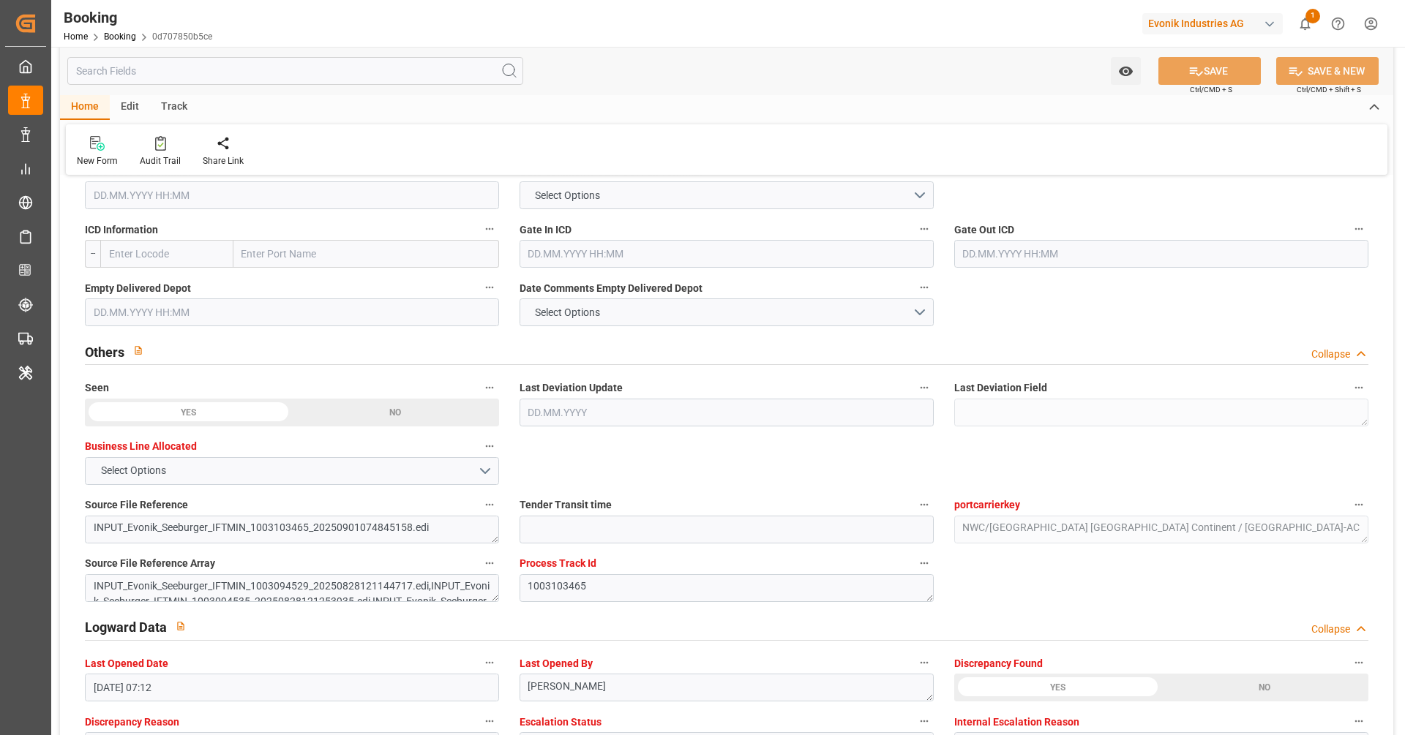
scroll to position [2694, 0]
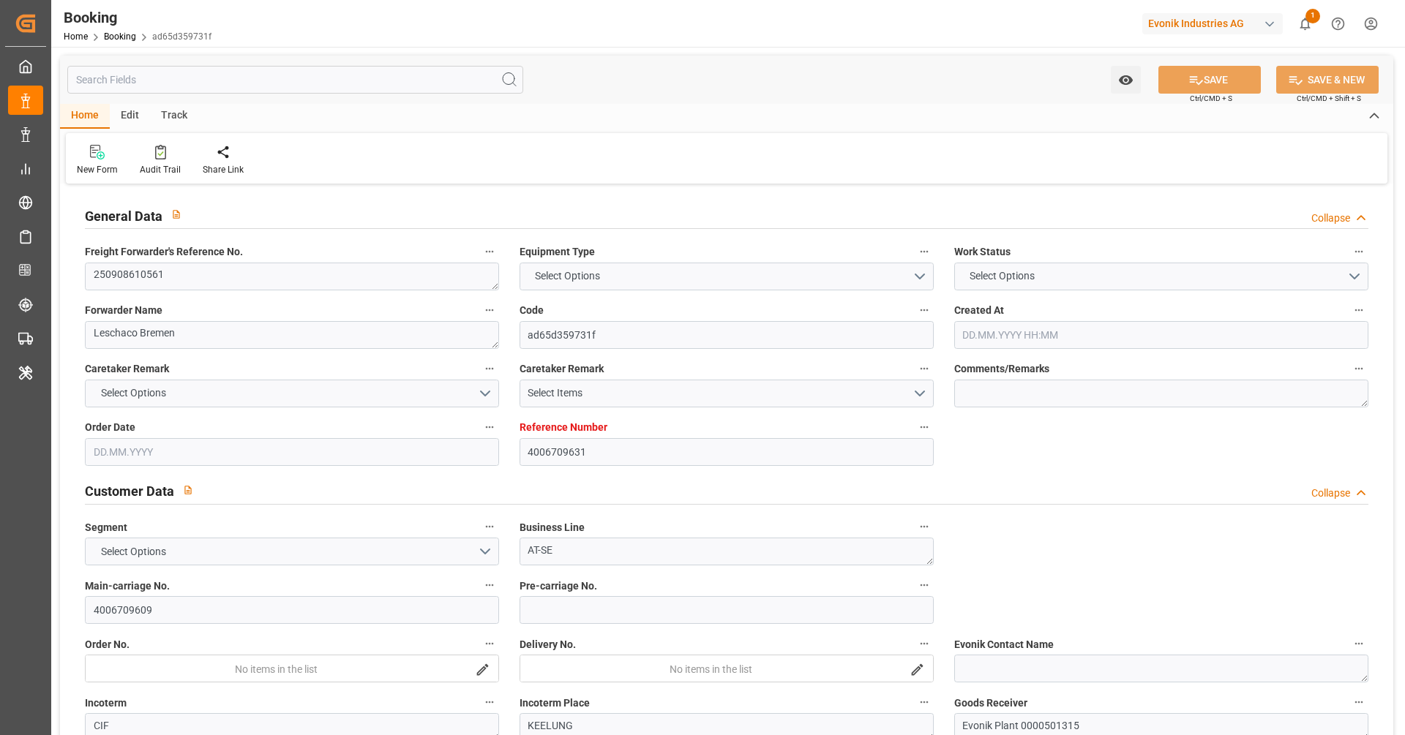
type input "4006709631"
type input "9619957"
type input "Hapag [PERSON_NAME]"
type input "Hapag [PERSON_NAME] Aktiengesellschaft"
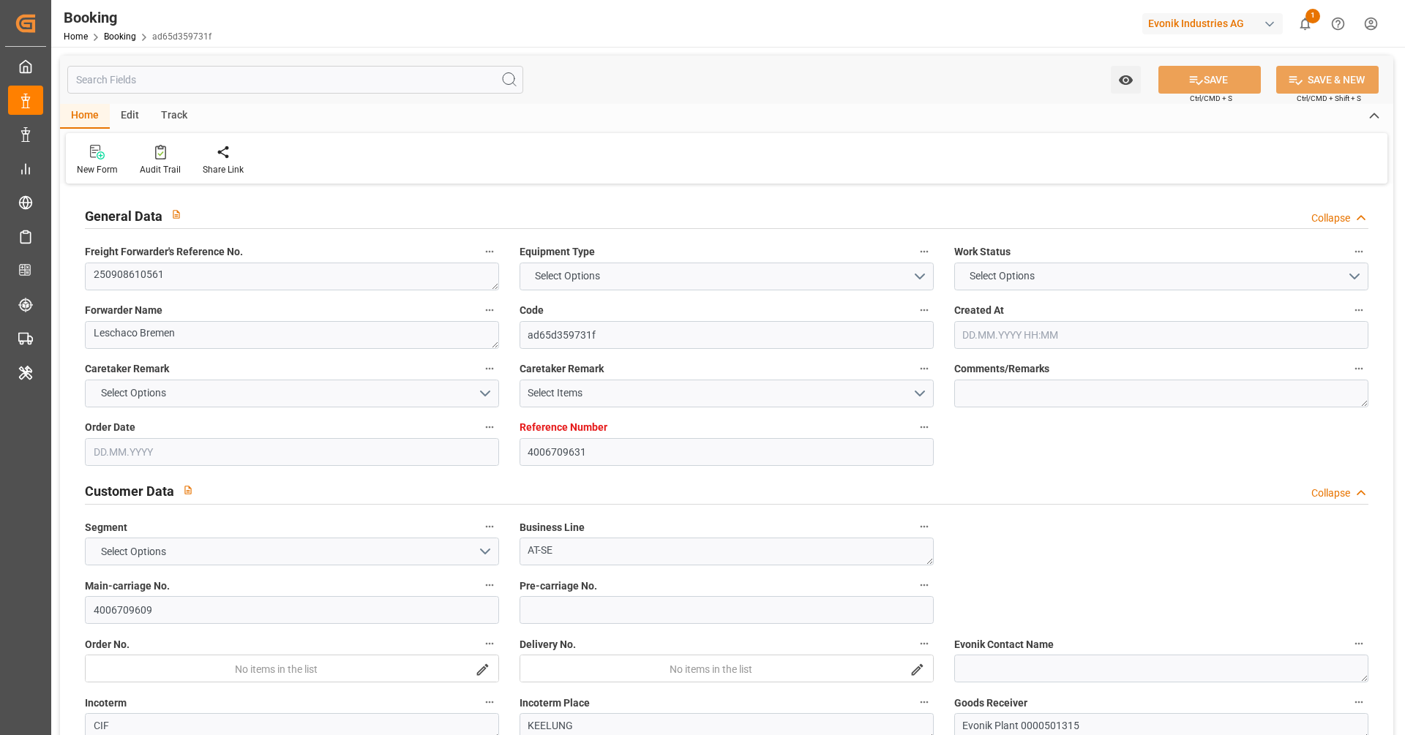
type input "DEHAM"
type input "TWKEL"
type input "[DATE] 07:42"
type input "[DATE]"
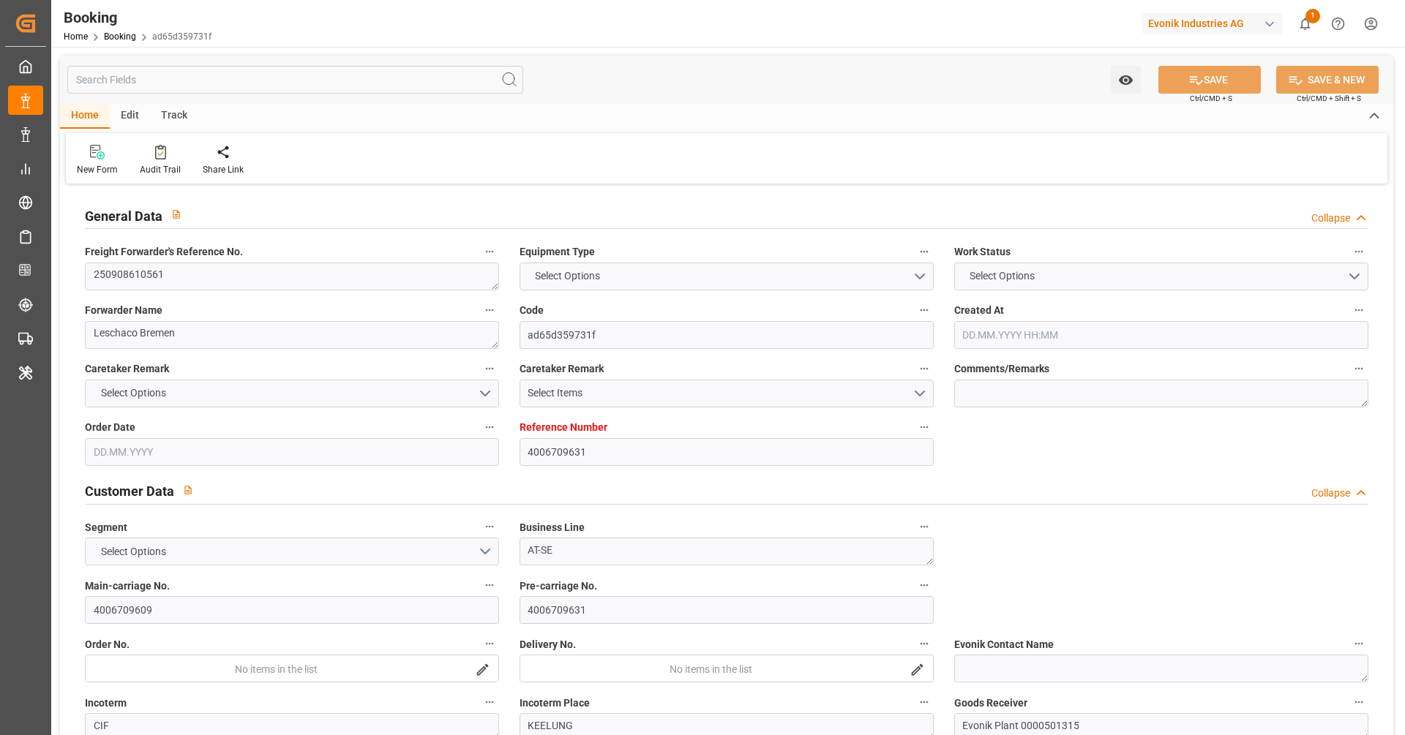
type input "[DATE]"
type input "[DATE] 00:00"
type input "[DATE]"
type input "[DATE] 00:00"
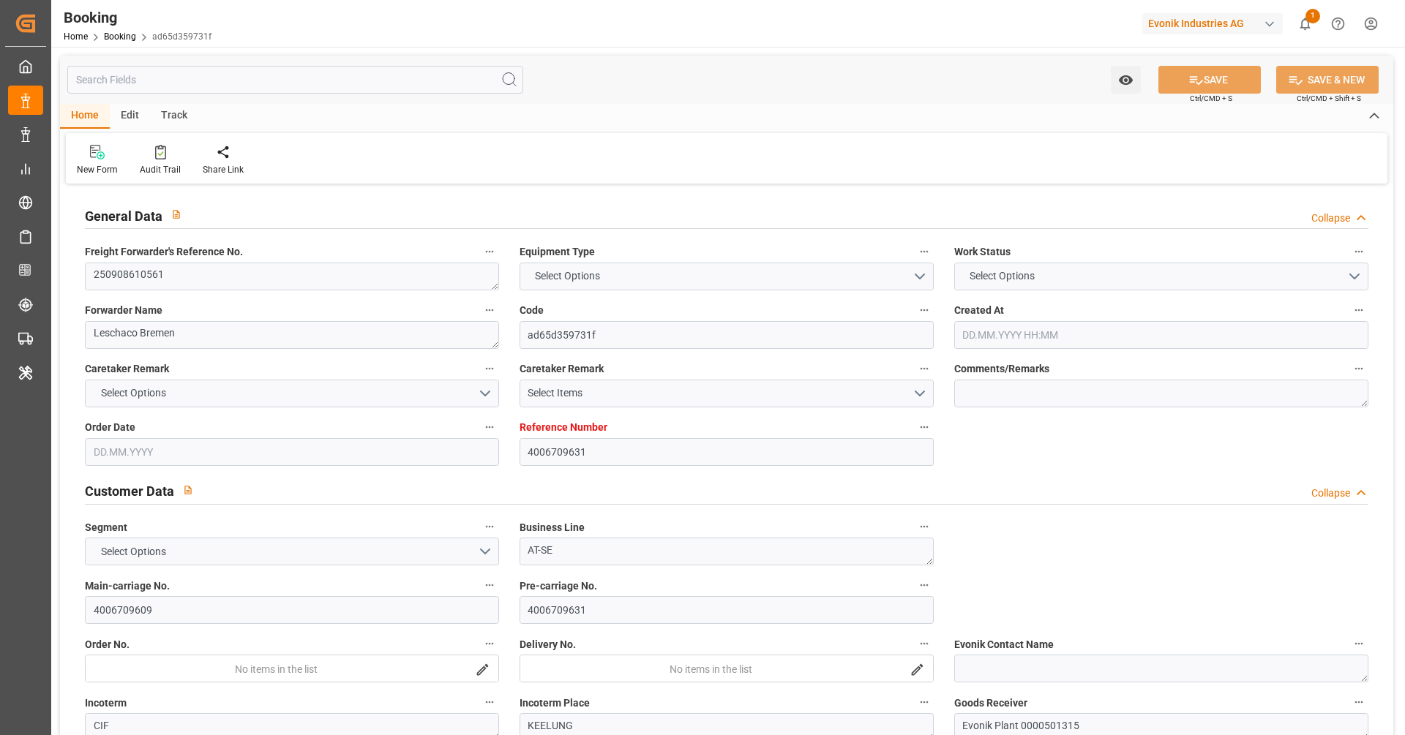
type input "[DATE] 00:00"
type input "[DATE] 06:12"
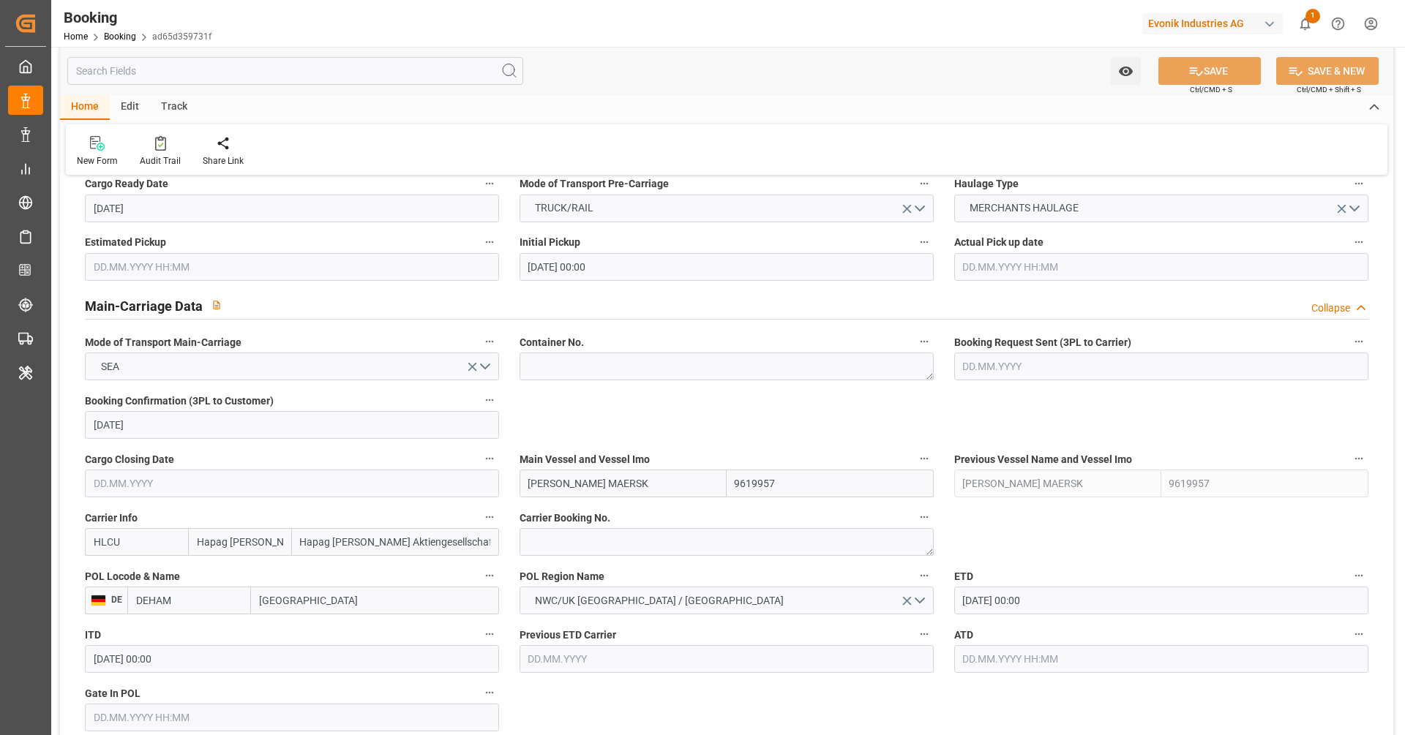
scroll to position [919, 0]
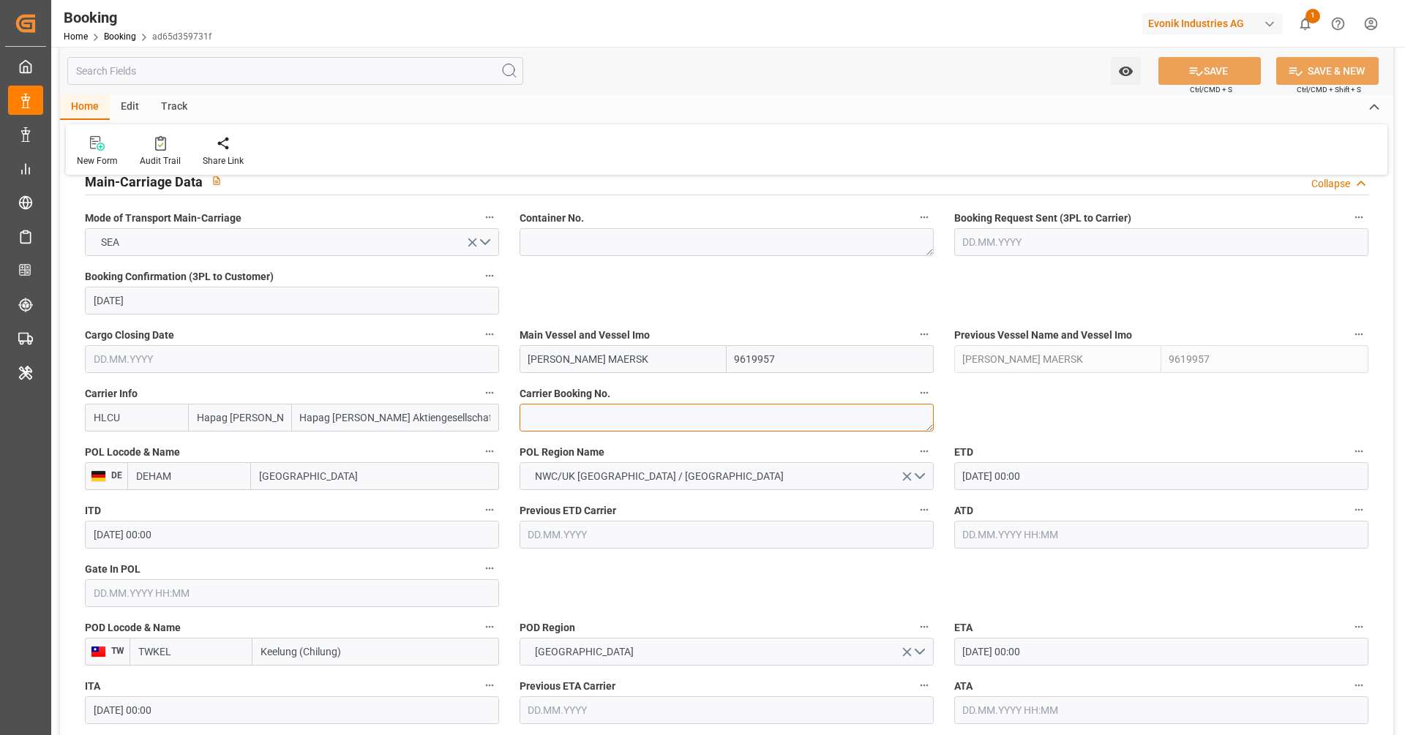
click at [569, 421] on textarea at bounding box center [726, 418] width 414 height 28
paste textarea "16105299"
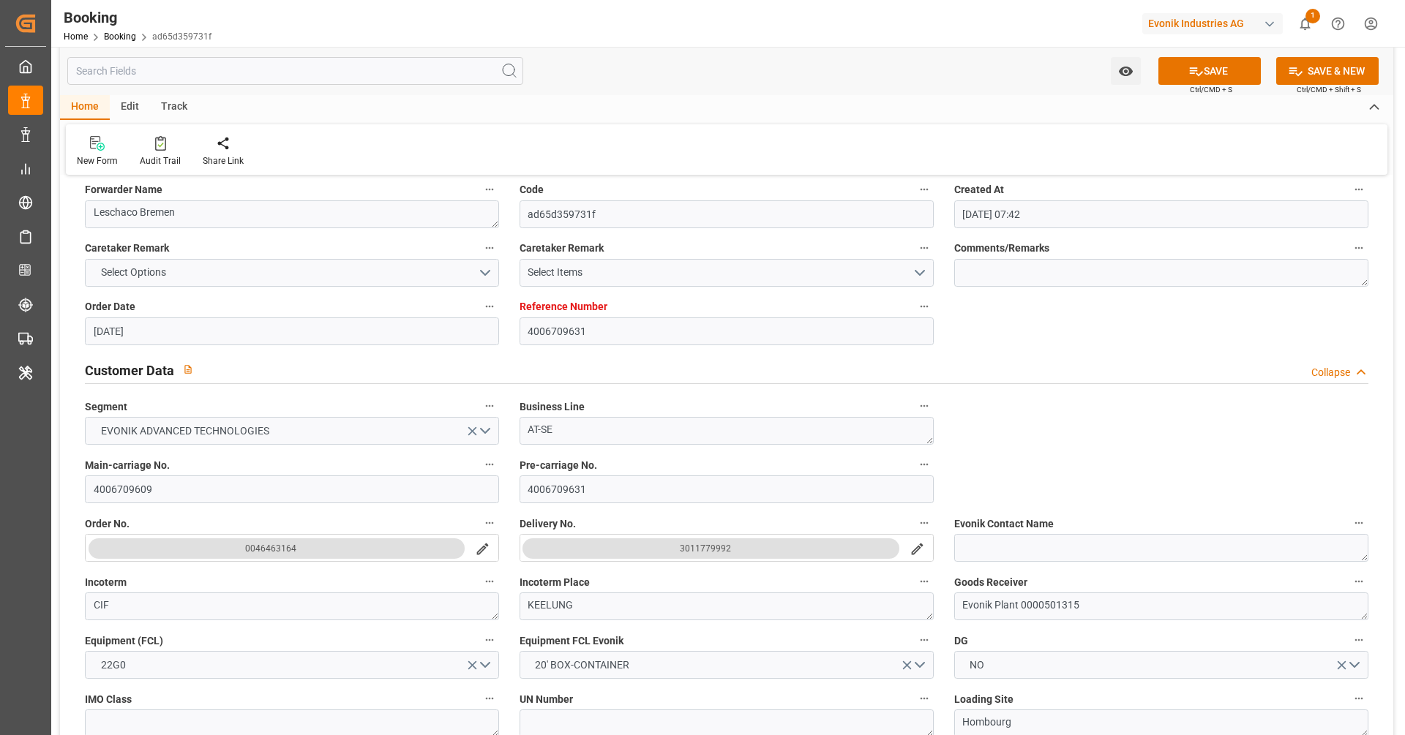
scroll to position [0, 0]
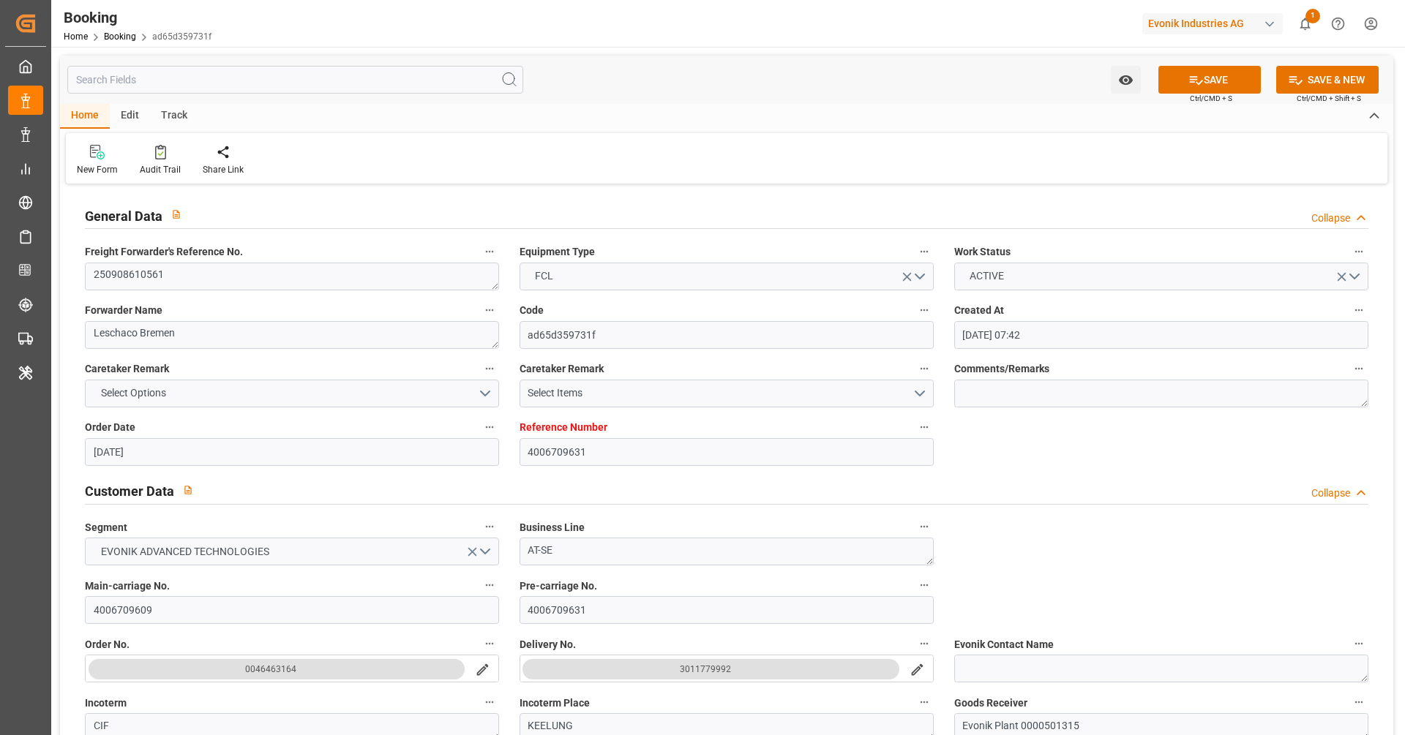
type textarea "16105299"
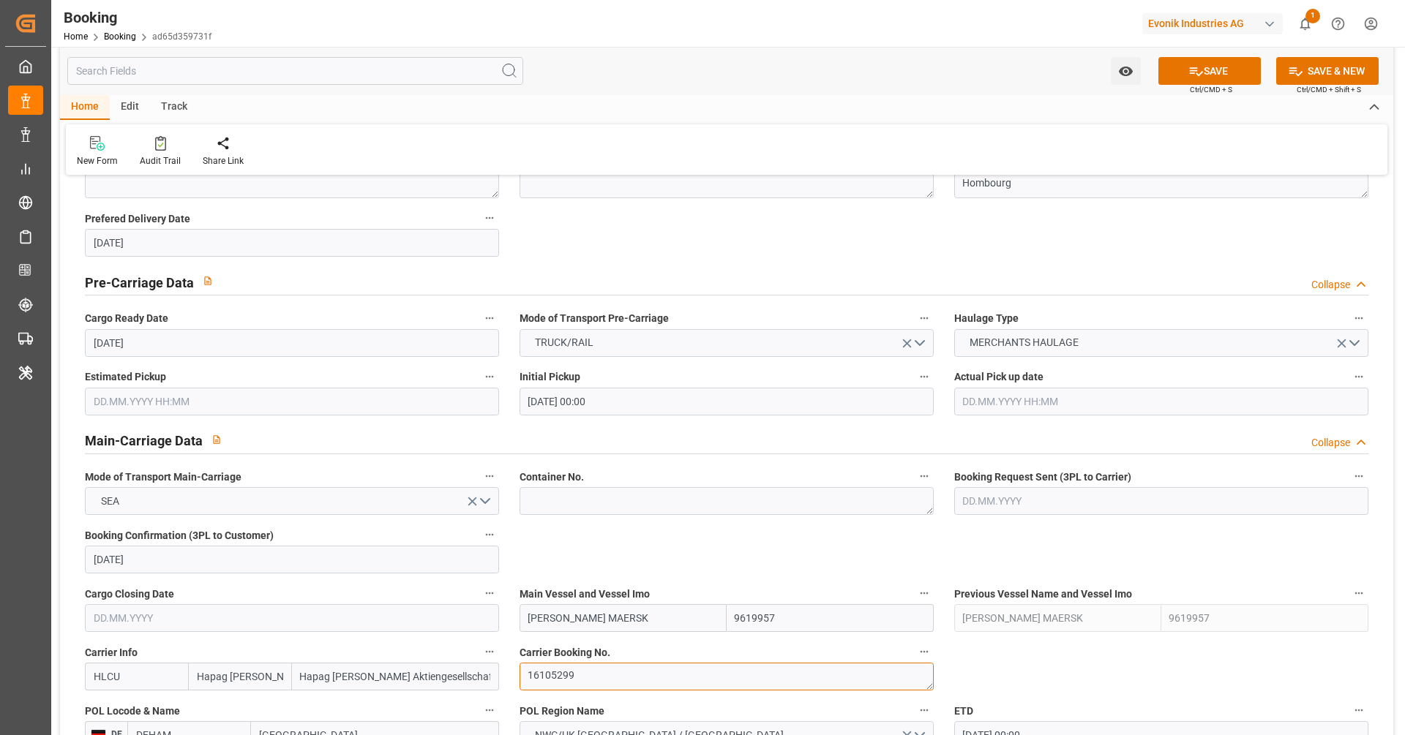
scroll to position [928, 0]
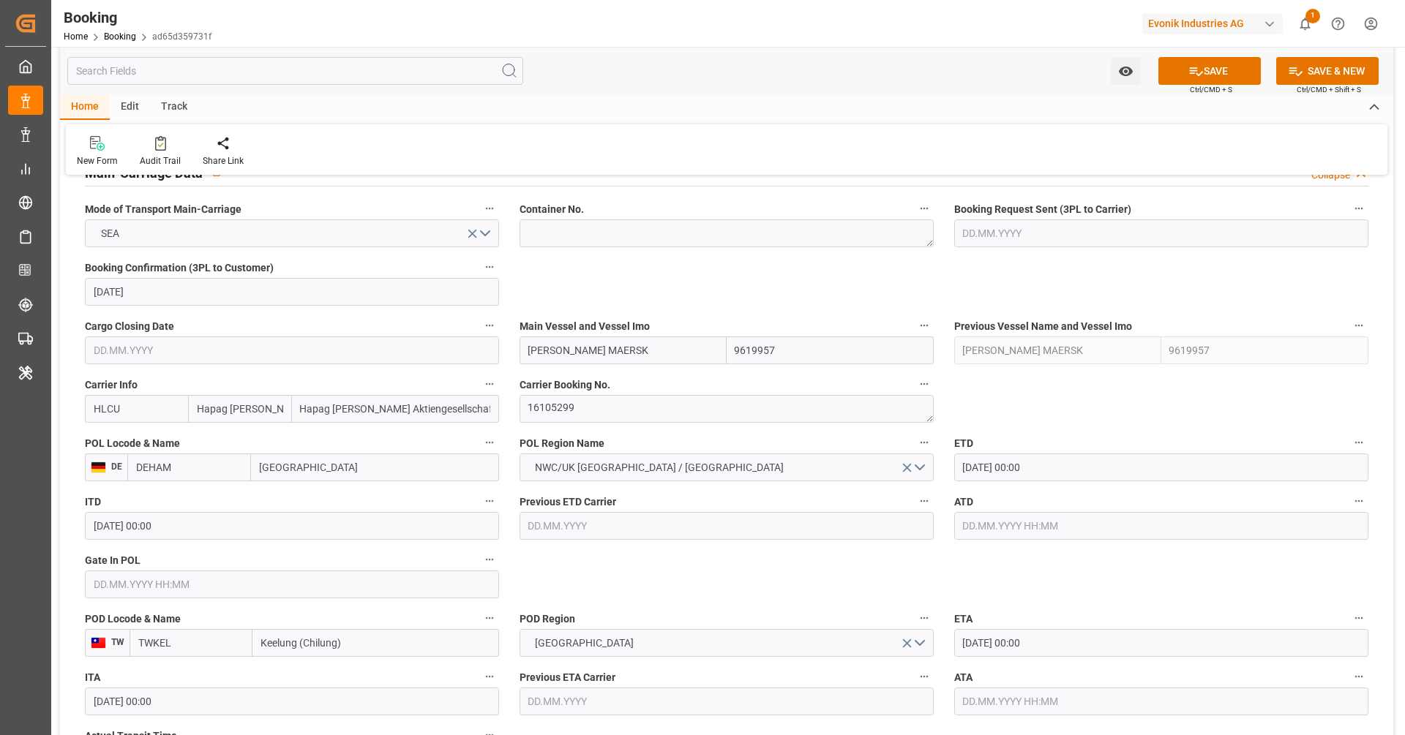
click at [285, 645] on input "Keelung (Chilung)" at bounding box center [375, 643] width 247 height 28
paste input "TAICHUNG"
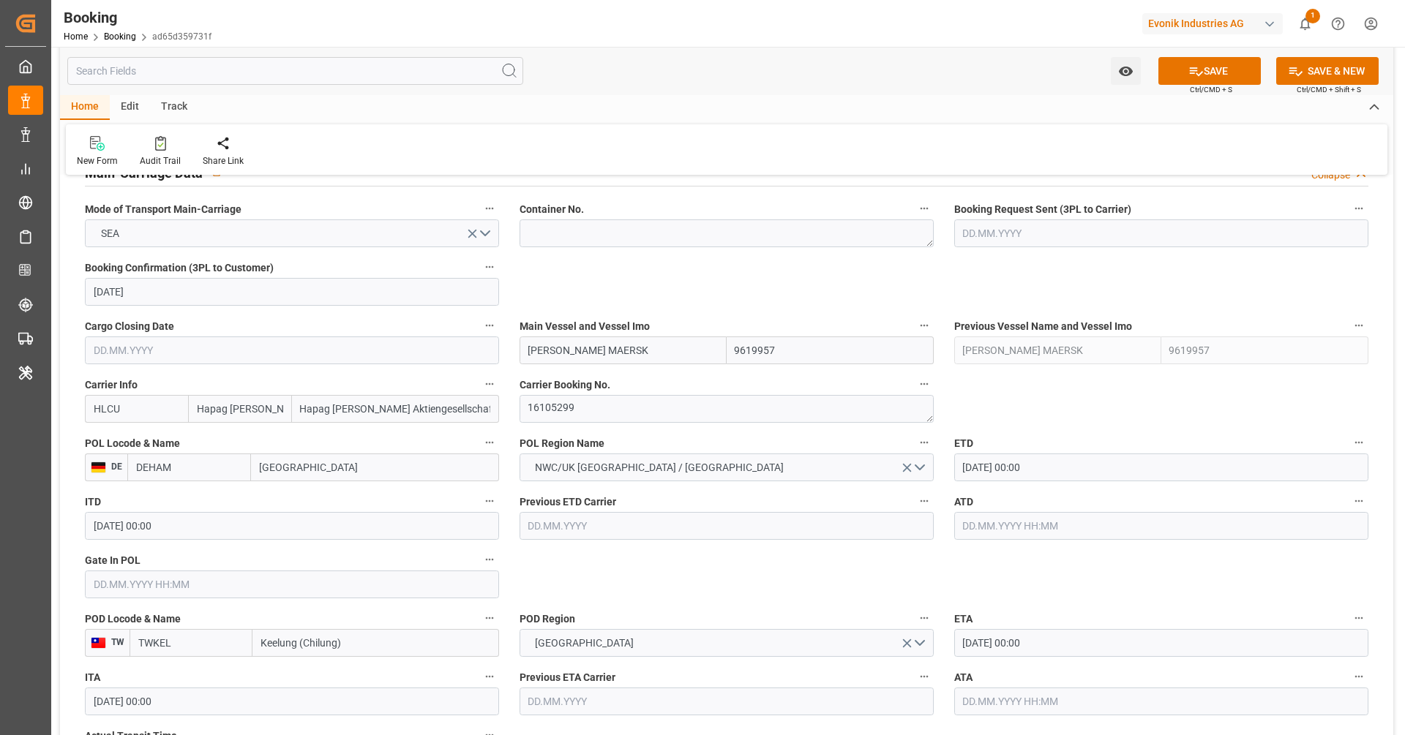
type input "TAICHUNG"
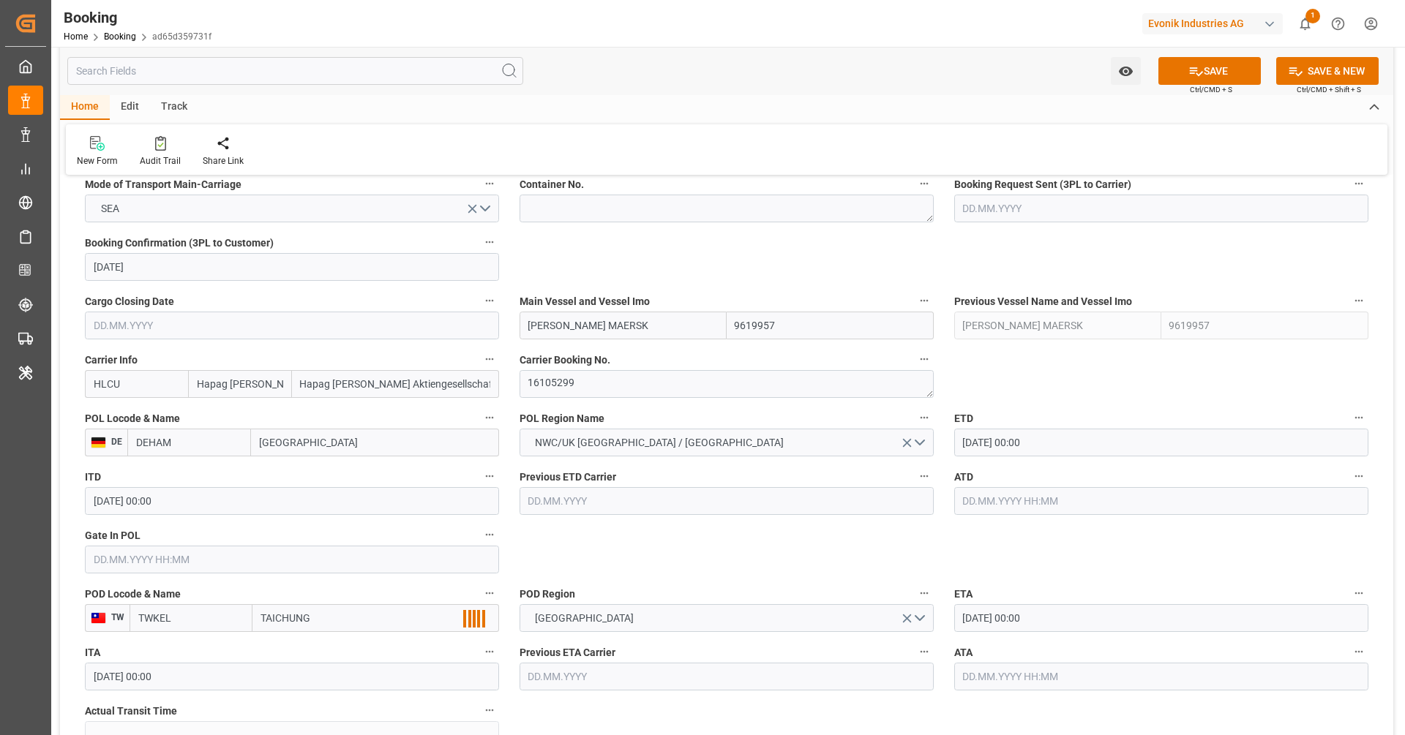
scroll to position [966, 0]
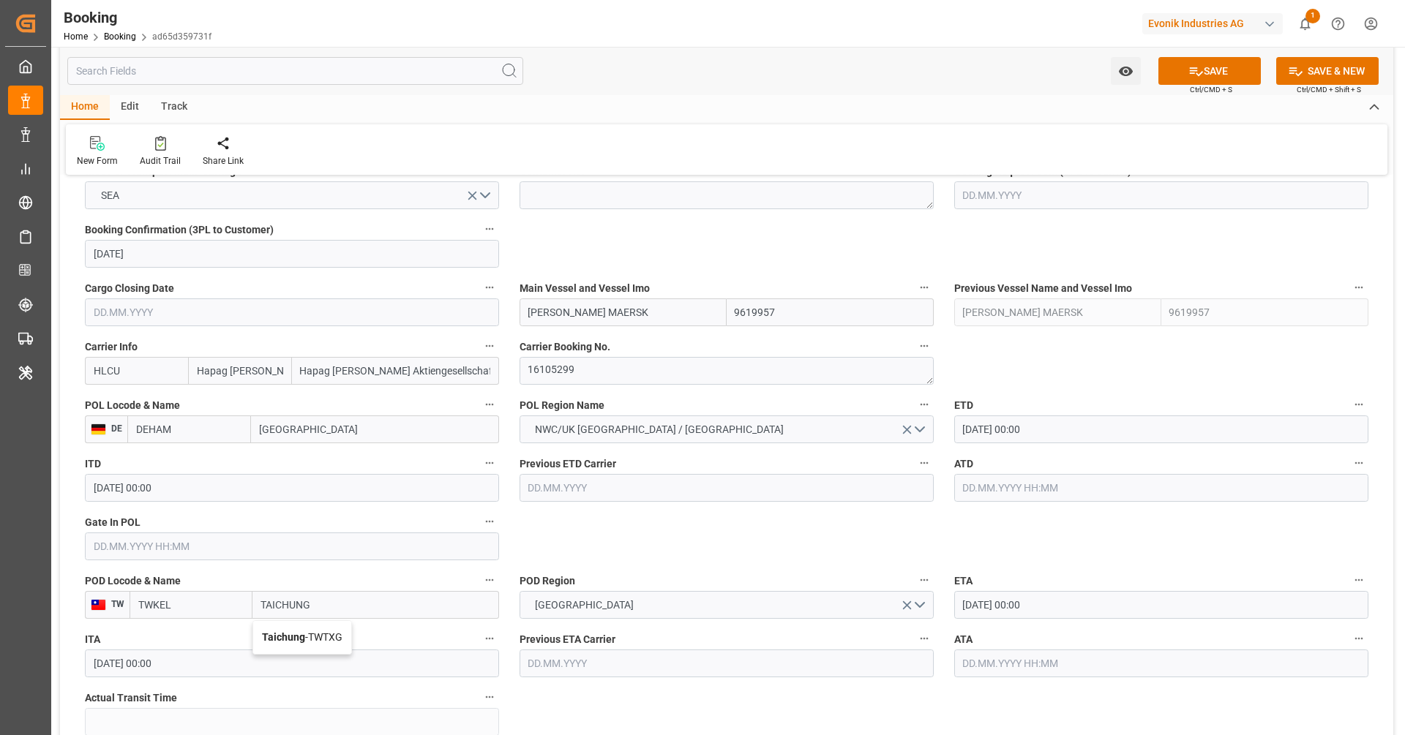
click at [325, 648] on div "Taichung - TWTXG" at bounding box center [302, 637] width 98 height 33
type input "TWTXG"
type input "Taichung"
click at [645, 501] on div "Previous ETD Carrier" at bounding box center [726, 477] width 435 height 59
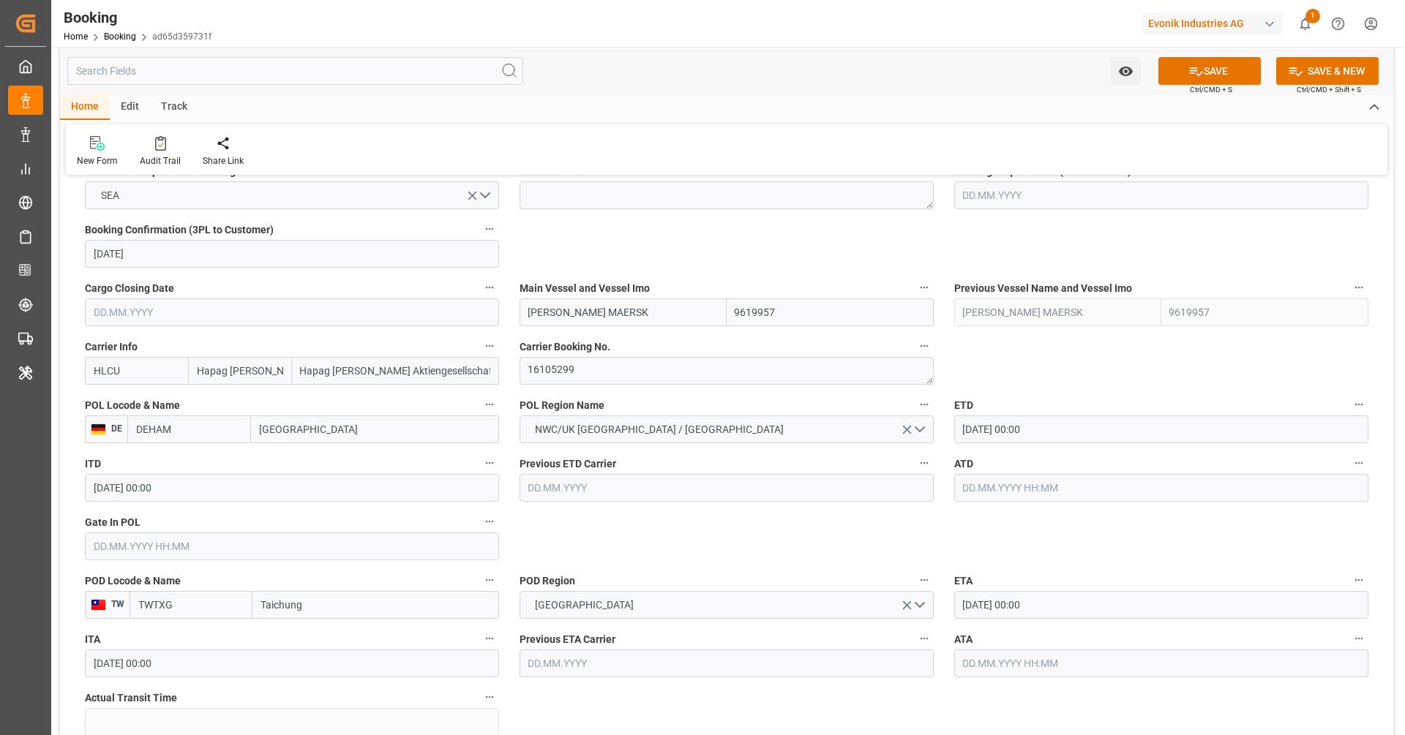
click at [1032, 604] on input "[DATE] 00:00" at bounding box center [1161, 605] width 414 height 28
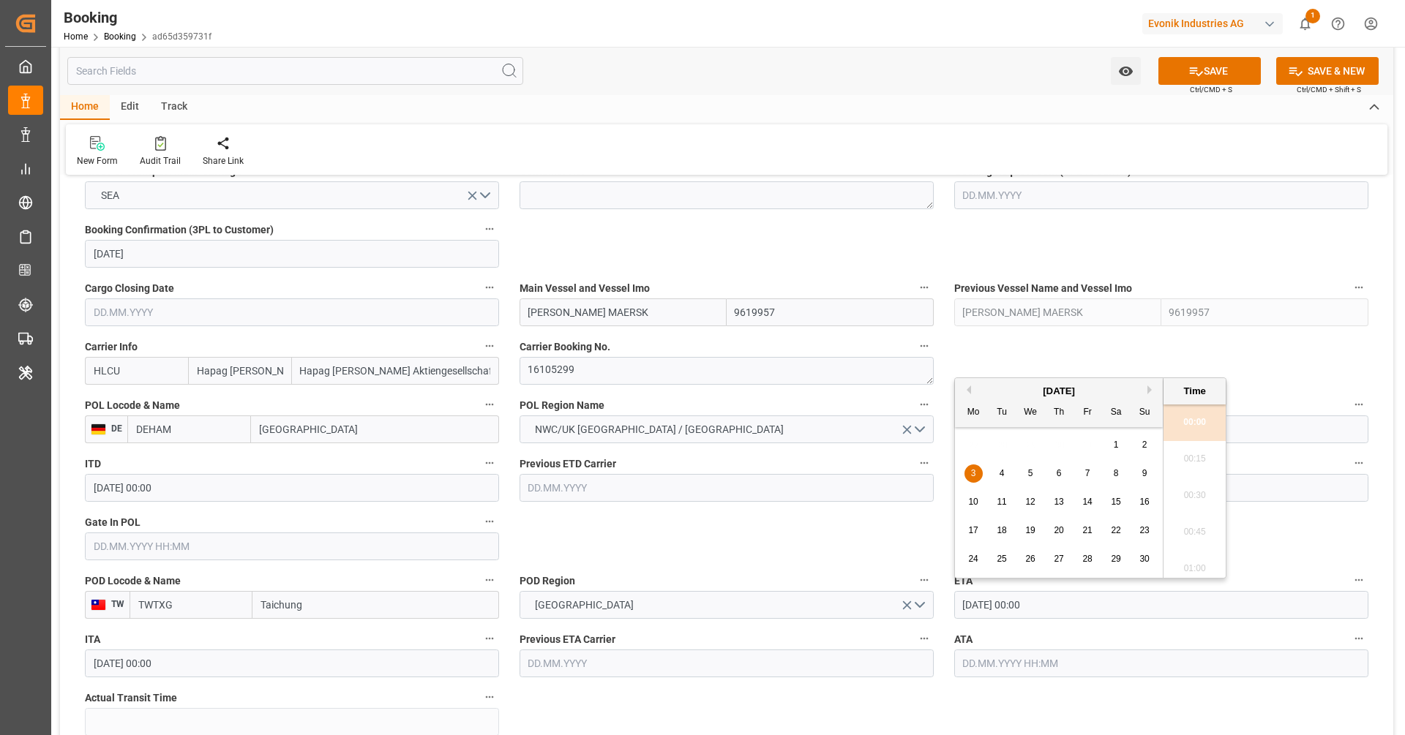
click at [1138, 446] on div "2" at bounding box center [1144, 446] width 18 height 18
type input "02.11.2025 00:00"
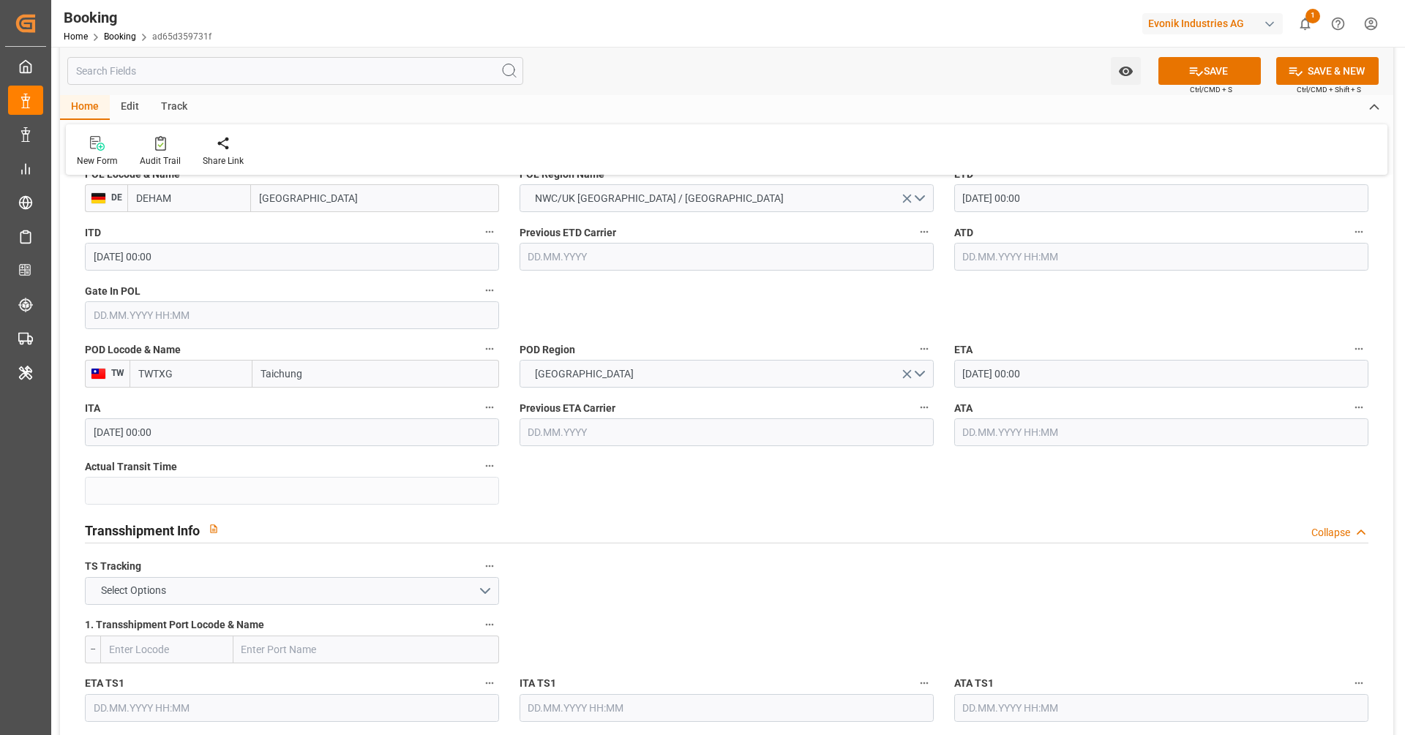
scroll to position [1274, 0]
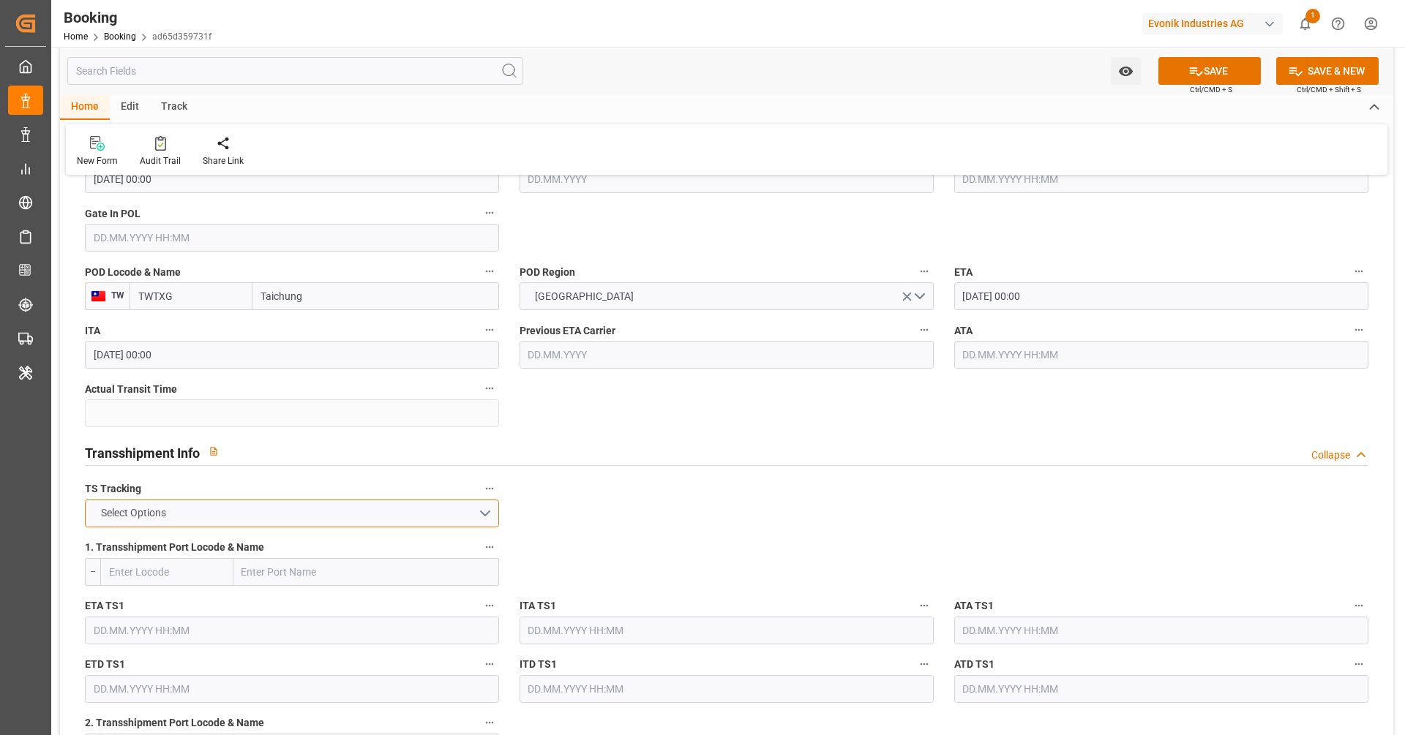
click at [226, 506] on button "Select Options" at bounding box center [292, 514] width 414 height 28
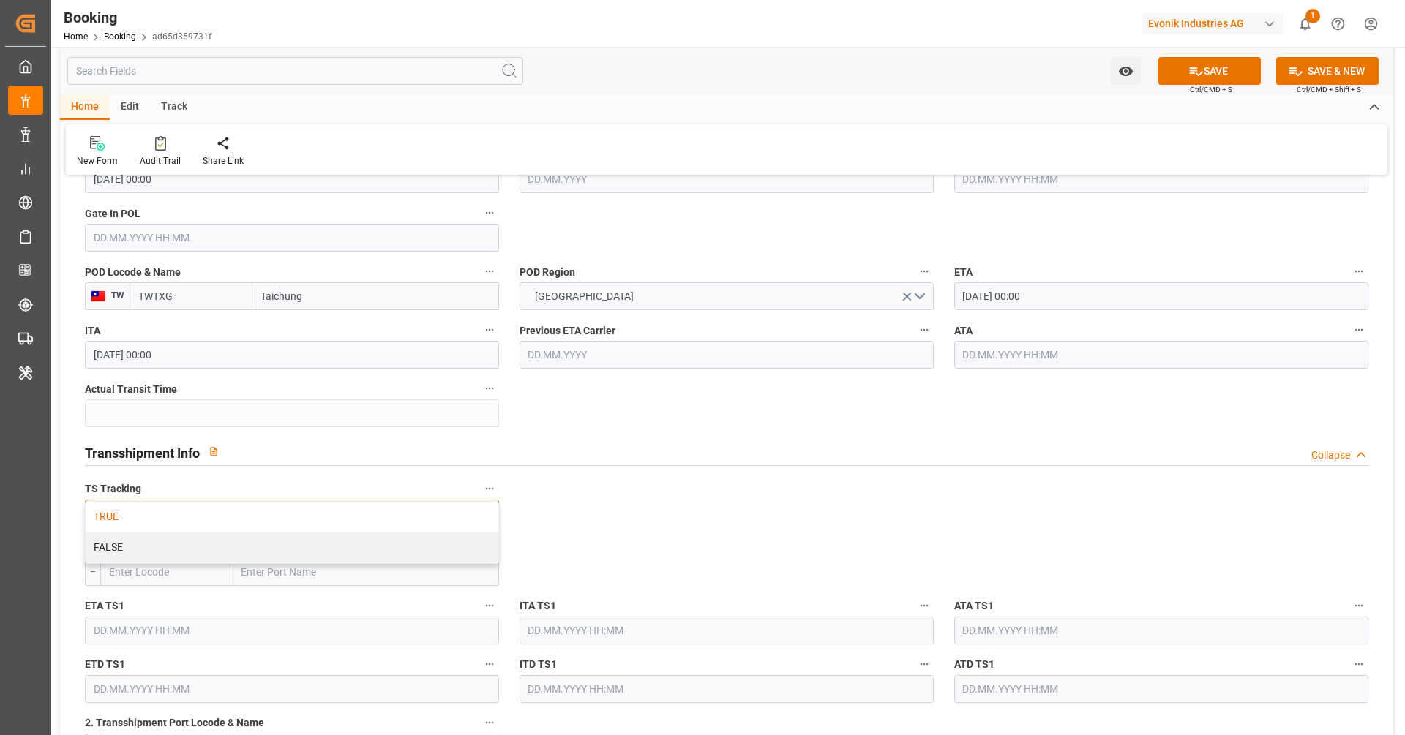
click at [224, 509] on div "TRUE" at bounding box center [292, 517] width 413 height 31
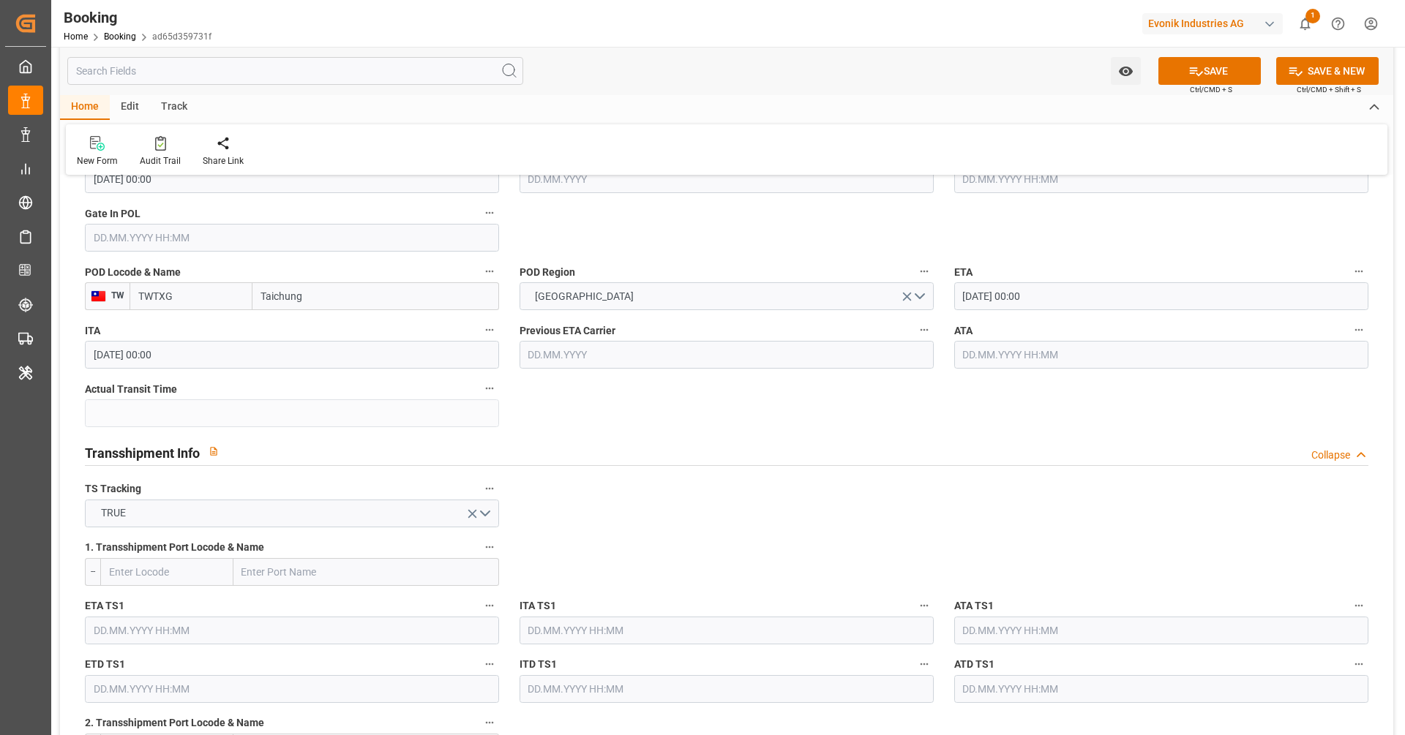
click at [266, 568] on input "text" at bounding box center [366, 572] width 266 height 28
paste input "TANJUNG PELEPAS"
type input "TANJUNG PELEPAS"
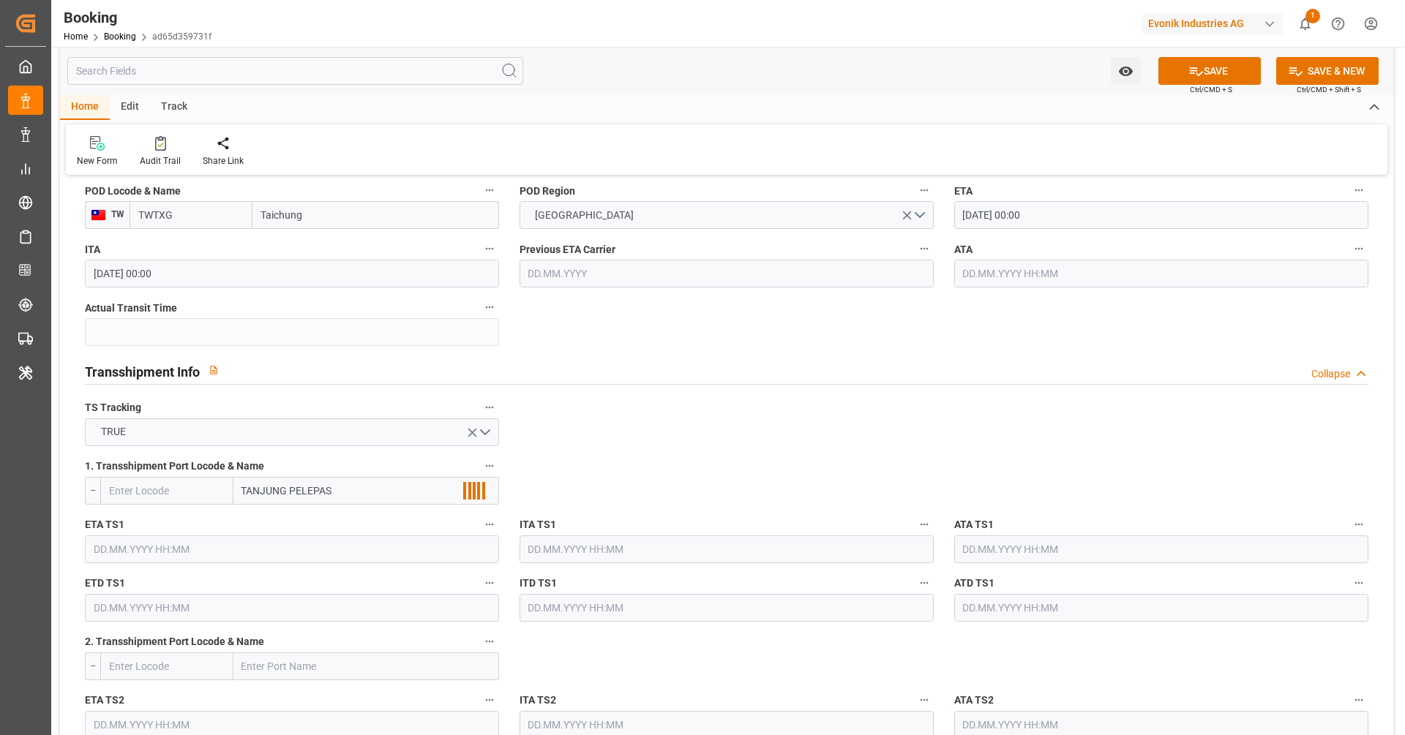
scroll to position [1443, 0]
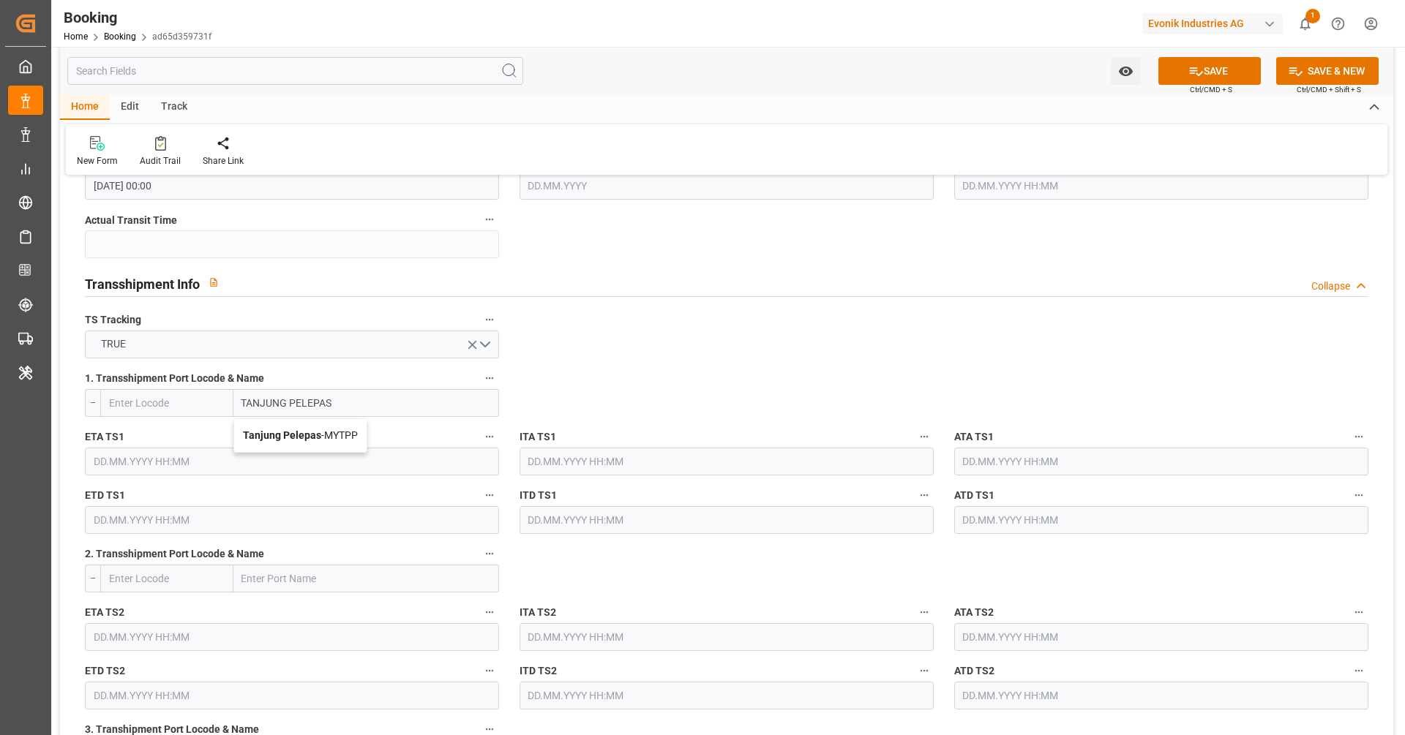
click at [334, 446] on div "Tanjung Pelepas - MYTPP" at bounding box center [300, 435] width 132 height 33
type input "MYTPP"
type input "Tanjung Pelepas"
click at [260, 457] on input "text" at bounding box center [292, 462] width 414 height 28
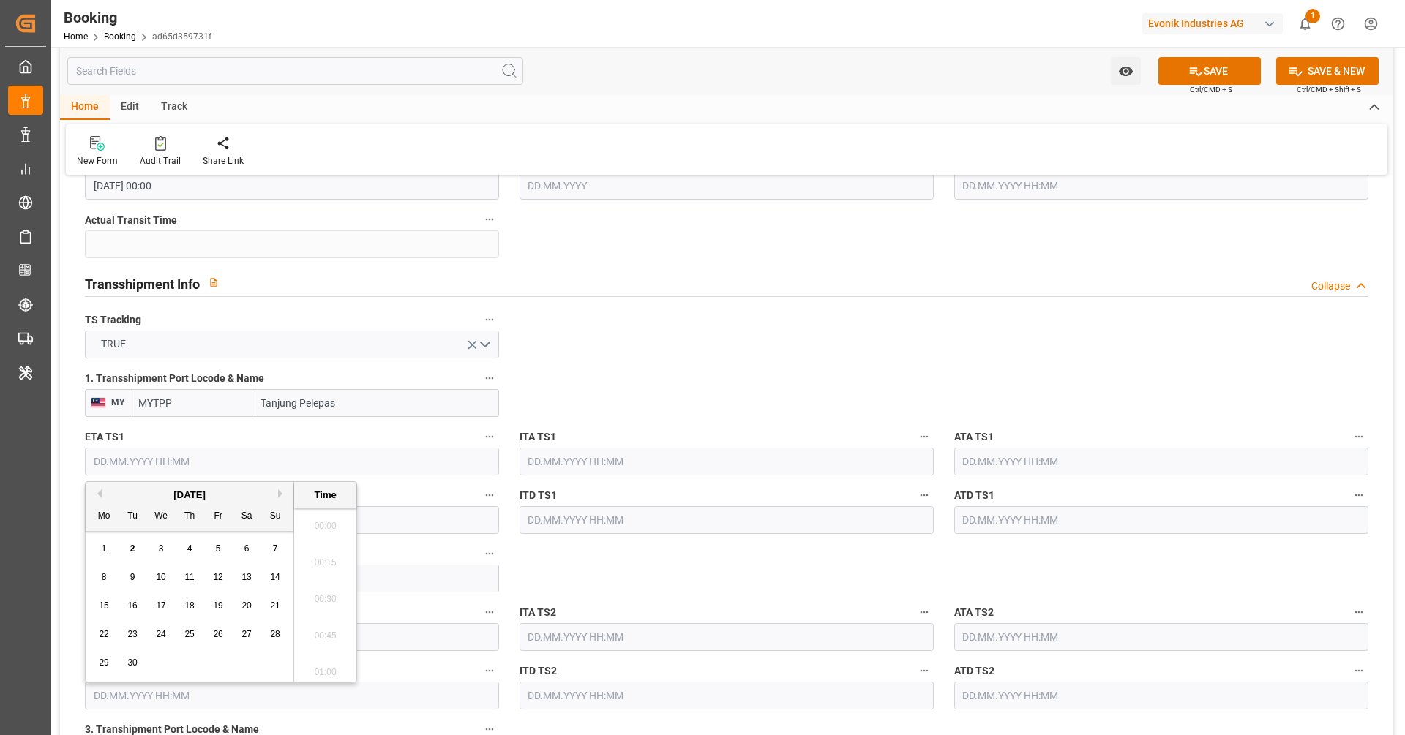
scroll to position [1797, 0]
paste input "2025-10-22"
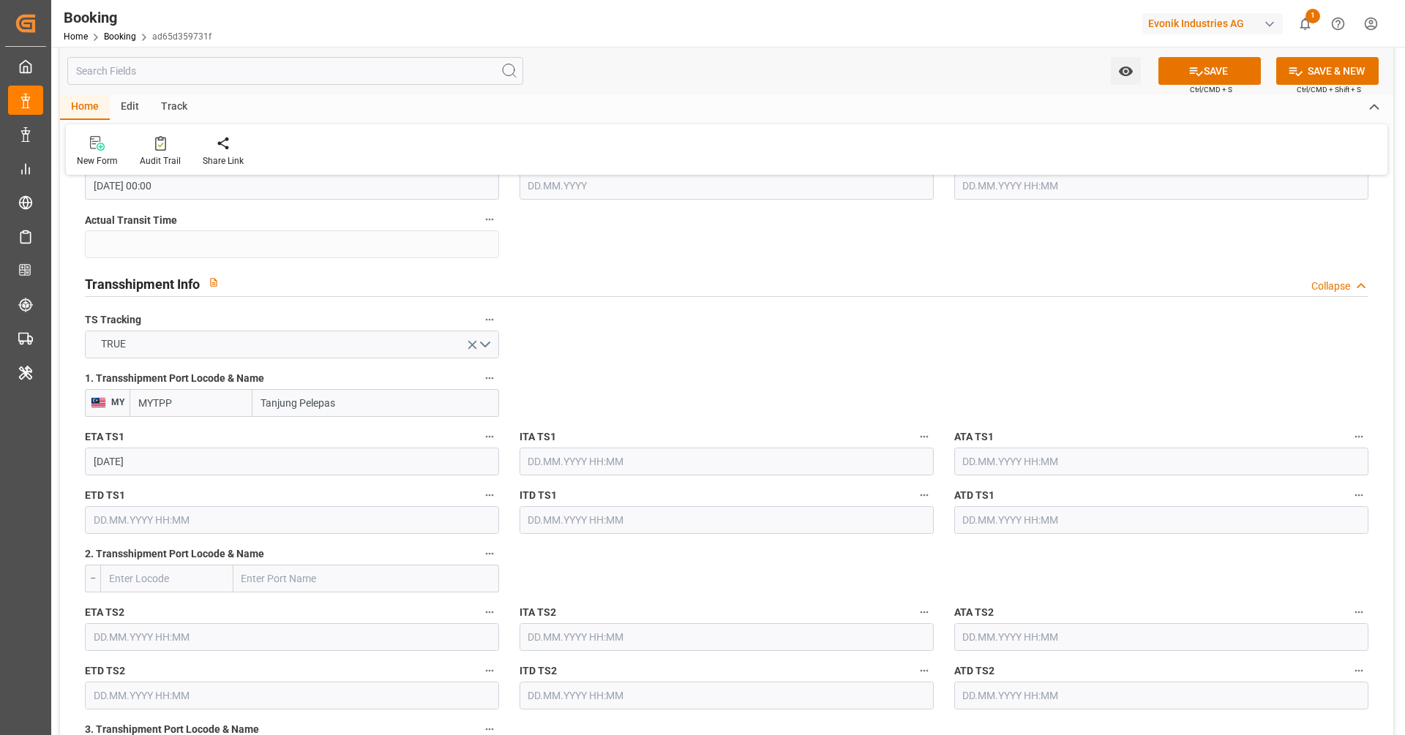
type input "22.10.2025 00:00"
click at [316, 509] on input "text" at bounding box center [292, 520] width 414 height 28
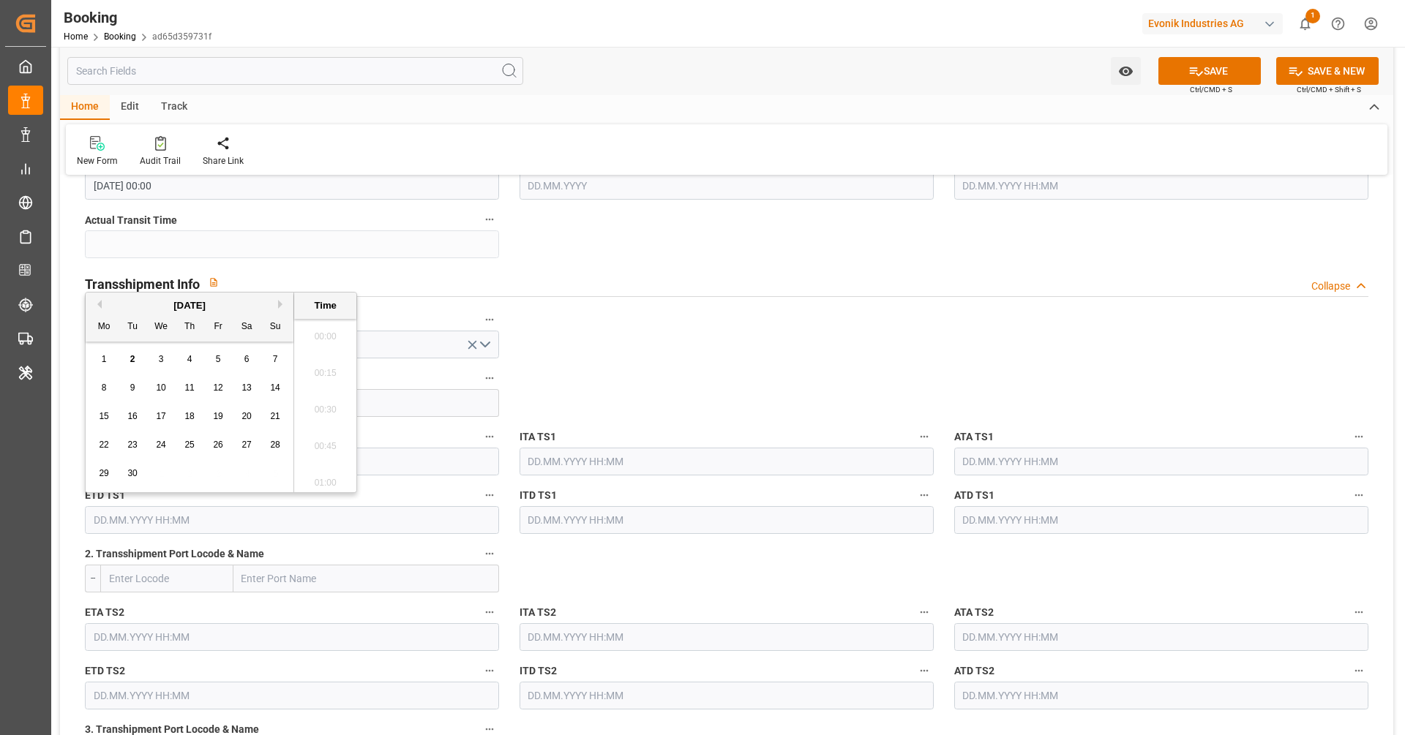
paste input "2025-10-22"
click at [88, 478] on div "October 2025 Mo Tu We Th Fr Sa Su 29 30 1 2 3 4 5 6 7 8 9 10 11 12 13 14 15 16 …" at bounding box center [190, 393] width 209 height 200
click at [106, 481] on div "27" at bounding box center [104, 474] width 18 height 18
type input "27.10.2025 00:00"
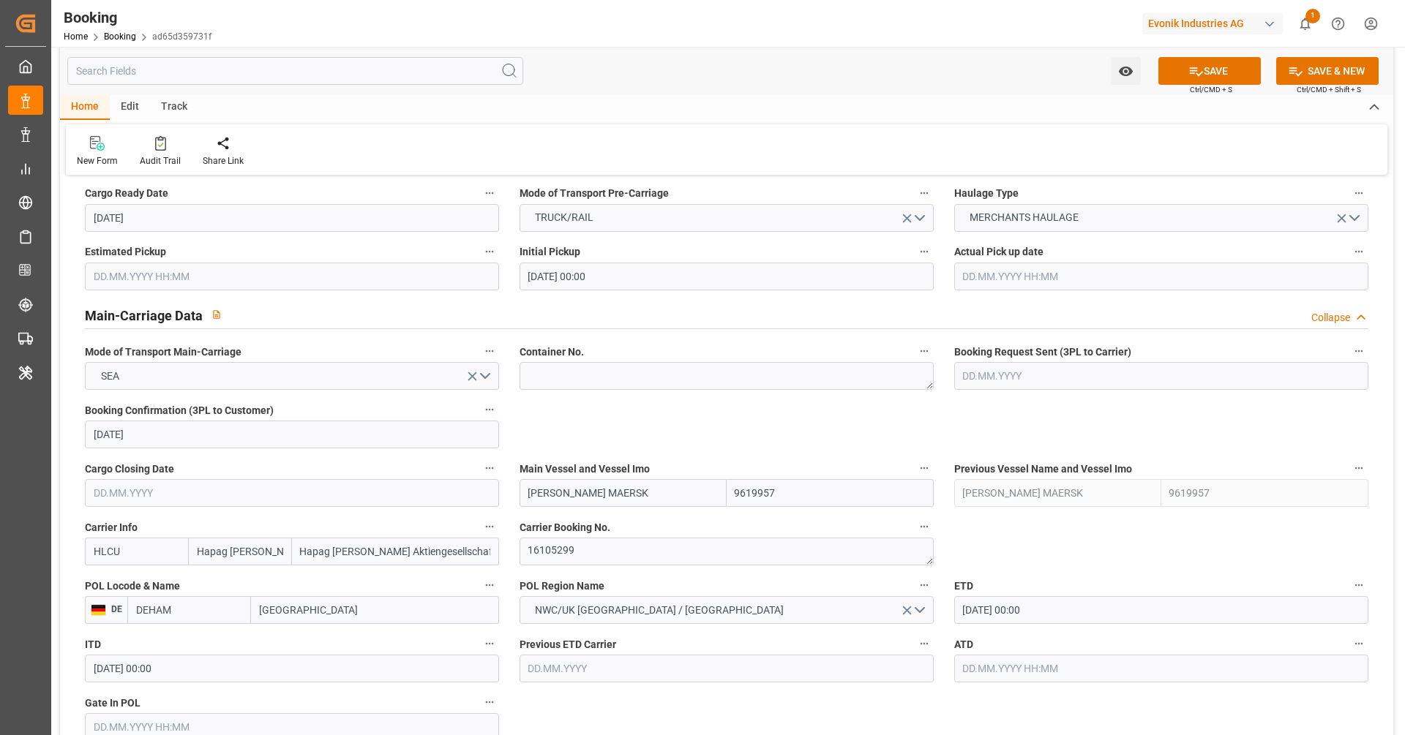
scroll to position [1138, 0]
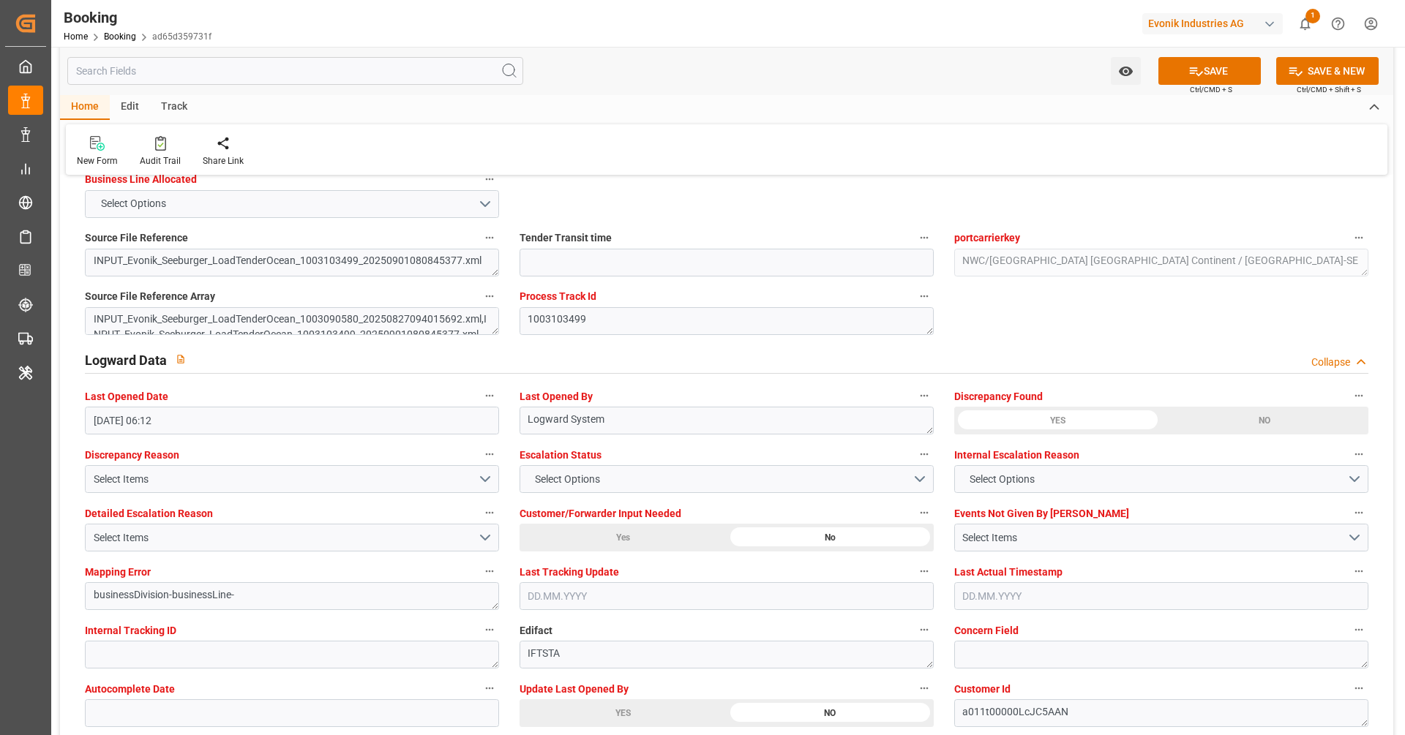
scroll to position [2689, 0]
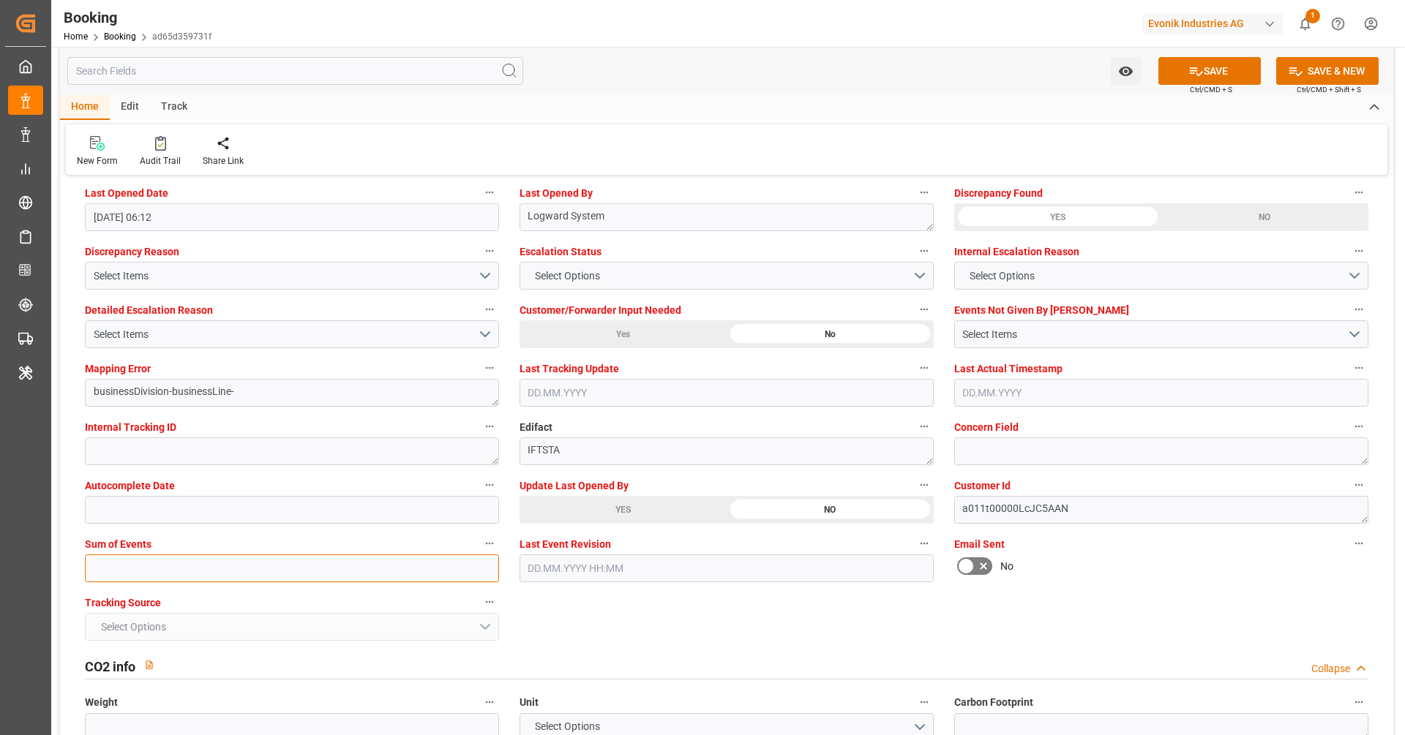
click at [197, 575] on input "text" at bounding box center [292, 569] width 414 height 28
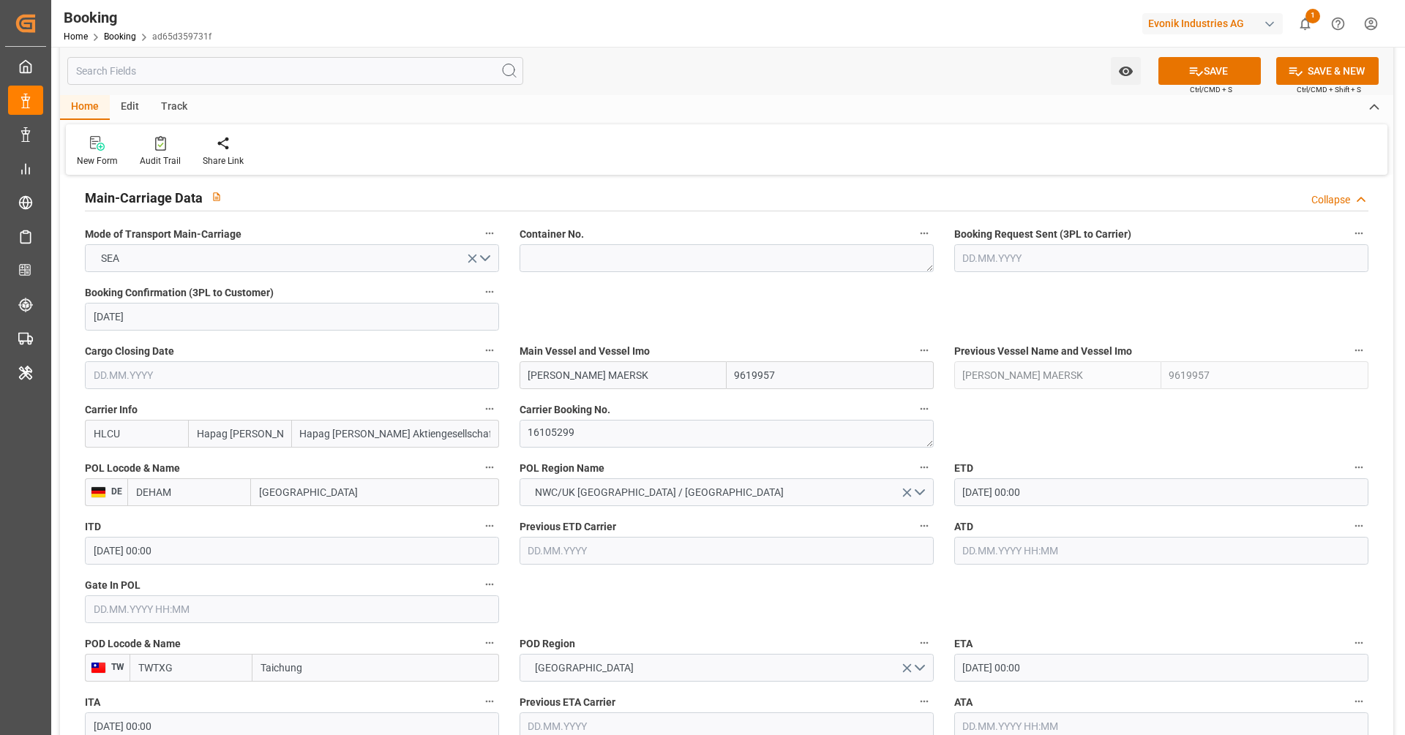
scroll to position [779, 0]
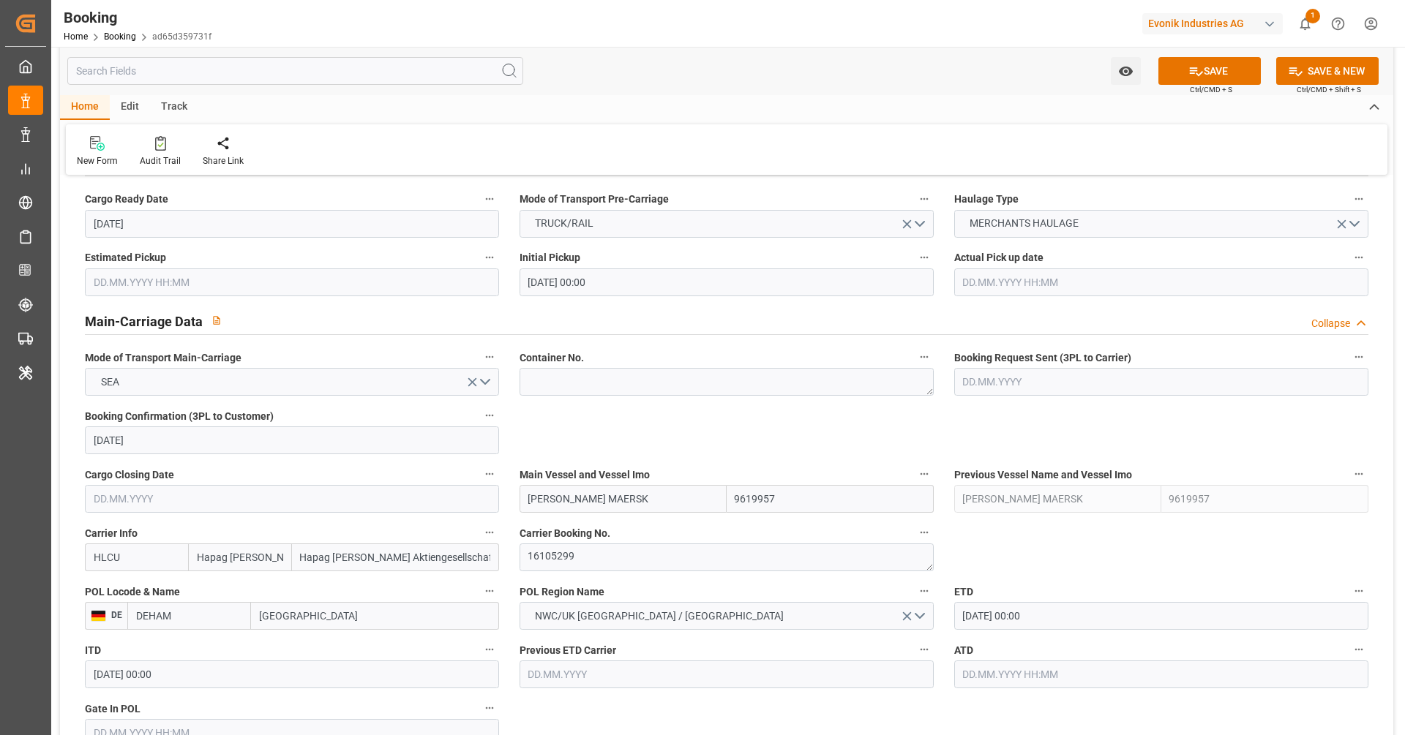
type input "0"
click at [617, 385] on textarea at bounding box center [726, 382] width 414 height 28
paste textarea "CAAU 2342660"
type textarea "CAAU2342660"
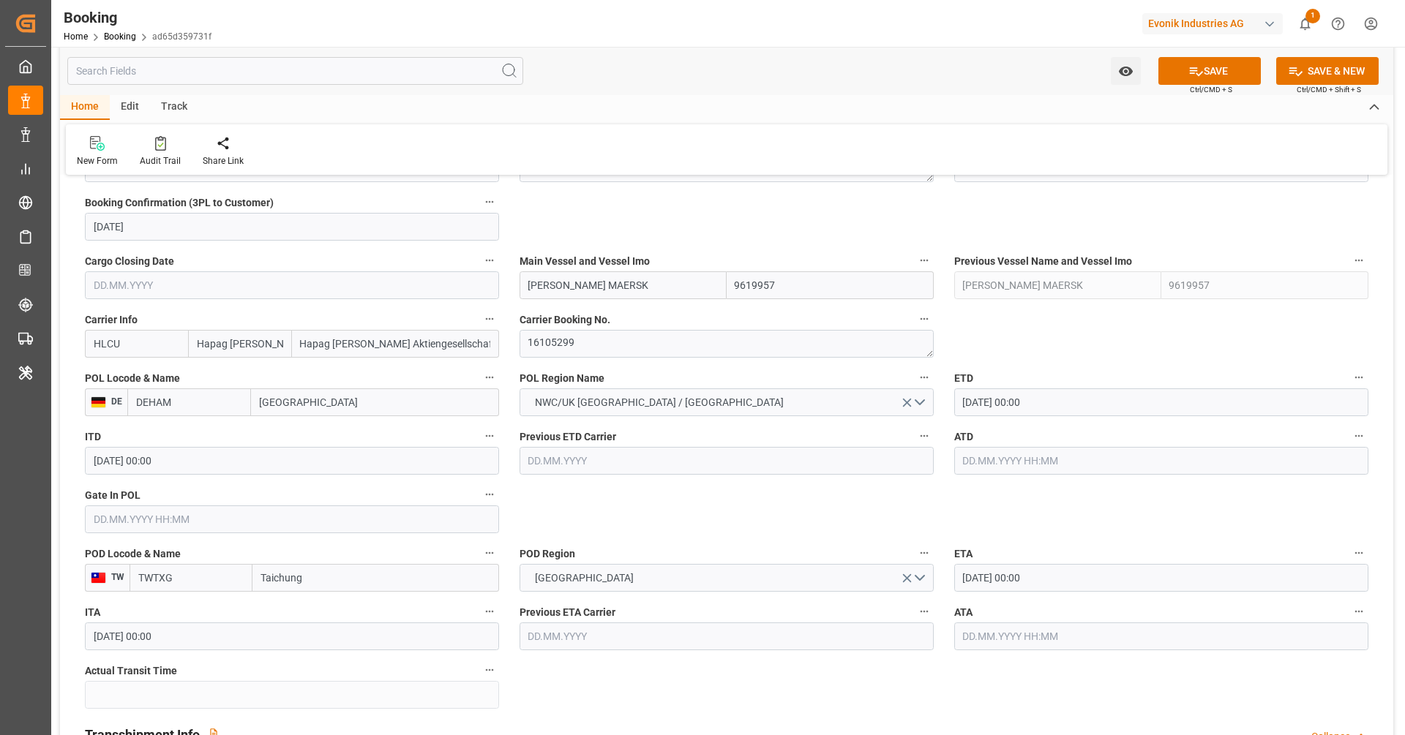
scroll to position [1018, 0]
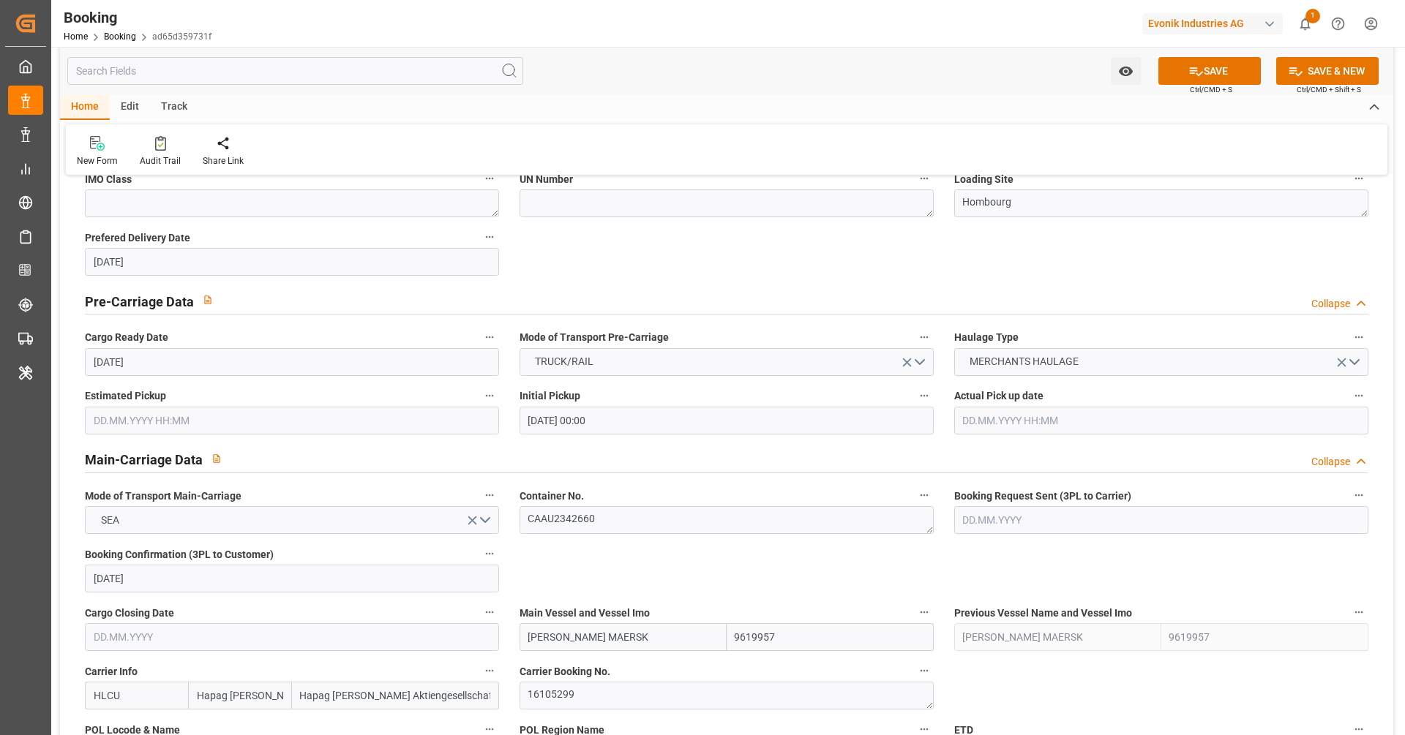
scroll to position [1116, 0]
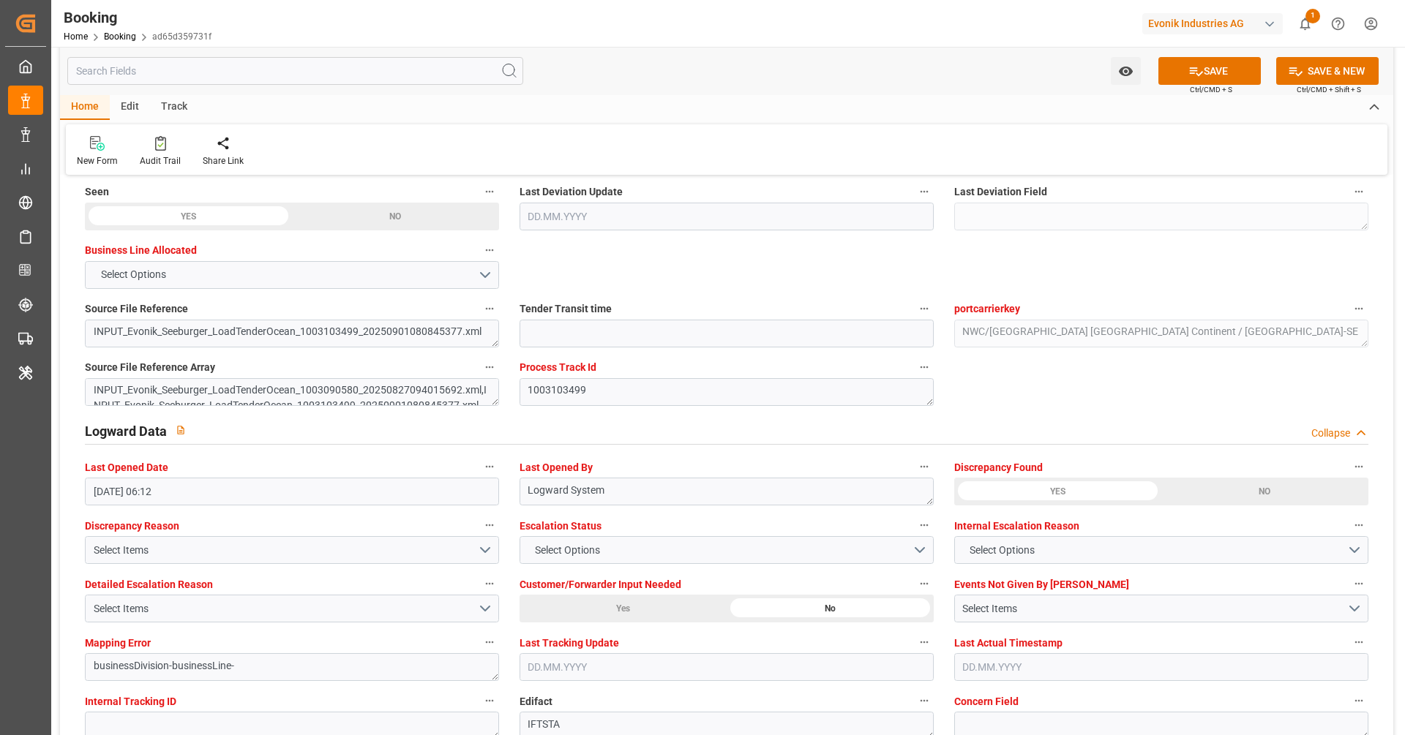
scroll to position [2618, 0]
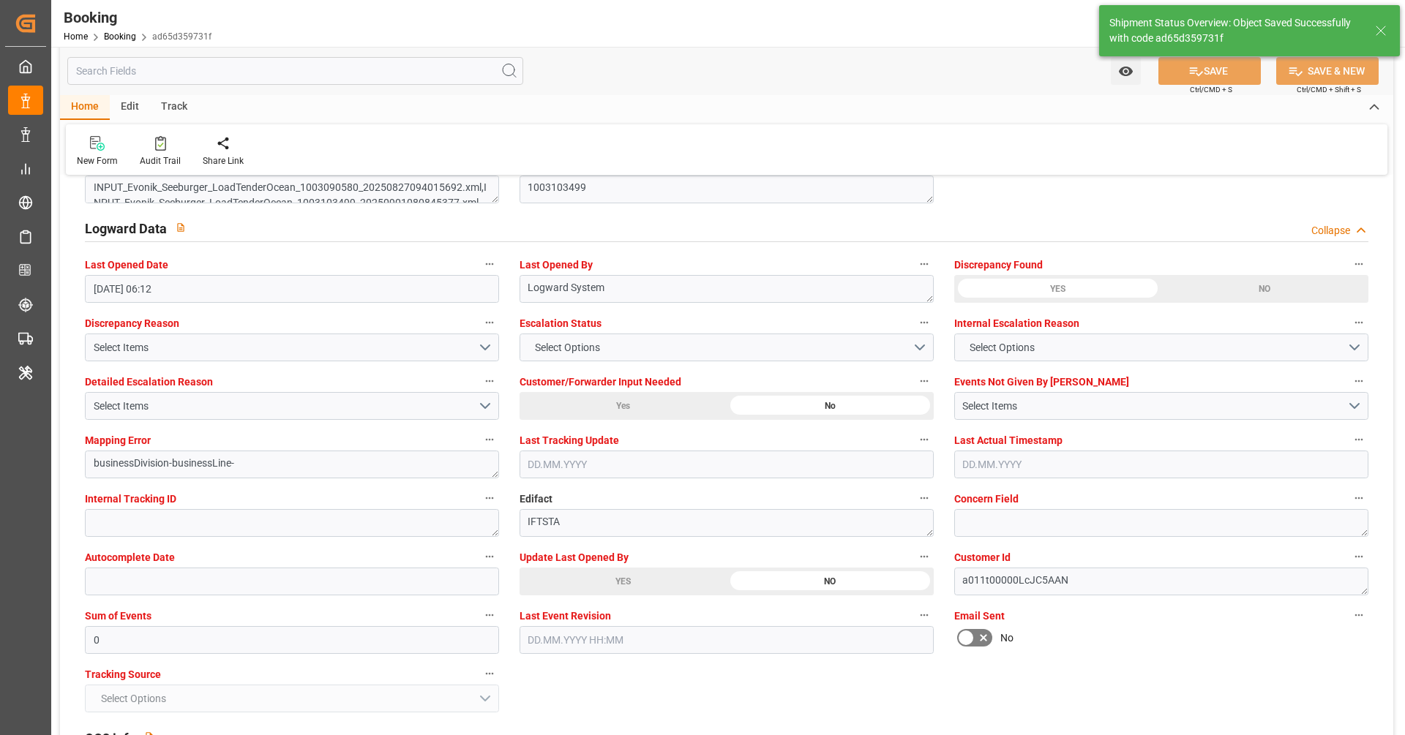
type textarea "NWC/UK North West Continent / UK_TWTXG_HLCU_AT-SE"
type textarea "[PERSON_NAME]"
type textarea "Yes"
type input "22.10.2025 00:00"
type input "27.10.2025 00:00"
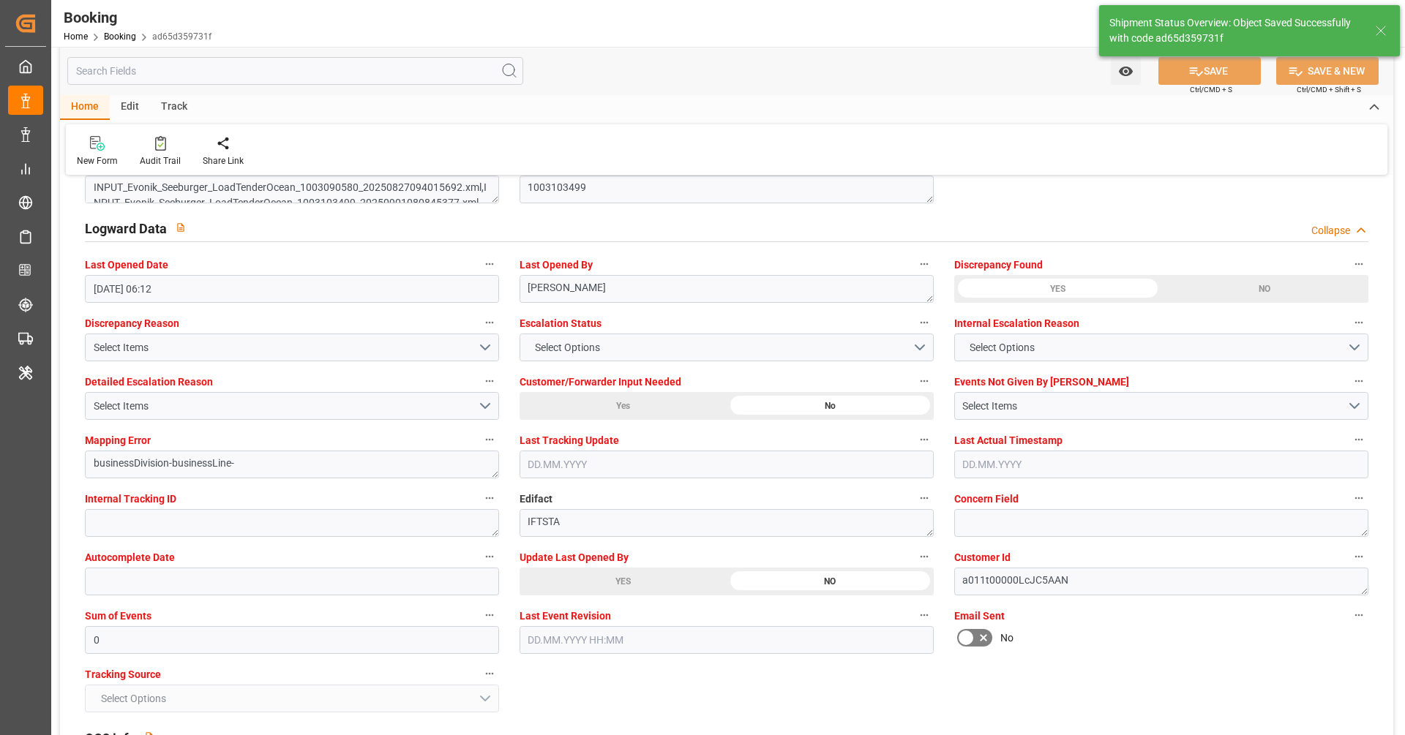
type input "02.09.2025 07:23"
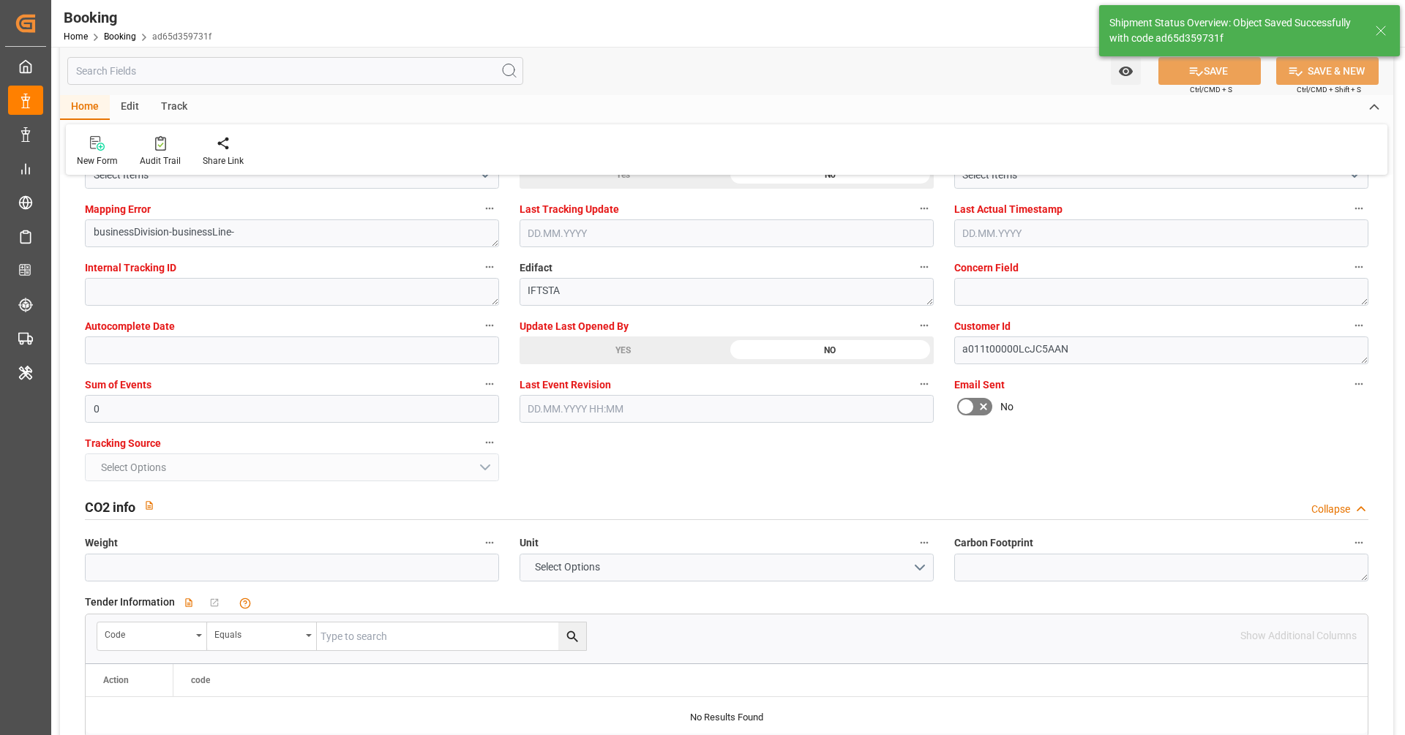
scroll to position [2506, 0]
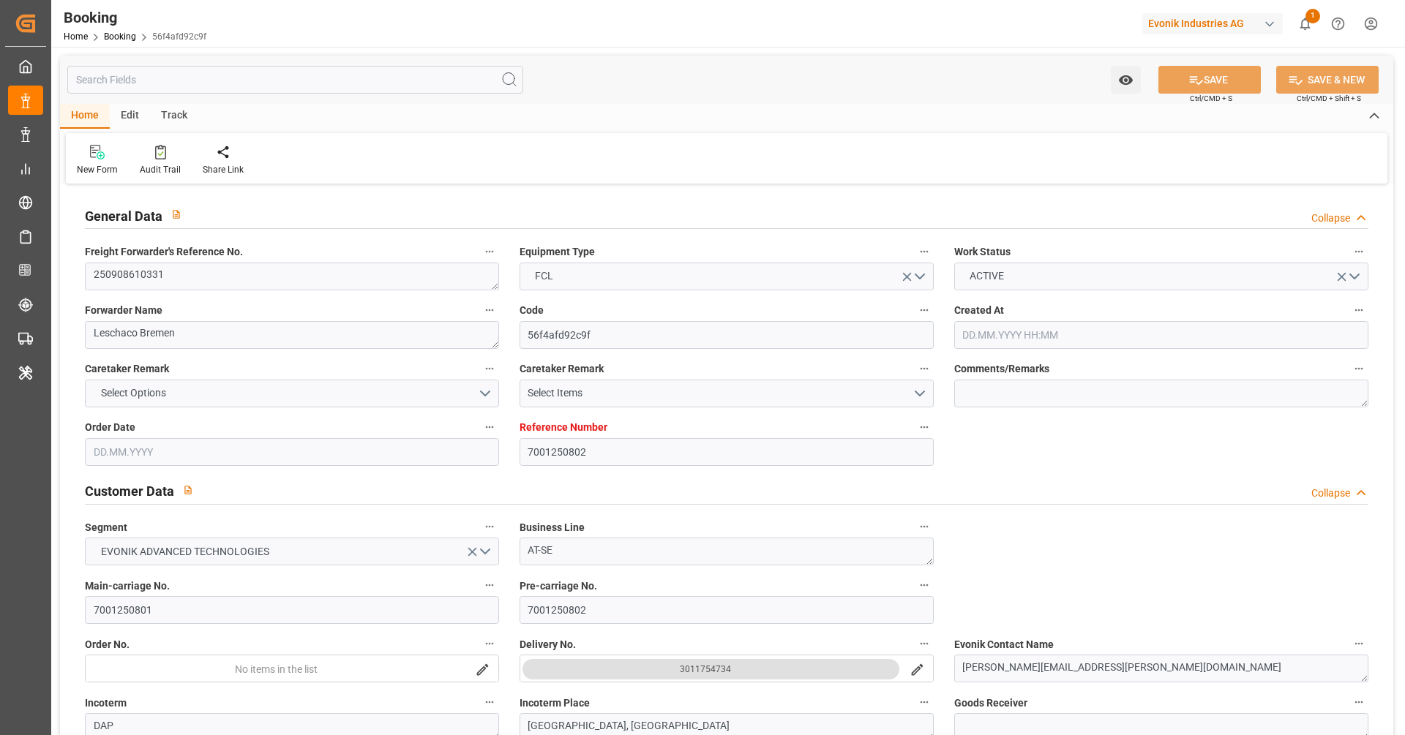
type input "[DATE] 06:37"
type input "[DATE]"
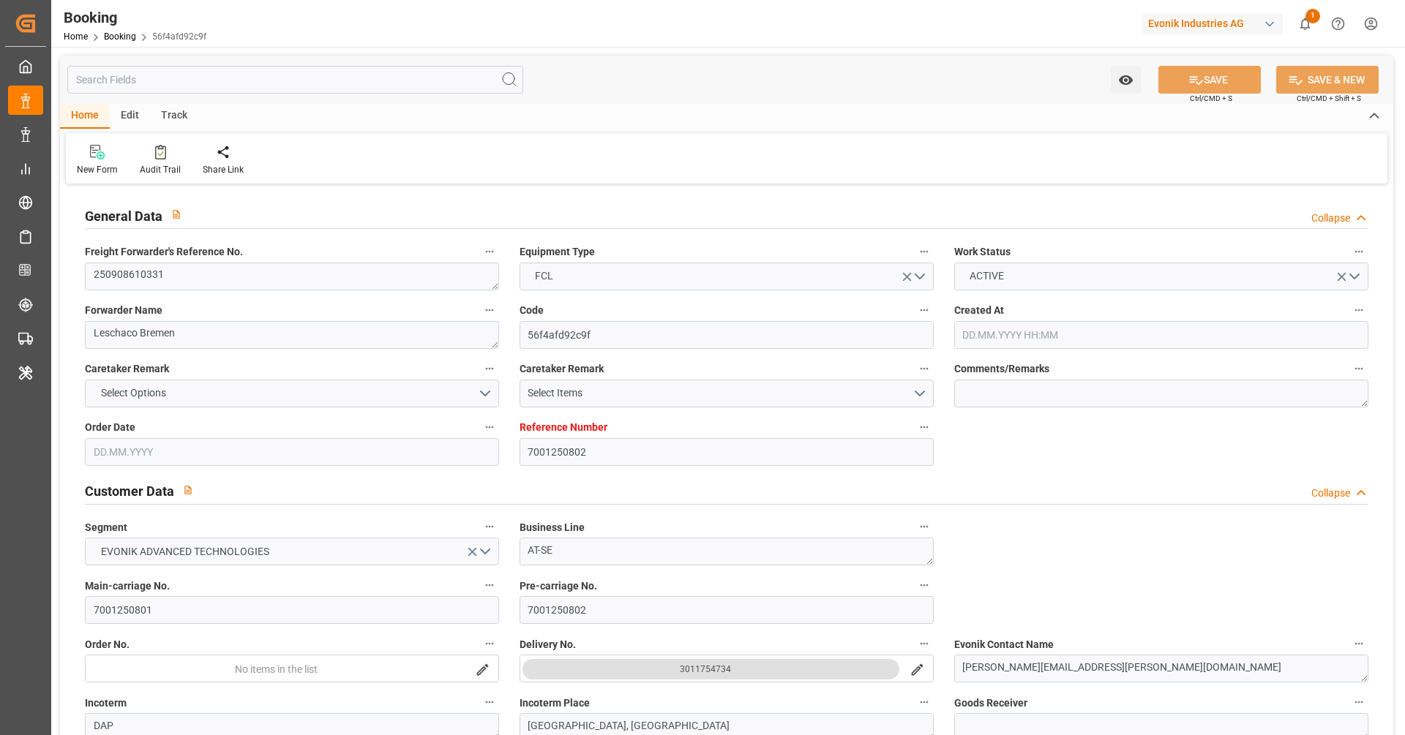
type input "[DATE]"
type input "[DATE] 00:00"
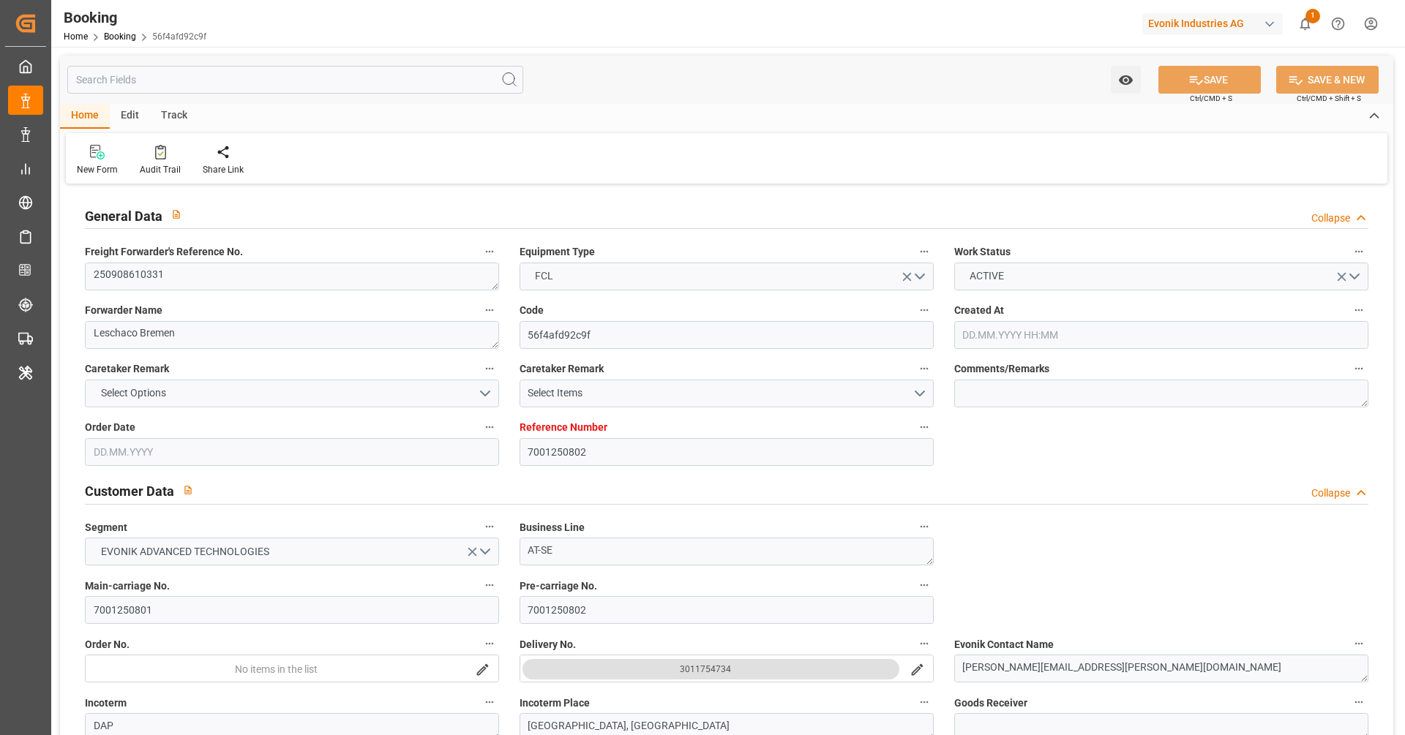
type input "[DATE]"
type input "[DATE] 06:16"
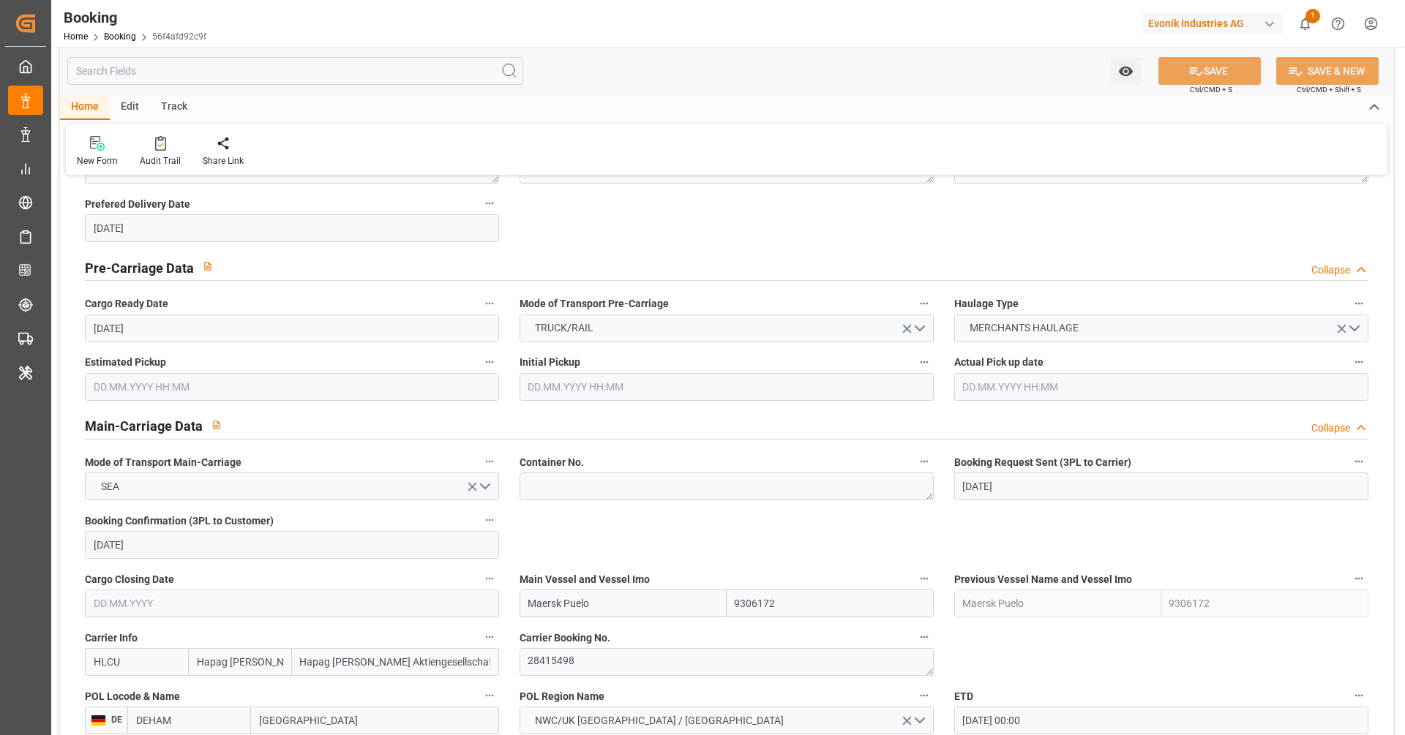
scroll to position [909, 0]
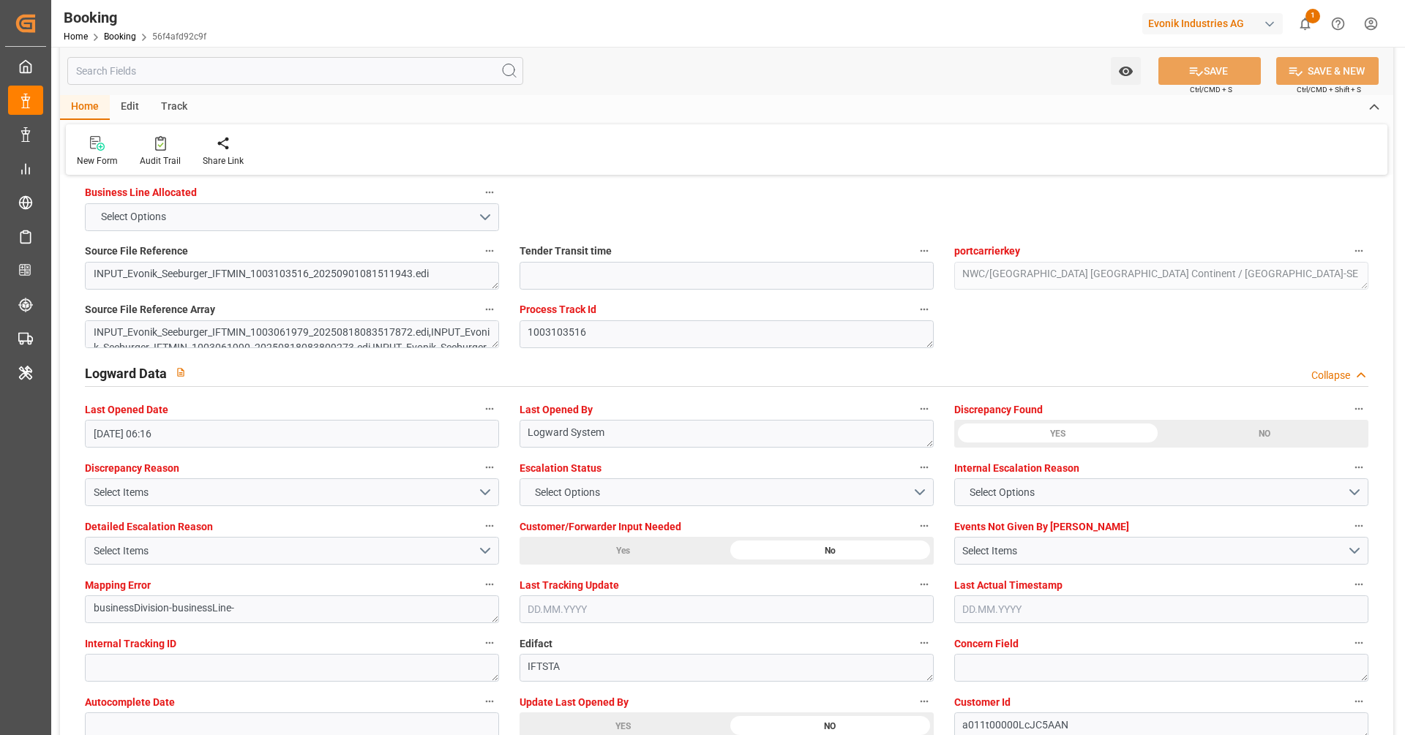
scroll to position [2596, 0]
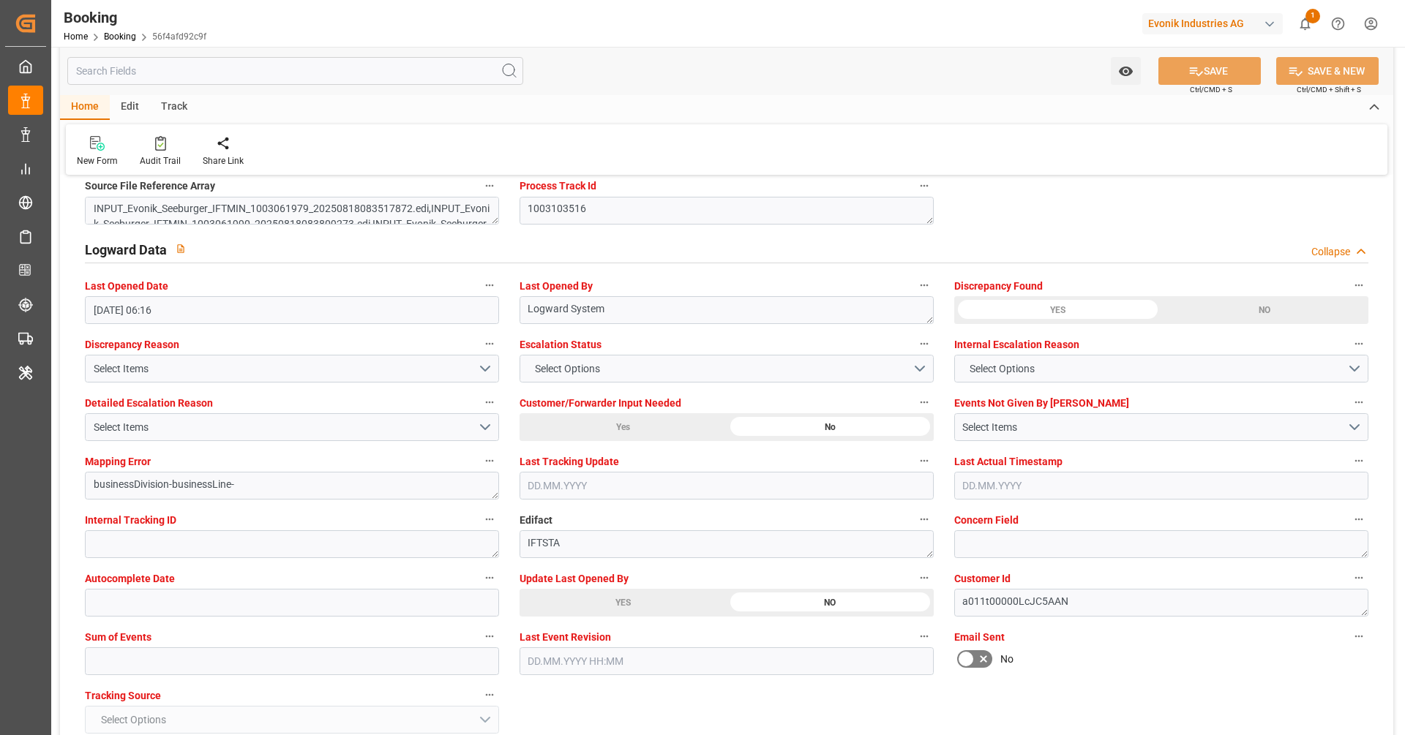
click at [292, 49] on div "YES" at bounding box center [188, 35] width 207 height 28
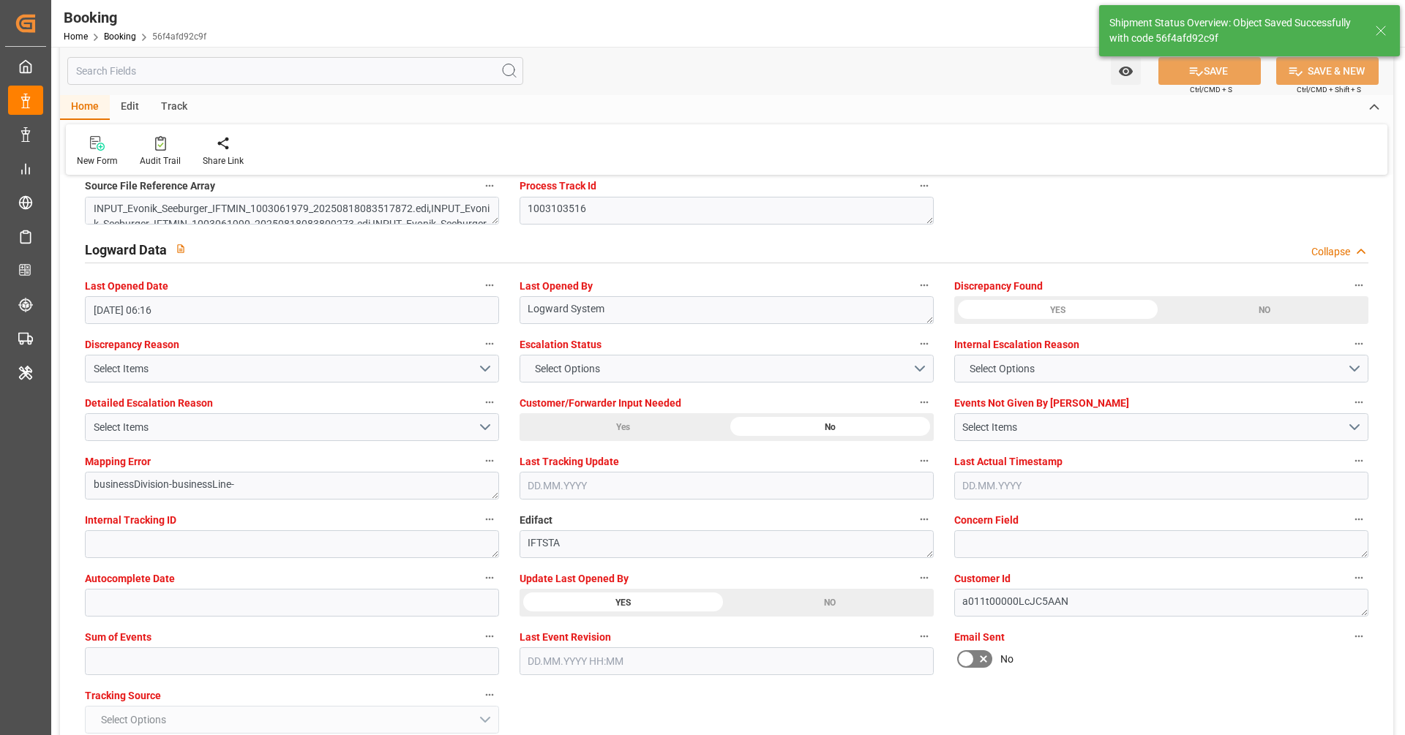
type textarea "[PERSON_NAME]"
type input "[DATE] 07:24"
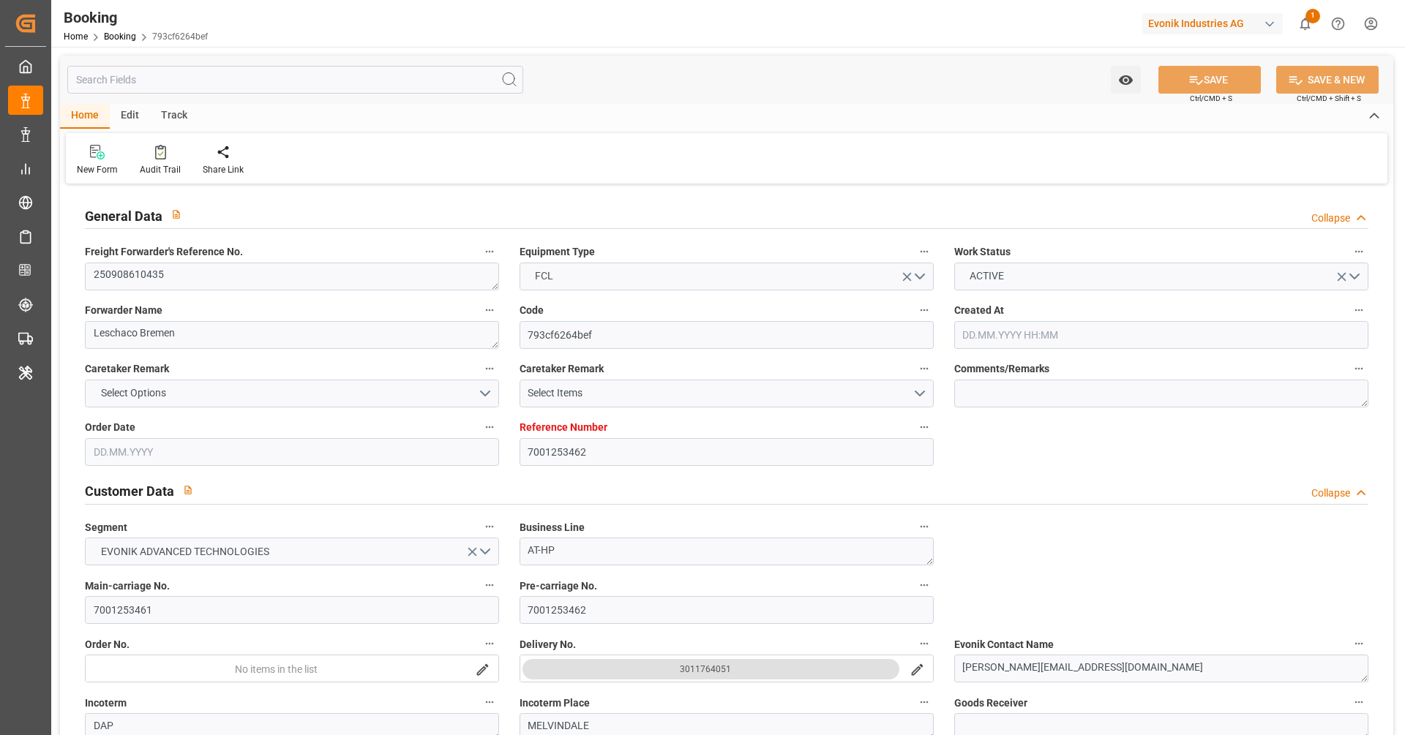
type input "[DATE] 09:07"
type input "[DATE]"
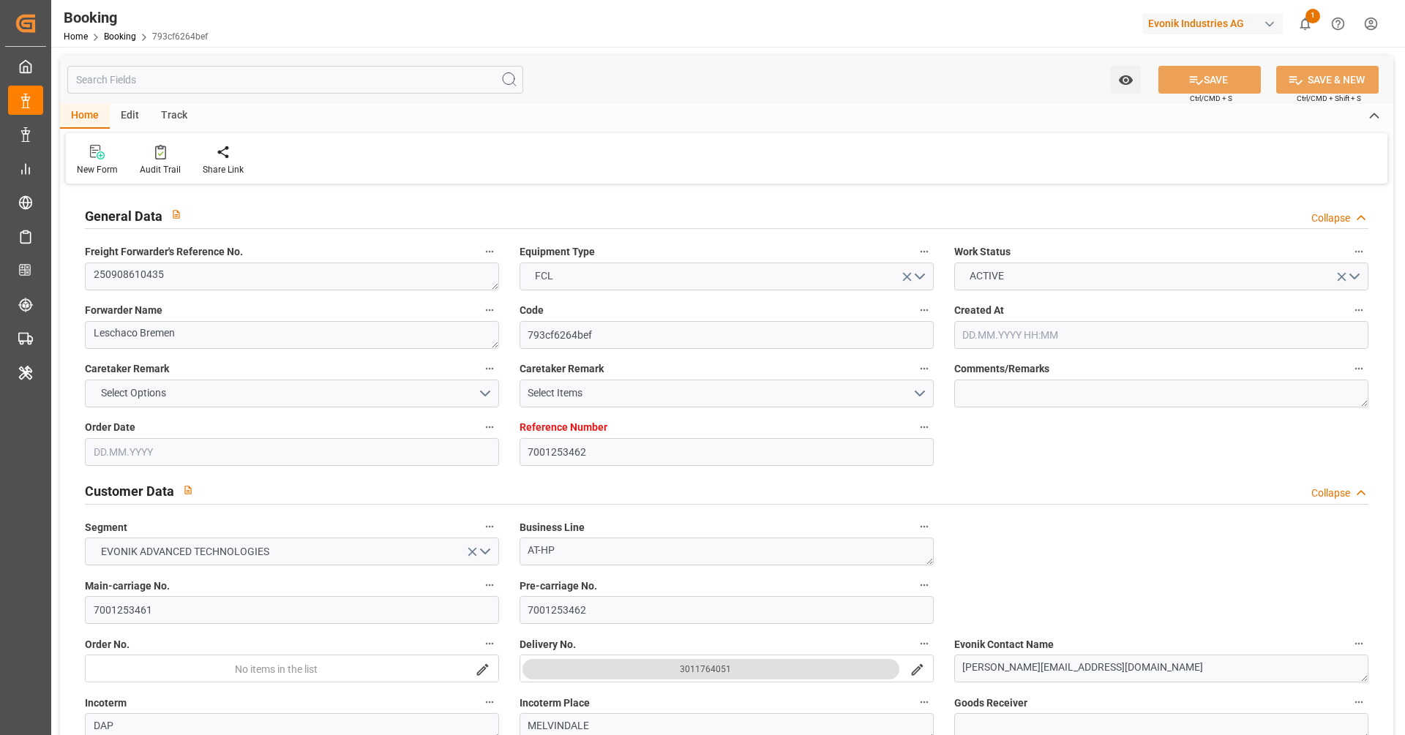
type input "[DATE]"
type input "[DATE] 00:00"
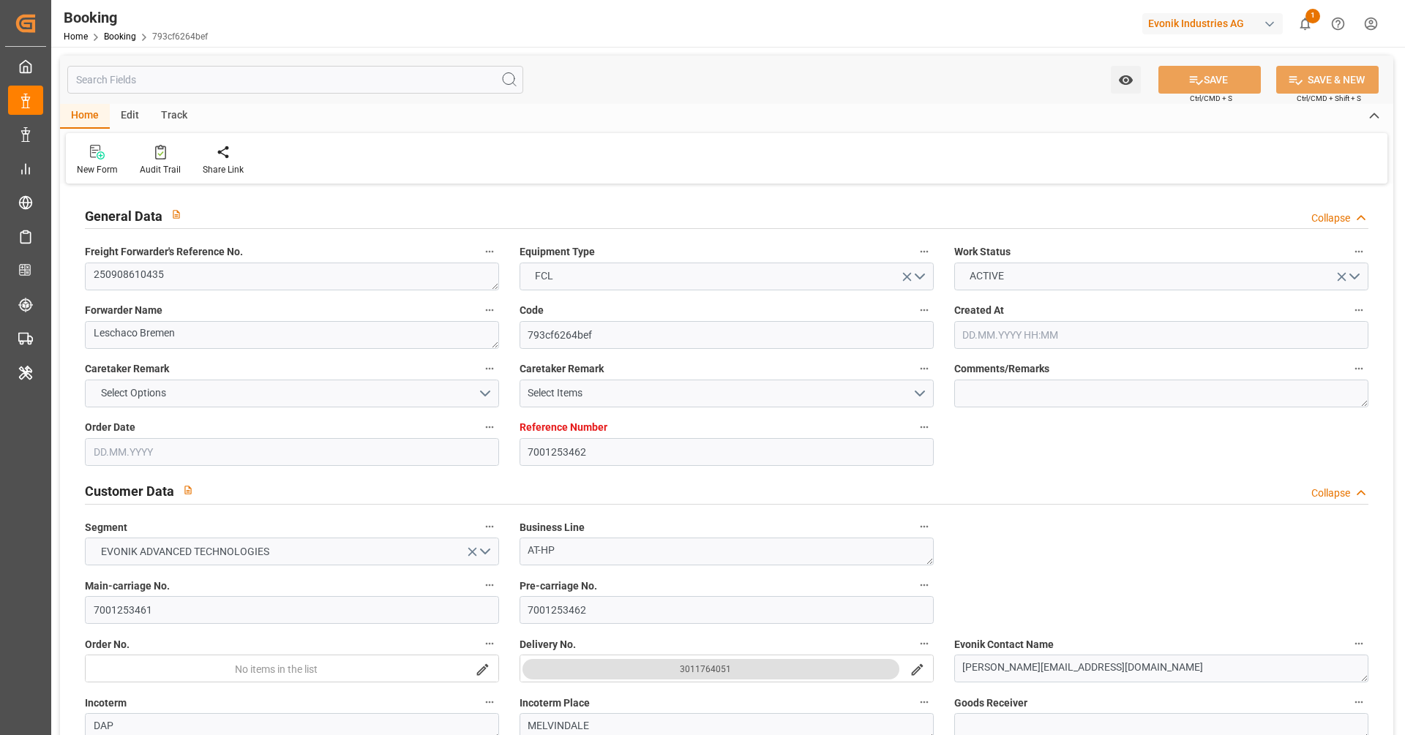
type input "[DATE]"
type input "[DATE] 06:24"
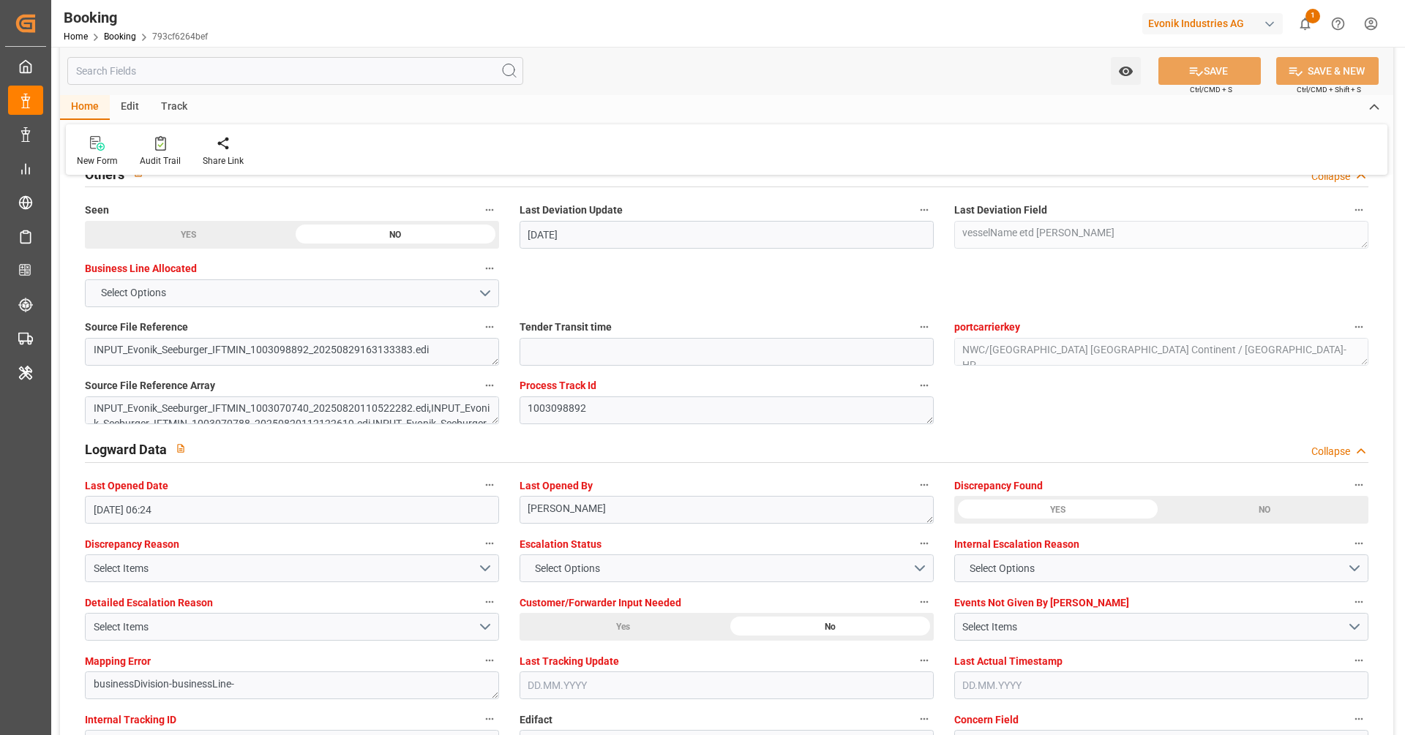
scroll to position [2622, 0]
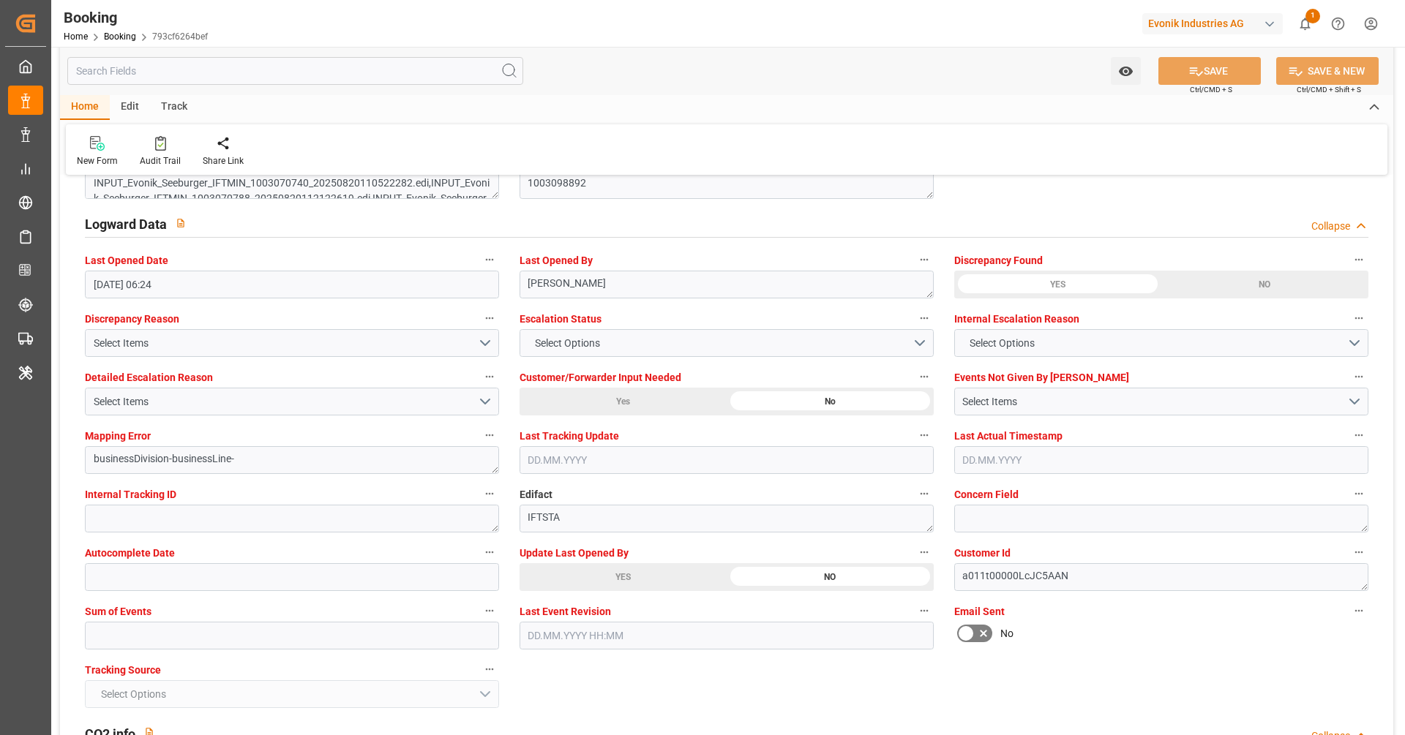
click at [292, 23] on div "YES" at bounding box center [188, 10] width 207 height 28
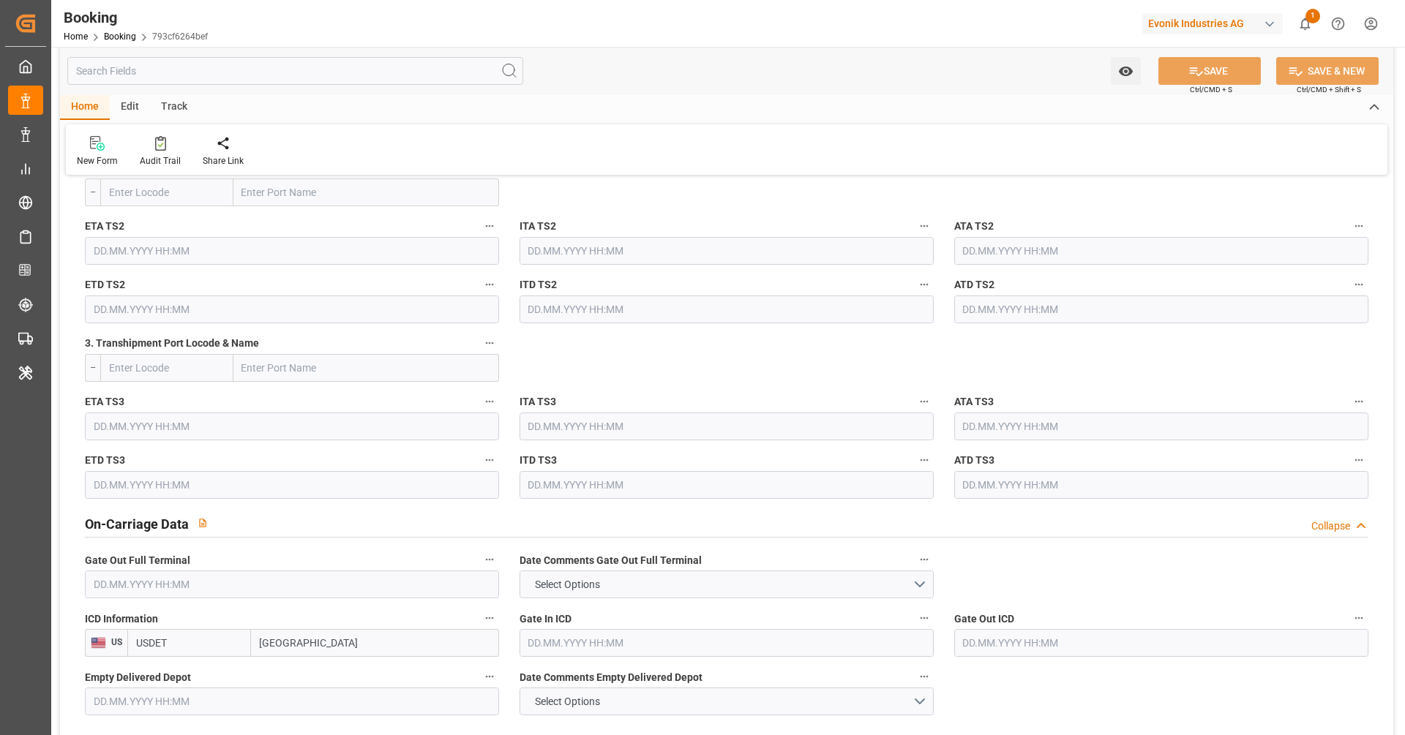
scroll to position [1471, 0]
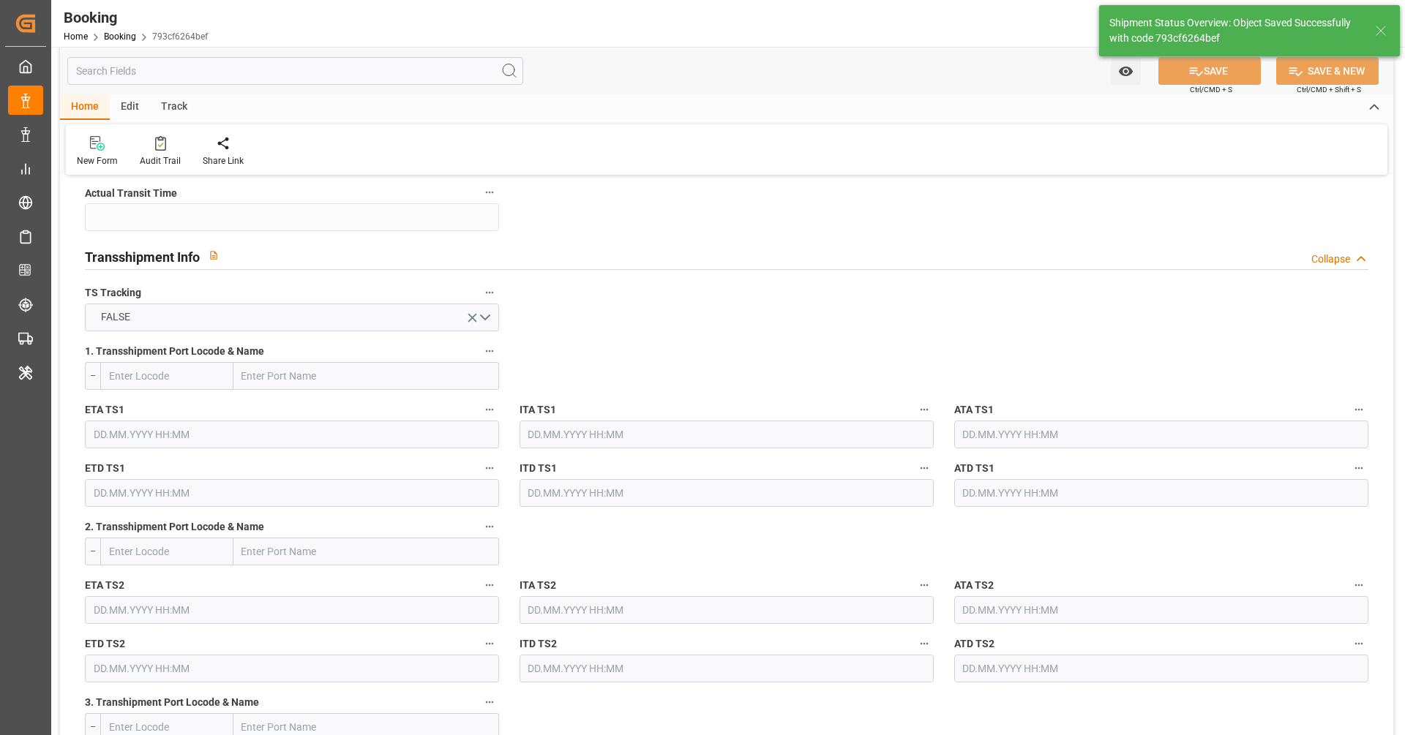
type textarea "[PERSON_NAME]"
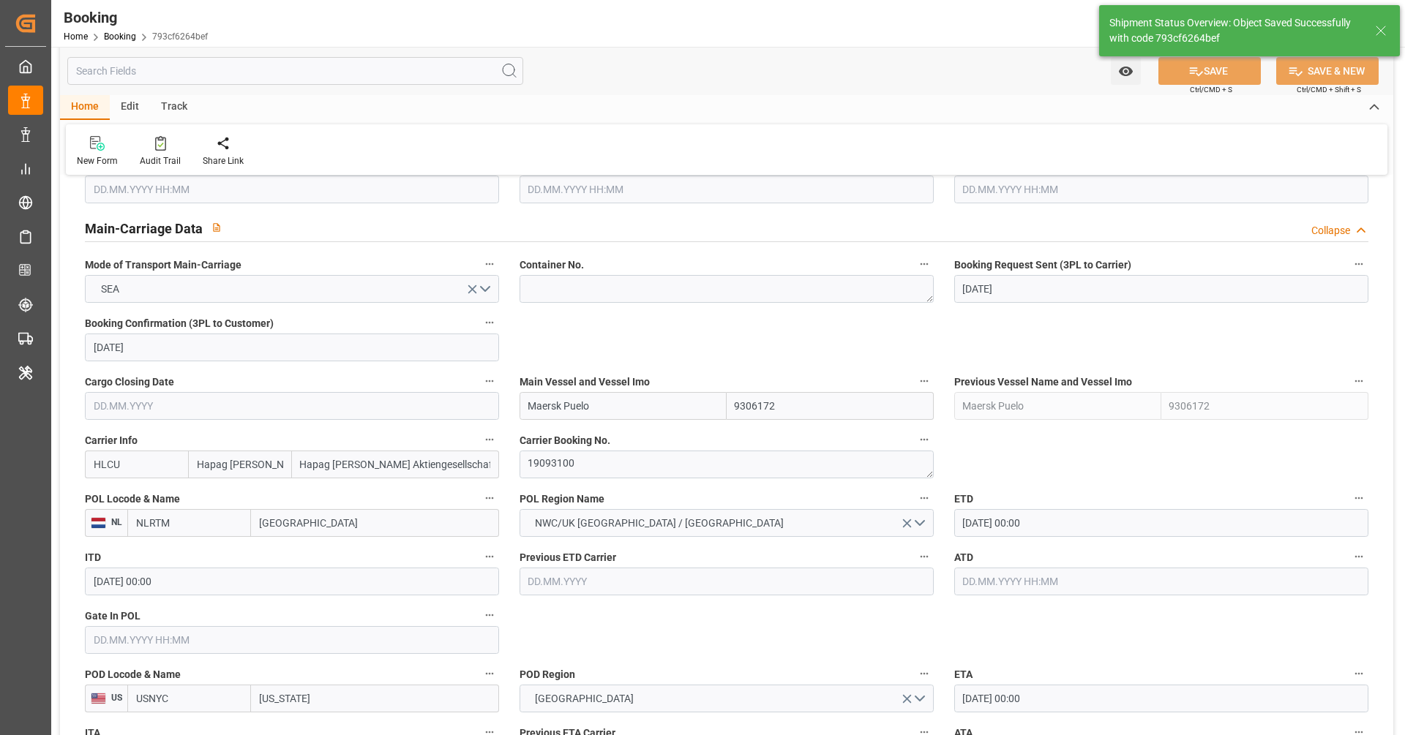
type input "[DATE] 07:24"
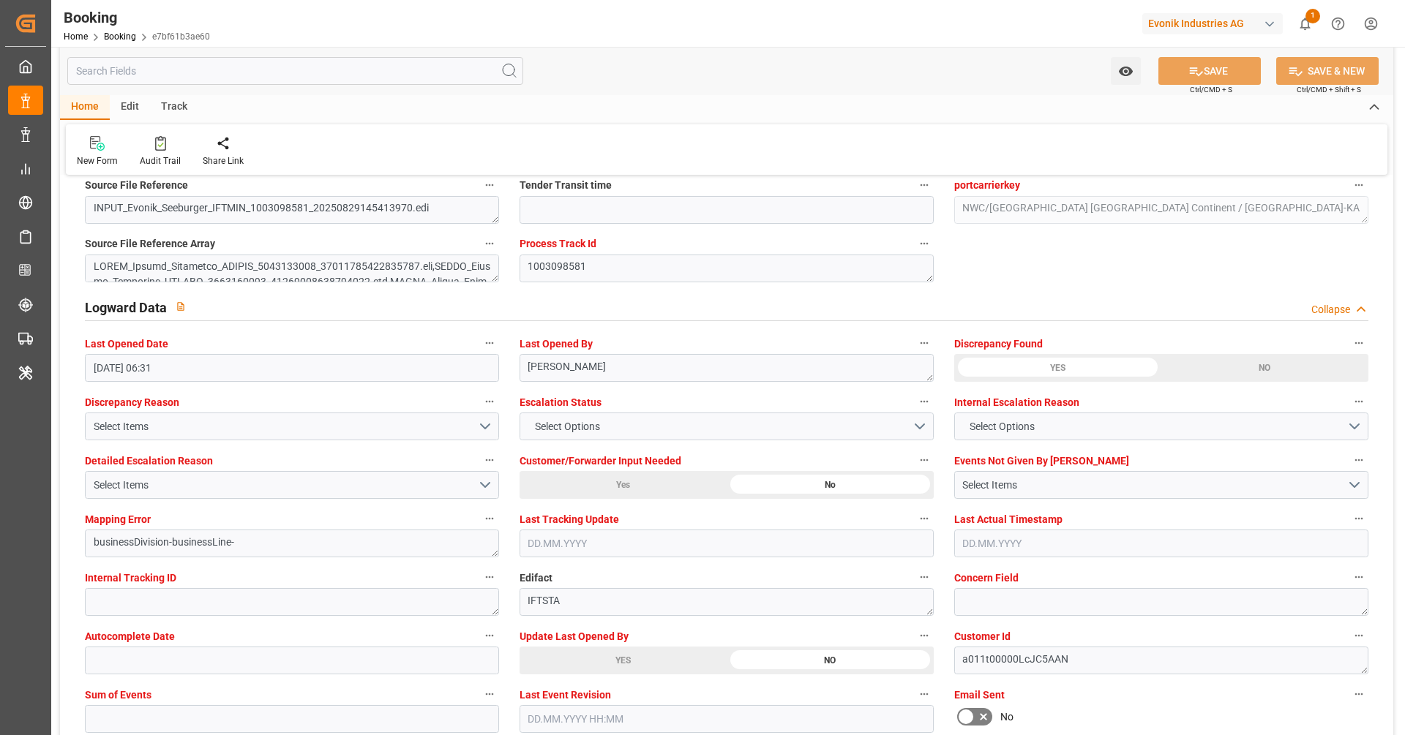
scroll to position [2645, 0]
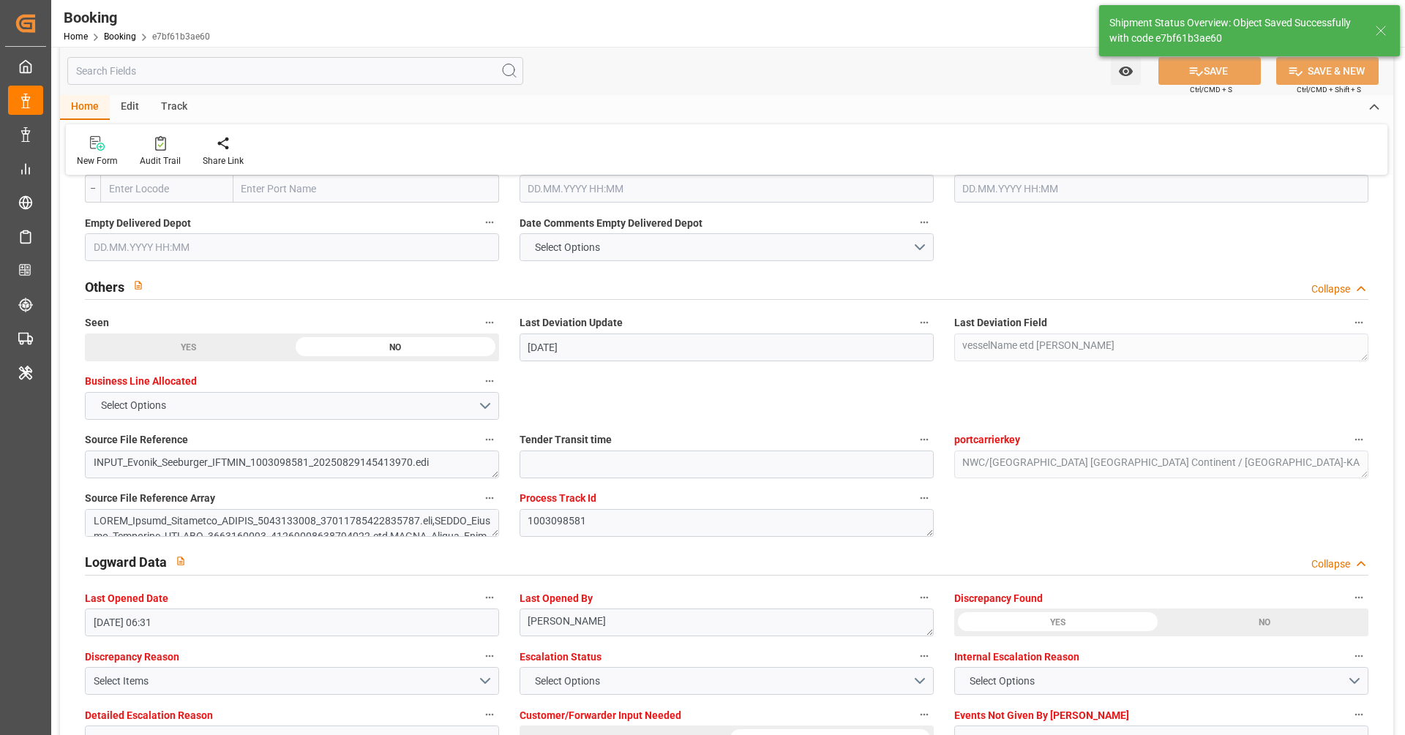
type textarea "[PERSON_NAME]"
type input "[DATE] 07:25"
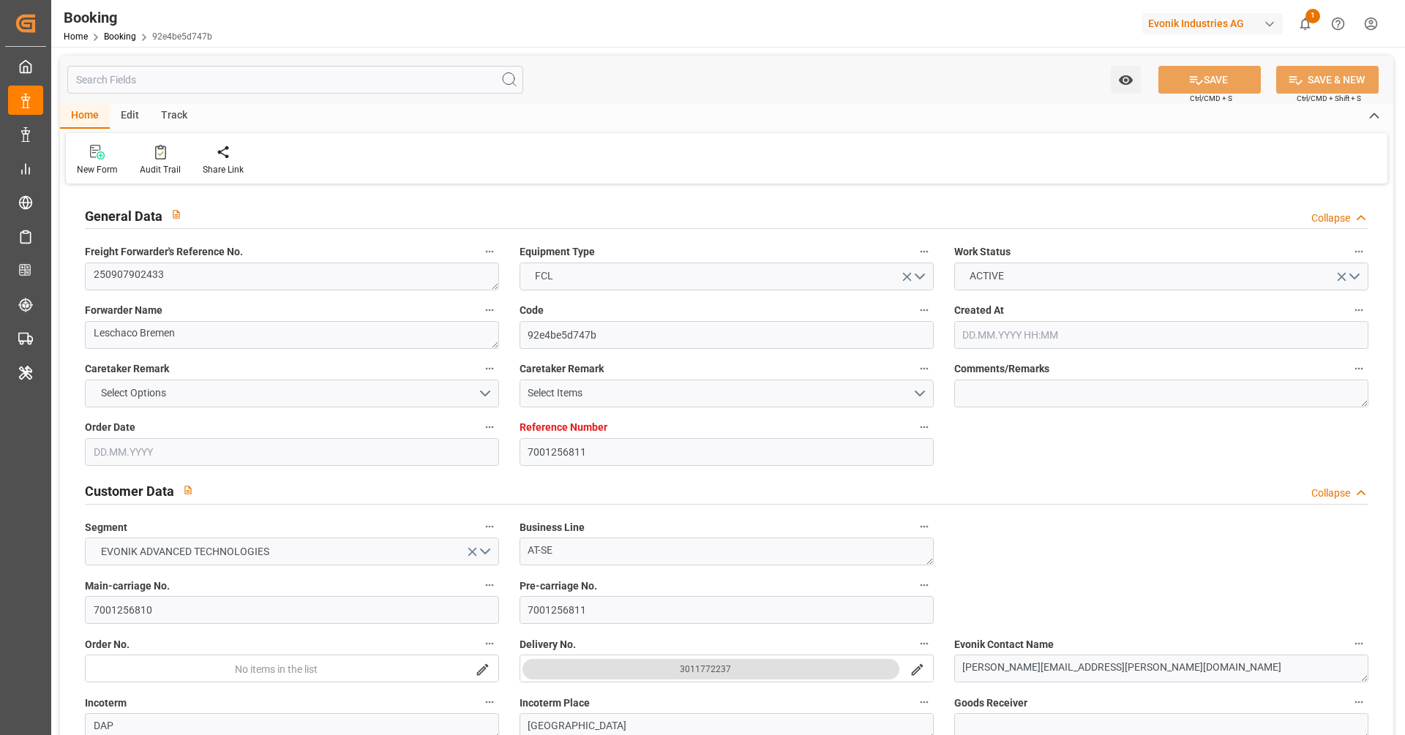
type input "7001256811"
type input "9229831"
type input "Hapag [PERSON_NAME]"
type input "Hapag [PERSON_NAME] Aktiengesellschaft"
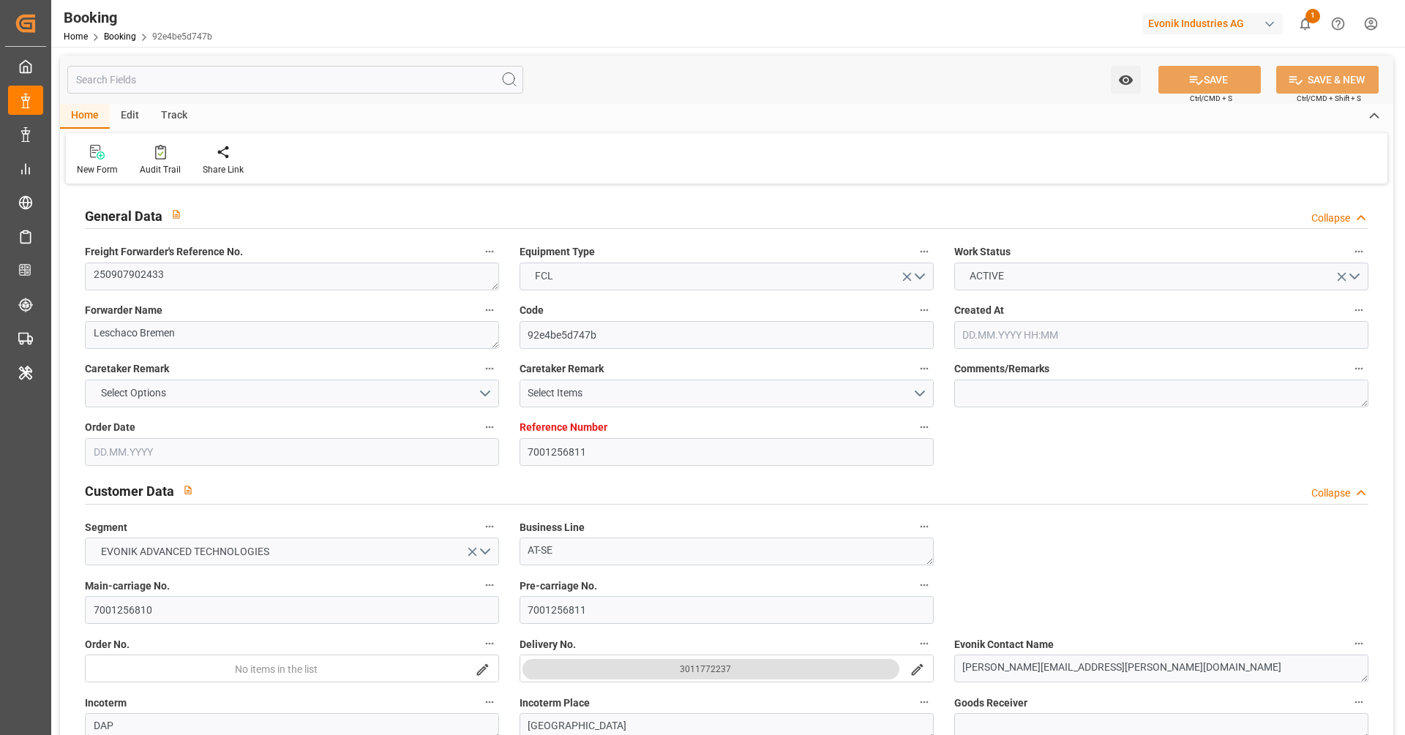
type input "DEHAM"
type input "USCHS"
type input "0"
type input "25.08.2025 05:25"
type input "25.08.2025"
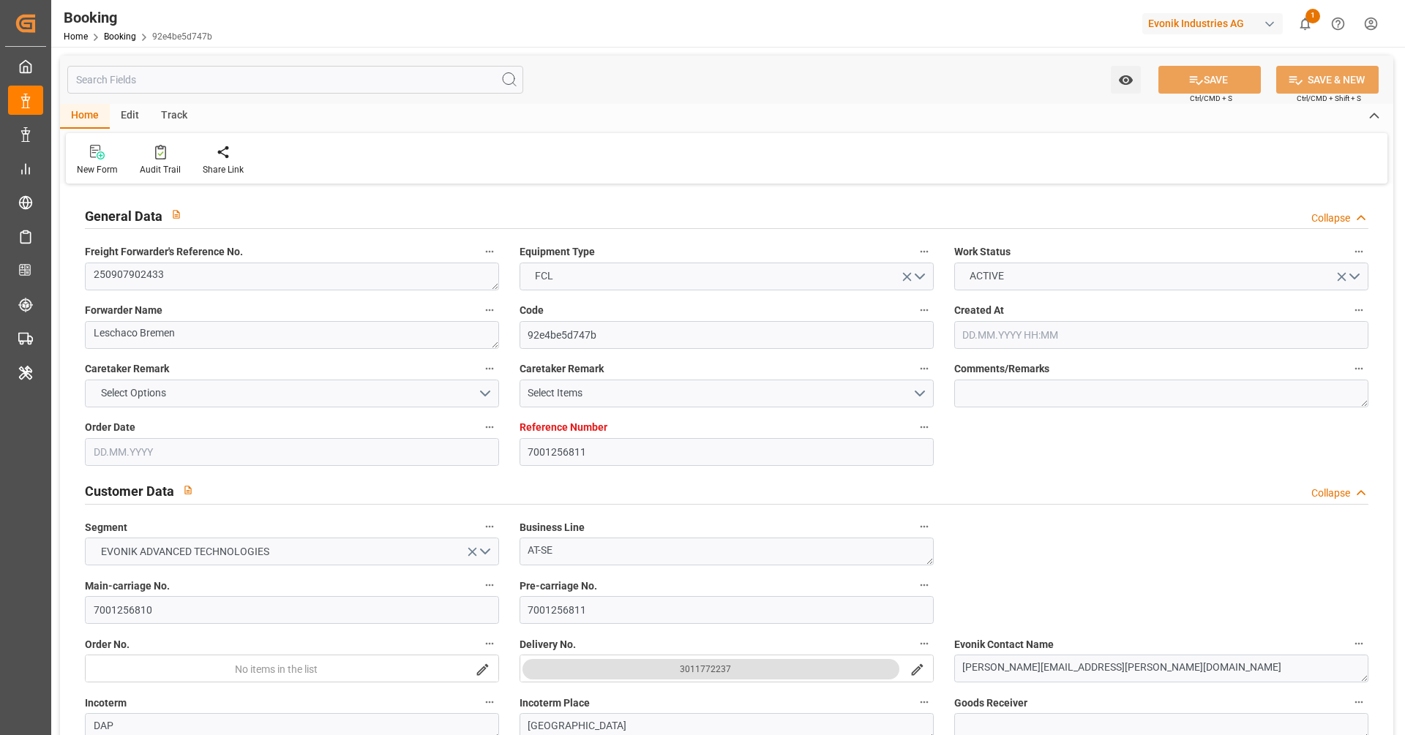
type input "06.10.2025"
type input "10.09.2025"
type input "10.09.2025 00:00"
type input "25.08.2025"
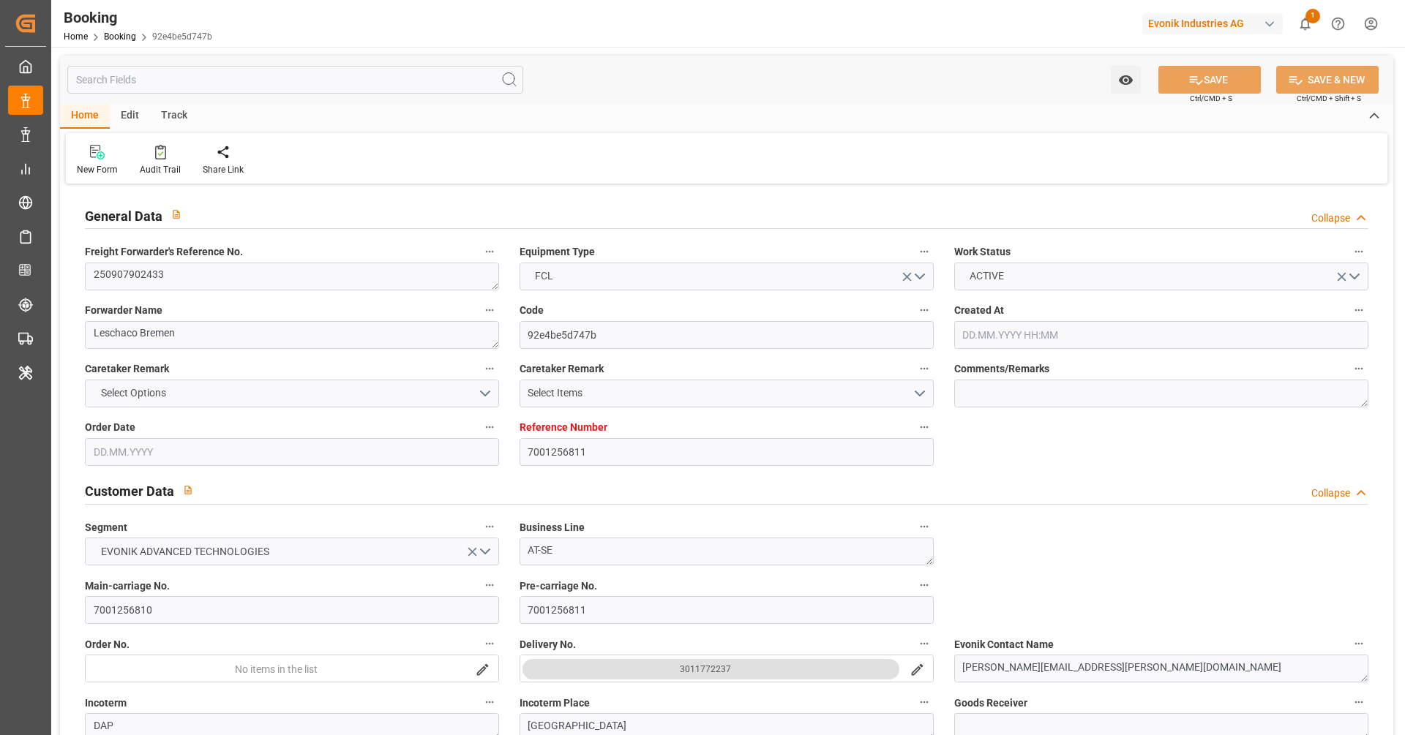
type input "25.08.2025"
type input "17.09.2025 00:00"
type input "01.10.2025 00:00"
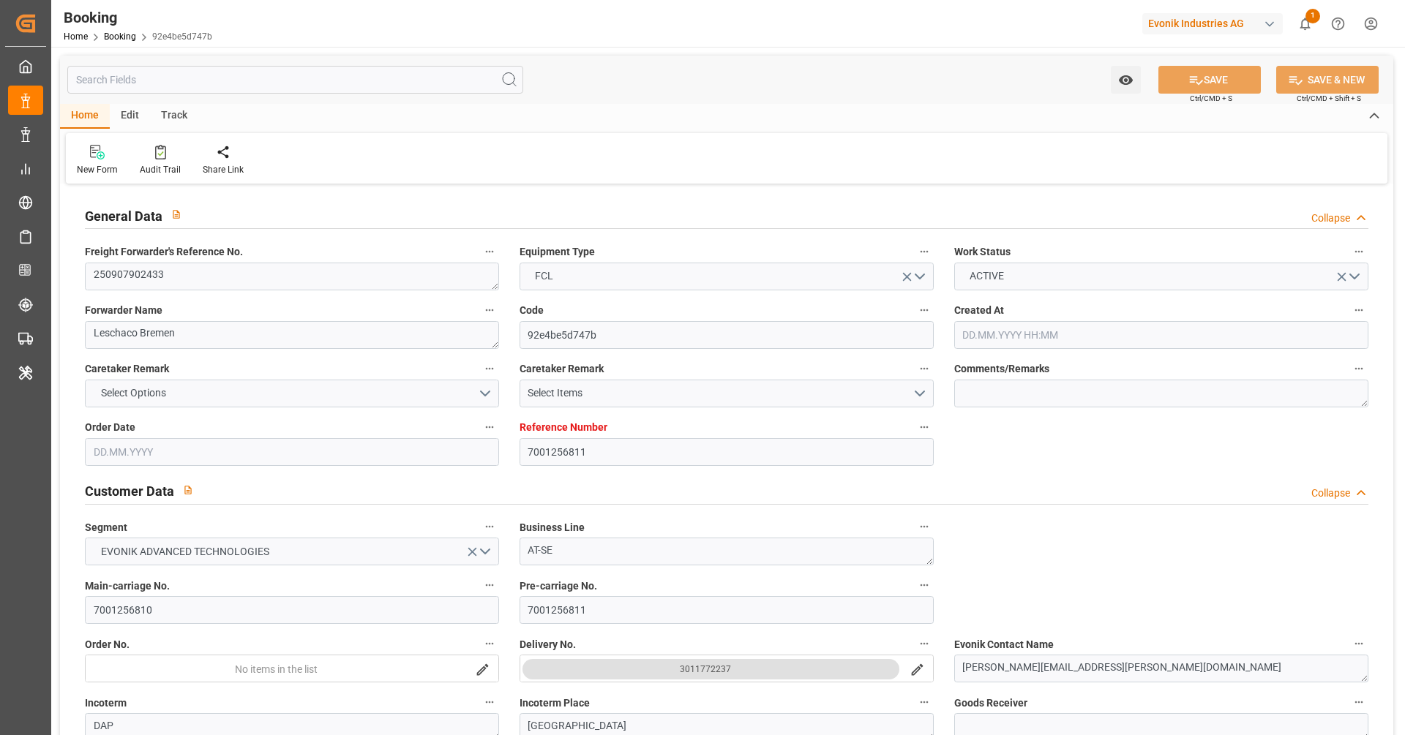
type input "01.09.2025 07:41"
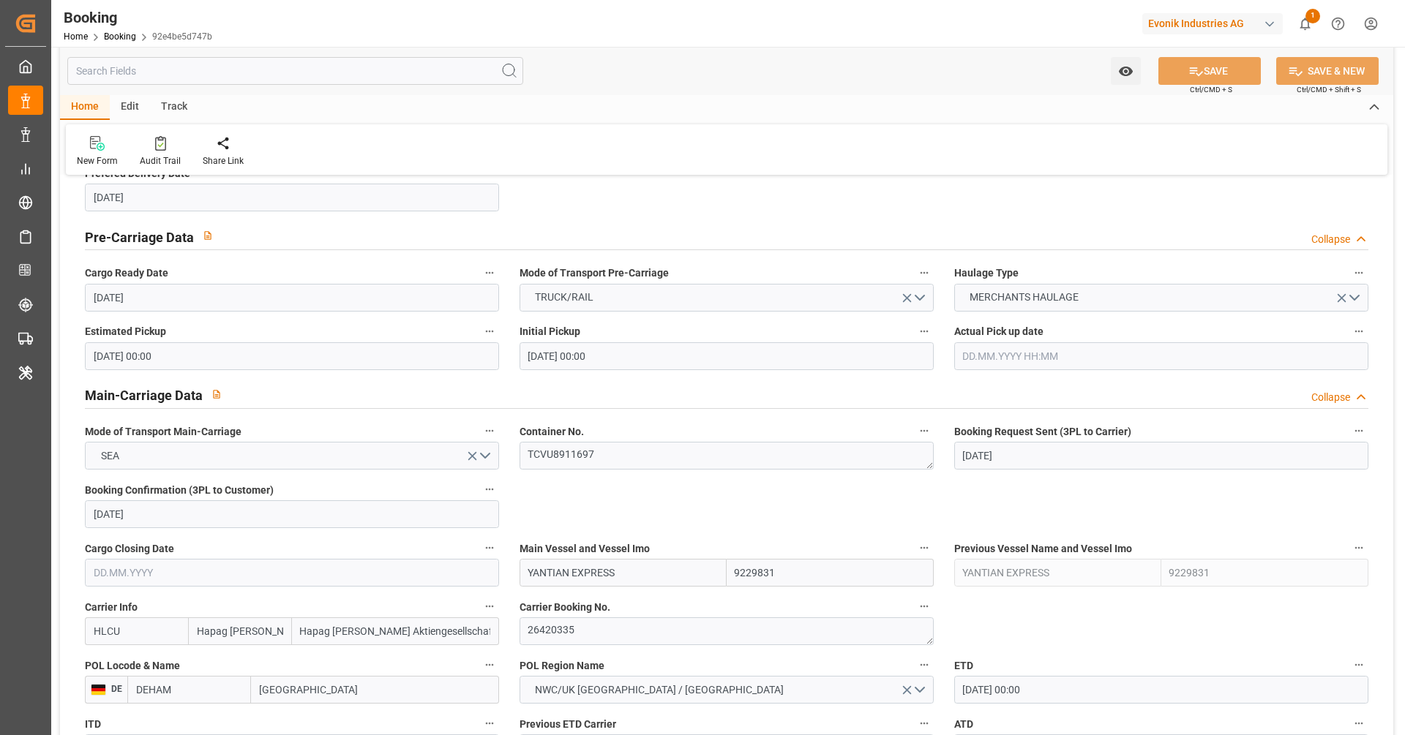
scroll to position [936, 0]
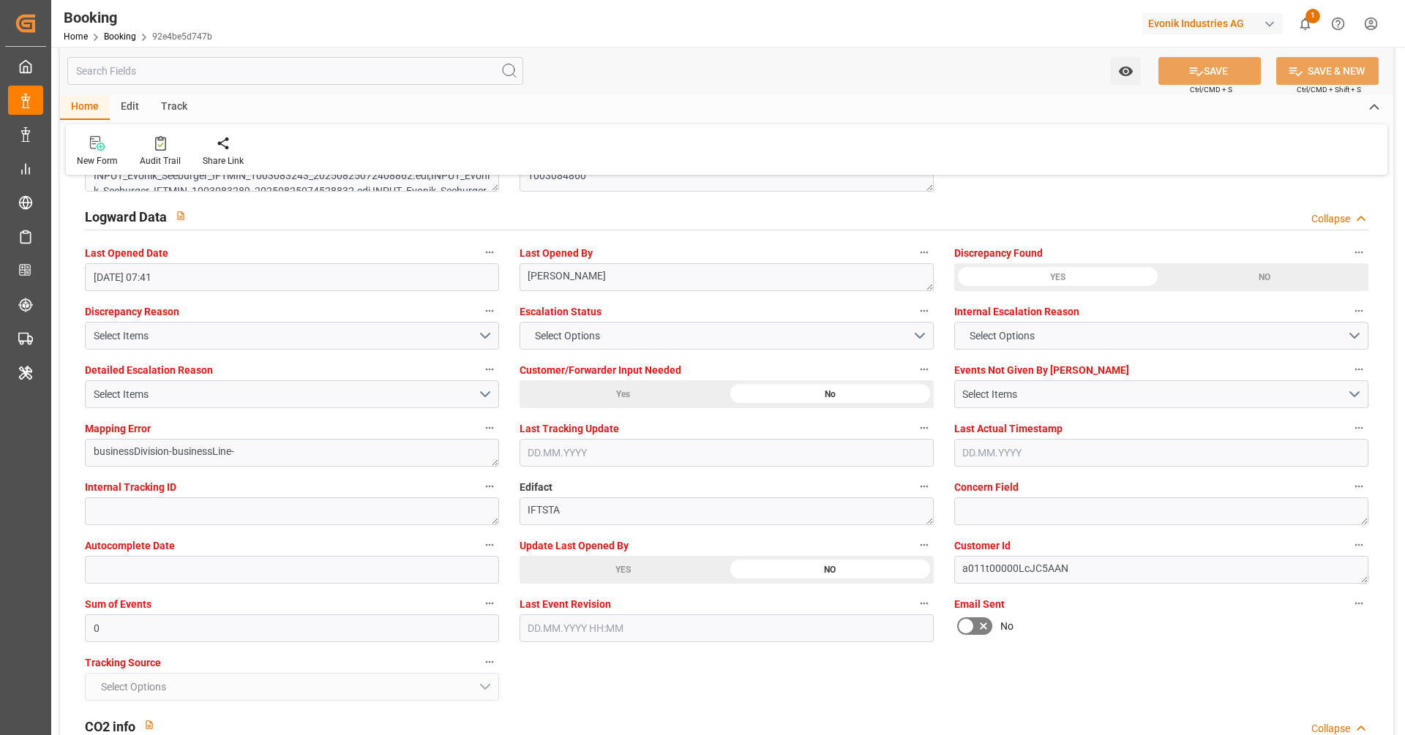
scroll to position [2667, 0]
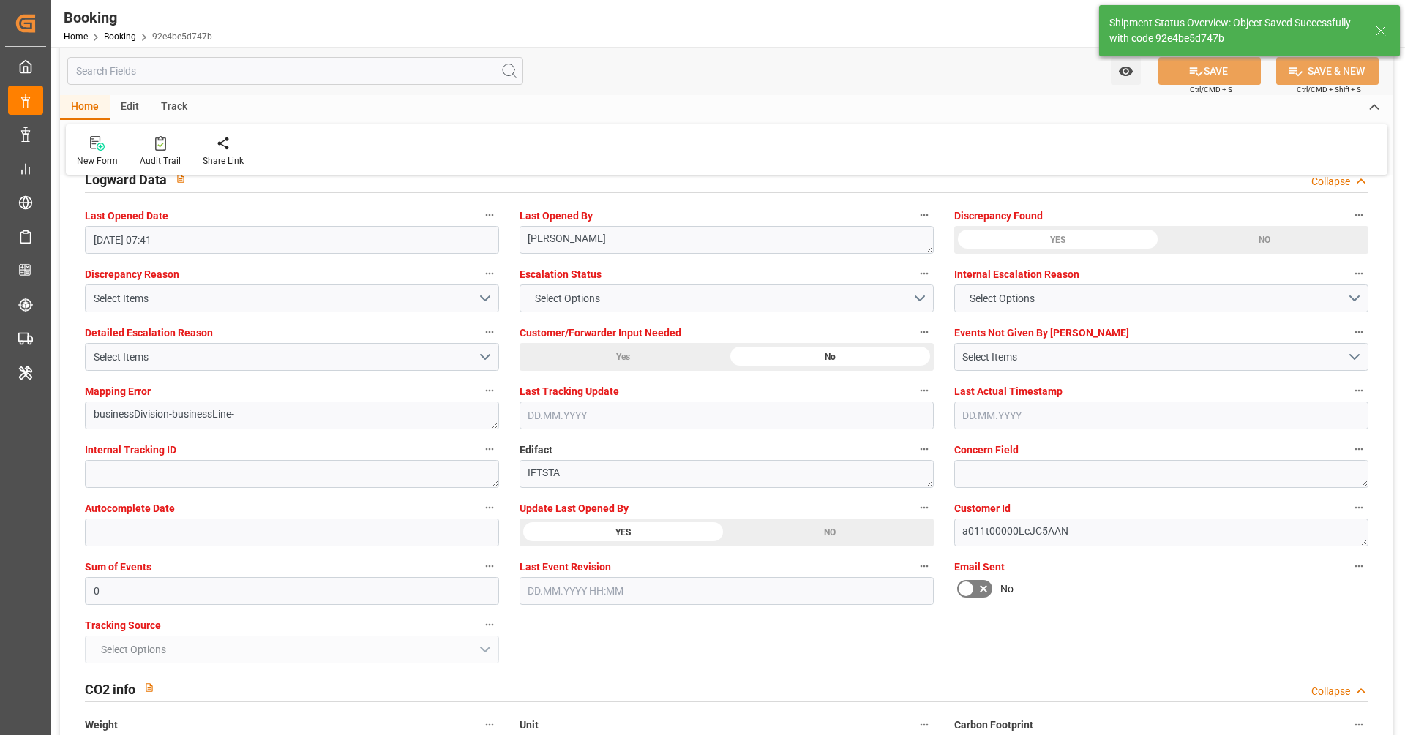
type textarea "[PERSON_NAME]"
type input "02.09.2025 07:25"
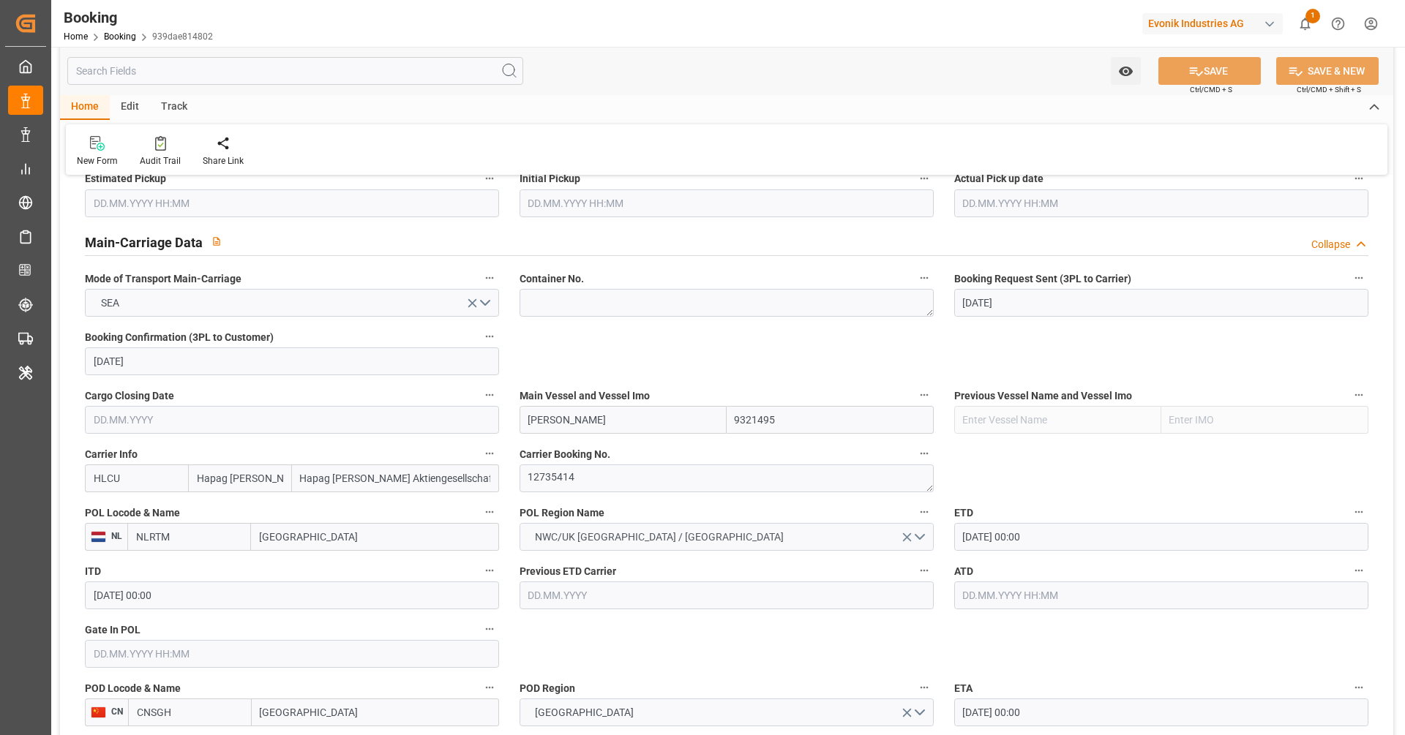
scroll to position [884, 0]
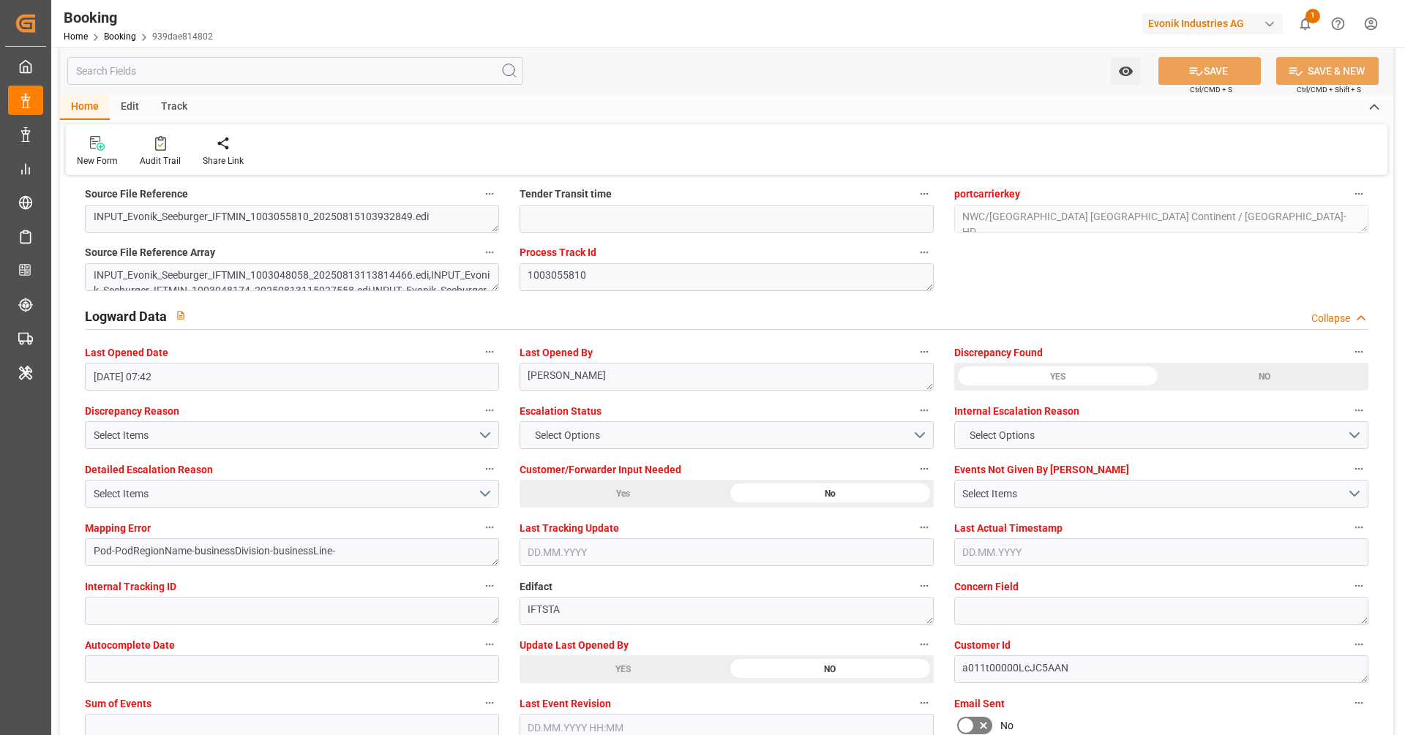
scroll to position [2654, 0]
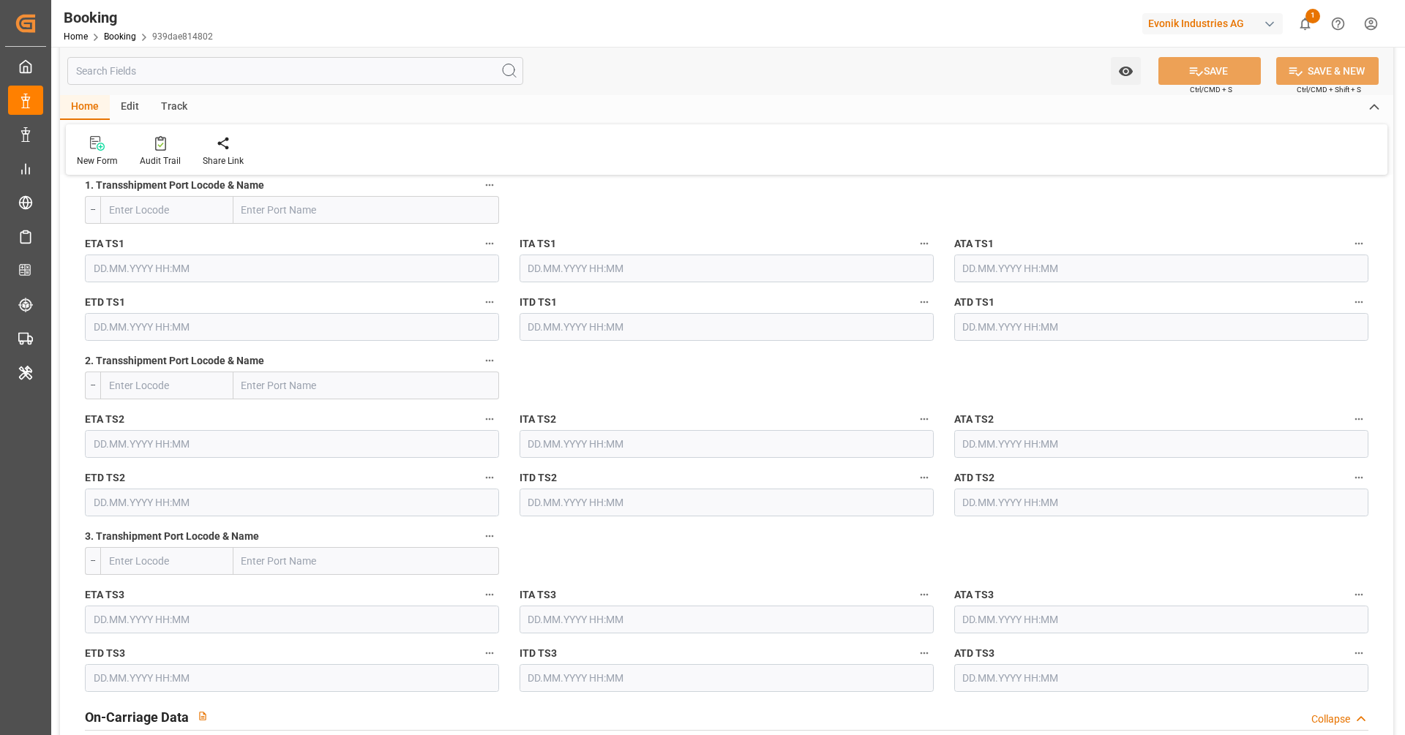
scroll to position [1283, 0]
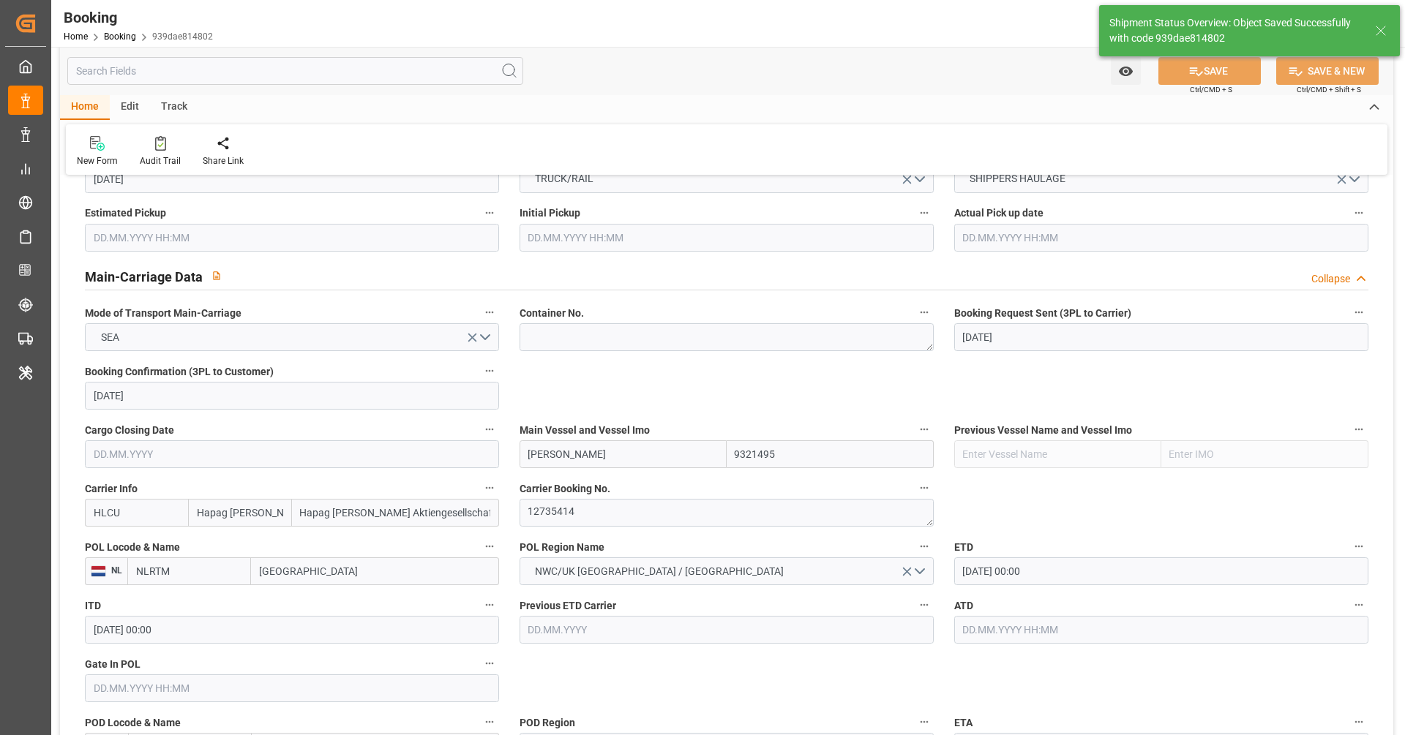
type textarea "[PERSON_NAME]"
type input "[DATE] 07:26"
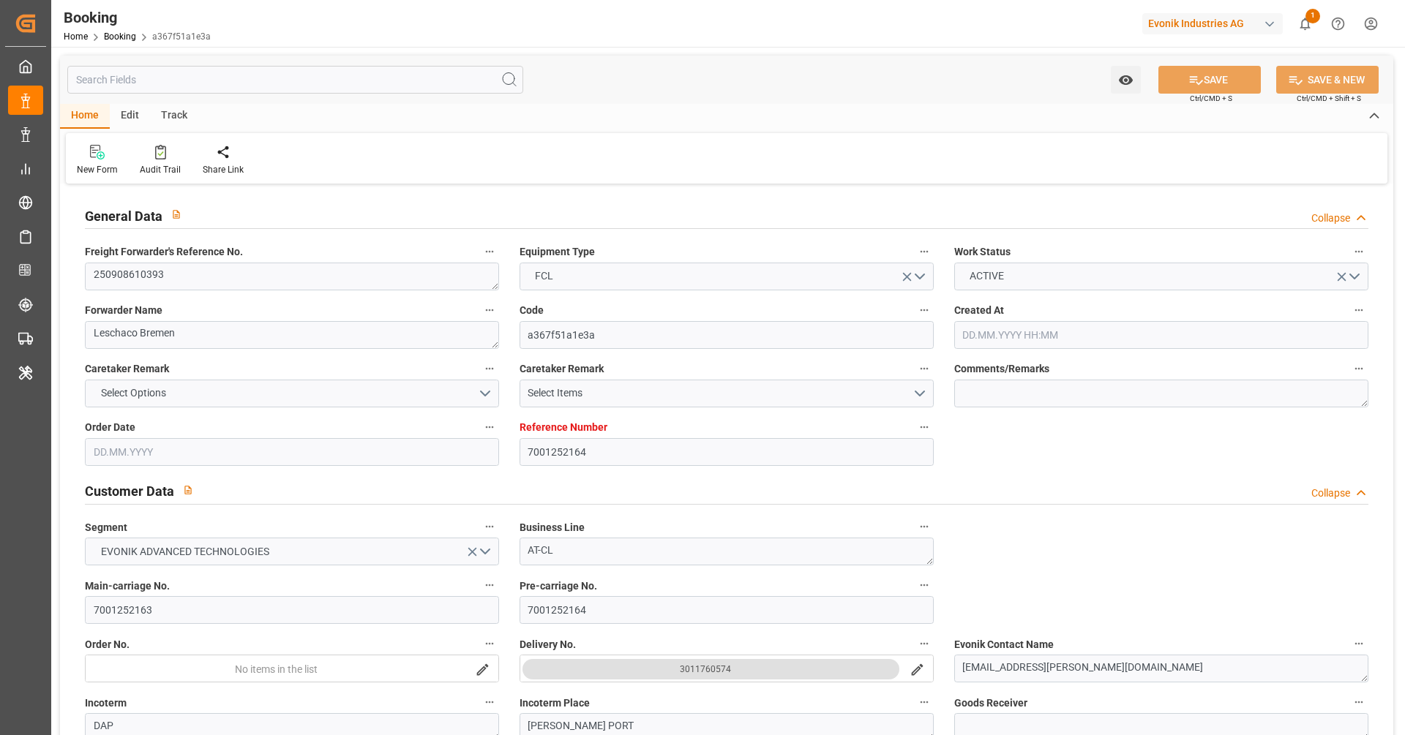
type input "[DATE] 07:50"
type input "[DATE]"
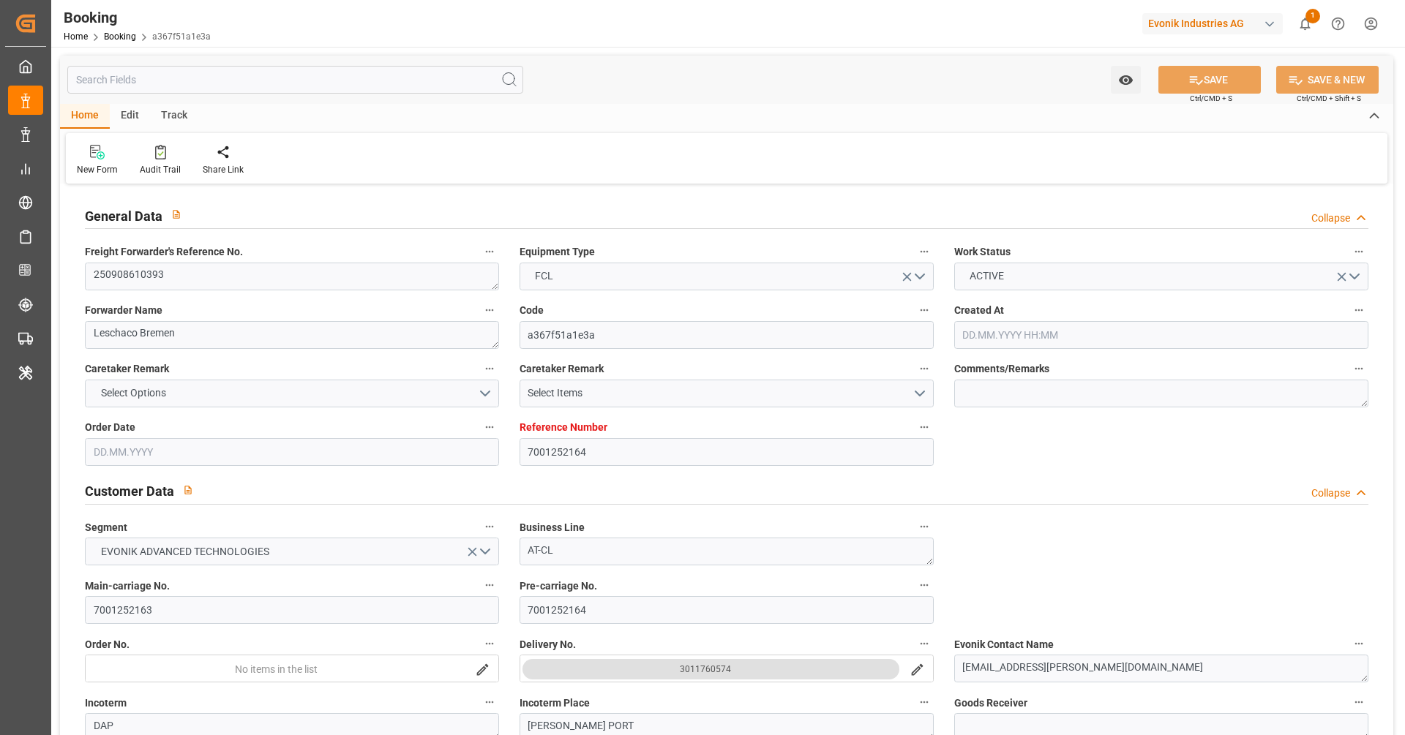
type input "[DATE]"
type input "[DATE] 00:00"
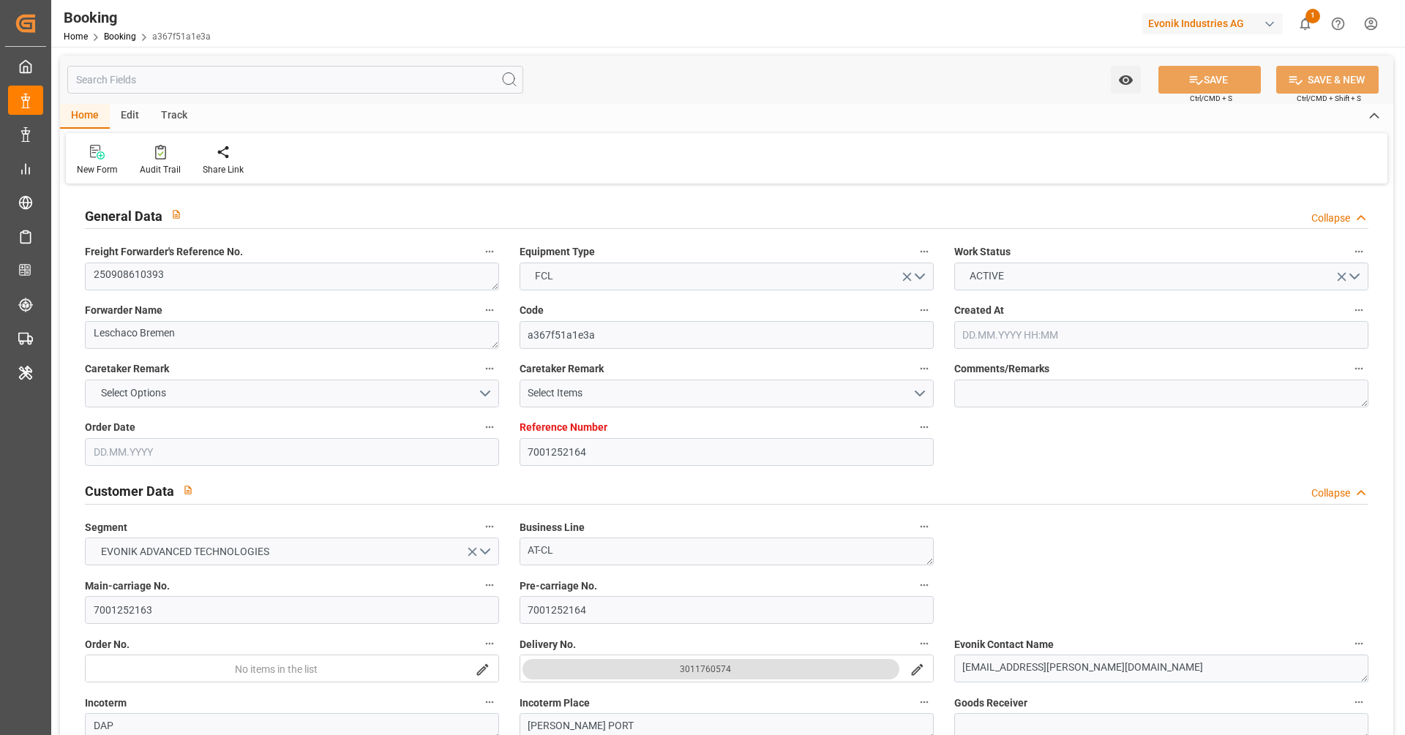
type input "[DATE] 07:43"
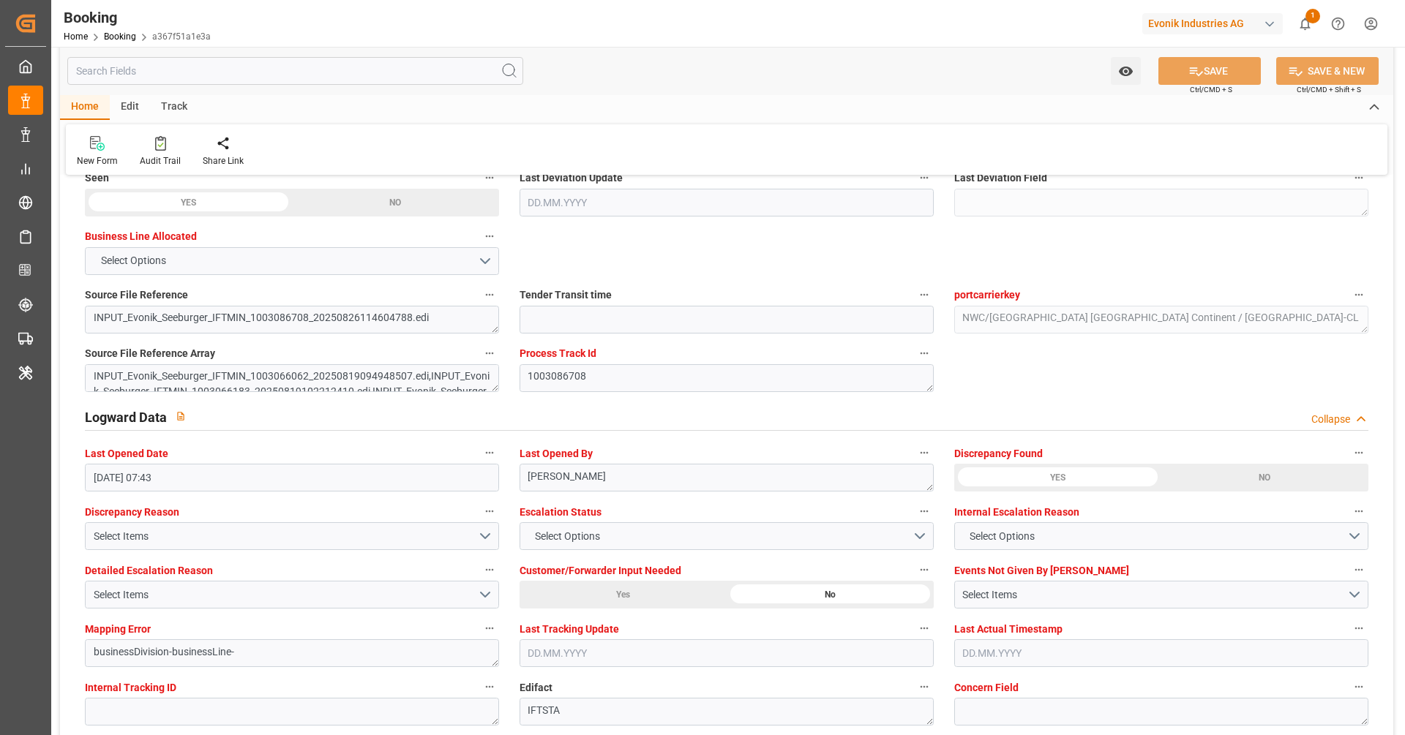
scroll to position [2763, 0]
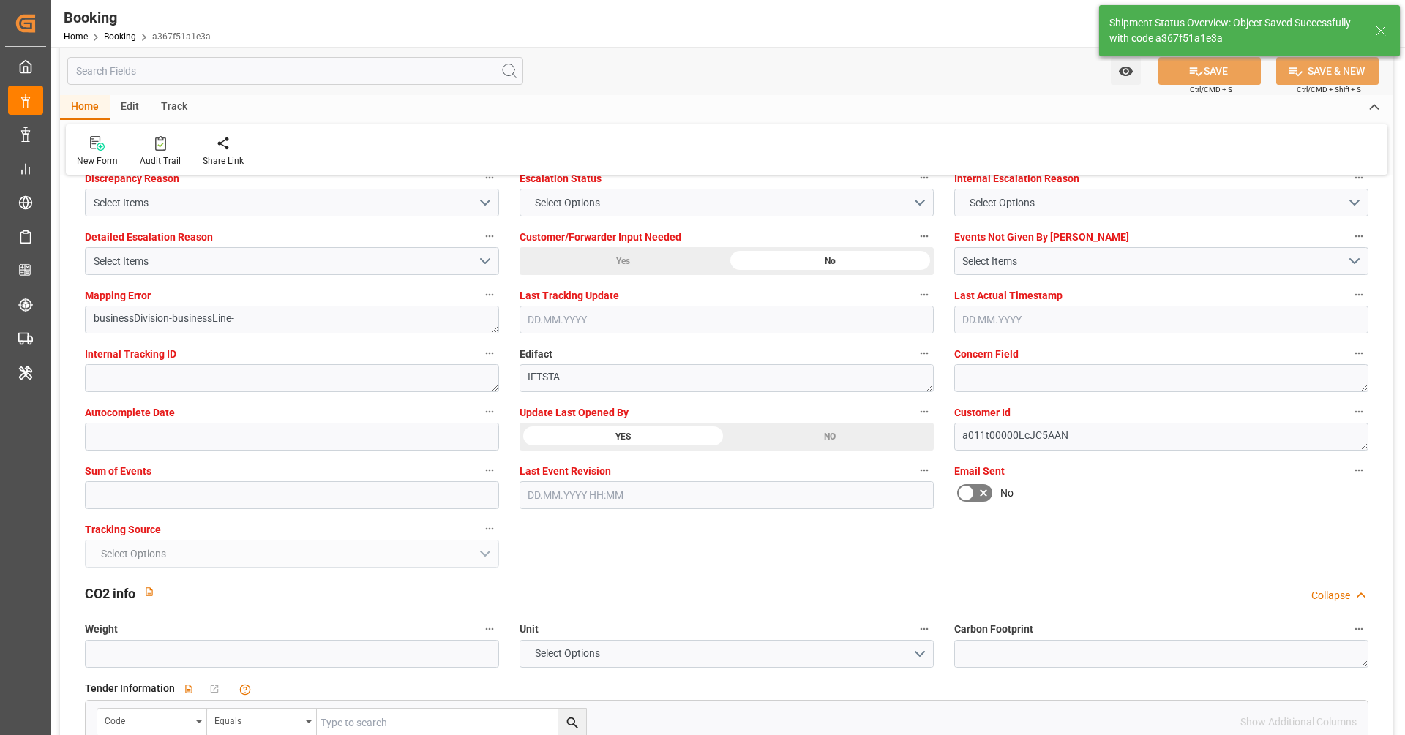
type textarea "[PERSON_NAME]"
type input "[DATE] 07:27"
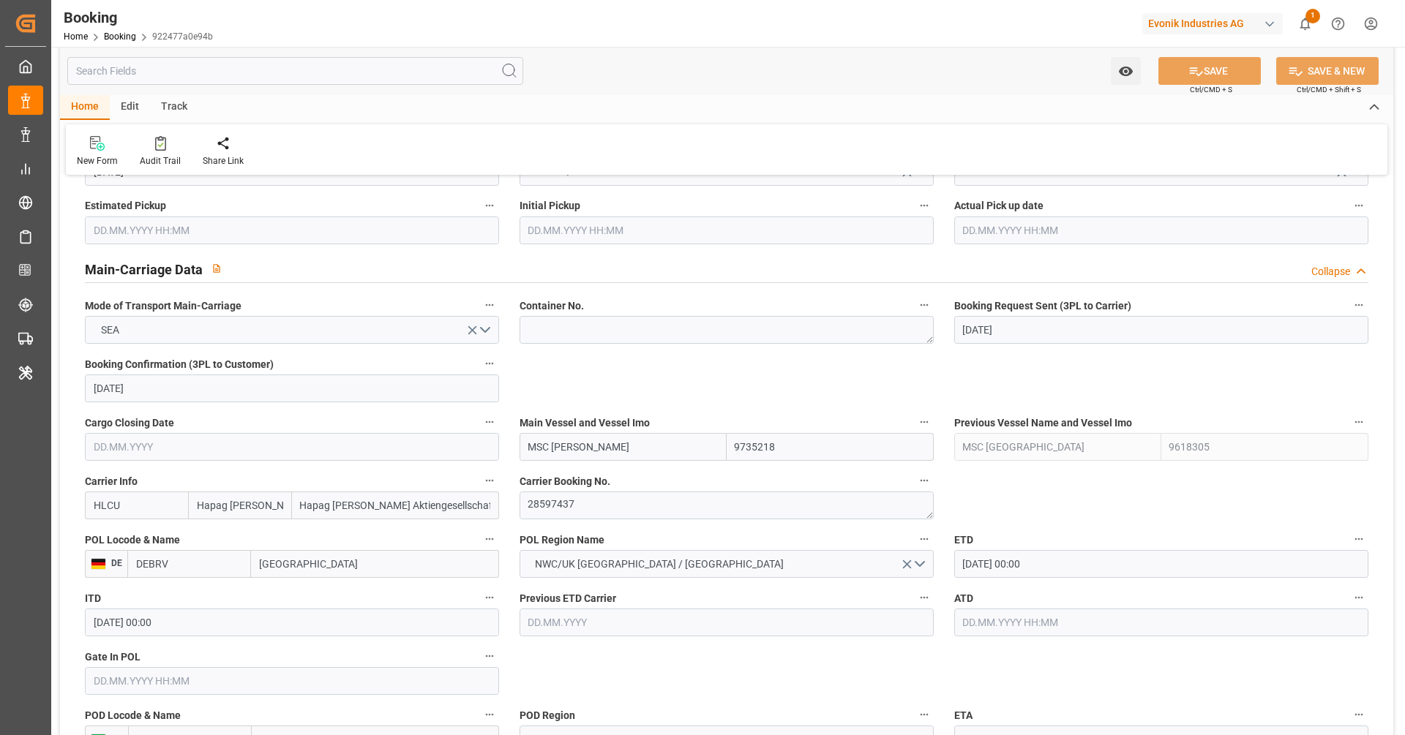
scroll to position [955, 0]
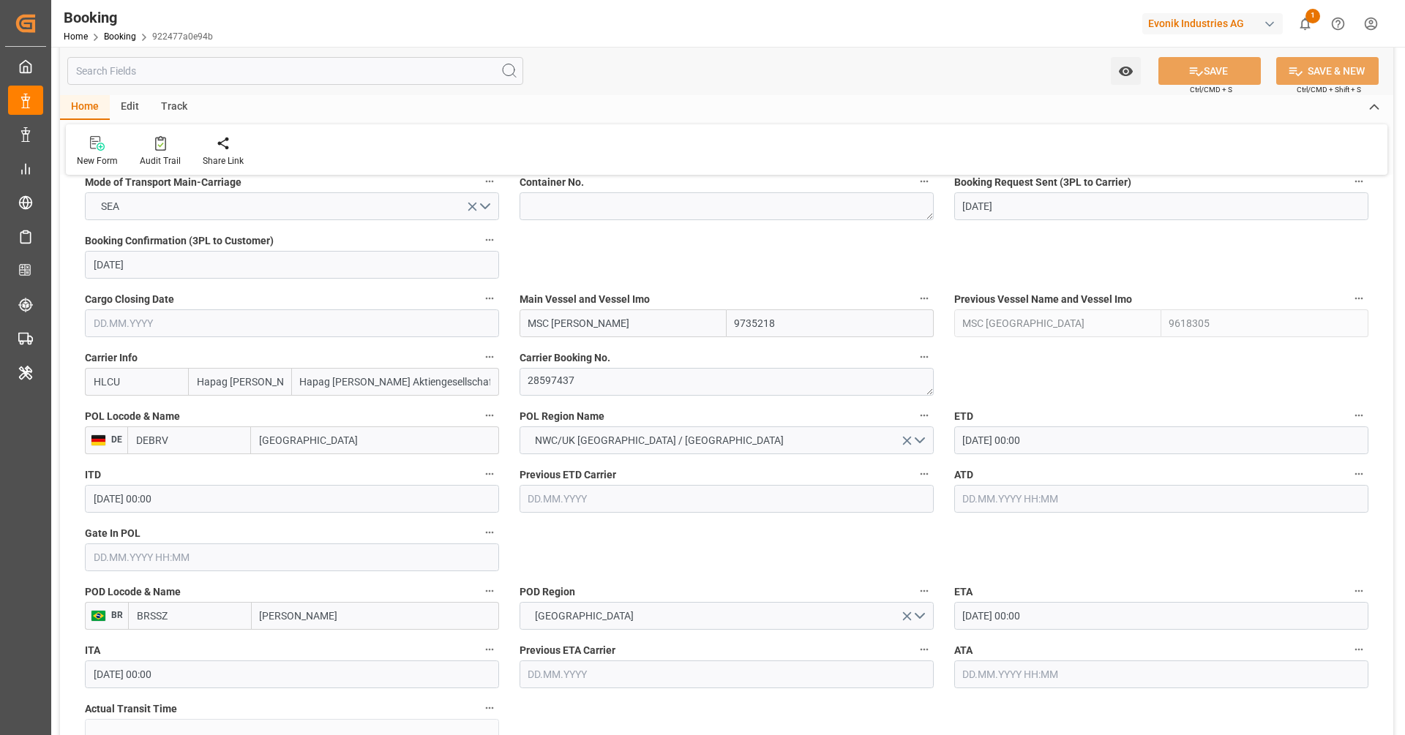
click at [1073, 436] on input "[DATE] 00:00" at bounding box center [1161, 441] width 414 height 28
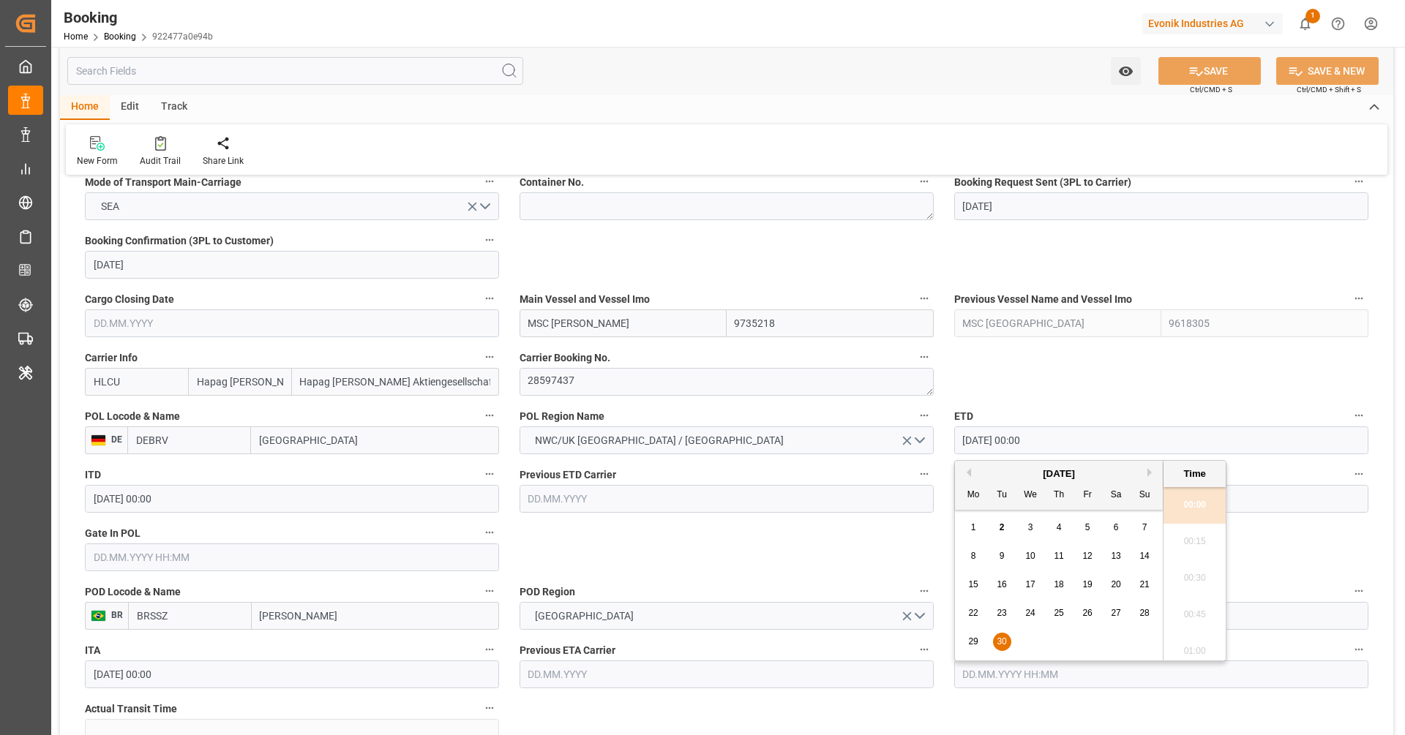
click at [1148, 472] on button "Next Month" at bounding box center [1151, 472] width 9 height 9
click at [1026, 535] on div "1" at bounding box center [1030, 528] width 18 height 18
type input "01.10.2025 00:00"
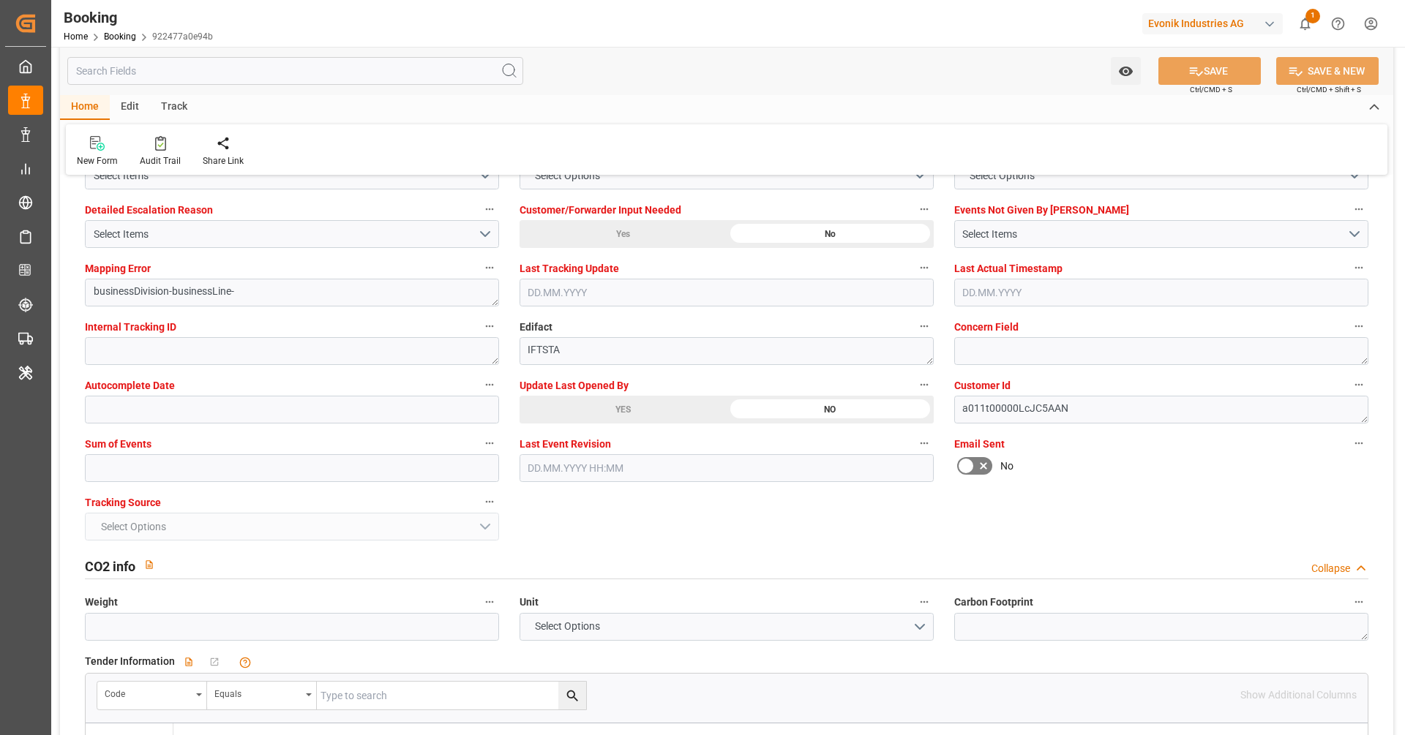
scroll to position [2637, 0]
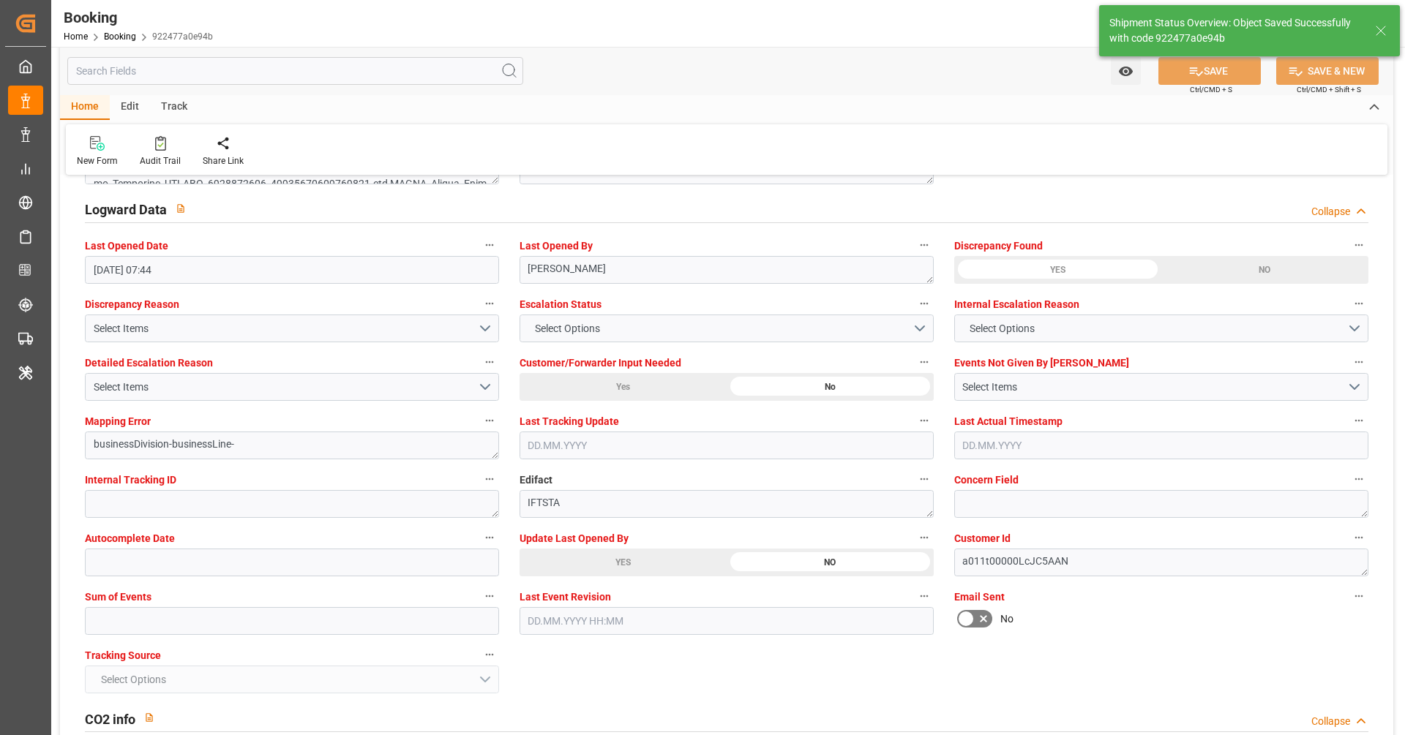
type textarea "[PERSON_NAME]"
type input "02.09.2025 07:27"
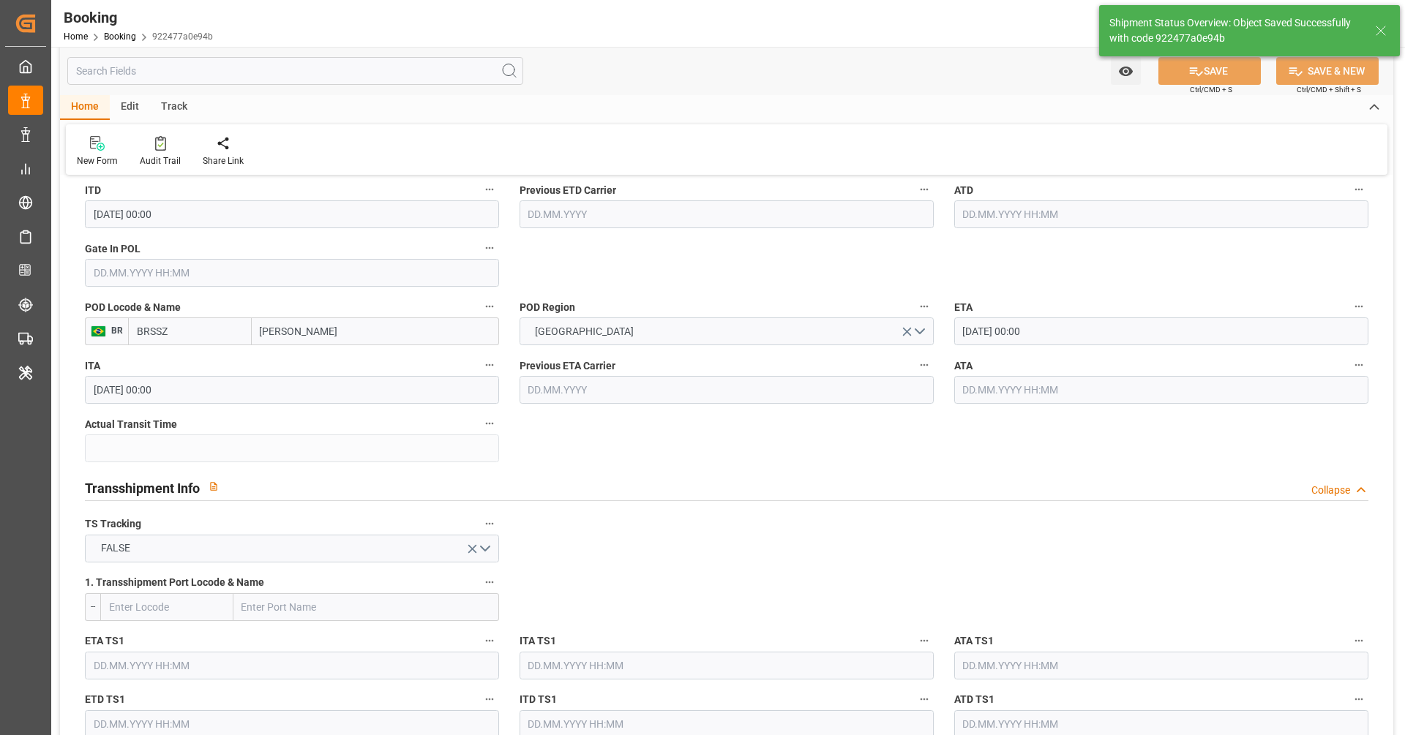
scroll to position [966, 0]
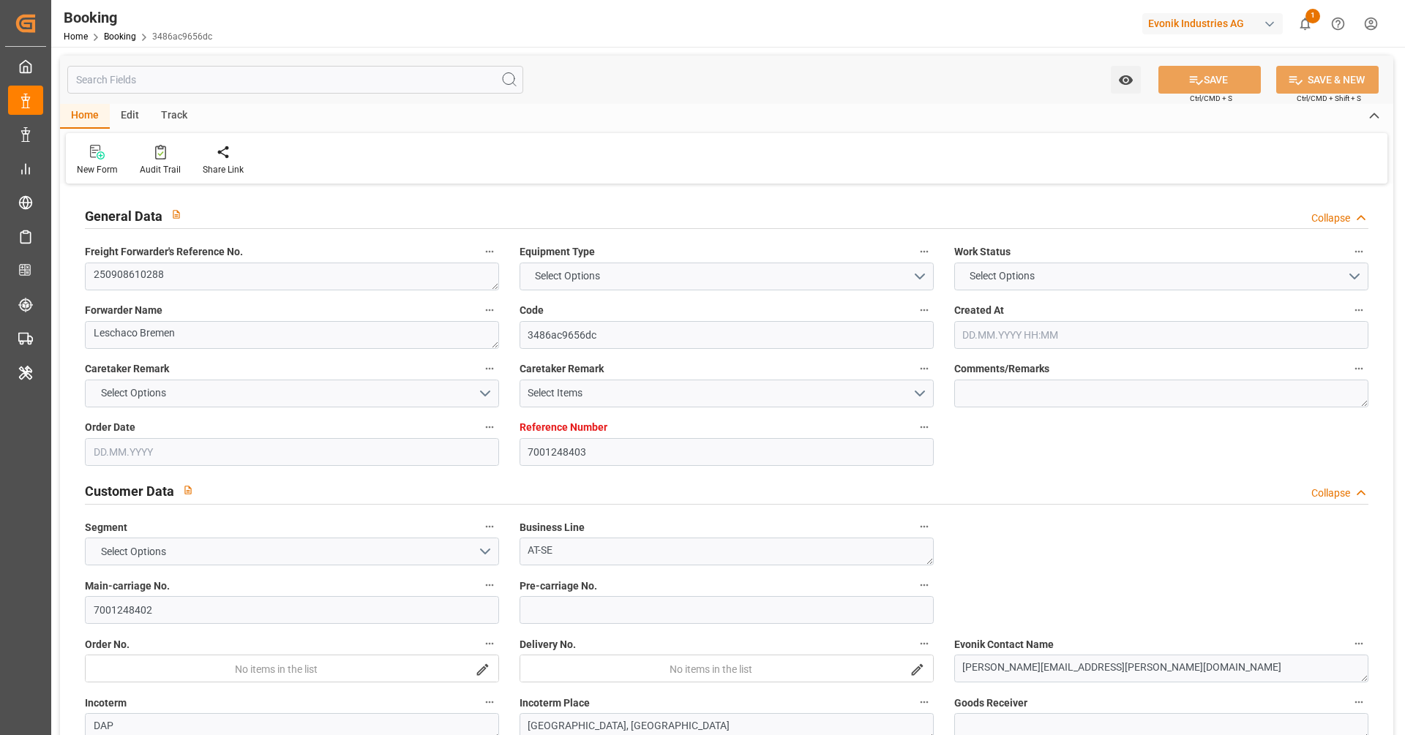
type input "7001248403"
type input "9229831"
type input "Hapag [PERSON_NAME]"
type input "Hapag [PERSON_NAME] Aktiengesellschaft"
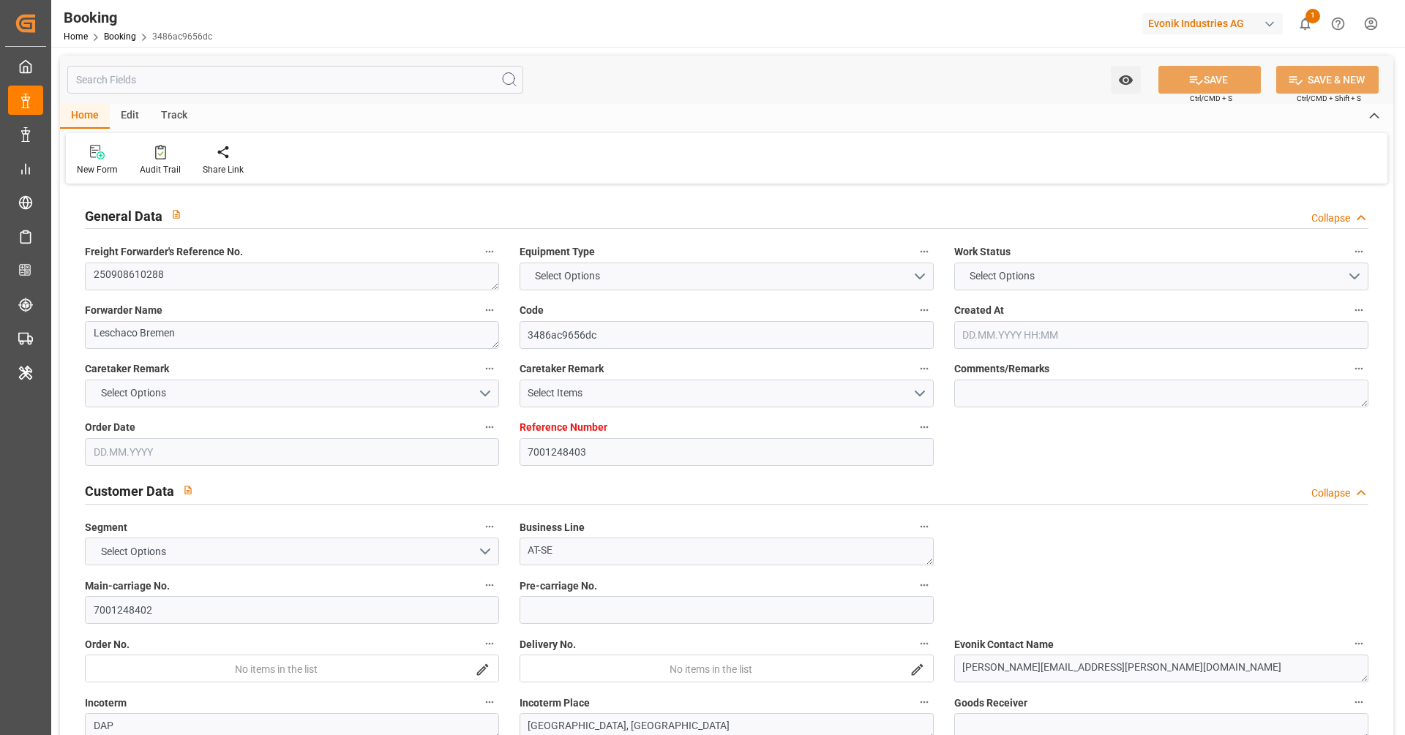
type input "DEHAM"
type input "USSAV"
type input "USATL"
type input "[DATE] 05:01"
type input "[DATE]"
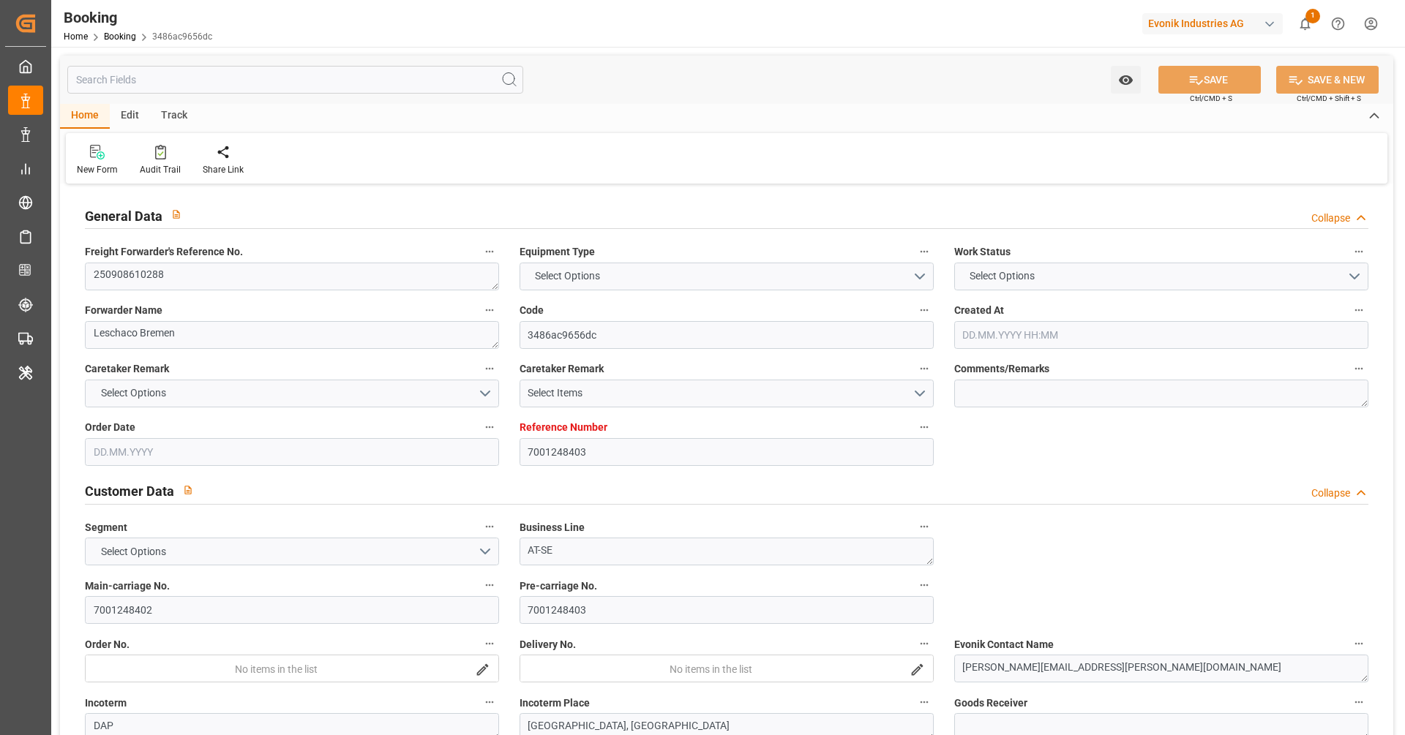
type input "[DATE]"
type input "16.09.2025 00:00"
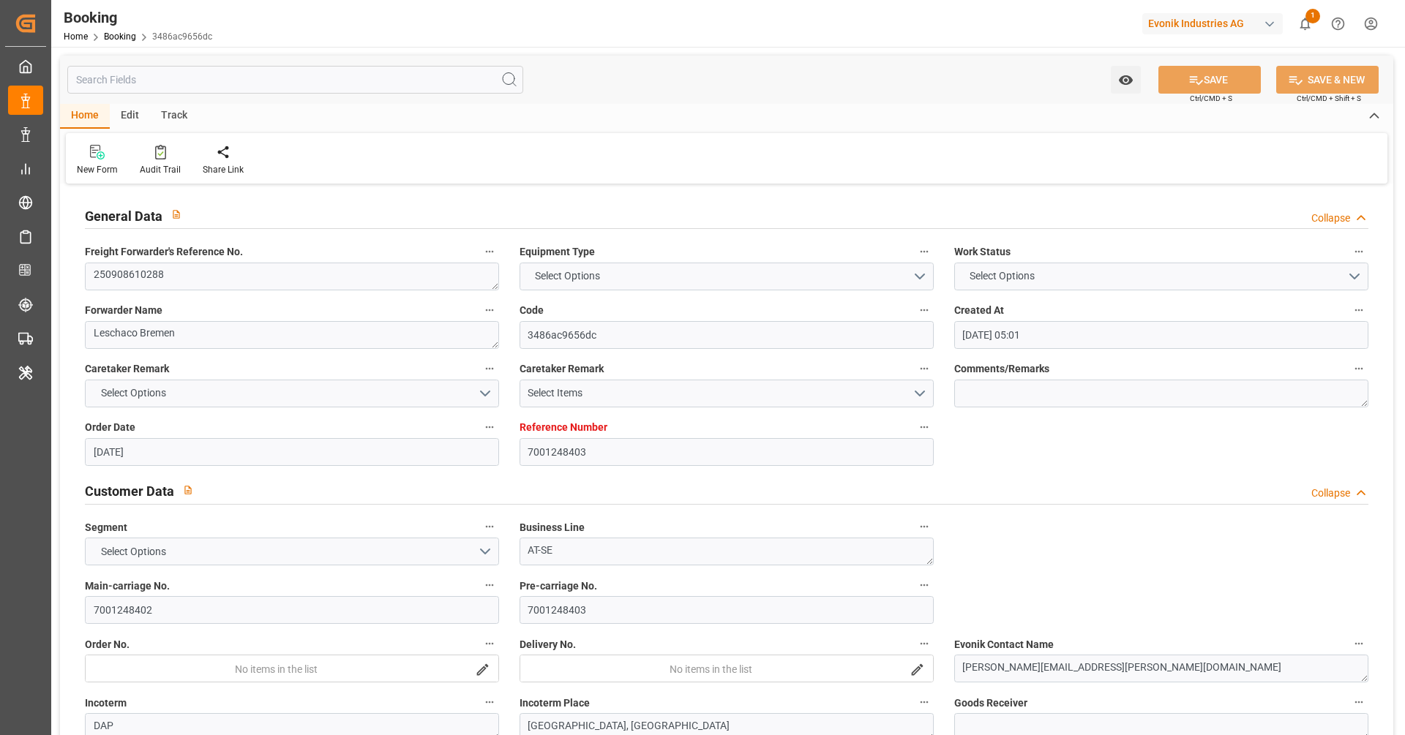
type input "17.09.2025 00:00"
type input "04.10.2025 00:00"
type input "05.10.2025 00:00"
type input "18.08.2025"
type input "01.09.2025 07:46"
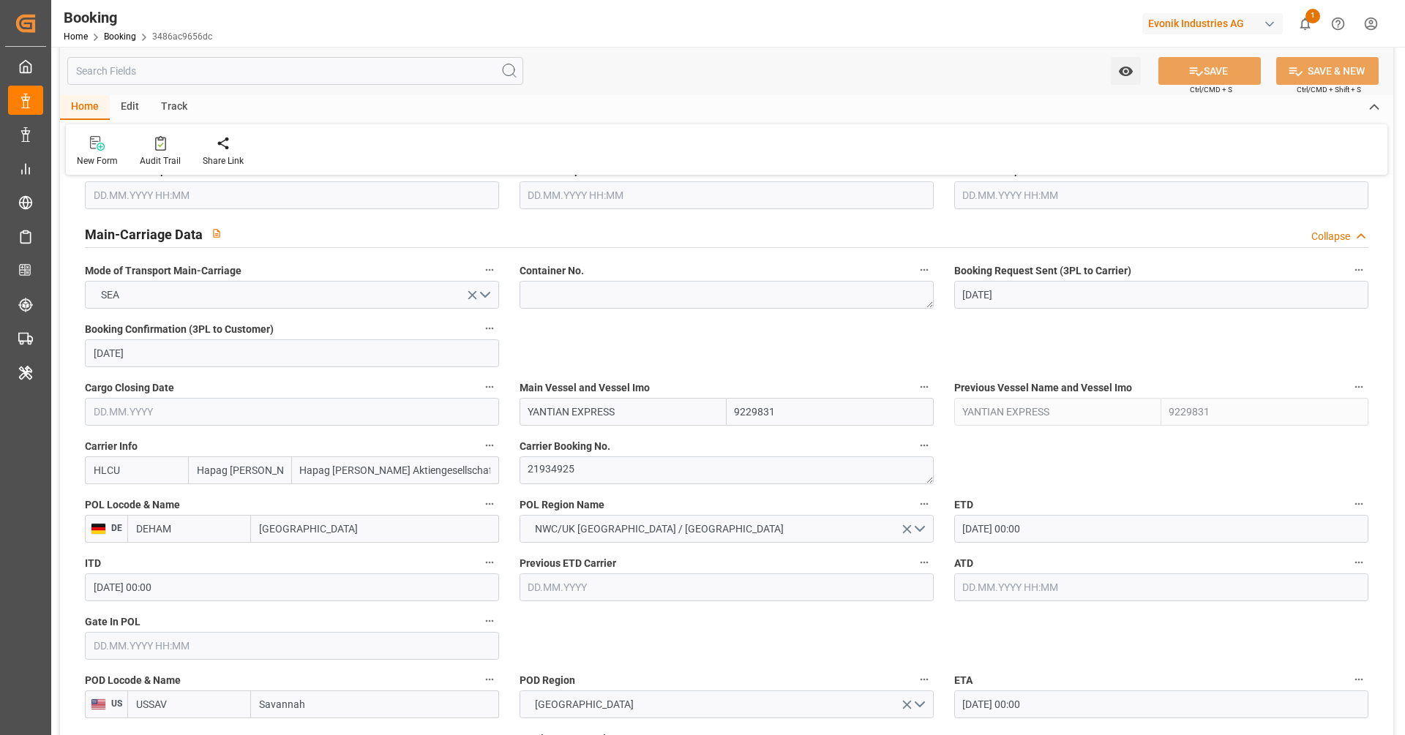
scroll to position [939, 0]
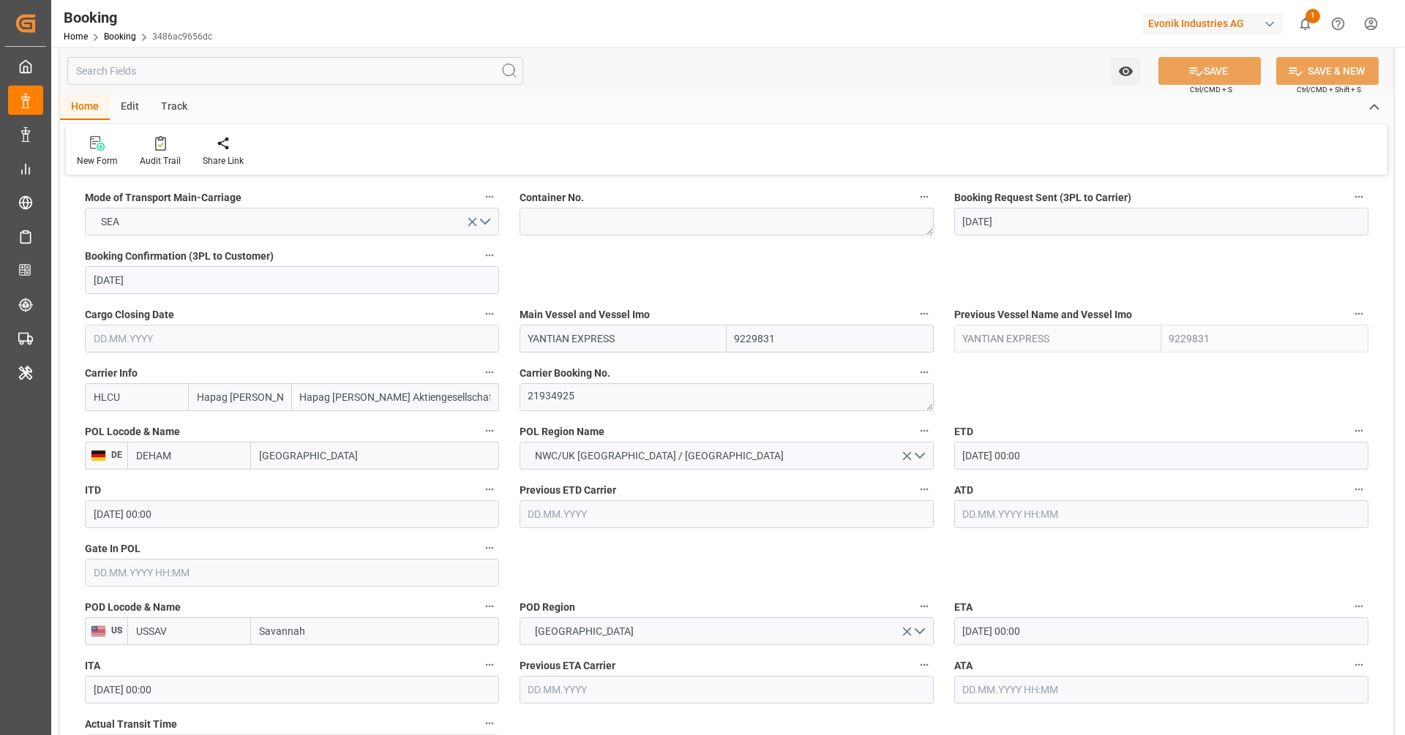
click at [1032, 456] on input "16.09.2025 00:00" at bounding box center [1161, 456] width 414 height 28
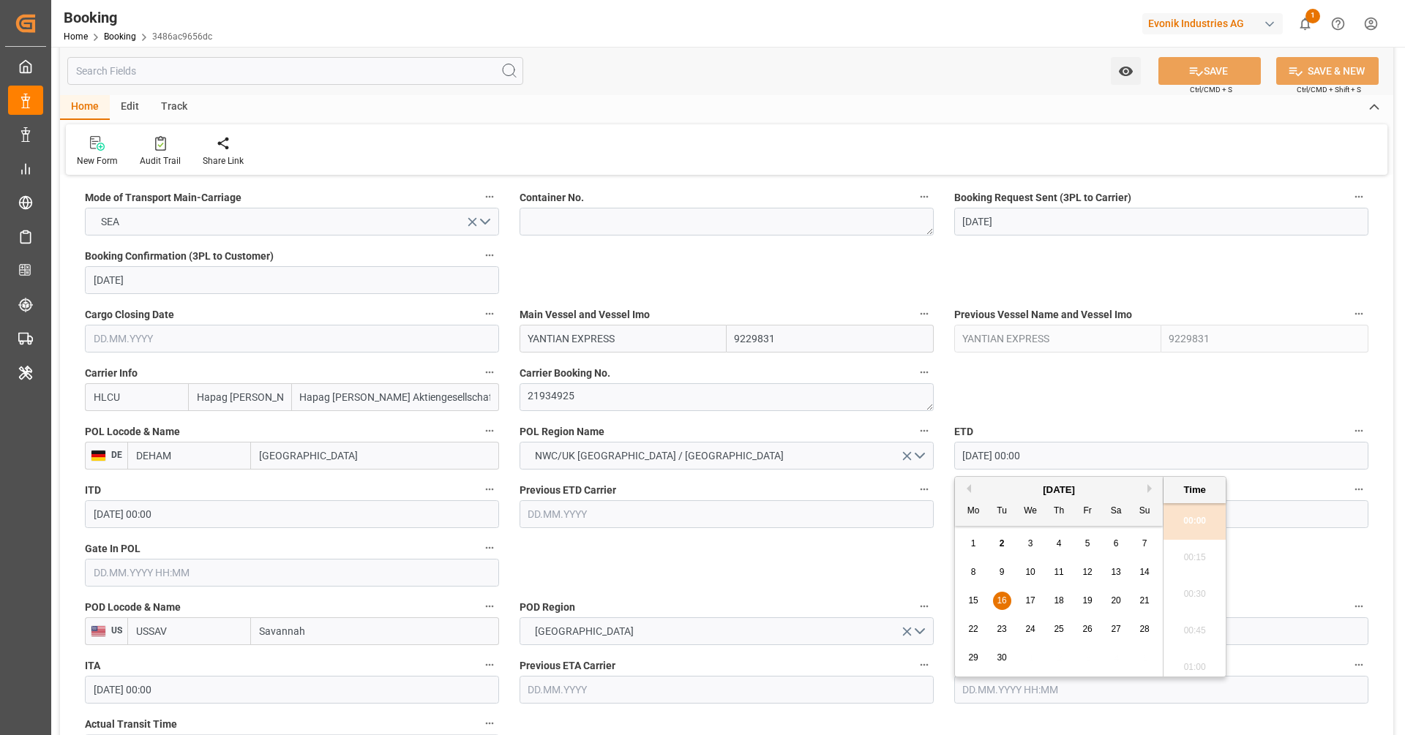
click at [1030, 605] on span "17" at bounding box center [1030, 601] width 10 height 10
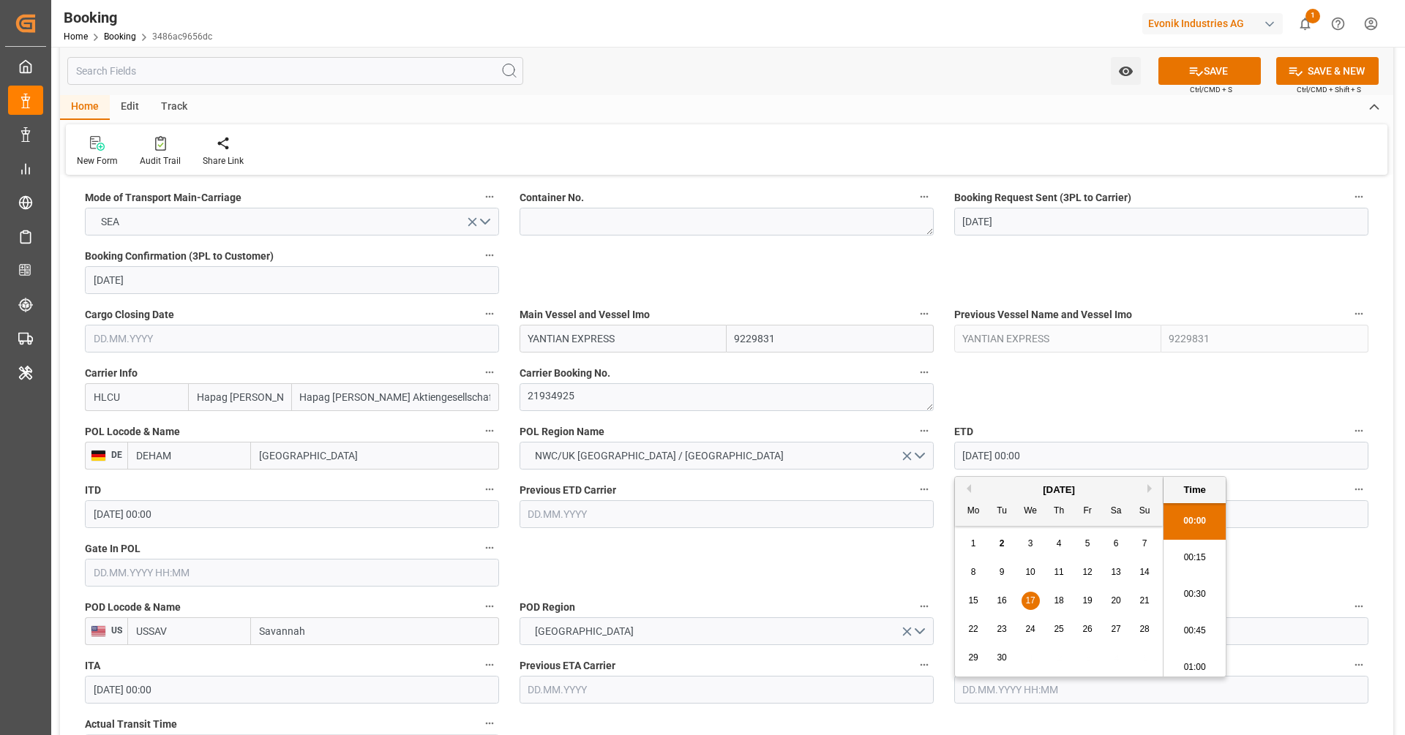
type input "17.09.2025 00:00"
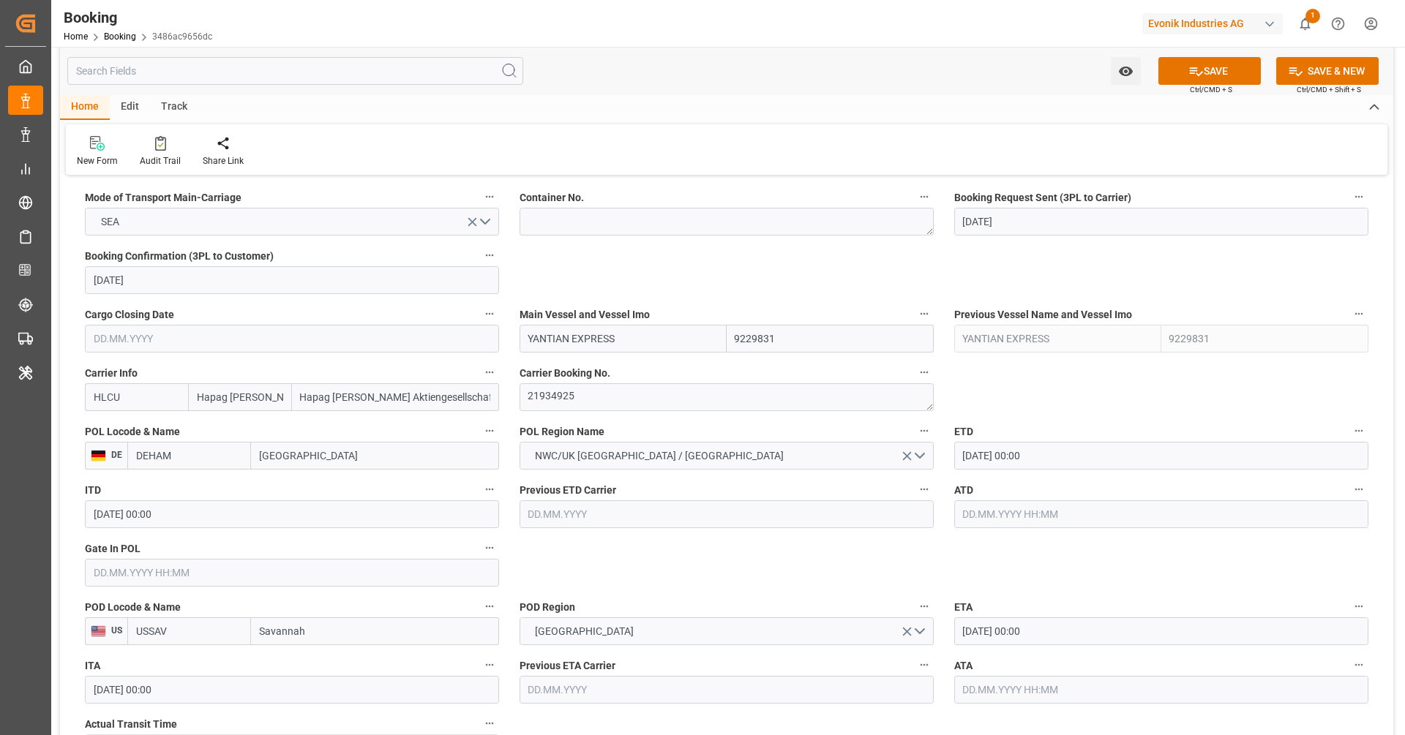
click at [972, 631] on input "04.10.2025 00:00" at bounding box center [1161, 631] width 414 height 28
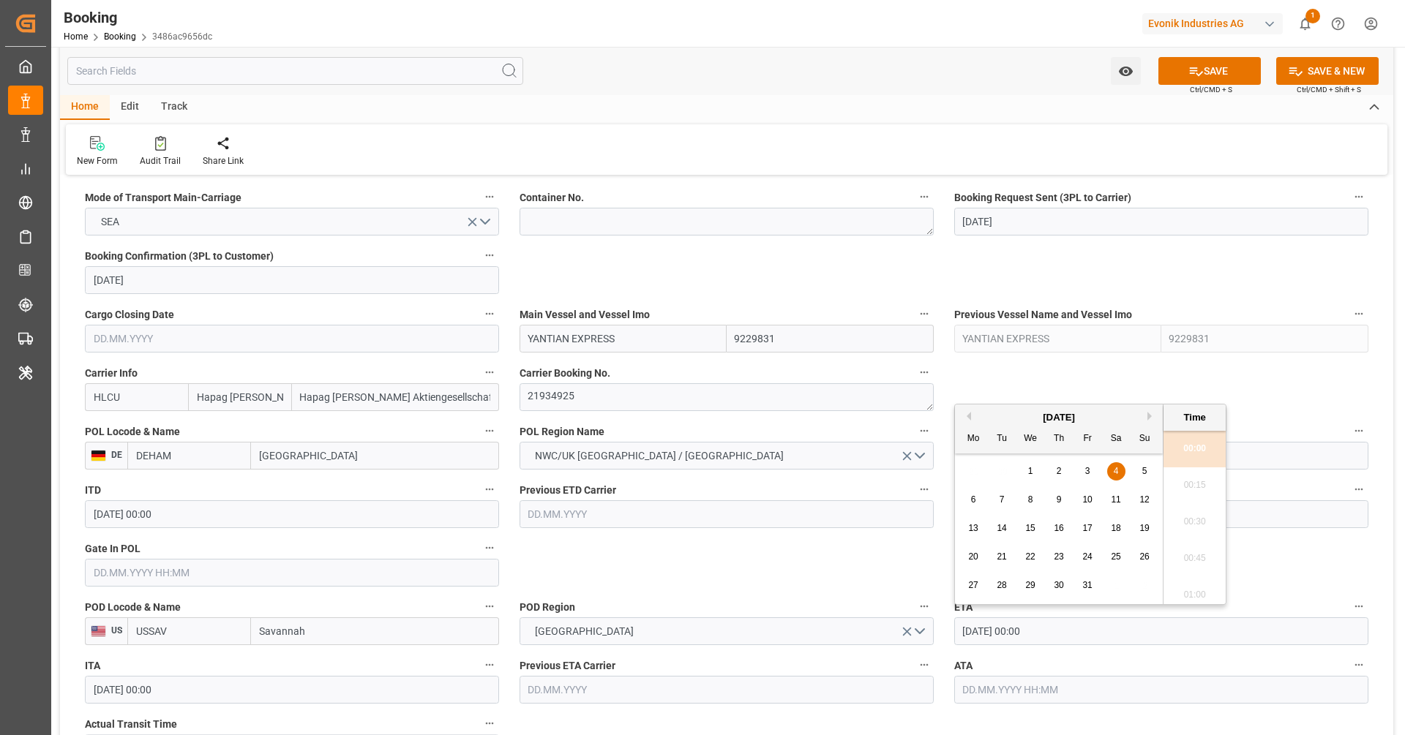
click at [1139, 473] on div "5" at bounding box center [1144, 472] width 18 height 18
type input "05.10.2025 00:00"
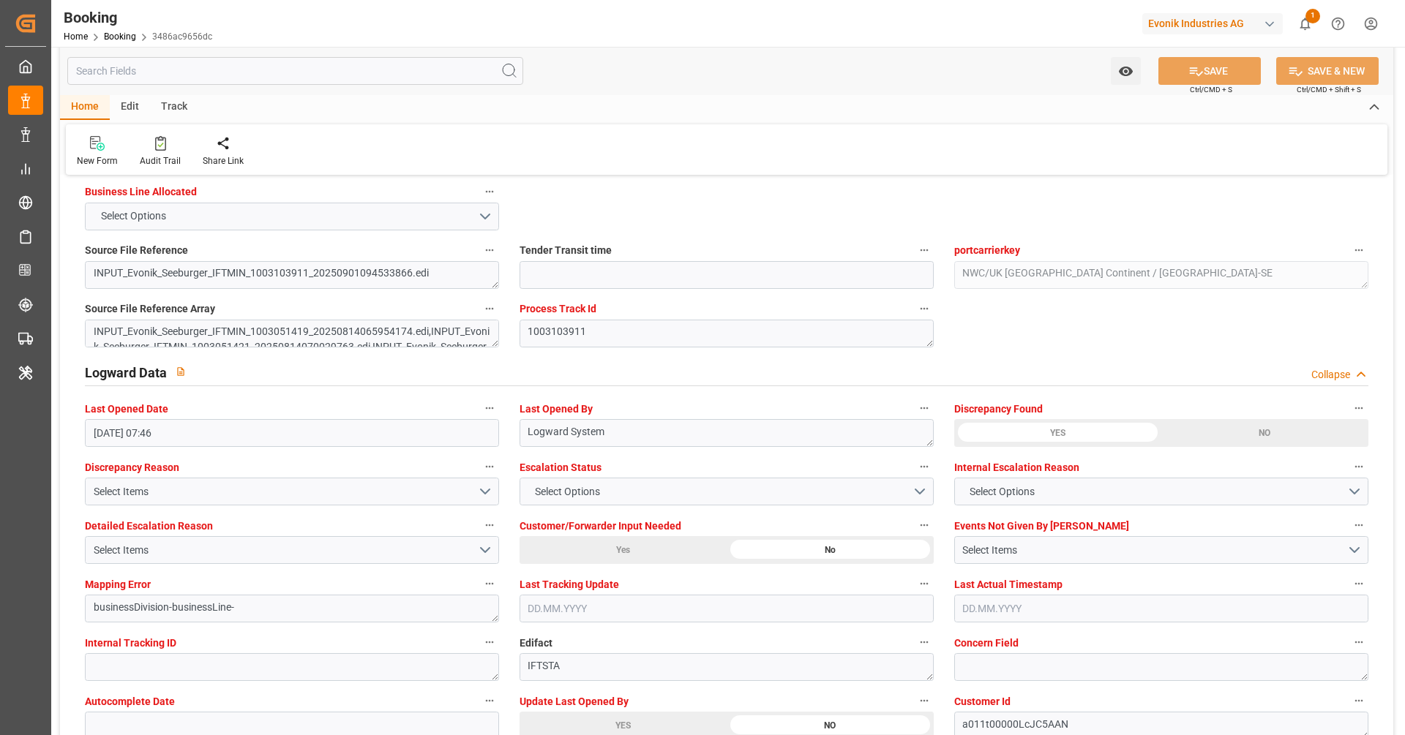
scroll to position [2640, 0]
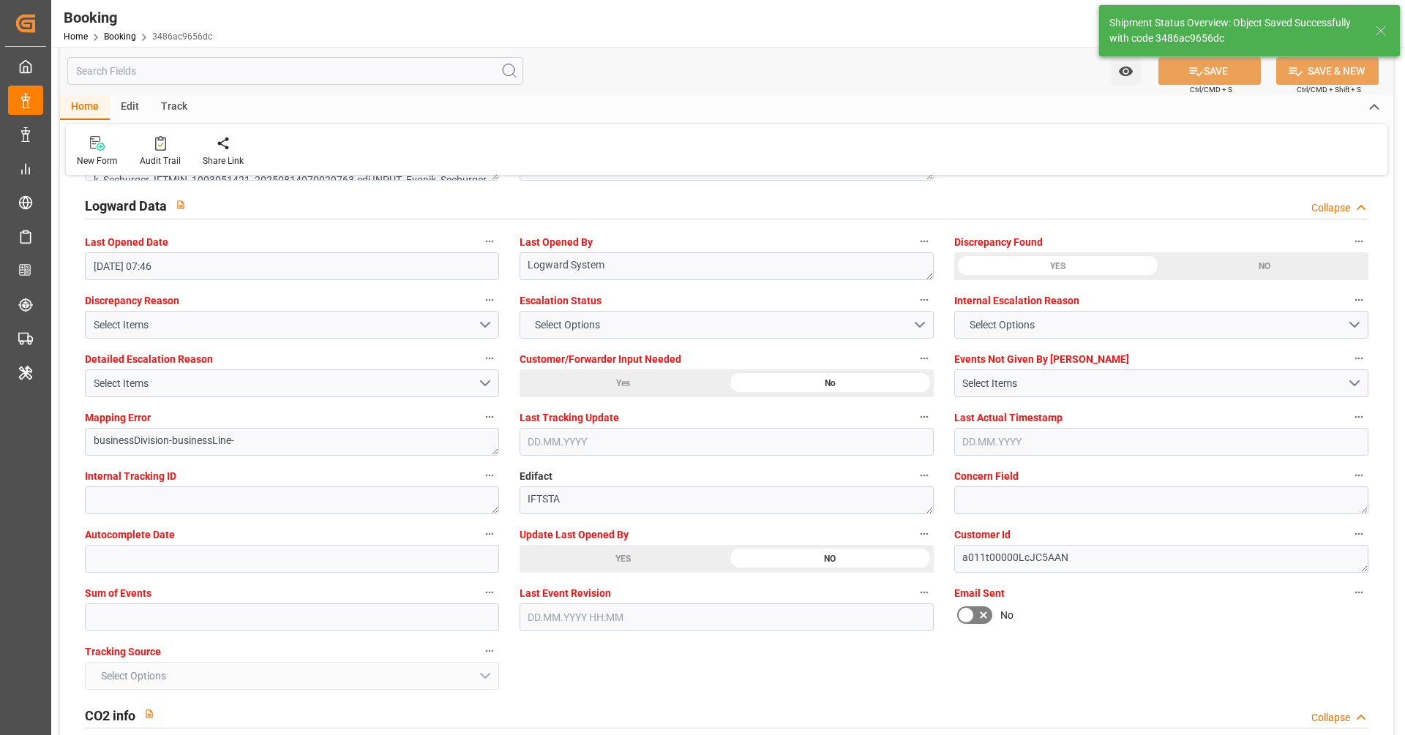
type input "02.09.2025 07:28"
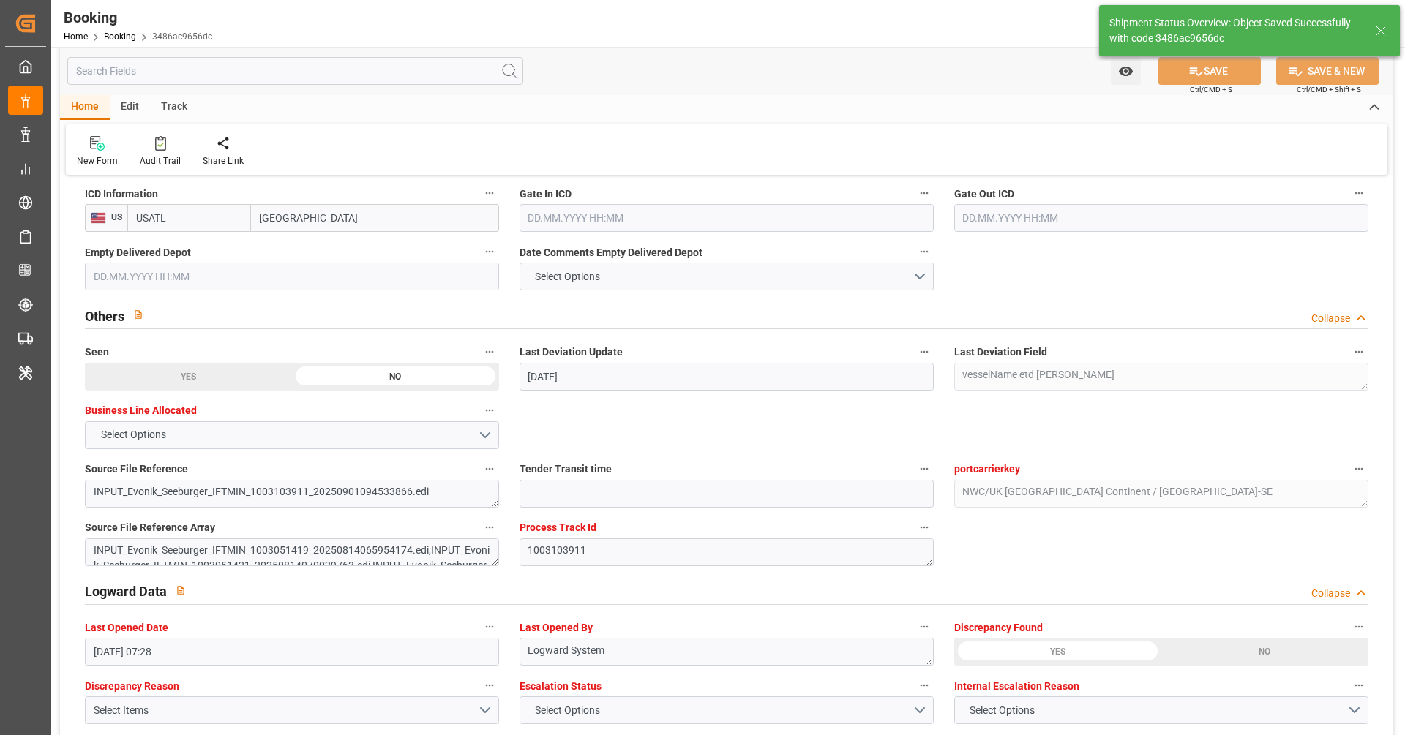
scroll to position [2130, 0]
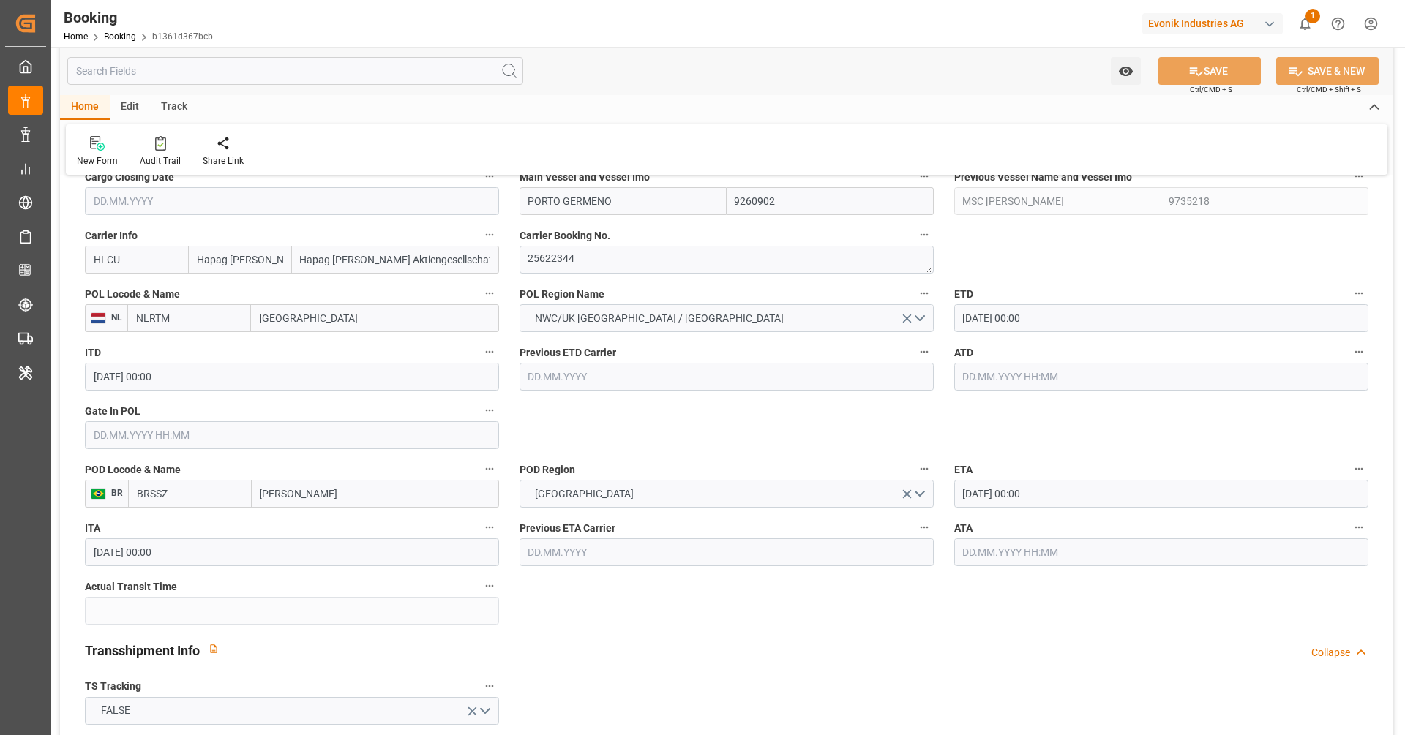
scroll to position [849, 0]
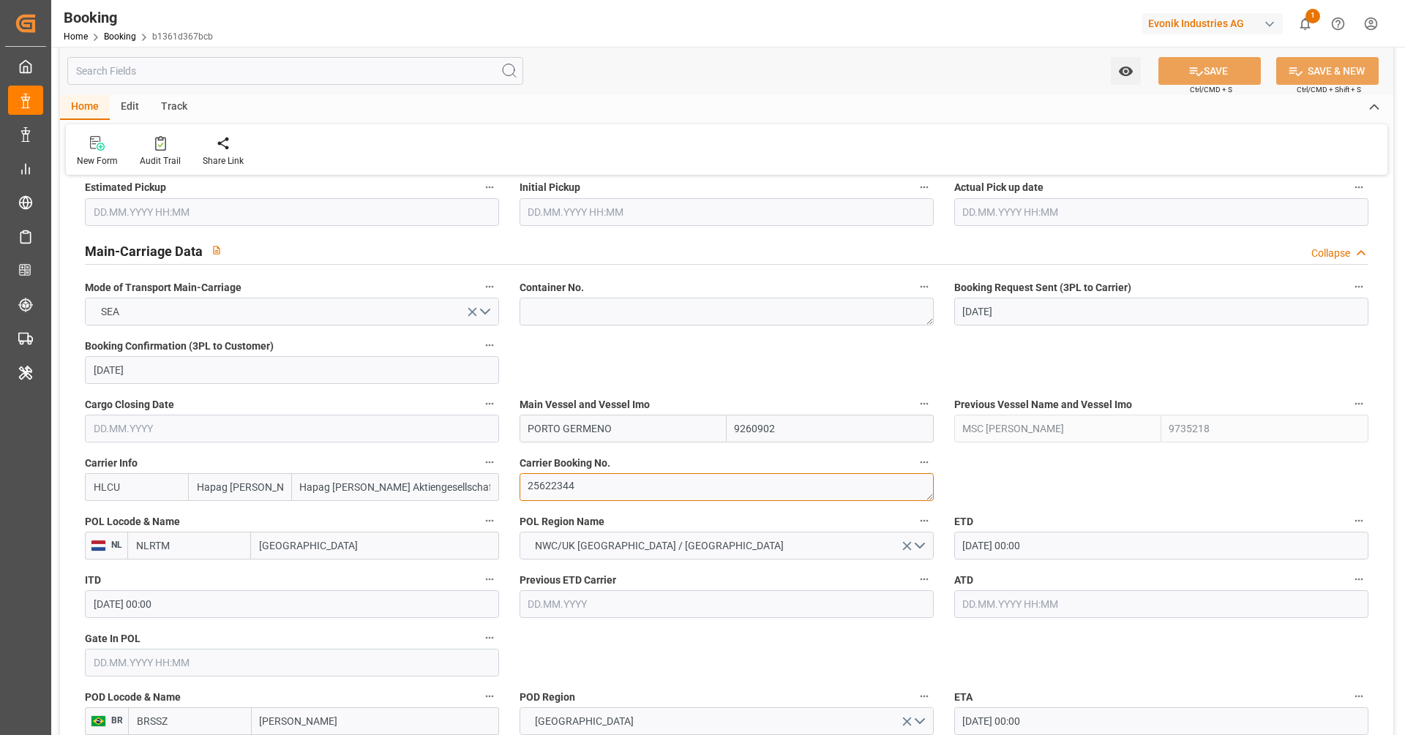
click at [620, 477] on textarea "25622344" at bounding box center [726, 487] width 414 height 28
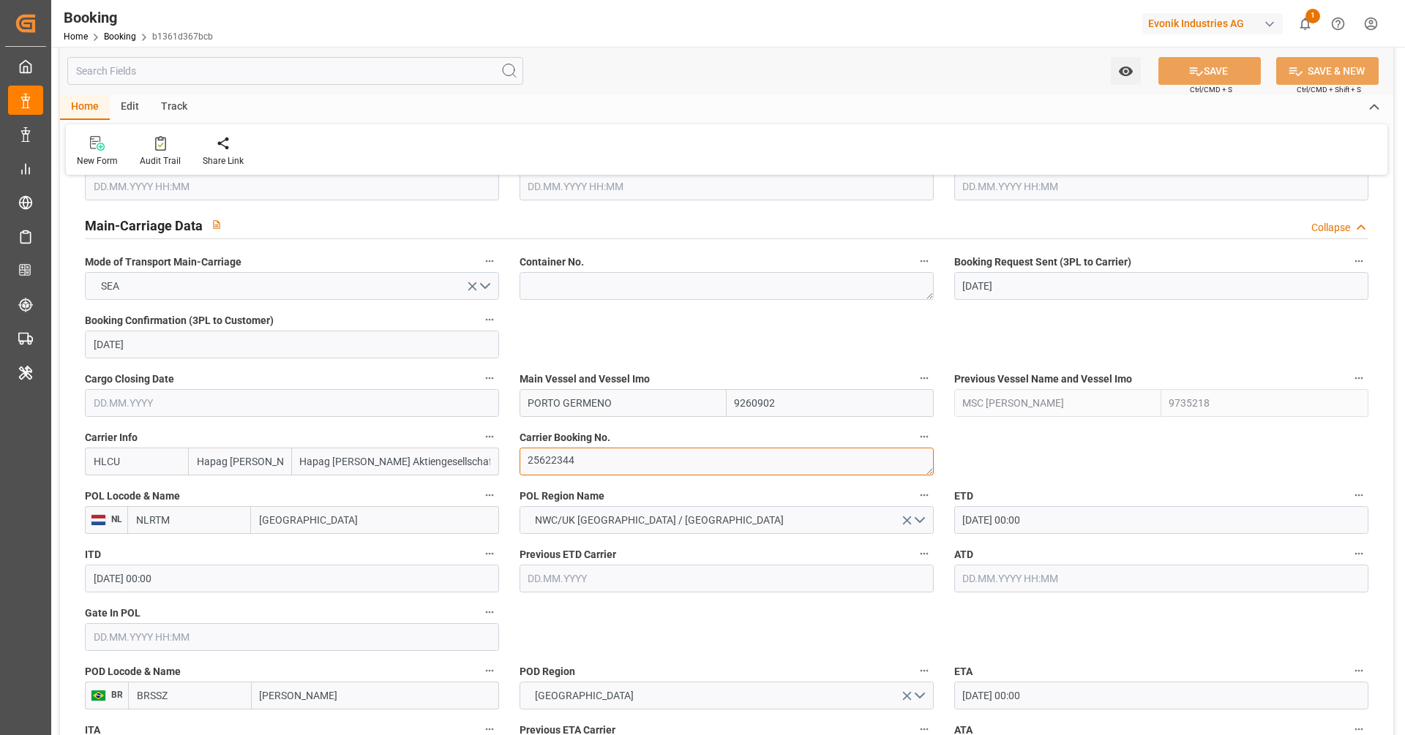
scroll to position [890, 0]
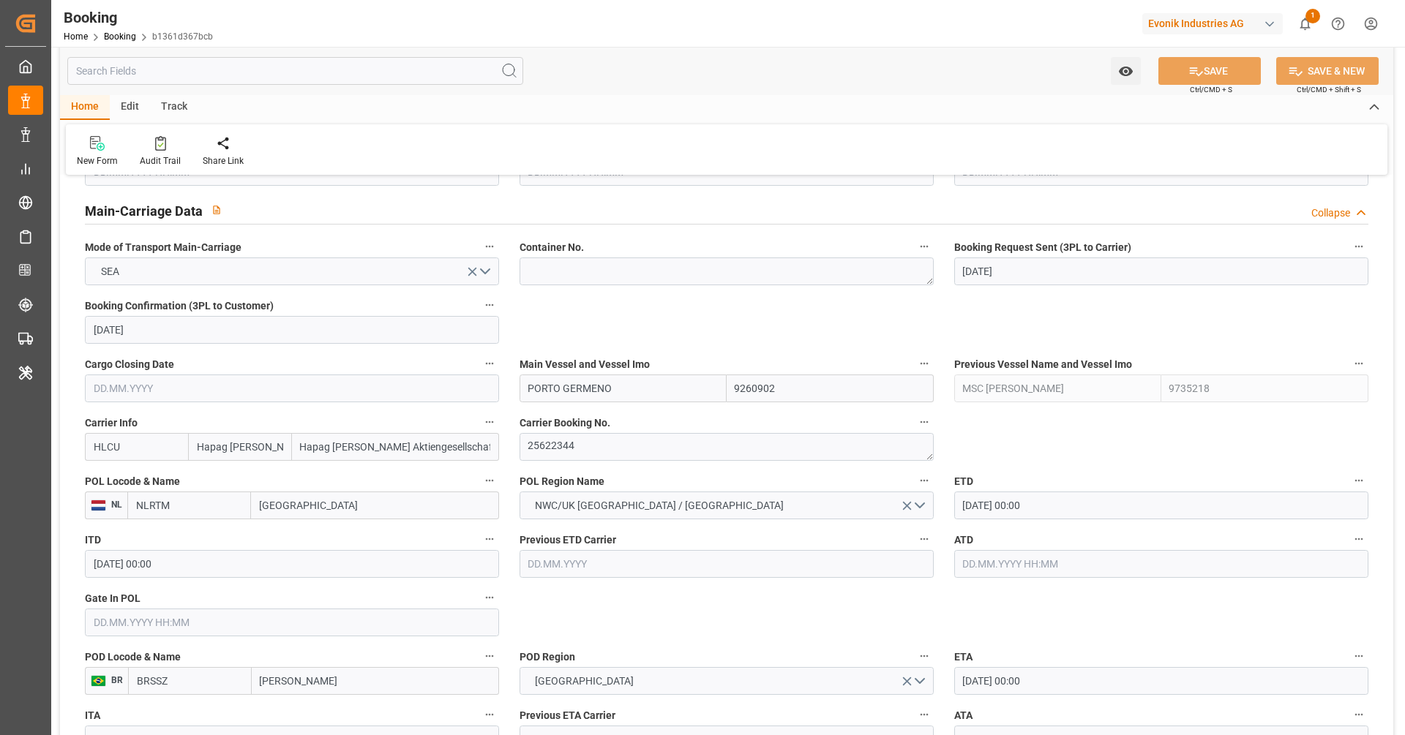
click at [209, 679] on input "BRSSZ" at bounding box center [190, 681] width 124 height 28
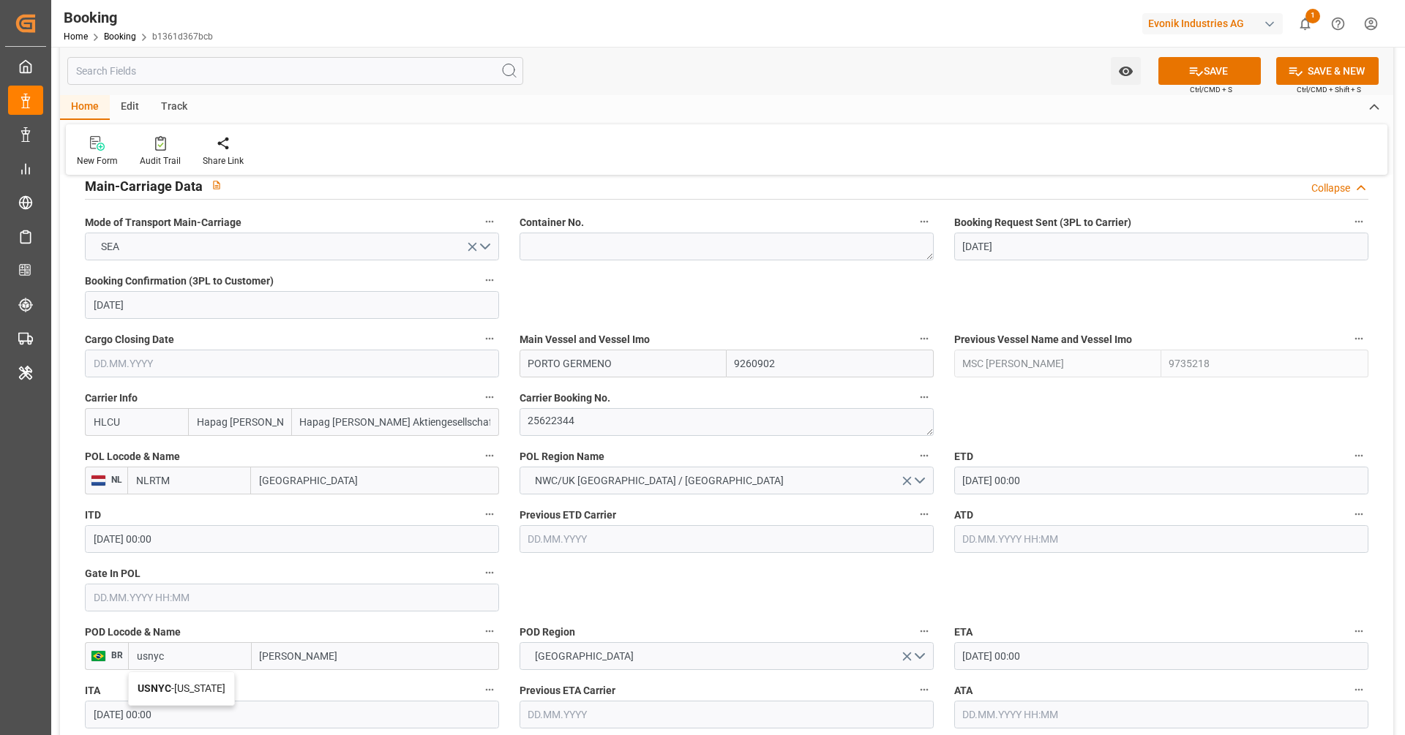
click at [196, 689] on span "USNYC - New York" at bounding box center [182, 689] width 88 height 12
type input "USNYC"
type input "New York"
type input "USNYC"
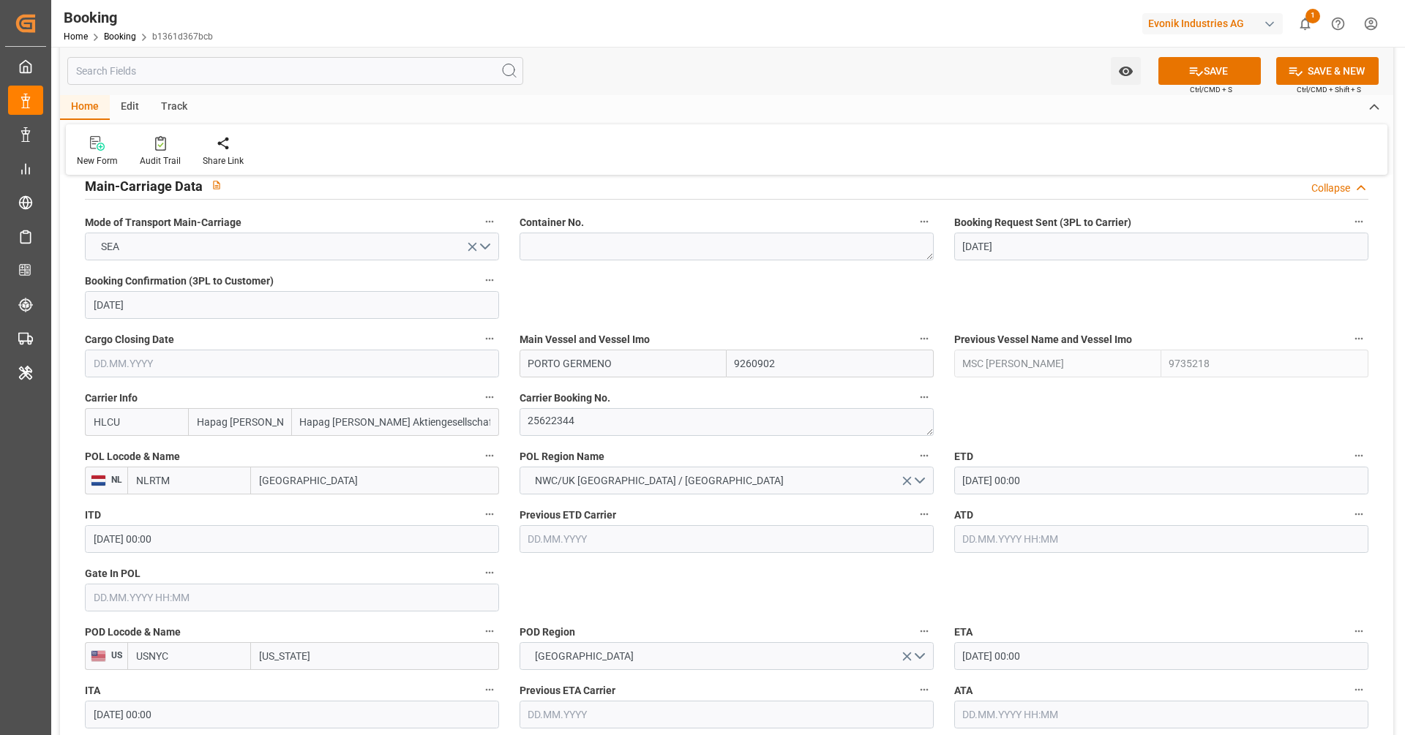
click at [1035, 481] on input "19.09.2025 00:00" at bounding box center [1161, 481] width 414 height 28
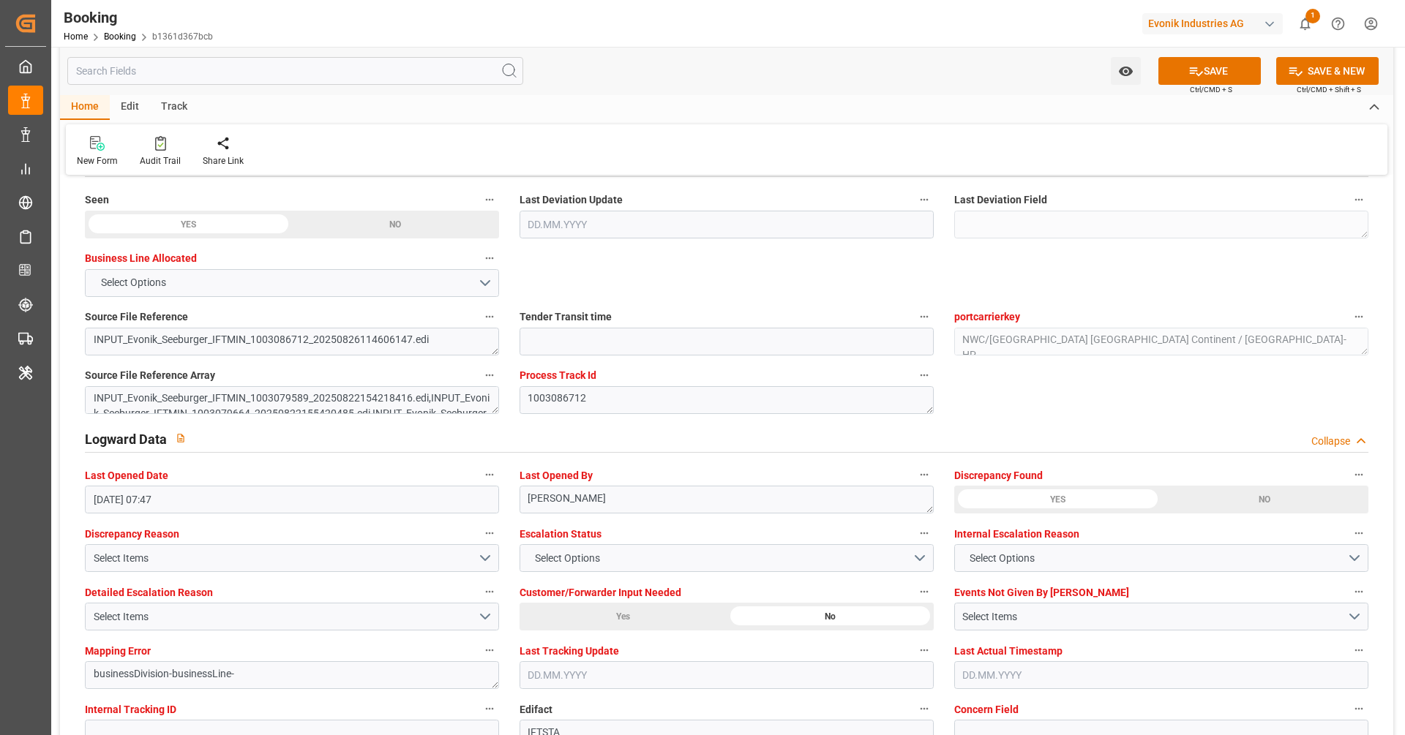
scroll to position [2748, 0]
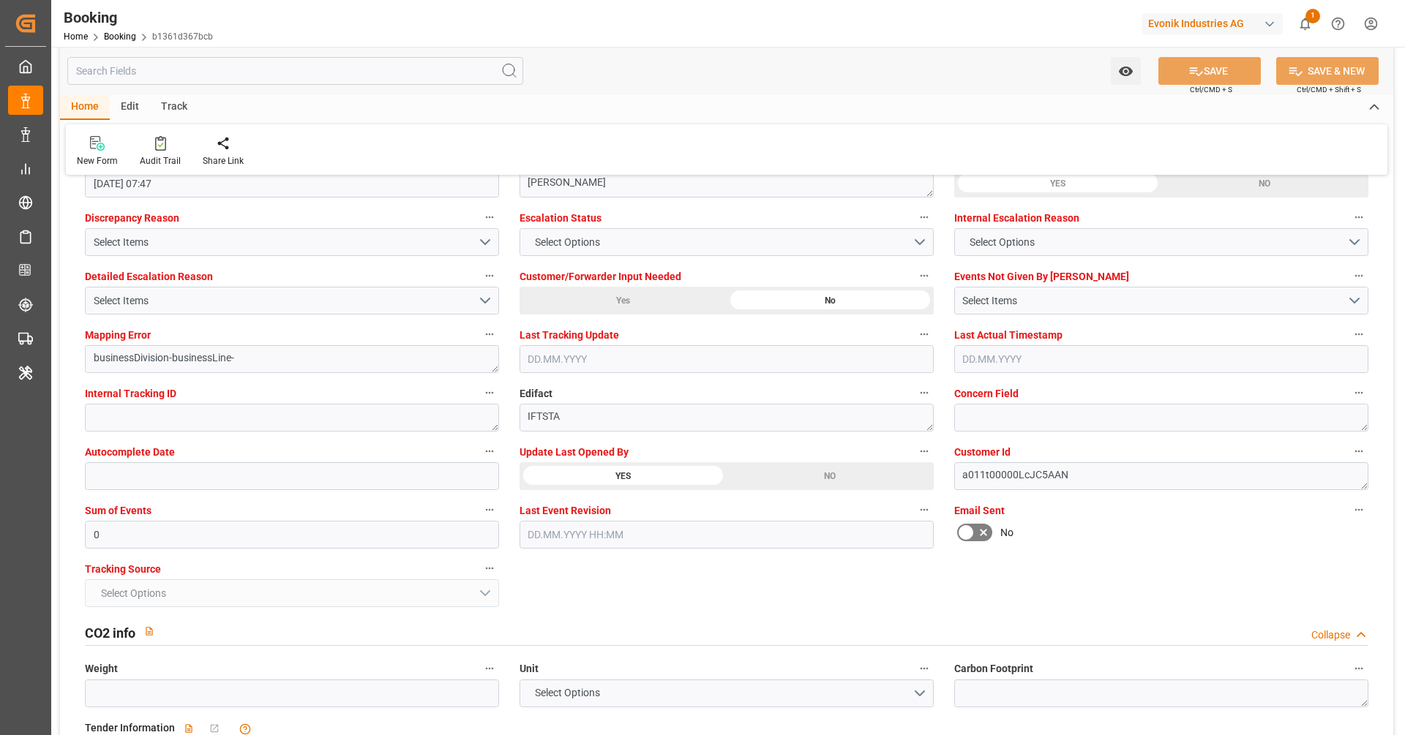
scroll to position [2693, 0]
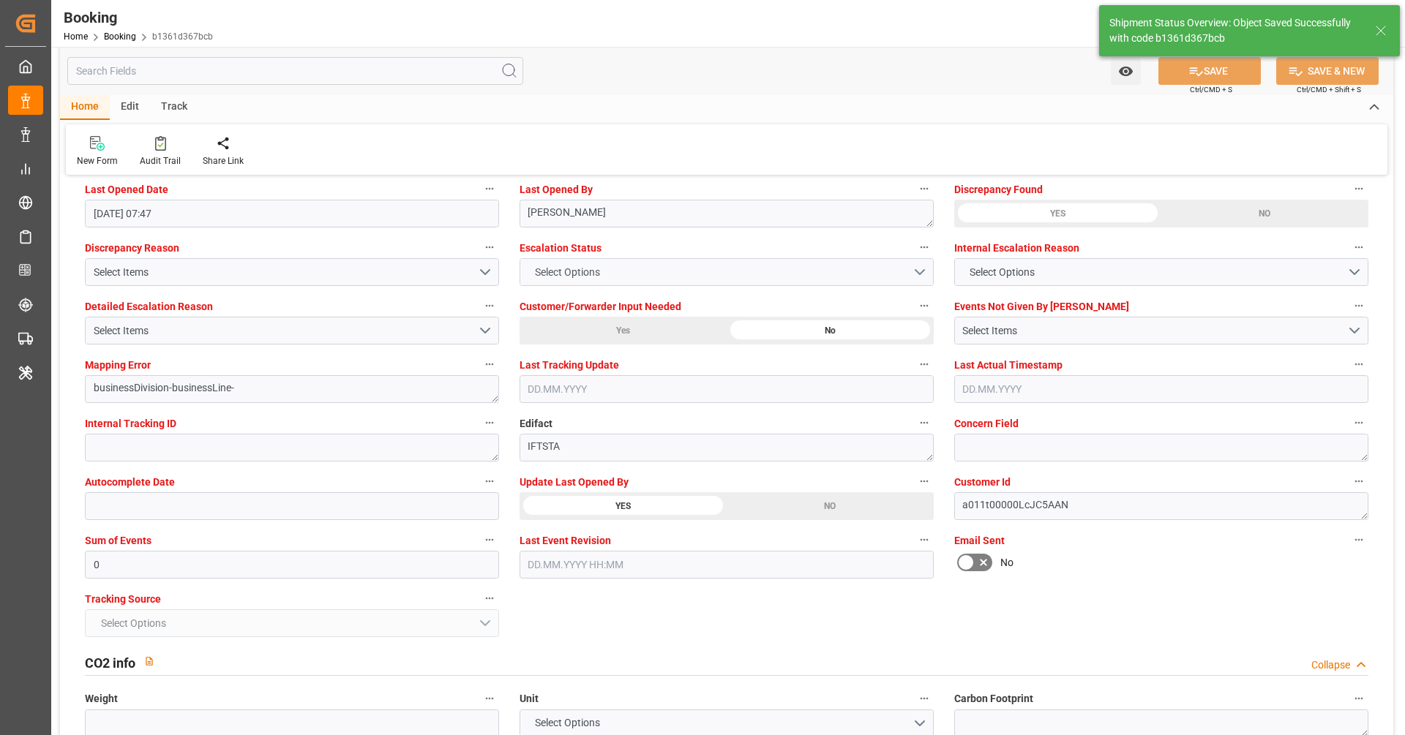
type textarea "NWC/UK North West Continent / UK_USNYC_HLCU_AT-HP"
type textarea "Vipul Benurkar"
type input "02.09.2025 07:29"
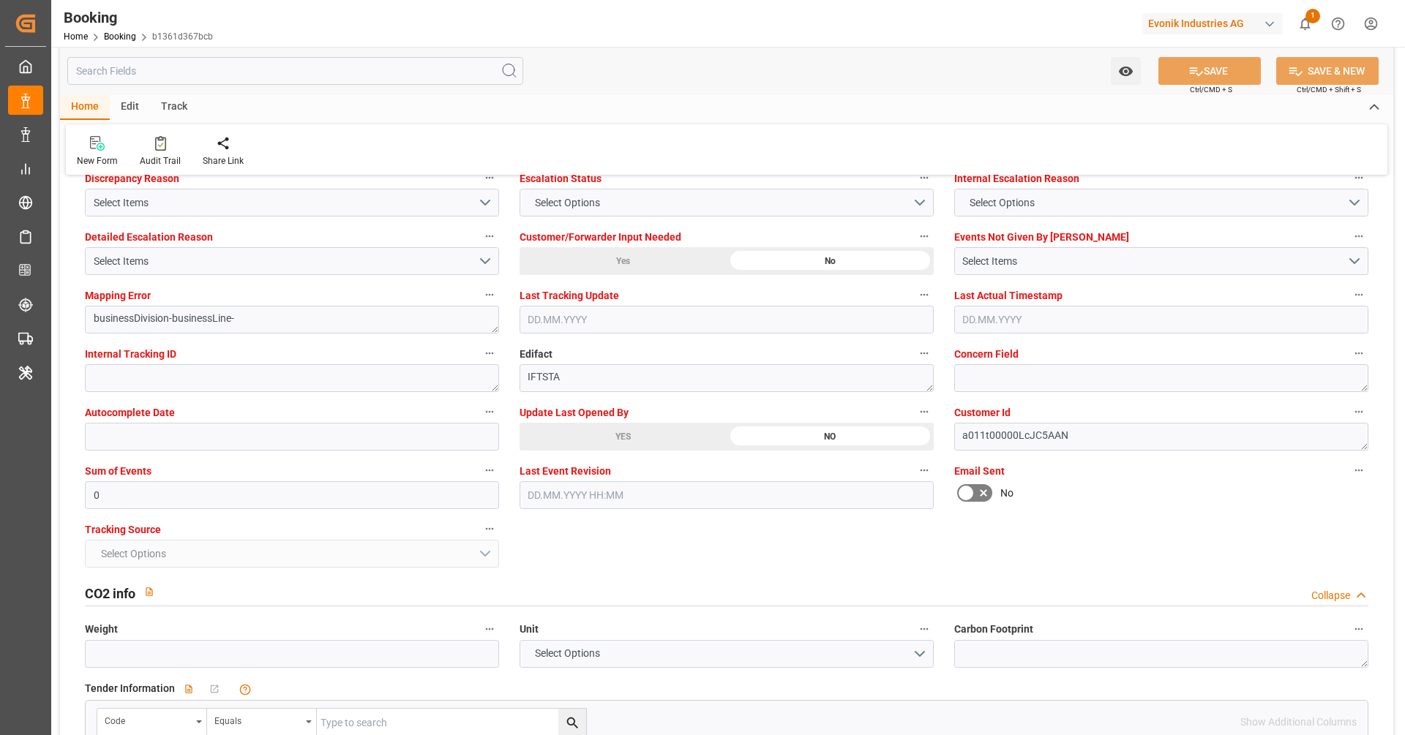
scroll to position [2749, 0]
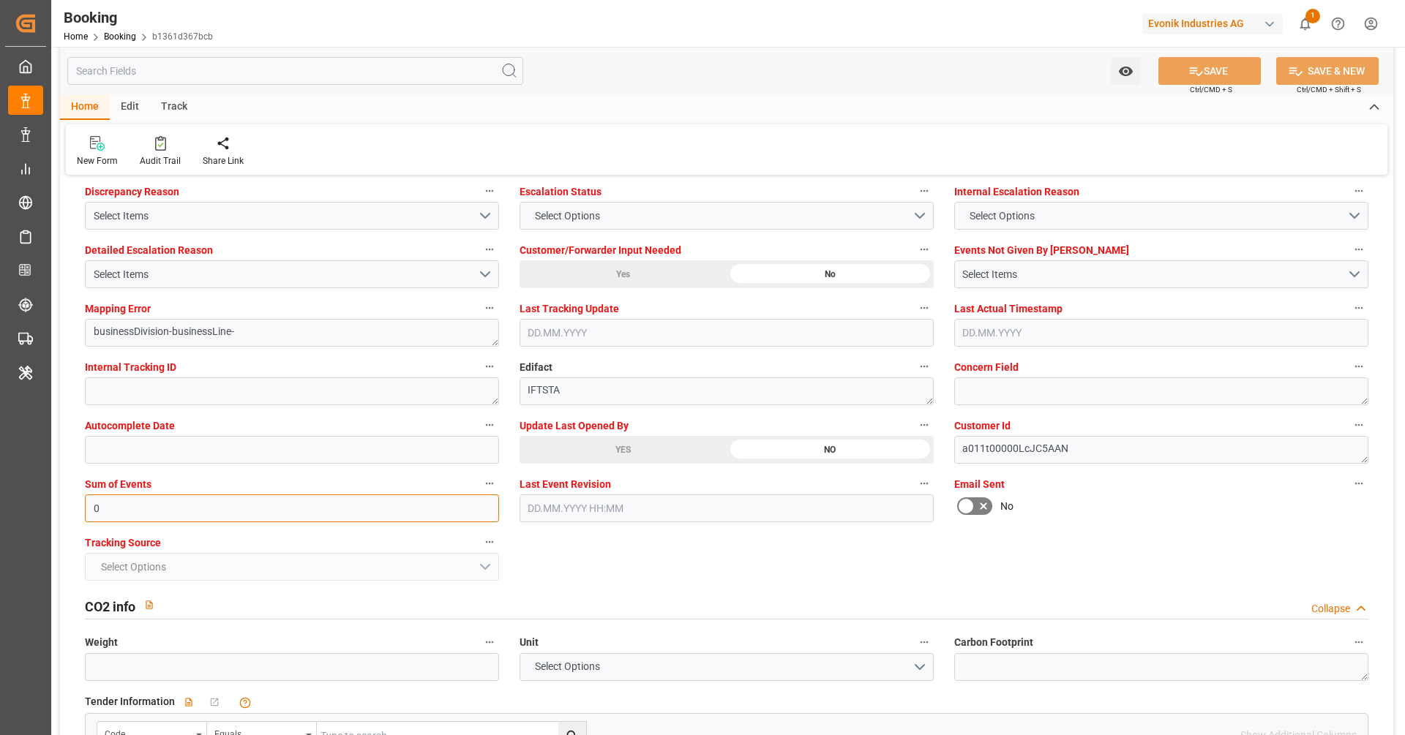
click at [181, 508] on input "0" at bounding box center [292, 509] width 414 height 28
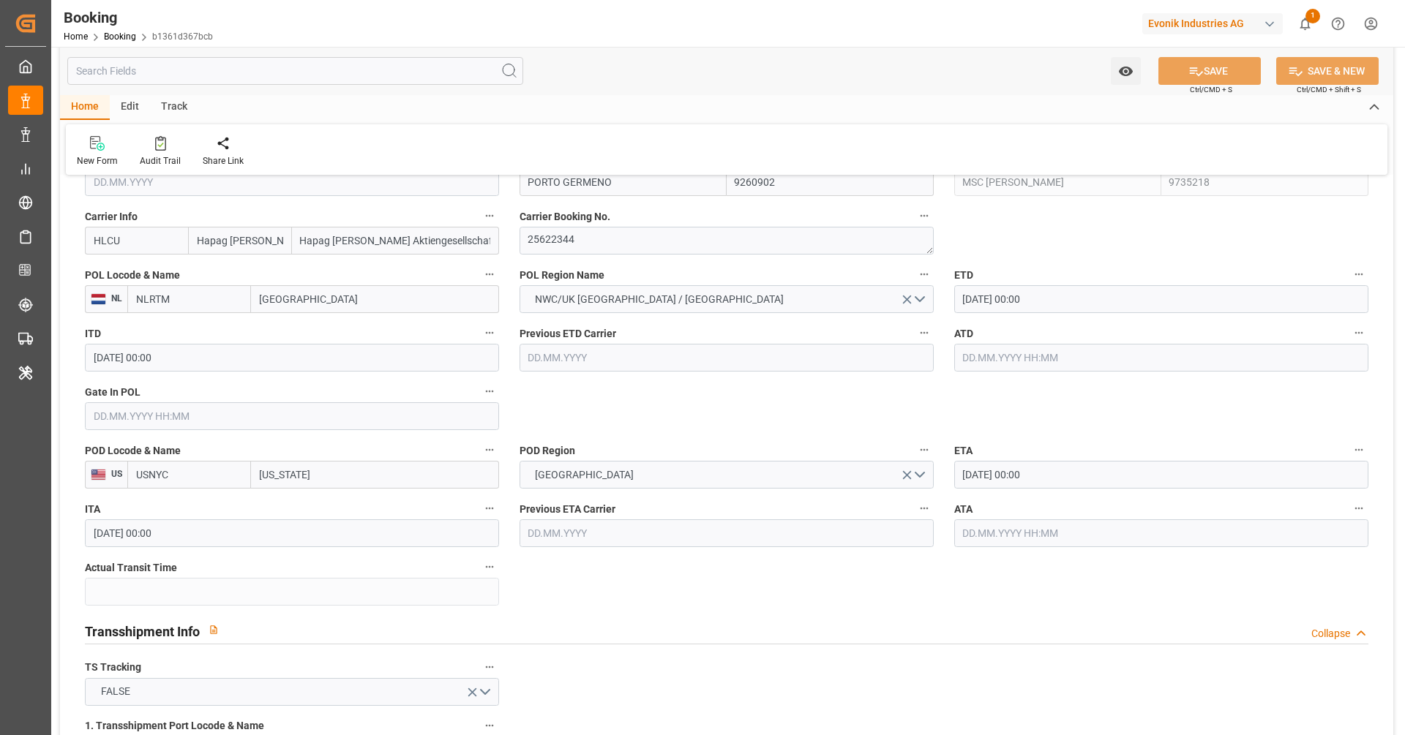
scroll to position [1084, 0]
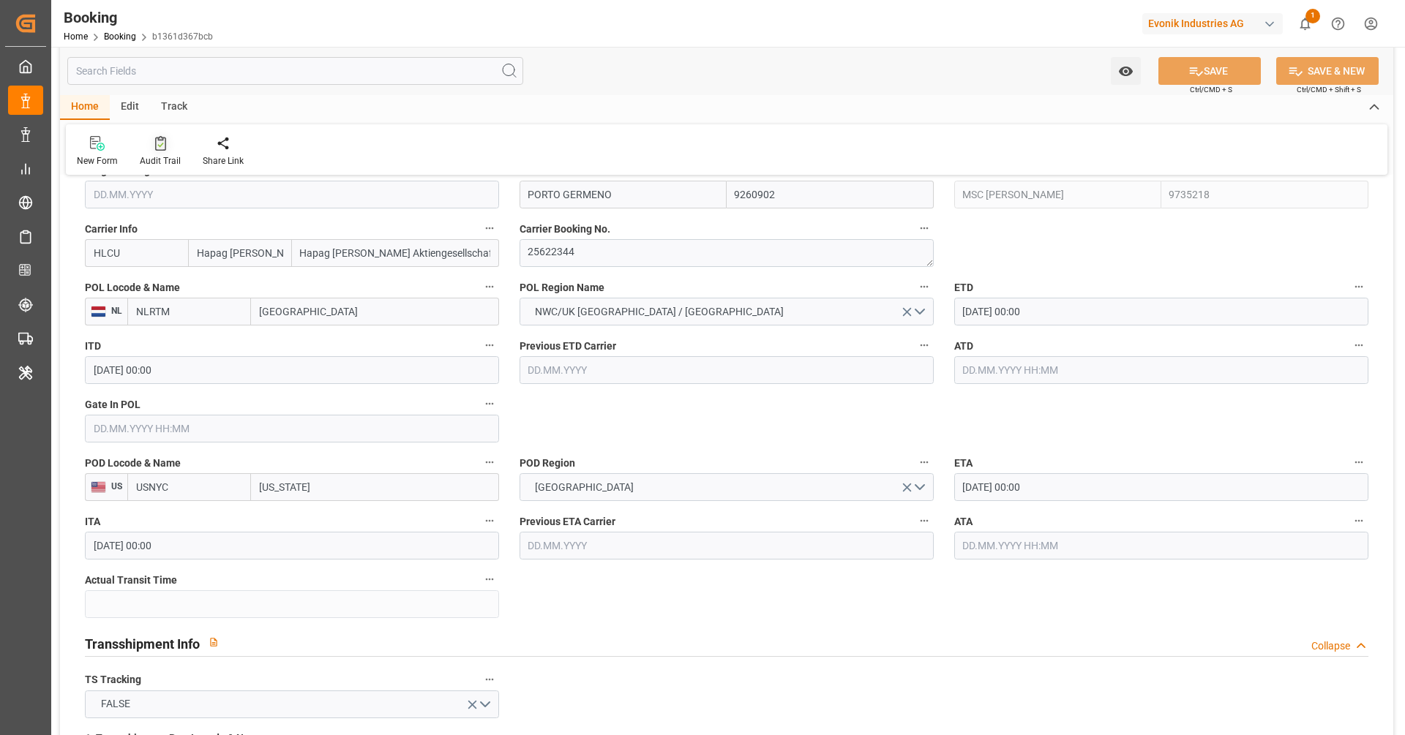
click at [155, 149] on icon at bounding box center [160, 143] width 11 height 15
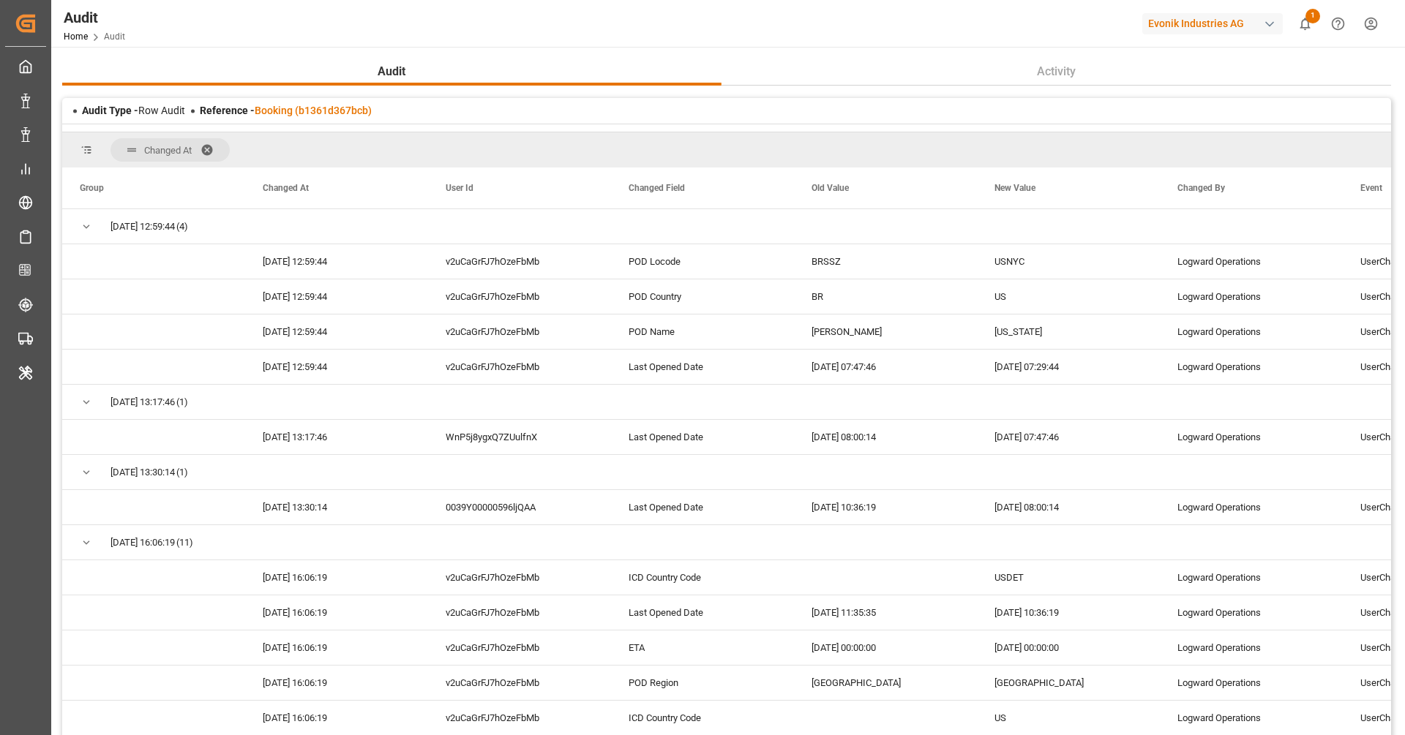
click at [210, 147] on span at bounding box center [211, 149] width 23 height 13
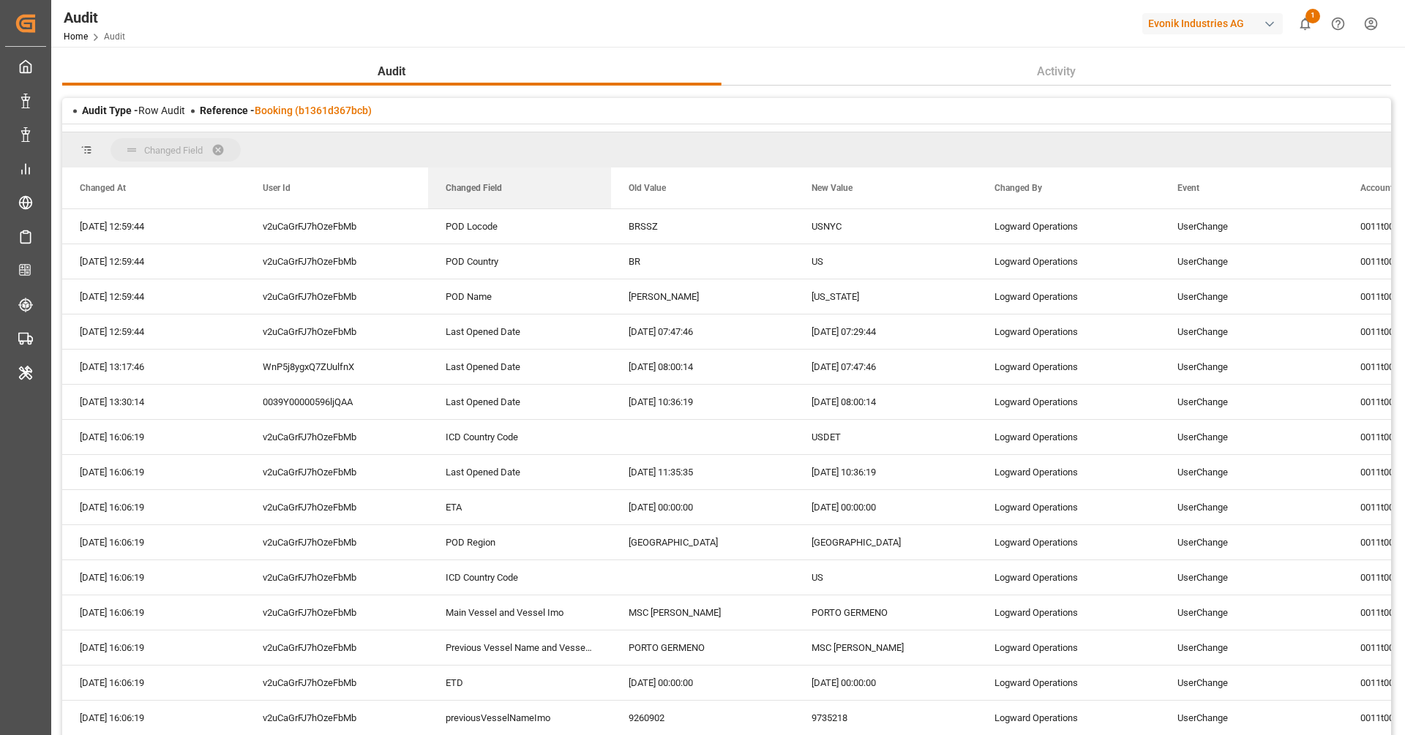
drag, startPoint x: 462, startPoint y: 187, endPoint x: 459, endPoint y: 148, distance: 38.9
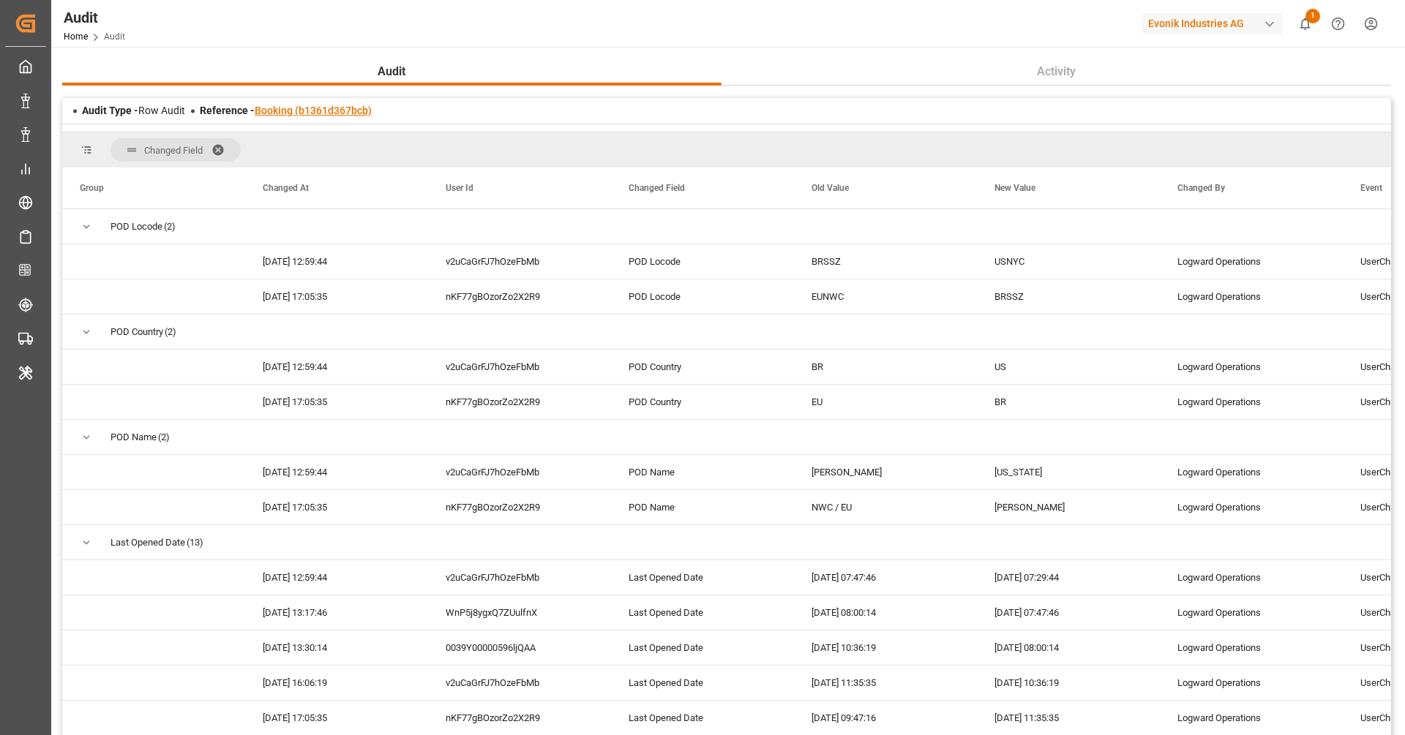
click at [304, 106] on link "Booking (b1361d367bcb)" at bounding box center [313, 111] width 117 height 12
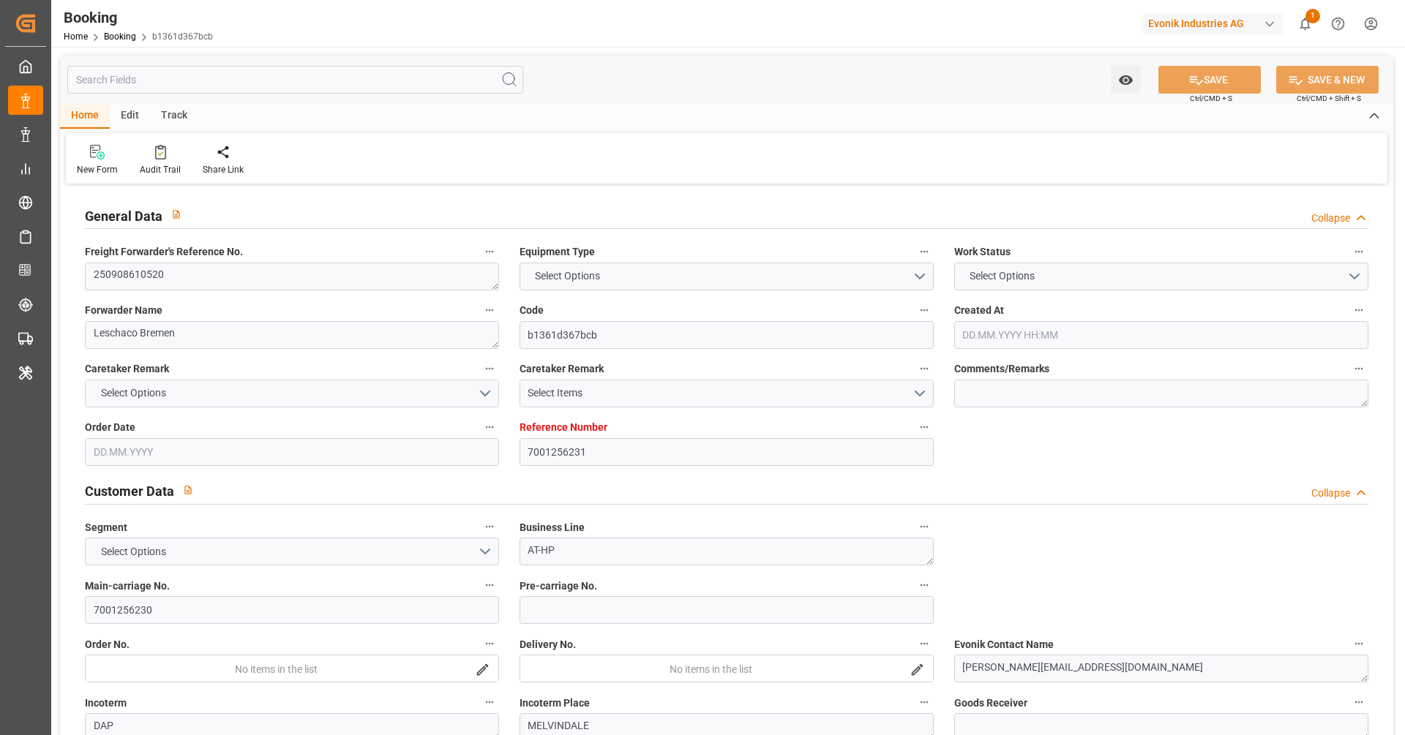
type input "7001256231"
type input "9260902"
type input "9735218"
type input "Hapag Lloyd"
type input "Hapag Lloyd Aktiengesellschaft"
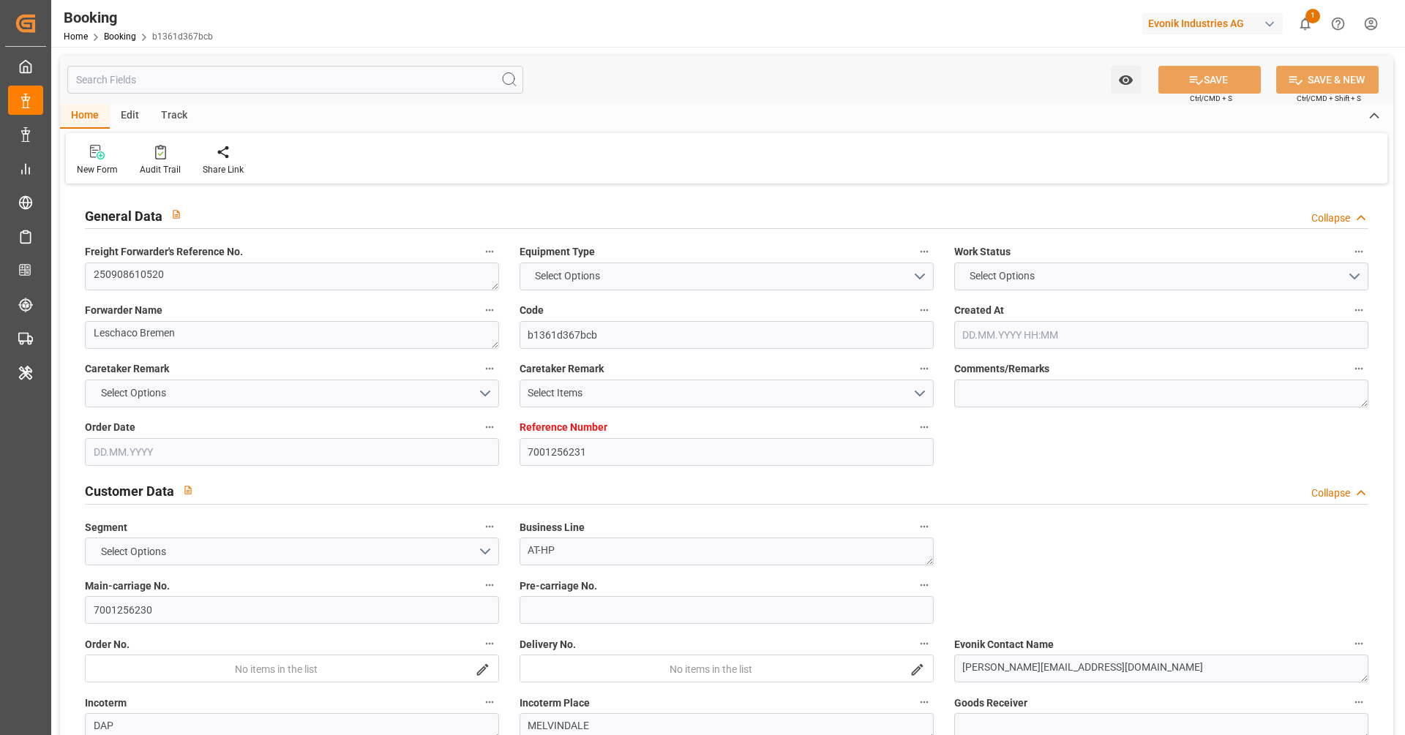
type input "NLRTM"
type input "USNYC"
type input "USDET"
type input "0"
type input "22.08.2025 13:44"
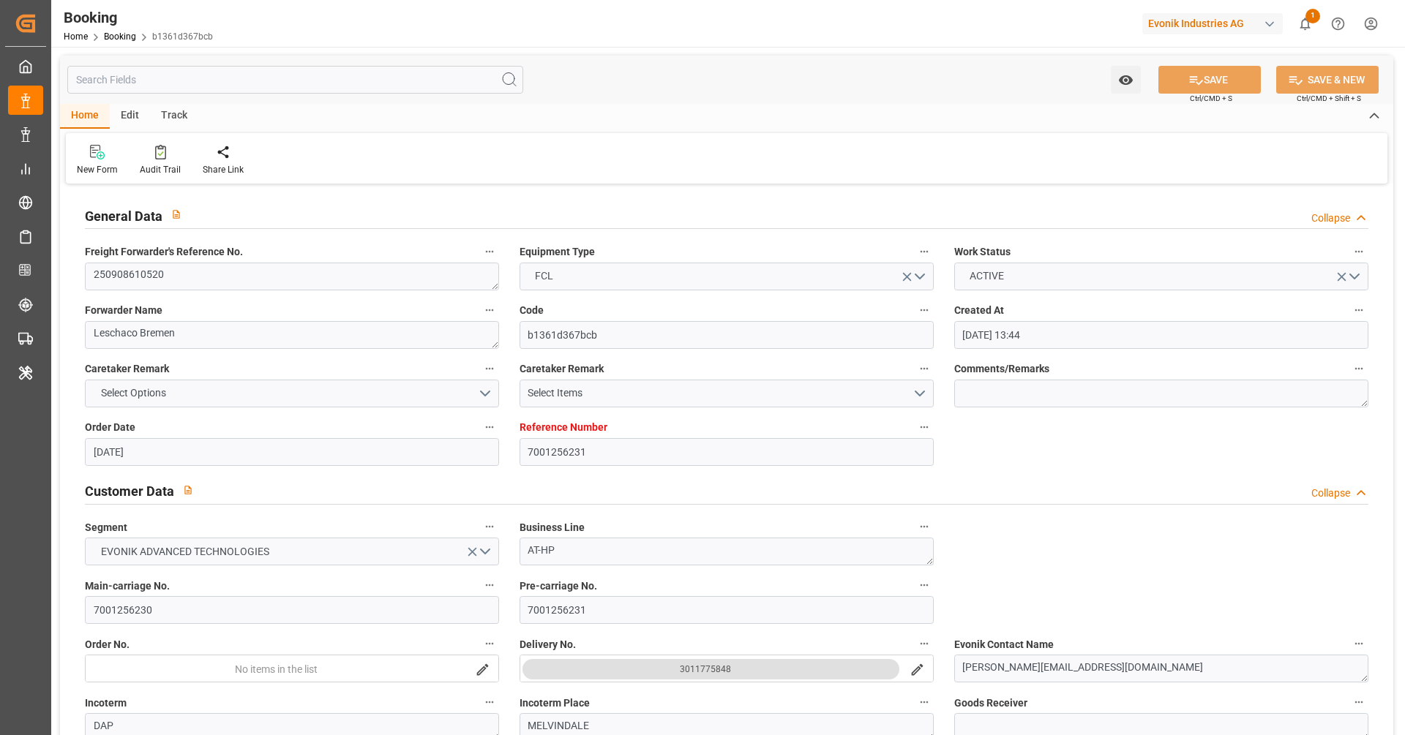
type input "22.08.2025"
type input "30.09.2025"
type input "01.09.2025"
type input "25.08.2025"
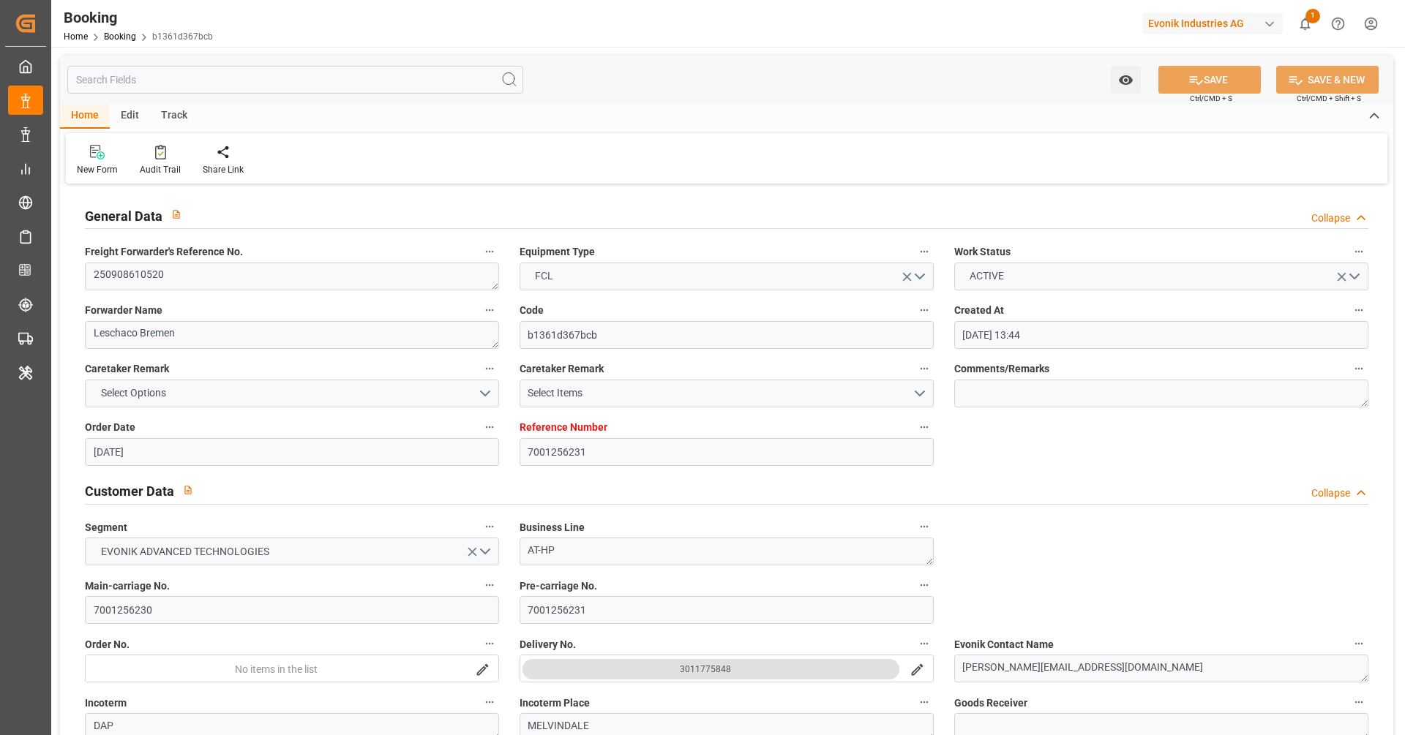
type input "19.09.2025 00:00"
type input "05.10.2025 00:00"
type input "02.09.2025 07:29"
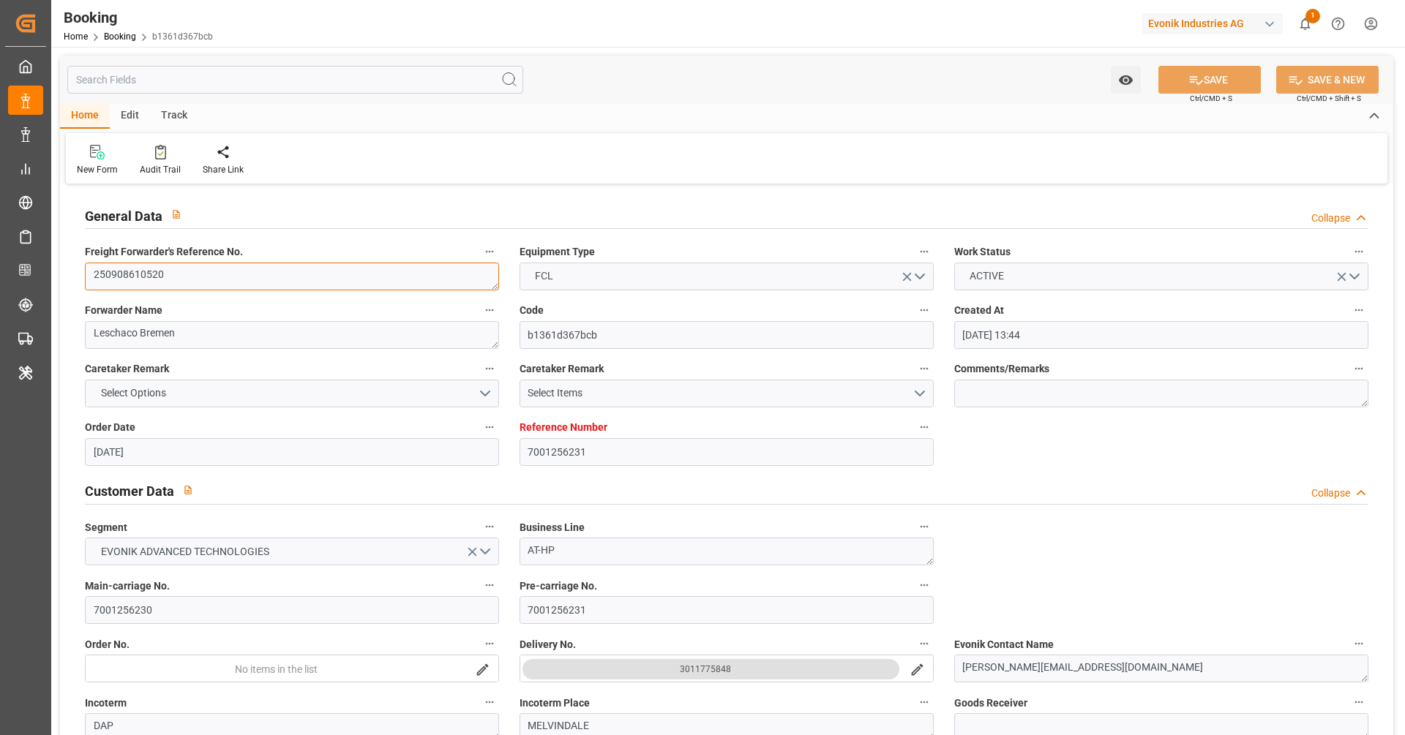
click at [190, 268] on textarea "250908610520" at bounding box center [292, 277] width 414 height 28
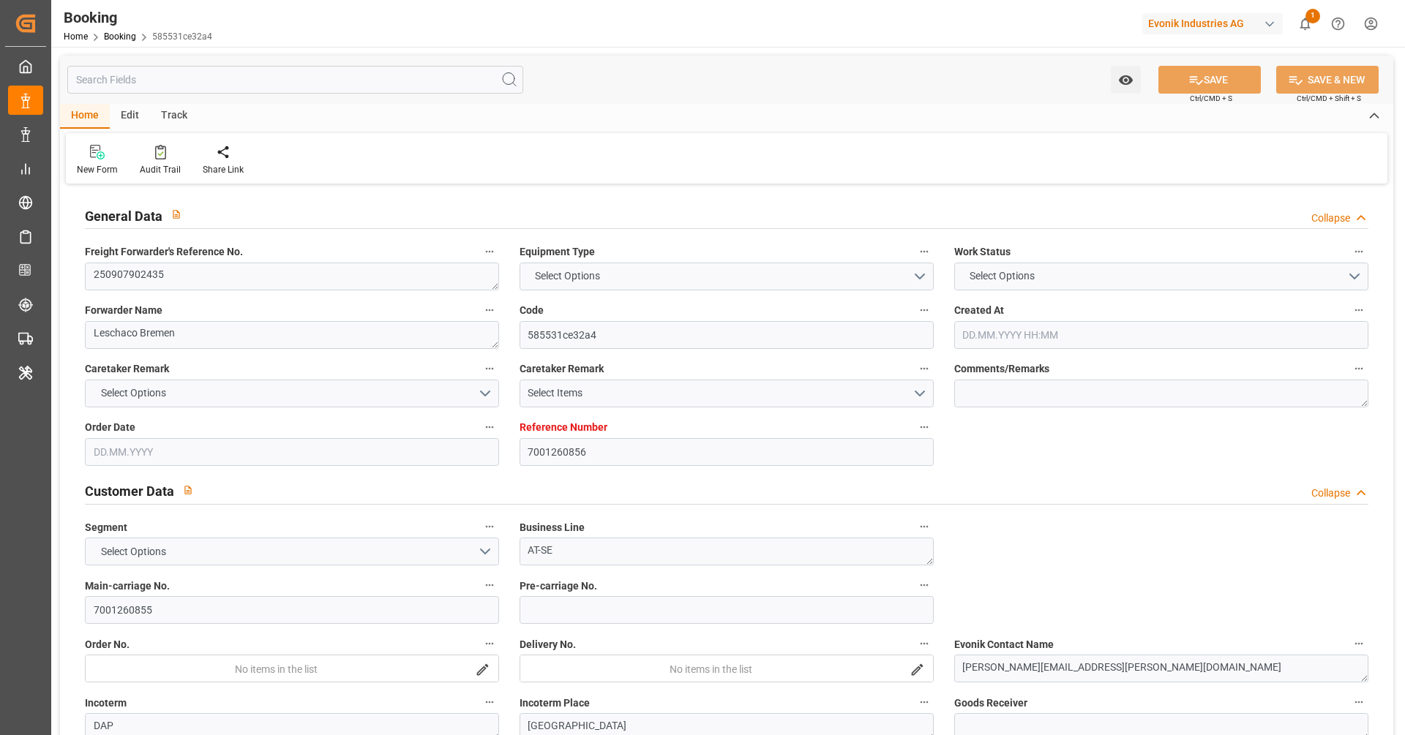
type textarea "250907902435"
type textarea "Leschaco Bremen"
type input "585531ce32a4"
type input "7001260856"
type textarea "AT-SE"
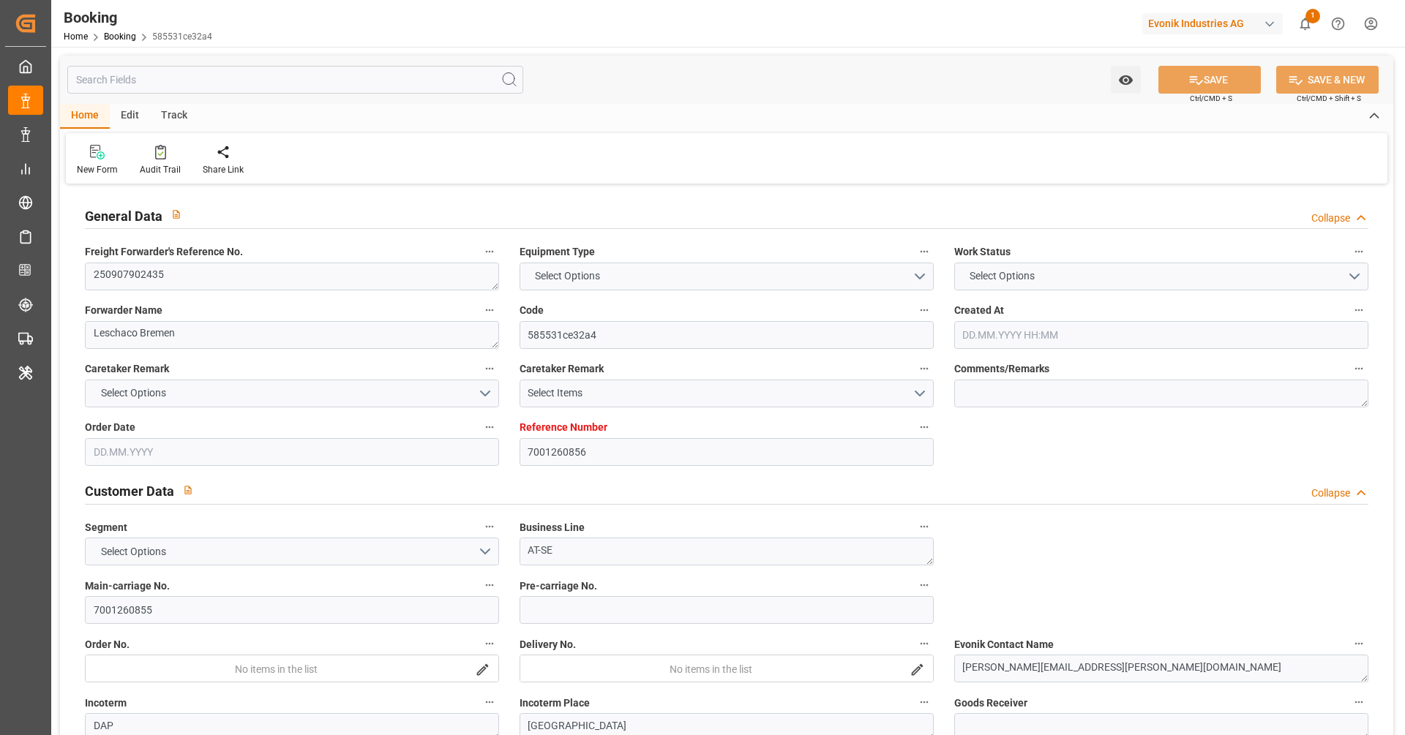
type input "7001260855"
type textarea "[PERSON_NAME][EMAIL_ADDRESS][PERSON_NAME][DOMAIN_NAME]"
type textarea "DAP"
type textarea "[GEOGRAPHIC_DATA]"
type textarea "8"
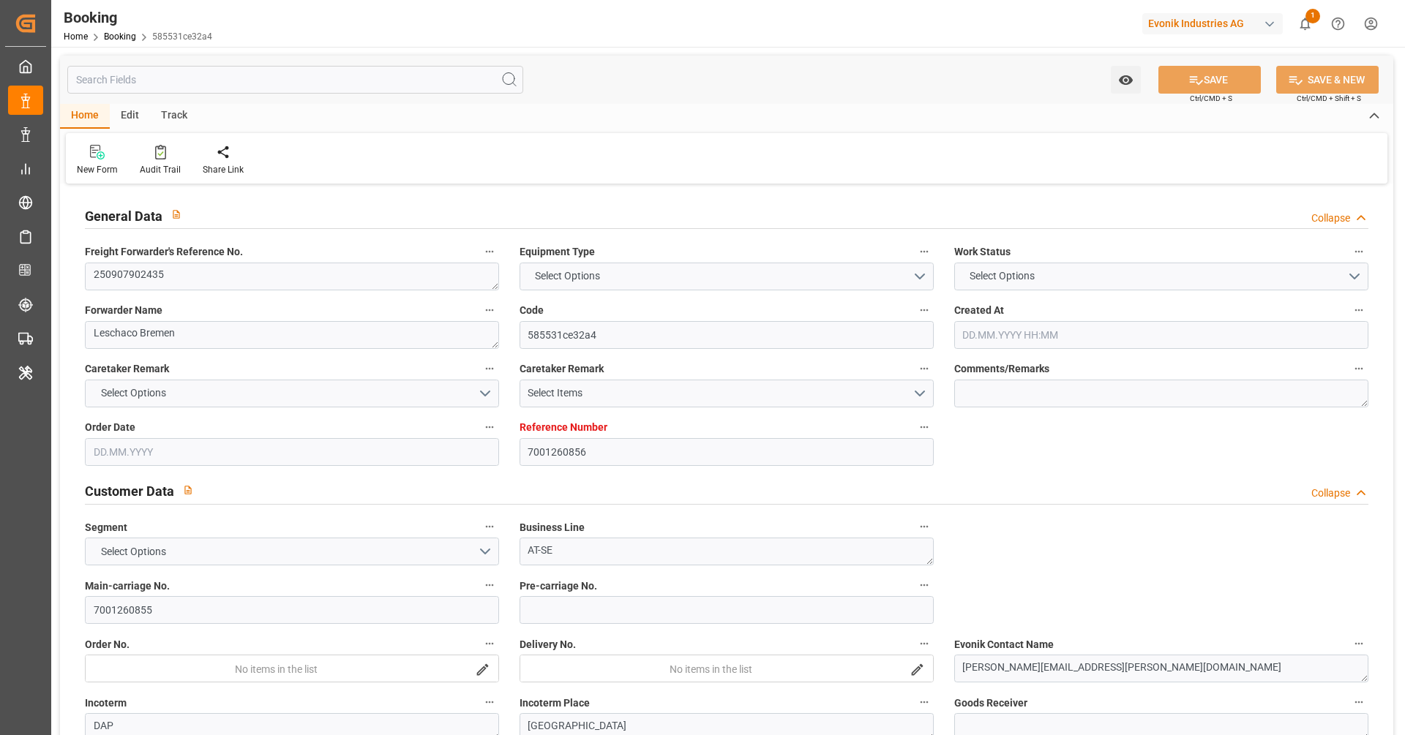
type textarea "Bitterfeld"
type textarea "TCVU8912590"
type input "NINGBO EXPRESS"
type input "HLCU"
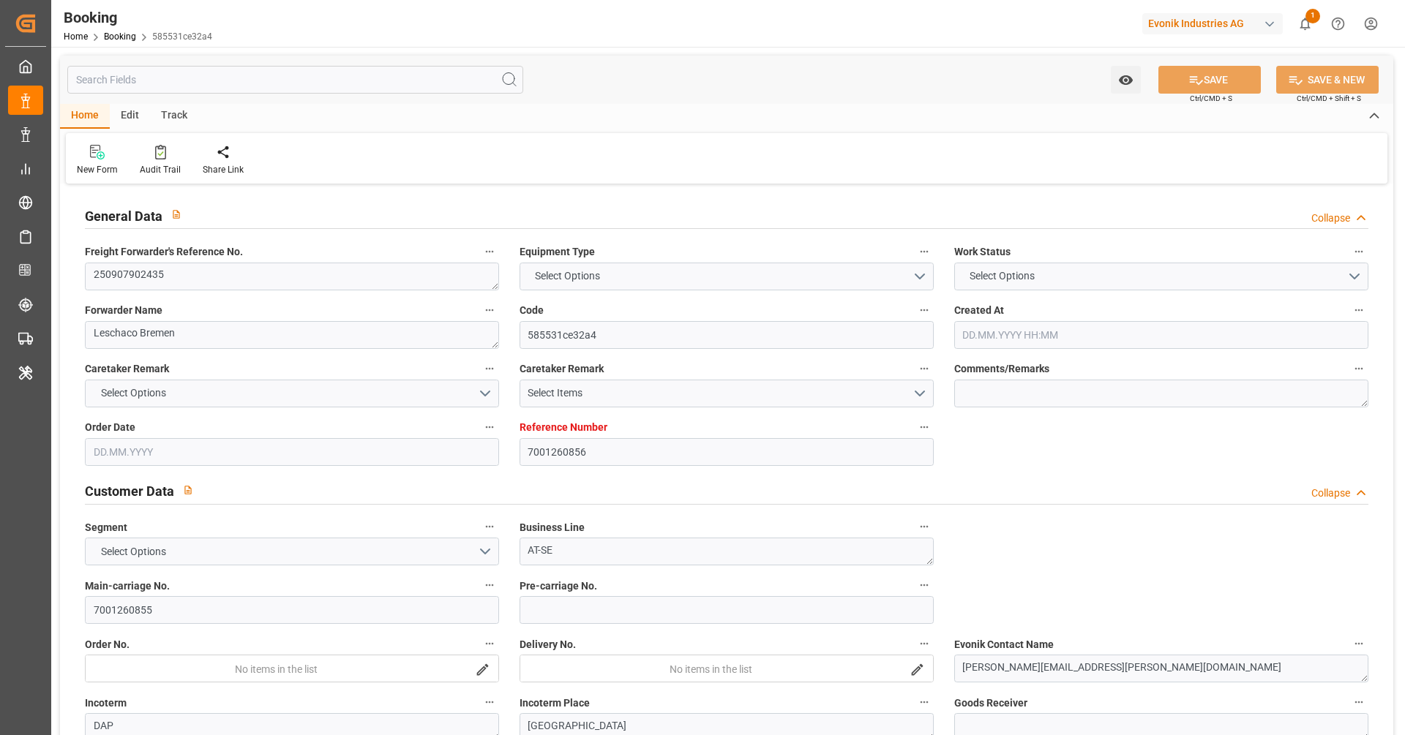
type input "NWC / EU"
type textarea "INPUT_Evonik_Seeburger_IFTMIN_1003103963_20250901100145297.edi"
type textarea "NWC/UK North West Continent / UK_EUNWC_HLCU_AT-SE"
type textarea "INPUT_Evonik_Seeburger_IFTMIN_1003094129_20250828100910247.edi,INPUT_Evonik_See…"
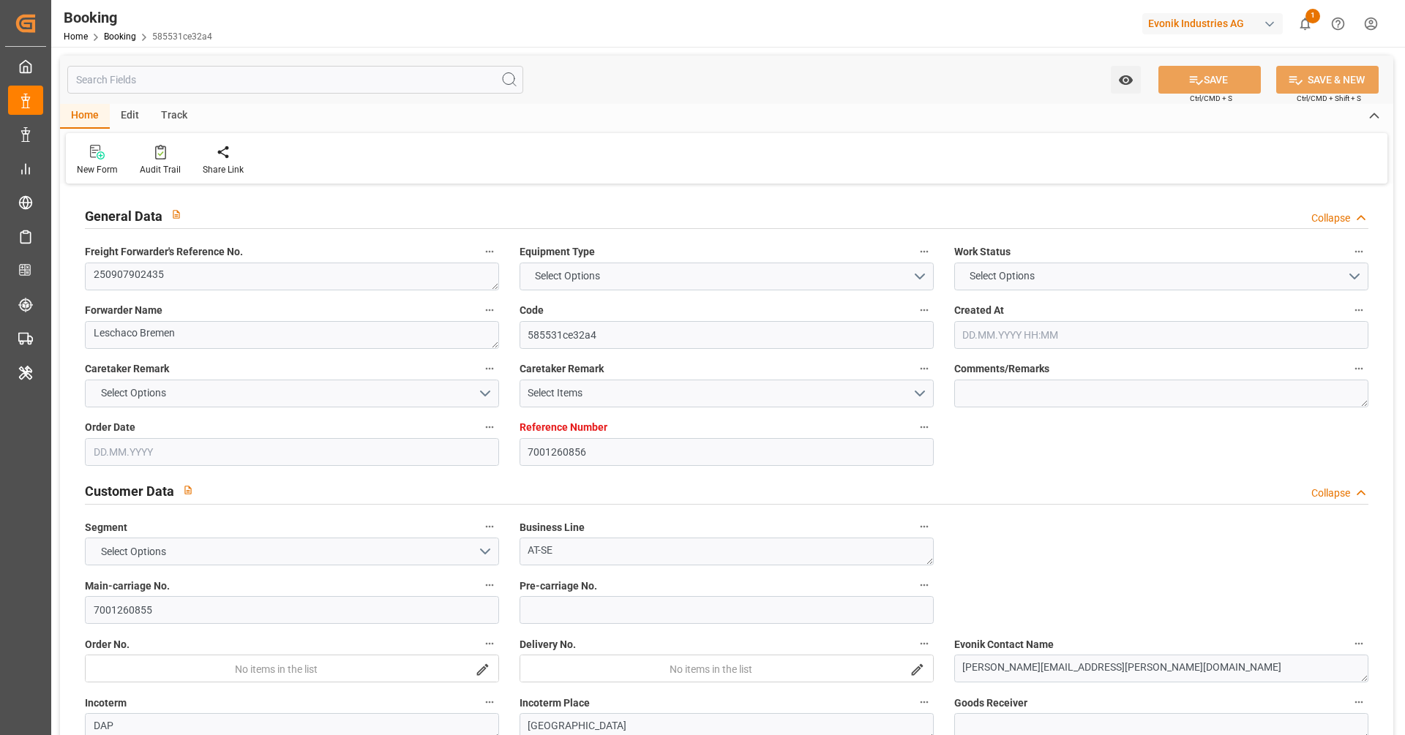
type textarea "1003103963"
type textarea "Logward System"
type textarea "Pod-PodRegionName-Pol-PodRegionName-businessDivision-businessLine-"
type textarea "IFTSTA"
type textarea "a011t00000LcJC5AAN"
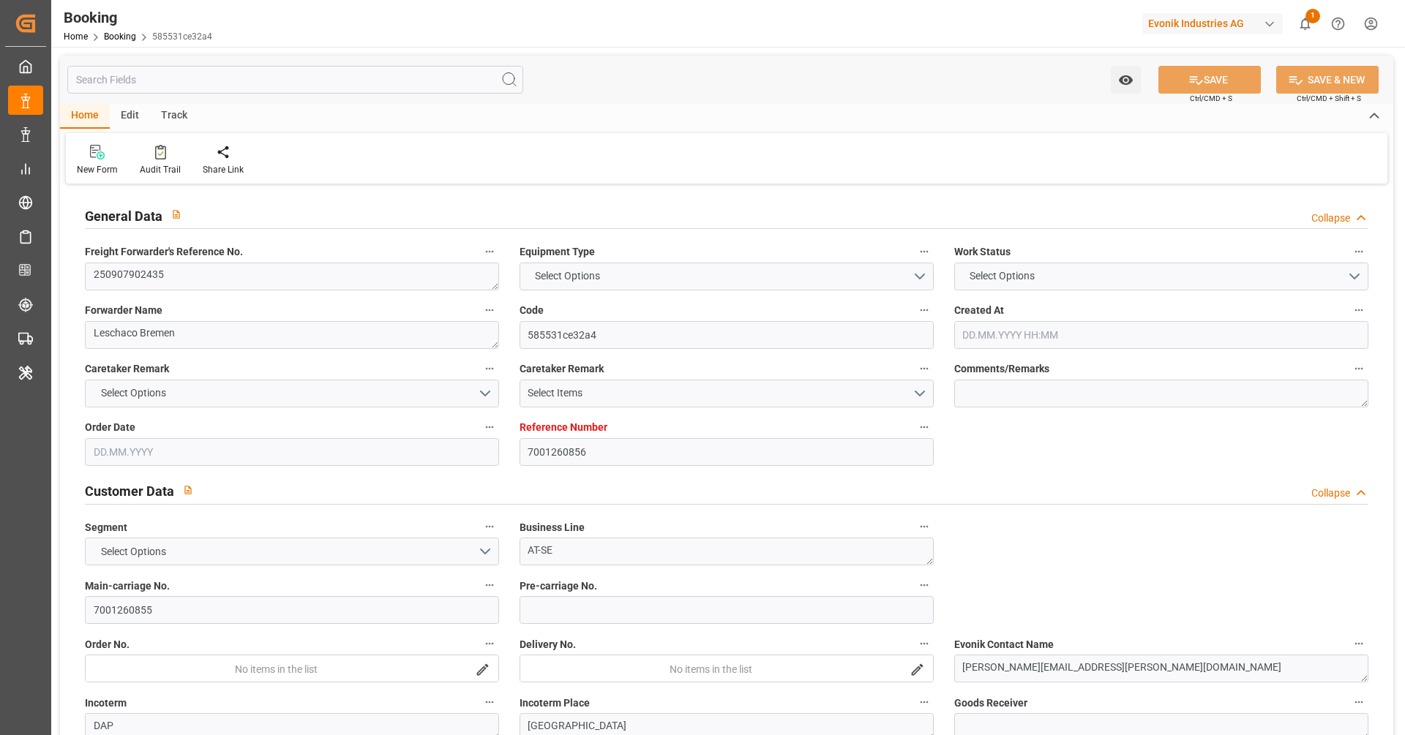
type textarea "No"
type input "7001260856"
type input "9229843"
type input "Hapag Lloyd"
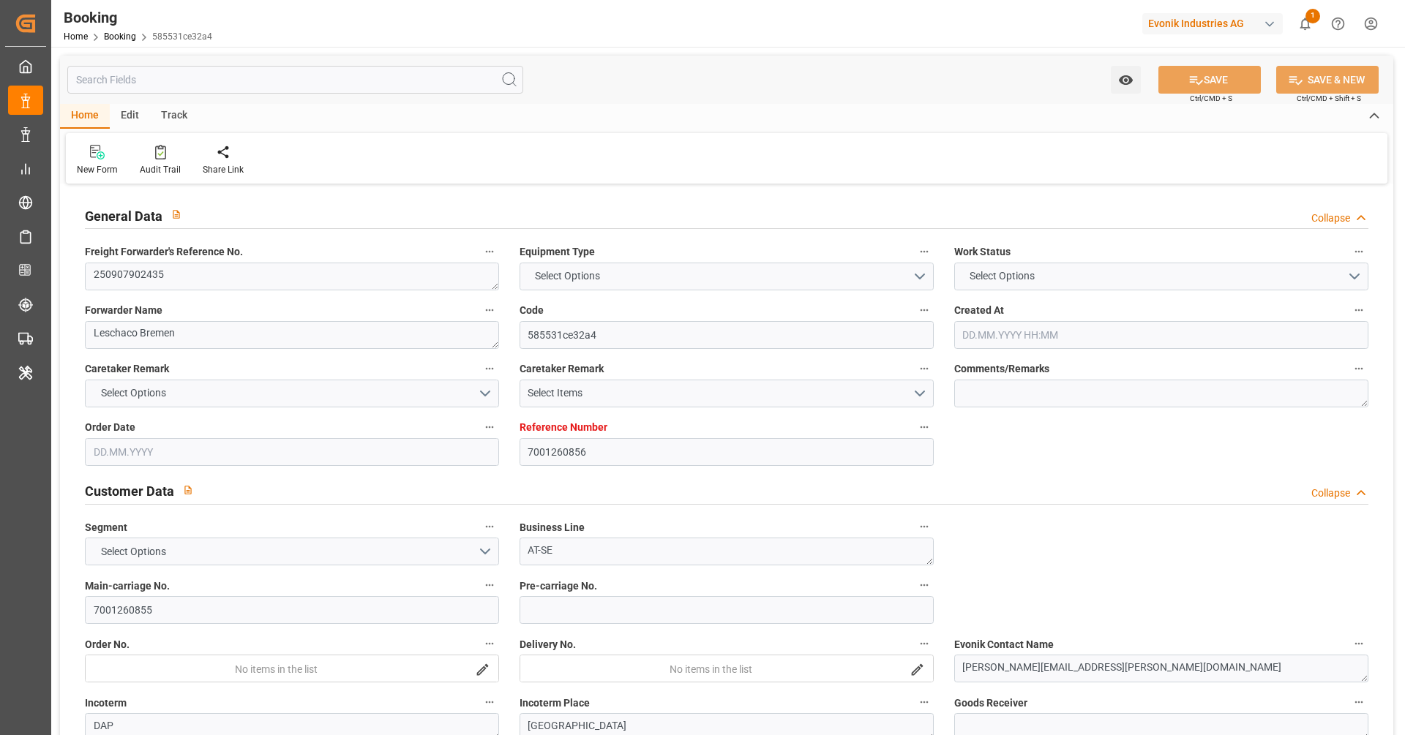
type input "Hapag Lloyd Aktiengesellschaft"
type input "EUNWC"
type input "28.08.2025 08:13"
type input "28.08.2025"
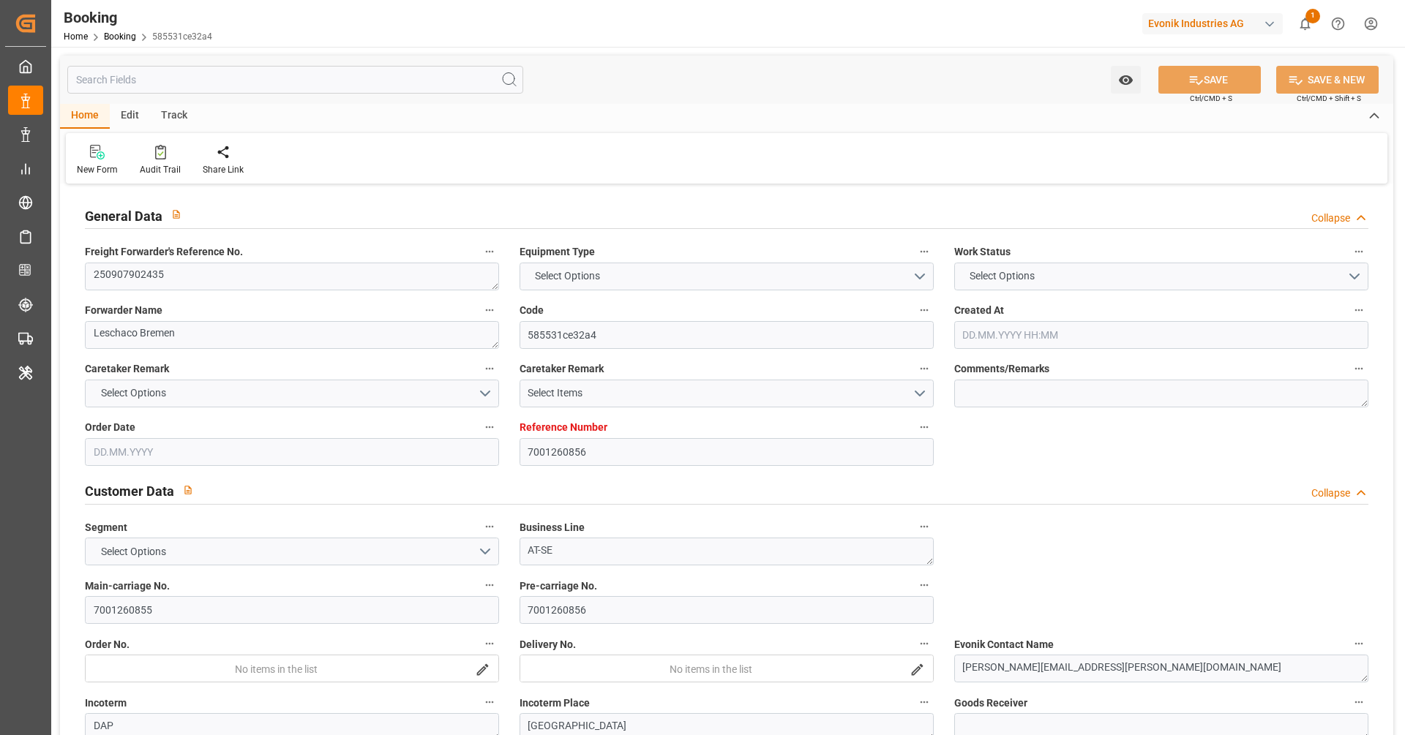
type input "13.10.2025"
type input "17.09.2025"
type input "17.09.2025 00:00"
type input "01.09.2025"
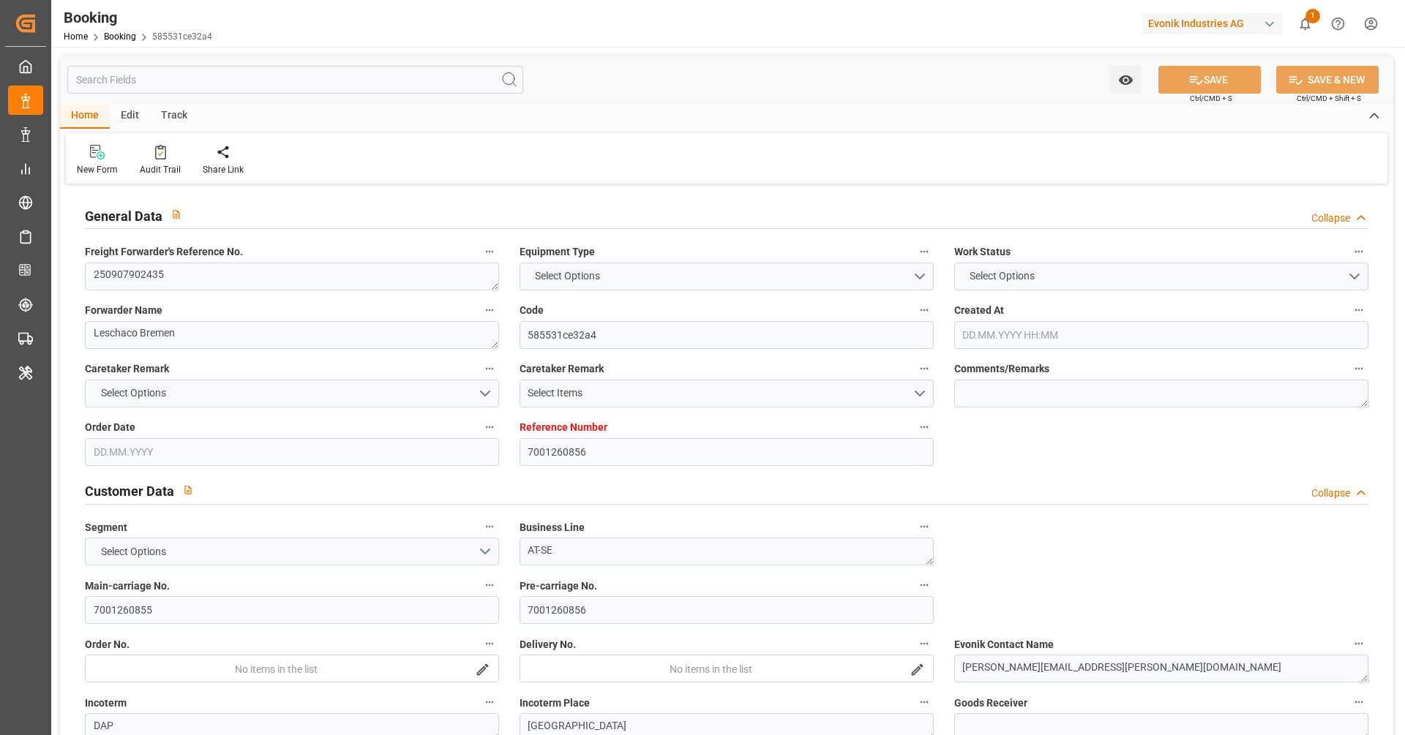
type input "01.09.2025"
type input "24.09.2025 00:00"
type input "08.10.2025 00:00"
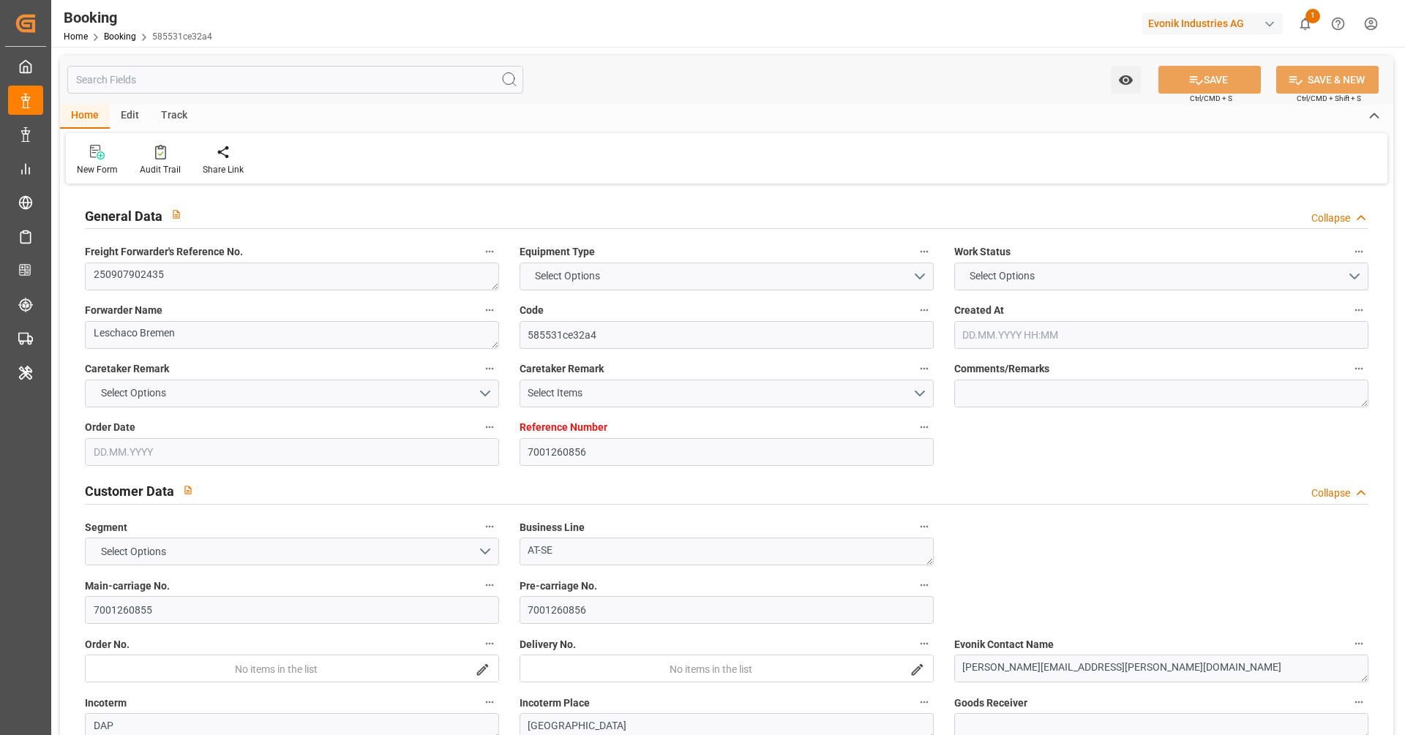
type input "01.09.2025 08:02"
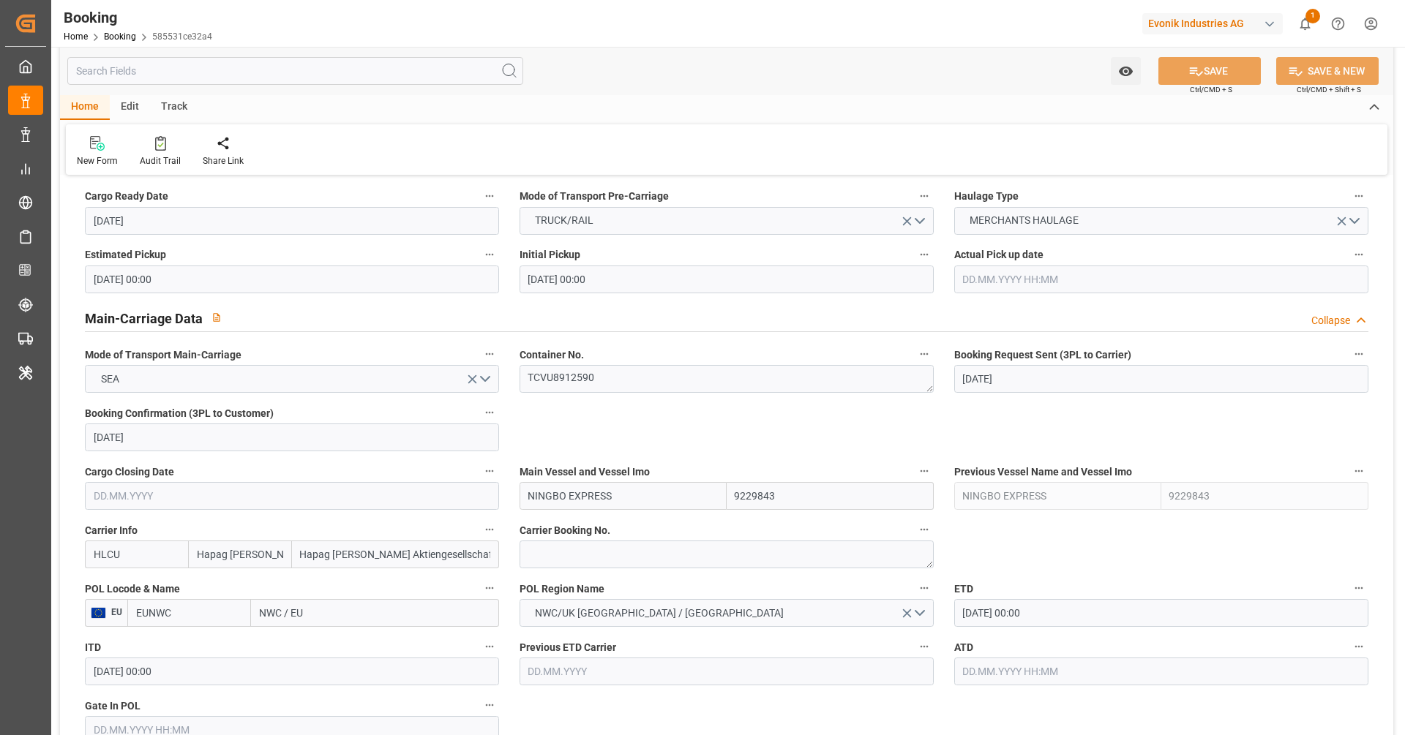
scroll to position [788, 0]
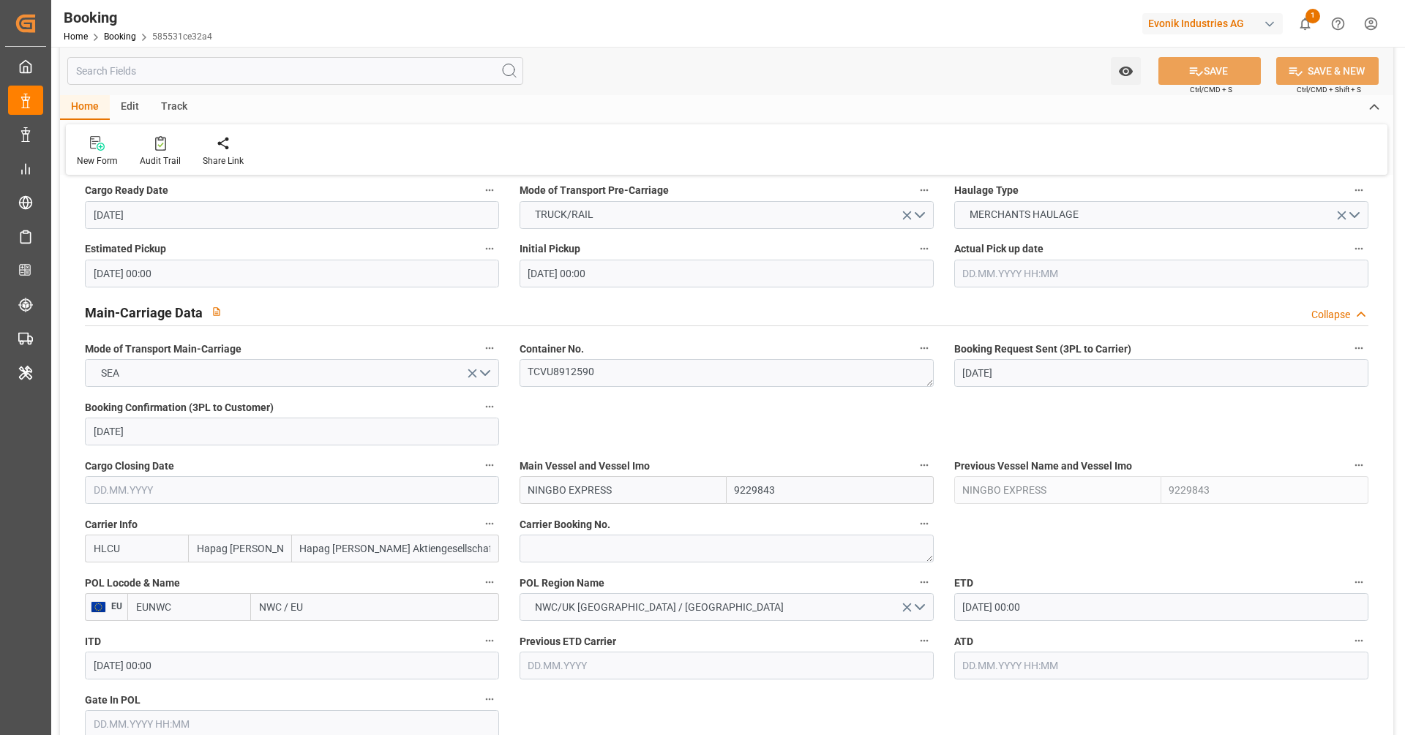
click at [618, 386] on div "Container No. TCVU8912590" at bounding box center [726, 363] width 435 height 59
click at [619, 374] on textarea "TCVU8912590" at bounding box center [726, 373] width 414 height 28
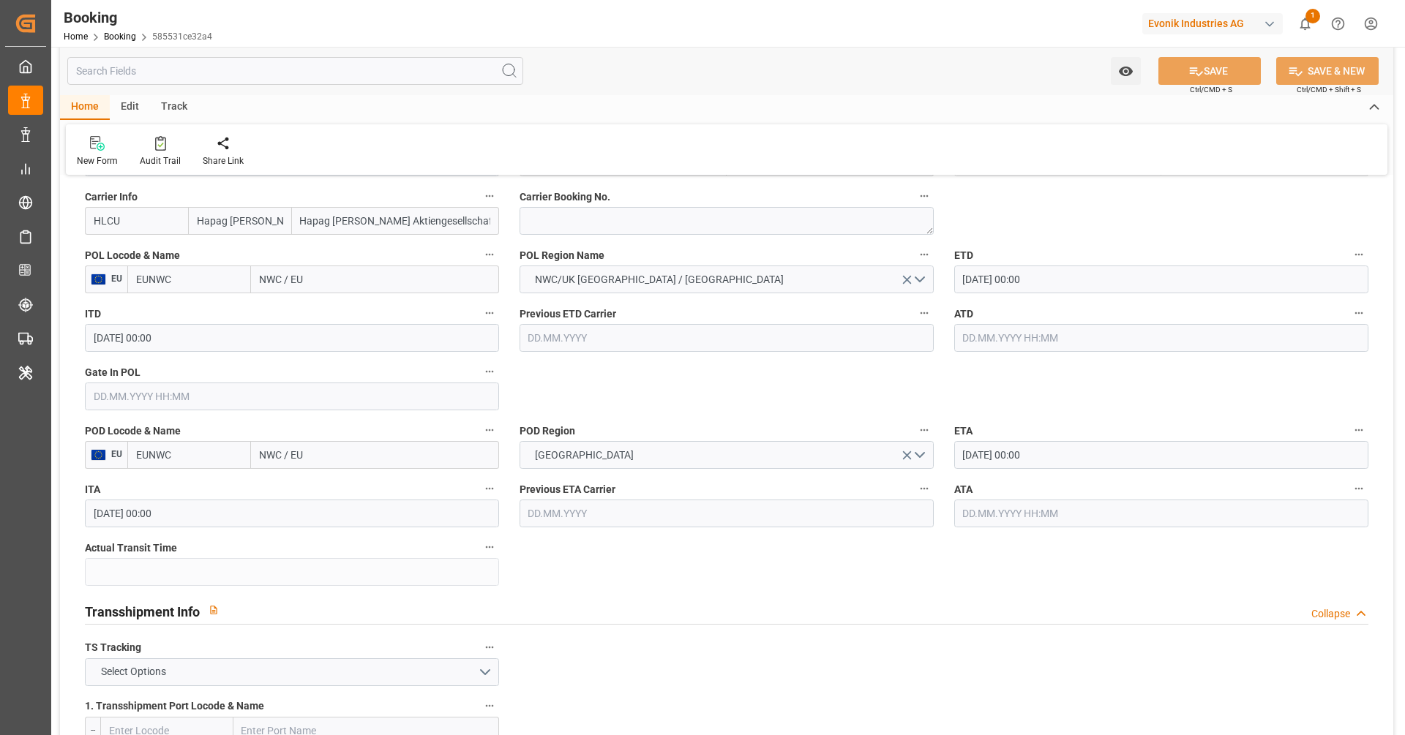
click at [205, 288] on input "EUNWC" at bounding box center [189, 280] width 124 height 28
click at [191, 320] on div "DEHAM - Hamburg" at bounding box center [189, 320] width 122 height 48
type input "DEHAM"
type input "Hamburg"
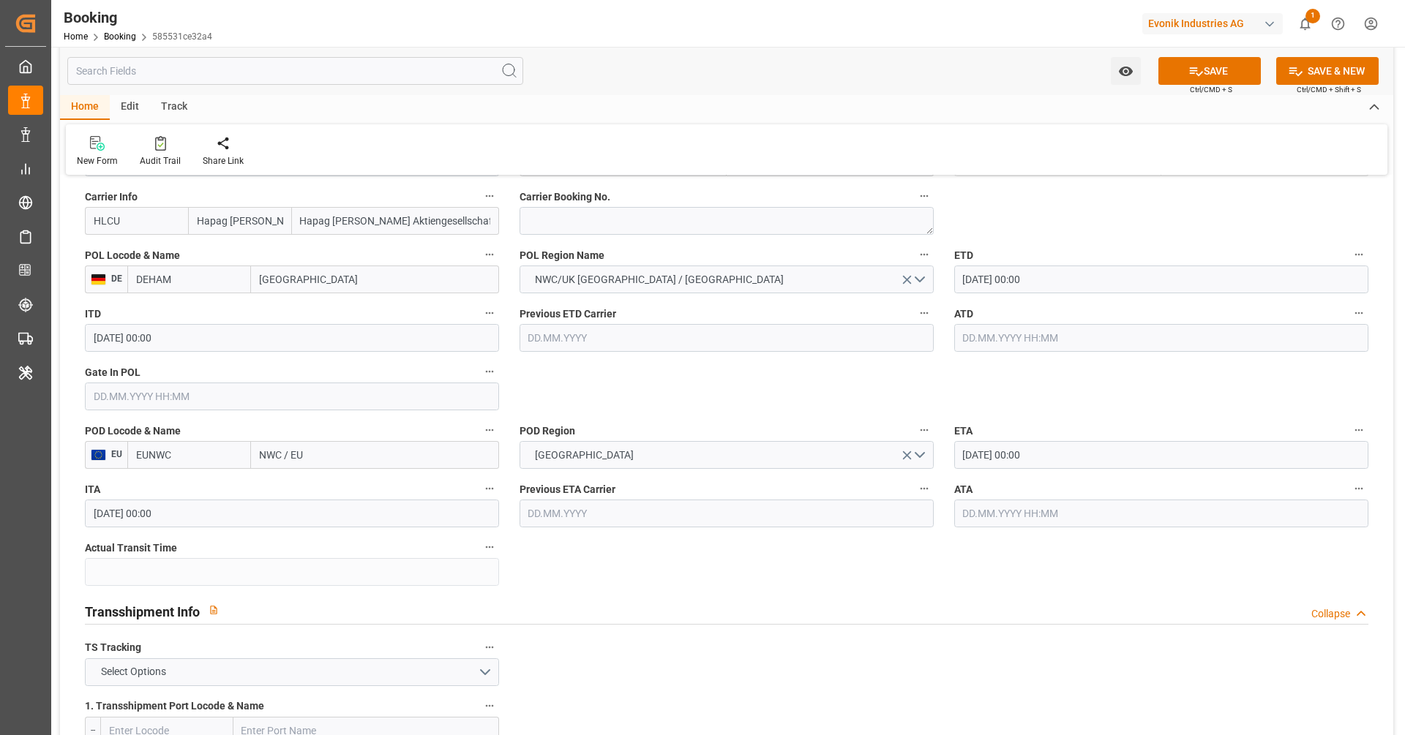
type input "DEHAM"
click at [202, 448] on input "EUNWC" at bounding box center [189, 455] width 124 height 28
click at [189, 492] on div "USCHS - Charleston" at bounding box center [189, 495] width 122 height 48
type input "USCHS"
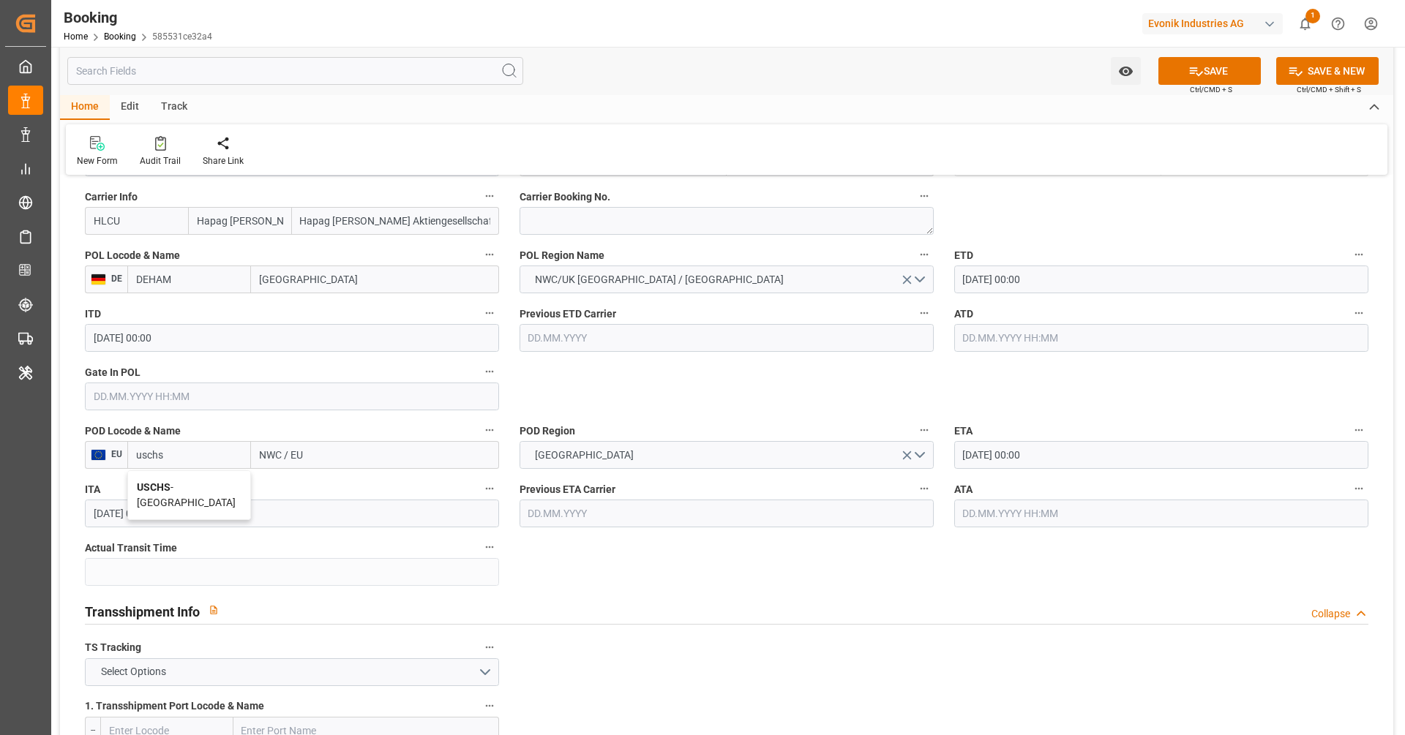
type input "Charleston"
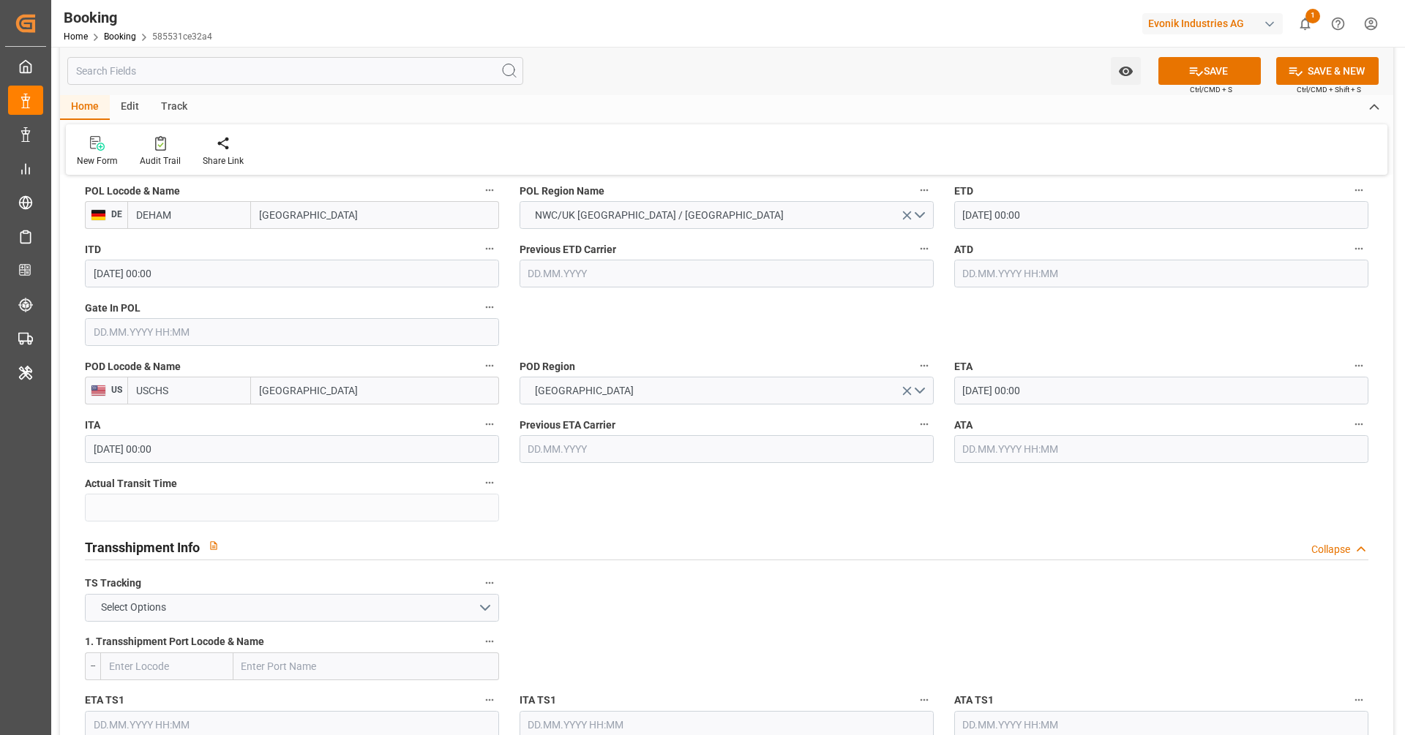
type input "USCHS"
click at [221, 621] on div "TS Tracking Select Options" at bounding box center [292, 597] width 435 height 59
click at [222, 604] on button "Select Options" at bounding box center [292, 608] width 414 height 28
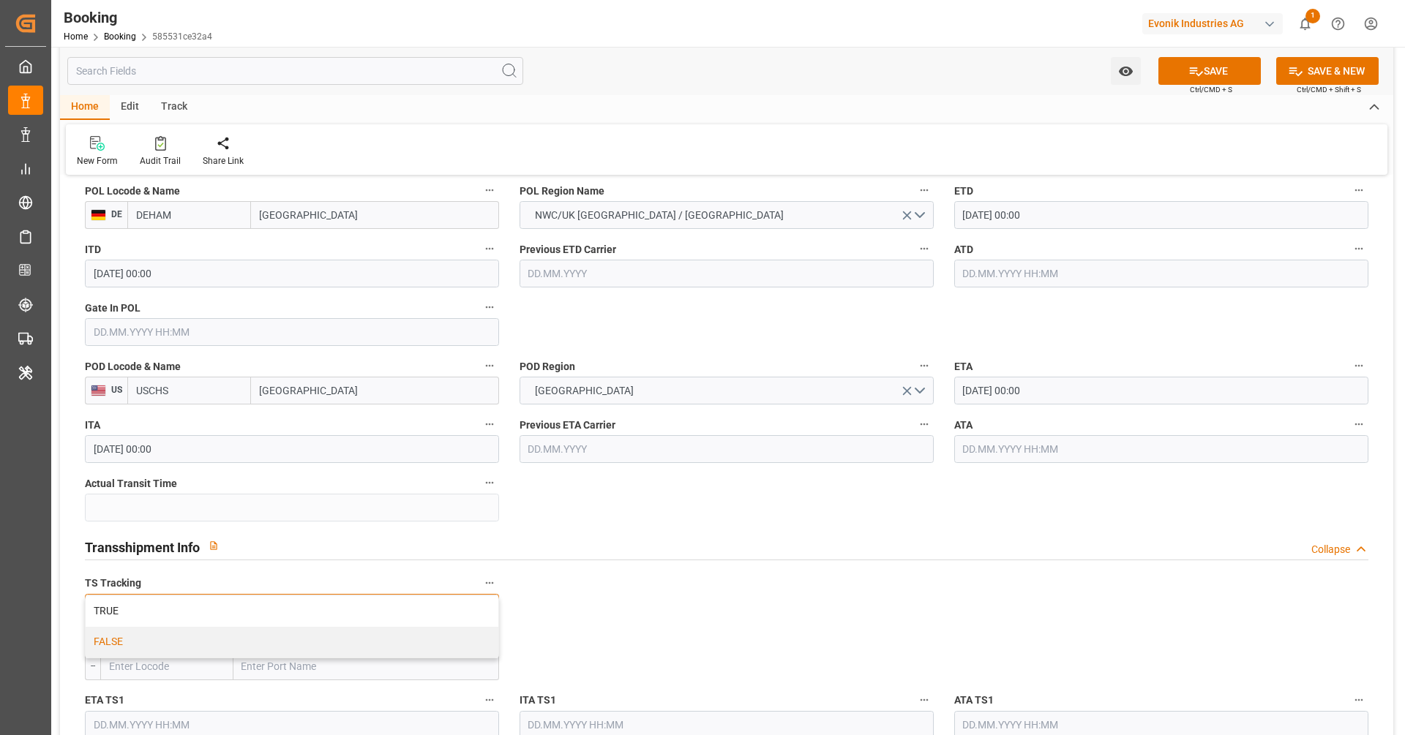
click at [200, 652] on div "FALSE" at bounding box center [292, 642] width 413 height 31
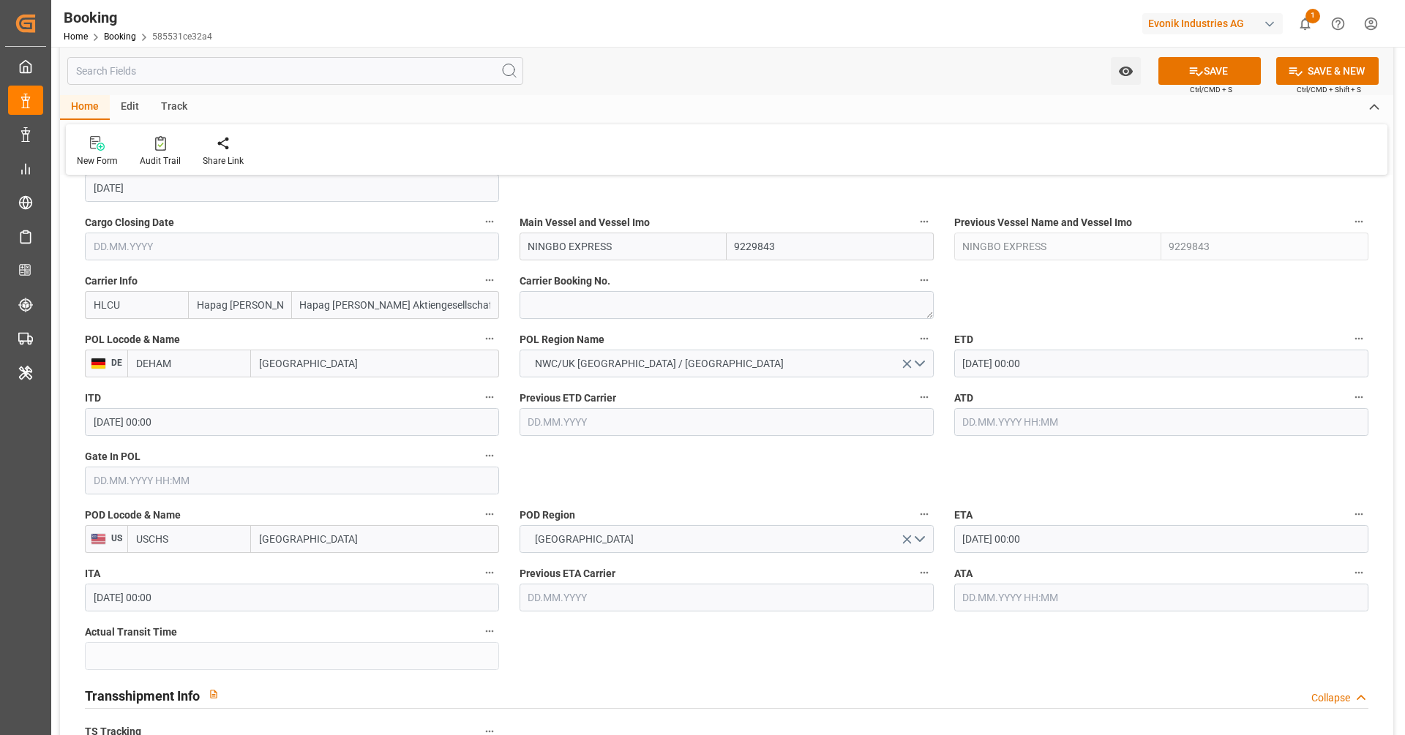
scroll to position [1019, 0]
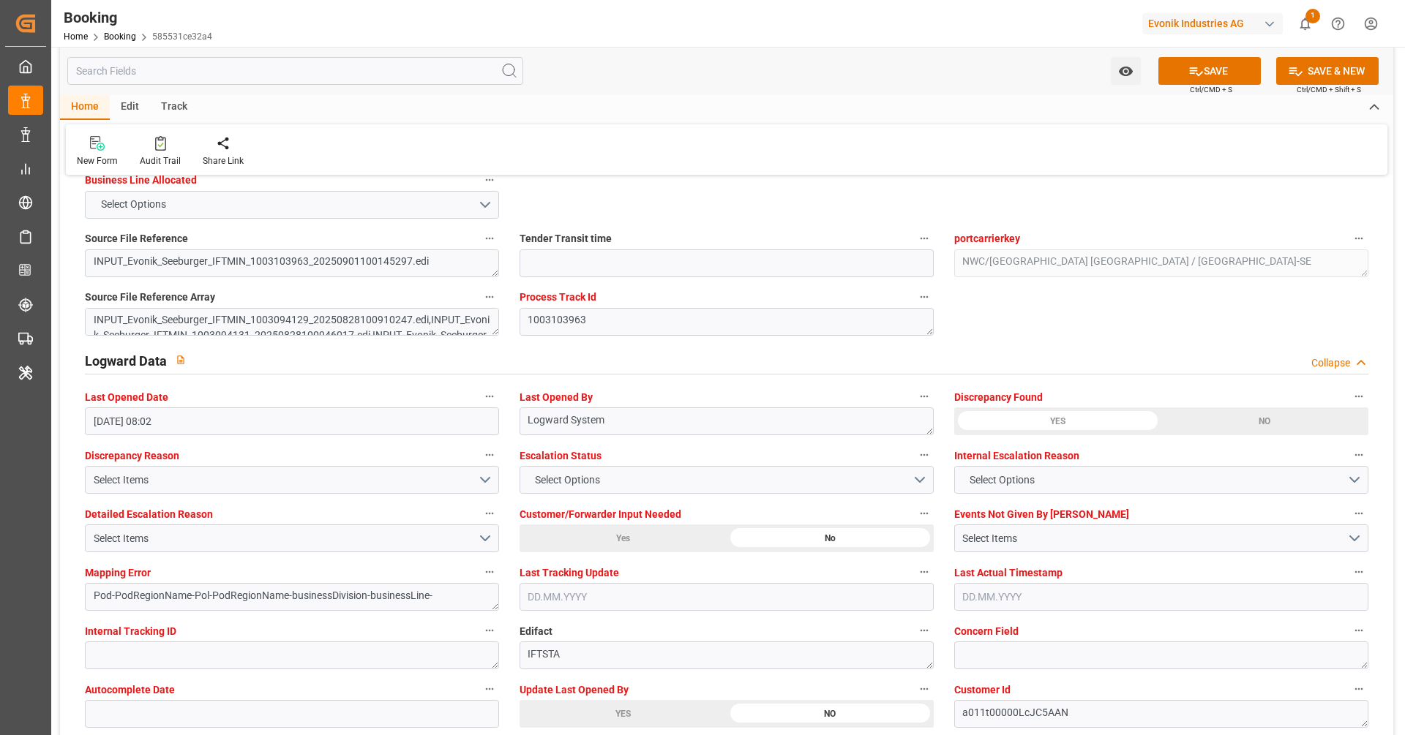
scroll to position [2734, 0]
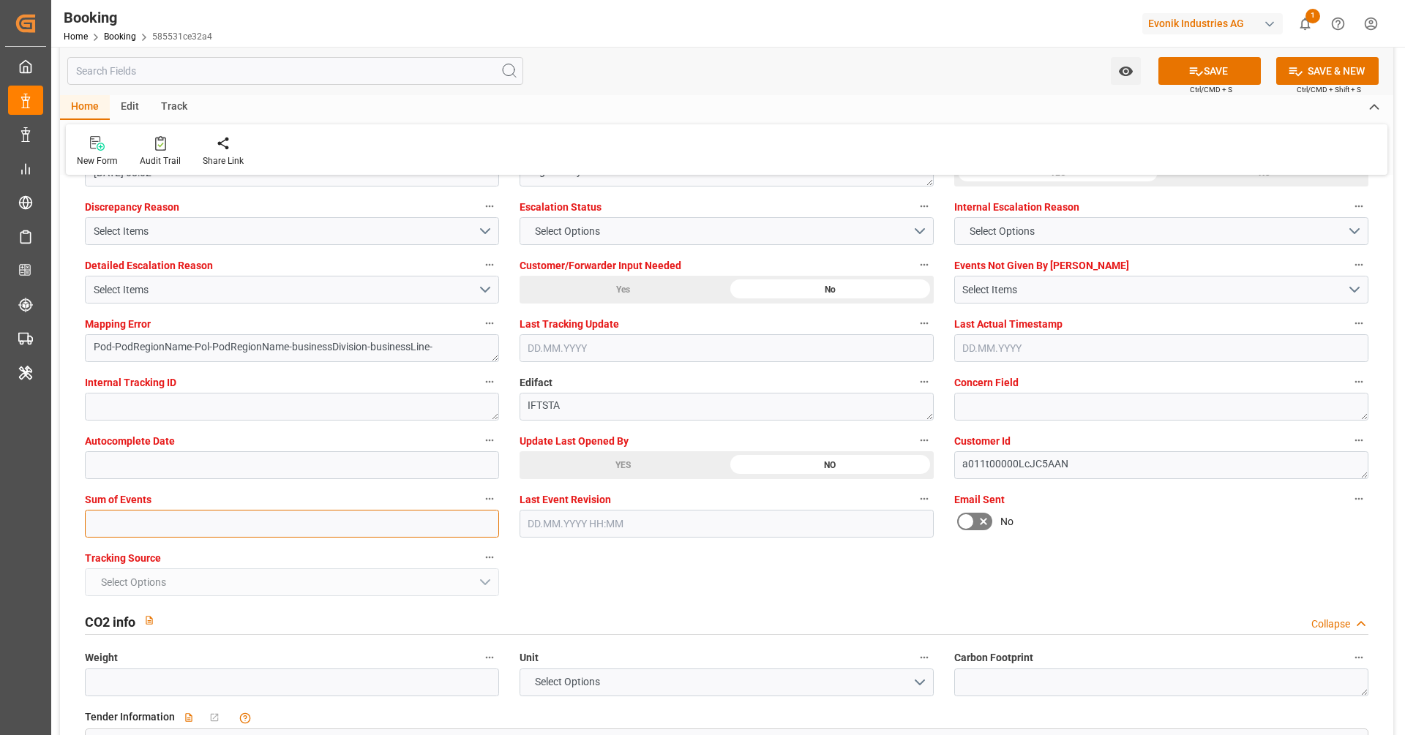
click at [301, 522] on input "text" at bounding box center [292, 524] width 414 height 28
type input "0"
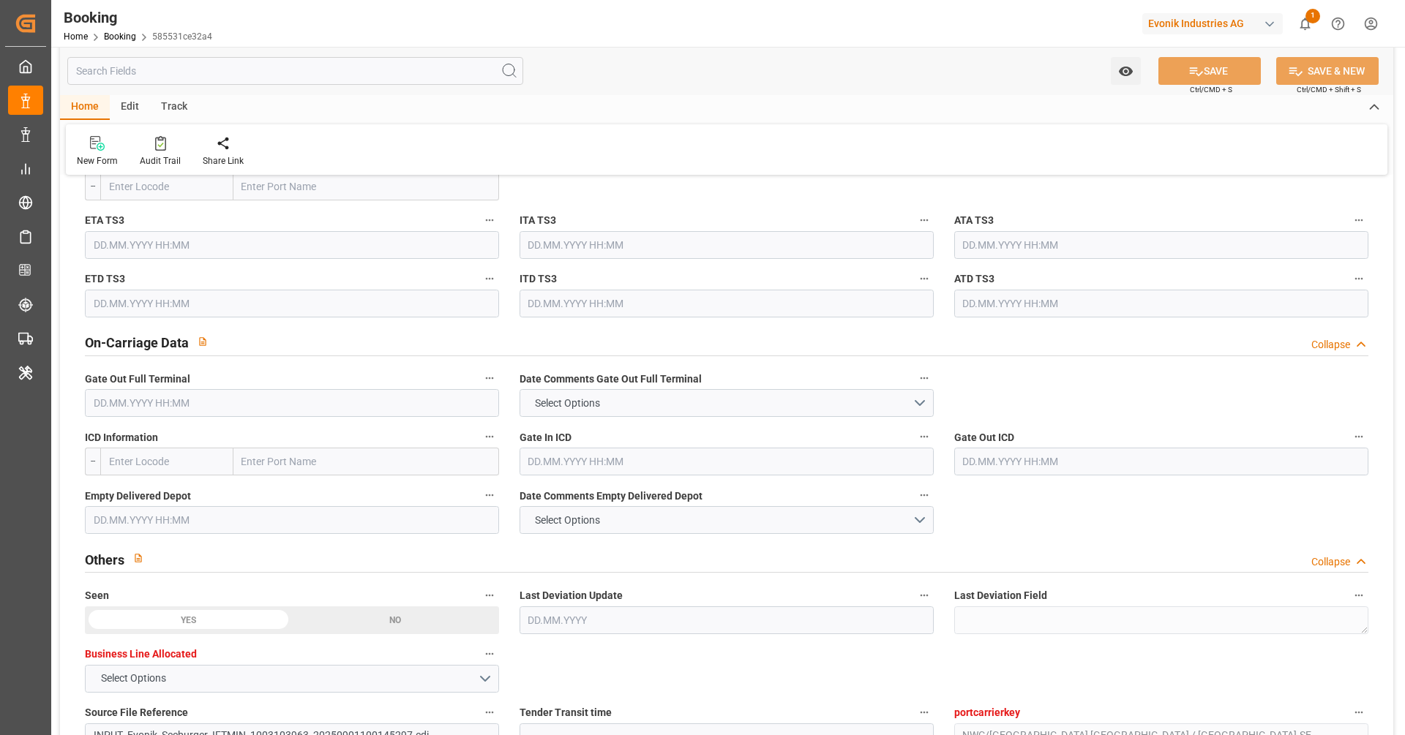
scroll to position [1888, 0]
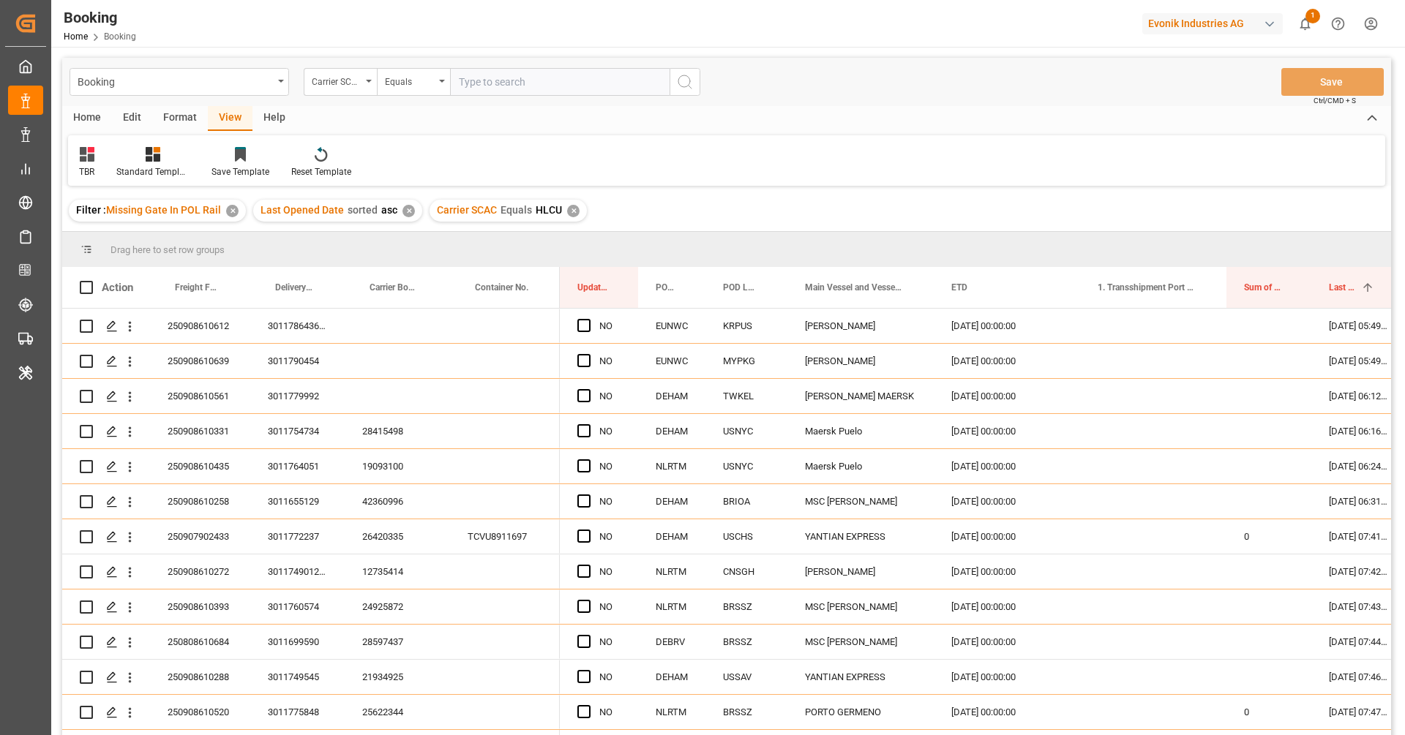
scroll to position [203, 0]
